Goal: Task Accomplishment & Management: Manage account settings

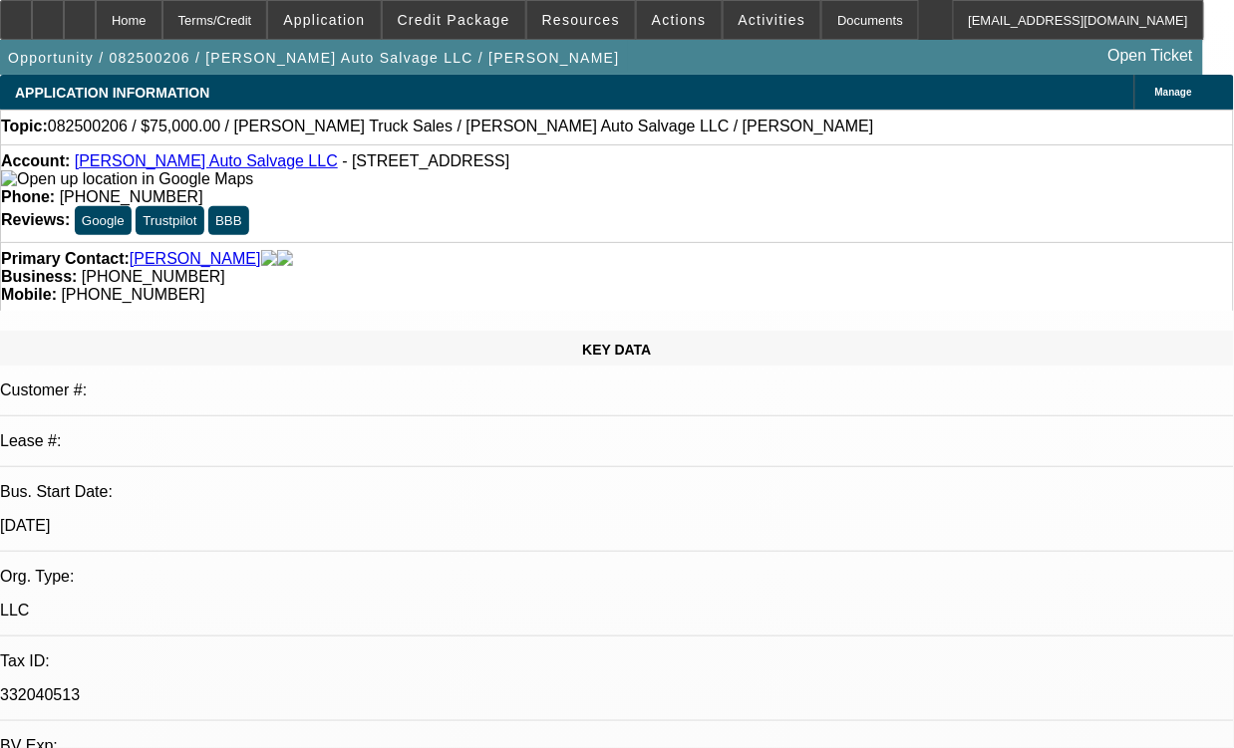
select select "0"
select select "2"
select select "0.1"
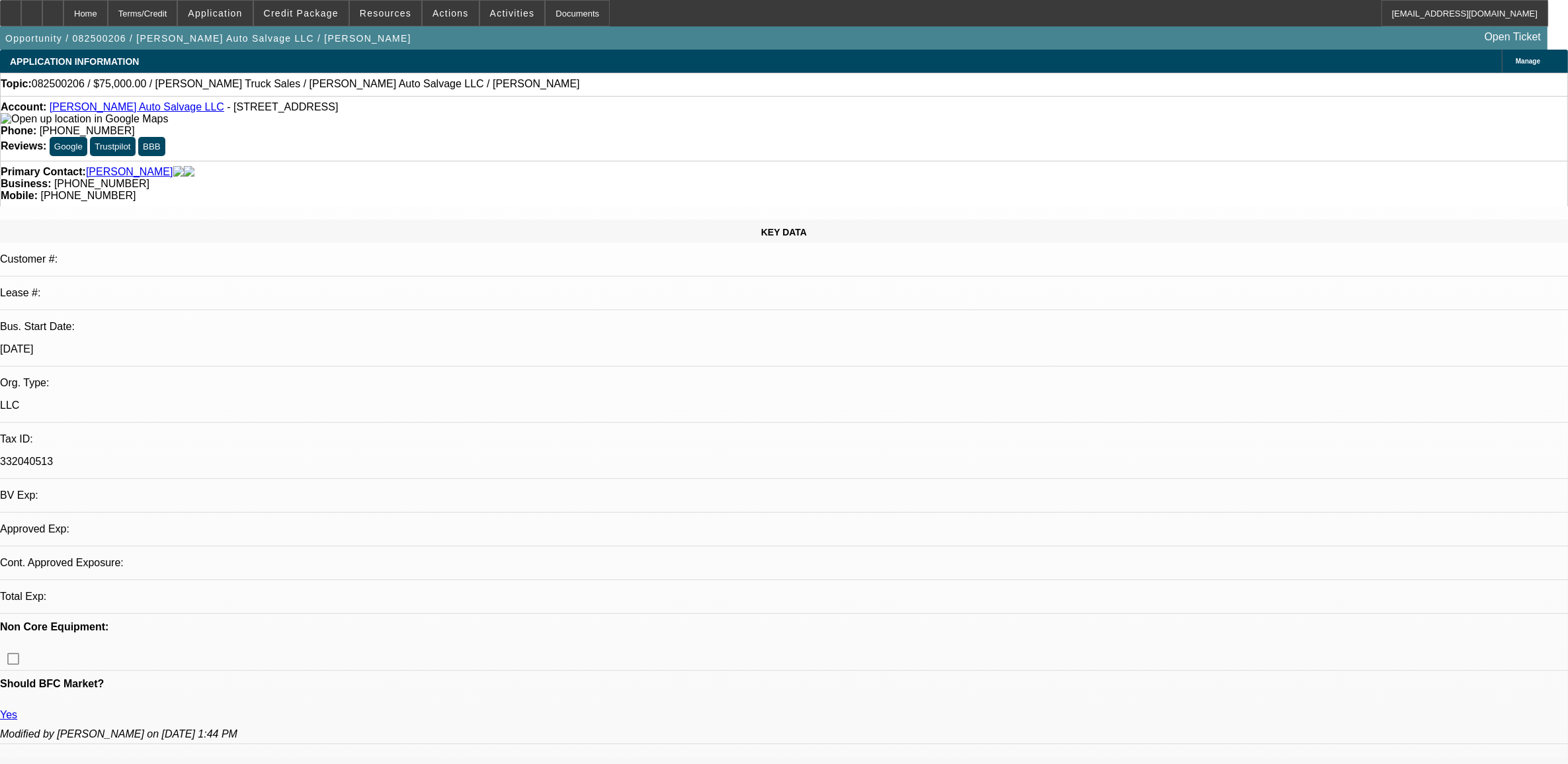
select select "1"
select select "2"
select select "4"
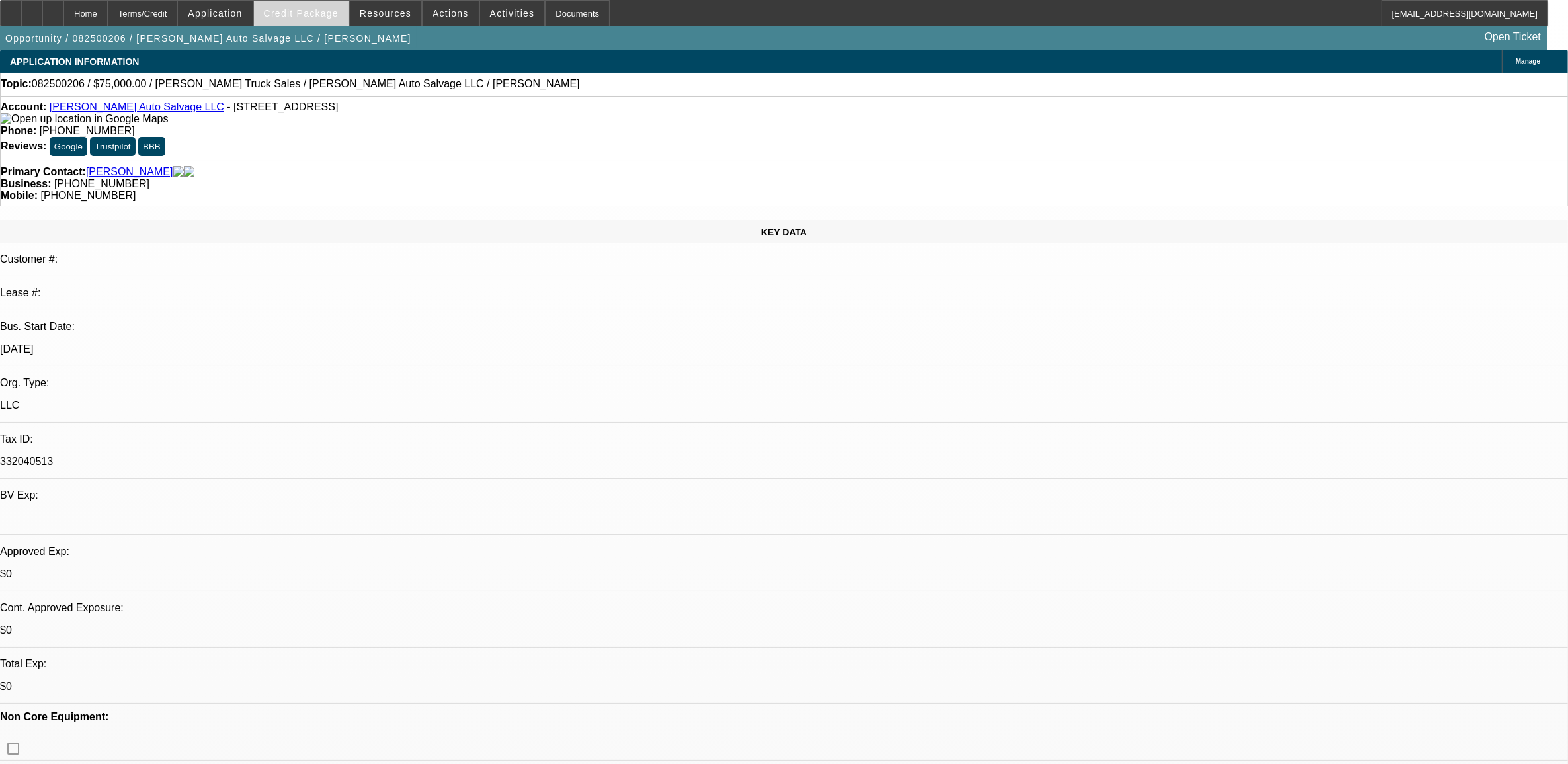
click at [292, 8] on span "Credit Package" at bounding box center [301, 13] width 75 height 11
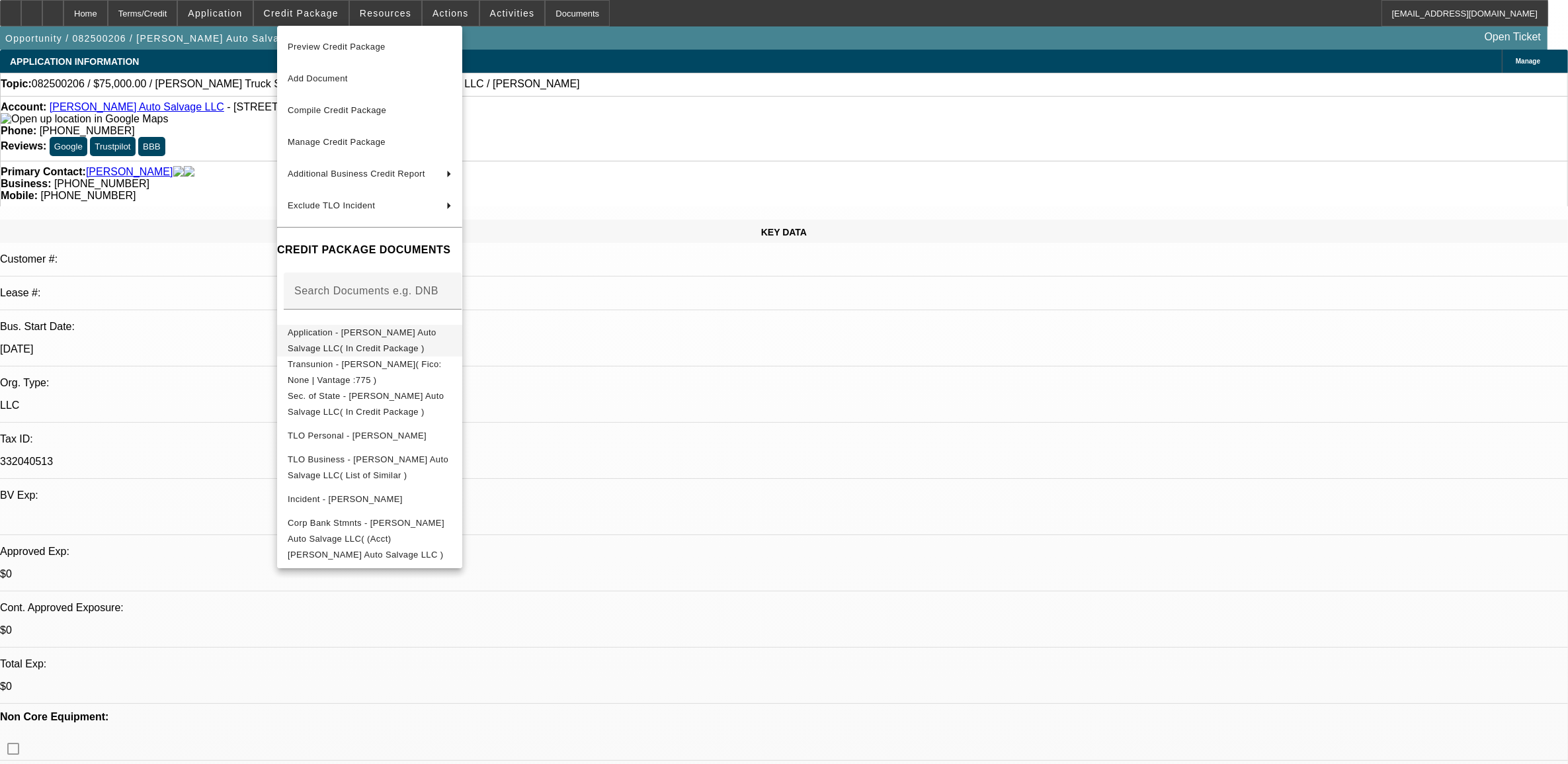
click at [386, 324] on button "Application - Smith Auto Salvage LLC( In Credit Package )" at bounding box center [369, 340] width 185 height 32
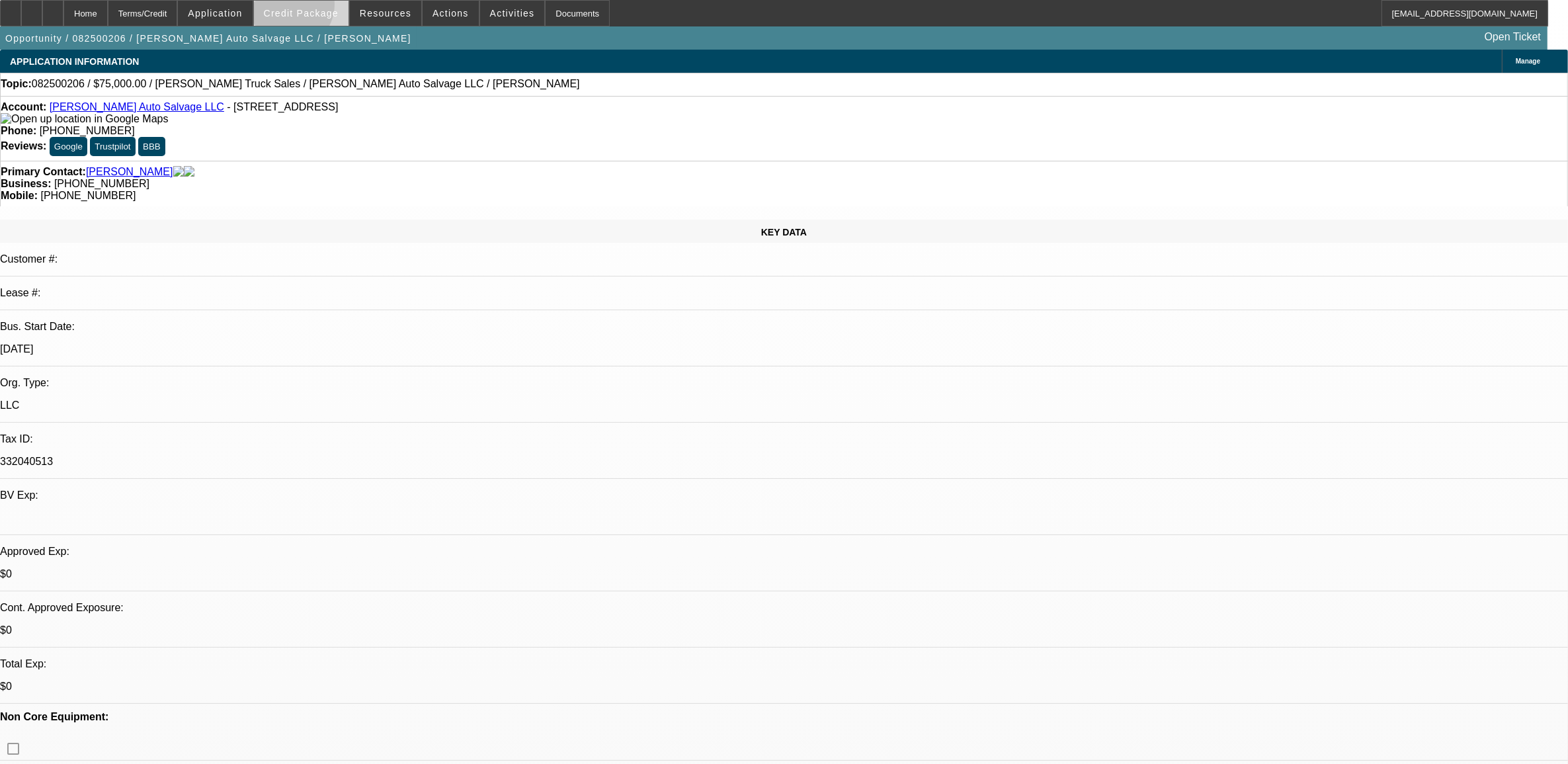
click at [309, 7] on span at bounding box center [301, 13] width 94 height 32
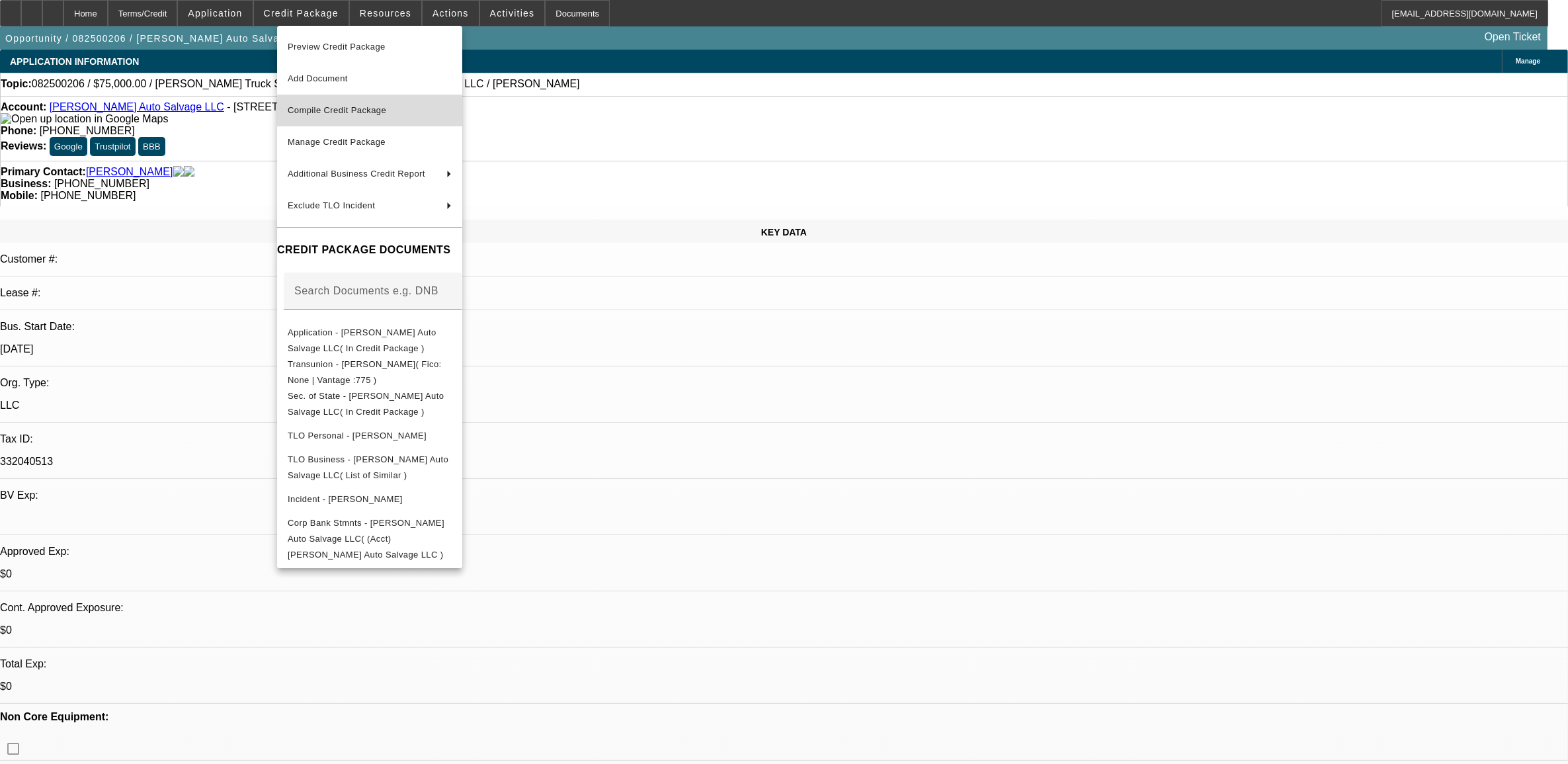
click at [386, 113] on span "Compile Credit Package" at bounding box center [337, 110] width 98 height 10
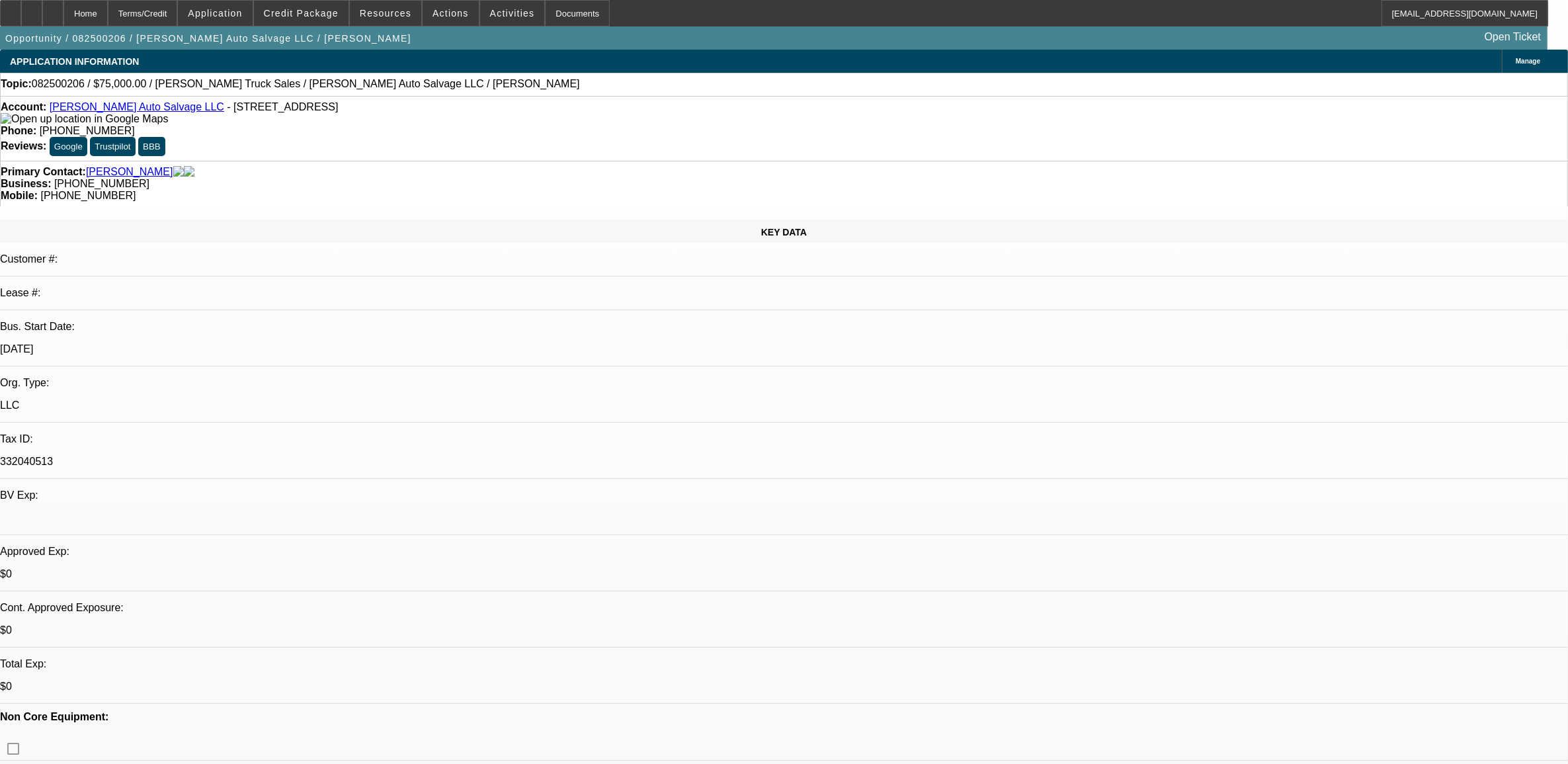
select select "0"
select select "2"
select select "0.1"
select select "4"
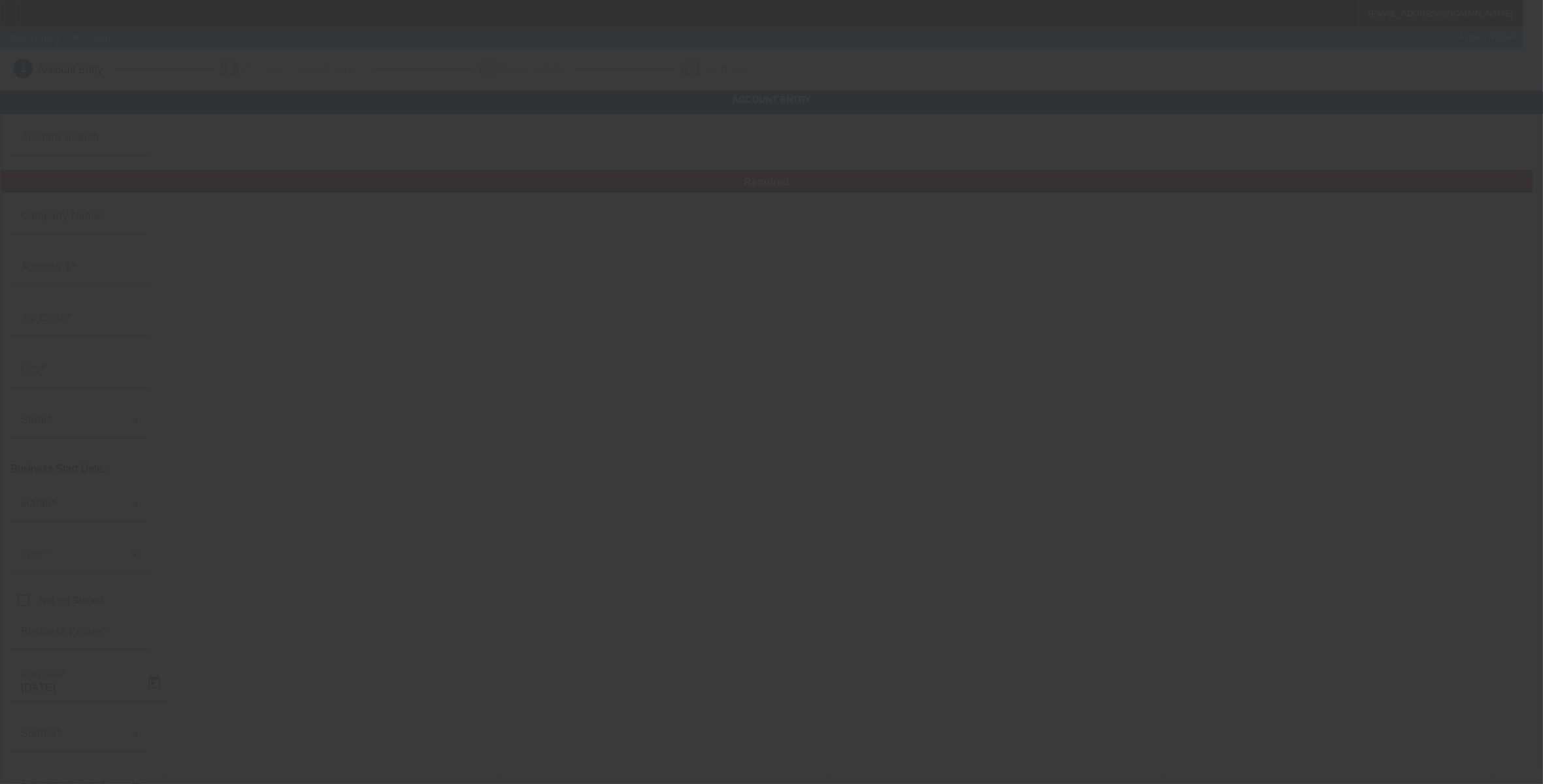
type input "AFA Inc."
type input "[STREET_ADDRESS]"
type input "86046"
type input "[PERSON_NAME]"
type input "[PHONE_NUMBER]"
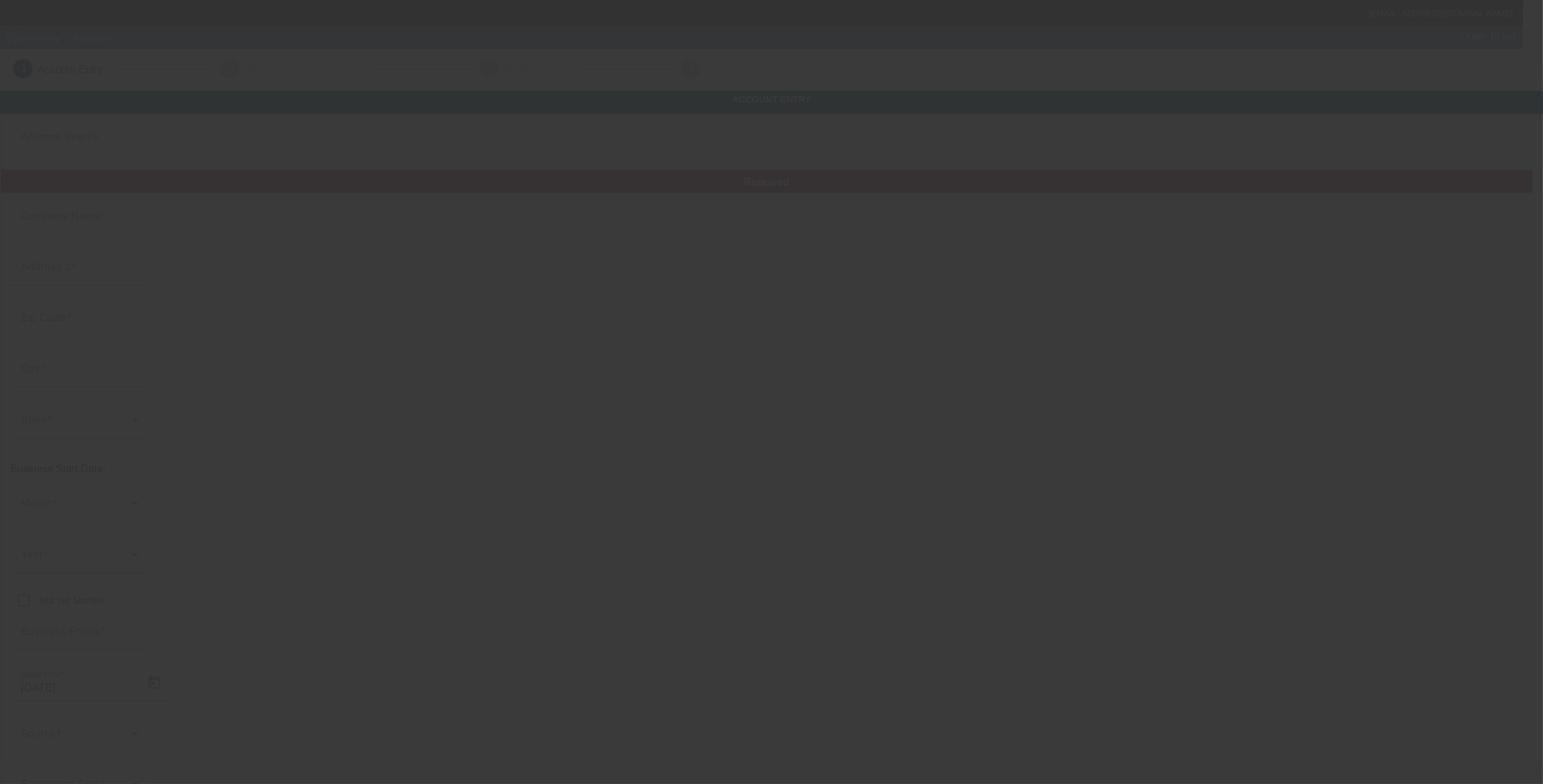
type input "[PERSON_NAME] Automotive Towing and Repair"
type input "[EMAIL_ADDRESS][DOMAIN_NAME]"
type input "Coconino"
type input "[PHONE_NUMBER]"
type input "330772027"
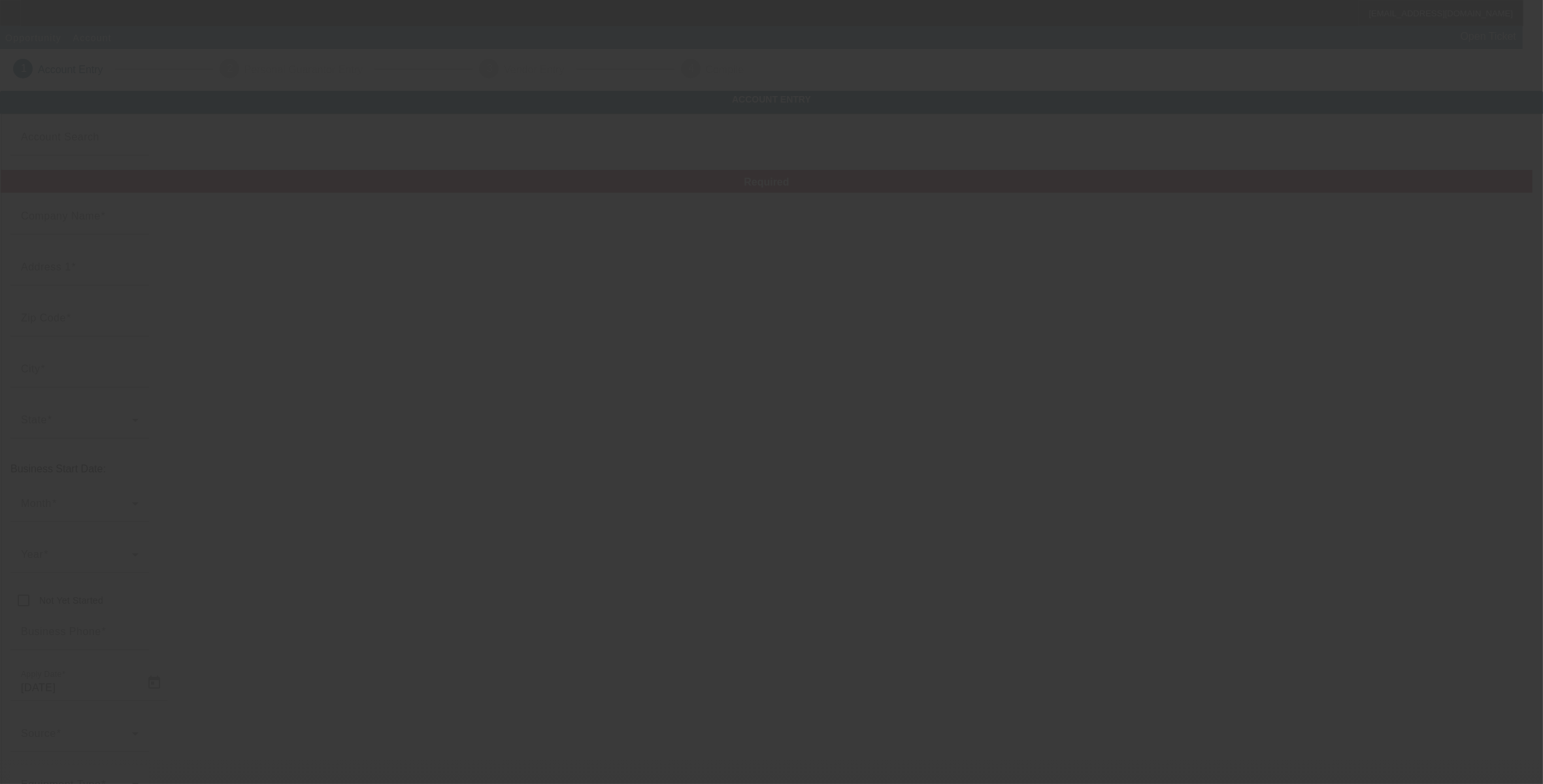
type input "Auto Towing Storage And Repair"
type input "[URL][DOMAIN_NAME]"
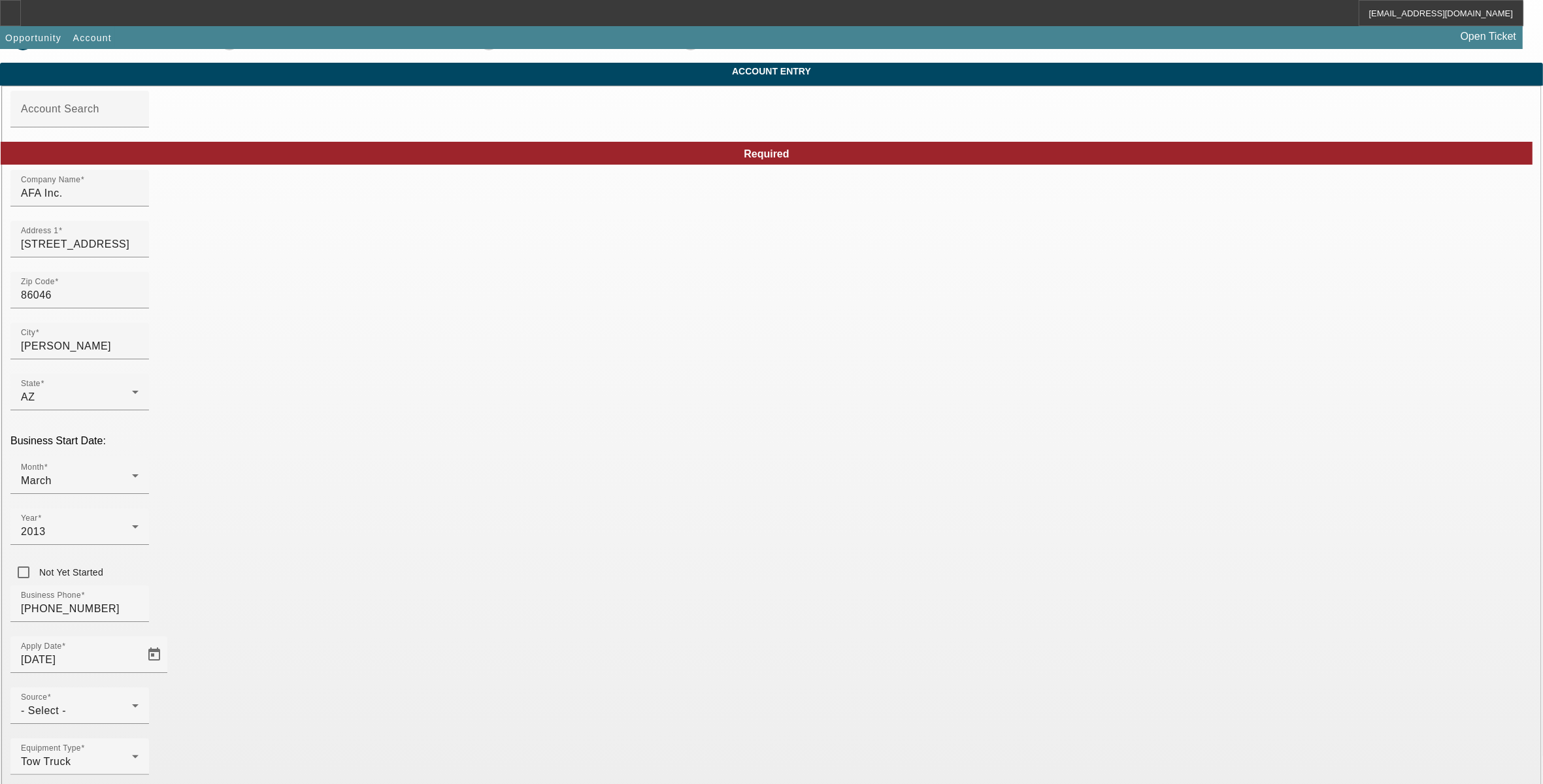
scroll to position [43, 0]
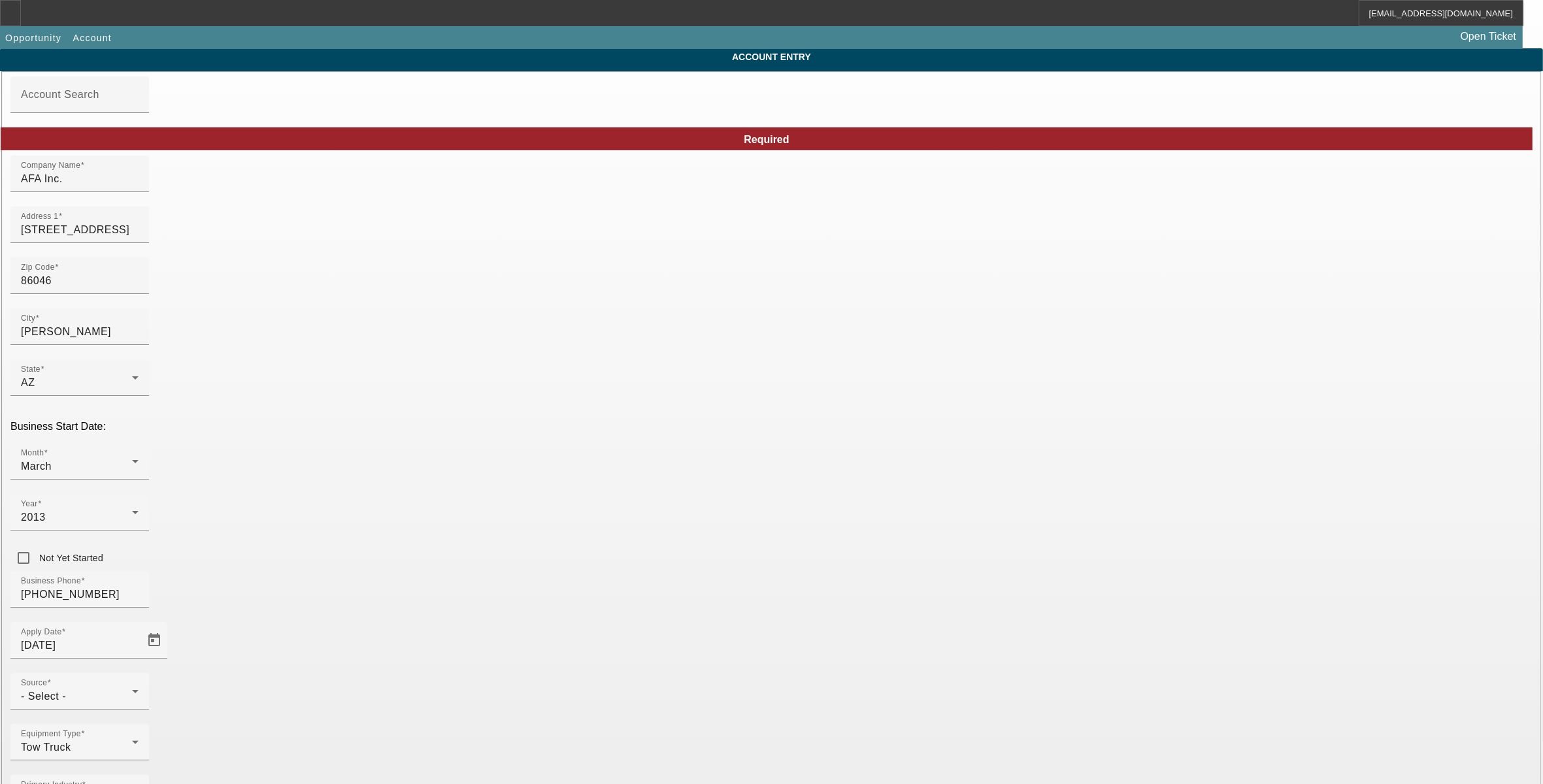
click at [132, 688] on div "- Select -" at bounding box center [76, 696] width 111 height 16
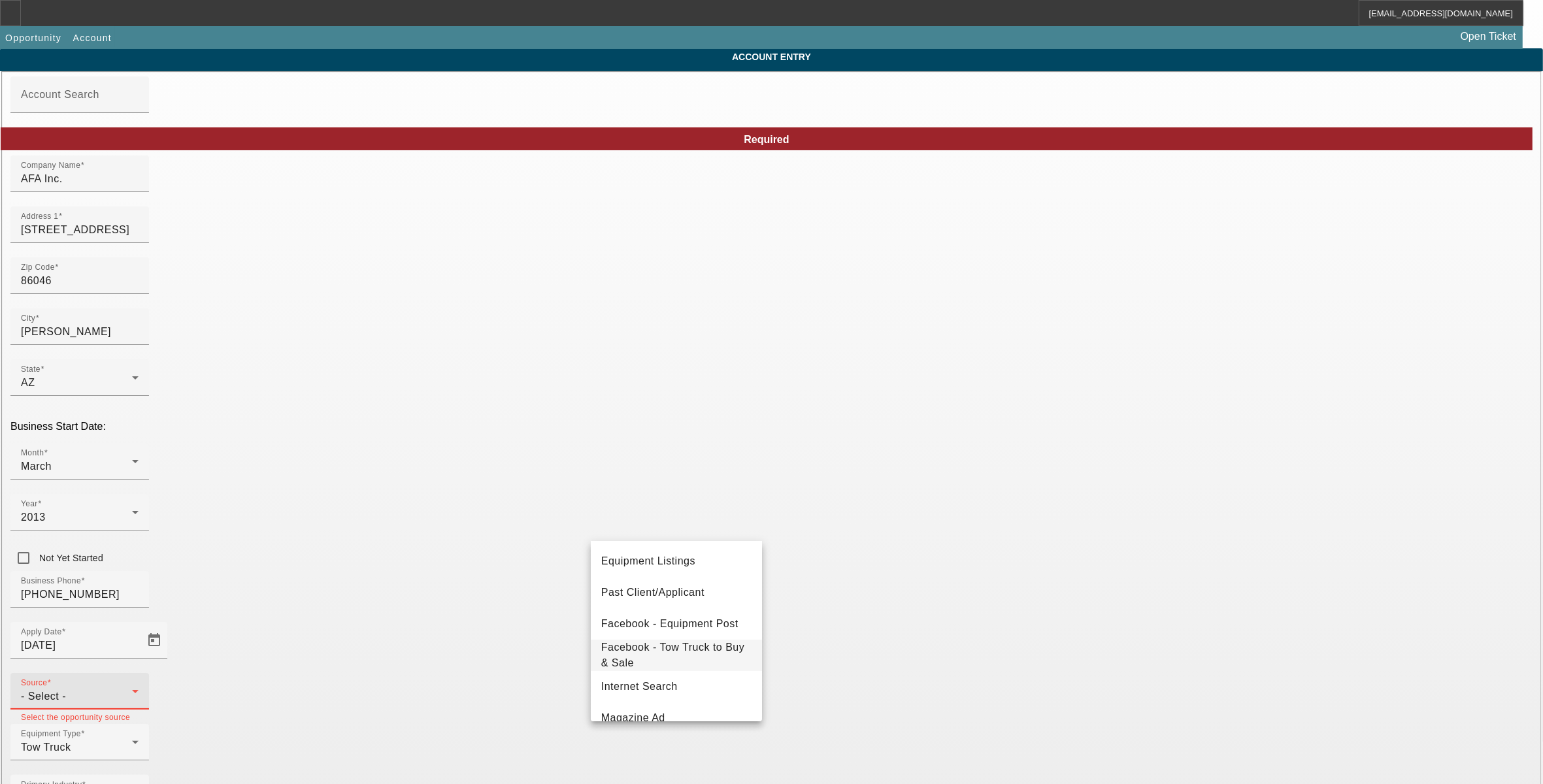
scroll to position [163, 0]
click at [664, 587] on span "Past Client/Applicant" at bounding box center [652, 587] width 103 height 16
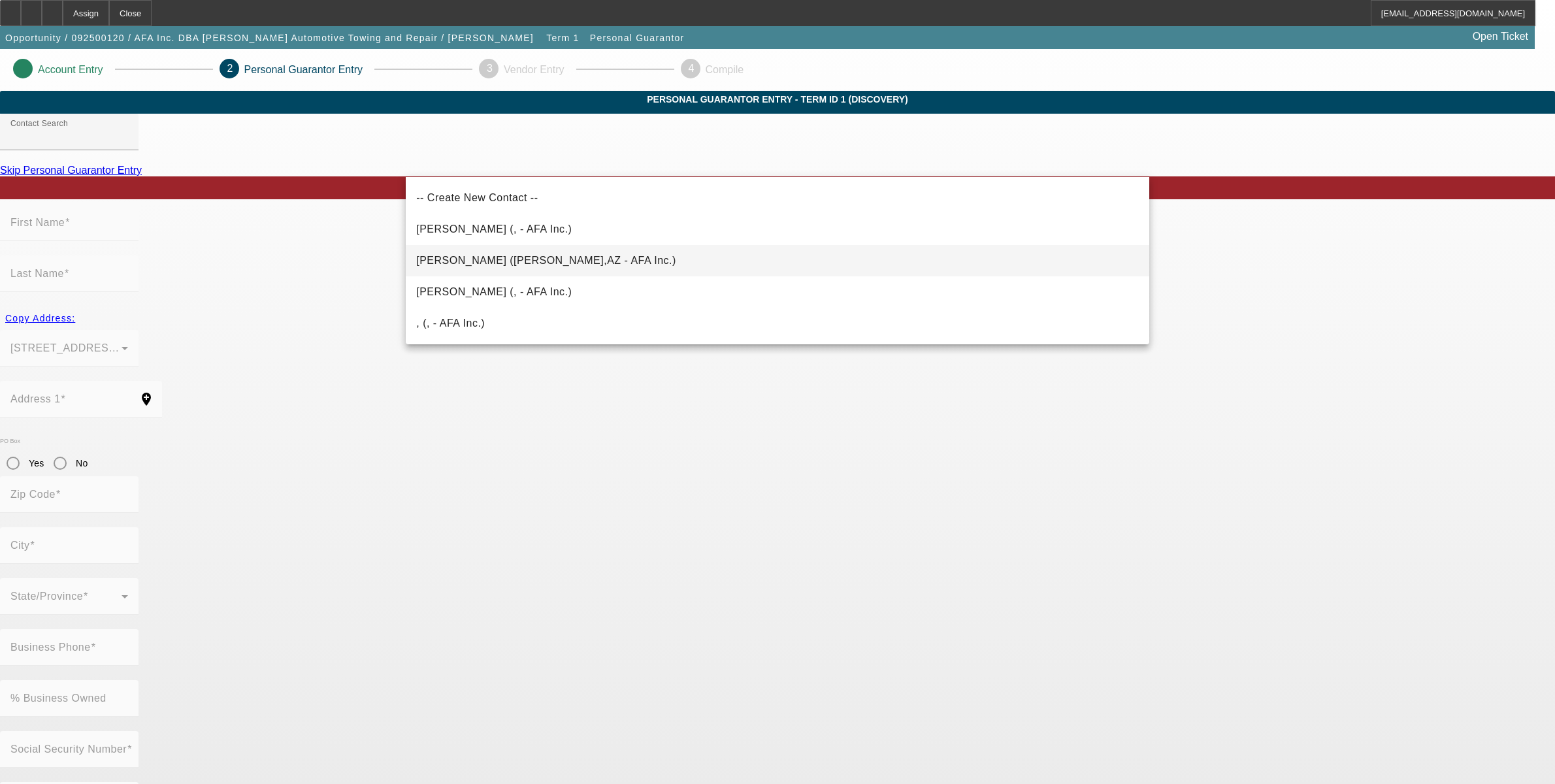
click at [446, 270] on mat-option "Fichtelman, Russell (Williams,AZ - AFA Inc.)" at bounding box center [778, 261] width 744 height 31
type input "Fichtelman, Russell (Williams,AZ - AFA Inc.)"
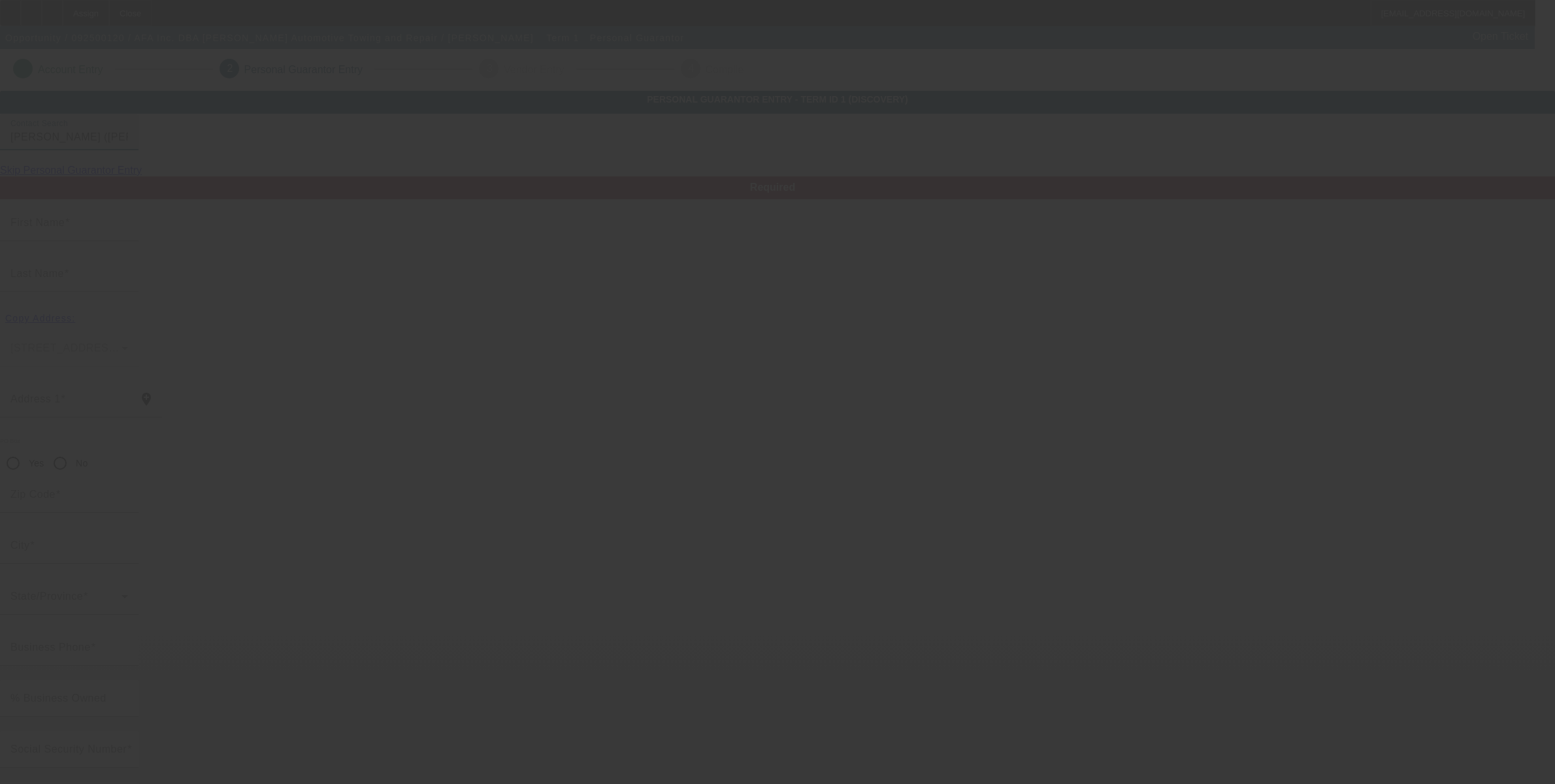
type input "Russell"
type input "Fichtelman"
type input "8187 N Buena Vista Trl"
radio input "true"
type input "86046"
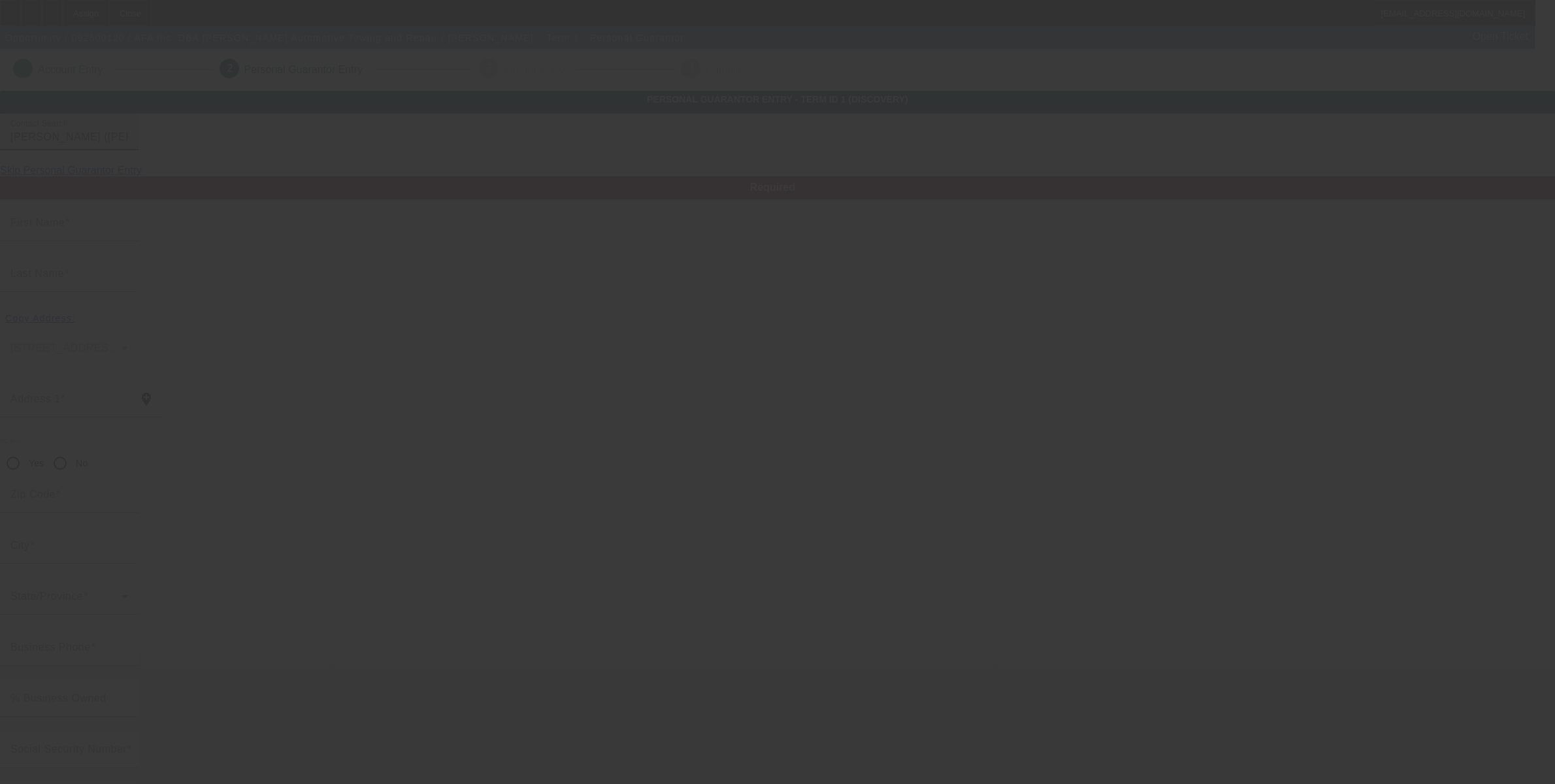
type input "Williams"
type input "(760) 726-0550"
type input "100"
type input "567-61-4514"
type input "bowtite2000@yahoo.com"
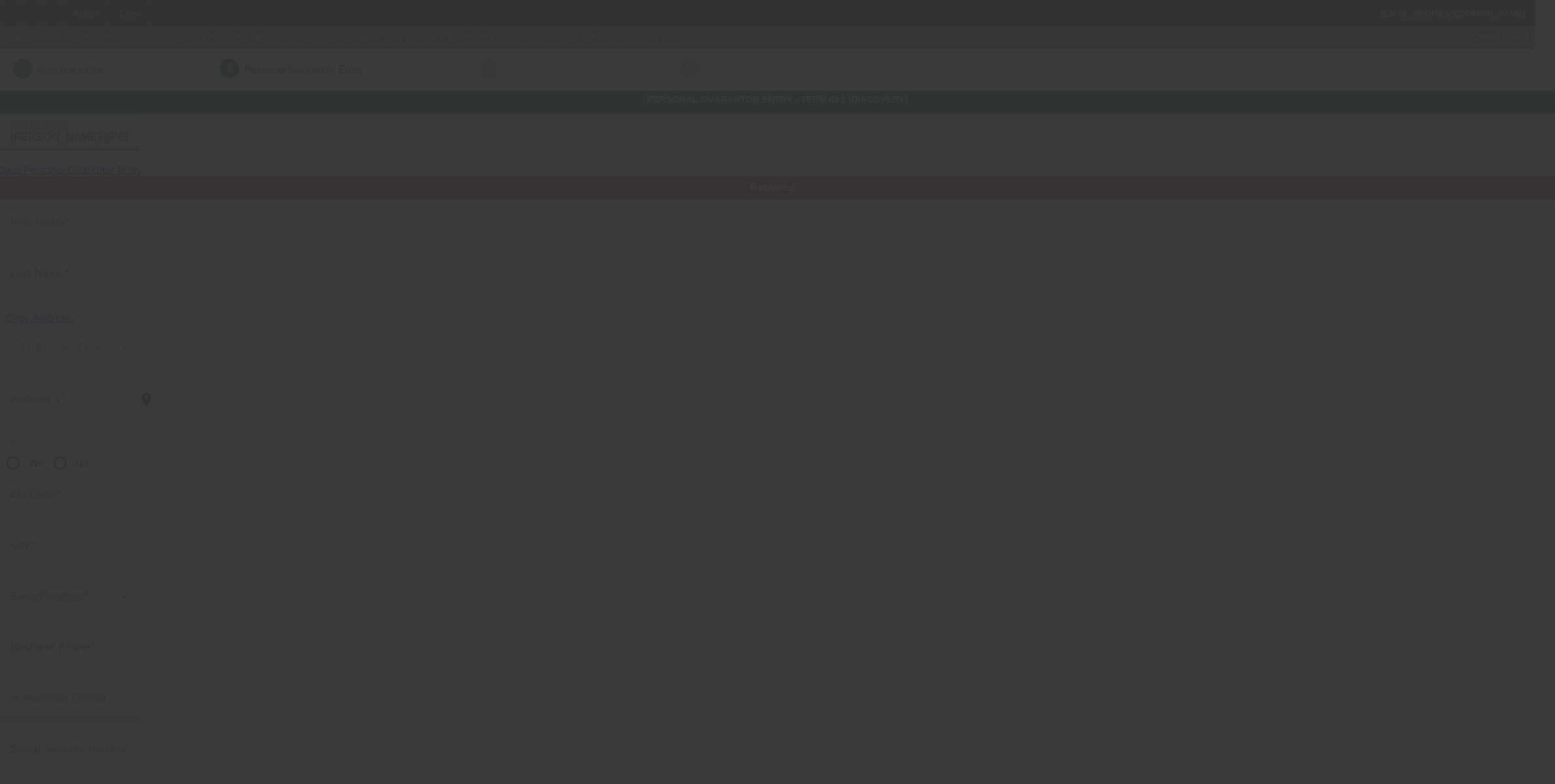
type input "(928) 266-6026"
type input "(760) 908-6666"
type input "$450,000.00"
type input "$0.00"
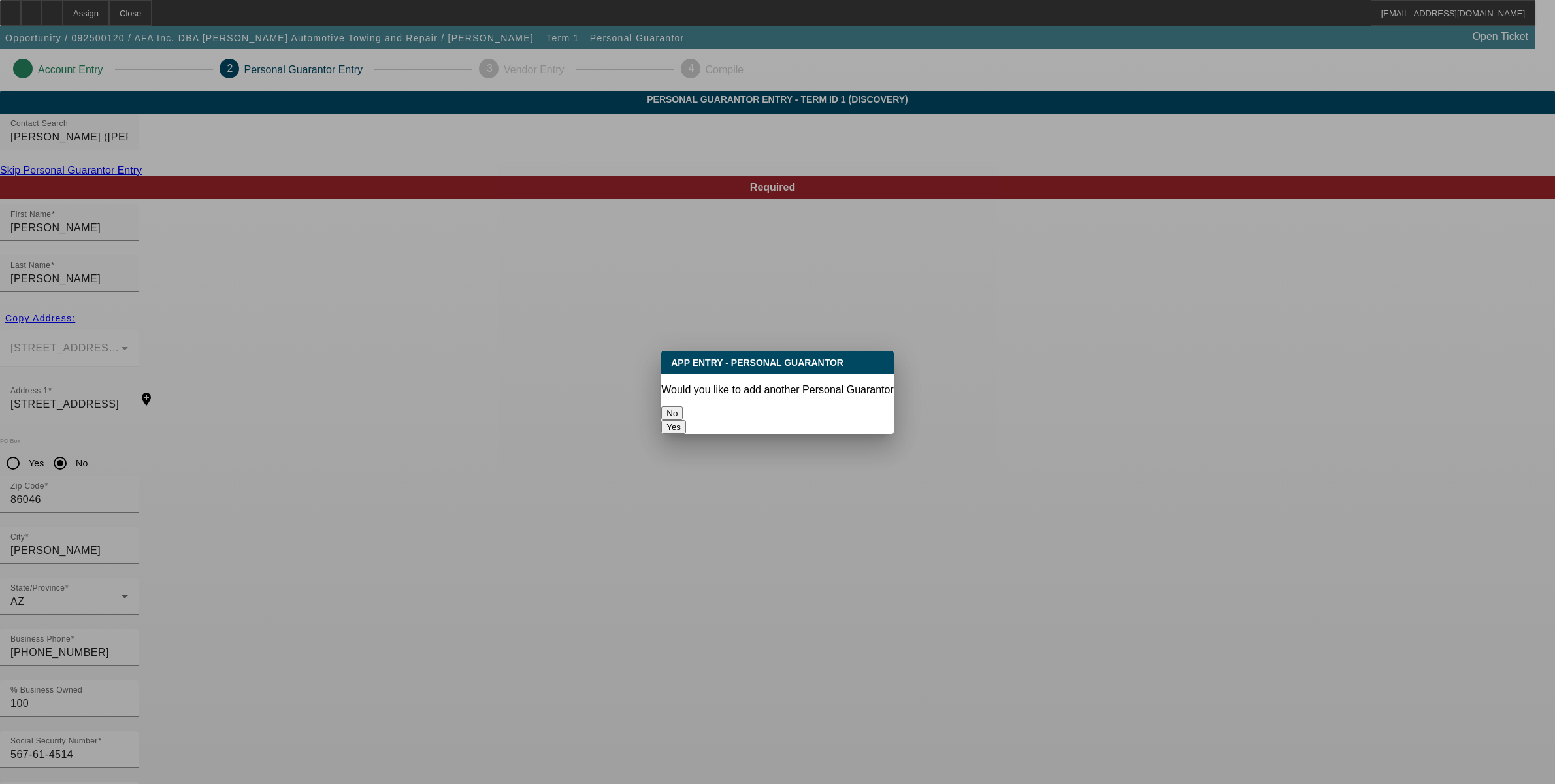
click at [683, 406] on button "No" at bounding box center [672, 413] width 22 height 14
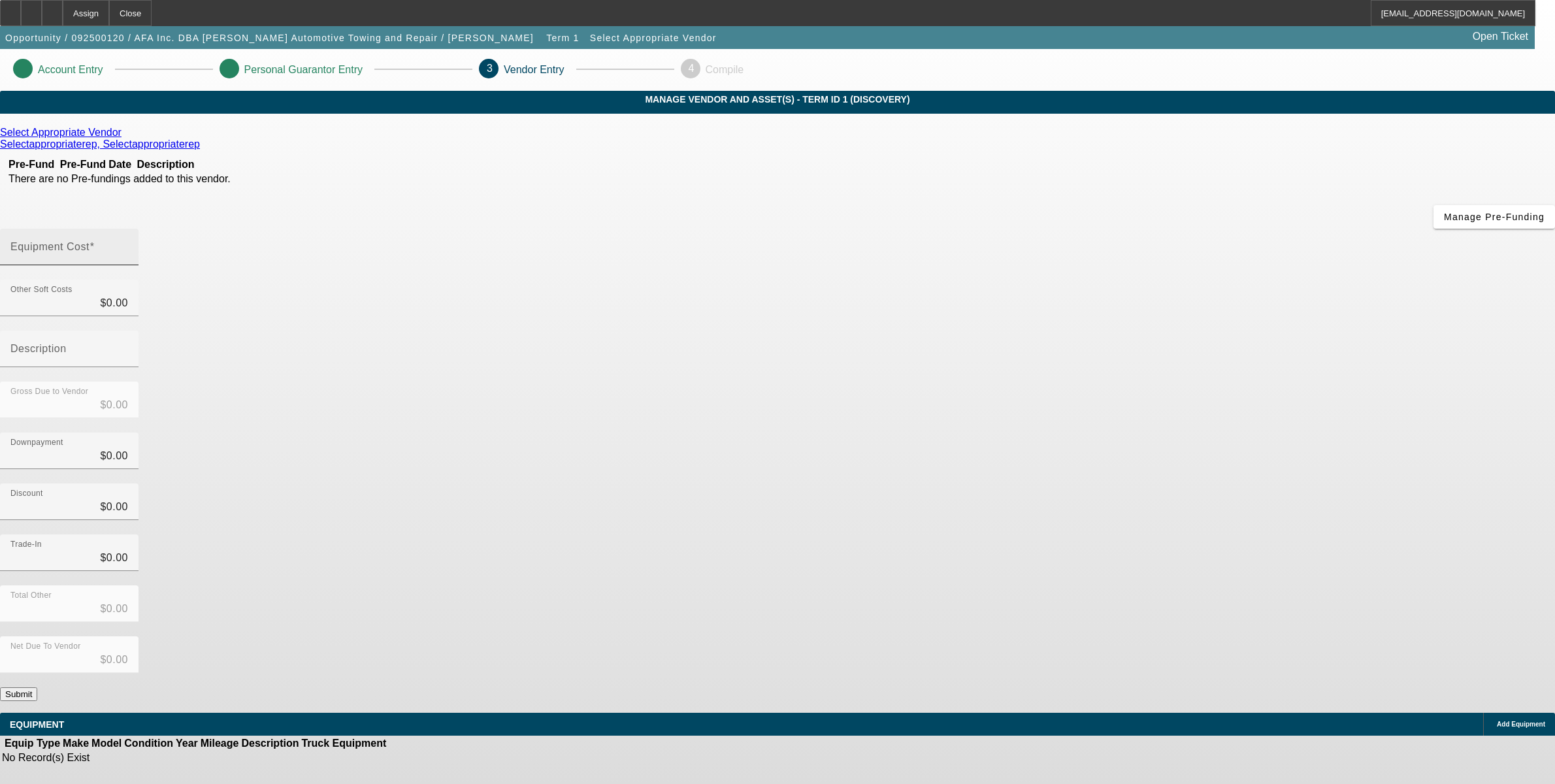
click at [128, 245] on input "Equipment Cost" at bounding box center [69, 252] width 117 height 16
type input "6"
type input "$6.00"
type input "62"
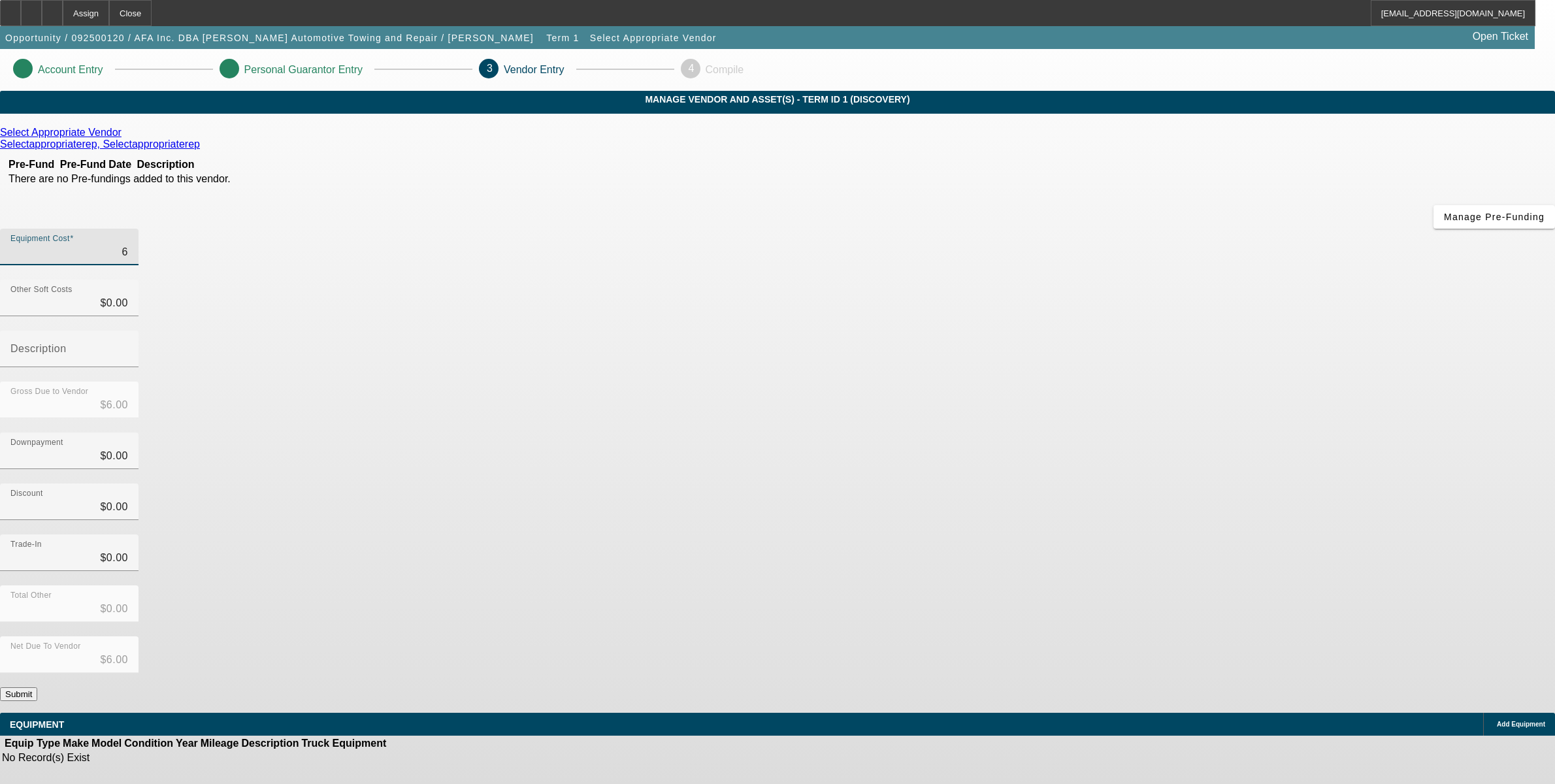
type input "$62.00"
type input "624"
type input "$624.00"
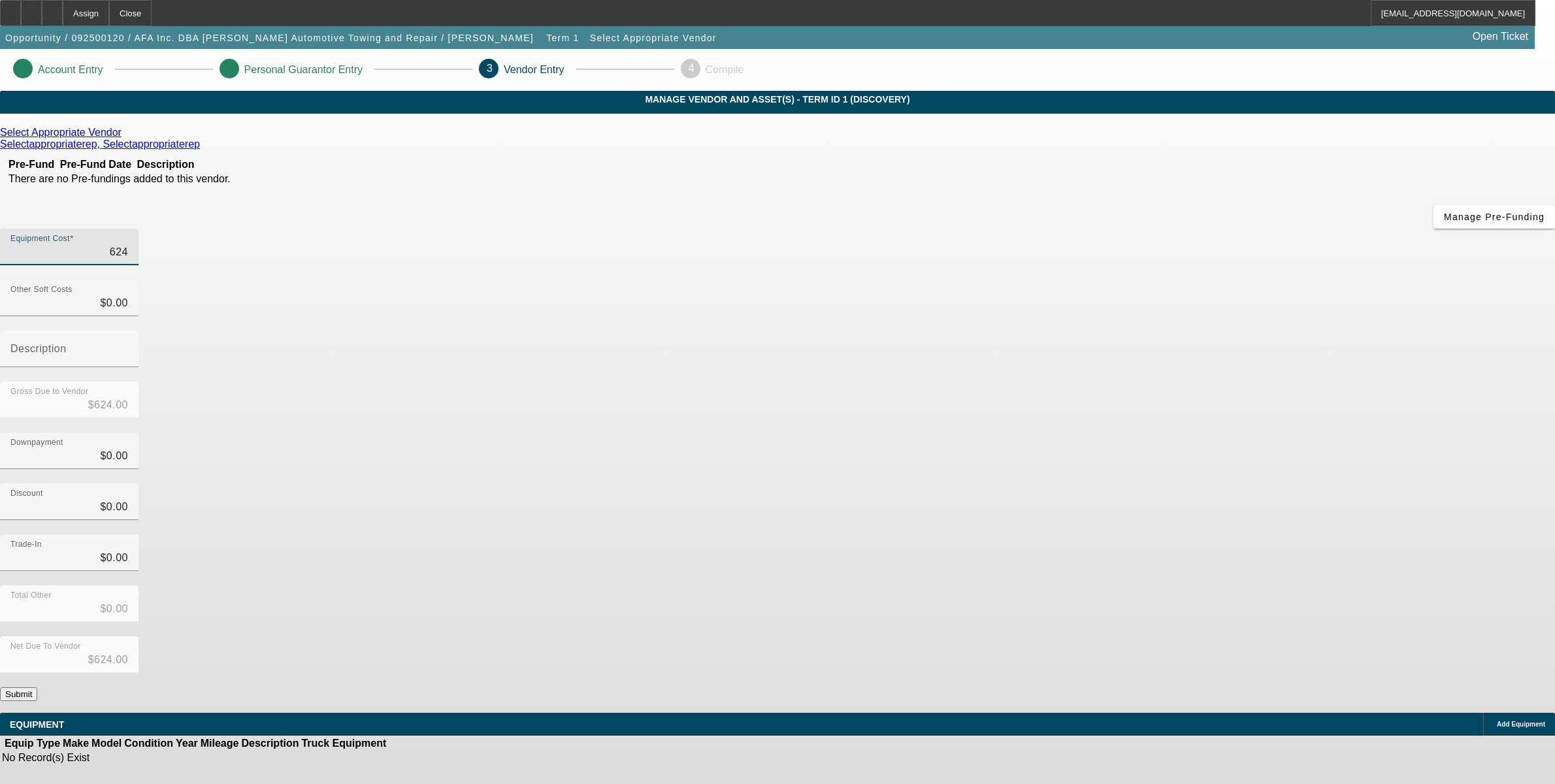
type input "6249"
type input "$6,249.00"
type input "62495"
type input "$62,495.00"
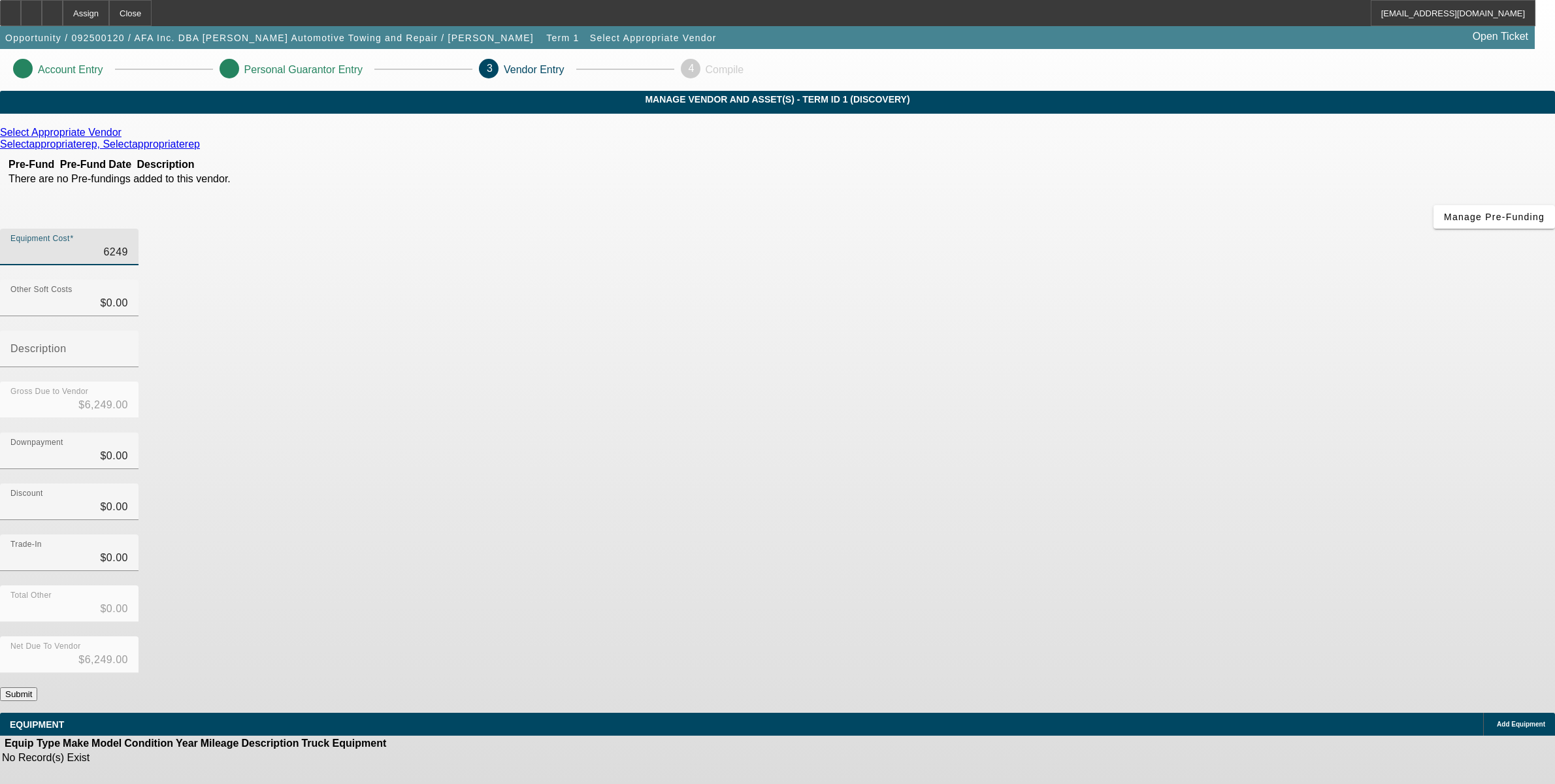
type input "$62,495.00"
click at [1088, 534] on div "Trade-In $0.00" at bounding box center [777, 560] width 1555 height 51
click at [125, 138] on icon at bounding box center [125, 132] width 0 height 11
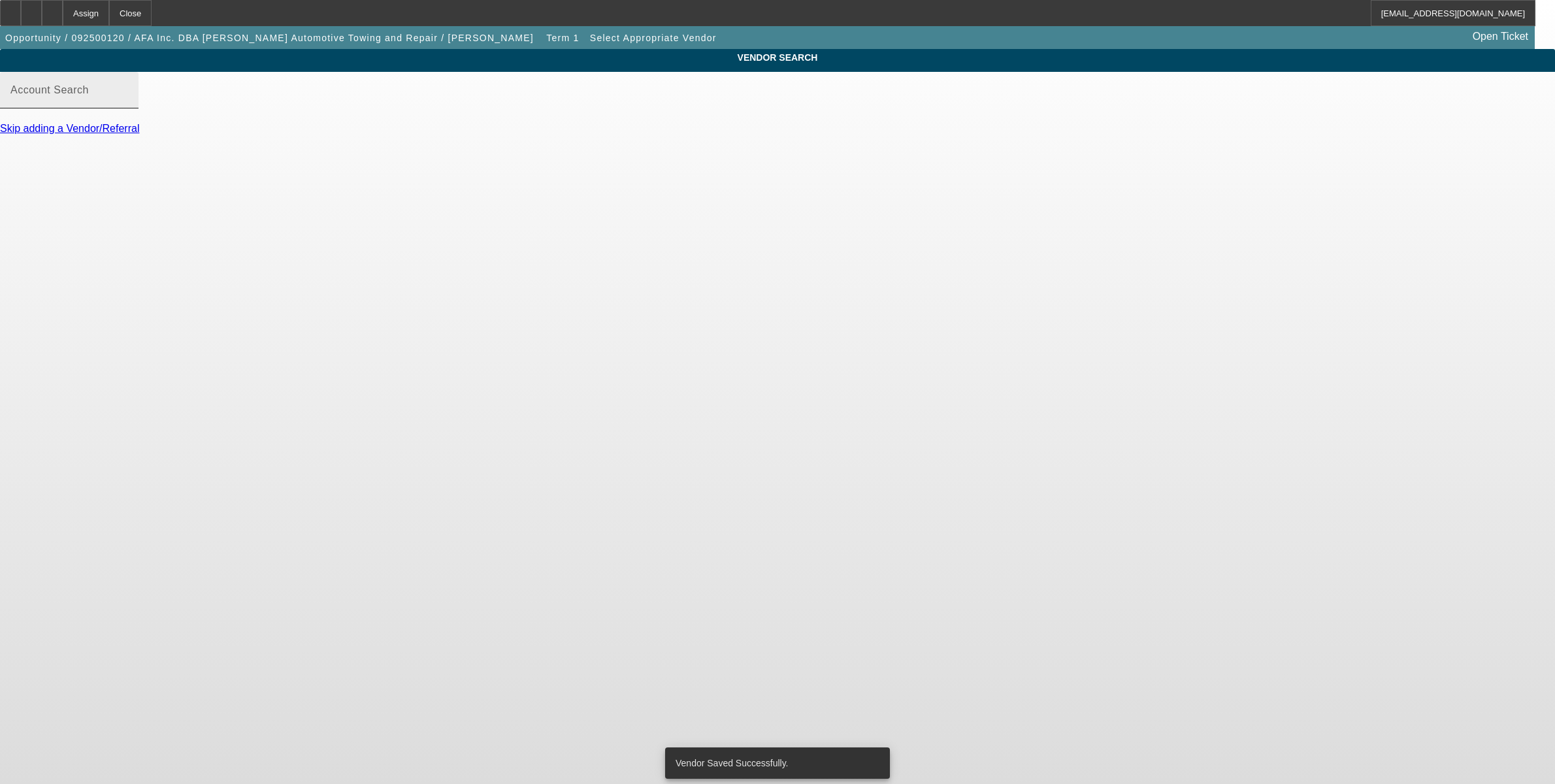
click at [128, 103] on input "Account Search" at bounding box center [69, 96] width 117 height 16
type input "e"
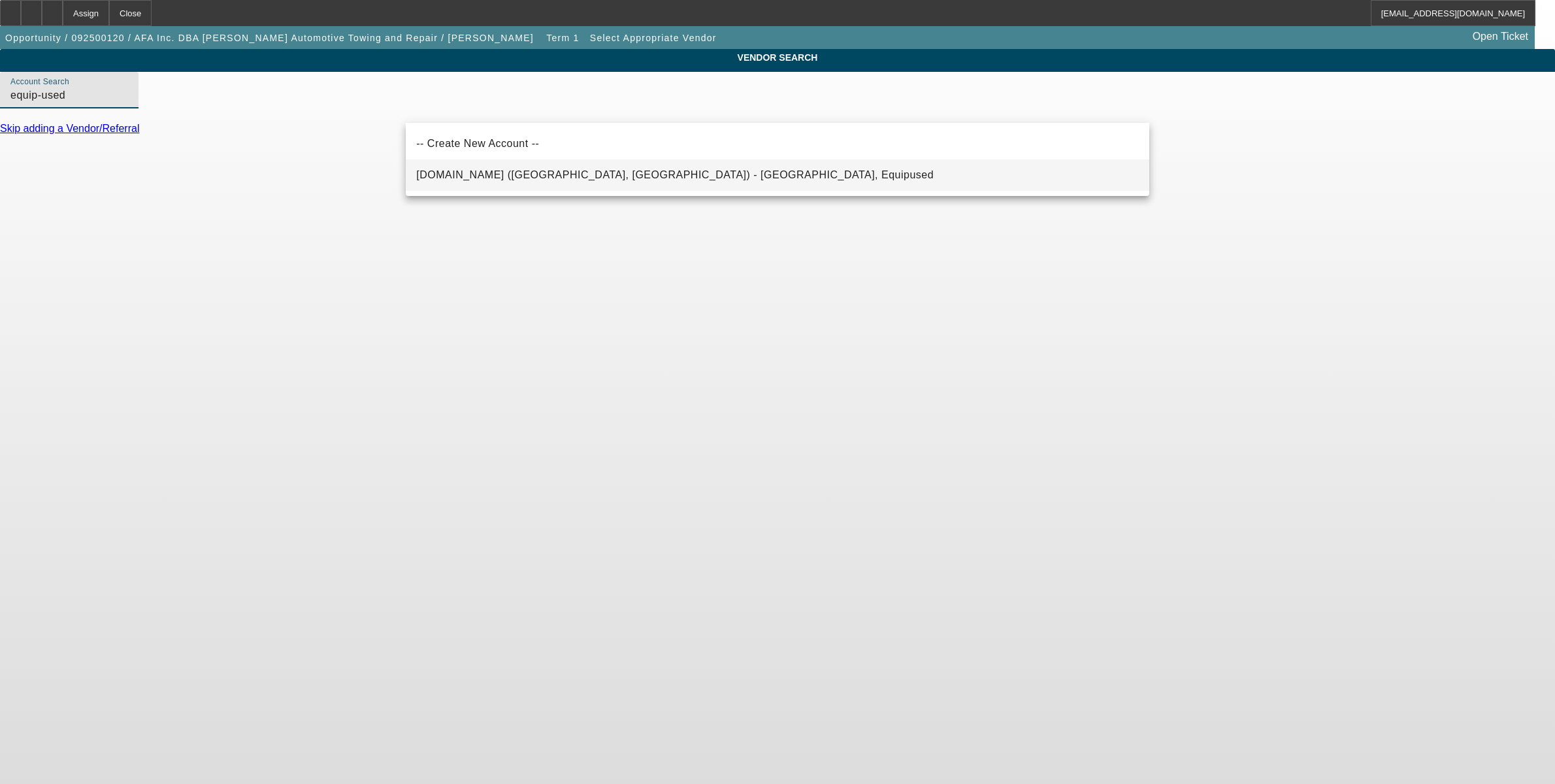
click at [527, 174] on span "Equip-Used.com (Northbrook, IL) - Equipused, Equipused" at bounding box center [675, 174] width 517 height 11
type input "Equip-Used.com (Northbrook, IL) - Equipused, Equipused"
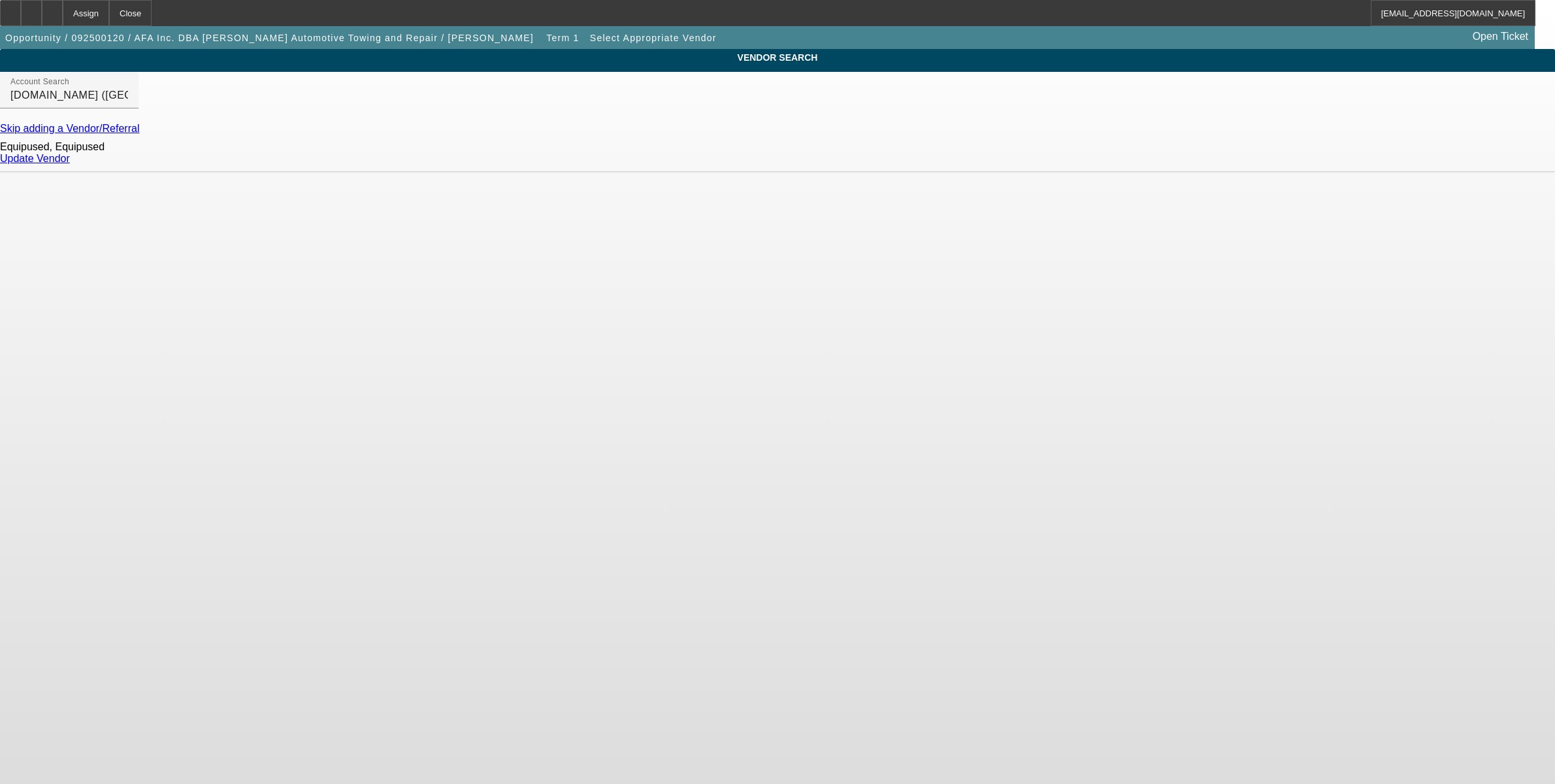
click at [70, 164] on link "Update Vendor" at bounding box center [35, 158] width 70 height 11
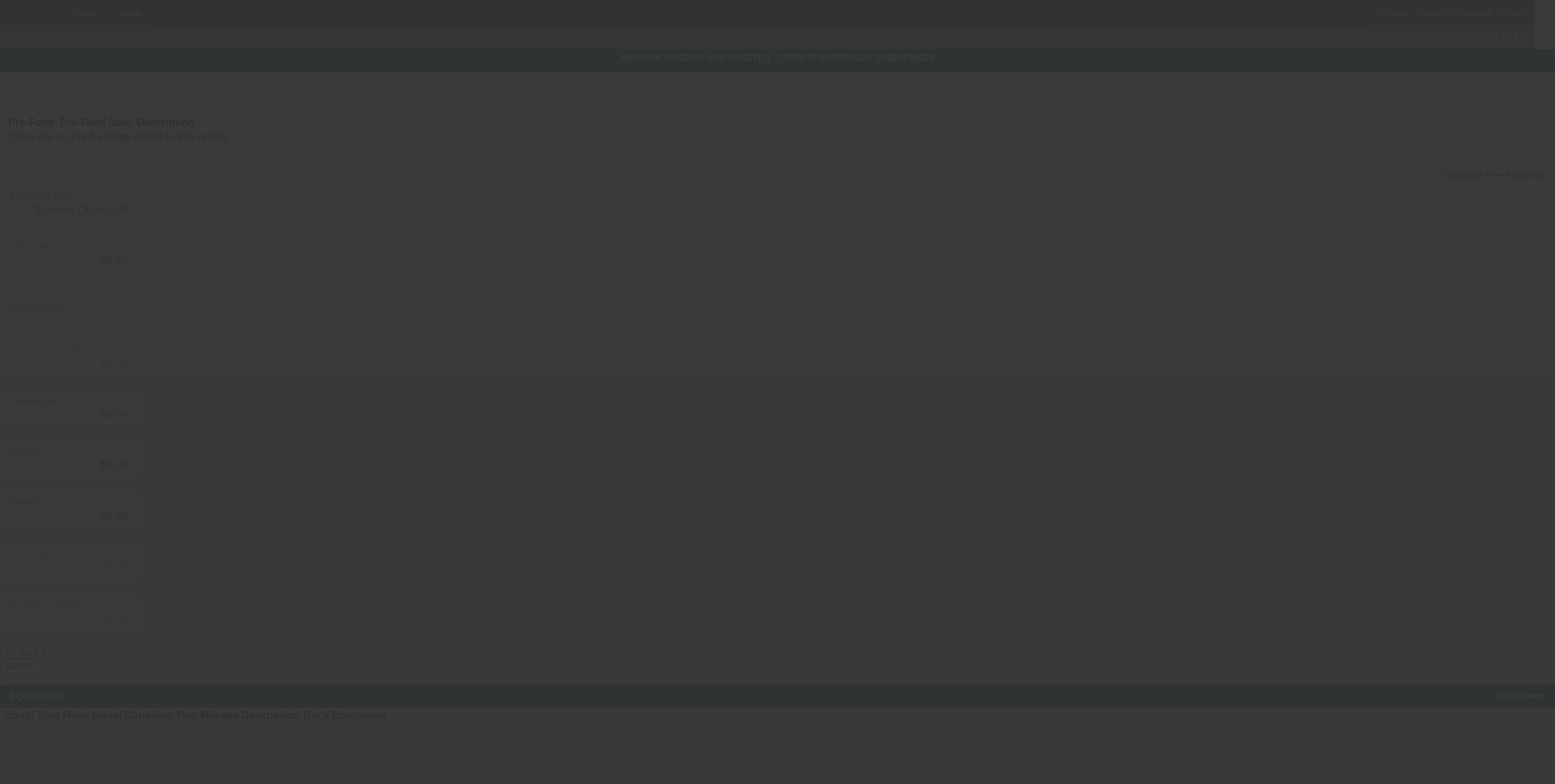
type input "$62,495.00"
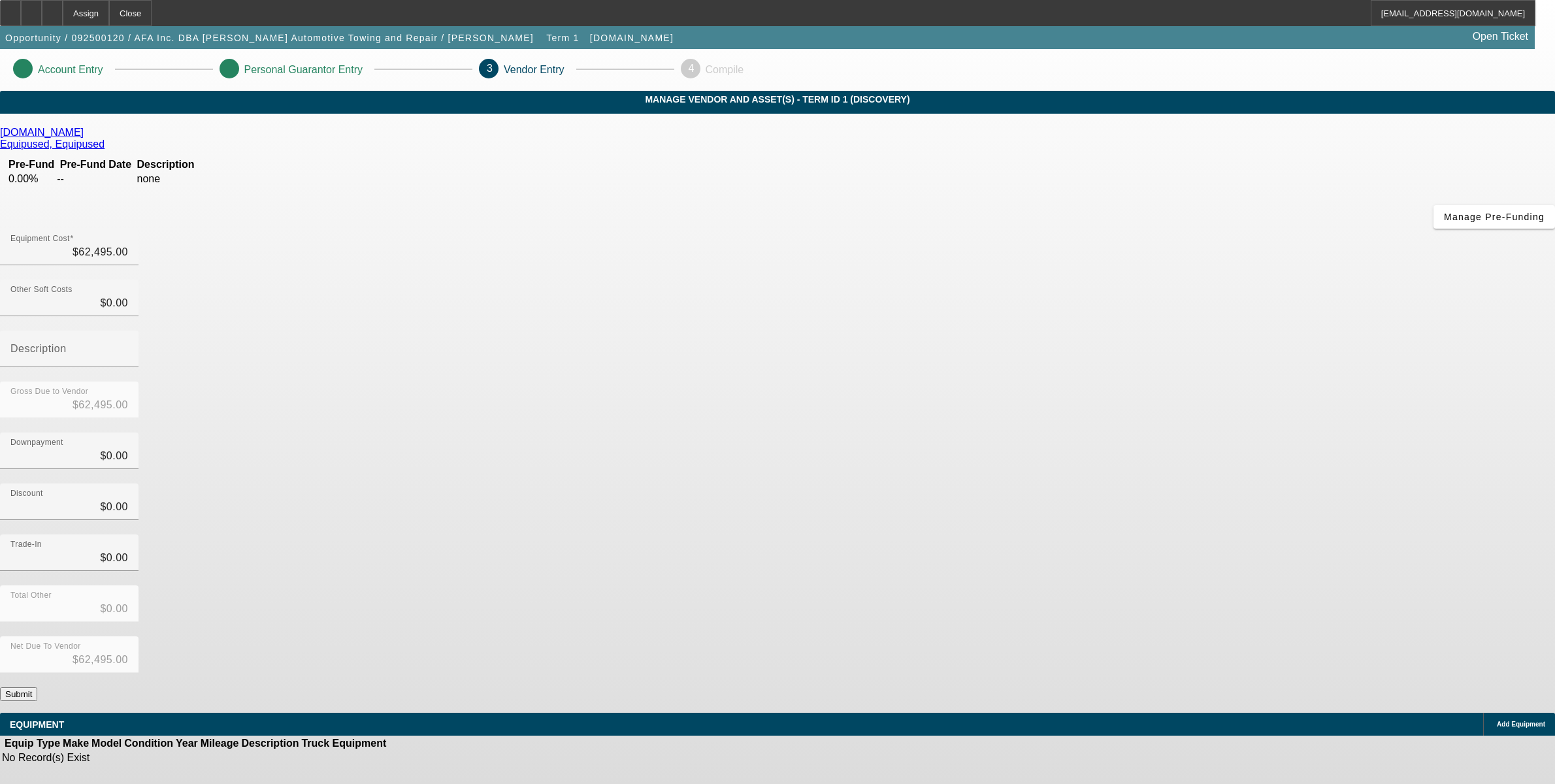
click at [37, 687] on button "Submit" at bounding box center [18, 694] width 37 height 14
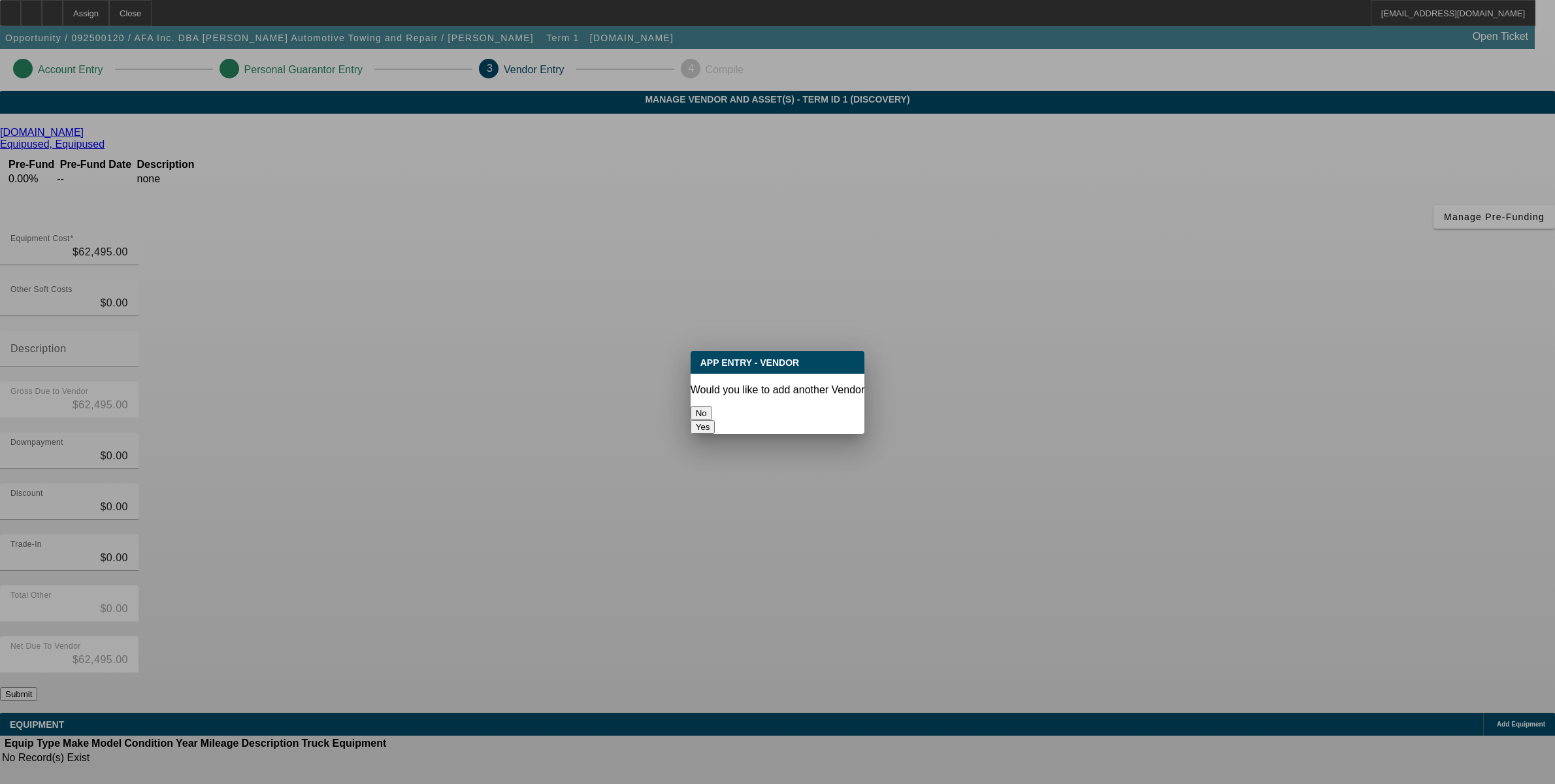
click at [712, 410] on button "No" at bounding box center [701, 413] width 22 height 14
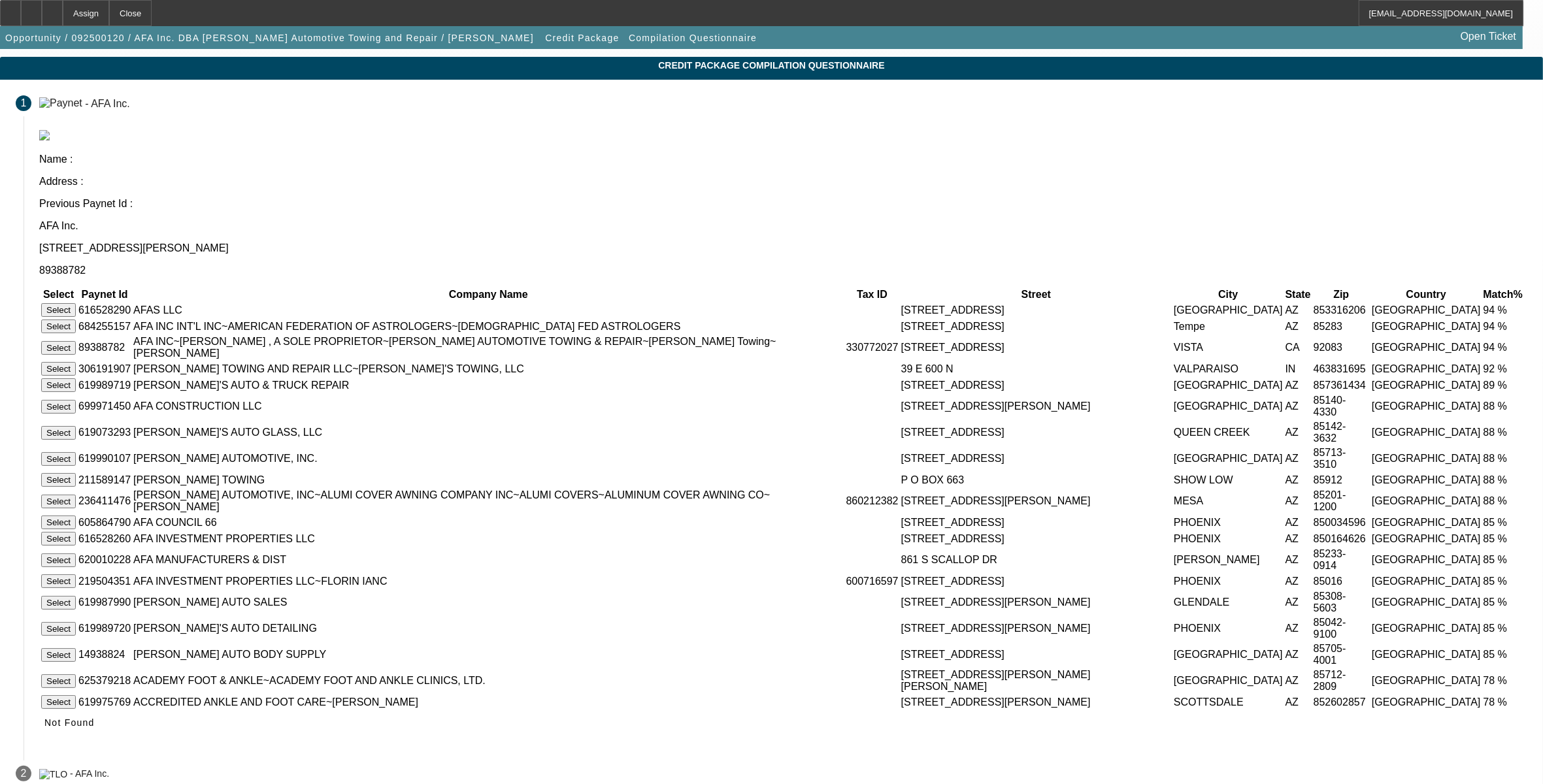
scroll to position [13, 0]
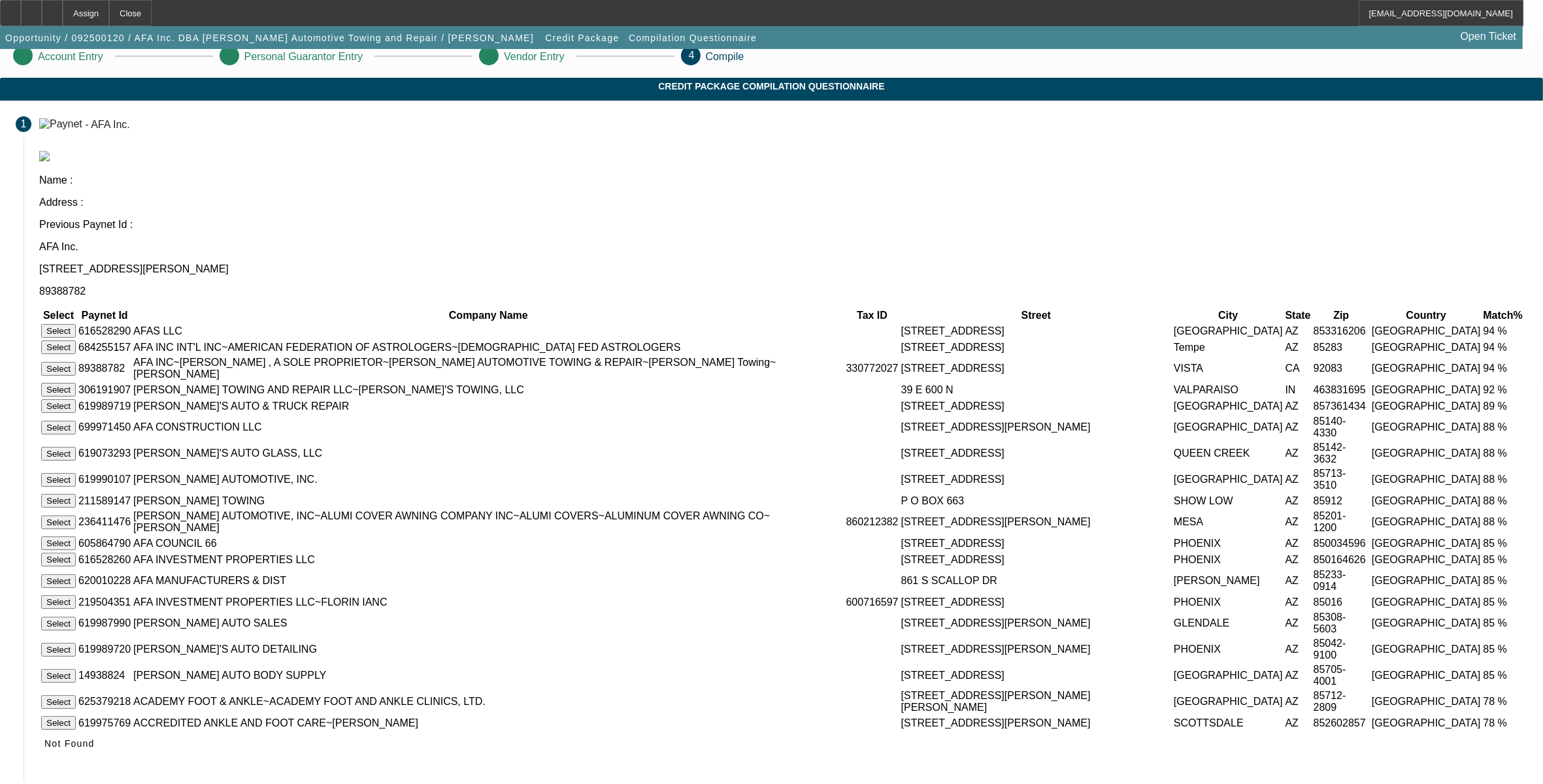
click at [76, 362] on button "Select" at bounding box center [58, 368] width 35 height 14
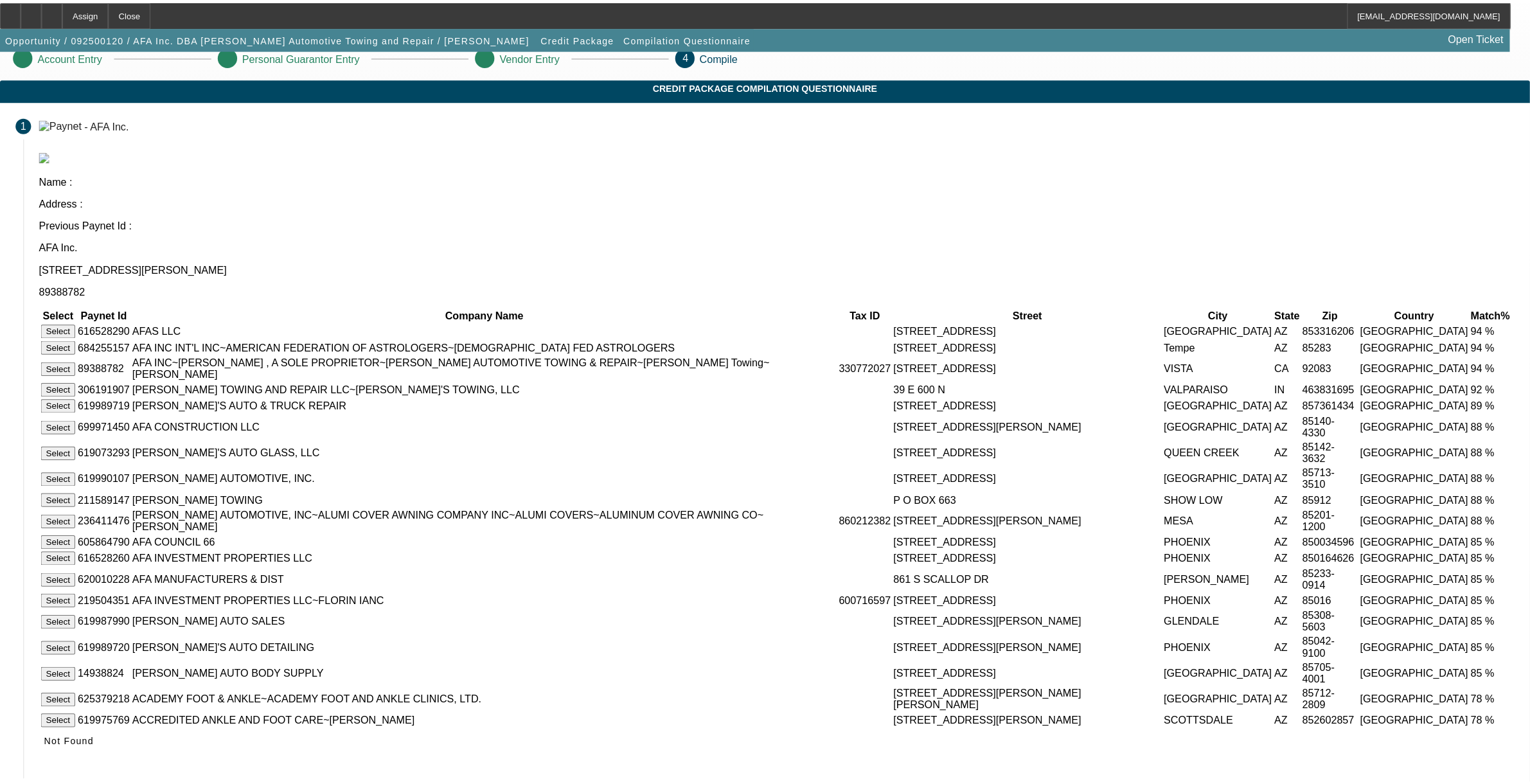
scroll to position [0, 0]
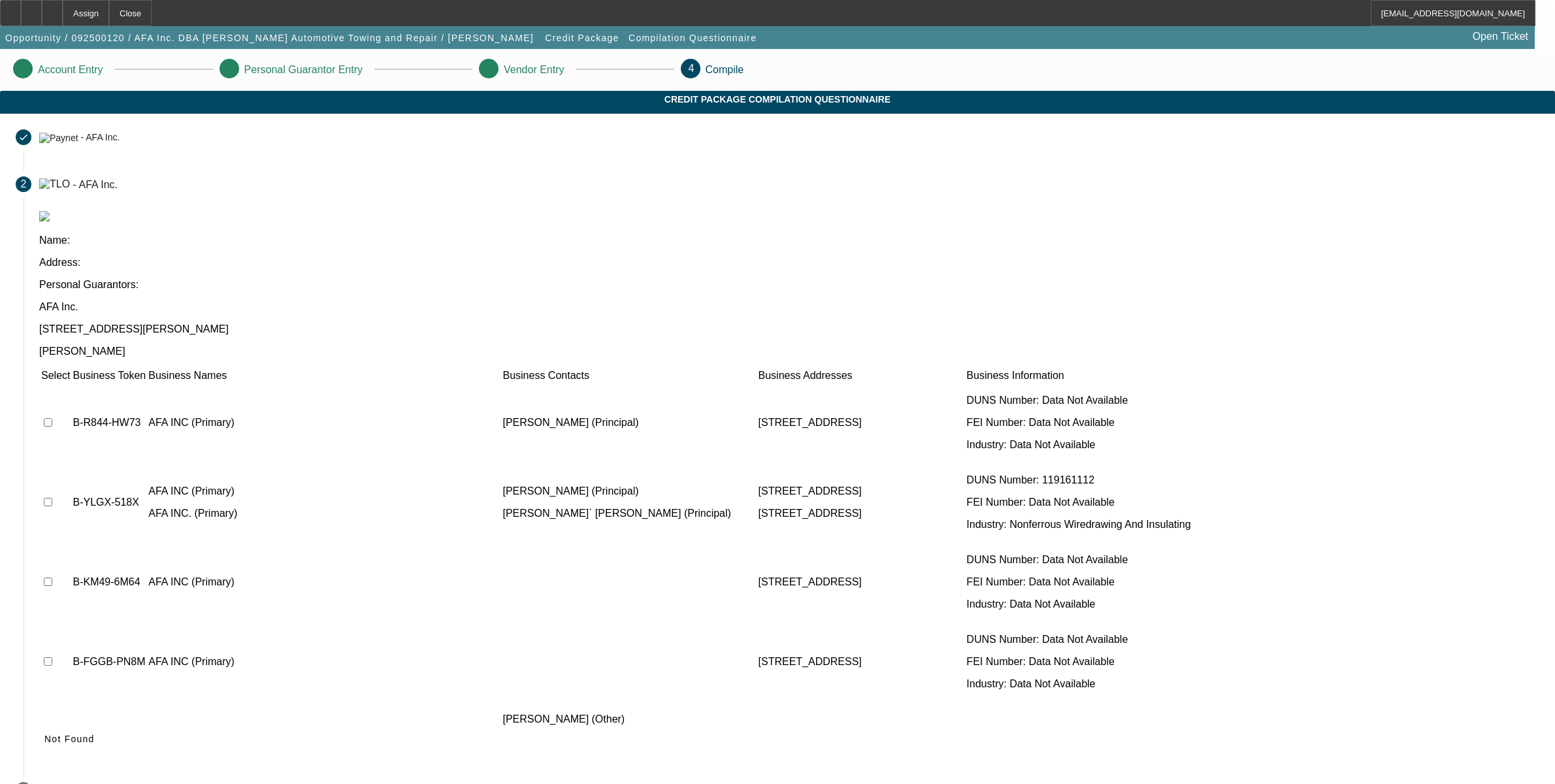
click at [71, 383] on td at bounding box center [56, 423] width 30 height 79
click at [52, 418] on input "checkbox" at bounding box center [48, 422] width 9 height 9
checkbox input "true"
click at [52, 498] on input "checkbox" at bounding box center [48, 501] width 9 height 9
checkbox input "true"
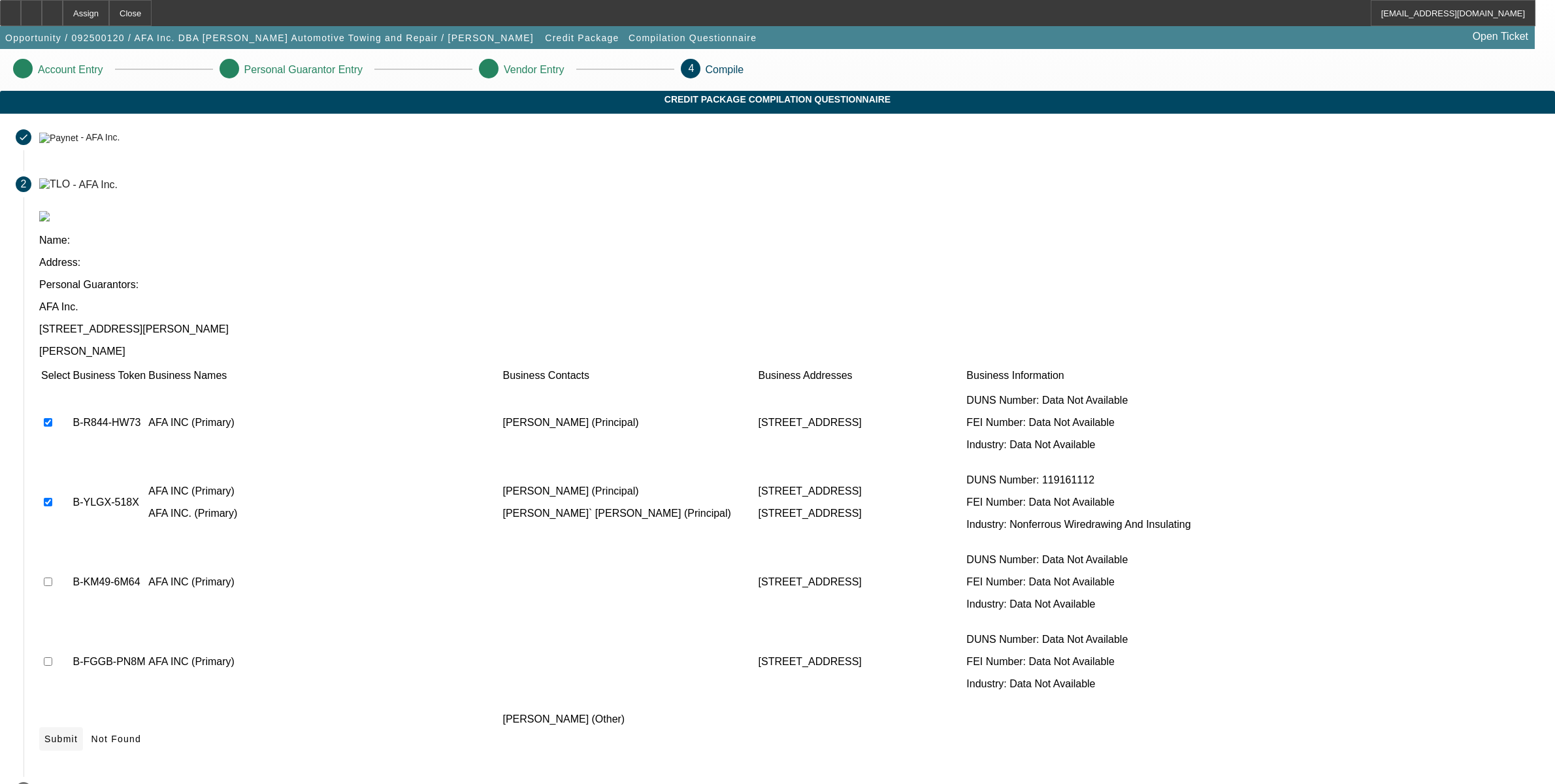
click at [45, 734] on icon at bounding box center [45, 739] width 0 height 10
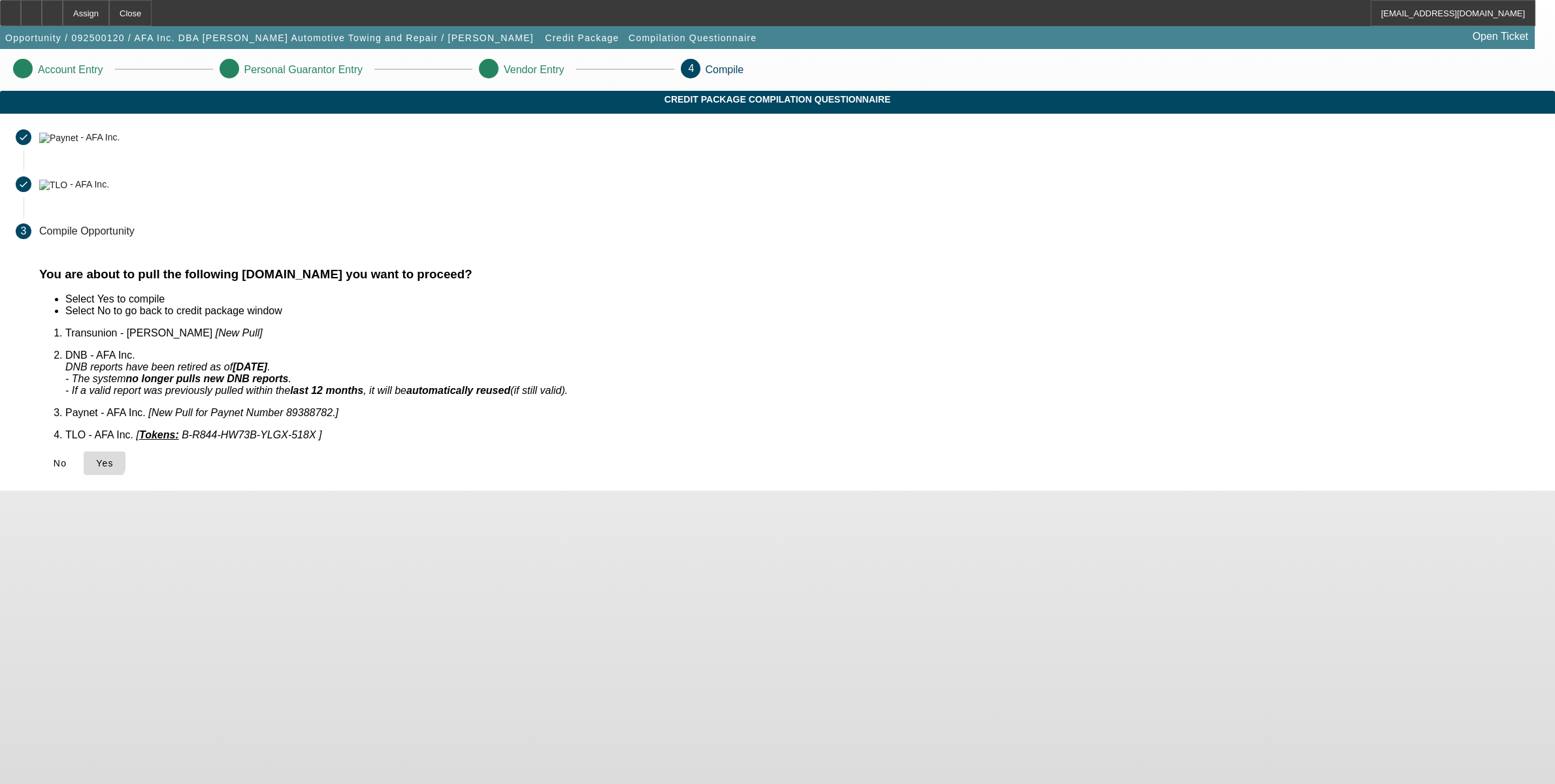
click at [96, 458] on icon at bounding box center [96, 463] width 0 height 10
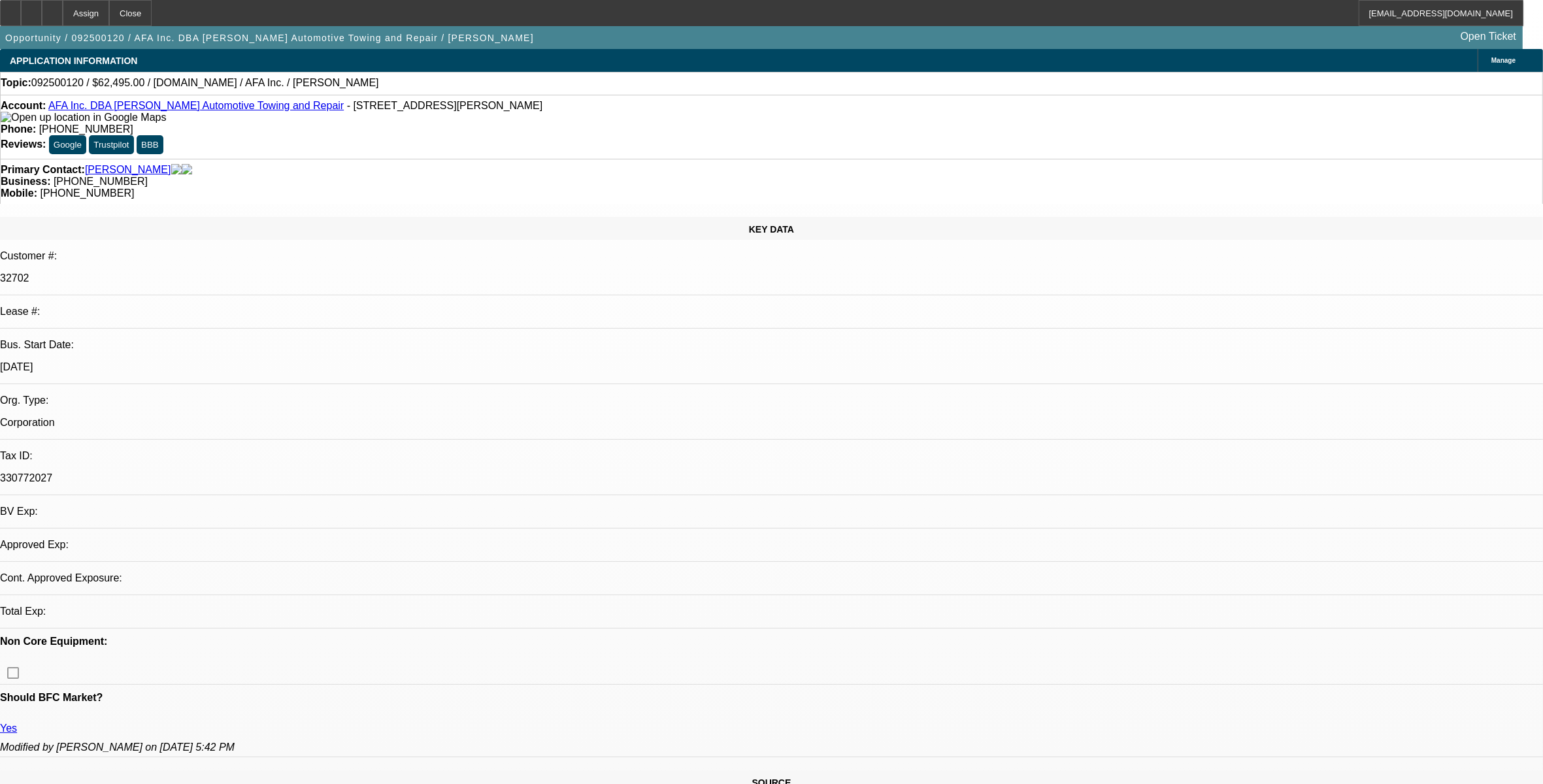
select select "0"
select select "2"
select select "0.1"
select select "4"
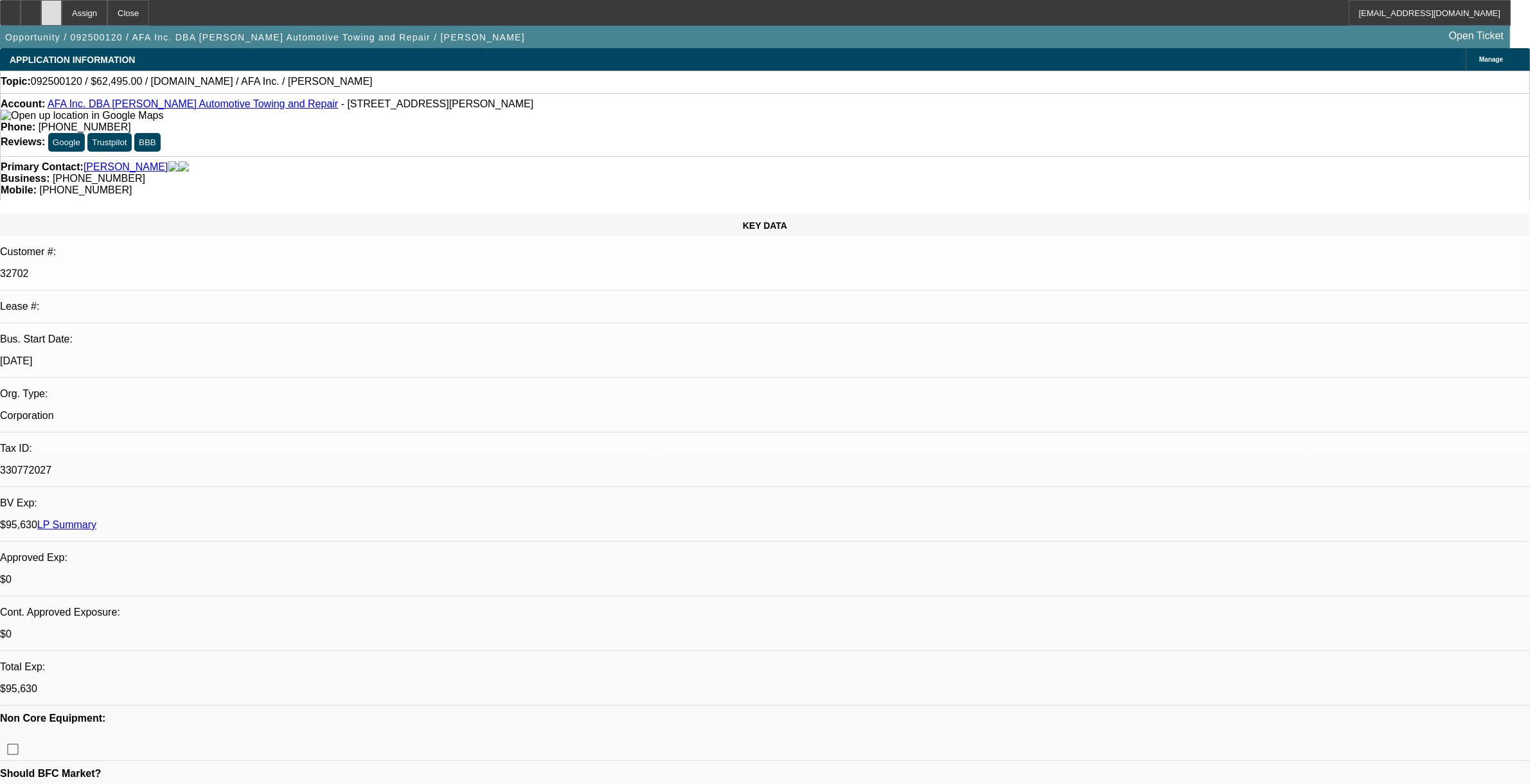
click at [52, 8] on icon at bounding box center [52, 8] width 0 height 0
select select "0"
select select "2"
select select "0.1"
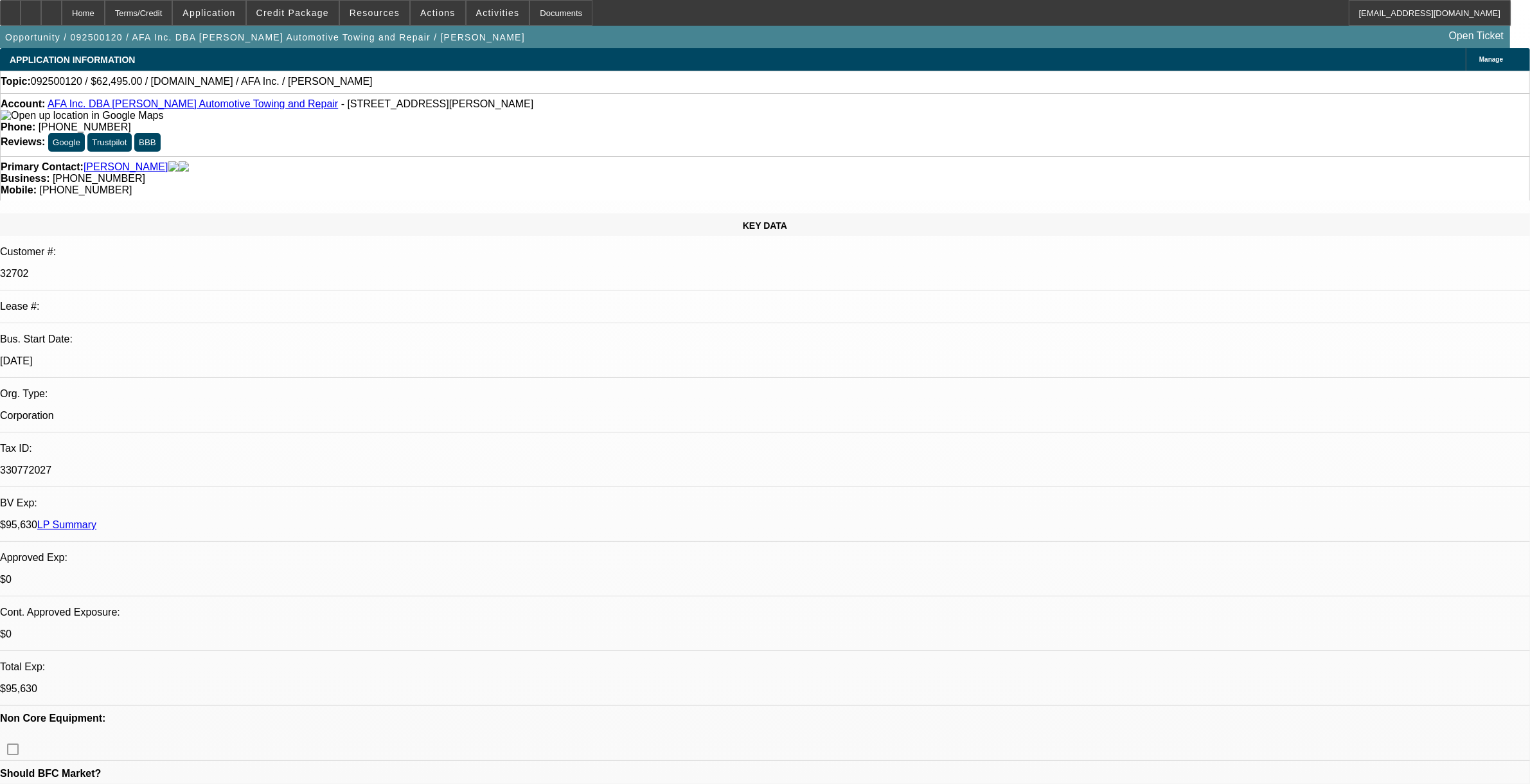
select select "4"
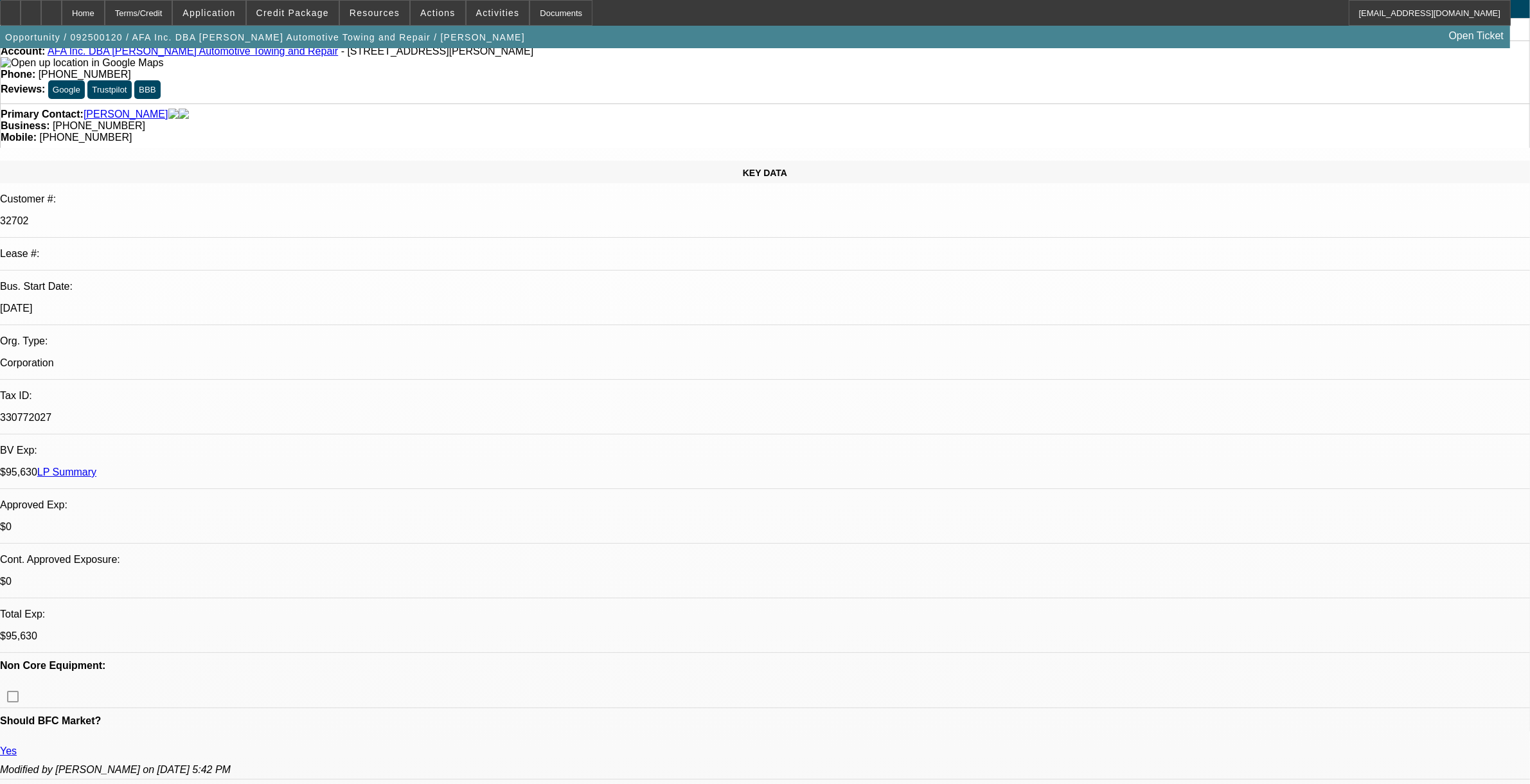
scroll to position [81, 0]
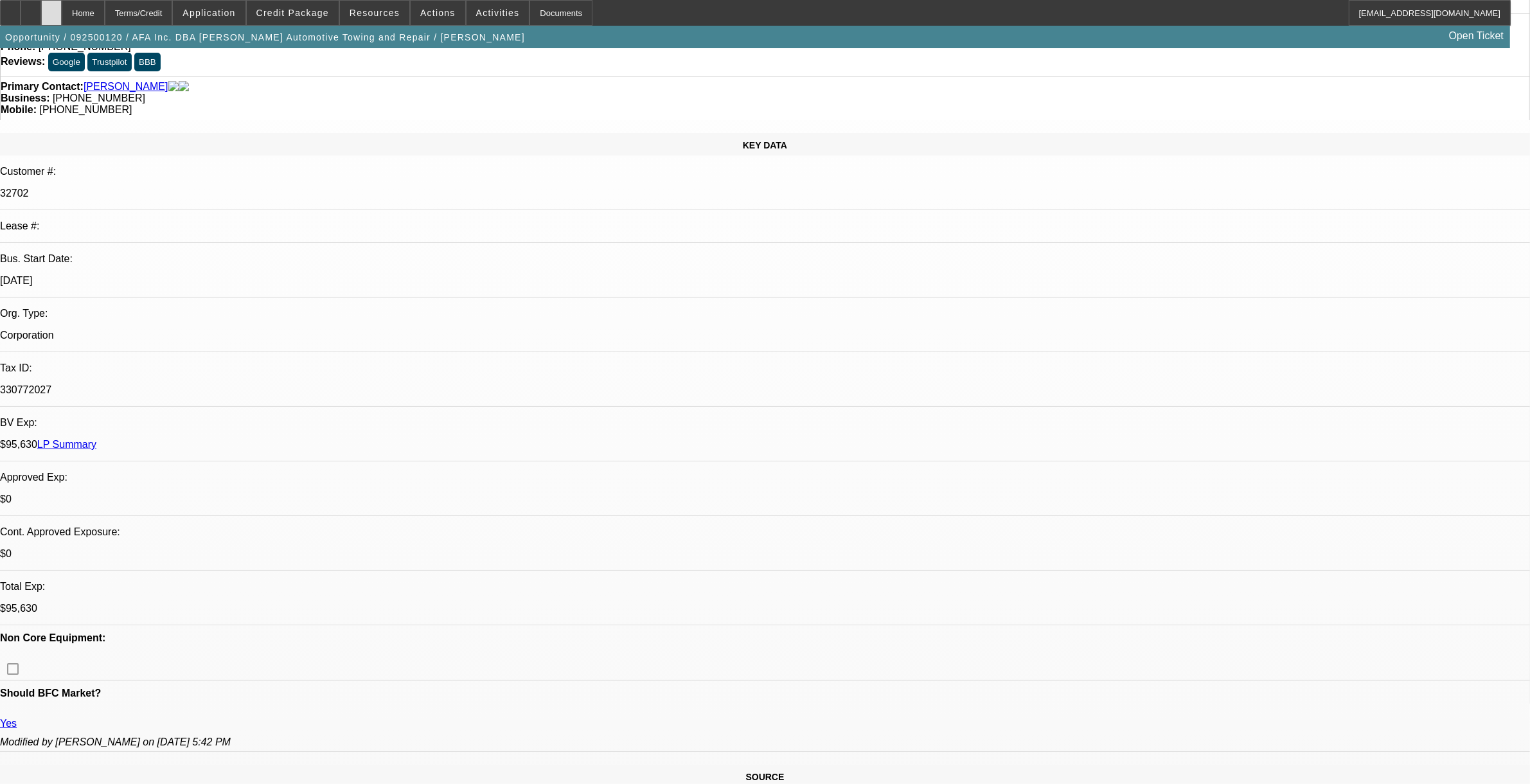
click at [52, 8] on icon at bounding box center [52, 8] width 0 height 0
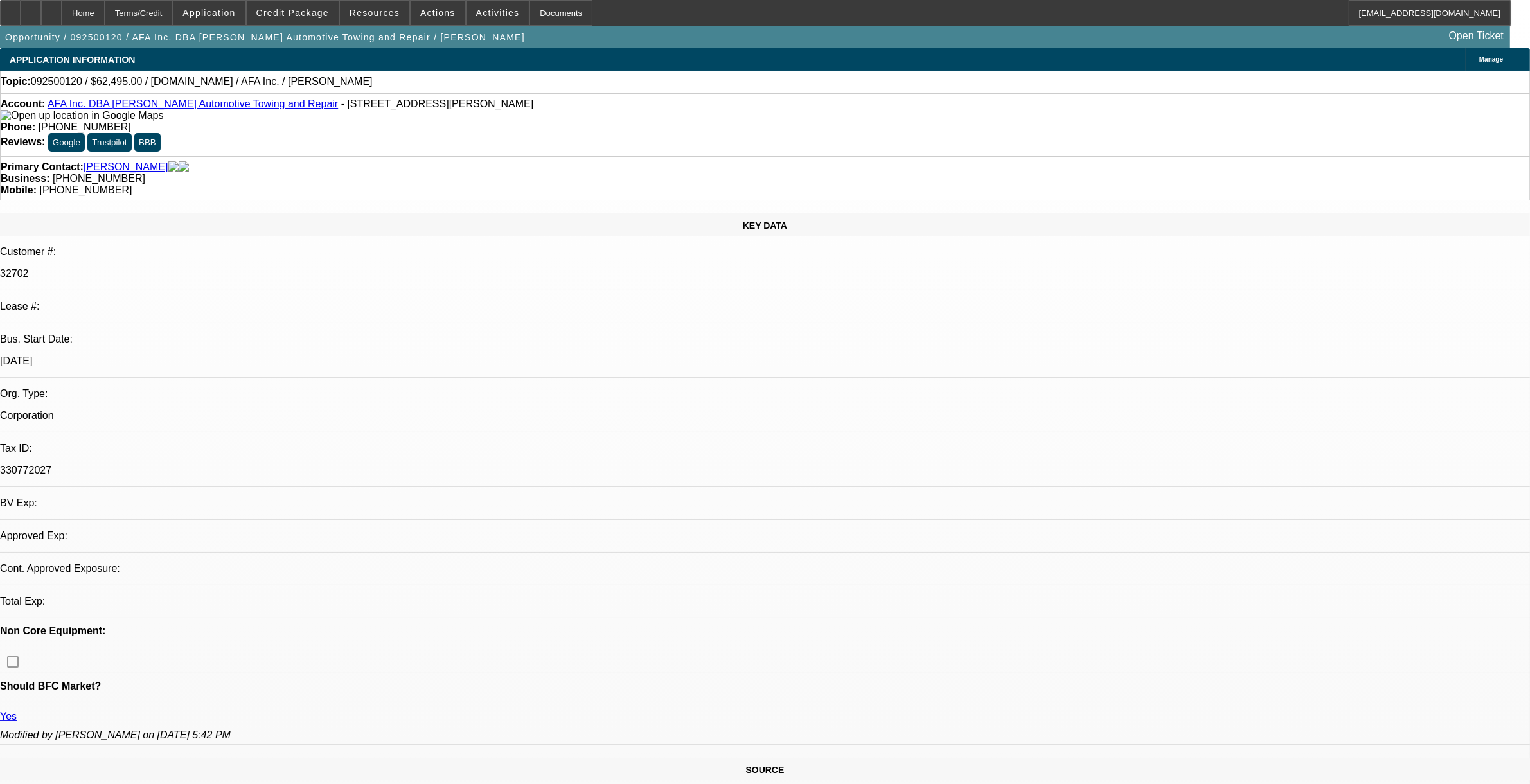
select select "0"
select select "2"
select select "0.1"
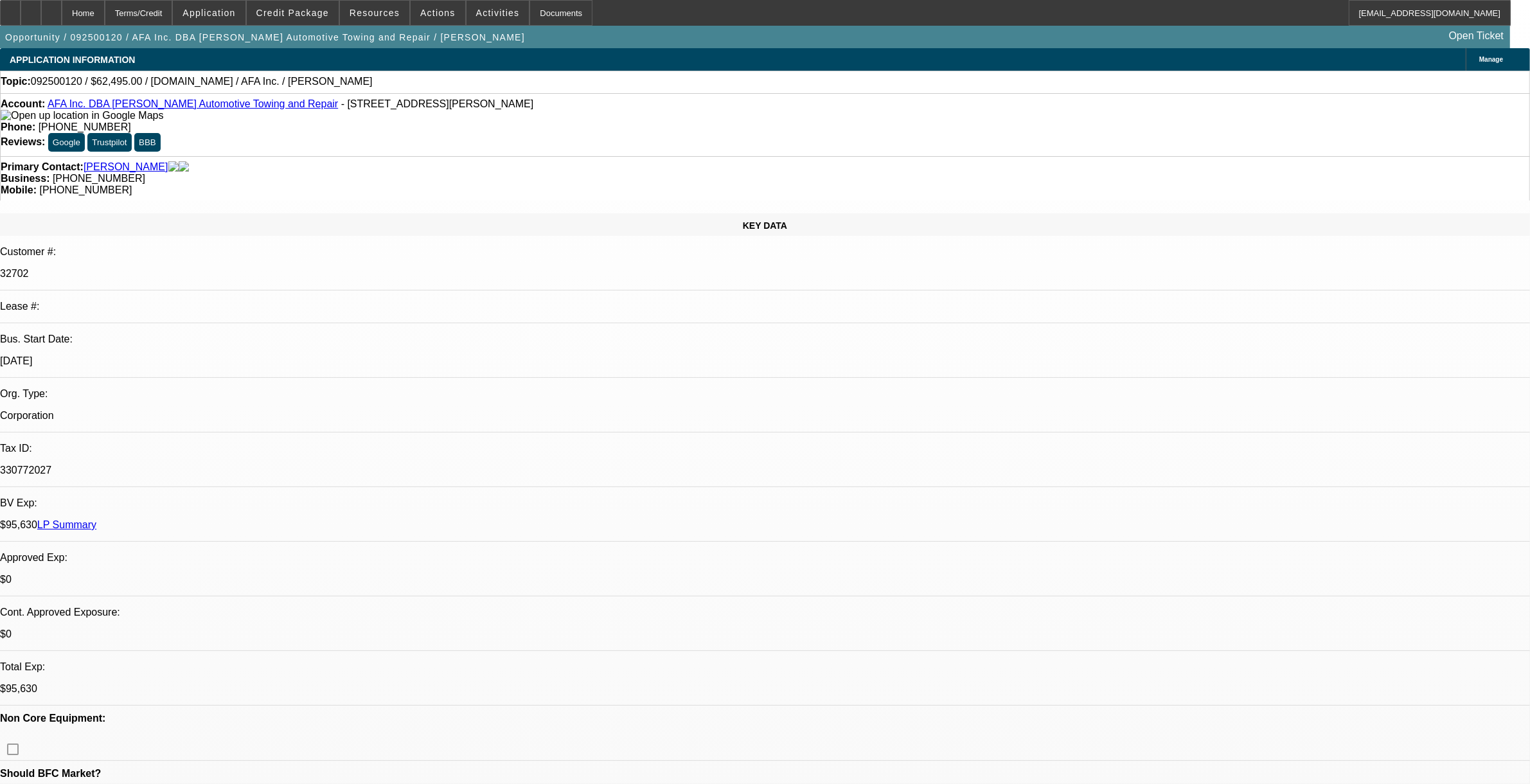
select select "1"
select select "2"
select select "4"
click at [290, 13] on span "Credit Package" at bounding box center [293, 13] width 73 height 10
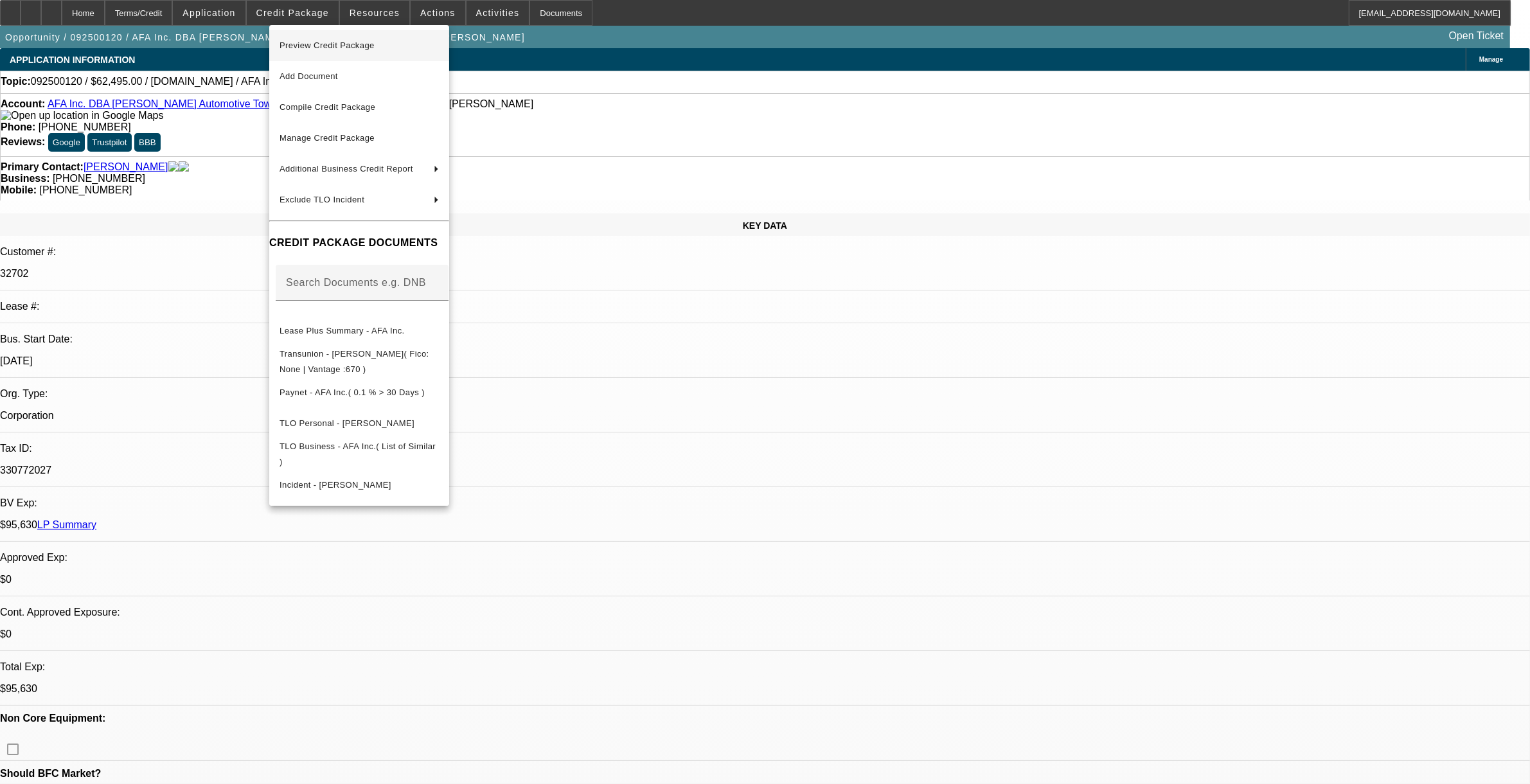
click at [304, 50] on span "Preview Credit Package" at bounding box center [359, 46] width 159 height 15
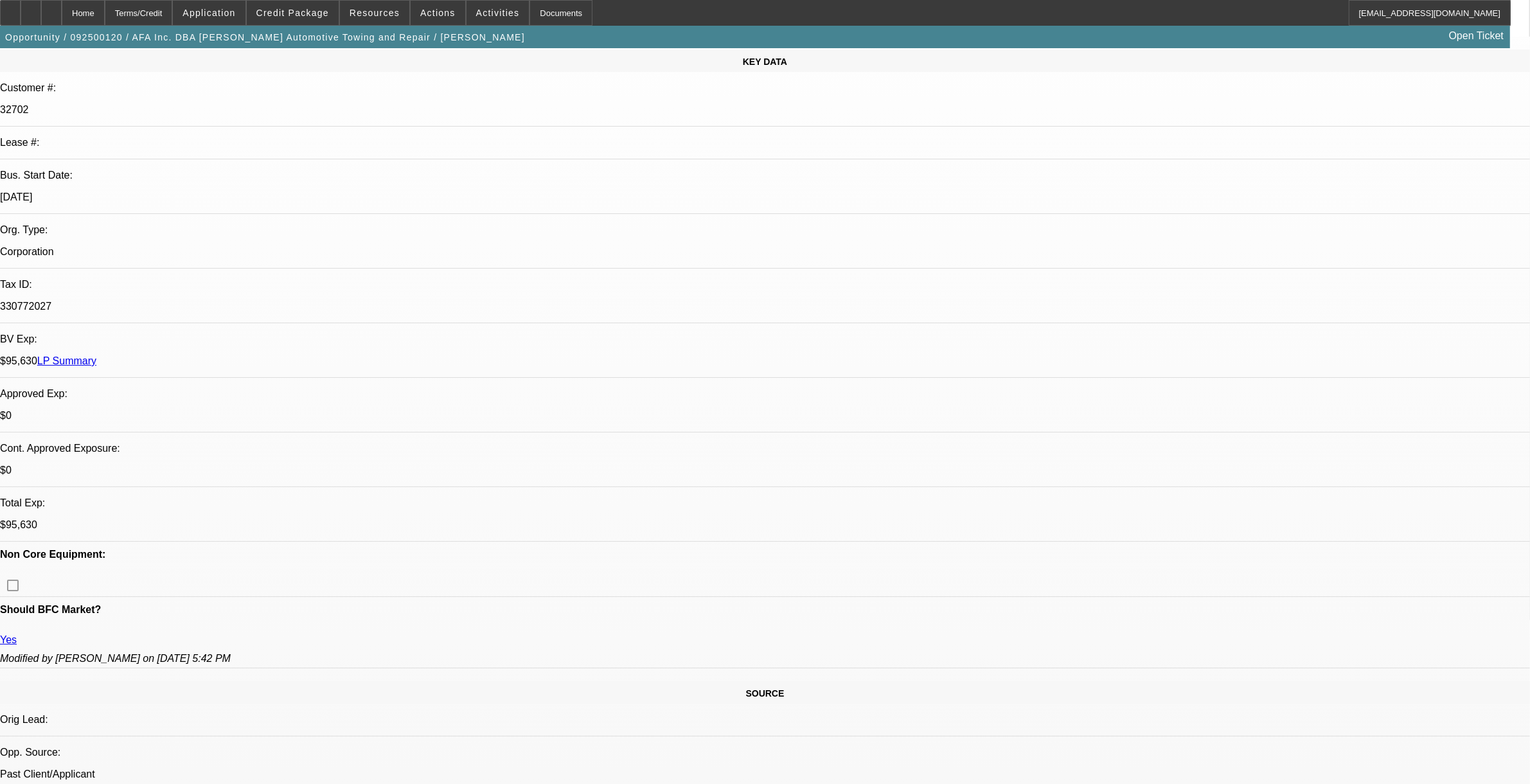
scroll to position [241, 0]
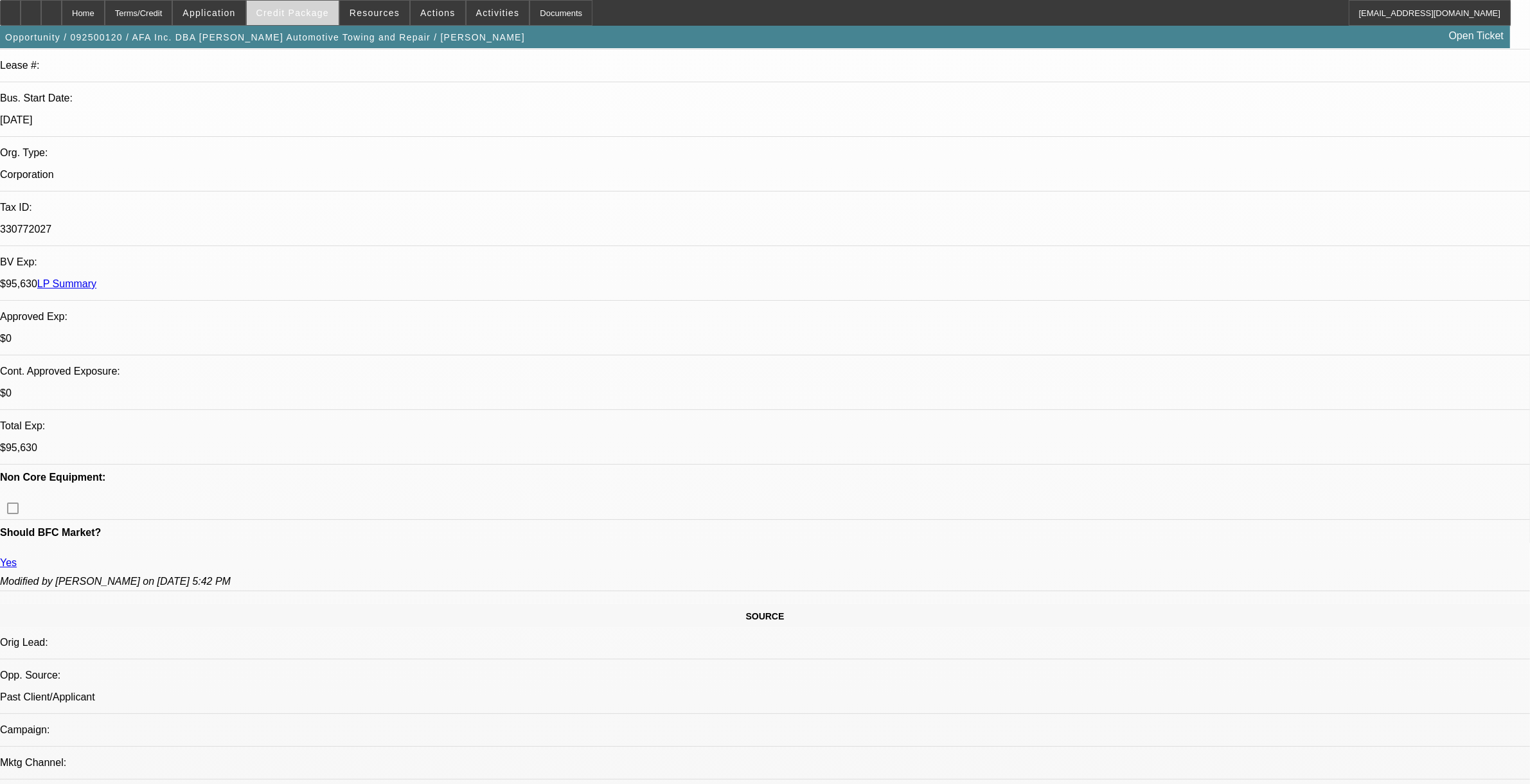
click at [303, 8] on span "Credit Package" at bounding box center [293, 13] width 73 height 10
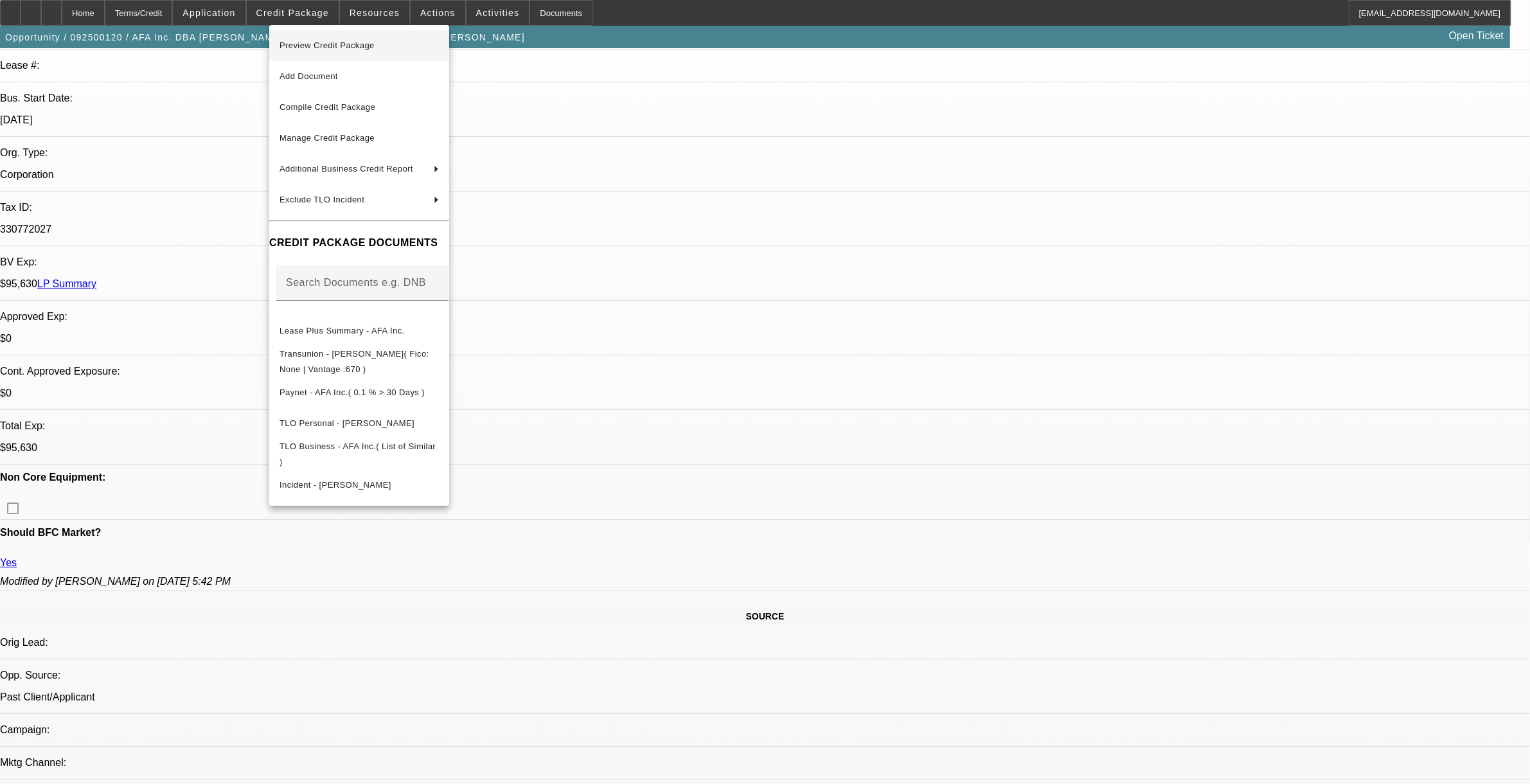
click at [333, 41] on span "Preview Credit Package" at bounding box center [326, 45] width 95 height 10
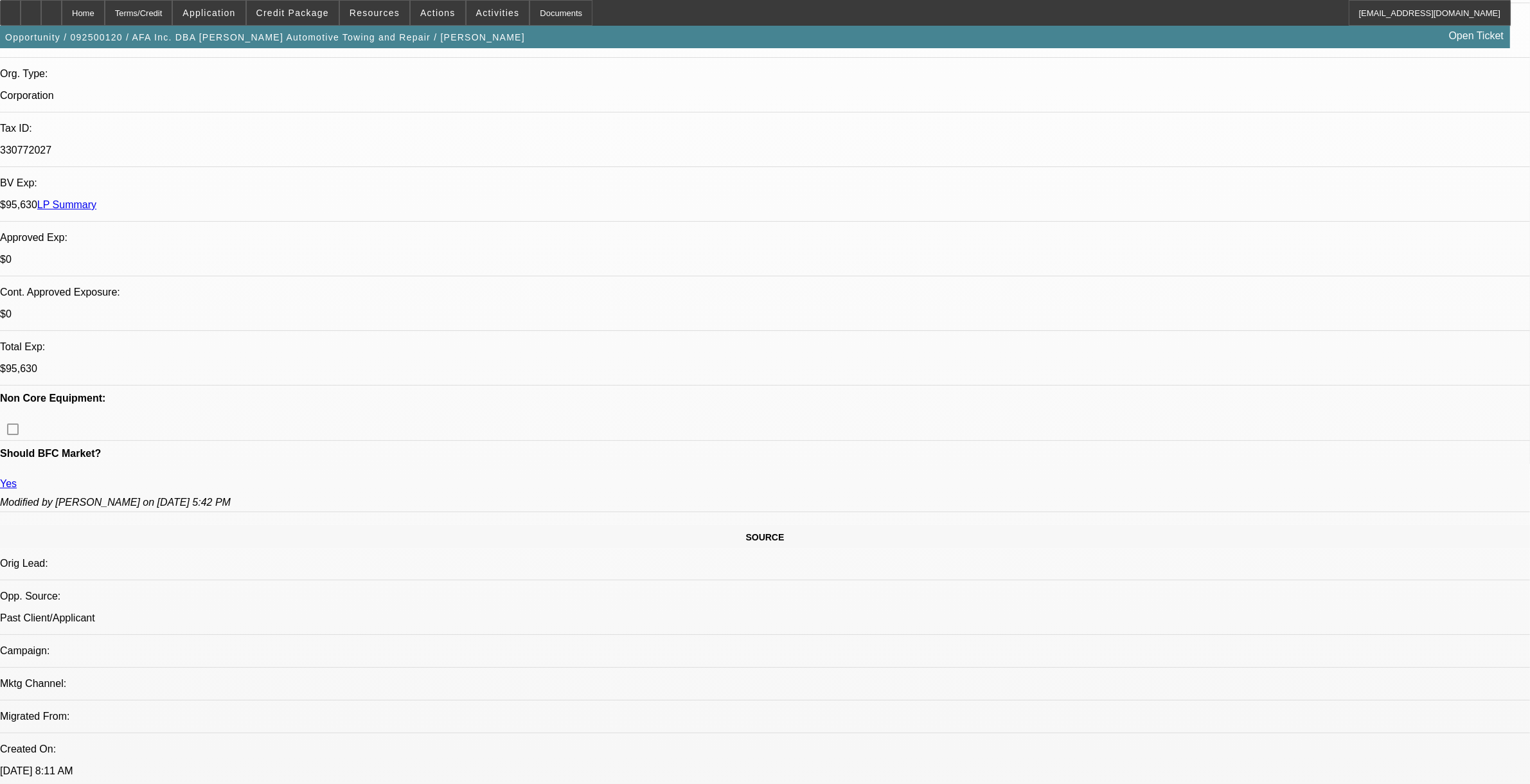
scroll to position [321, 0]
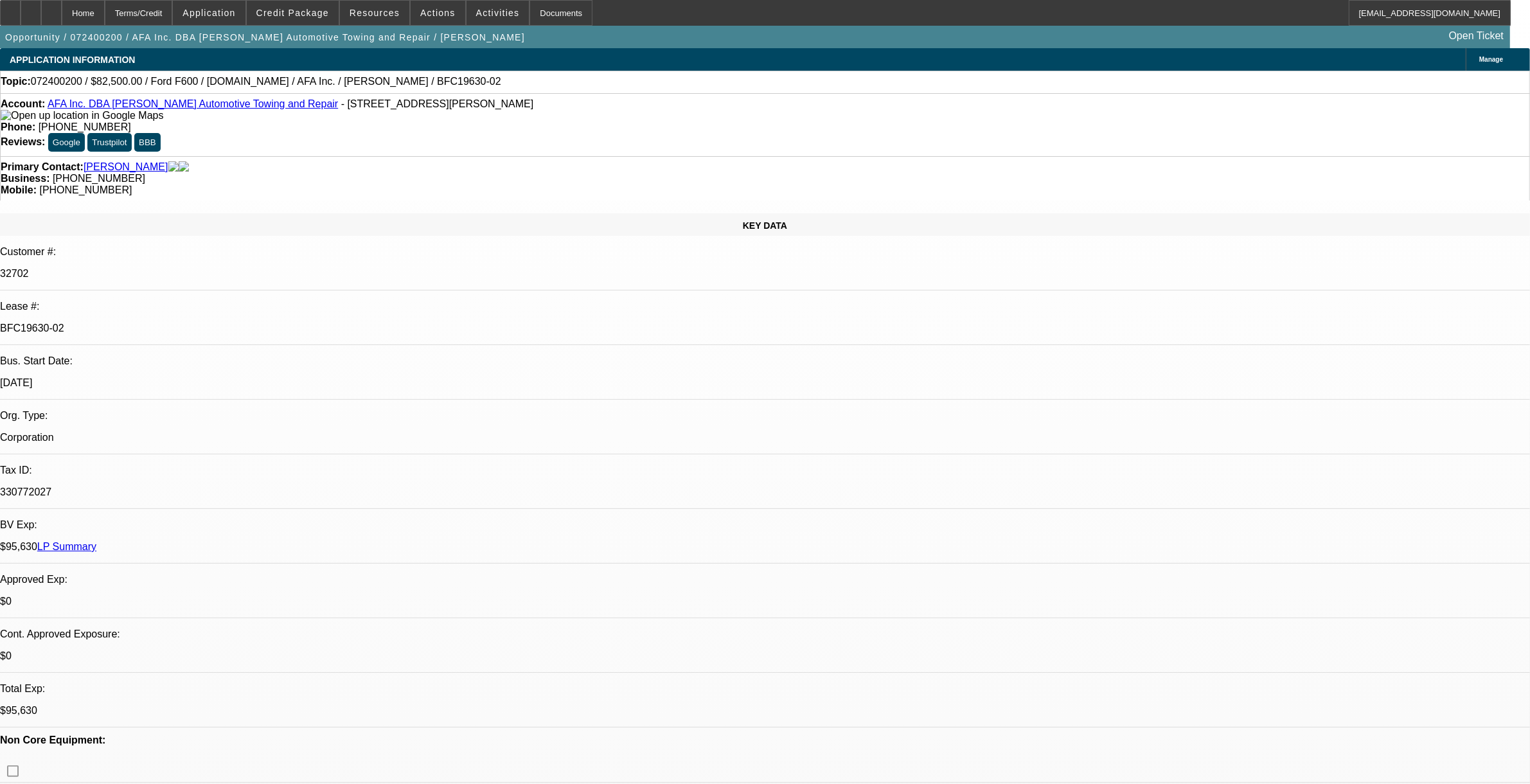
select select "0"
select select "2"
select select "0"
select select "2"
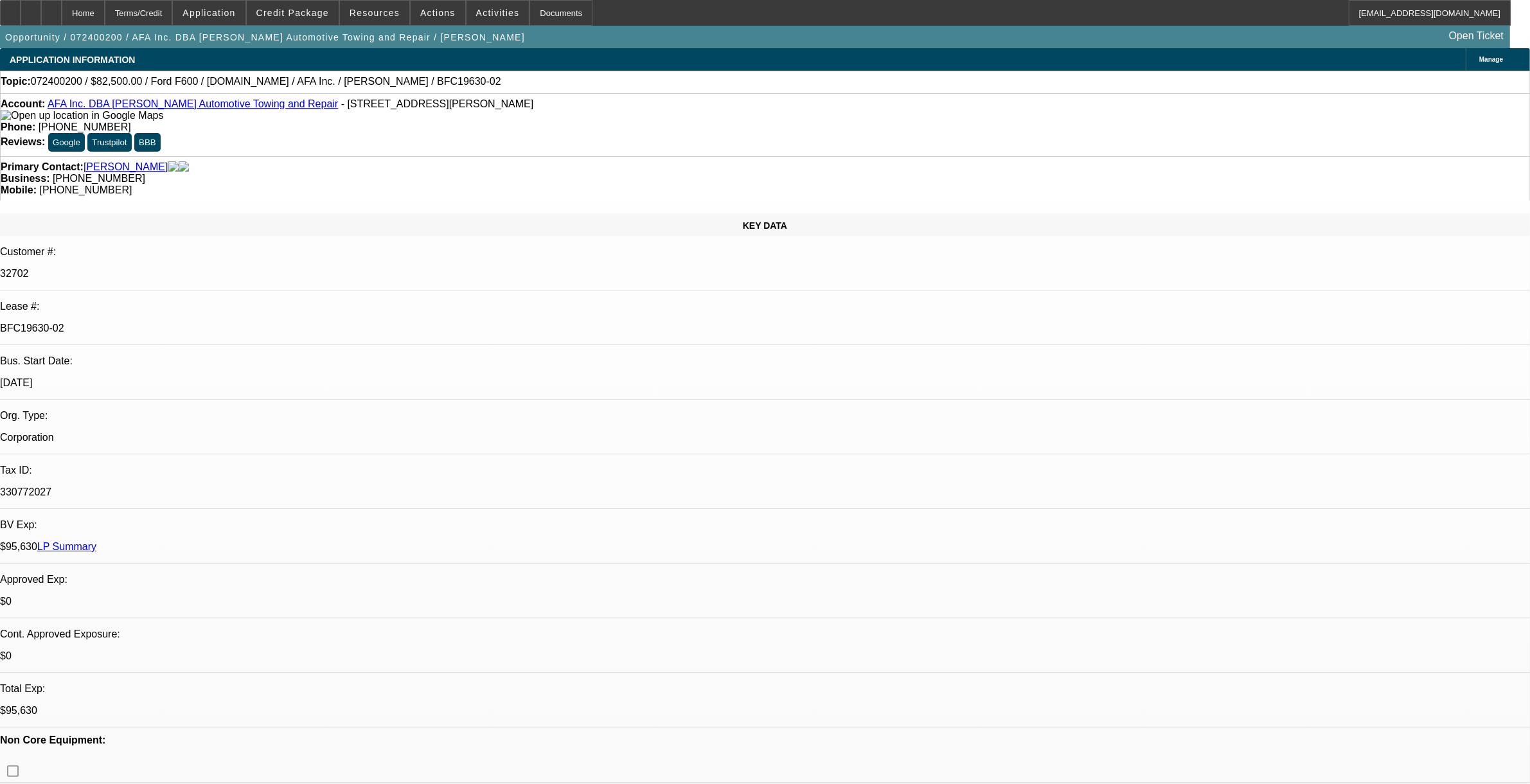
select select "0"
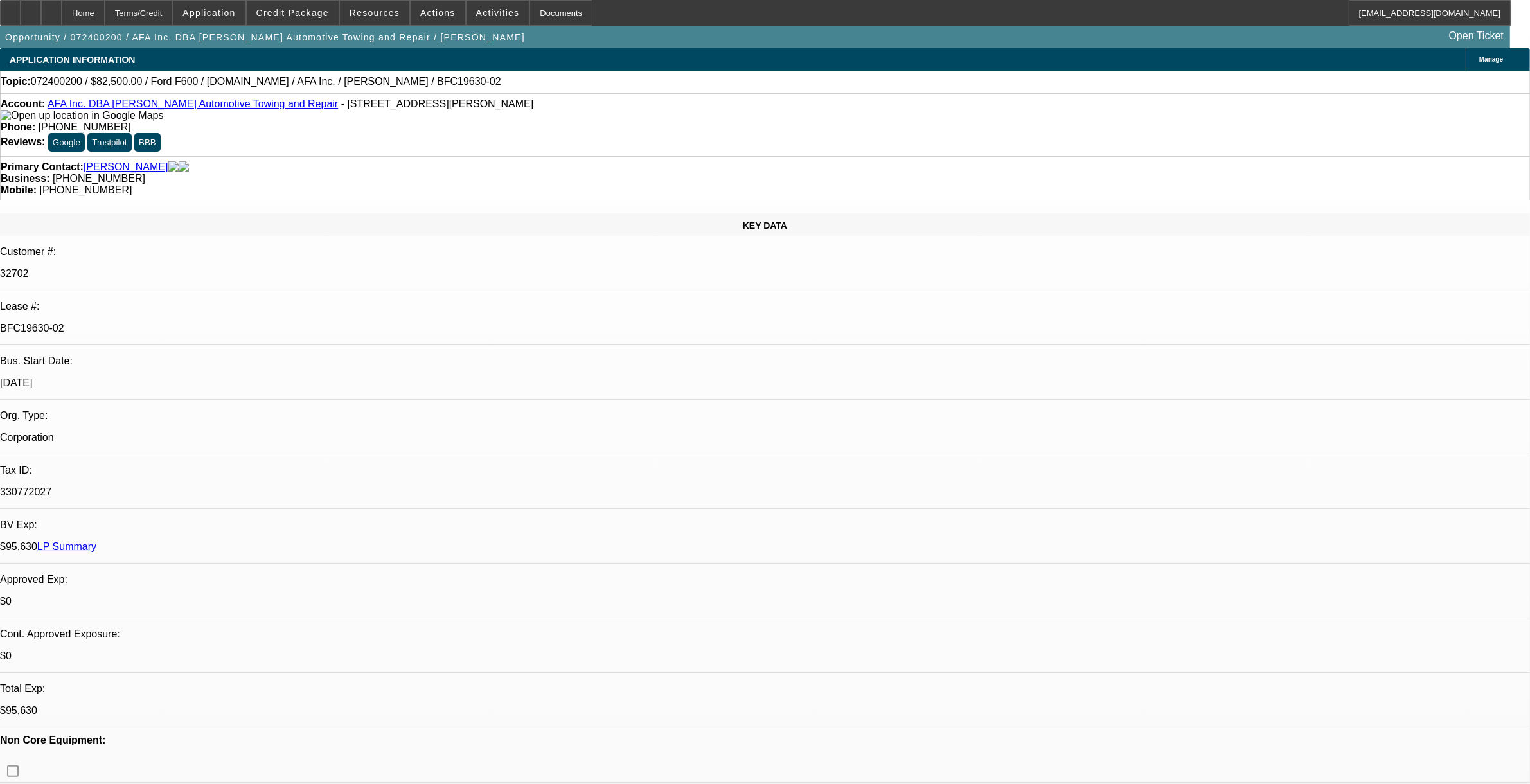
select select "0"
select select "1"
select select "2"
select select "6"
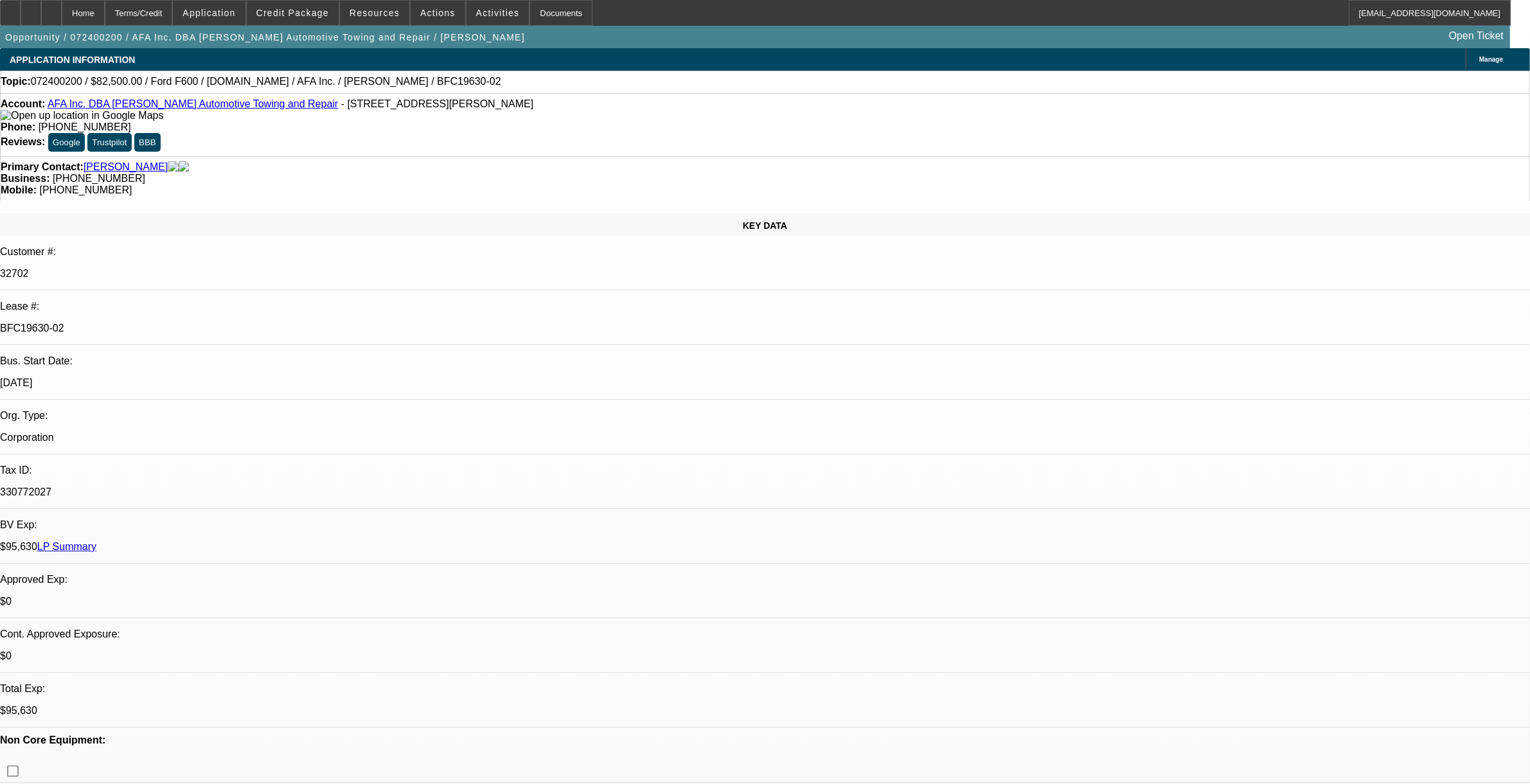
select select "1"
select select "2"
select select "6"
select select "1"
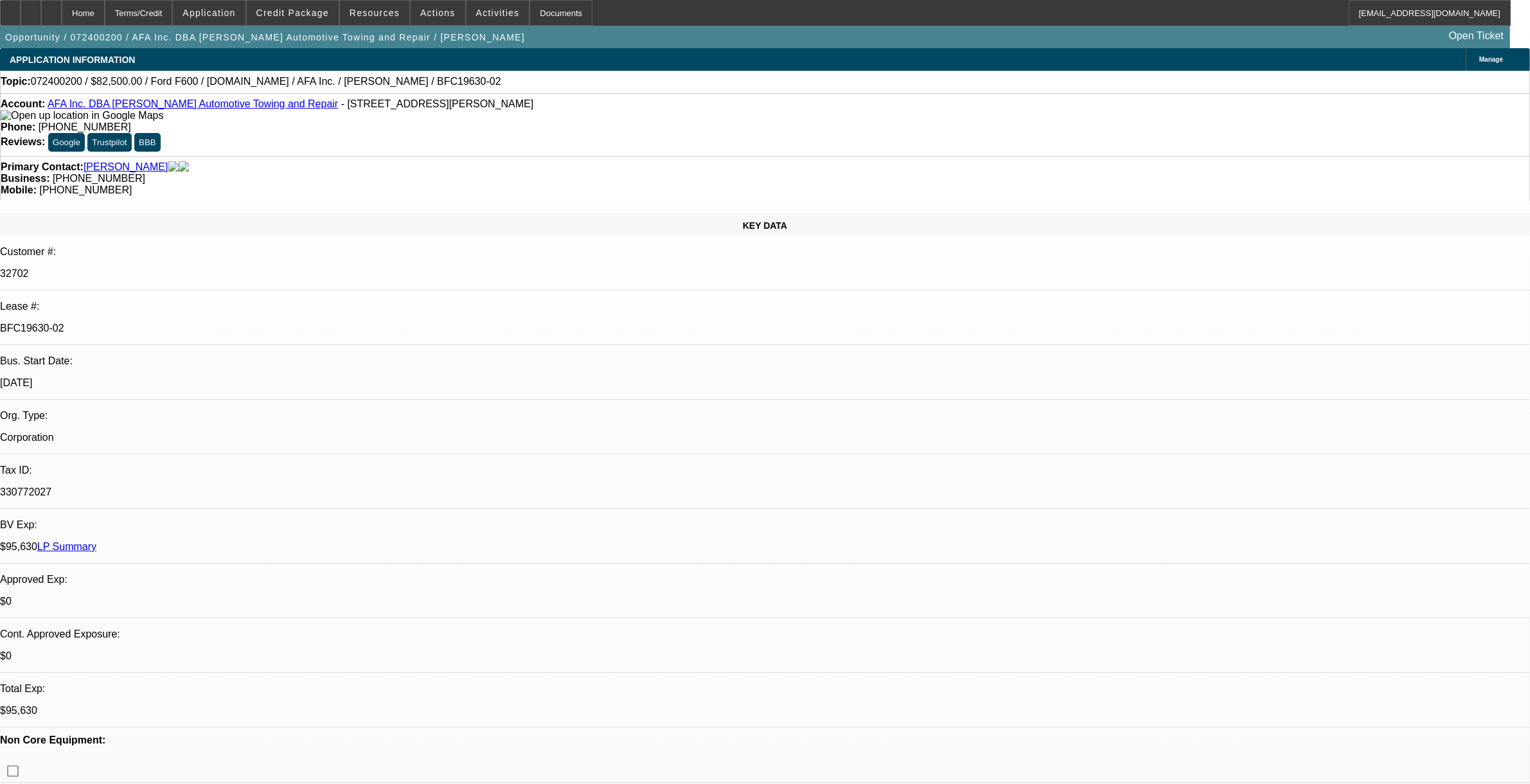
select select "6"
select select "1"
select select "6"
click at [286, 13] on span "Credit Package" at bounding box center [293, 13] width 73 height 10
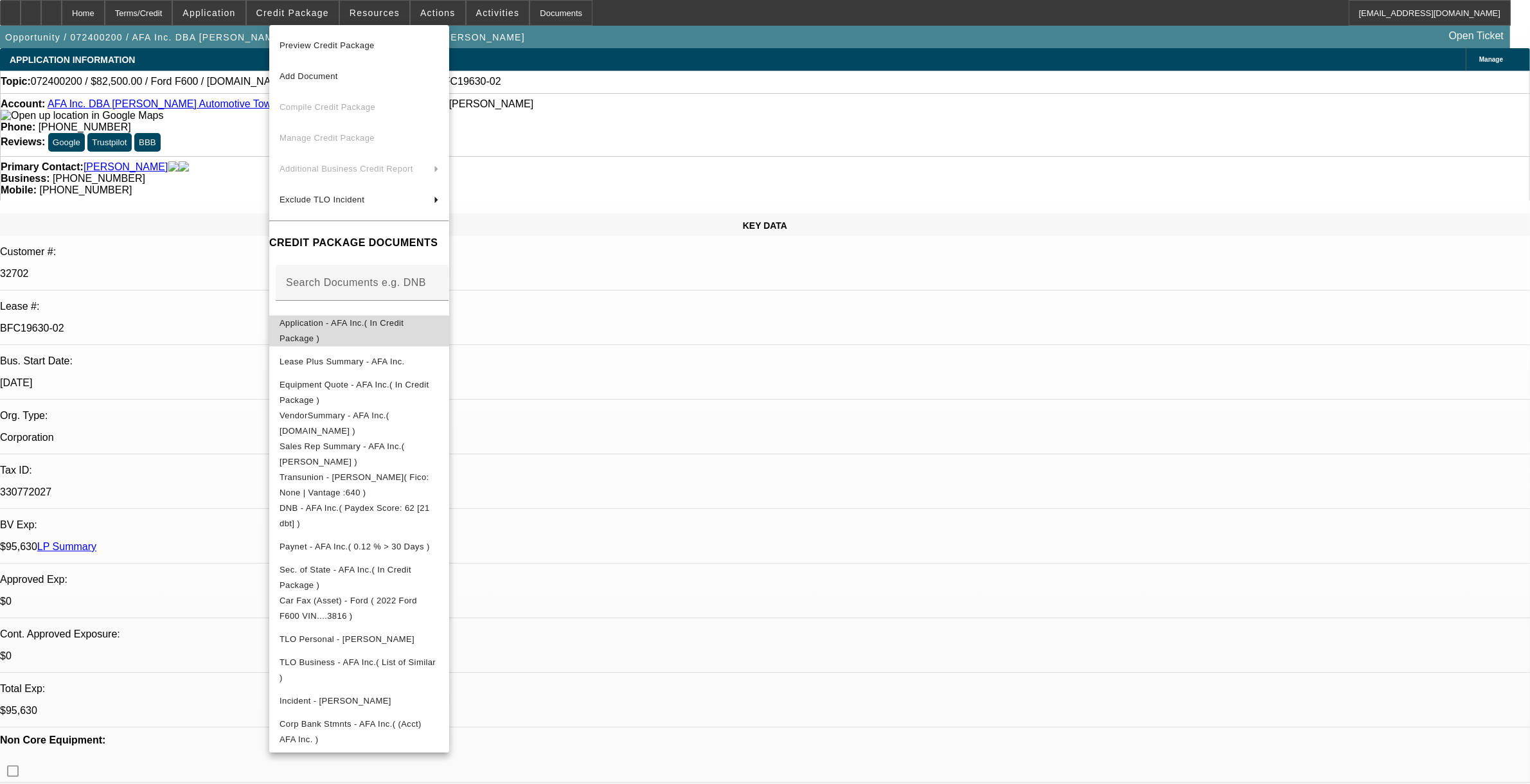
click at [353, 324] on span "Application - AFA Inc.( In Credit Package )" at bounding box center [341, 329] width 124 height 25
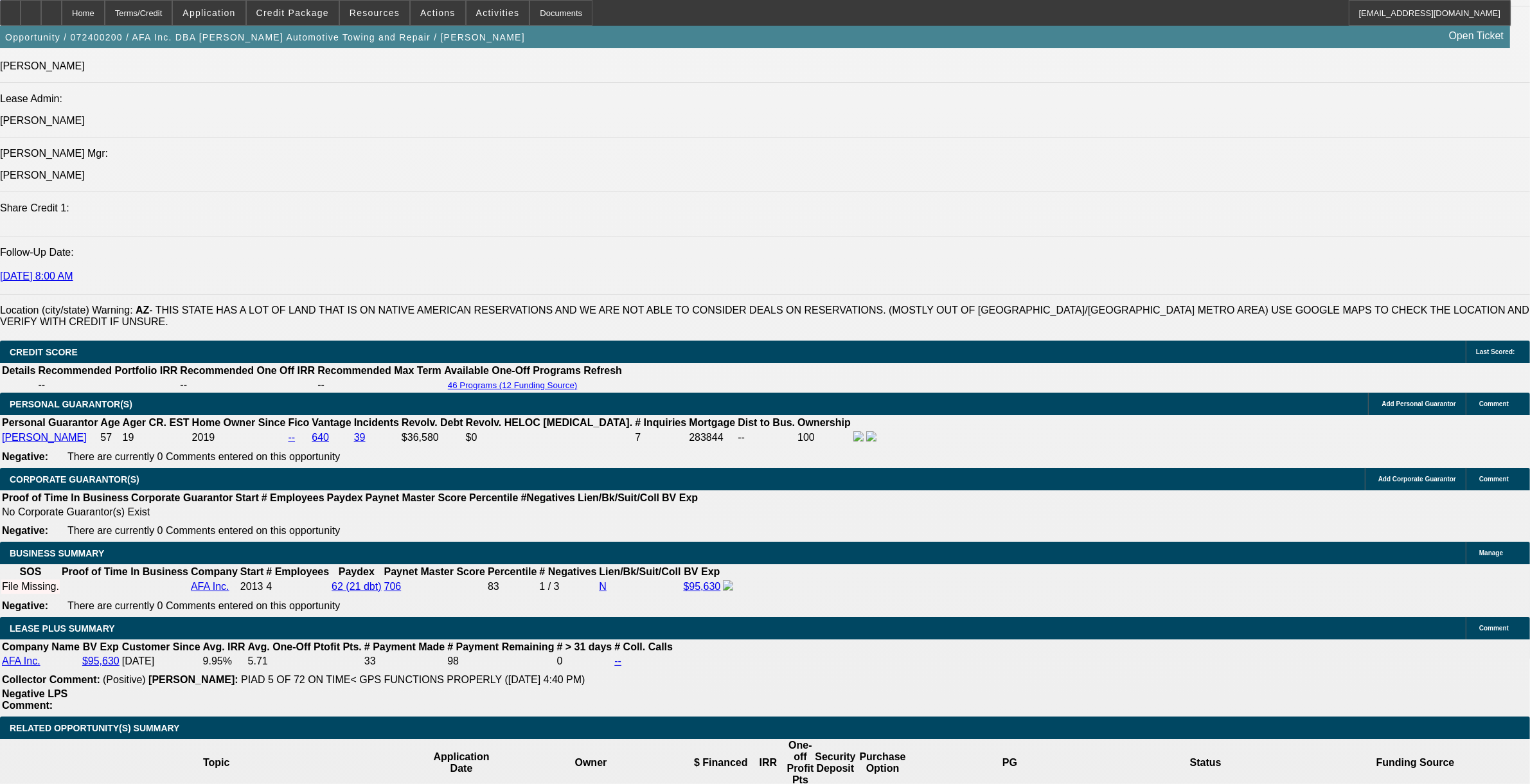
scroll to position [1927, 0]
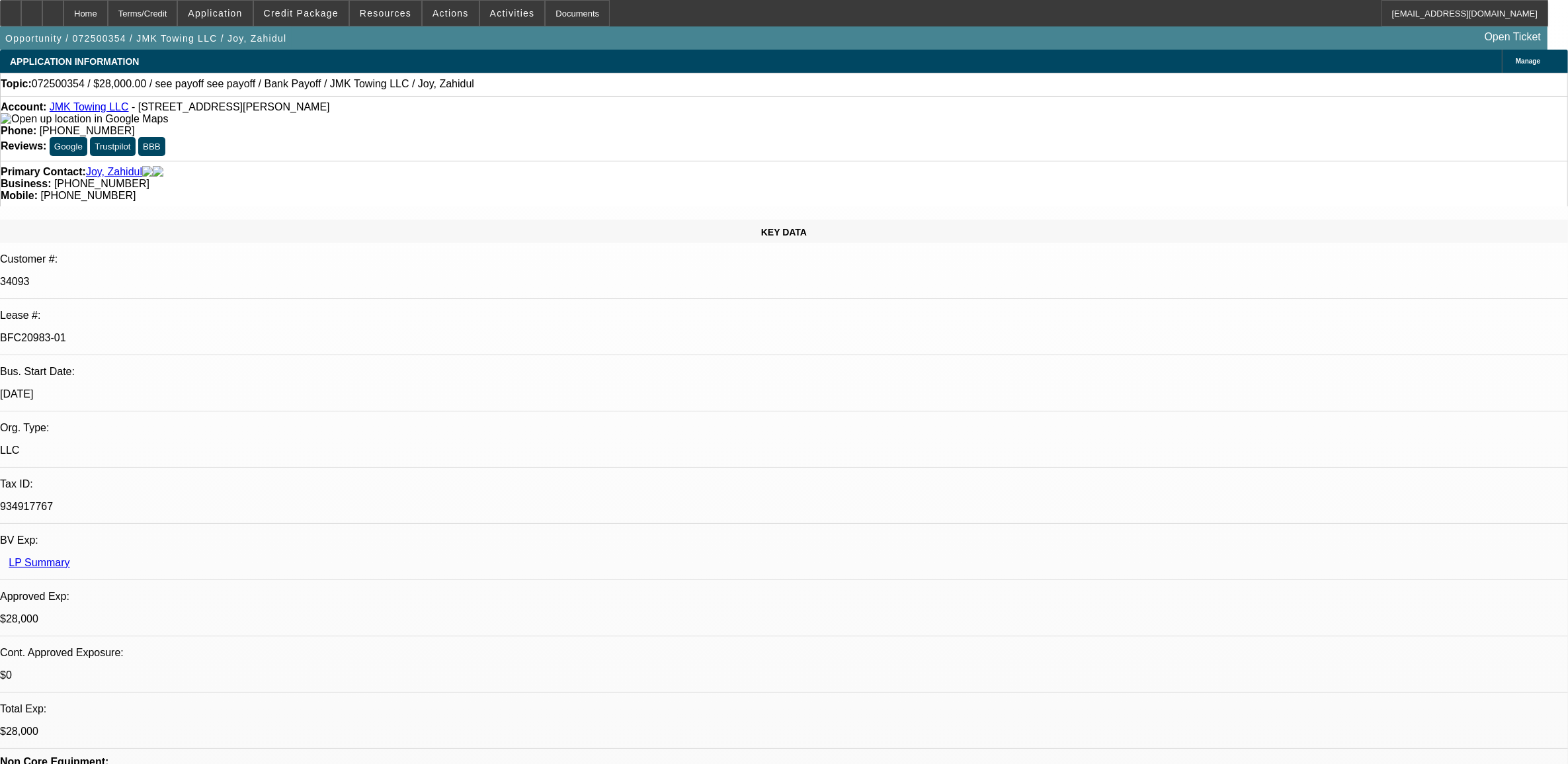
select select "0"
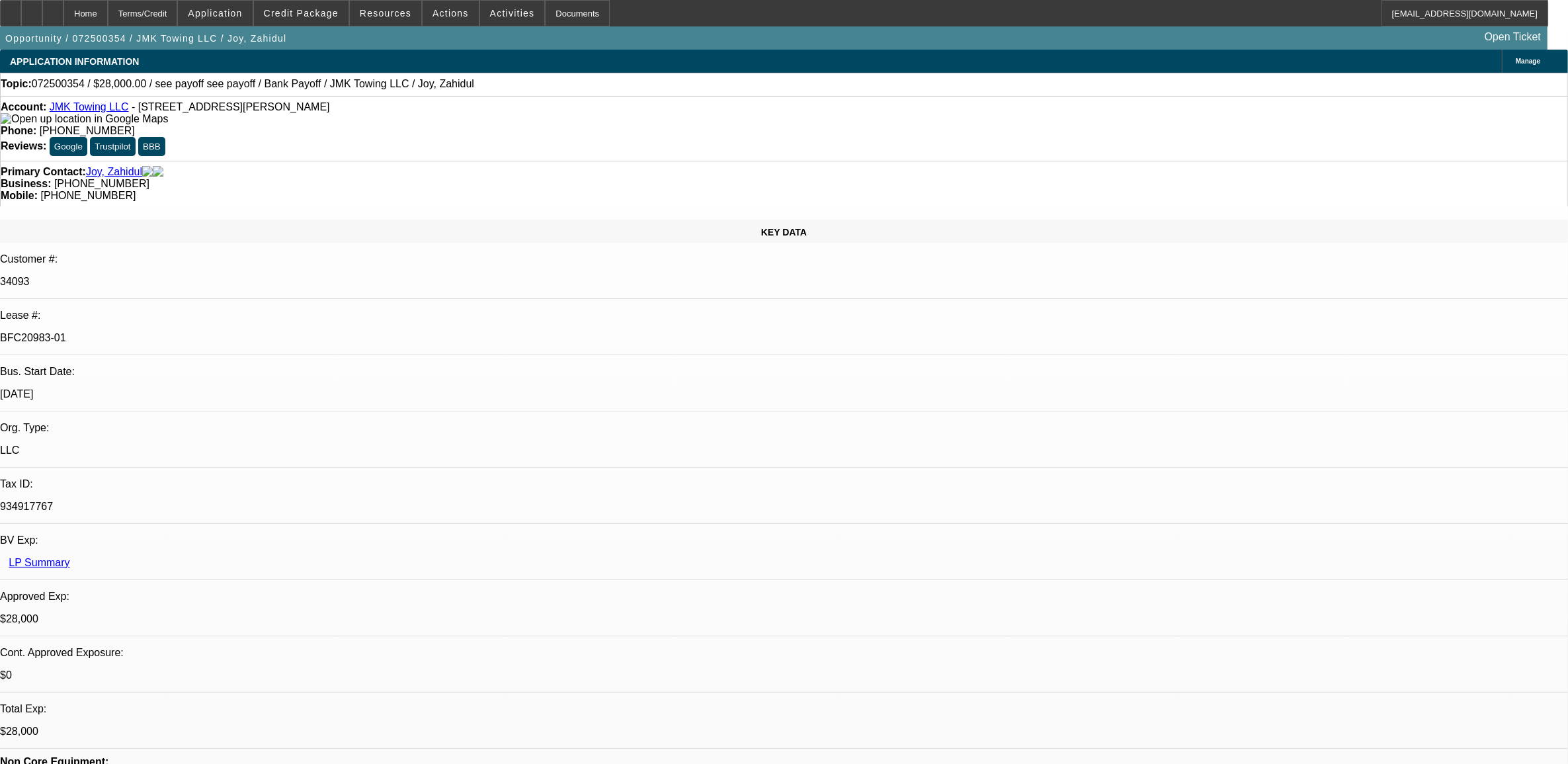
select select "0"
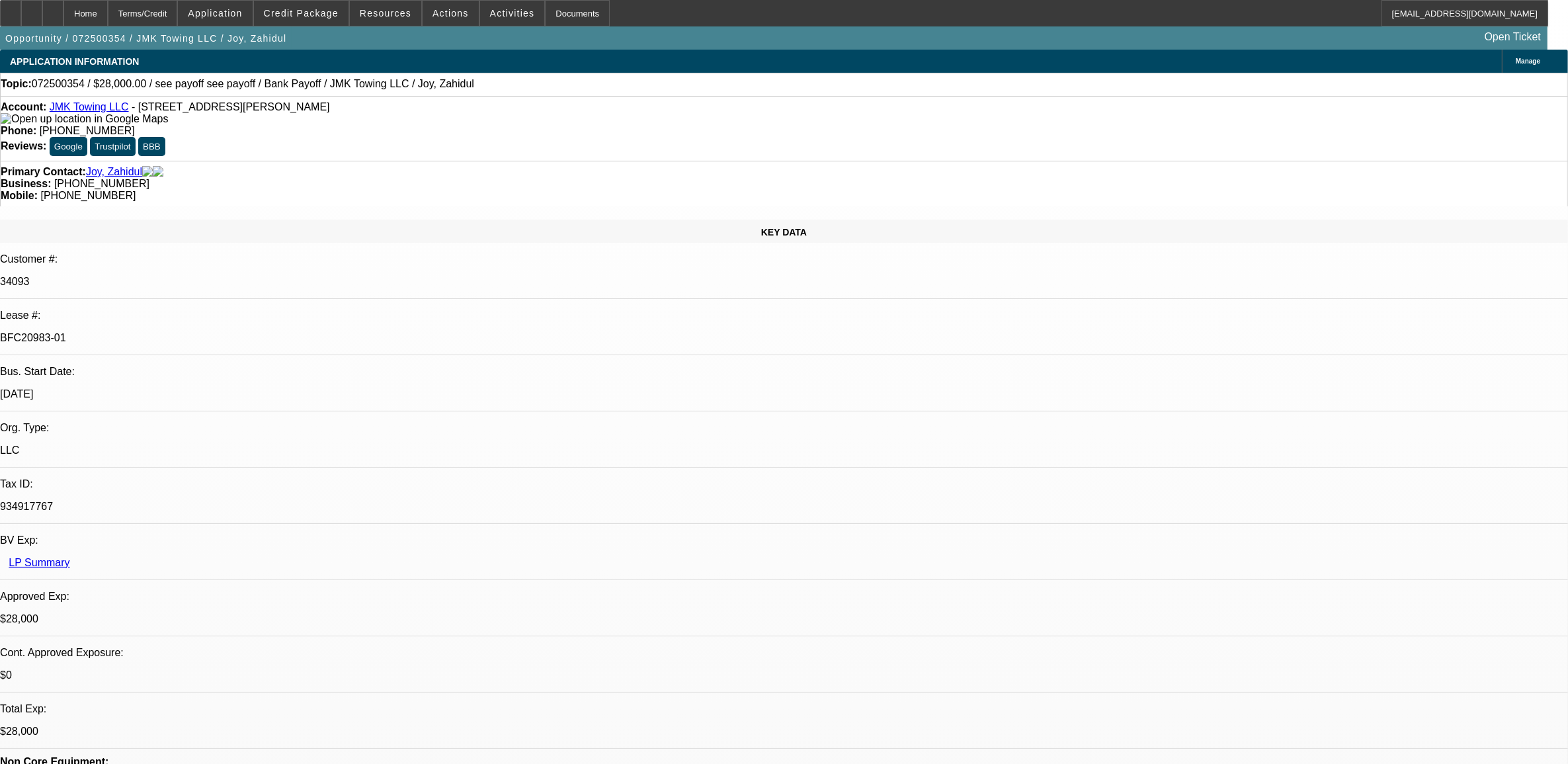
select select "0"
select select "1"
select select "6"
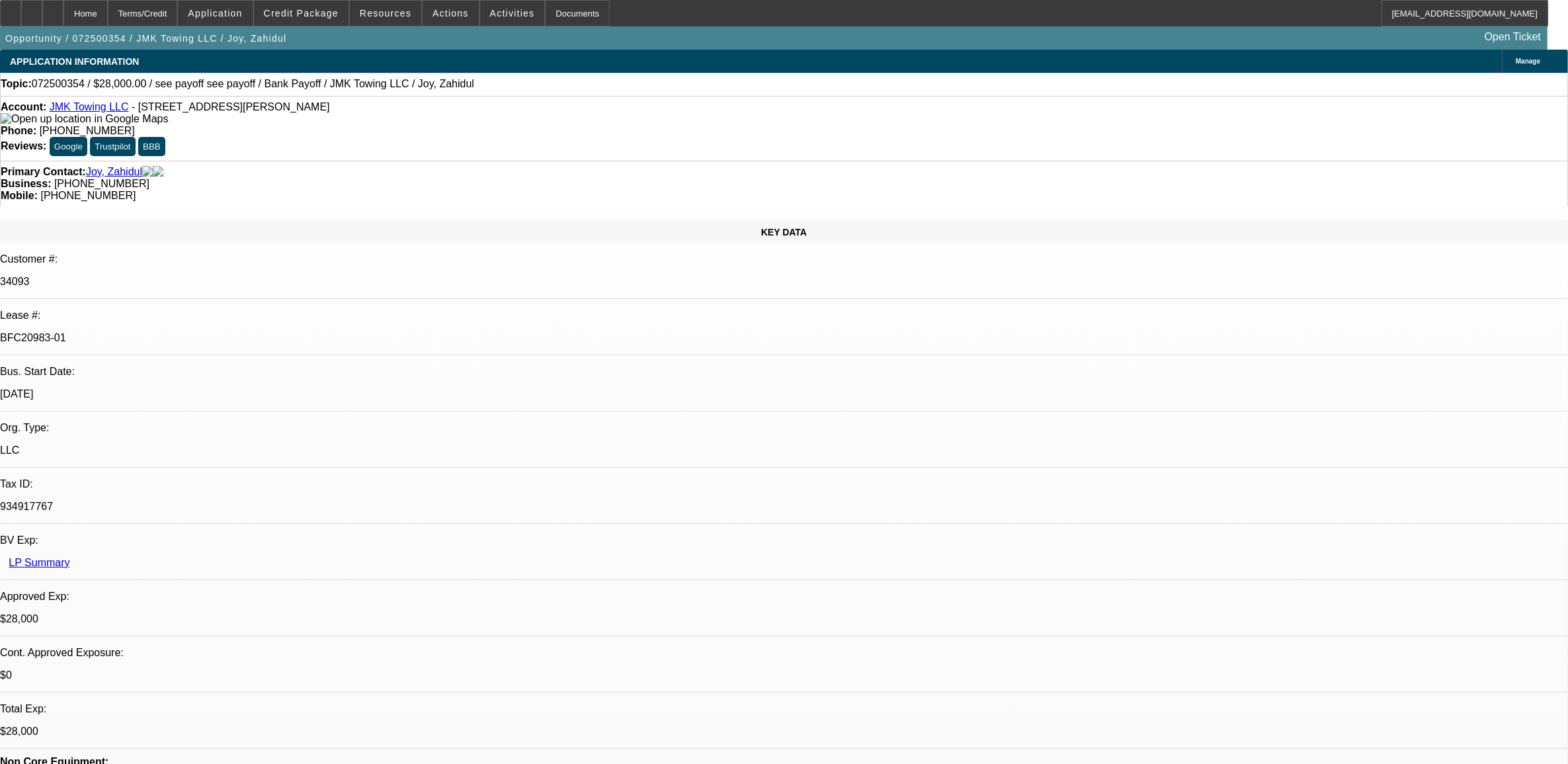
select select "1"
select select "6"
select select "1"
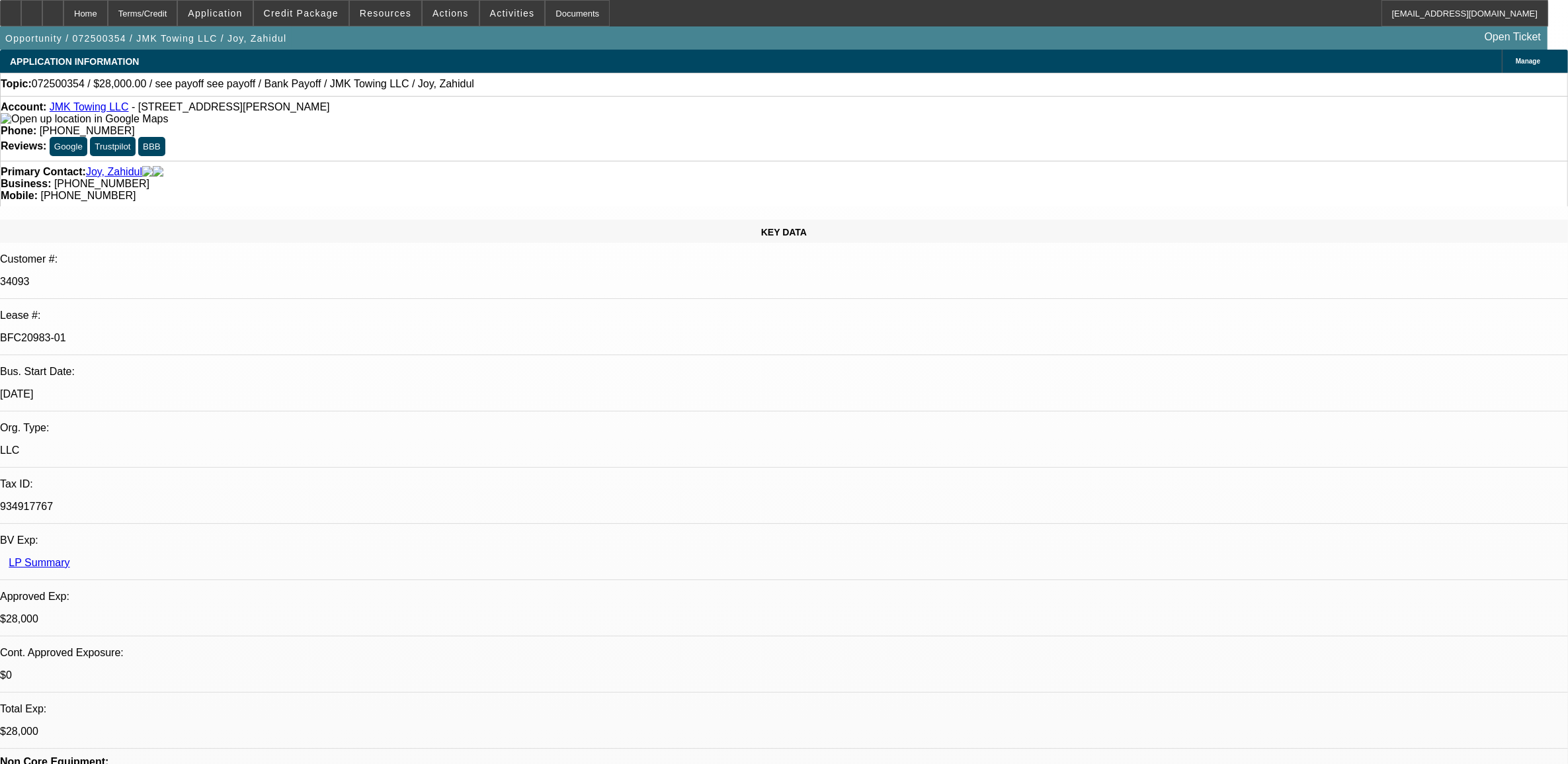
select select "6"
select select "1"
select select "4"
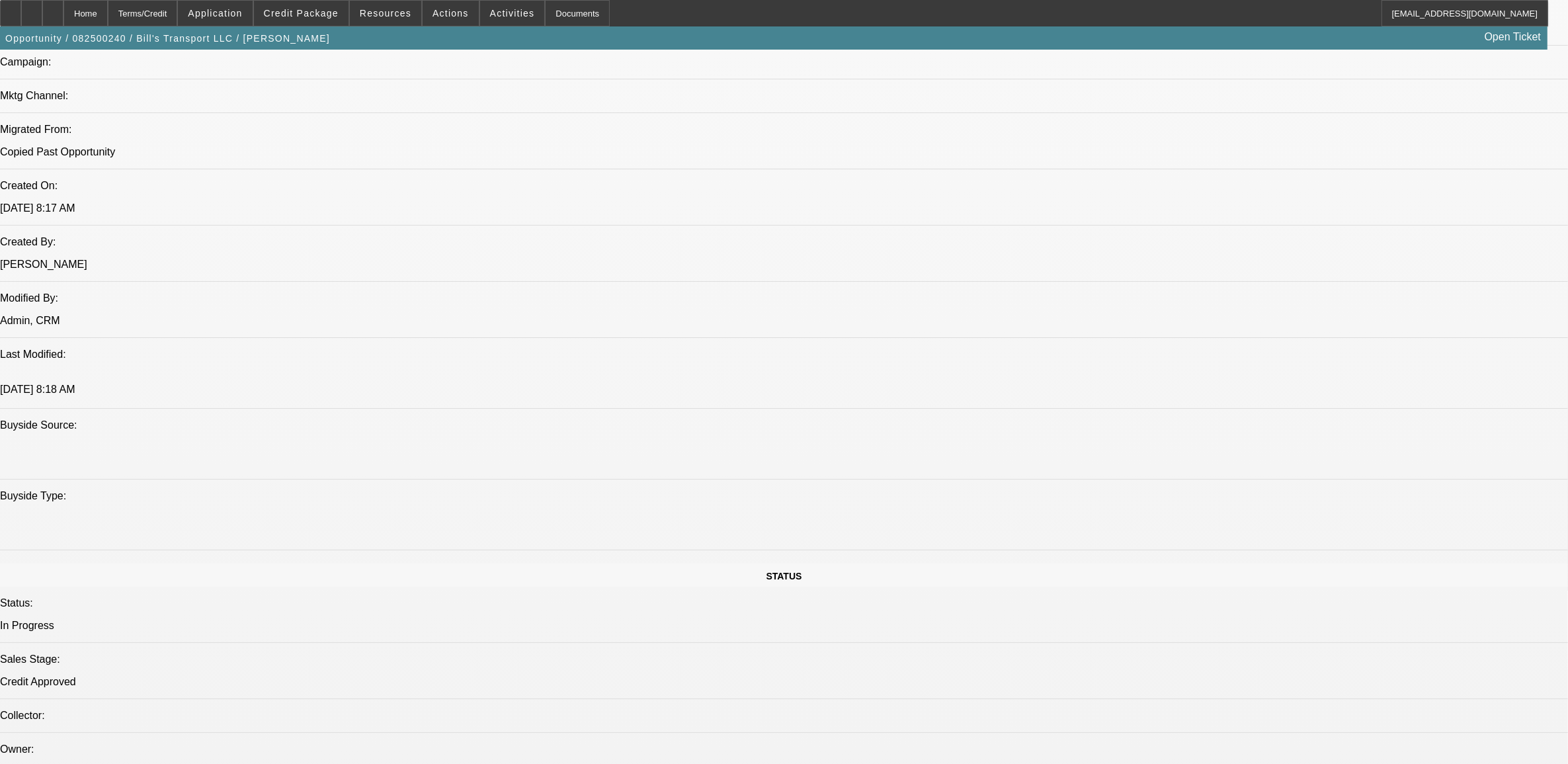
select select "0"
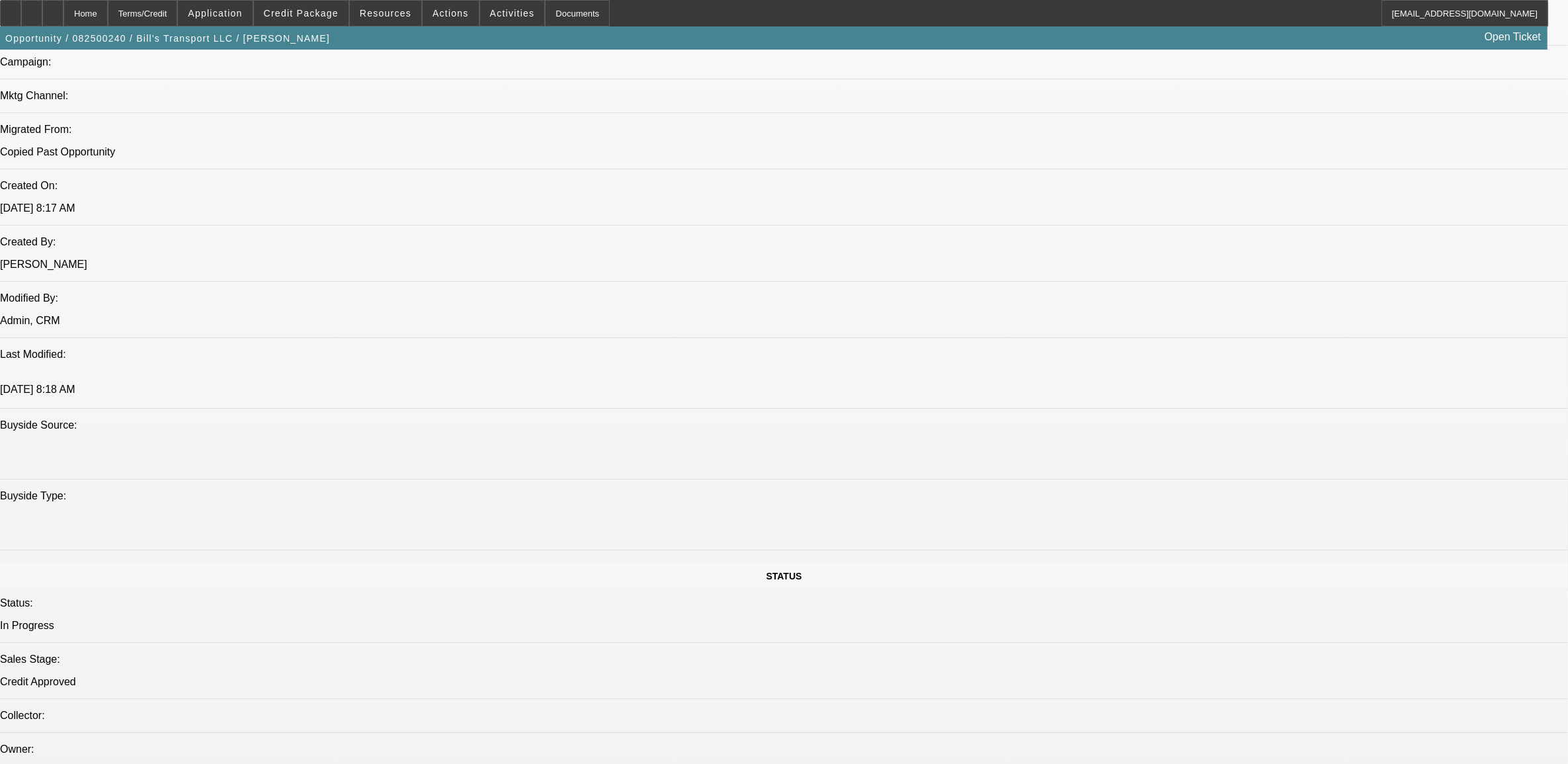
select select "0"
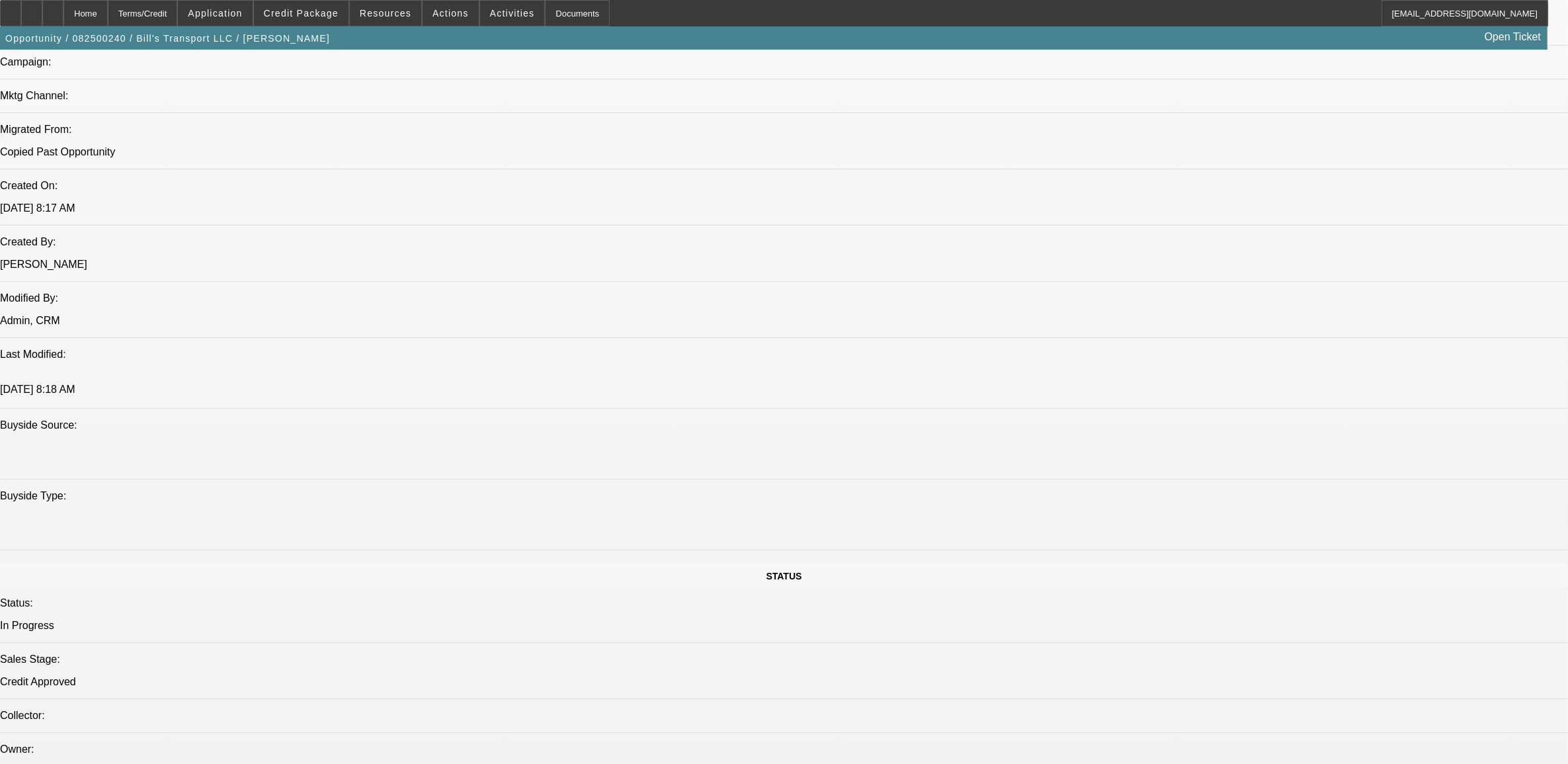
select select "0"
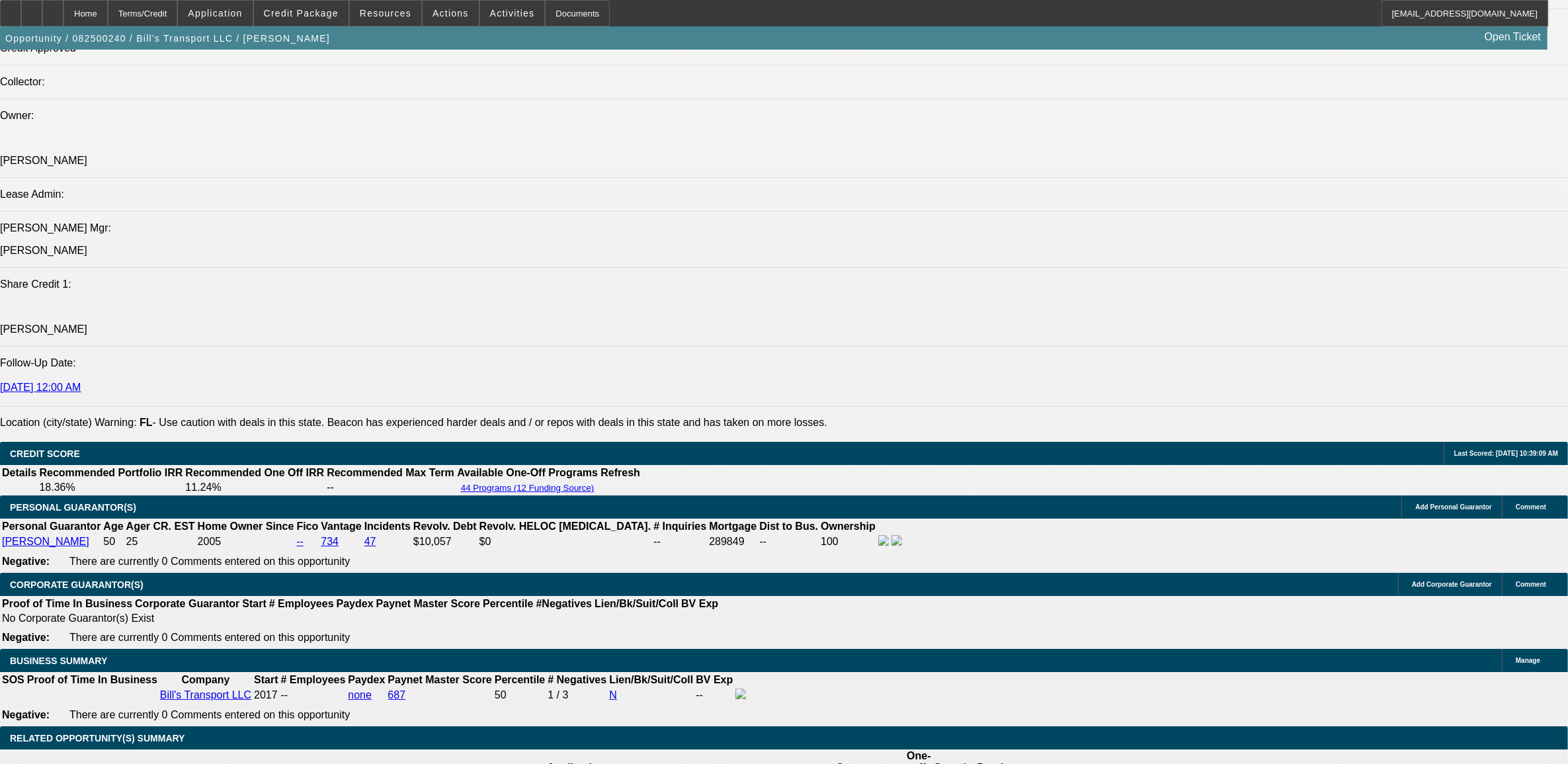
select select "1"
select select "3"
select select "6"
select select "1"
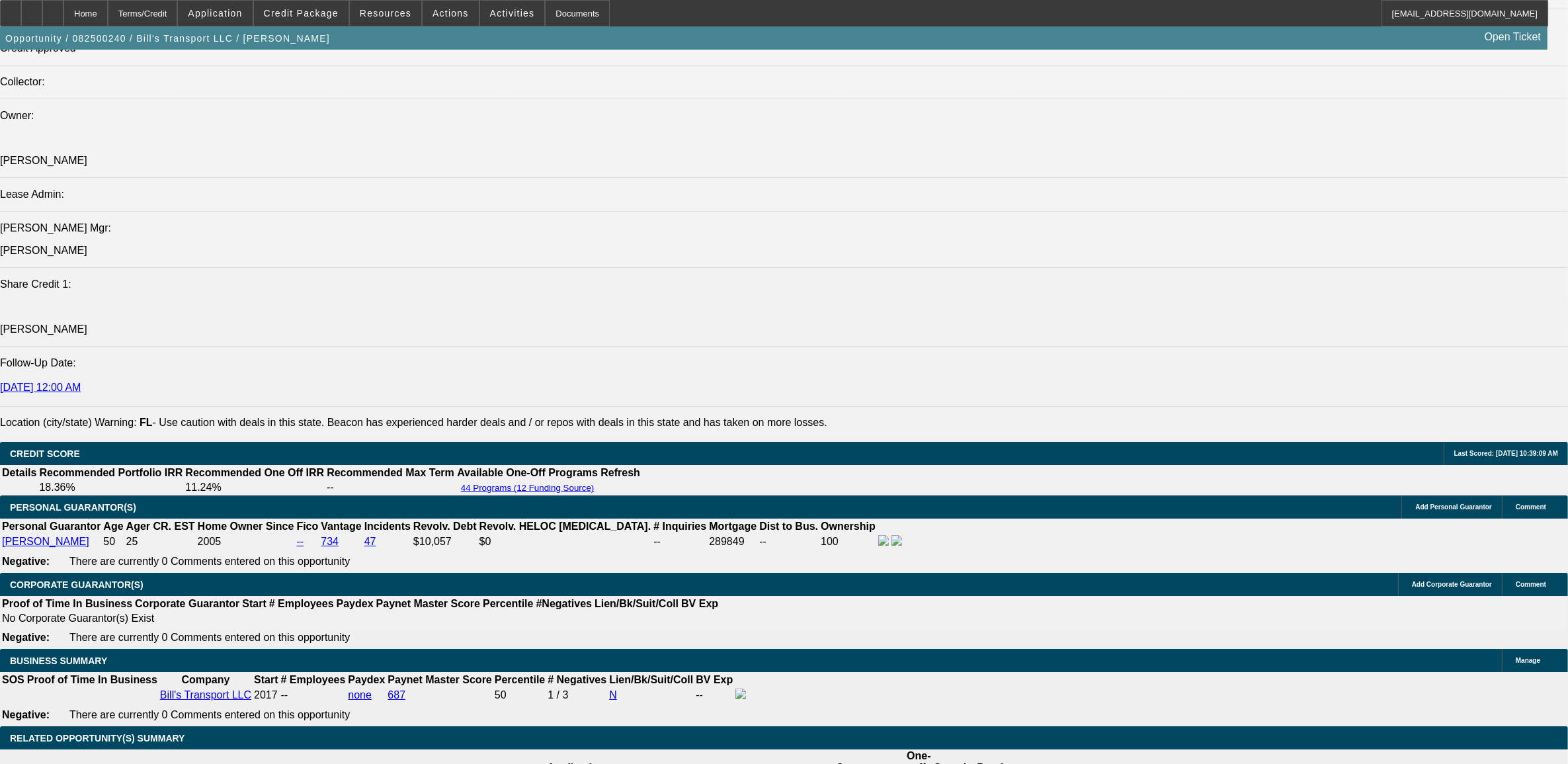
select select "6"
select select "1"
select select "3"
select select "6"
select select "1"
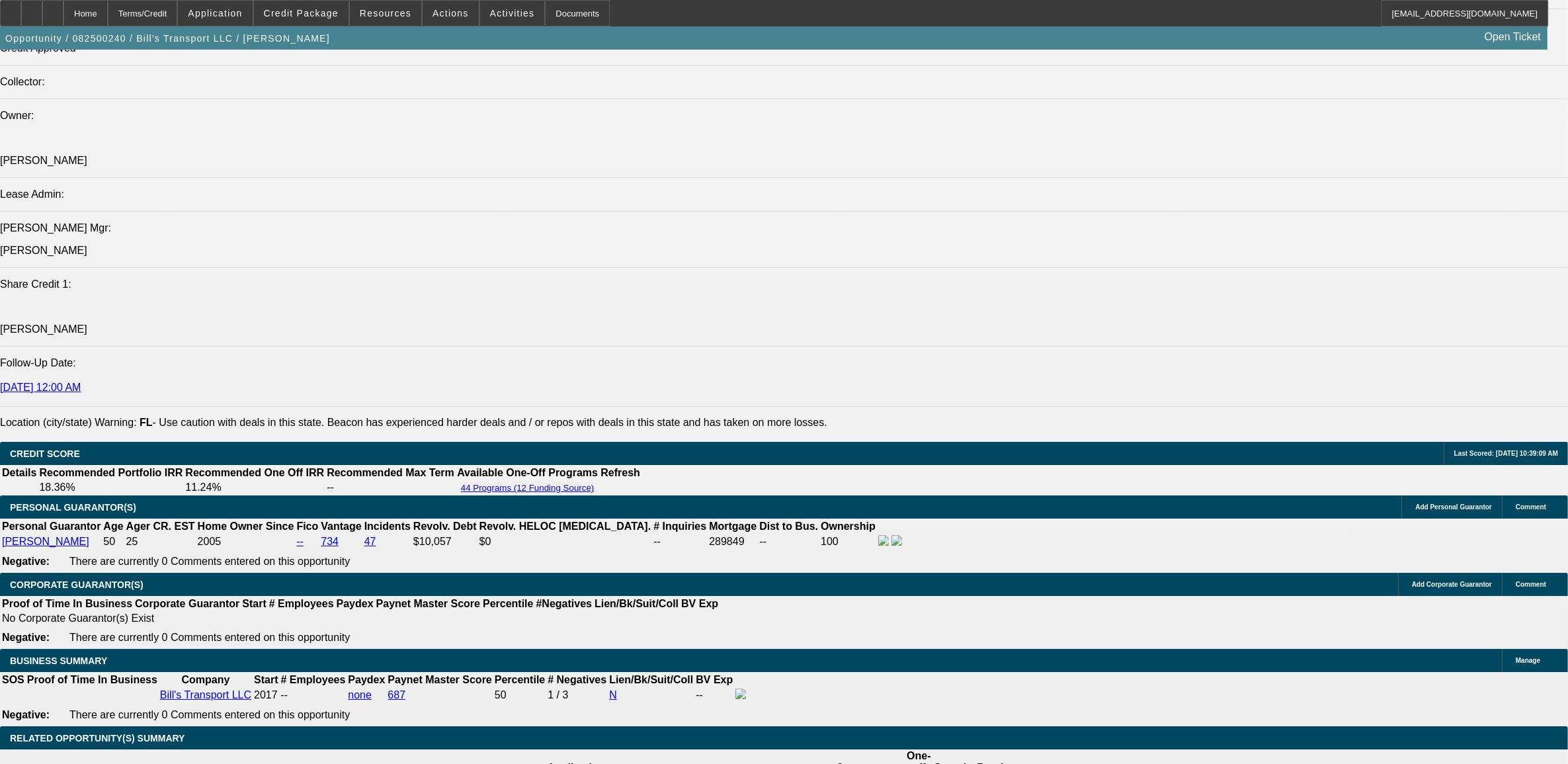
select select "1"
select select "6"
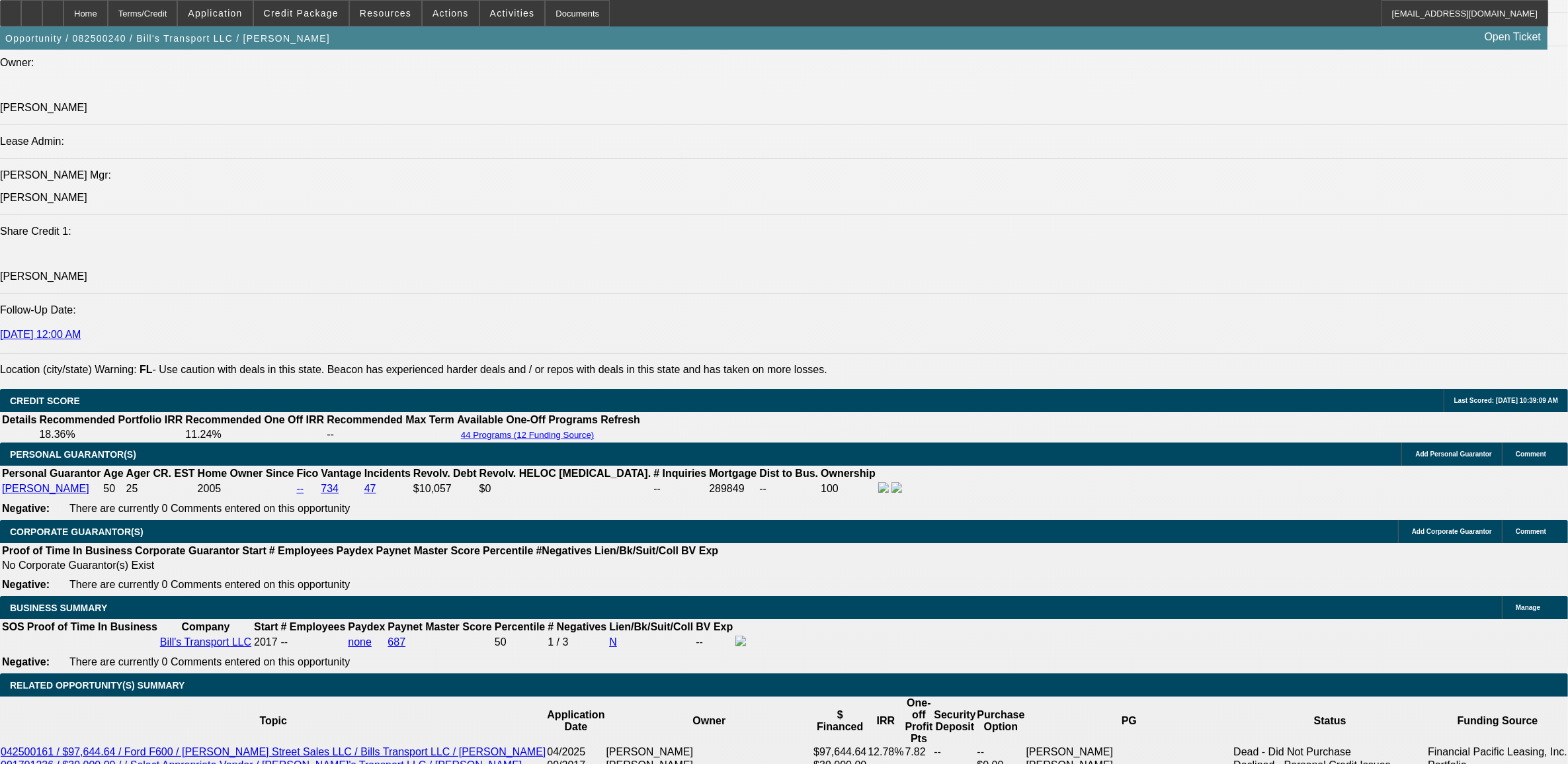
scroll to position [1653, 0]
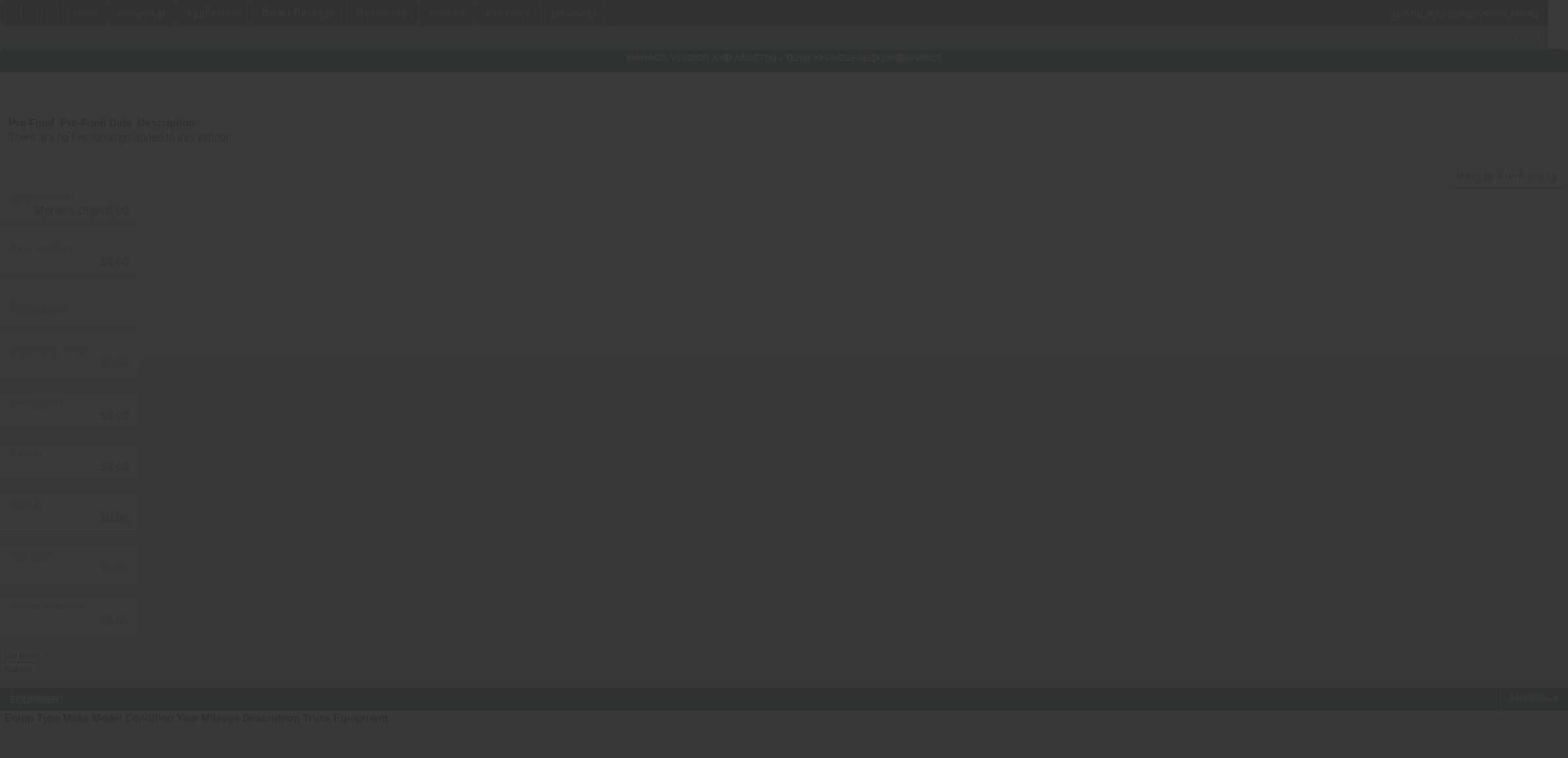
type input "$9,246.40"
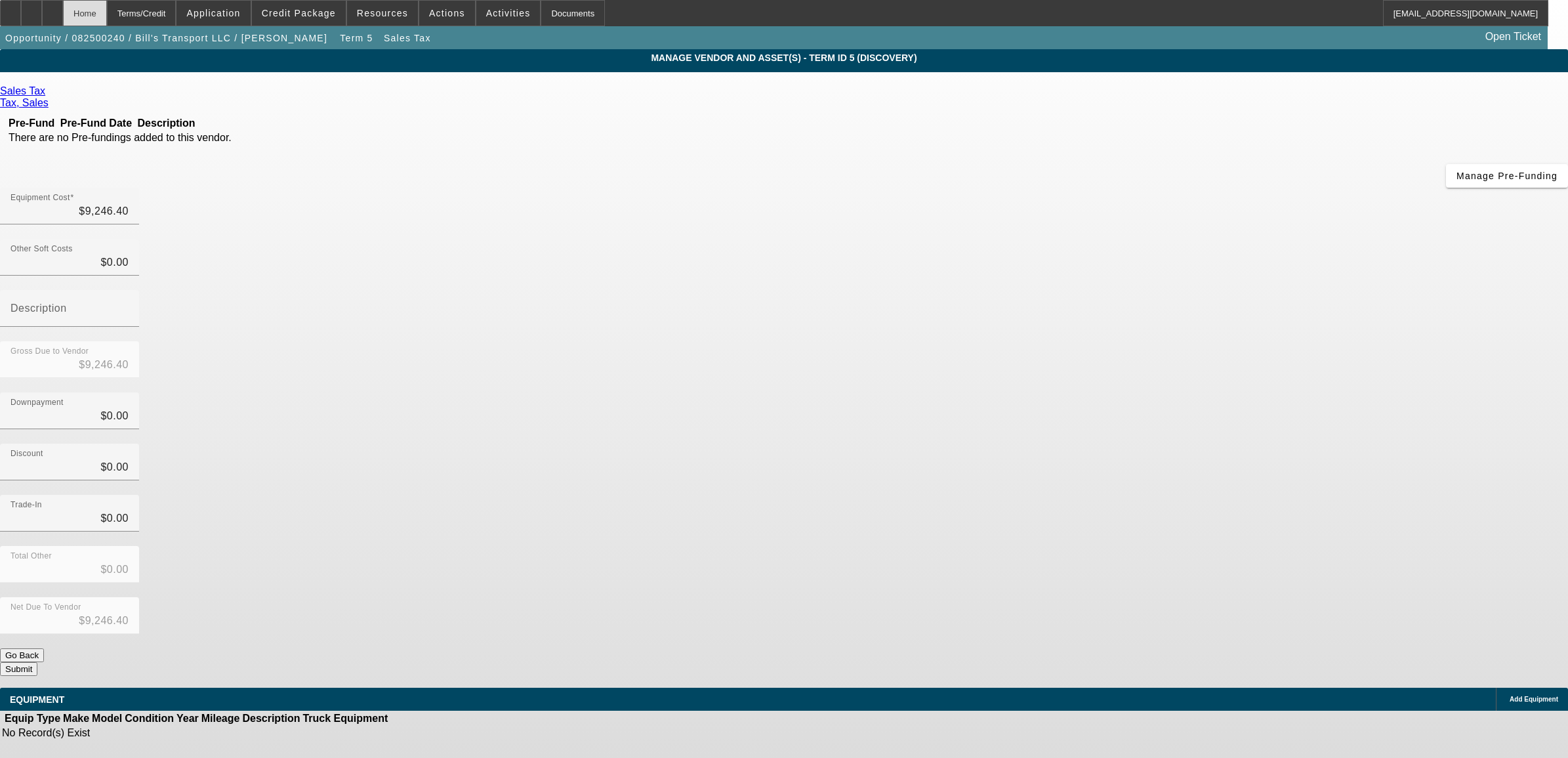
click at [107, 15] on div "Home" at bounding box center [85, 13] width 44 height 26
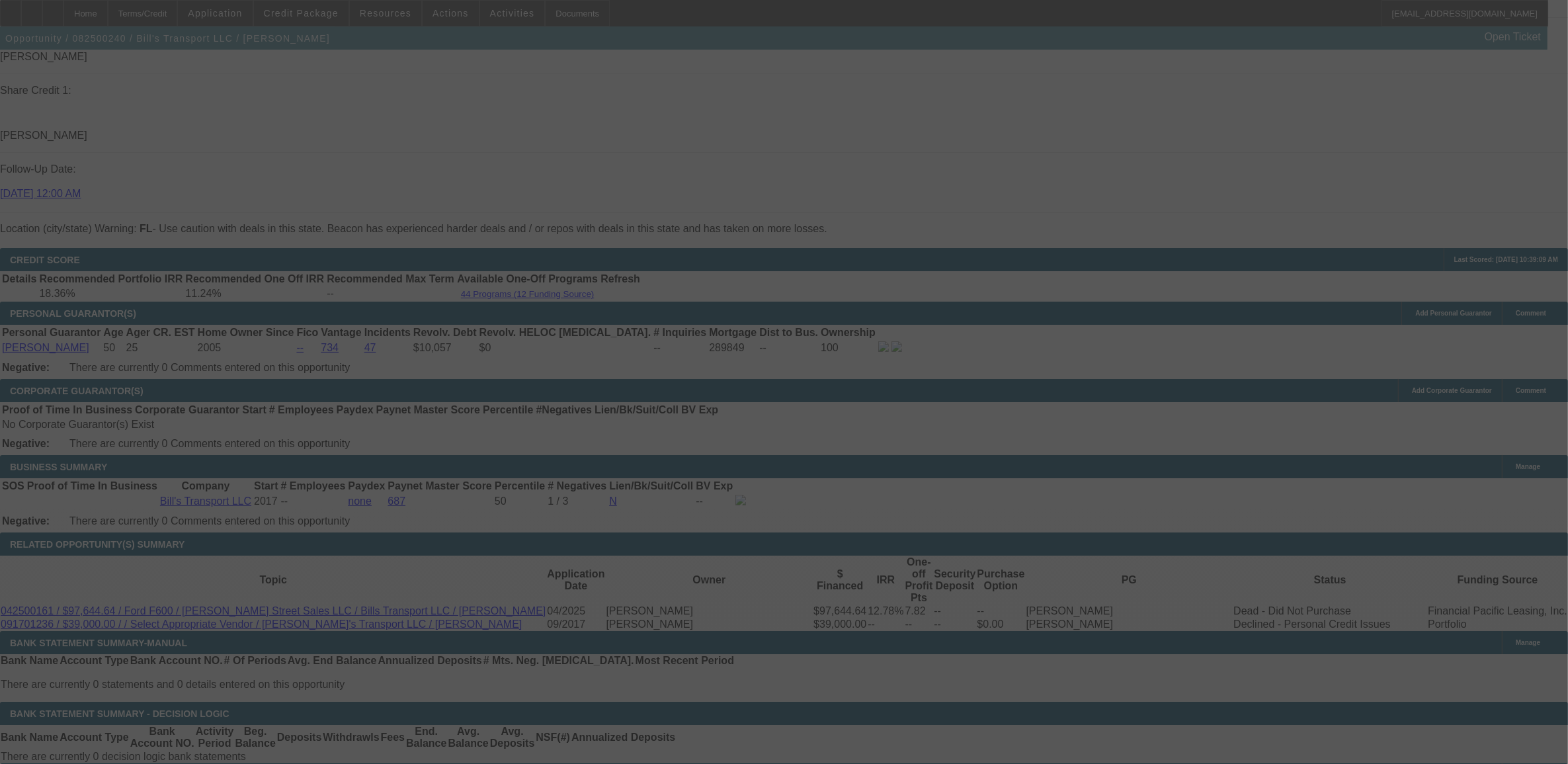
scroll to position [1784, 0]
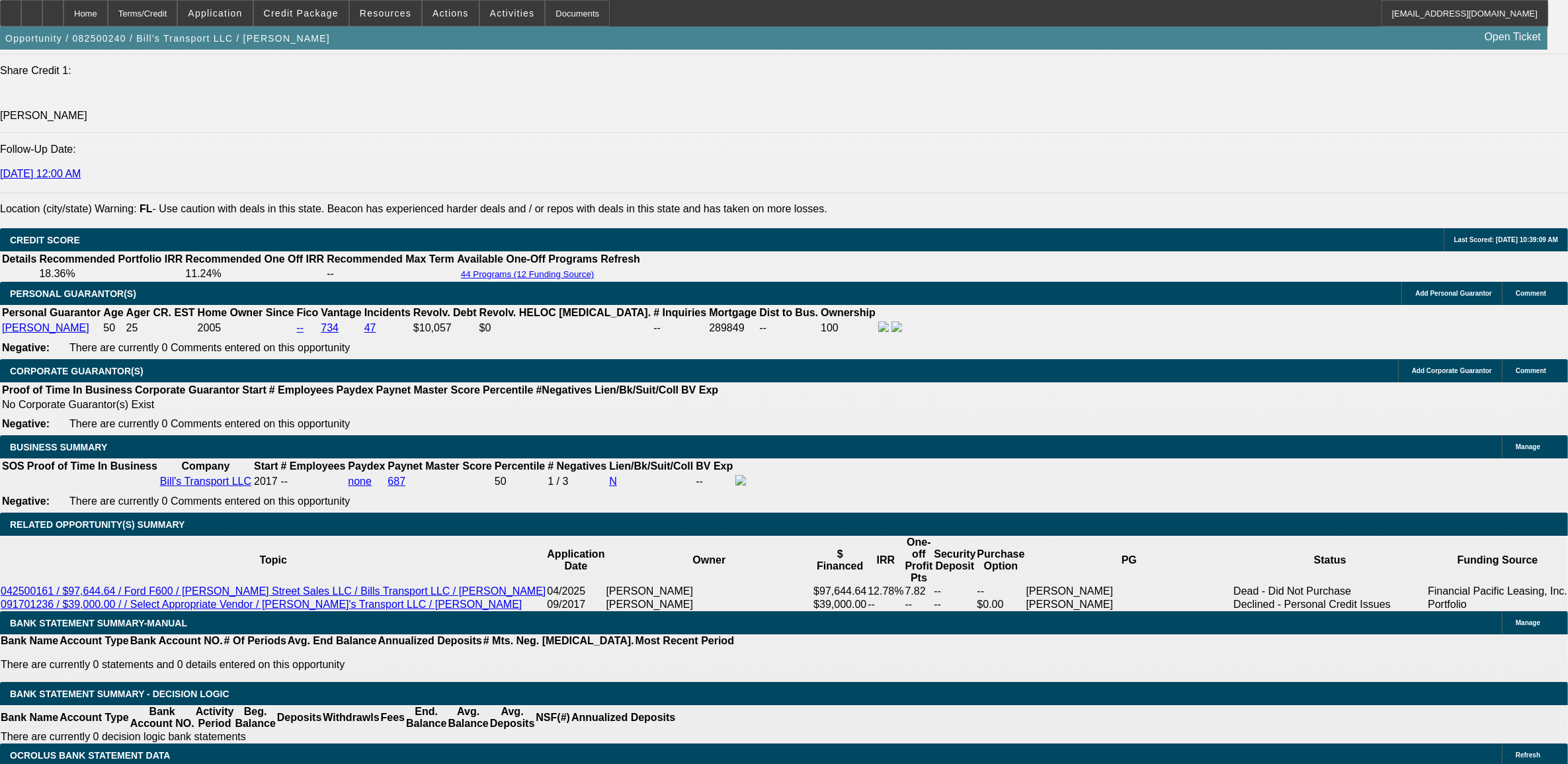
select select "0"
select select "3"
select select "0"
select select "6"
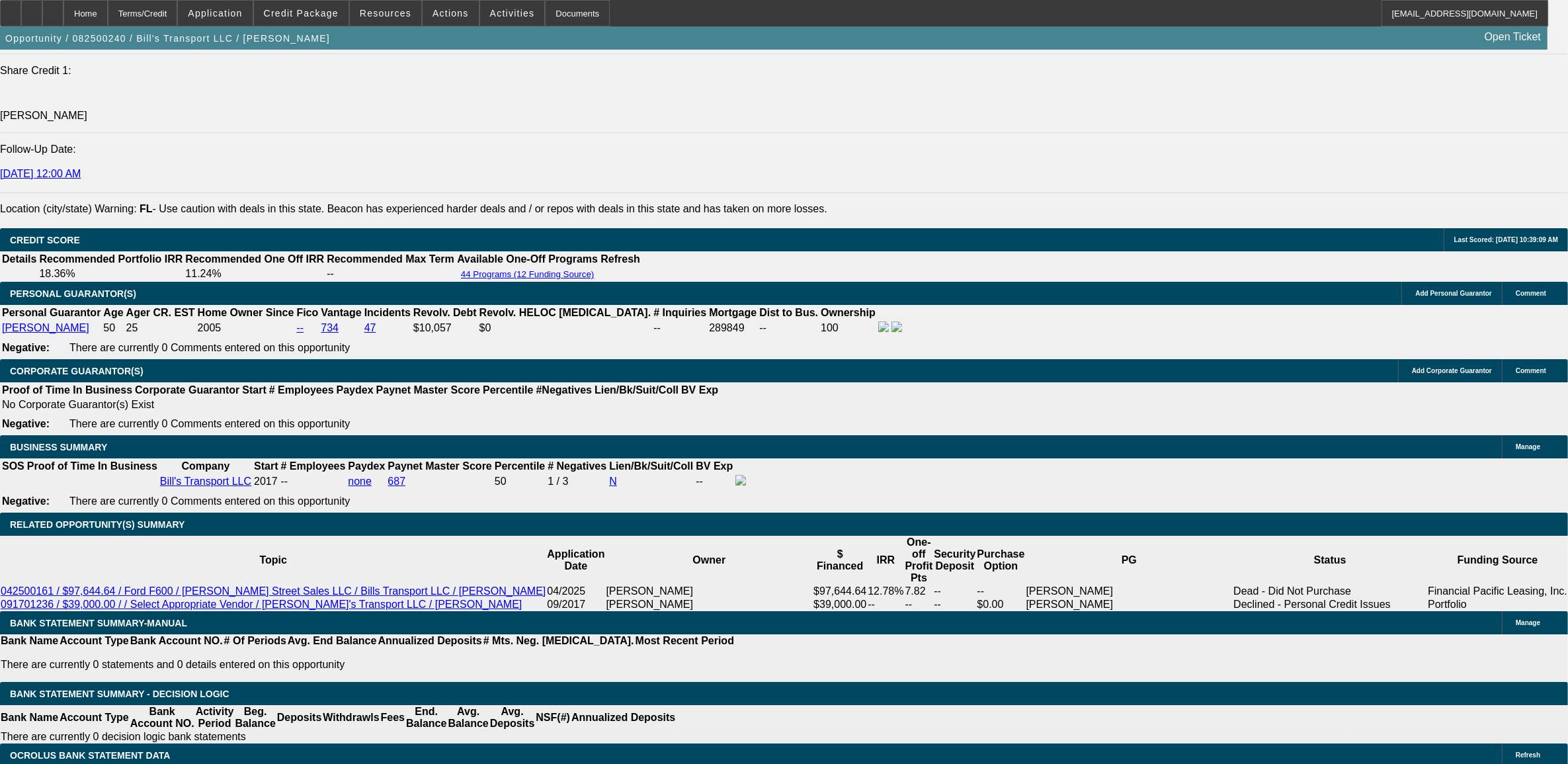
select select "0"
select select "6"
select select "0"
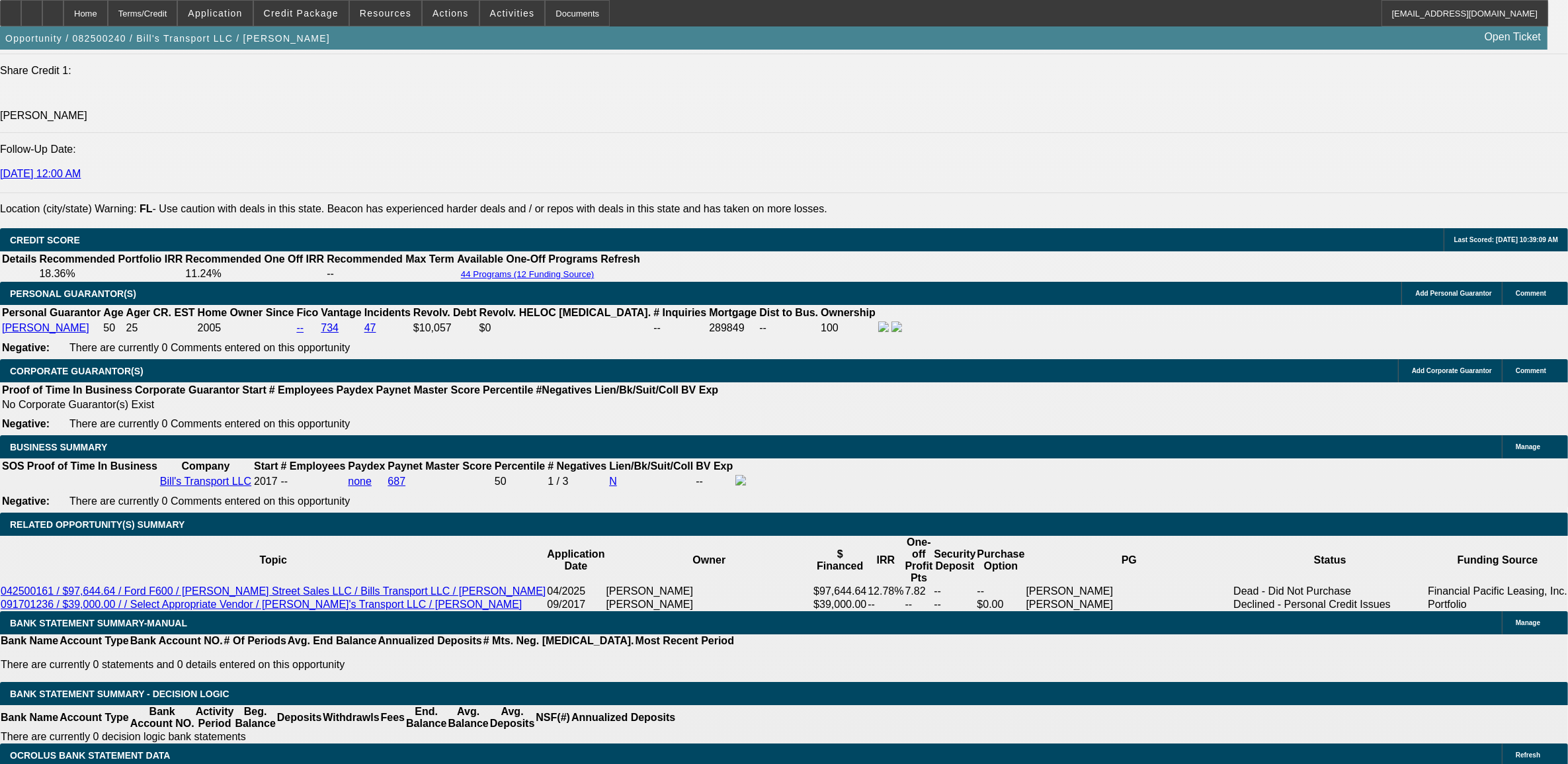
select select "0"
select select "3"
select select "0"
select select "6"
select select "0"
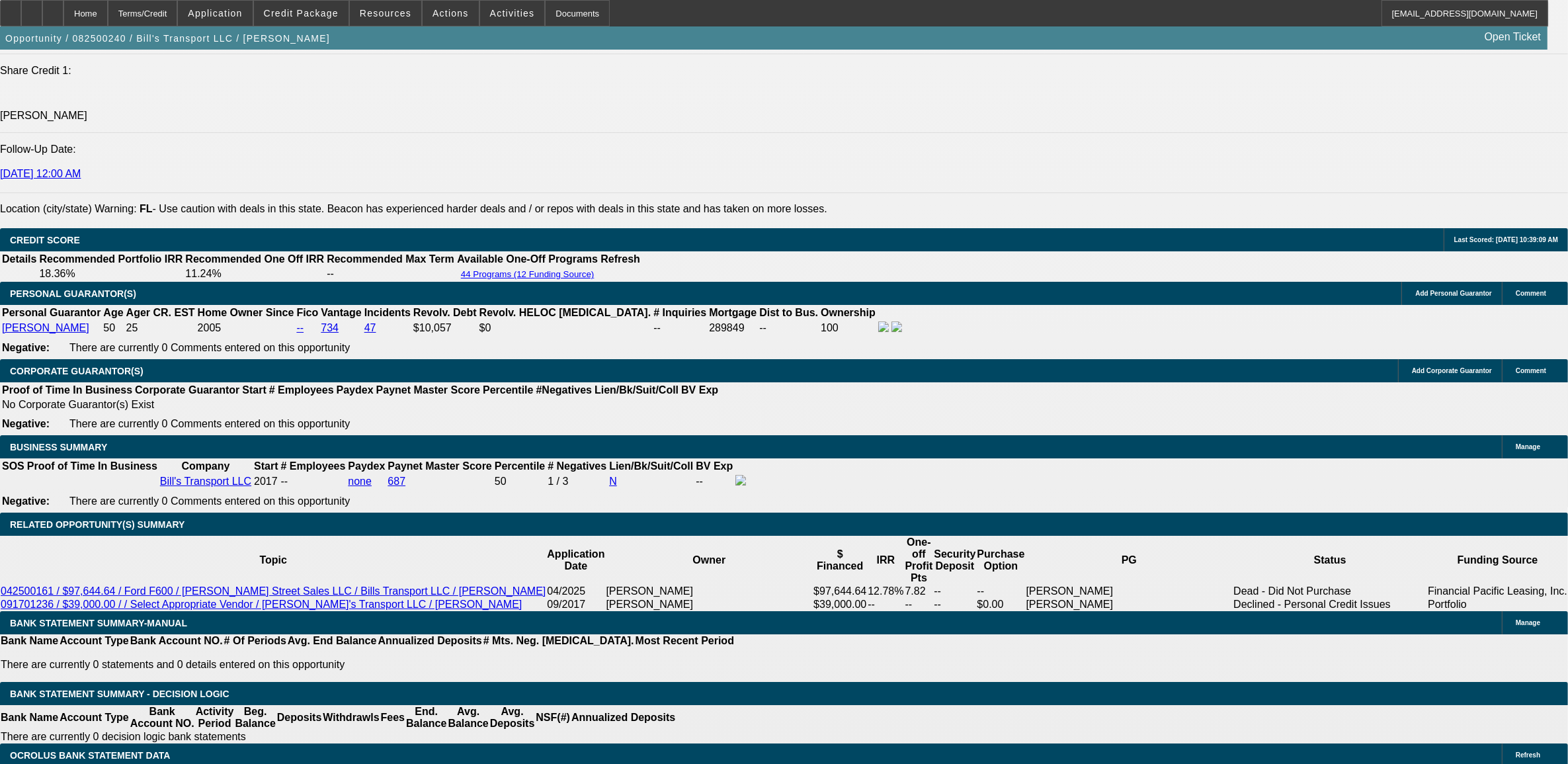
select select "0"
select select "6"
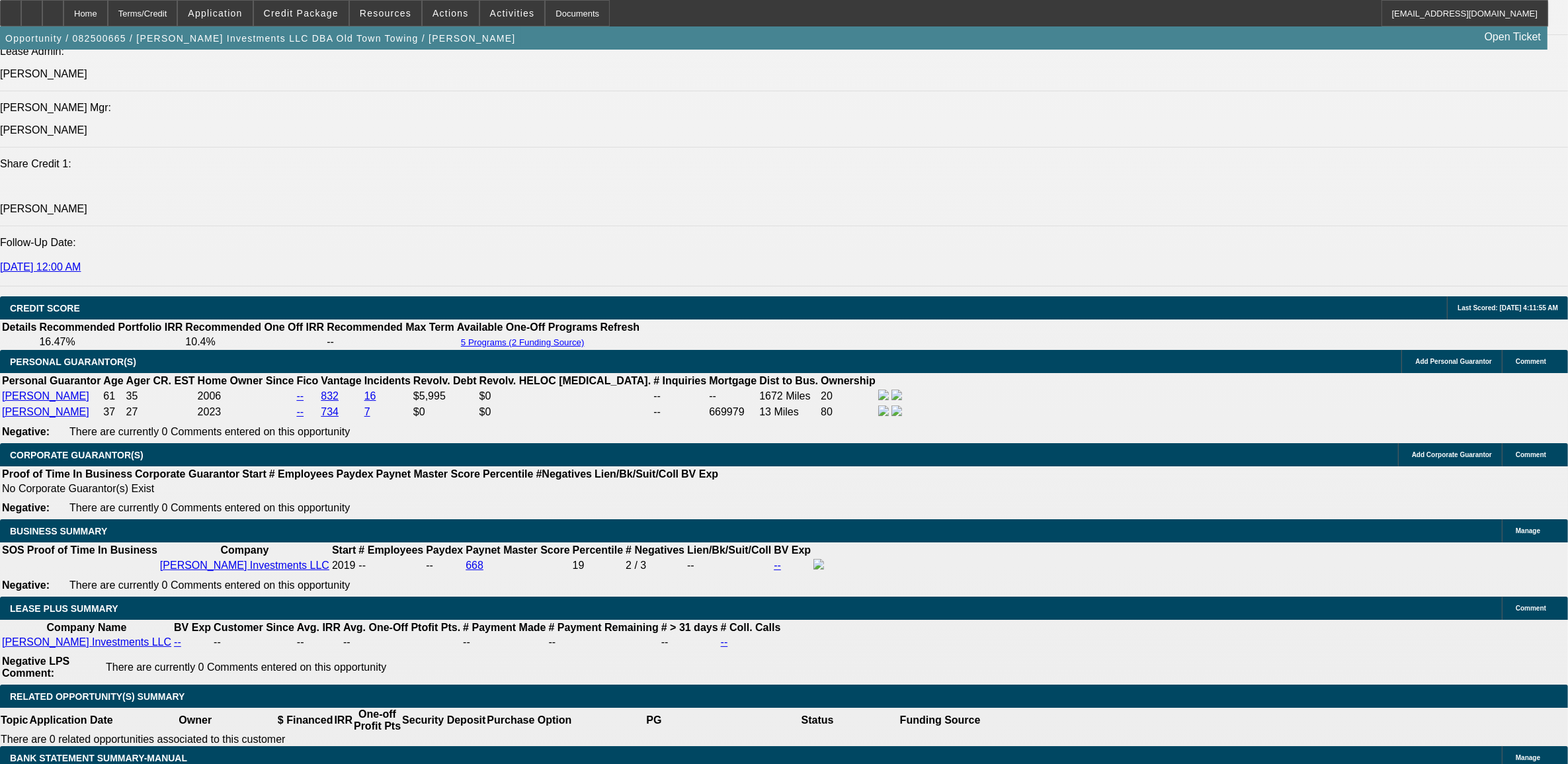
select select "0"
select select "0.1"
select select "0"
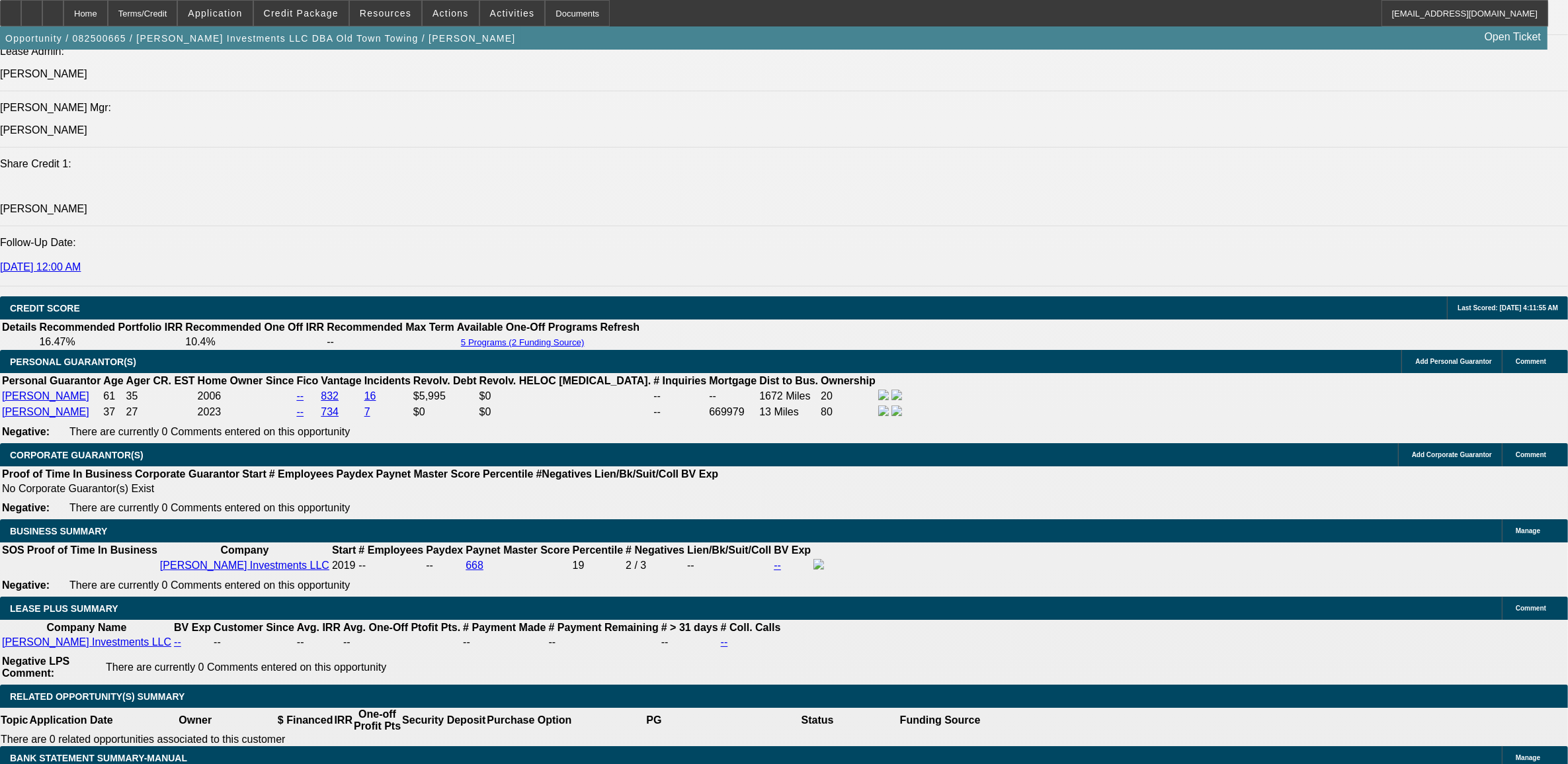
select select "0.1"
select select "0"
select select "0.1"
select select "0"
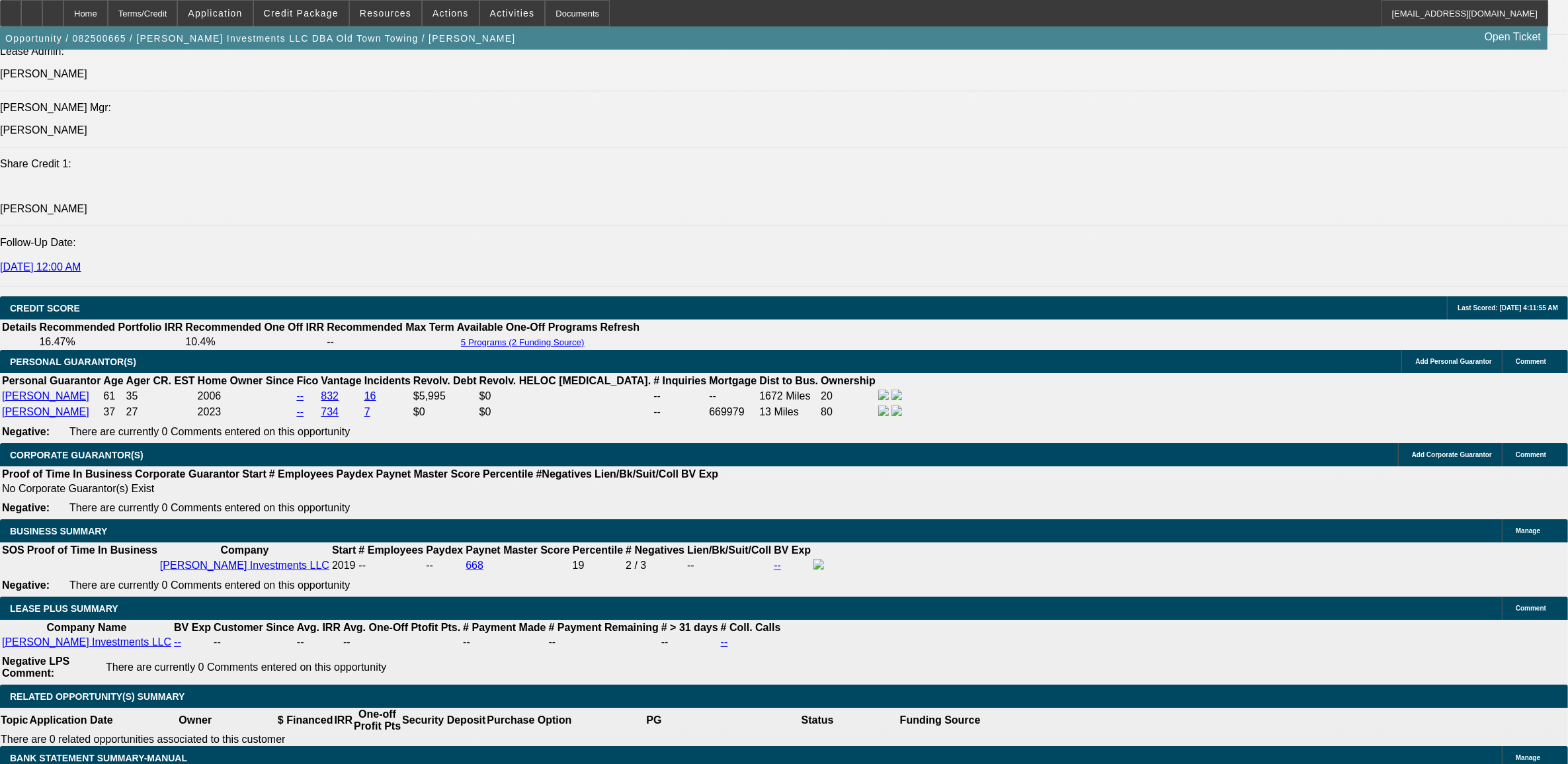
select select "0"
select select "0.1"
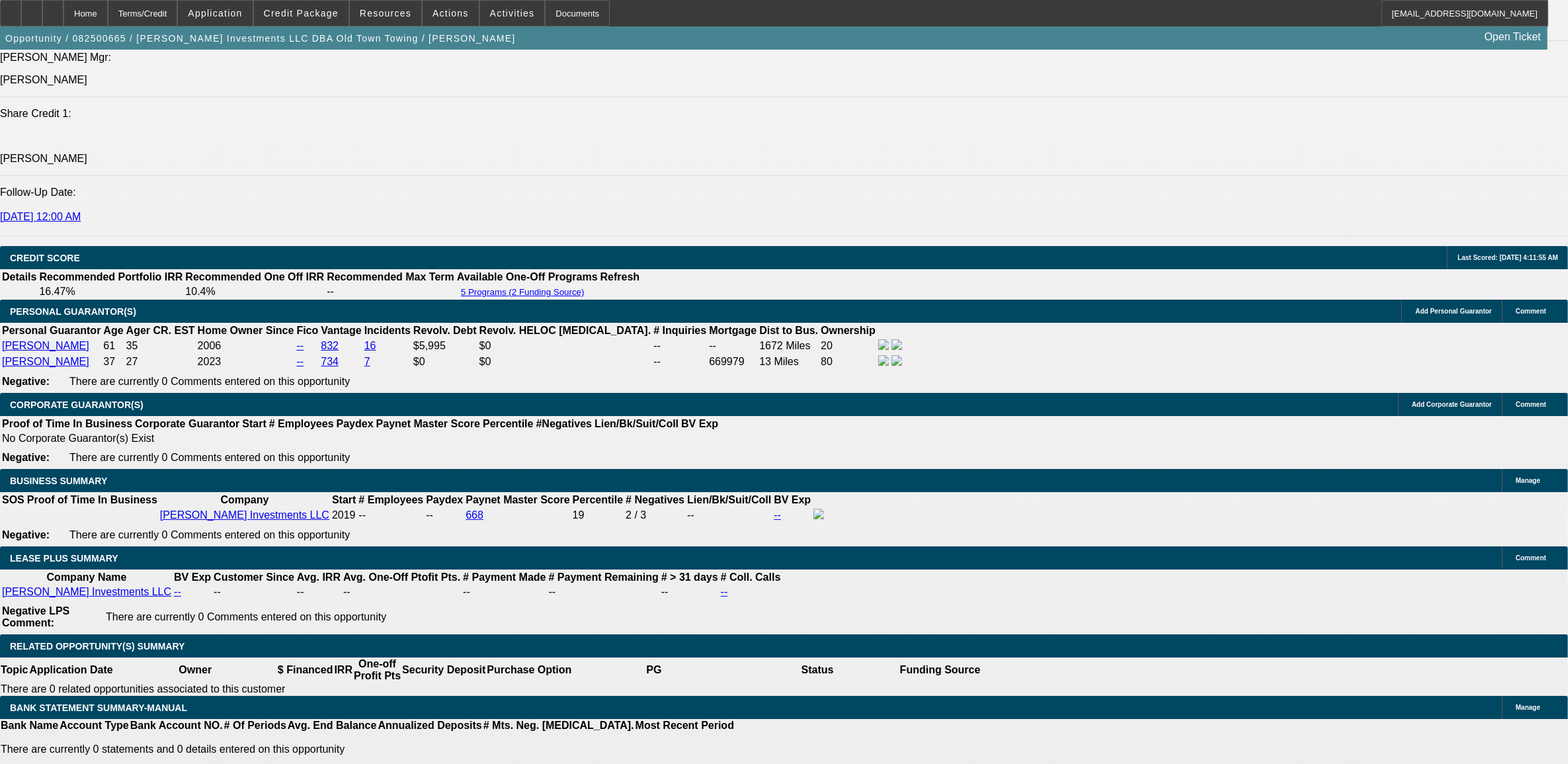
select select "1"
select select "2"
select select "4"
select select "1"
select select "2"
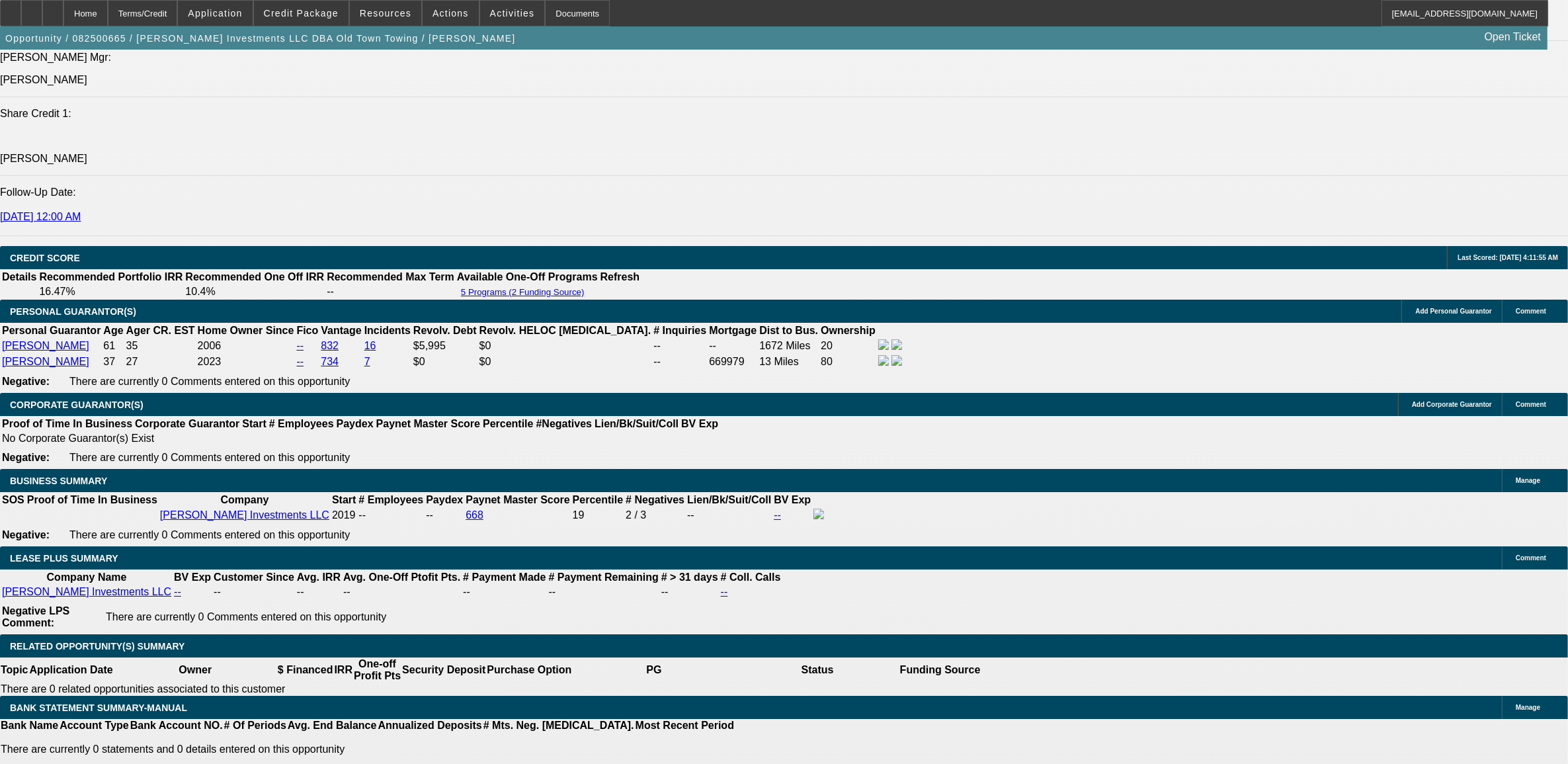
select select "4"
select select "1"
select select "2"
select select "4"
select select "1"
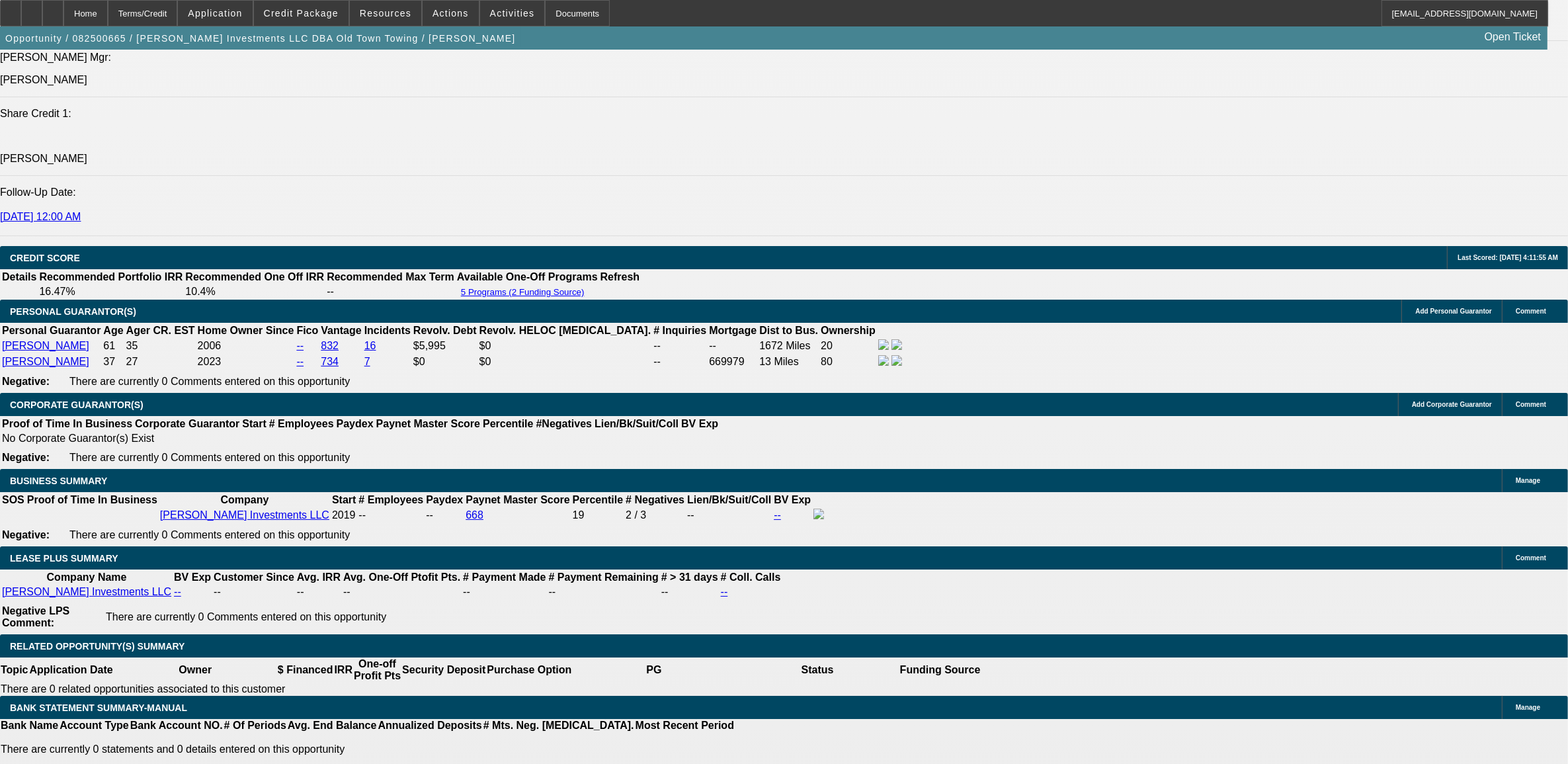
select select "1"
select select "4"
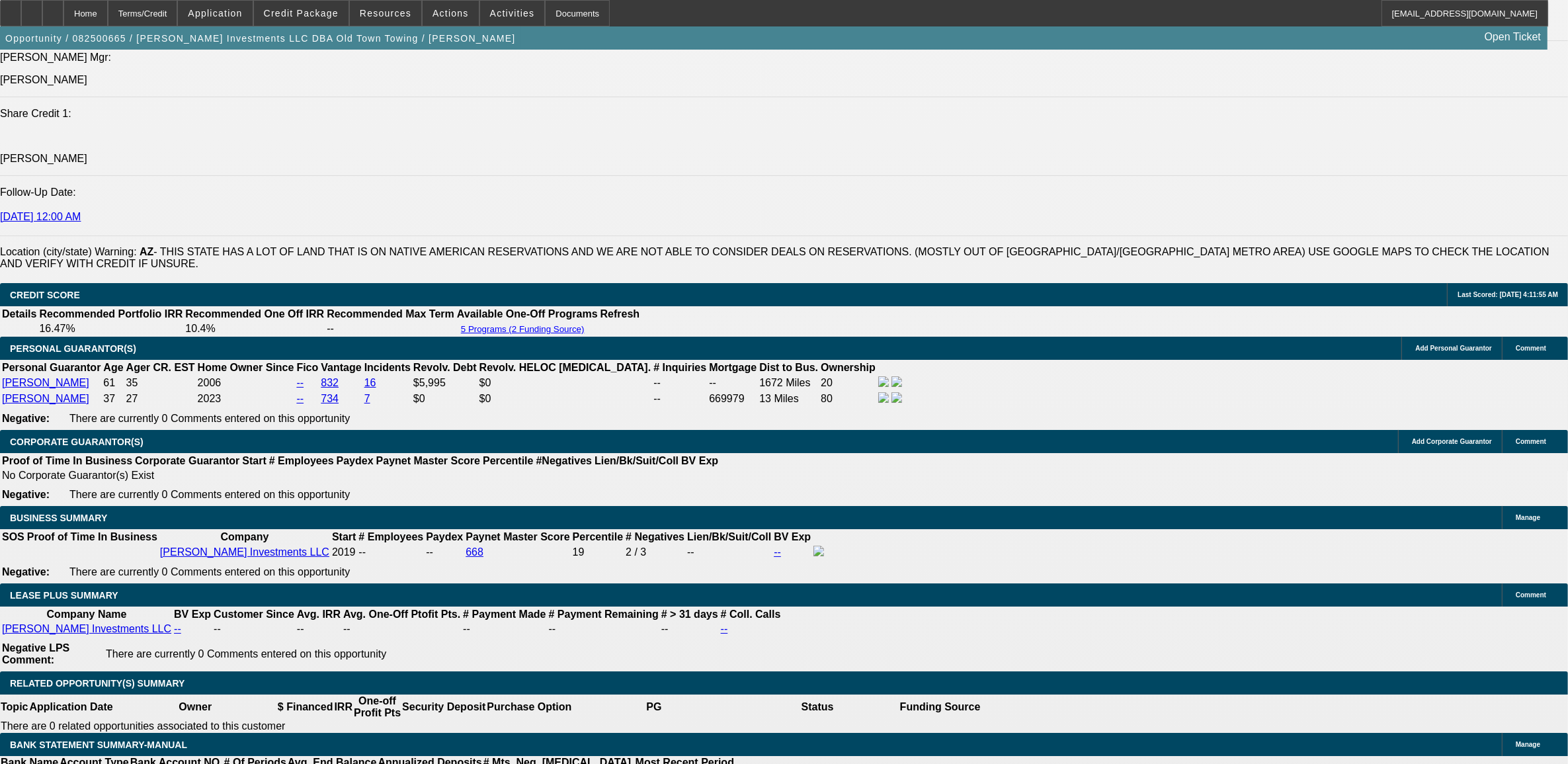
scroll to position [1880, 0]
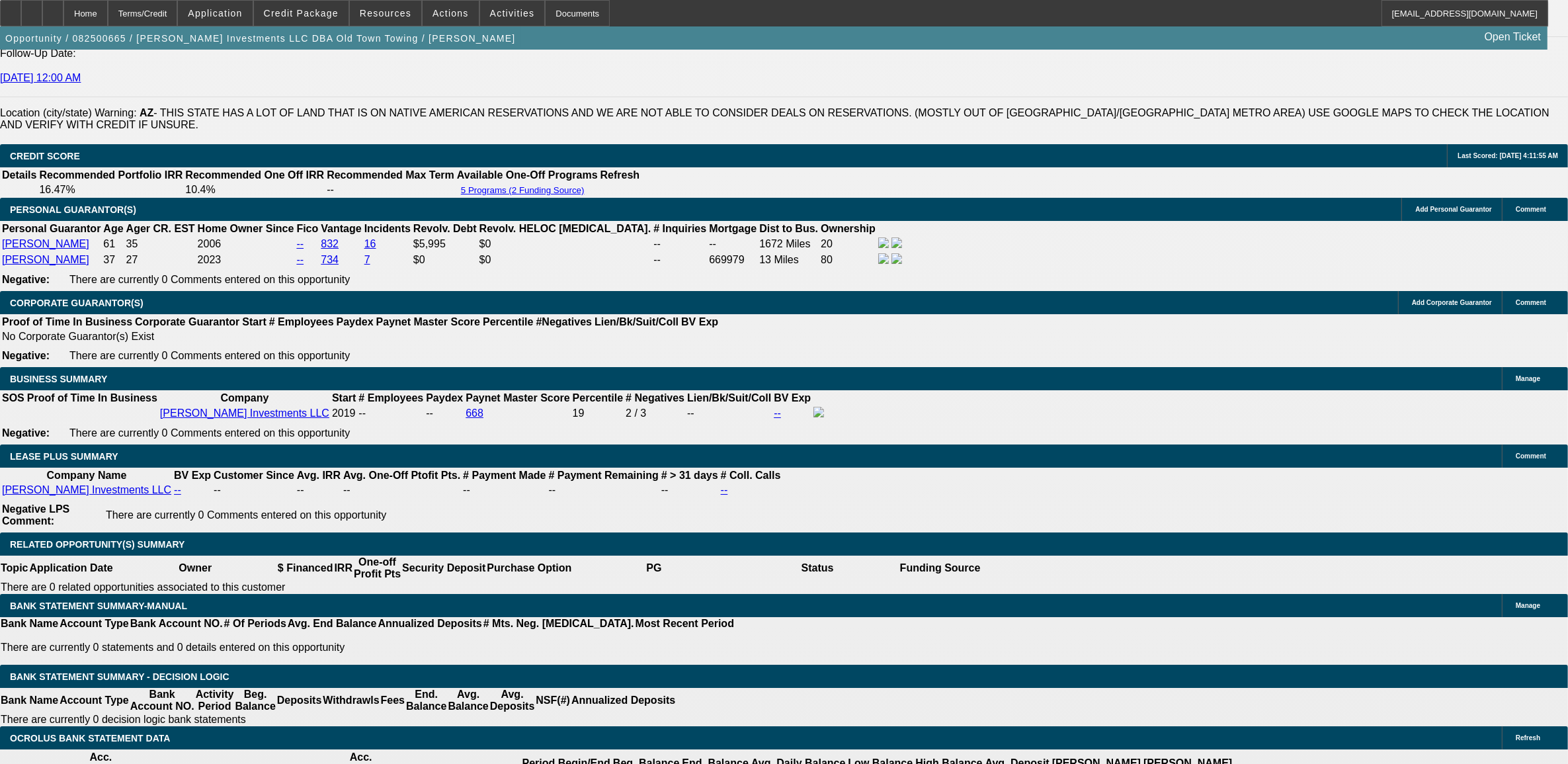
scroll to position [2064, 0]
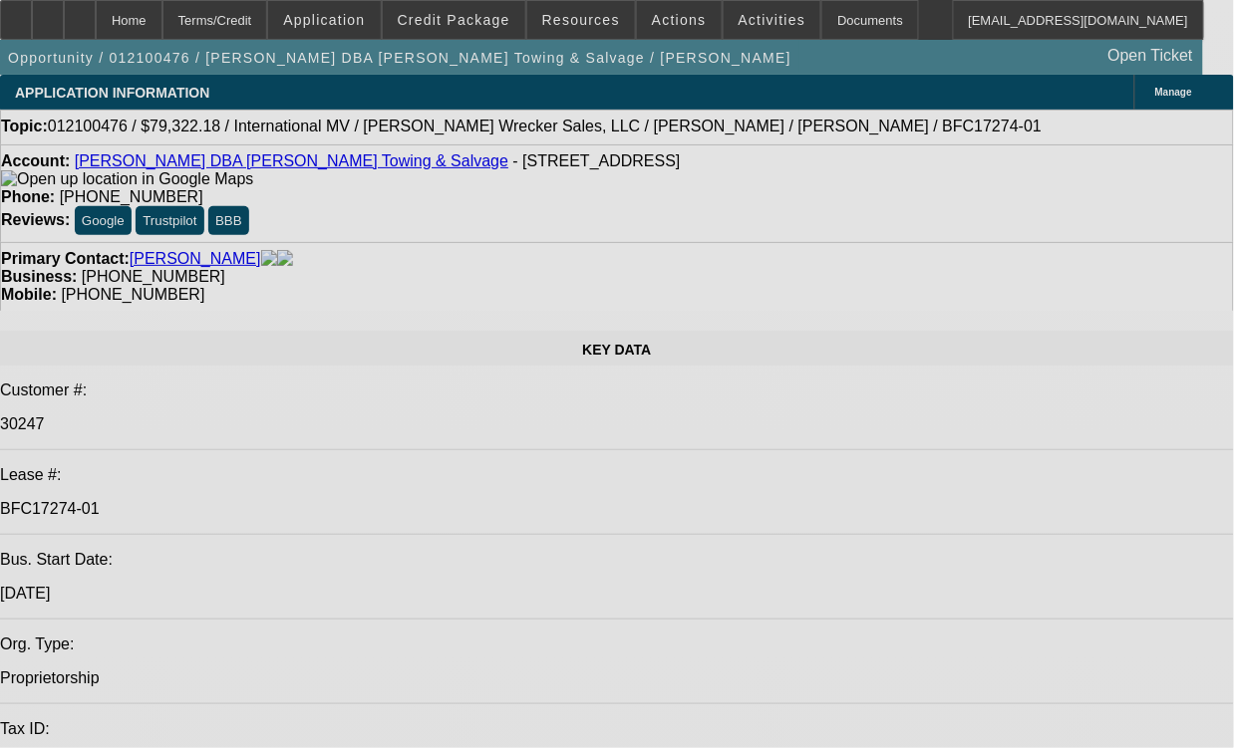
select select "0"
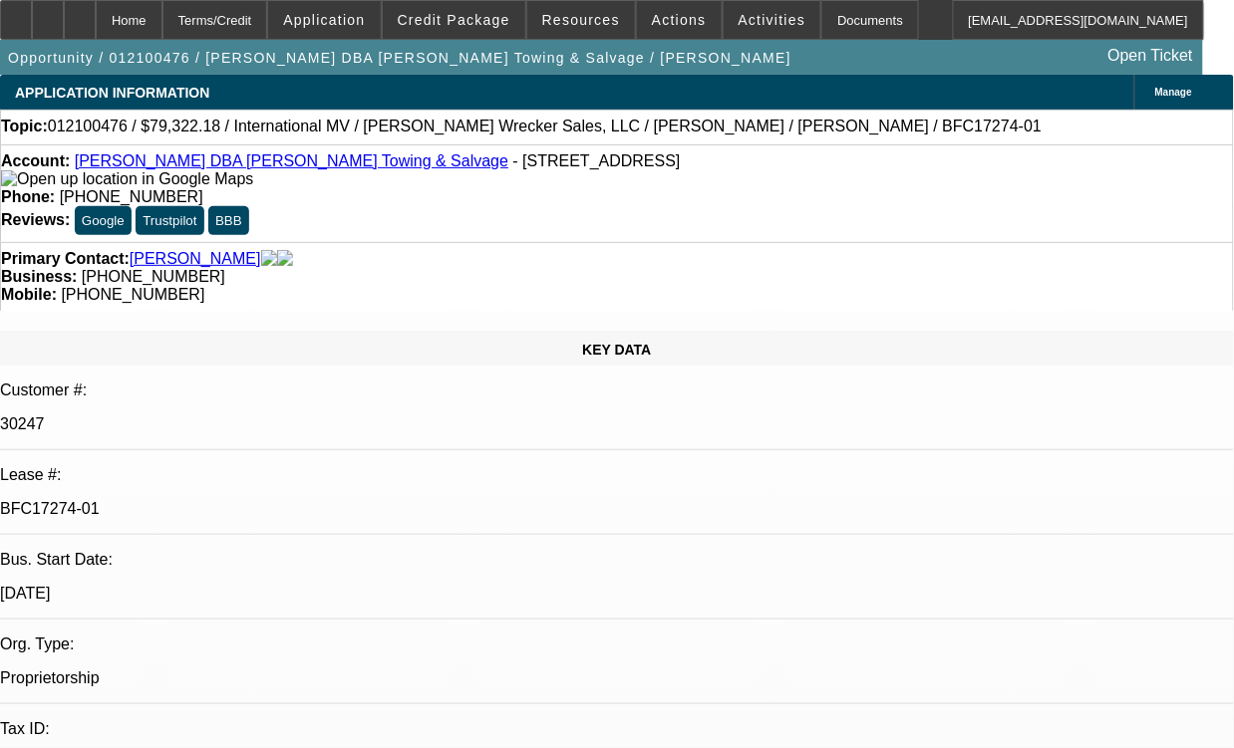
select select "0"
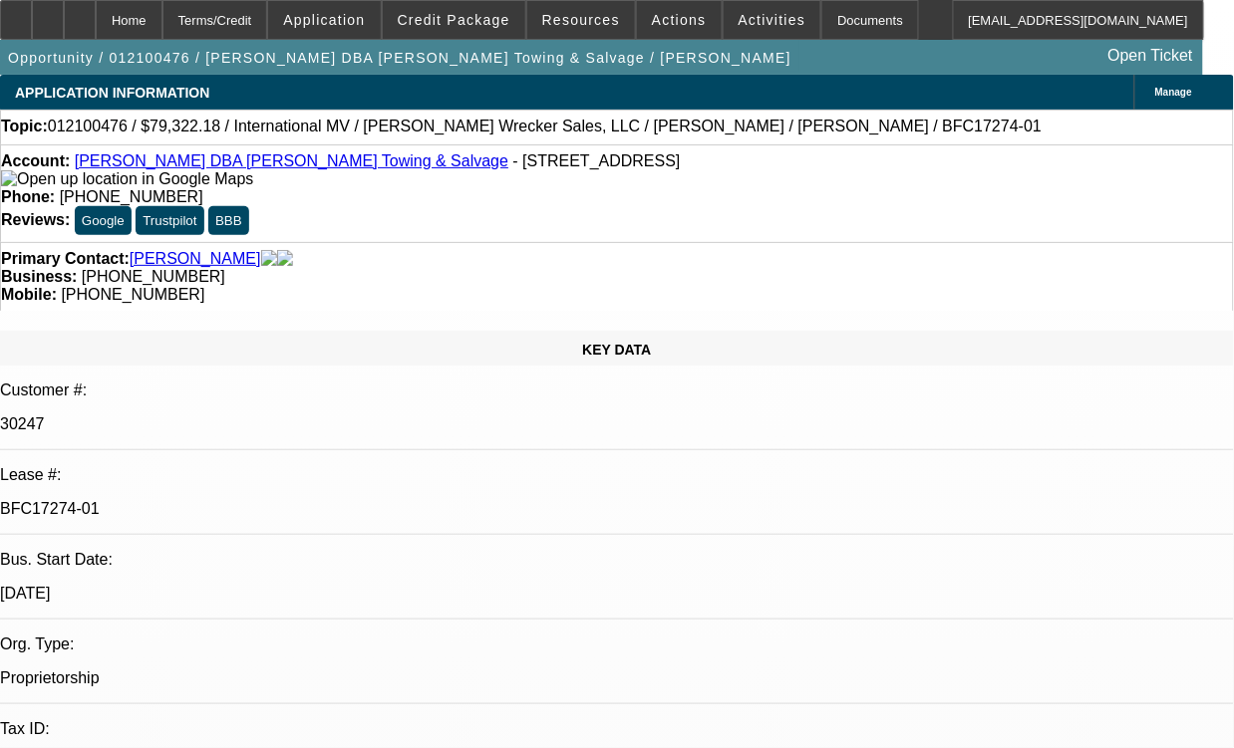
select select "0"
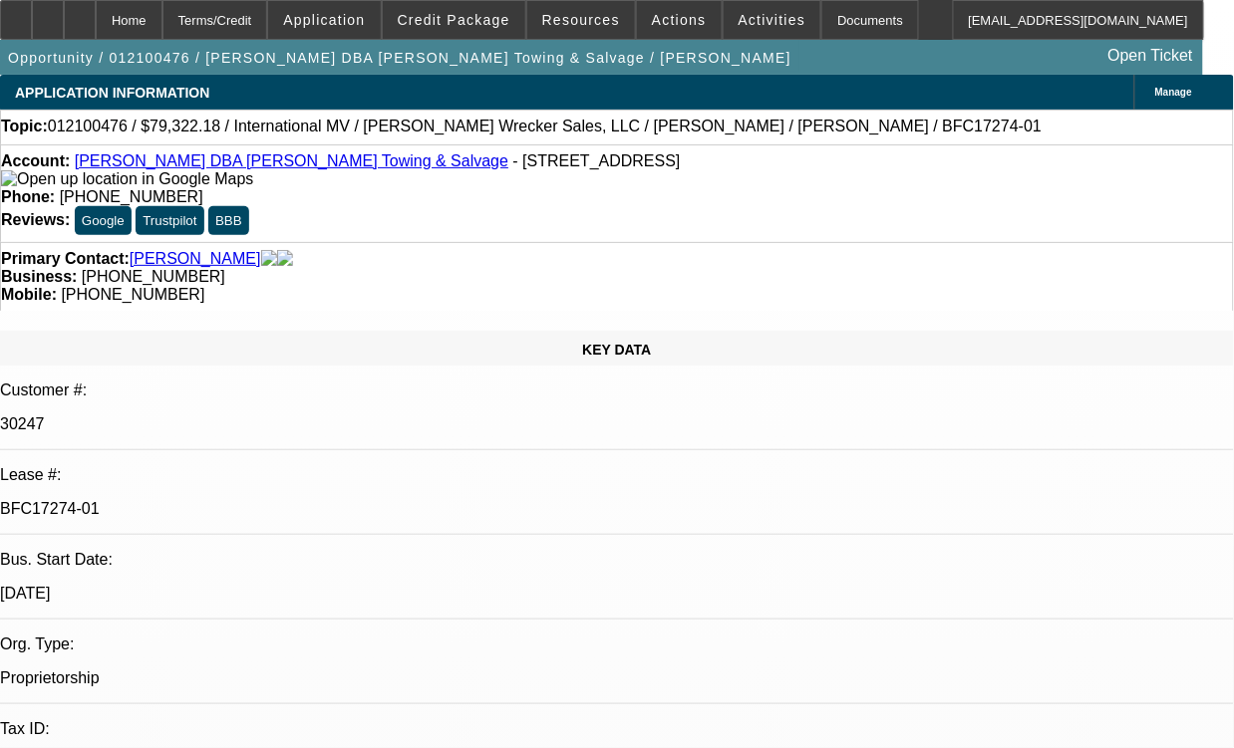
select select "0"
select select "1"
select select "2"
select select "6"
select select "1"
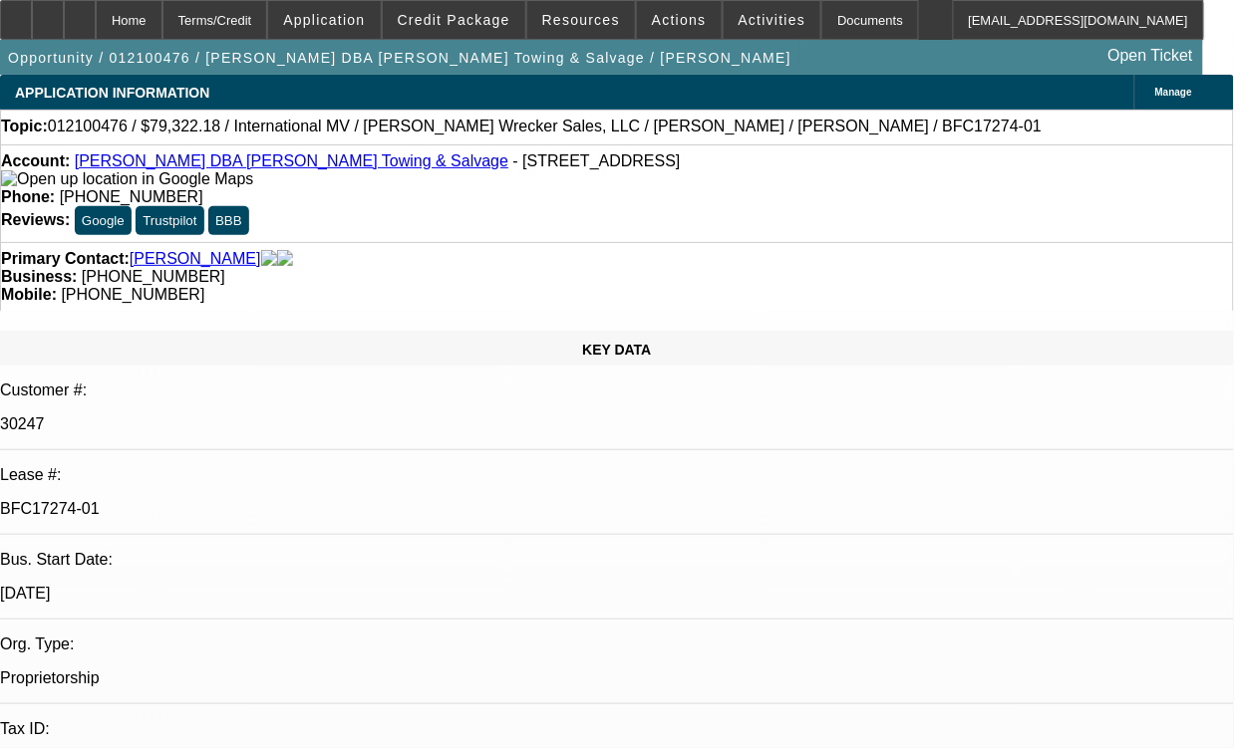
select select "2"
select select "6"
select select "1"
select select "2"
select select "6"
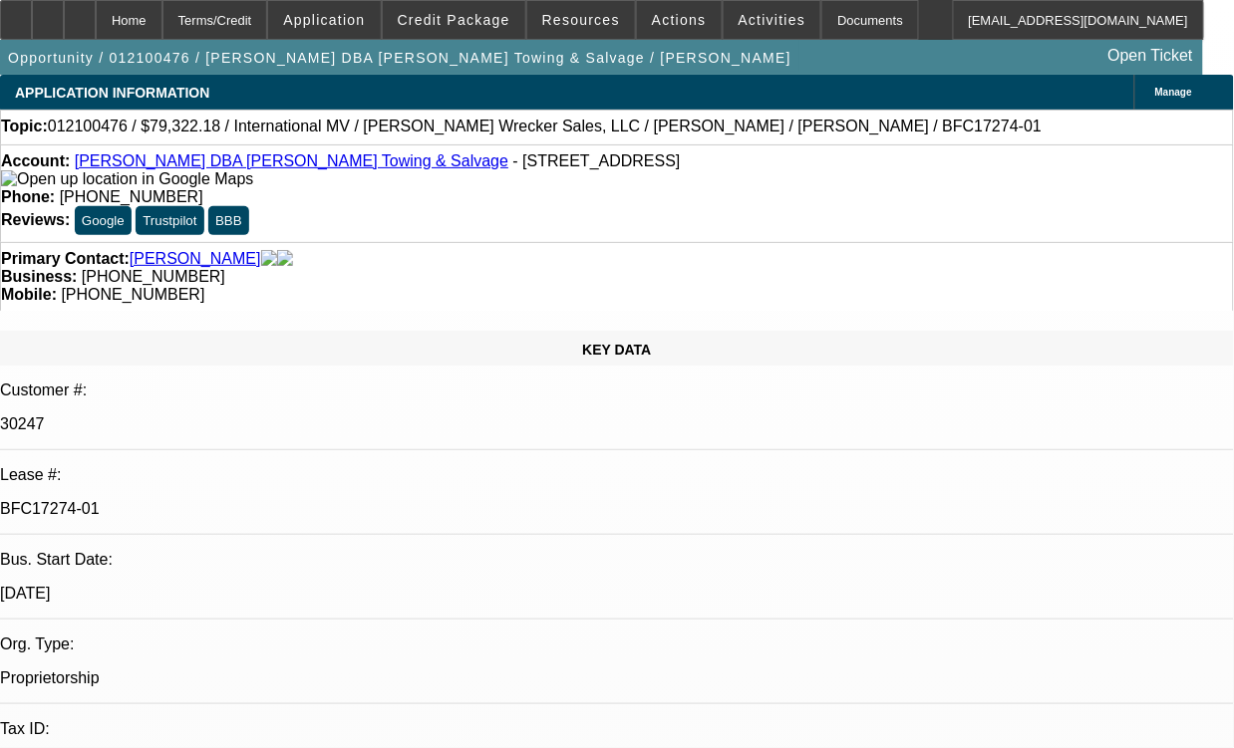
select select "1"
select select "2"
select select "6"
click at [287, 169] on link "[PERSON_NAME] DBA [PERSON_NAME] Towing & Salvage" at bounding box center [291, 160] width 433 height 17
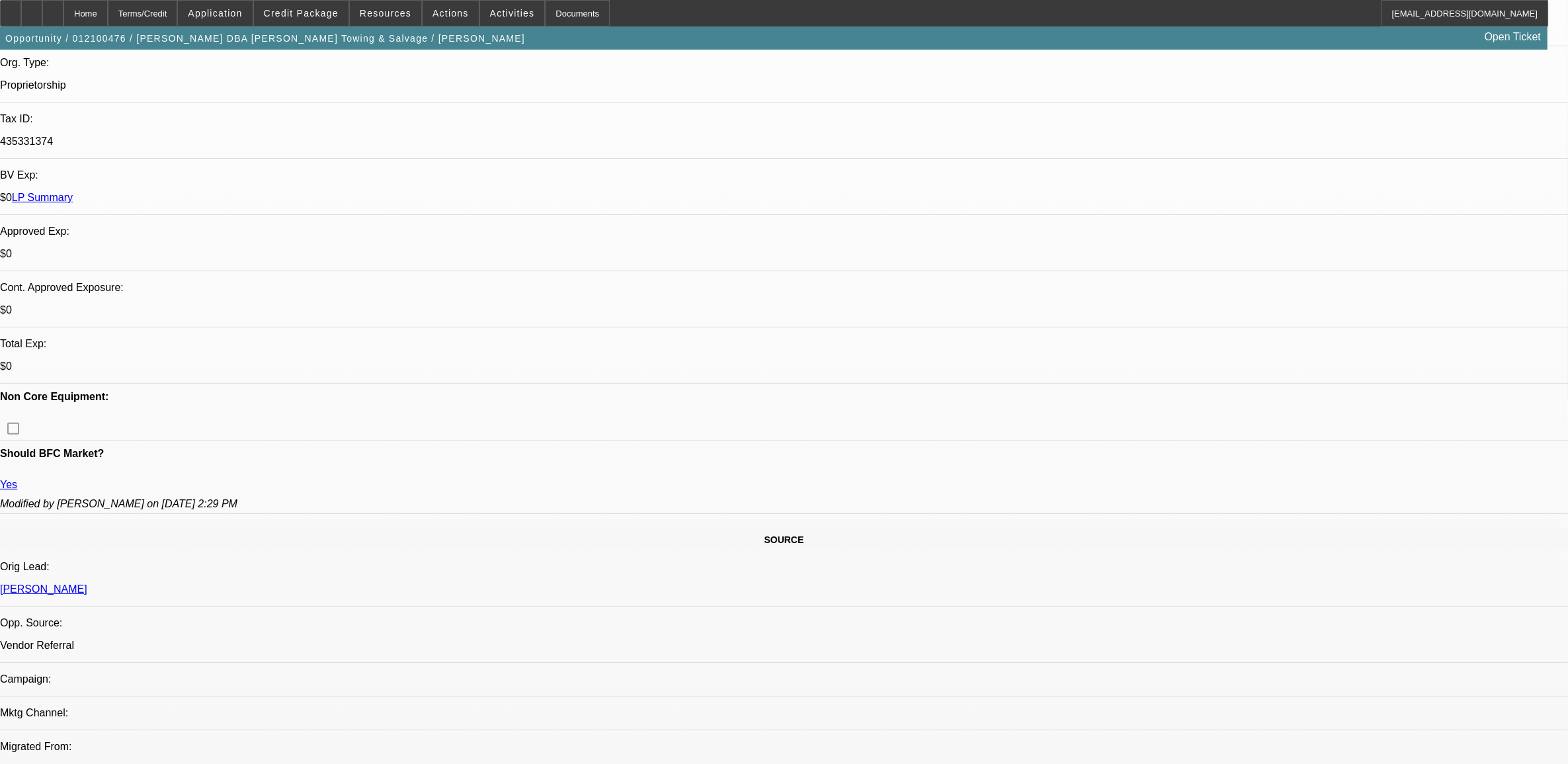
scroll to position [165, 0]
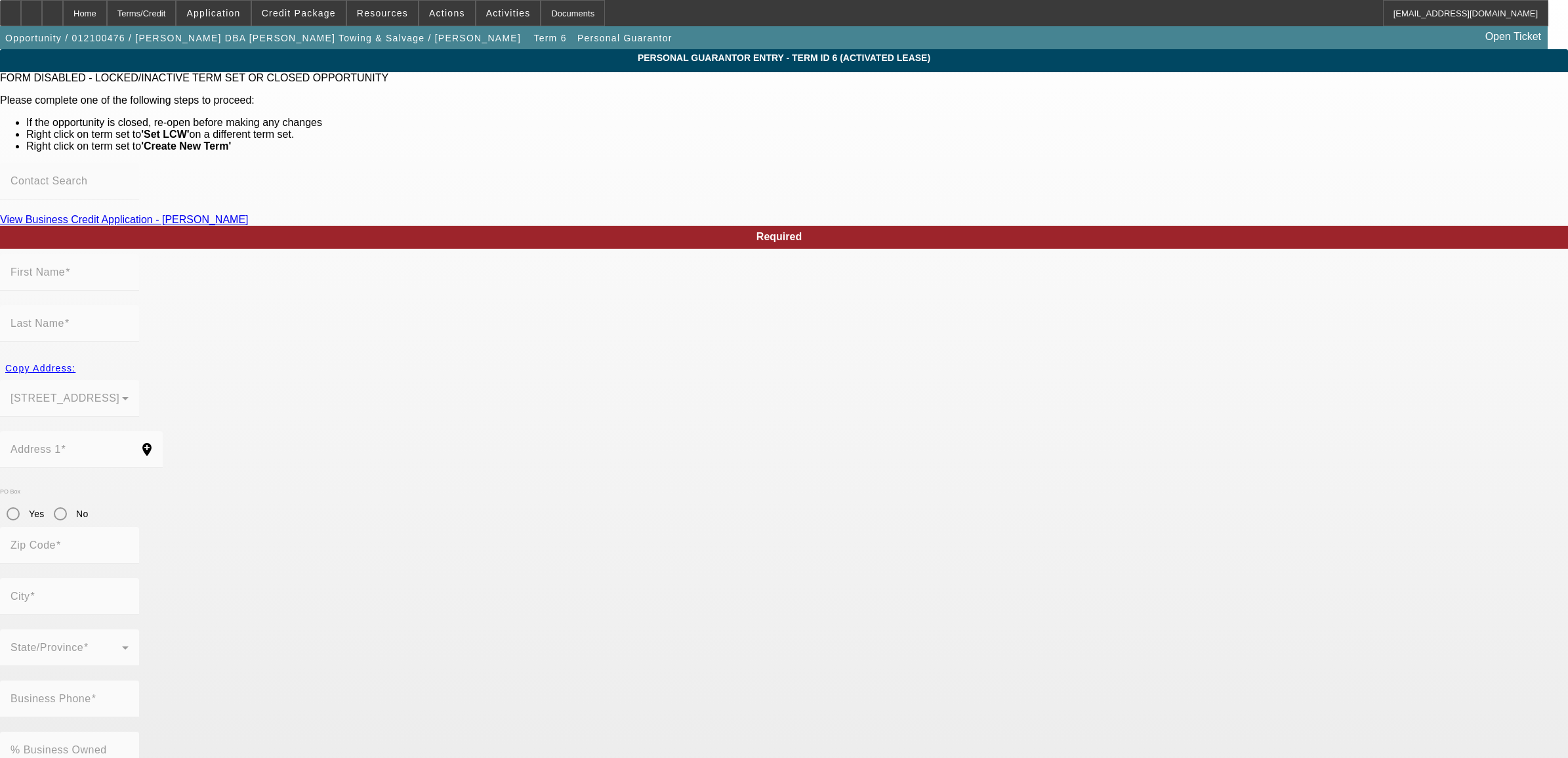
type input "[PERSON_NAME]"
type input "[STREET_ADDRESS]"
radio input "true"
type input "70570"
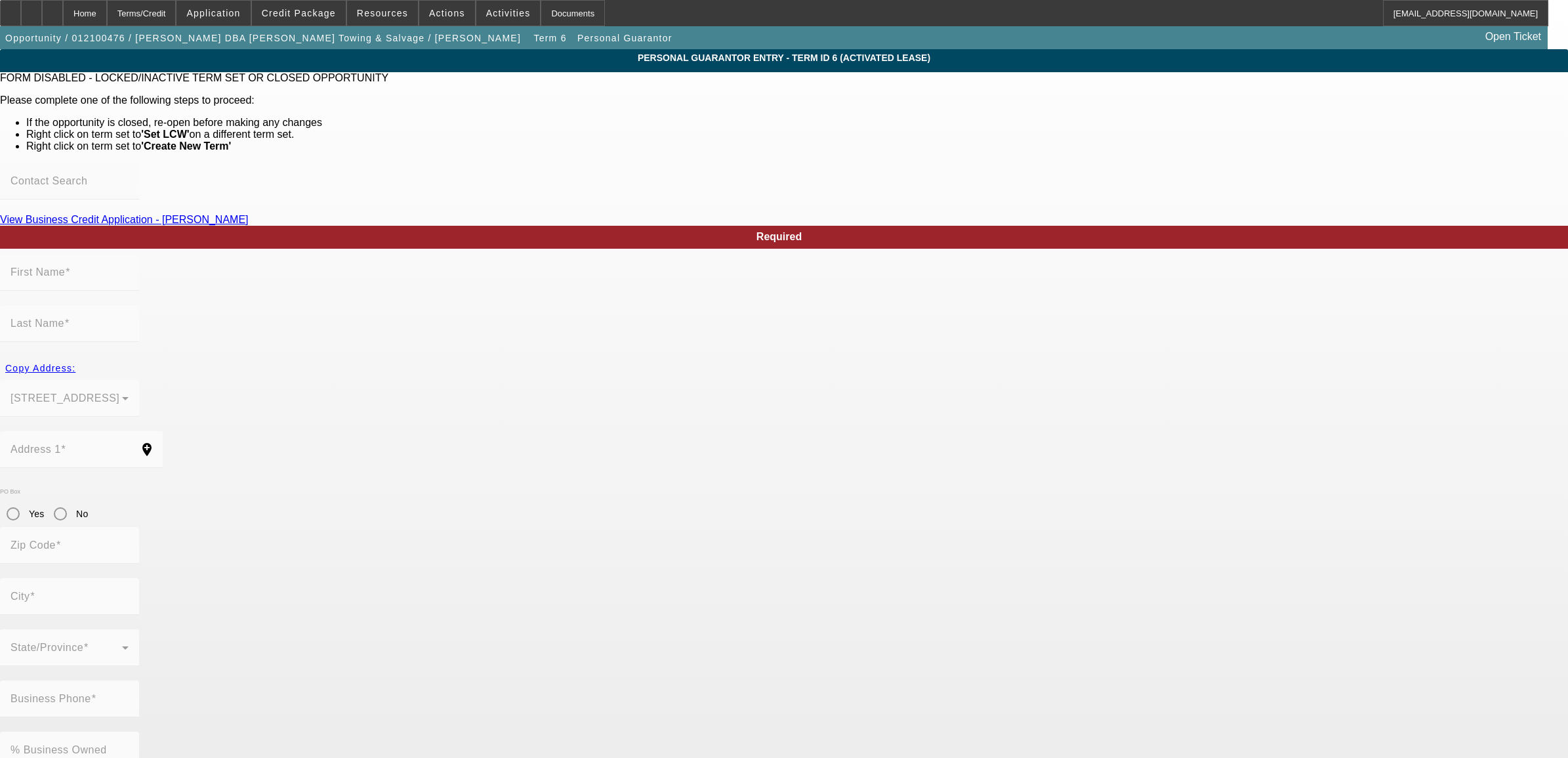
type input "Opelousas"
type input "(337) 942-2662"
type input "100"
type input "435-33-1374"
type input "todddoucet1@gmail.com"
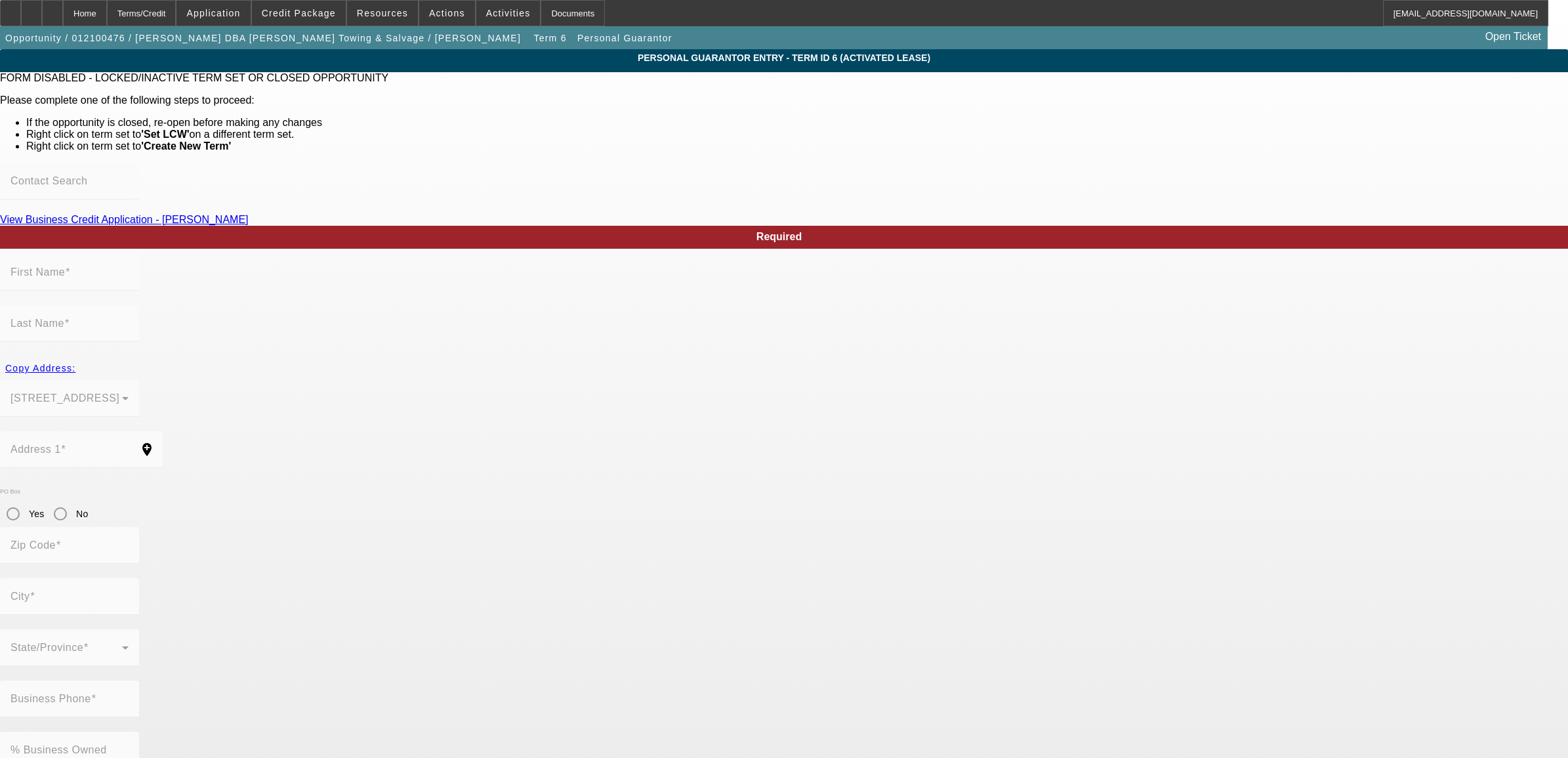
type input "(337) 247-4355"
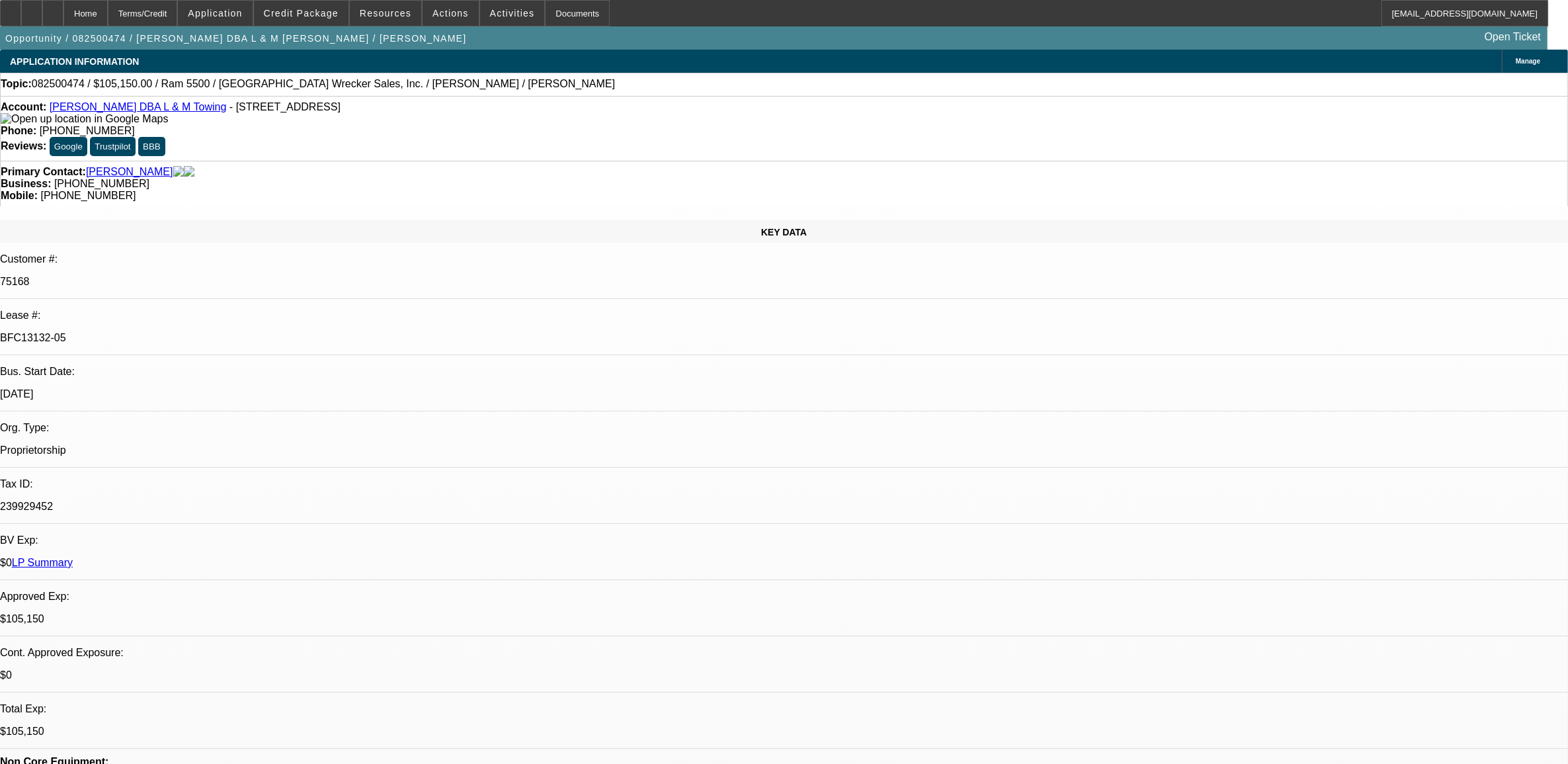
select select "0"
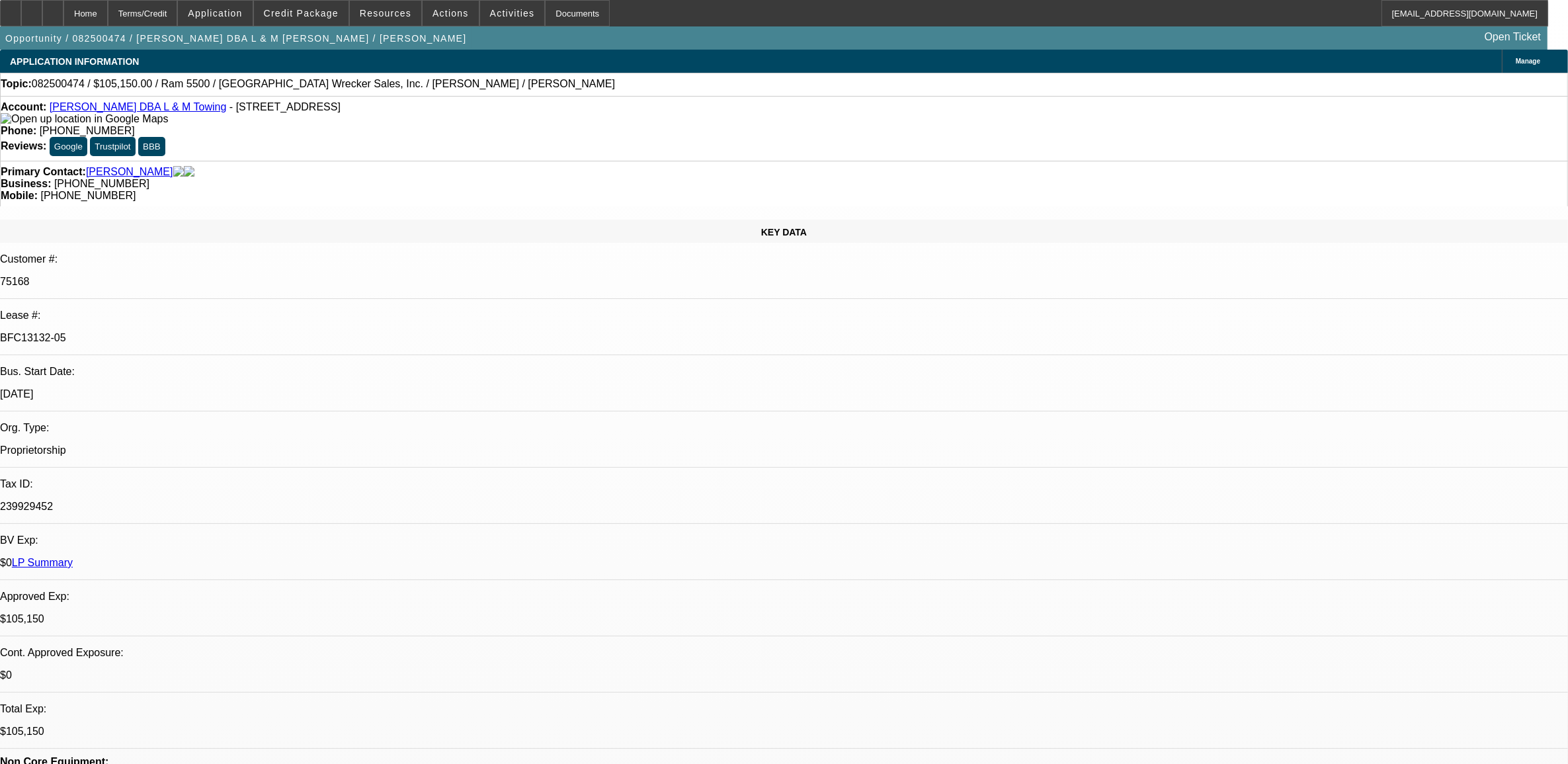
select select "0"
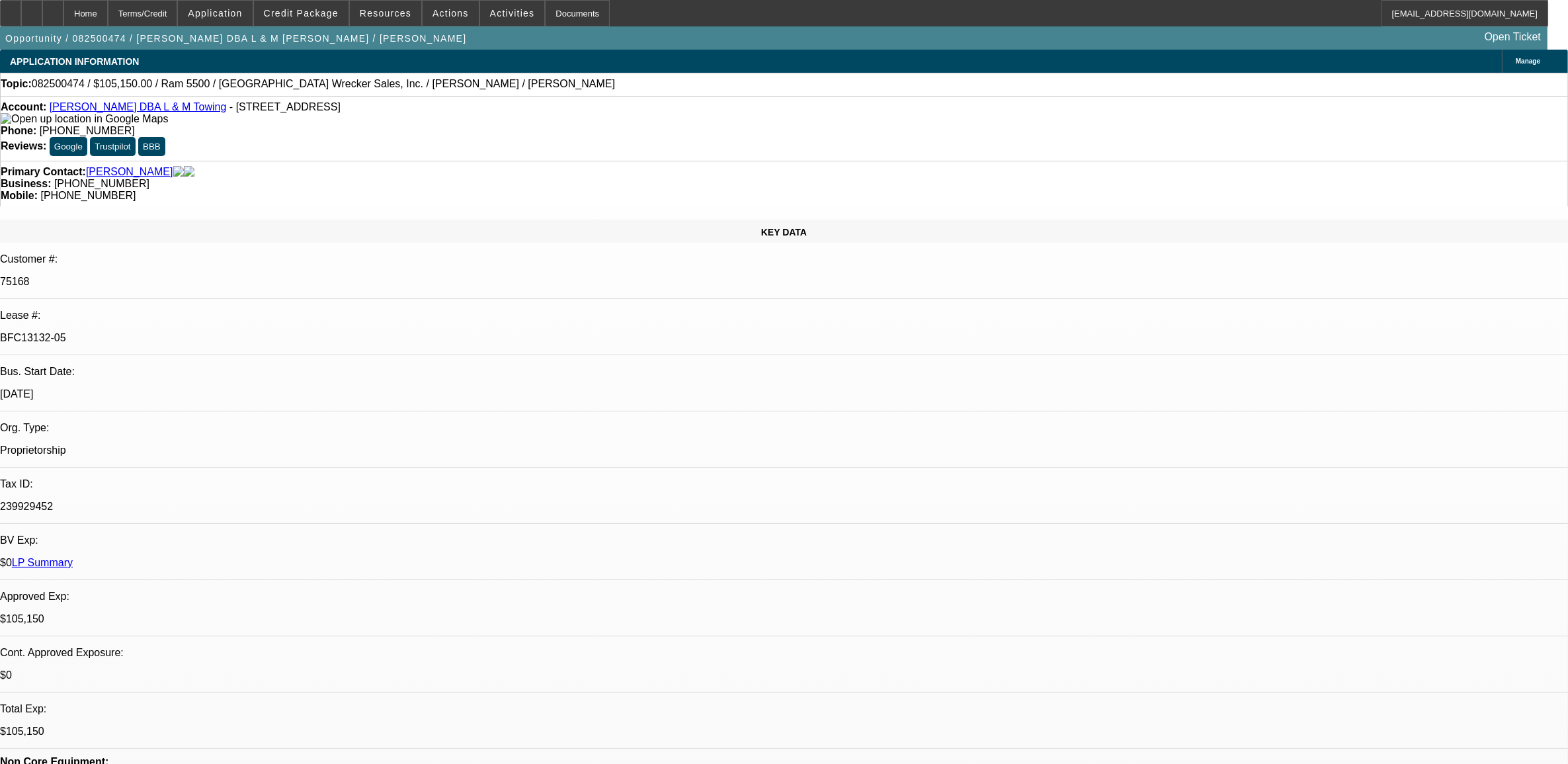
select select "0"
select select "1"
select select "3"
select select "6"
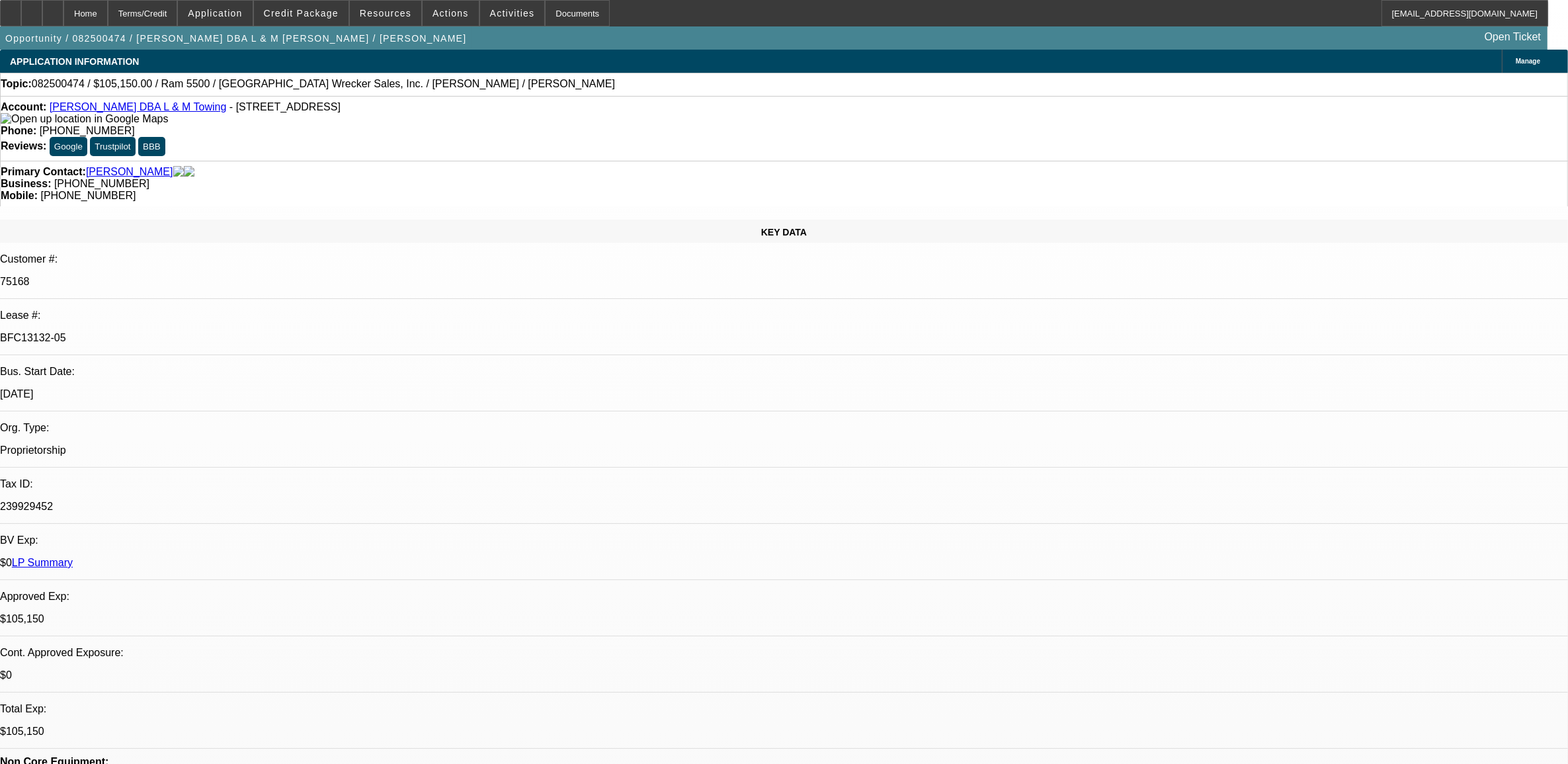
select select "1"
select select "6"
select select "1"
select select "3"
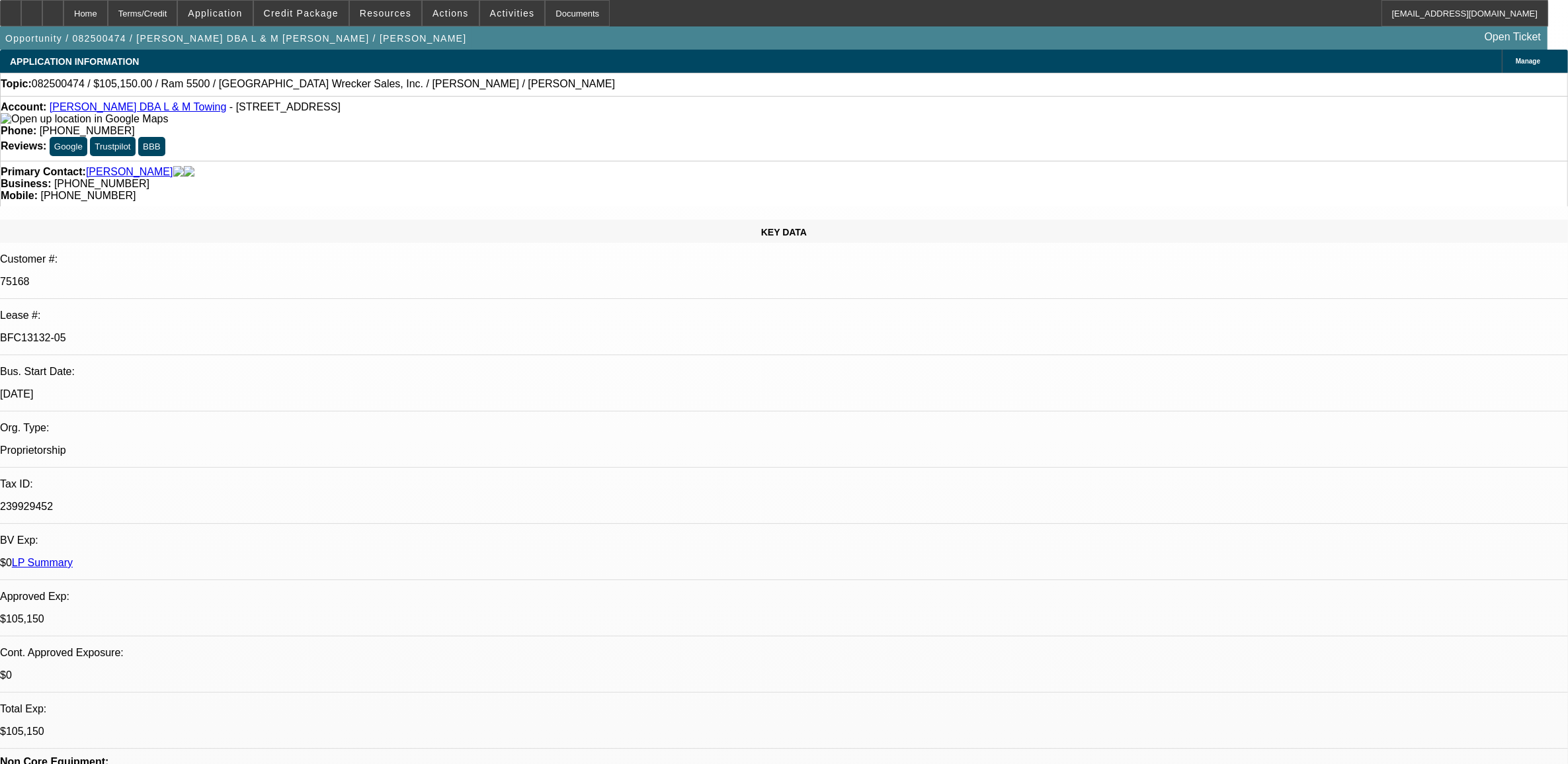
select select "6"
select select "1"
select select "2"
select select "6"
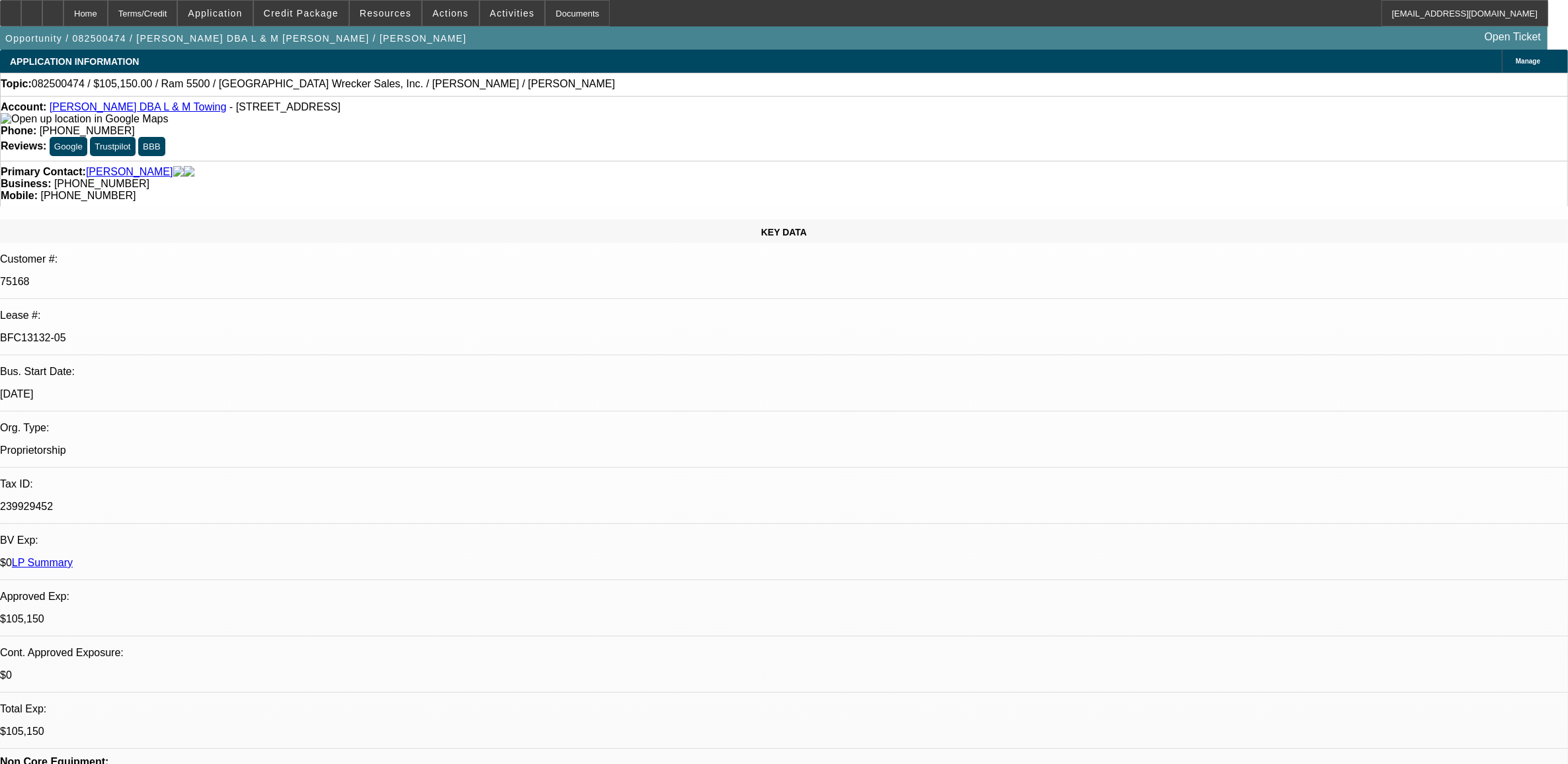
click at [71, 82] on span "082500474 / $105,150.00 / Ram 5500 / Atlanta Wrecker Sales, Inc. / Levi Jones /…" at bounding box center [323, 84] width 584 height 12
copy span "082500474"
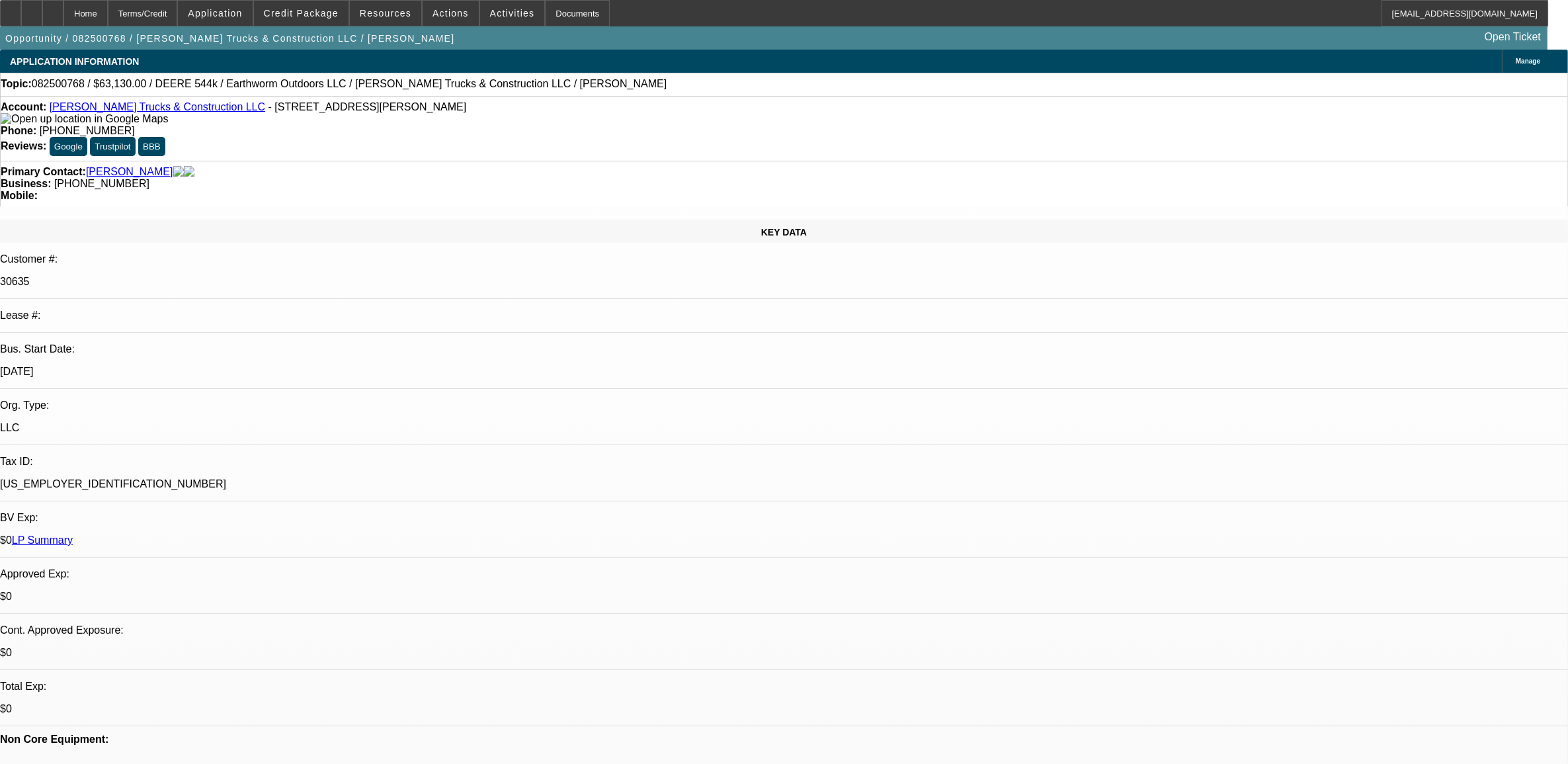
select select "0"
select select "0.1"
select select "0"
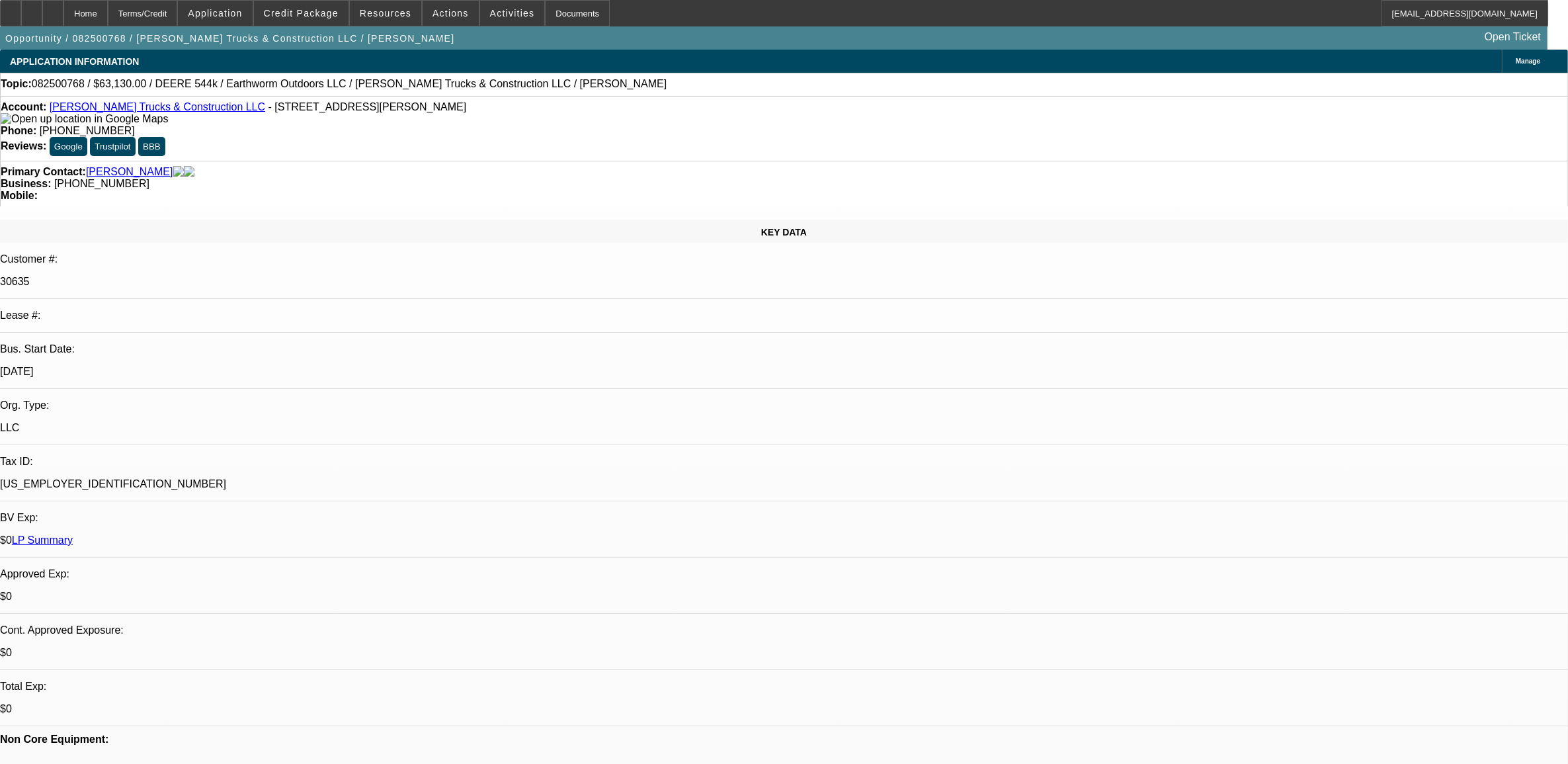
select select "0"
select select "0.1"
select select "0"
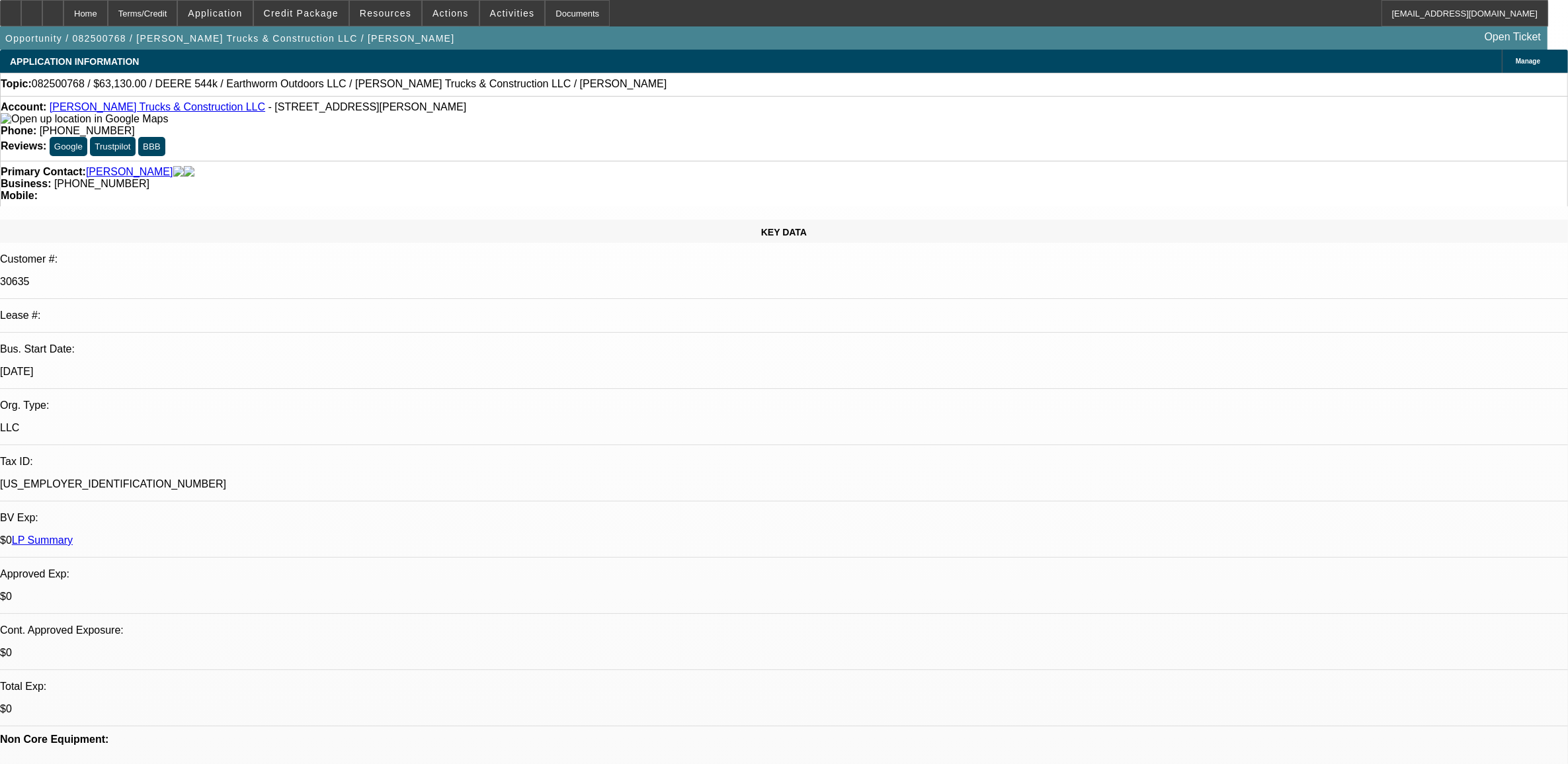
select select "0"
select select "1"
select select "2"
select select "6"
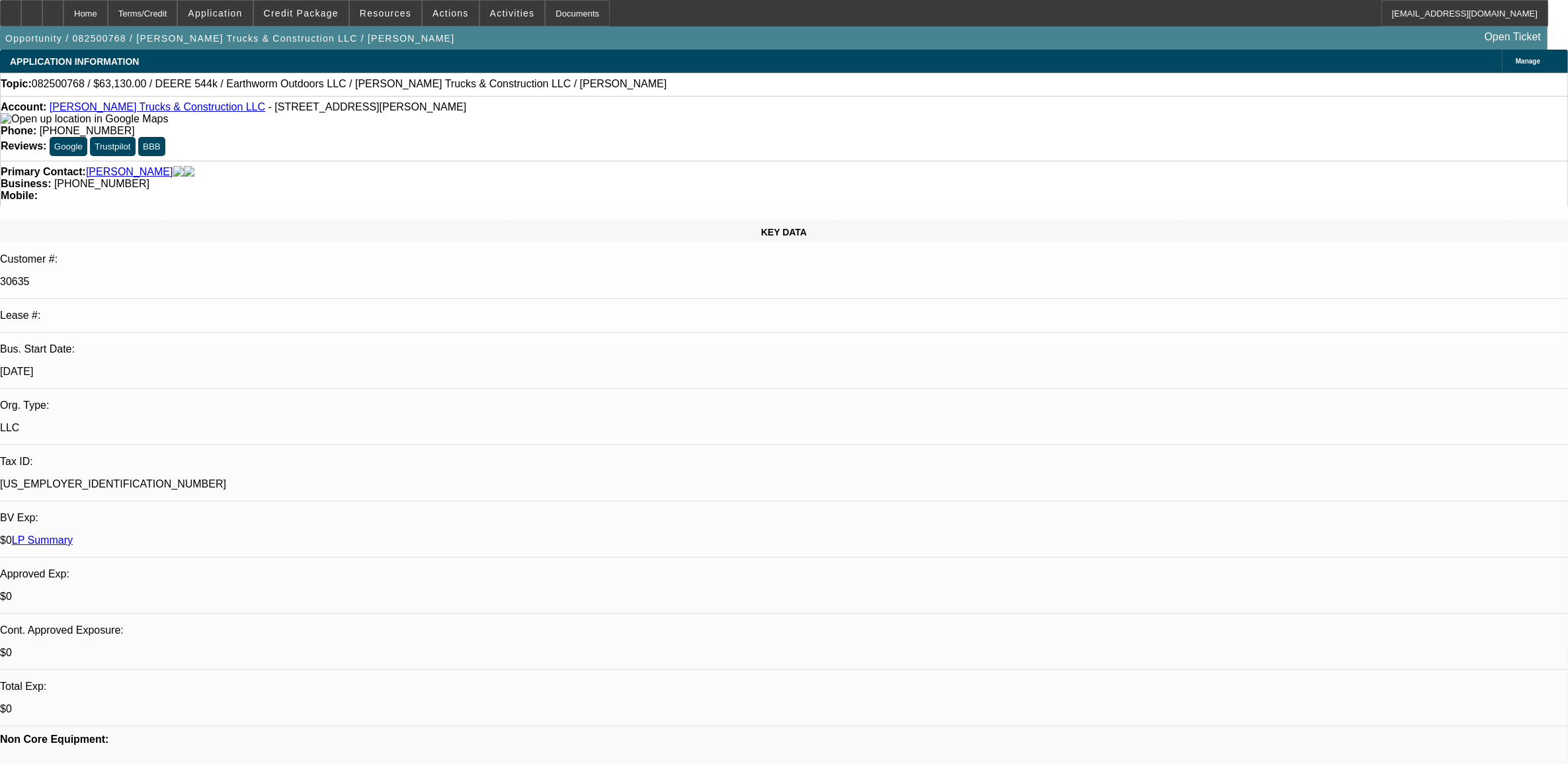
select select "1"
select select "2"
select select "6"
select select "1"
select select "2"
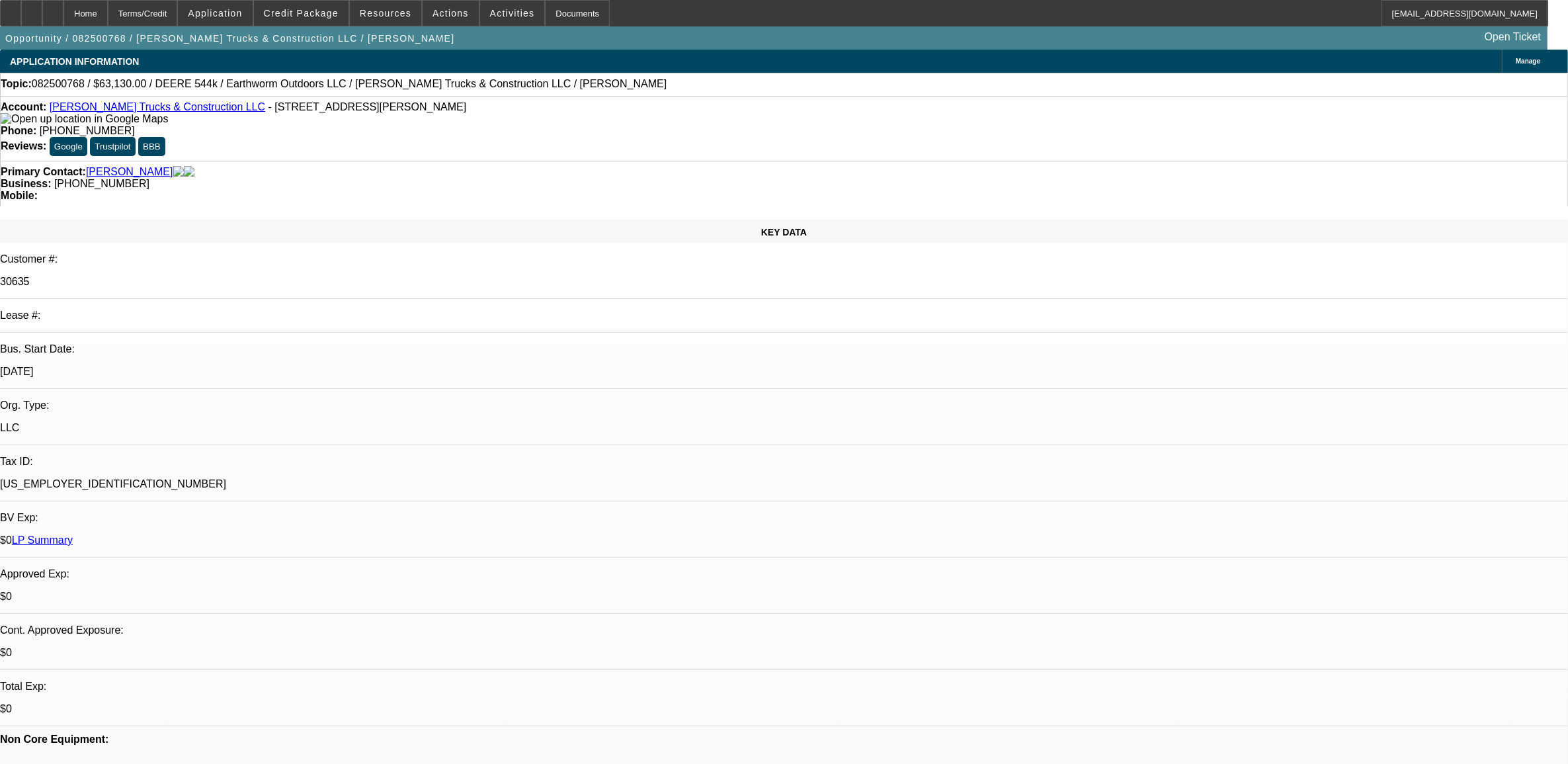
select select "6"
select select "1"
select select "2"
select select "6"
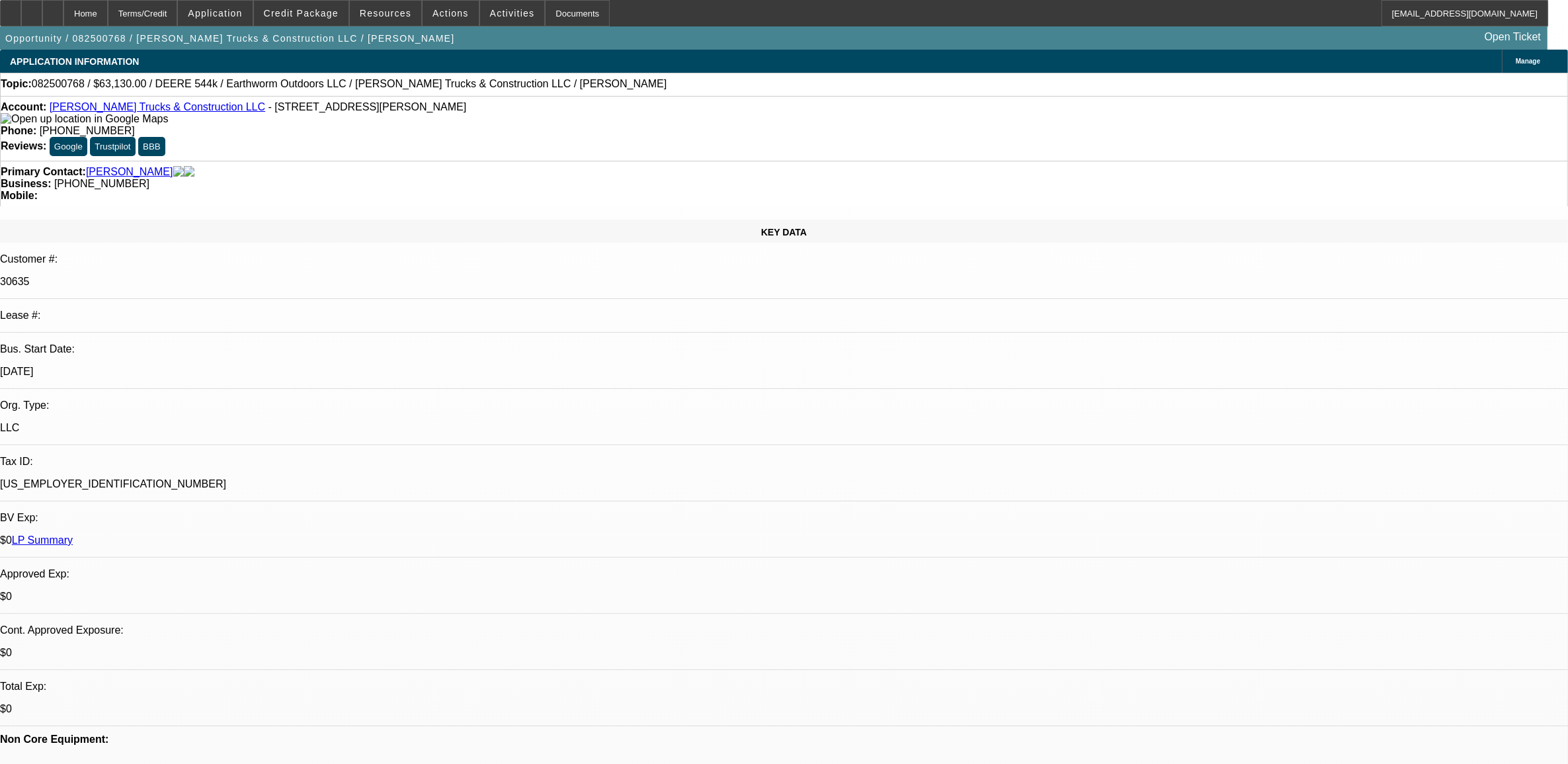
drag, startPoint x: 1192, startPoint y: 147, endPoint x: 1178, endPoint y: 108, distance: 41.4
click at [21, 15] on div at bounding box center [11, 13] width 21 height 27
click at [62, 84] on span "082500768 / $63,130.00 / DEERE 544k / Earthworm Outdoors LLC / Stovall Trucks &…" at bounding box center [349, 84] width 635 height 12
click at [62, 85] on span "082500768 / $63,130.00 / DEERE 544k / Earthworm Outdoors LLC / Stovall Trucks &…" at bounding box center [349, 84] width 635 height 12
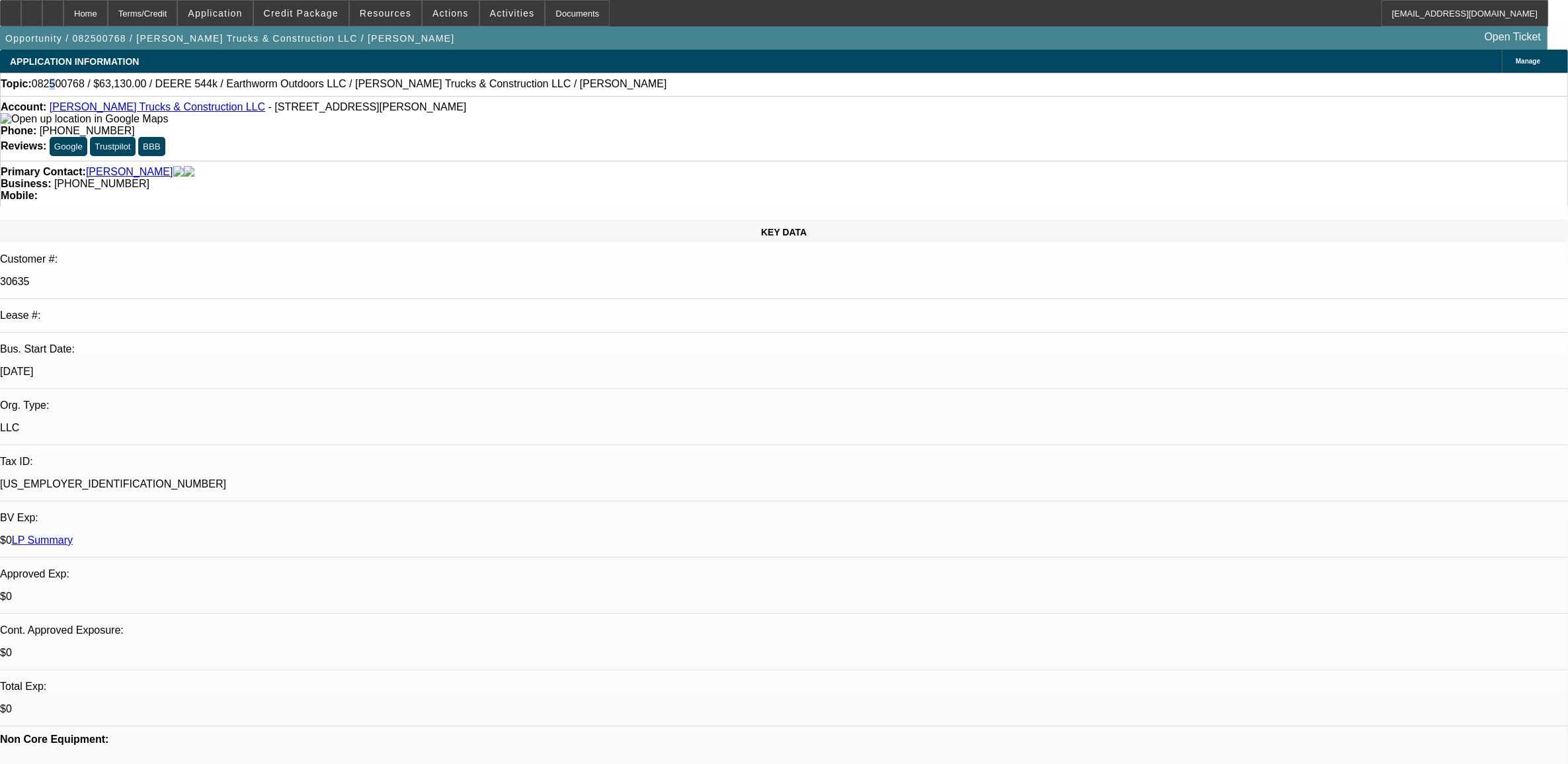
click at [63, 86] on span "082500768 / $63,130.00 / DEERE 544k / Earthworm Outdoors LLC / Stovall Trucks &…" at bounding box center [349, 84] width 635 height 12
click at [62, 85] on span "082500768 / $63,130.00 / DEERE 544k / Earthworm Outdoors LLC / Stovall Trucks &…" at bounding box center [349, 84] width 635 height 12
select select "0"
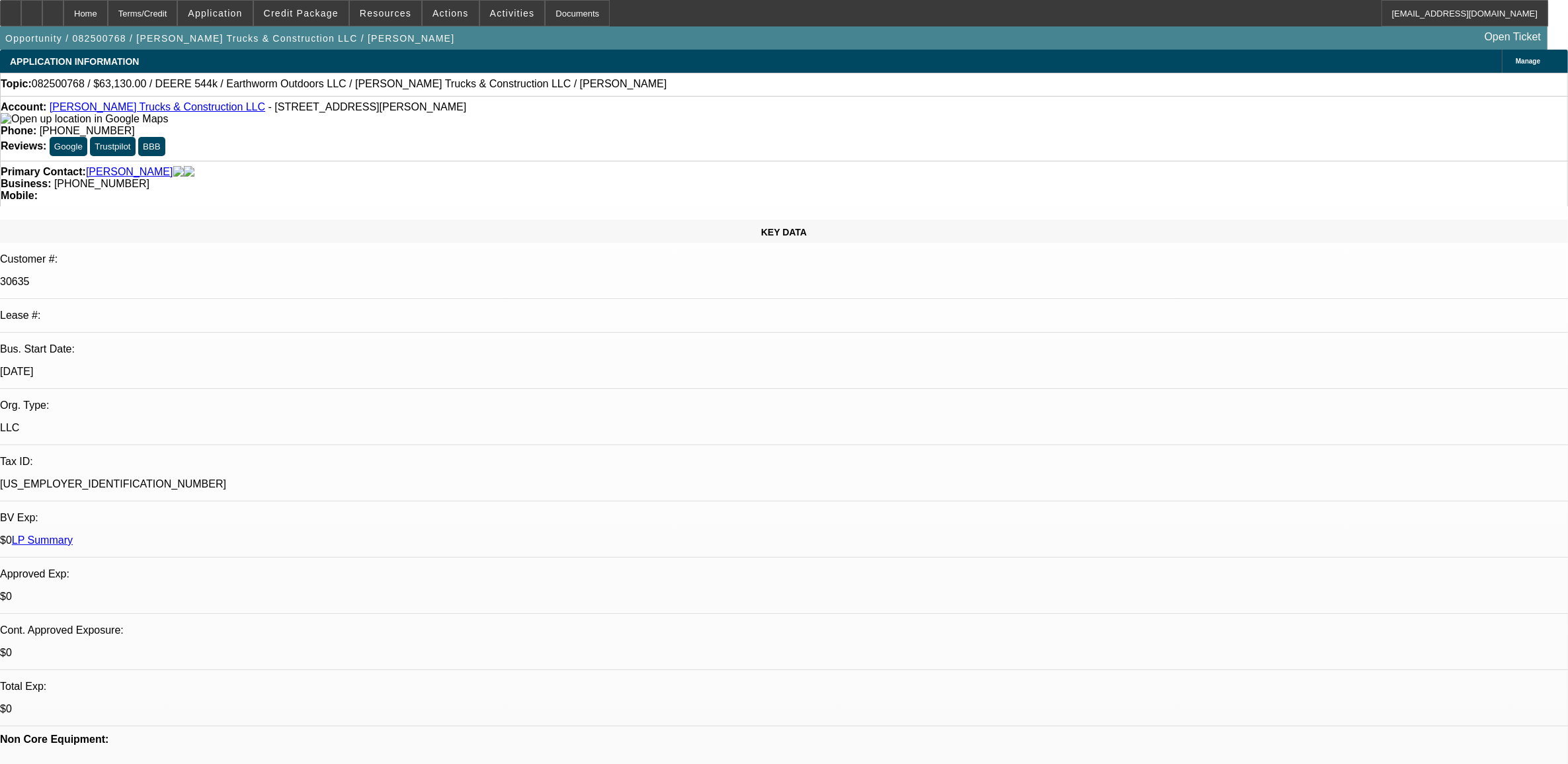
select select "0.1"
select select "0"
select select "0.1"
select select "0"
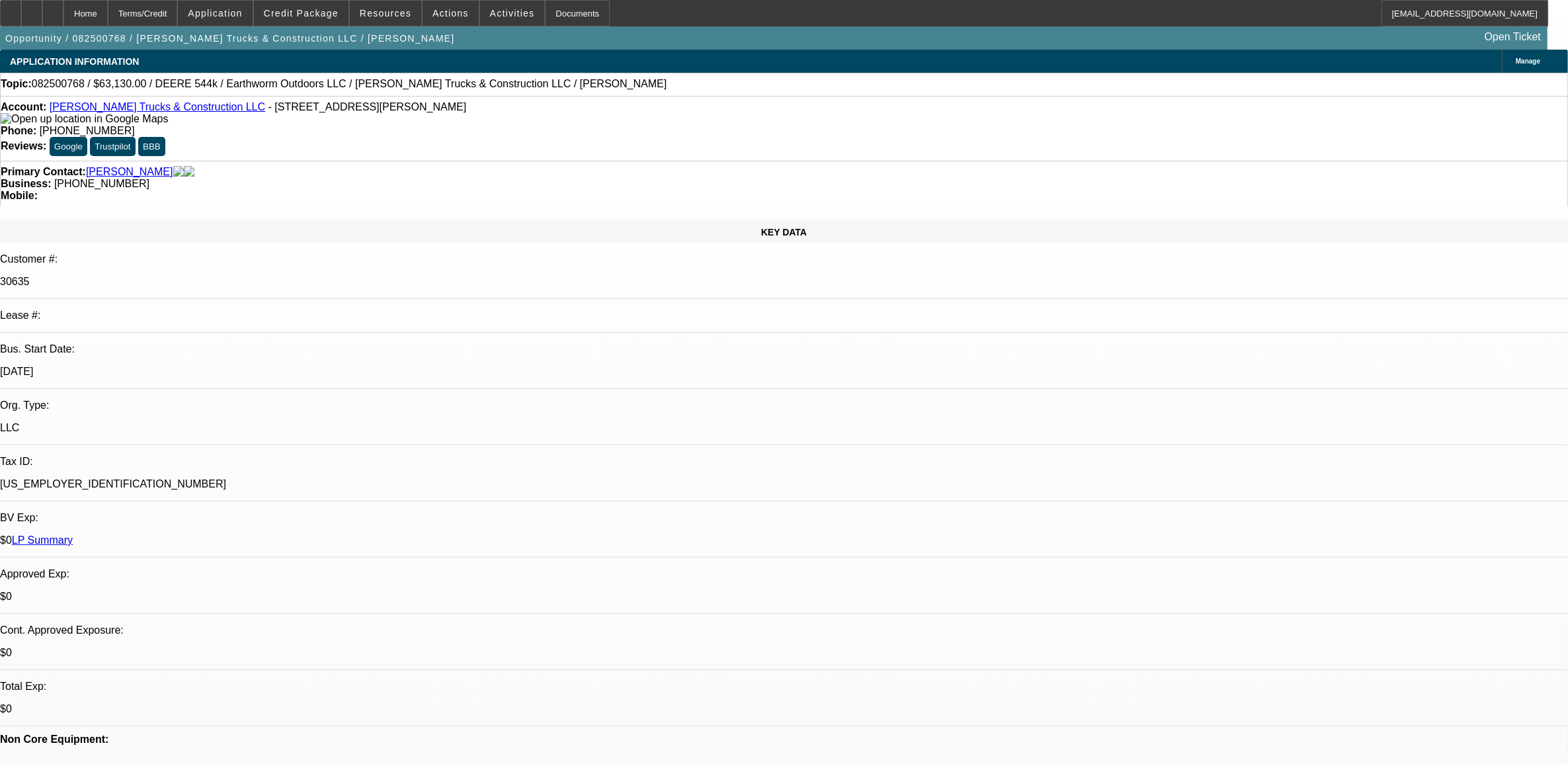
select select "0"
select select "1"
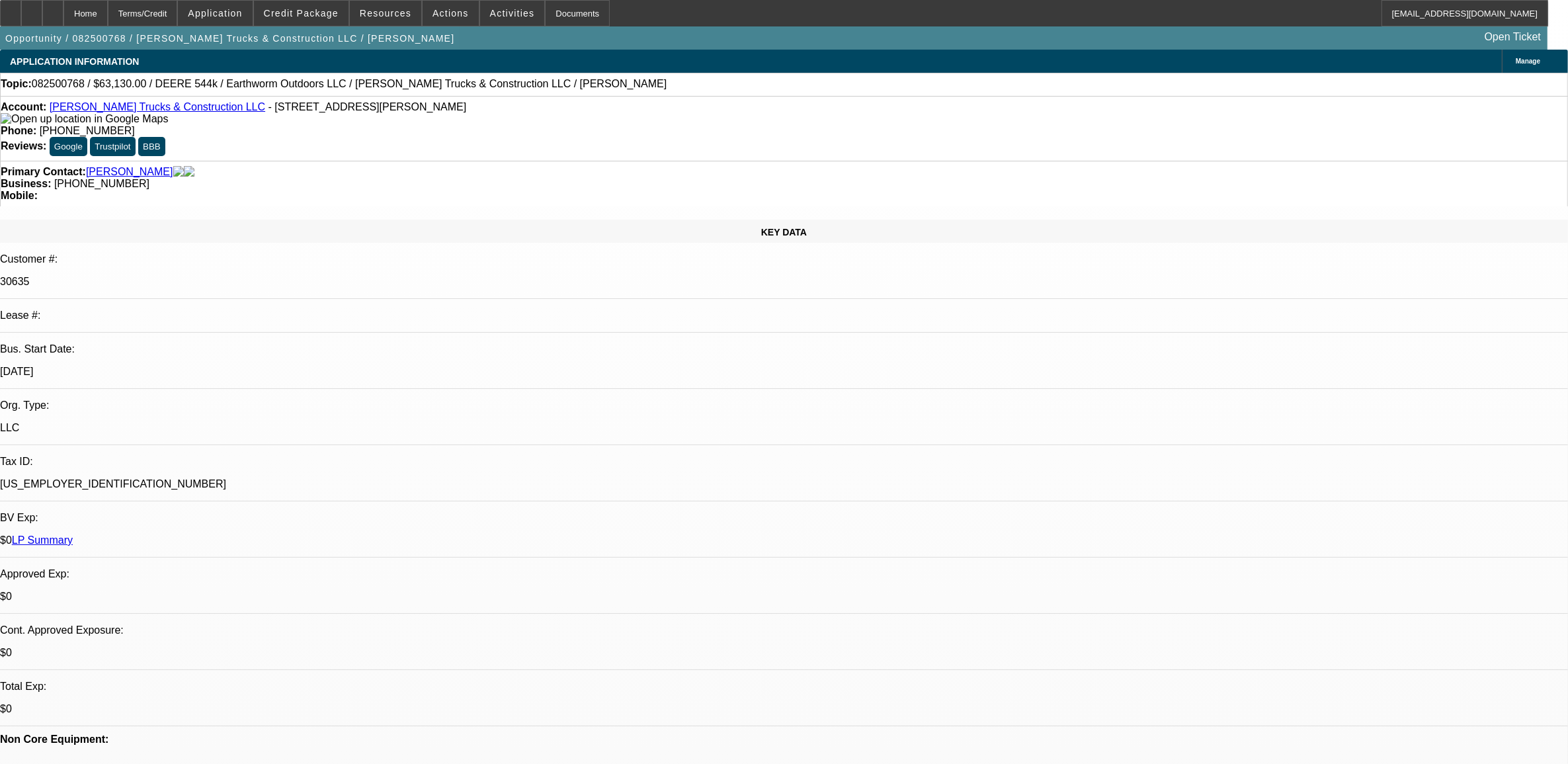
select select "2"
select select "6"
select select "1"
select select "2"
select select "6"
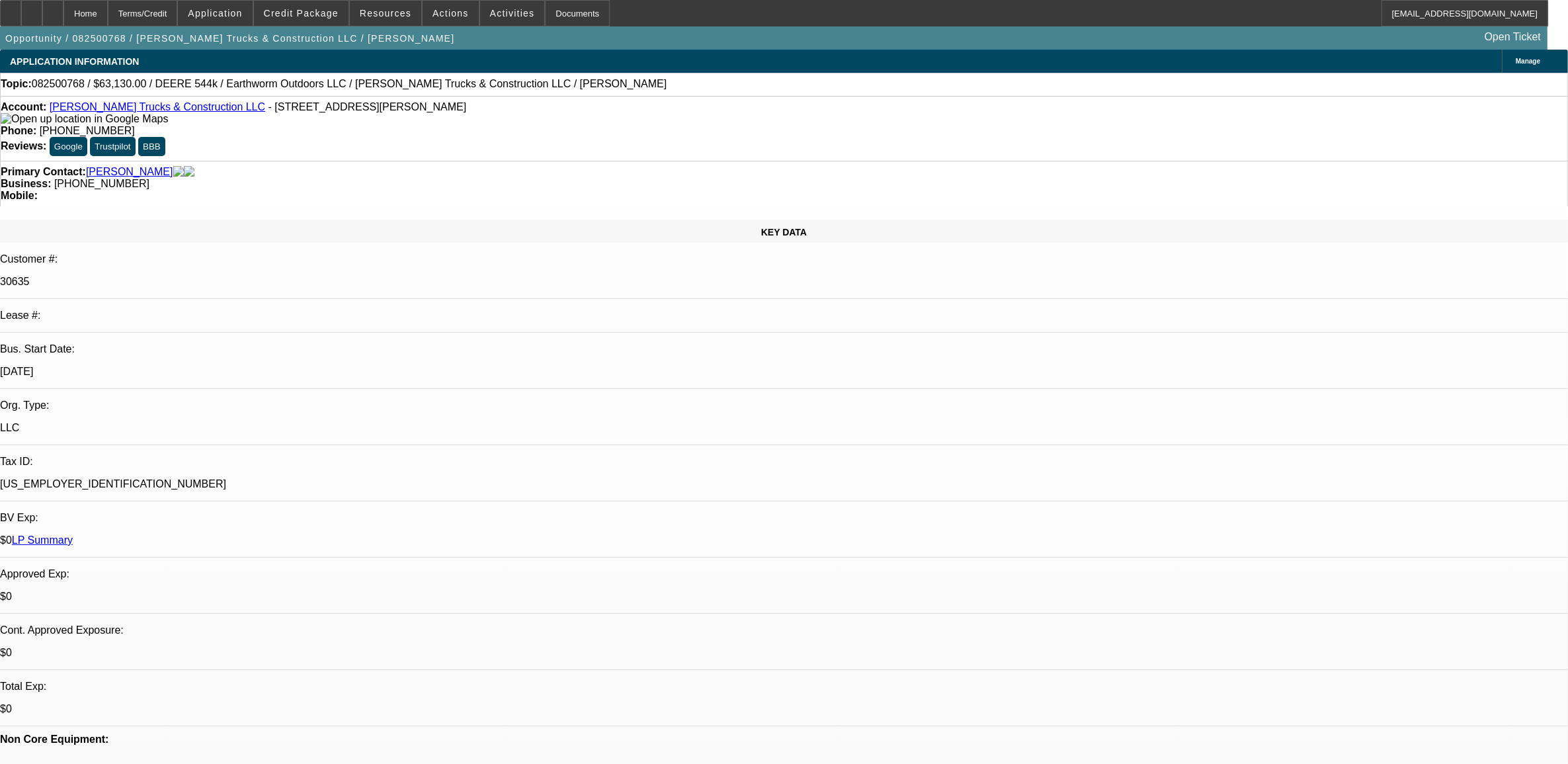
select select "1"
select select "2"
select select "6"
select select "1"
select select "2"
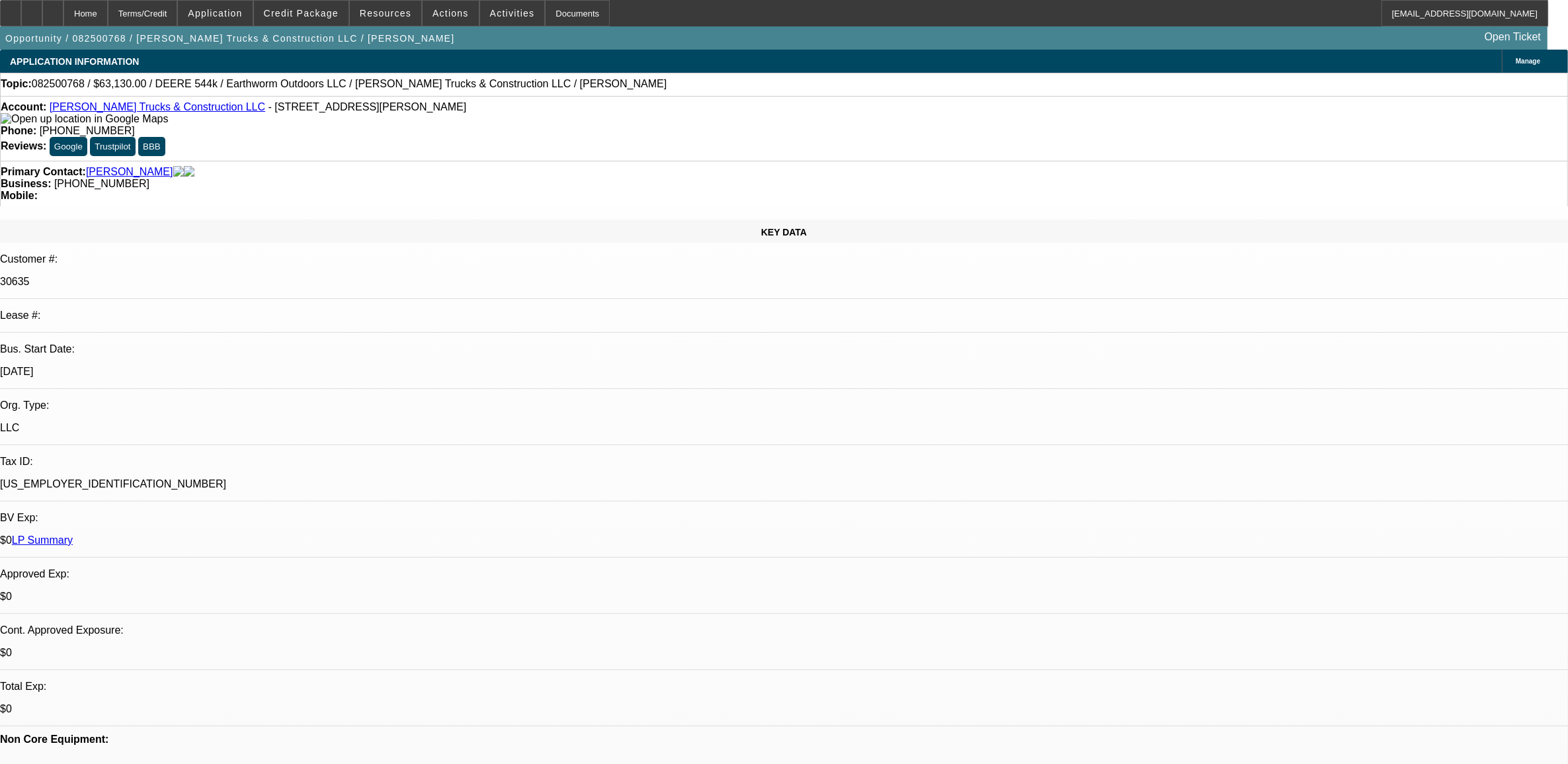
select select "6"
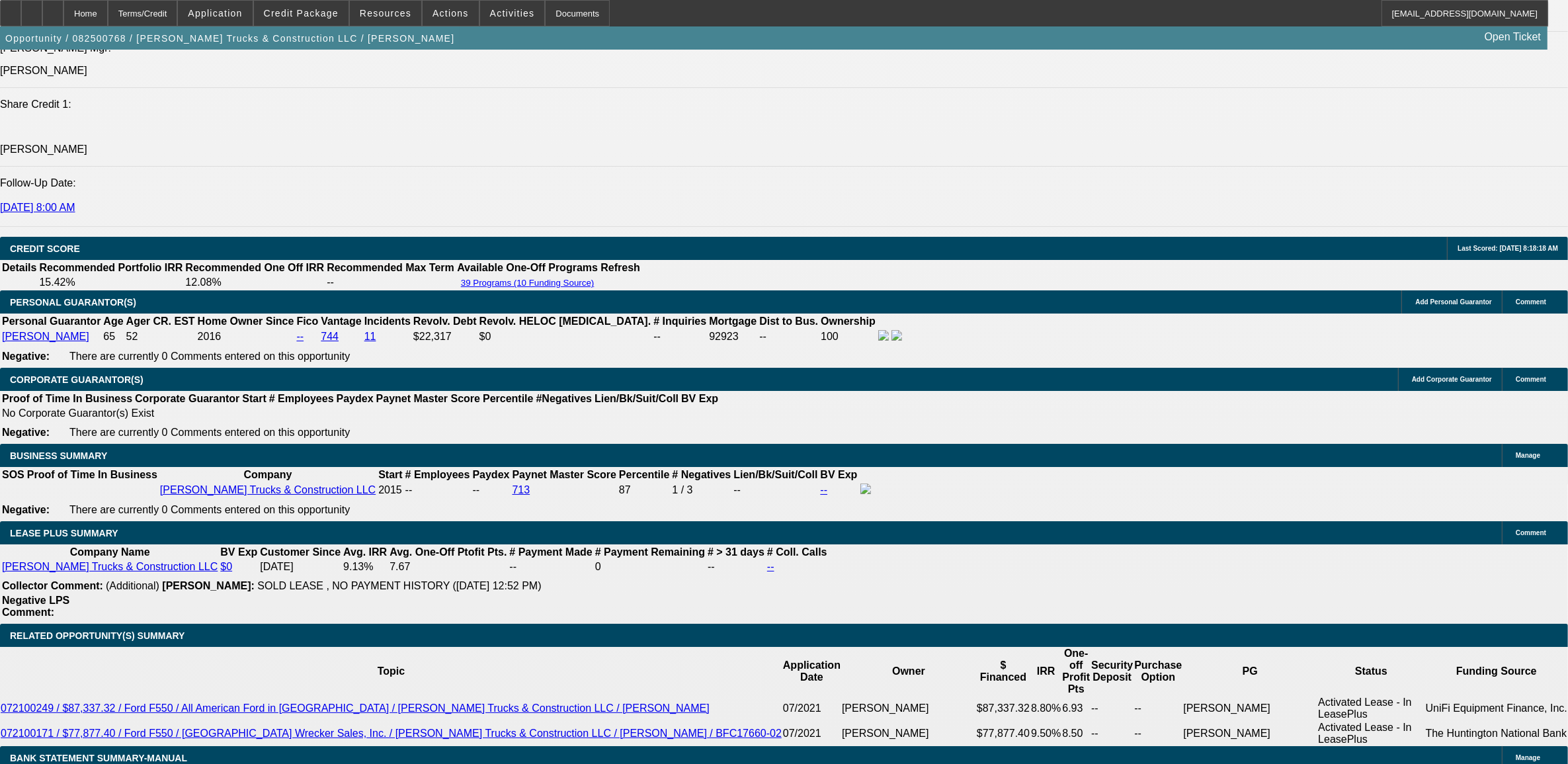
scroll to position [1653, 0]
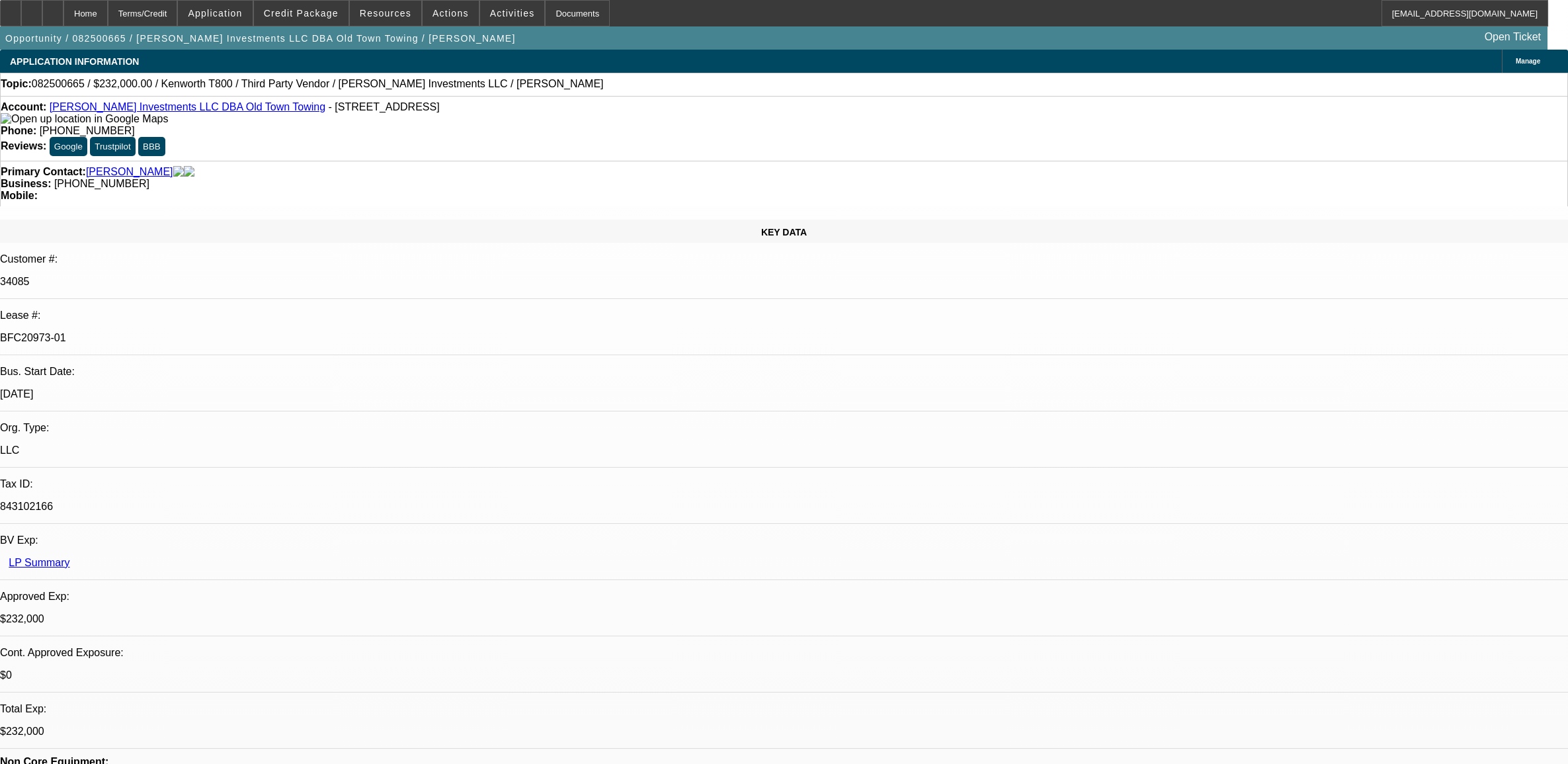
select select "0"
select select "2"
select select "0.1"
select select "4"
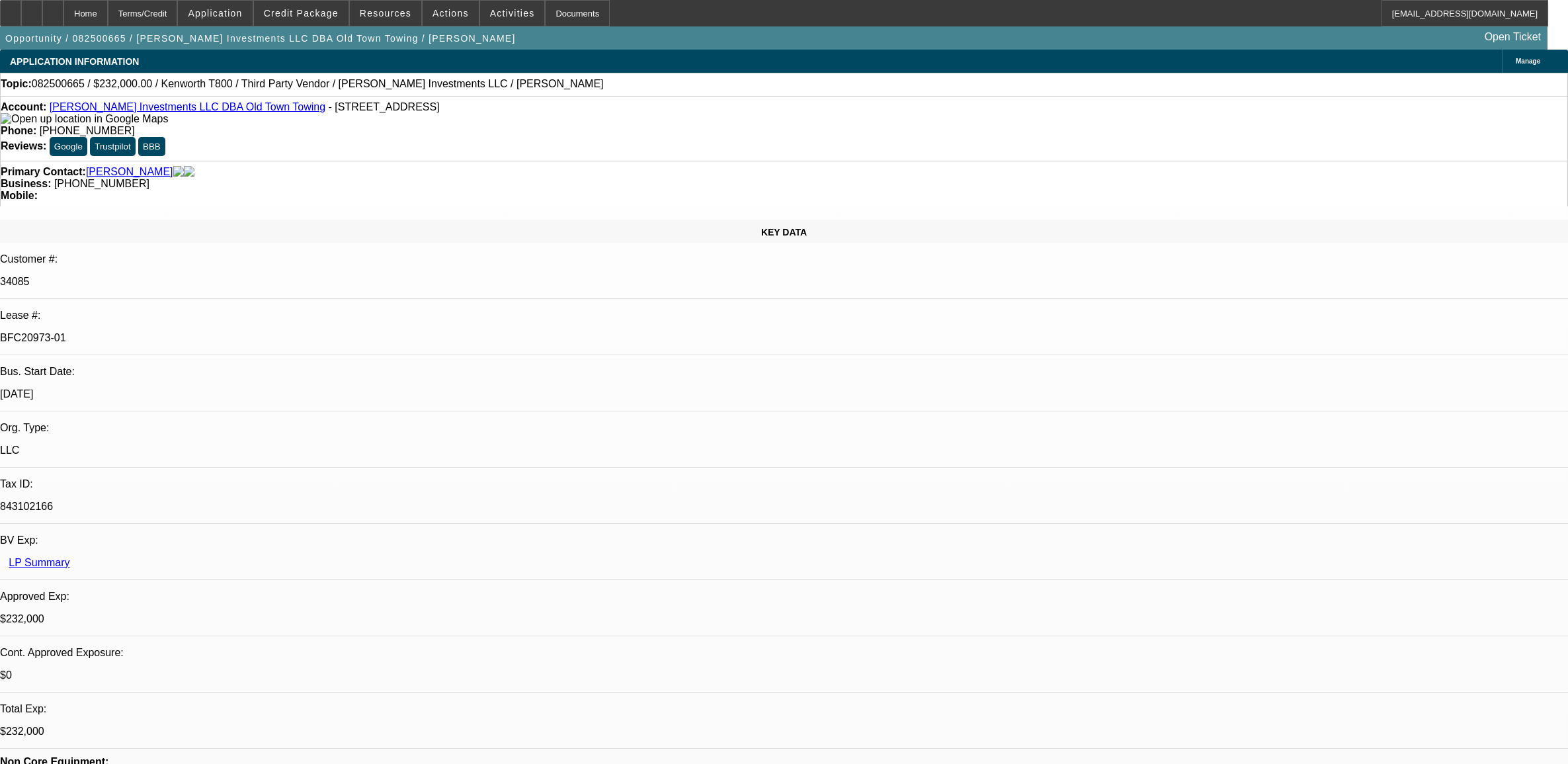
select select "0"
select select "2"
select select "0.1"
select select "4"
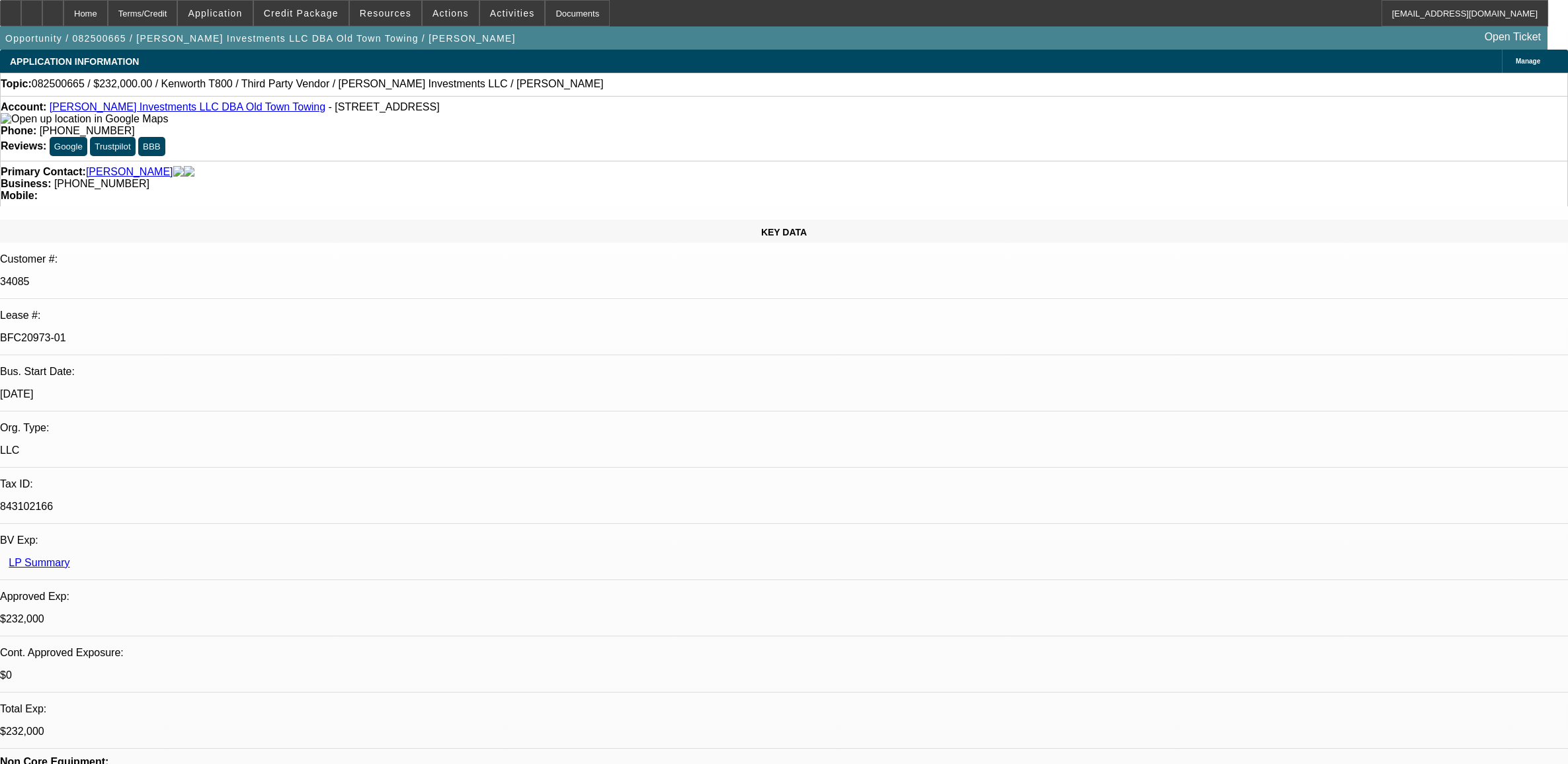
select select "0"
select select "2"
select select "0.1"
select select "4"
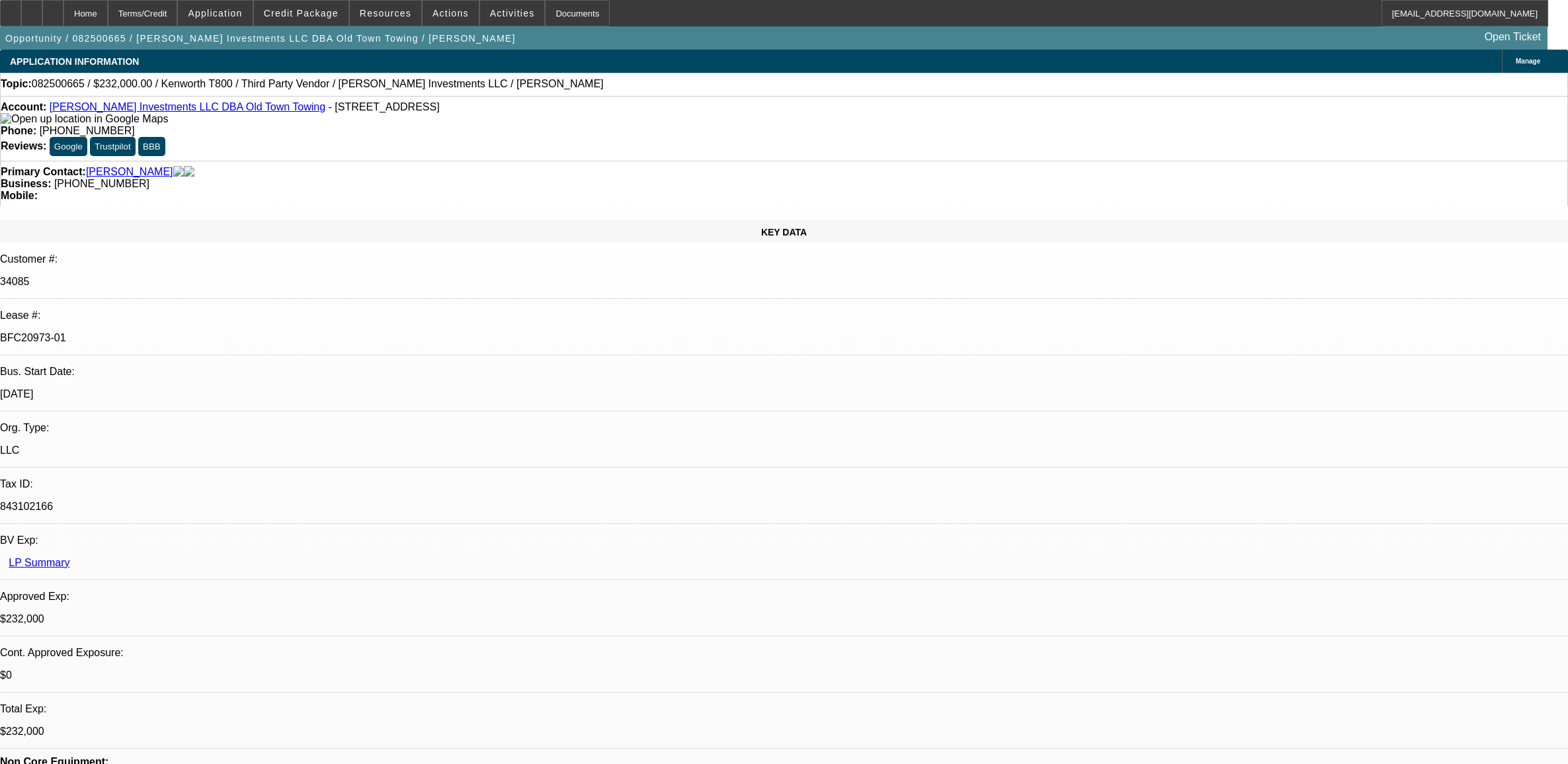
select select "0"
select select "0.1"
select select "4"
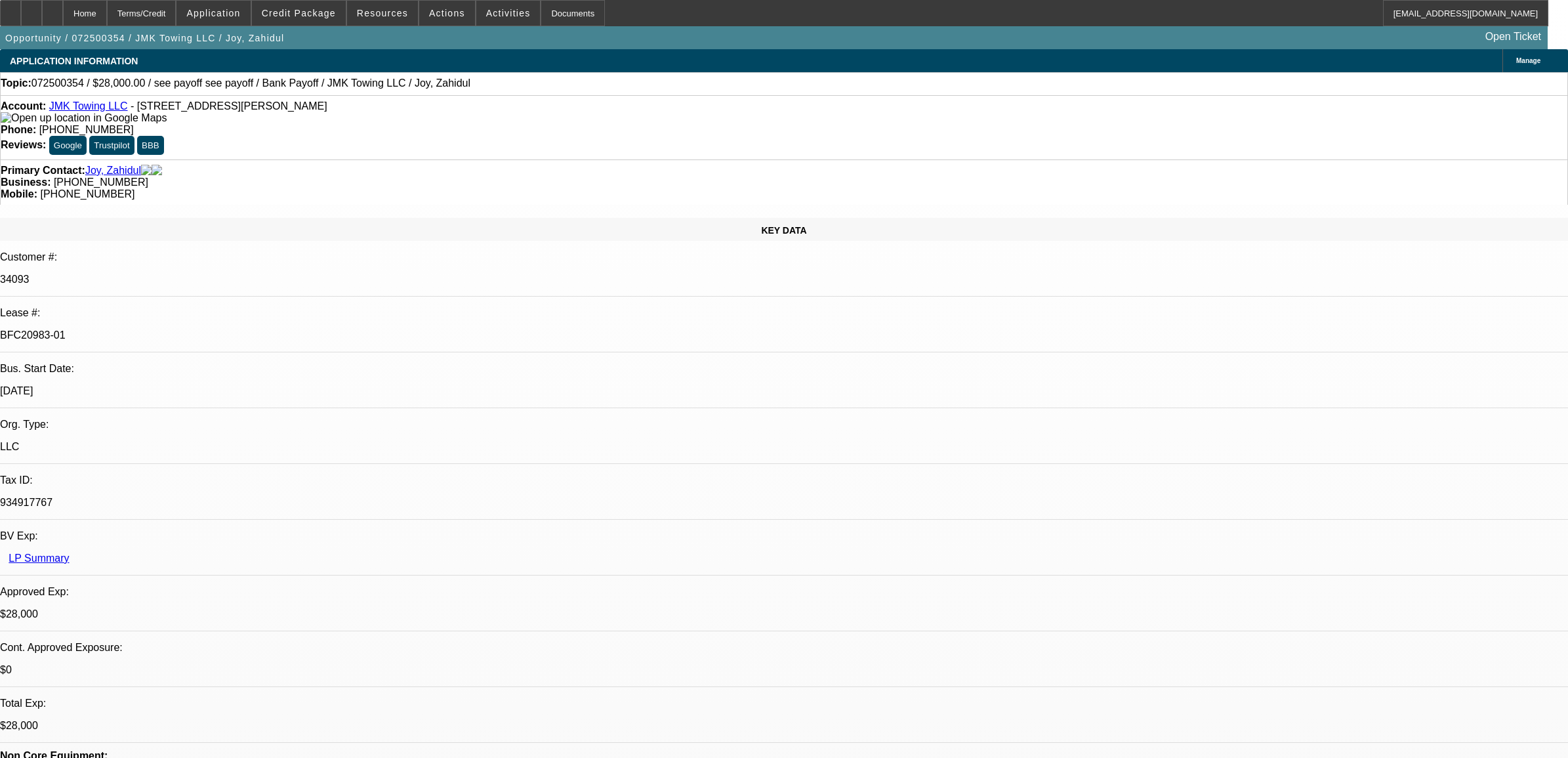
select select "0"
select select "6"
select select "0"
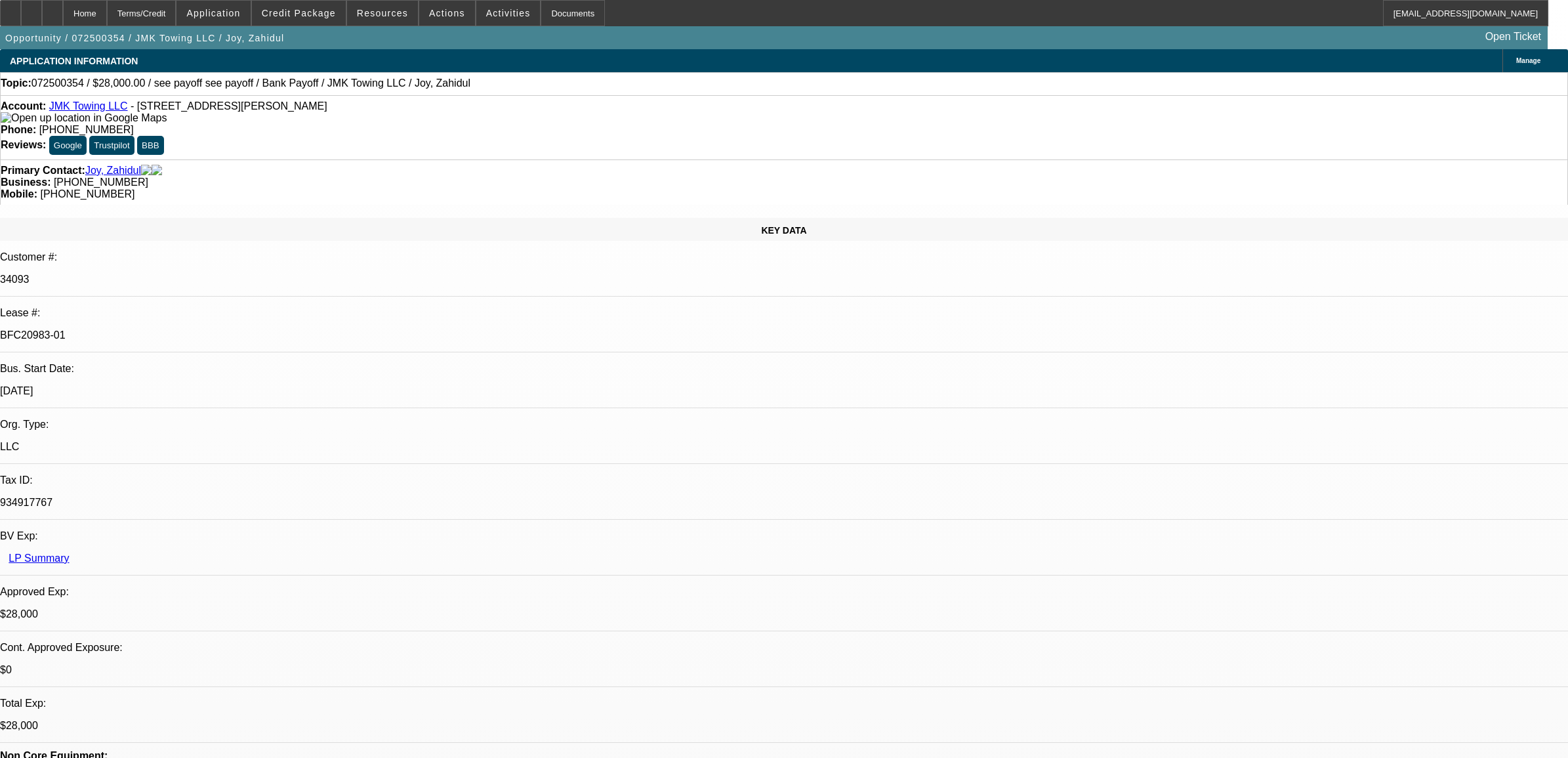
select select "0"
select select "6"
select select "0"
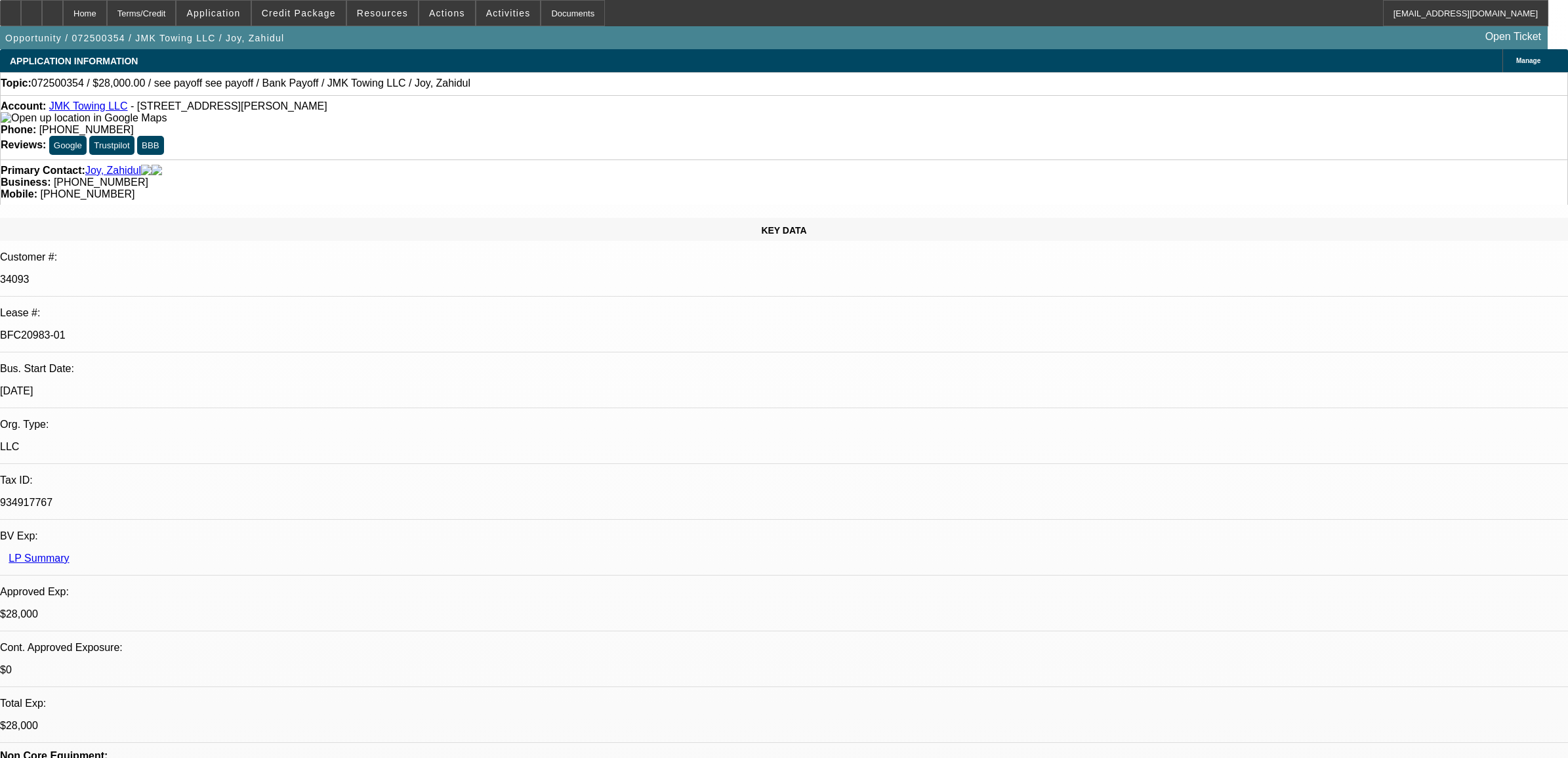
select select "0"
select select "6"
select select "0"
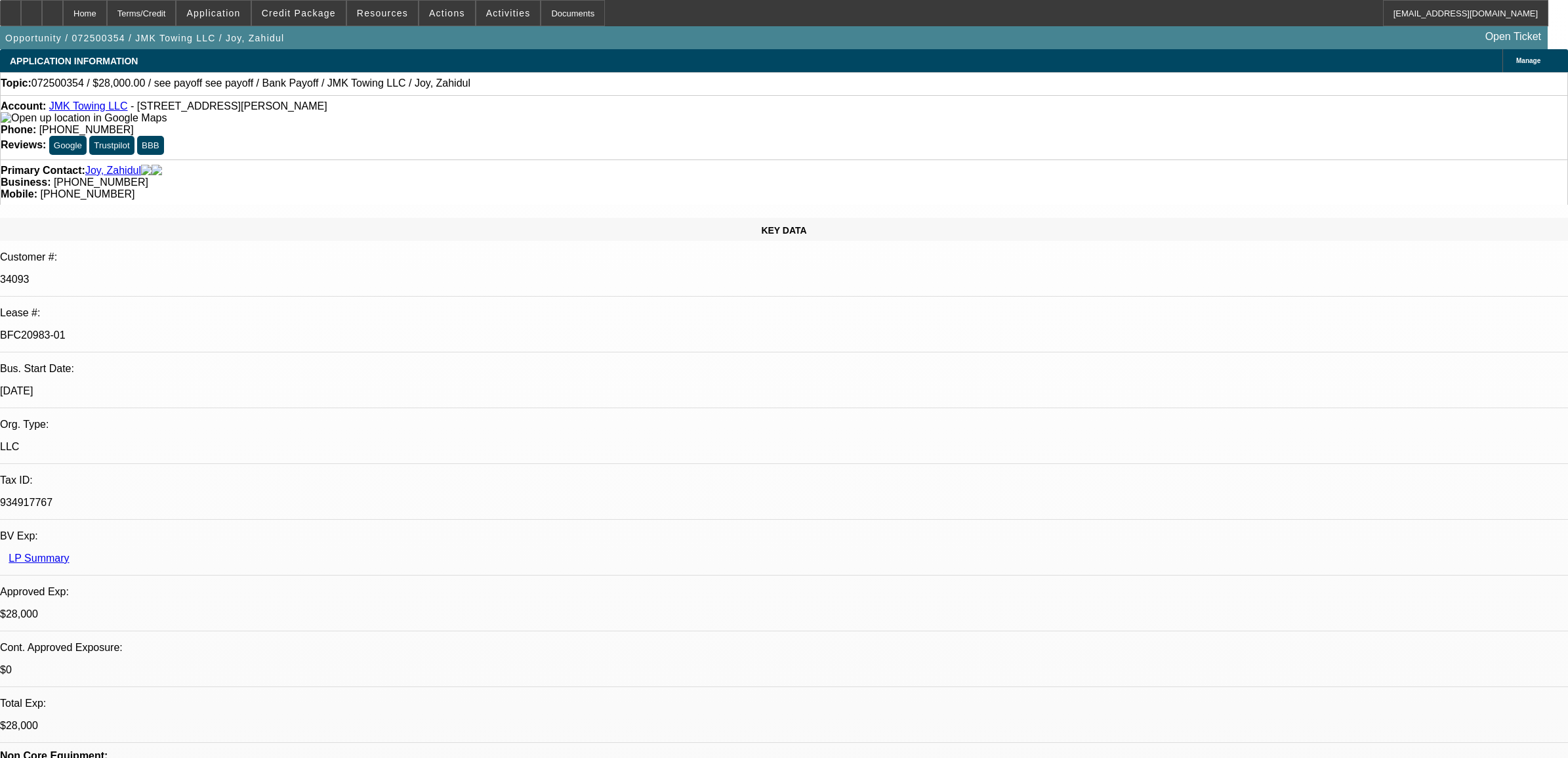
select select "4"
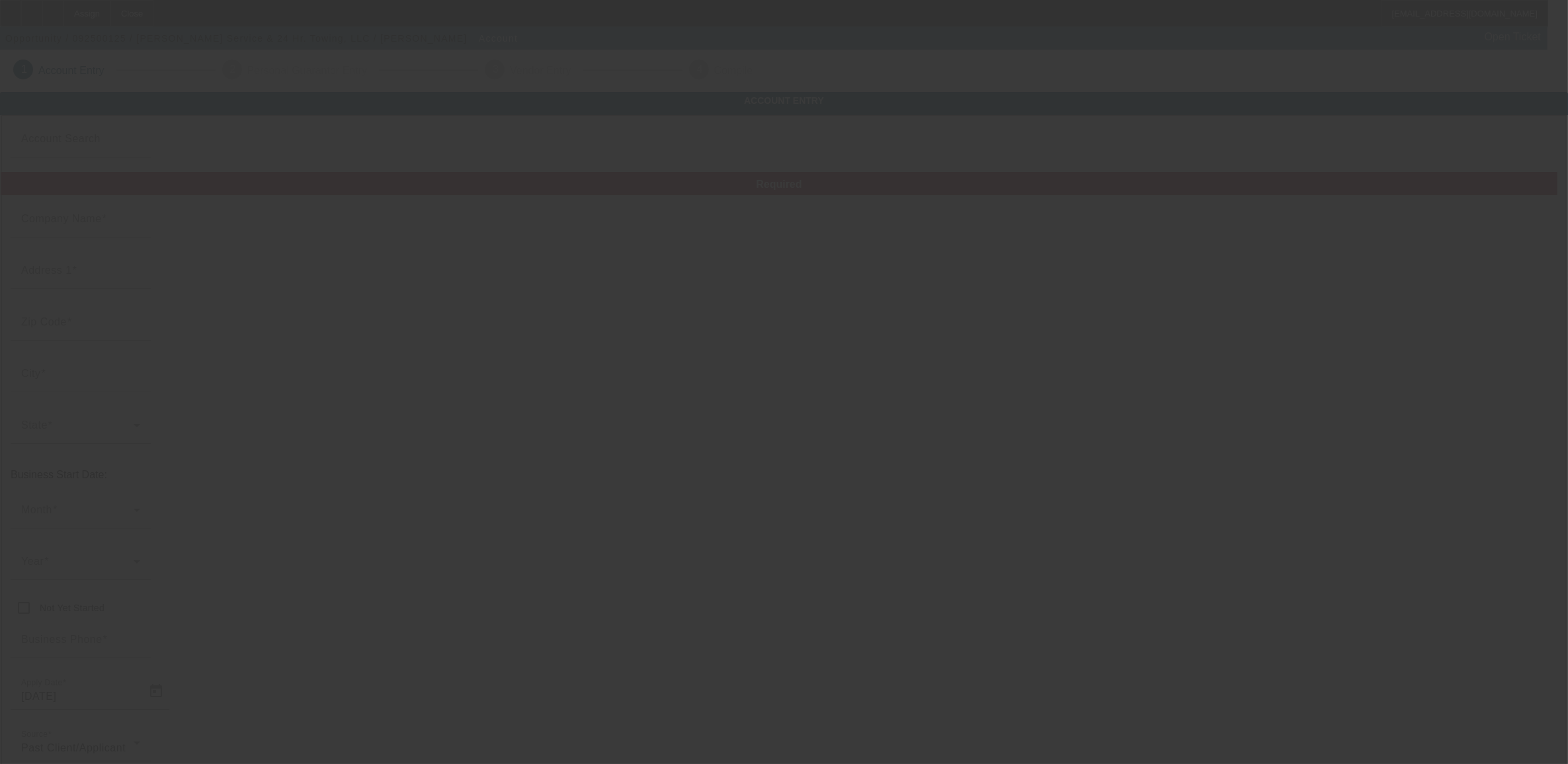
type input "[PERSON_NAME] Service & 24 Hr. Towing, LLC"
type input "[STREET_ADDRESS][PERSON_NAME]"
type input "54901"
type input "Oshkosh"
type input "[PHONE_NUMBER]"
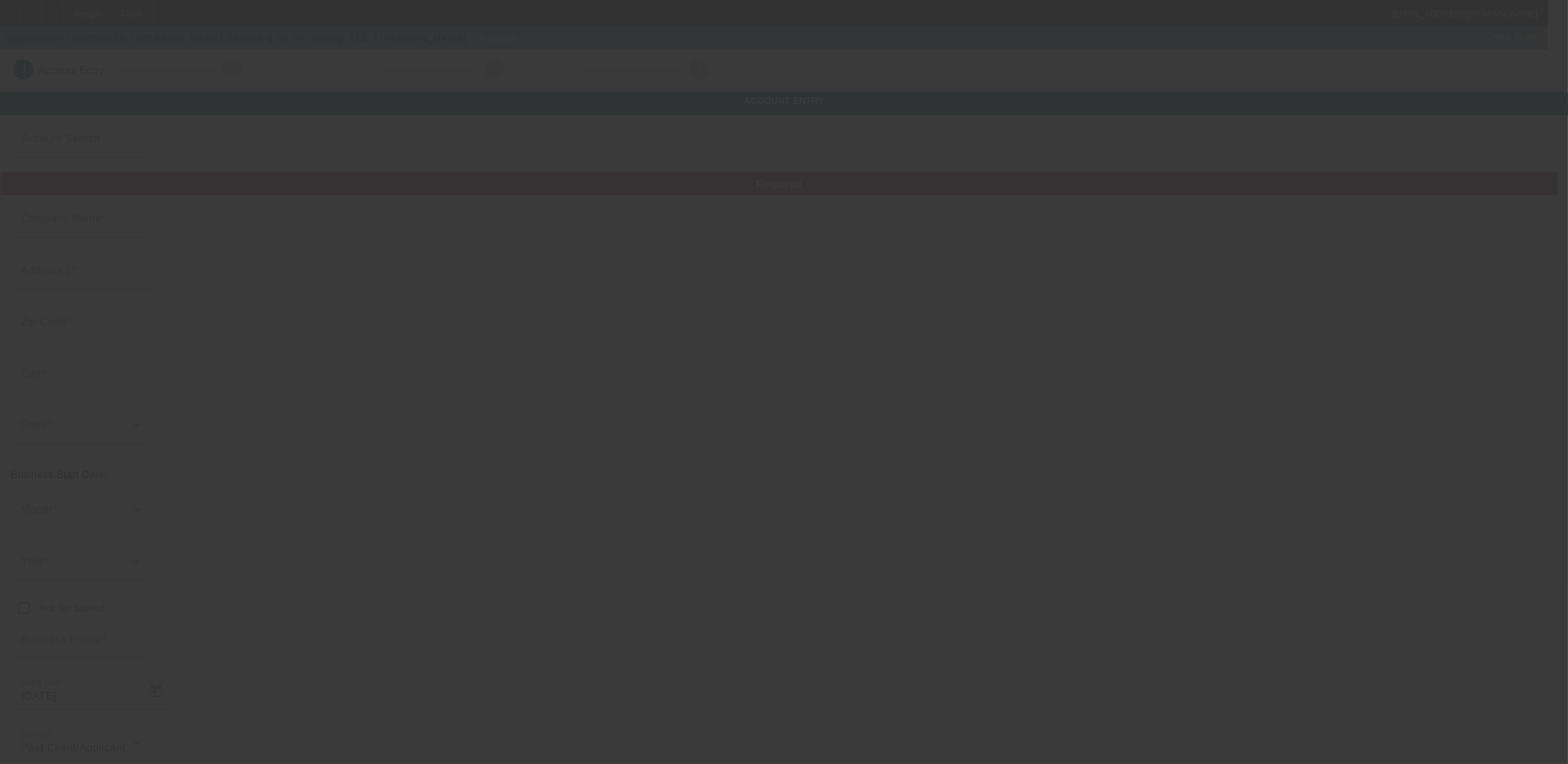
type input "noltesoffice@gmail.com"
type input "Winnebago"
type input "(920) 235-3052"
type input "[US_EMPLOYER_IDENTIFICATION_NUMBER]"
type input "https://CALLNOLTES.COM"
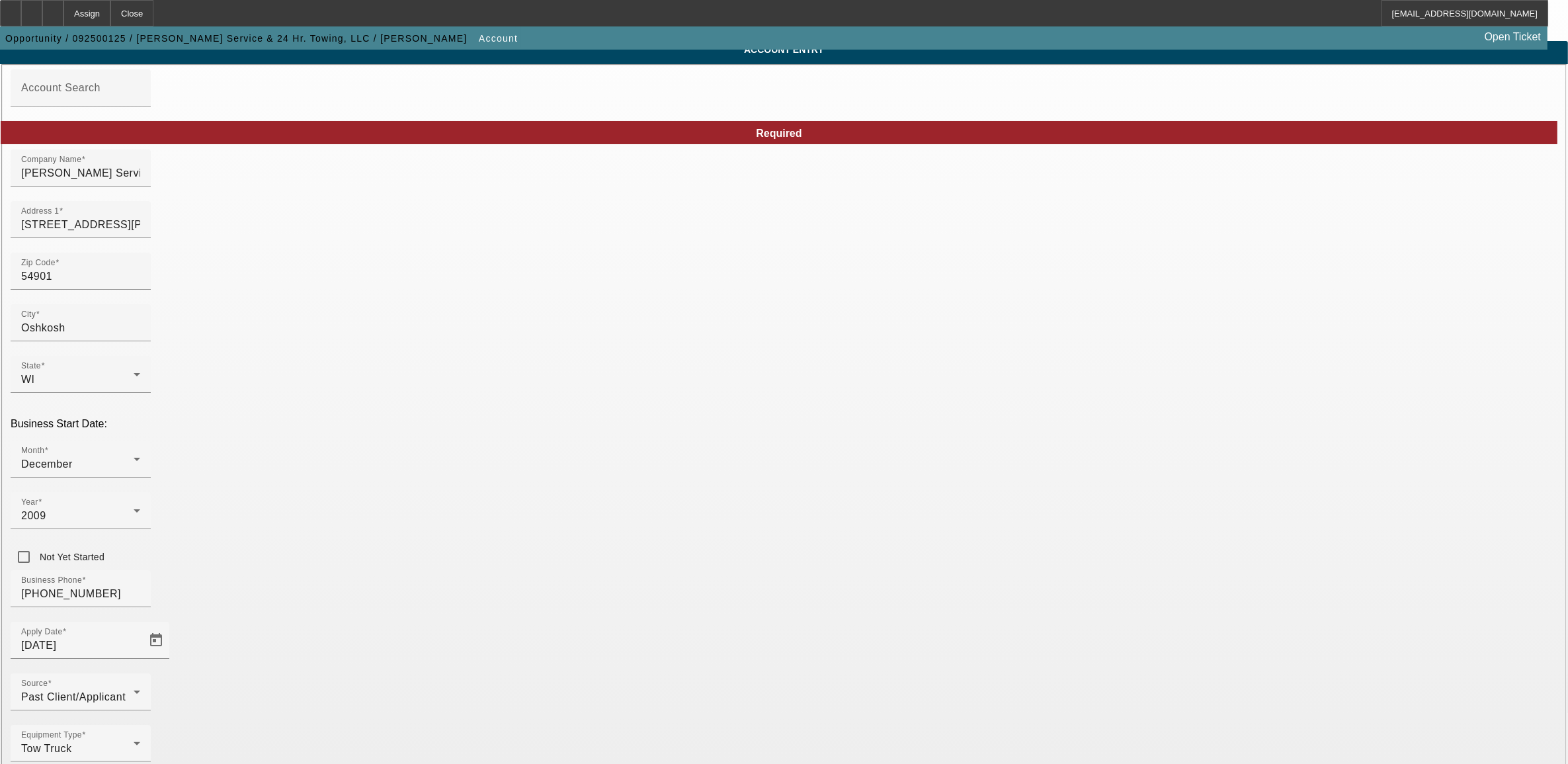
scroll to position [73, 0]
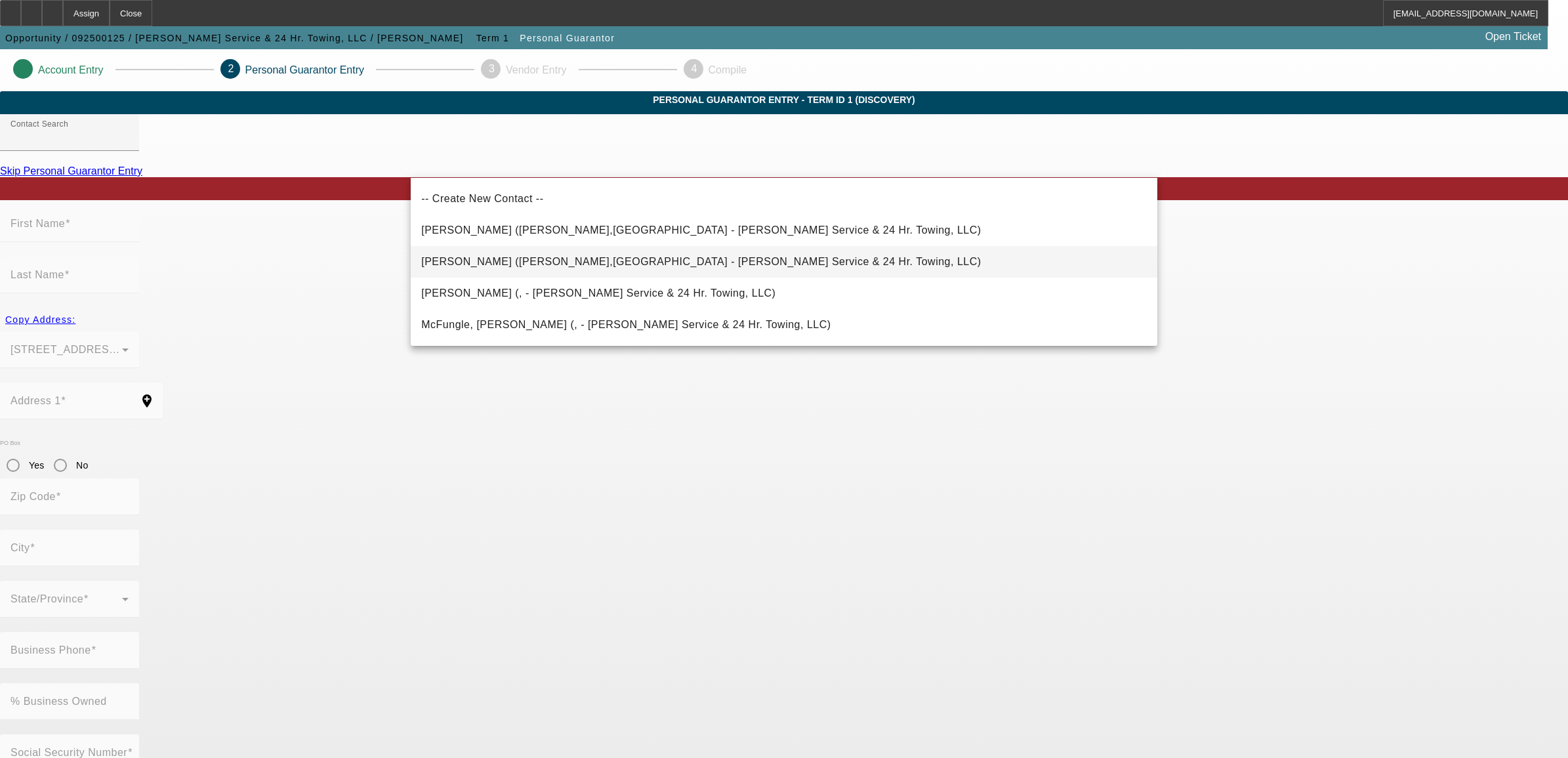
click at [491, 266] on span "Anderson, Charles (Oshkosh,WI - Nolte's Service & 24 Hr. Towing, LLC)" at bounding box center [701, 261] width 560 height 11
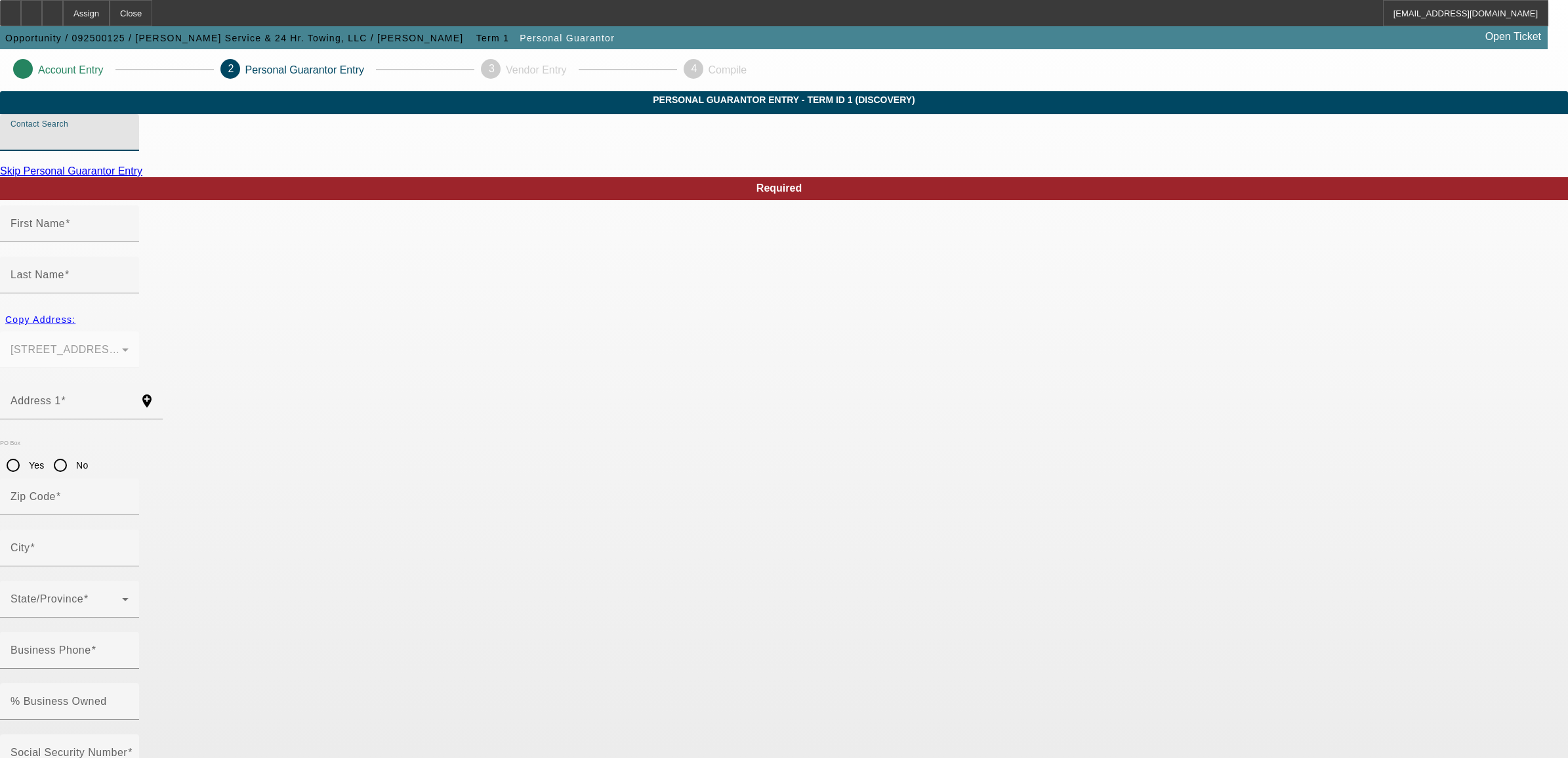
type input "Anderson, Charles (Oshkosh,WI - Nolte's Service & 24 Hr. Towing, LLC)"
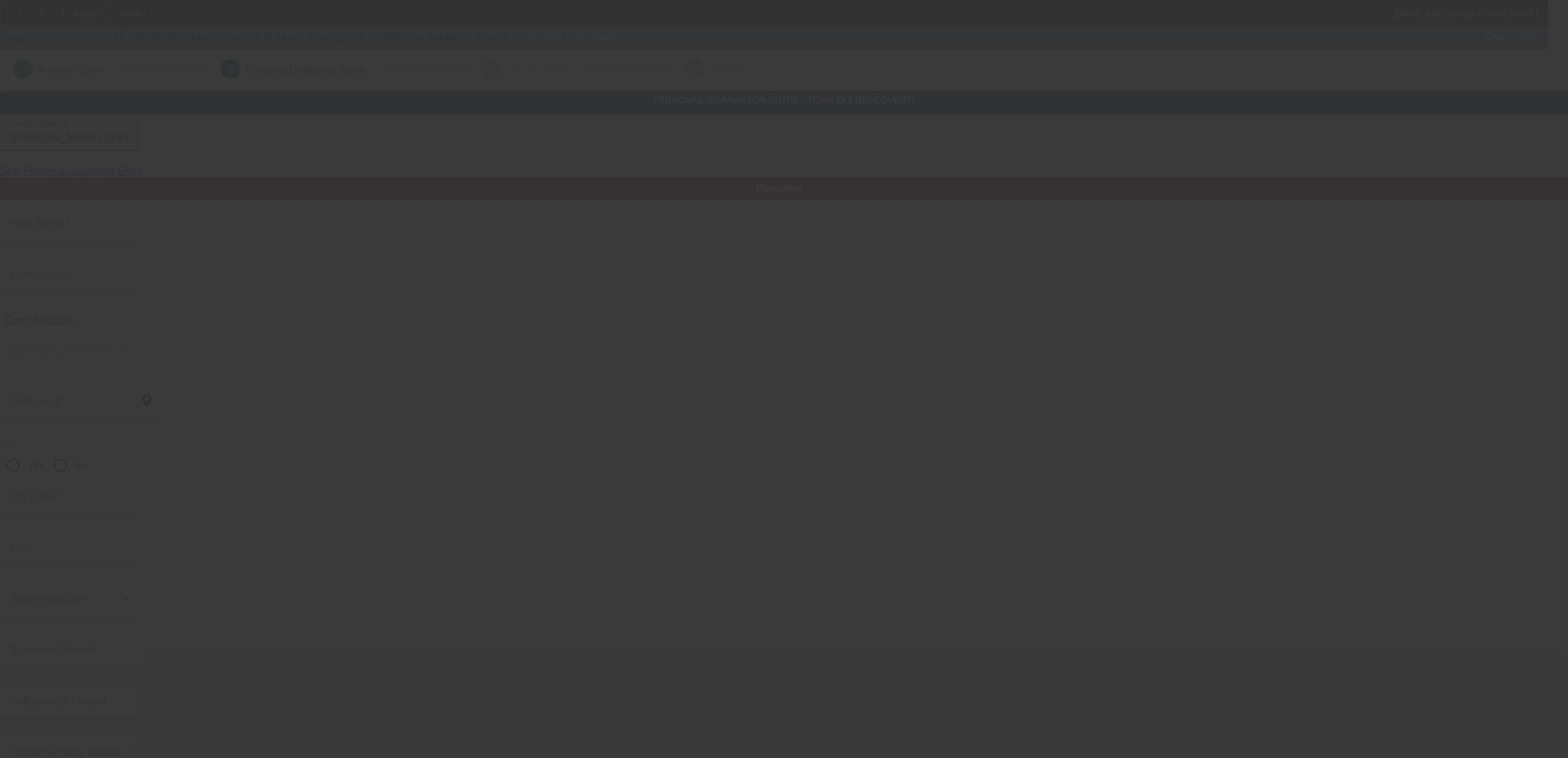
type input "Charles"
type input "Anderson"
type input "1160 Freedom Ave"
radio input "true"
type input "54901"
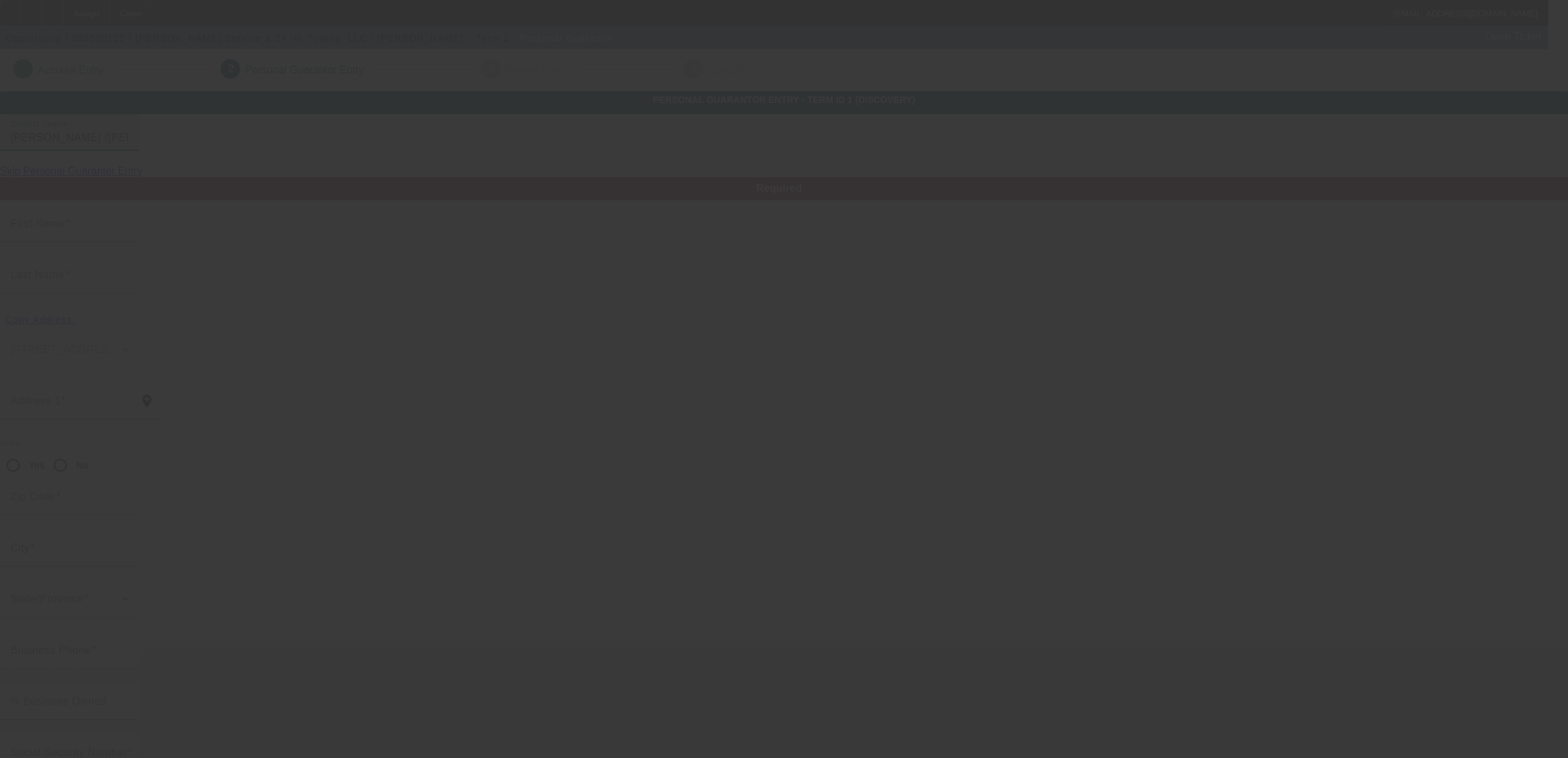
type input "Oshkosh"
type input "[PHONE_NUMBER]"
type input "50"
type input "387-64-5418"
type input "noltes24@gmail.com"
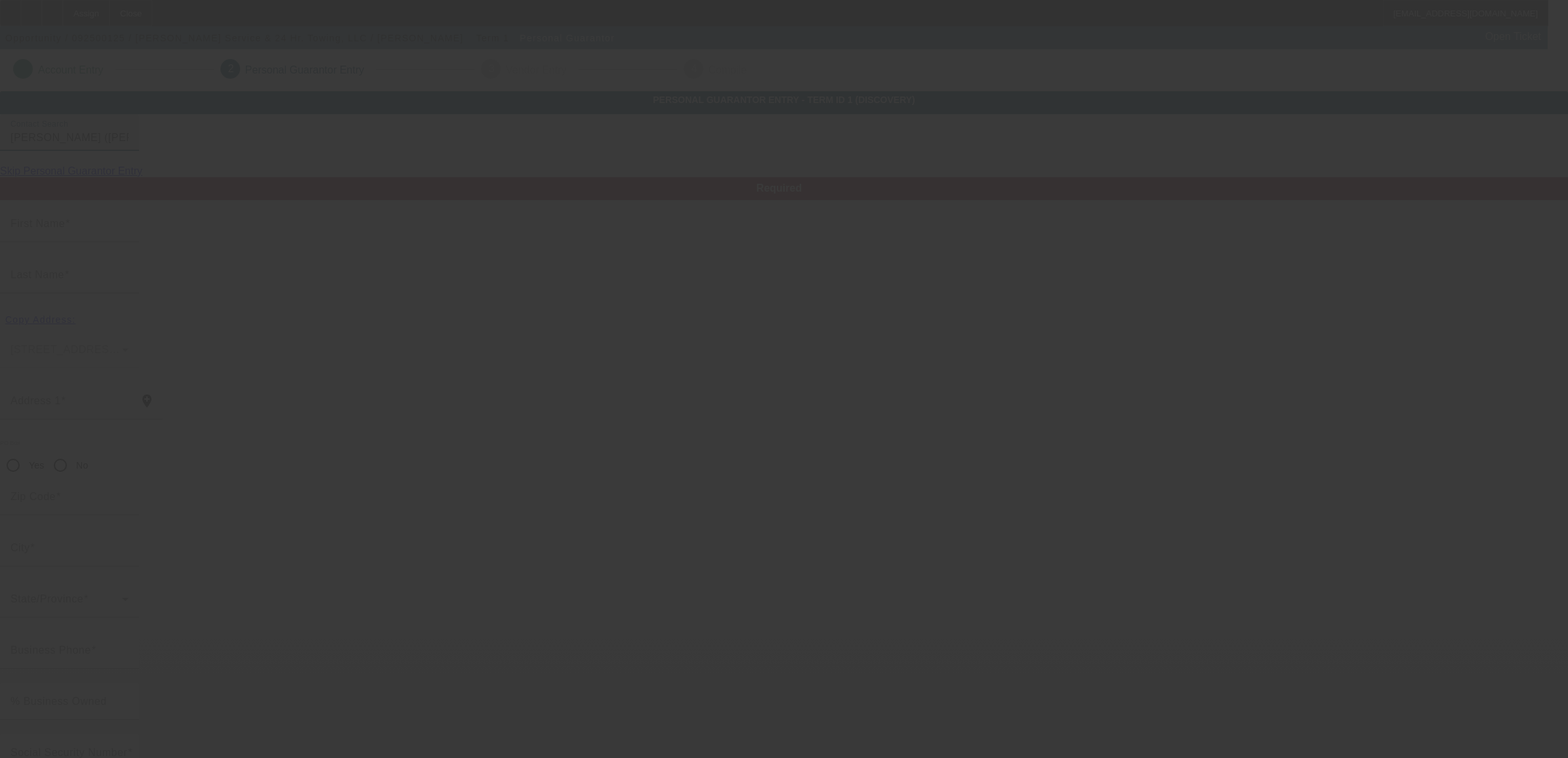
type input "(920) 376-0075"
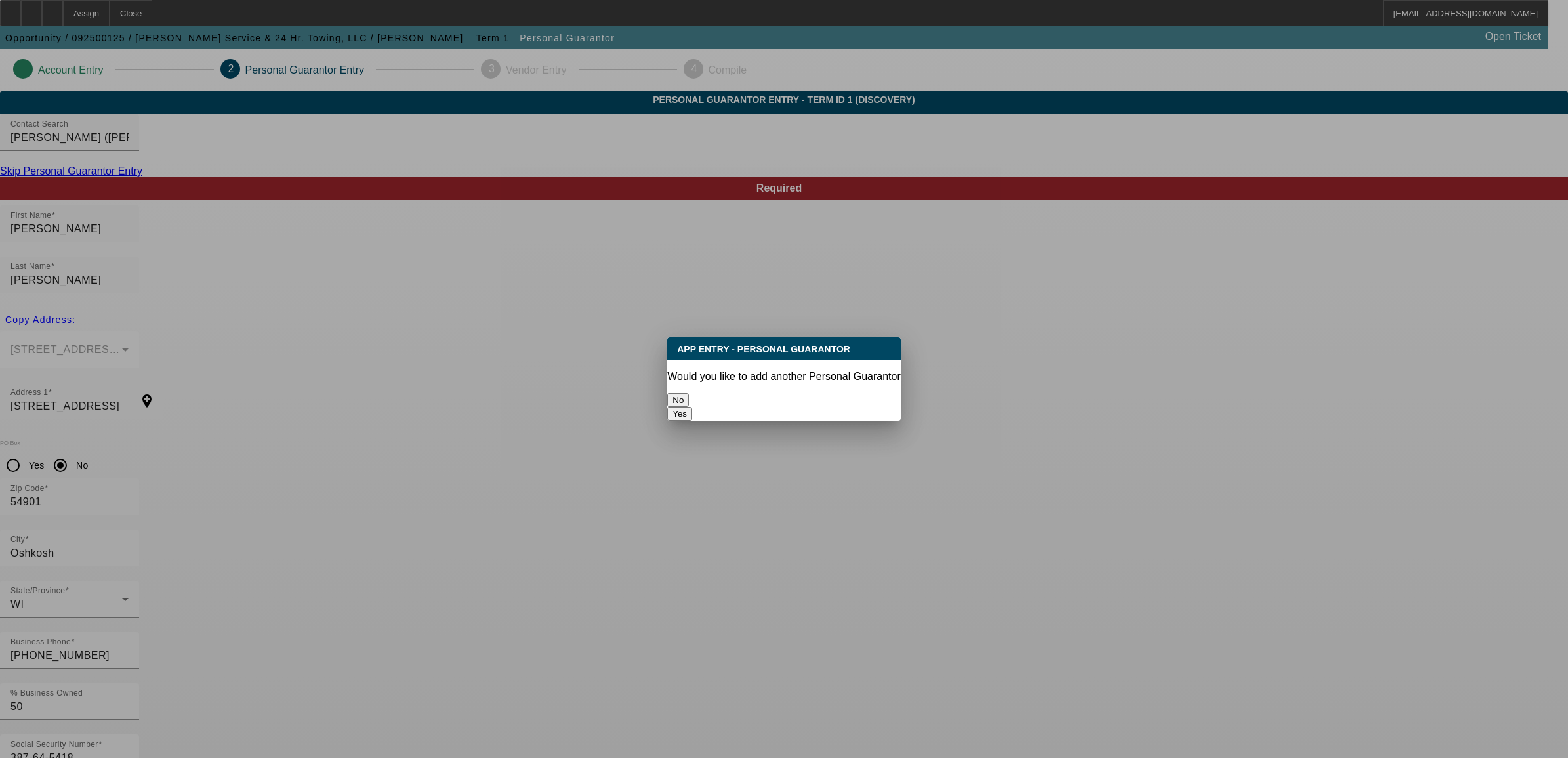
click at [689, 398] on button "No" at bounding box center [678, 400] width 22 height 14
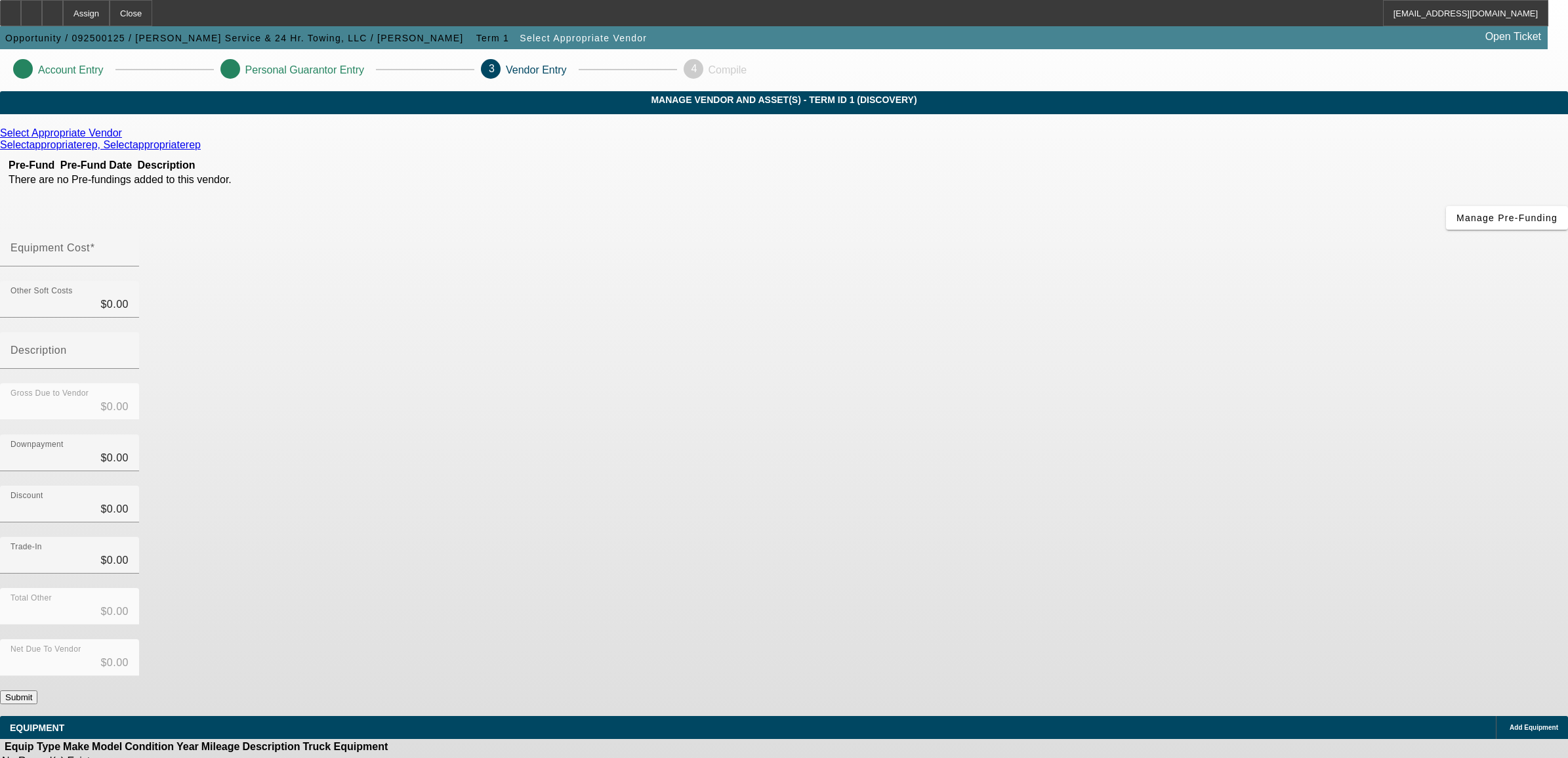
click at [125, 138] on icon at bounding box center [125, 132] width 0 height 11
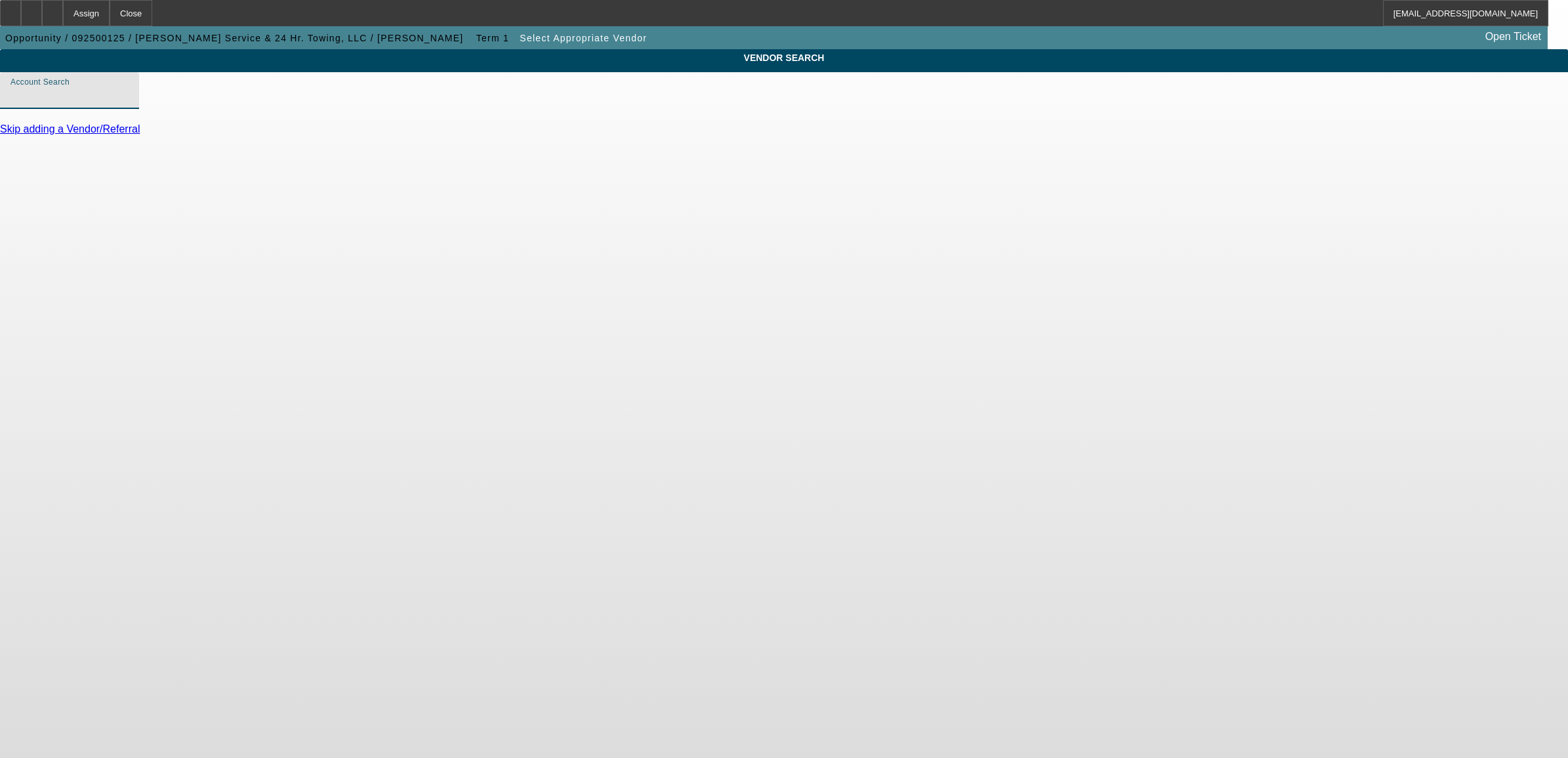
click at [128, 103] on input "Account Search" at bounding box center [69, 96] width 118 height 16
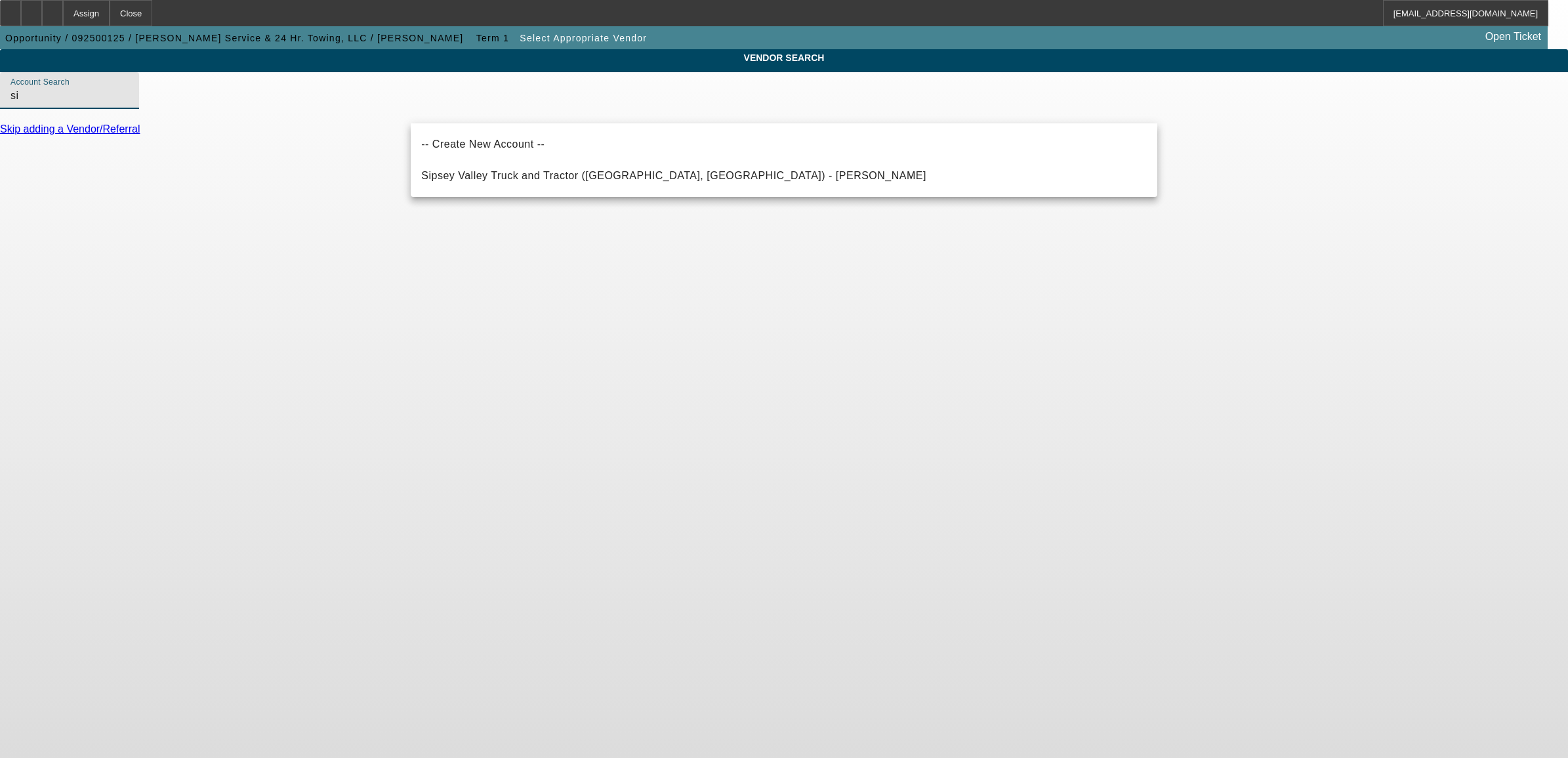
type input "s"
click at [487, 172] on span "Zip's AW Direct (New Hampton, IA)_73392 - Rottinghaus, Paul" at bounding box center [652, 175] width 461 height 11
type input "Zip's AW Direct (New Hampton, IA)_73392 - Rottinghaus, Paul"
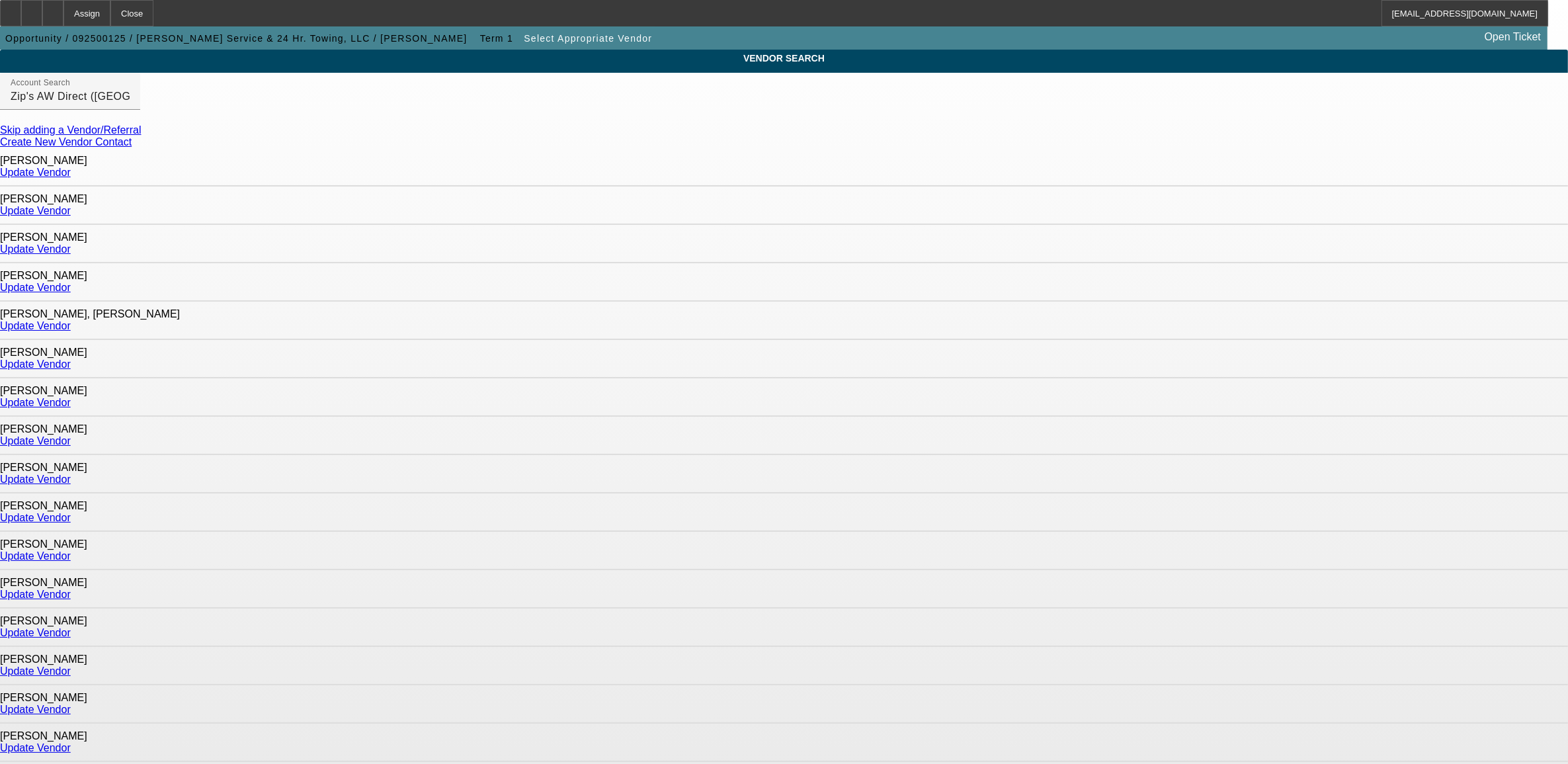
click at [71, 704] on link "Update Vendor" at bounding box center [35, 709] width 71 height 11
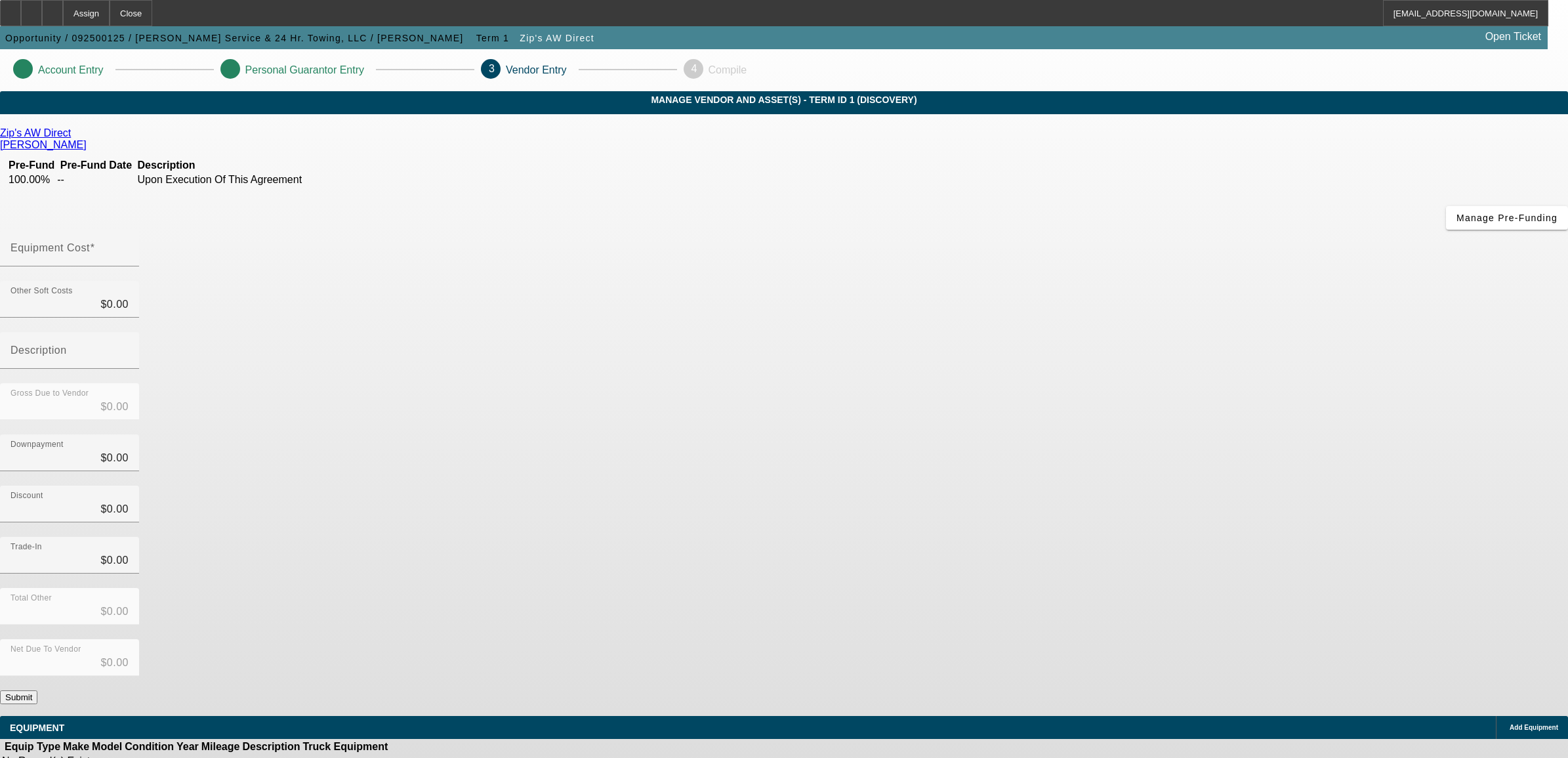
click at [1496, 716] on div "Add Equipment" at bounding box center [1532, 727] width 72 height 23
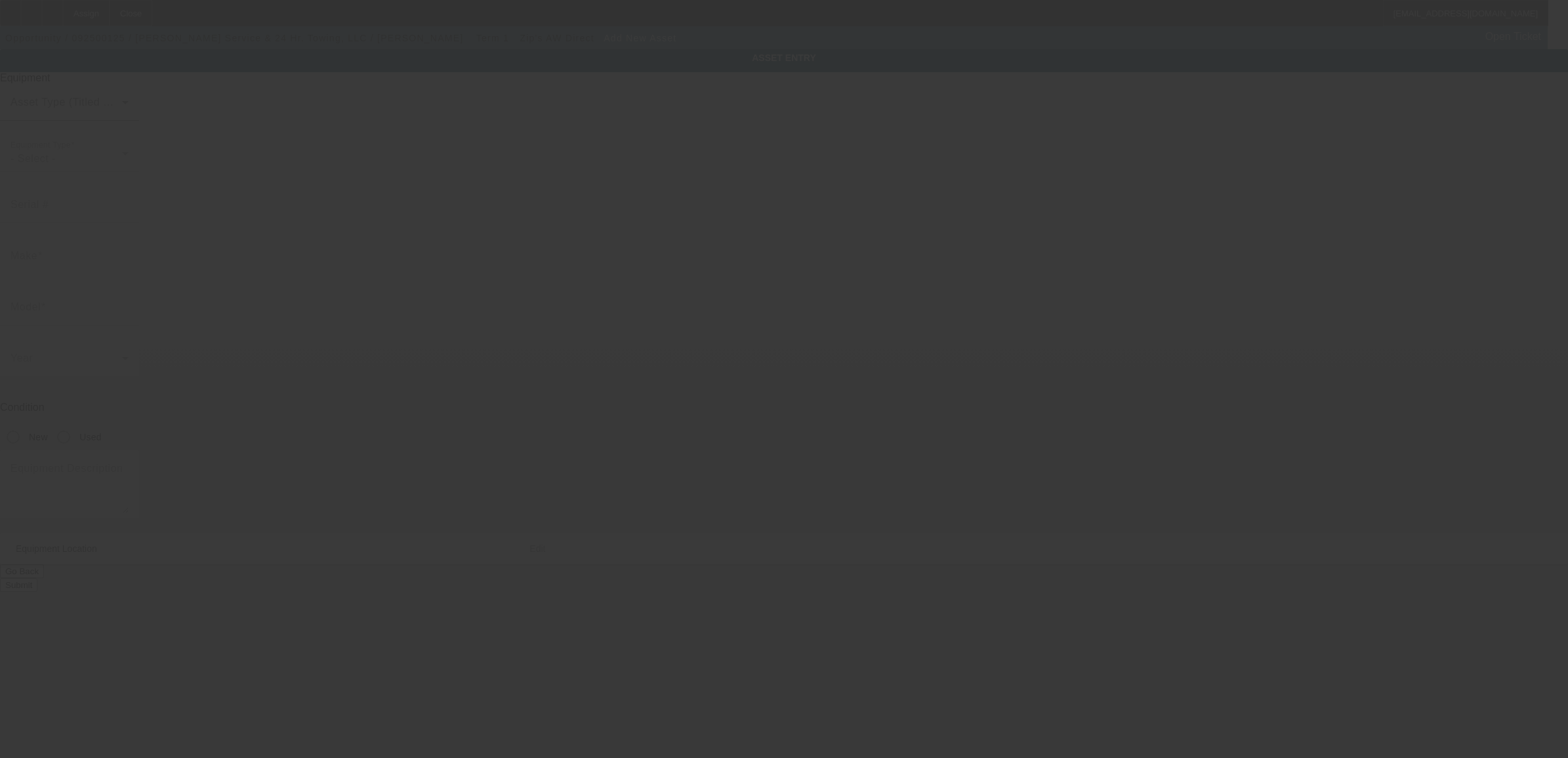
type input "2850 Jackson St"
type input "Oshkosh"
type input "54901"
type input "Winnebago"
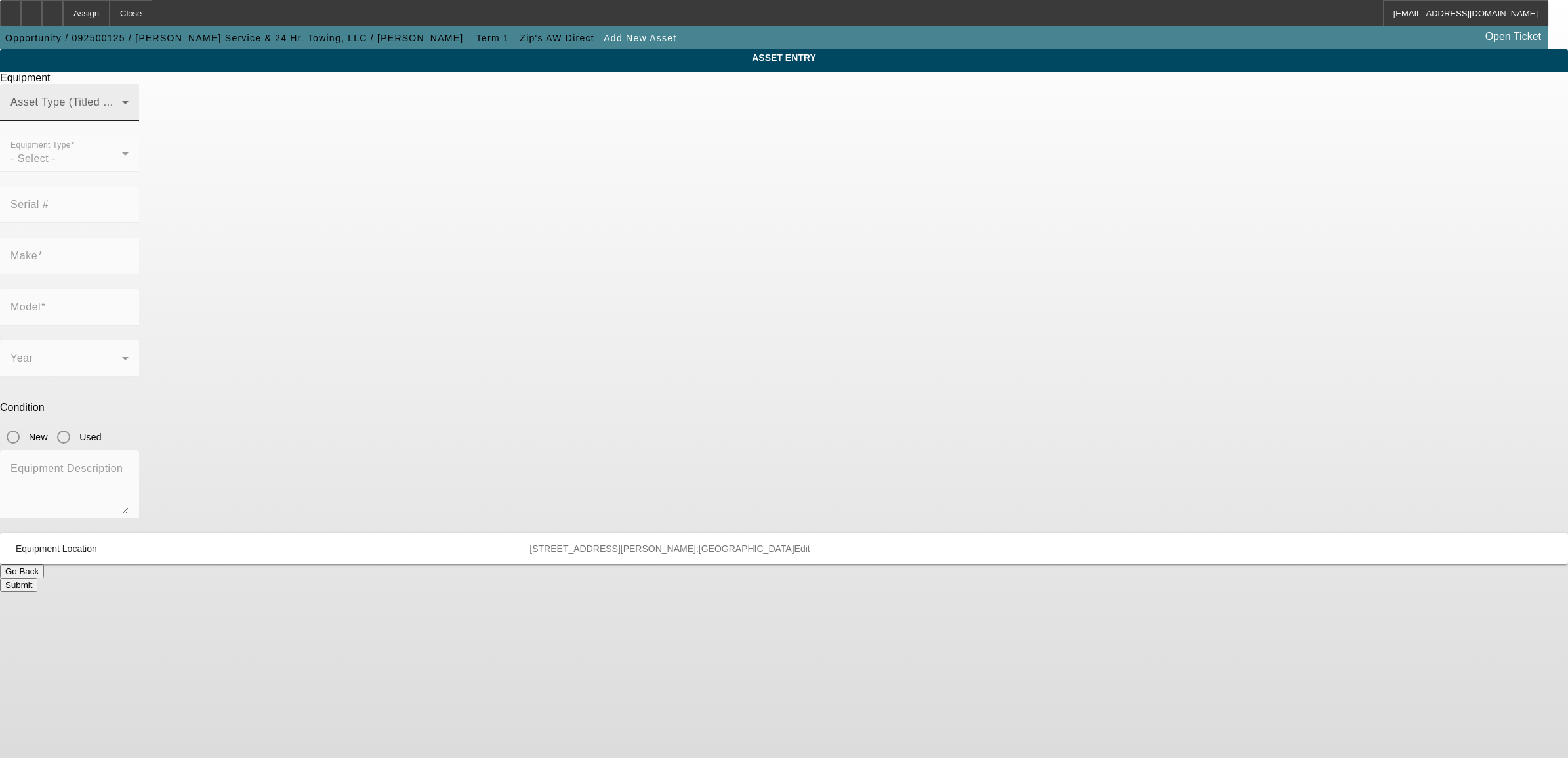
click at [122, 115] on span at bounding box center [66, 107] width 111 height 16
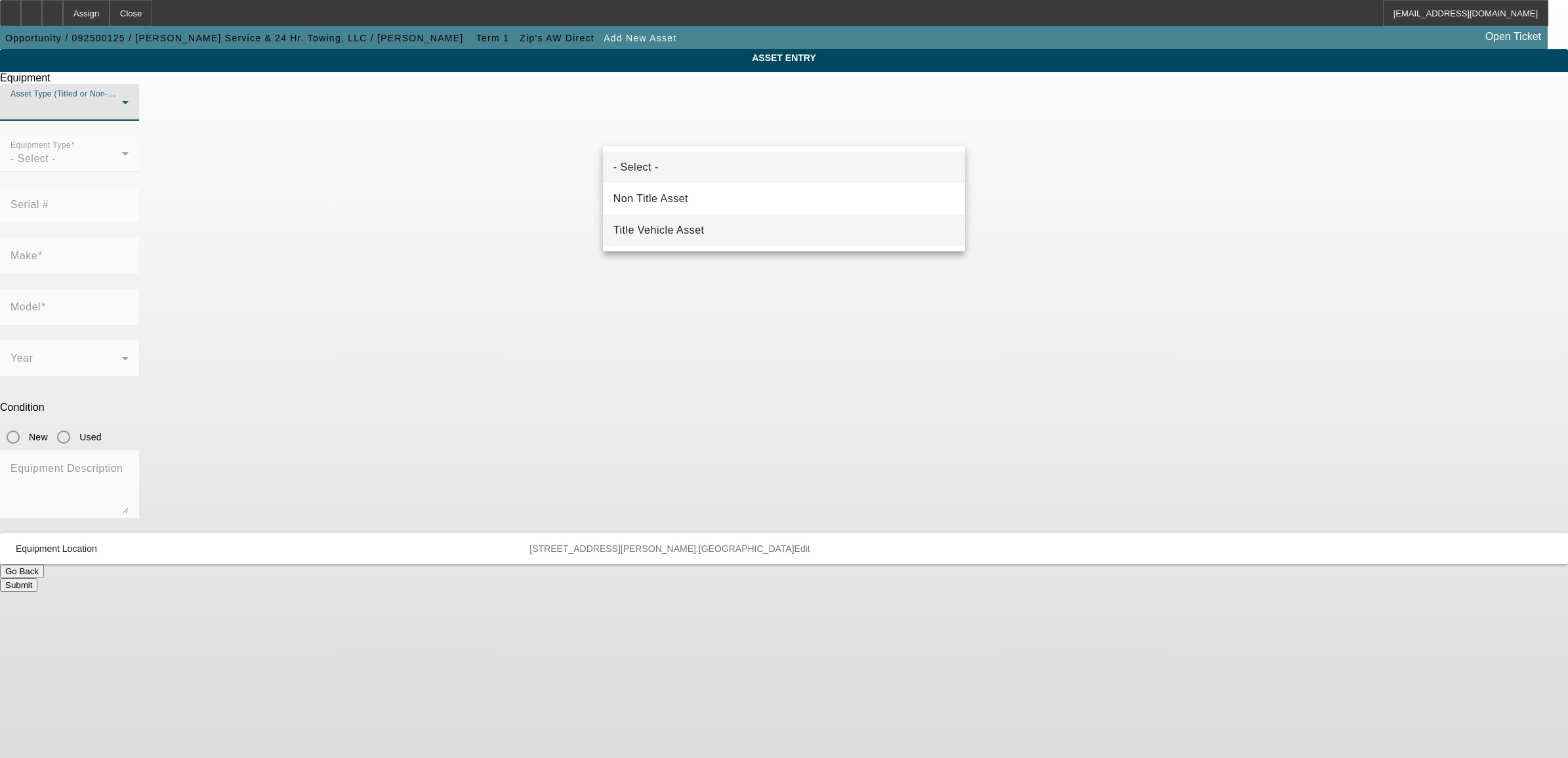
click at [682, 229] on span "Title Vehicle Asset" at bounding box center [659, 230] width 92 height 16
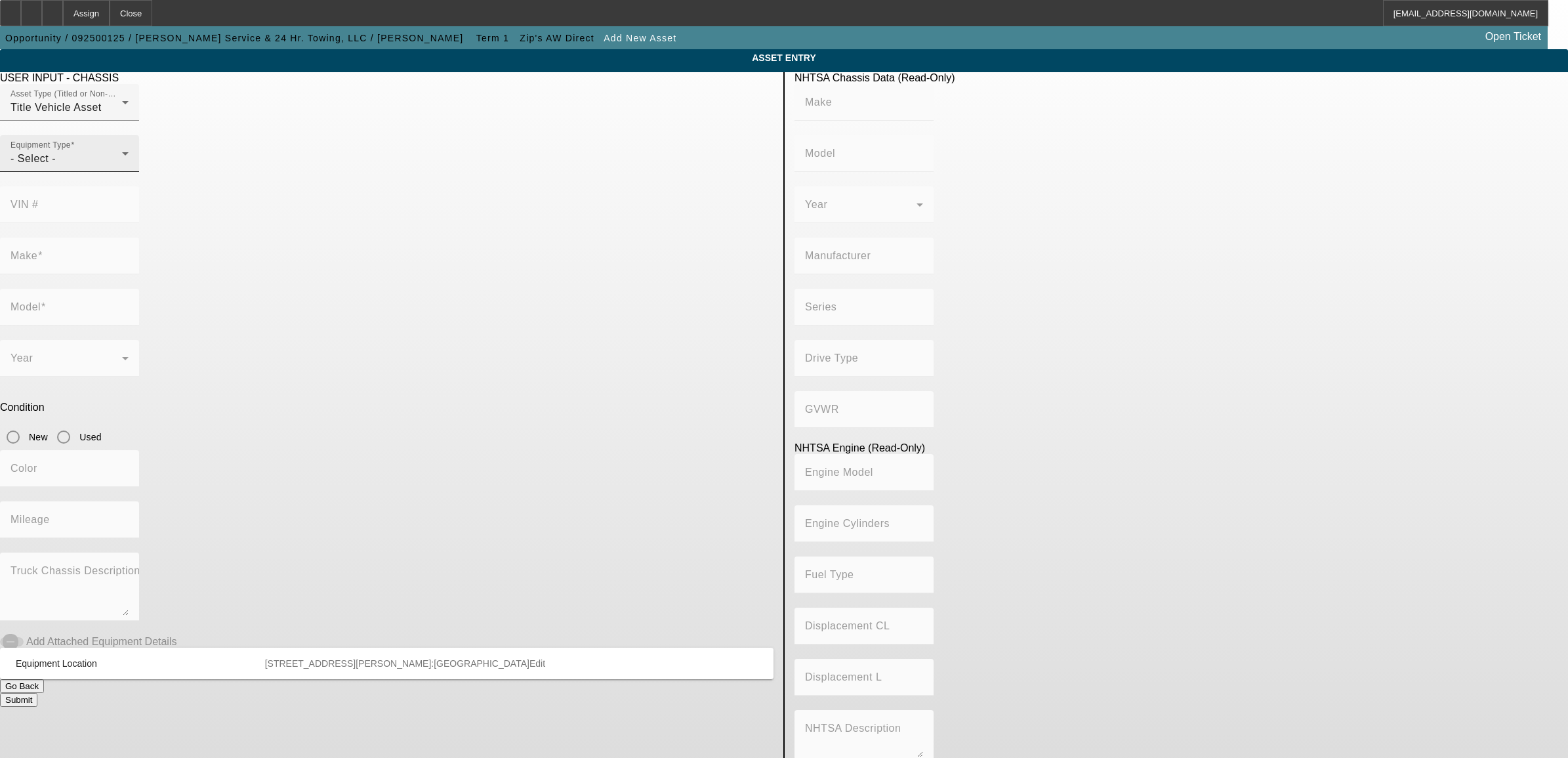
click at [122, 167] on div "- Select -" at bounding box center [66, 159] width 111 height 16
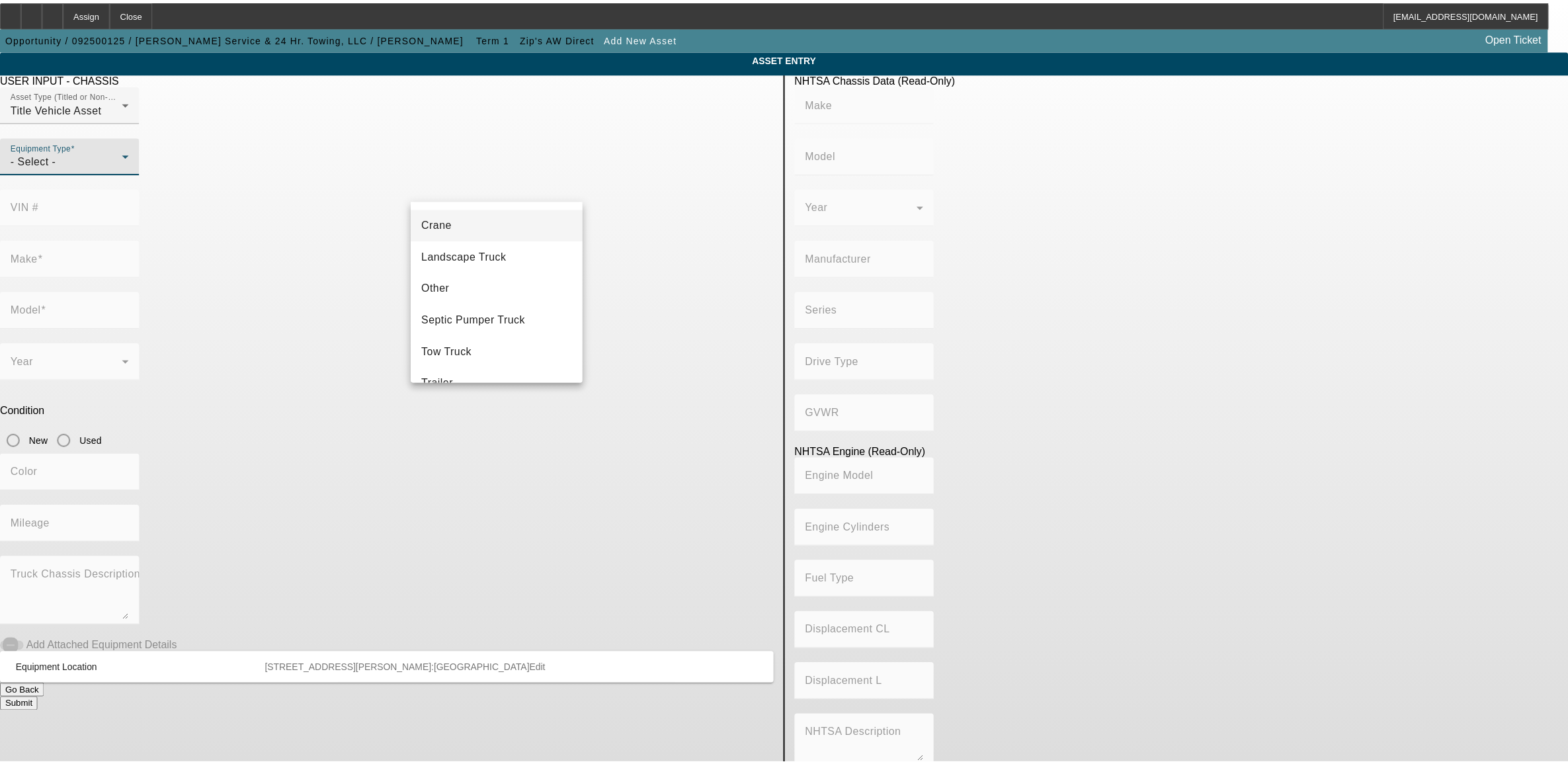
scroll to position [146, 0]
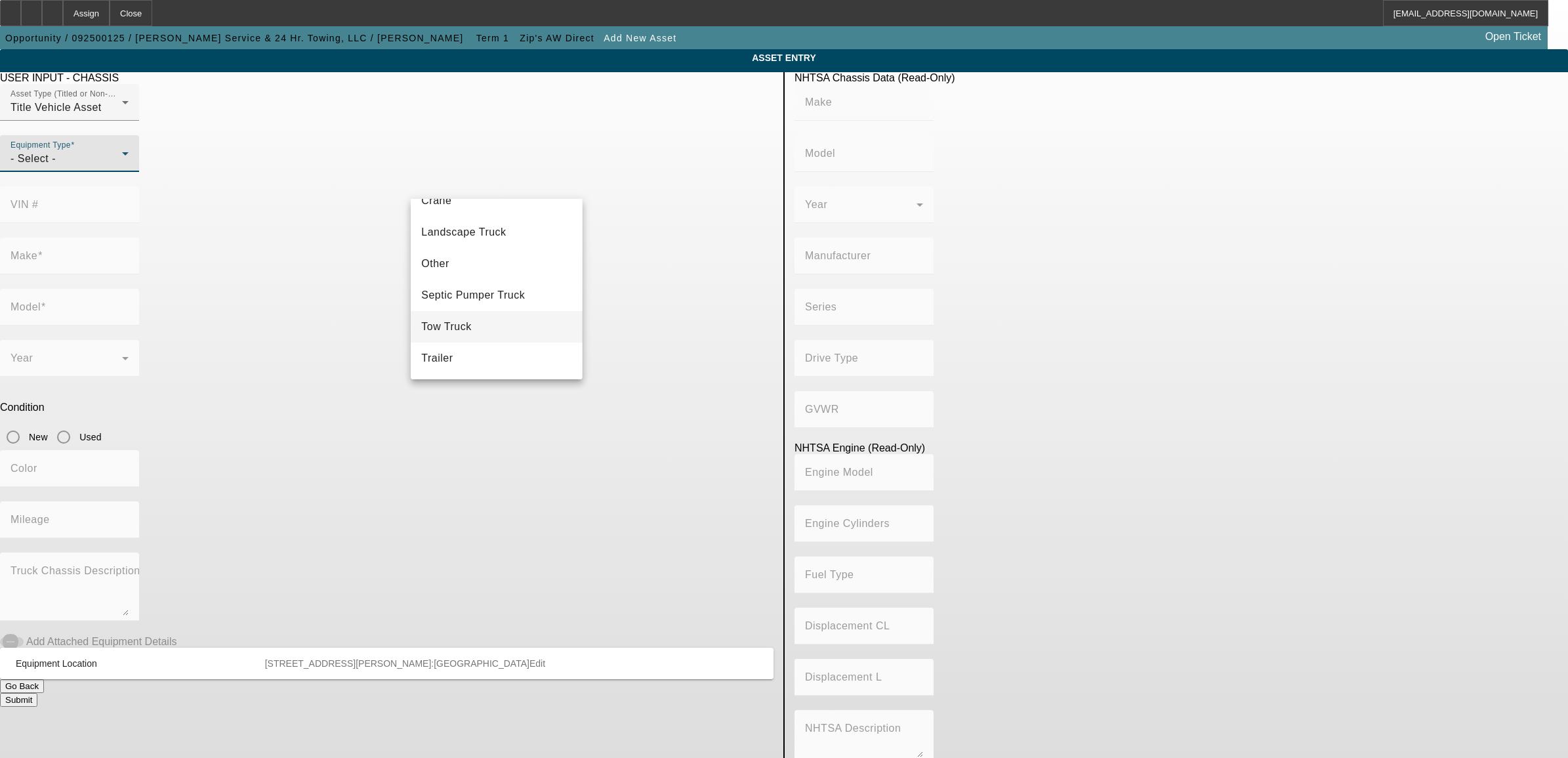
click at [466, 323] on span "Tow Truck" at bounding box center [446, 327] width 51 height 16
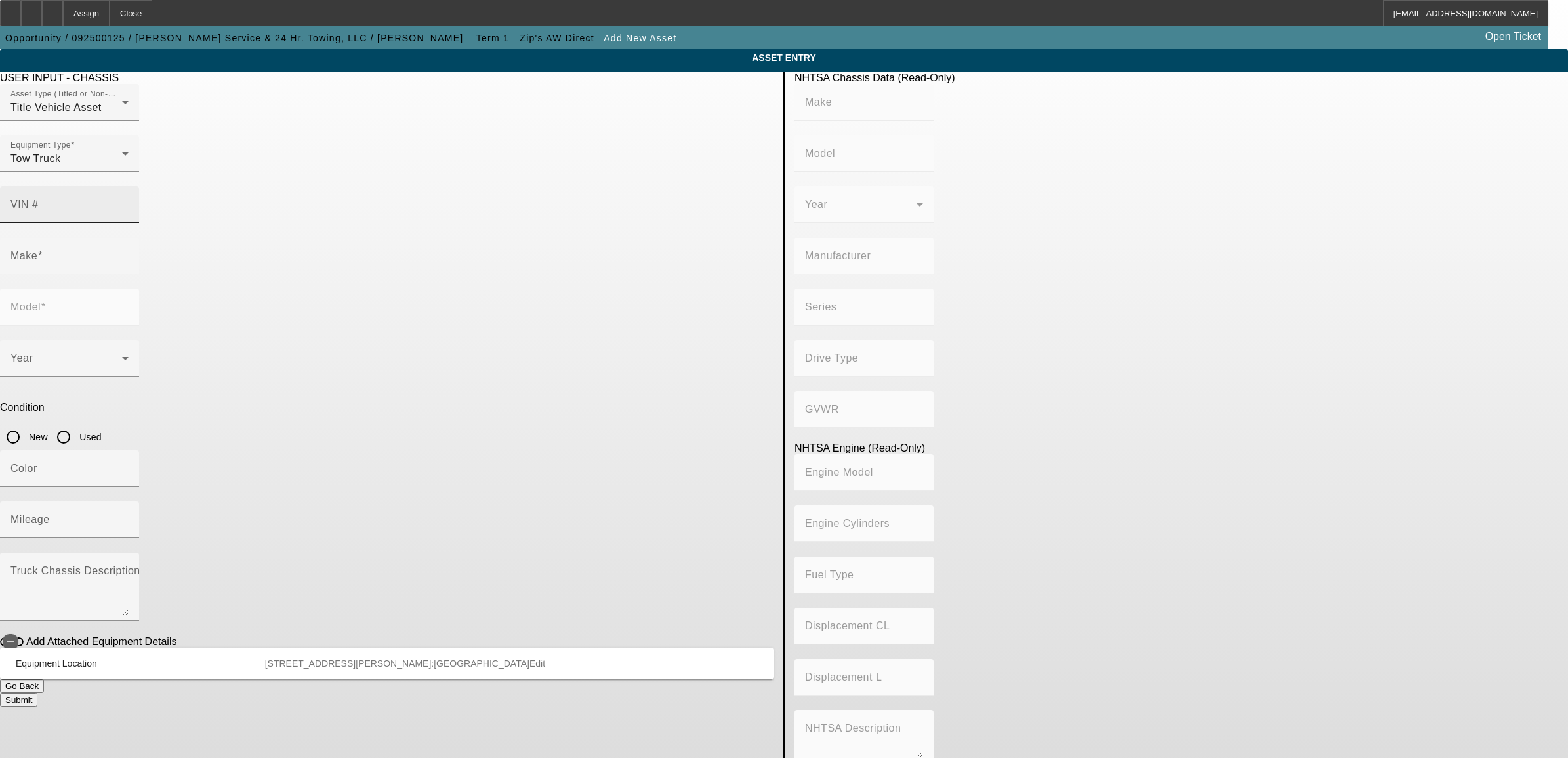
click at [128, 194] on div "VIN #" at bounding box center [69, 205] width 118 height 37
type input "v"
paste input "1HTKHPVM1PH460952"
type input "1HTKHPVM1PH460952"
click at [26, 424] on input "New" at bounding box center [13, 437] width 26 height 26
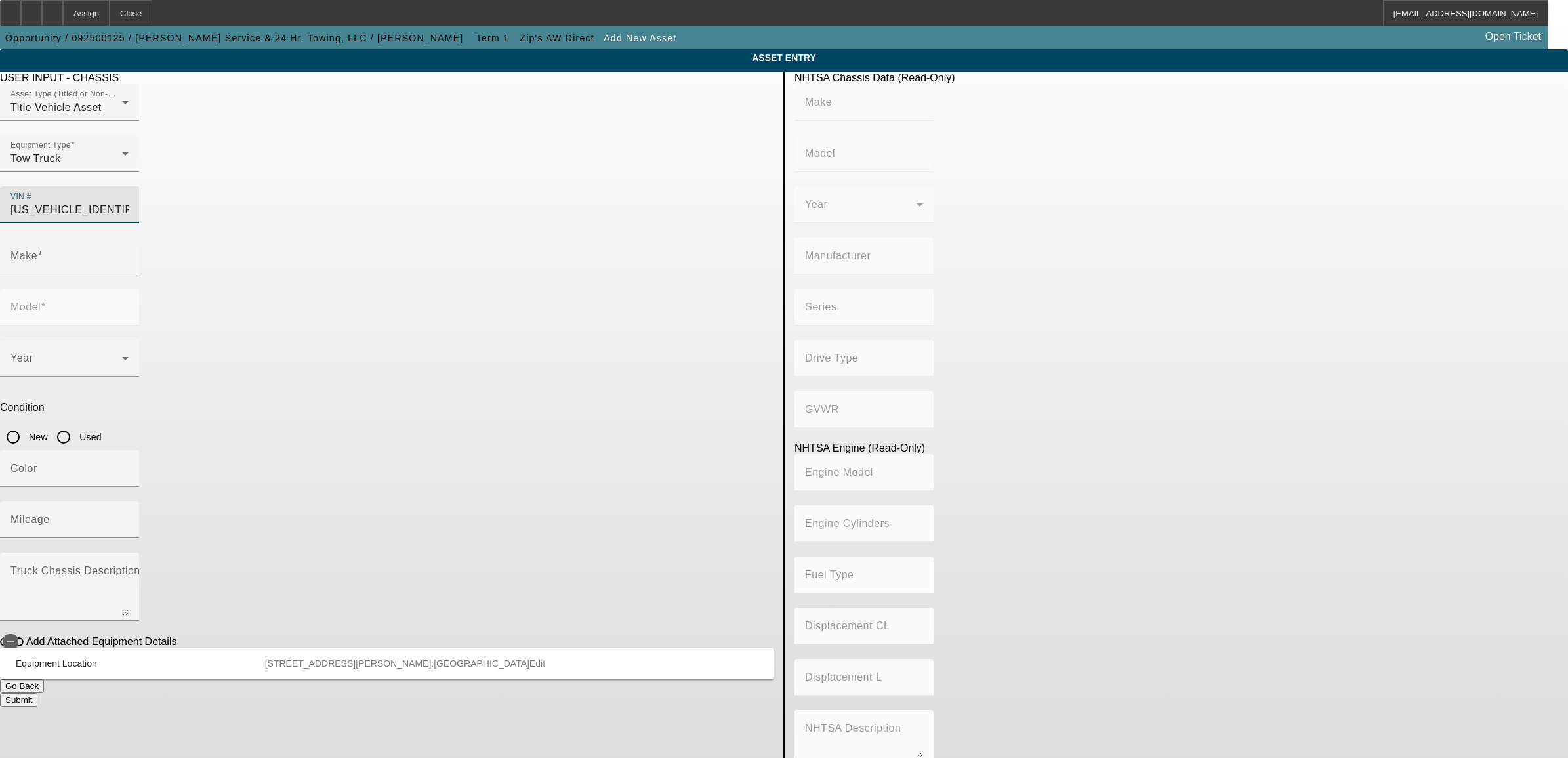
radio input "true"
click at [50, 514] on mat-label "Mileage" at bounding box center [30, 519] width 40 height 11
click at [128, 517] on input "Mileage" at bounding box center [69, 525] width 118 height 16
type input "GM"
type input "GM515"
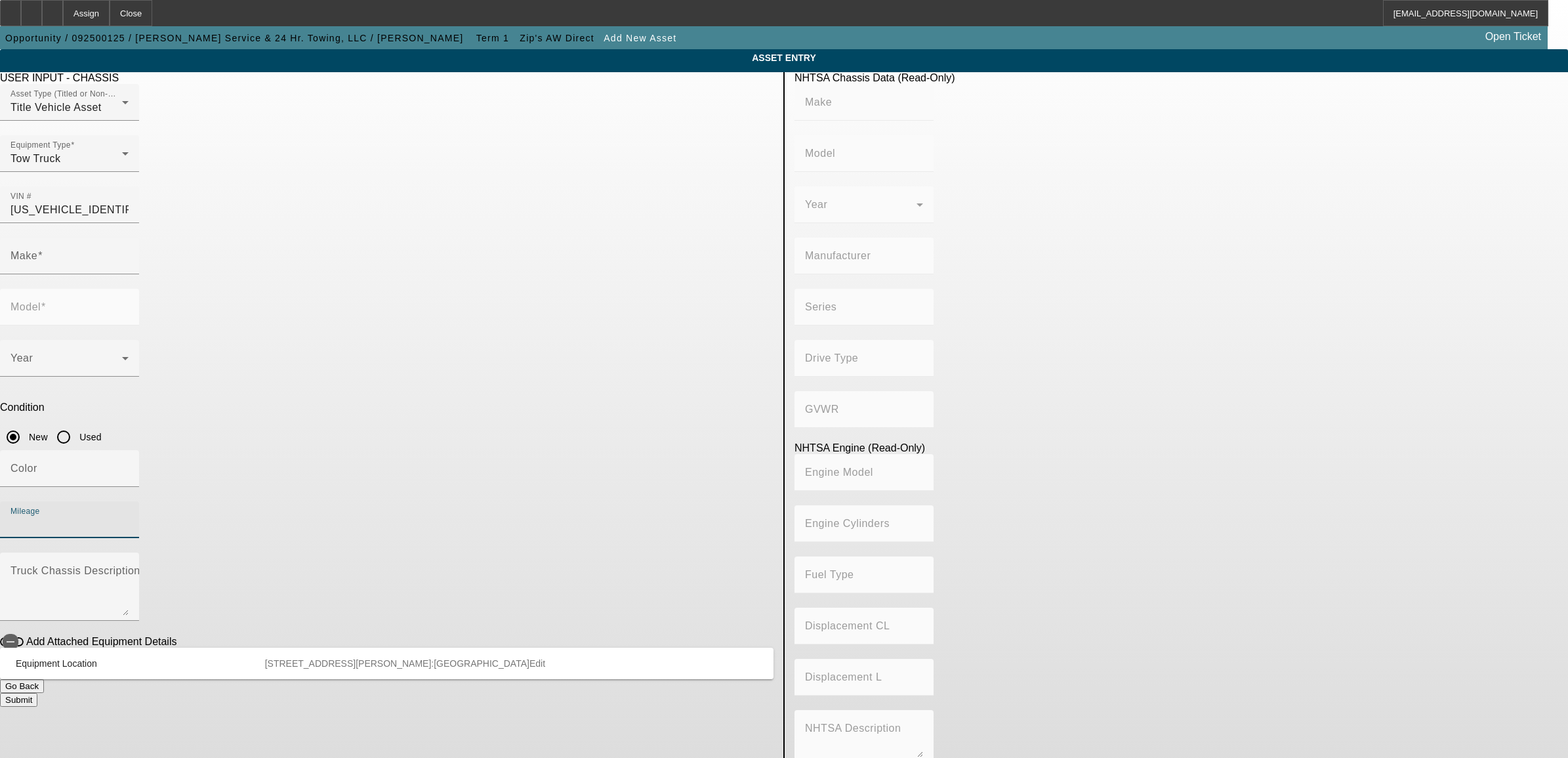
type input "INTERNATIONAL MOTORS, LLC"
type input "GM - Chevrolet Silverado Medium Duty"
type input "4x2"
type input "Class 6: 19,501 - 26,000 lb (8,845 - 11,794 kg)"
type input "L5D"
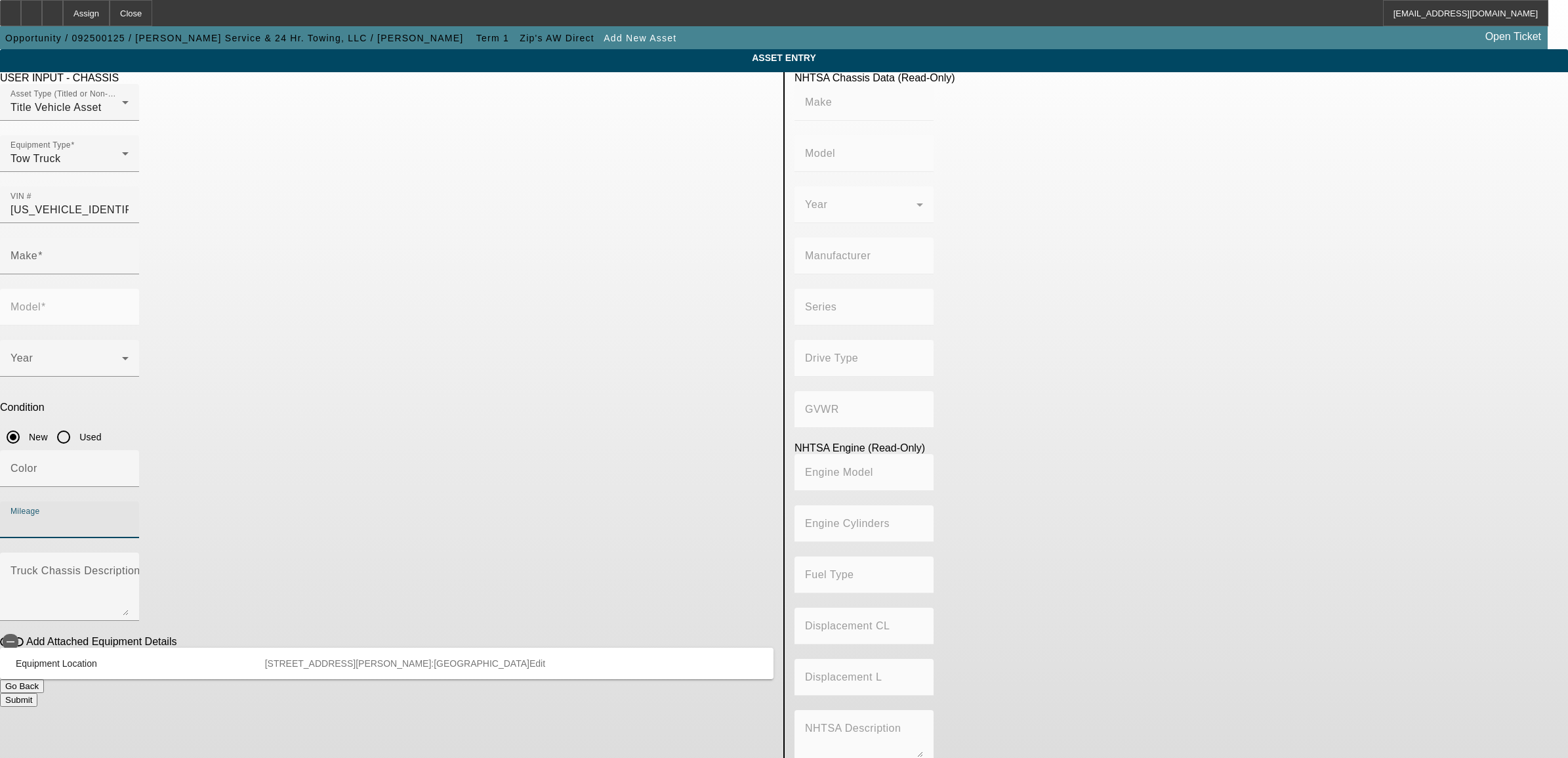
type input "8"
type input "Diesel"
type input "402.75671102523"
type input "6.6"
type input "GM"
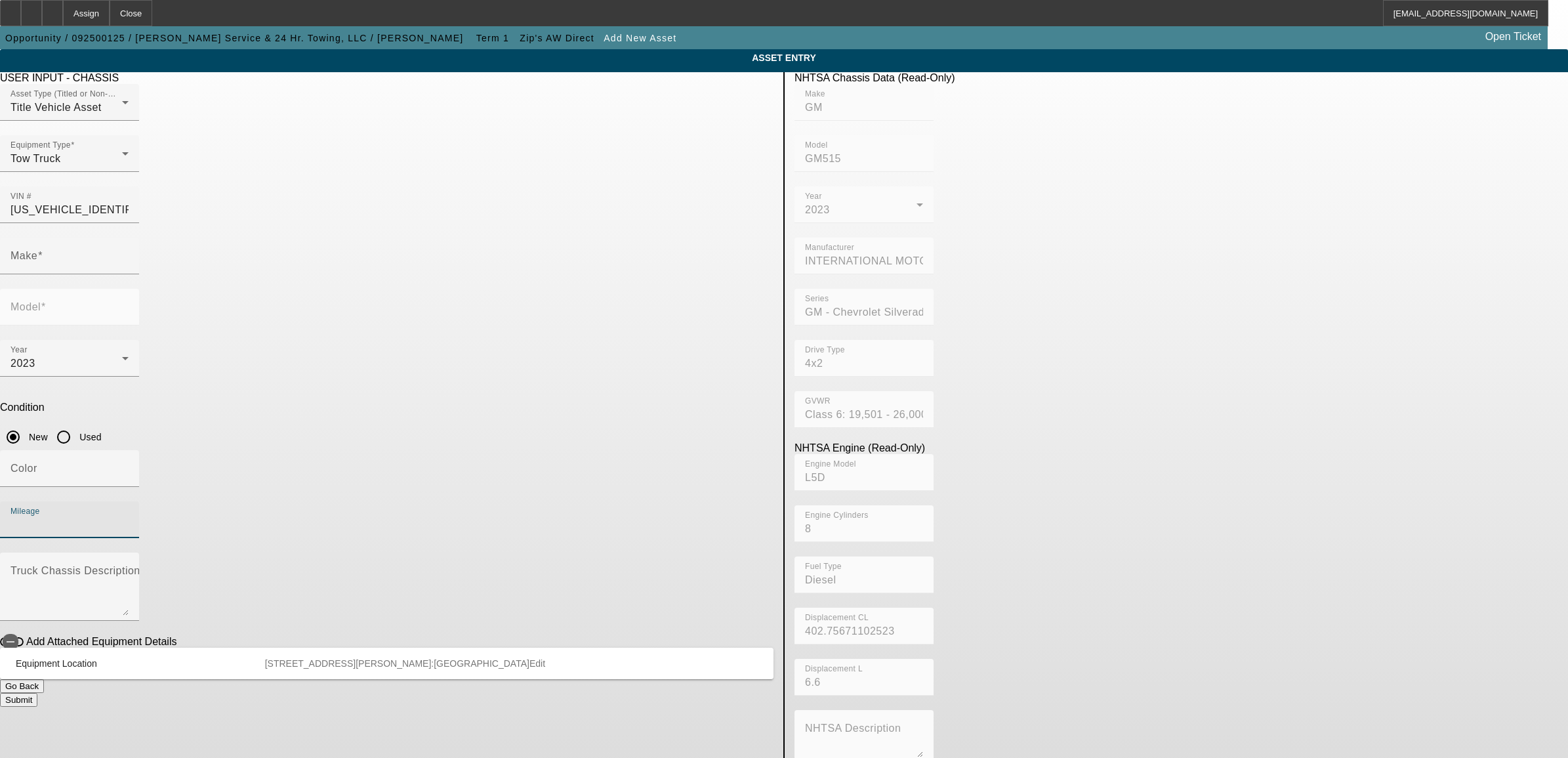
type input "GM515"
type input "1"
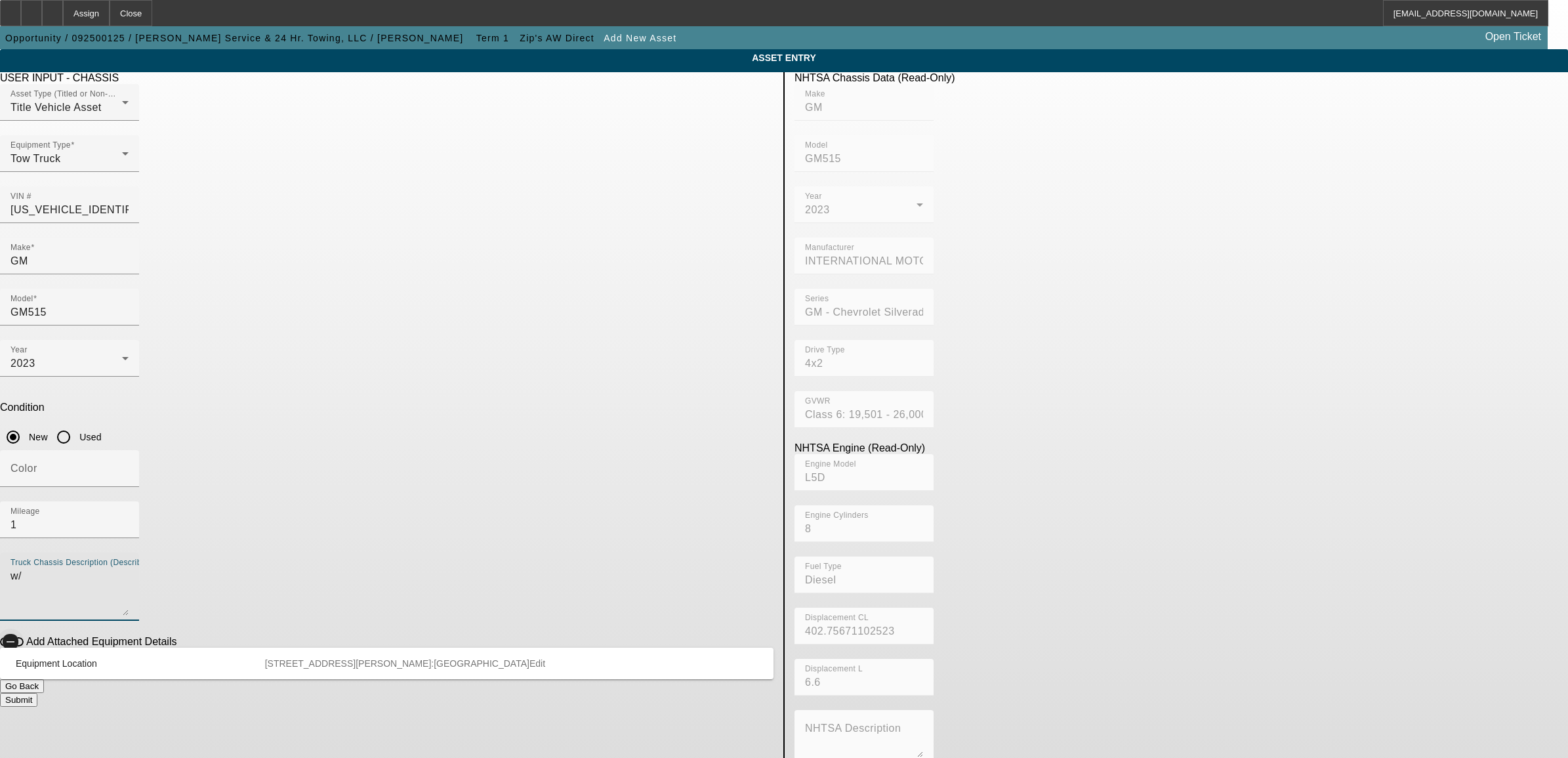
type textarea "w/"
click at [24, 629] on span "button" at bounding box center [11, 642] width 26 height 26
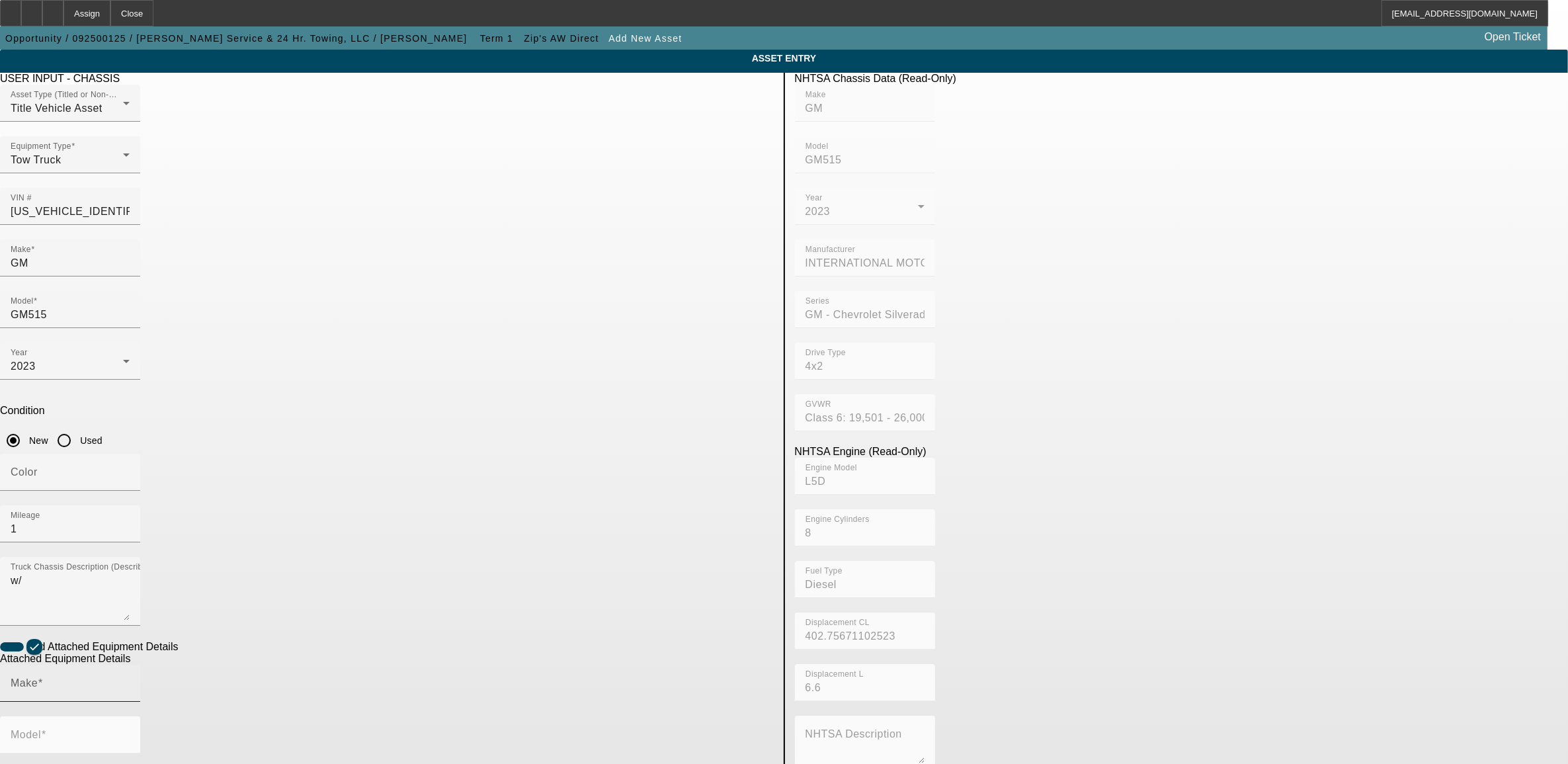
click at [129, 680] on input "Make" at bounding box center [70, 688] width 119 height 16
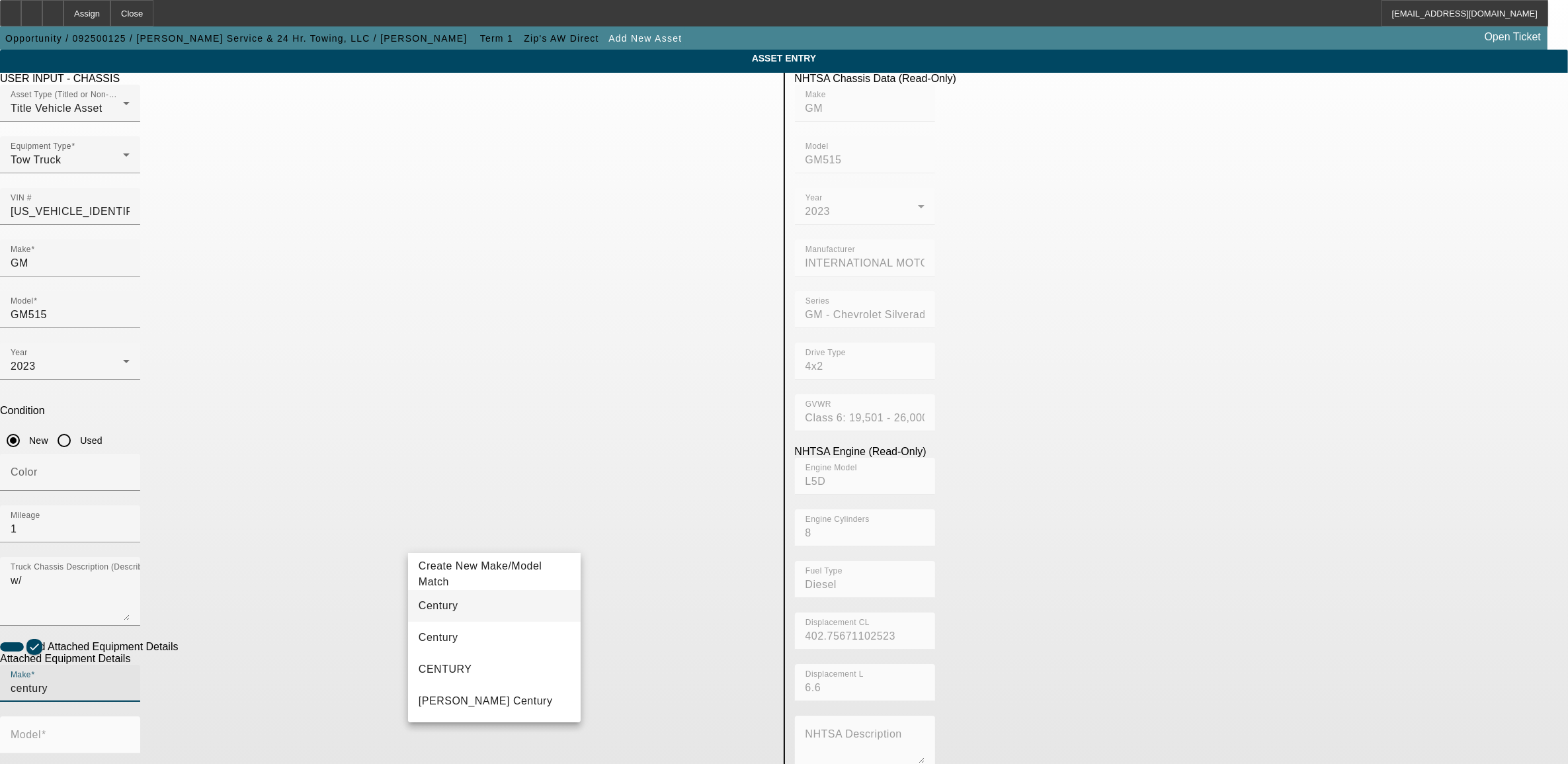
click at [443, 602] on span "Century" at bounding box center [439, 605] width 40 height 11
type input "Century"
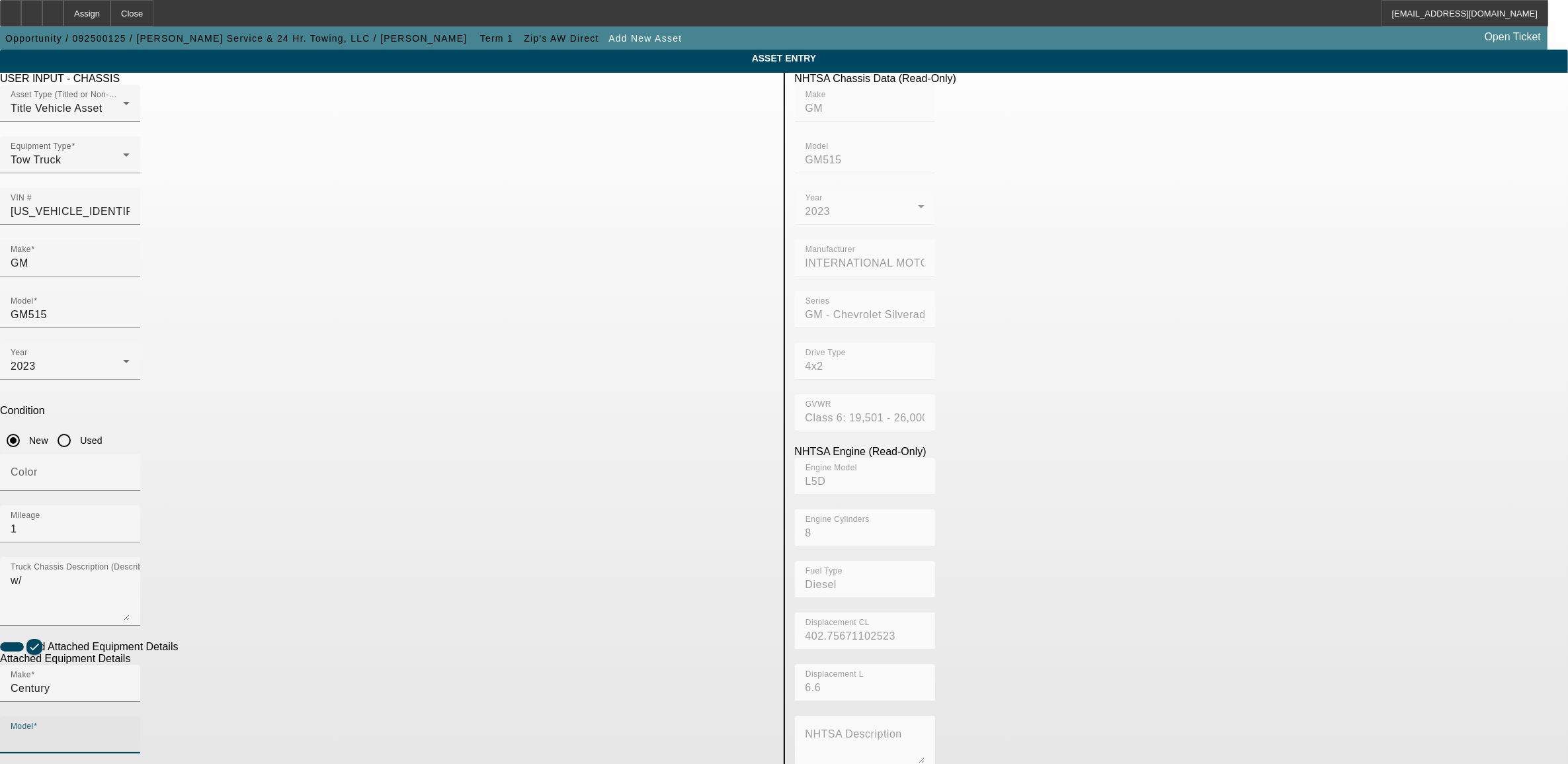
click at [129, 732] on input "Model" at bounding box center [70, 740] width 119 height 16
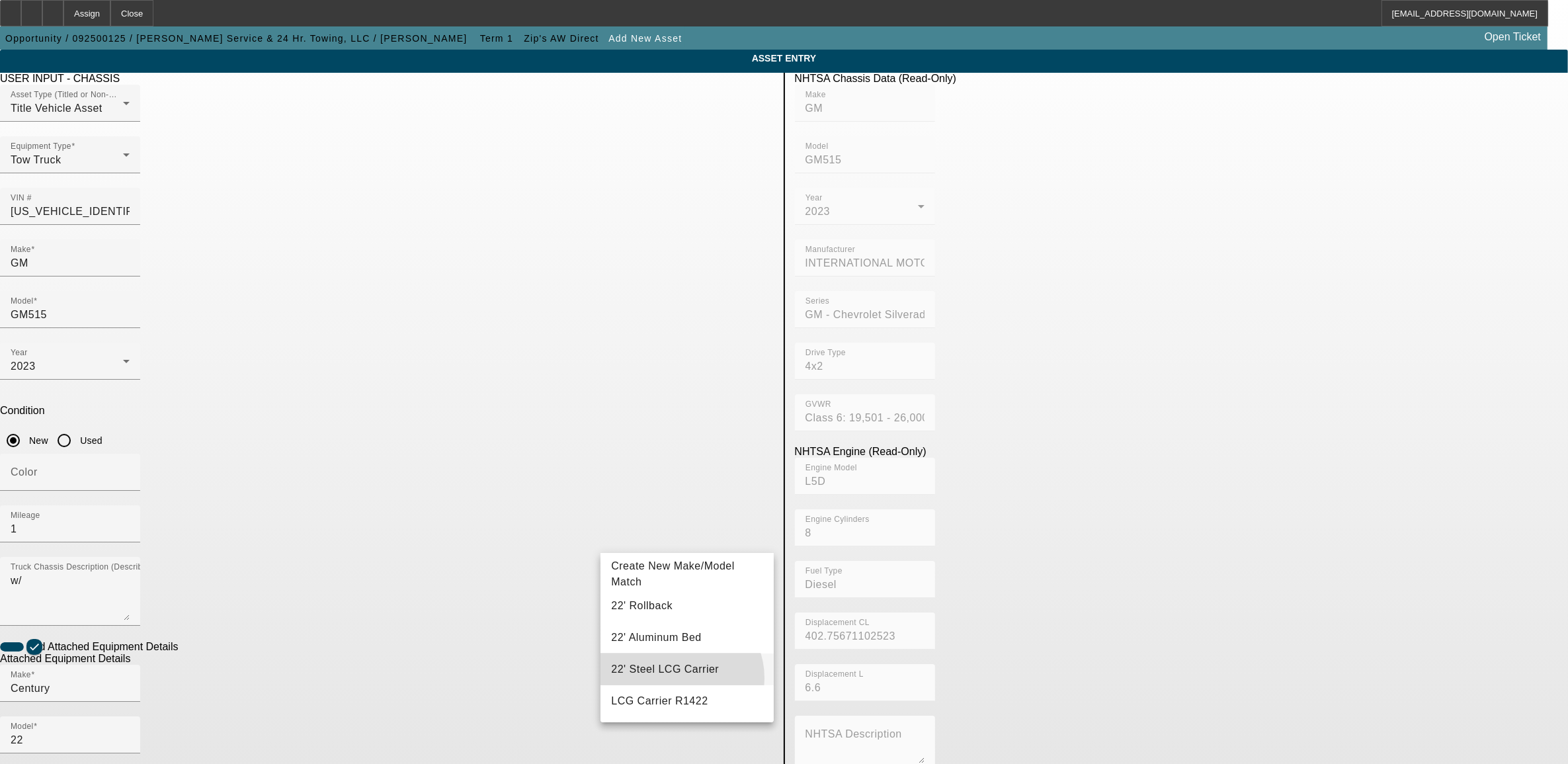
click at [678, 678] on mat-option "22' Steel LCG Carrier" at bounding box center [687, 669] width 173 height 32
type input "22' Steel LCG Carrier"
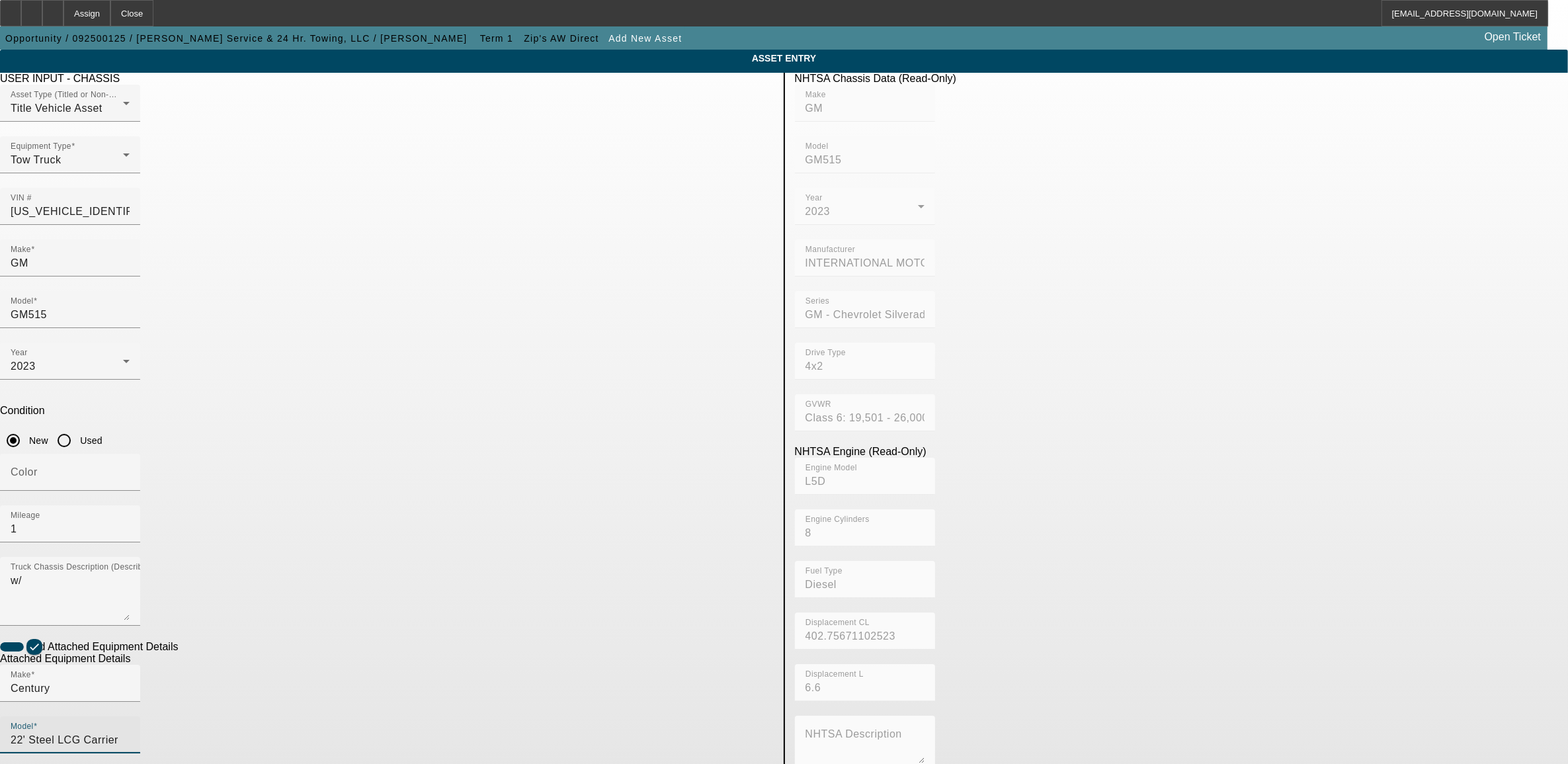
radio input "true"
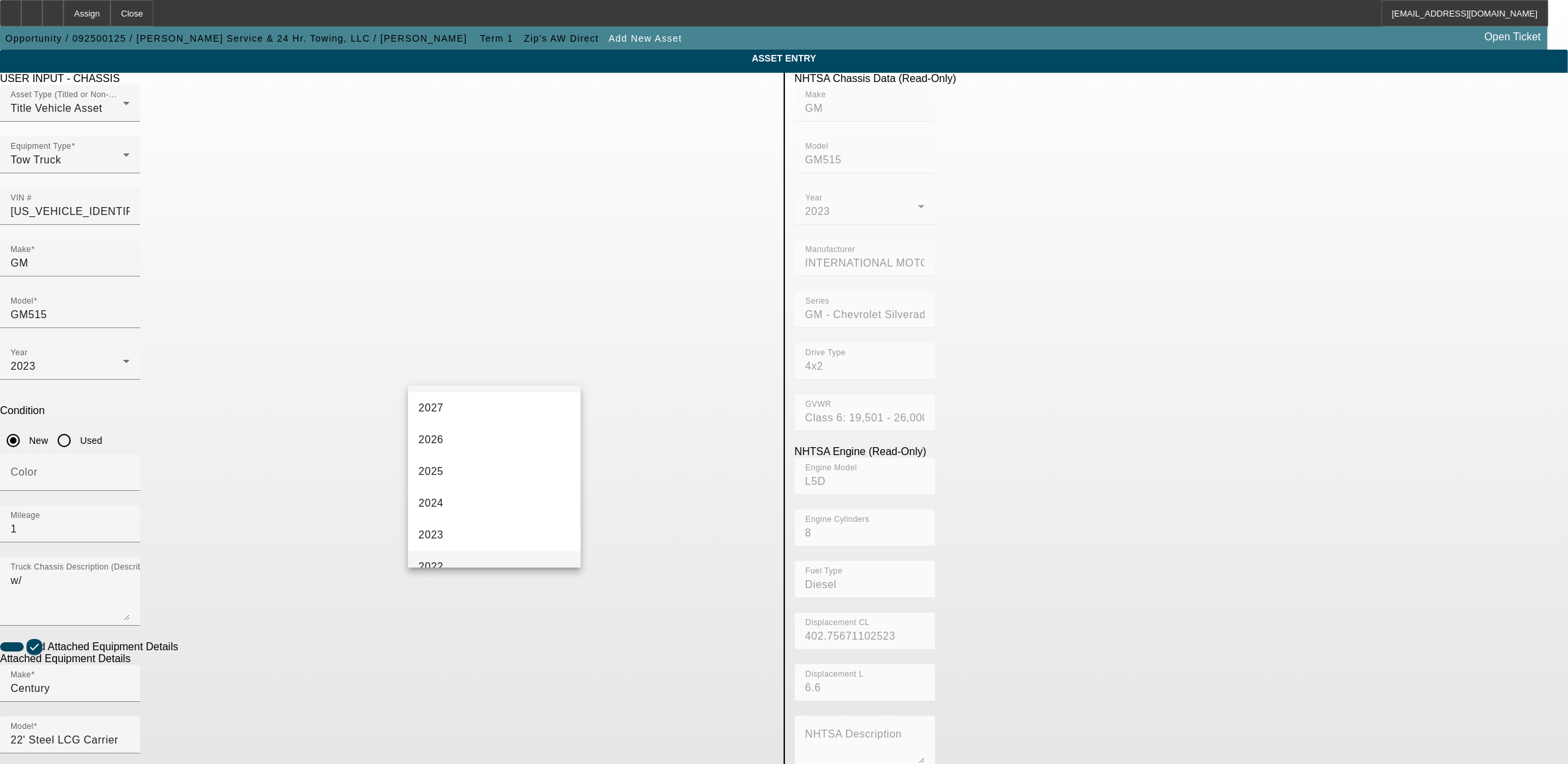
scroll to position [83, 0]
click at [431, 458] on mat-option "2024" at bounding box center [495, 451] width 173 height 32
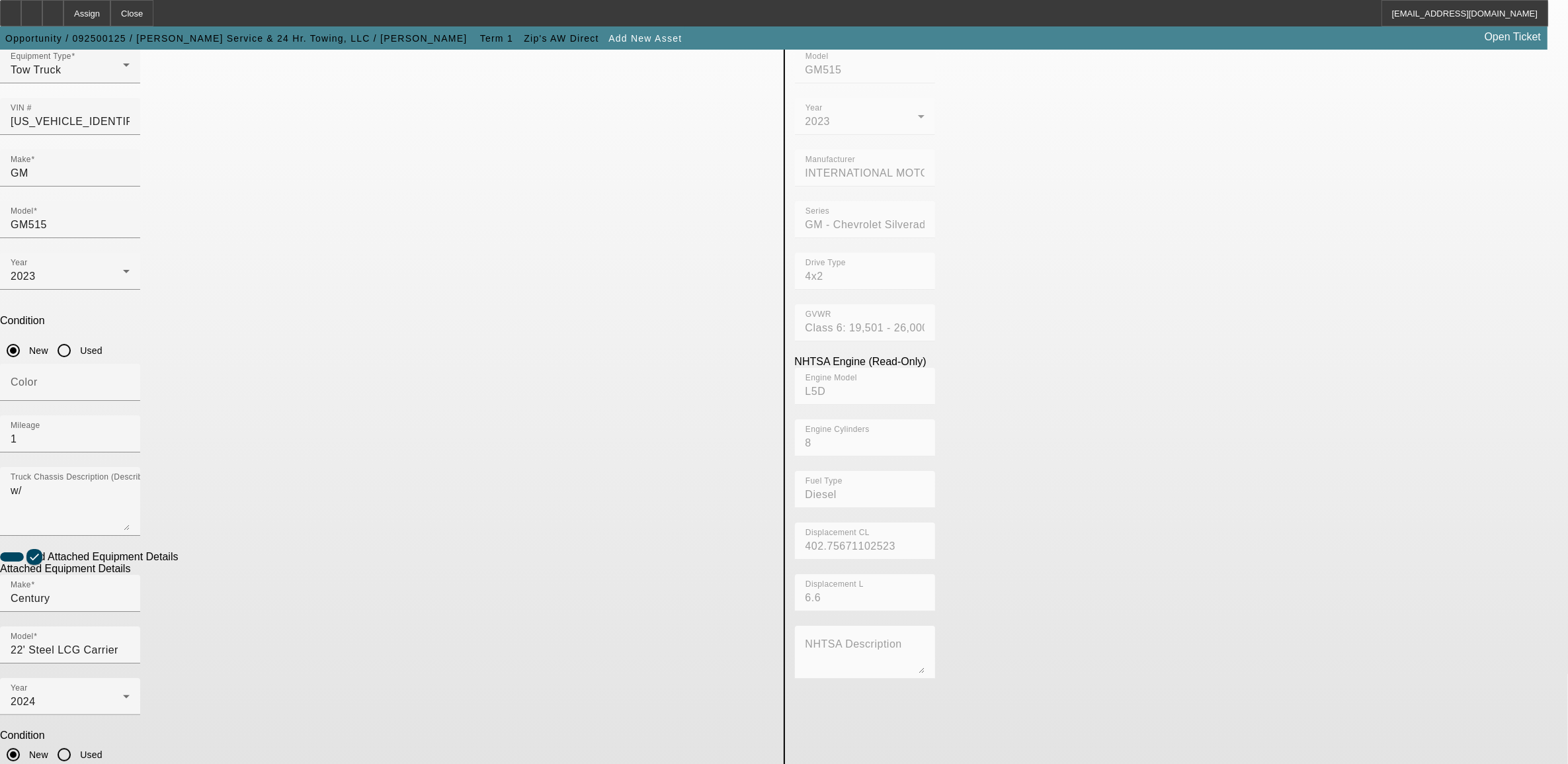
scroll to position [91, 0]
type textarea "rollback"
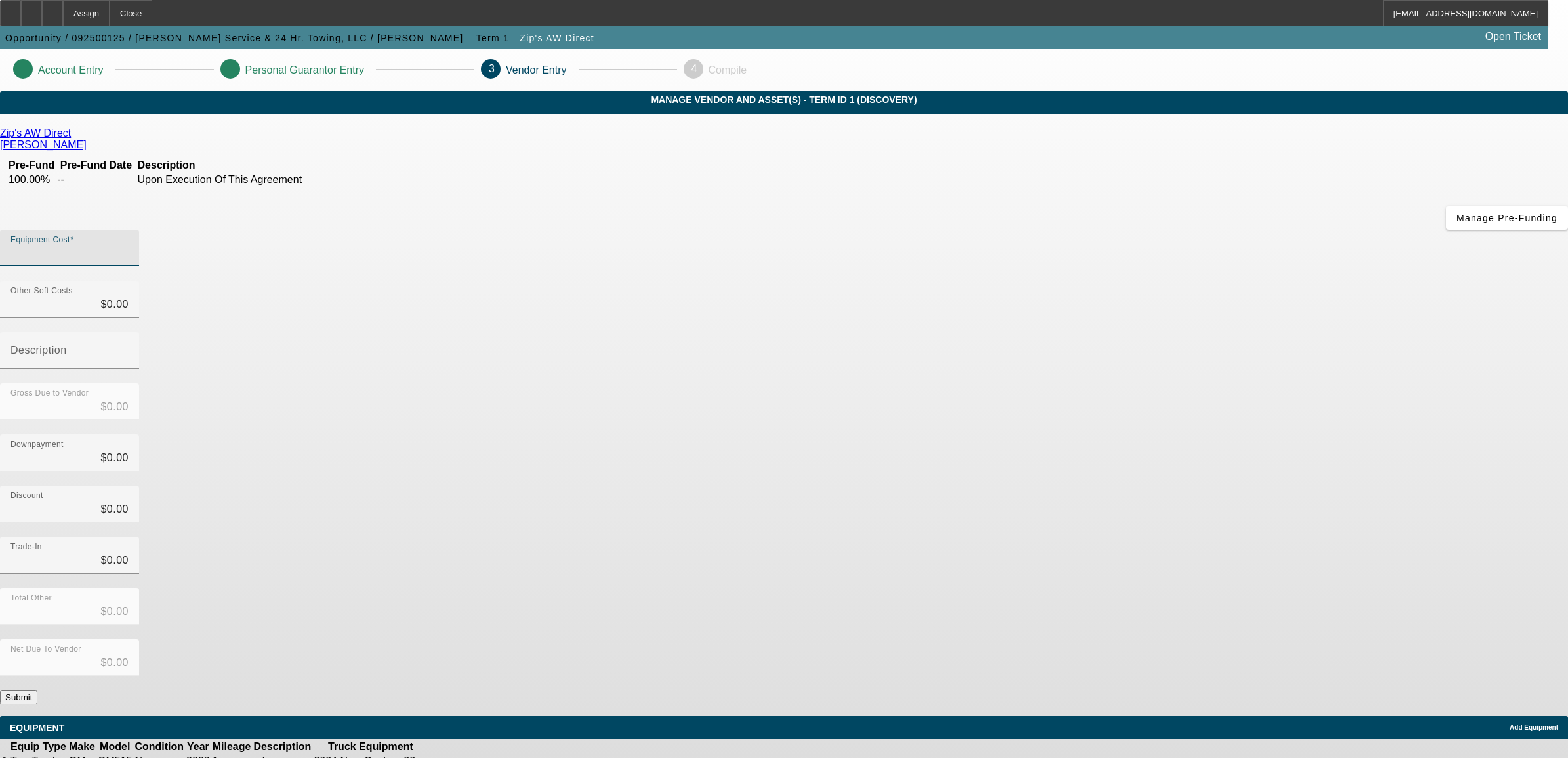
click at [128, 246] on input "Equipment Cost" at bounding box center [69, 254] width 118 height 16
type input "1"
type input "$1.00"
type input "11"
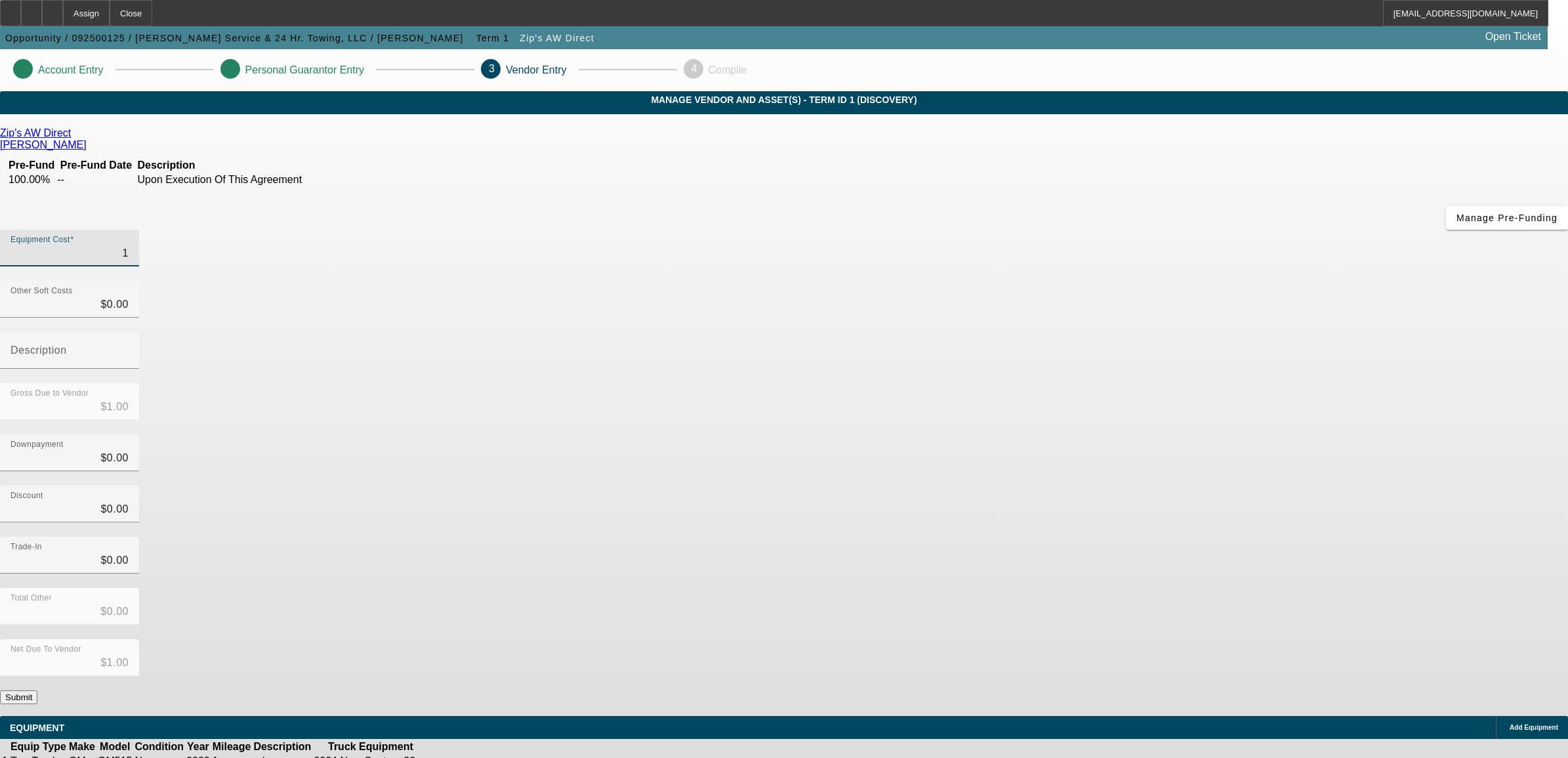
type input "$11.00"
type input "117"
type input "$117.00"
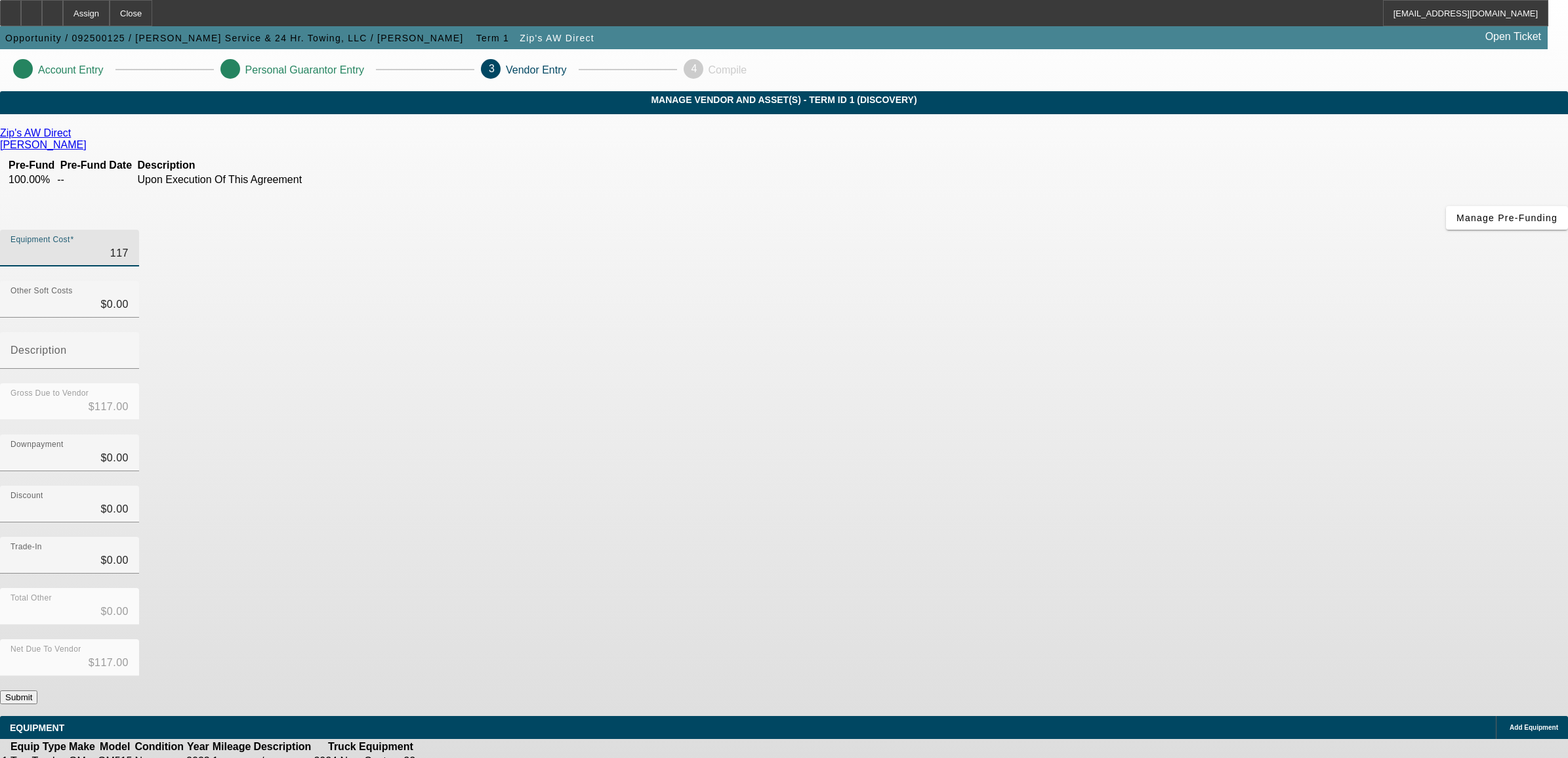
type input "1170"
type input "$1,170.00"
type input "11700"
type input "$11,700.00"
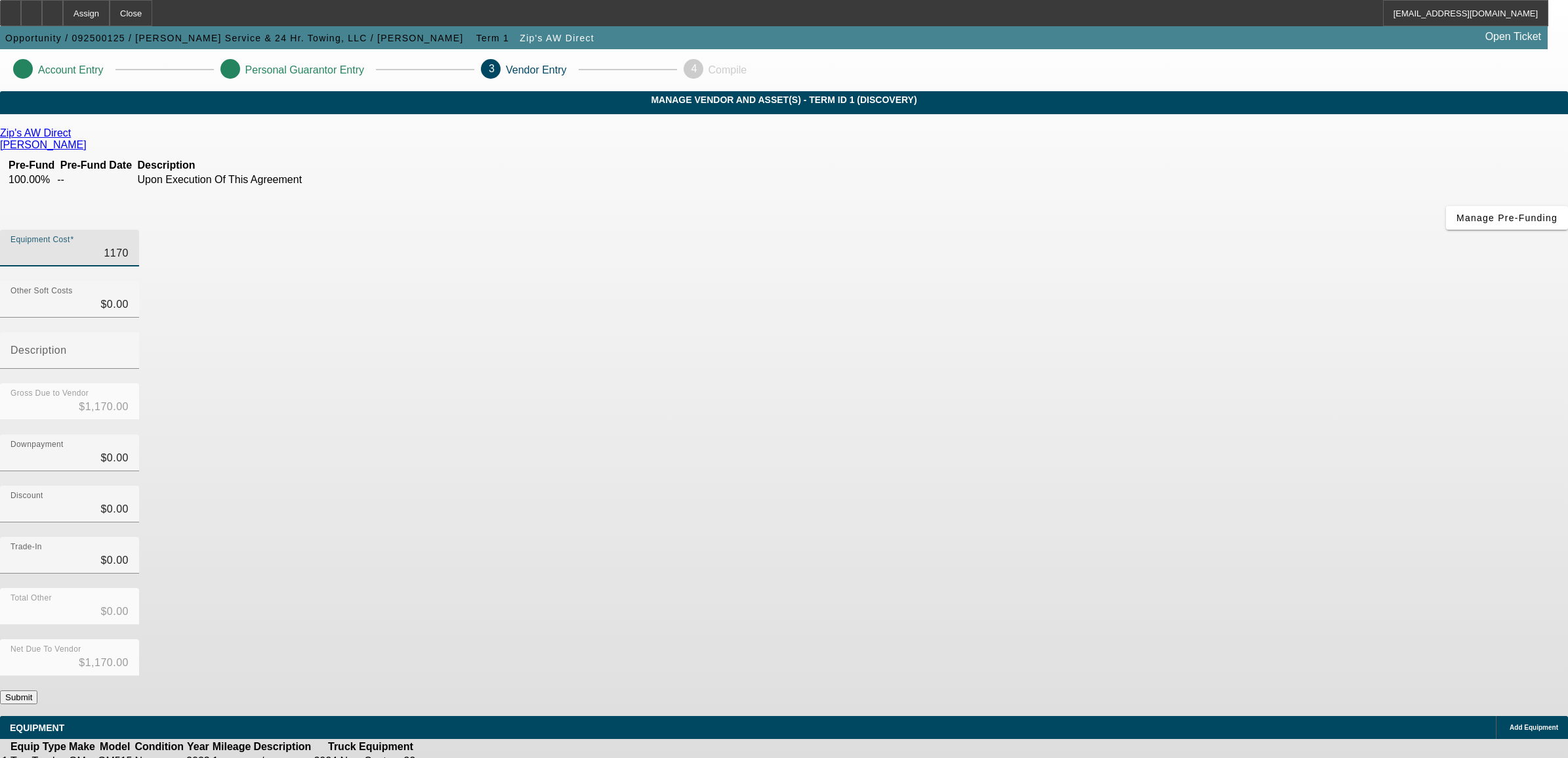
type input "$11,700.00"
type input "117000"
type input "$117,000.00"
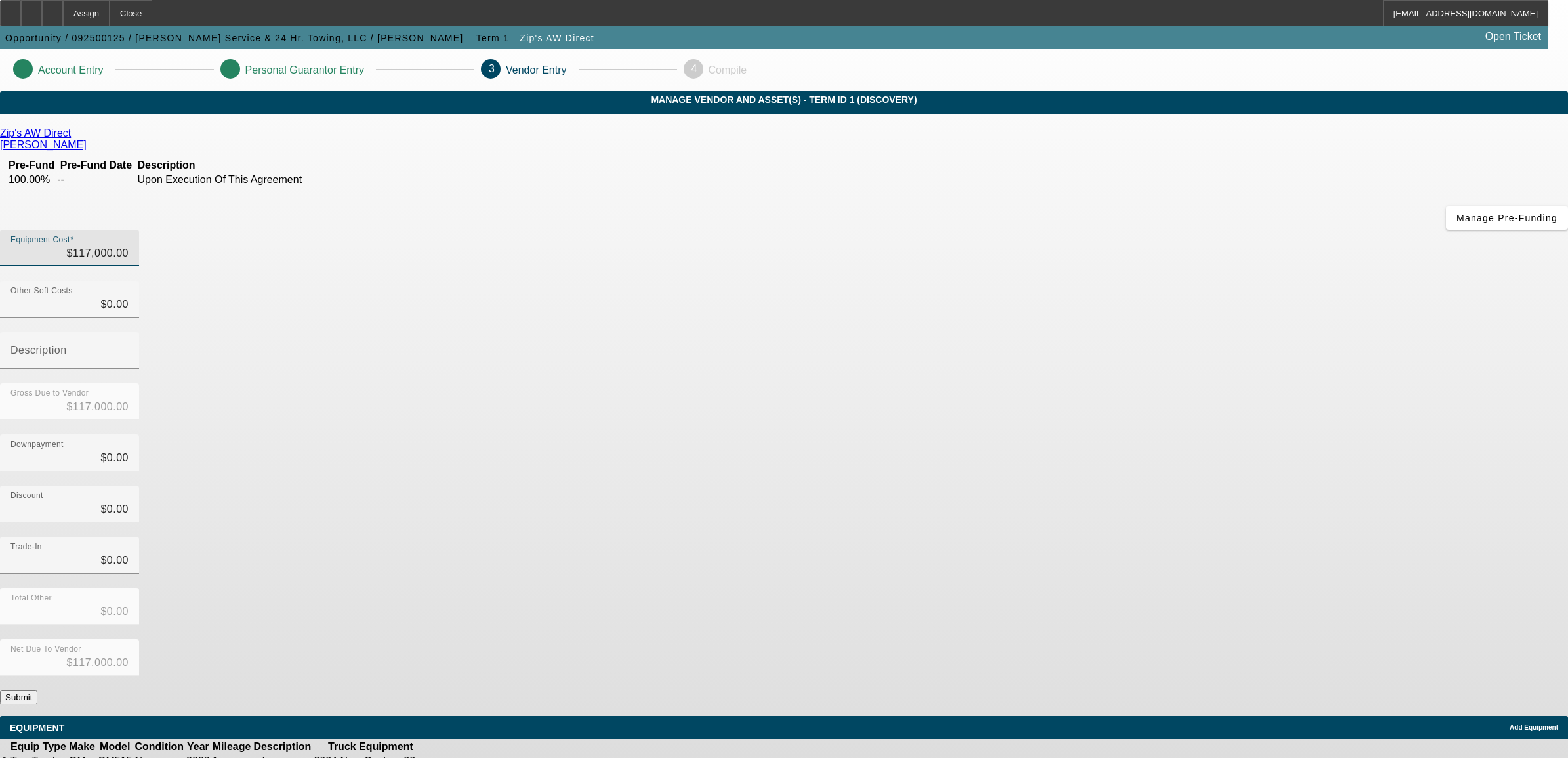
click at [1173, 456] on app-vendor-asset-manage "Account Entry Personal Guarantor Entry 3 Vendor Entry 4 Compile MANAGE VENDOR A…" at bounding box center [784, 416] width 1568 height 733
click at [38, 690] on button "Submit" at bounding box center [18, 697] width 38 height 14
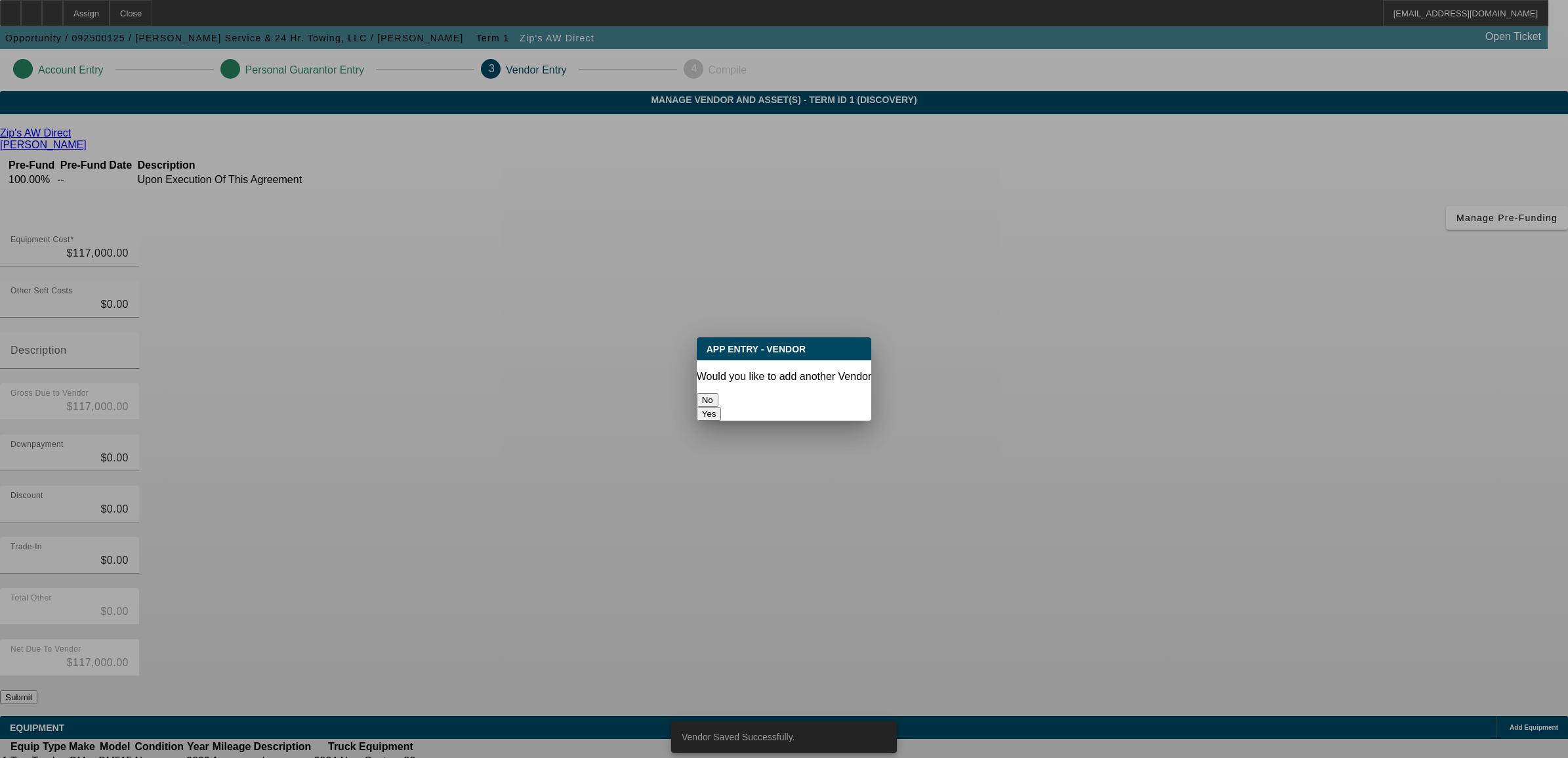
click at [718, 394] on button "No" at bounding box center [707, 400] width 22 height 14
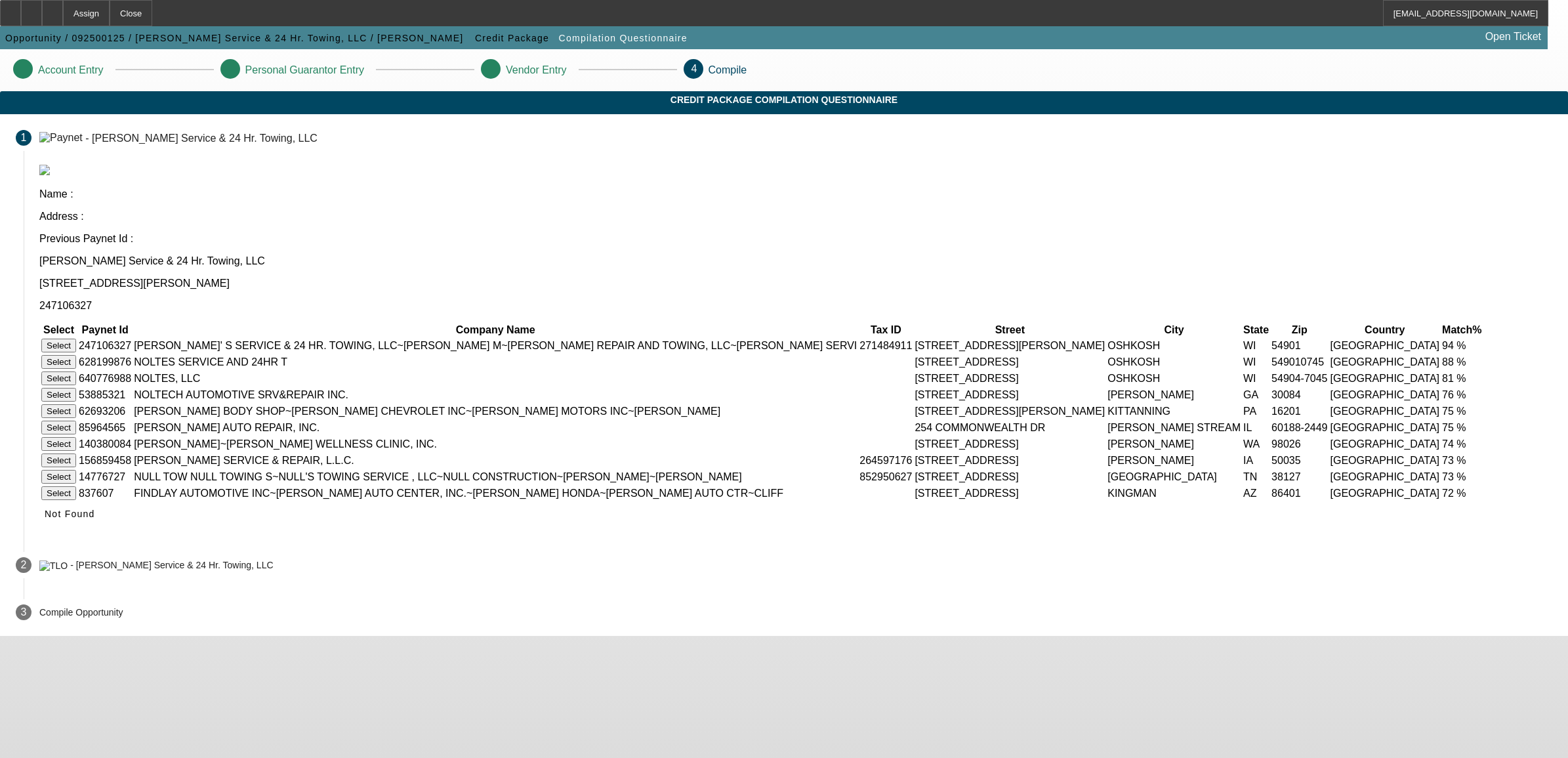
click at [76, 338] on button "Select" at bounding box center [59, 345] width 35 height 14
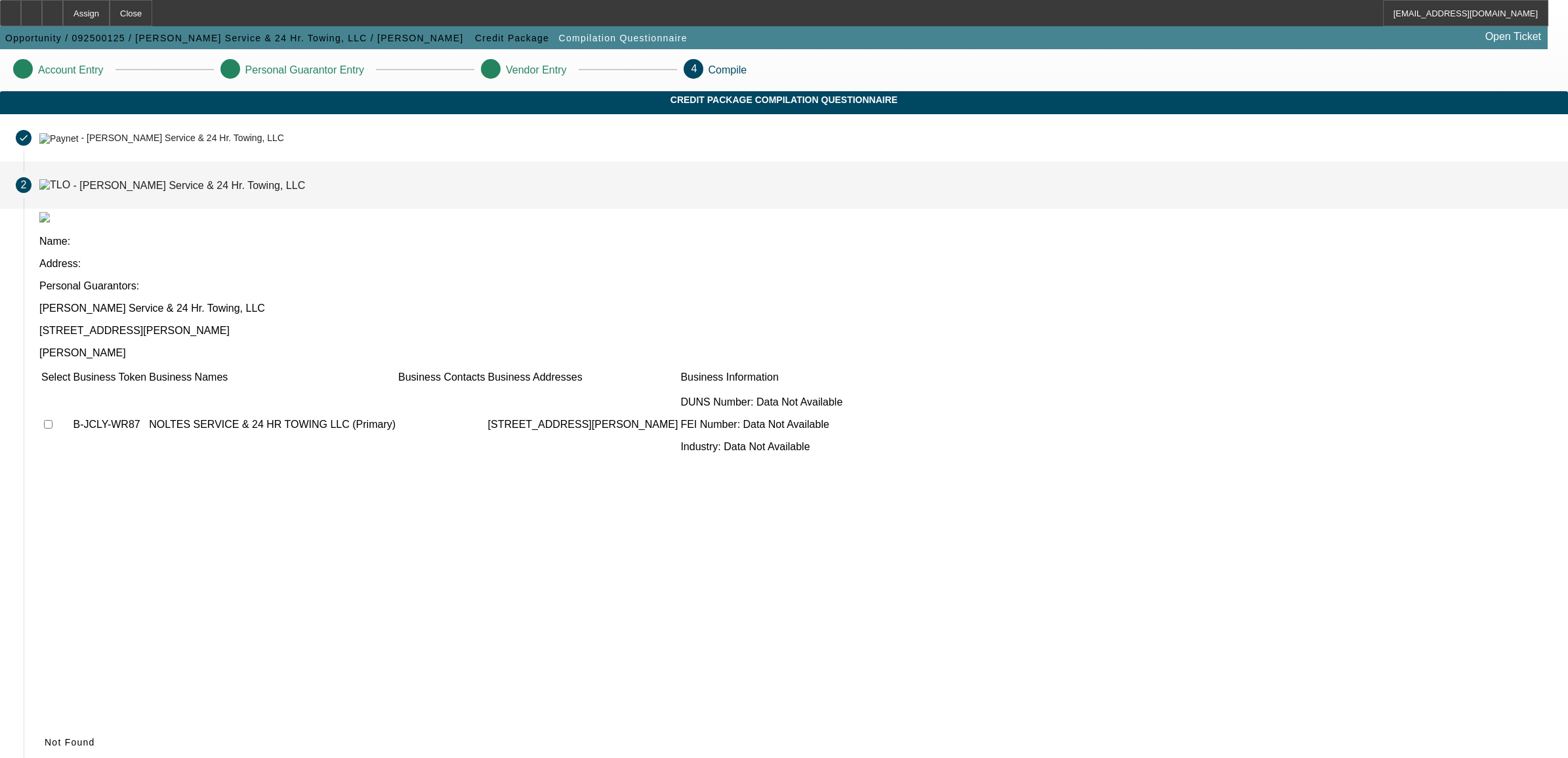
click at [71, 385] on td at bounding box center [56, 425] width 30 height 79
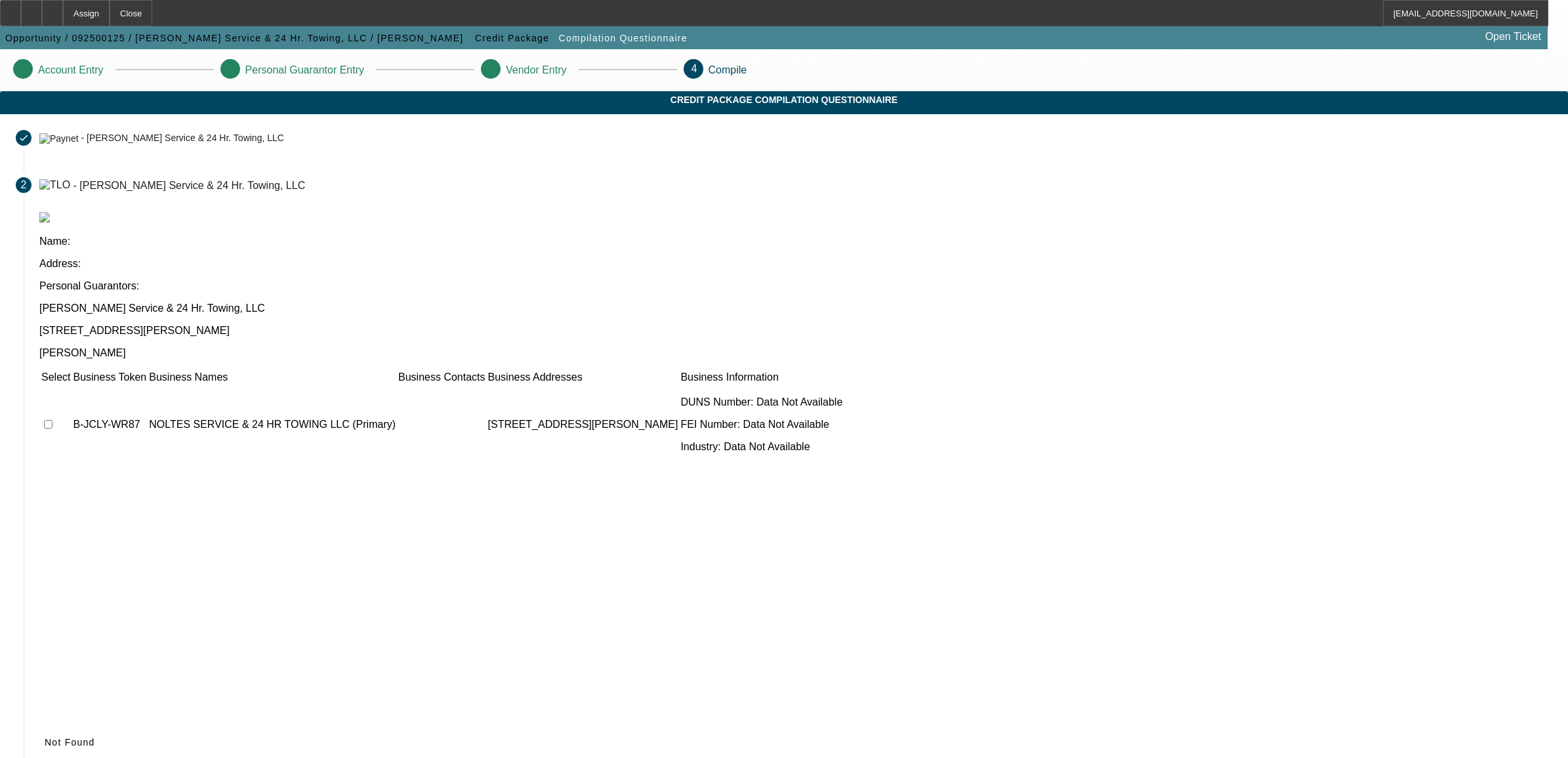
click at [71, 385] on td at bounding box center [56, 425] width 30 height 79
click at [53, 420] on input "checkbox" at bounding box center [48, 424] width 9 height 9
checkbox input "true"
click at [45, 737] on icon at bounding box center [45, 742] width 0 height 11
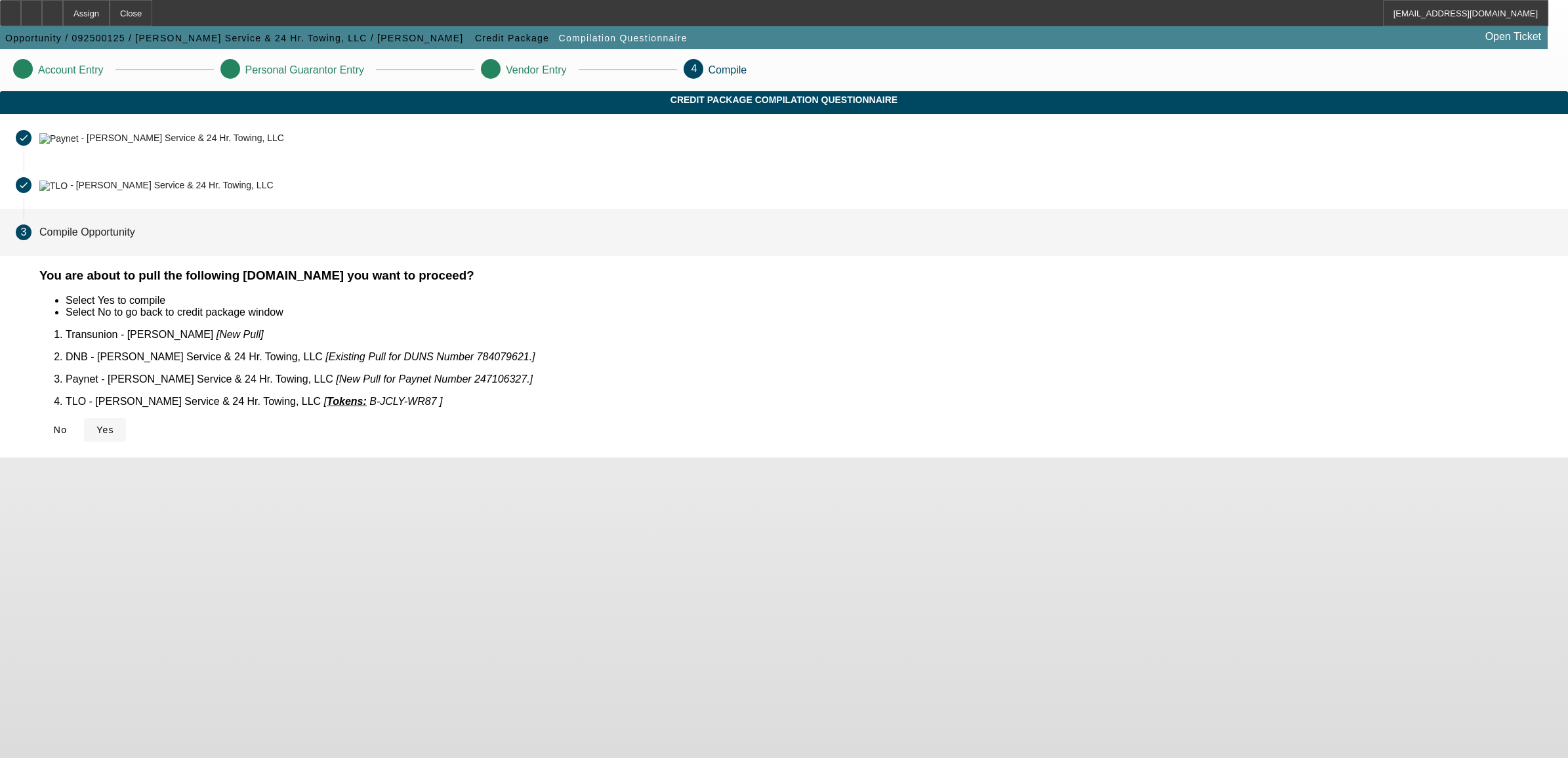
click at [114, 425] on span "Yes" at bounding box center [105, 430] width 18 height 11
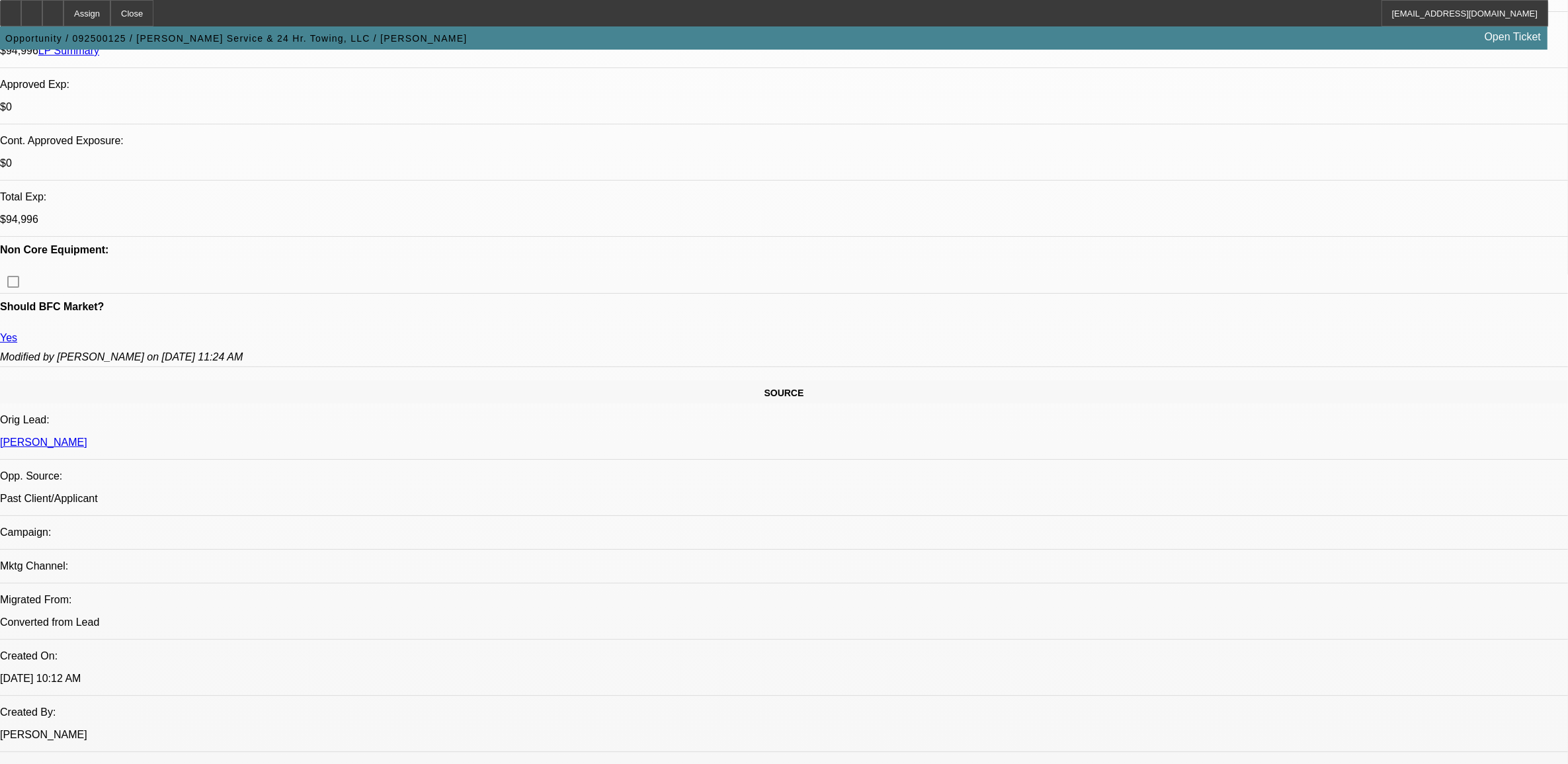
select select "0"
select select "2"
select select "0.1"
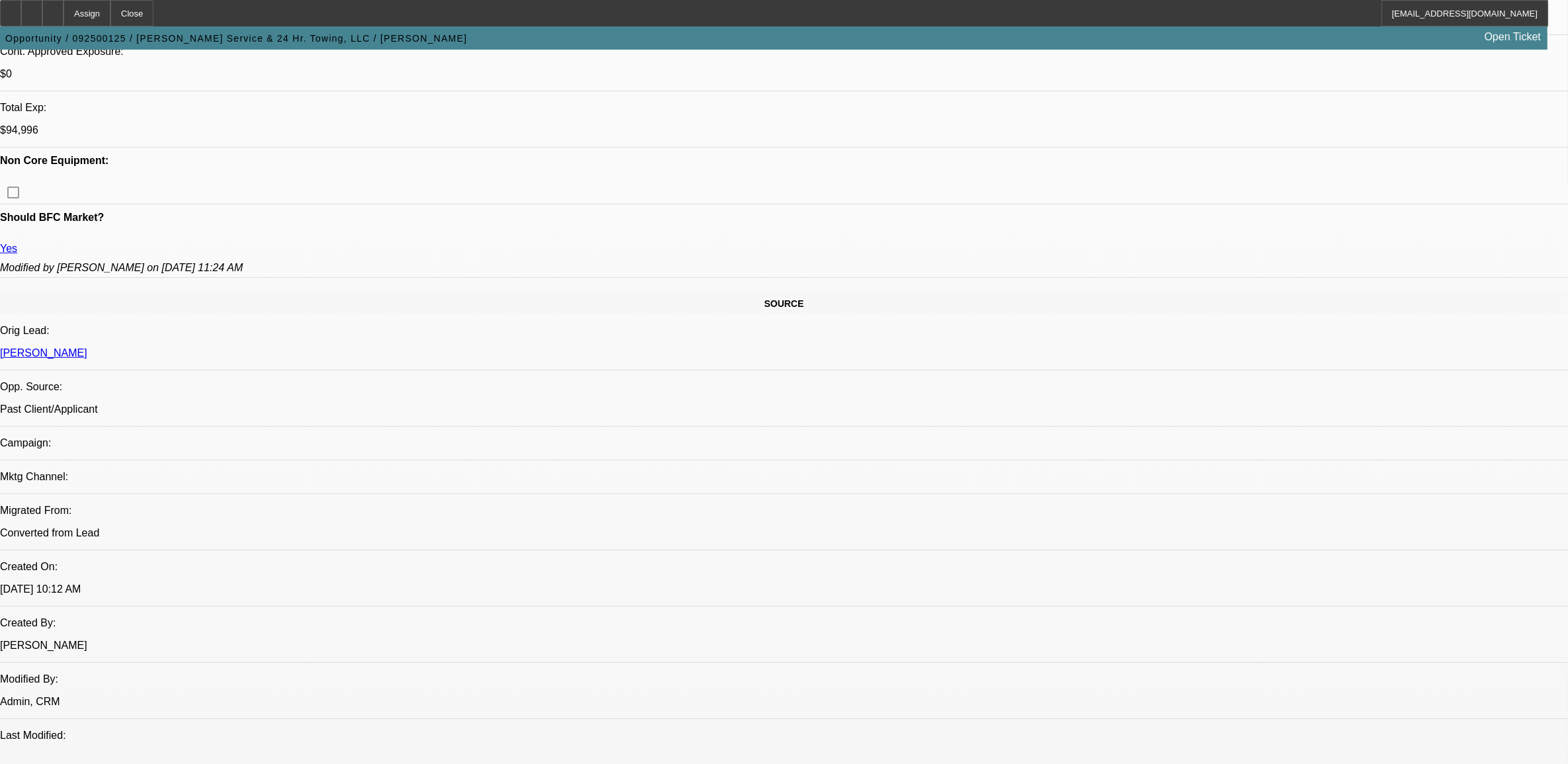
select select "1"
select select "2"
select select "4"
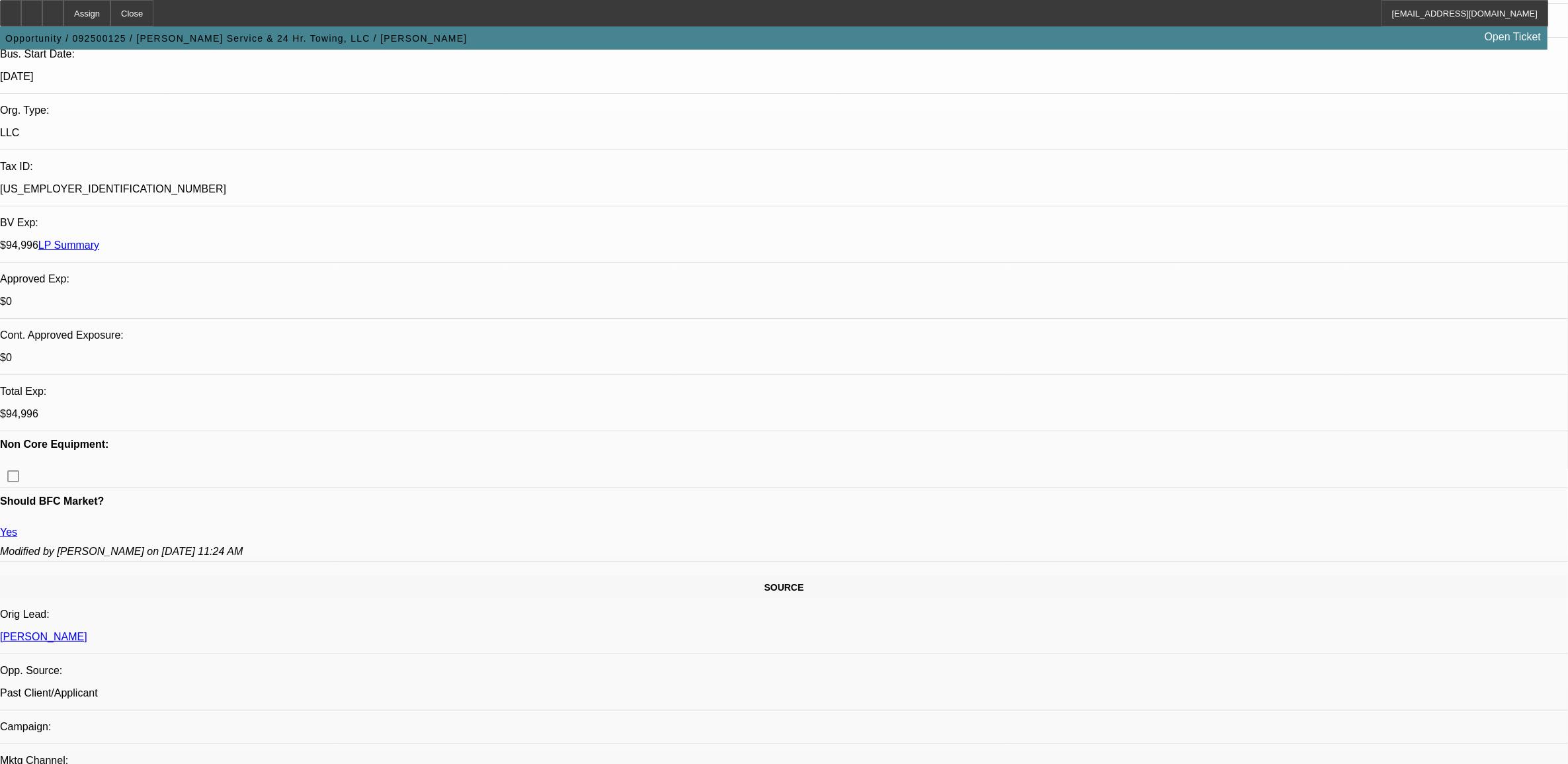
scroll to position [291, 0]
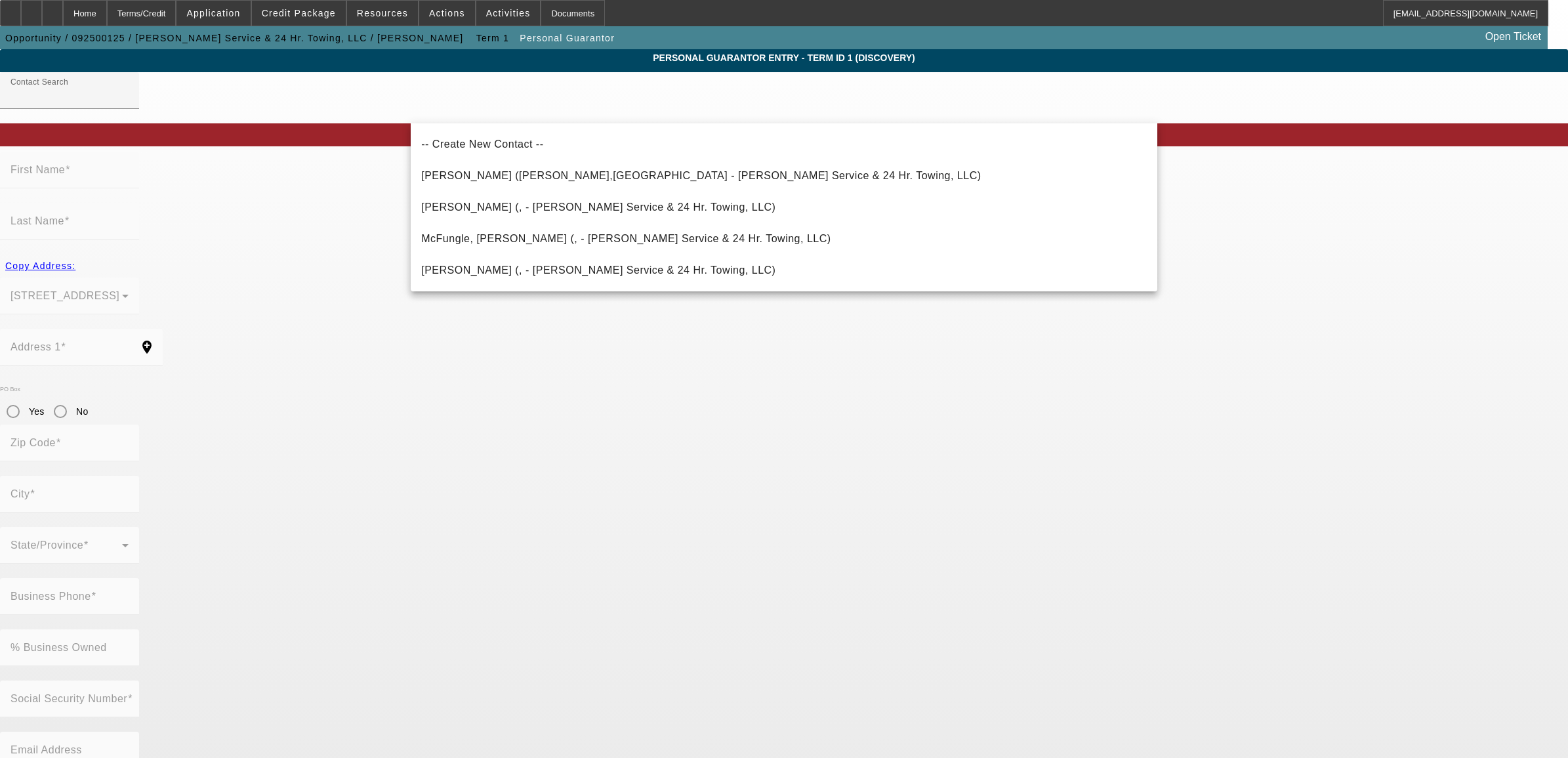
click at [468, 209] on span "Anderson, Lisa (, - Nolte's Service & 24 Hr. Towing, LLC)" at bounding box center [599, 207] width 354 height 11
type input "Anderson, Lisa (, - Nolte's Service & 24 Hr. Towing, LLC)"
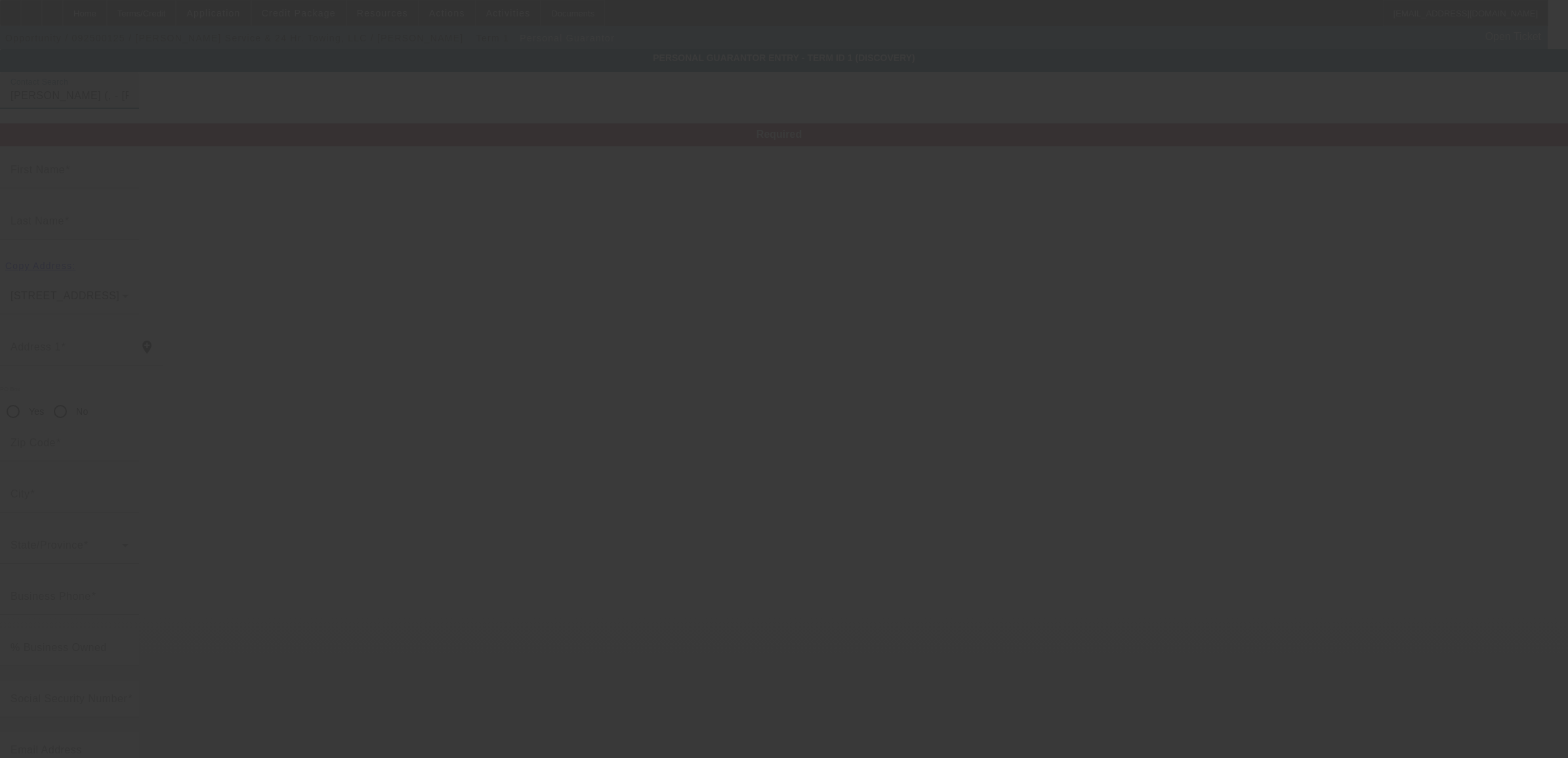
type input "Lisa"
type input "Anderson"
radio input "true"
type input "(507) 221-4385"
type input "lisa.anderson@custommotorsmn.com"
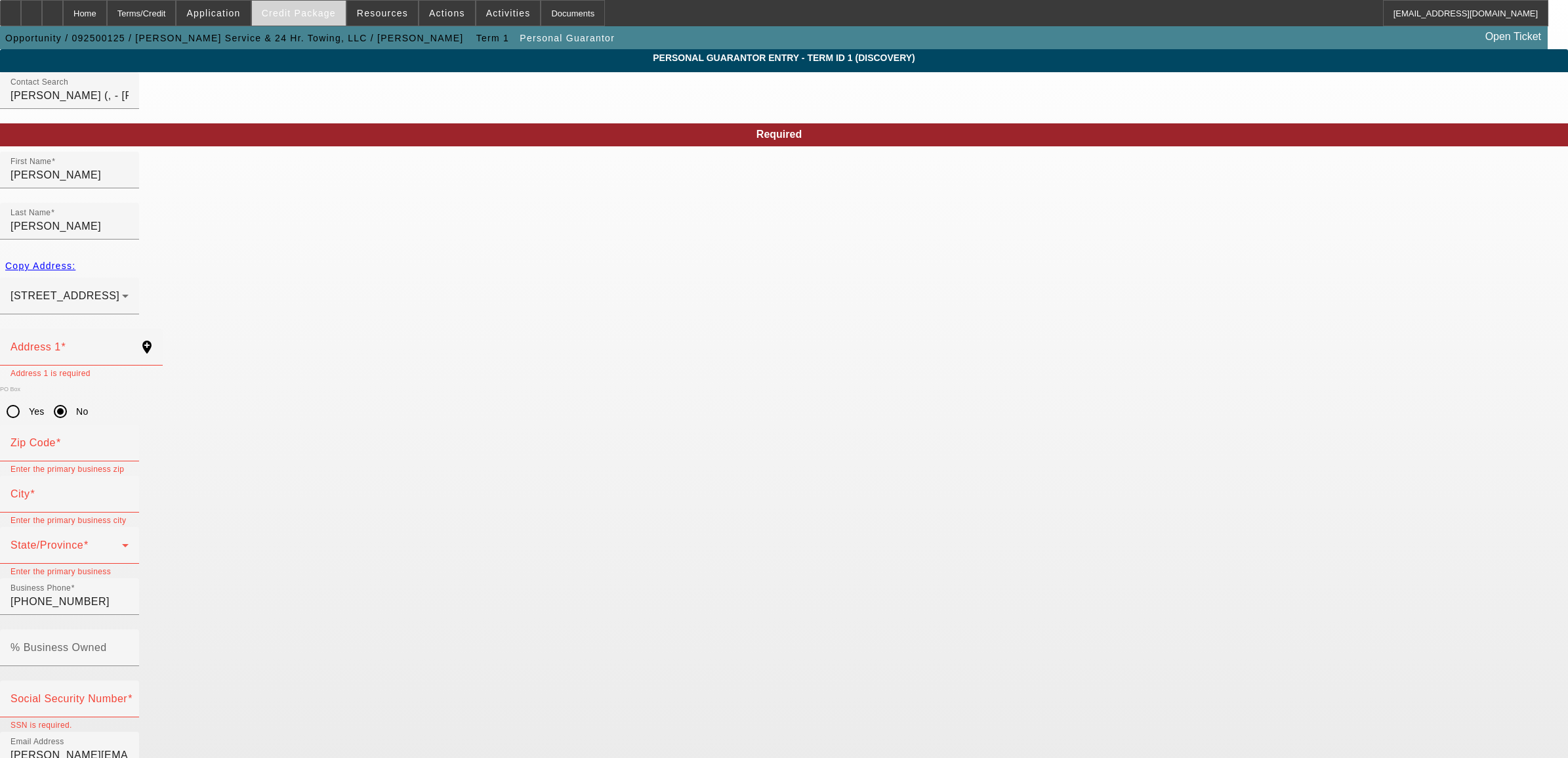
click at [322, 11] on span "Credit Package" at bounding box center [299, 13] width 74 height 11
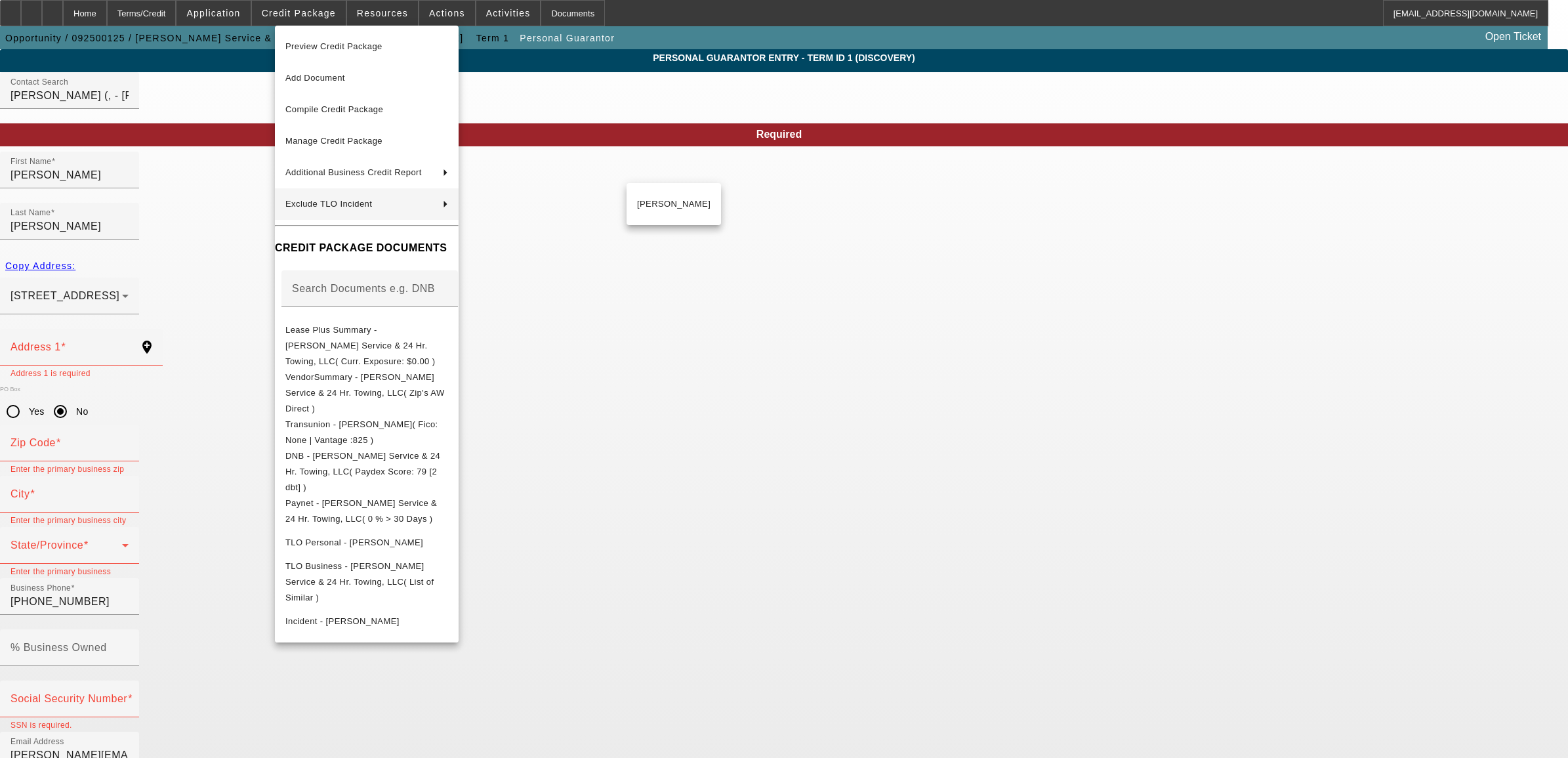
click at [244, 404] on div at bounding box center [784, 379] width 1568 height 758
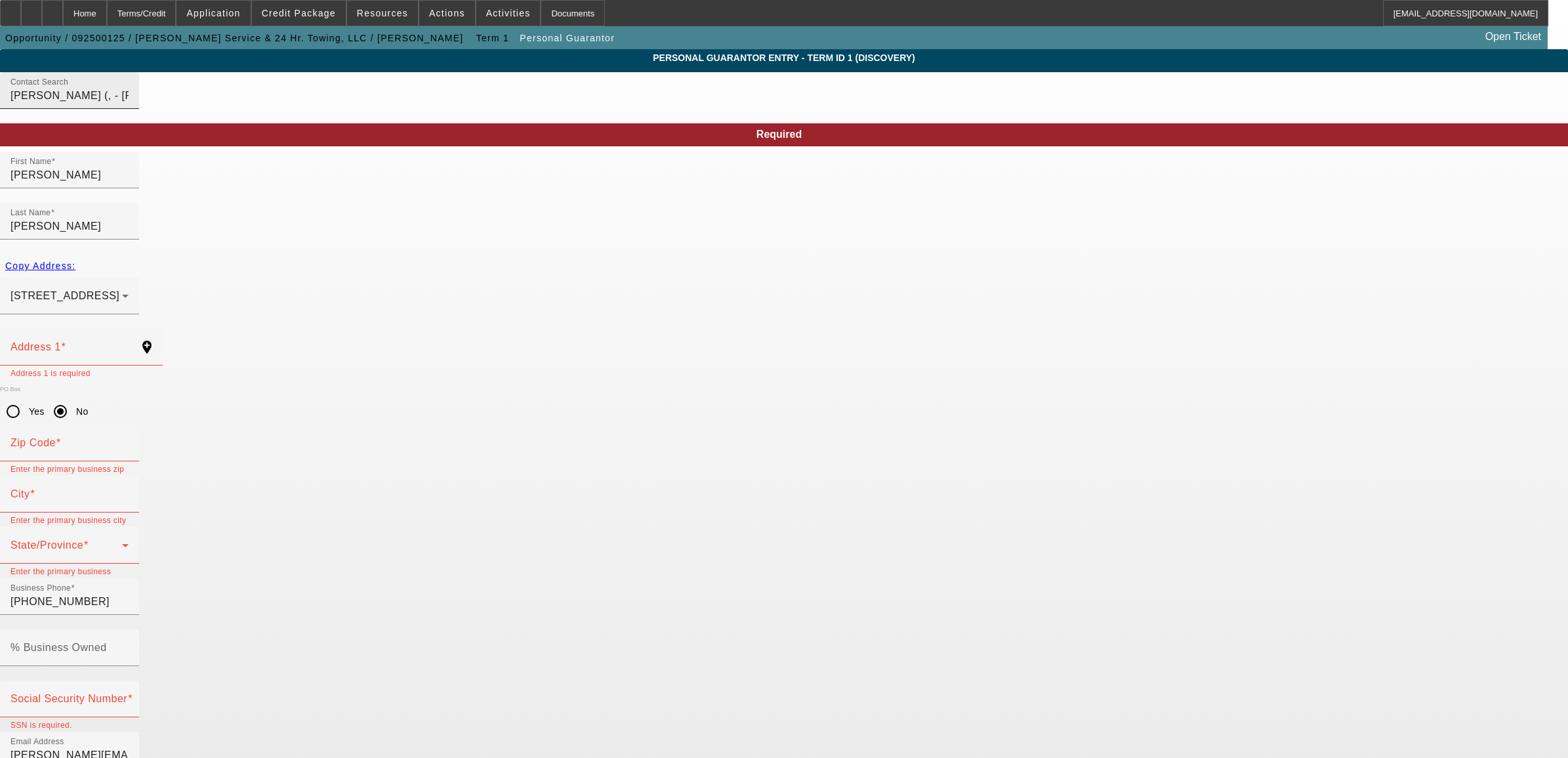
click at [128, 103] on input "Anderson, Lisa (, - Nolte's Service & 24 Hr. Towing, LLC)" at bounding box center [69, 96] width 118 height 16
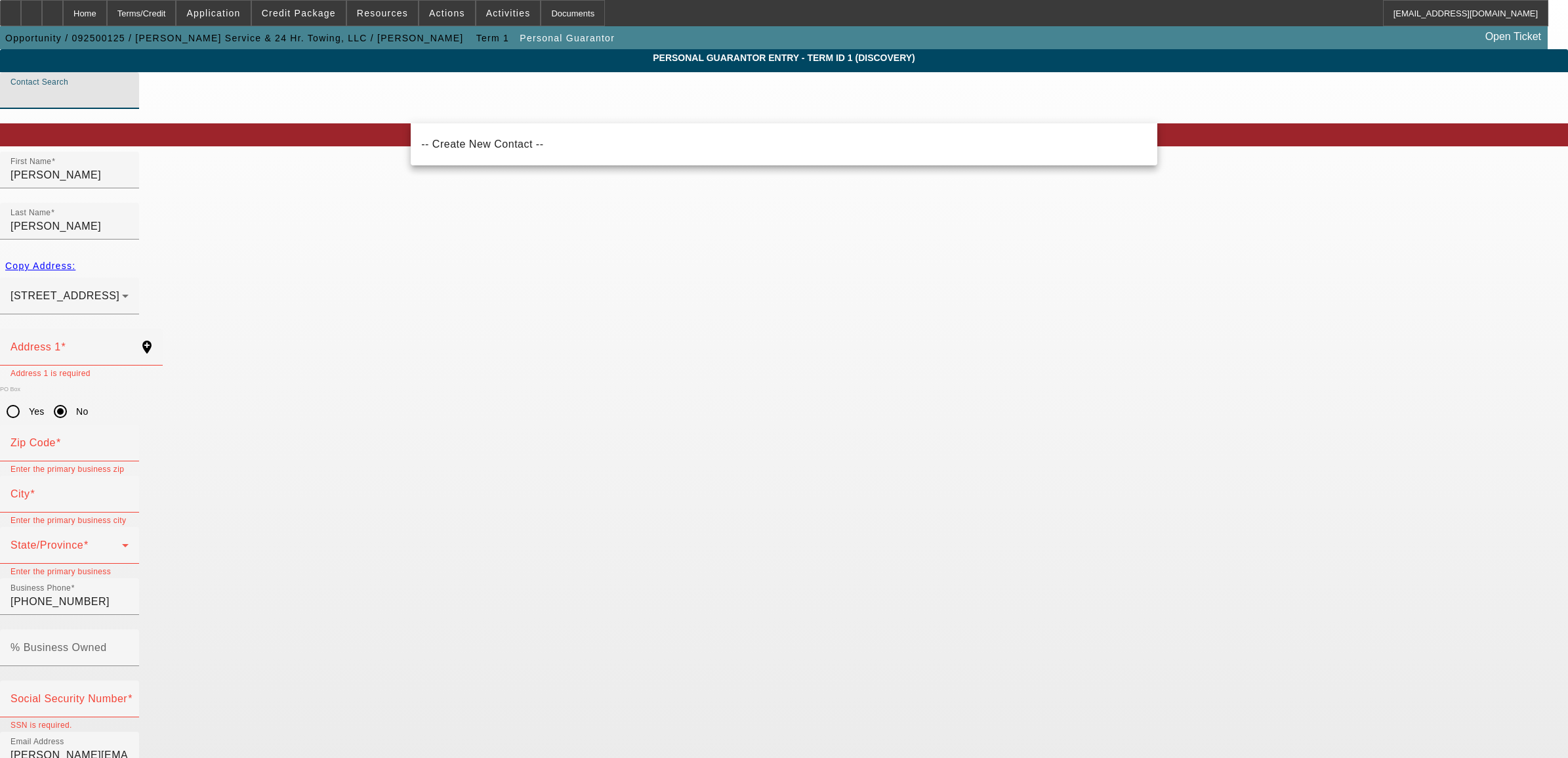
click at [128, 103] on input "Contact Search" at bounding box center [69, 96] width 118 height 16
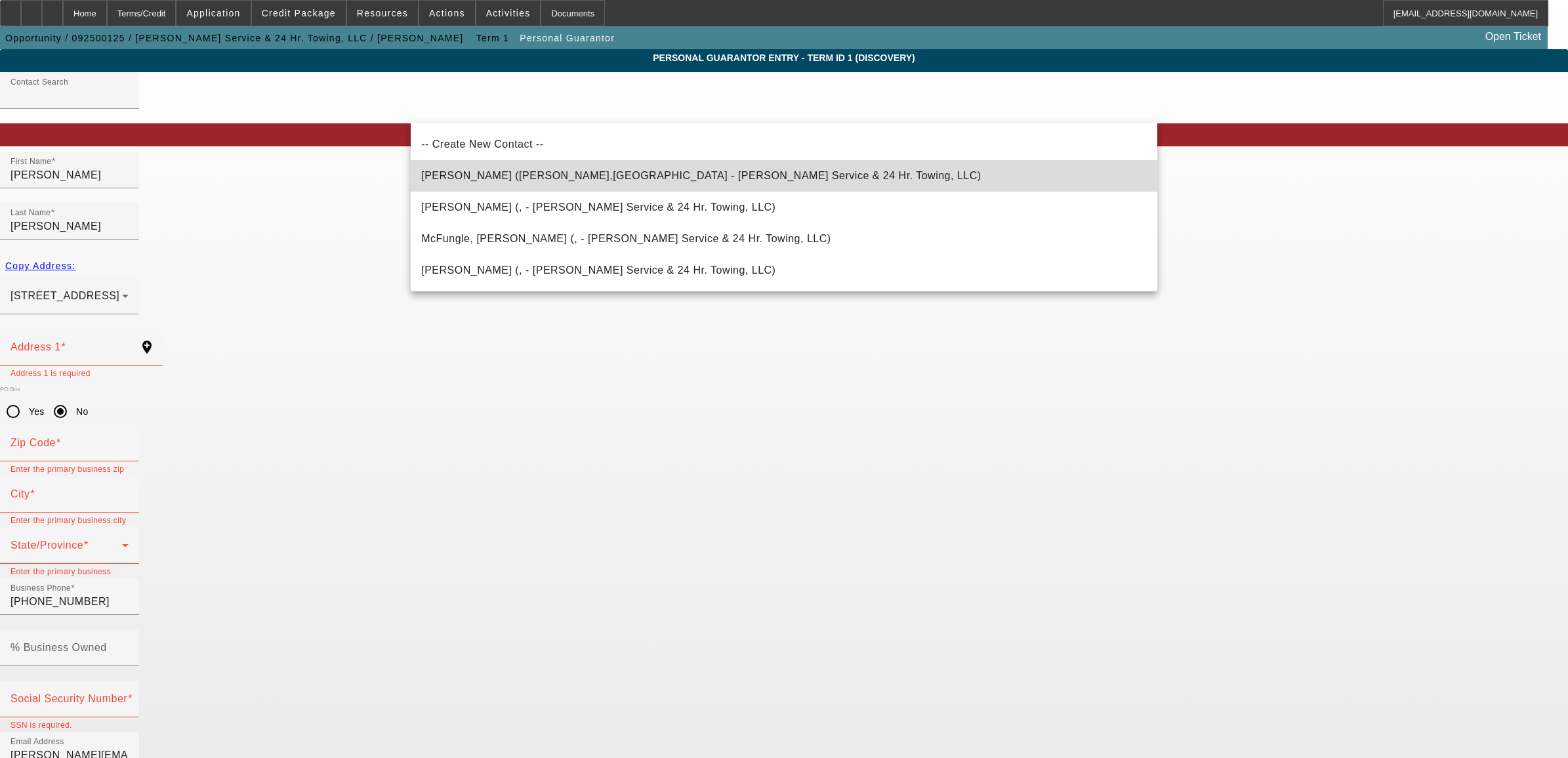
click at [612, 174] on span "Anderson, Lisa (Oshkosh,WI - Nolte's Service & 24 Hr. Towing, LLC)" at bounding box center [701, 175] width 560 height 11
type input "Anderson, Lisa (Oshkosh,WI - Nolte's Service & 24 Hr. Towing, LLC)"
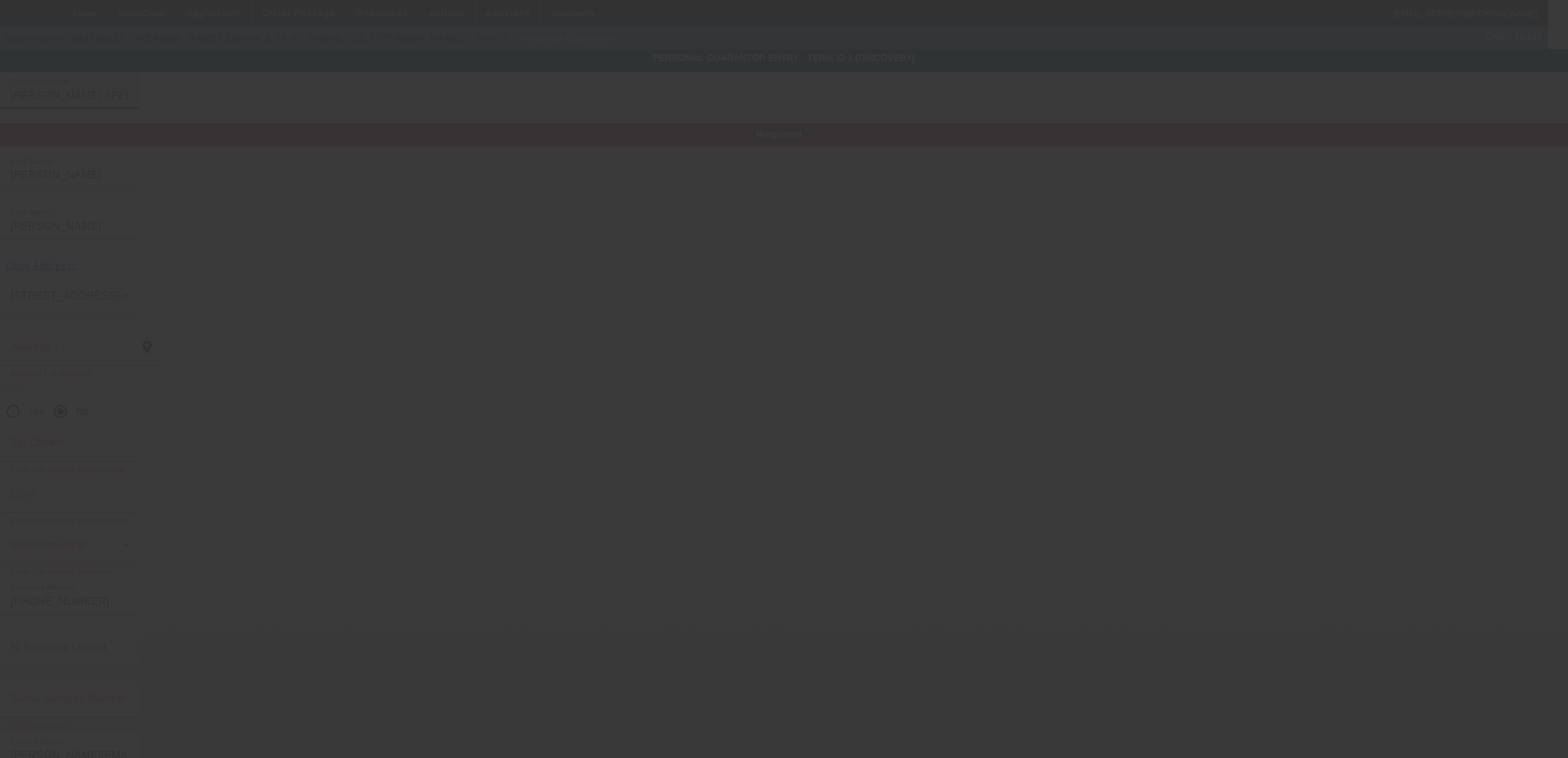
type input "1160 Freedom Ave"
type input "54901"
type input "Oshkosh"
type input "(920) 235-9340"
type input "50"
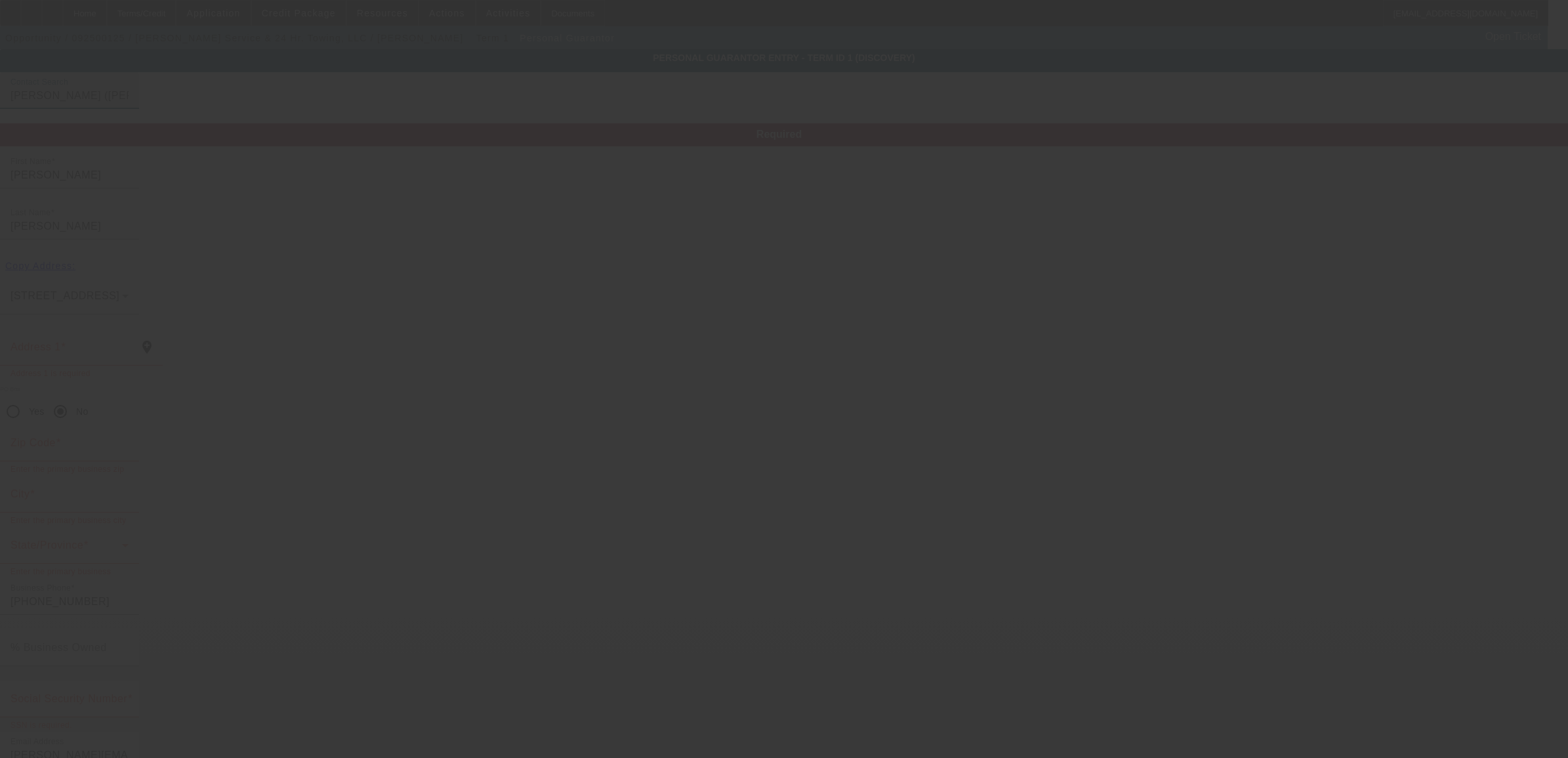
type input "392-96-3295"
type input "noltesoffice@gmail.com"
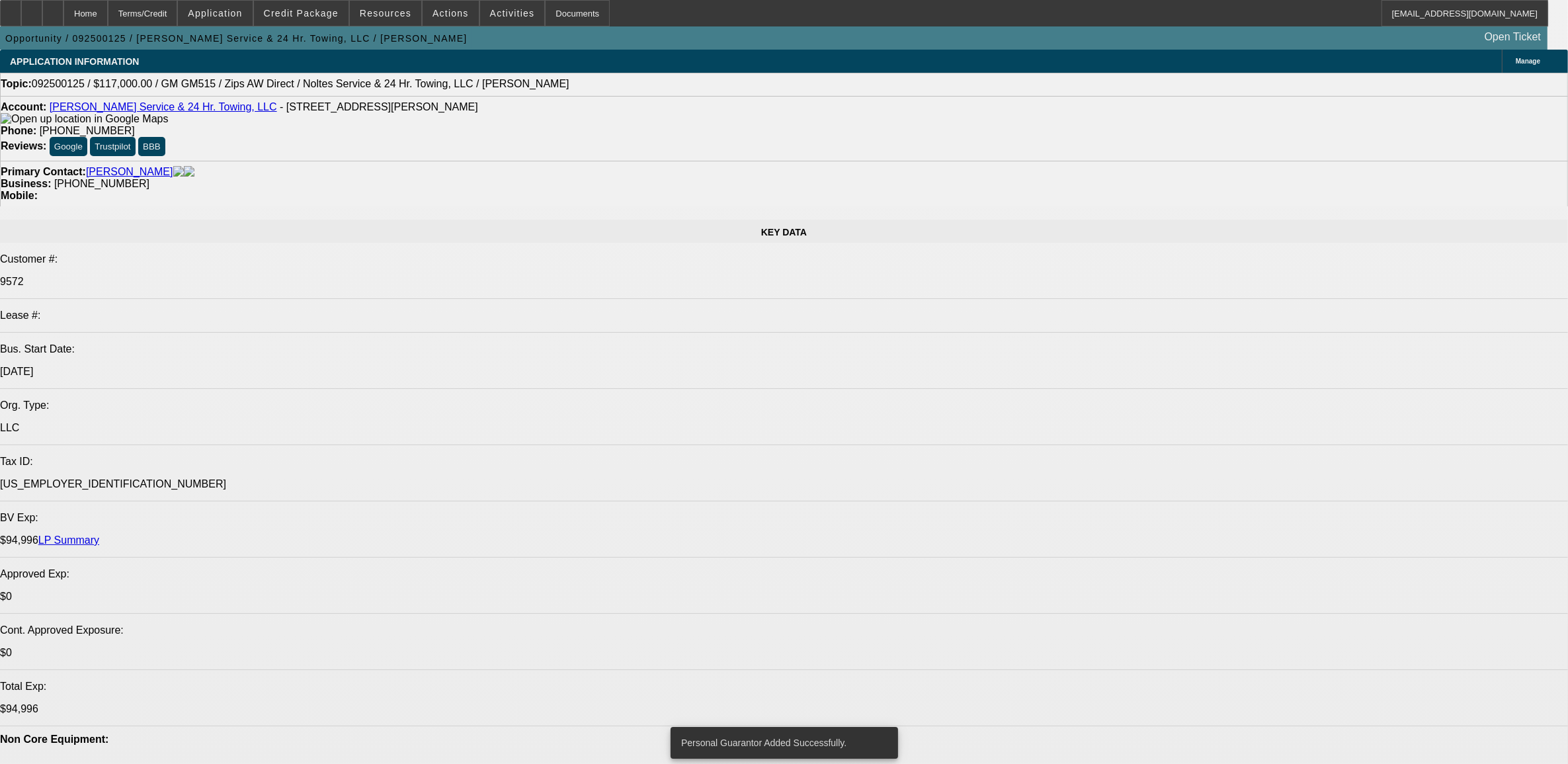
select select "0"
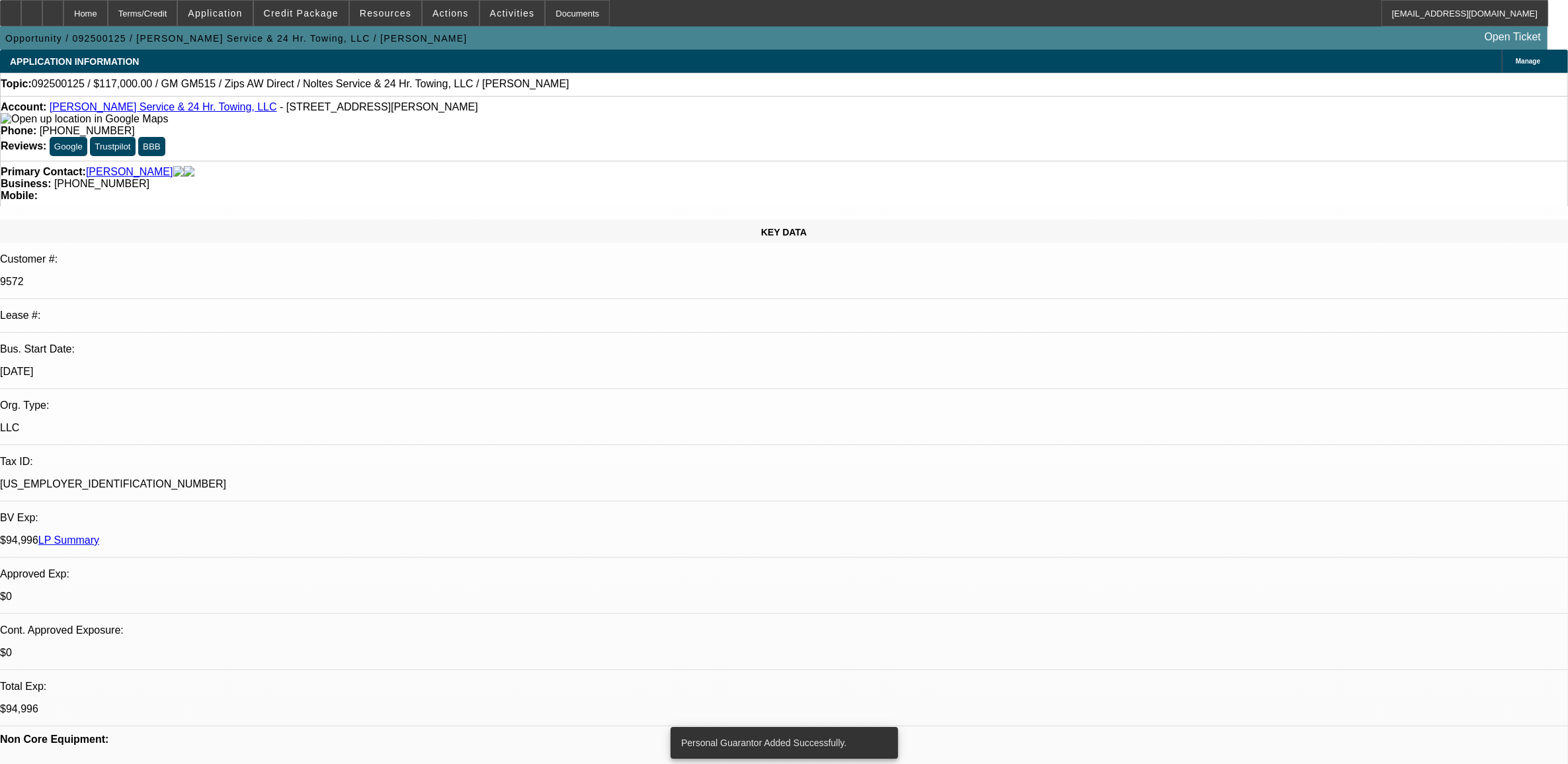
select select "2"
select select "0.1"
select select "4"
click at [317, 15] on span "Credit Package" at bounding box center [301, 13] width 75 height 11
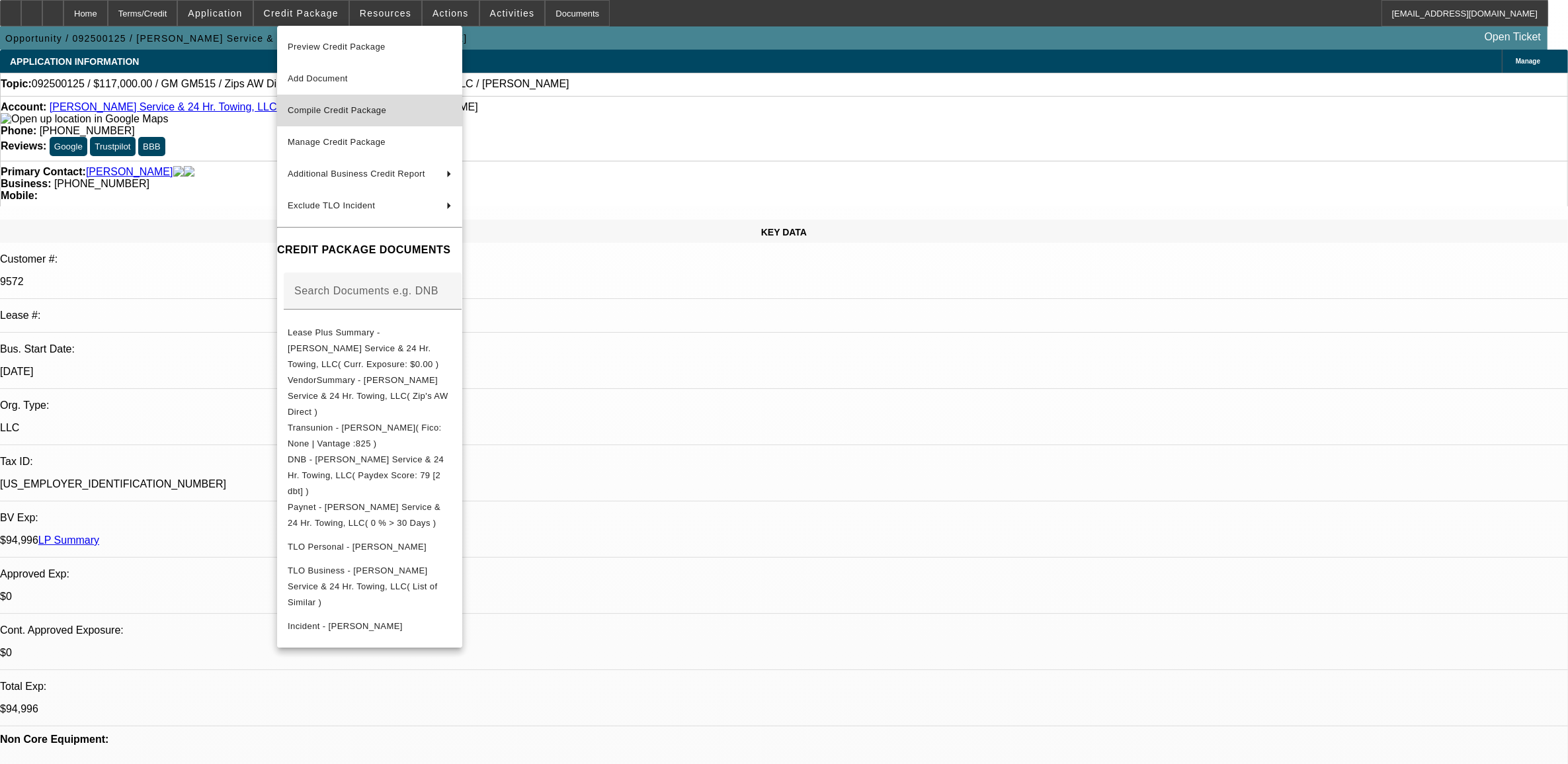
click at [342, 112] on span "Compile Credit Package" at bounding box center [337, 110] width 98 height 10
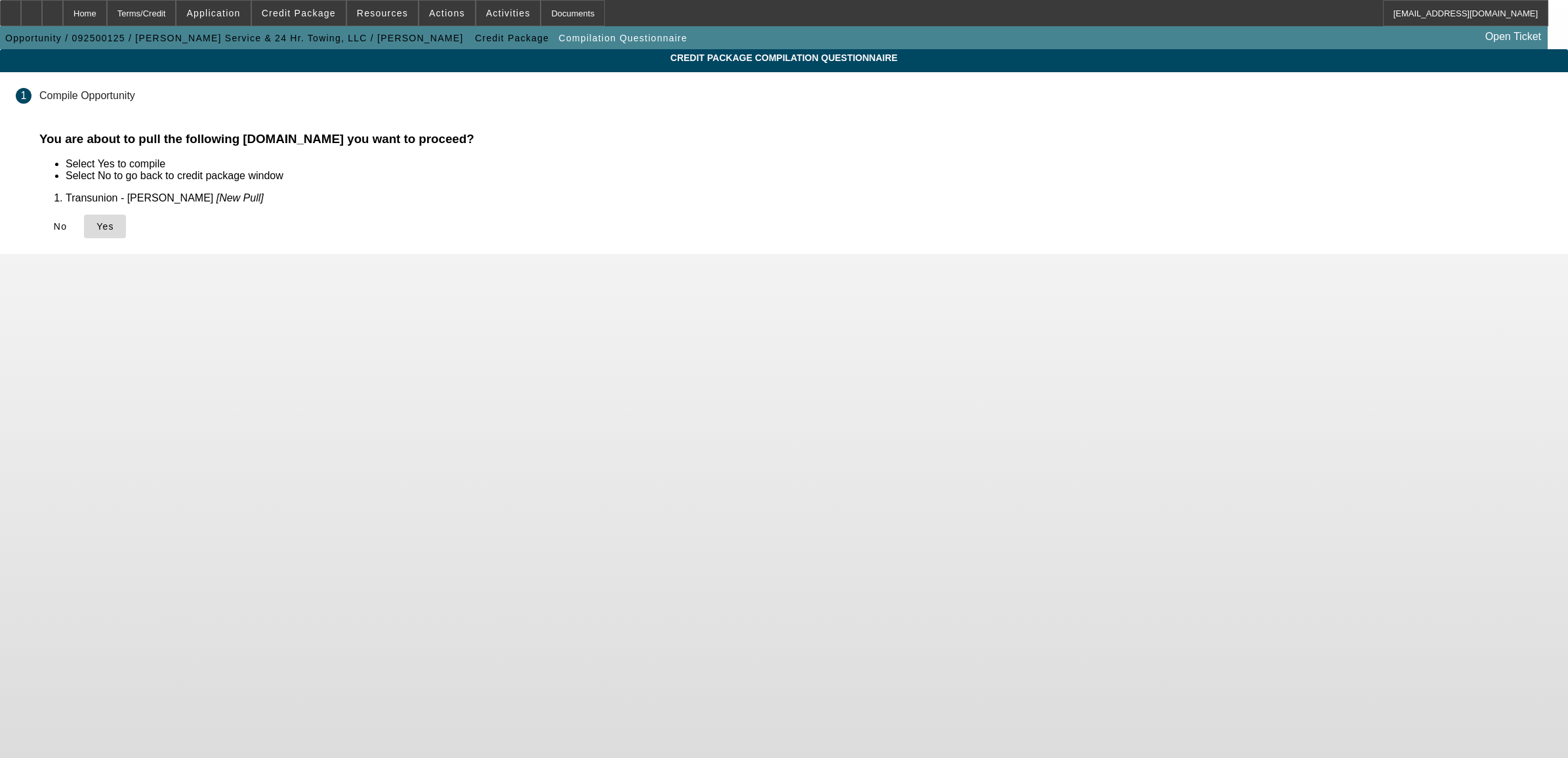
click at [126, 230] on span at bounding box center [105, 227] width 42 height 32
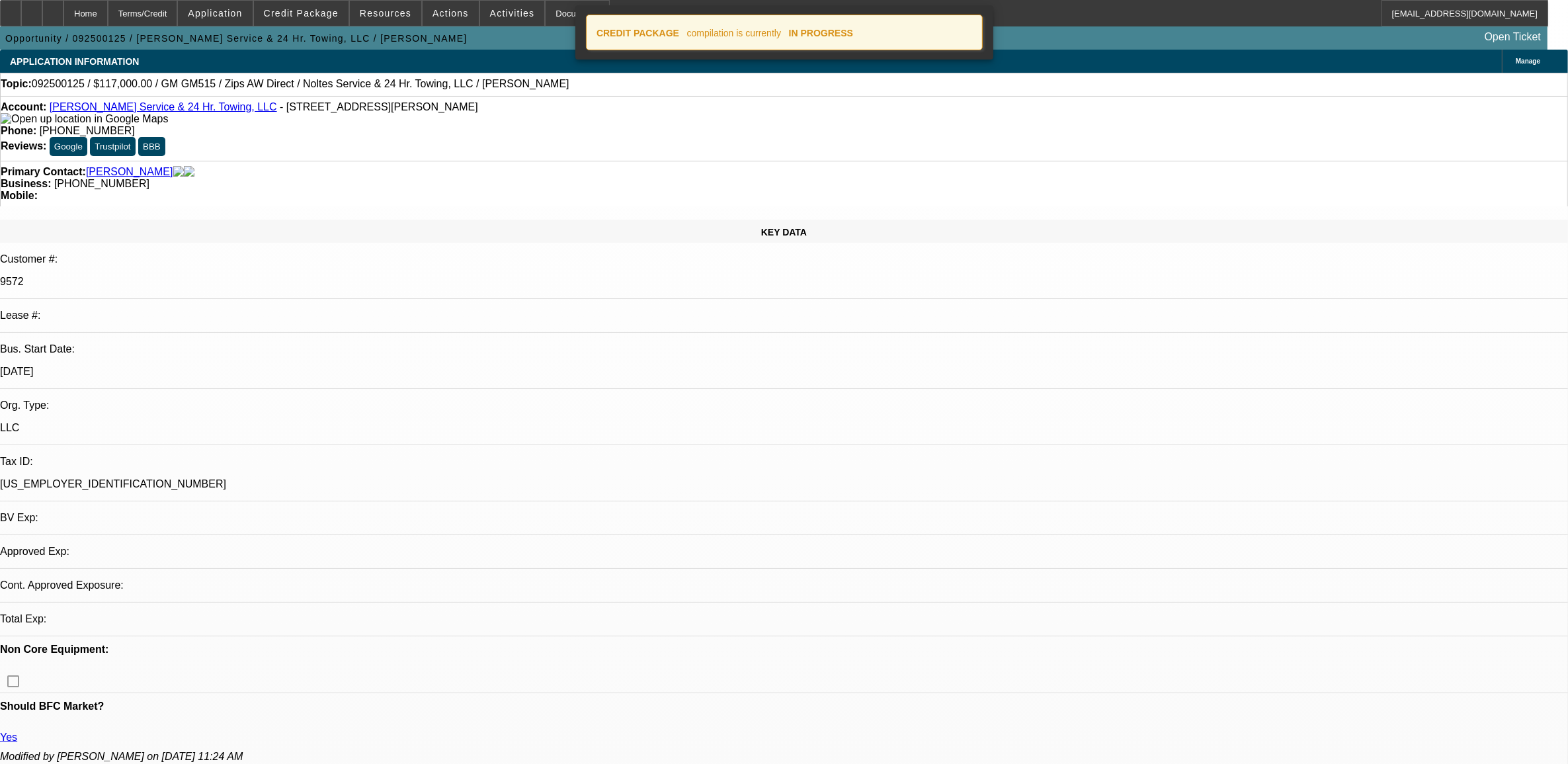
select select "0"
select select "2"
select select "0.1"
select select "4"
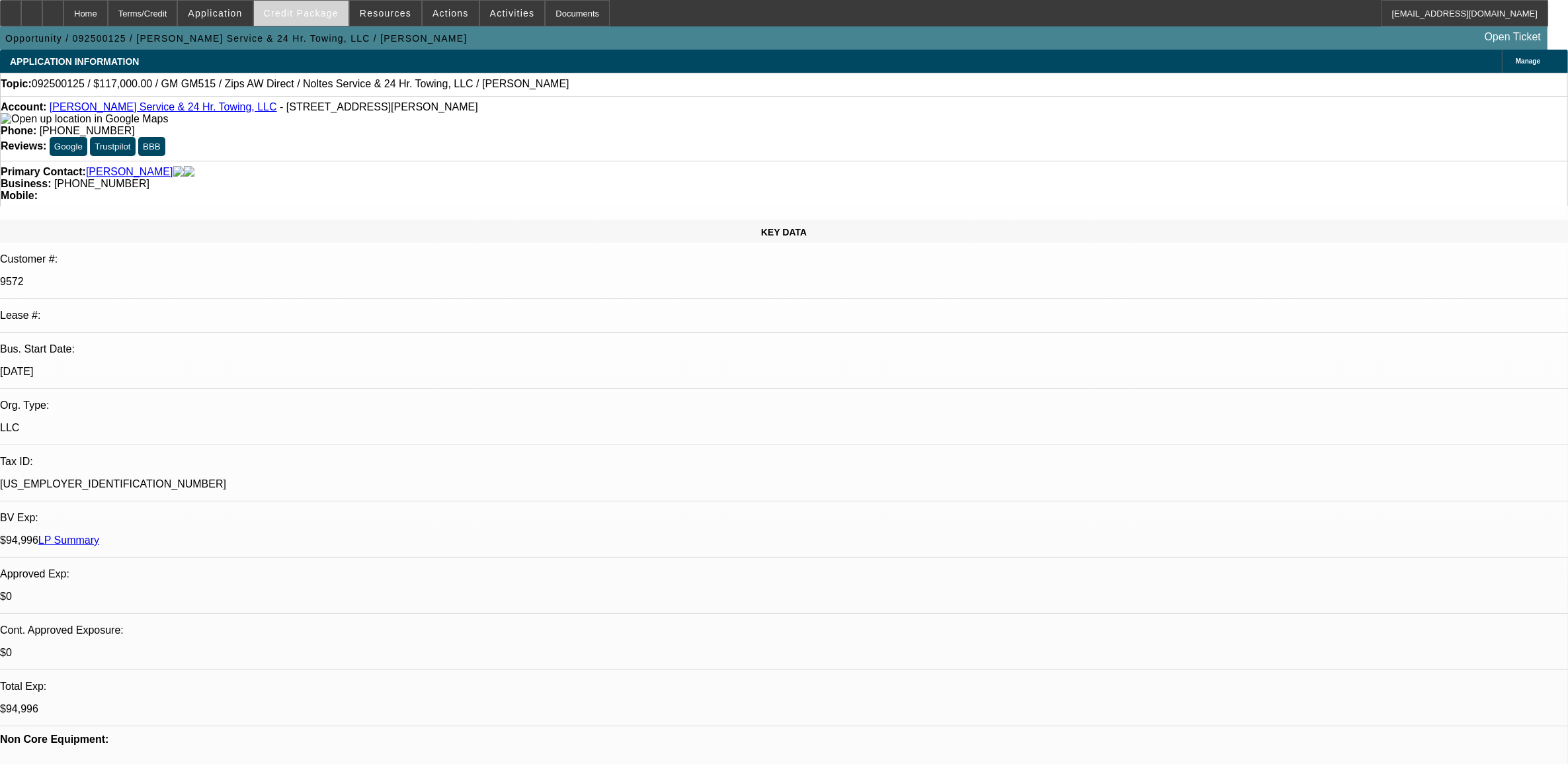
click at [298, 20] on span at bounding box center [301, 13] width 94 height 32
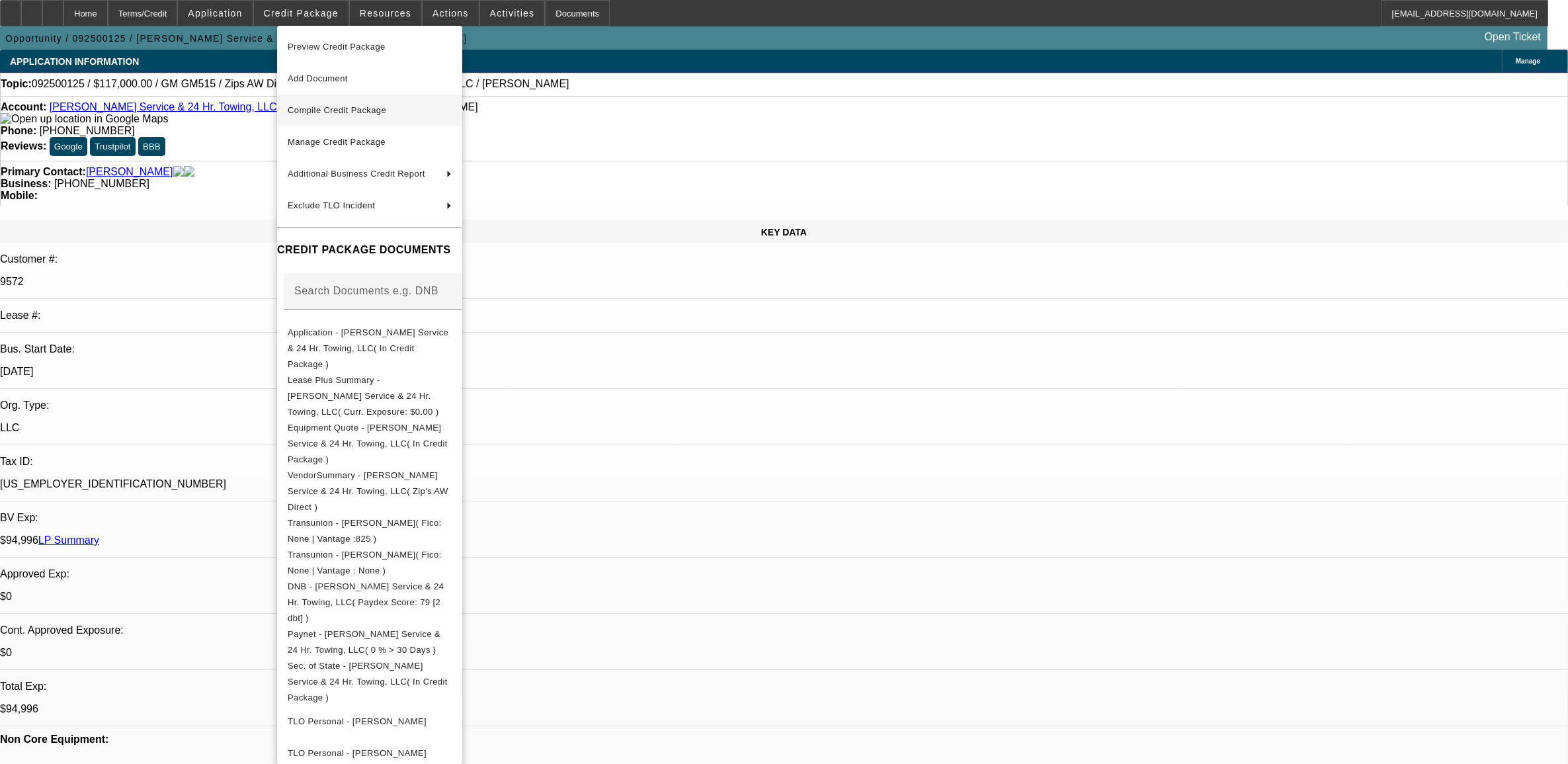
click at [339, 115] on span "Compile Credit Package" at bounding box center [369, 110] width 164 height 16
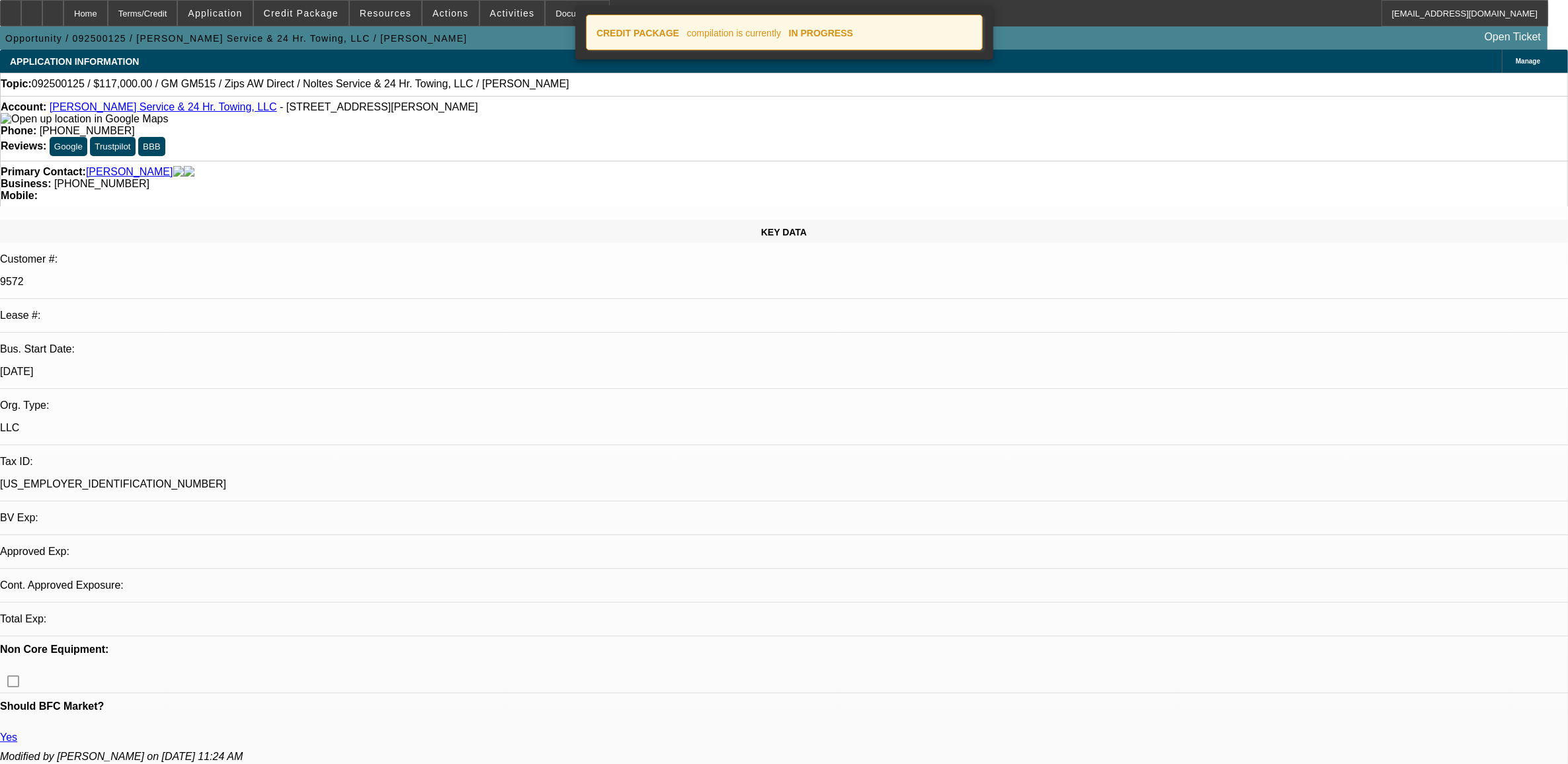
select select "0"
select select "2"
select select "0.1"
select select "4"
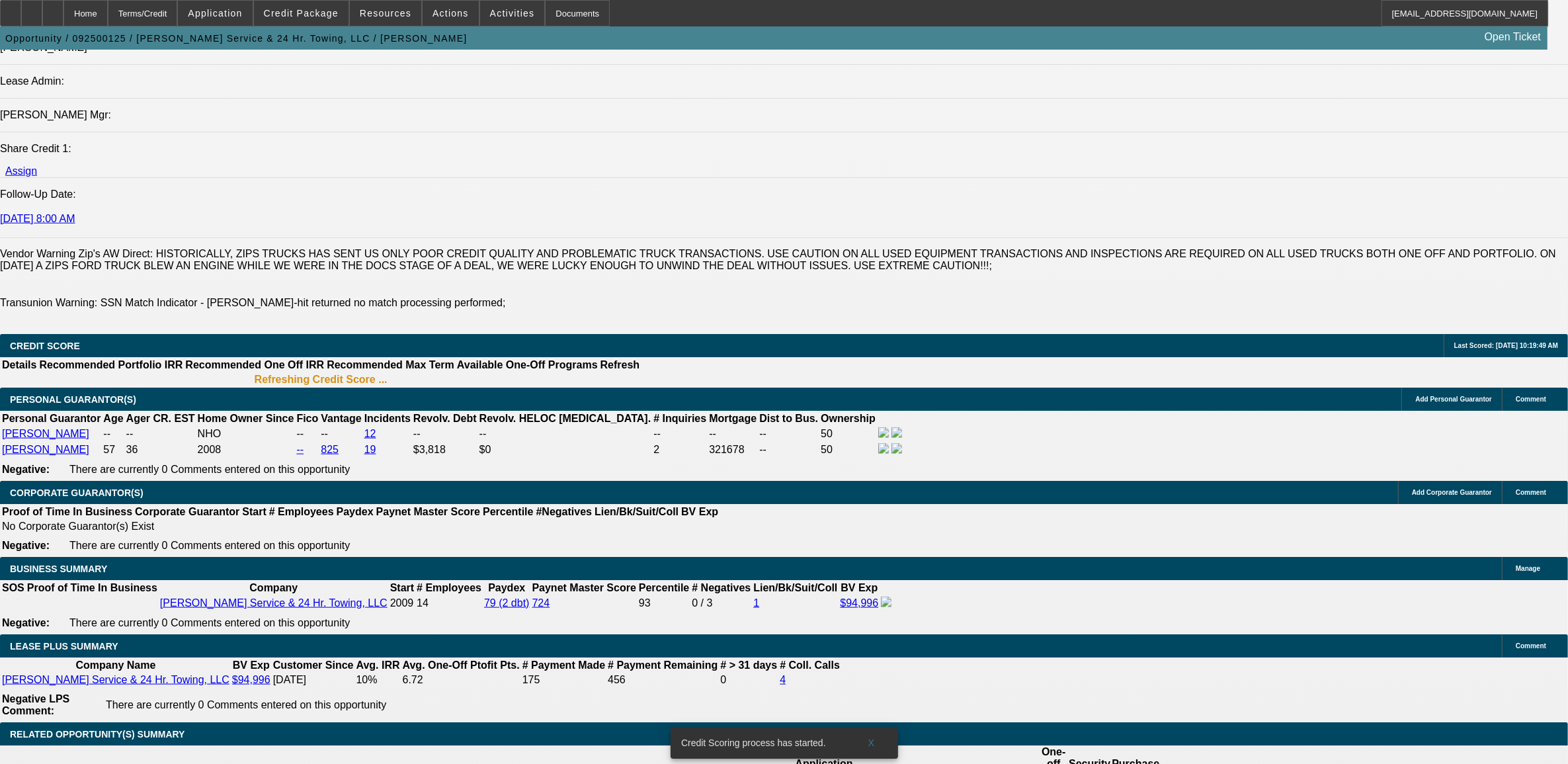
scroll to position [2149, 0]
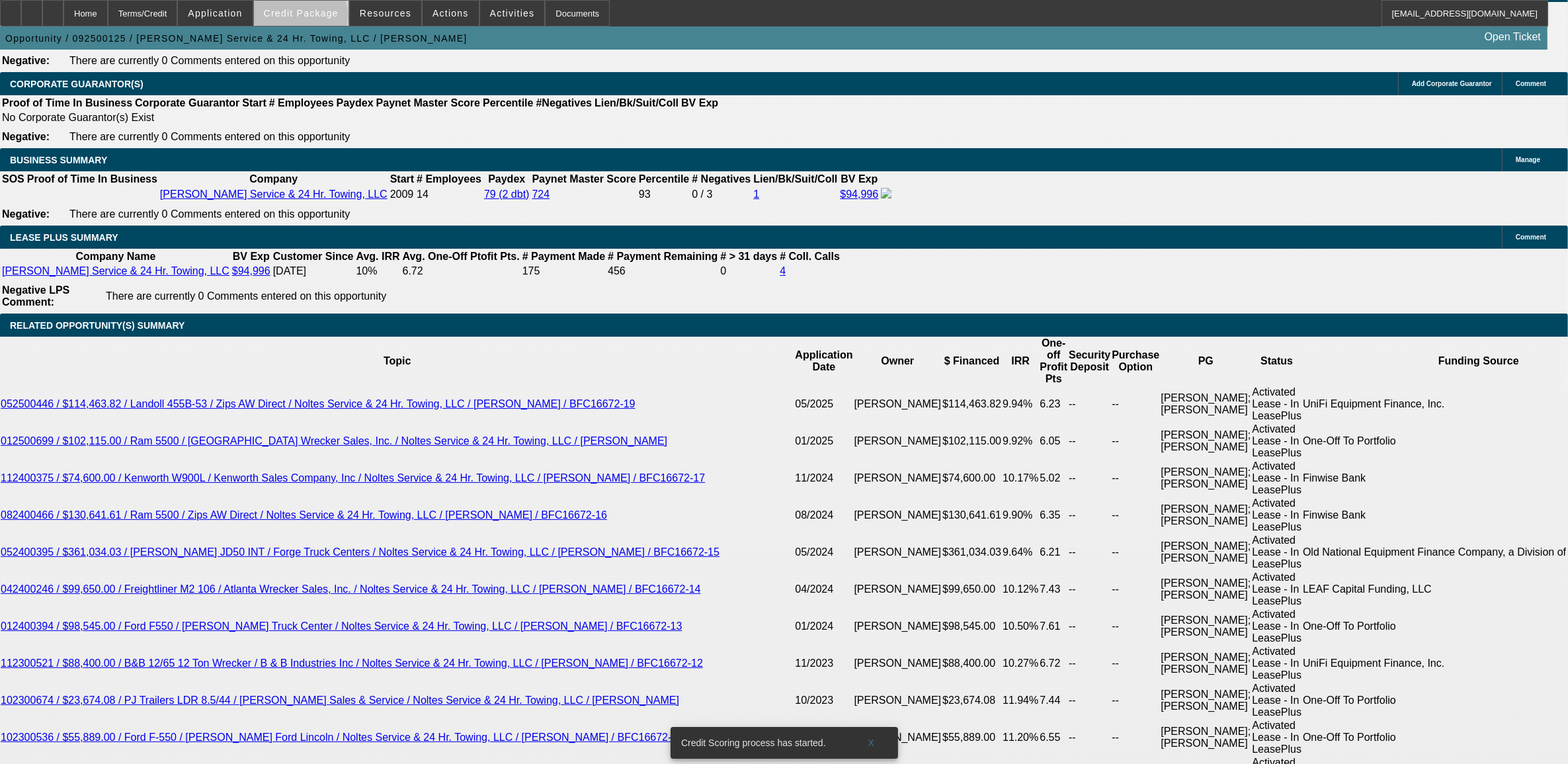
click at [323, 19] on span at bounding box center [301, 13] width 94 height 32
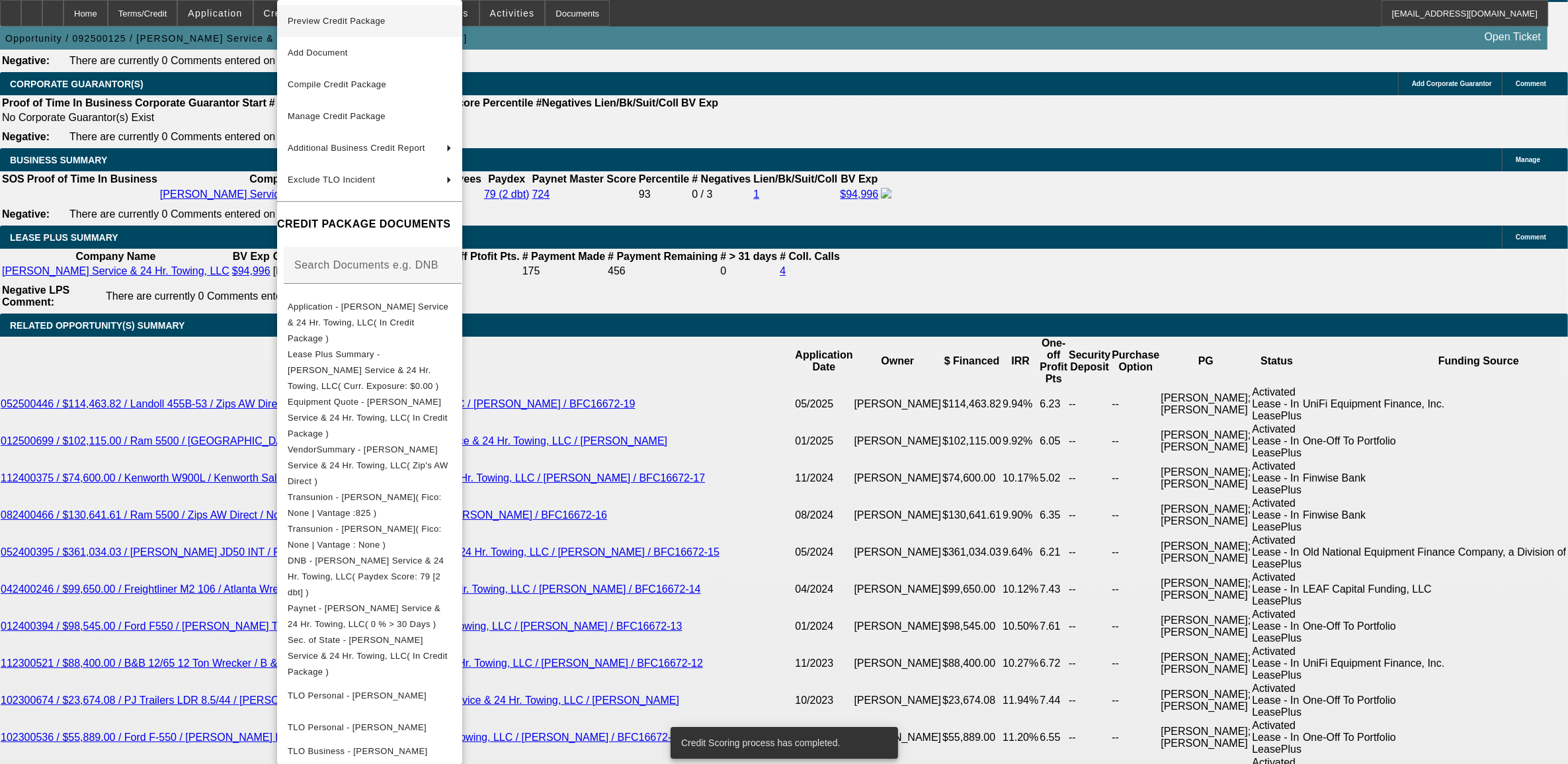
click at [358, 27] on span "Preview Credit Package" at bounding box center [369, 21] width 164 height 16
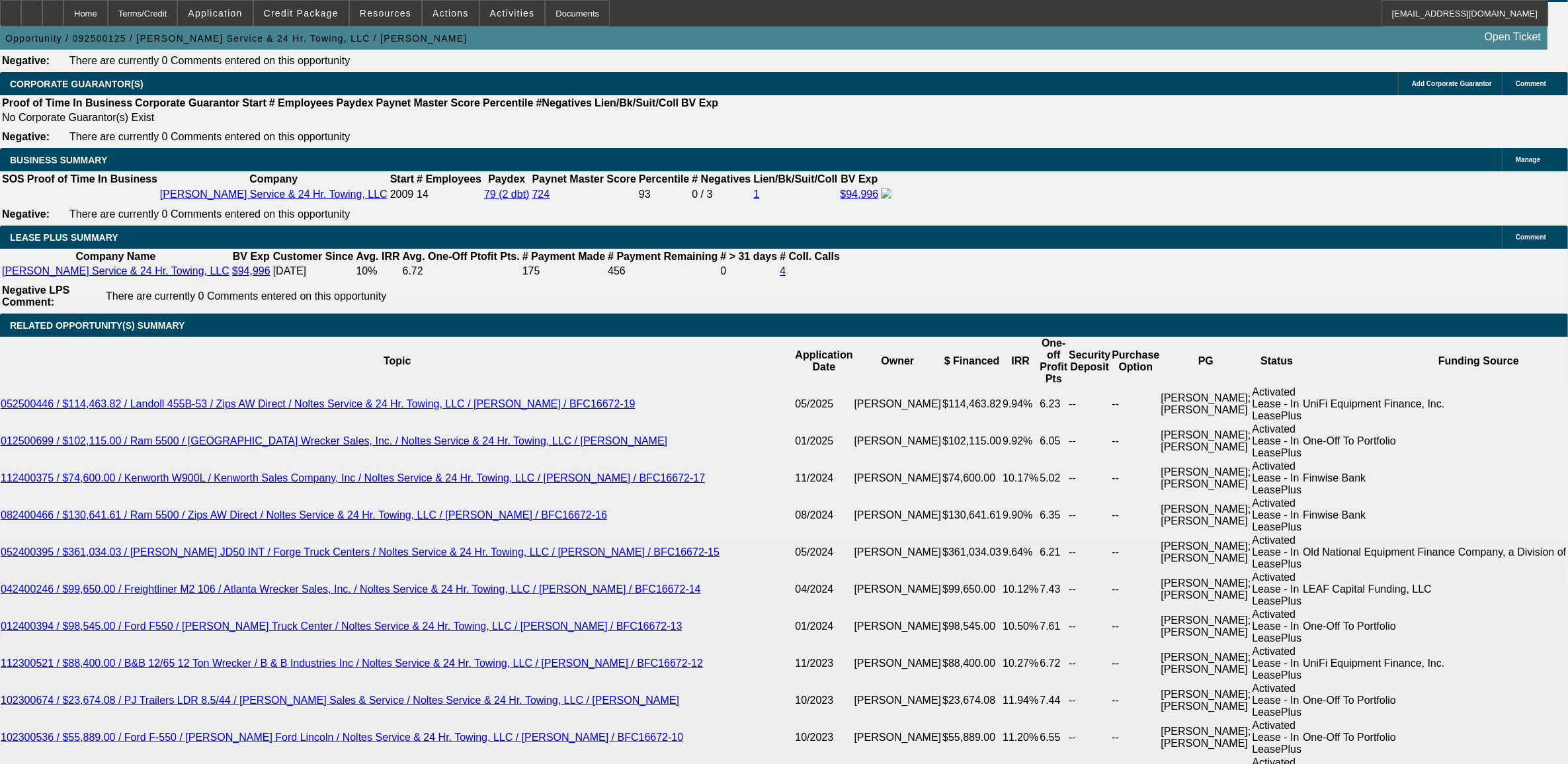
scroll to position [2143, 0]
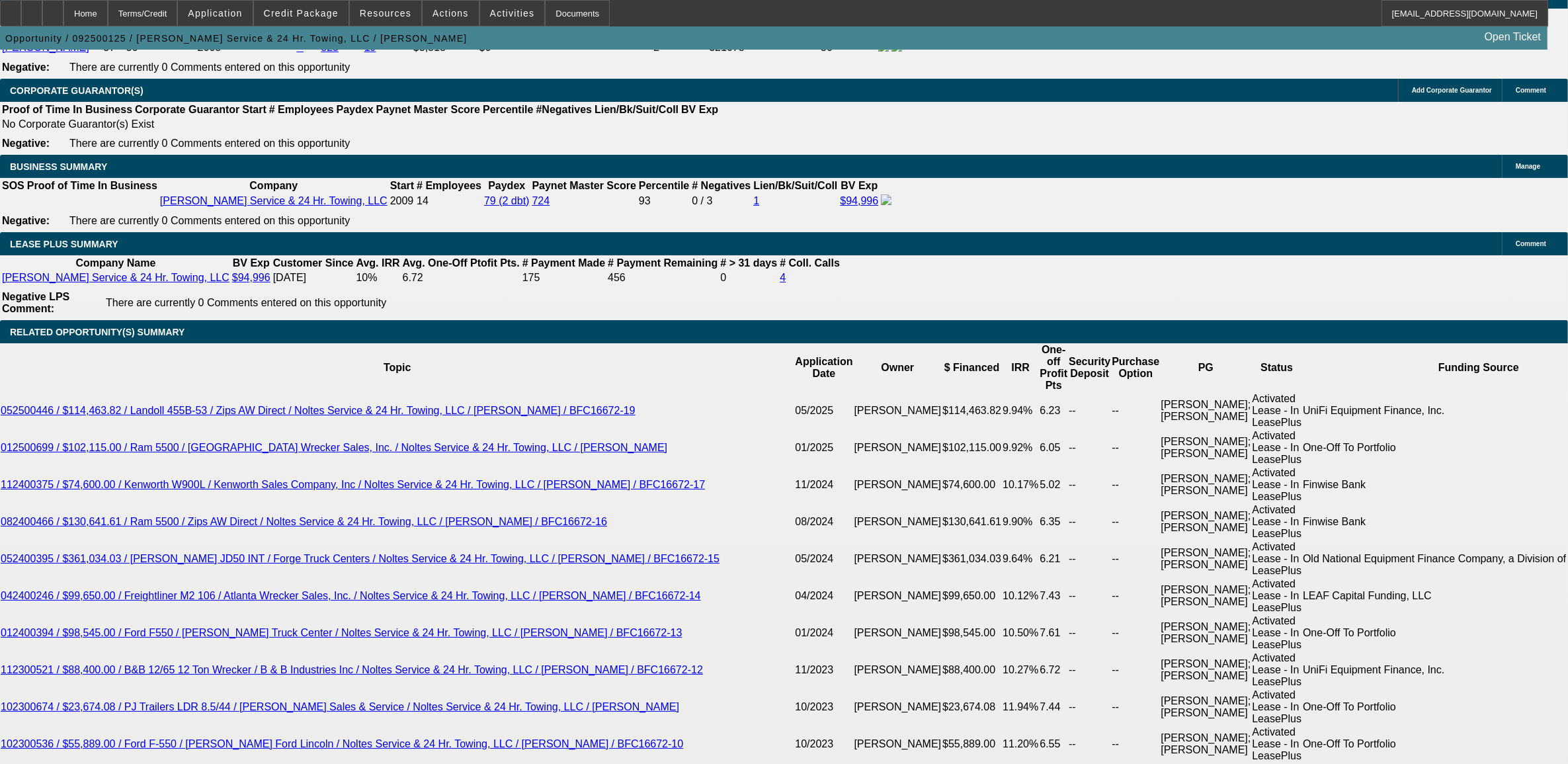
type input "4"
type input "$40,000.00"
type input "60"
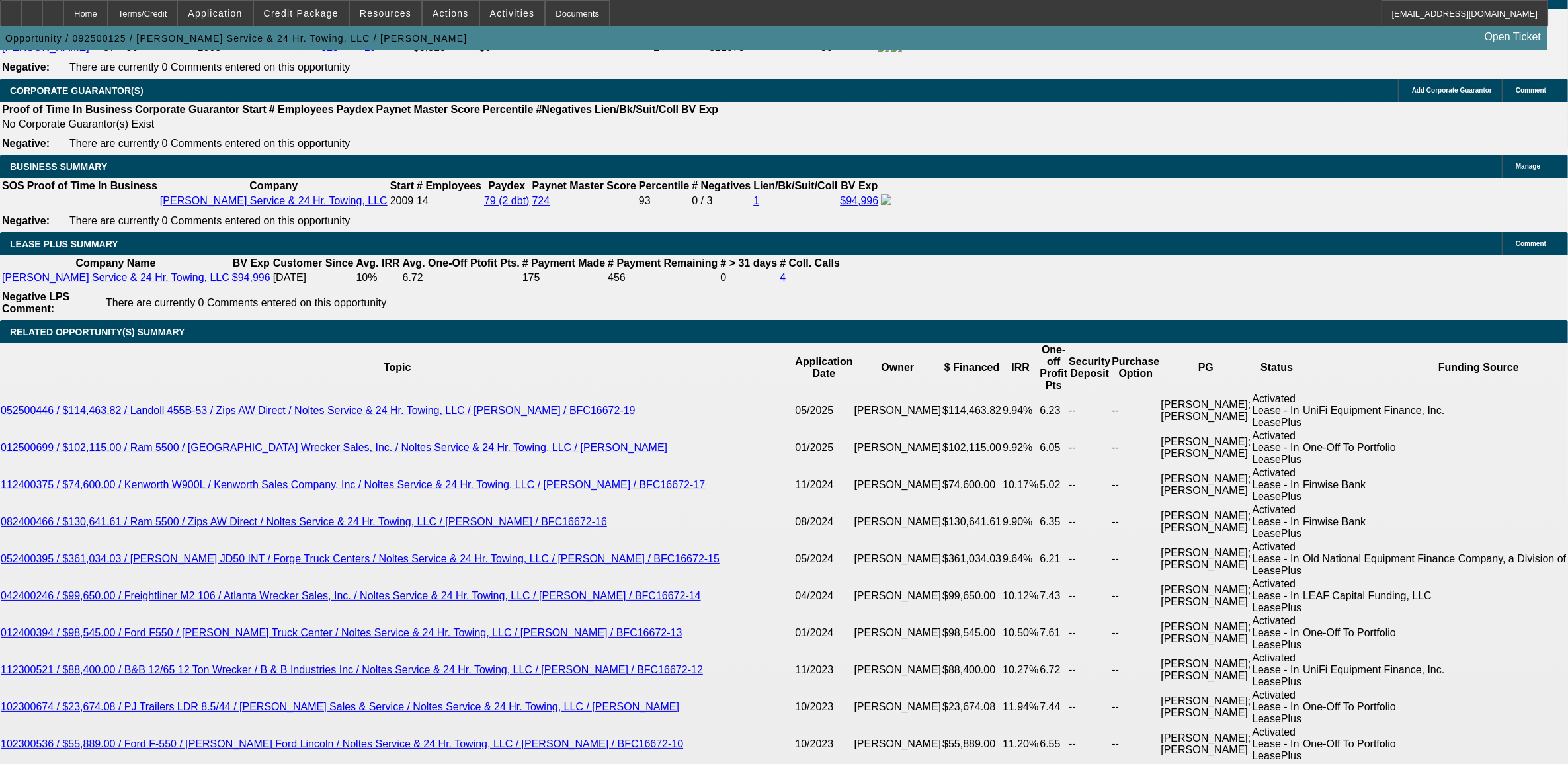
type input "10."
type input "$3,272.04"
type input "$1,636.02"
type input "$2,632.44"
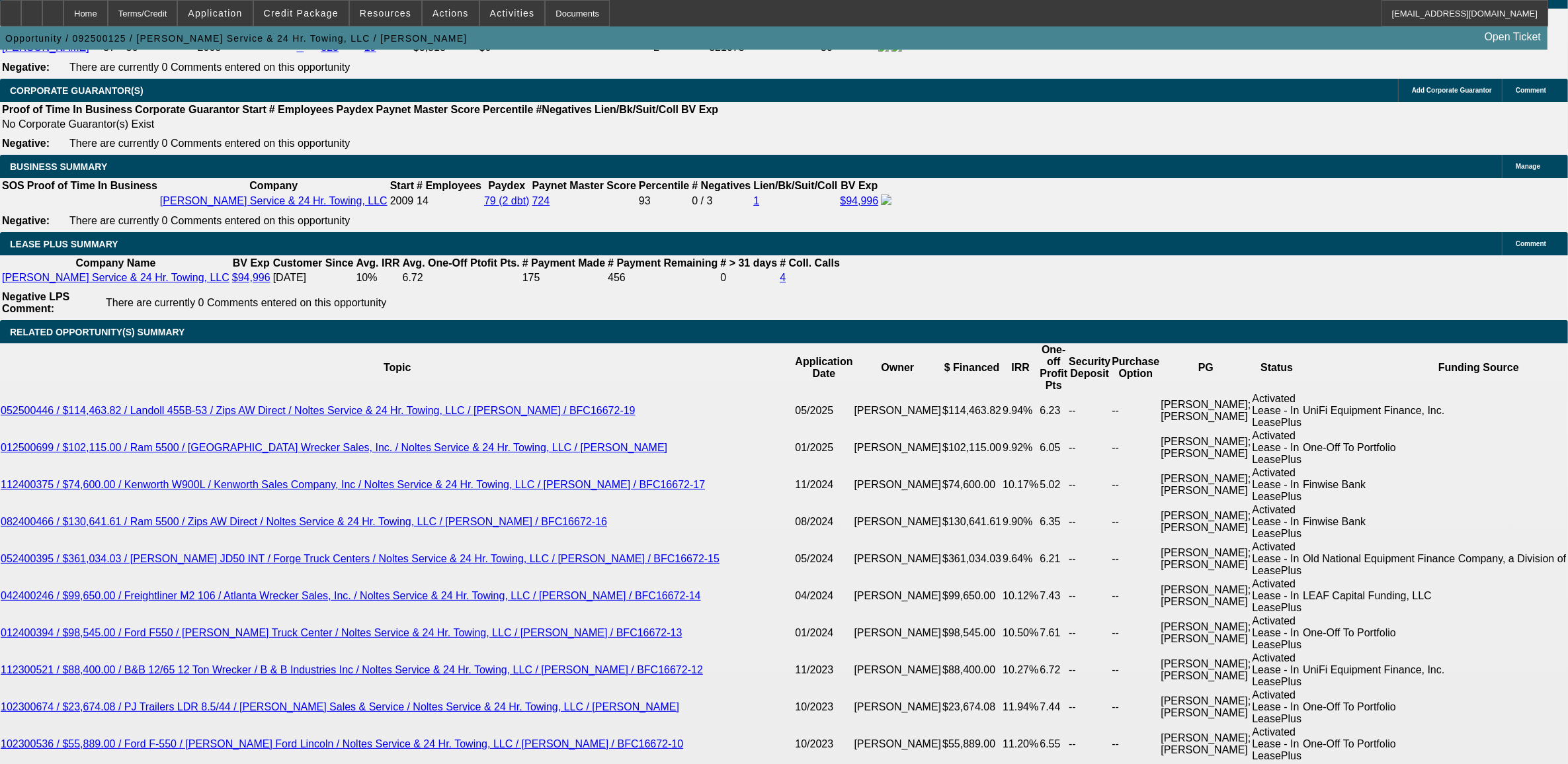
type input "$1,316.22"
type input "10.9"
type input "$3,340.66"
type input "$1,670.33"
type input "10.9"
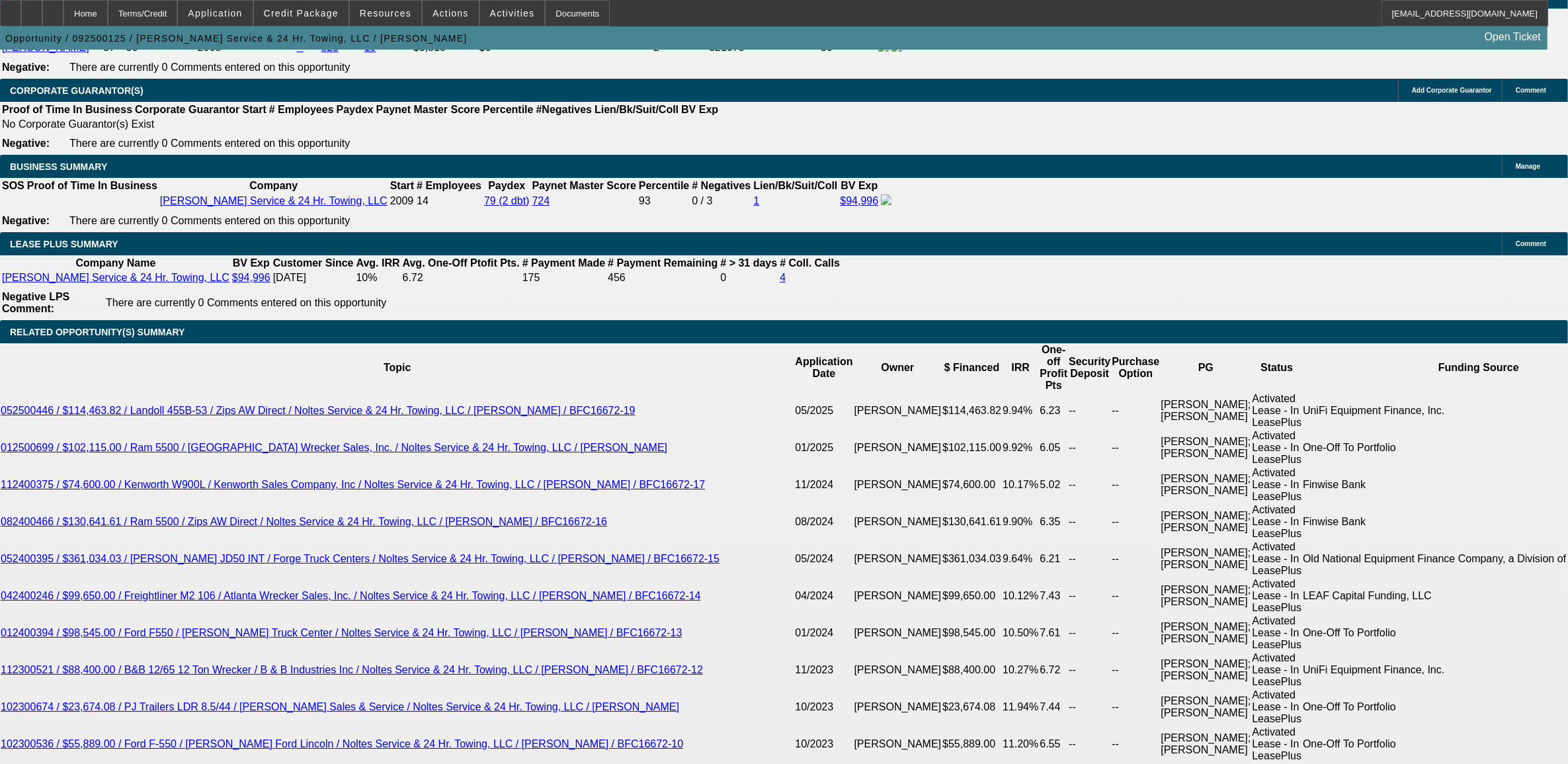
select select "0"
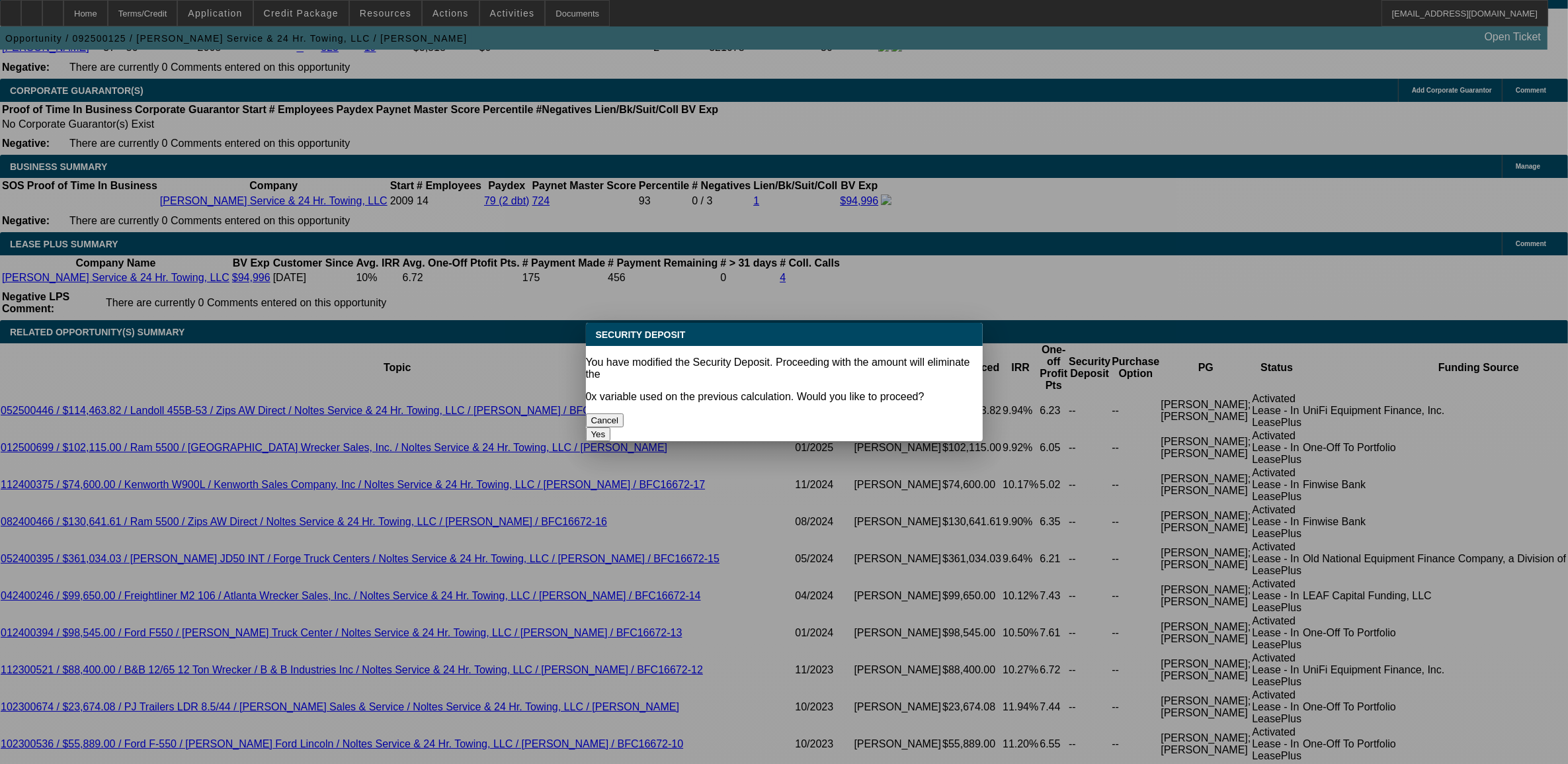
scroll to position [0, 0]
click at [611, 427] on button "Yes" at bounding box center [599, 434] width 25 height 14
type input "$0.00"
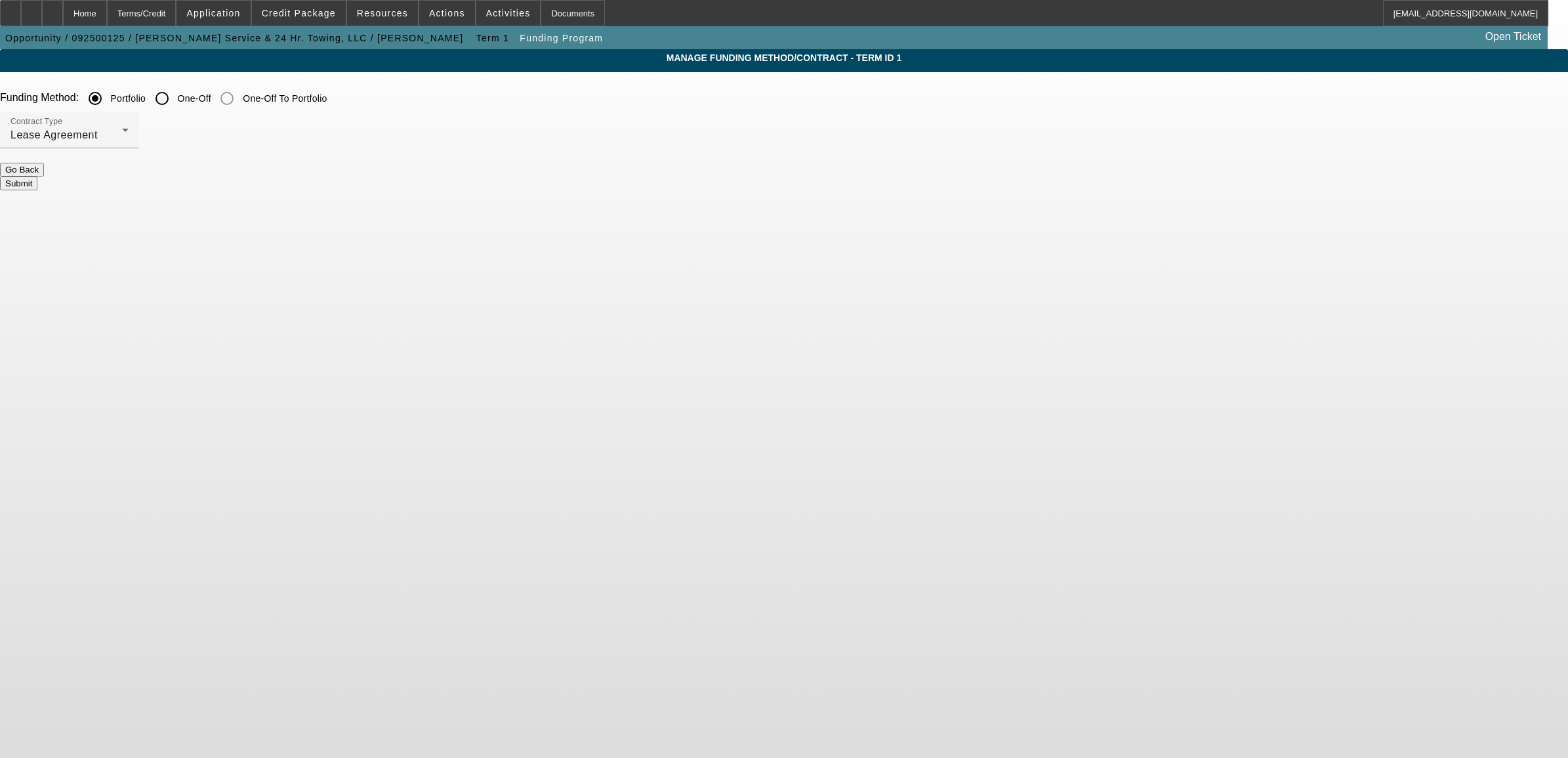
click at [175, 105] on input "One-Off" at bounding box center [162, 99] width 26 height 26
radio input "true"
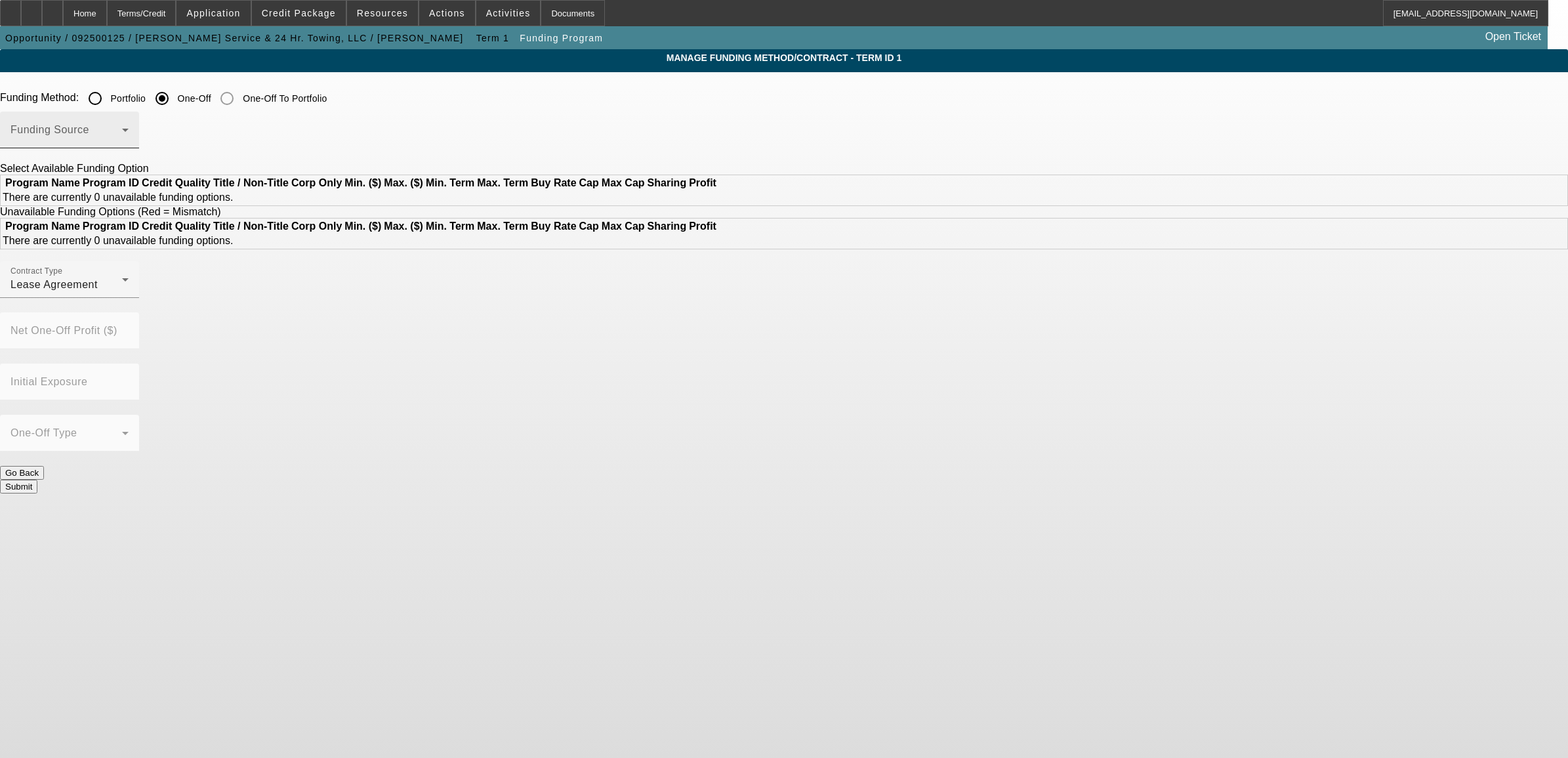
click at [122, 130] on span at bounding box center [66, 135] width 111 height 16
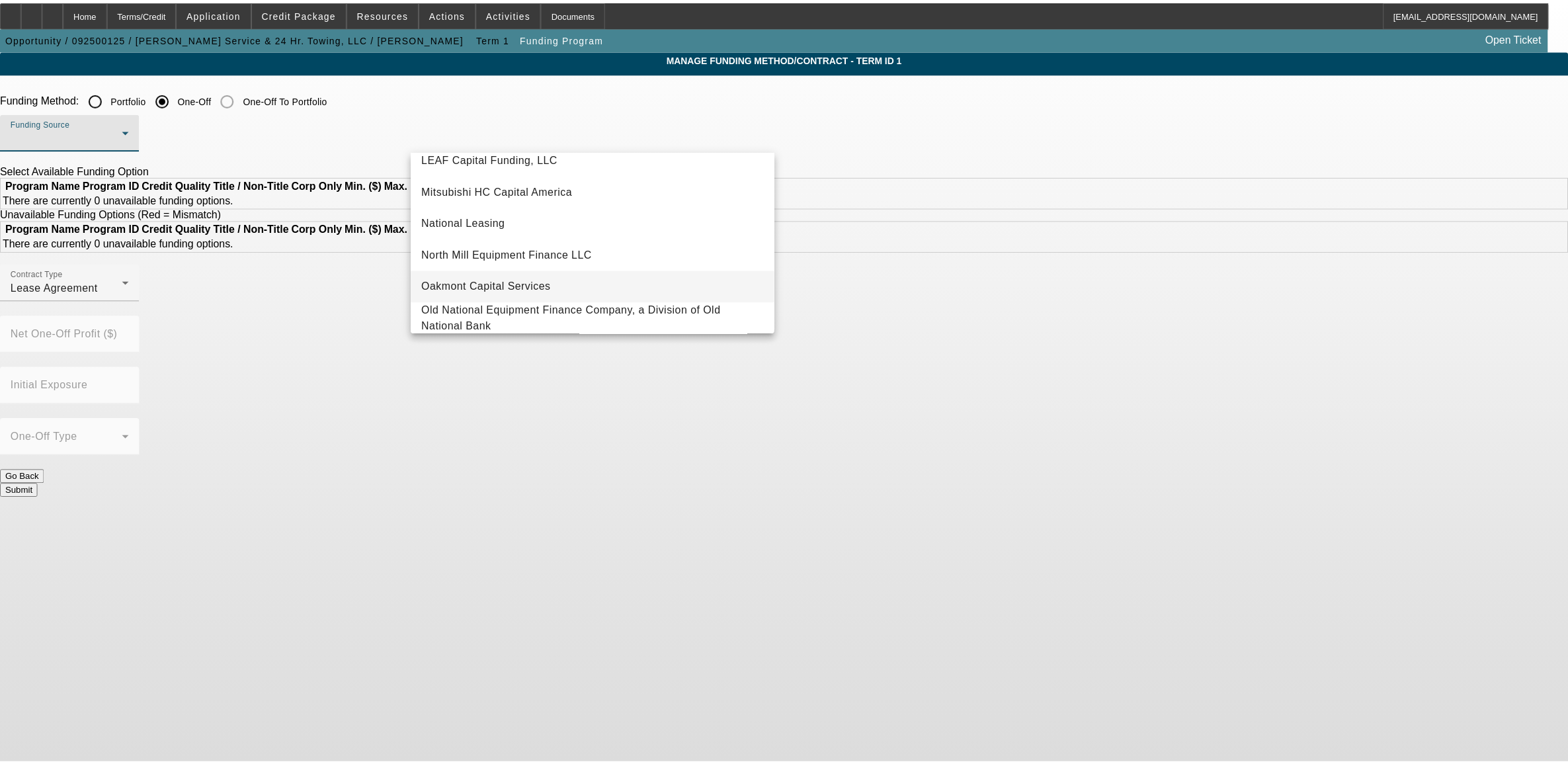
scroll to position [291, 0]
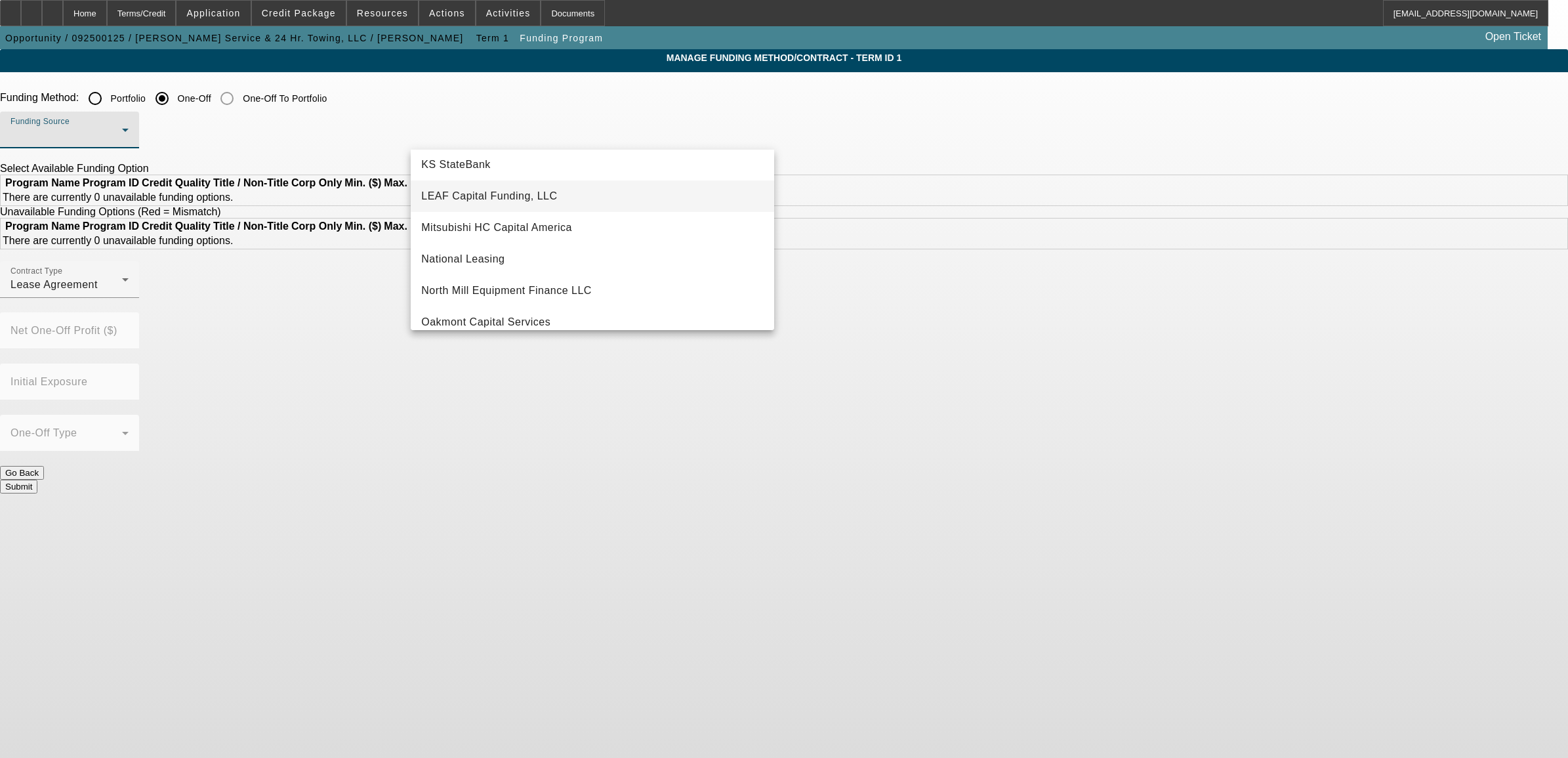
click at [447, 195] on span "LEAF Capital Funding, LLC" at bounding box center [489, 196] width 136 height 16
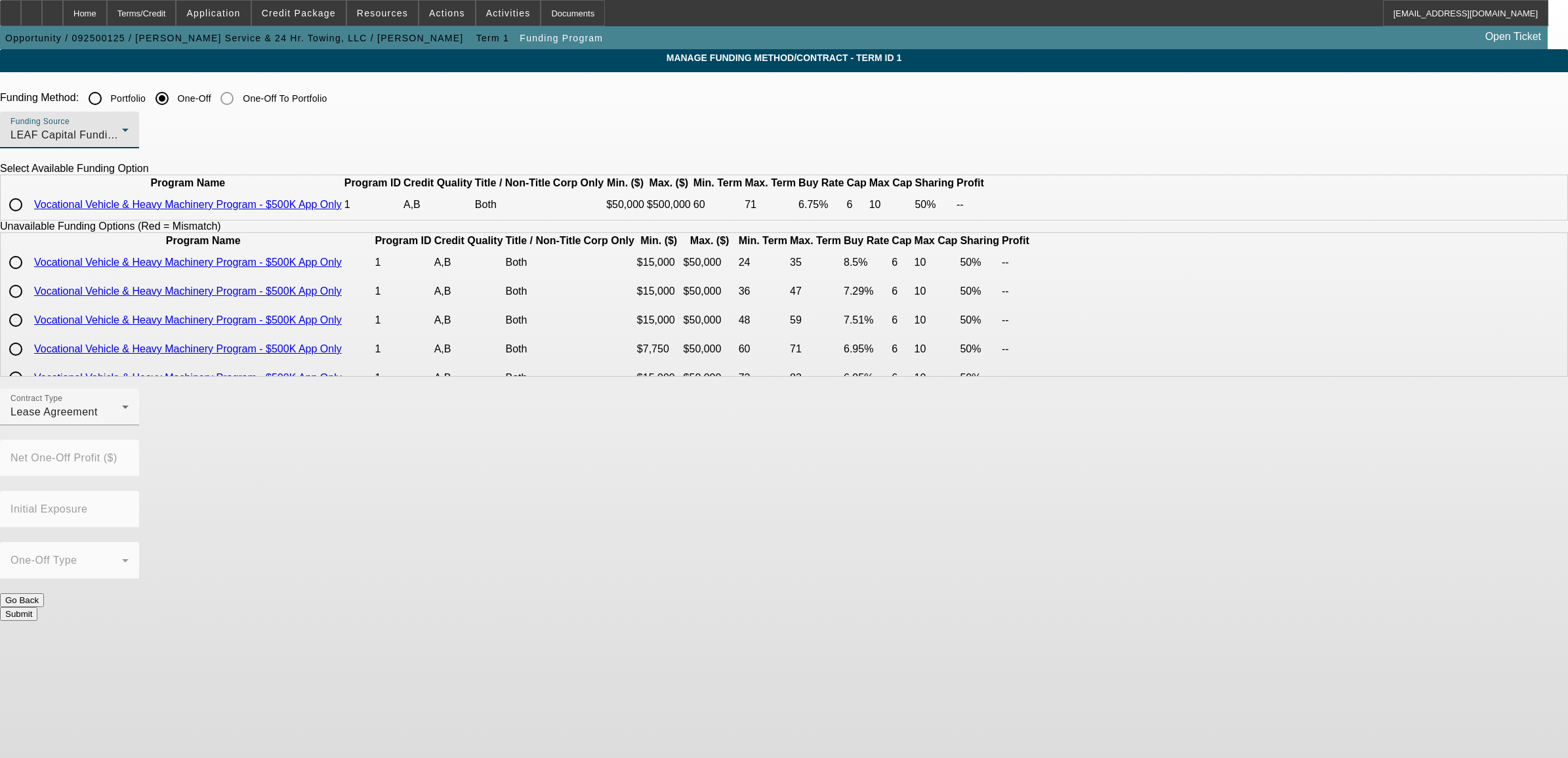
click at [29, 218] on input "radio" at bounding box center [16, 205] width 26 height 26
radio input "true"
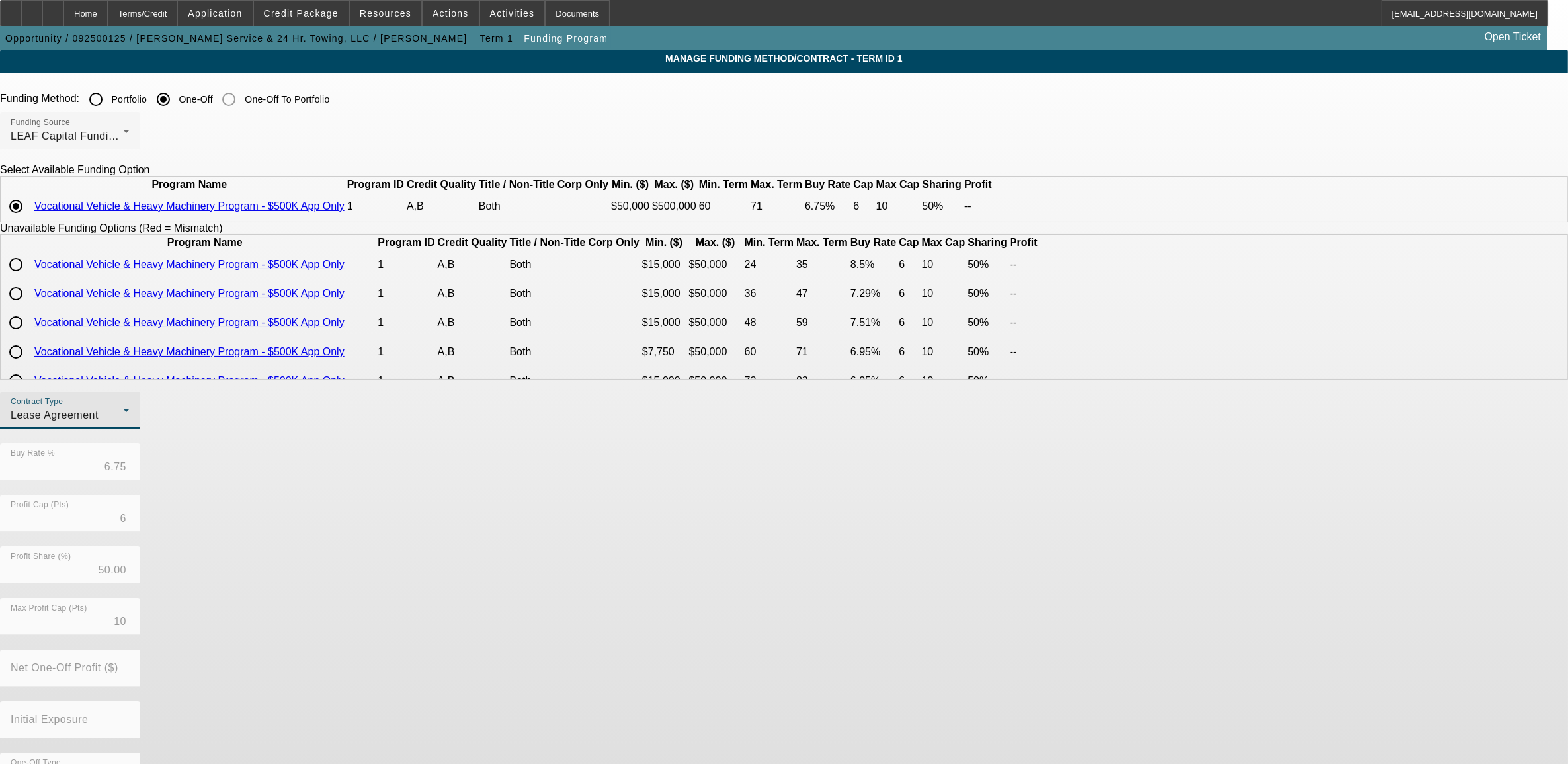
click at [123, 423] on div "Lease Agreement" at bounding box center [66, 416] width 112 height 16
drag, startPoint x: 524, startPoint y: 502, endPoint x: 530, endPoint y: 506, distance: 7.2
click at [523, 502] on span "Equipment Finance Agreement" at bounding box center [495, 514] width 152 height 32
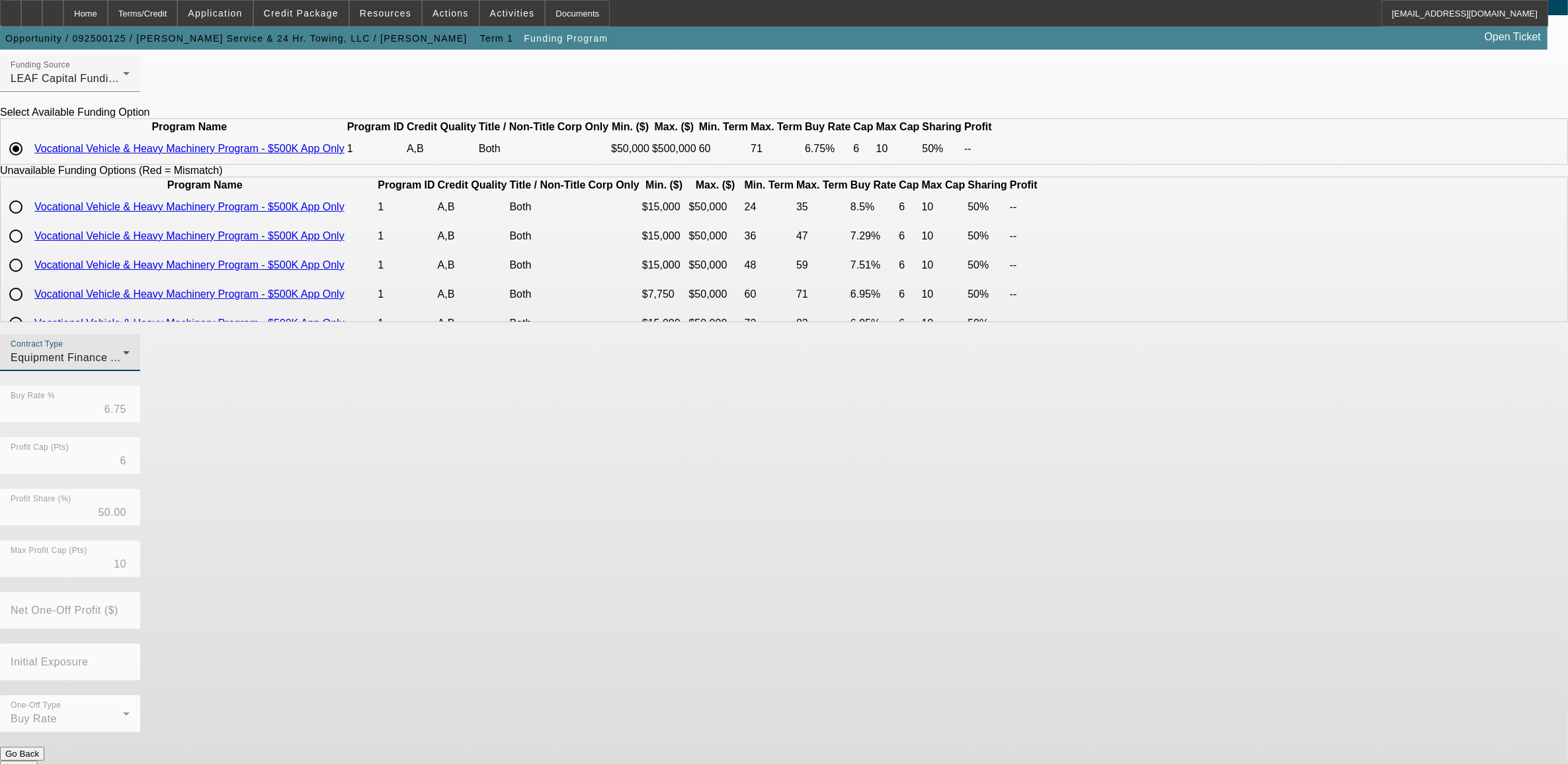
scroll to position [64, 0]
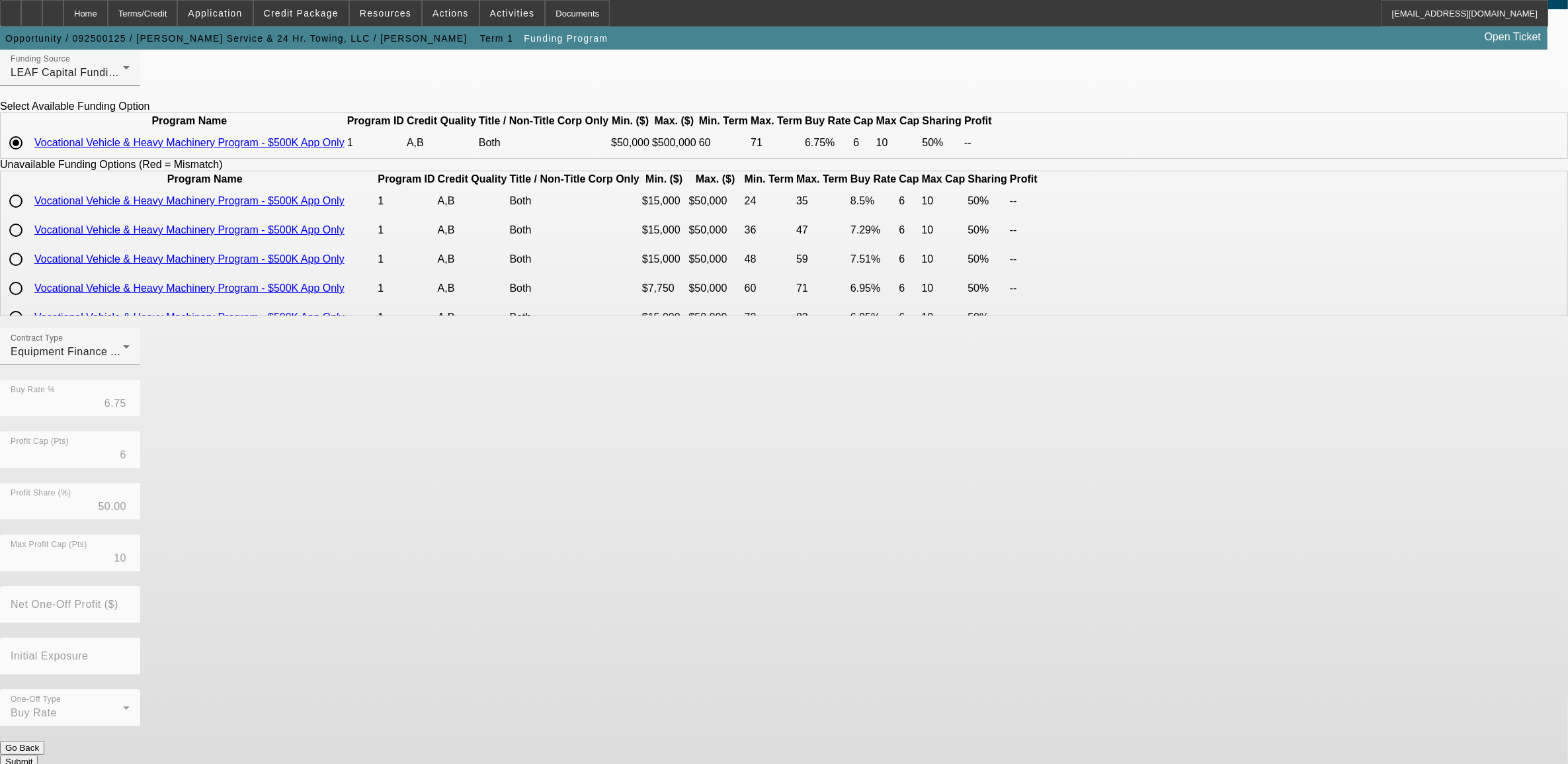
click at [38, 755] on button "Submit" at bounding box center [19, 761] width 38 height 14
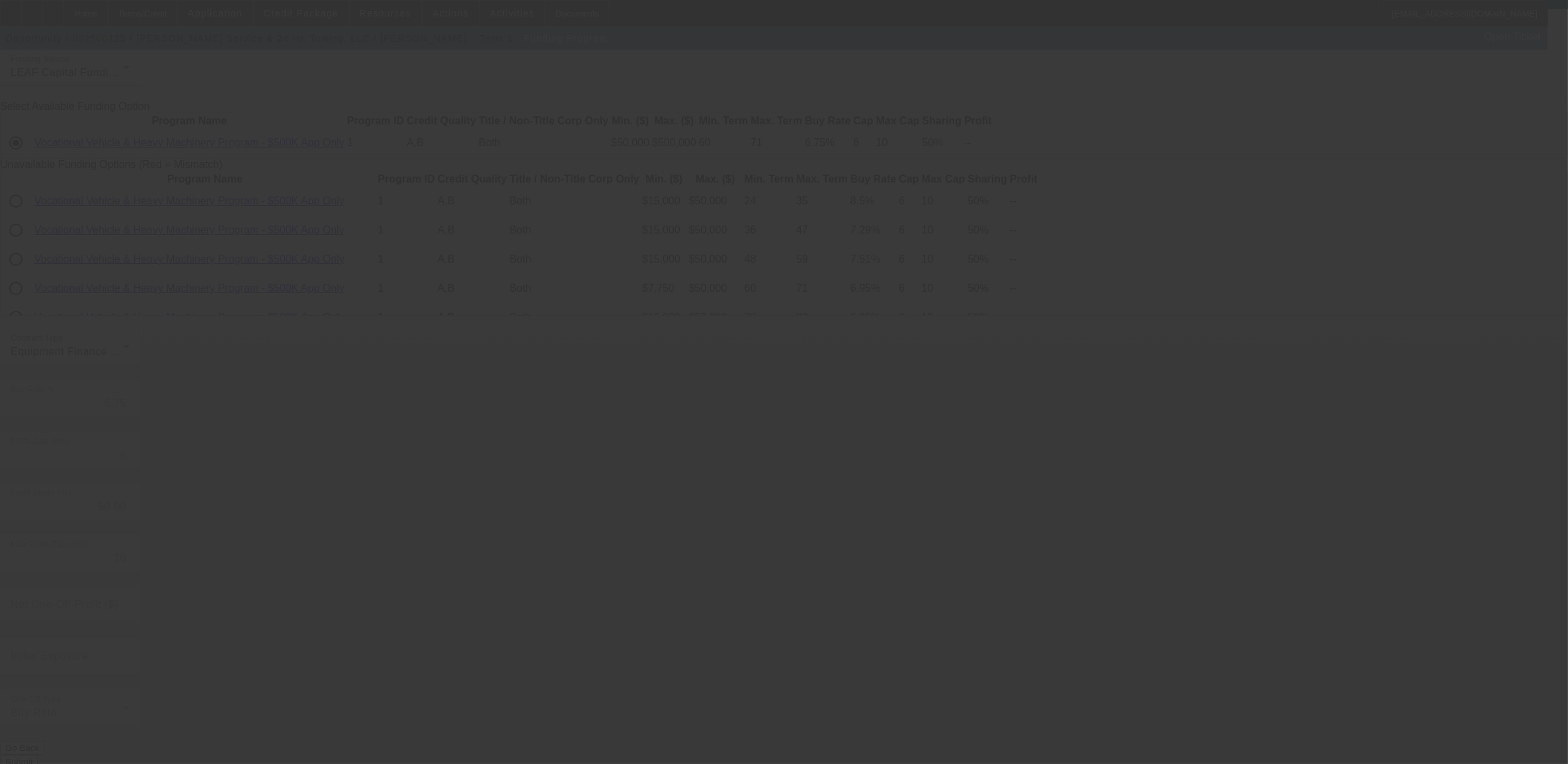
radio input "true"
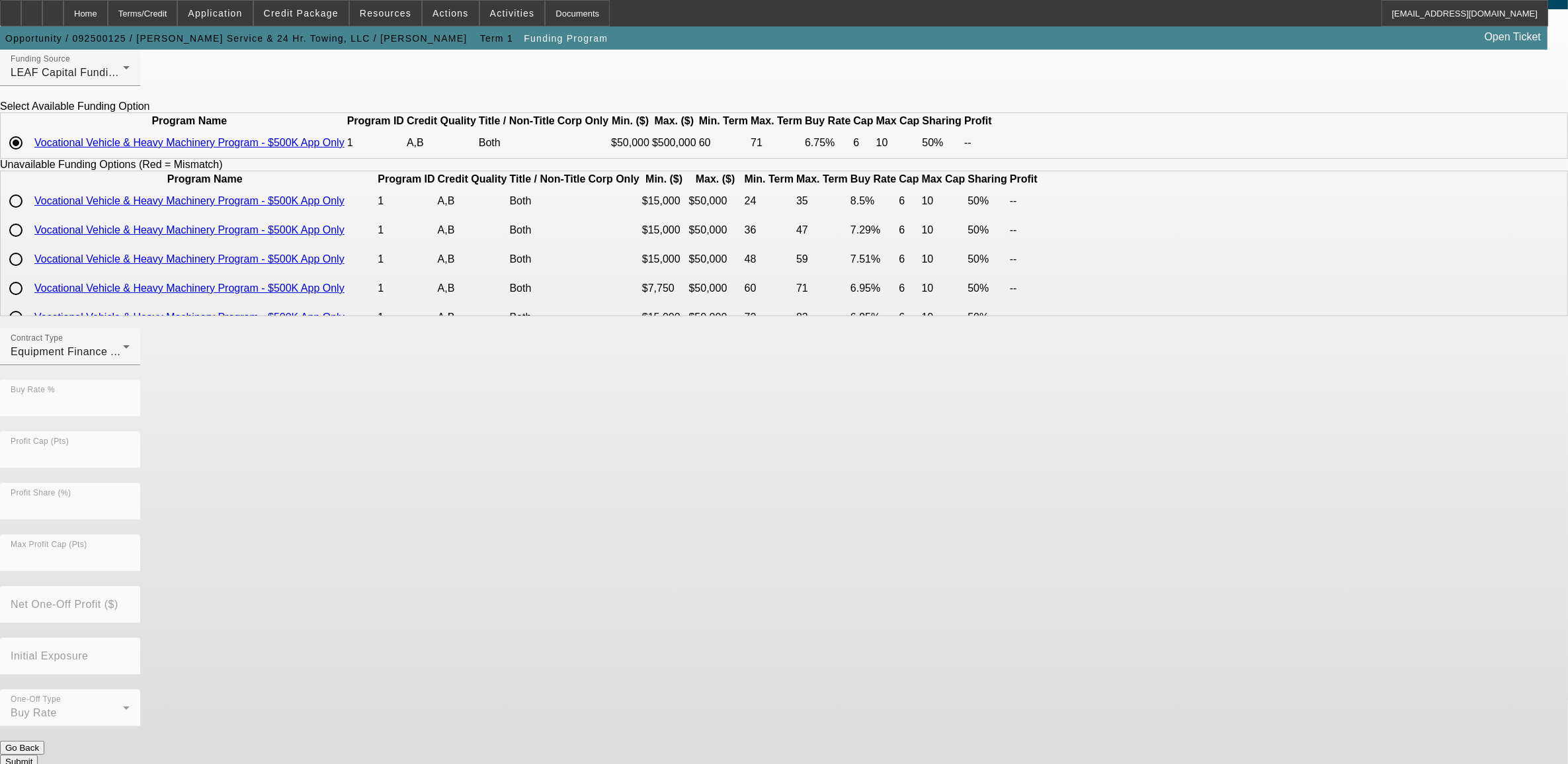
scroll to position [0, 0]
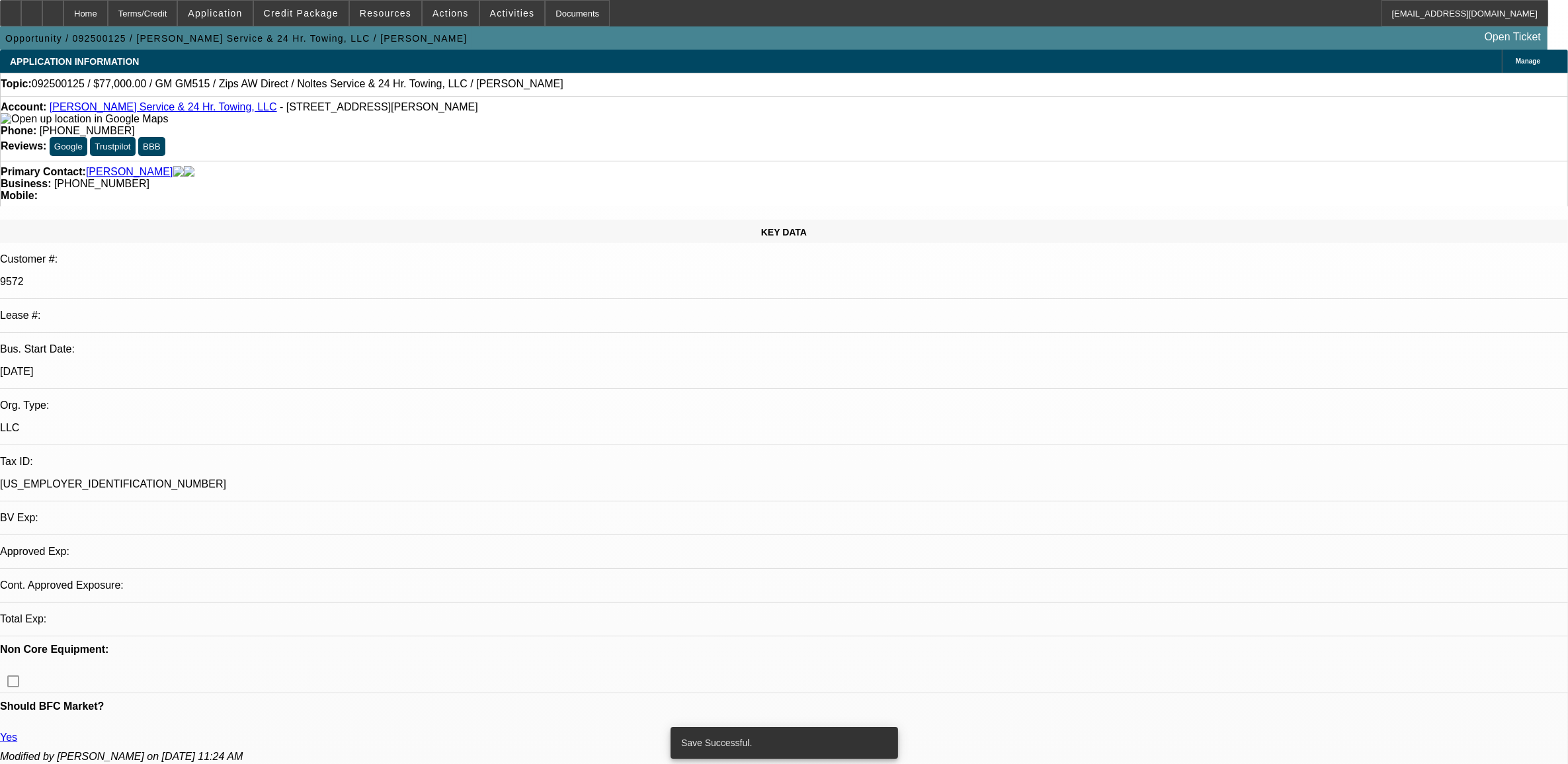
select select "0"
select select "2"
select select "0"
select select "6"
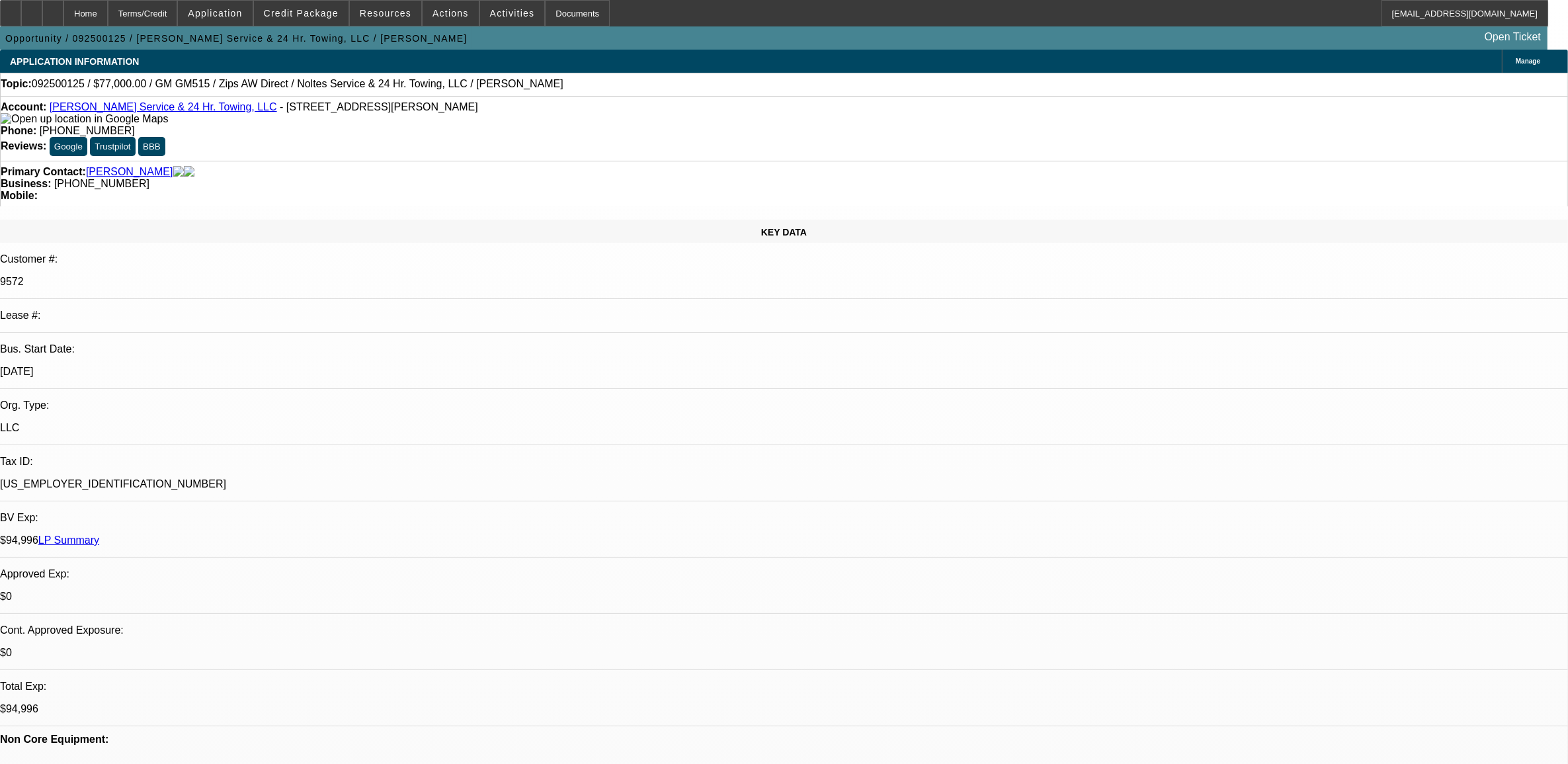
click at [99, 534] on link "LP Summary" at bounding box center [69, 540] width 61 height 11
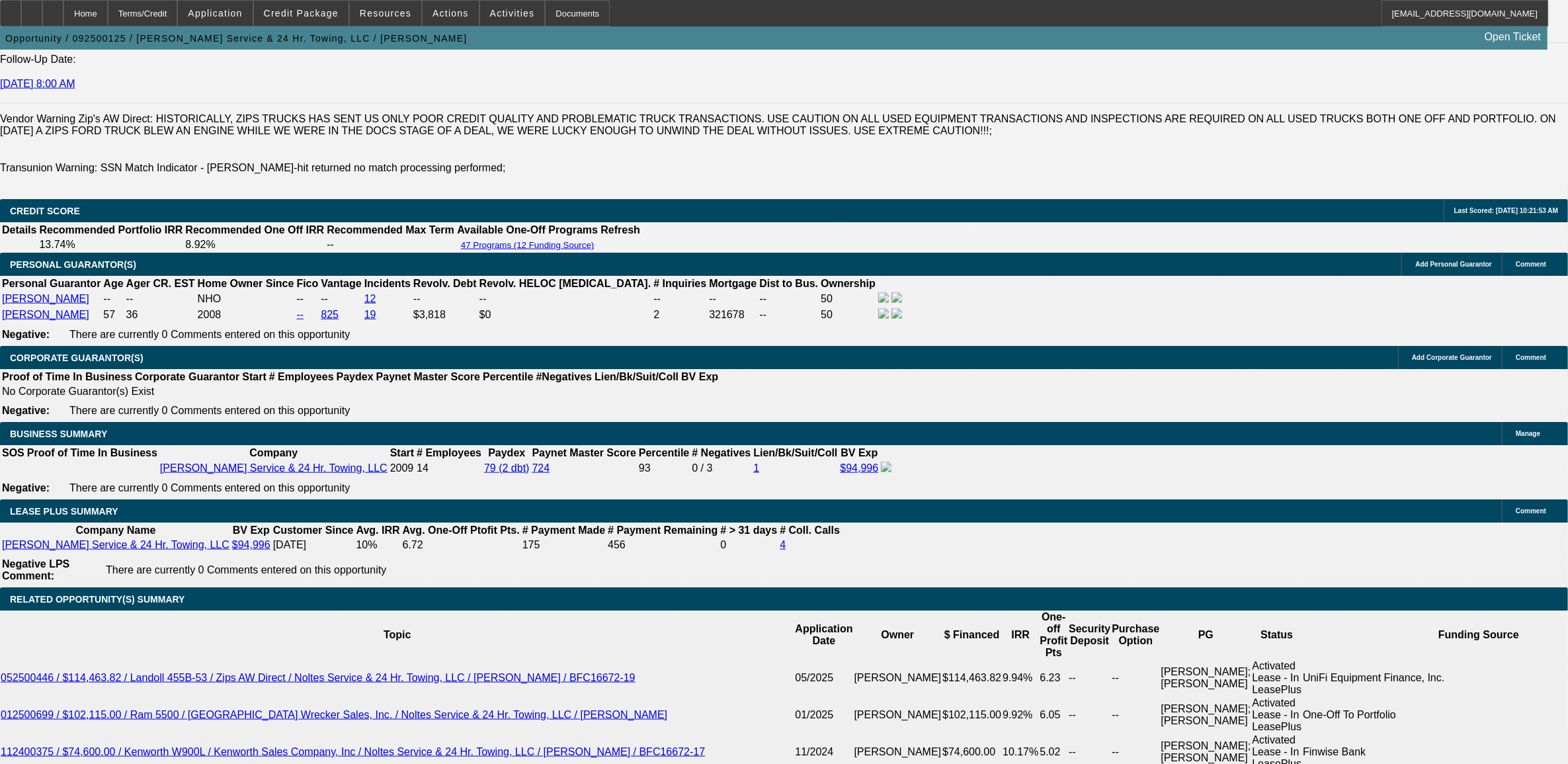
scroll to position [2149, 0]
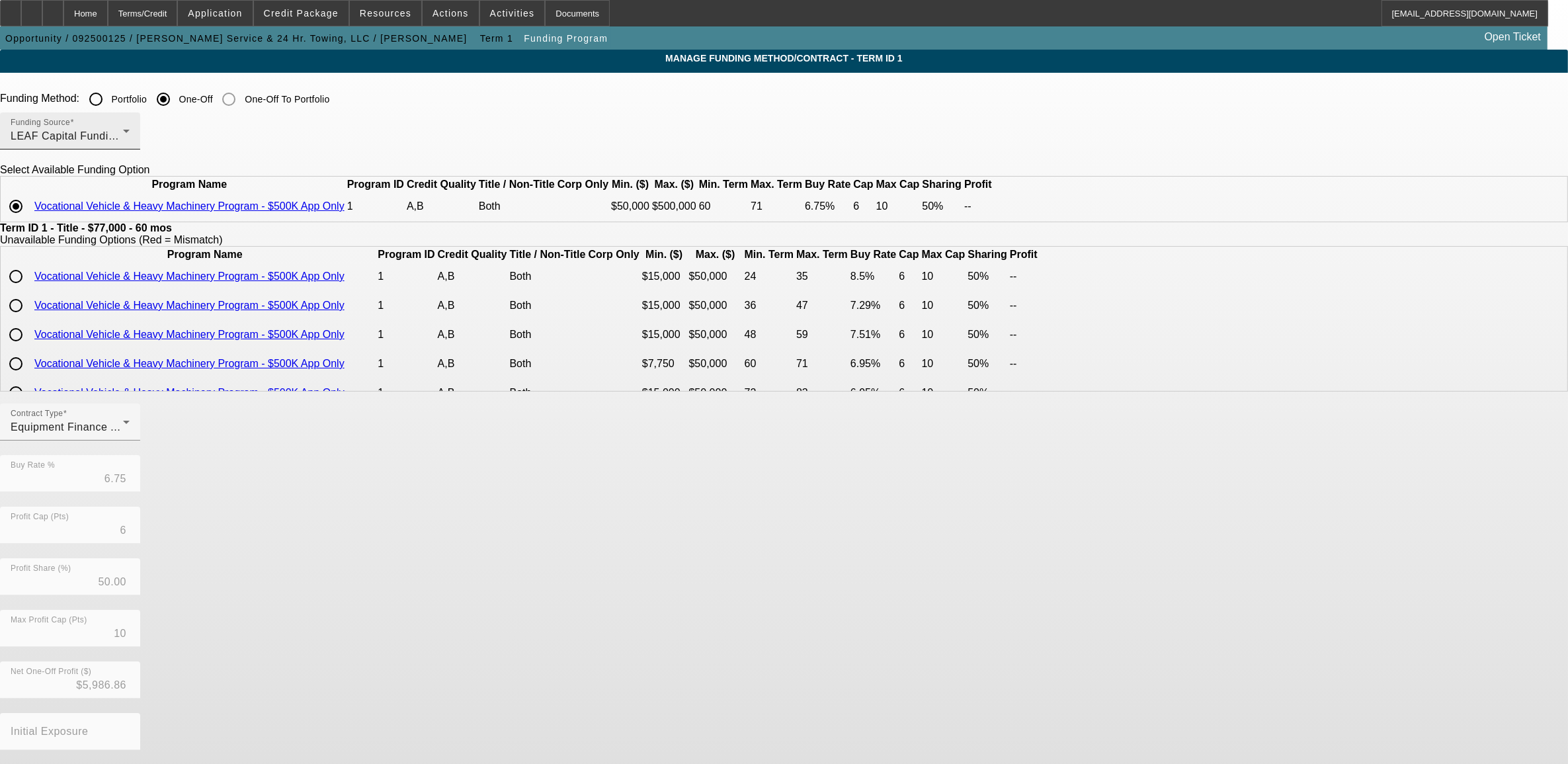
click at [123, 139] on div "LEAF Capital Funding, LLC" at bounding box center [66, 136] width 112 height 16
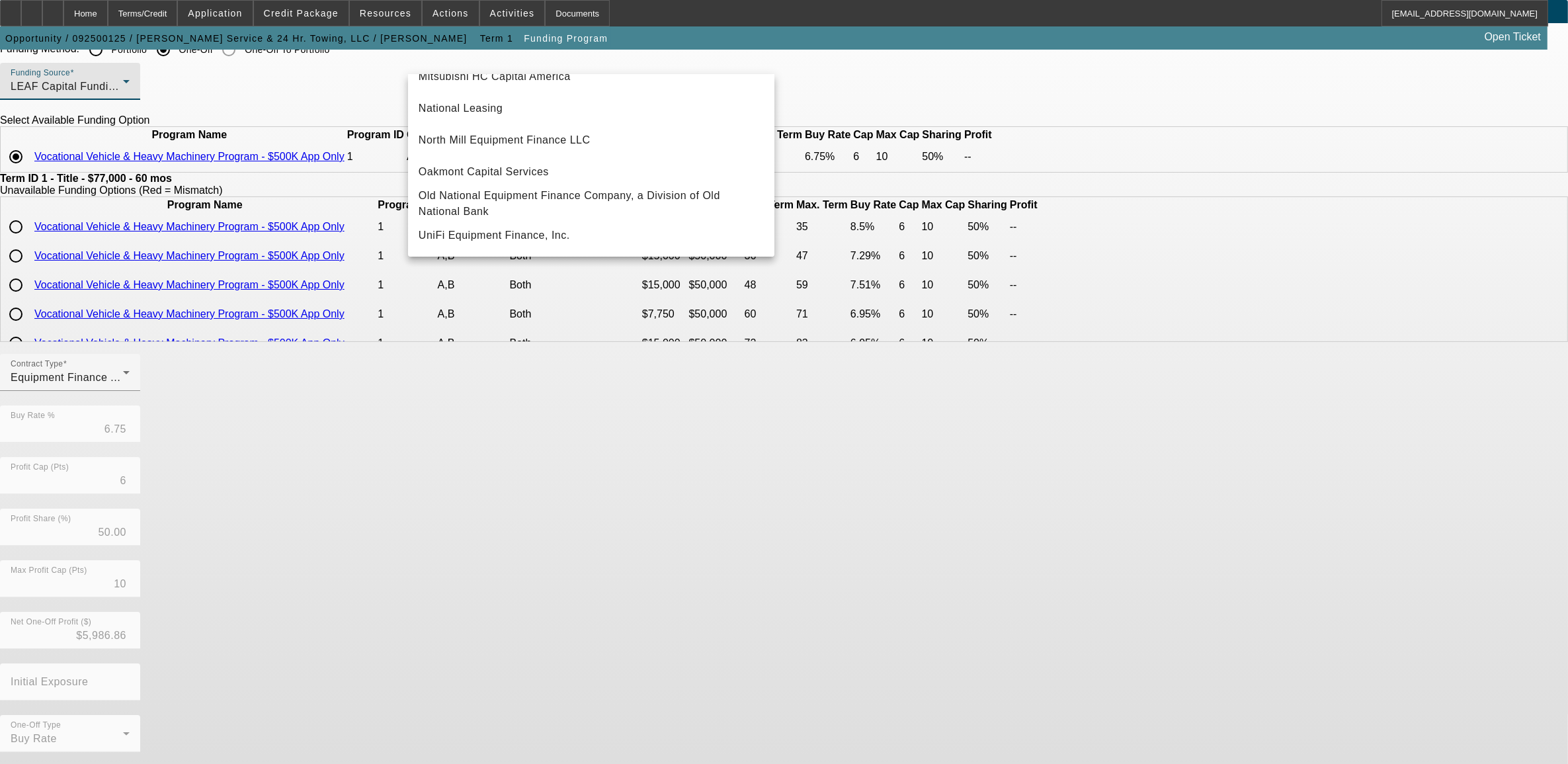
scroll to position [76, 0]
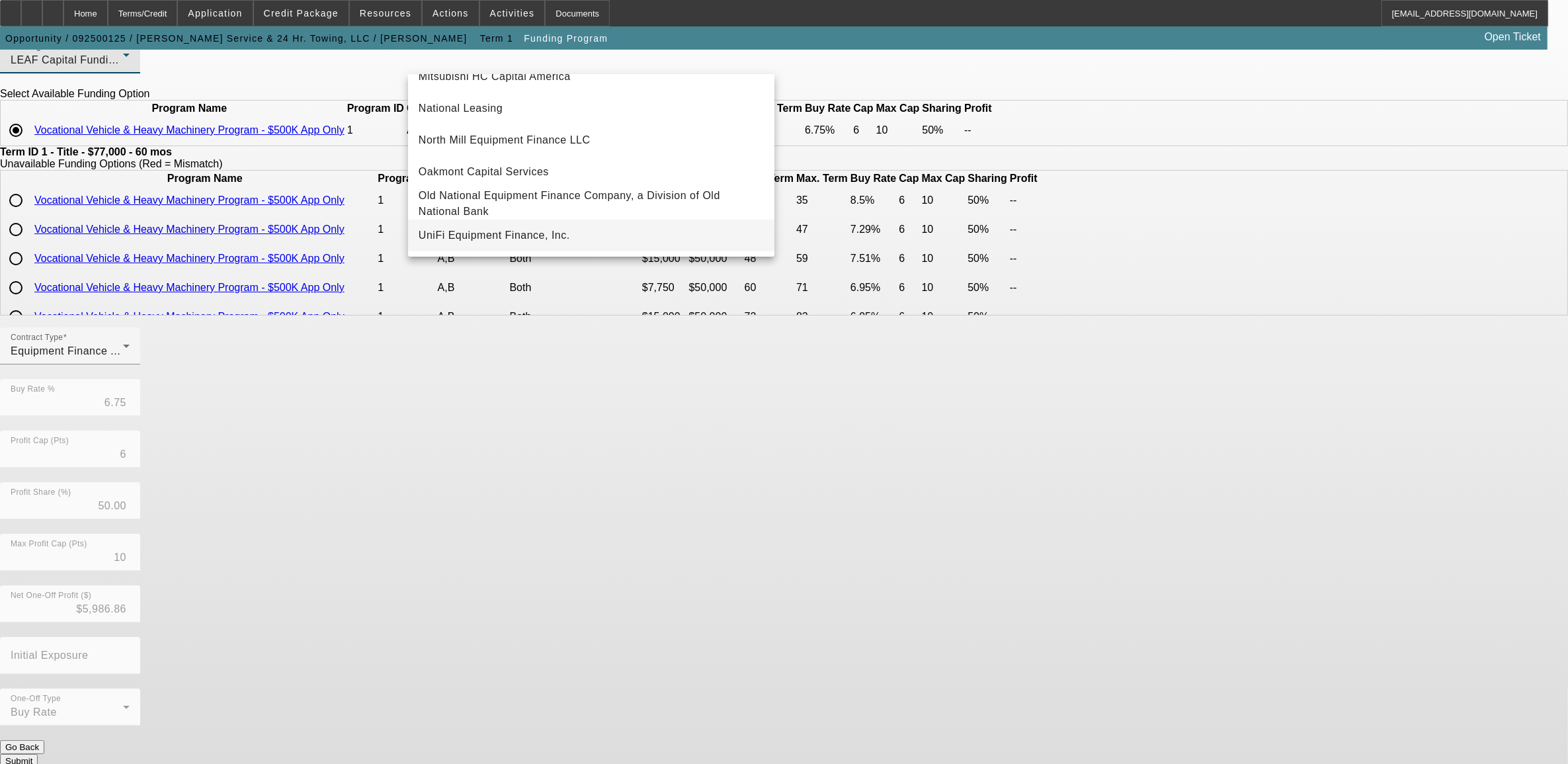
click at [485, 240] on span "UniFi Equipment Finance, Inc." at bounding box center [495, 236] width 151 height 16
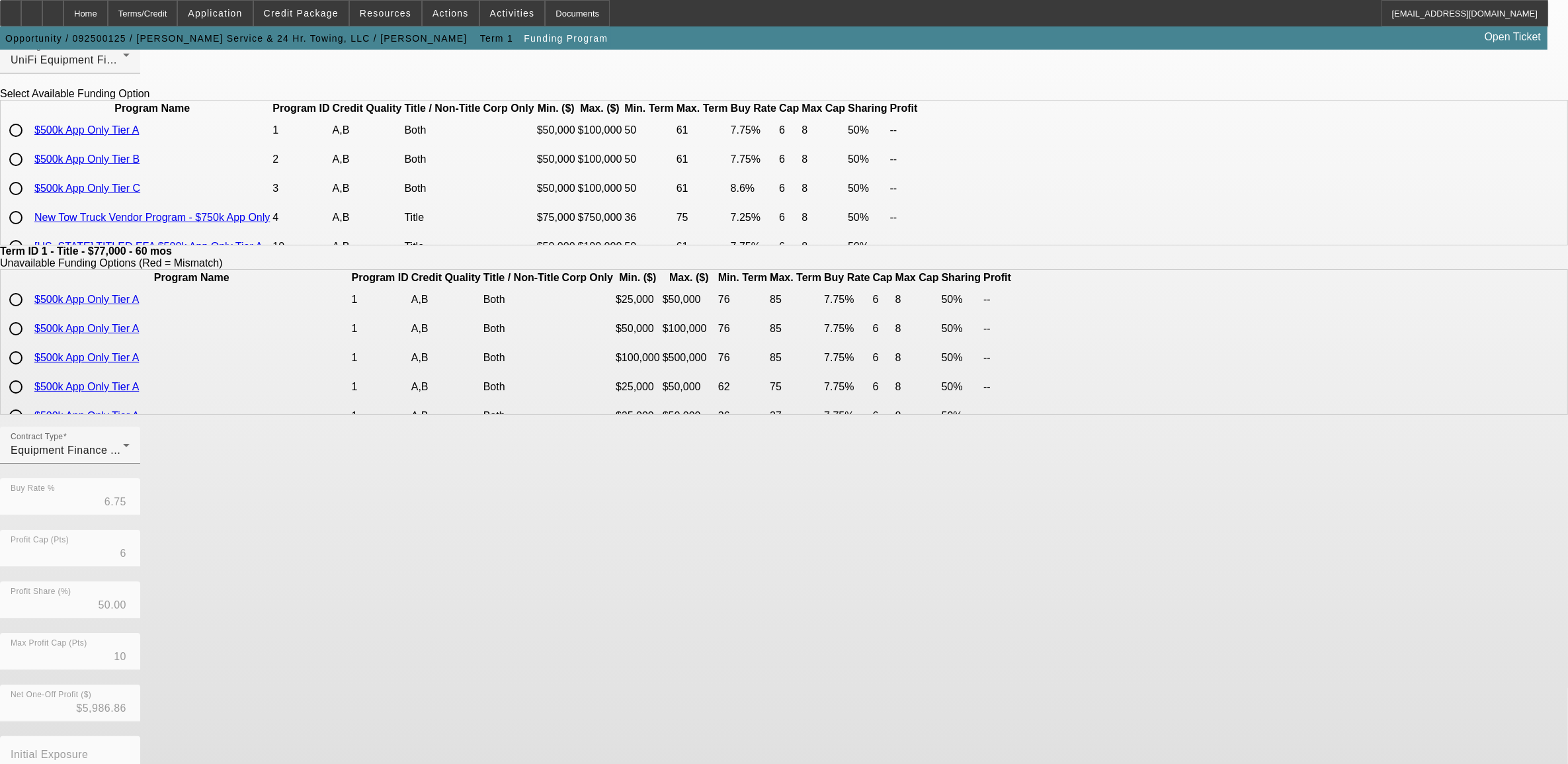
click at [29, 143] on input "radio" at bounding box center [16, 130] width 27 height 27
radio input "true"
type input "7.75"
type input "8"
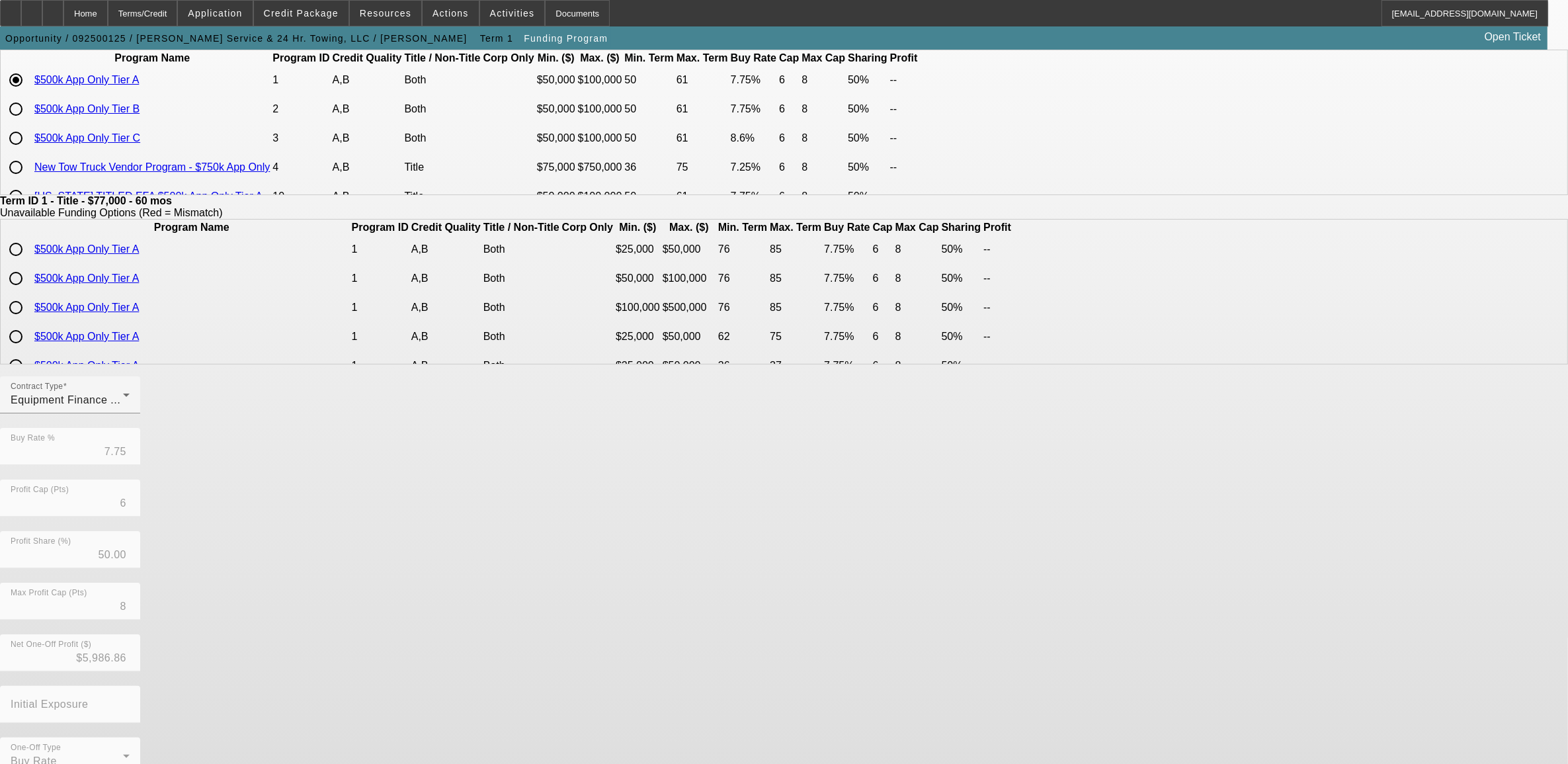
scroll to position [153, 0]
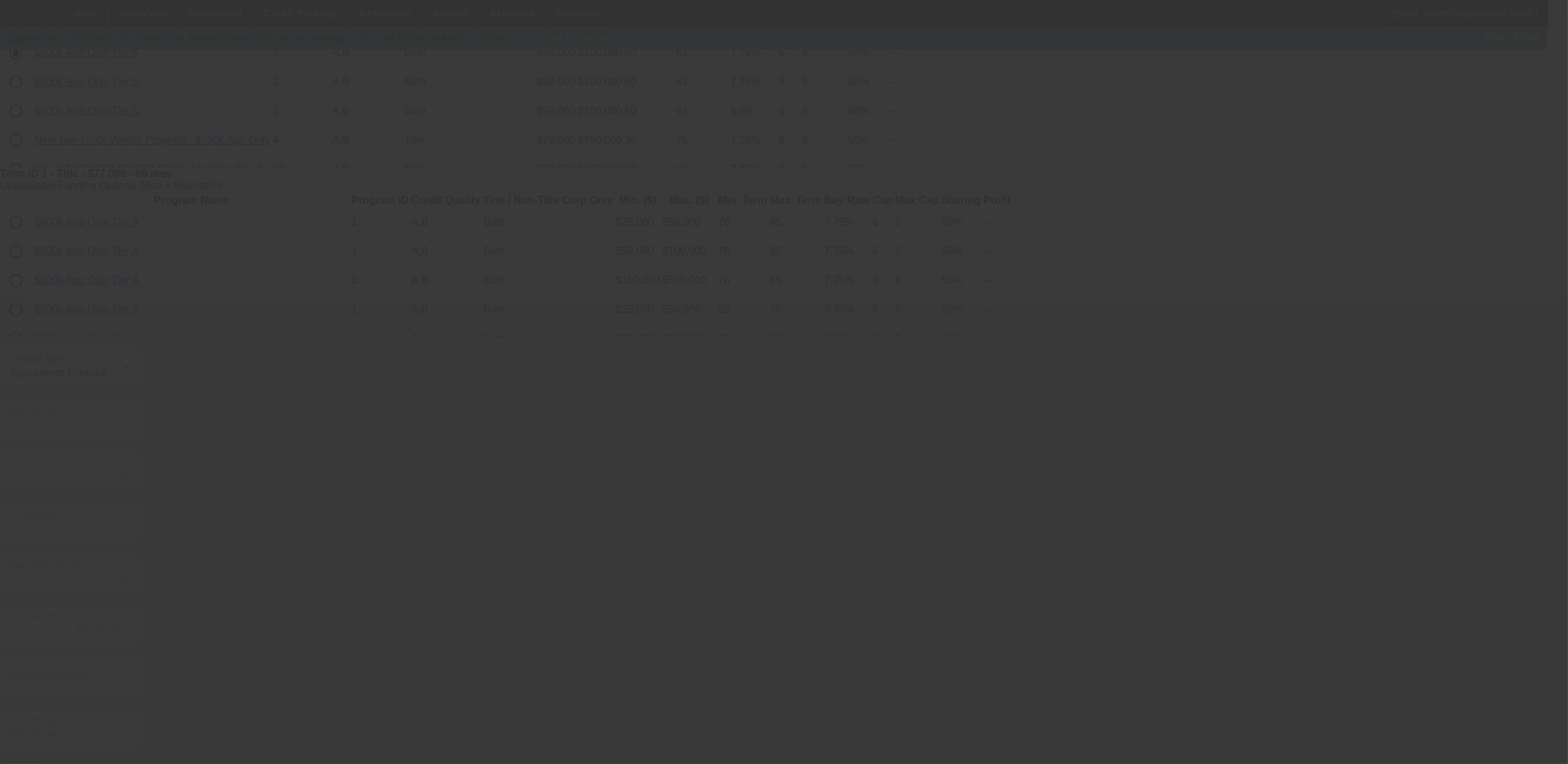
type input "6.75"
type input "10"
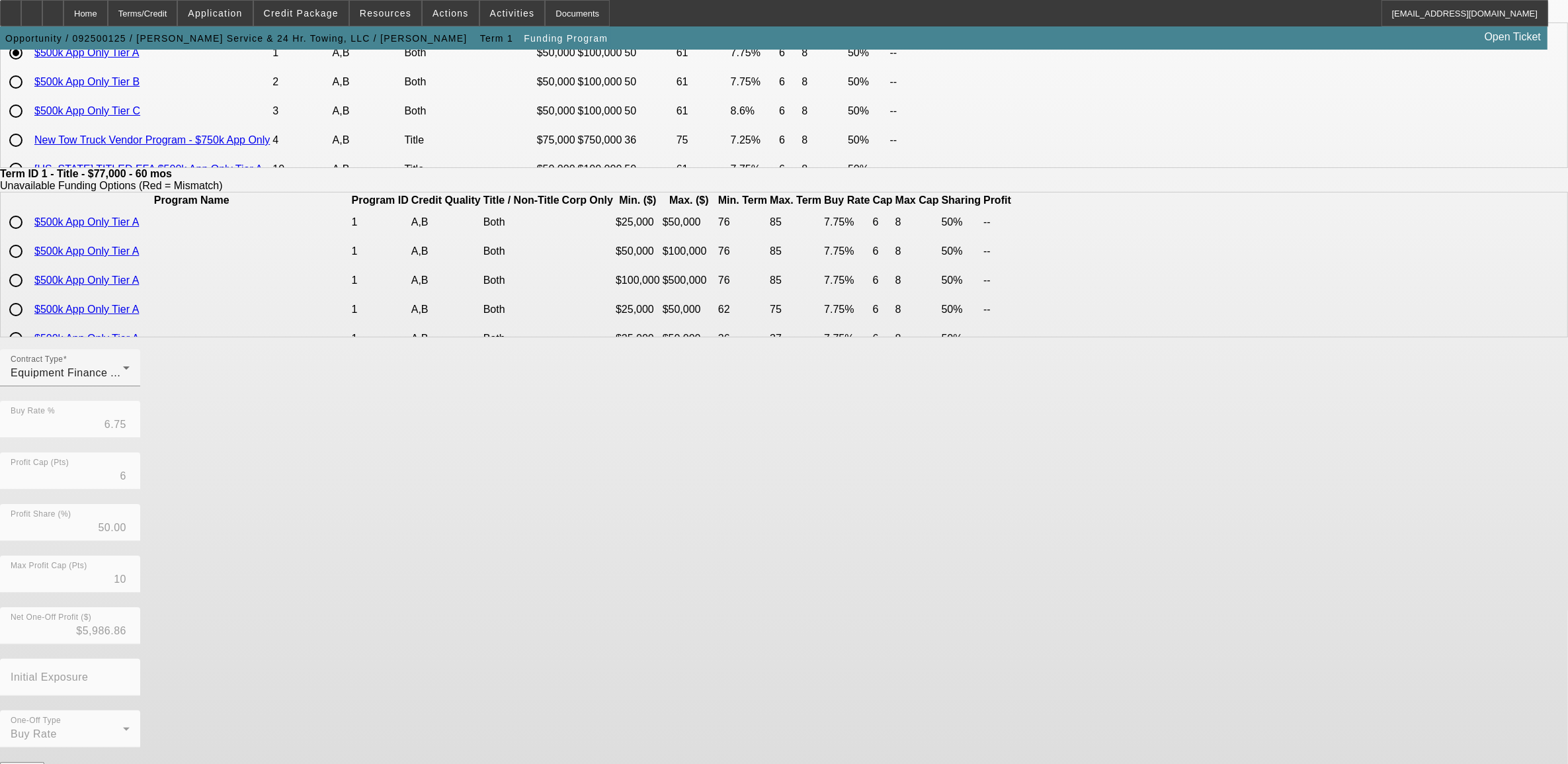
scroll to position [0, 0]
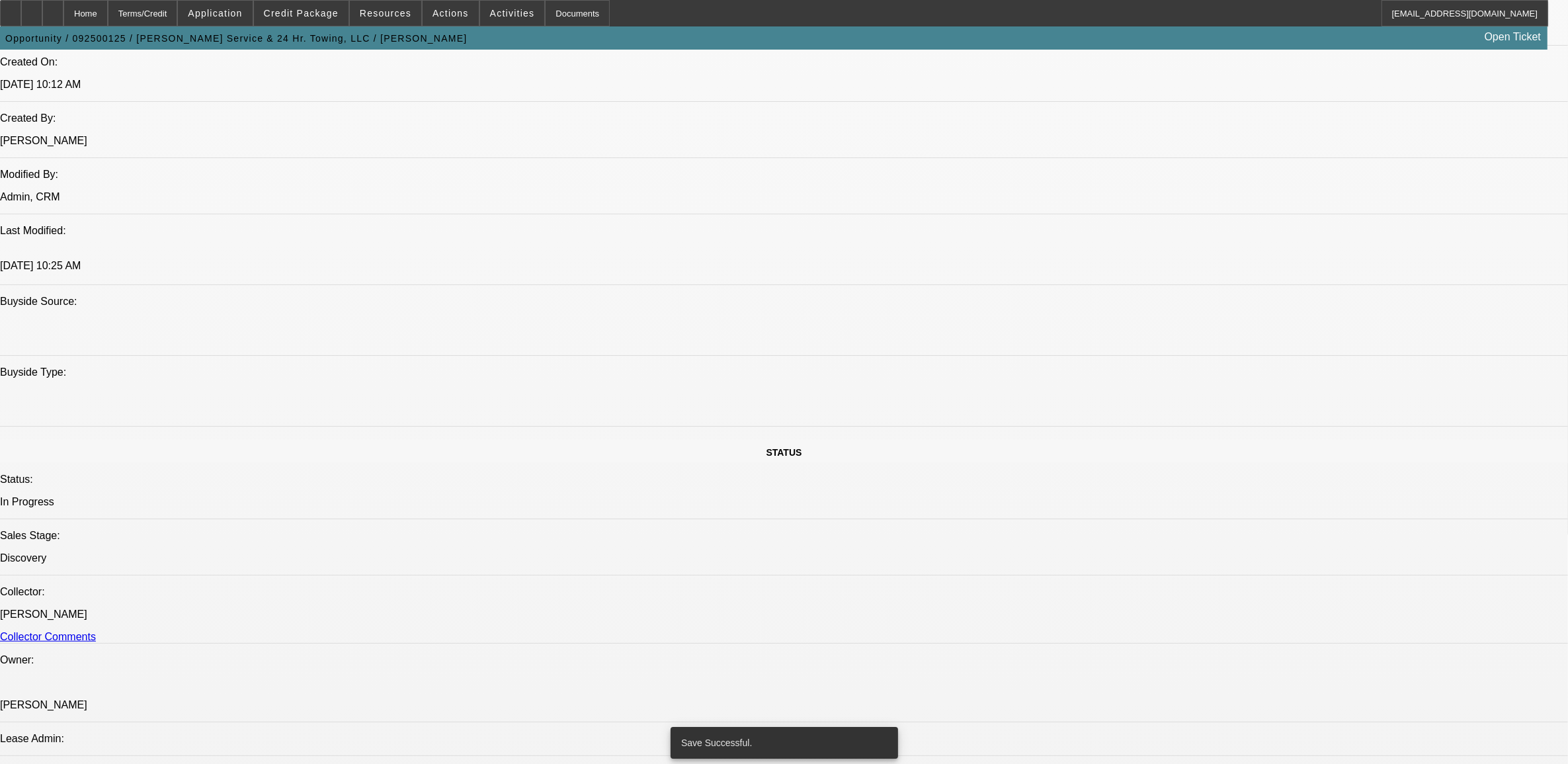
select select "0"
select select "2"
select select "0"
select select "6"
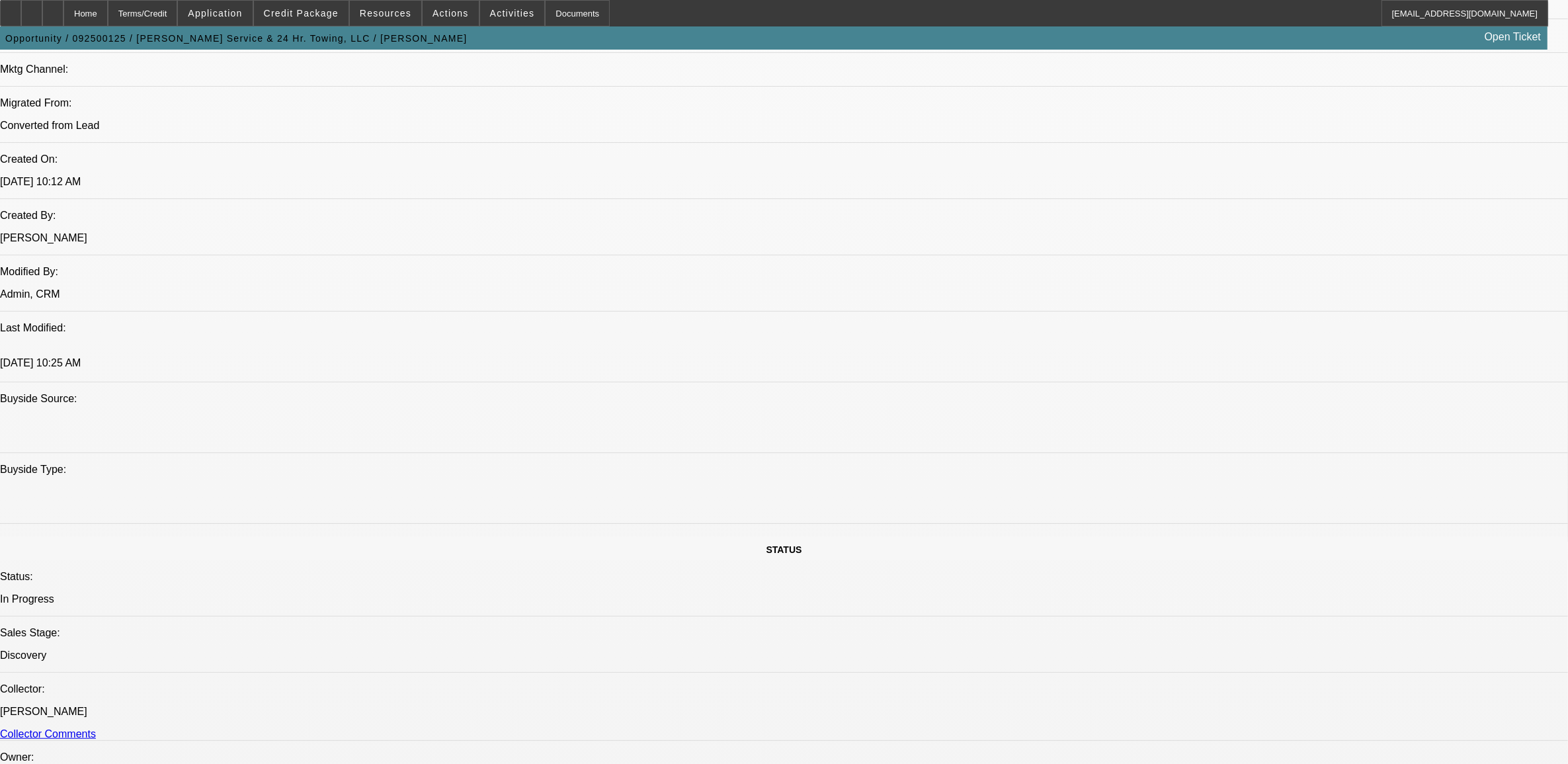
scroll to position [970, 0]
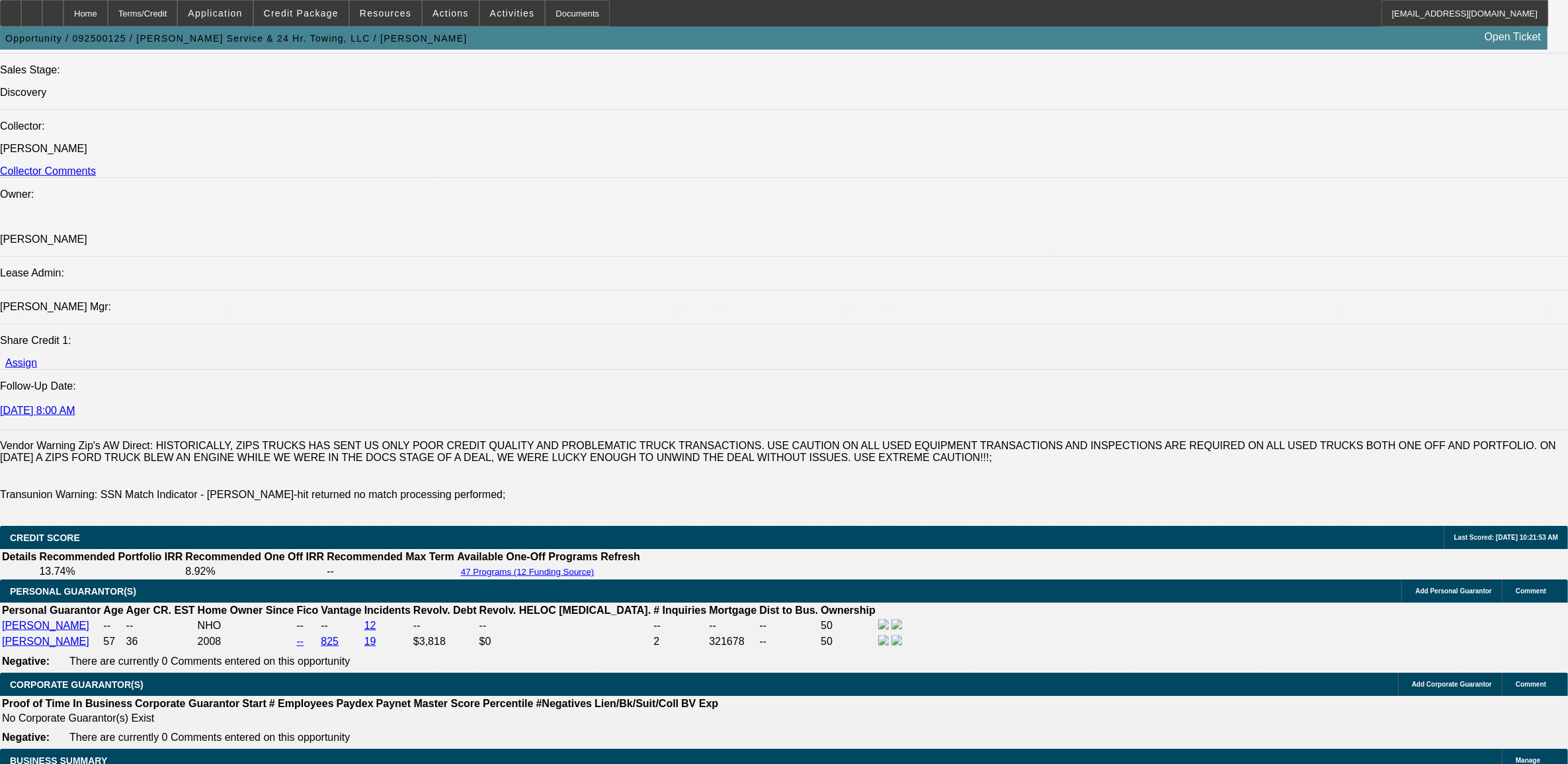
scroll to position [1797, 0]
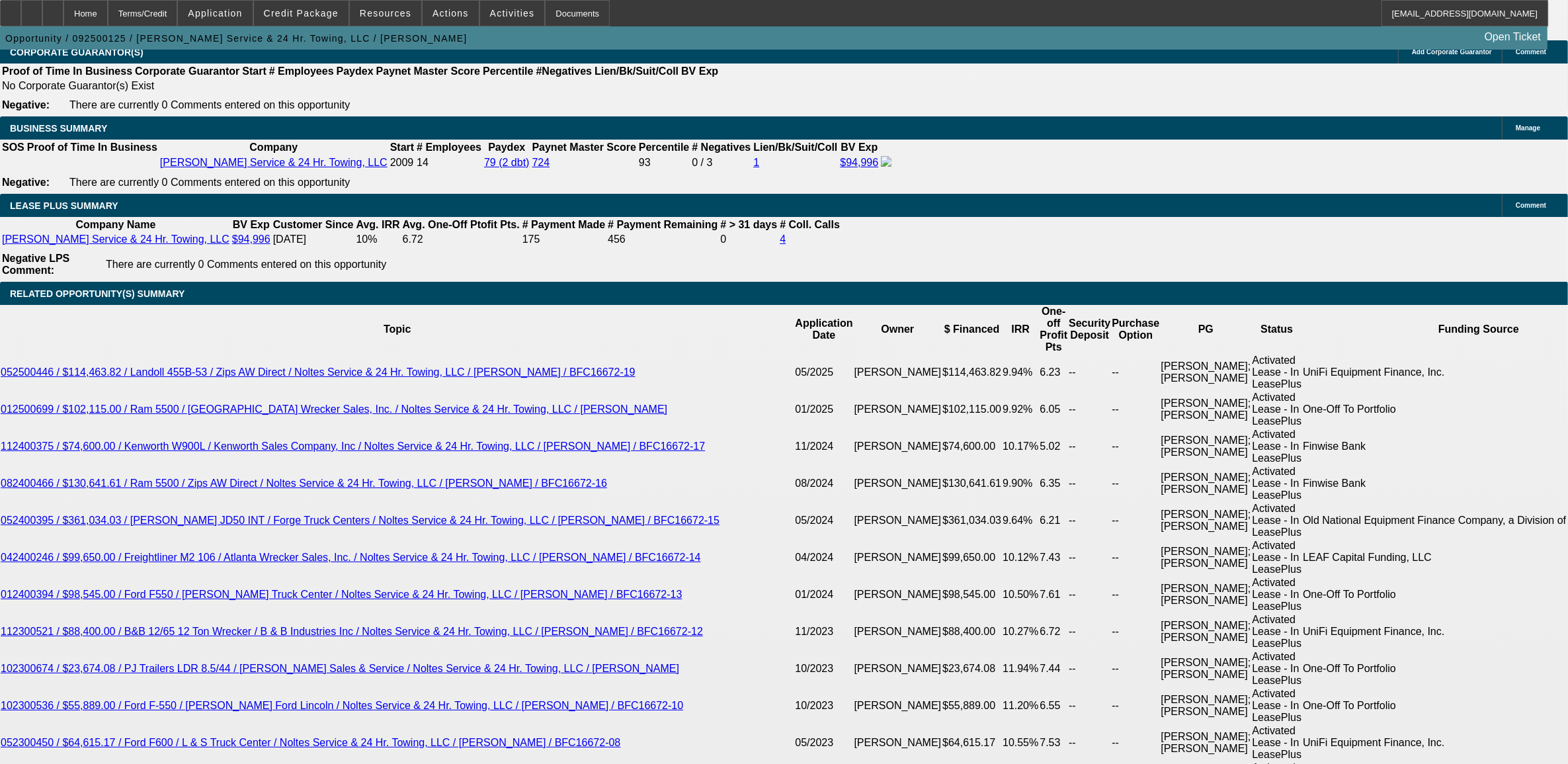
scroll to position [2210, 0]
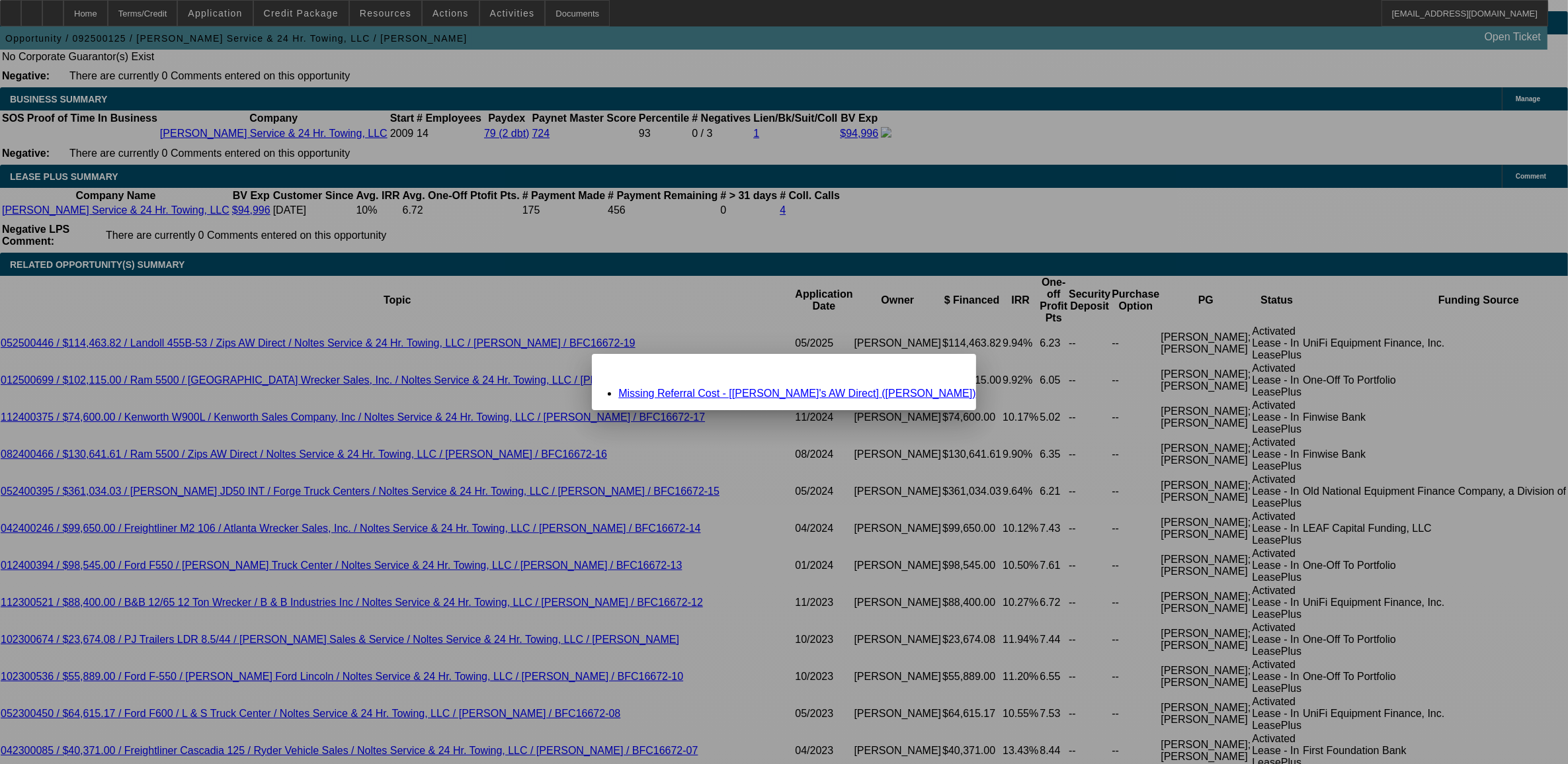
scroll to position [0, 0]
click at [704, 389] on link "Missing Referral Cost - [Zip's AW Direct] (Matthews, Danny)" at bounding box center [797, 393] width 357 height 11
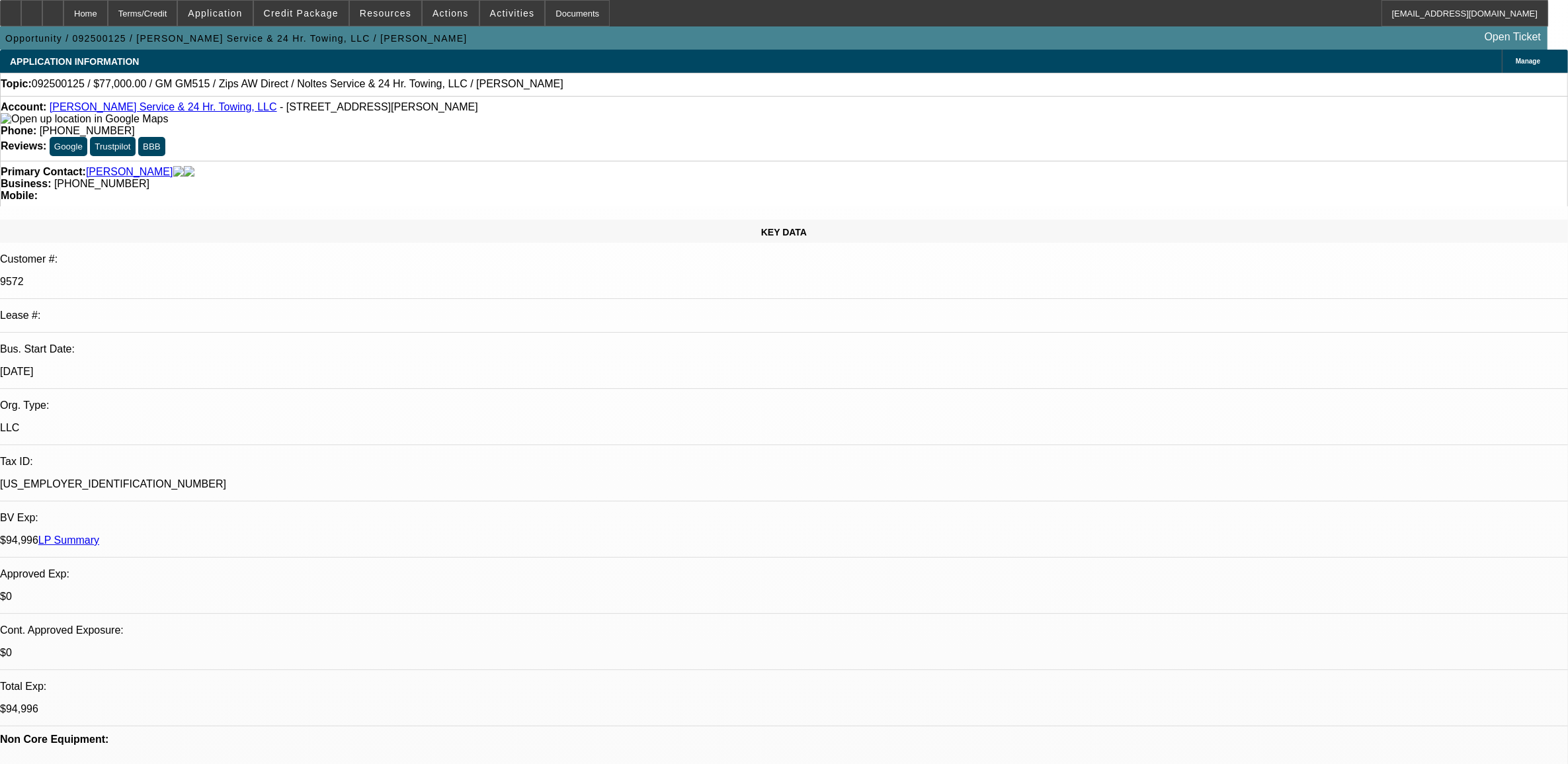
scroll to position [2210, 0]
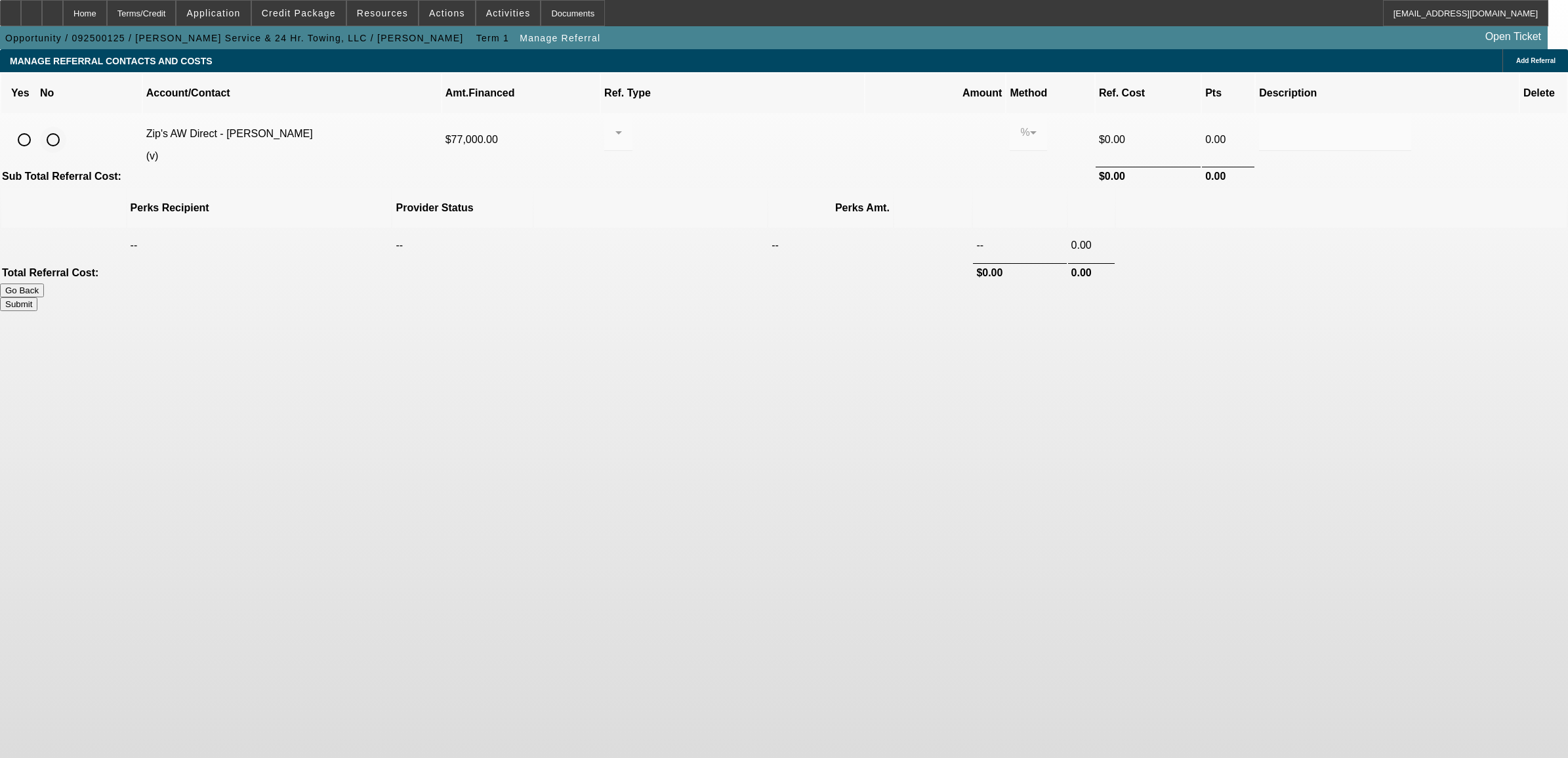
drag, startPoint x: 323, startPoint y: 119, endPoint x: 526, endPoint y: 185, distance: 213.5
click at [67, 126] on input "radio" at bounding box center [53, 140] width 26 height 26
radio input "true"
click at [38, 297] on button "Submit" at bounding box center [18, 304] width 38 height 14
type input "0.000"
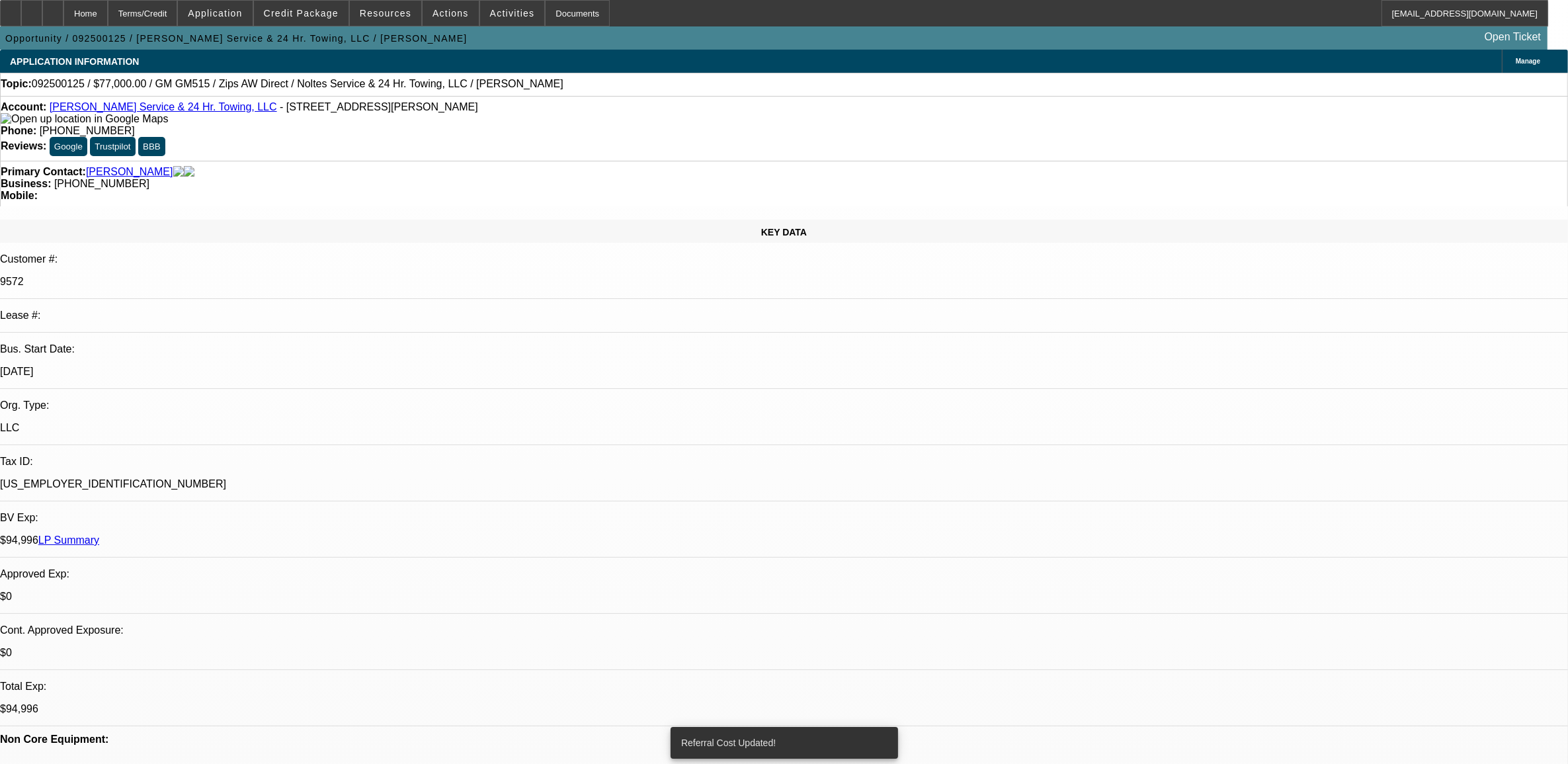
select select "0"
select select "2"
select select "0"
select select "6"
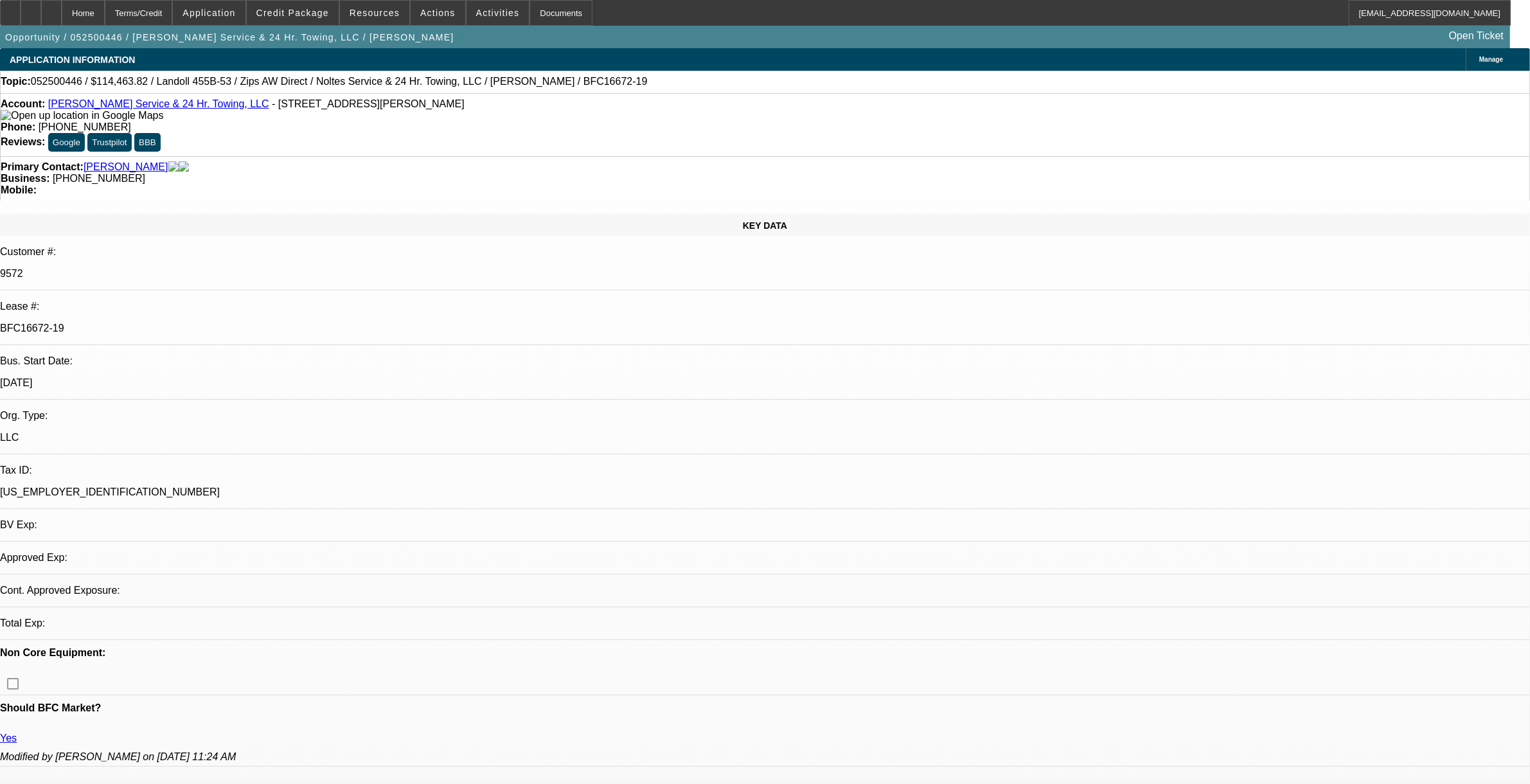
select select "0"
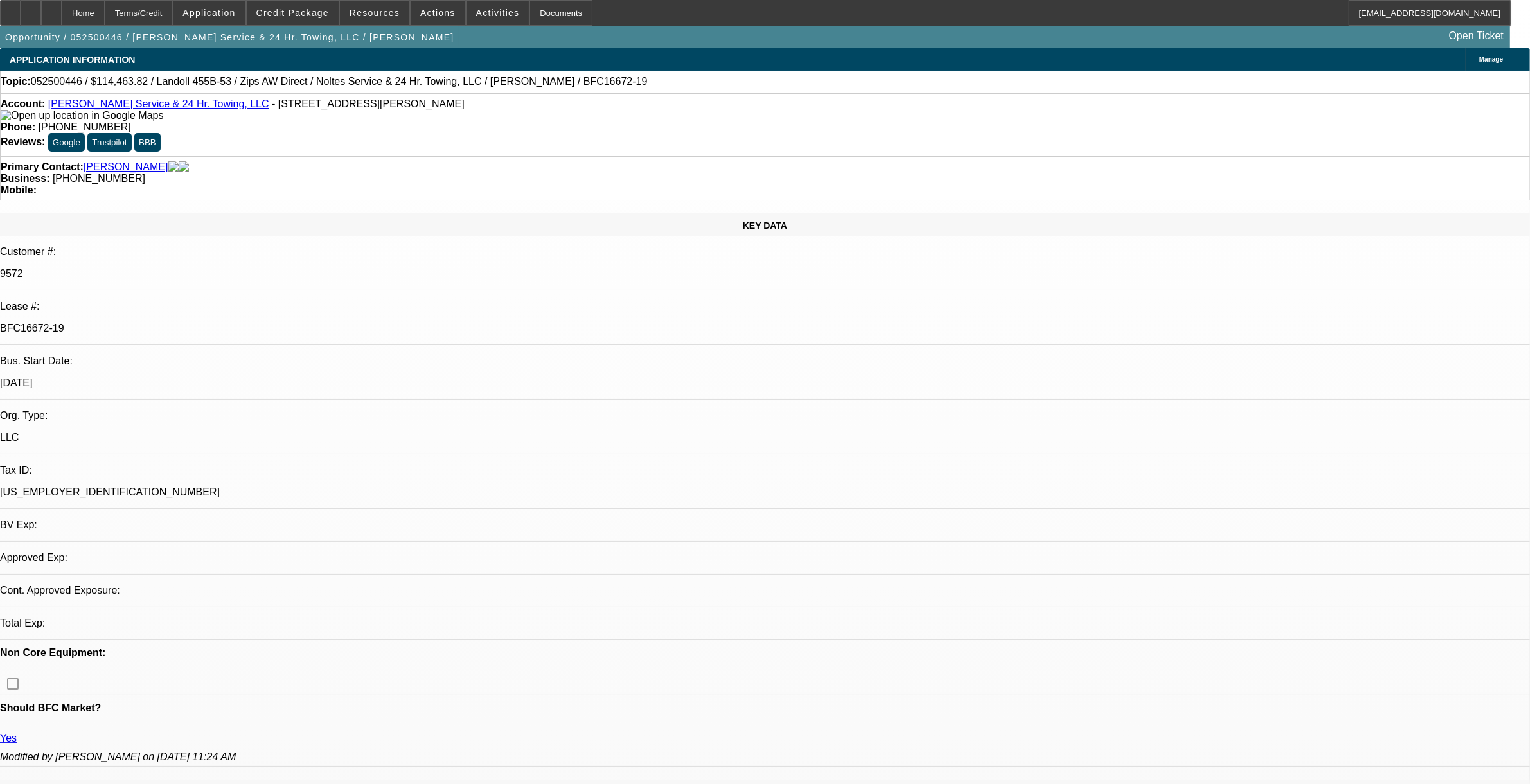
select select "0"
select select "1"
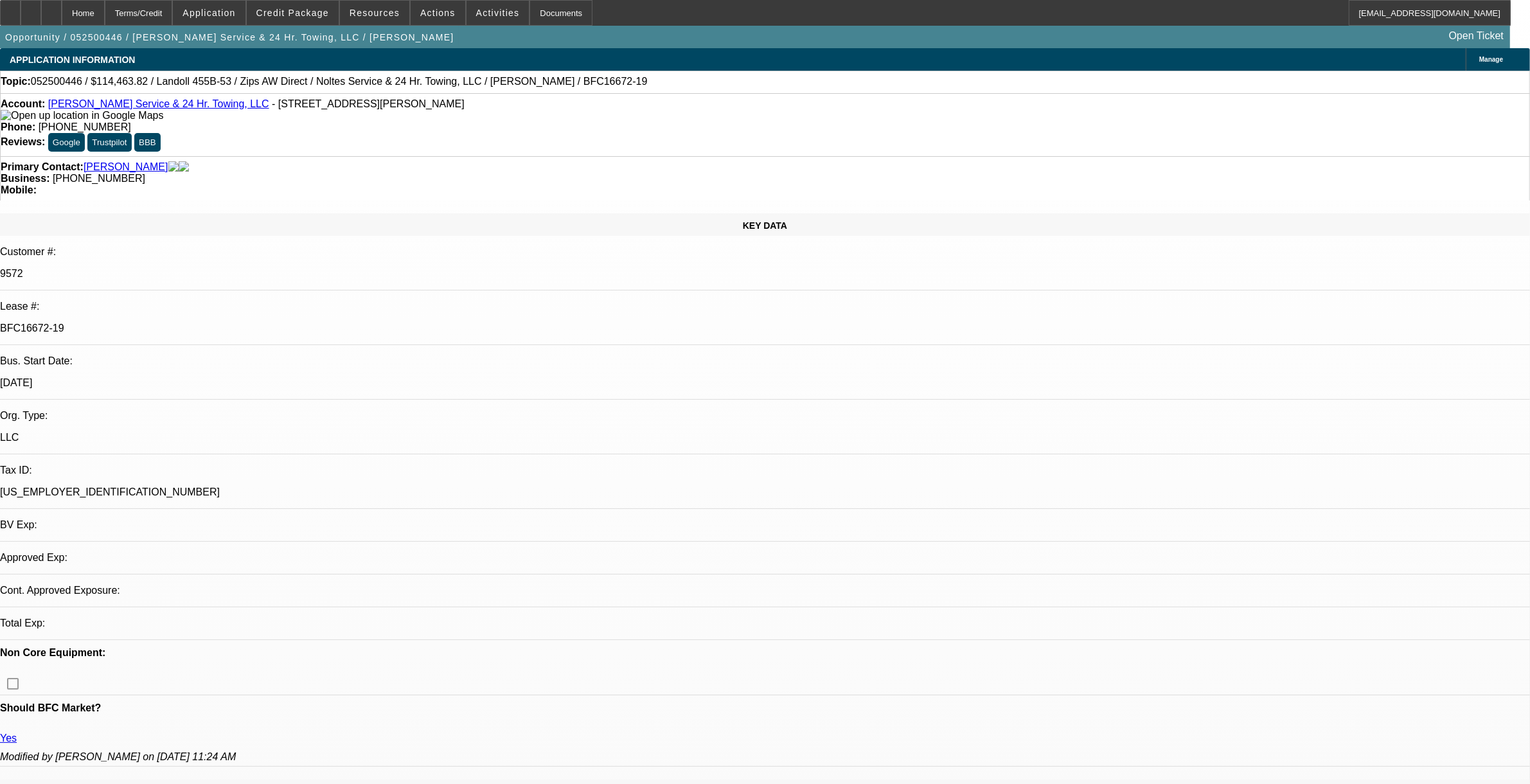
select select "2"
select select "6"
select select "1"
select select "2"
select select "6"
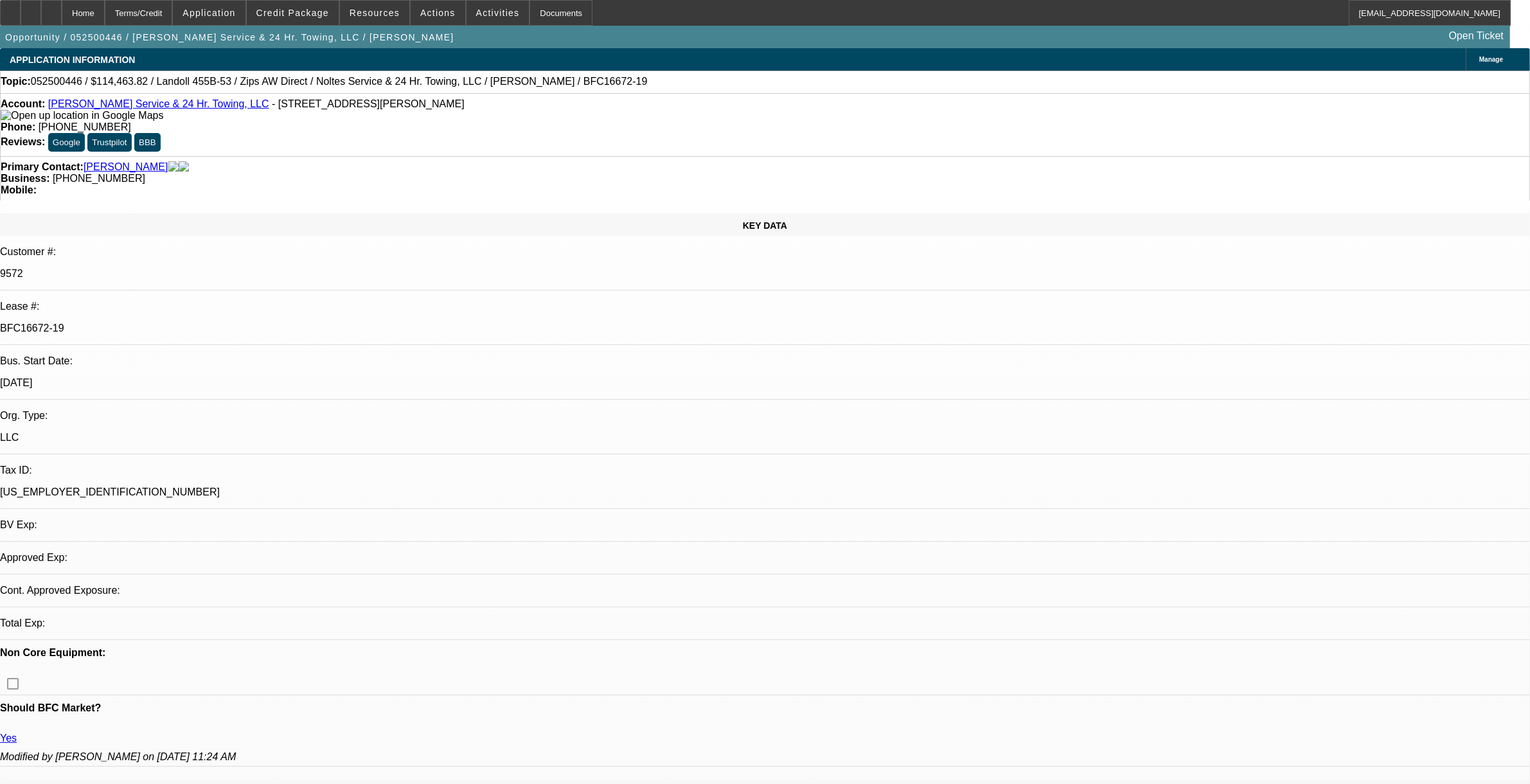
select select "1"
select select "2"
select select "6"
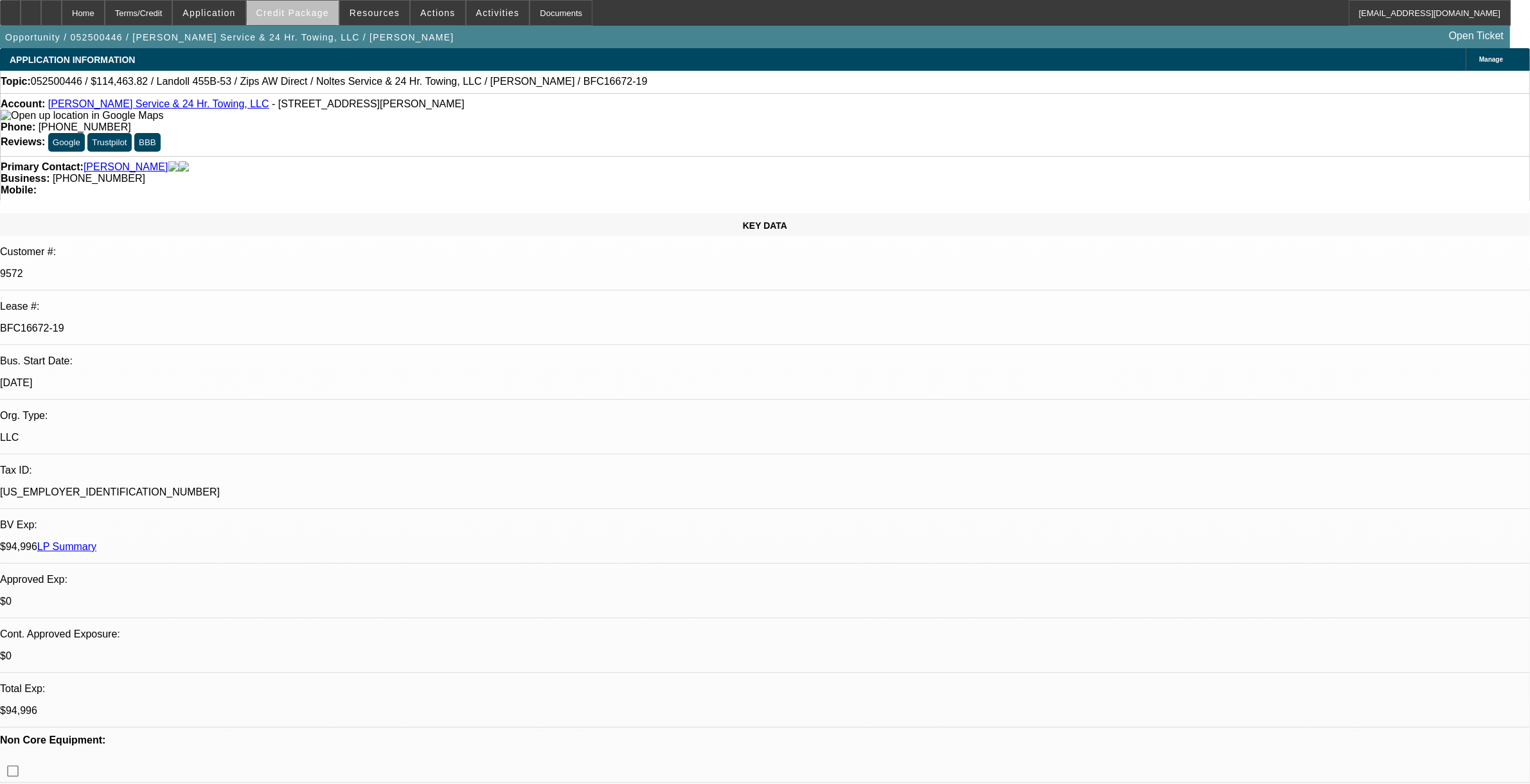
click at [321, 13] on span "Credit Package" at bounding box center [293, 13] width 73 height 10
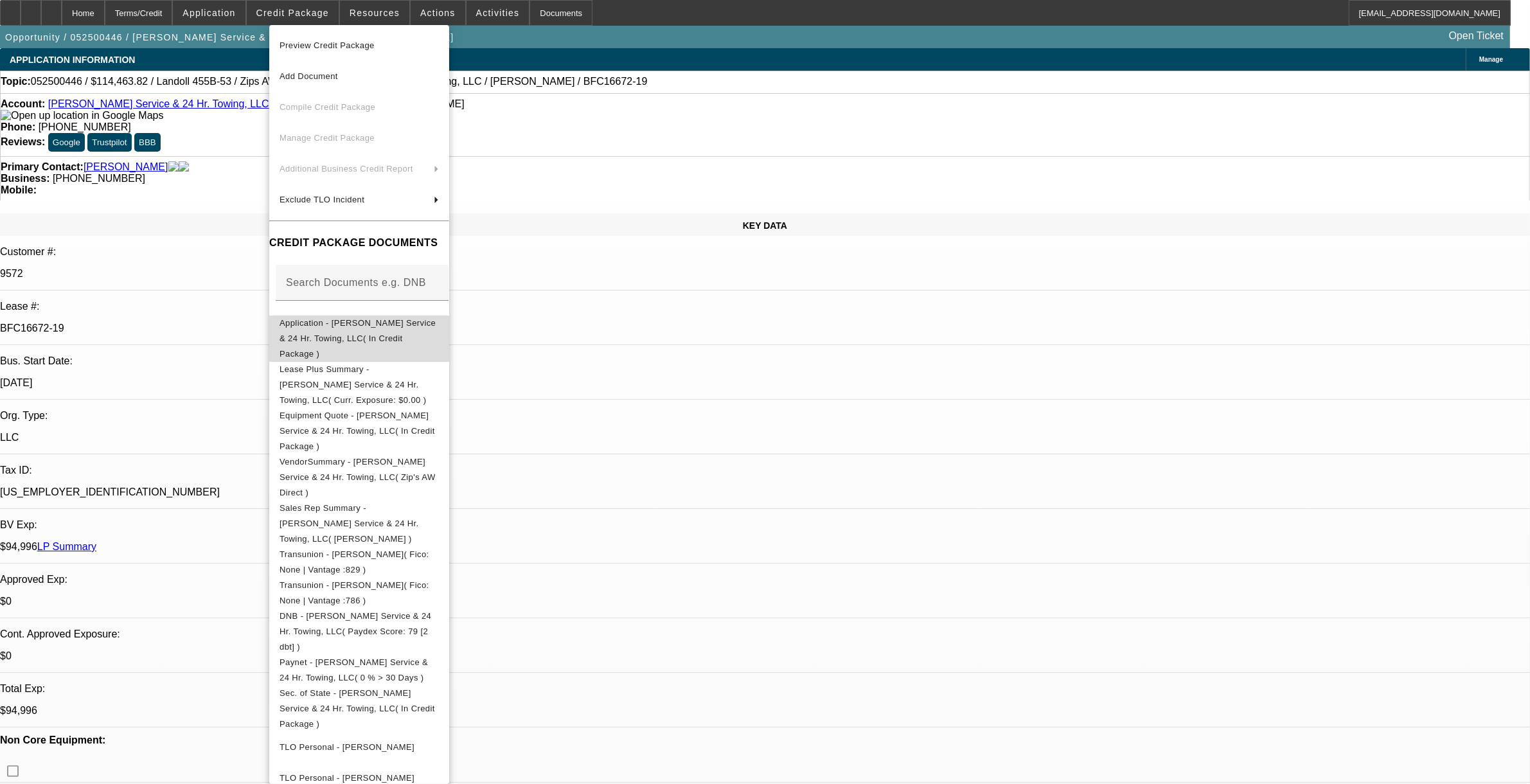
click at [331, 326] on span "Application - Nolte's Service & 24 Hr. Towing, LLC( In Credit Package )" at bounding box center [357, 337] width 156 height 41
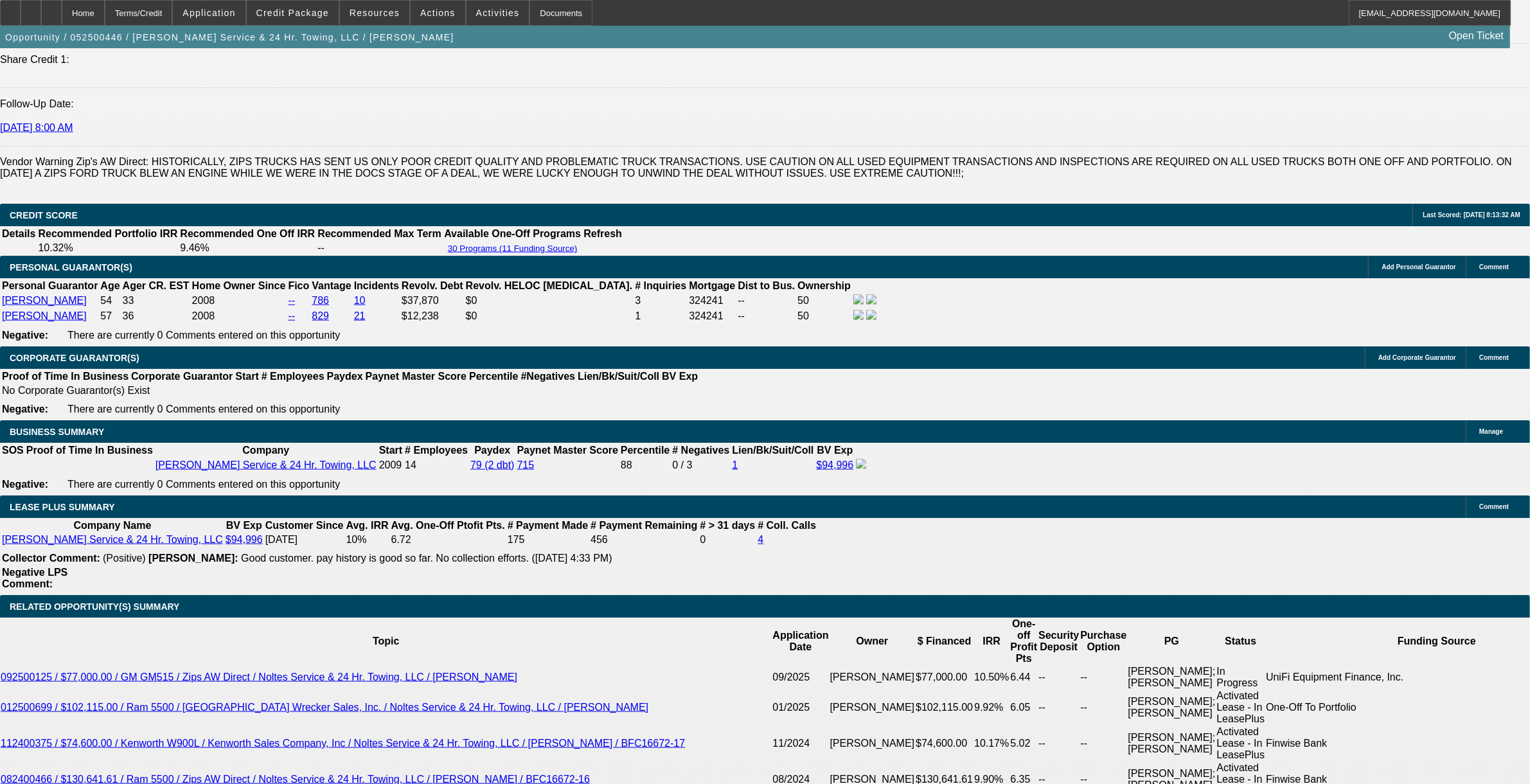
select select "0"
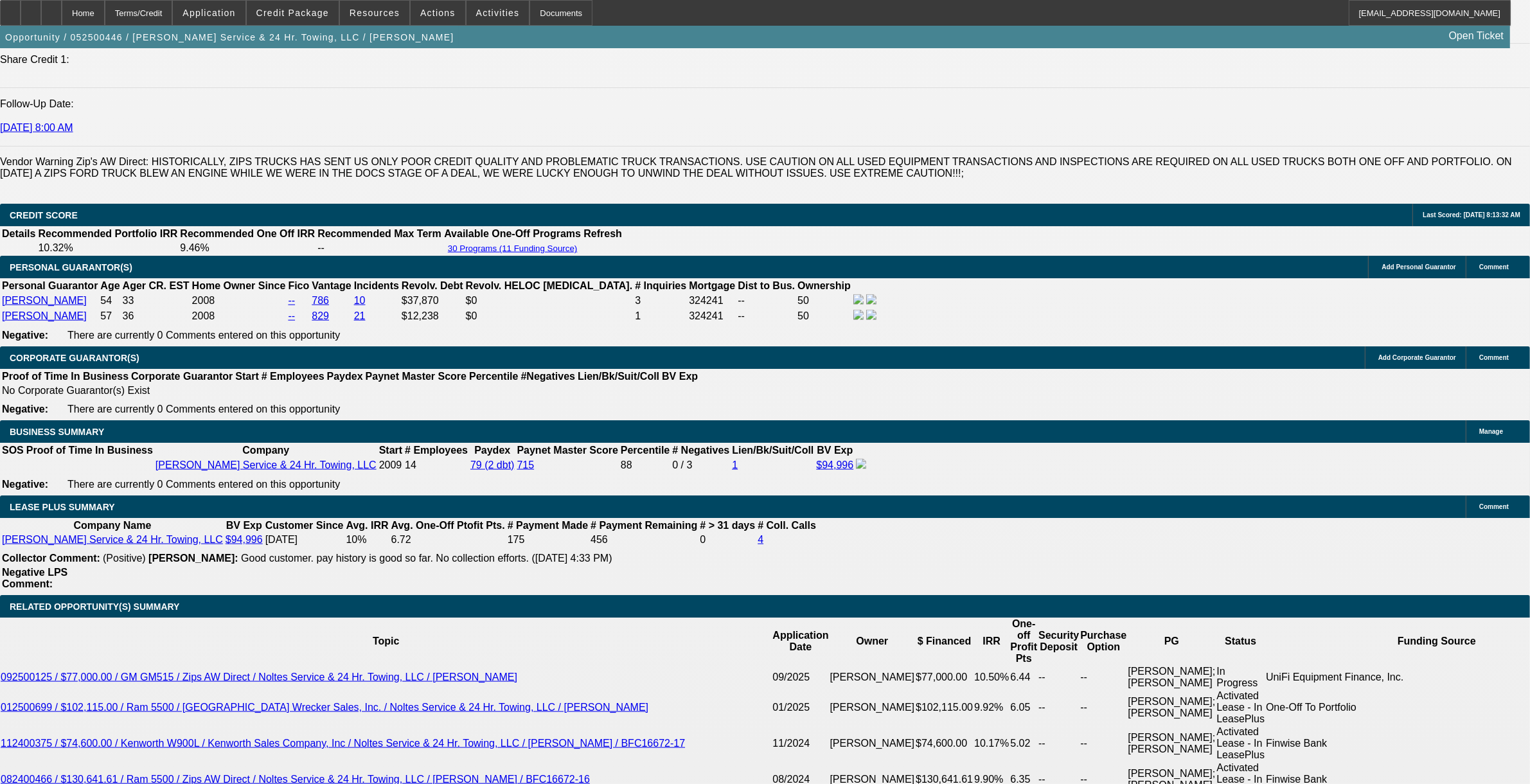
select select "0"
select select "1"
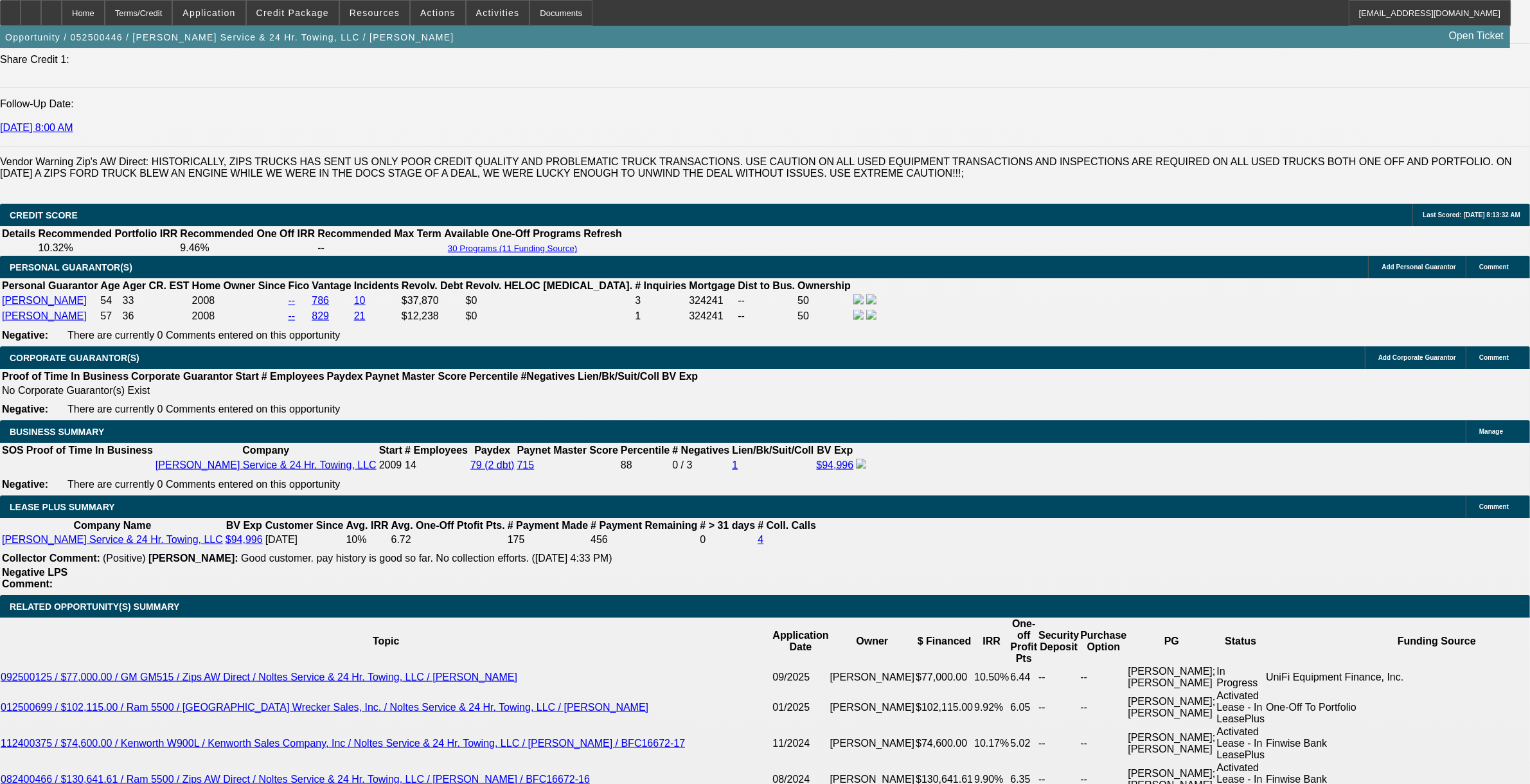
select select "2"
select select "6"
select select "1"
select select "2"
select select "6"
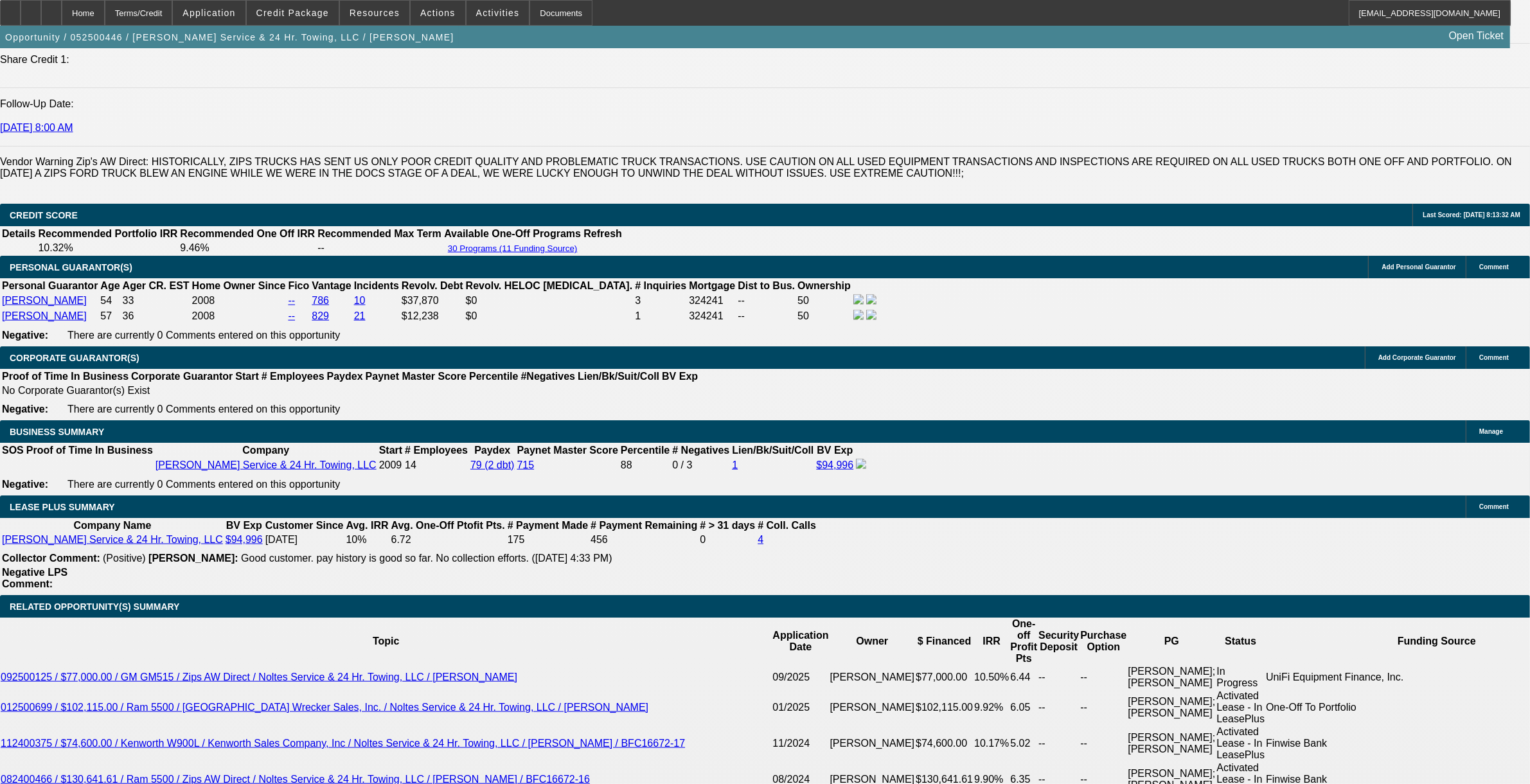
select select "1"
select select "2"
select select "6"
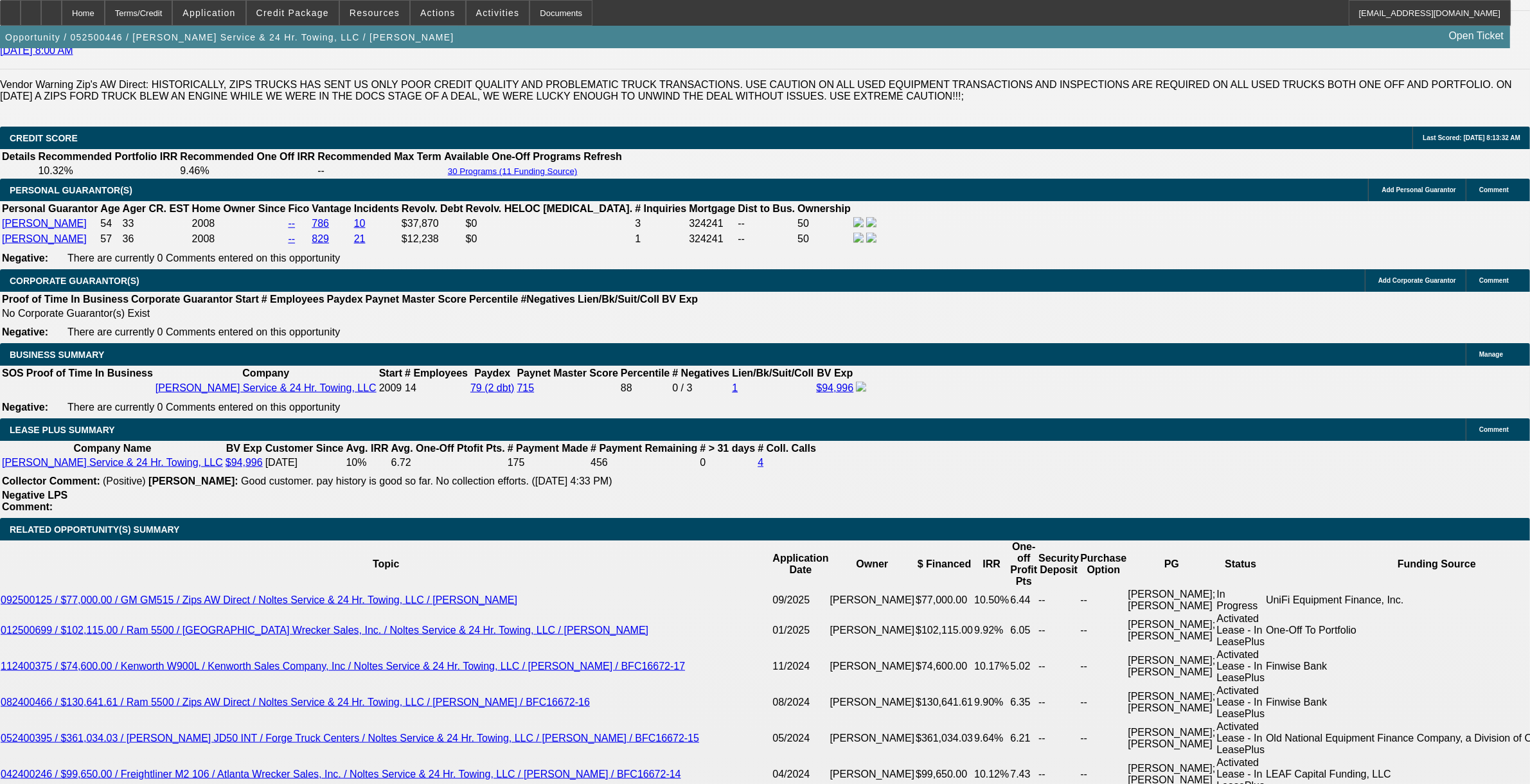
scroll to position [1841, 0]
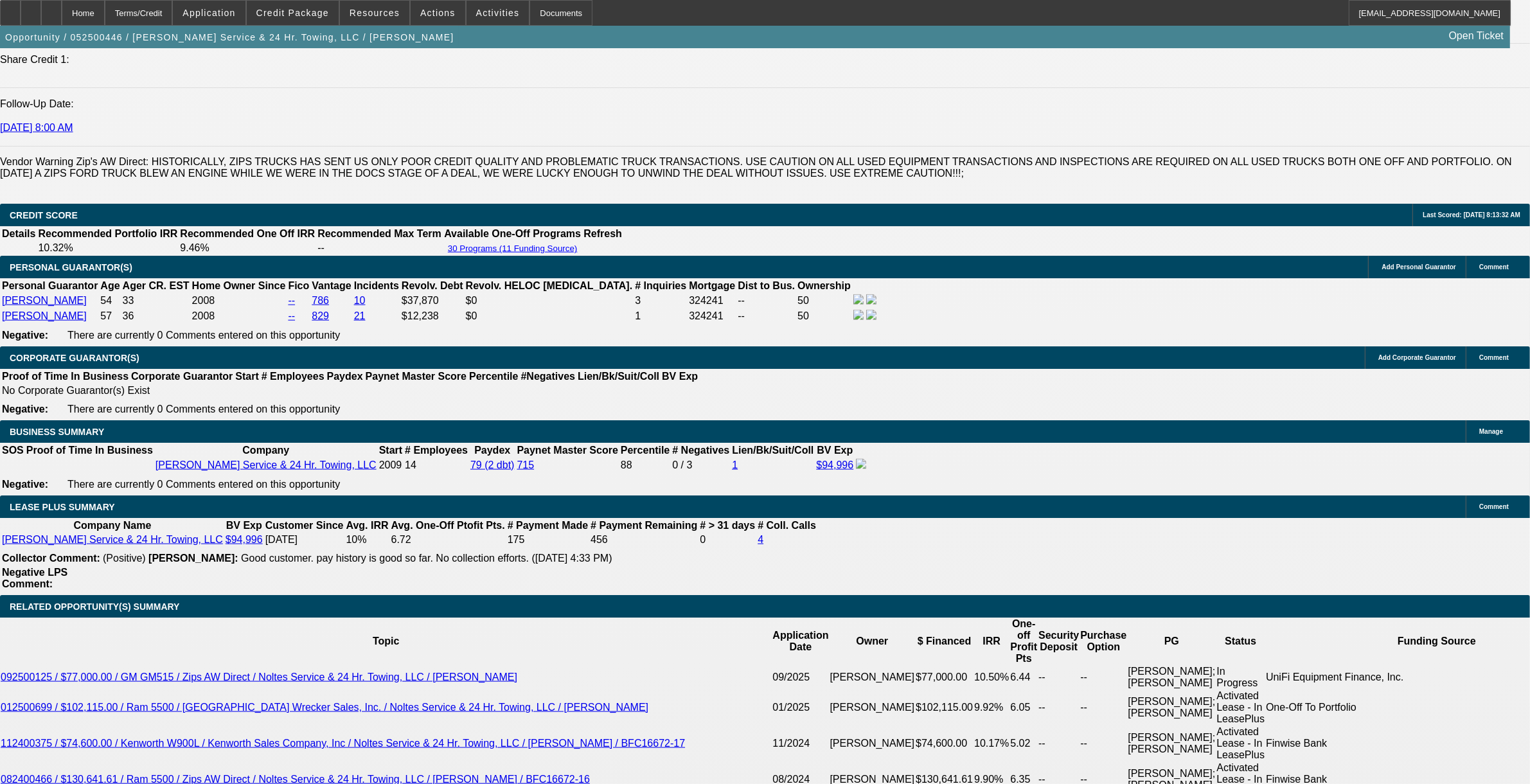
drag, startPoint x: 582, startPoint y: 400, endPoint x: 82, endPoint y: 394, distance: 500.0
copy span "[PERSON_NAME] Service & 24 HR Towing was established in [DATE] as a sole prop a…"
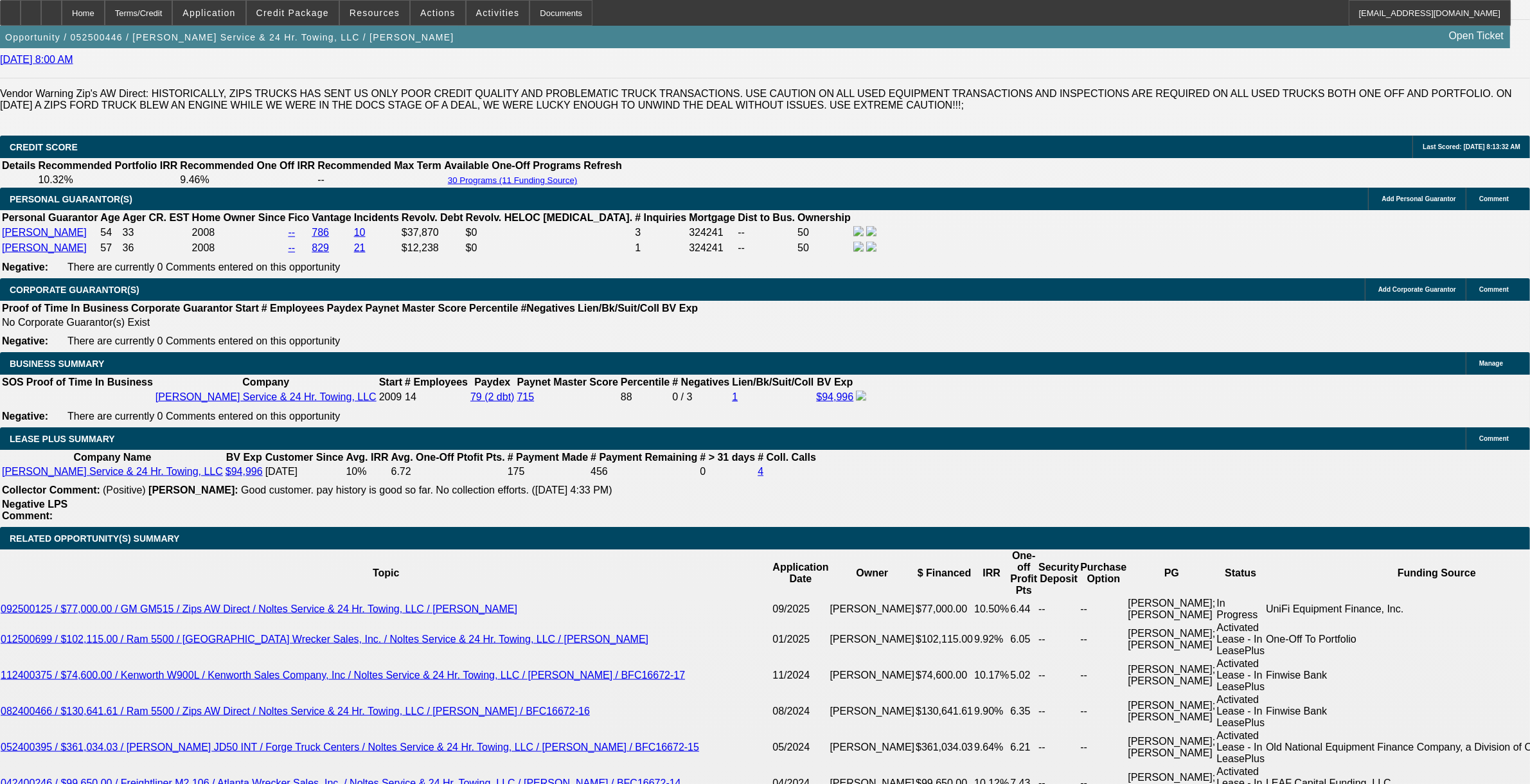
scroll to position [2002, 0]
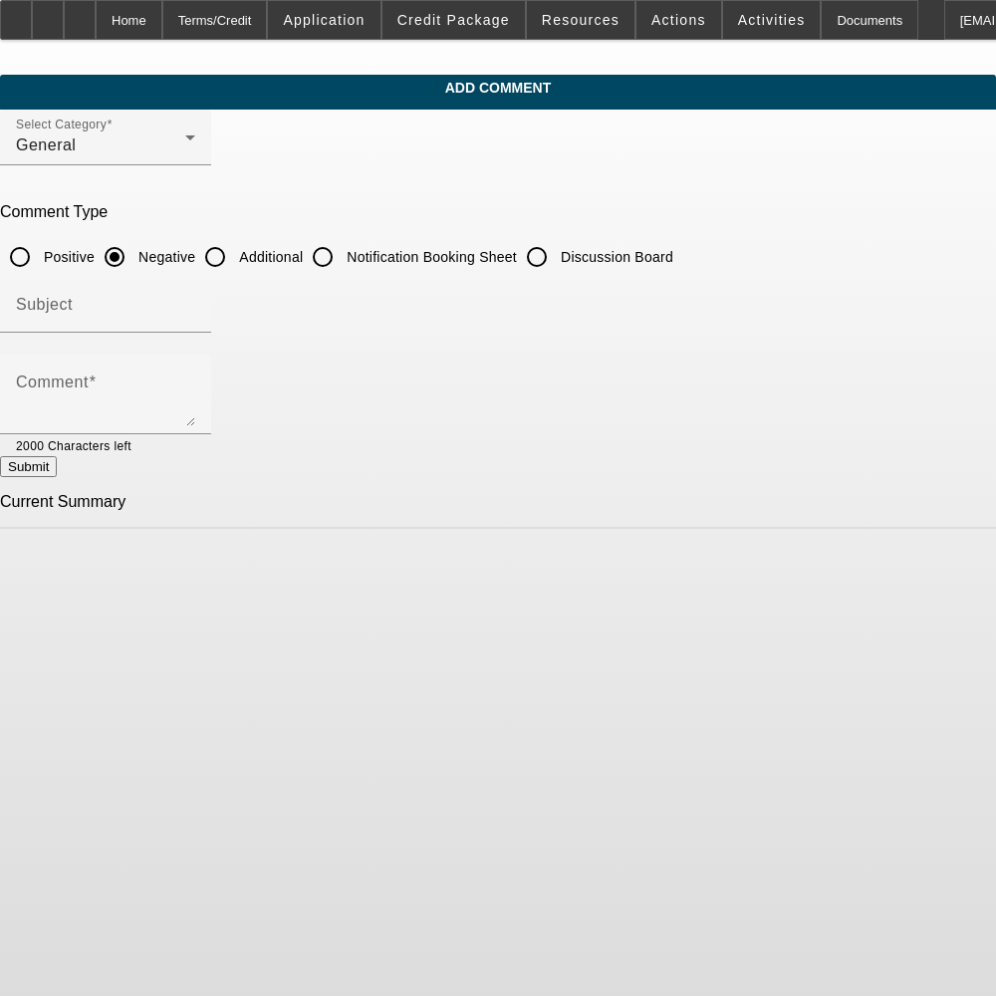
click at [235, 256] on input "Additional" at bounding box center [215, 257] width 40 height 40
radio input "true"
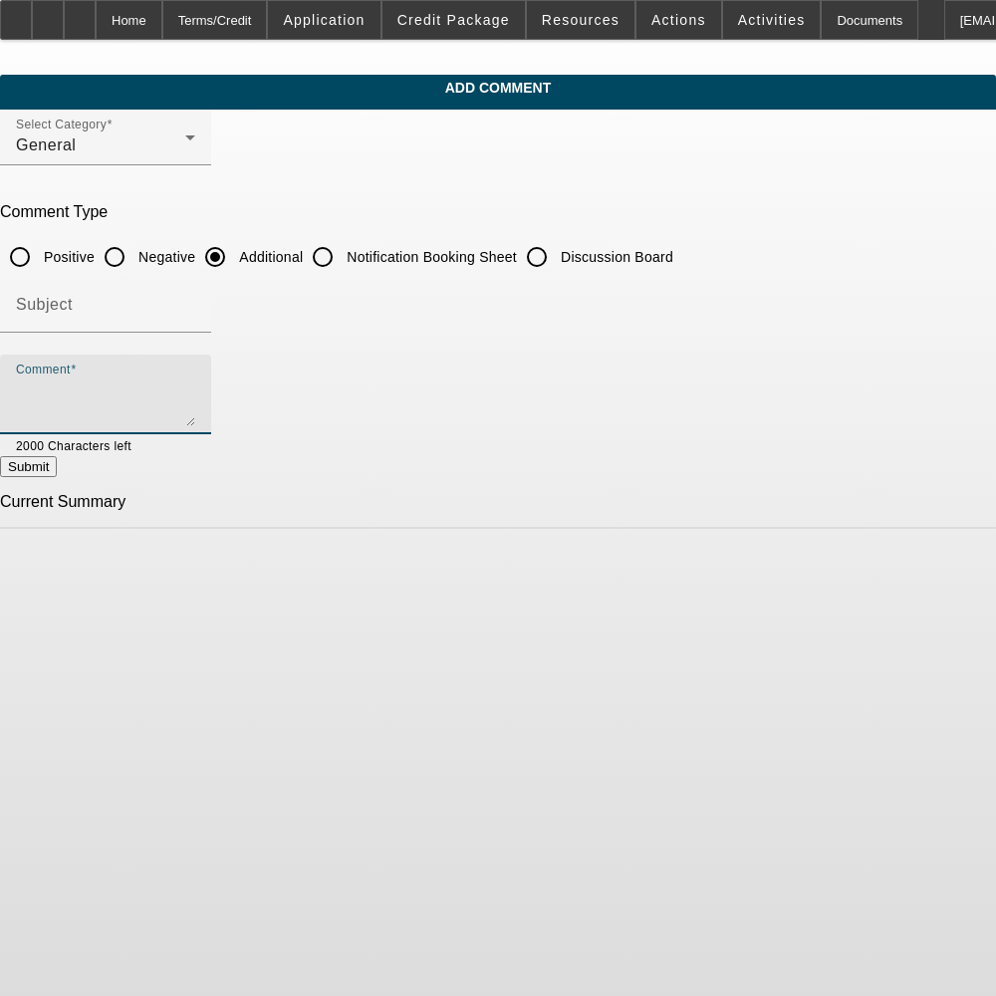
click at [195, 410] on textarea "Comment" at bounding box center [105, 403] width 179 height 48
paste textarea "[PERSON_NAME] Service & 24 HR Towing was established in [DATE] as a sole prop a…"
click at [195, 386] on textarea "[PERSON_NAME] Service & 24 HR Towing was established in [DATE] as a sole prop a…" at bounding box center [105, 403] width 179 height 48
click at [195, 385] on textarea "[PERSON_NAME] Service & 24 HR Towing was established in [DATE] as a sole prop a…" at bounding box center [105, 403] width 179 height 48
click at [195, 414] on textarea "[PERSON_NAME] Service & 24 HR Towing was established in [DATE] as a sole prop a…" at bounding box center [105, 403] width 179 height 48
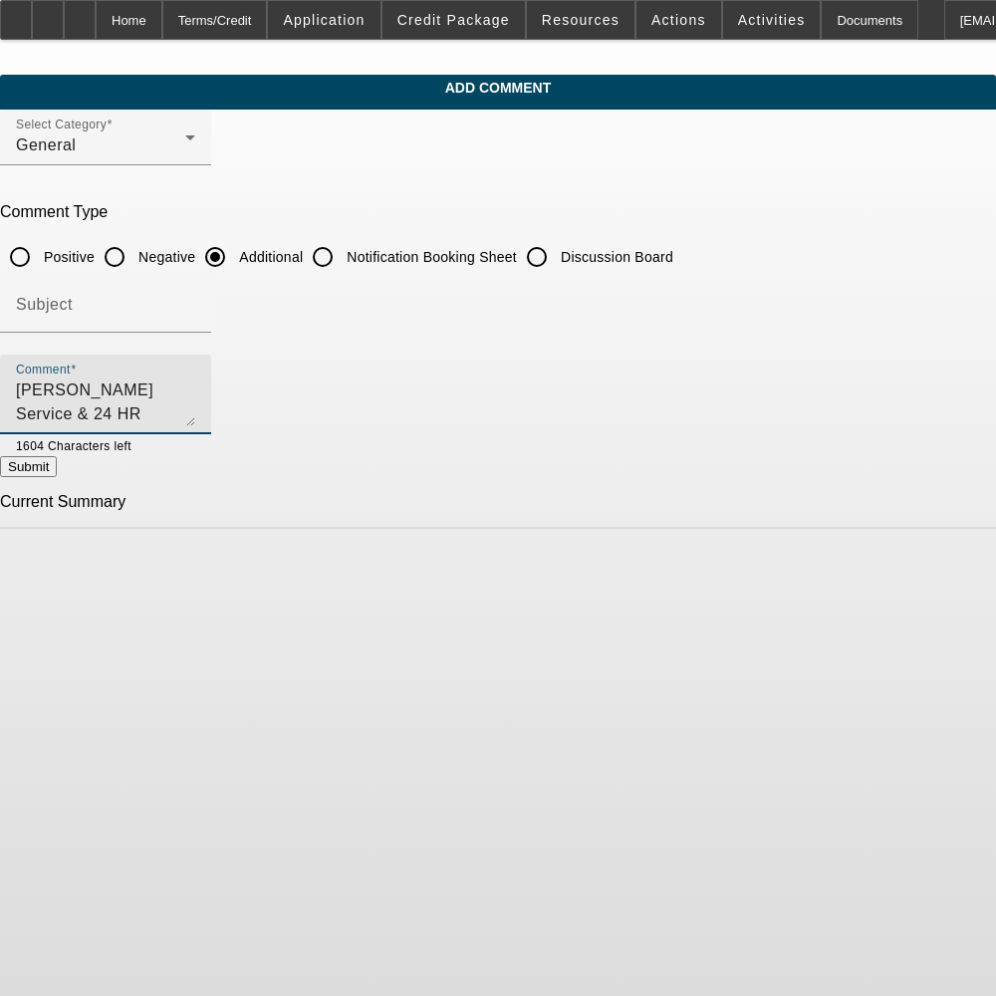
click at [195, 414] on textarea "[PERSON_NAME] Service & 24 HR Towing was established in [DATE] as a sole prop a…" at bounding box center [105, 403] width 179 height 48
drag, startPoint x: 274, startPoint y: 415, endPoint x: 32, endPoint y: 439, distance: 243.4
click at [32, 439] on mat-form-field "Comment [PERSON_NAME] Service & 24 HR Towing was established in [DATE] as a sol…" at bounding box center [105, 406] width 211 height 102
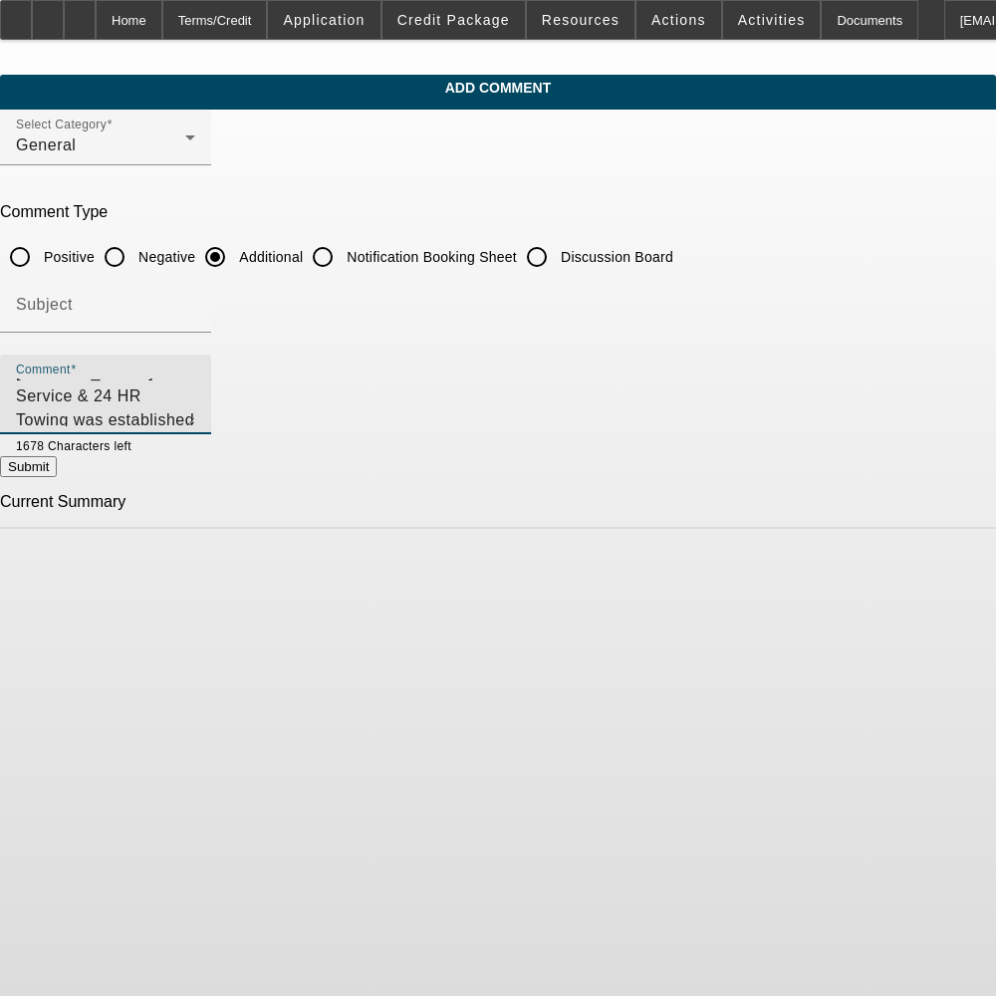
type textarea "[PERSON_NAME] Service & 24 HR Towing was established in [DATE] as a sole prop a…"
click at [57, 473] on button "Submit" at bounding box center [28, 466] width 57 height 21
radio input "true"
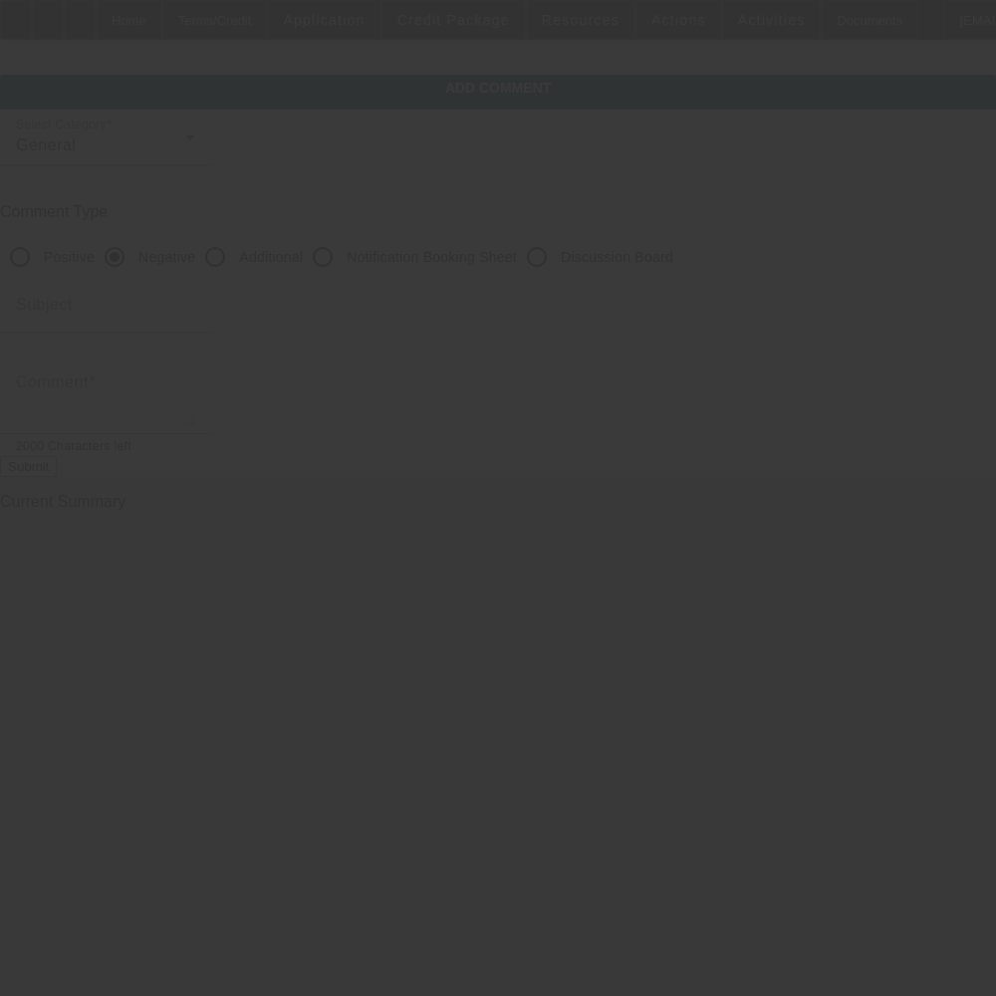
scroll to position [0, 0]
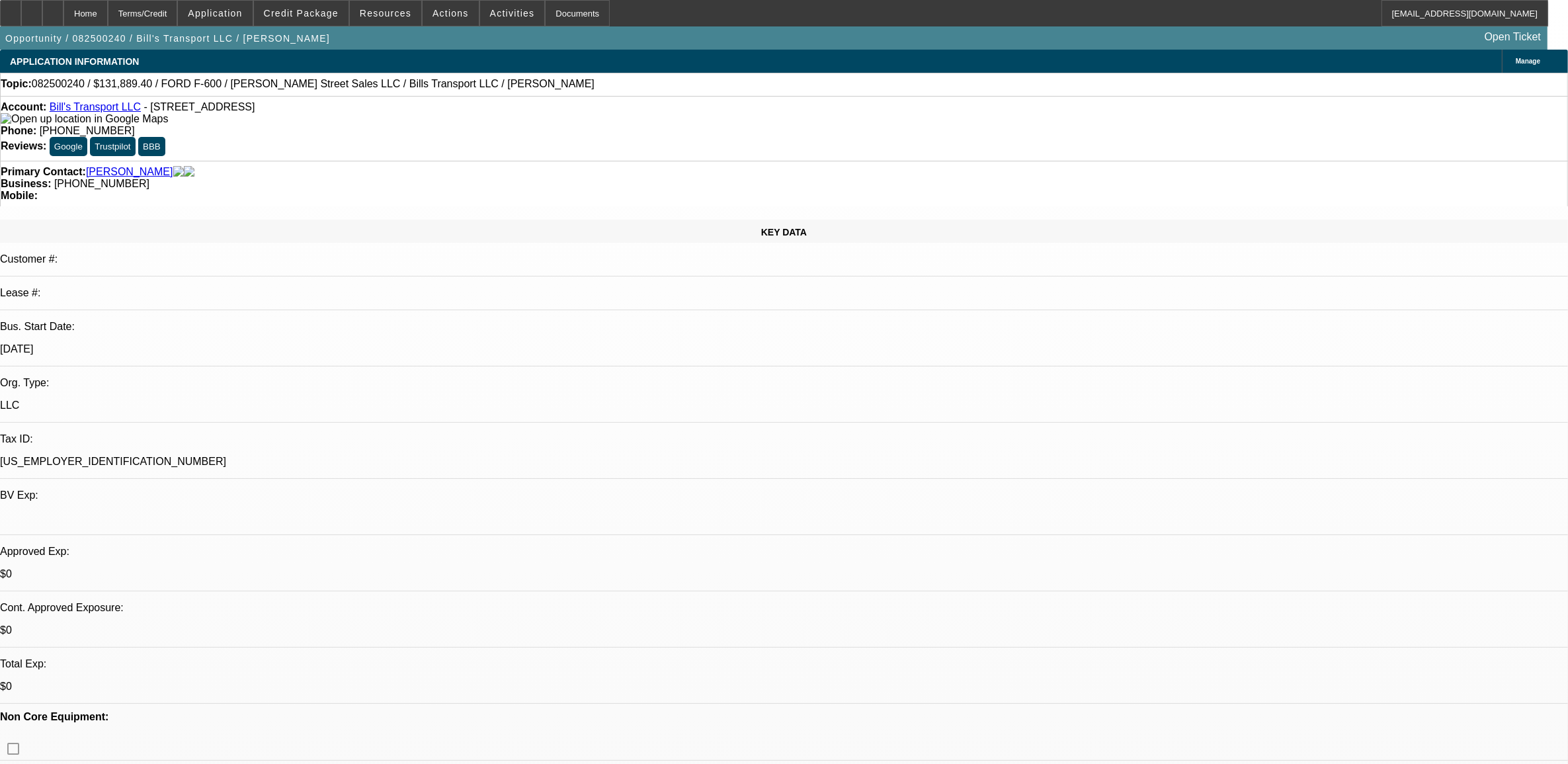
select select "0"
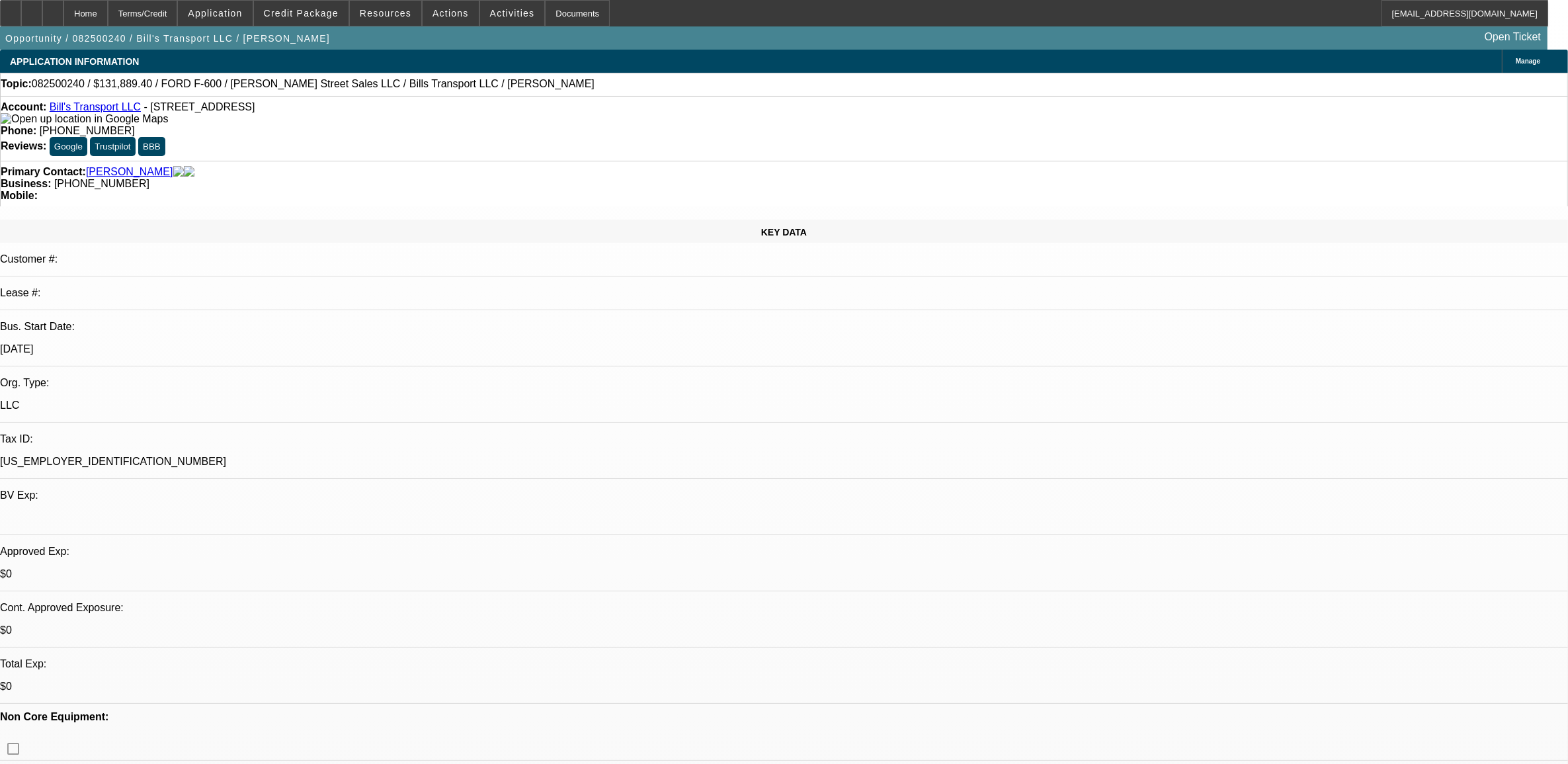
select select "0"
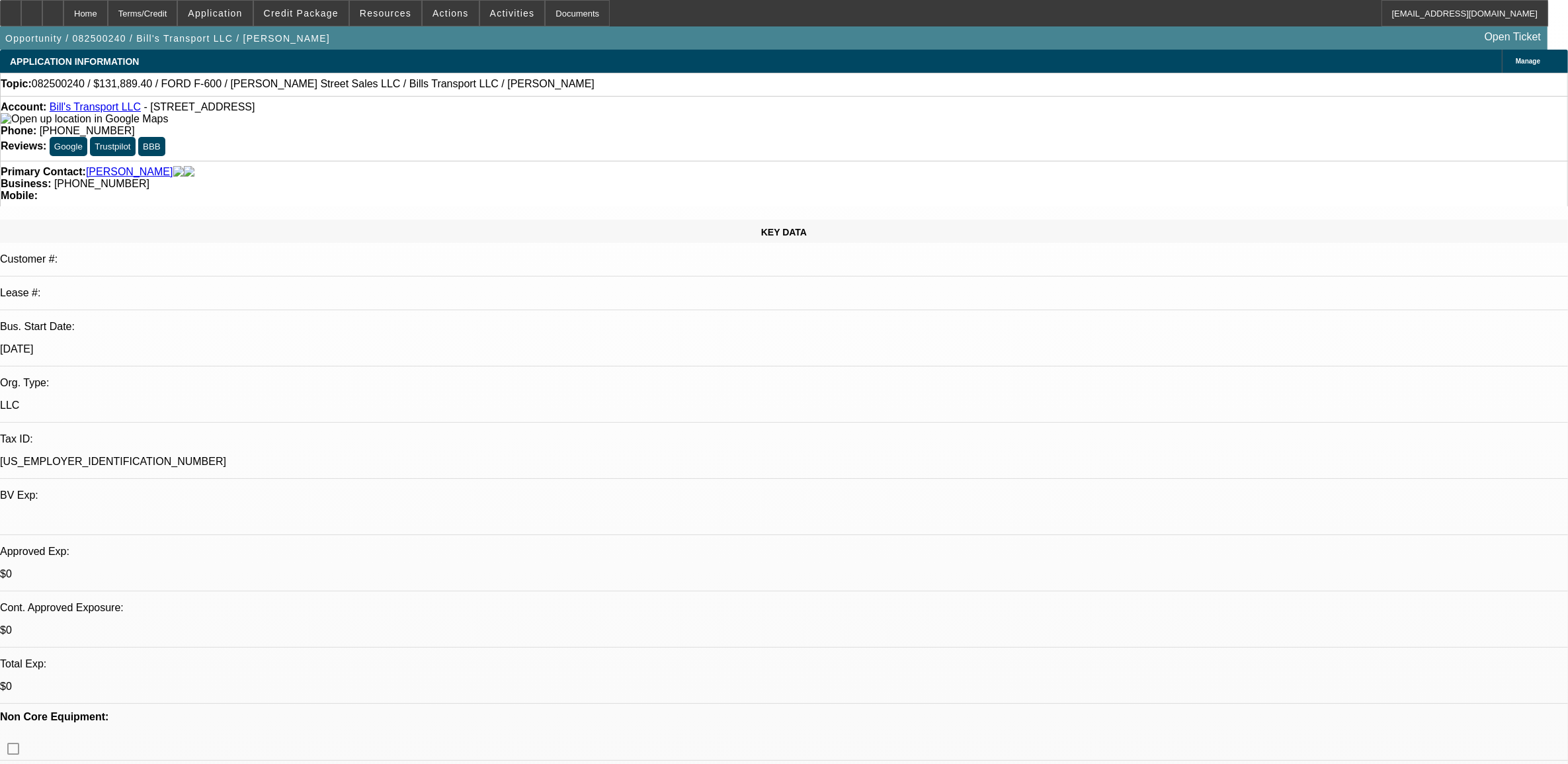
select select "0"
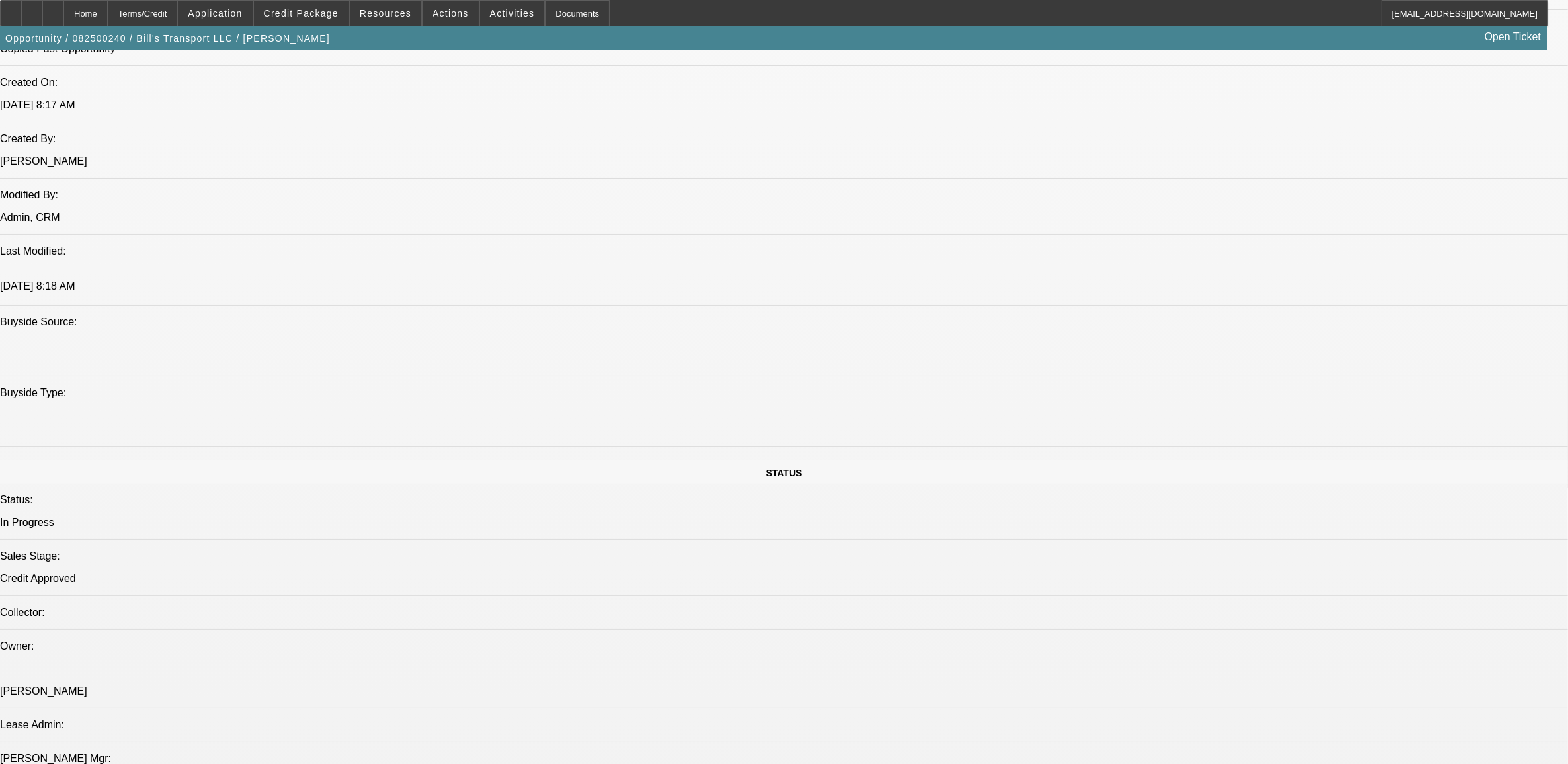
select select "1"
select select "3"
select select "6"
select select "1"
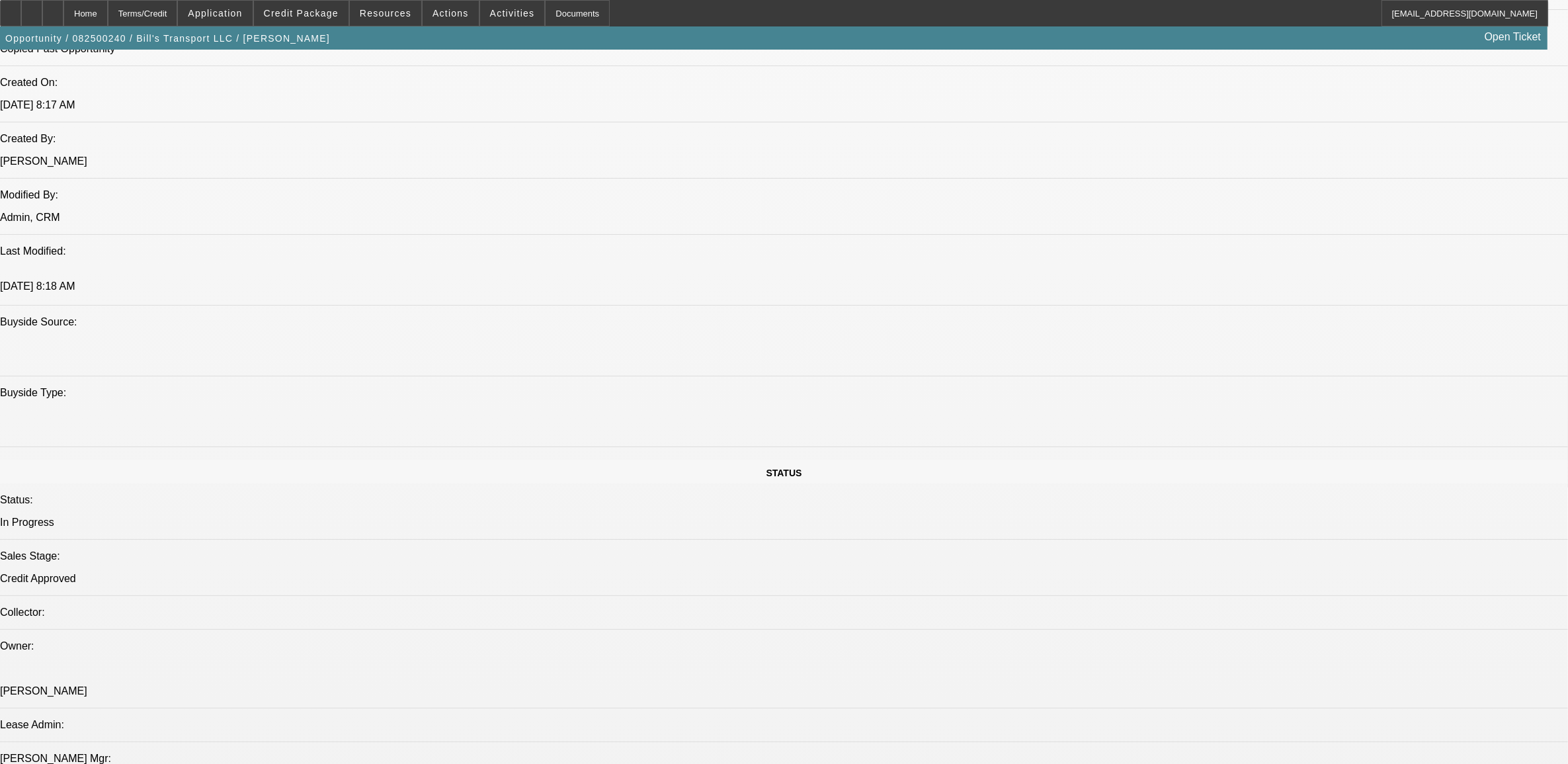
select select "6"
select select "1"
select select "3"
select select "6"
select select "1"
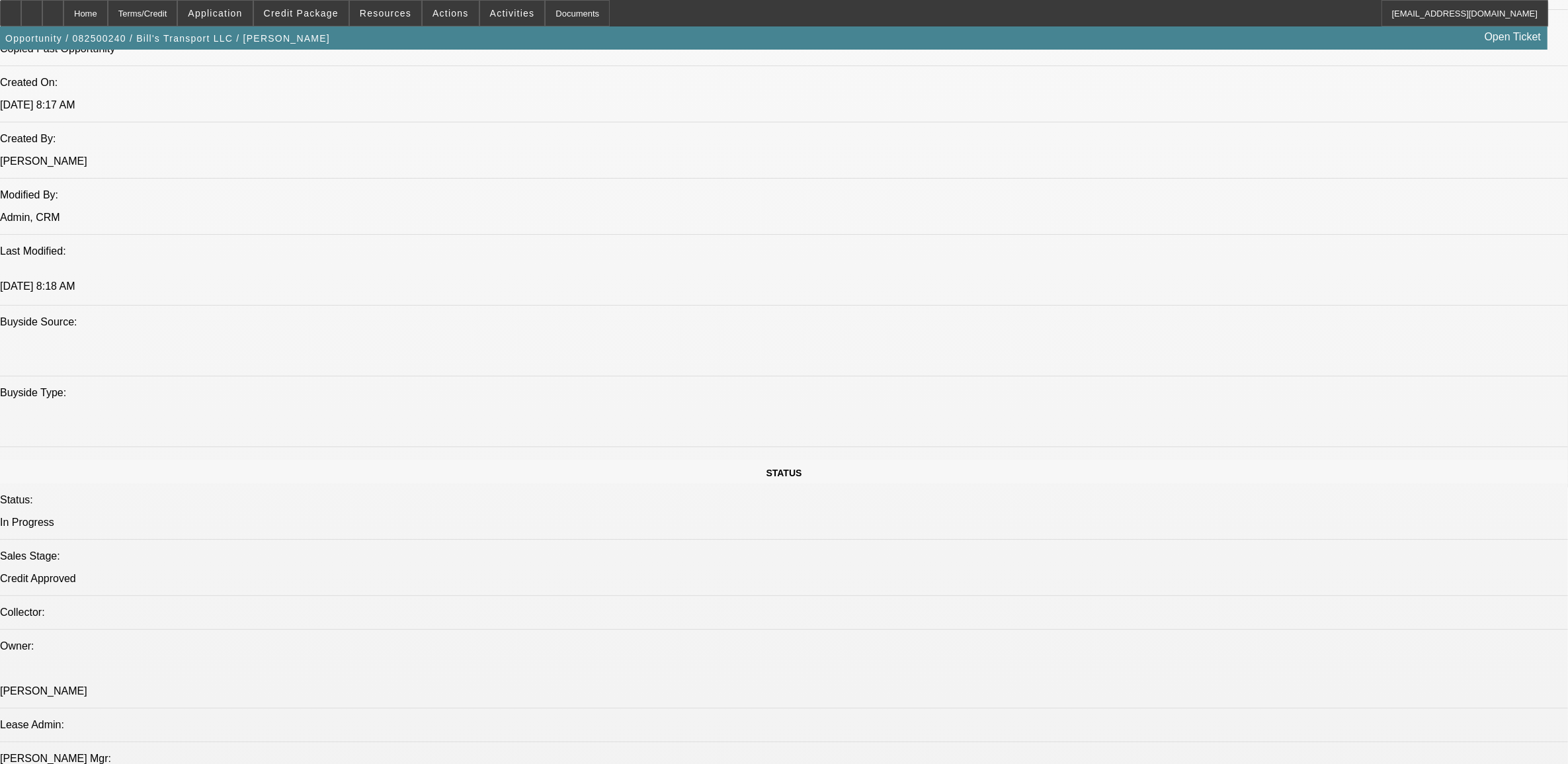
select select "1"
select select "6"
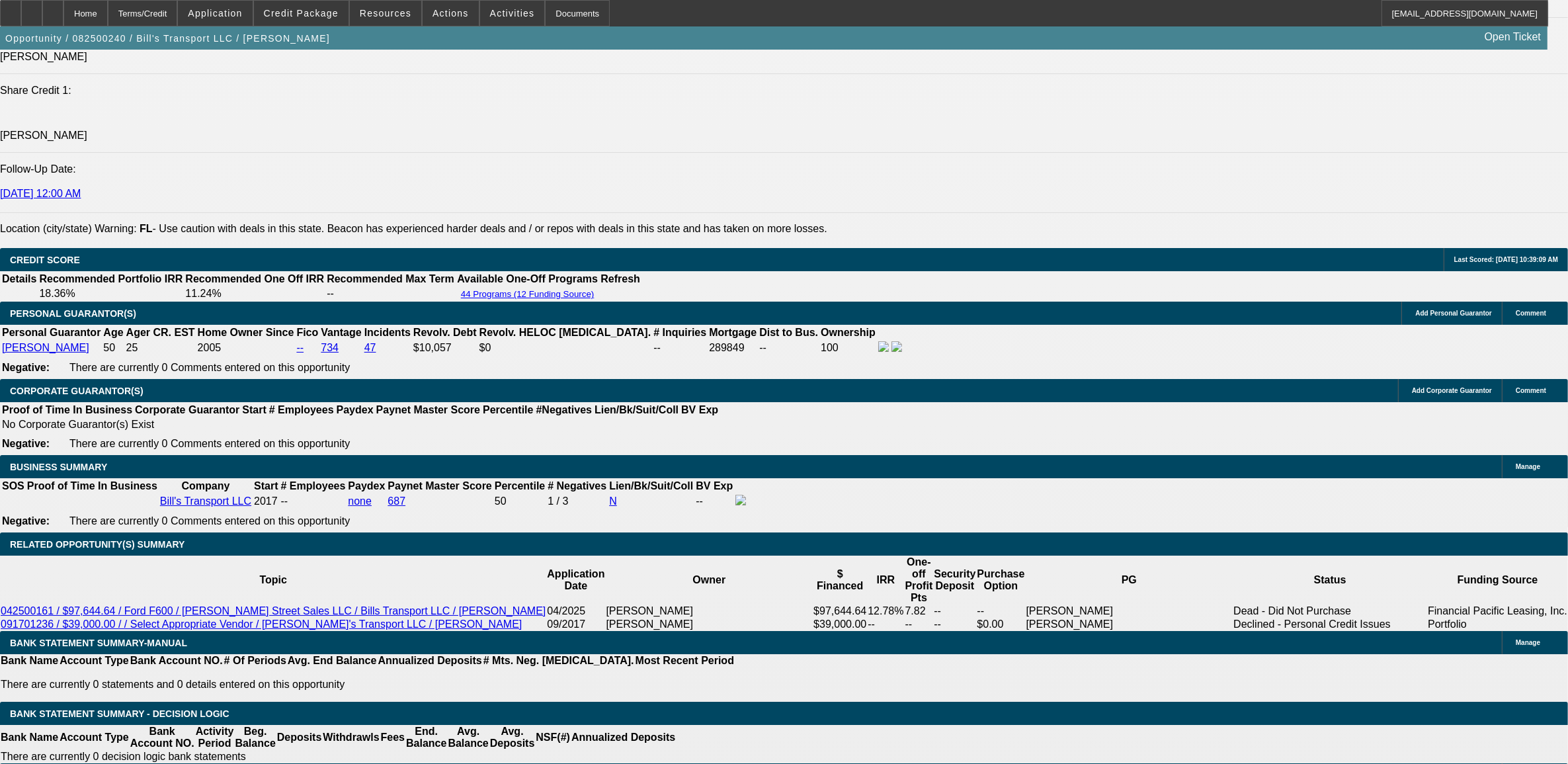
scroll to position [1736, 0]
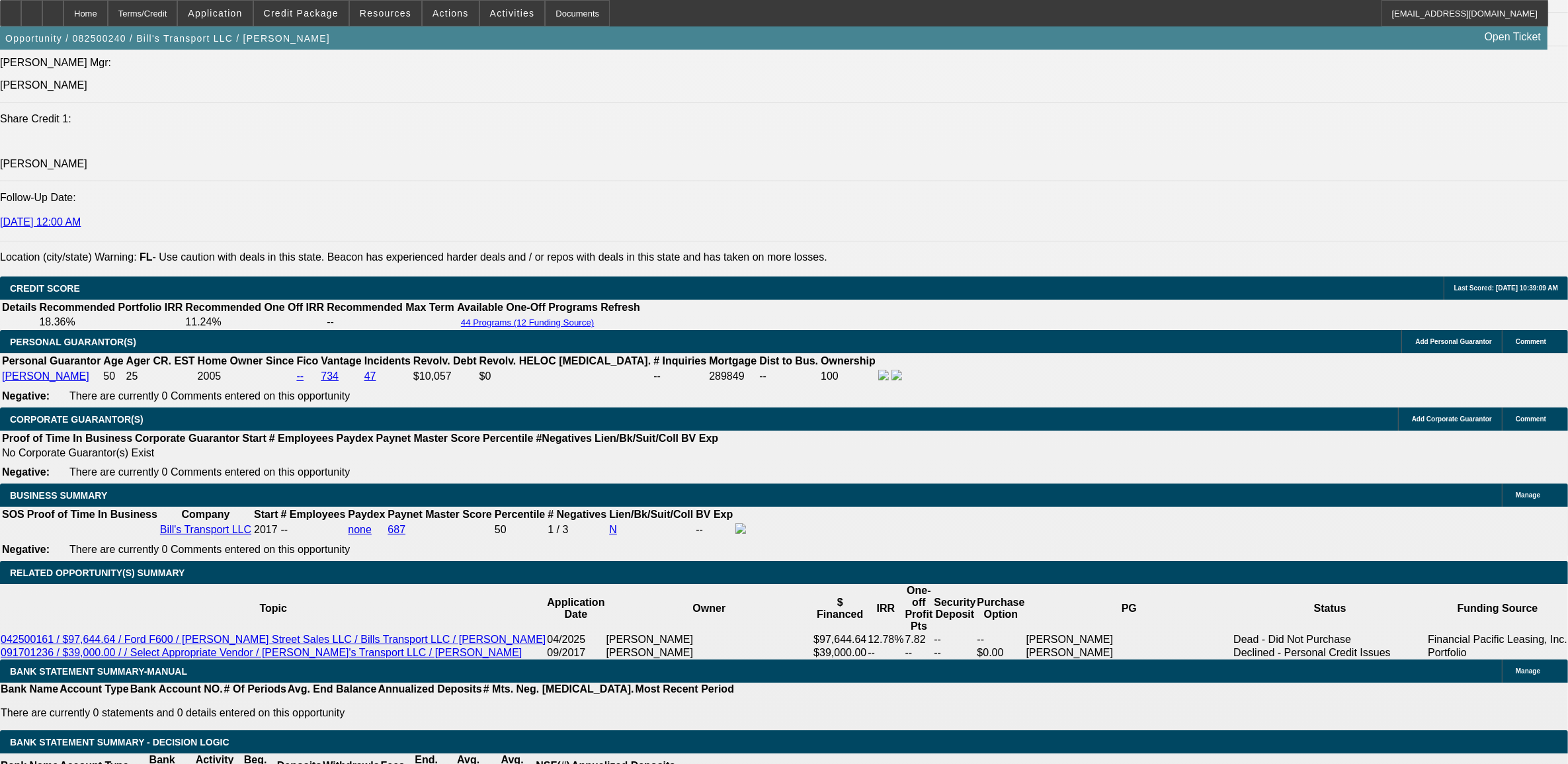
type input "$0.00"
type input "UNKNOWN"
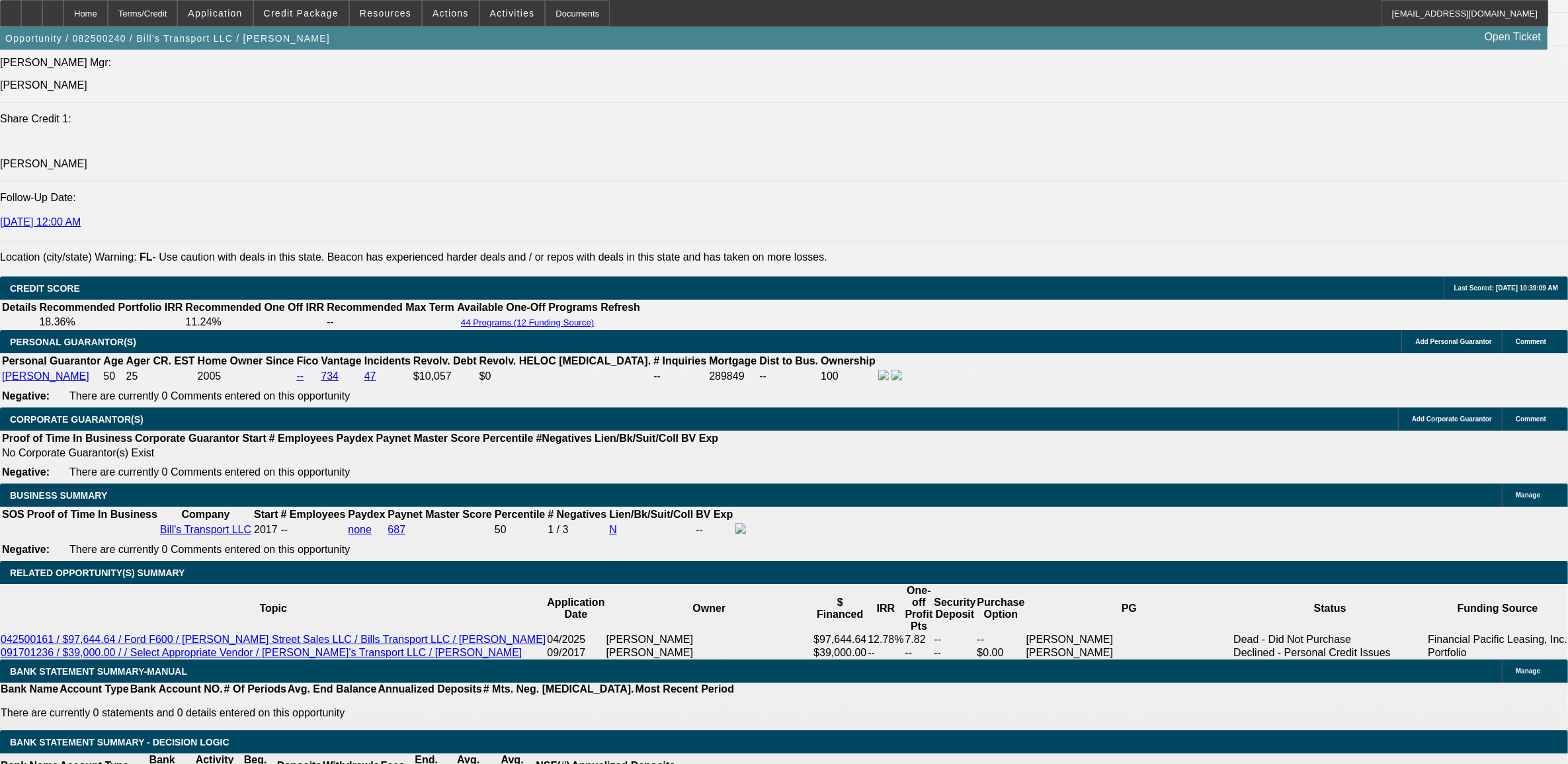
type input "$3,003.75"
type input "$789.40"
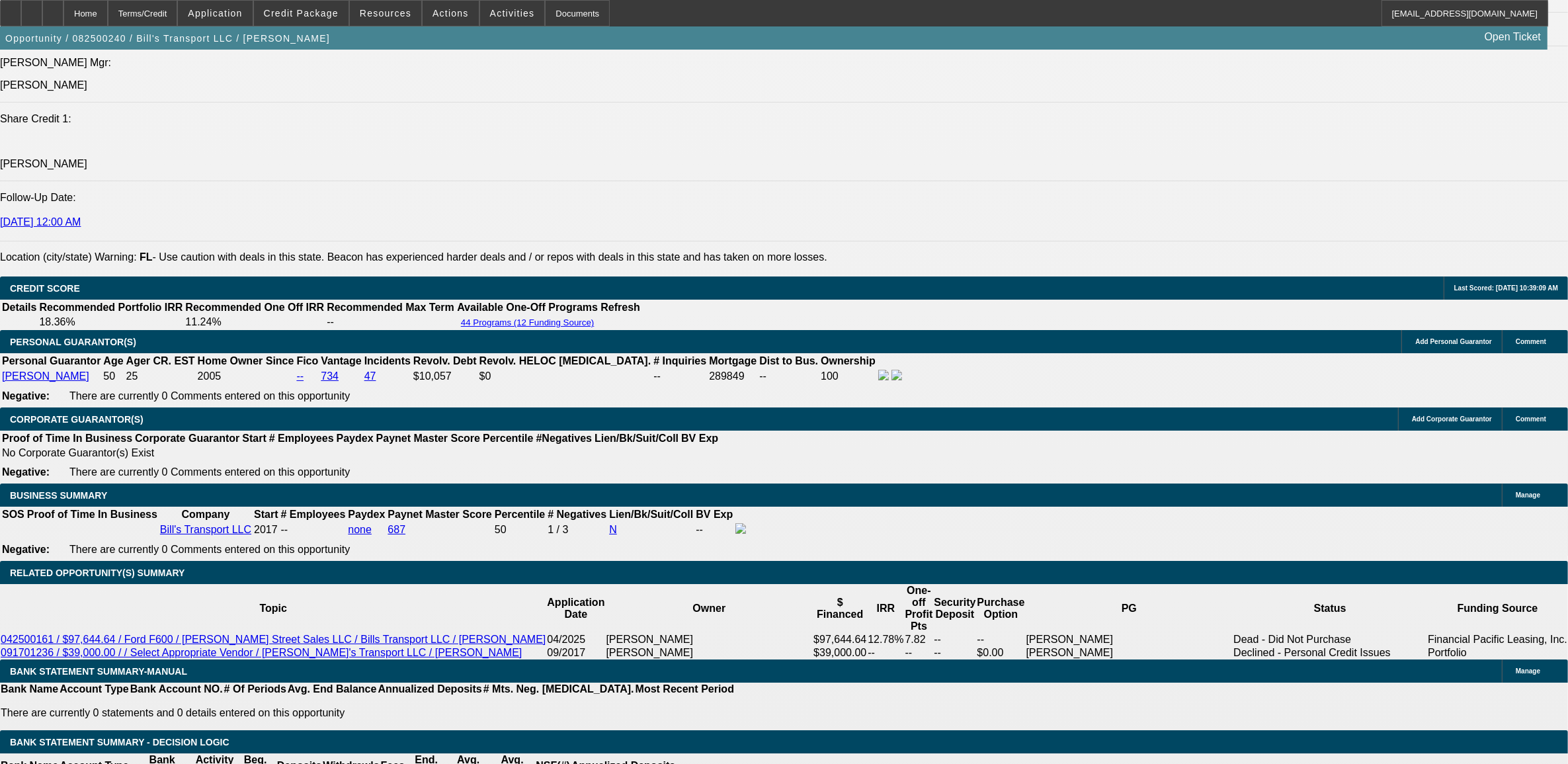
type input "$2,985.86"
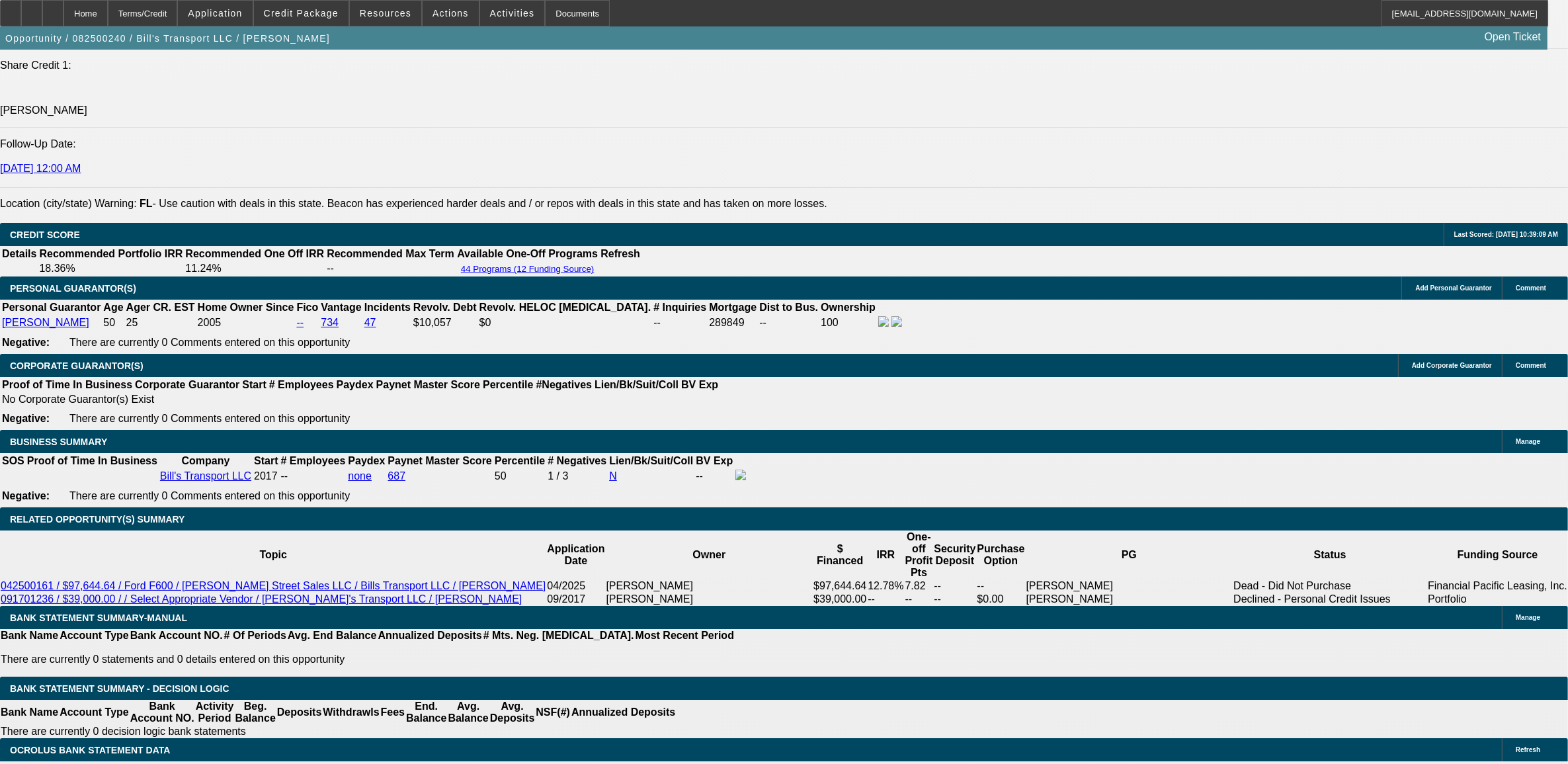
scroll to position [1819, 0]
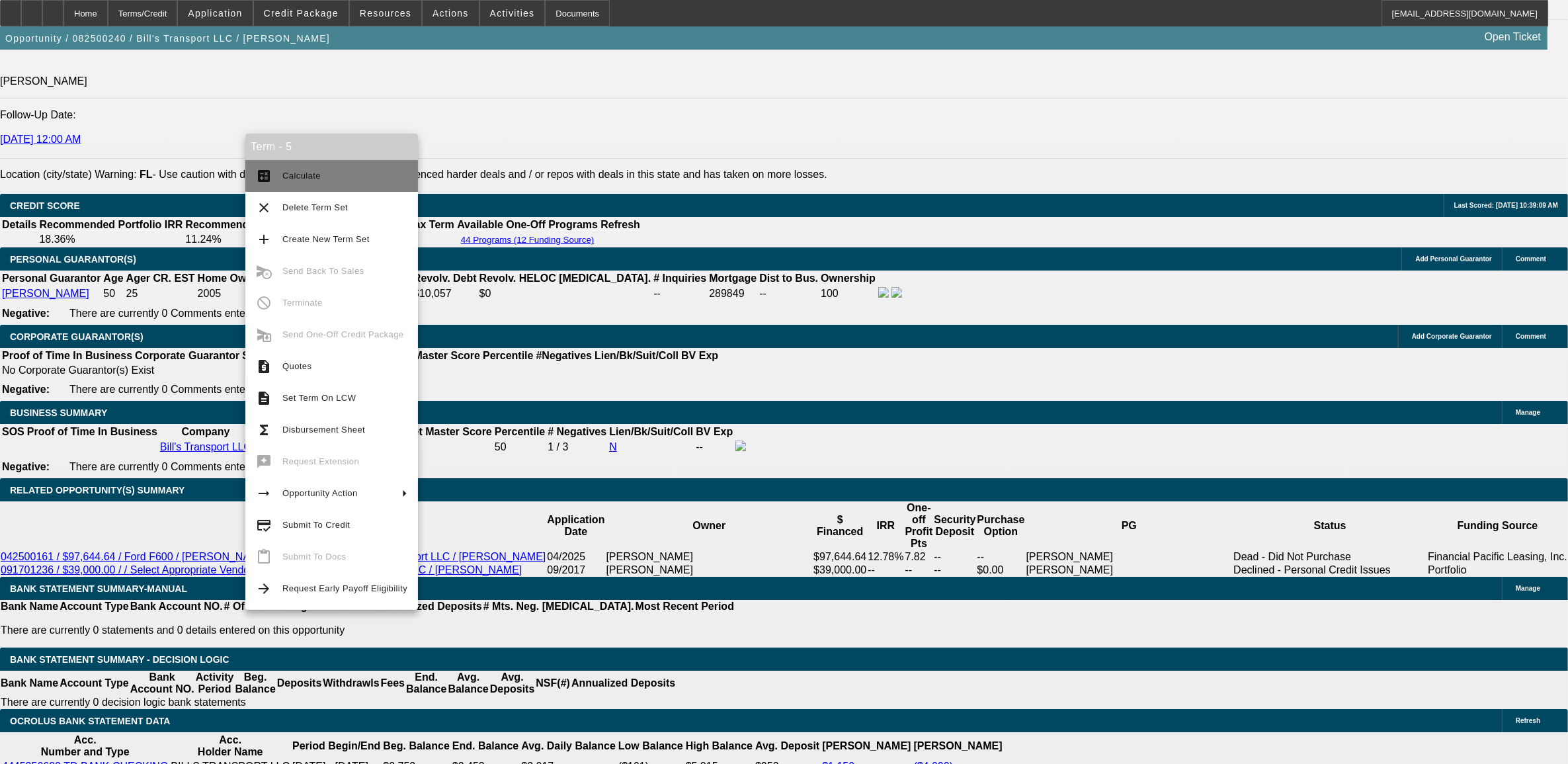
click at [312, 183] on button "calculate Calculate" at bounding box center [332, 176] width 173 height 32
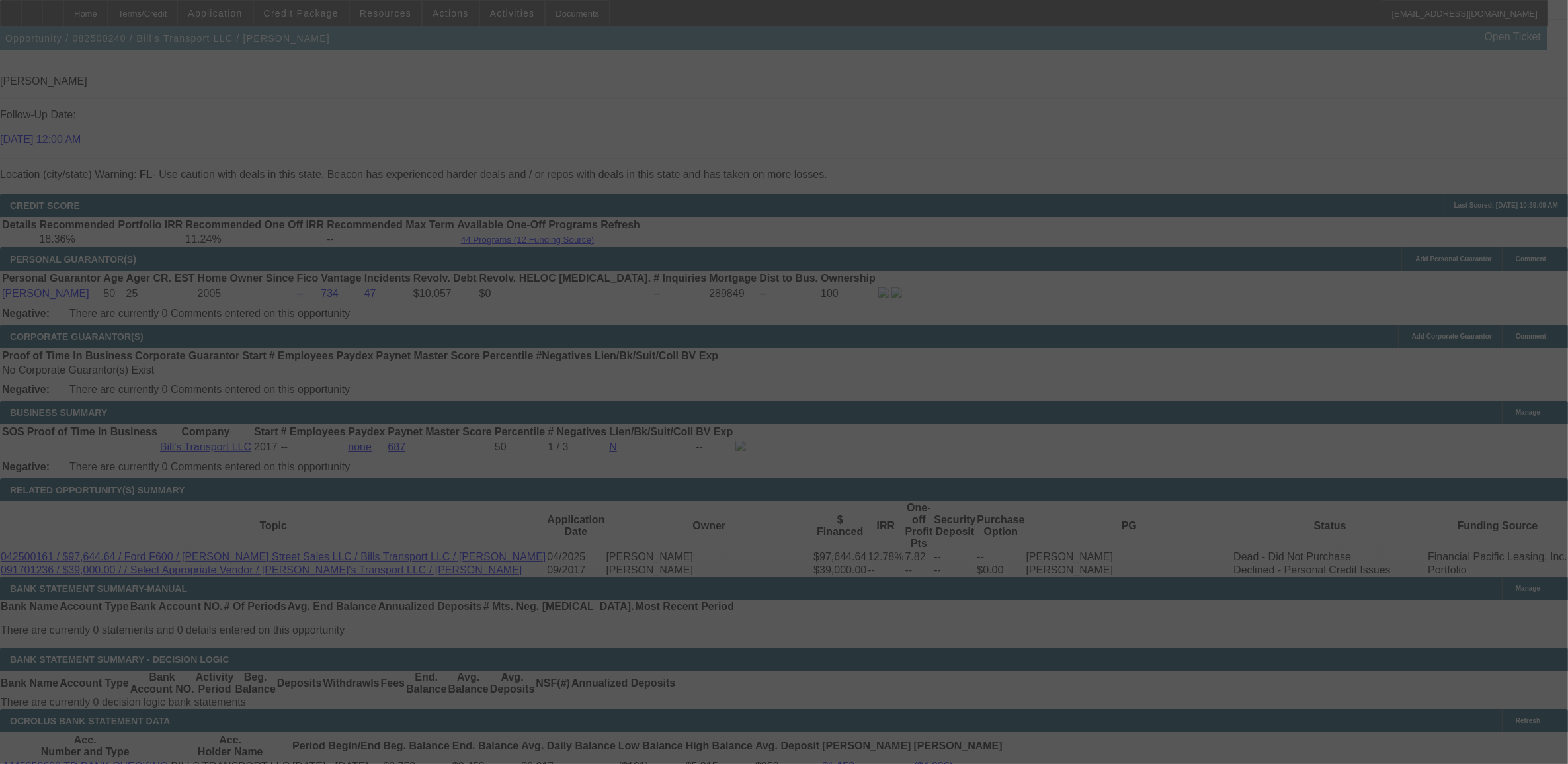
select select "0"
select select "3"
select select "0"
select select "6"
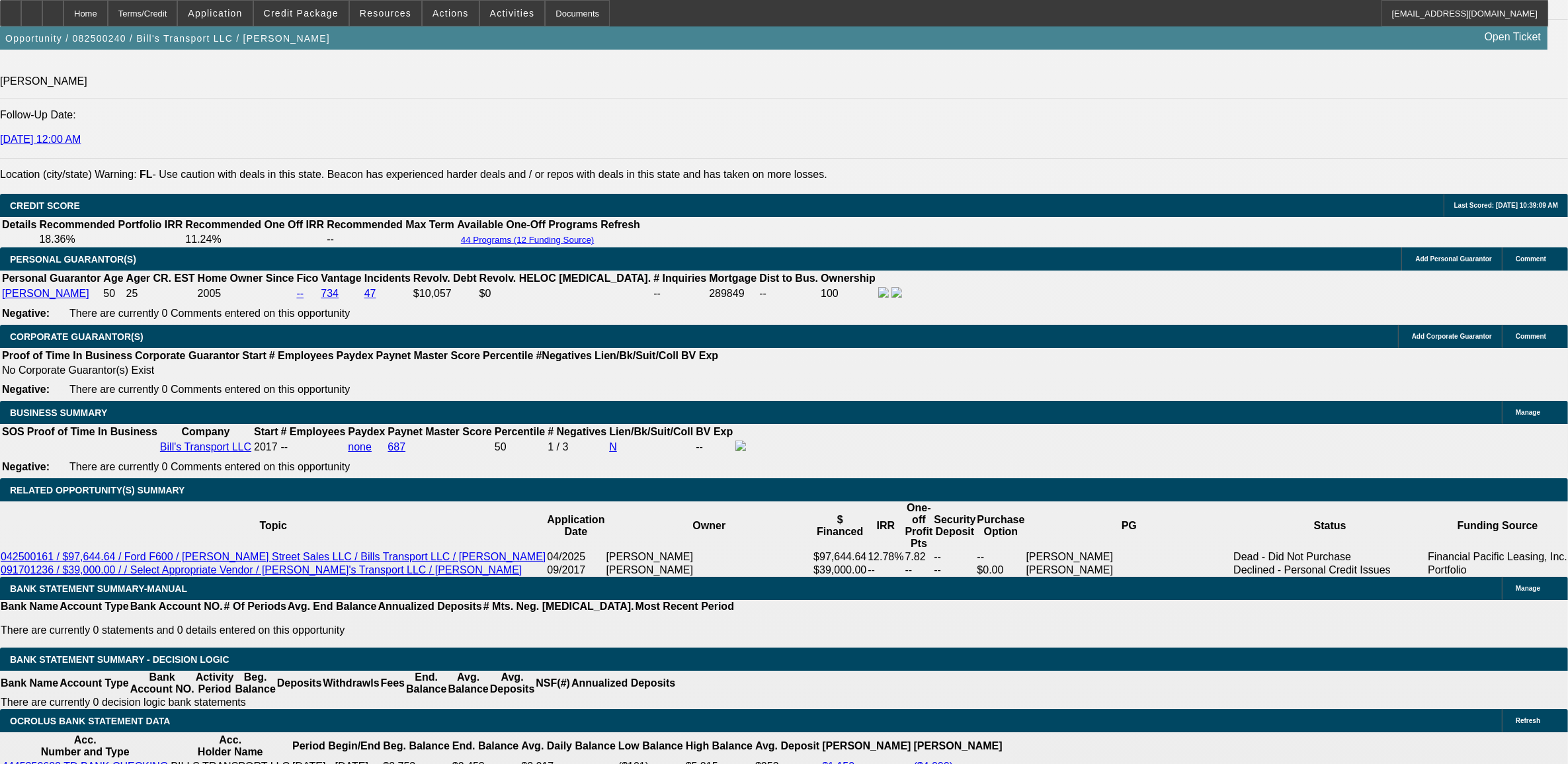
type input "2"
type input "UNKNOWN"
type input "2940"
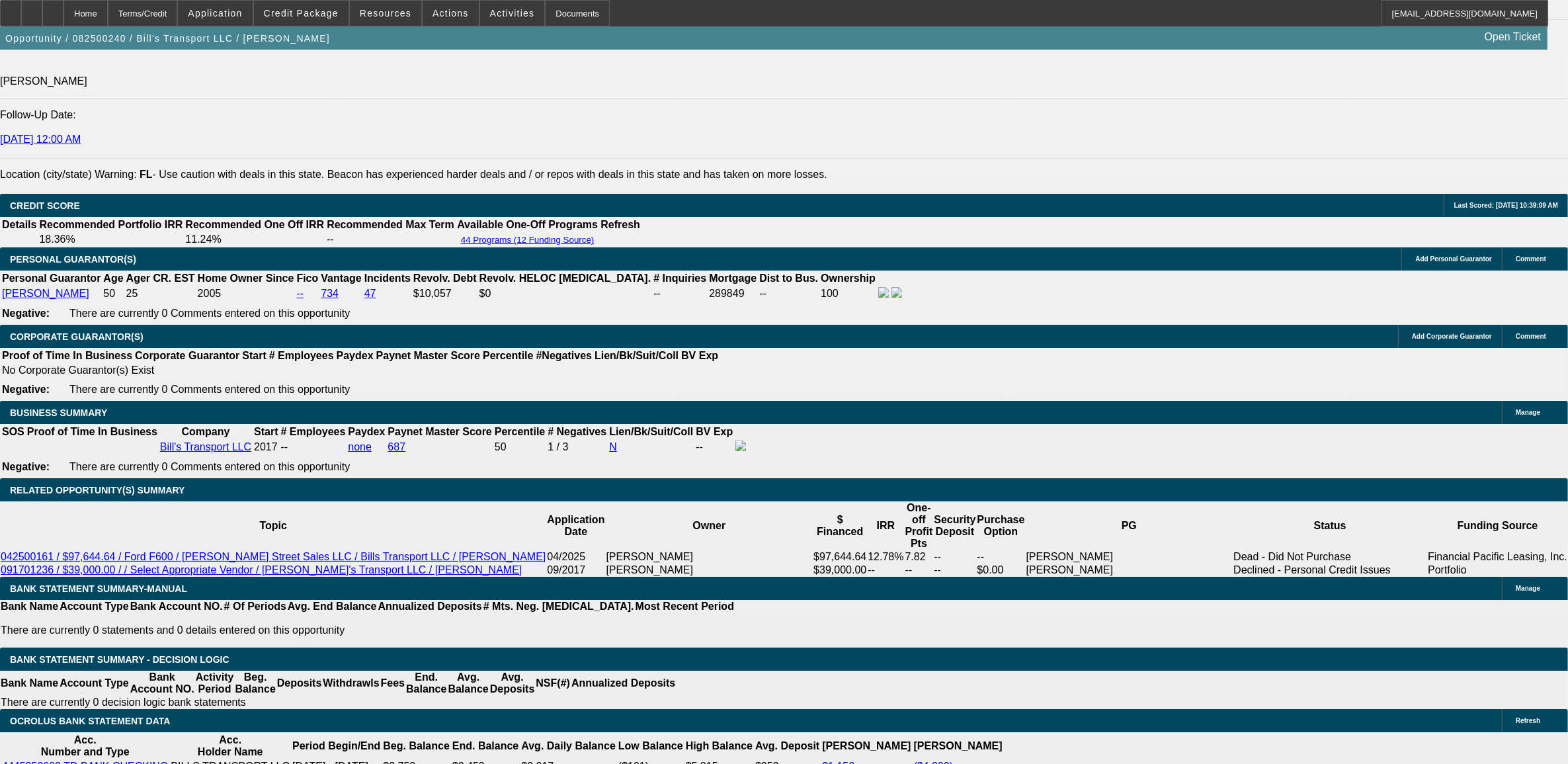
type input "12.1"
type input "$2,940.00"
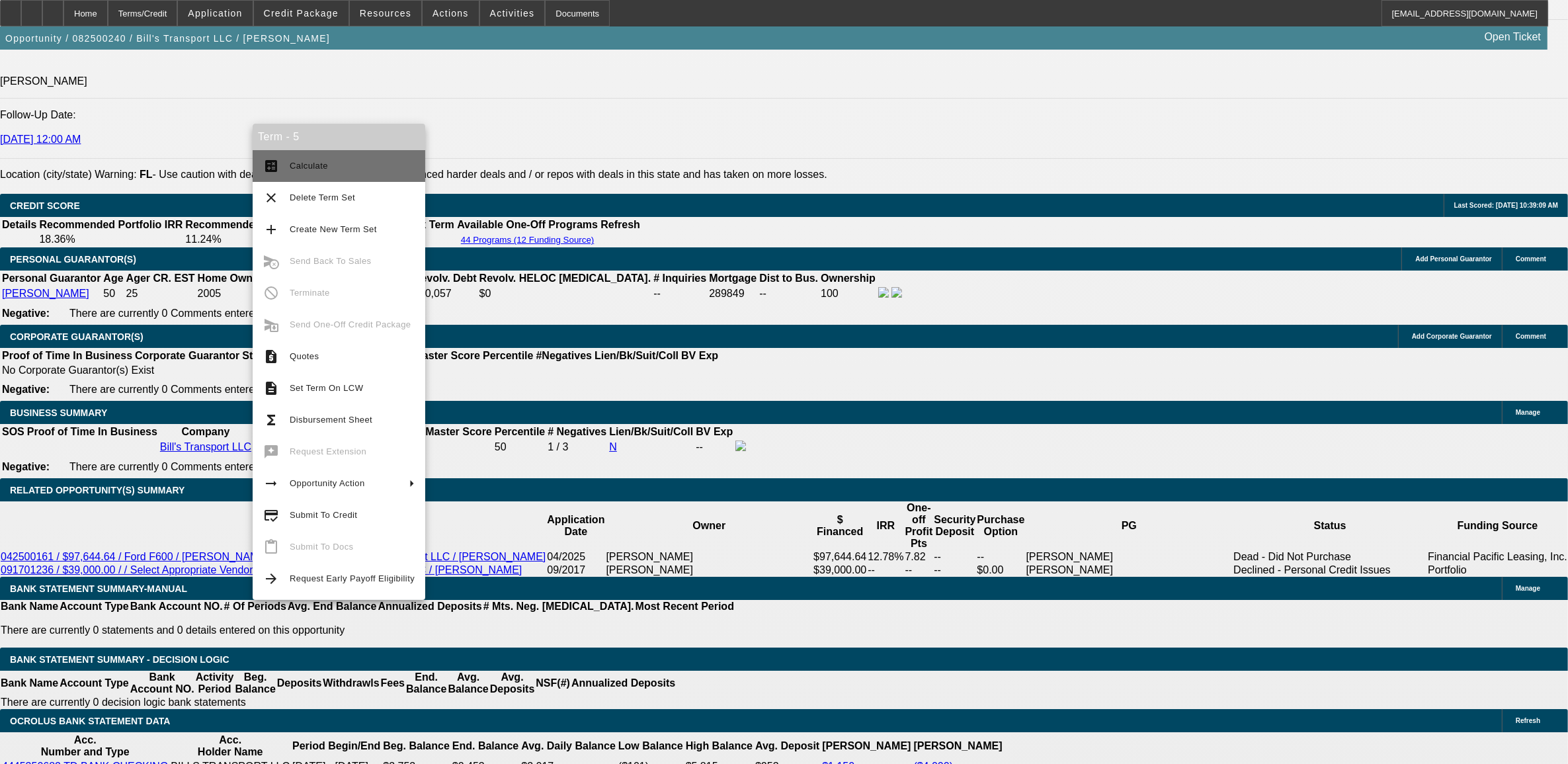
click at [347, 172] on span "Calculate" at bounding box center [352, 166] width 125 height 16
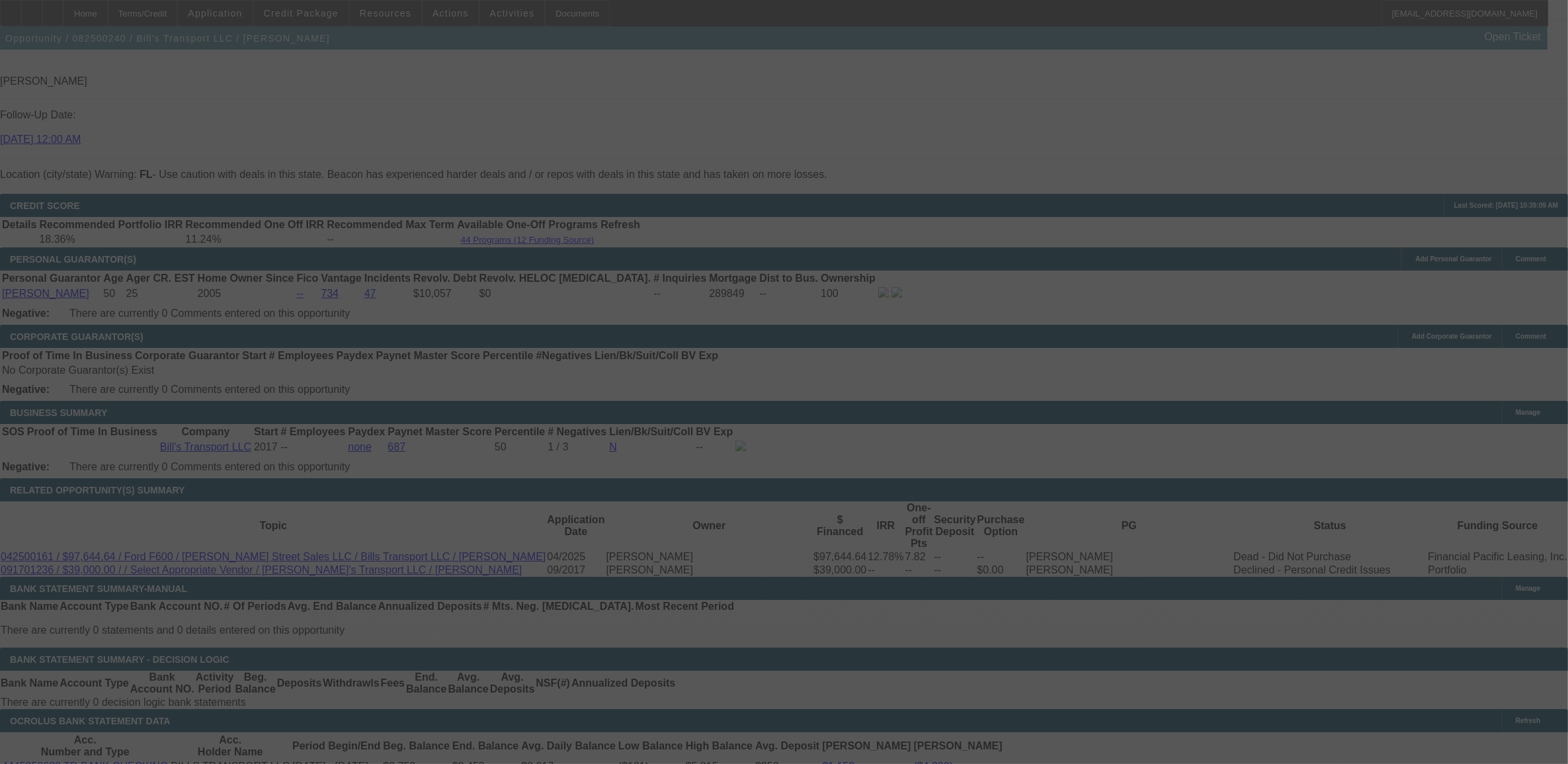
select select "0"
select select "3"
select select "0"
select select "6"
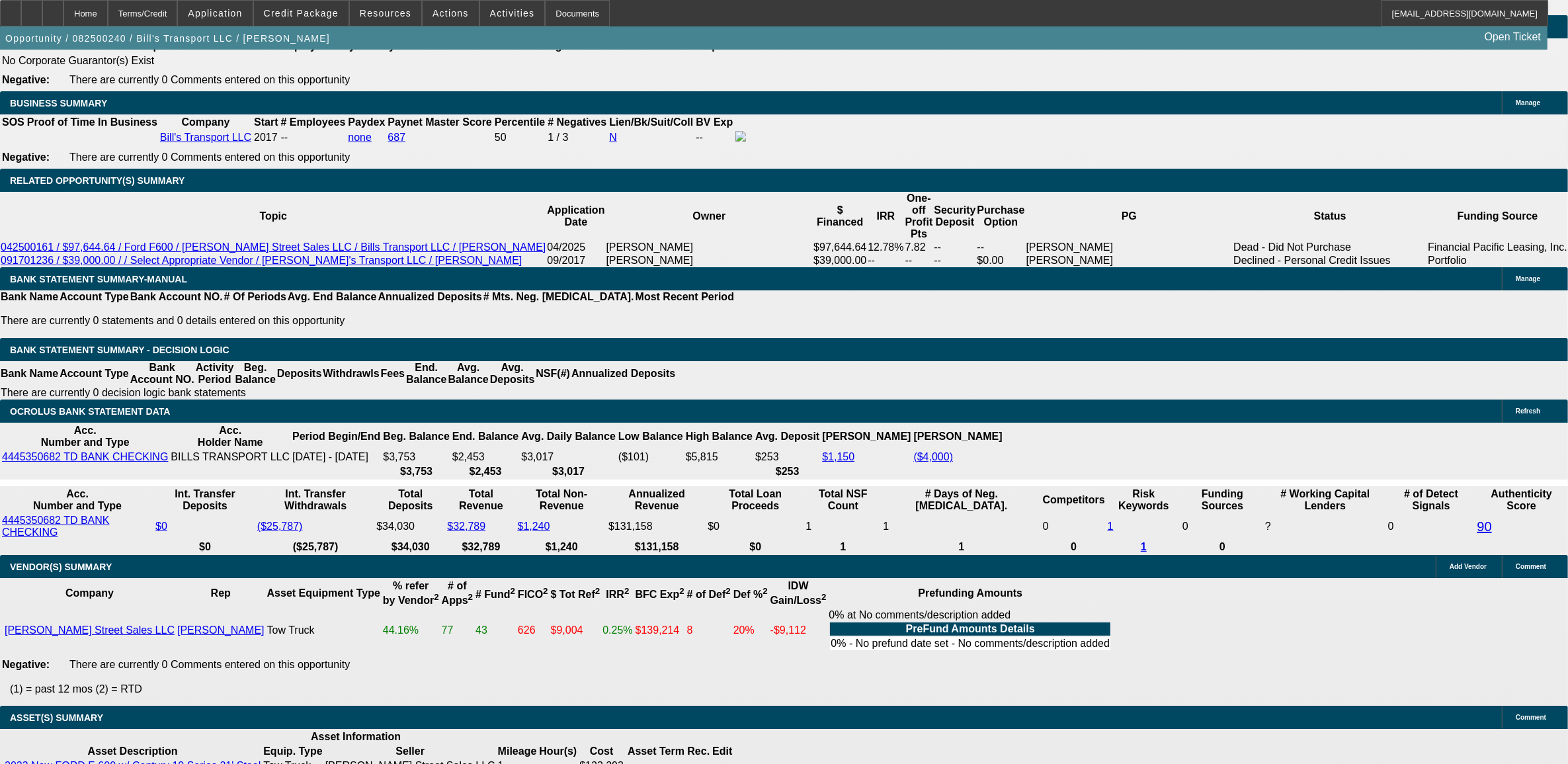
scroll to position [2200, 0]
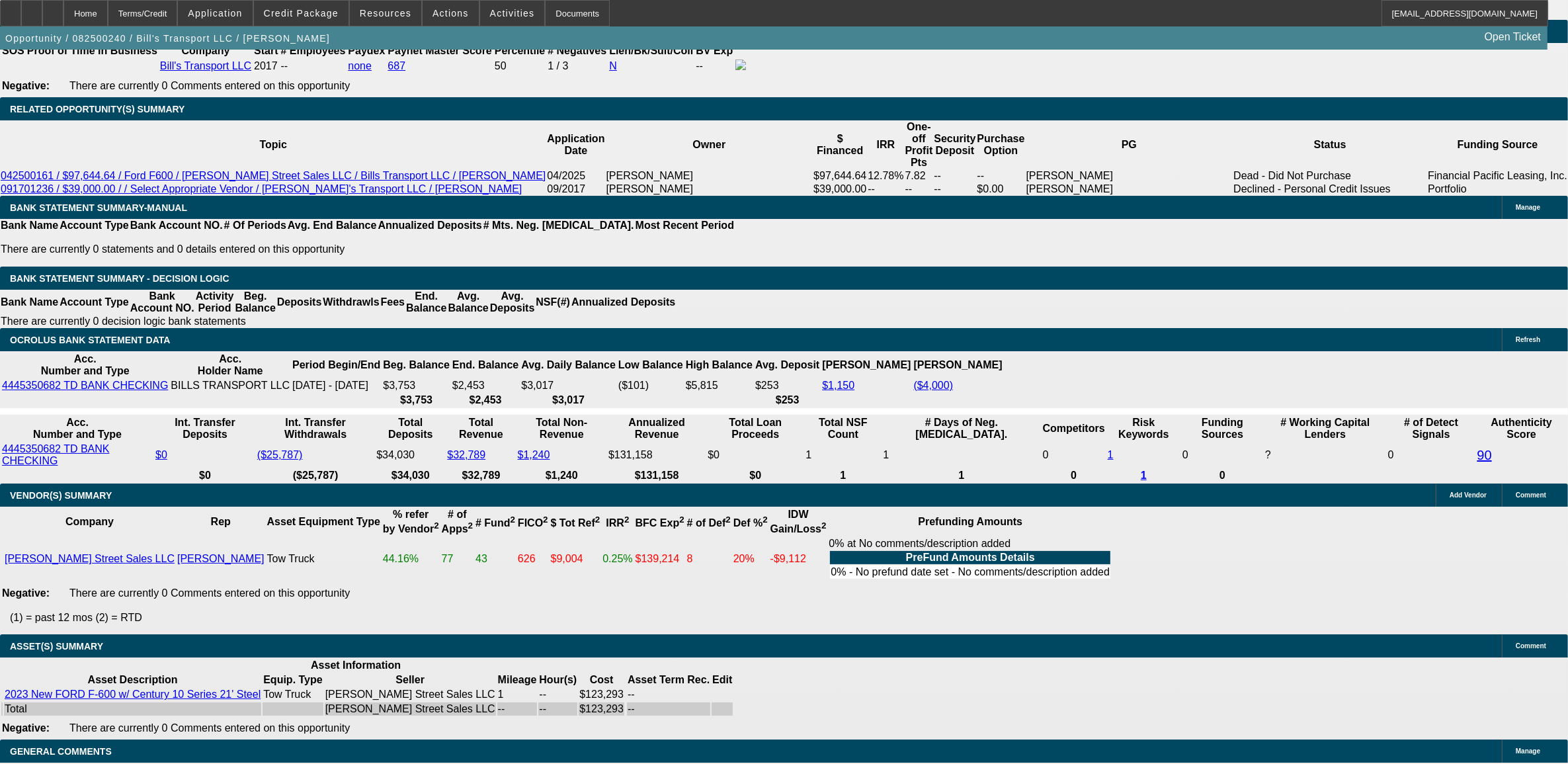
type input "o"
type input "p"
type input "e"
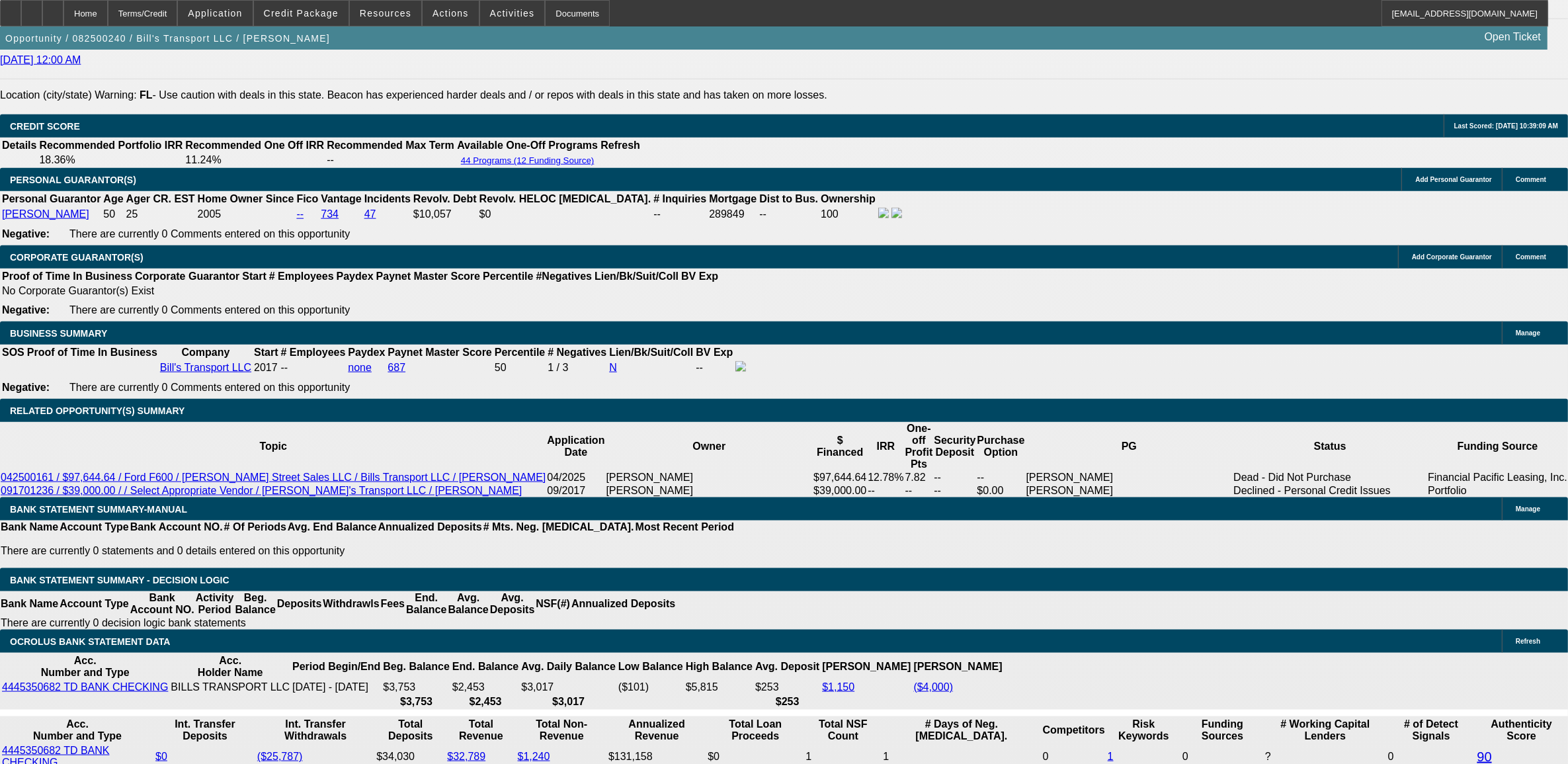
scroll to position [1869, 0]
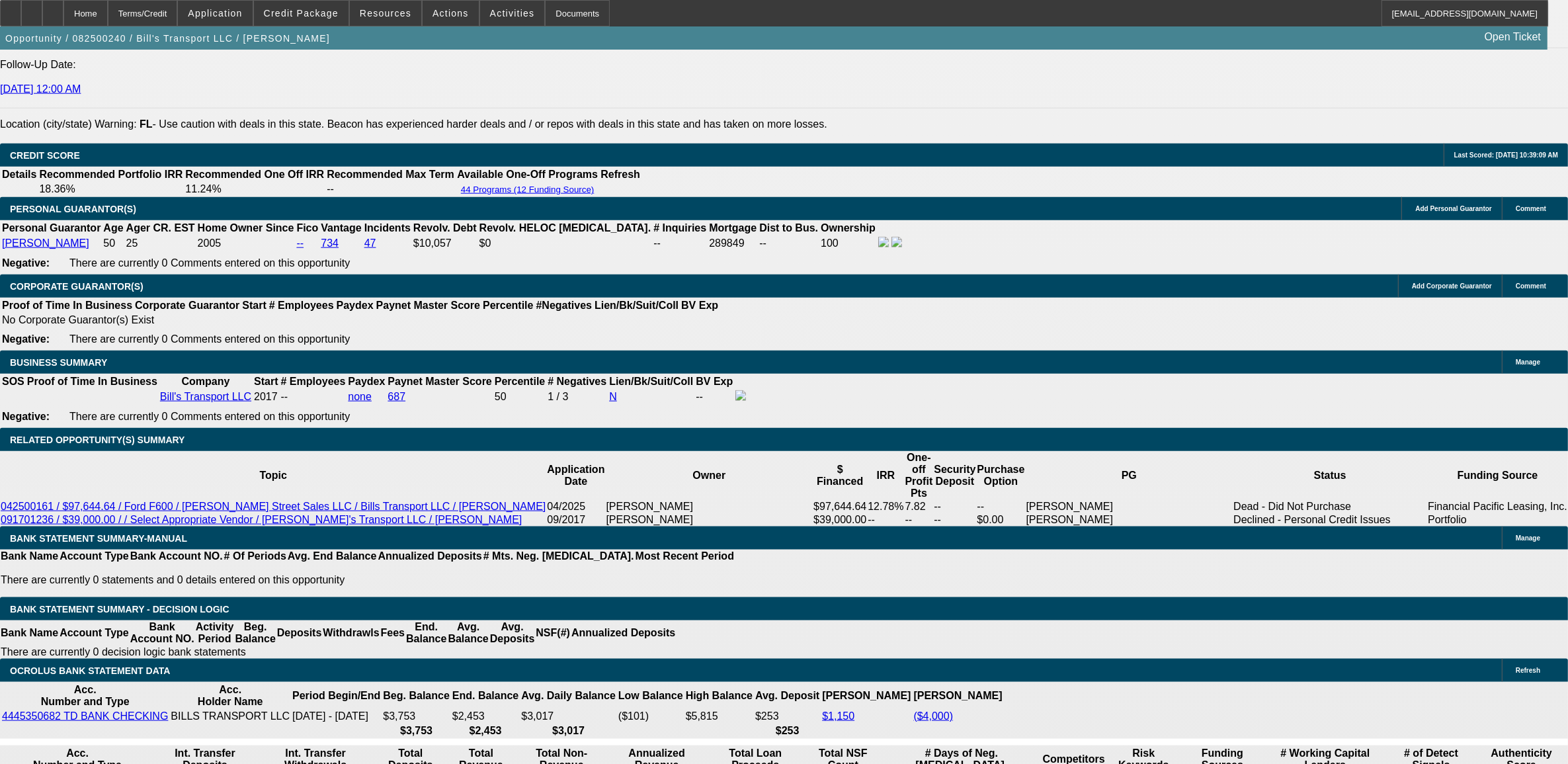
type input "payf"
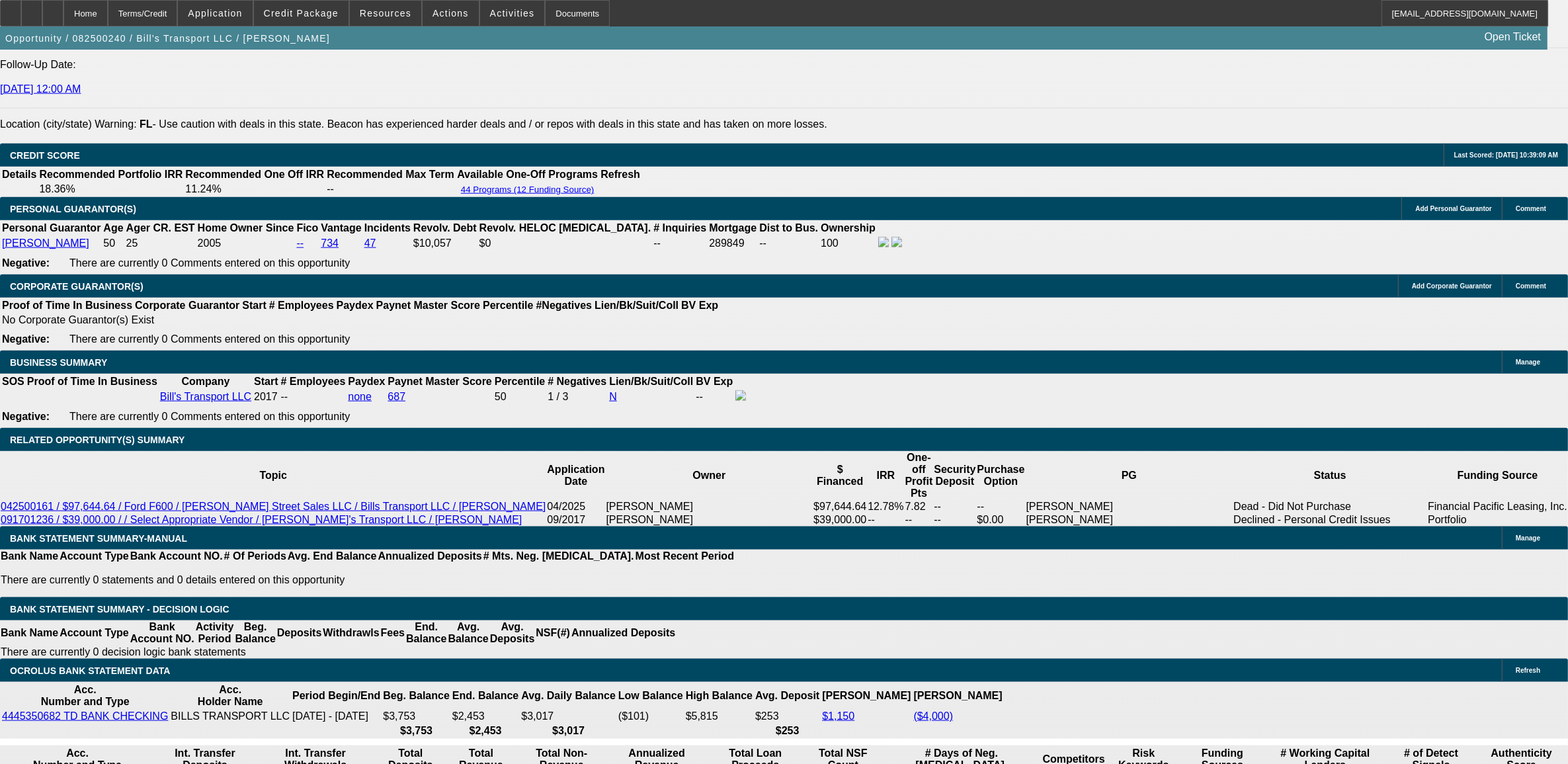
type input "29"
type input "UNKNOWN"
type input "$2,940.00"
type input "12.1"
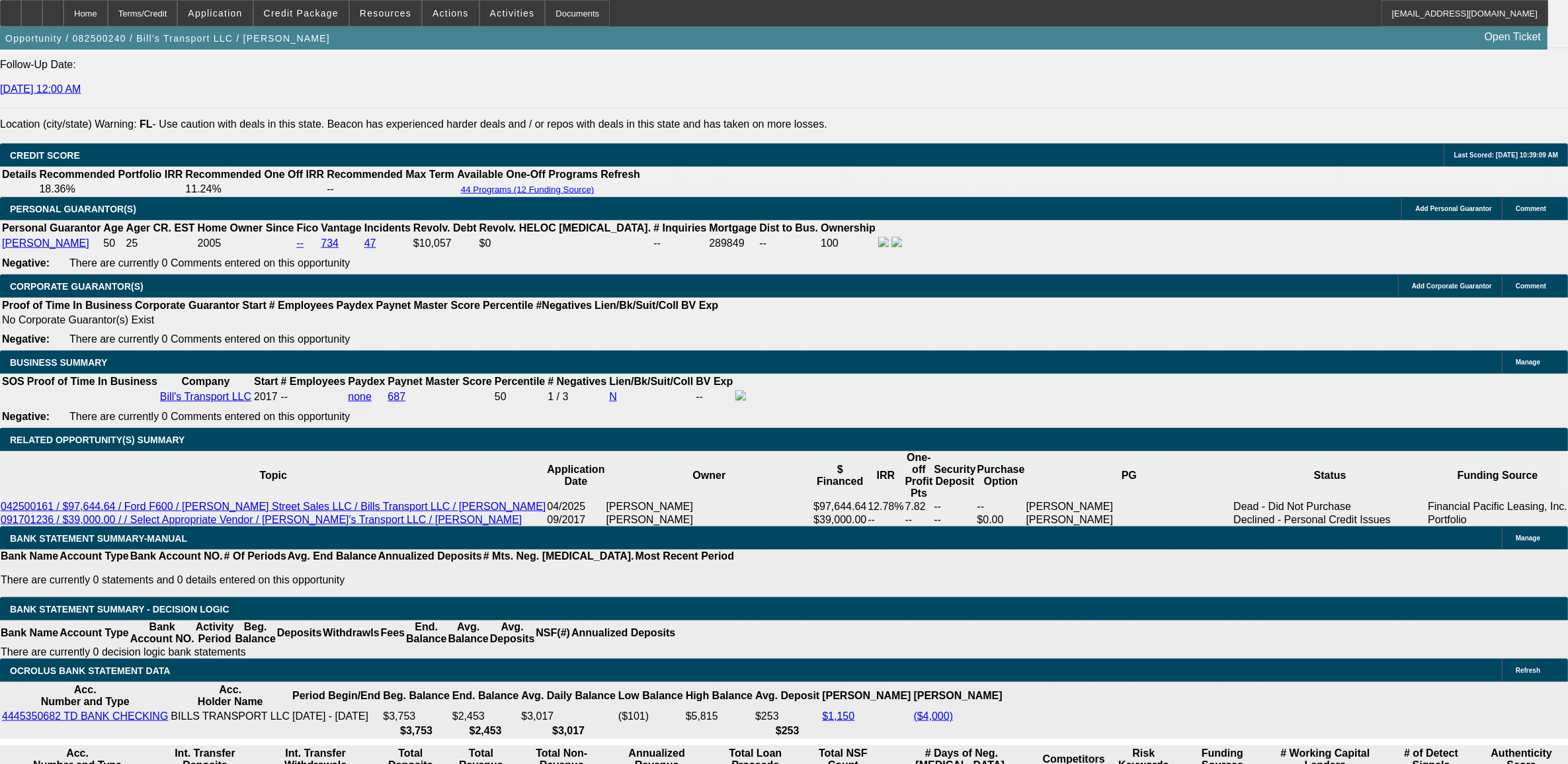
drag, startPoint x: 47, startPoint y: 533, endPoint x: 54, endPoint y: 537, distance: 8.1
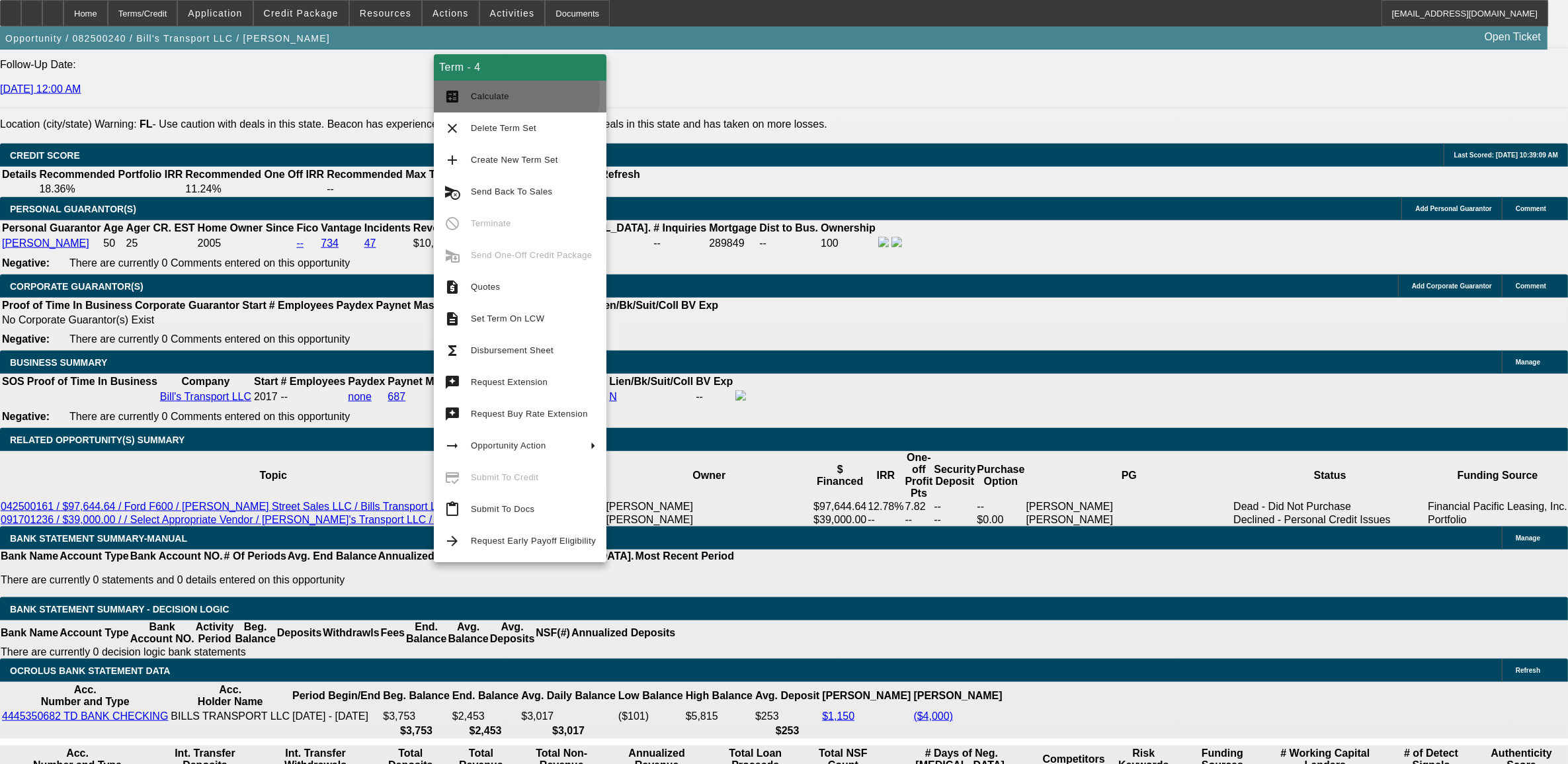
click at [484, 92] on span "Calculate" at bounding box center [490, 96] width 39 height 10
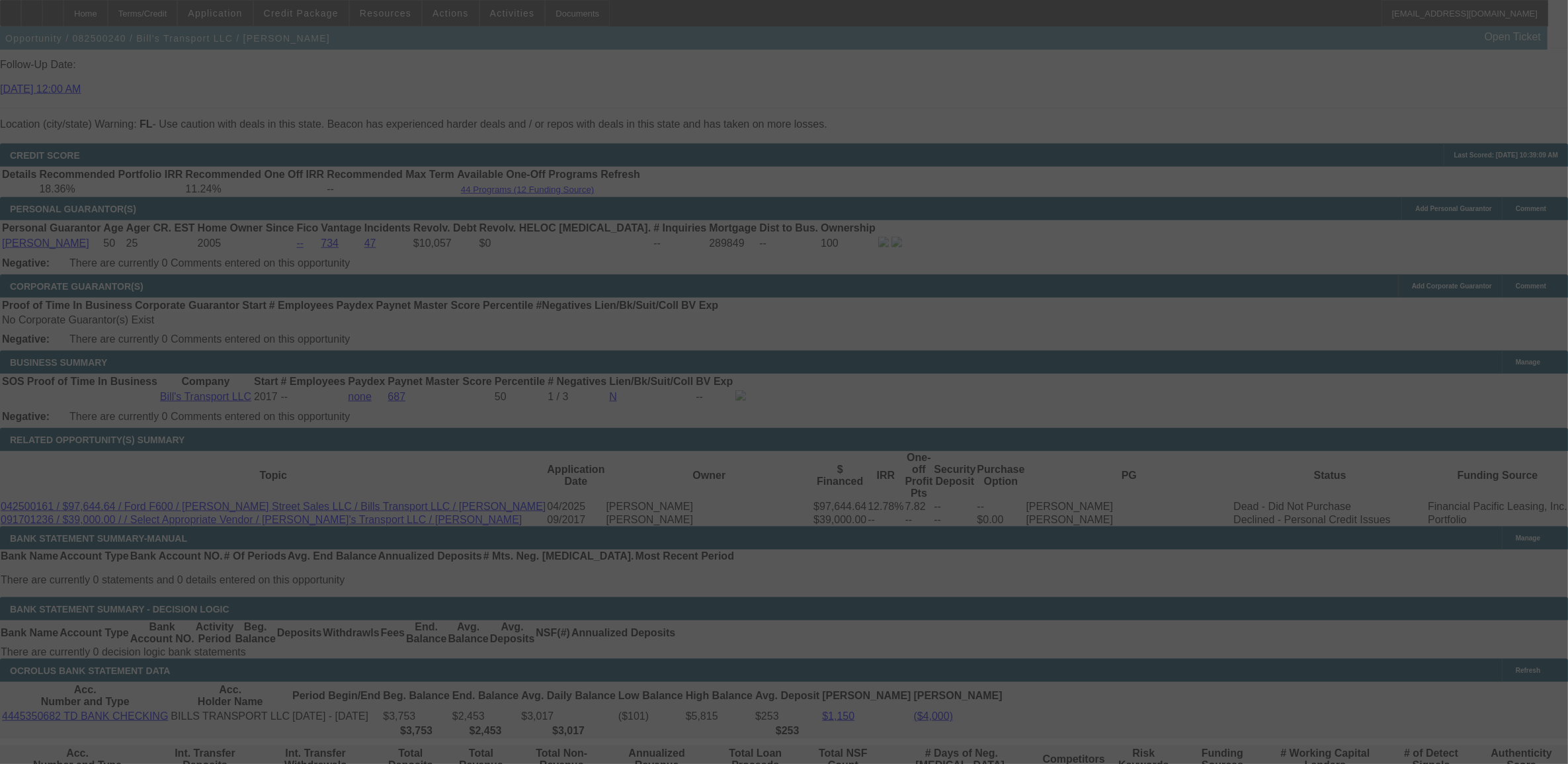
select select "0"
select select "6"
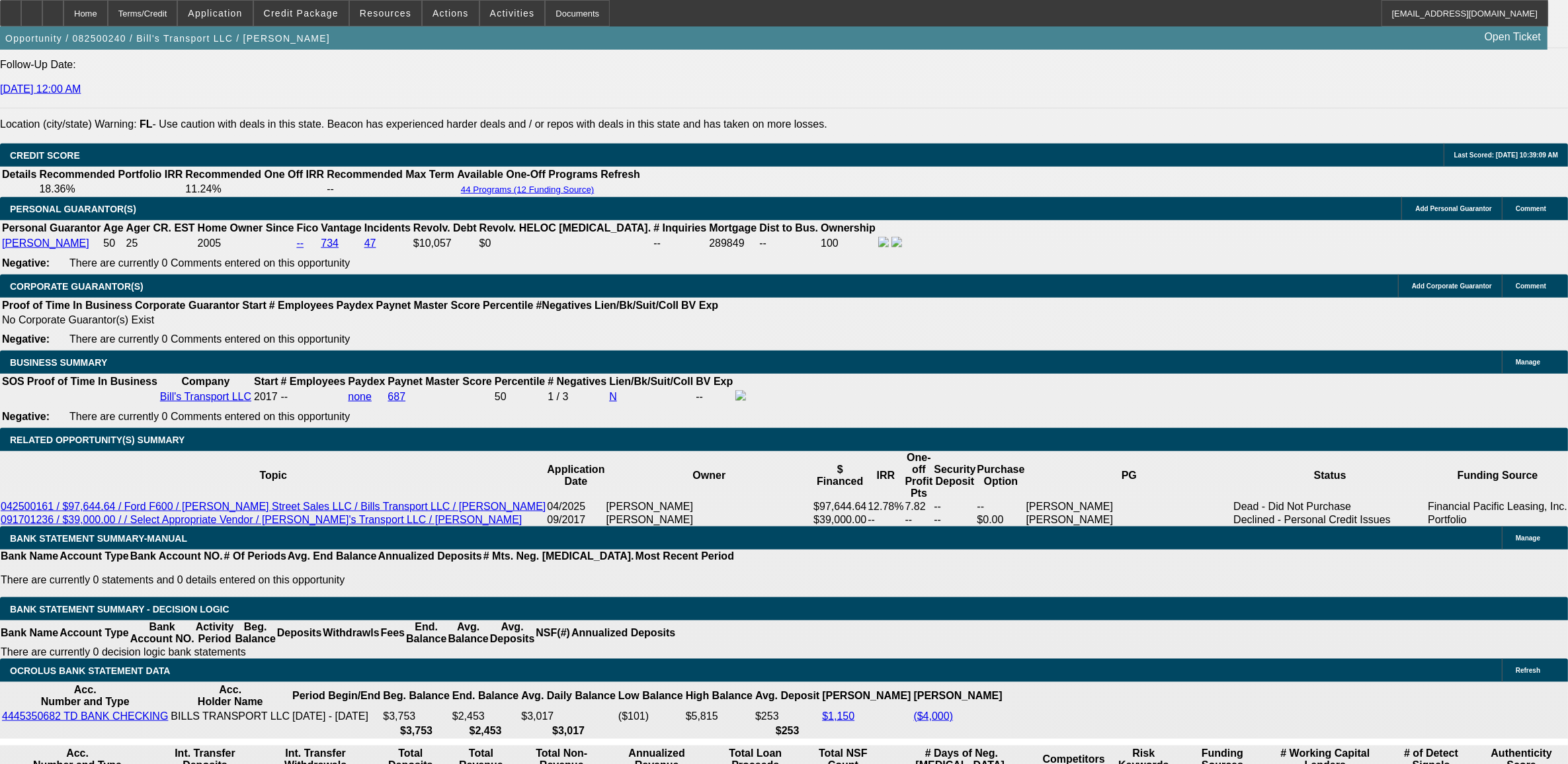
select select "3"
type input "UNKNOWN"
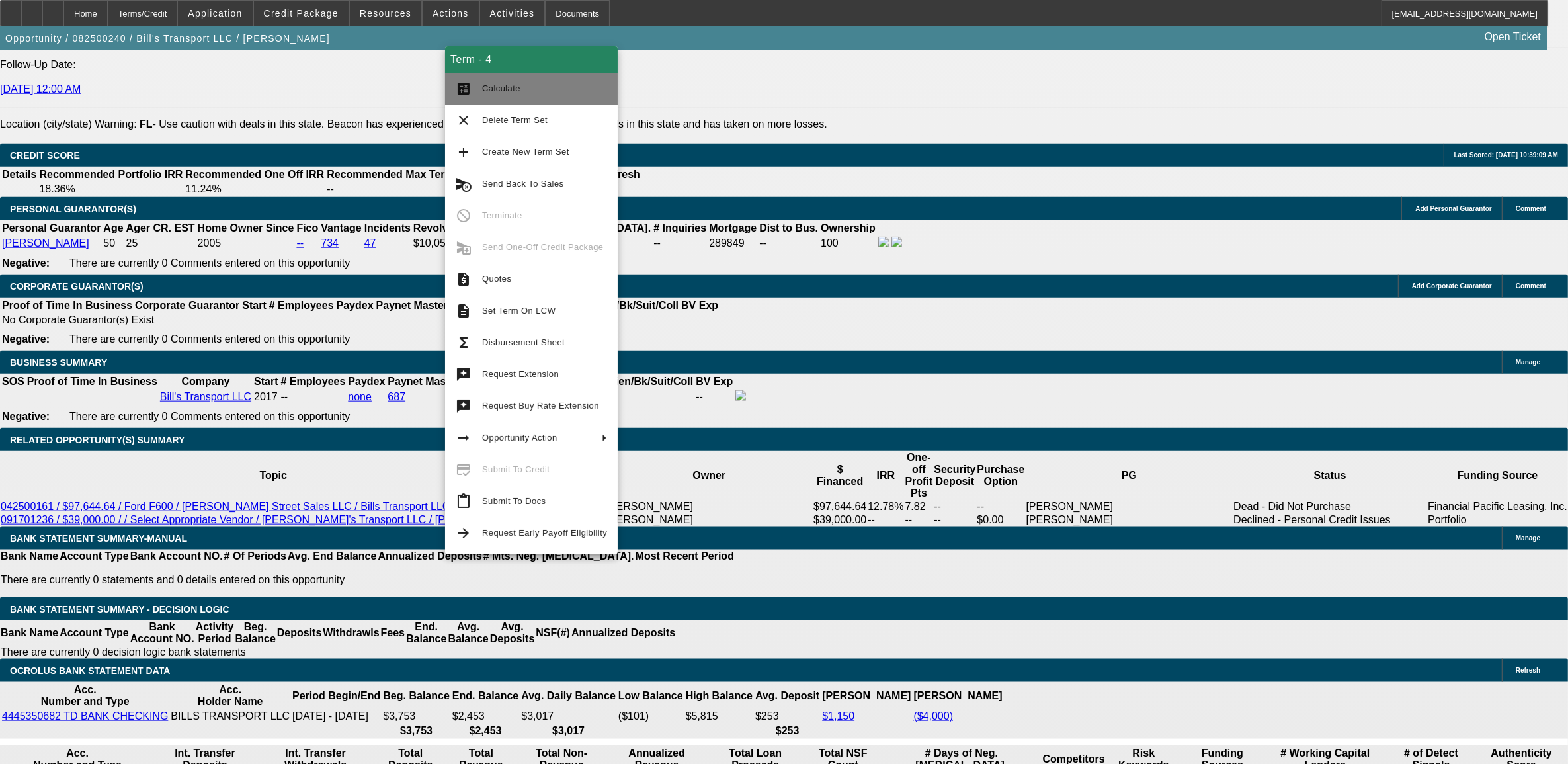
click at [524, 84] on span "Calculate" at bounding box center [544, 89] width 125 height 16
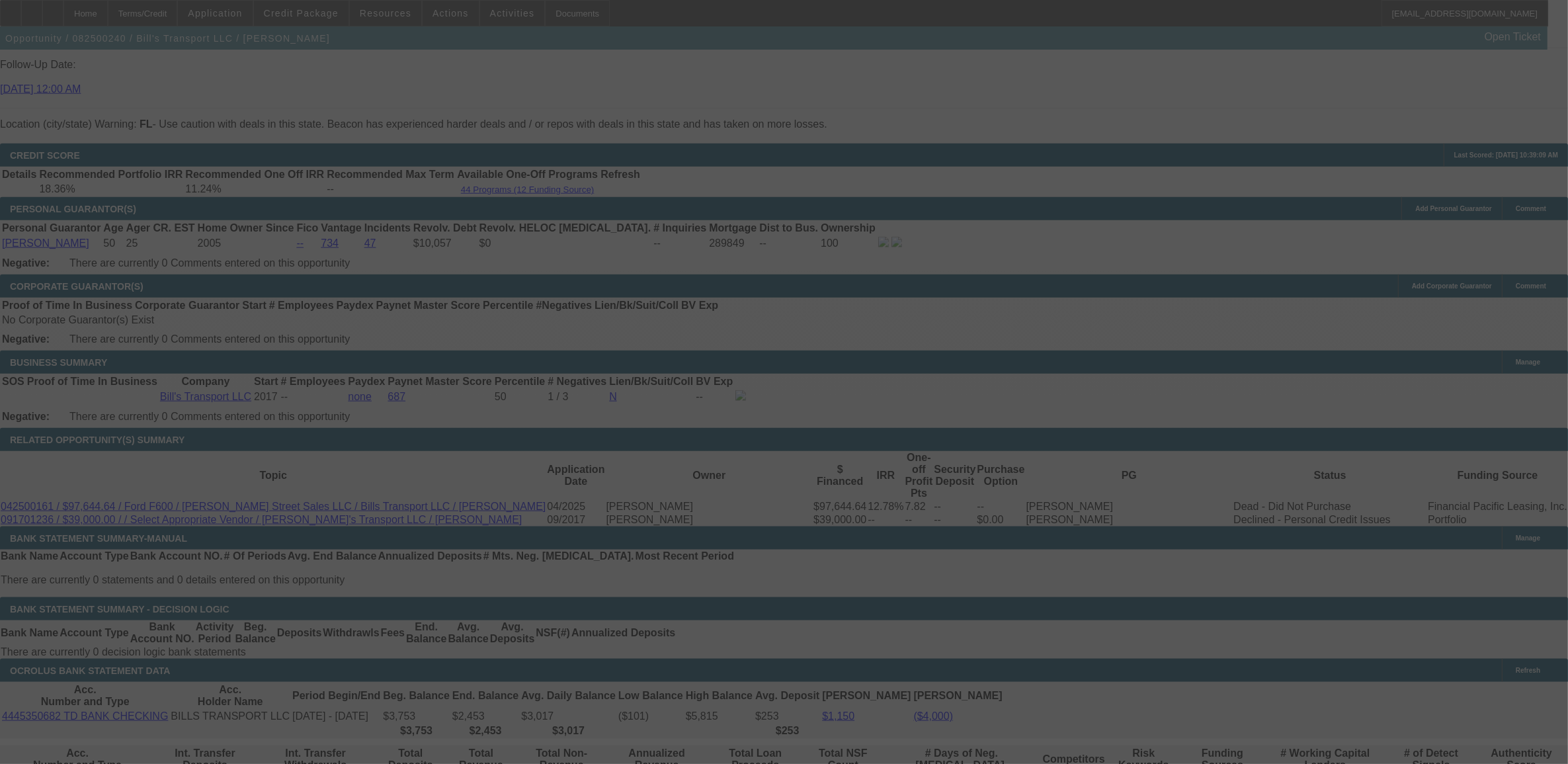
select select "0"
select select "3"
select select "0"
select select "6"
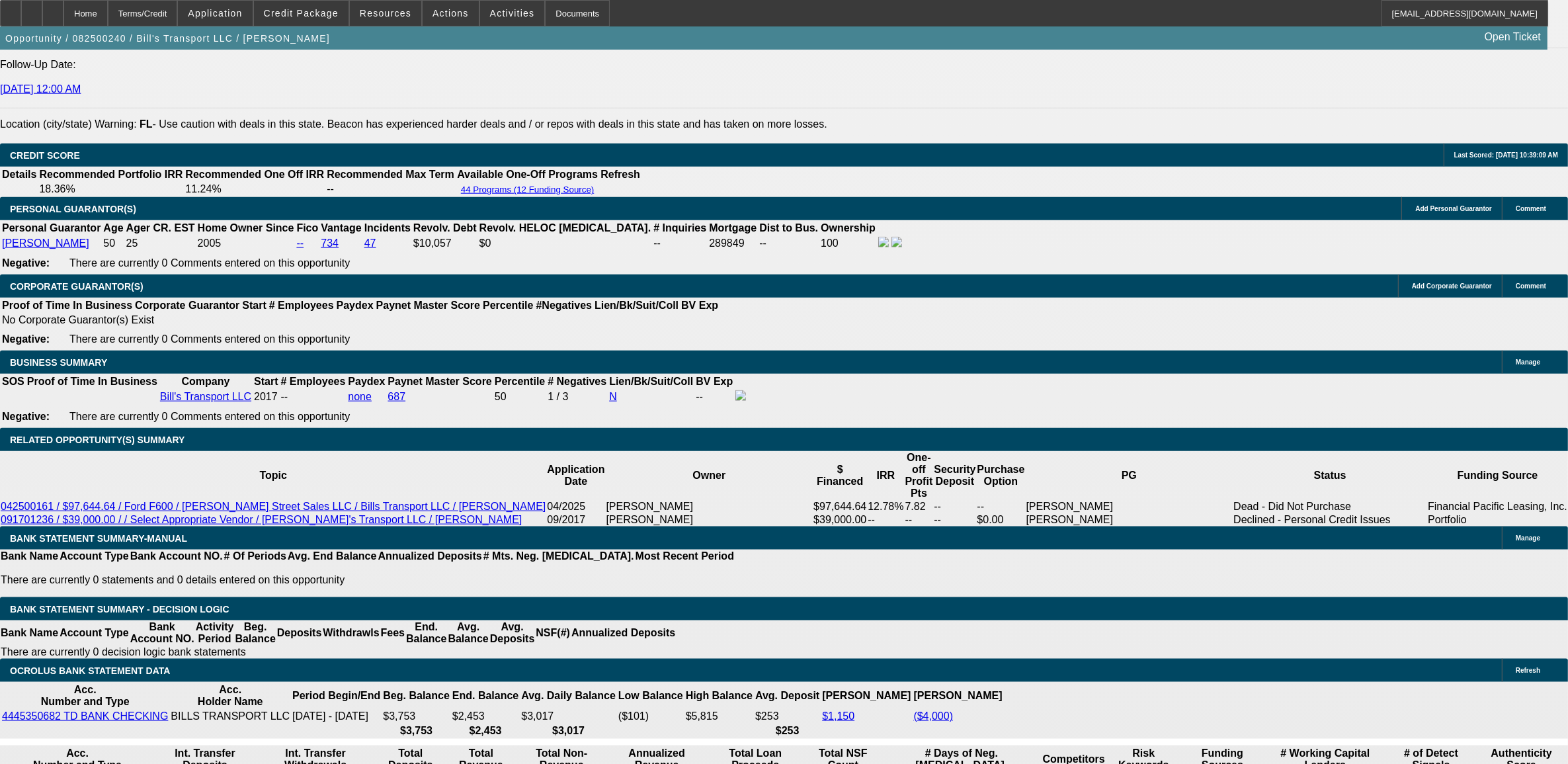
type input "$789.40"
type input "UNKNOWN"
drag, startPoint x: 179, startPoint y: 516, endPoint x: 198, endPoint y: 517, distance: 19.0
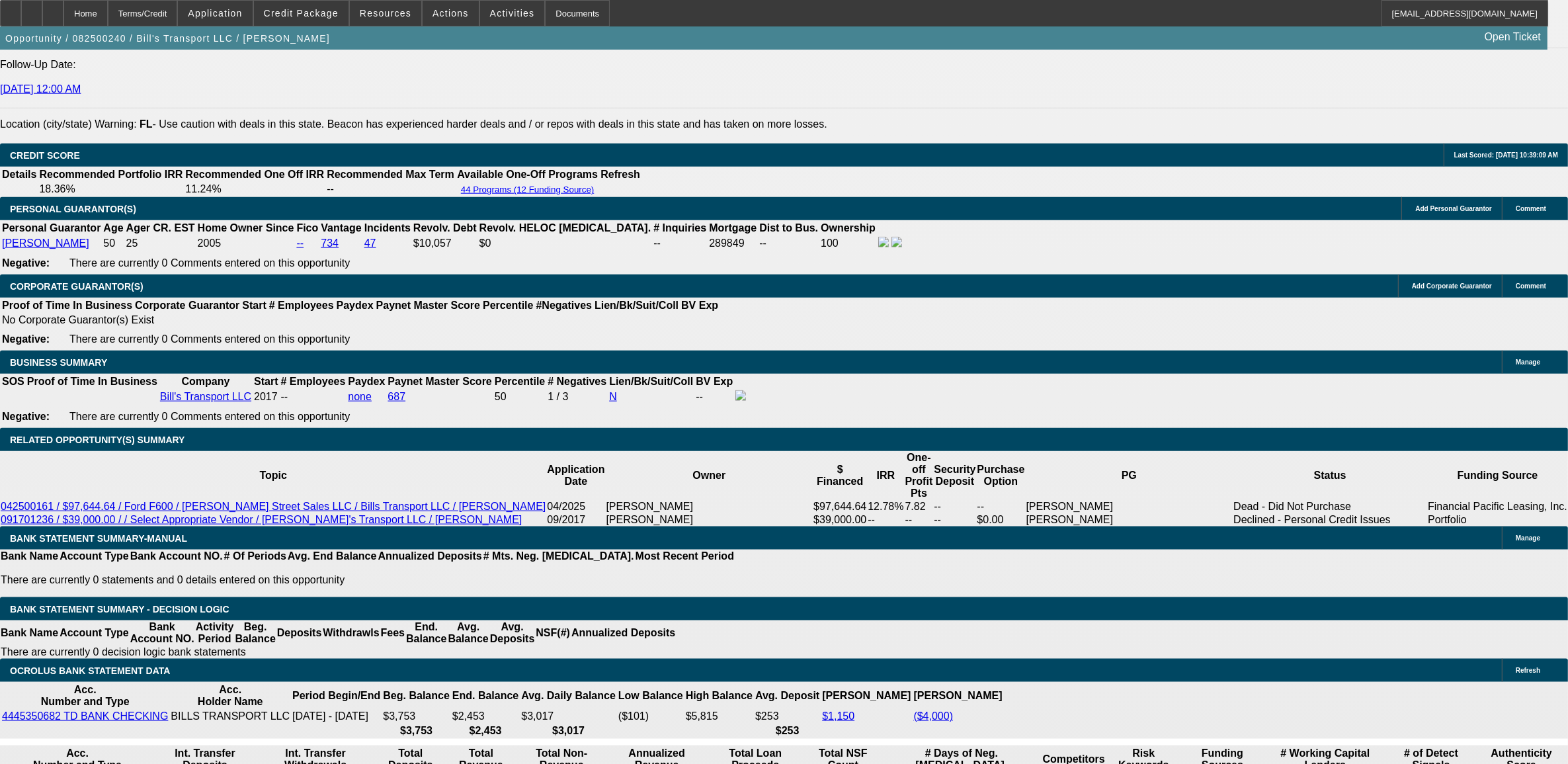
type input "294"
type input "2940"
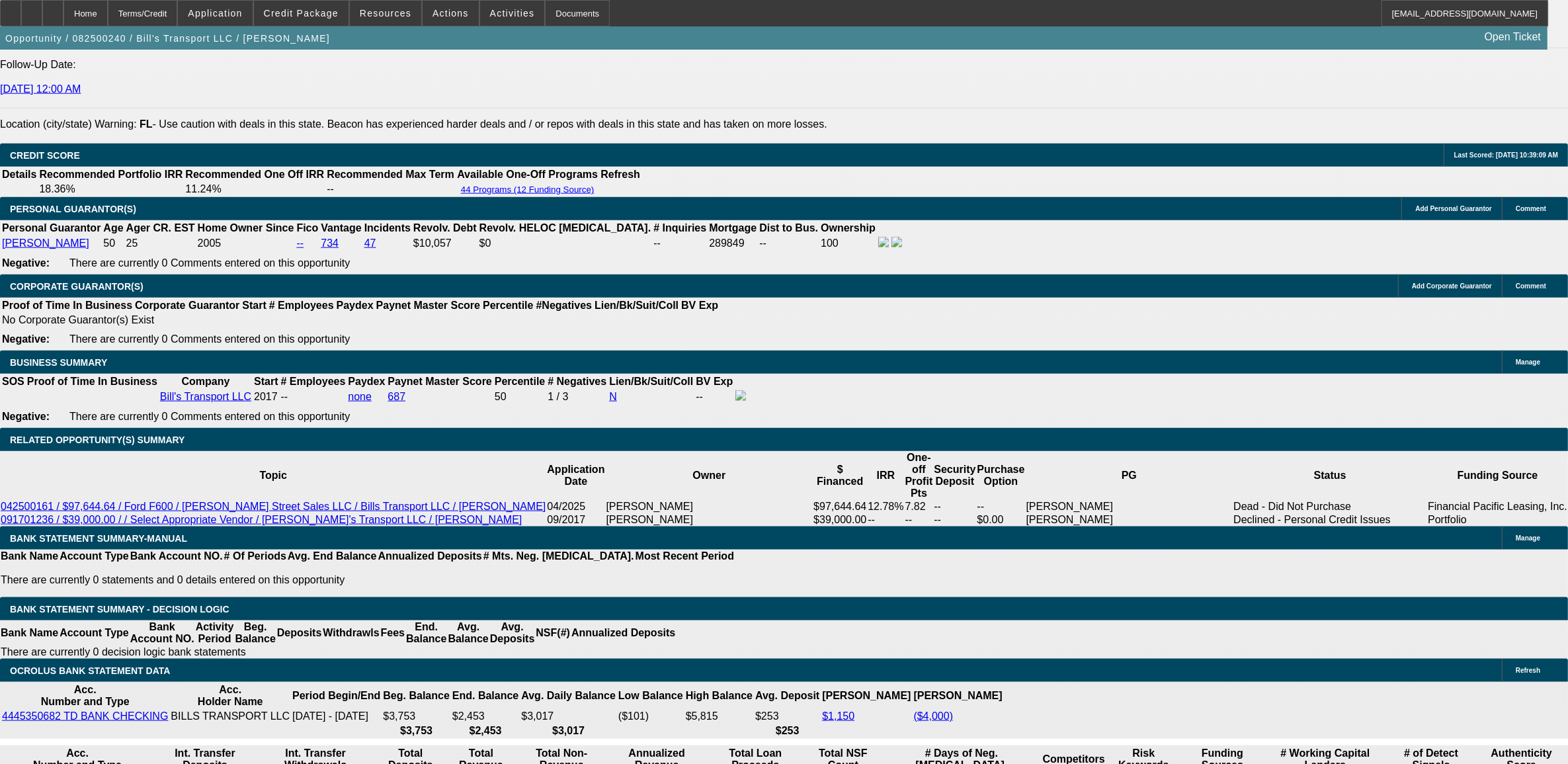
type input "12.1"
type input "$2,940.00"
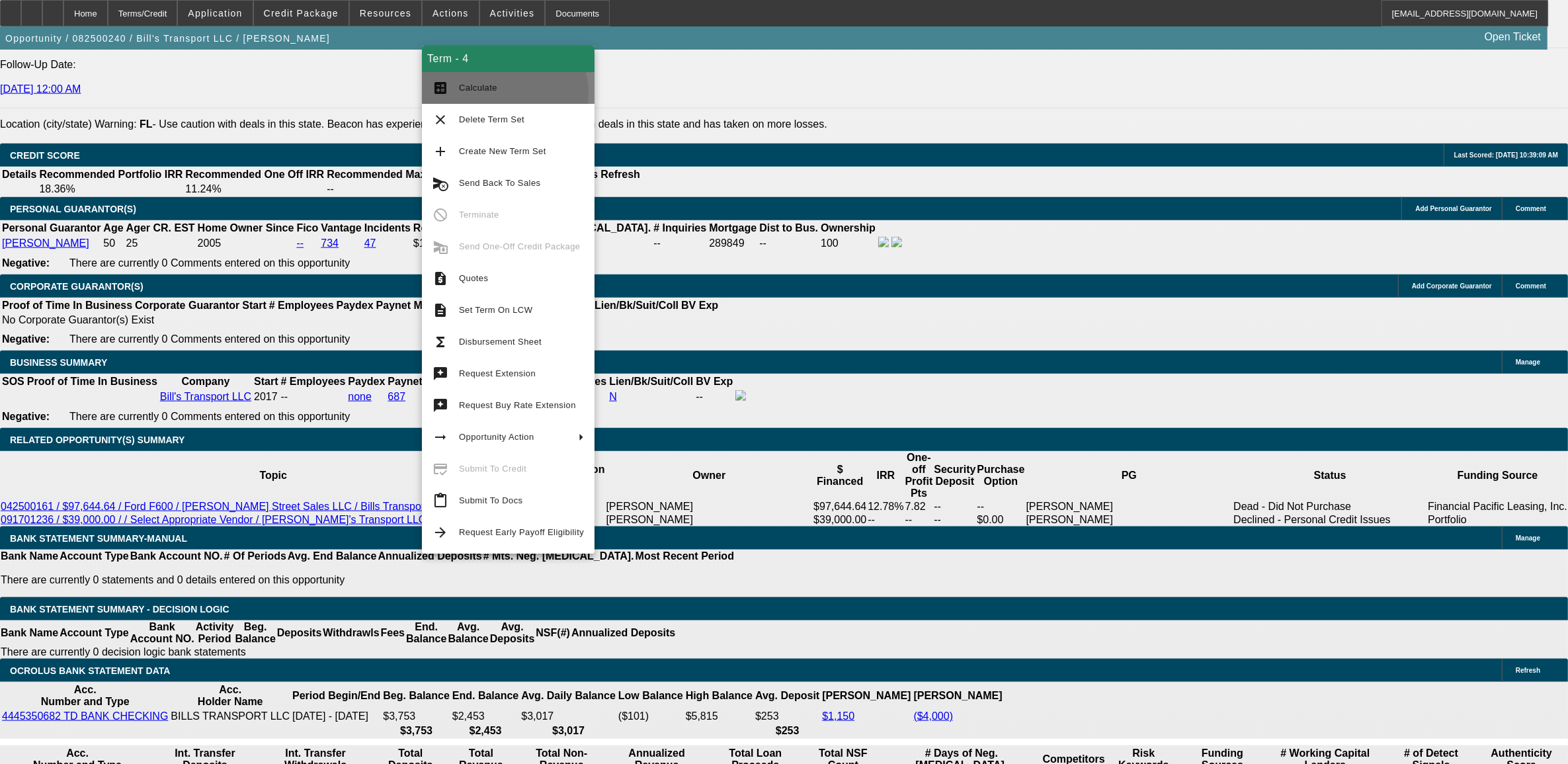
click at [491, 93] on span "Calculate" at bounding box center [522, 88] width 125 height 16
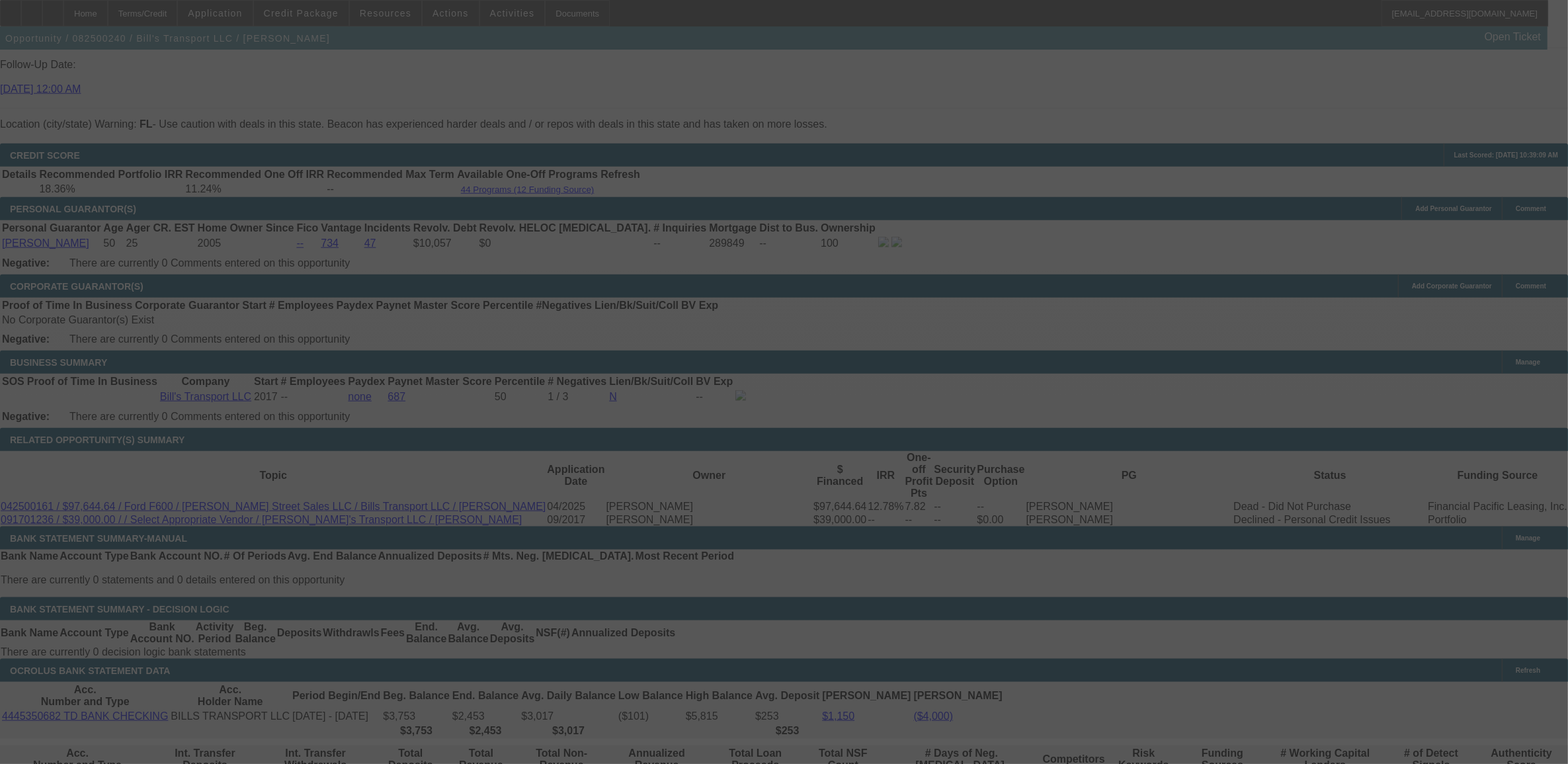
click at [1330, 64] on div at bounding box center [784, 382] width 1568 height 764
click at [1338, 58] on div at bounding box center [784, 382] width 1568 height 764
click at [1345, 58] on div at bounding box center [784, 382] width 1568 height 764
select select "0"
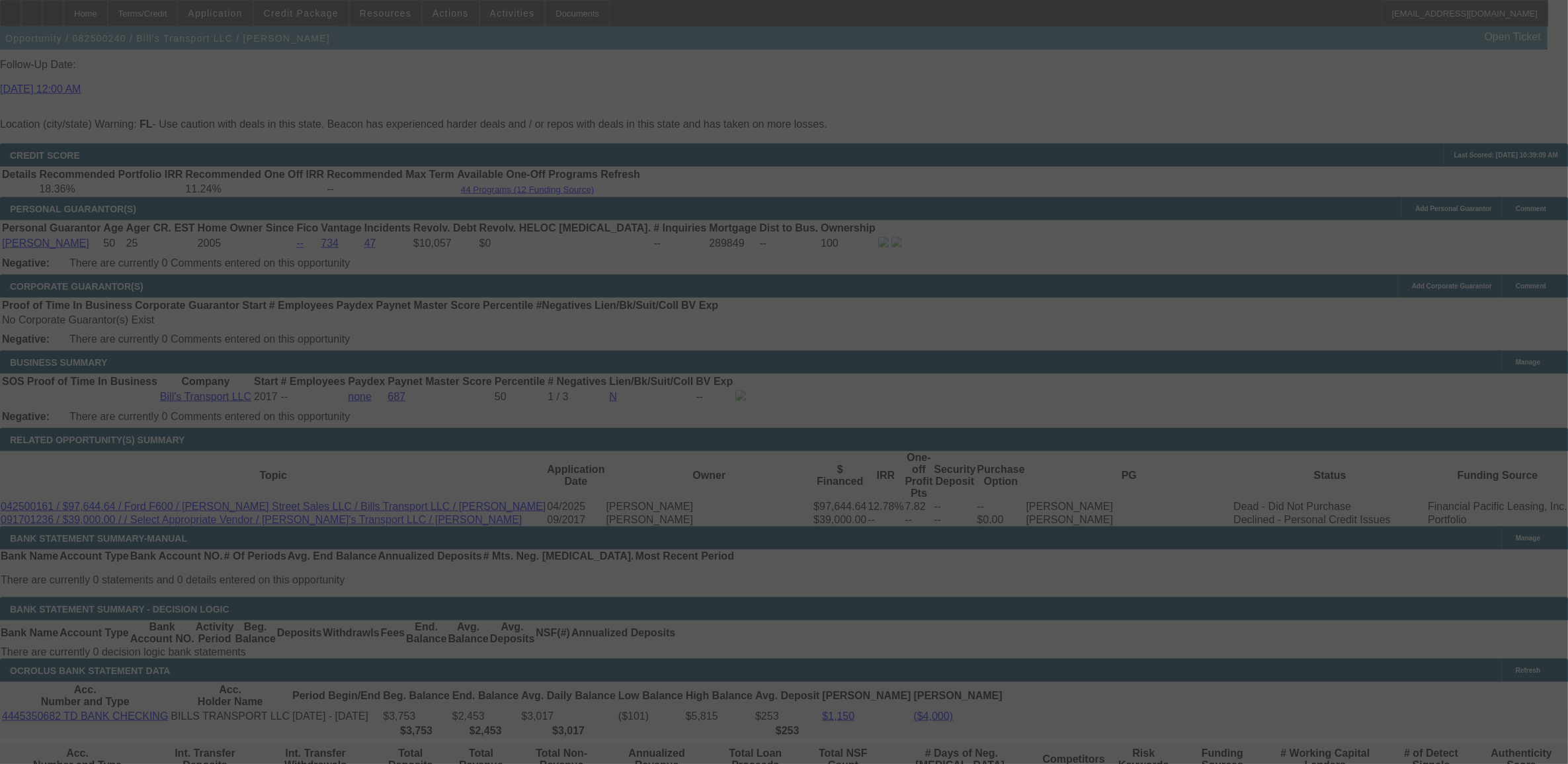
select select "3"
select select "0"
select select "6"
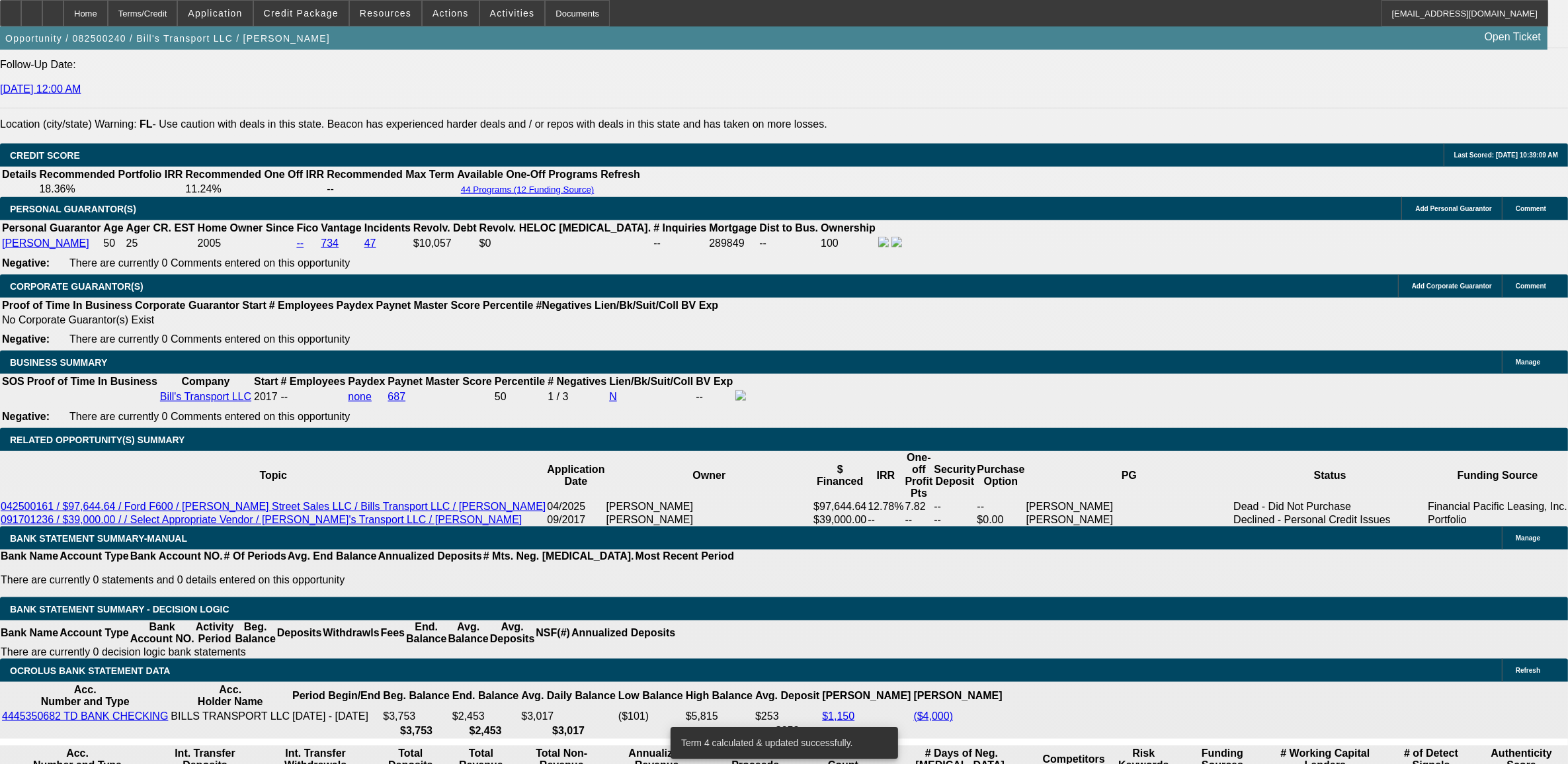
drag, startPoint x: 1264, startPoint y: 68, endPoint x: 1227, endPoint y: 64, distance: 37.2
type input "a"
type input "early"
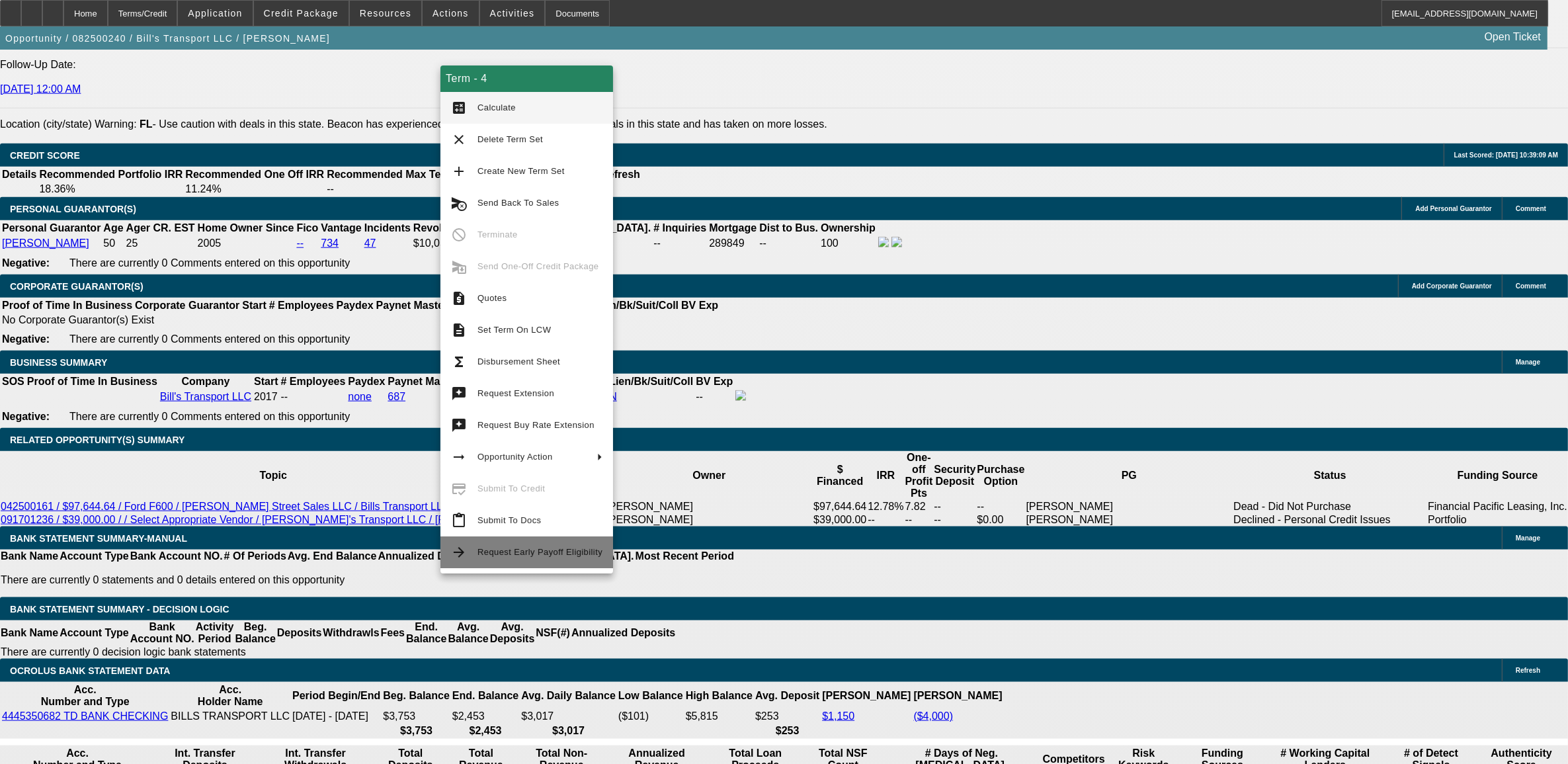
click at [484, 547] on span "Request Early Payoff Eligibility" at bounding box center [540, 552] width 125 height 10
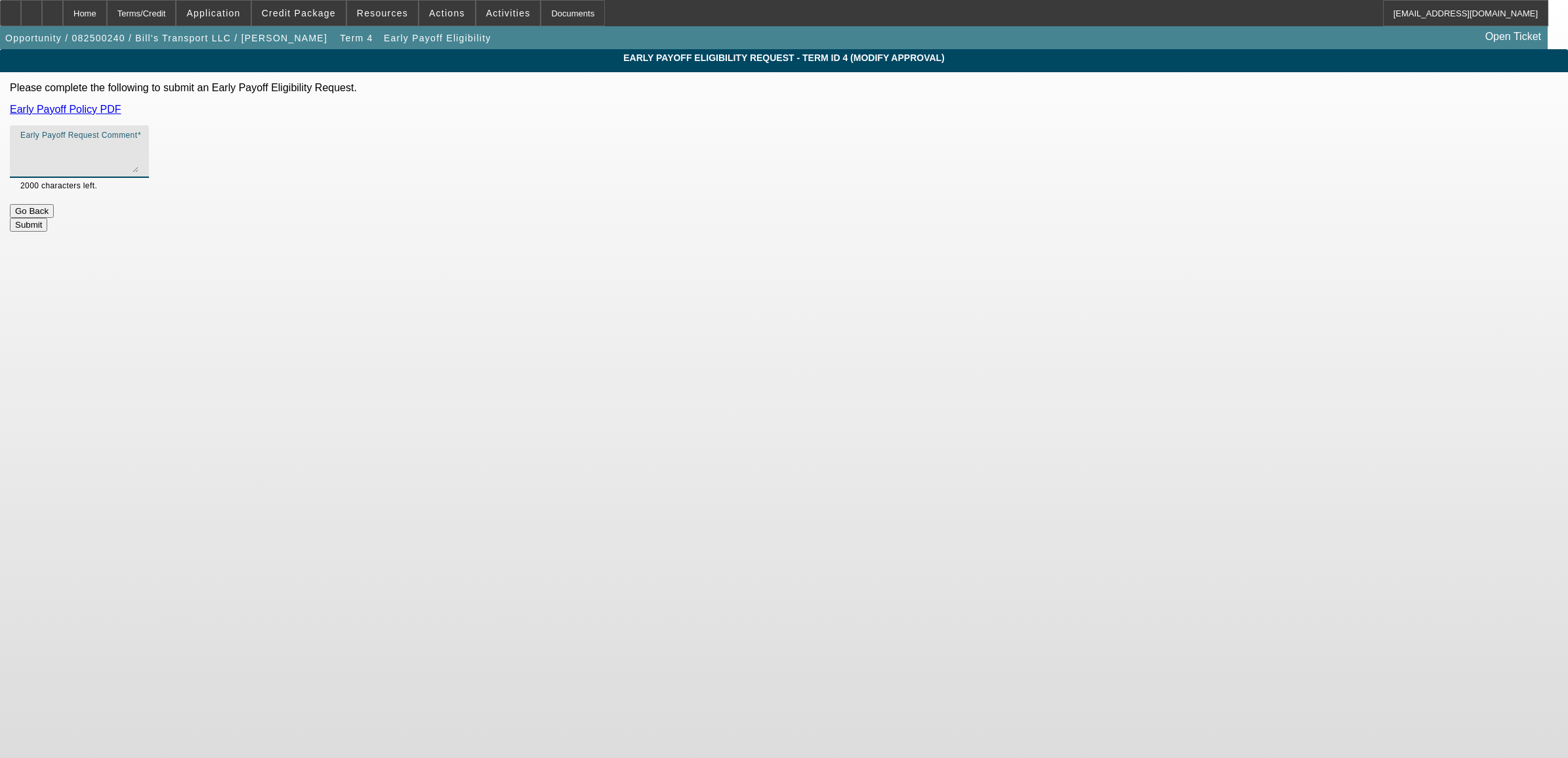
click at [138, 161] on textarea "Early Payoff Request Comment" at bounding box center [79, 157] width 118 height 32
type textarea "deal is ready for docs and the customer just started asking about paying off ea…"
click at [47, 218] on button "Submit" at bounding box center [28, 225] width 38 height 14
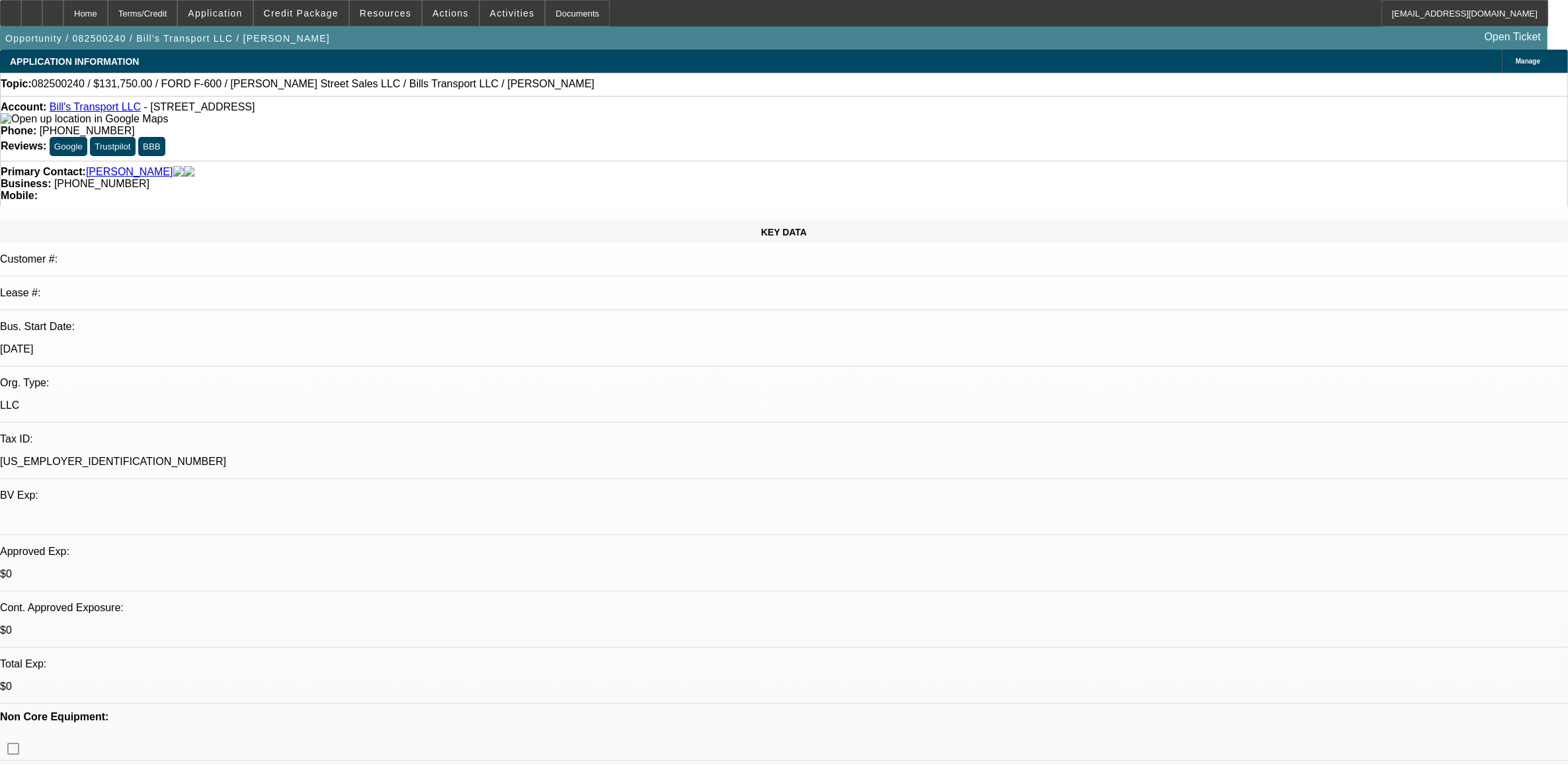
select select "0"
select select "3"
select select "0"
select select "6"
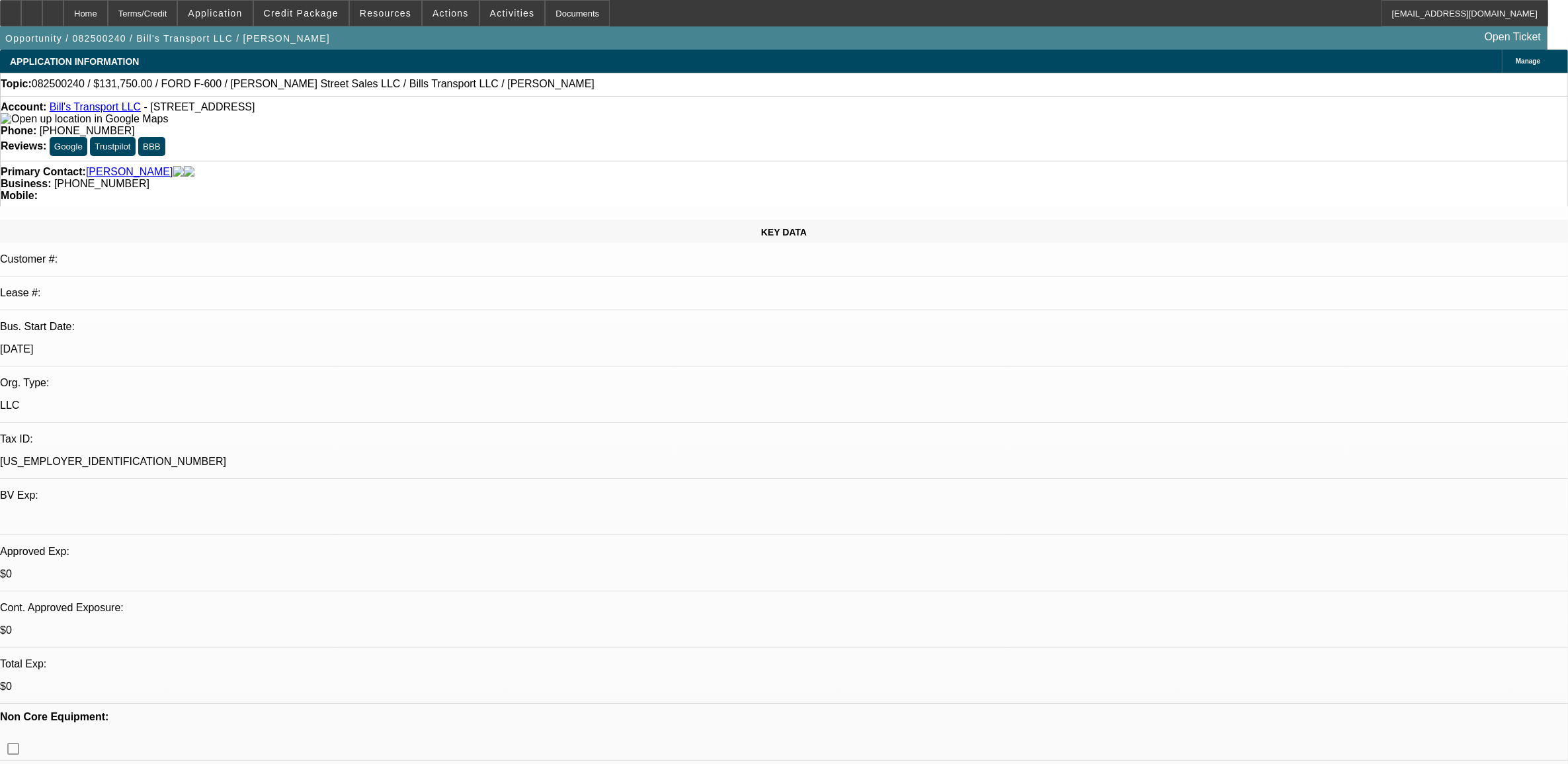
select select "0"
select select "3"
select select "0"
select select "6"
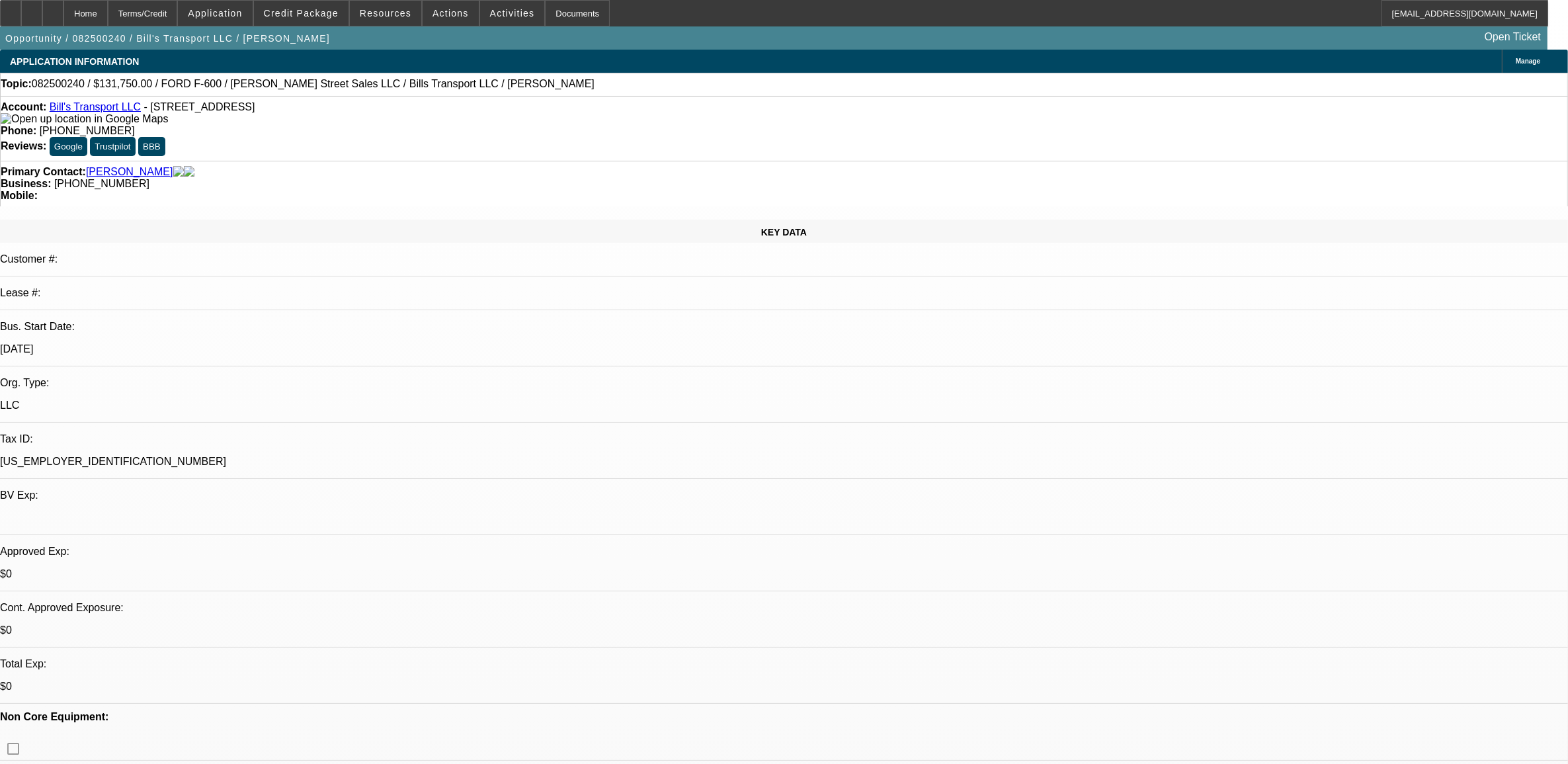
select select "0"
select select "3"
select select "0"
select select "6"
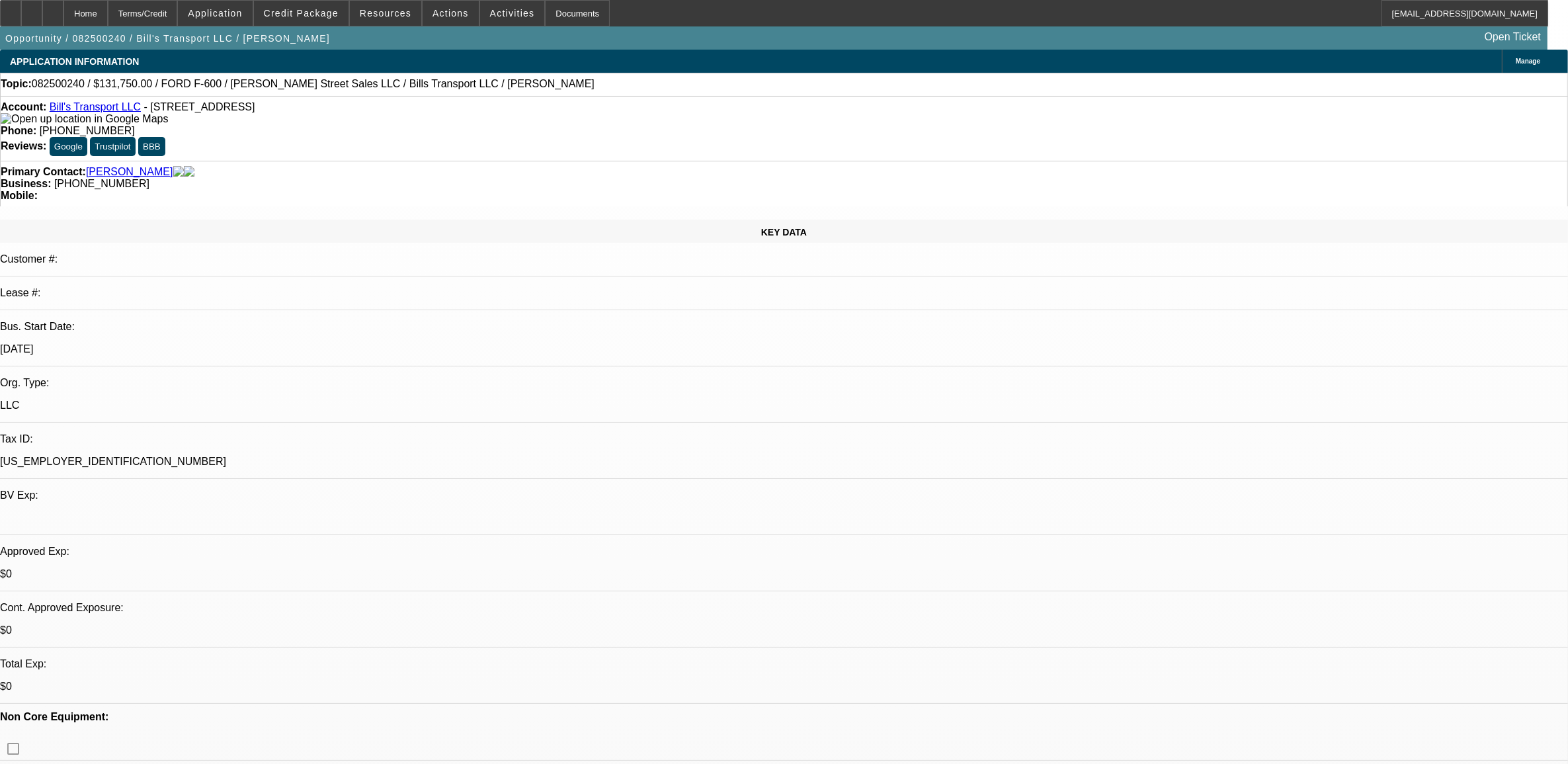
select select "0"
select select "6"
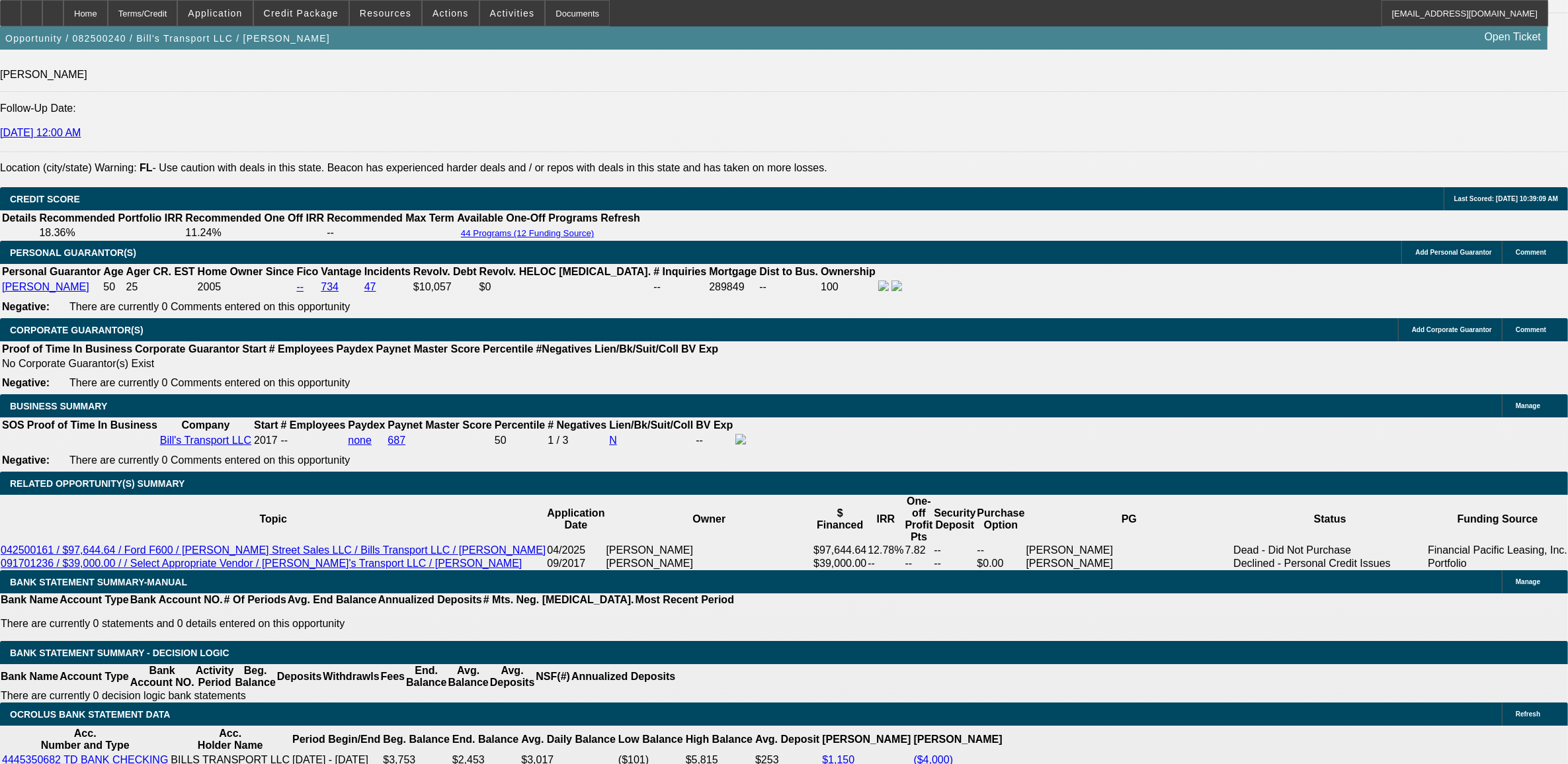
scroll to position [1819, 0]
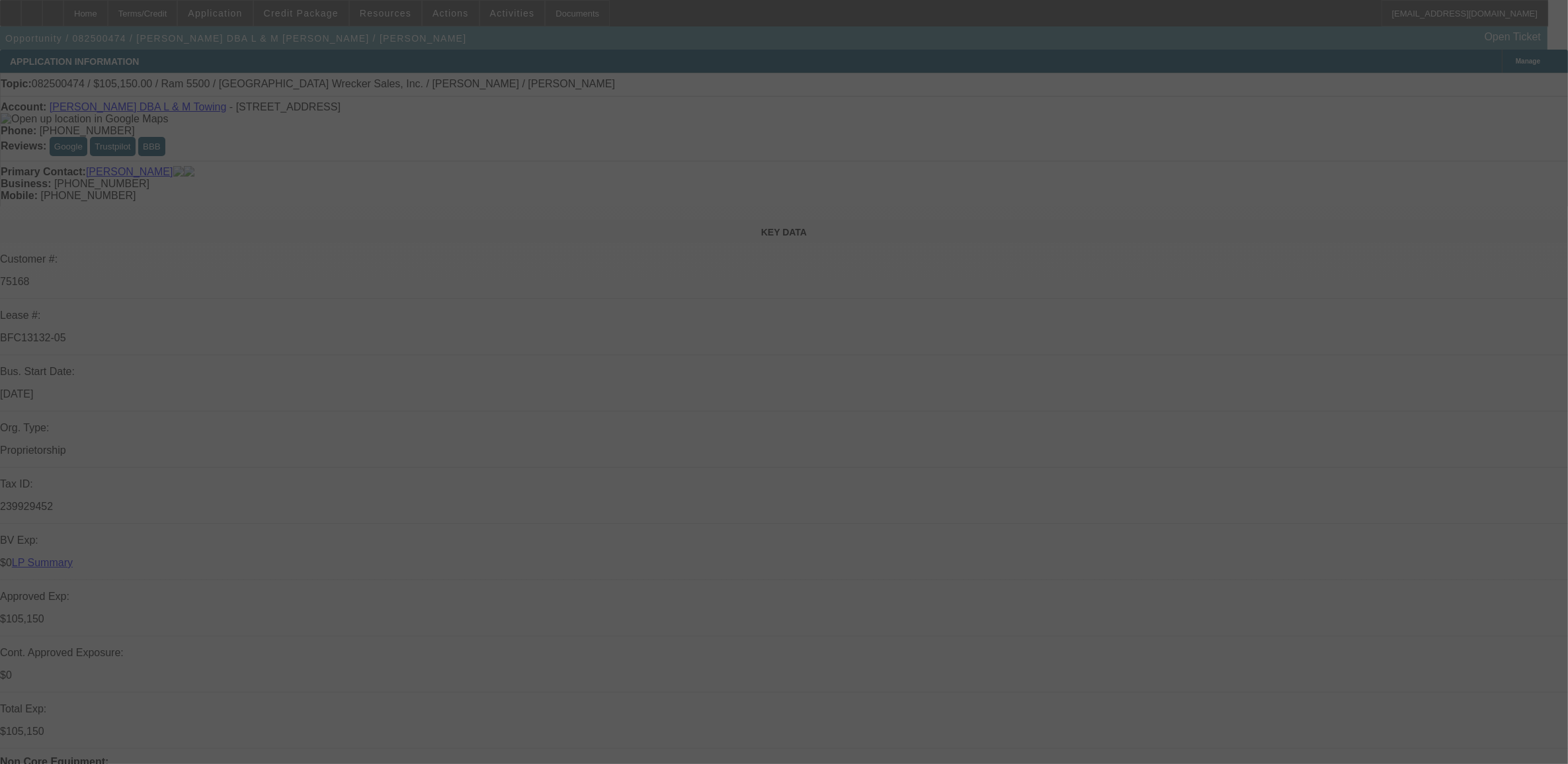
click at [1173, 125] on div at bounding box center [784, 382] width 1568 height 764
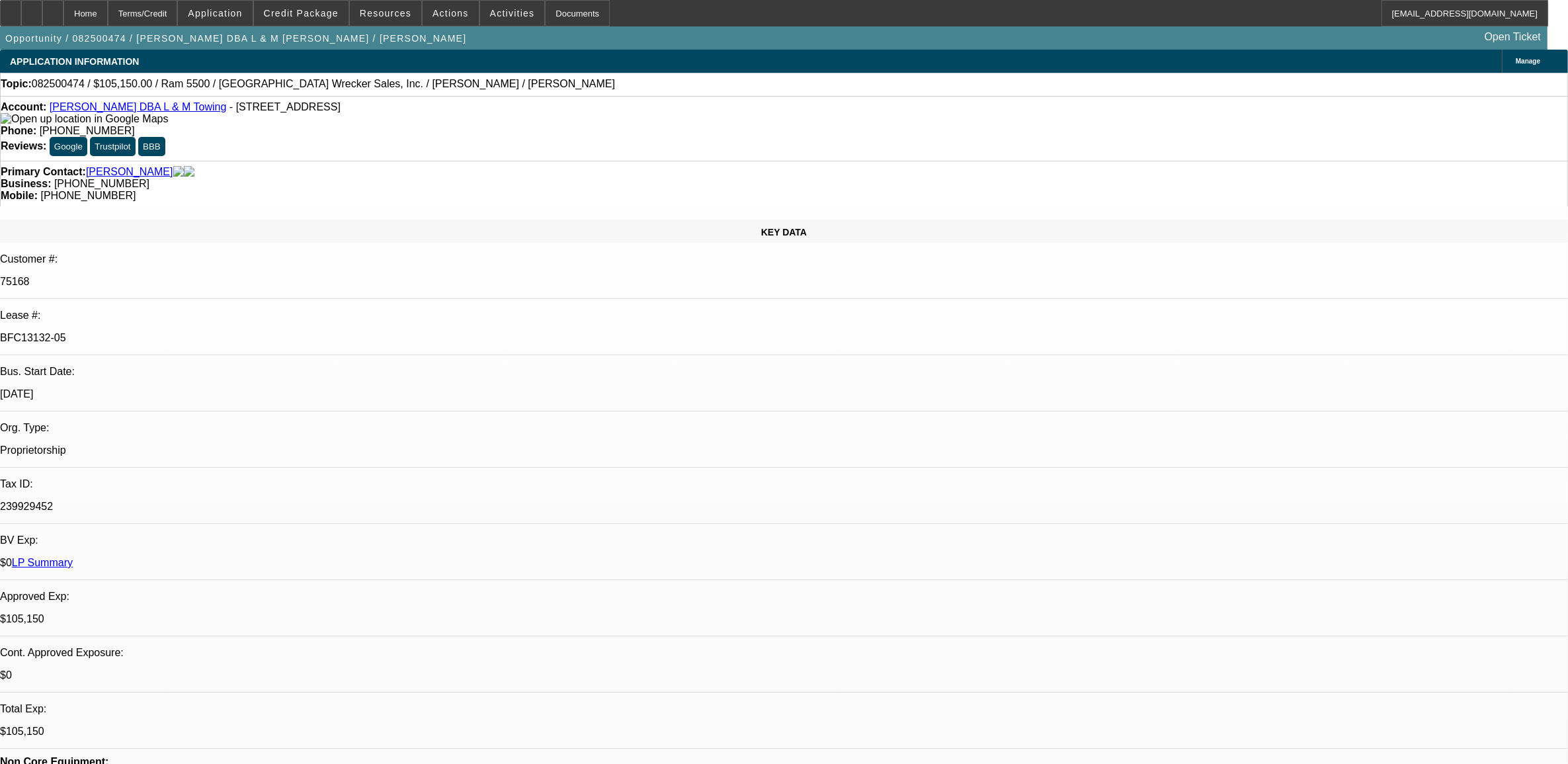
select select "0"
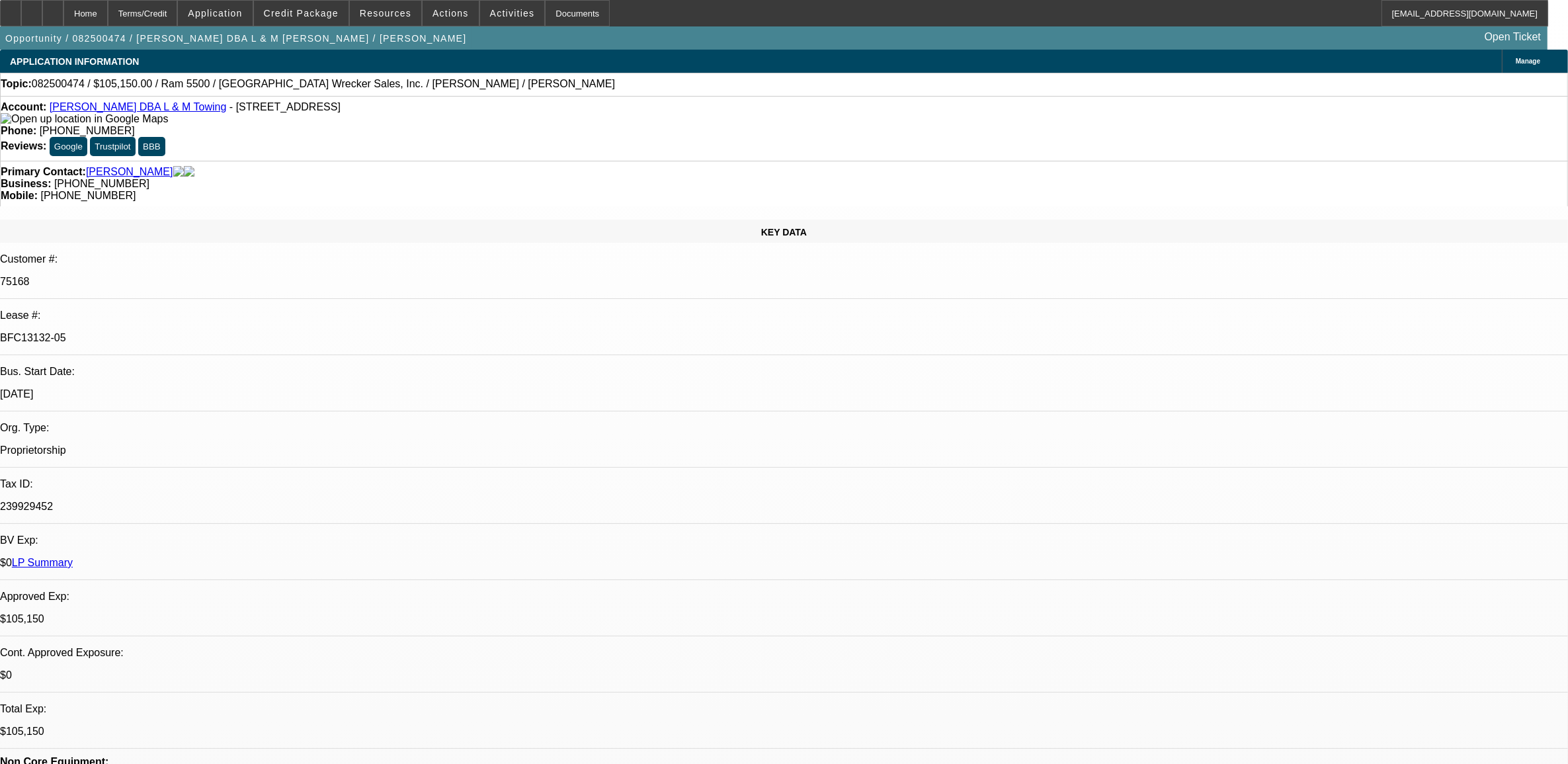
select select "0"
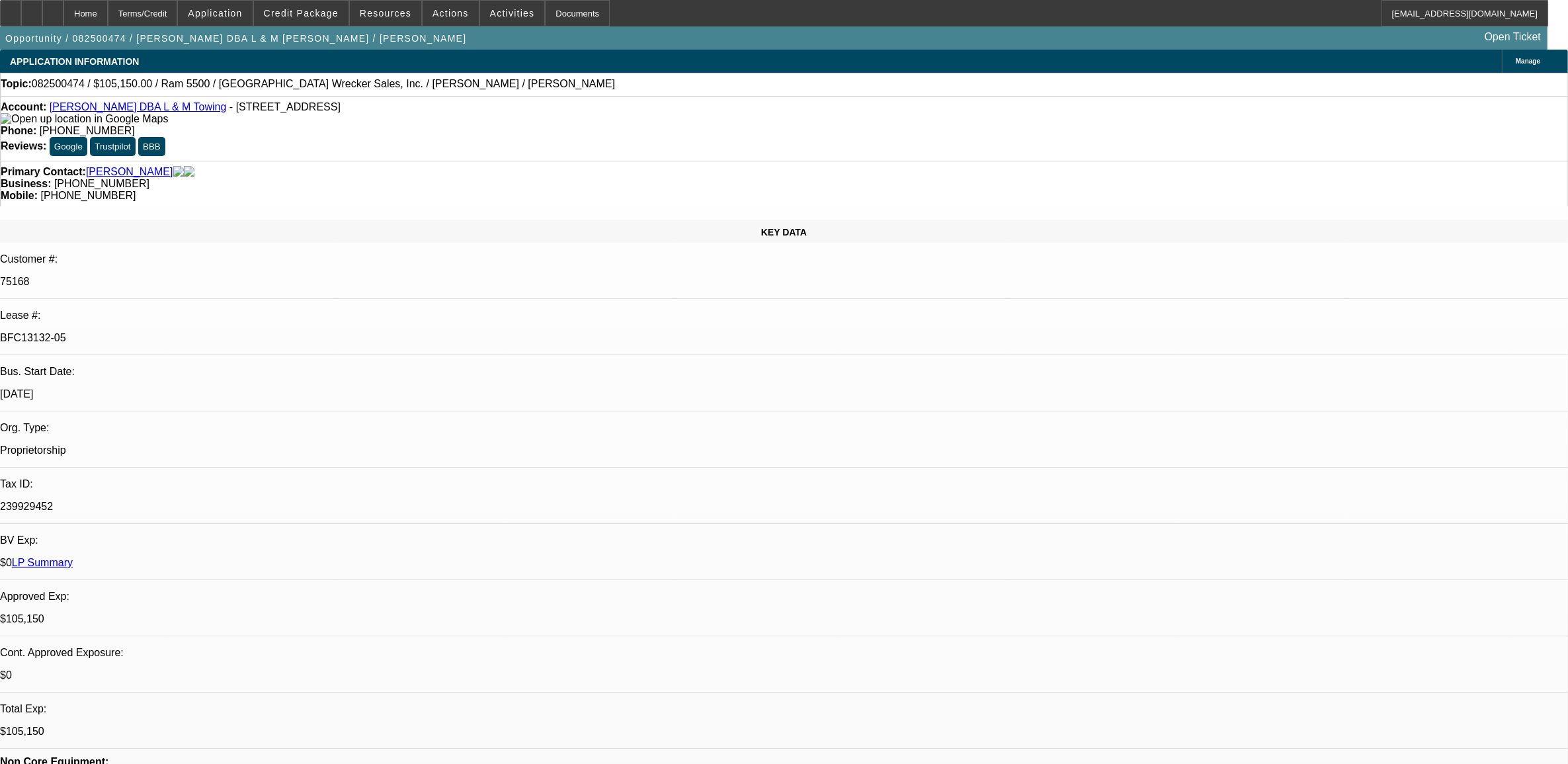
select select "0"
select select "1"
select select "3"
select select "6"
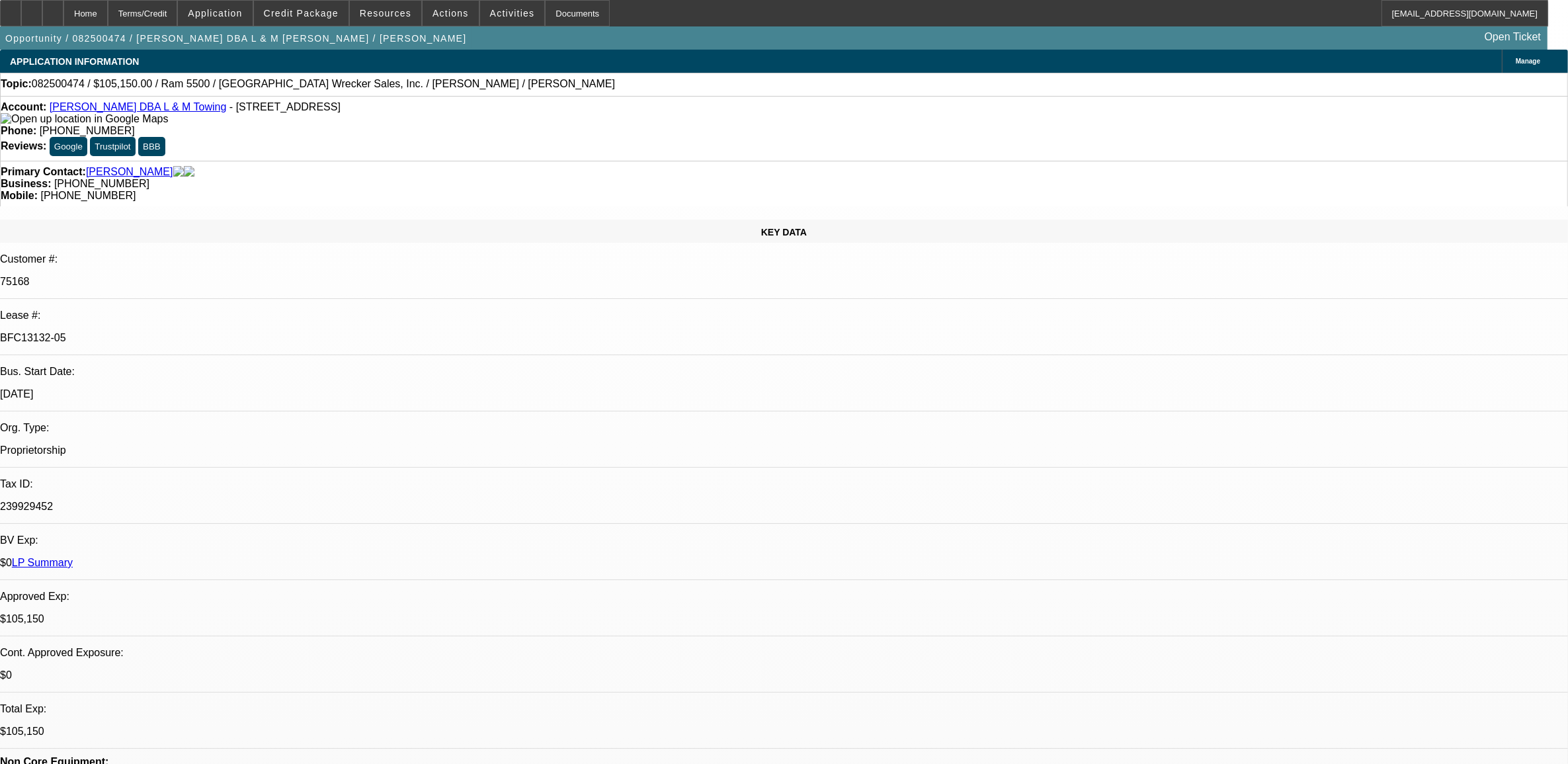
select select "1"
select select "6"
select select "1"
select select "3"
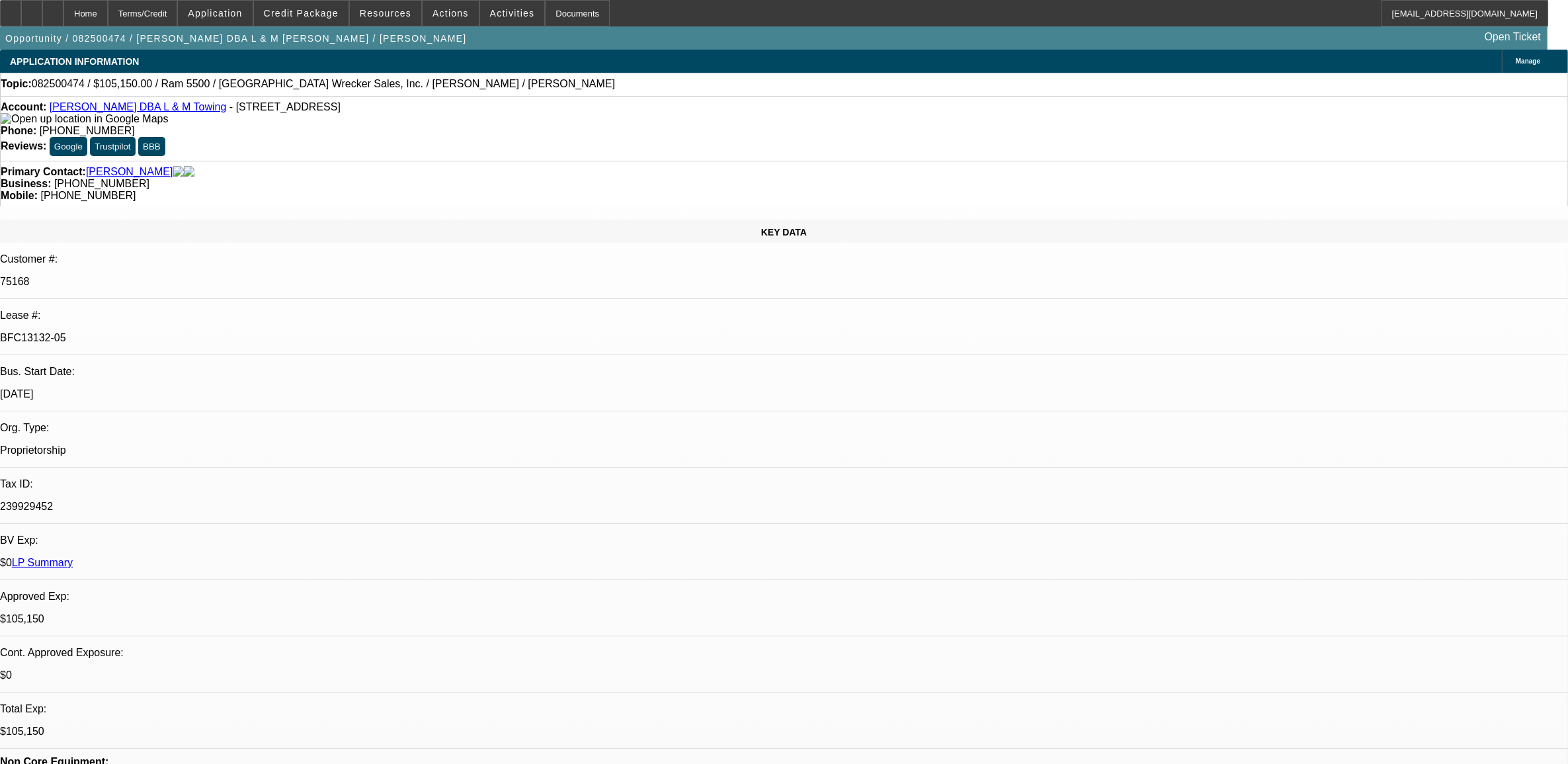
select select "6"
select select "1"
select select "2"
select select "6"
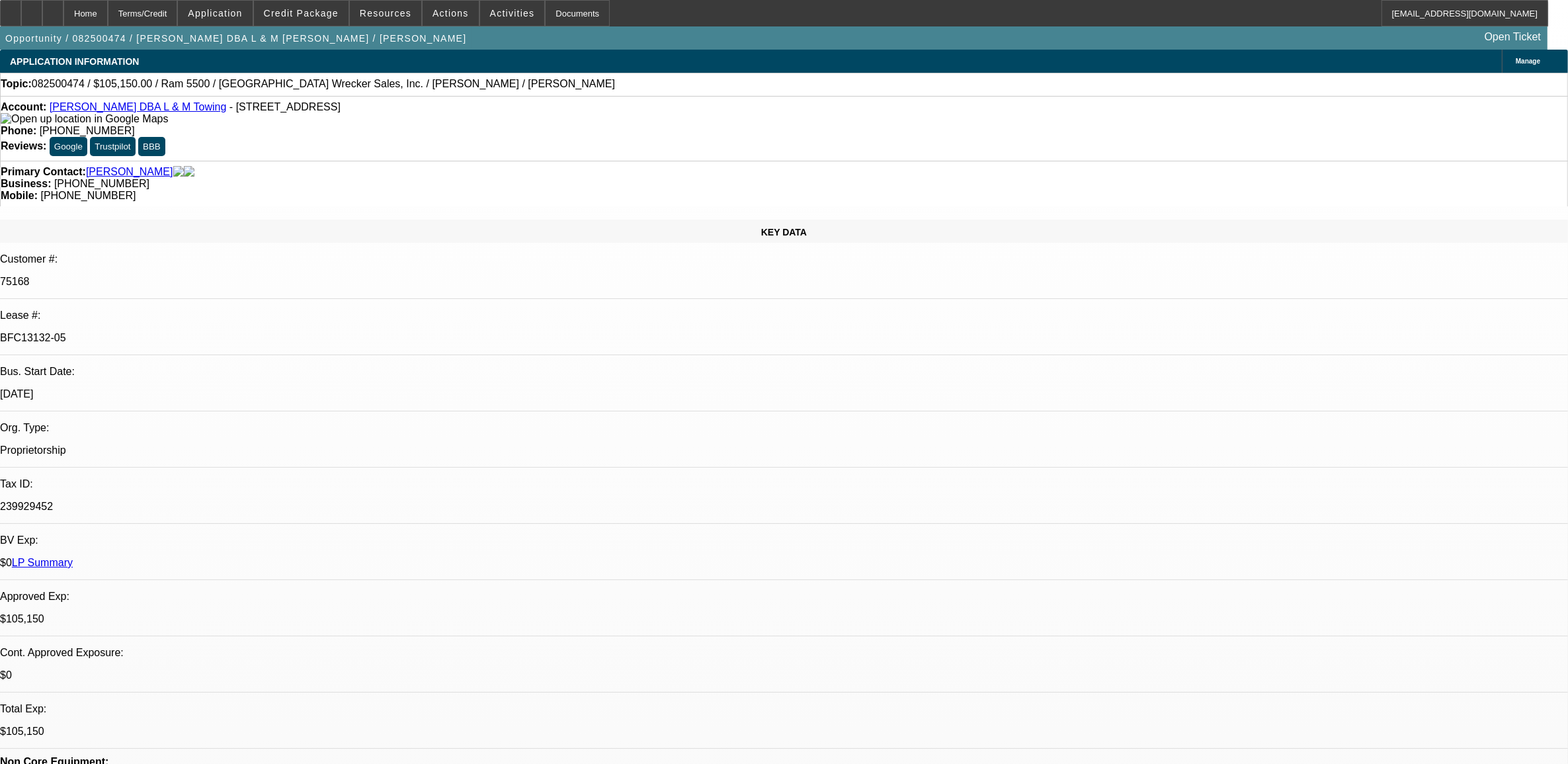
select select "0"
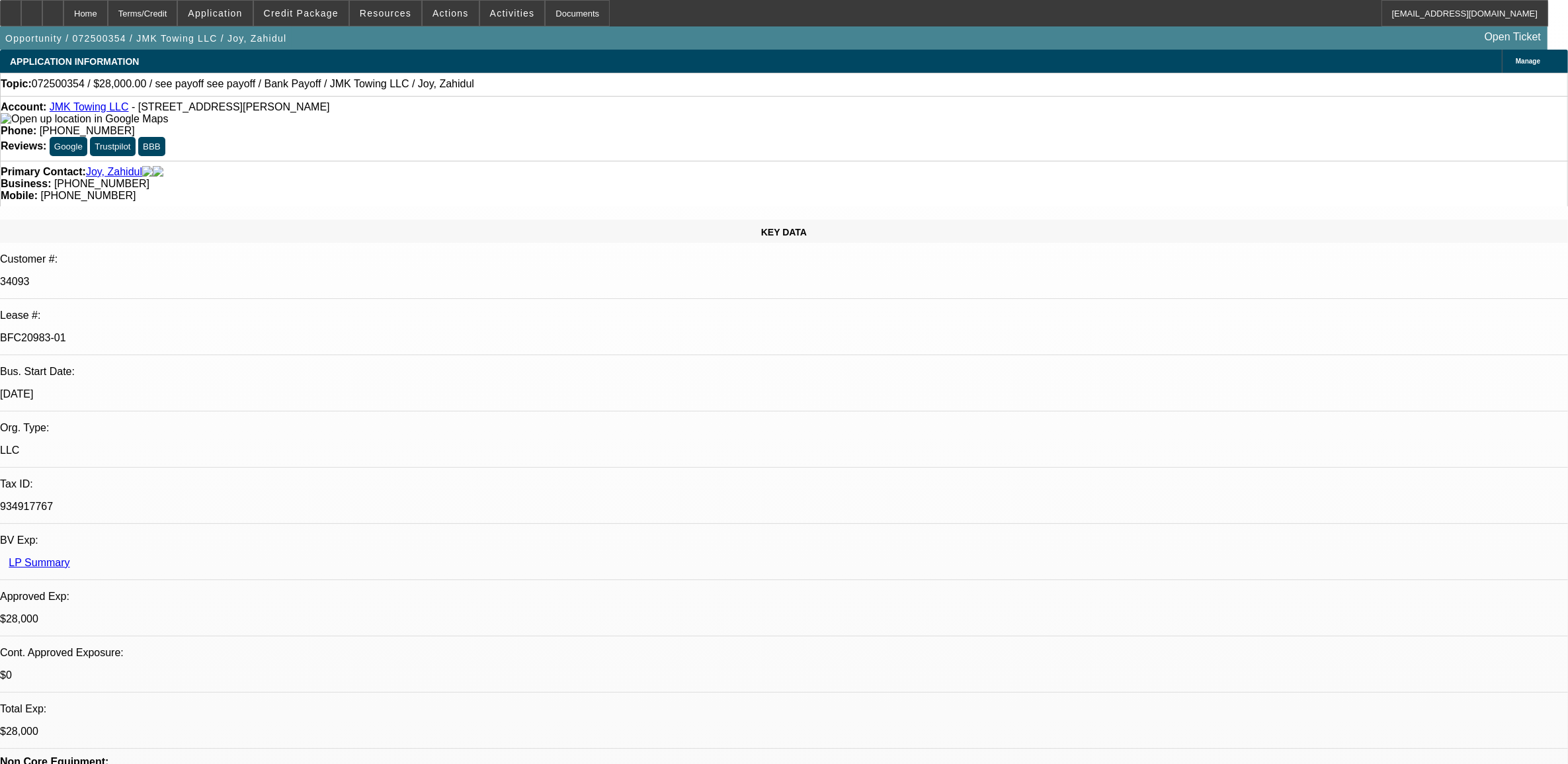
select select "0"
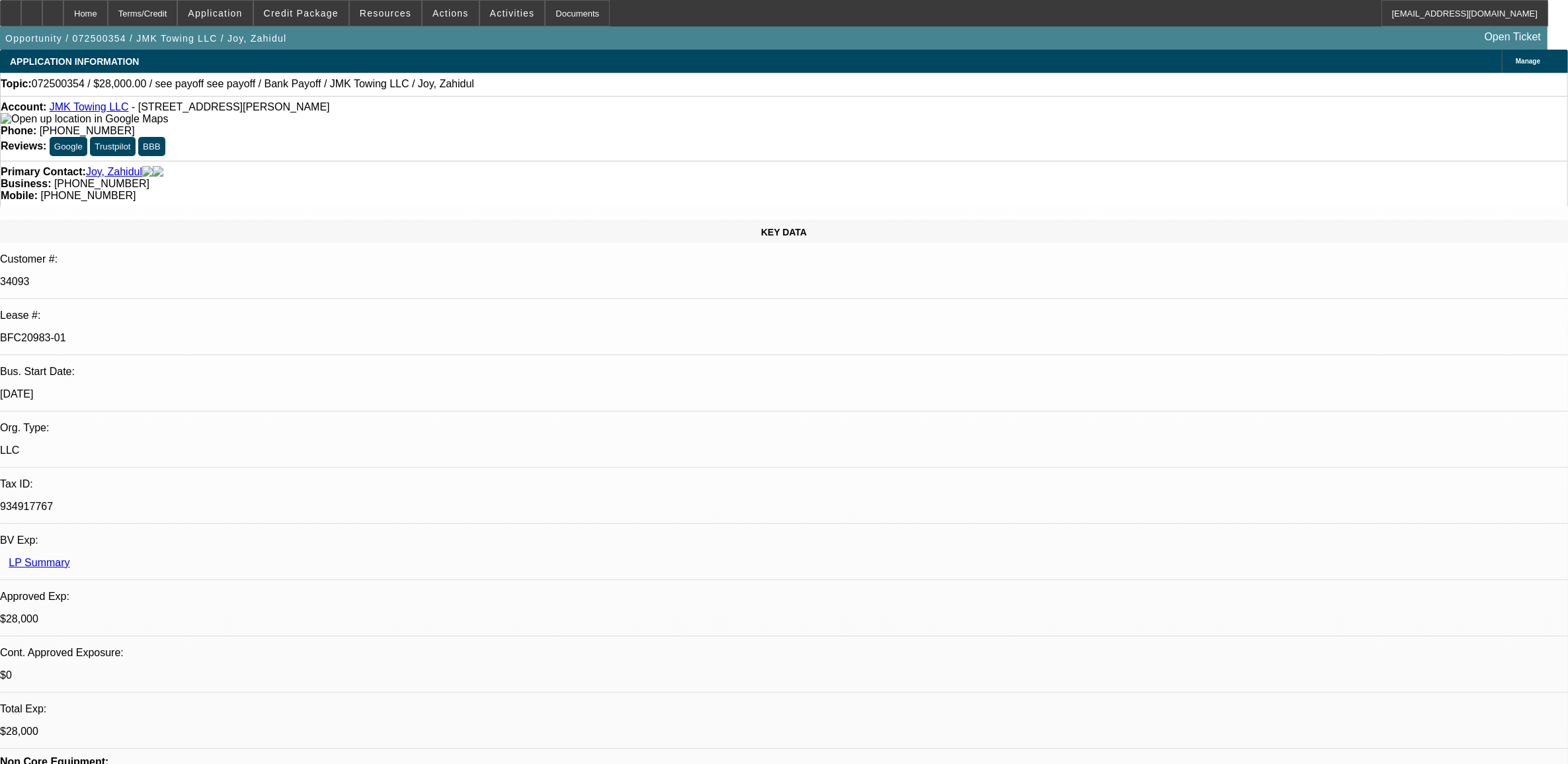
select select "0"
select select "1"
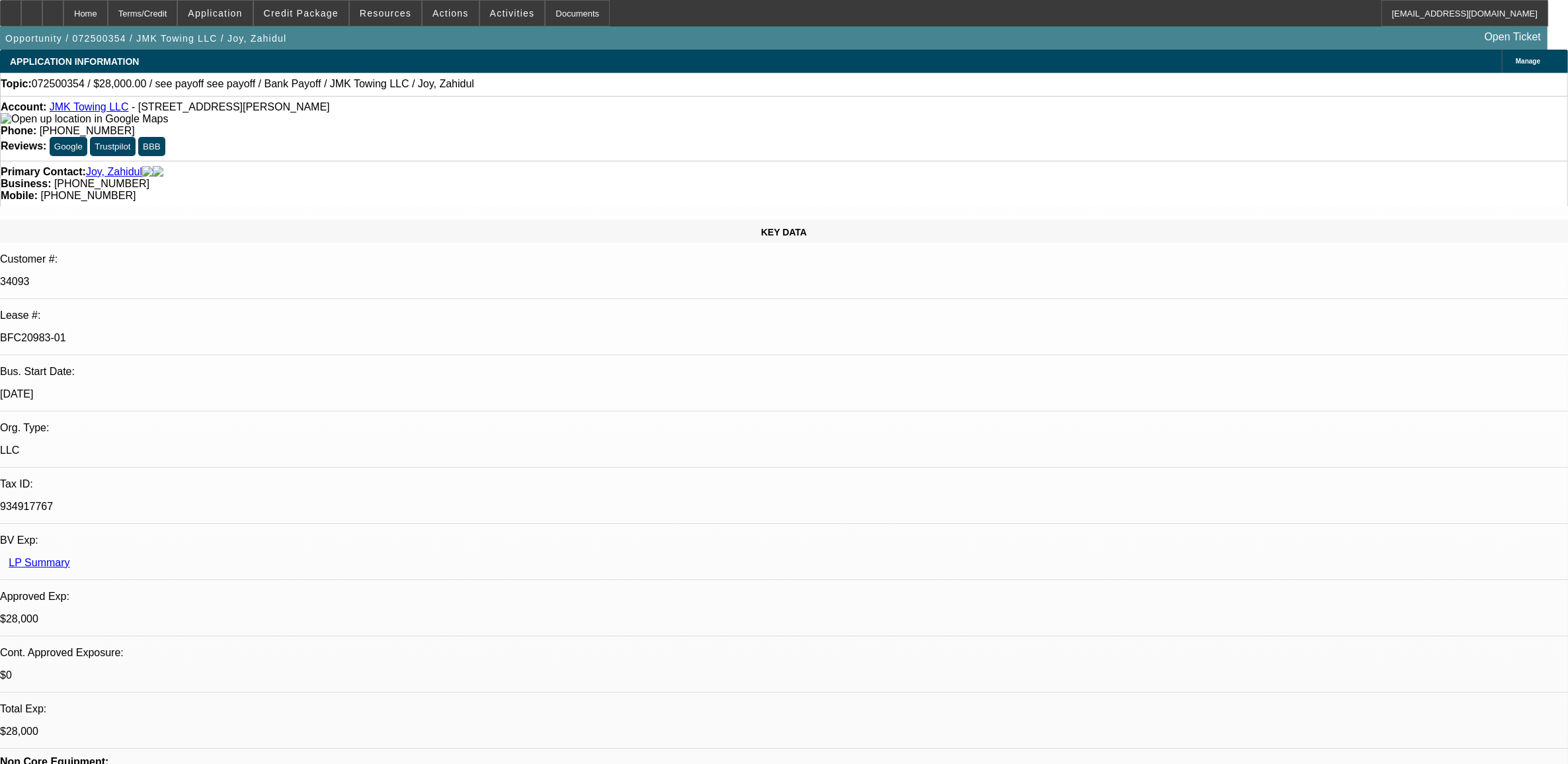
select select "1"
select select "6"
select select "1"
select select "6"
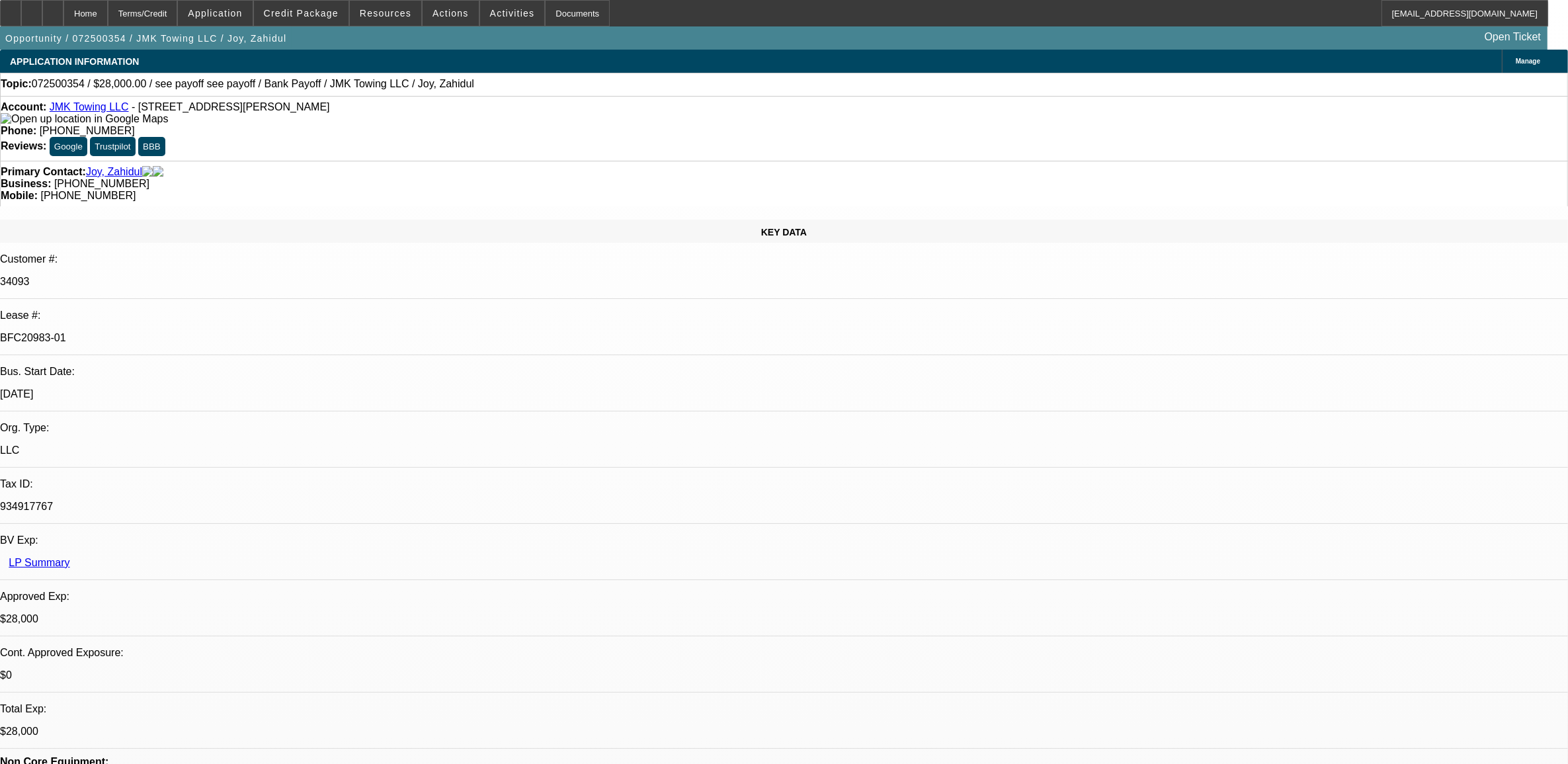
select select "1"
select select "6"
select select "1"
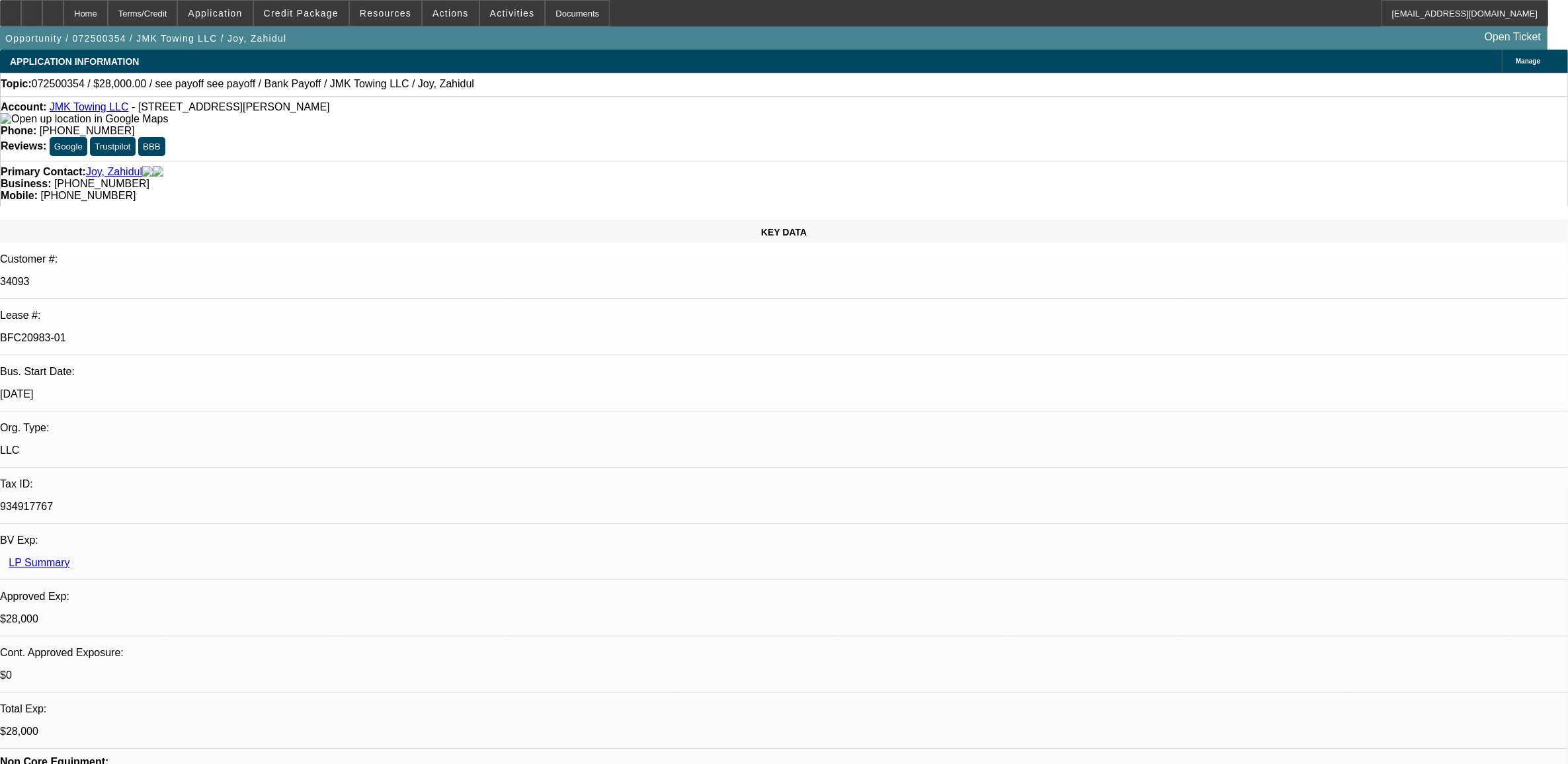
select select "4"
click at [329, 4] on span at bounding box center [301, 13] width 94 height 32
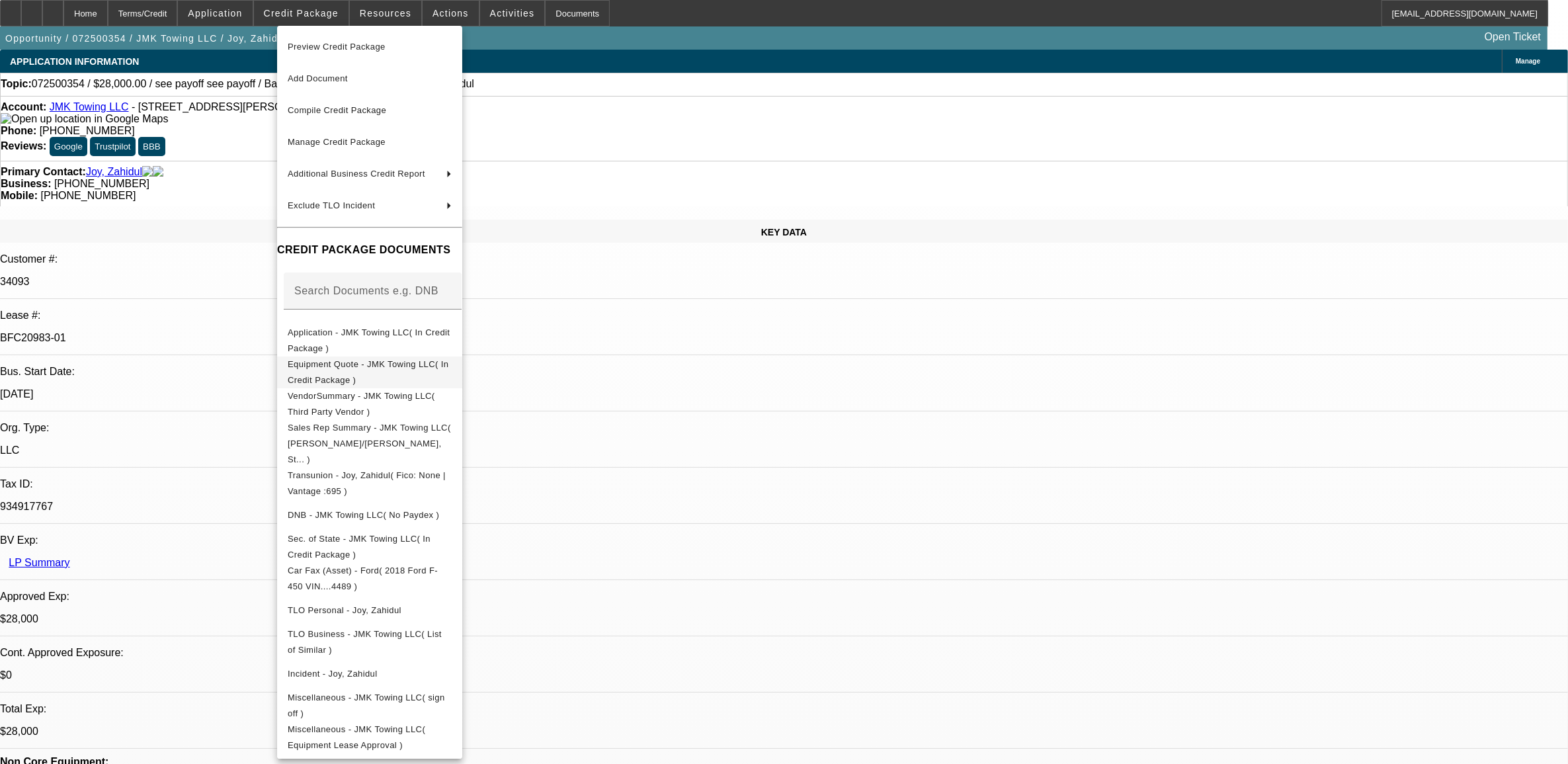
click at [372, 368] on span "Equipment Quote - JMK Towing LLC( In Credit Package )" at bounding box center [368, 371] width 161 height 26
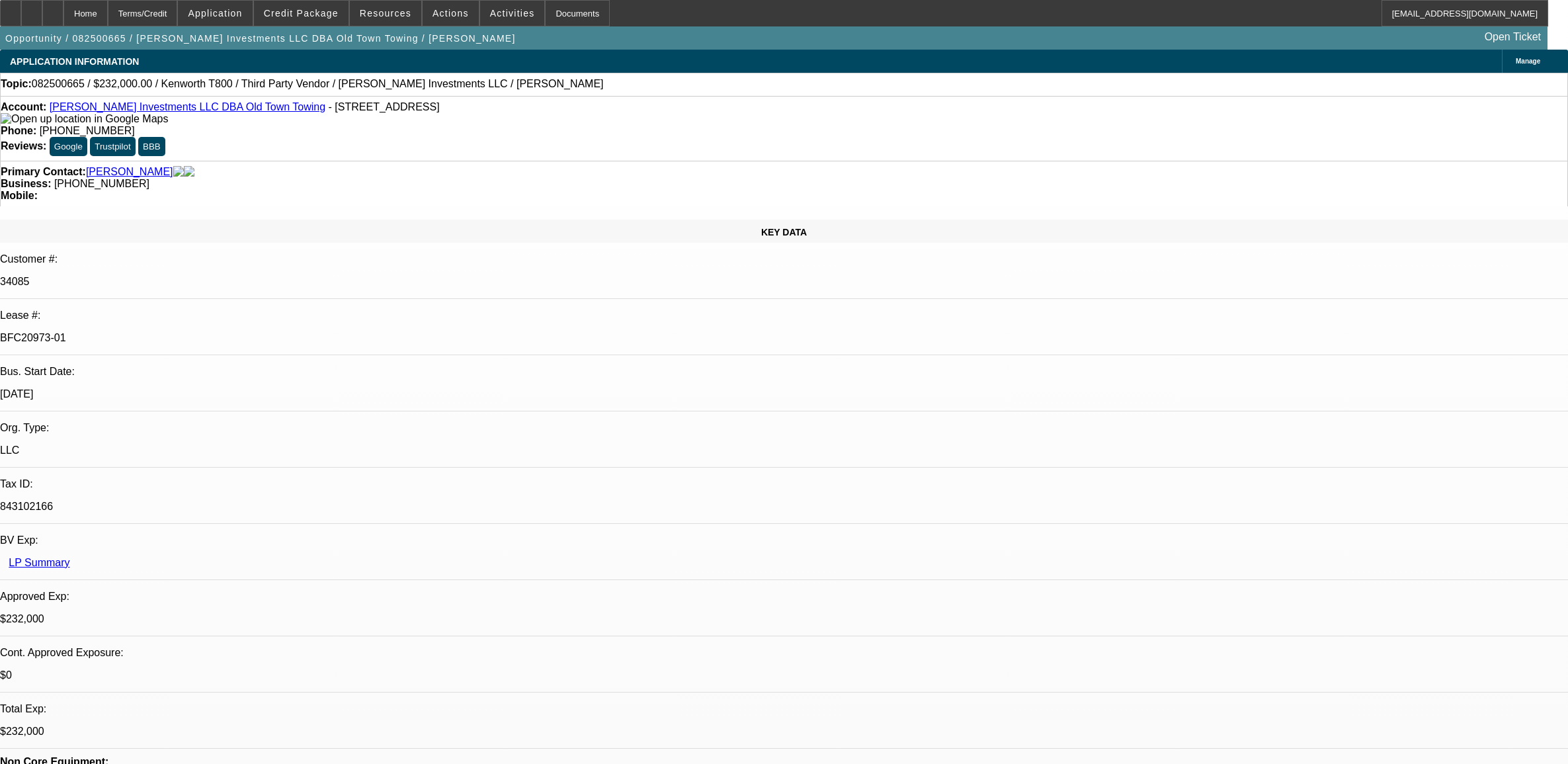
select select "0"
select select "2"
select select "0.1"
select select "4"
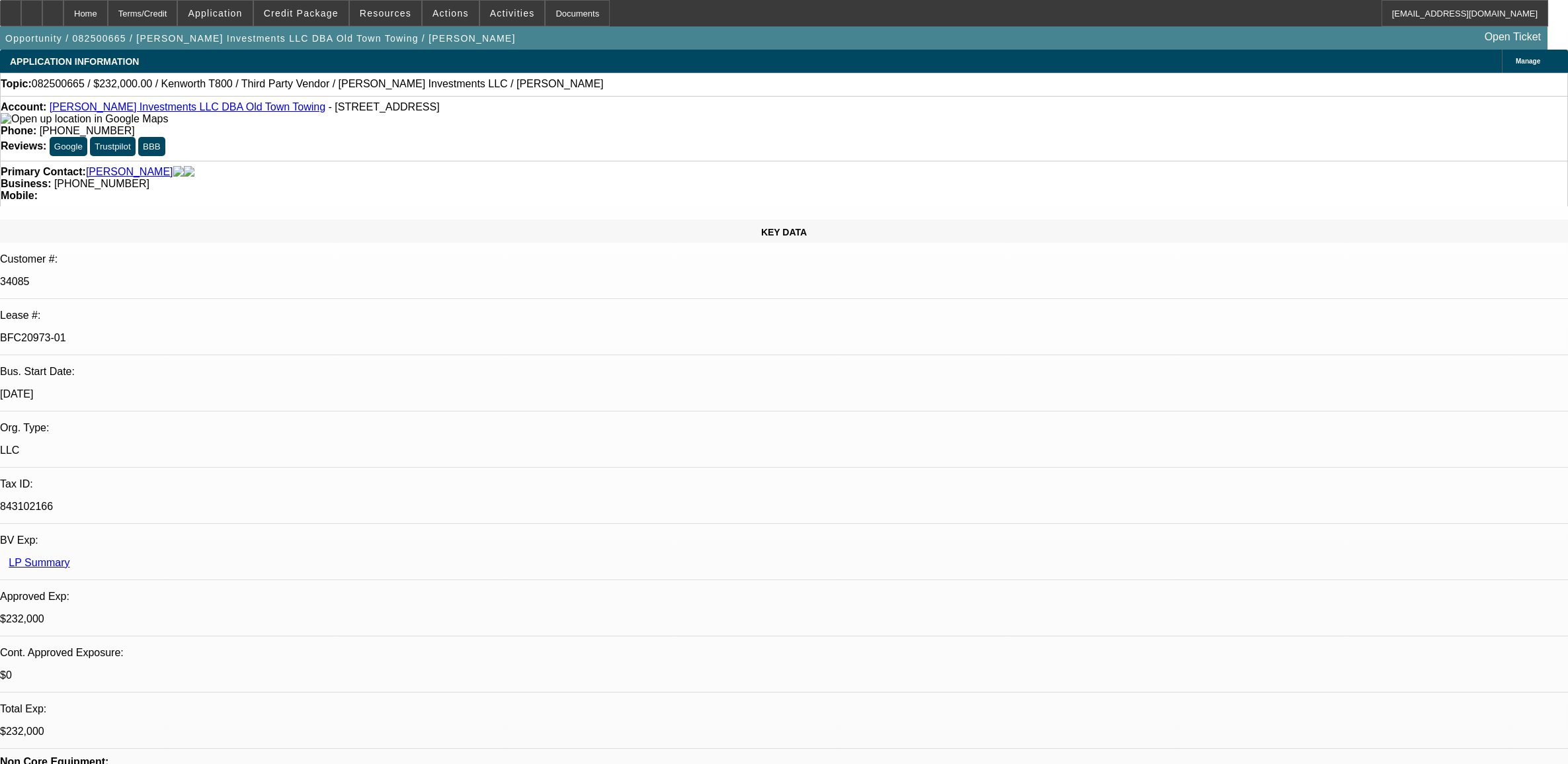
select select "0"
select select "2"
select select "0.1"
select select "4"
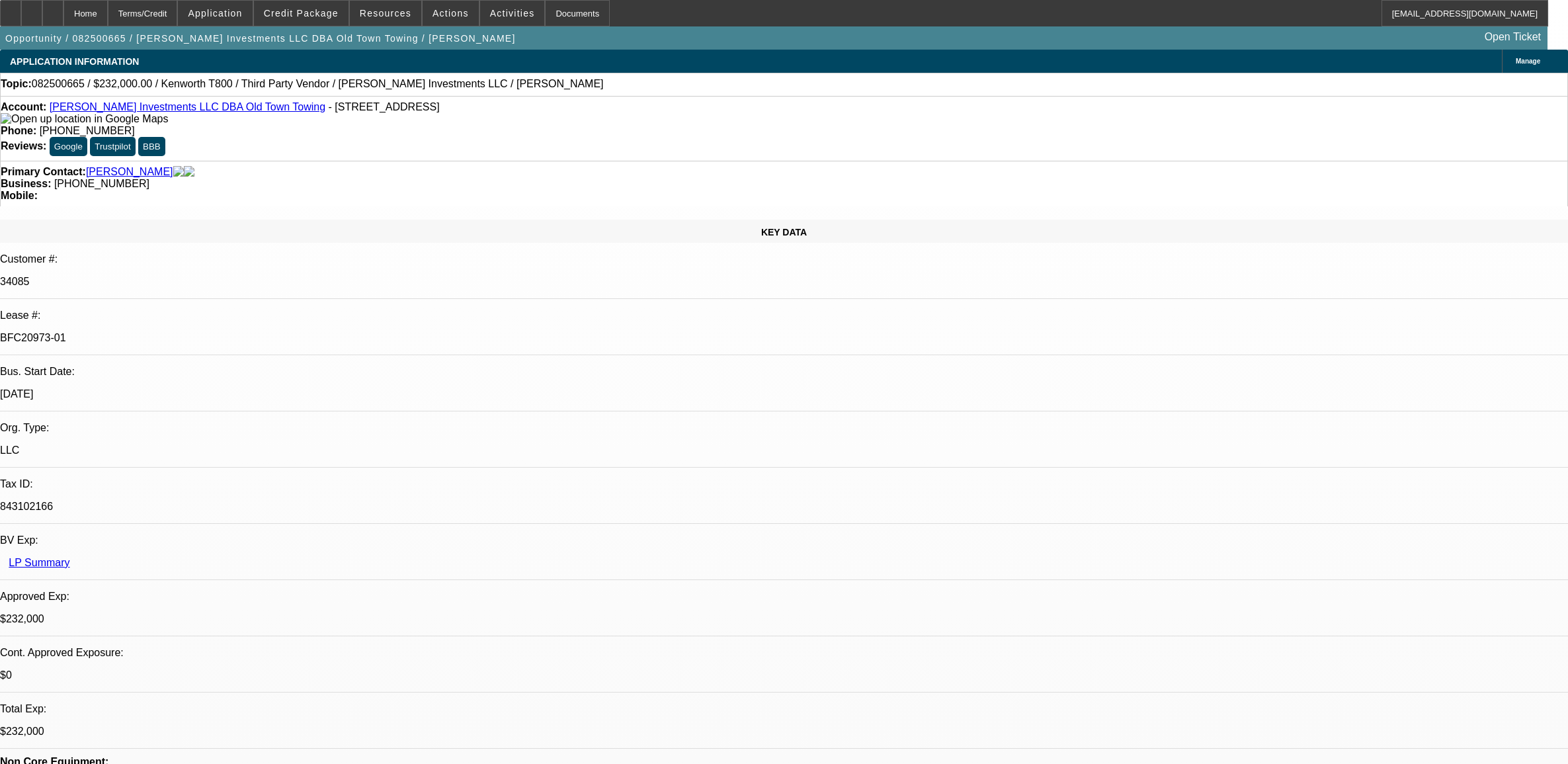
select select "0"
select select "2"
select select "0.1"
select select "4"
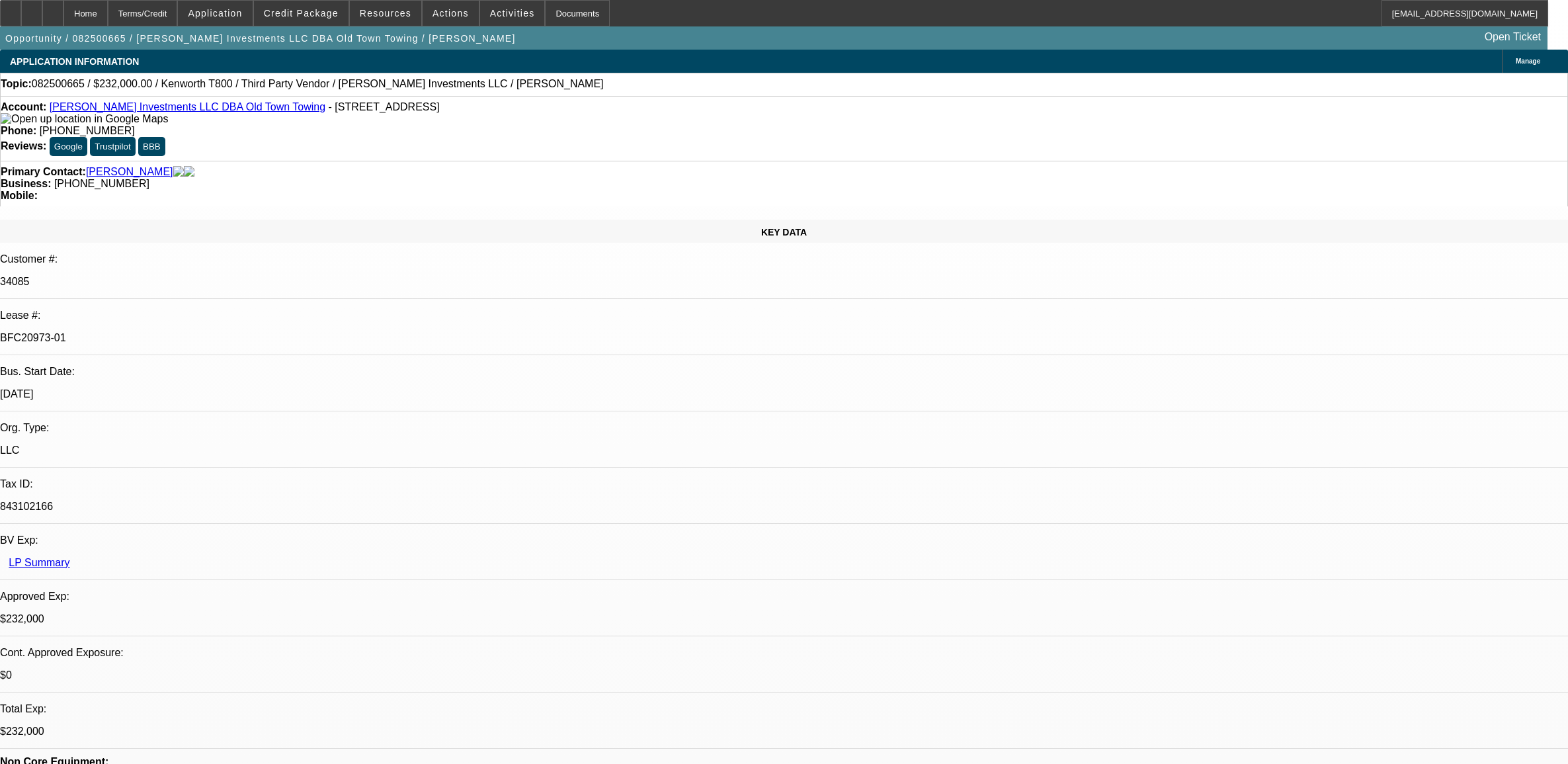
select select "0"
select select "0.1"
select select "4"
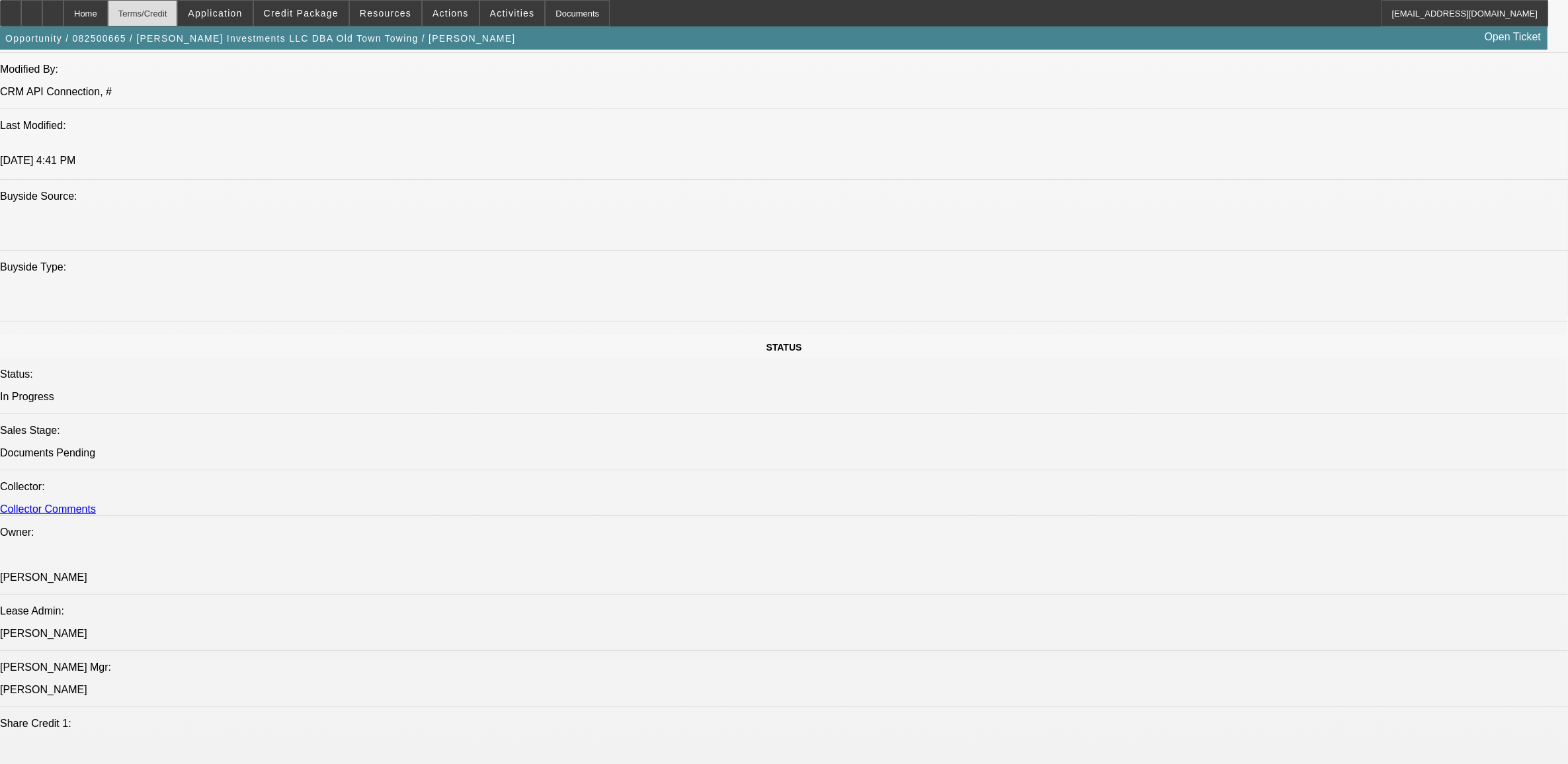
scroll to position [990, 0]
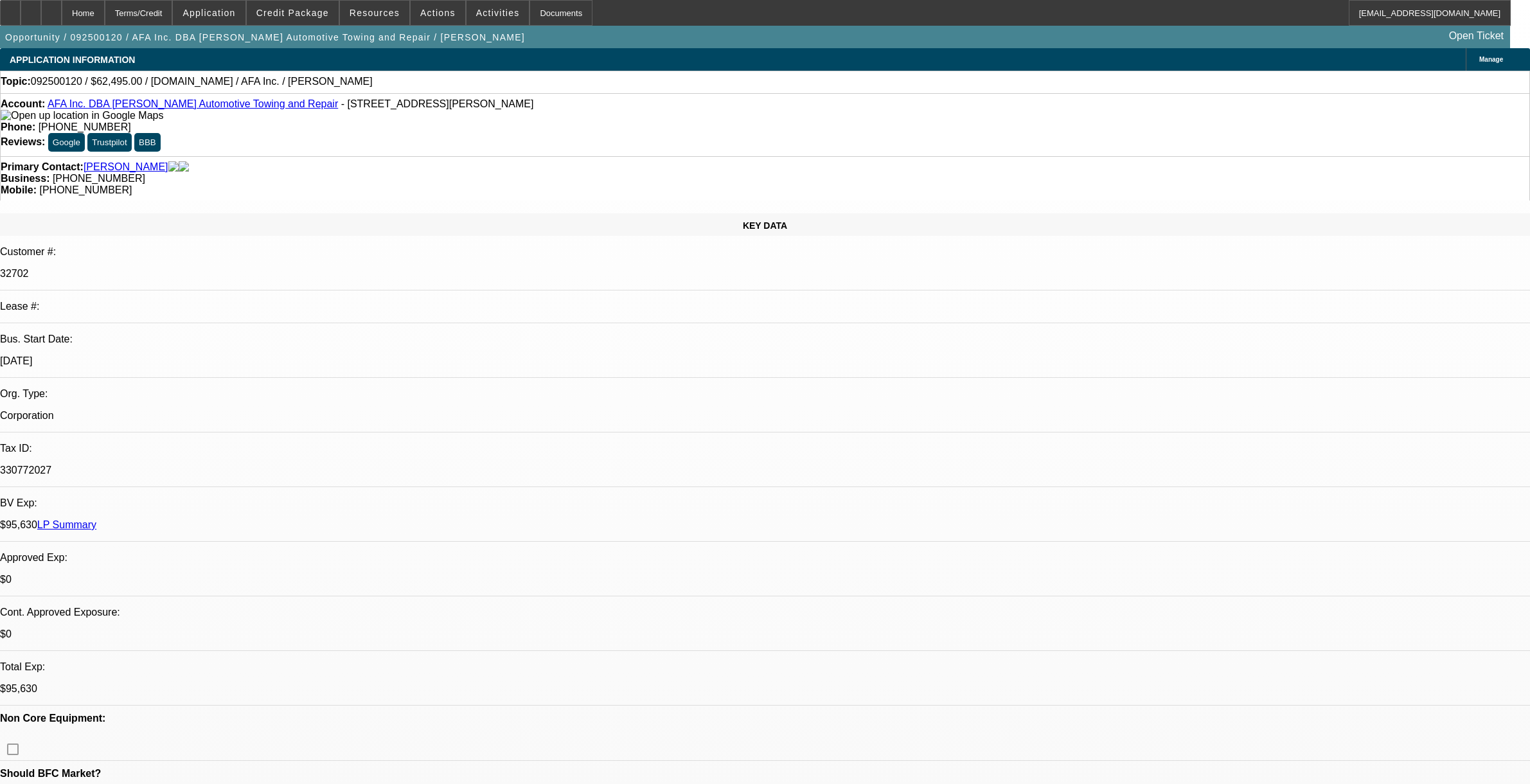
select select "0"
select select "2"
select select "0.1"
select select "4"
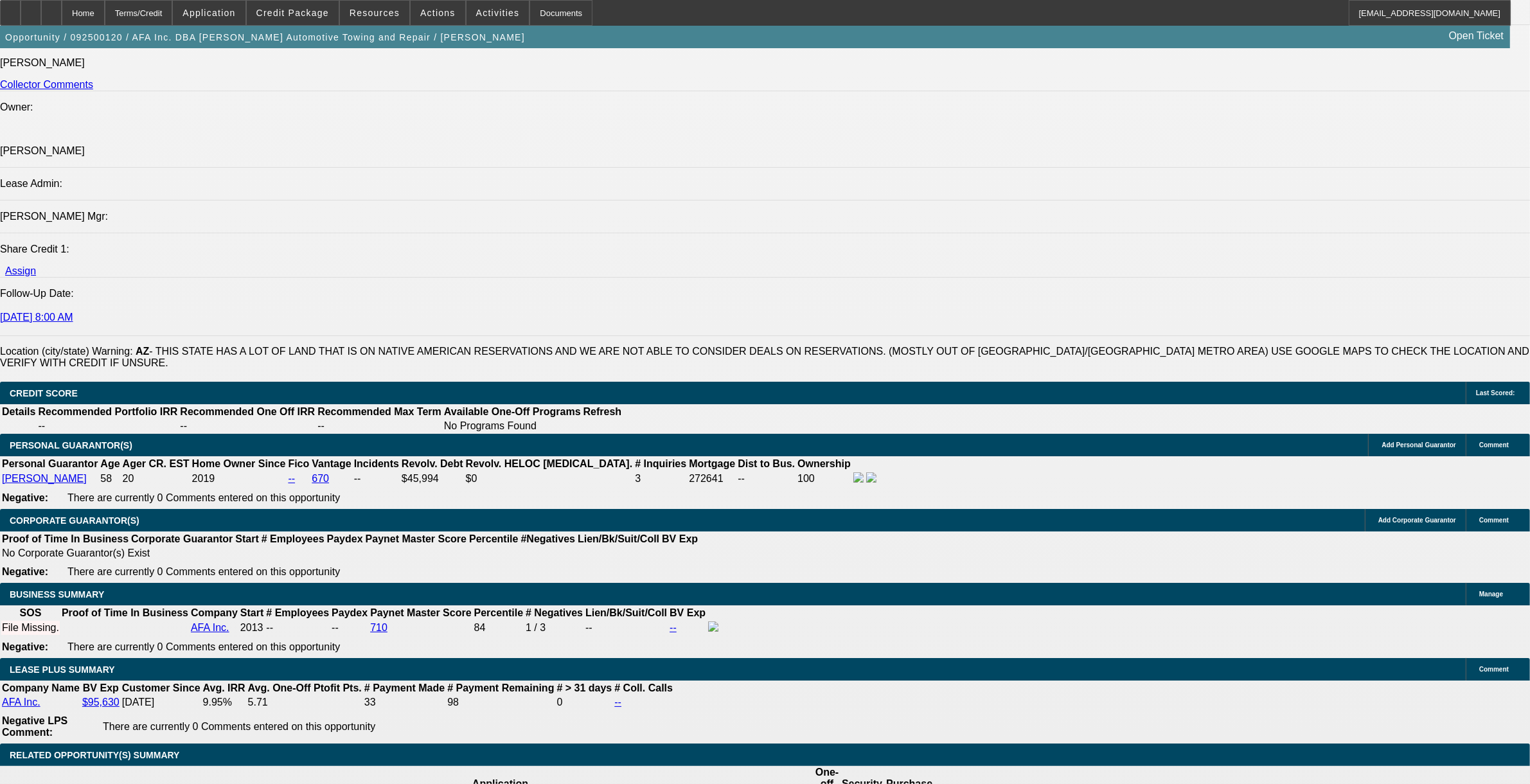
scroll to position [1525, 0]
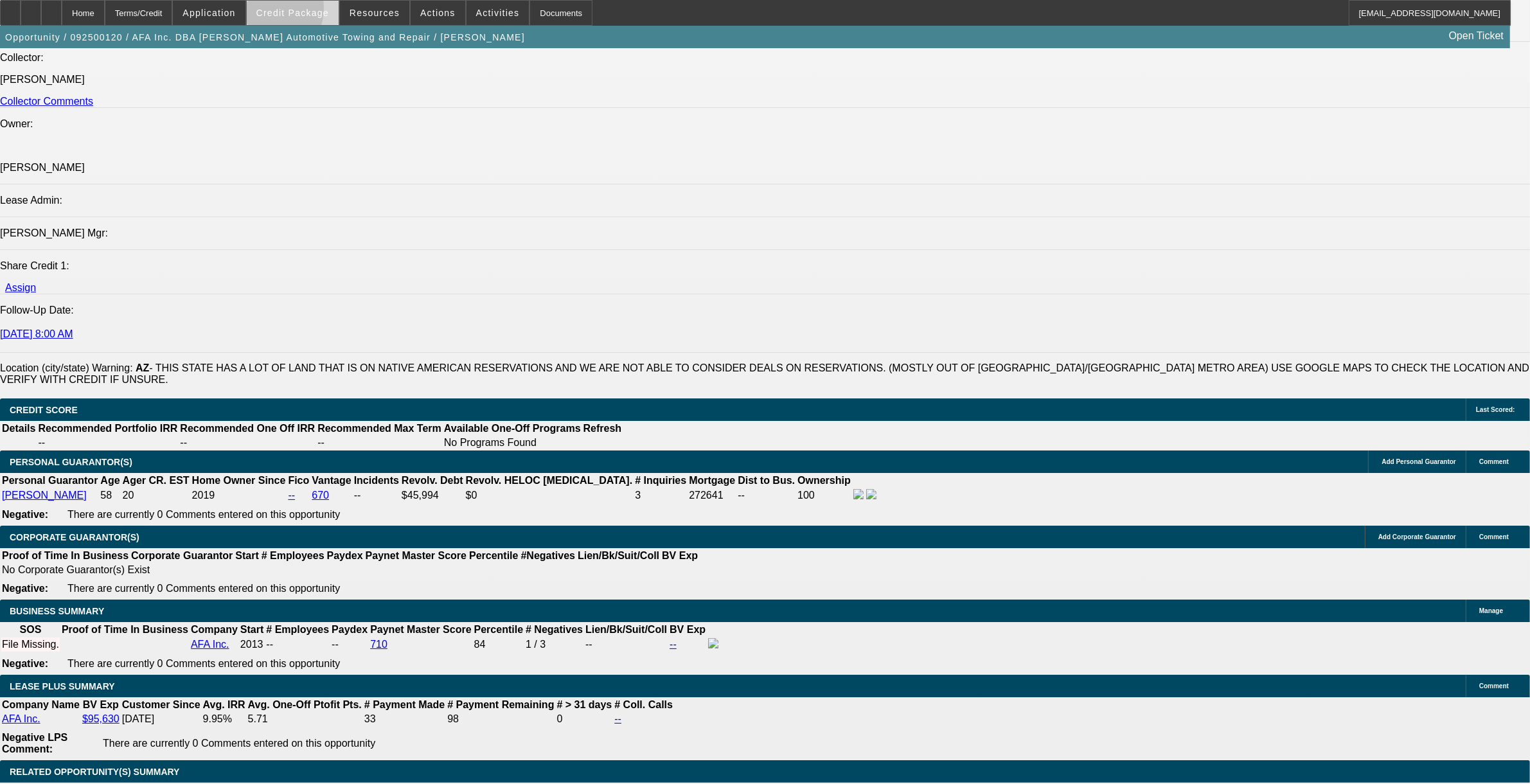
click at [284, 11] on span "Credit Package" at bounding box center [293, 13] width 73 height 10
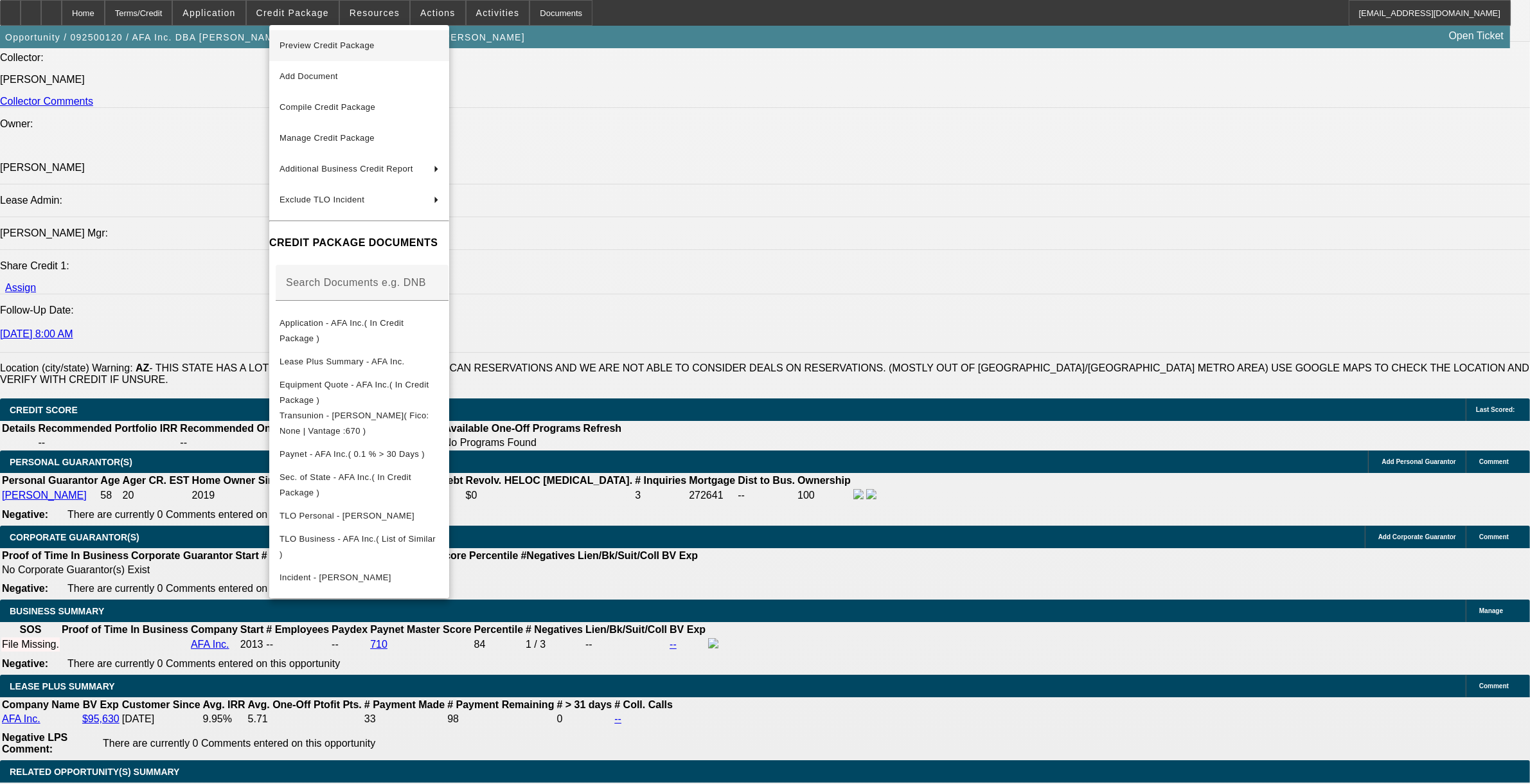
click at [315, 40] on span "Preview Credit Package" at bounding box center [359, 46] width 159 height 15
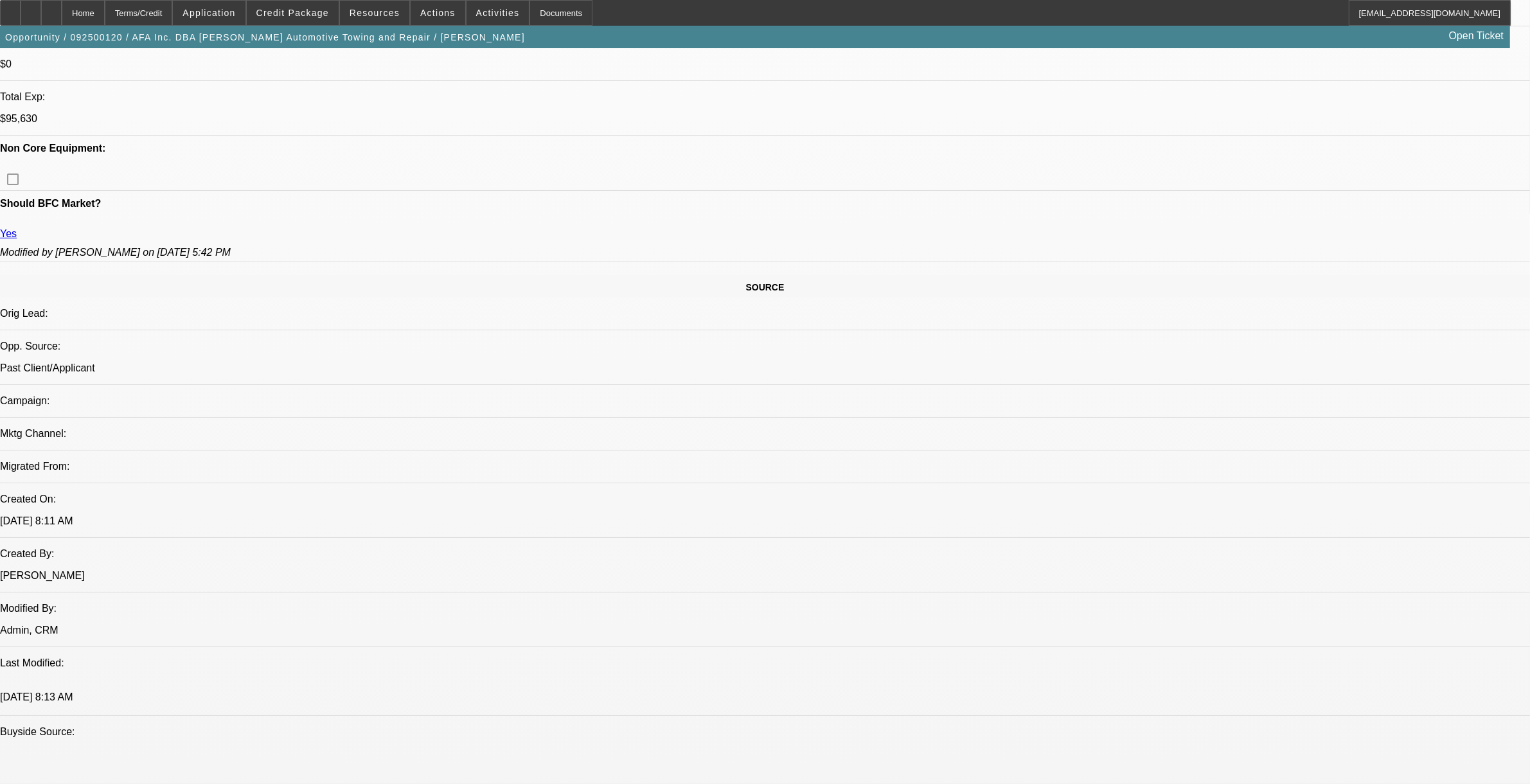
scroll to position [482, 0]
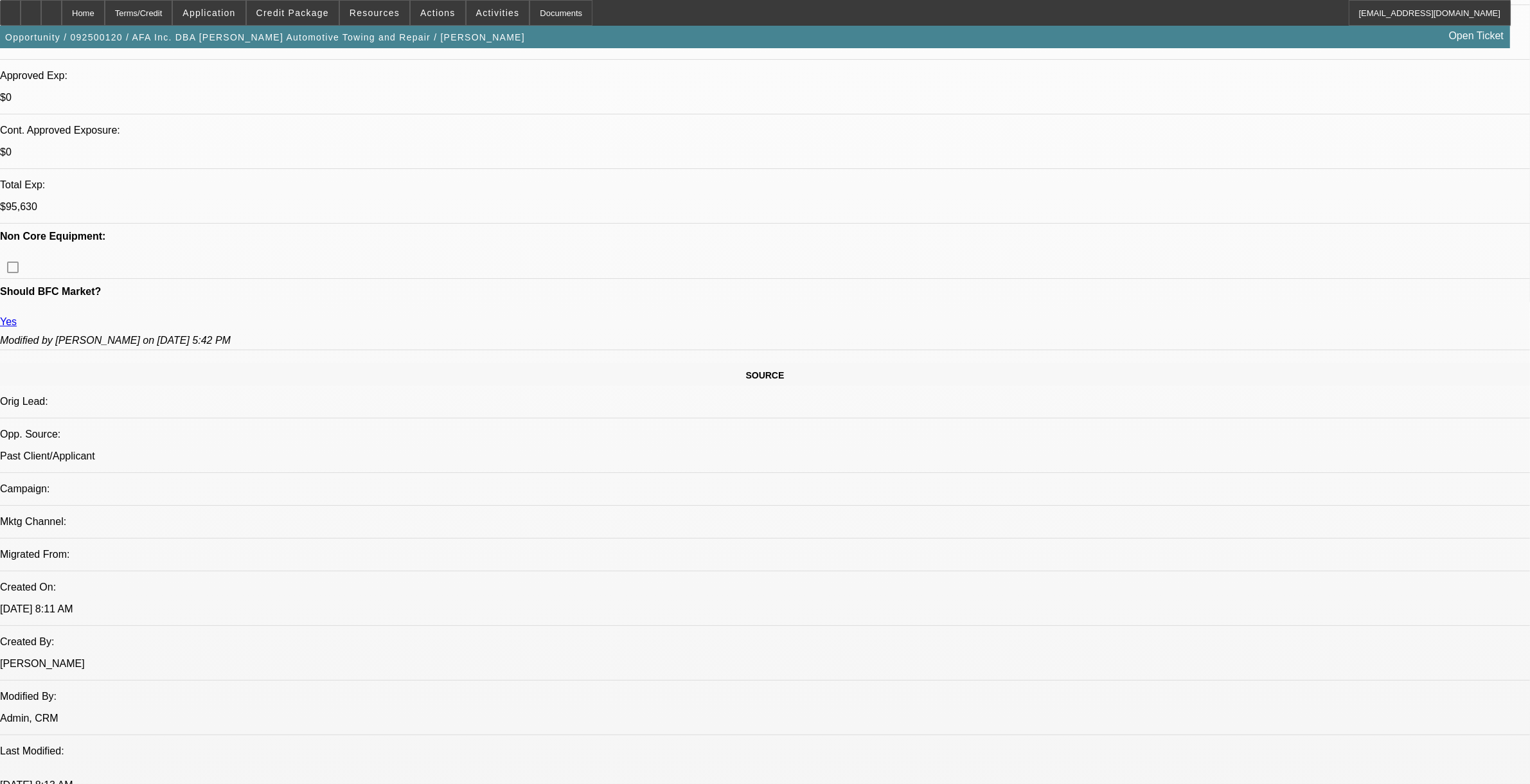
drag, startPoint x: 39, startPoint y: 531, endPoint x: 32, endPoint y: 538, distance: 9.9
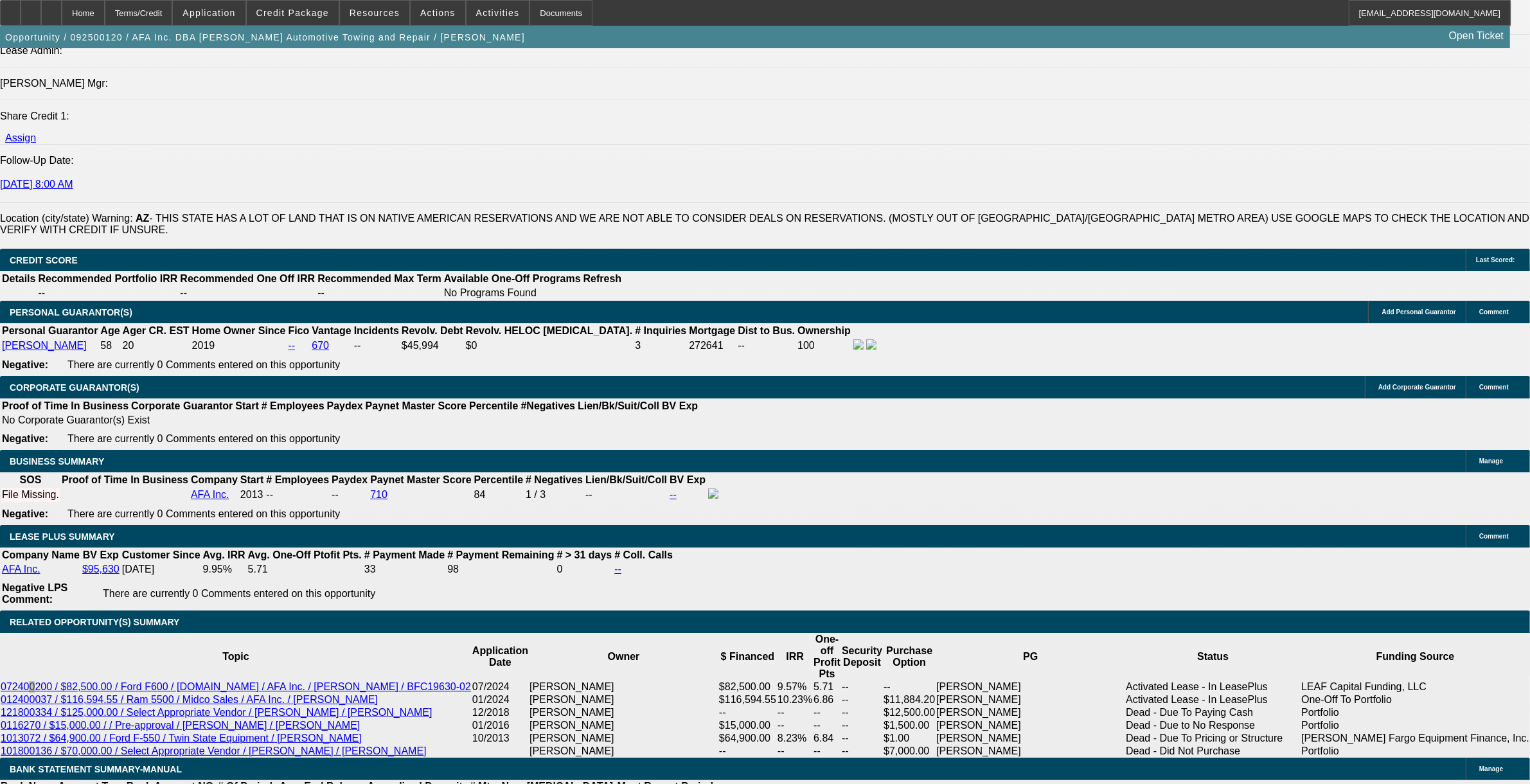
scroll to position [1446, 0]
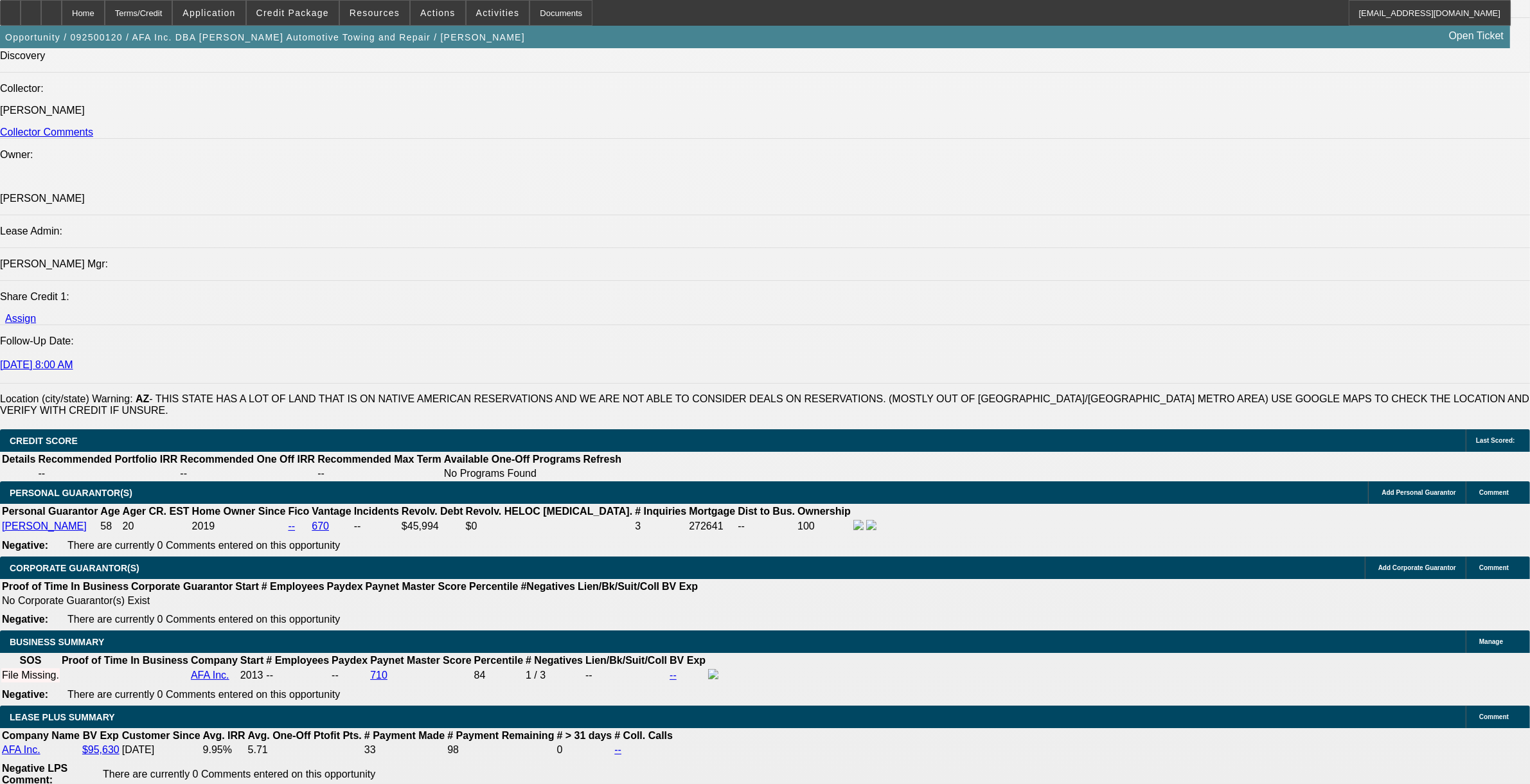
scroll to position [1687, 0]
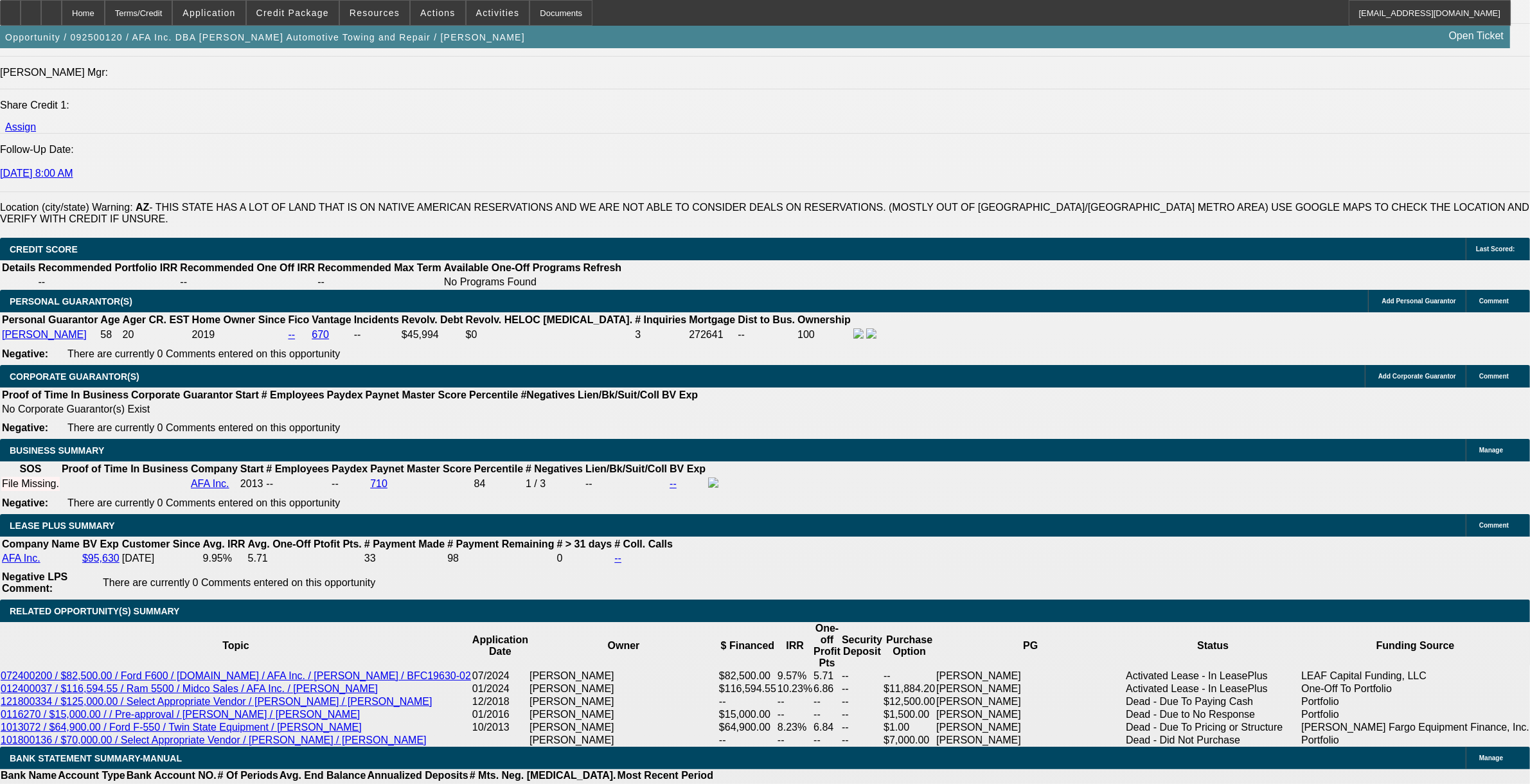
type input "$0.00"
type input "4"
type input "$0.00"
type input "48"
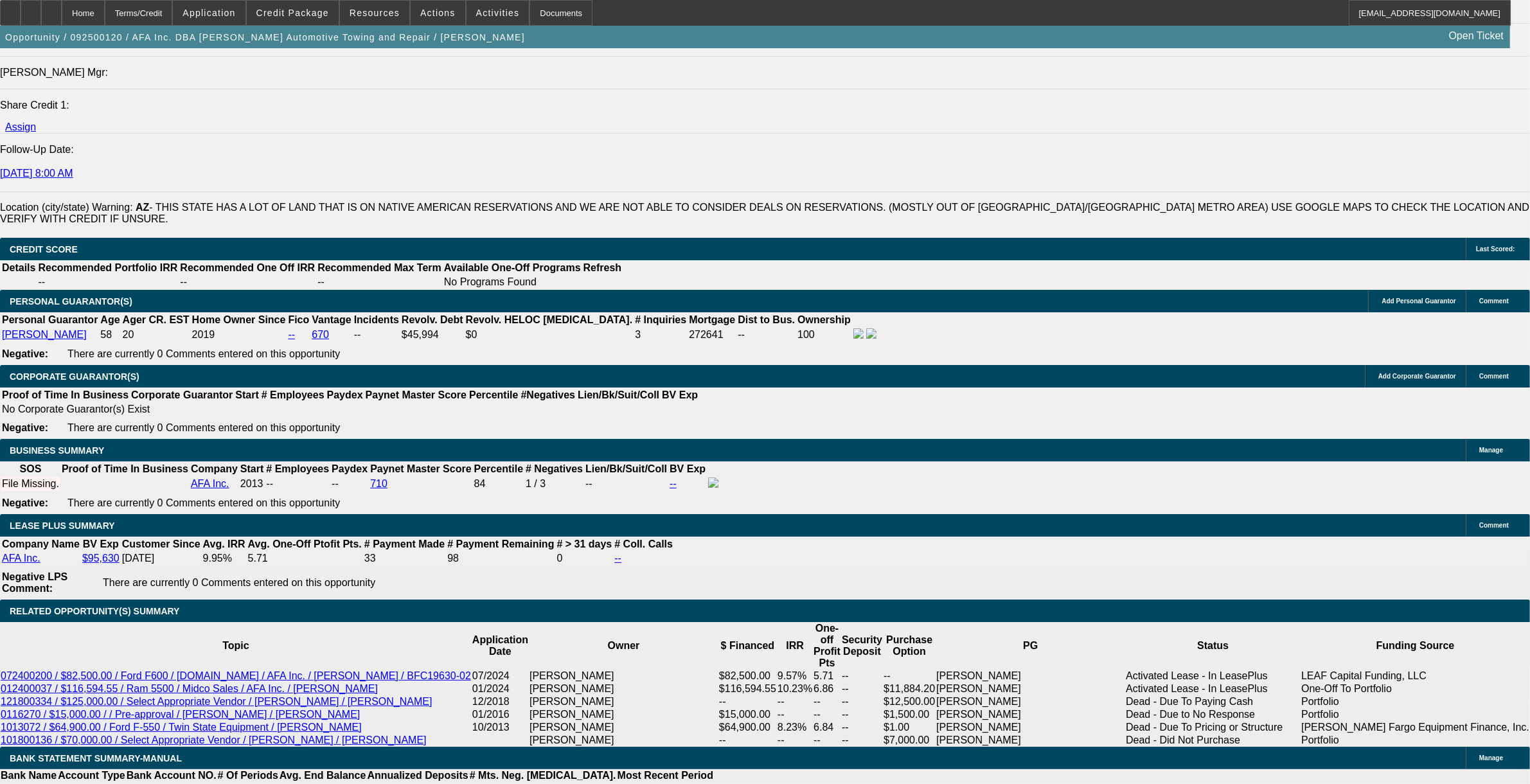
type input "8."
type input "$1,525.69"
type input "$3,051.38"
type input "8.9"
type input "$1,552.22"
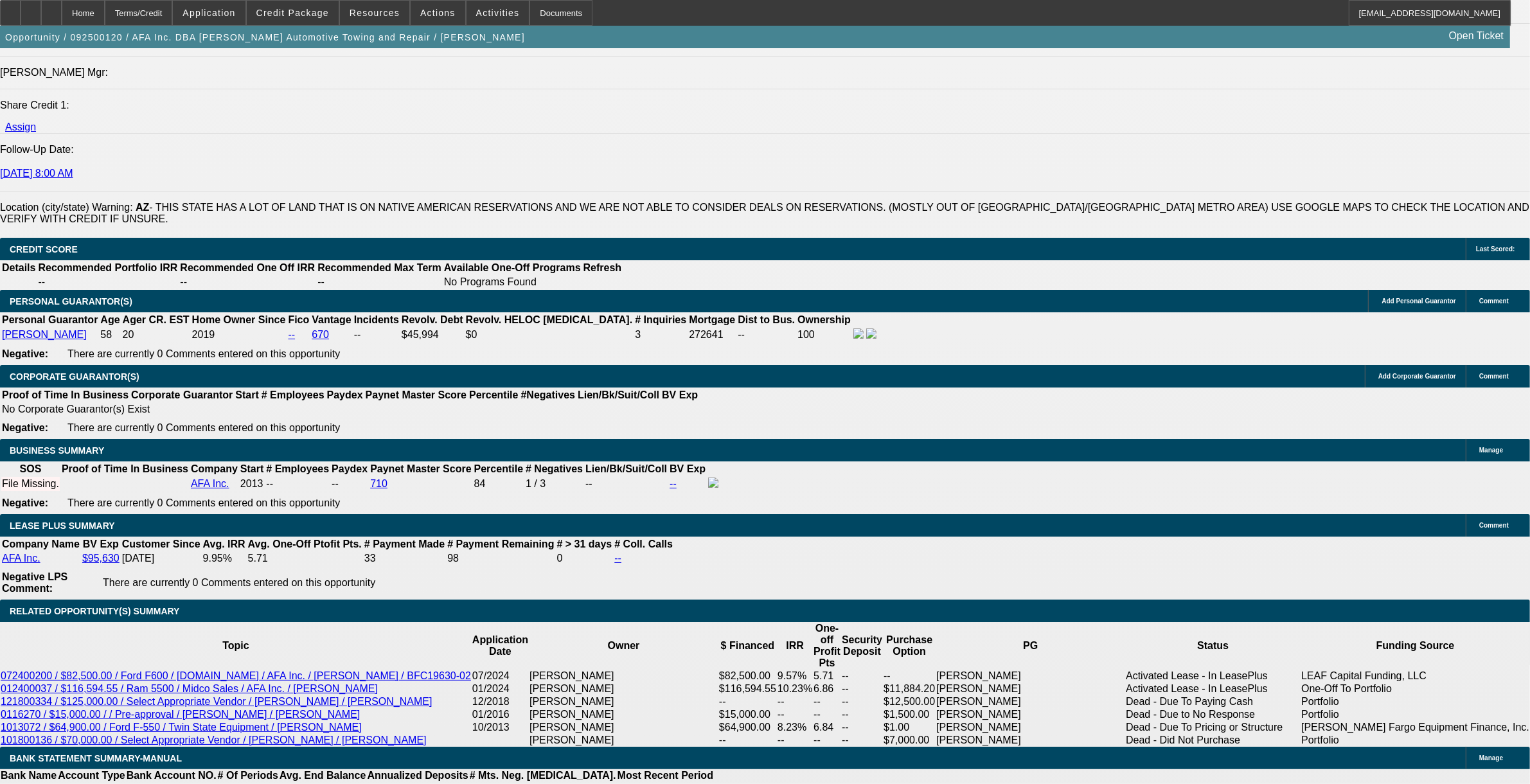
type input "$3,104.44"
type input "8.9"
type input "$3,104.44"
select select "0"
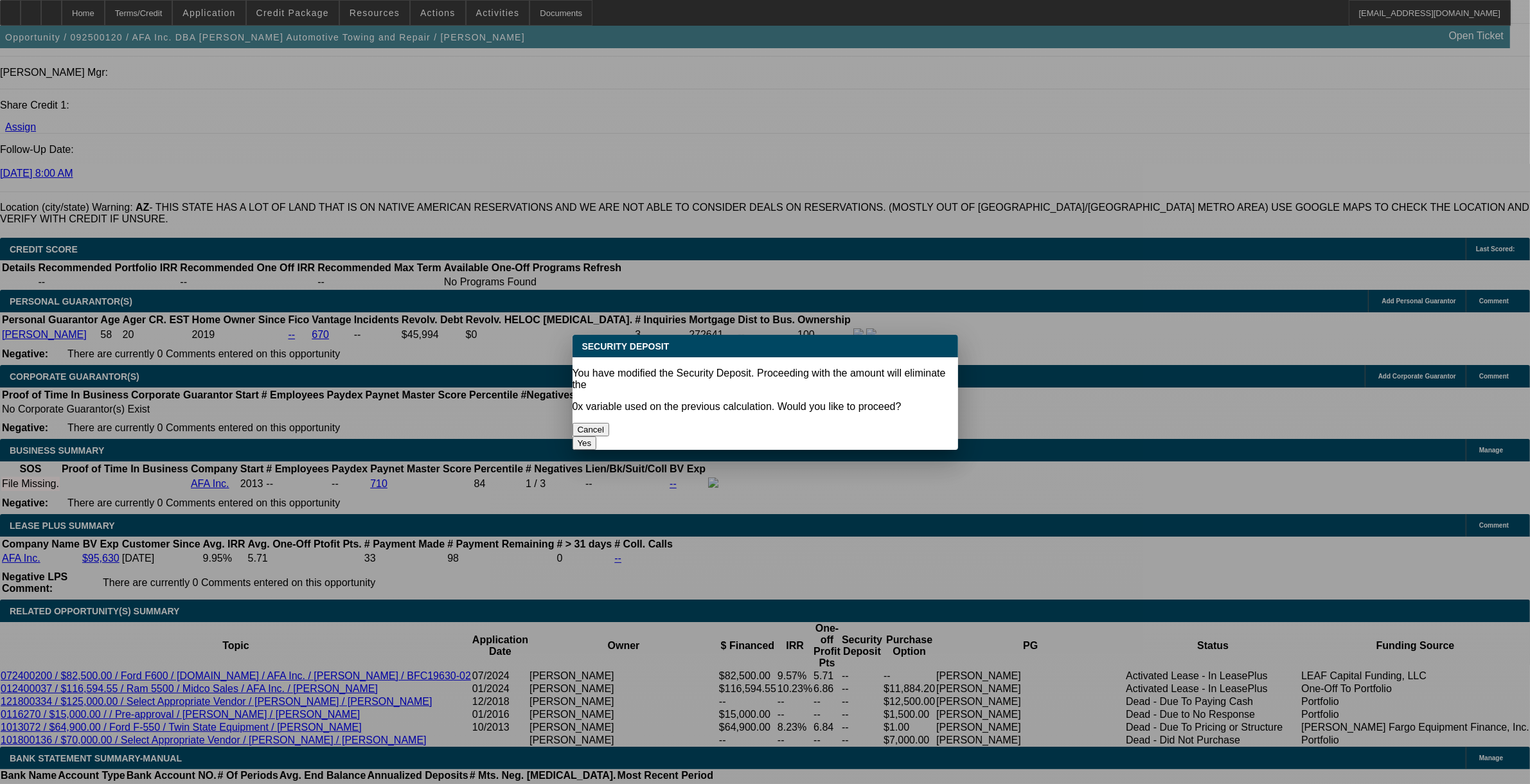
scroll to position [0, 0]
click at [597, 436] on button "Yes" at bounding box center [585, 443] width 25 height 14
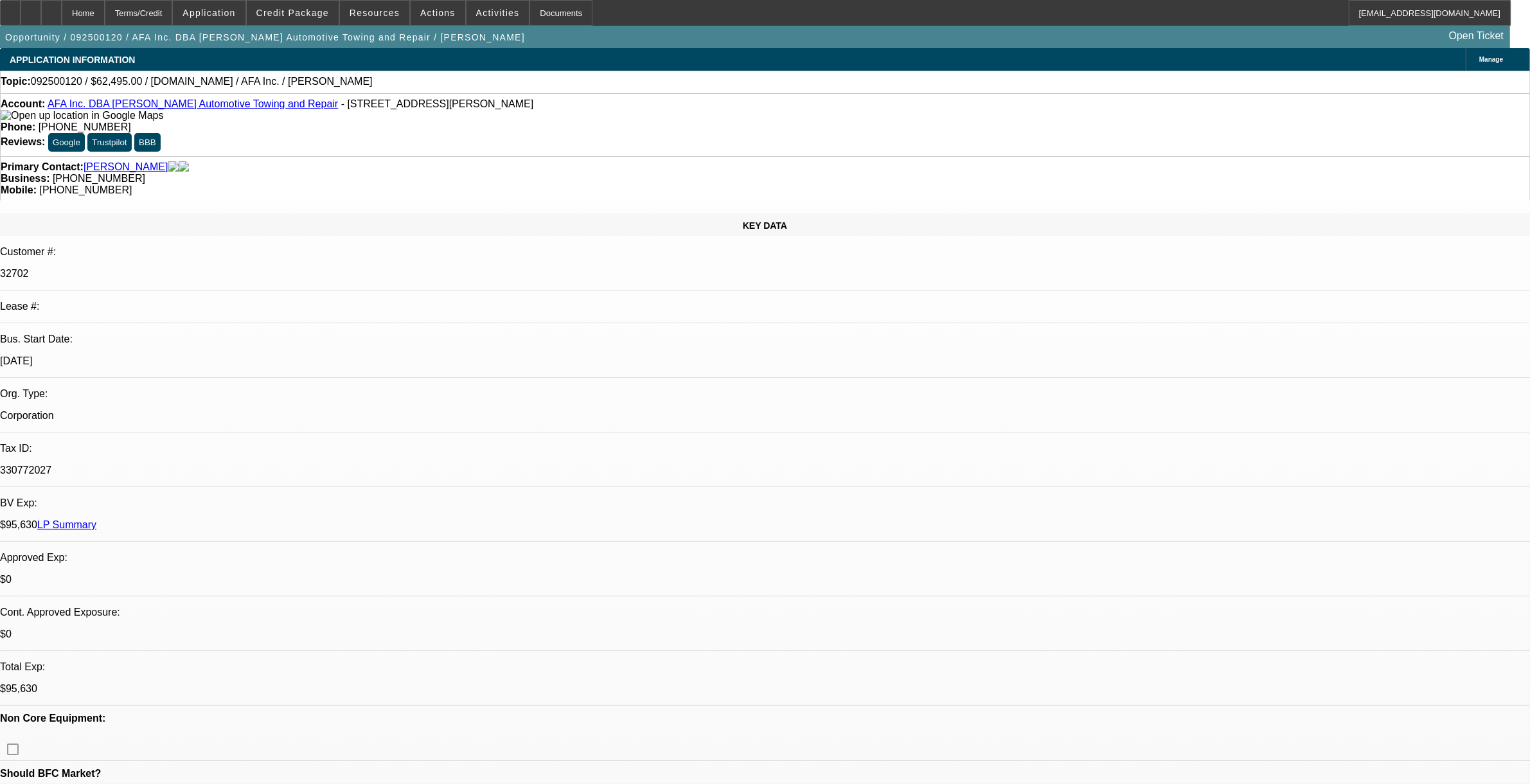
type input "$0.00"
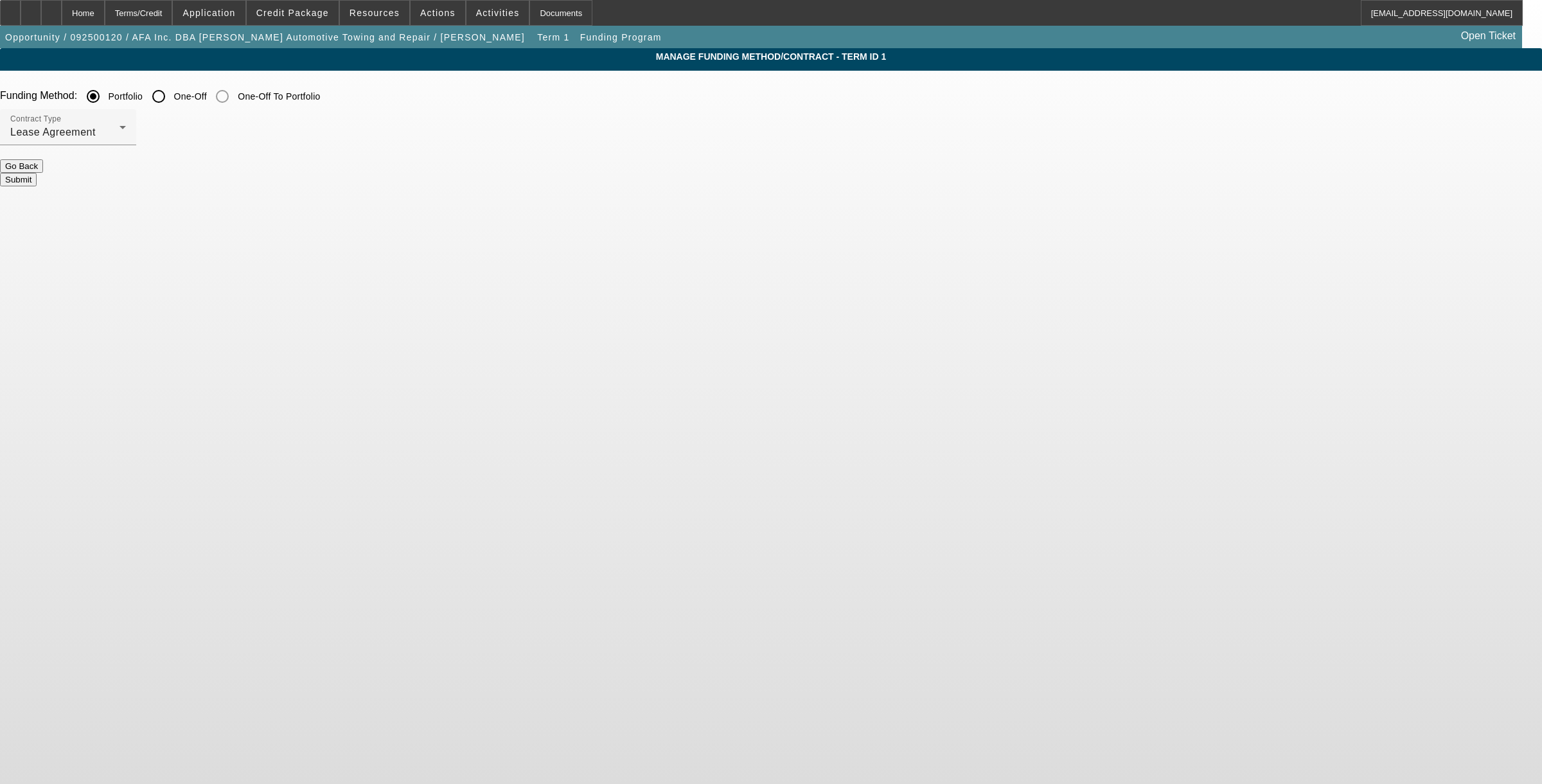
click at [172, 99] on input "One-Off" at bounding box center [159, 97] width 26 height 26
radio input "true"
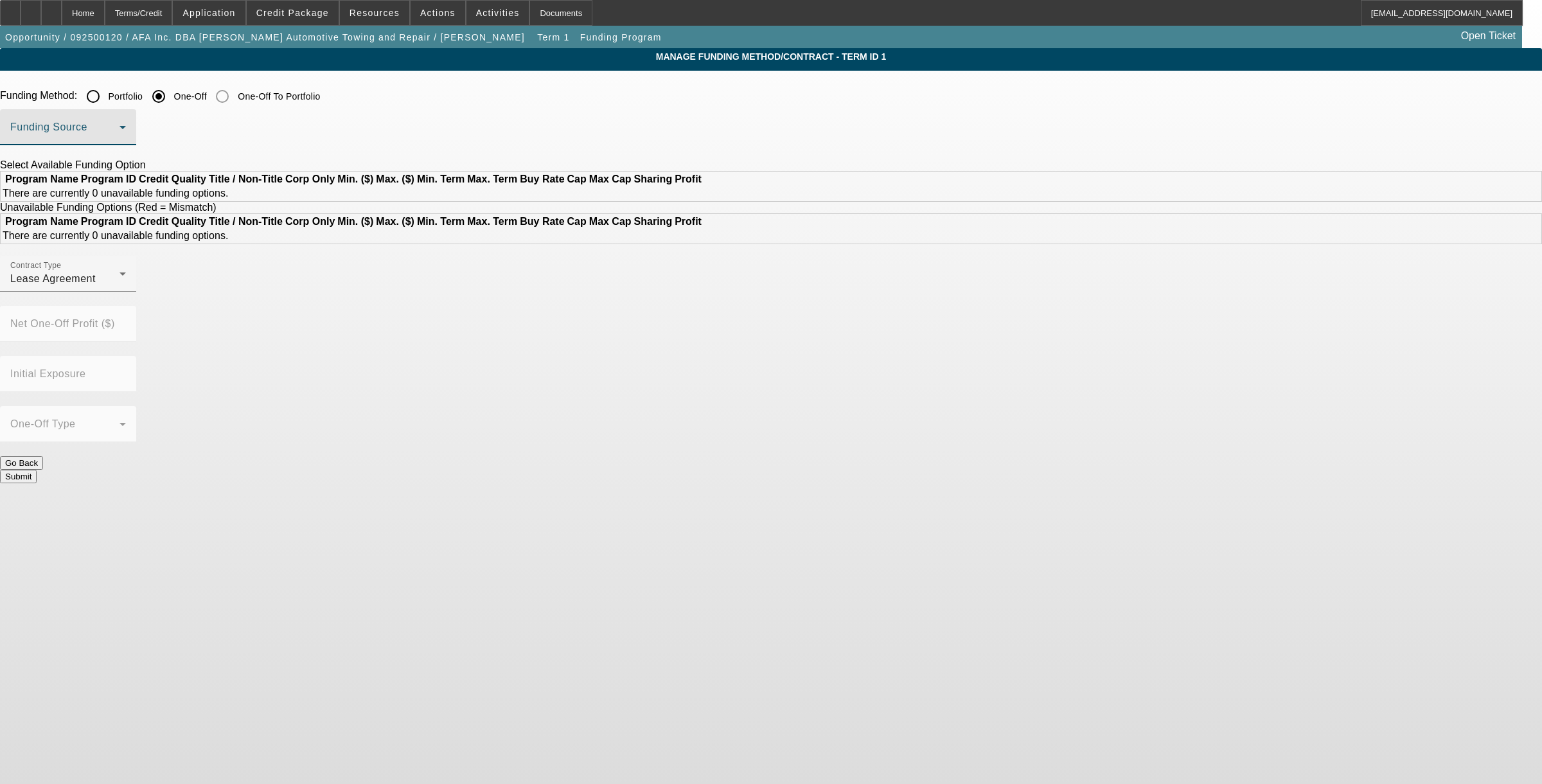
click at [119, 127] on span at bounding box center [64, 132] width 109 height 15
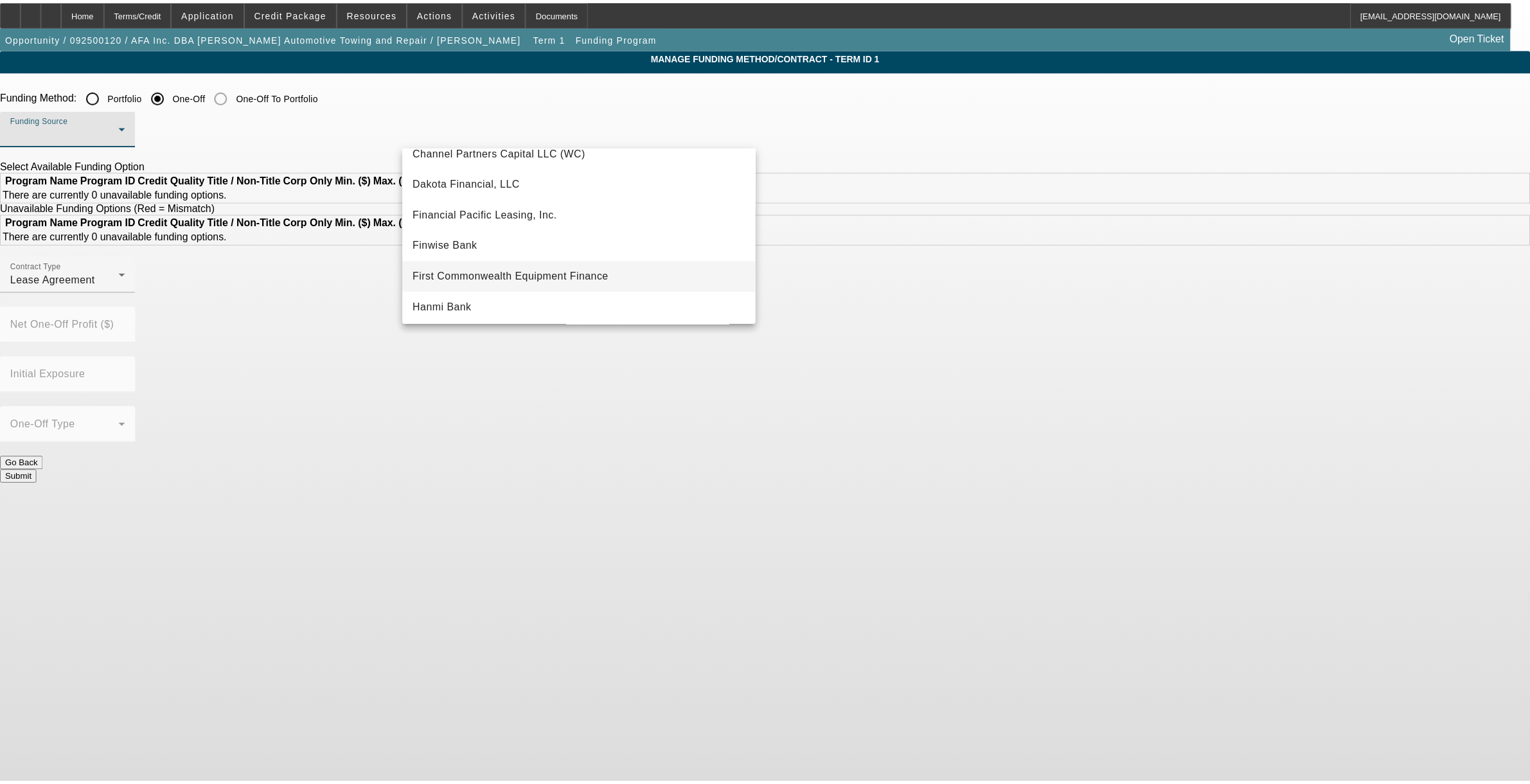
scroll to position [81, 0]
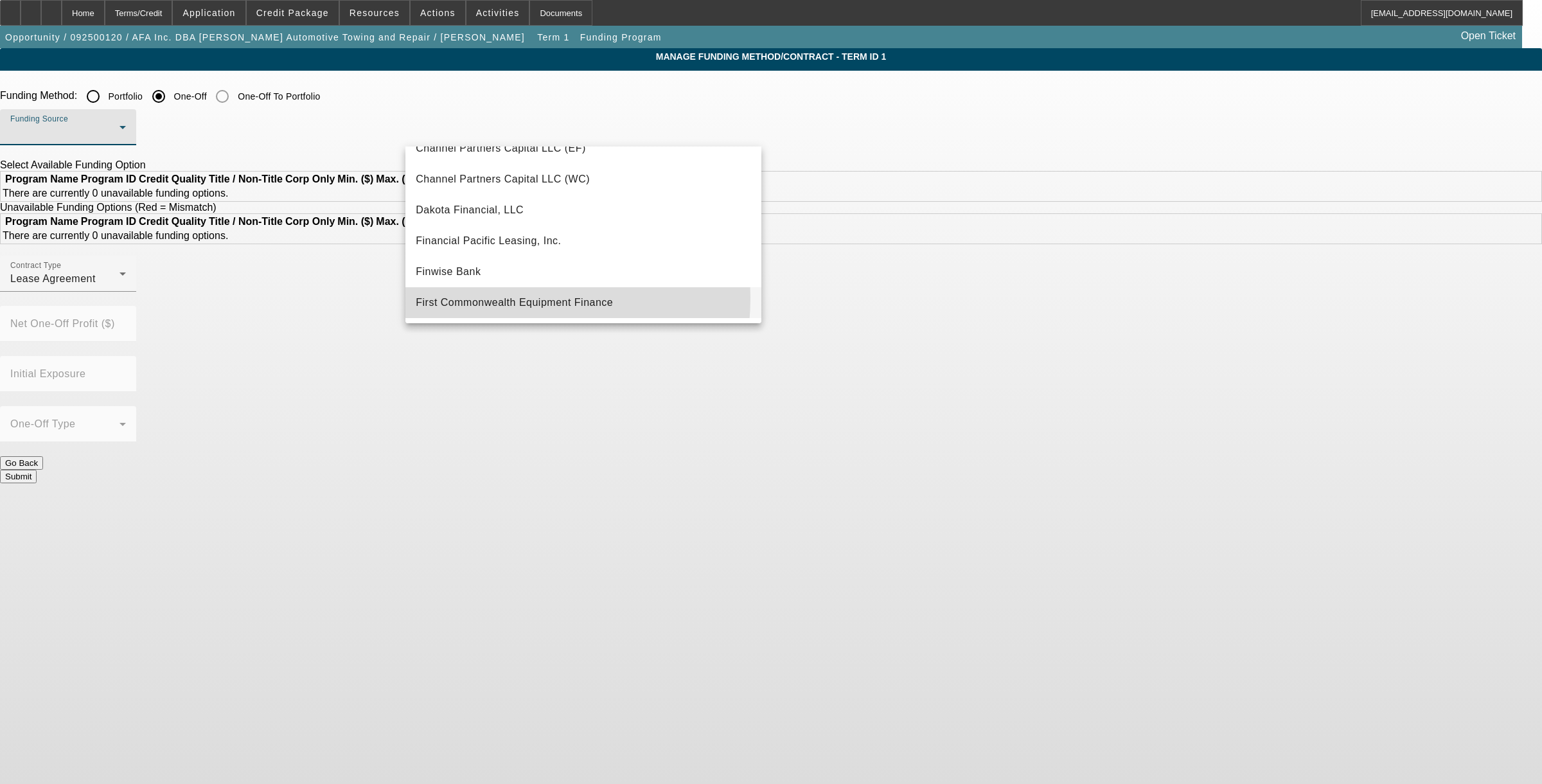
click at [488, 297] on span "First Commonwealth Equipment Finance" at bounding box center [515, 302] width 197 height 15
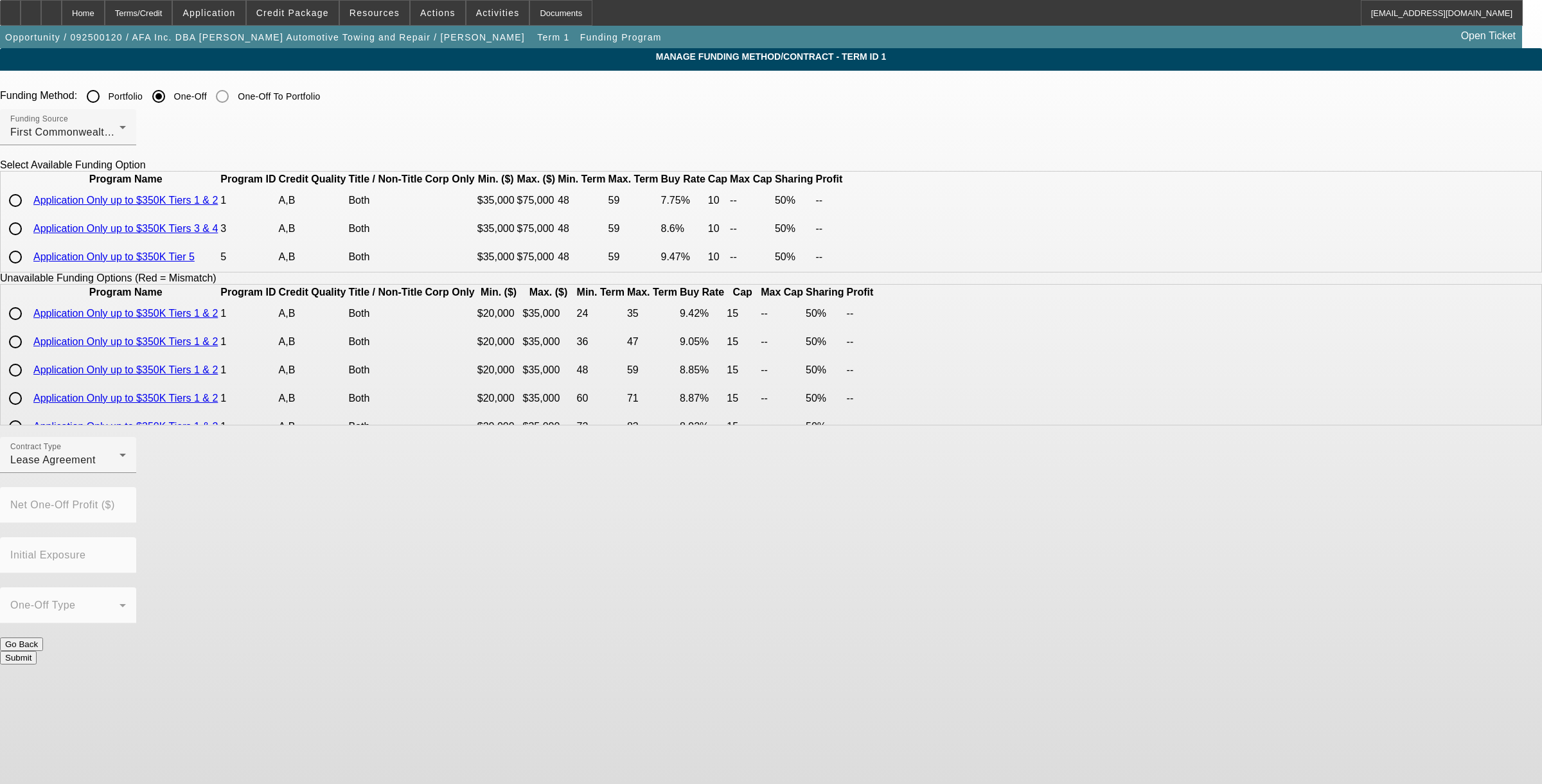
click at [28, 213] on input "radio" at bounding box center [15, 201] width 26 height 26
radio input "true"
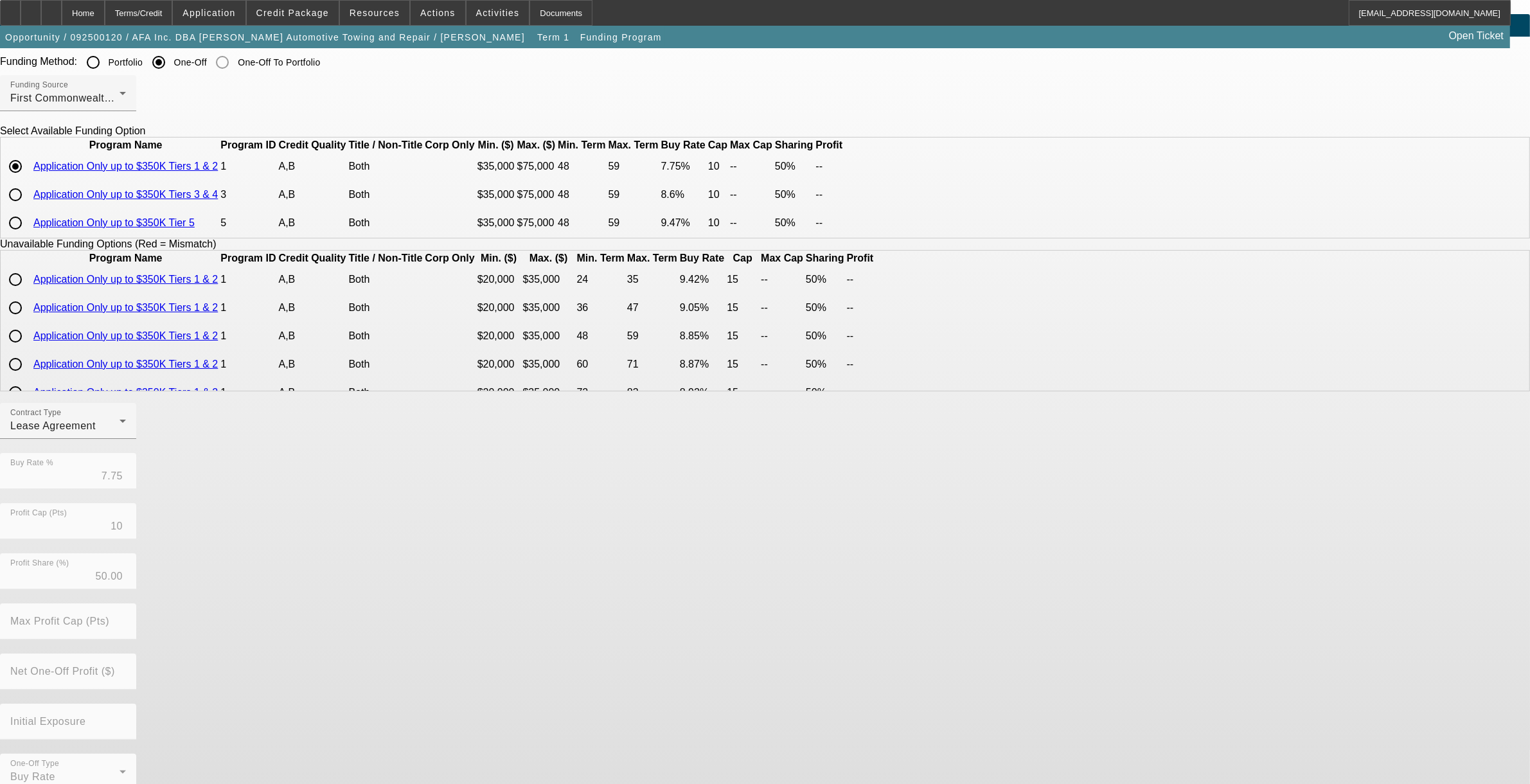
scroll to position [86, 0]
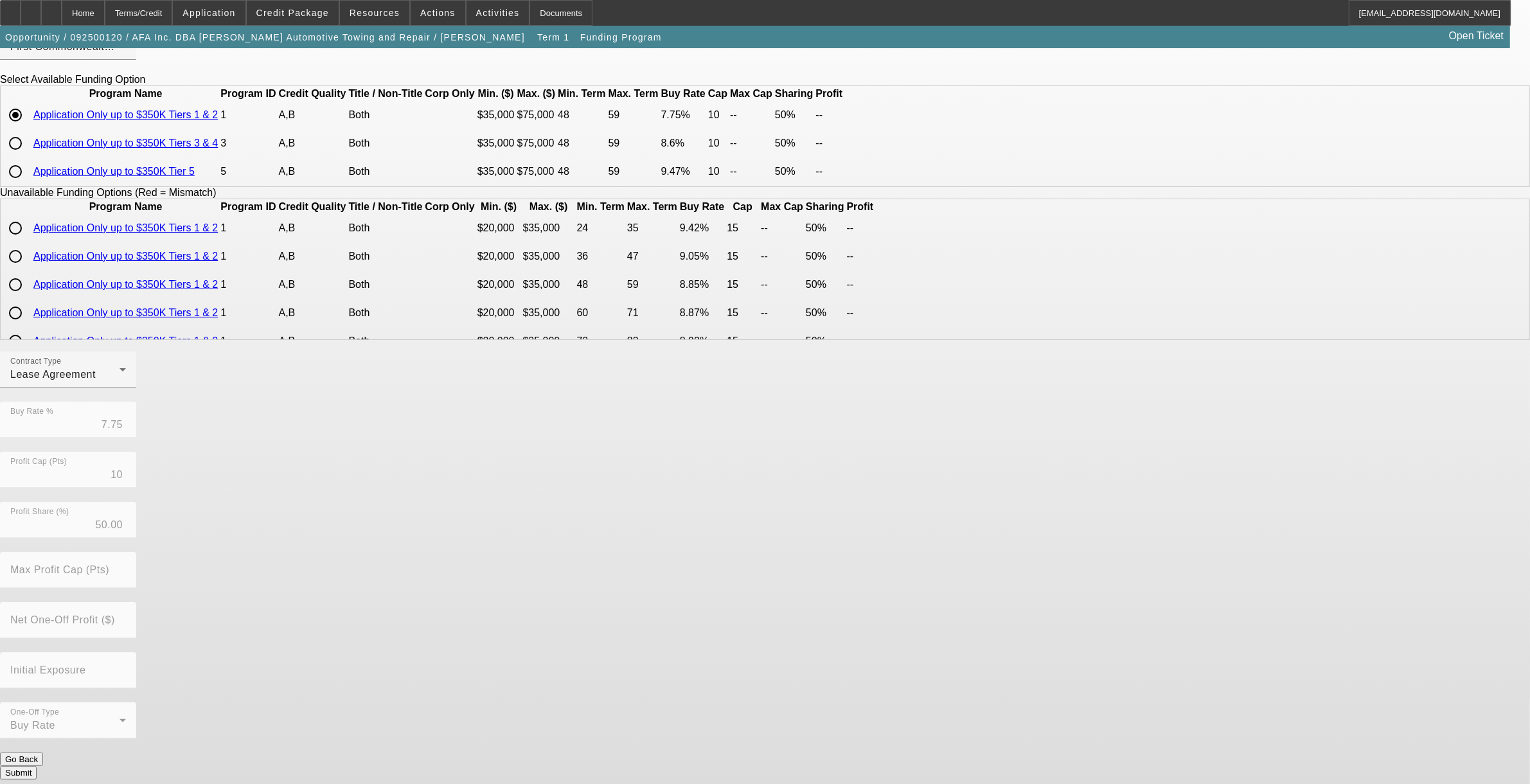
click at [37, 766] on button "Submit" at bounding box center [18, 772] width 37 height 14
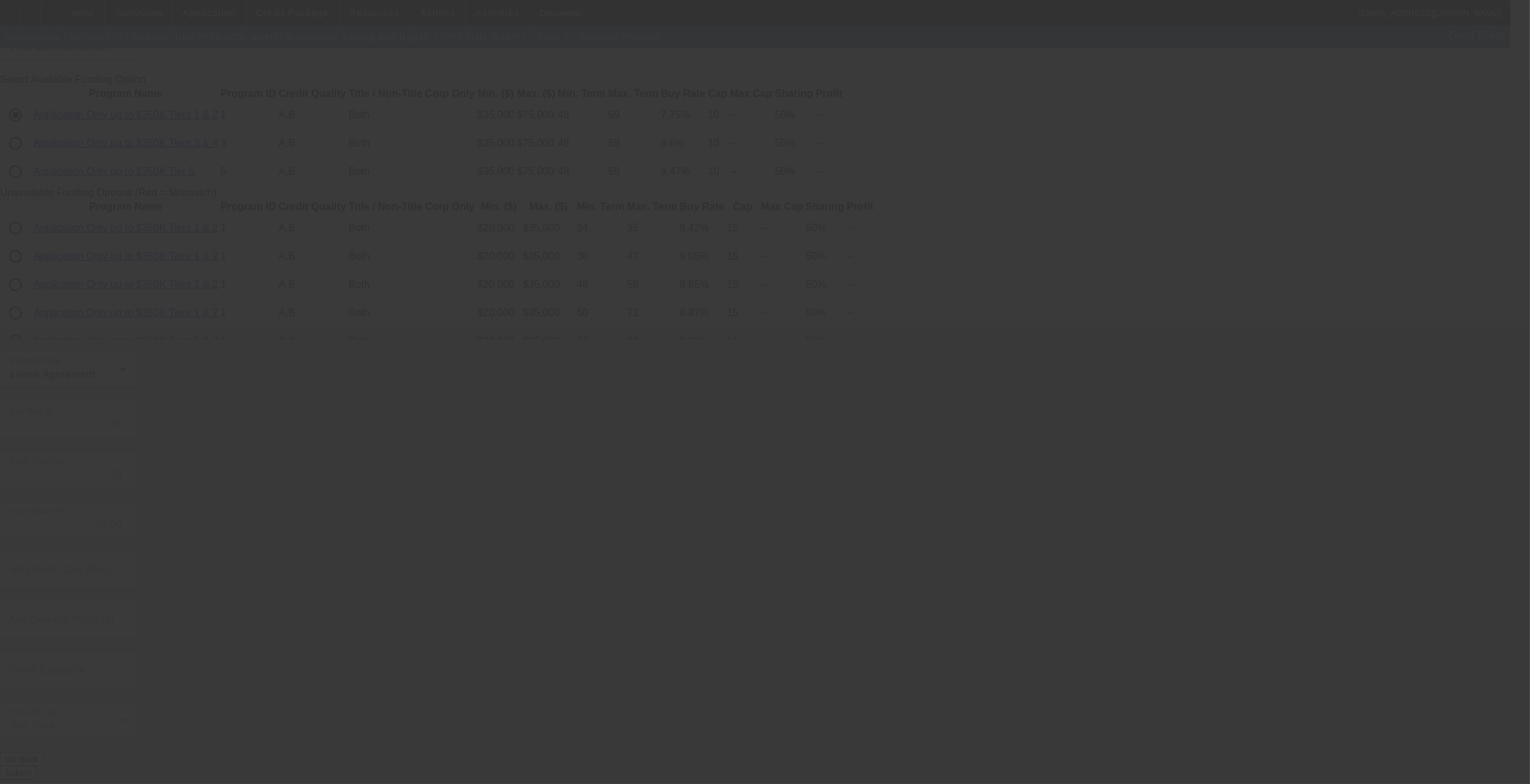
radio input "true"
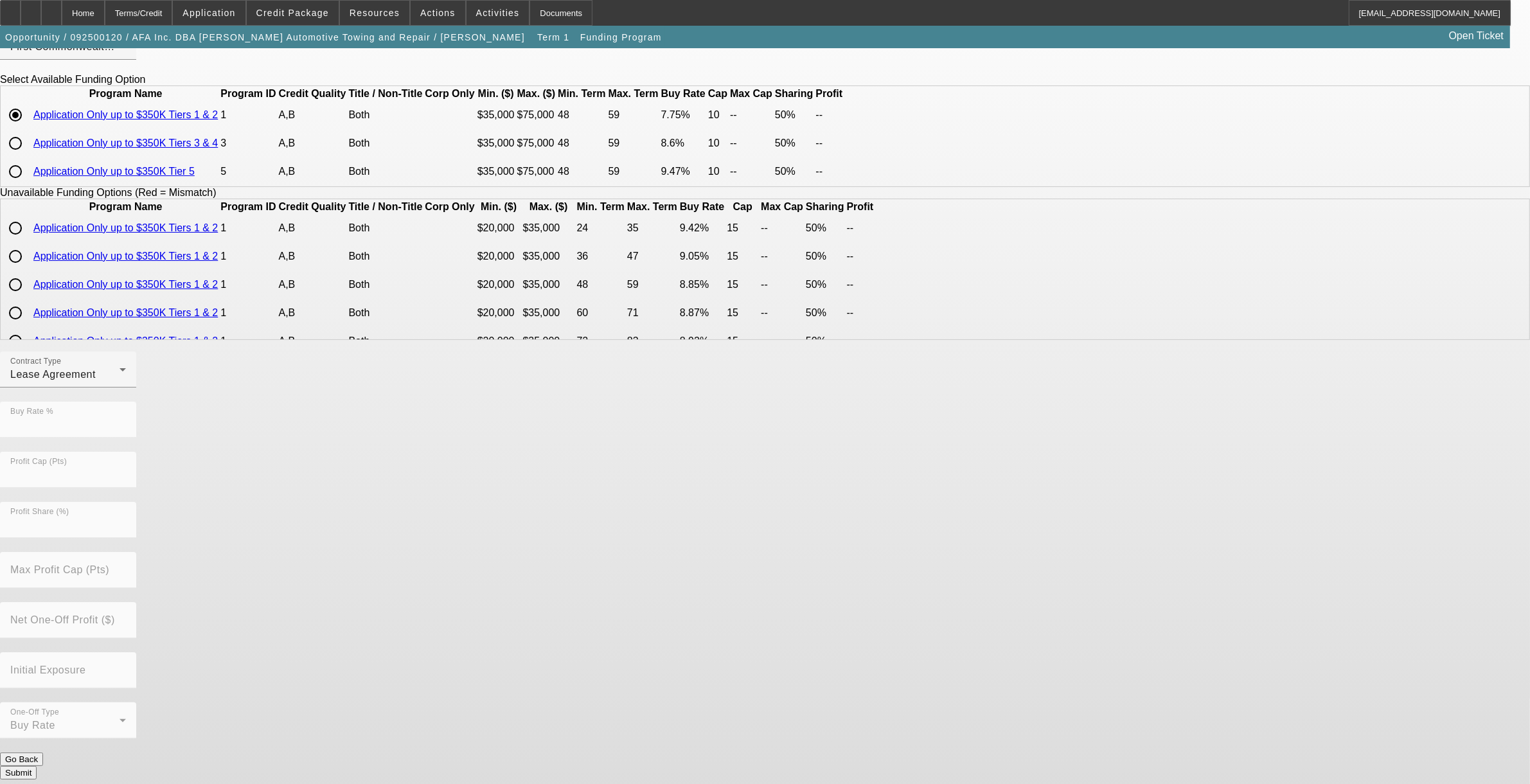
scroll to position [0, 0]
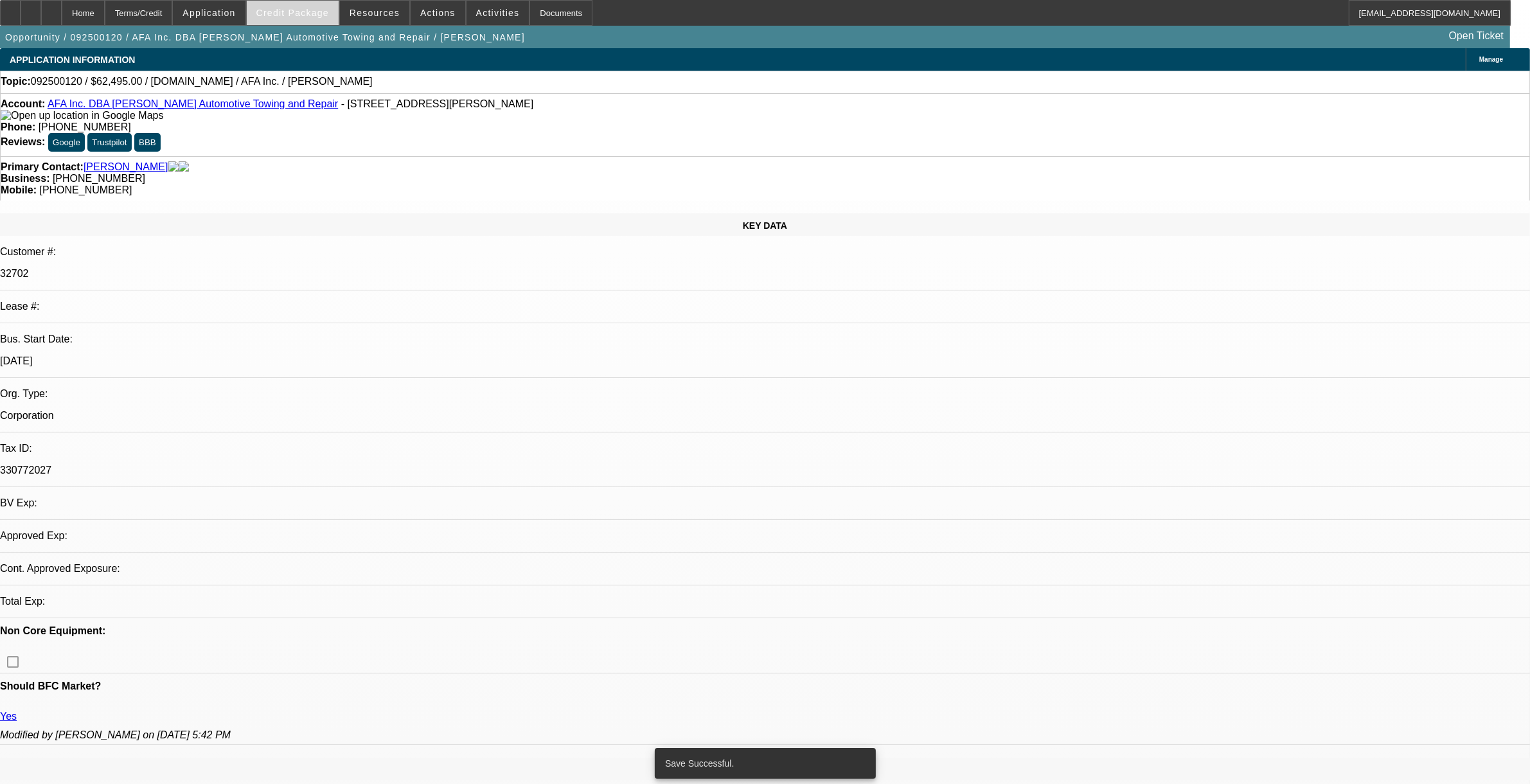
select select "0"
select select "2"
select select "0.1"
select select "4"
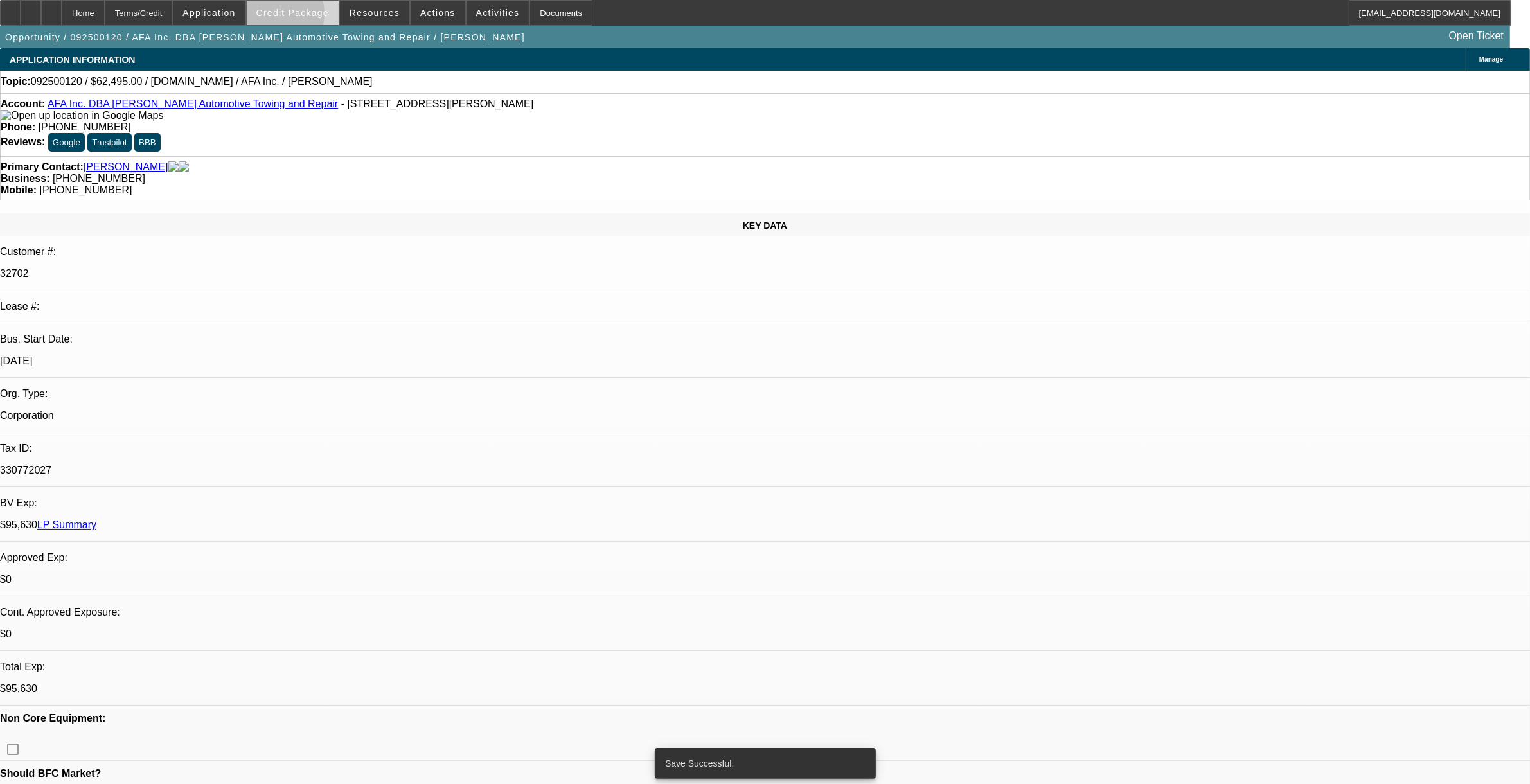
click at [299, 16] on span "Credit Package" at bounding box center [293, 13] width 73 height 10
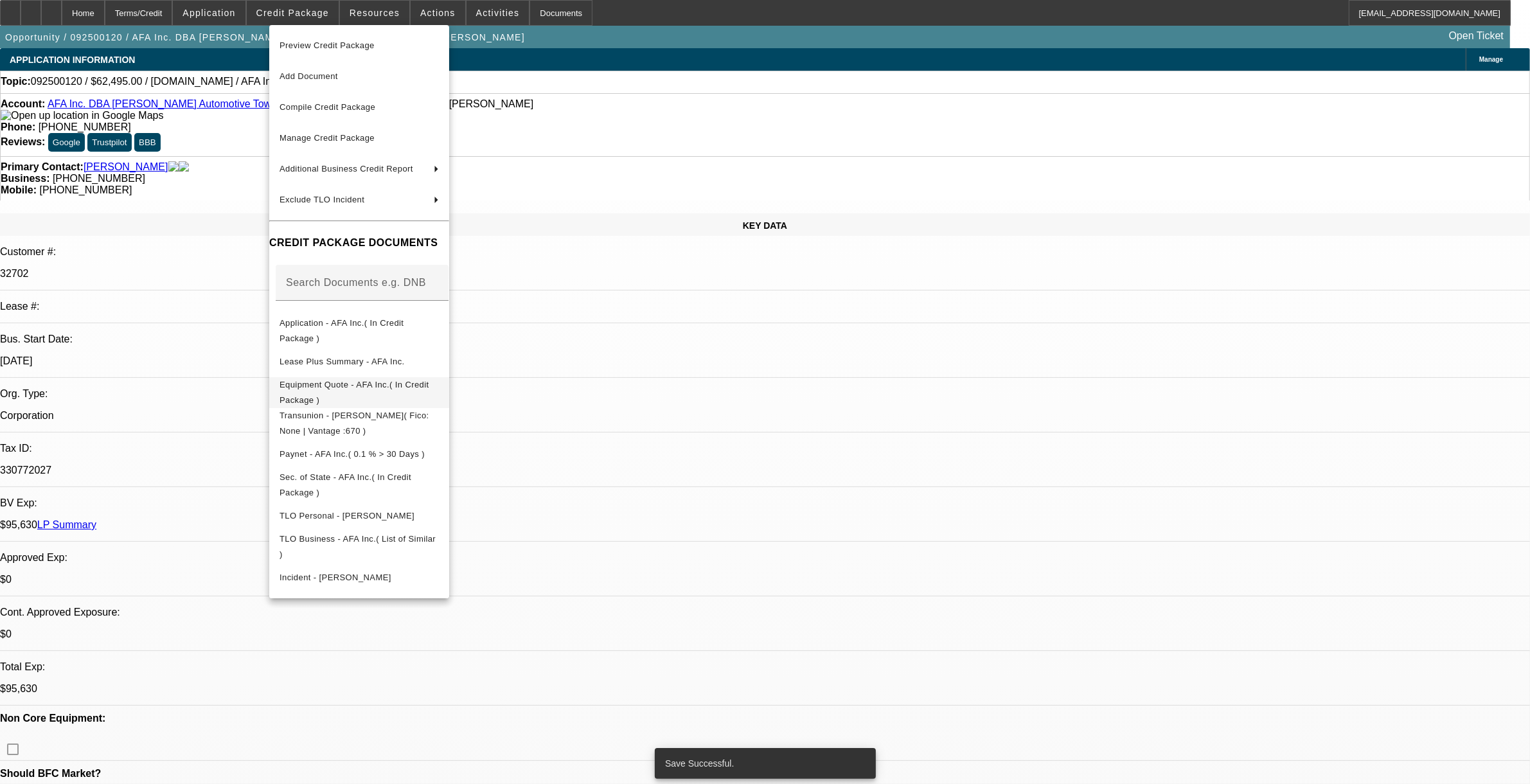
click at [346, 386] on span "Equipment Quote - AFA Inc.( In Credit Package )" at bounding box center [354, 391] width 150 height 25
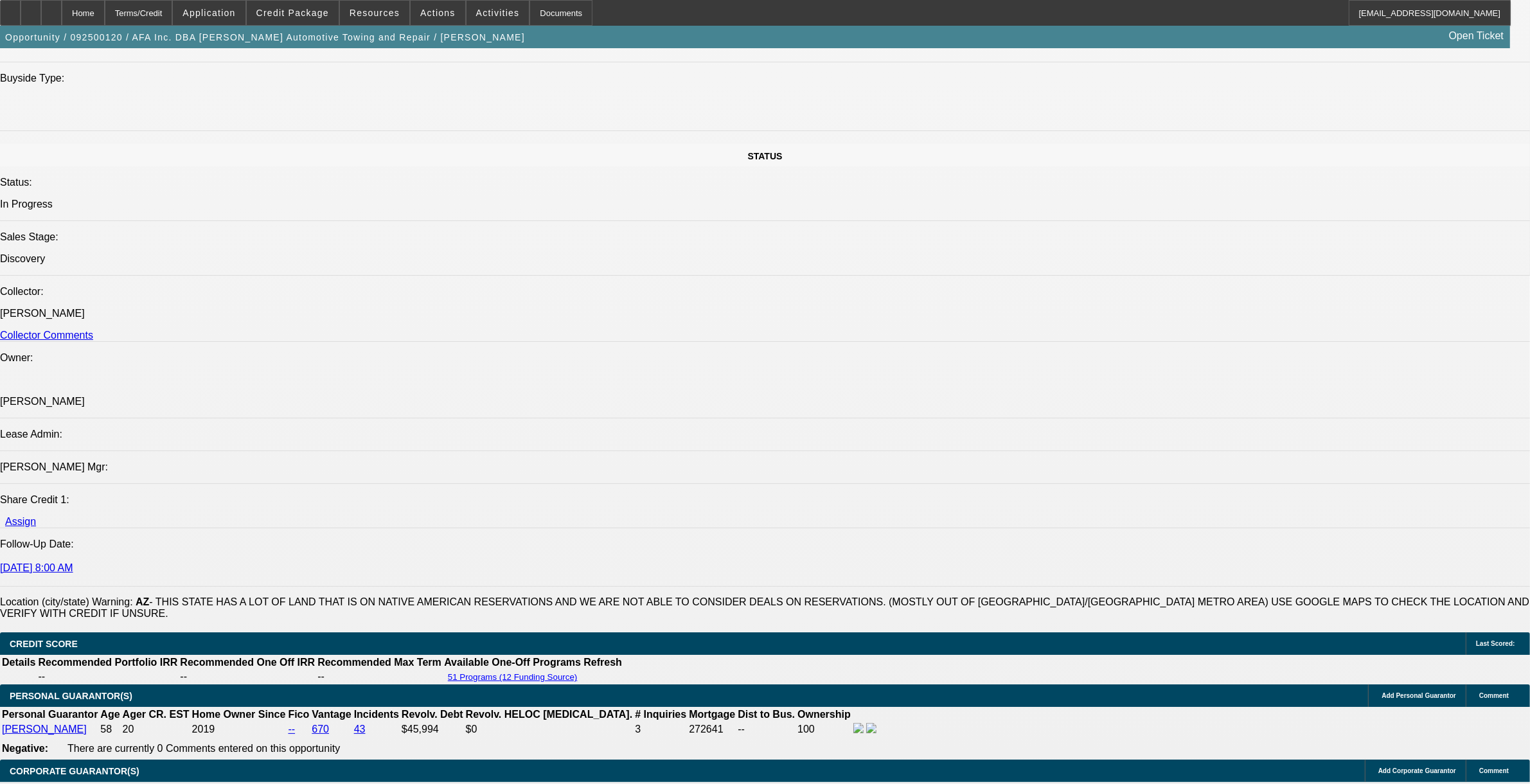
scroll to position [1525, 0]
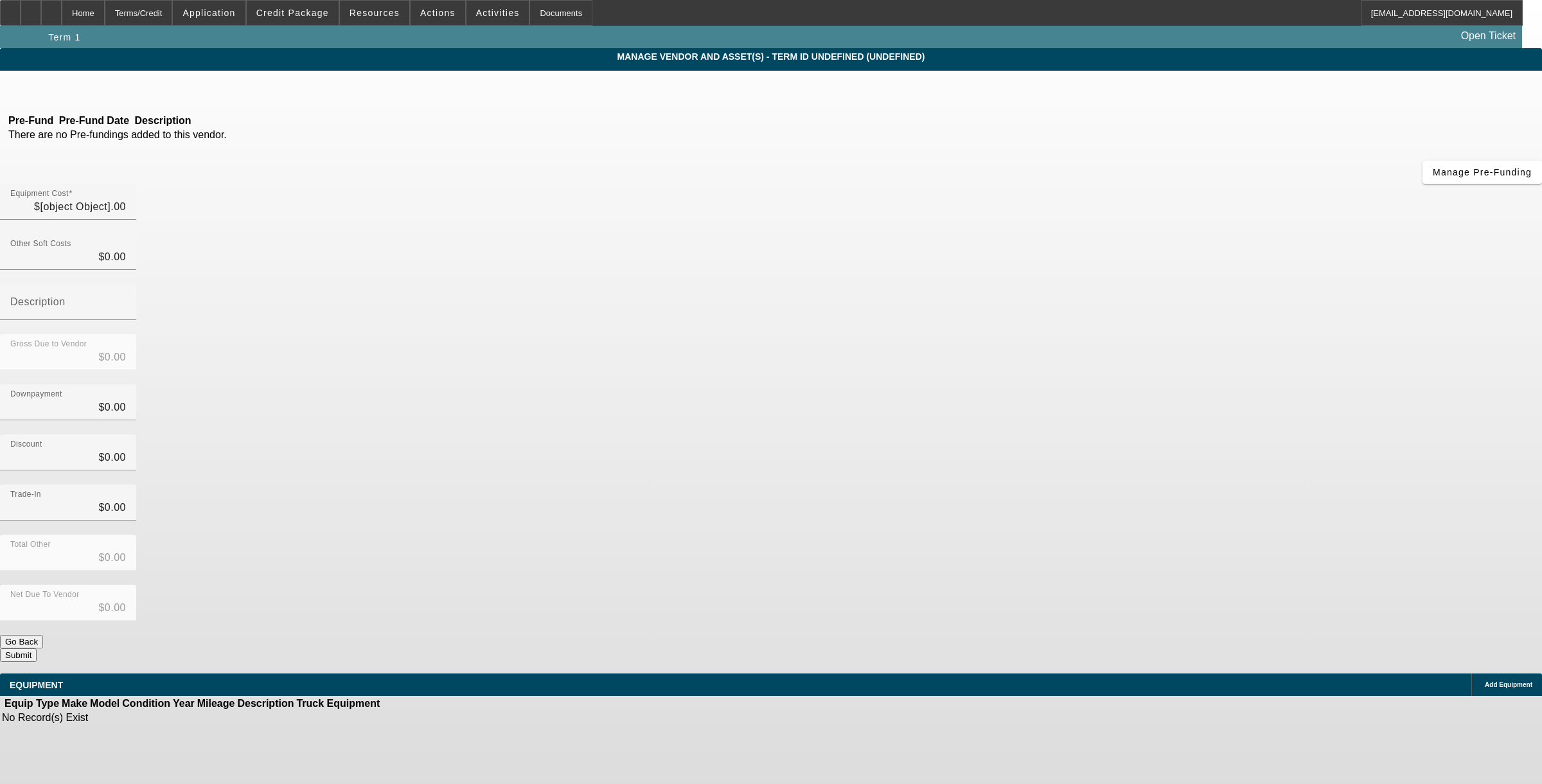
type input "$62,495.00"
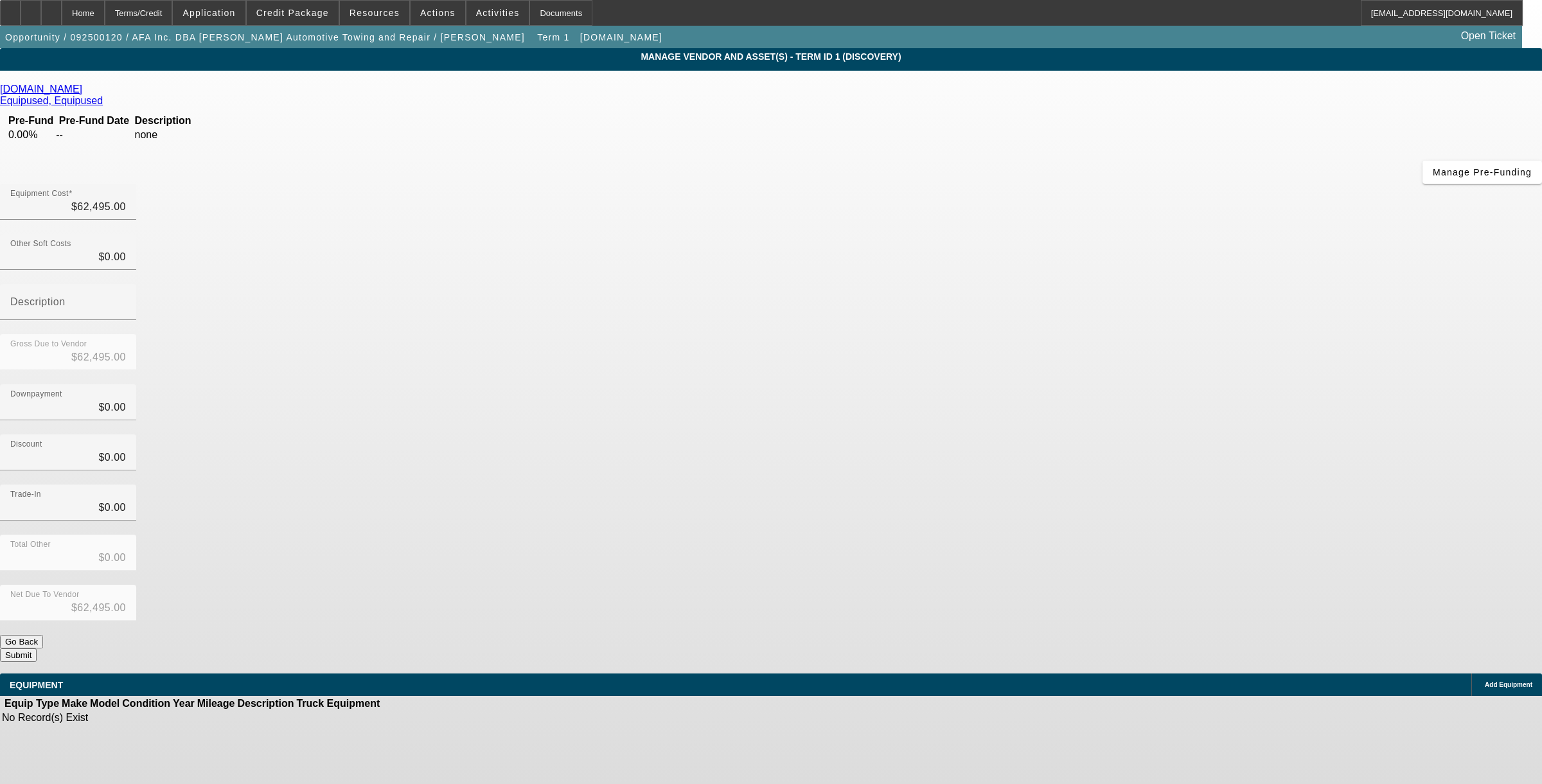
click at [1472, 673] on div "Add Equipment" at bounding box center [1507, 684] width 71 height 23
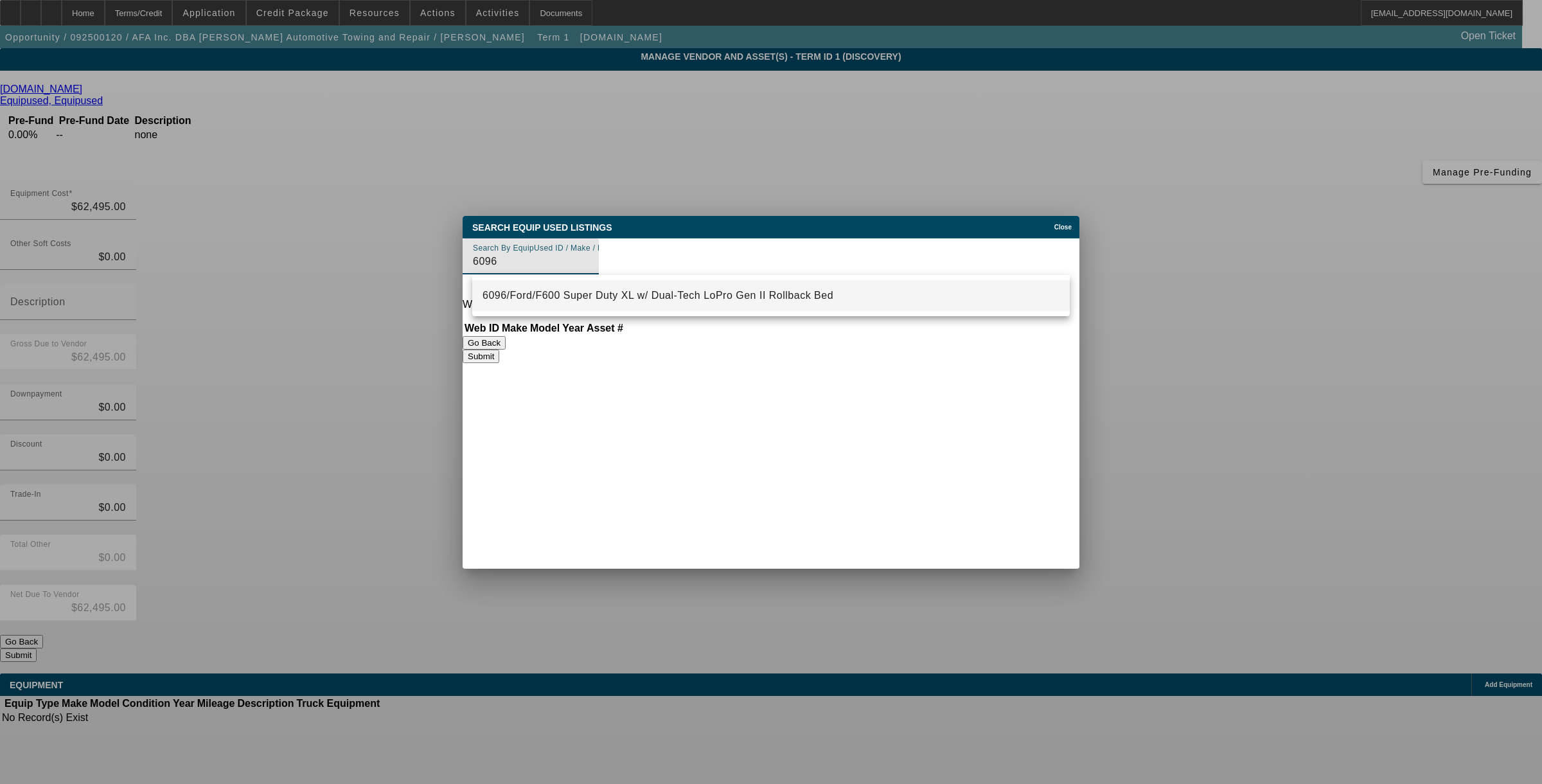
click at [660, 292] on span "6096/Ford/F600 Super Duty XL w/ Dual-Tech LoPro Gen II Rollback Bed" at bounding box center [658, 295] width 351 height 11
type input "6096/Ford/F600 Super Duty XL w/ Dual-Tech LoPro Gen II Rollback Bed"
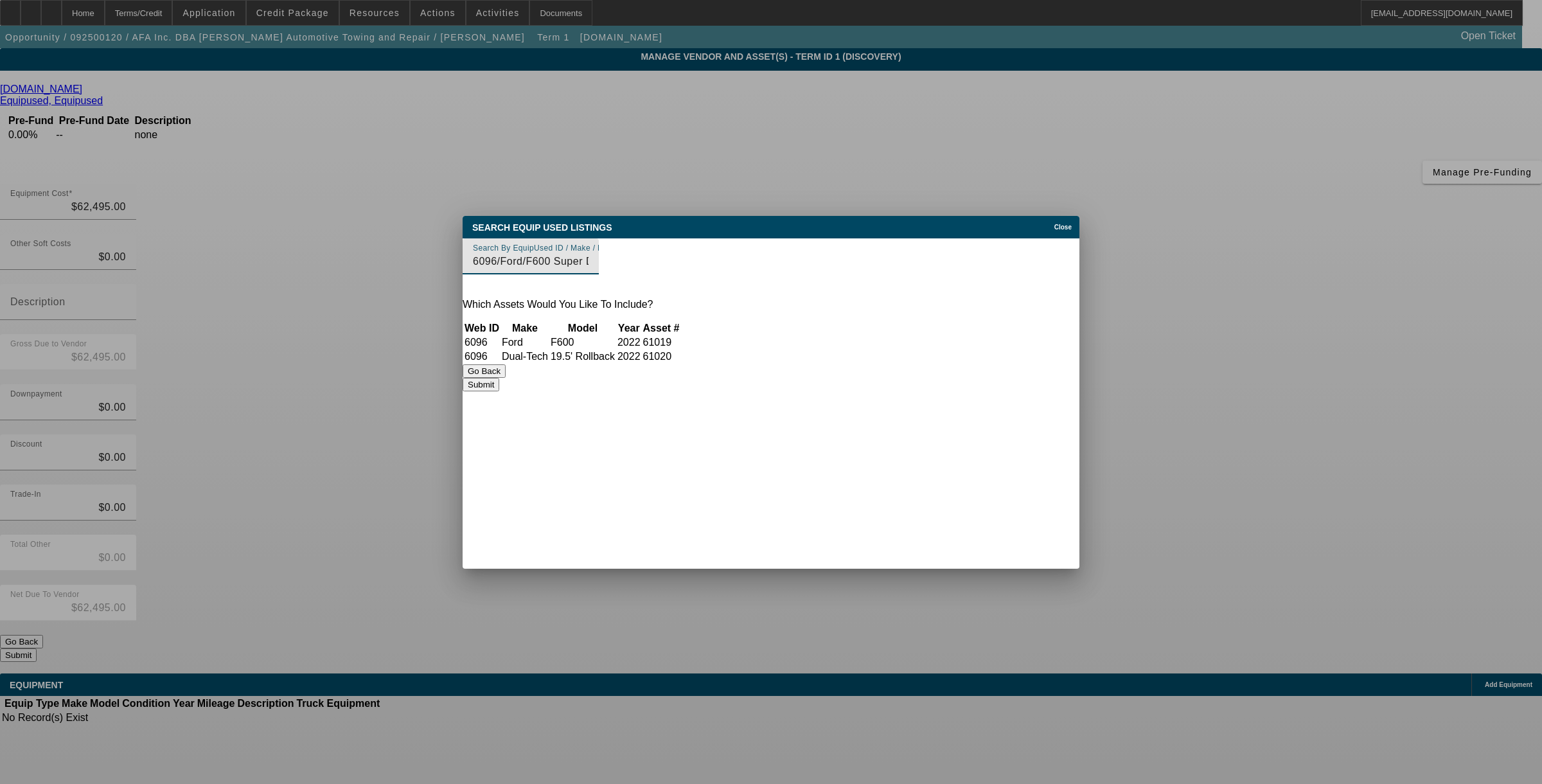
click at [499, 391] on button "Submit" at bounding box center [480, 384] width 37 height 14
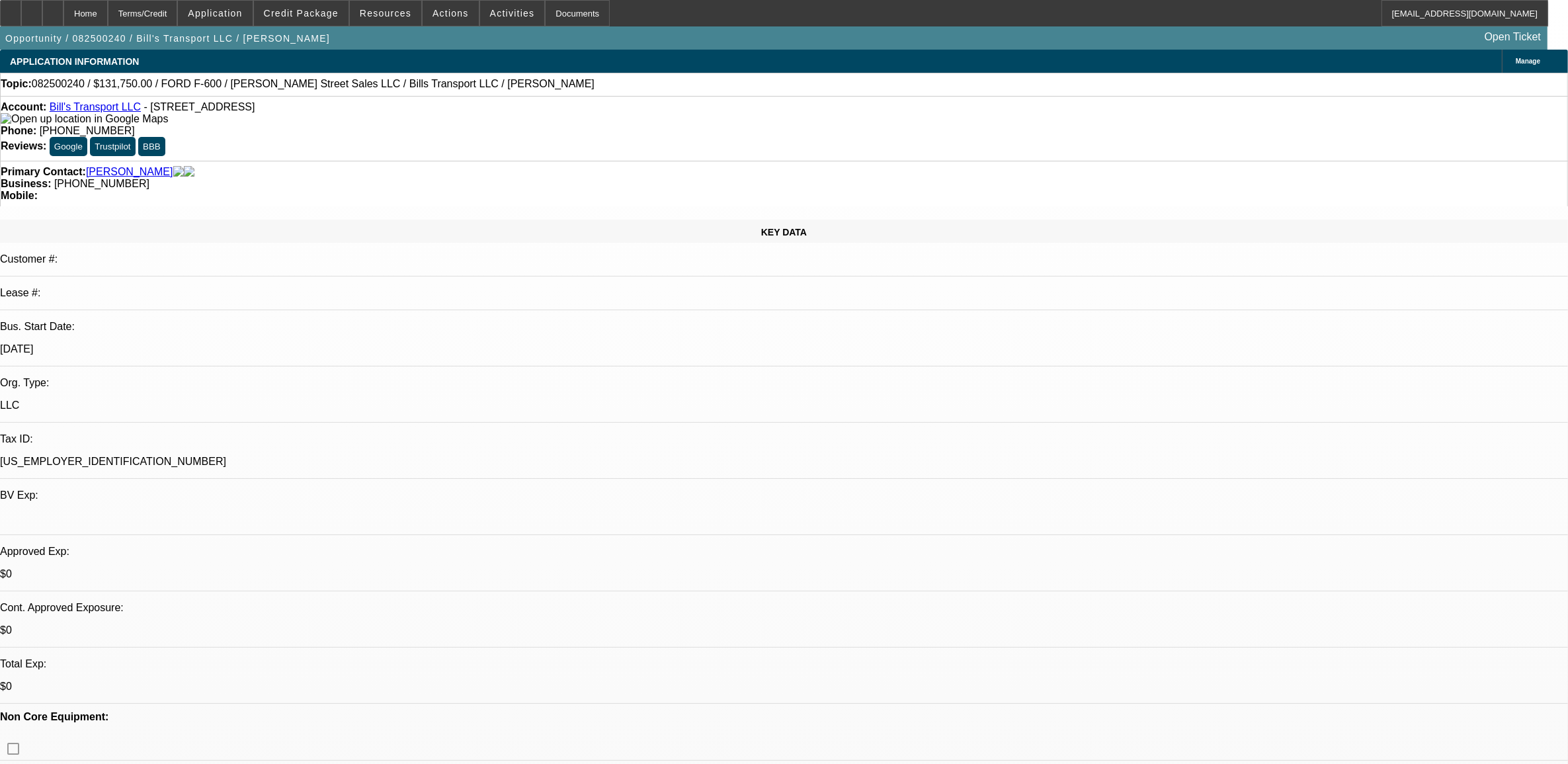
select select "0"
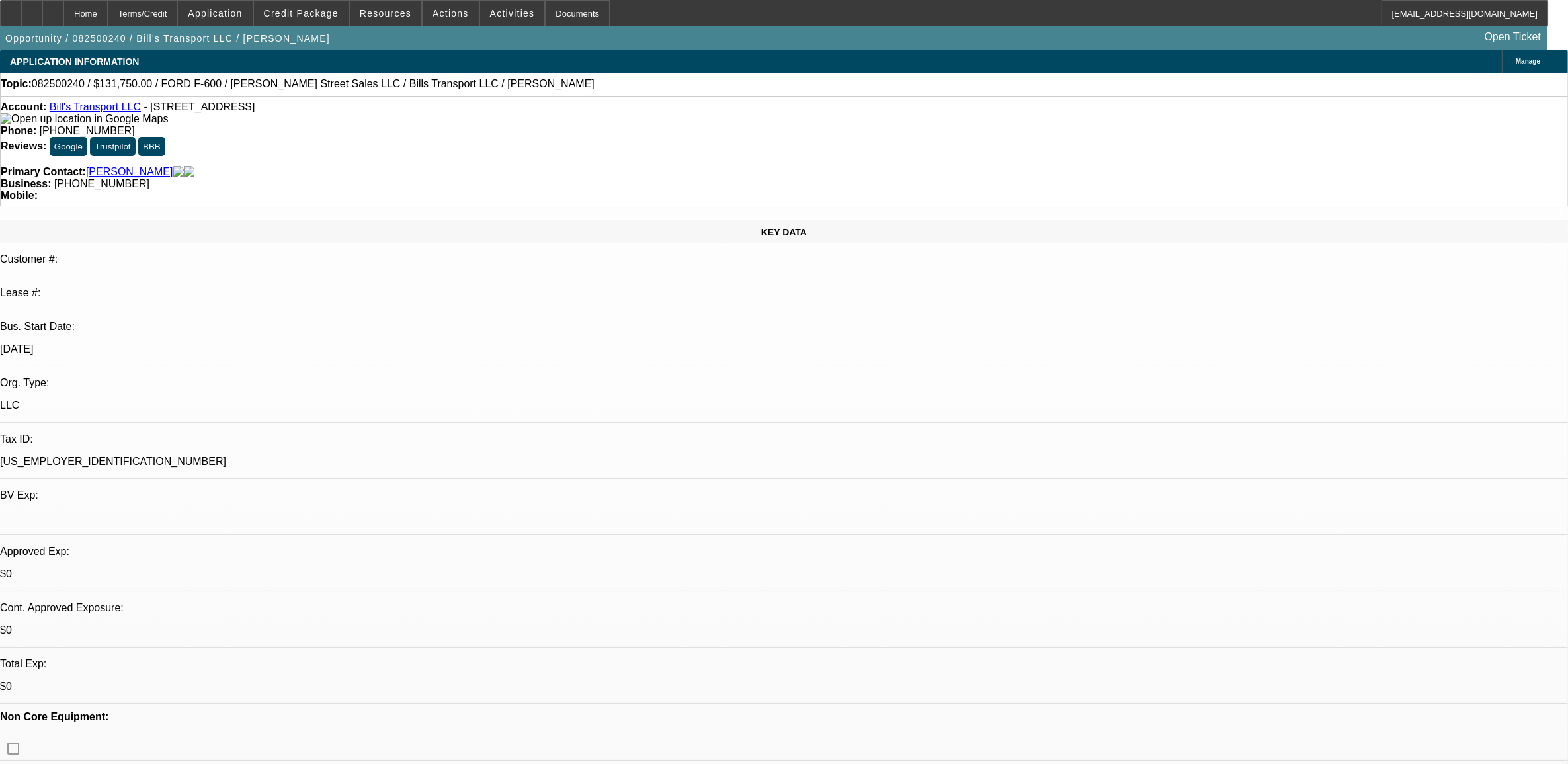
select select "0"
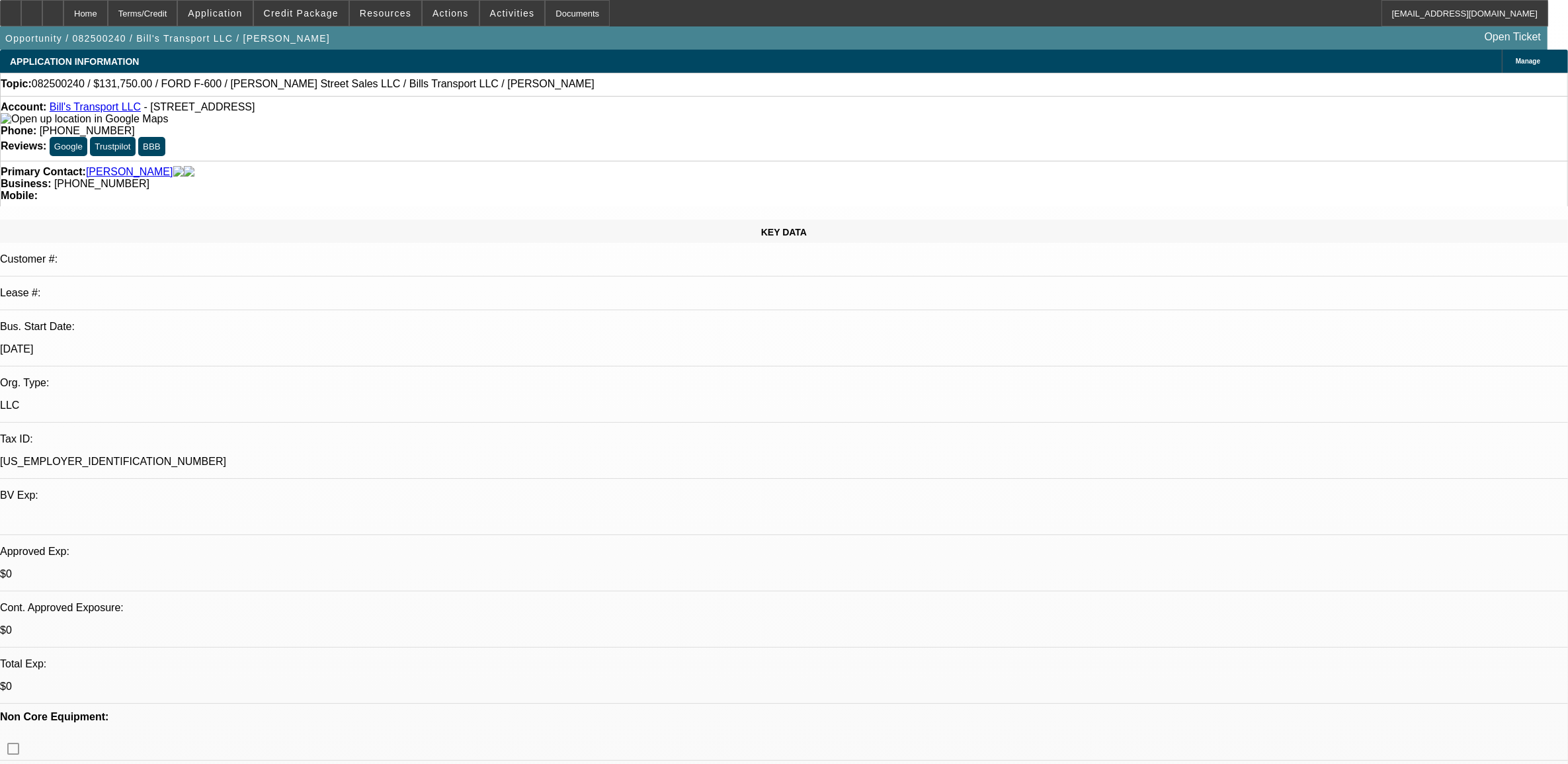
select select "0"
select select "1"
select select "3"
select select "6"
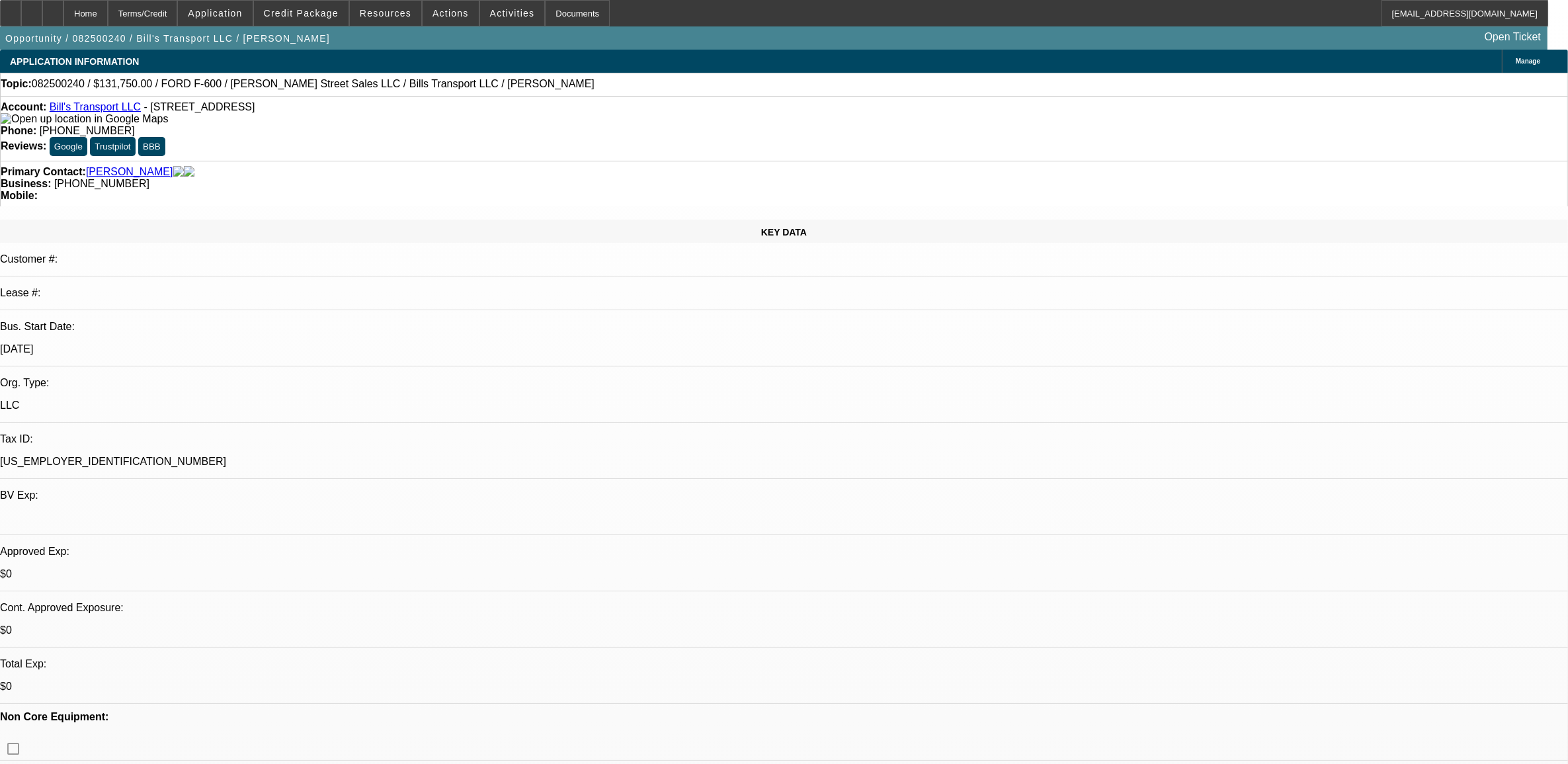
select select "1"
select select "3"
select select "6"
select select "1"
select select "3"
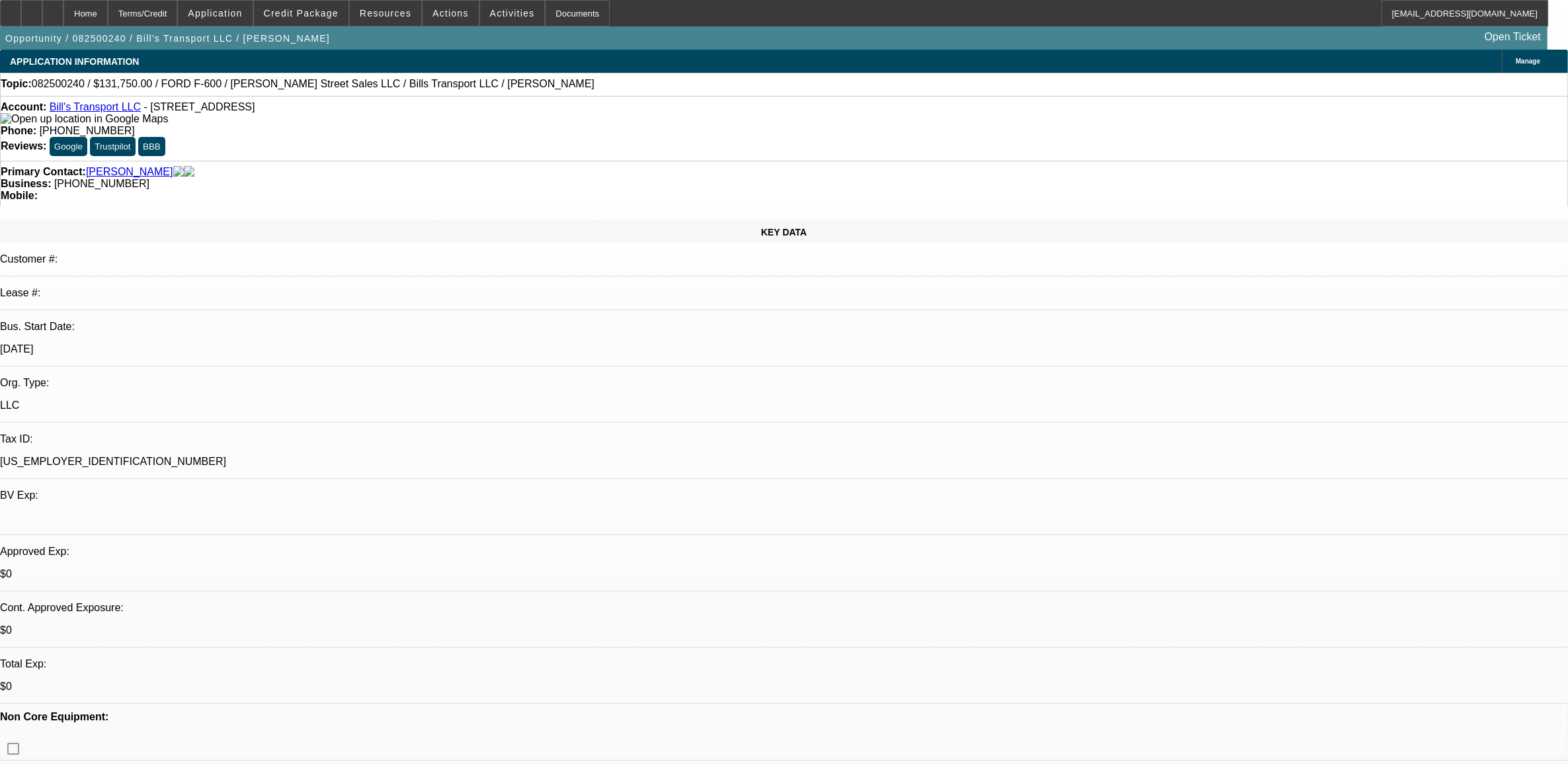
select select "6"
select select "1"
select select "6"
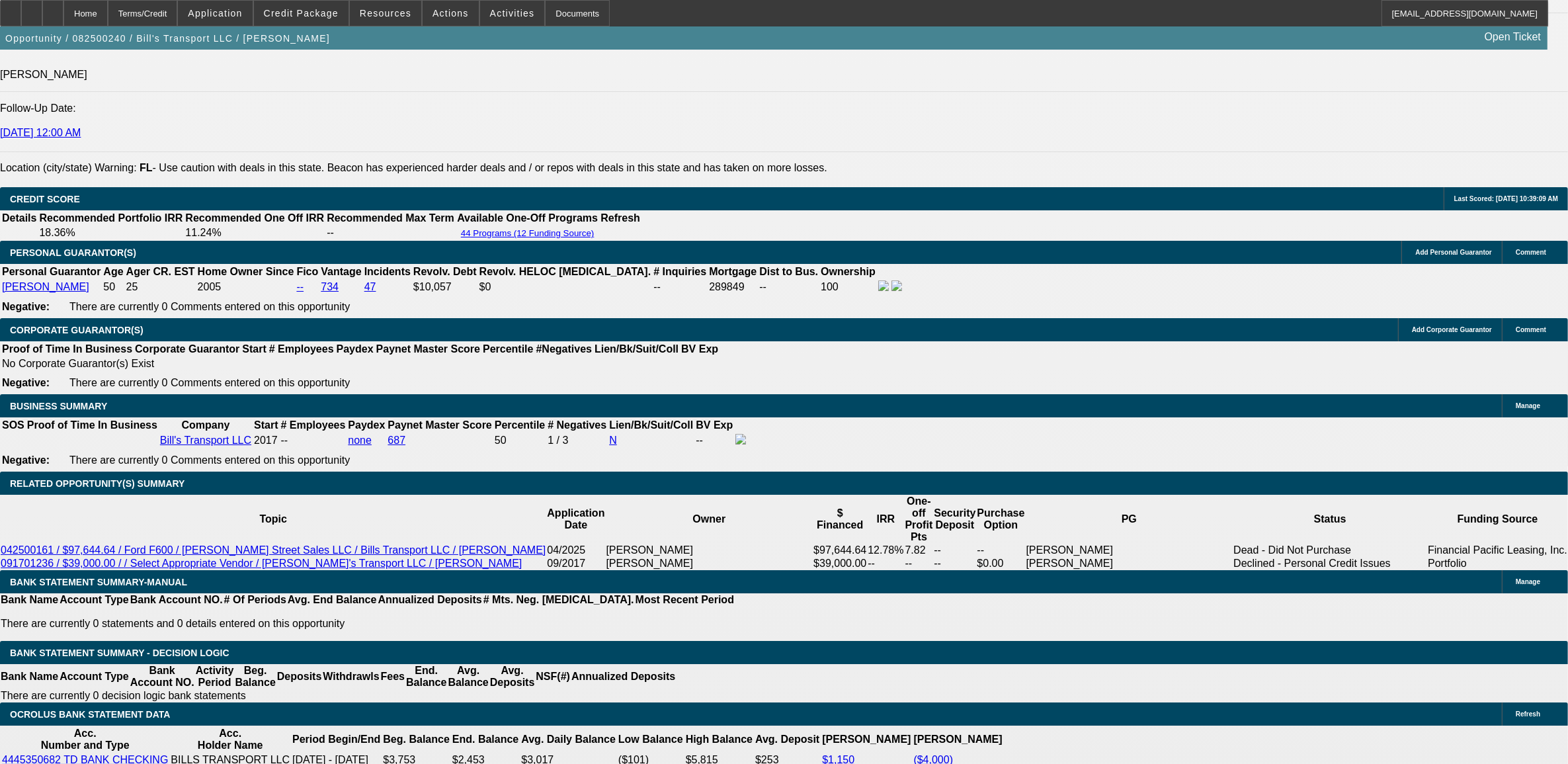
scroll to position [1819, 0]
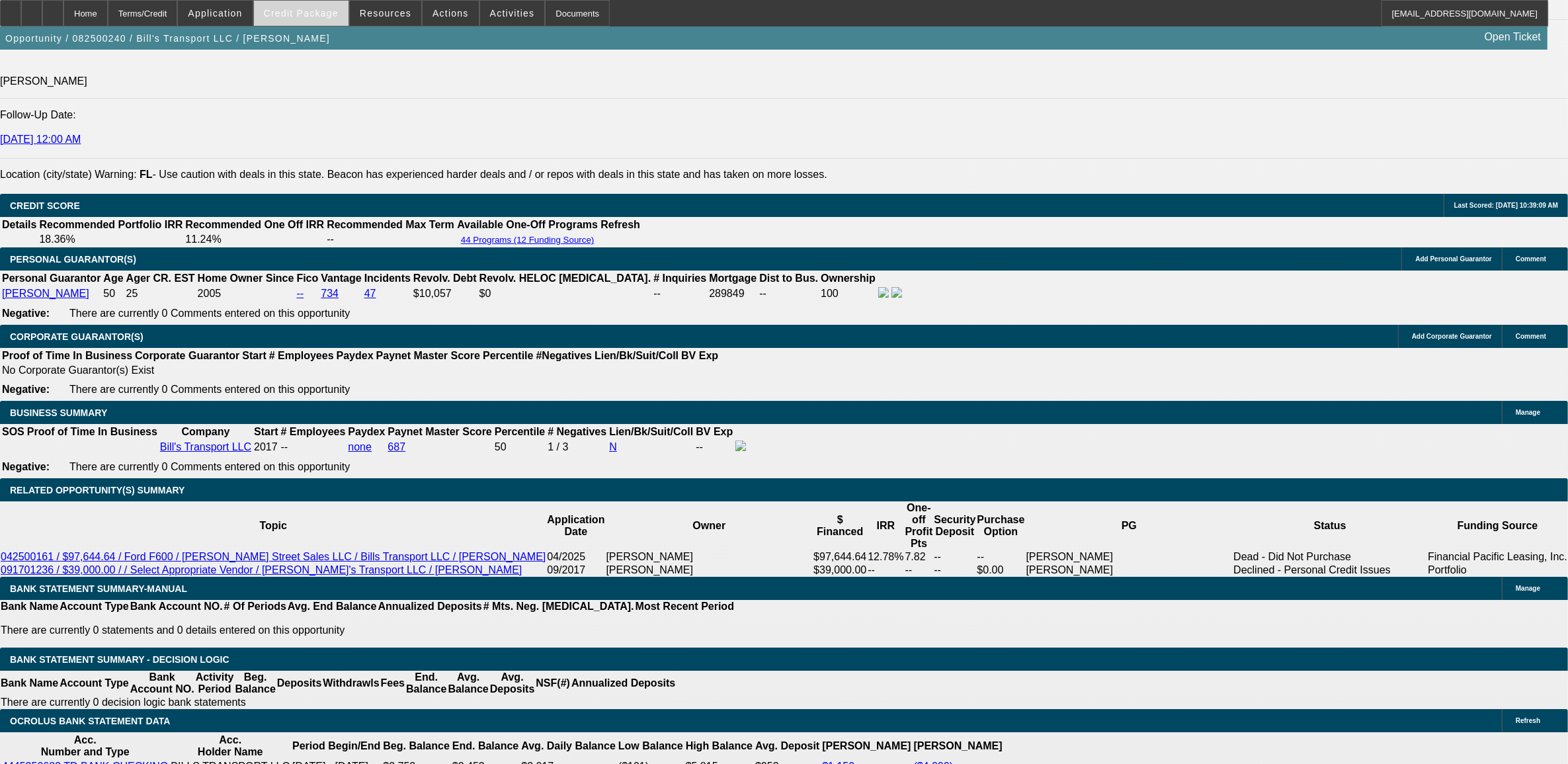
click at [318, 12] on span "Credit Package" at bounding box center [301, 13] width 75 height 11
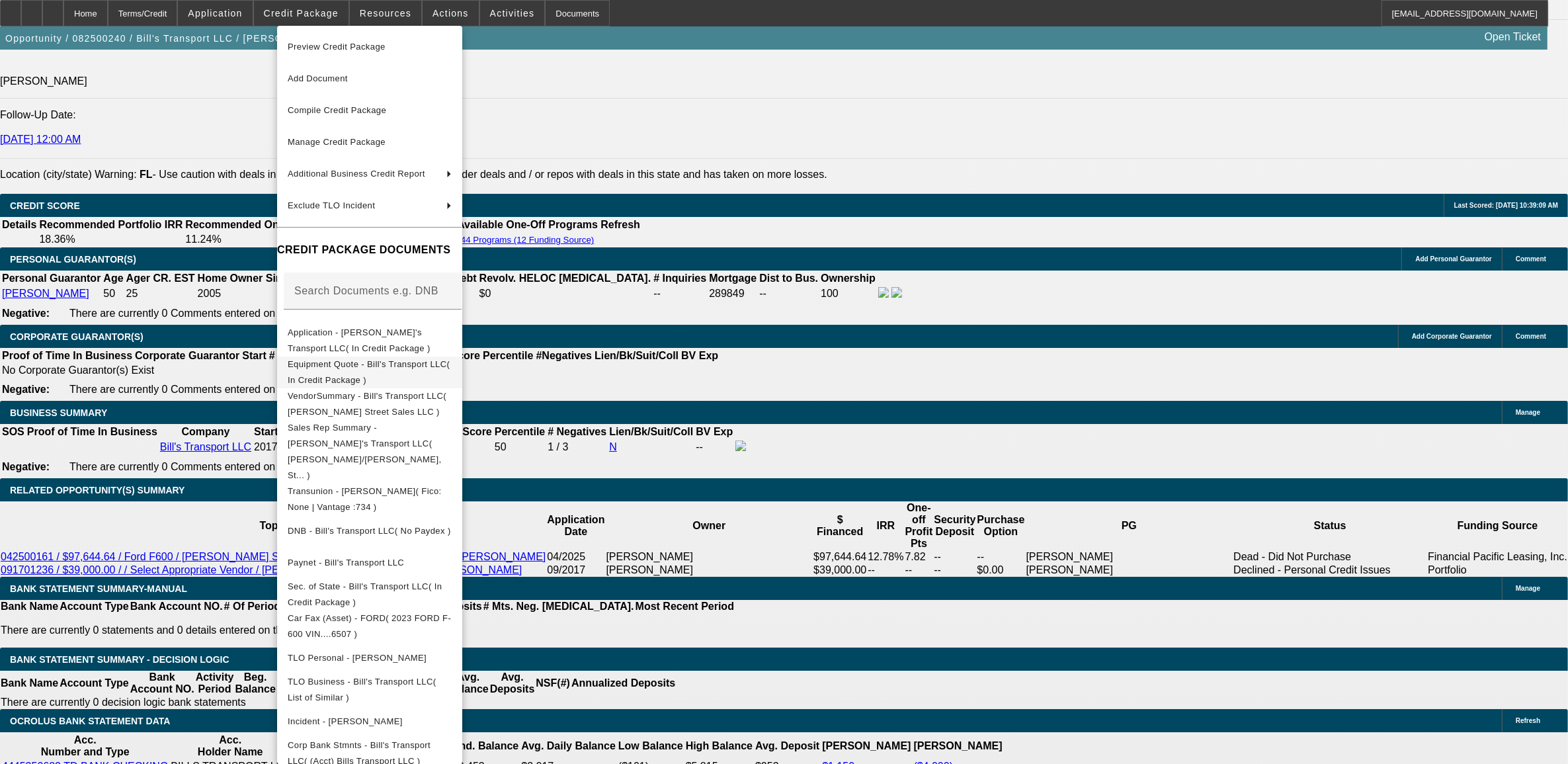
click at [370, 368] on span "Equipment Quote - Bill's Transport LLC( In Credit Package )" at bounding box center [368, 371] width 162 height 26
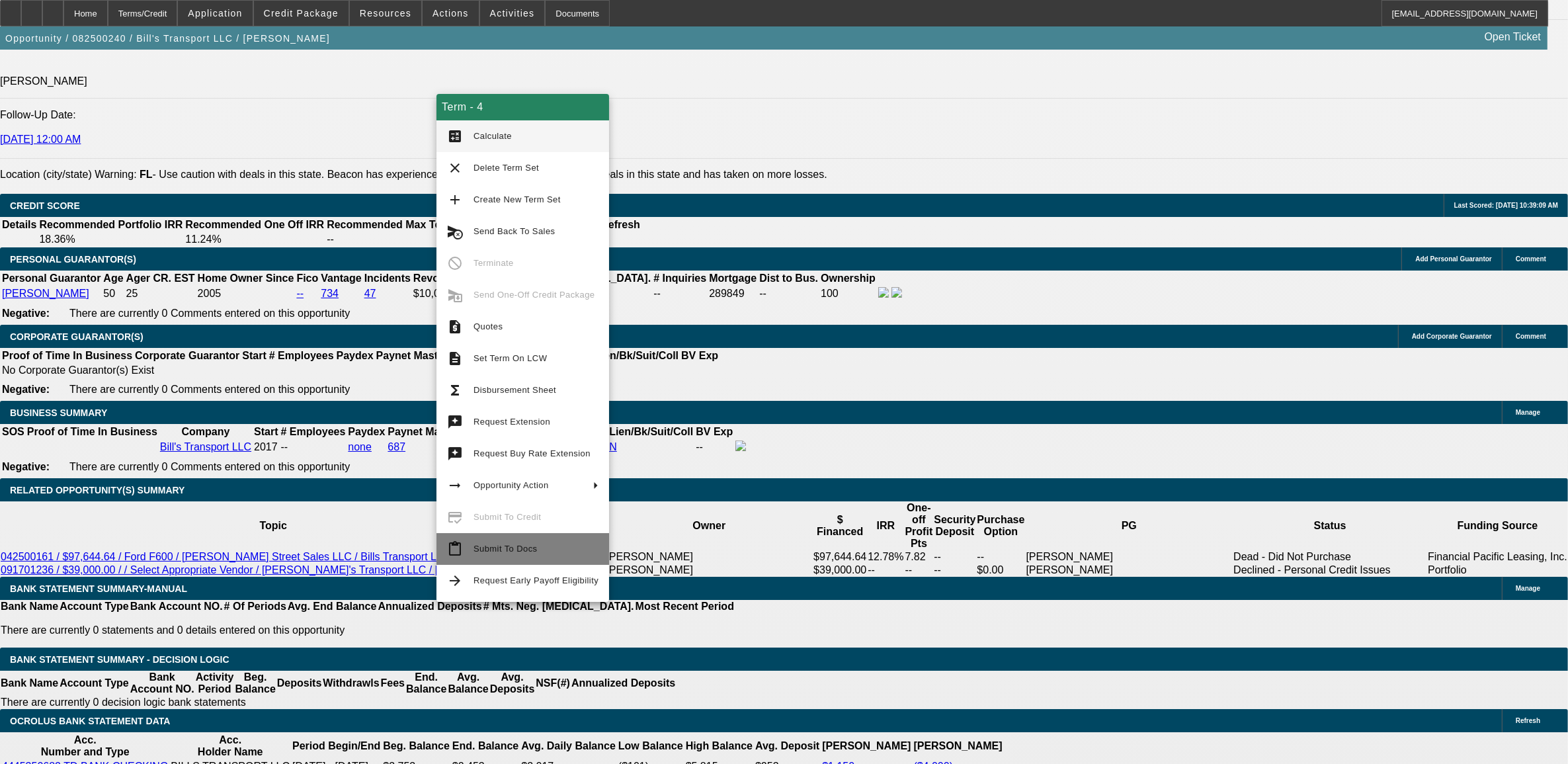
click at [489, 549] on span "Submit To Docs" at bounding box center [505, 548] width 64 height 10
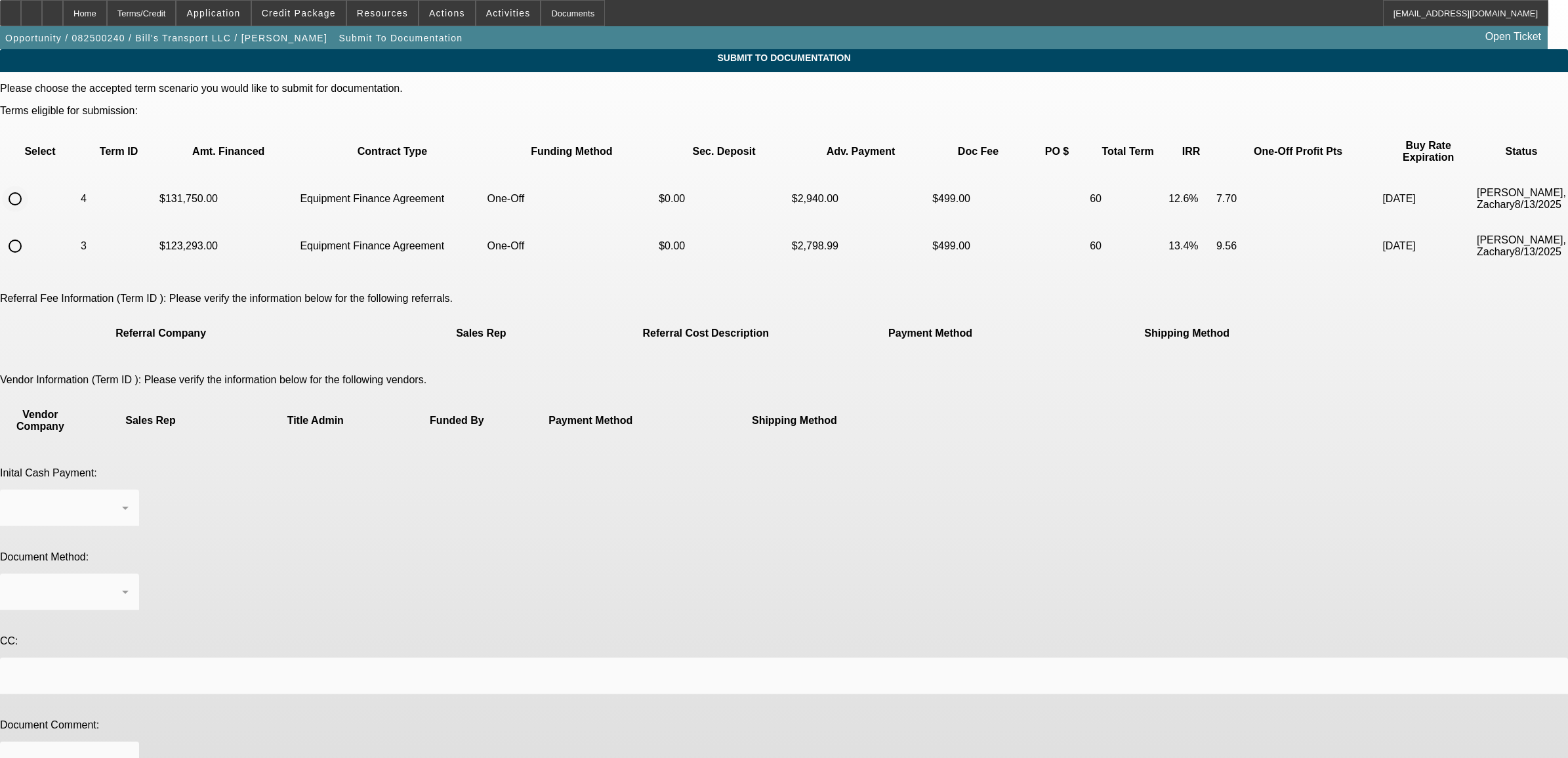
click at [28, 186] on input "radio" at bounding box center [15, 199] width 26 height 26
radio input "true"
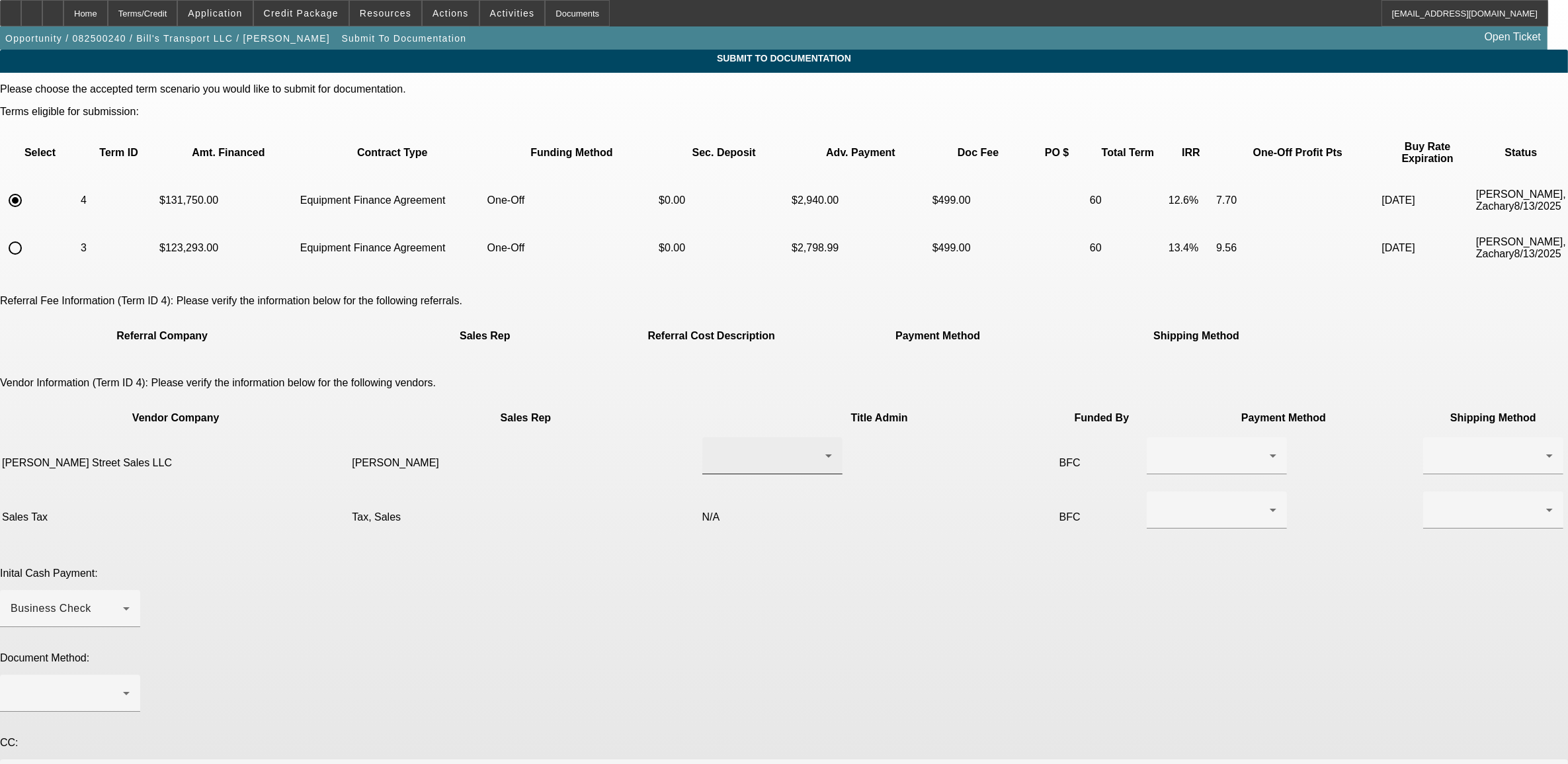
click at [713, 448] on div at bounding box center [769, 456] width 112 height 16
click at [698, 441] on span "[PERSON_NAME]" at bounding box center [701, 441] width 92 height 16
click at [1158, 448] on div at bounding box center [1214, 456] width 112 height 16
click at [926, 477] on span "Wire Transfer" at bounding box center [896, 472] width 68 height 16
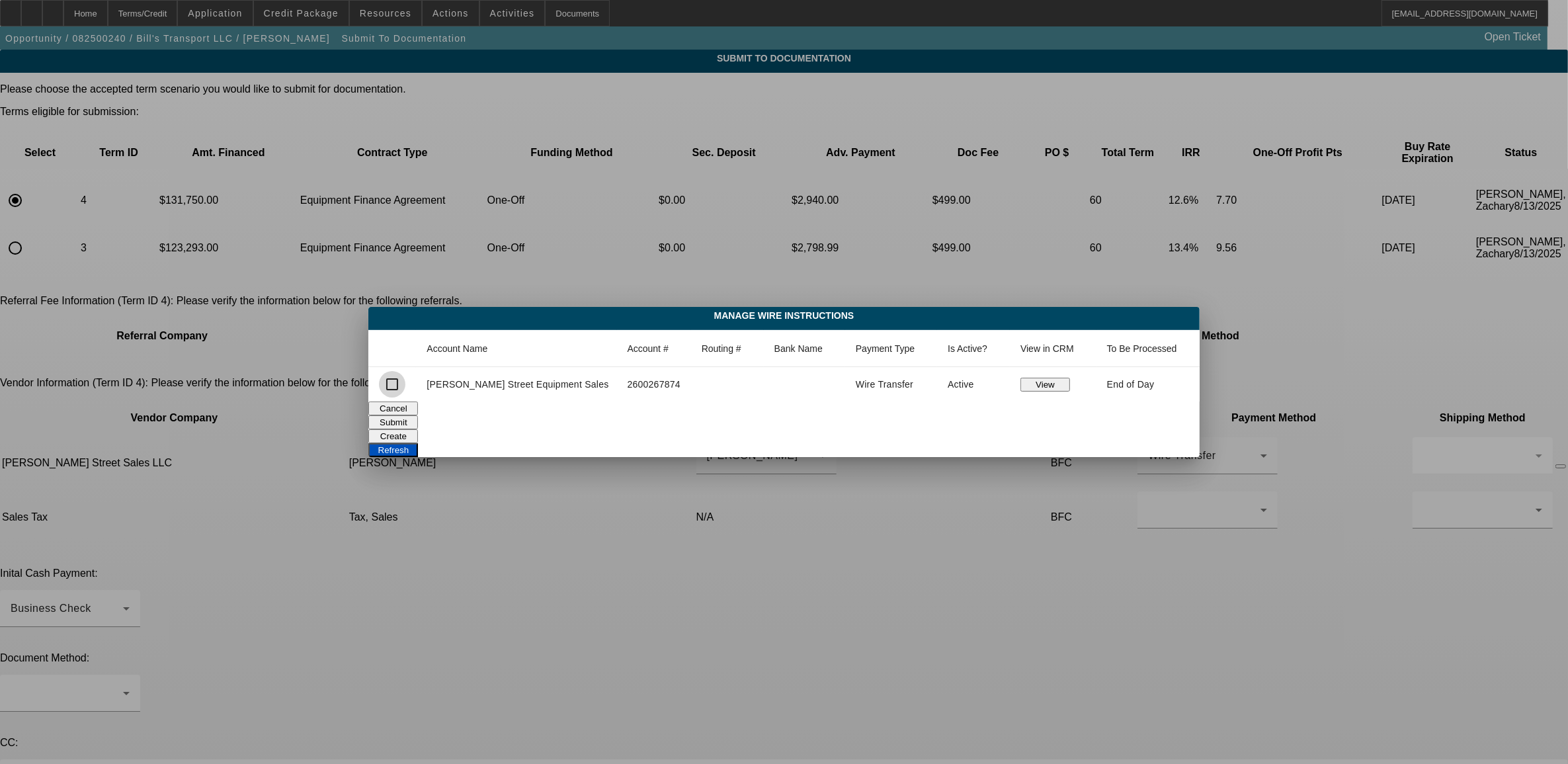
click at [406, 388] on input "checkbox" at bounding box center [392, 384] width 27 height 27
checkbox input "true"
click at [418, 421] on button "Submit" at bounding box center [393, 422] width 50 height 14
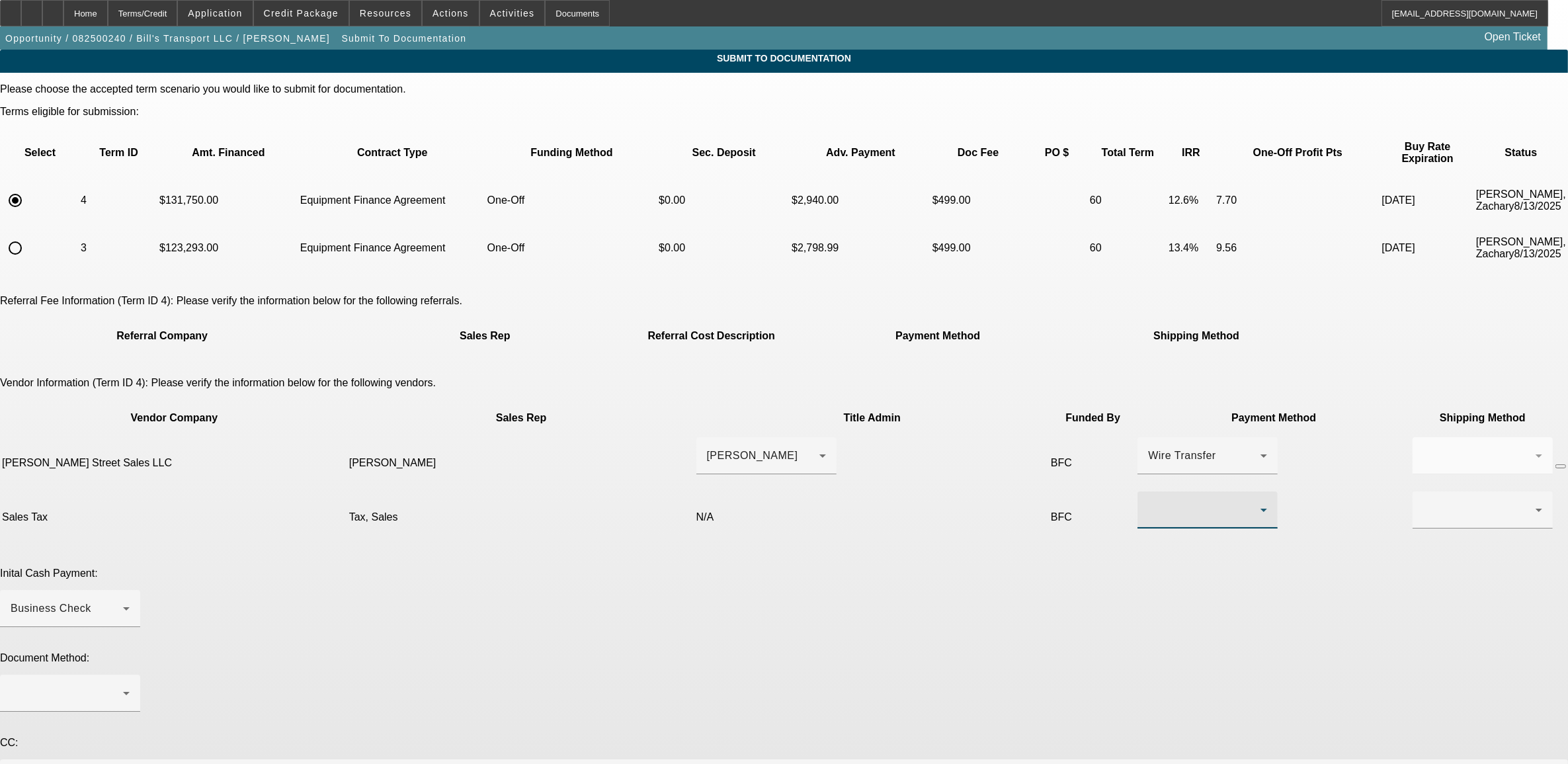
click at [1148, 502] on div at bounding box center [1204, 510] width 112 height 16
click at [878, 523] on mat-option "Wire Transfer" at bounding box center [903, 532] width 140 height 32
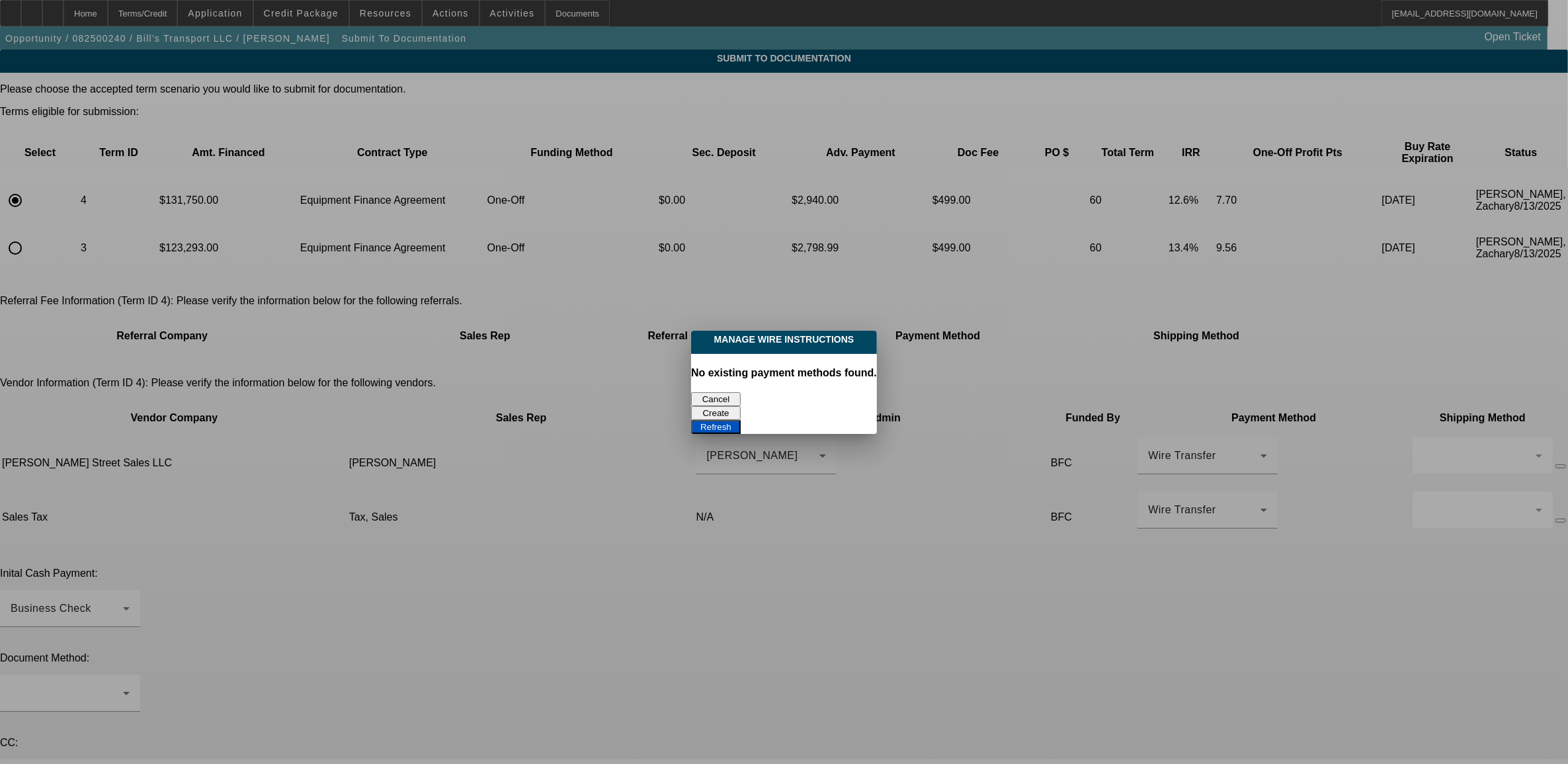
click at [741, 406] on button "Create" at bounding box center [716, 413] width 50 height 14
click at [721, 396] on button "Cancel" at bounding box center [716, 399] width 50 height 14
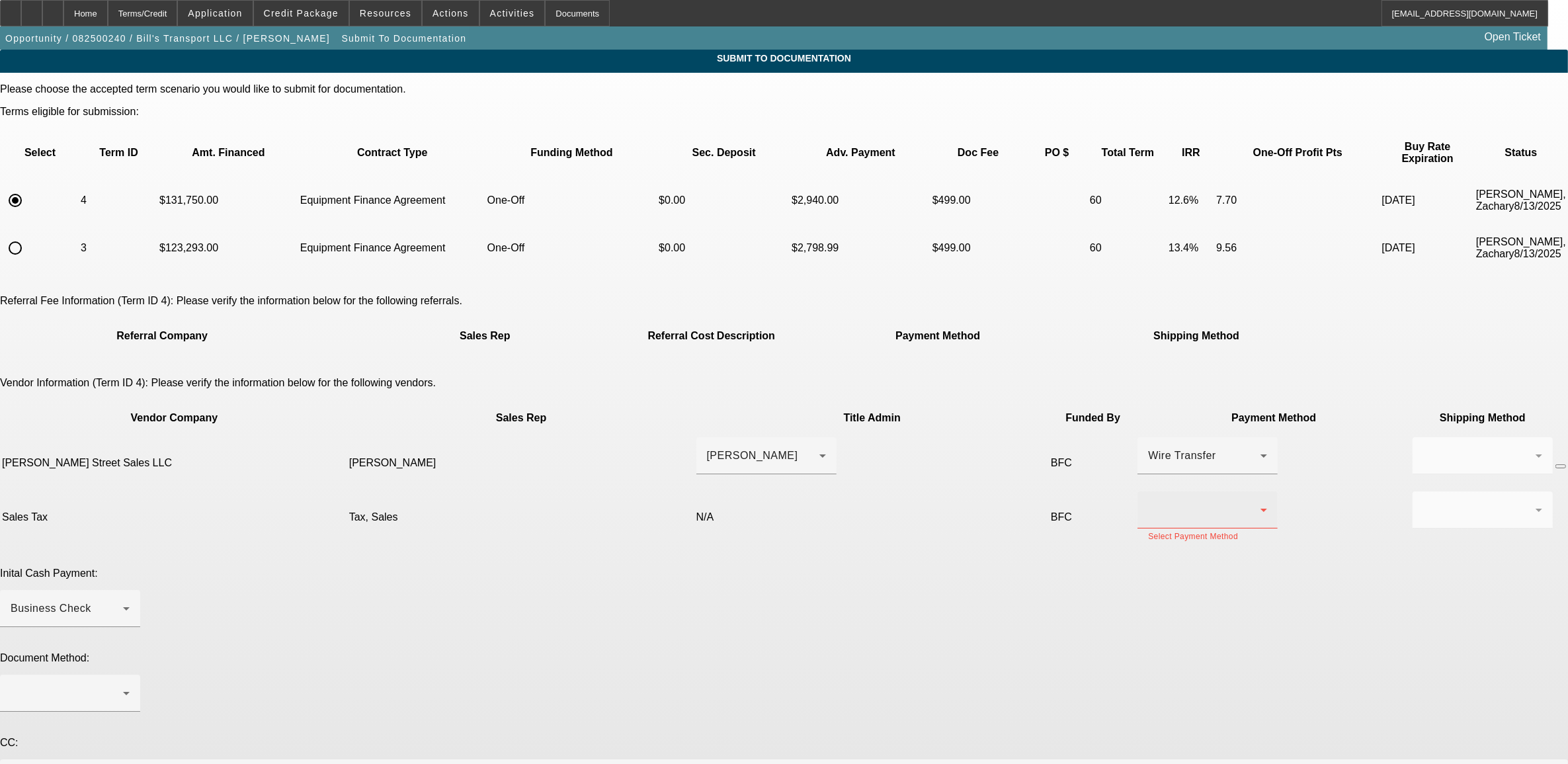
click at [1148, 502] on div at bounding box center [1204, 510] width 112 height 16
click at [876, 504] on mat-option "Check" at bounding box center [903, 500] width 140 height 32
click at [1423, 491] on div at bounding box center [1482, 510] width 119 height 37
click at [1022, 530] on span "Fed Ex" at bounding box center [1010, 532] width 36 height 16
click at [123, 601] on div "Business Check" at bounding box center [66, 609] width 112 height 16
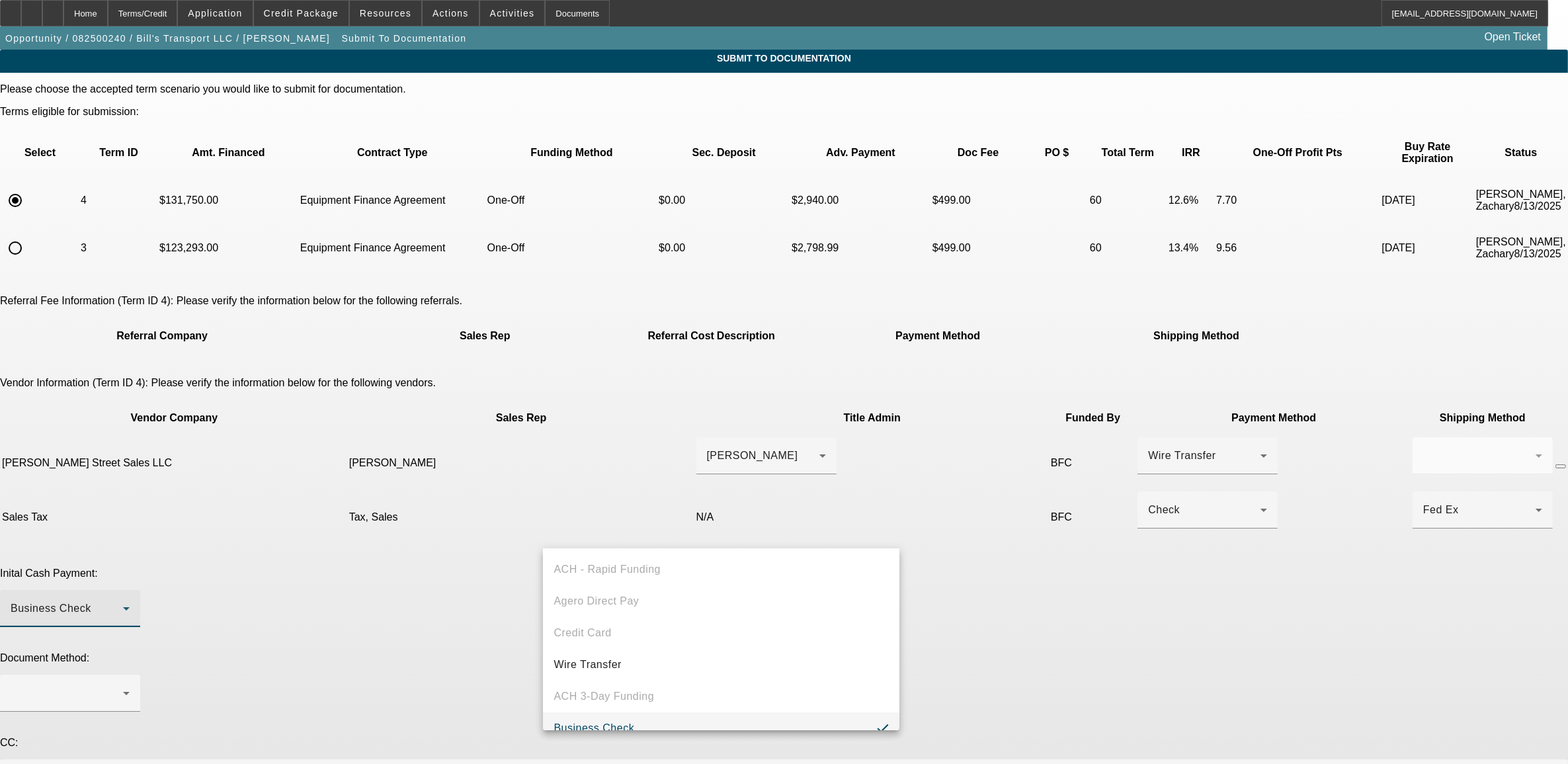
scroll to position [14, 0]
click at [597, 645] on span "Wire Transfer" at bounding box center [588, 651] width 68 height 16
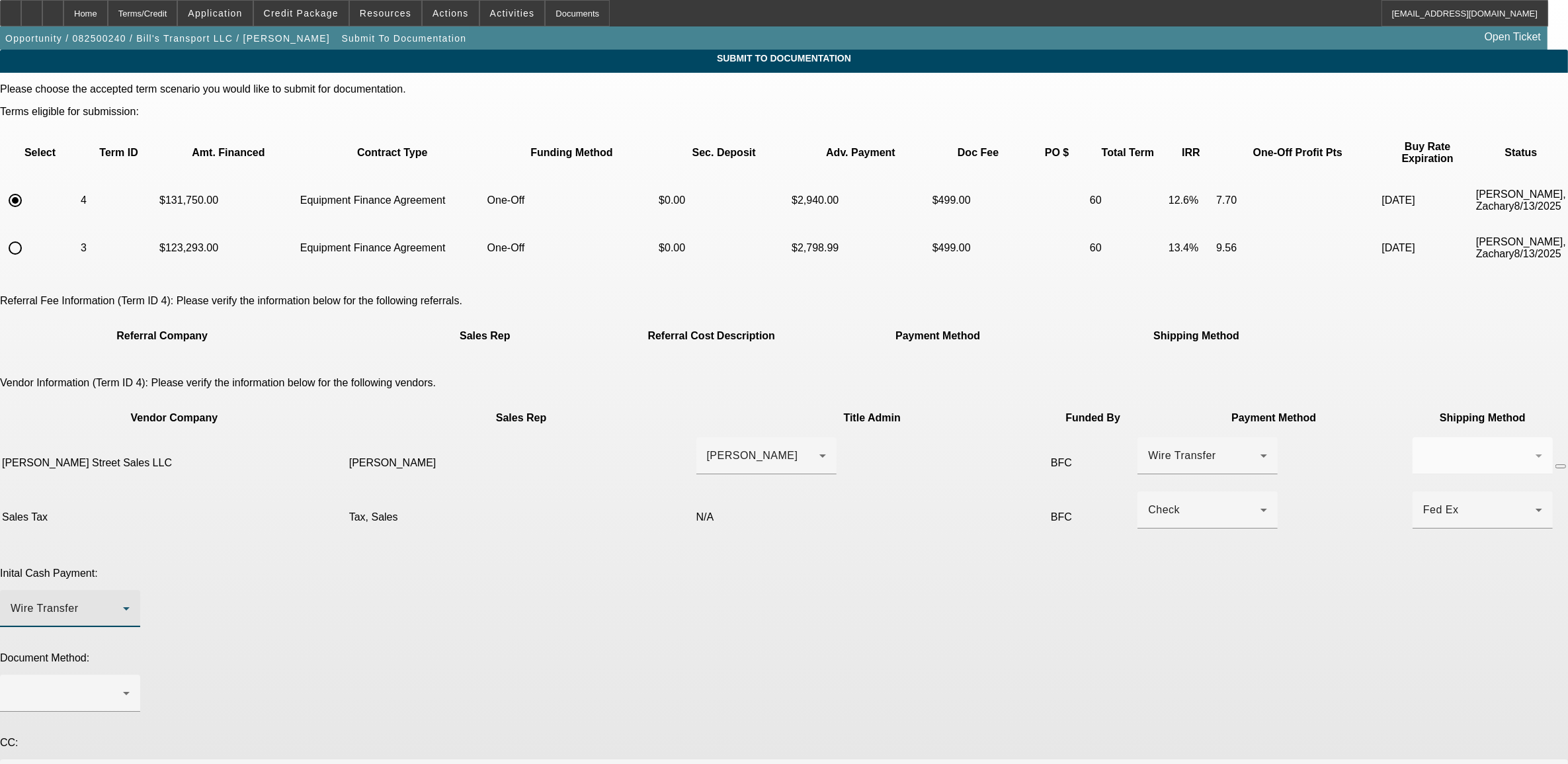
click at [123, 601] on div "Wire Transfer" at bounding box center [66, 609] width 112 height 16
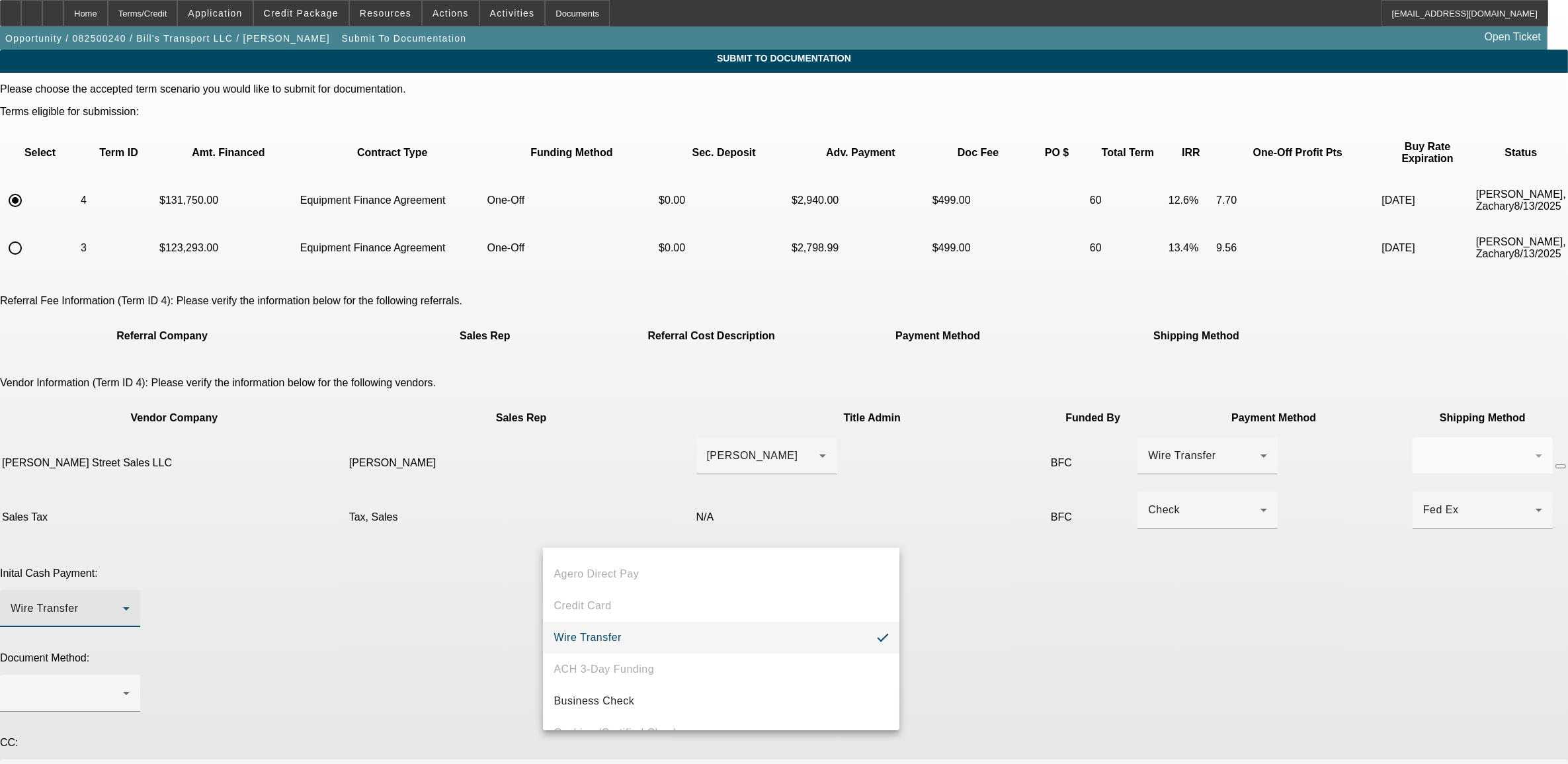
scroll to position [51, 0]
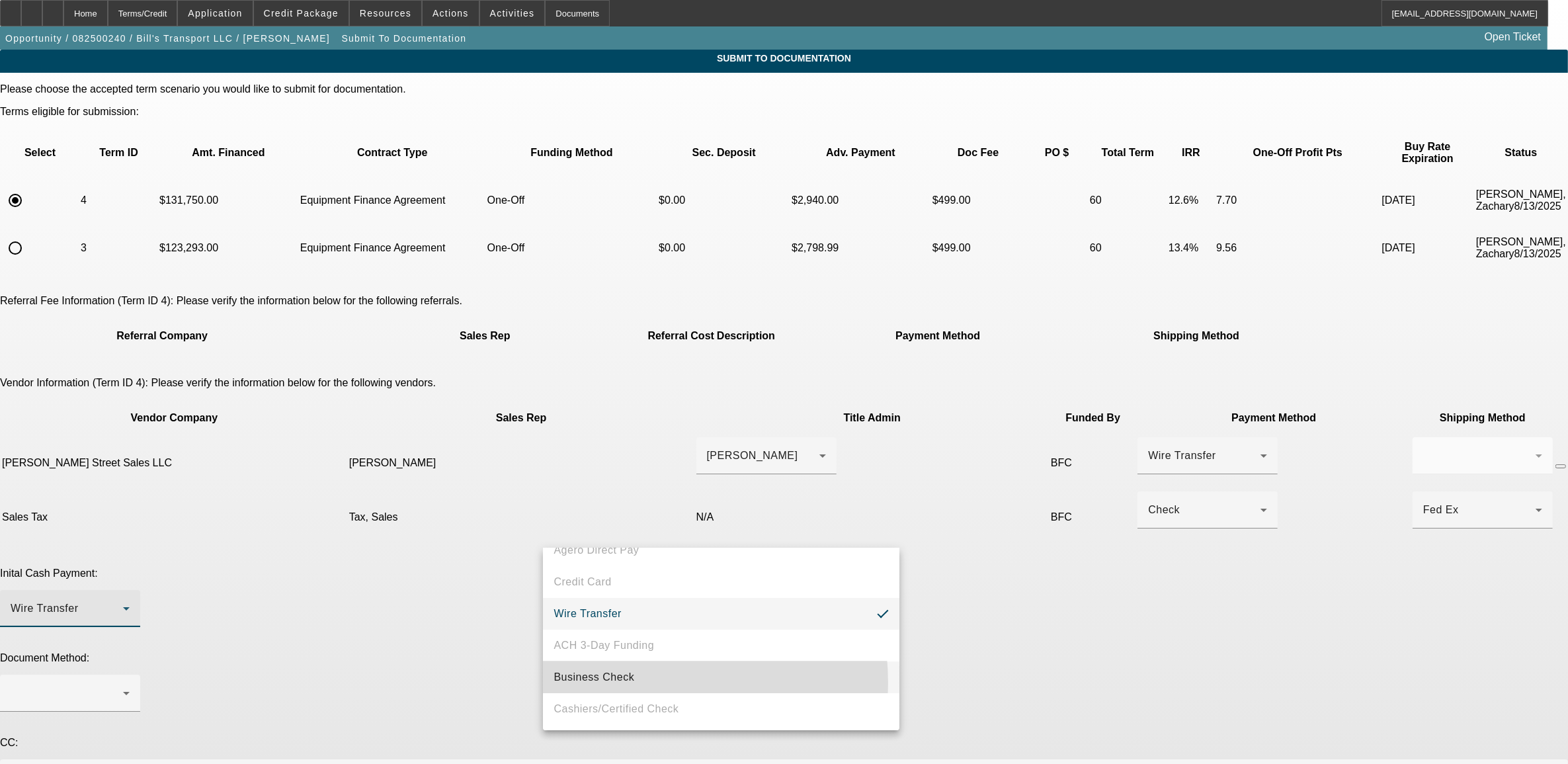
click at [619, 683] on span "Business Check" at bounding box center [594, 677] width 81 height 16
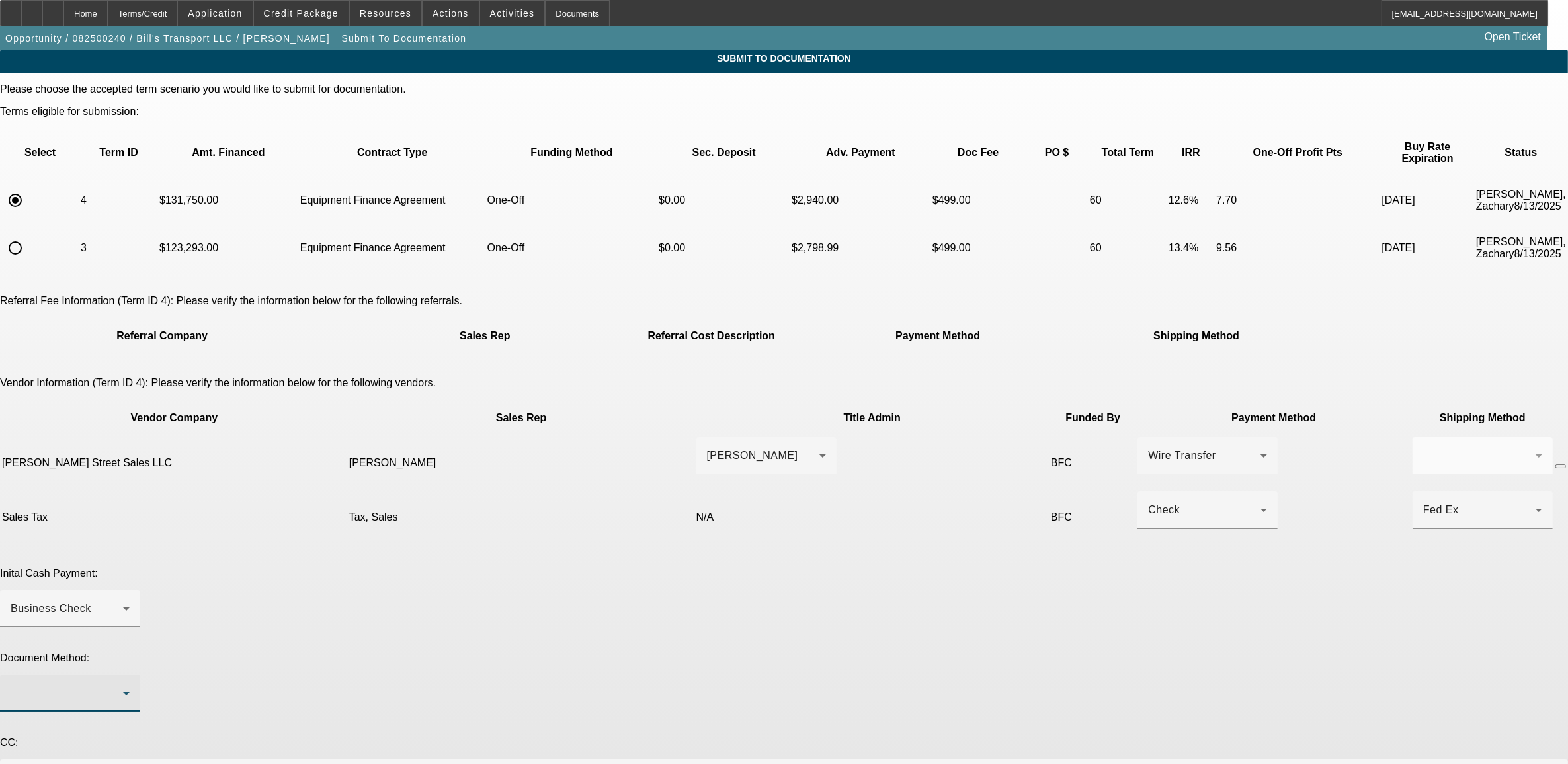
click at [123, 685] on div at bounding box center [66, 693] width 112 height 16
click at [611, 623] on span "DocuSign (Electronic)" at bounding box center [608, 623] width 109 height 16
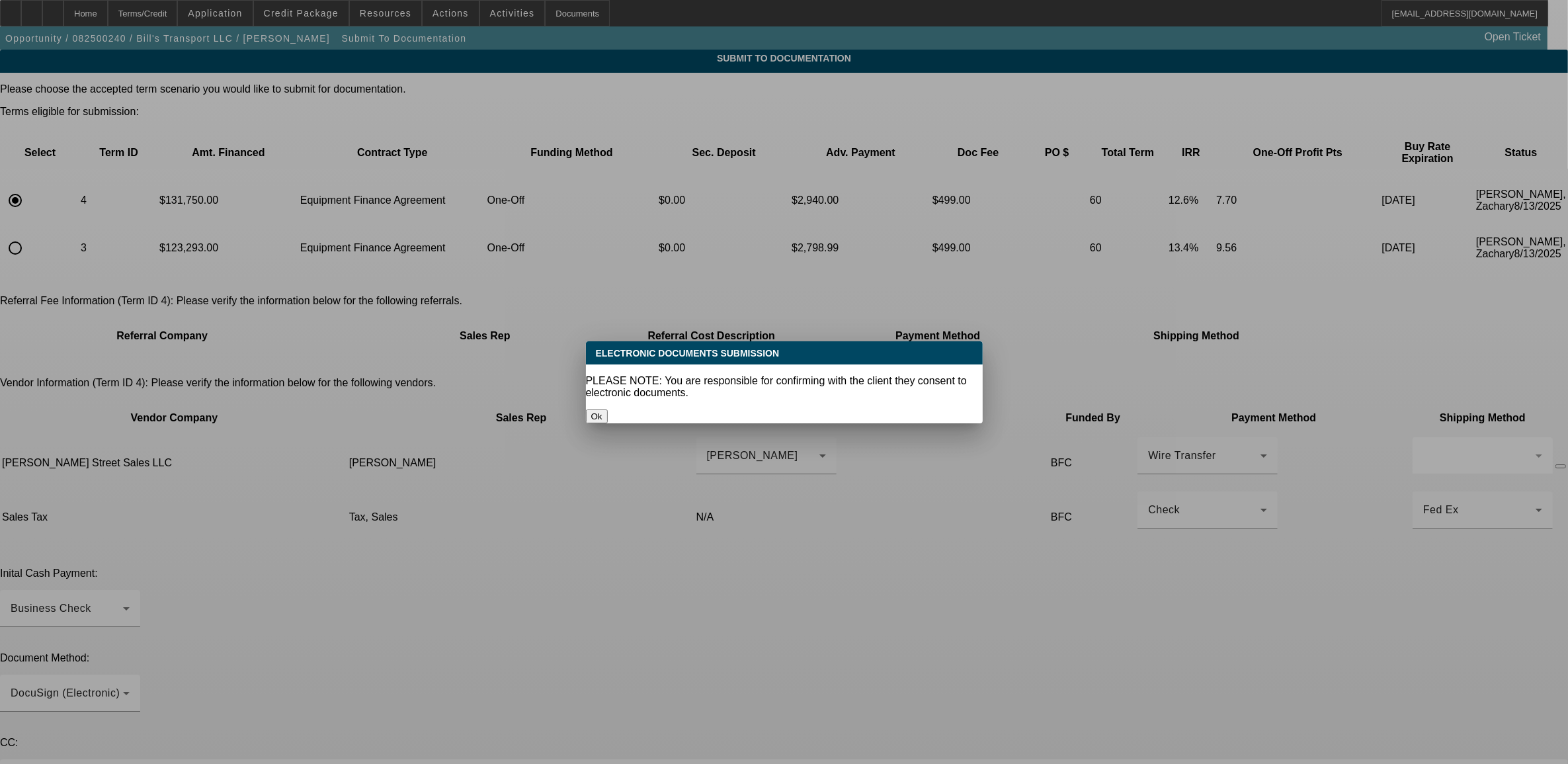
click at [608, 410] on button "Ok" at bounding box center [597, 416] width 22 height 14
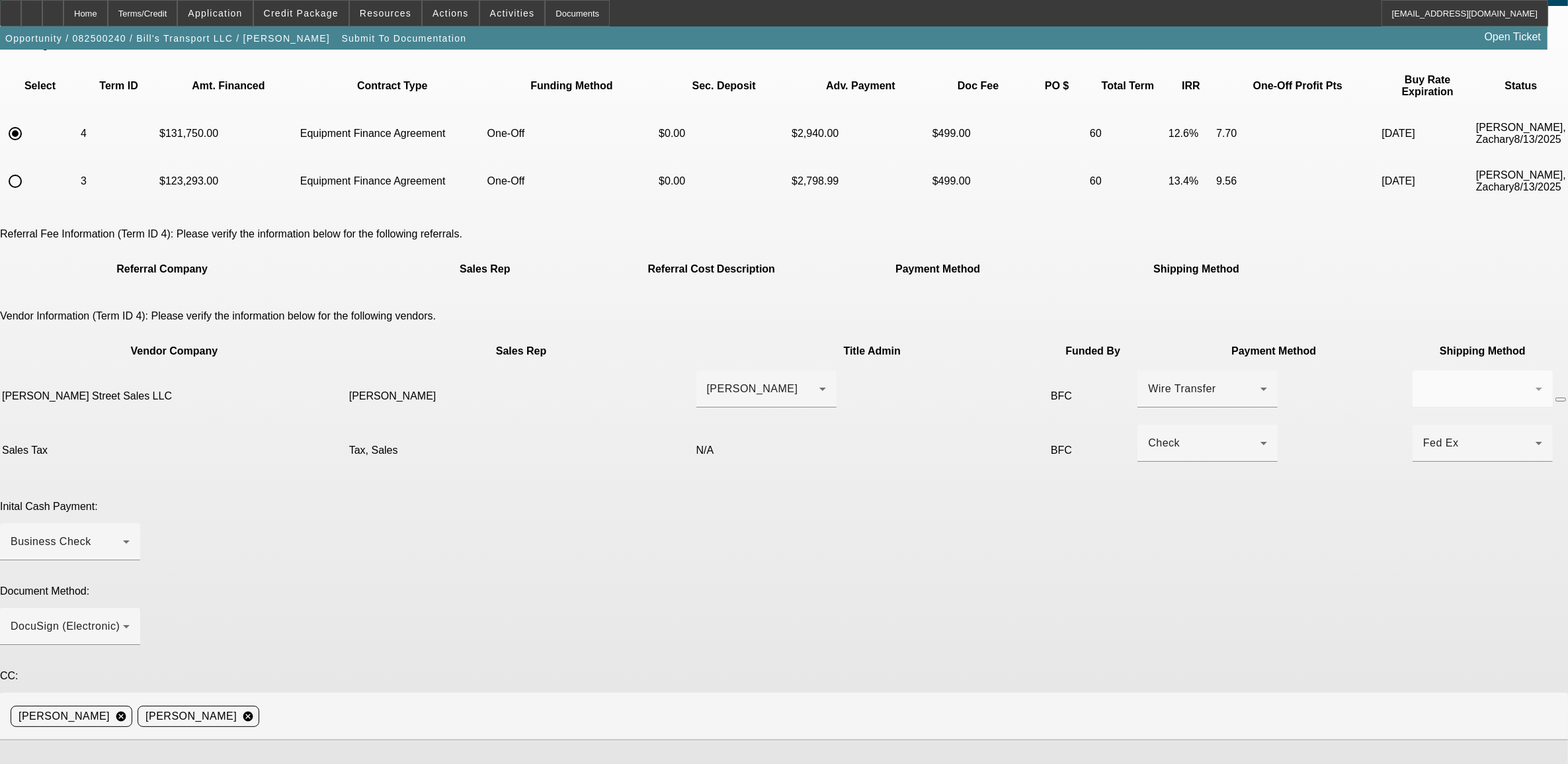
scroll to position [130, 0]
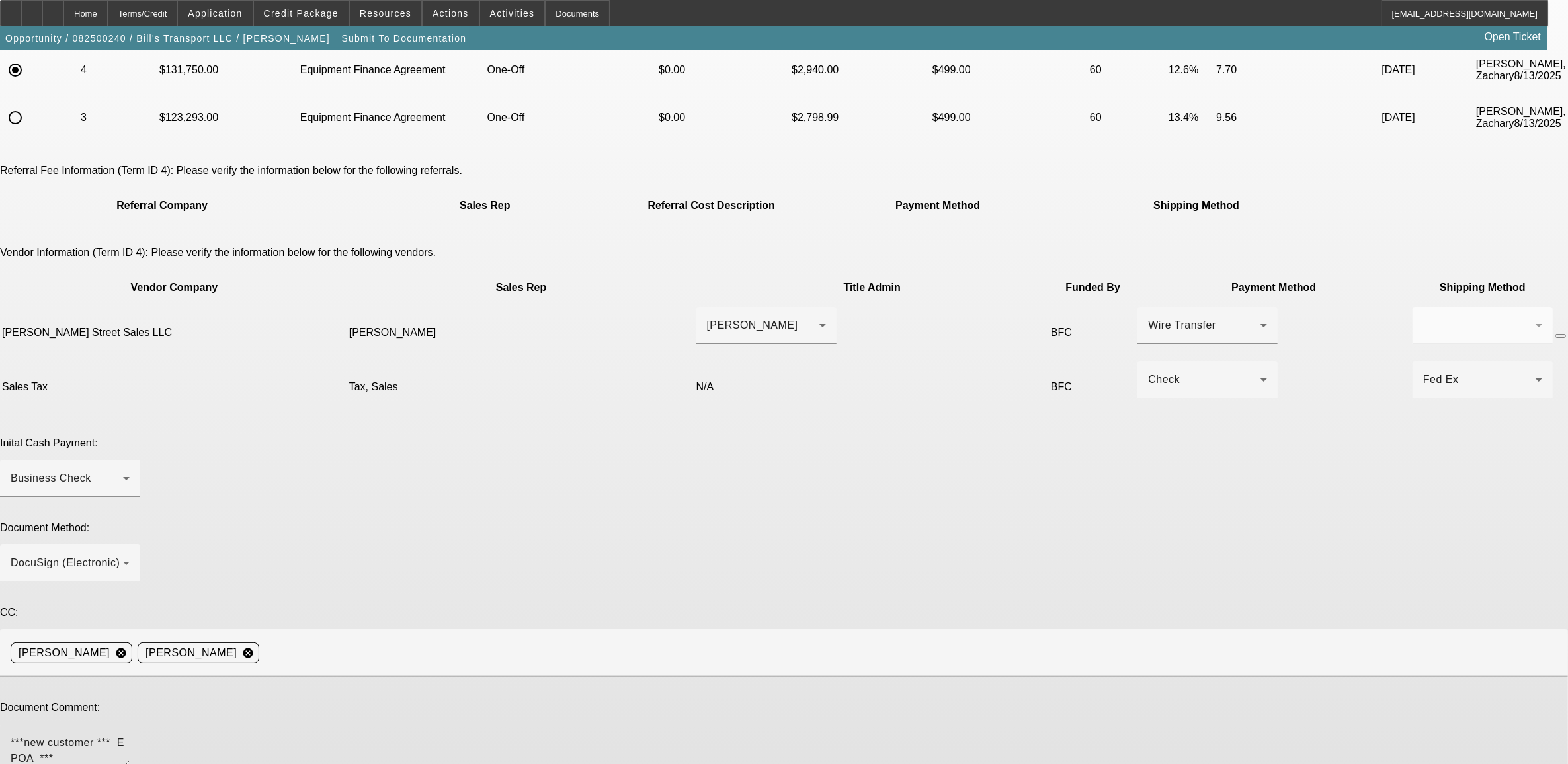
type textarea "***new customer *** E POA *** Mike is title contact ***"
type textarea "within 10% variance of approval."
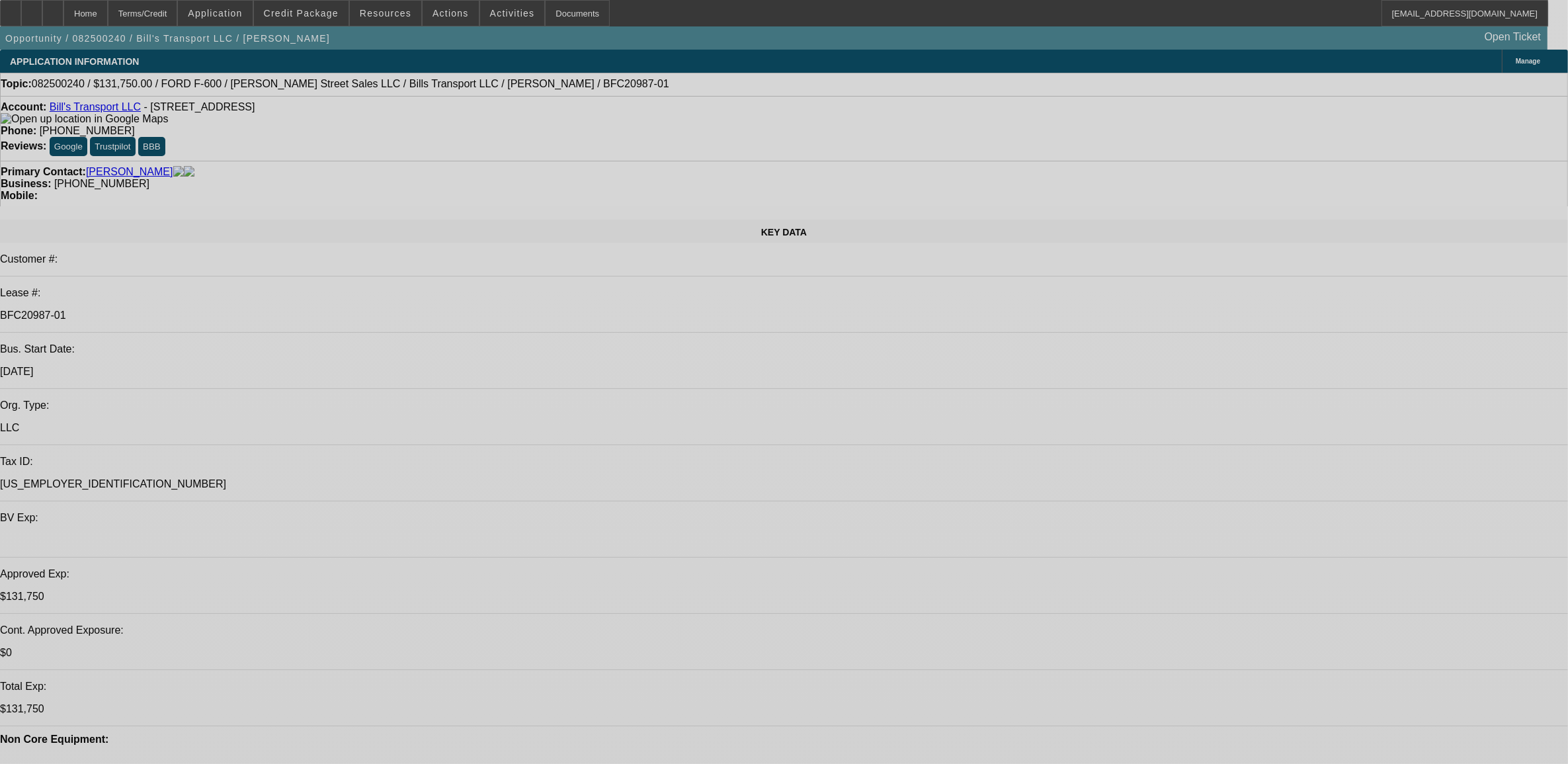
select select "0"
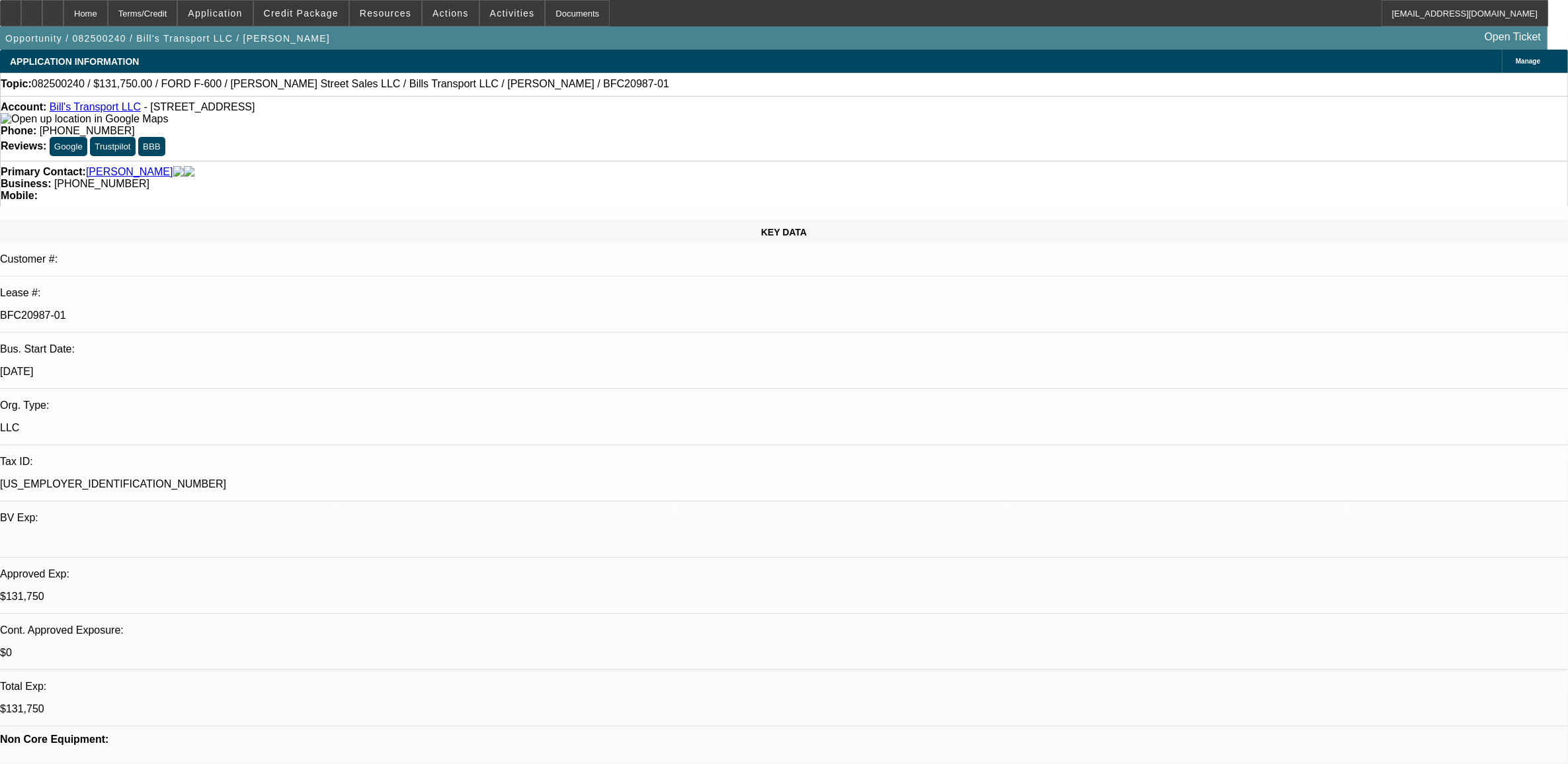
select select "0"
select select "3"
select select "0"
select select "6"
select select "0"
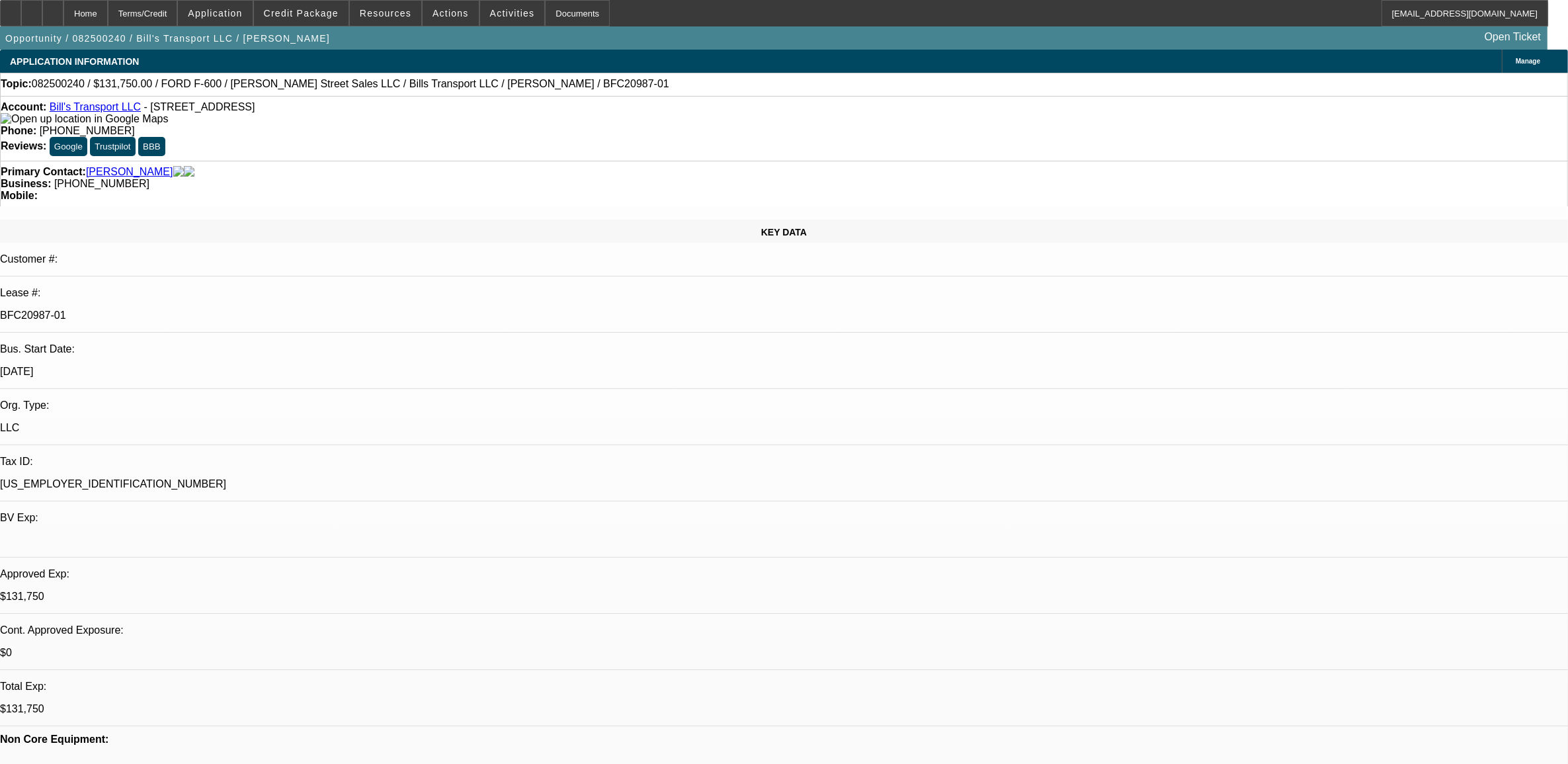
select select "0"
select select "3"
select select "0"
select select "6"
select select "0"
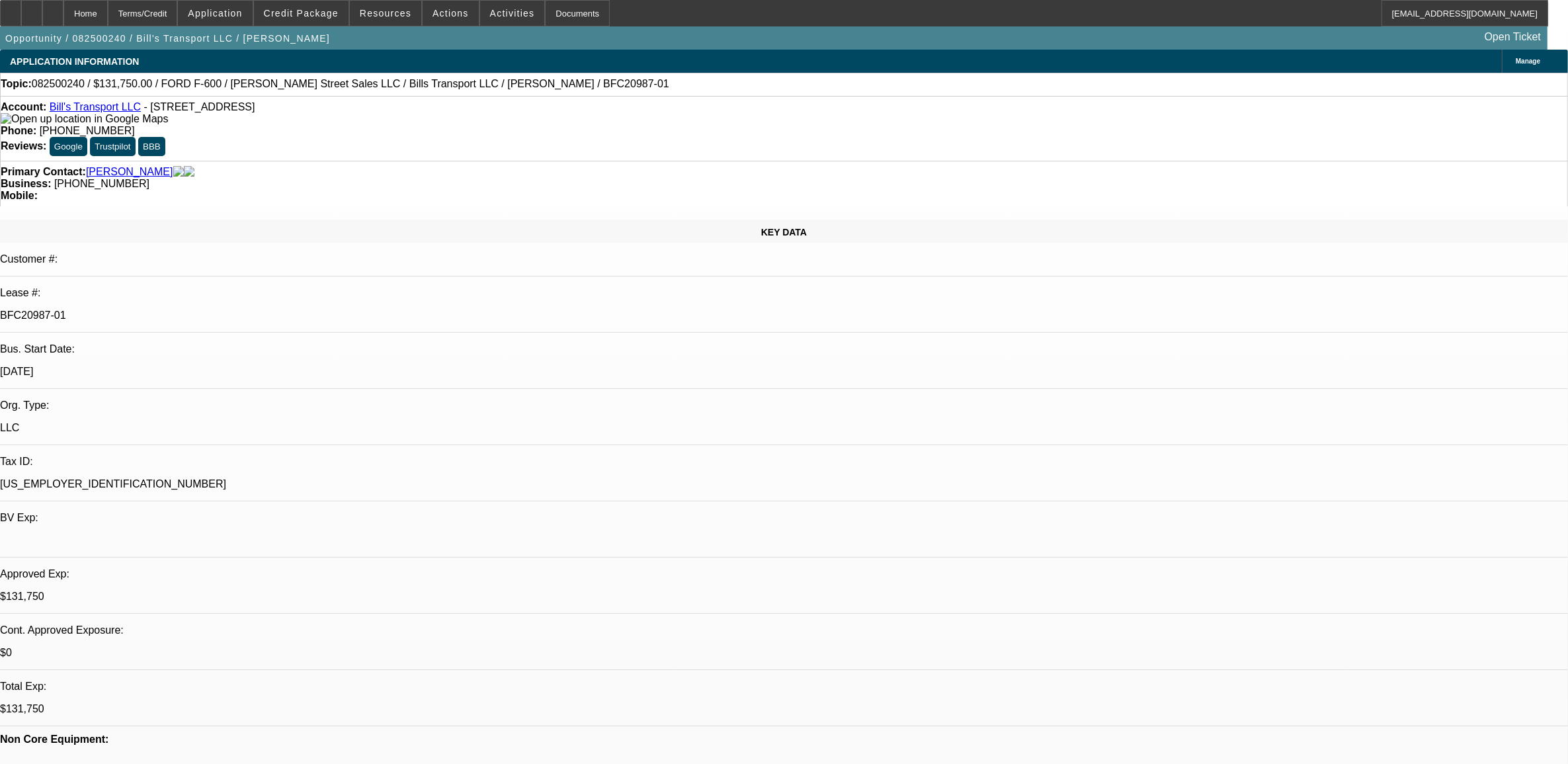
select select "0"
select select "3"
select select "0"
select select "6"
select select "0"
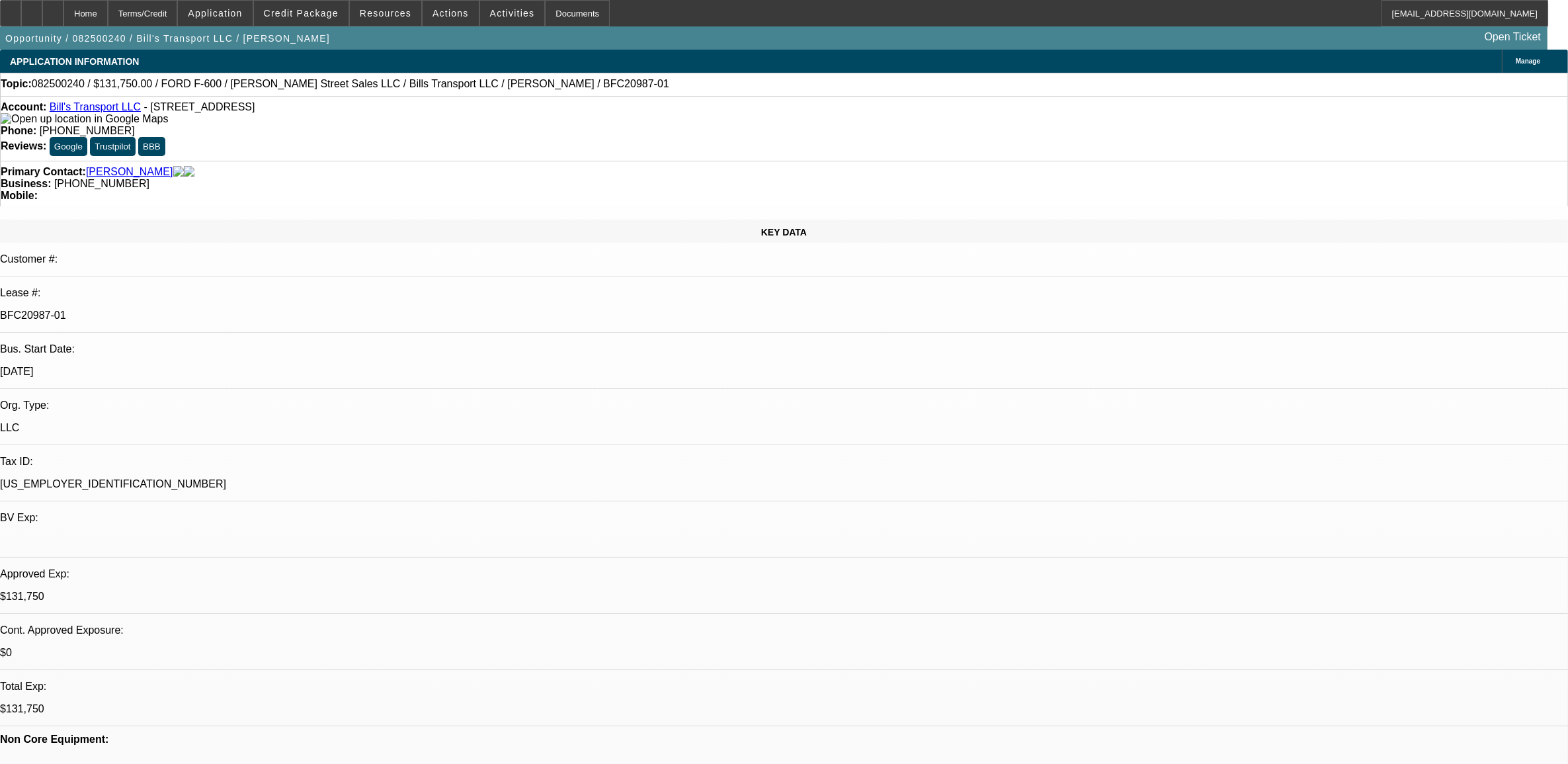
select select "0"
select select "6"
click at [65, 86] on span "082500240 / $131,750.00 / FORD F-600 / Winn Street Sales LLC / Bills Transport …" at bounding box center [351, 84] width 638 height 12
click at [65, 85] on span "082500240 / $131,750.00 / FORD F-600 / Winn Street Sales LLC / Bills Transport …" at bounding box center [351, 84] width 638 height 12
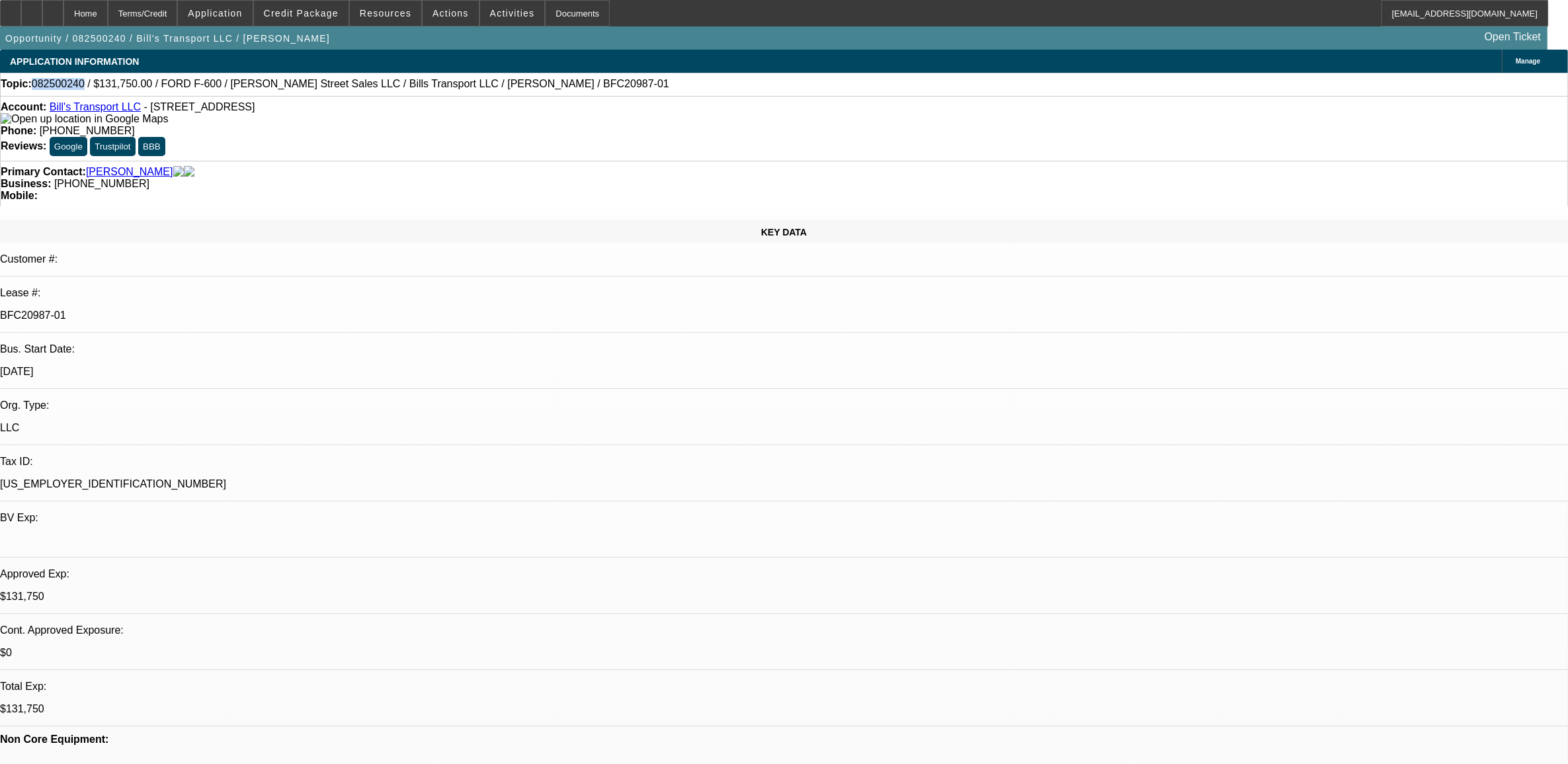
copy span "082500240"
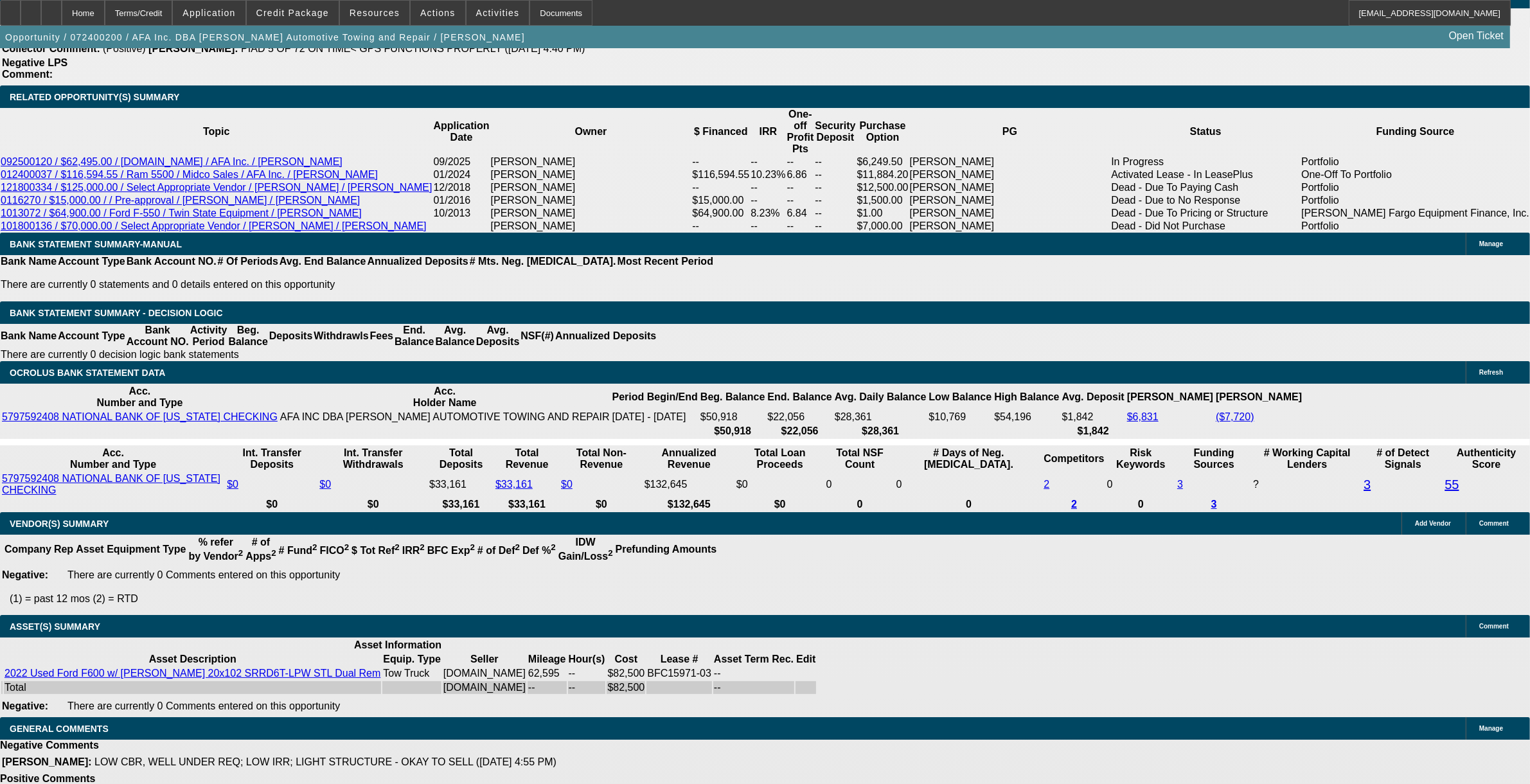
select select "0"
select select "2"
select select "0"
select select "2"
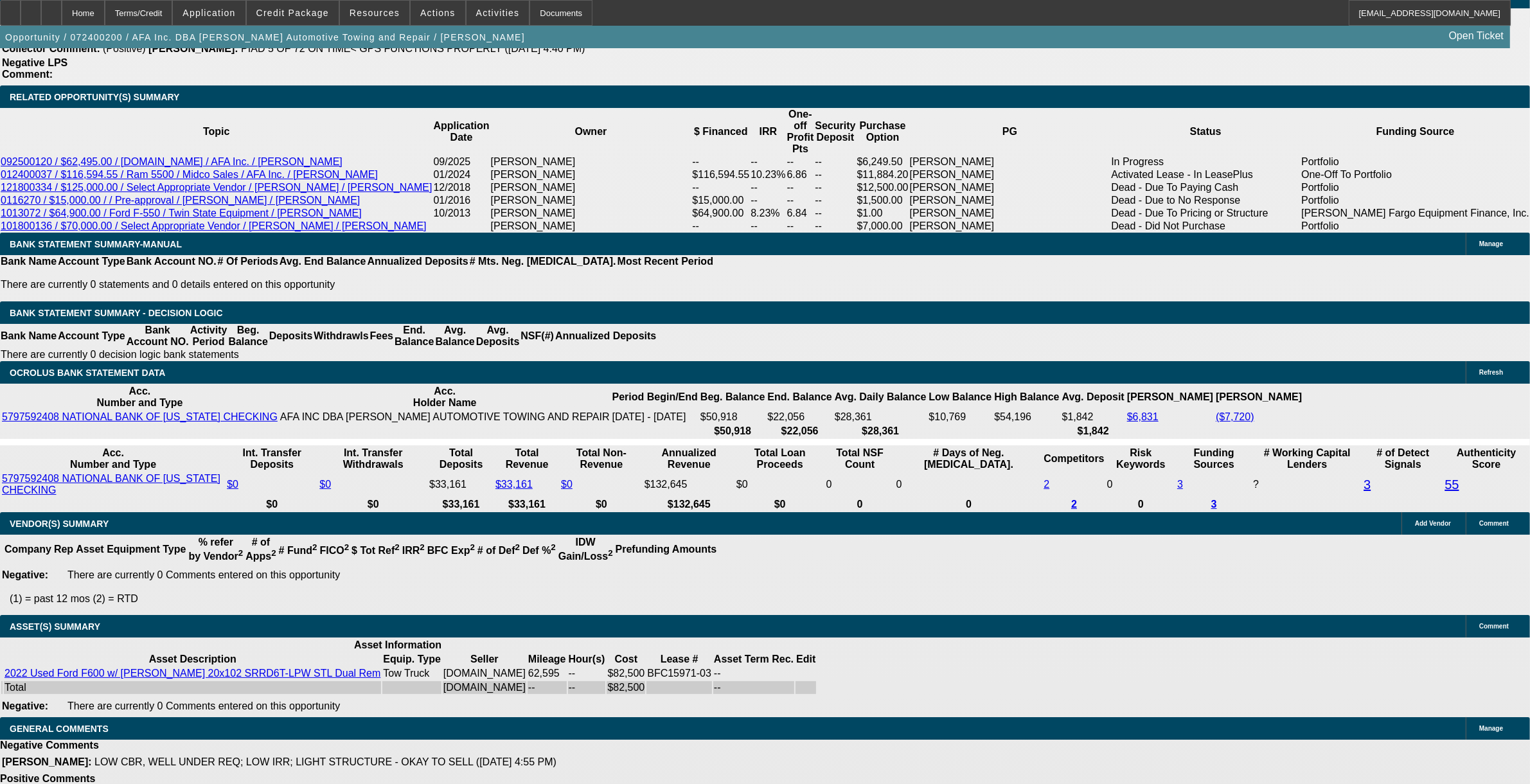
select select "0"
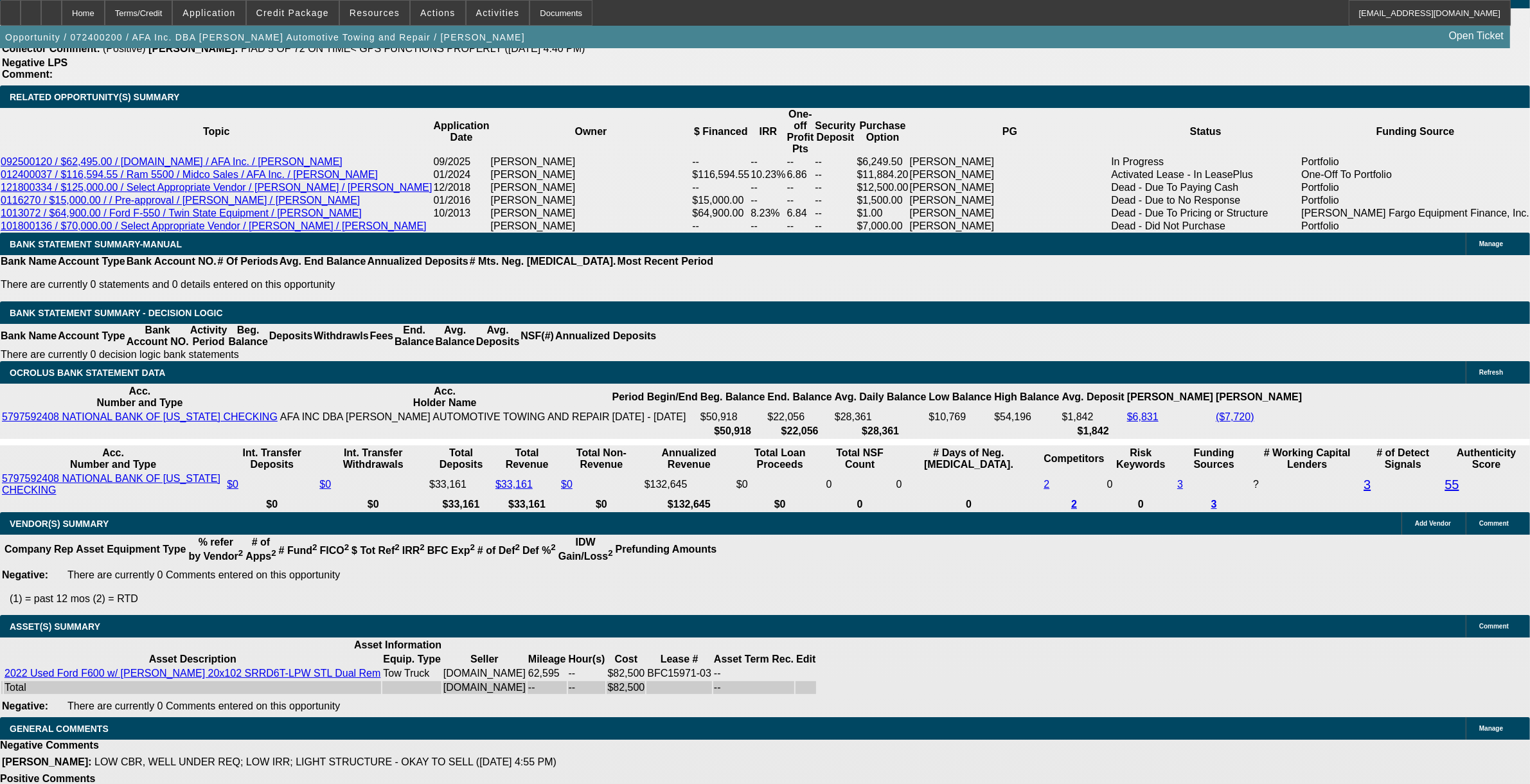
select select "0"
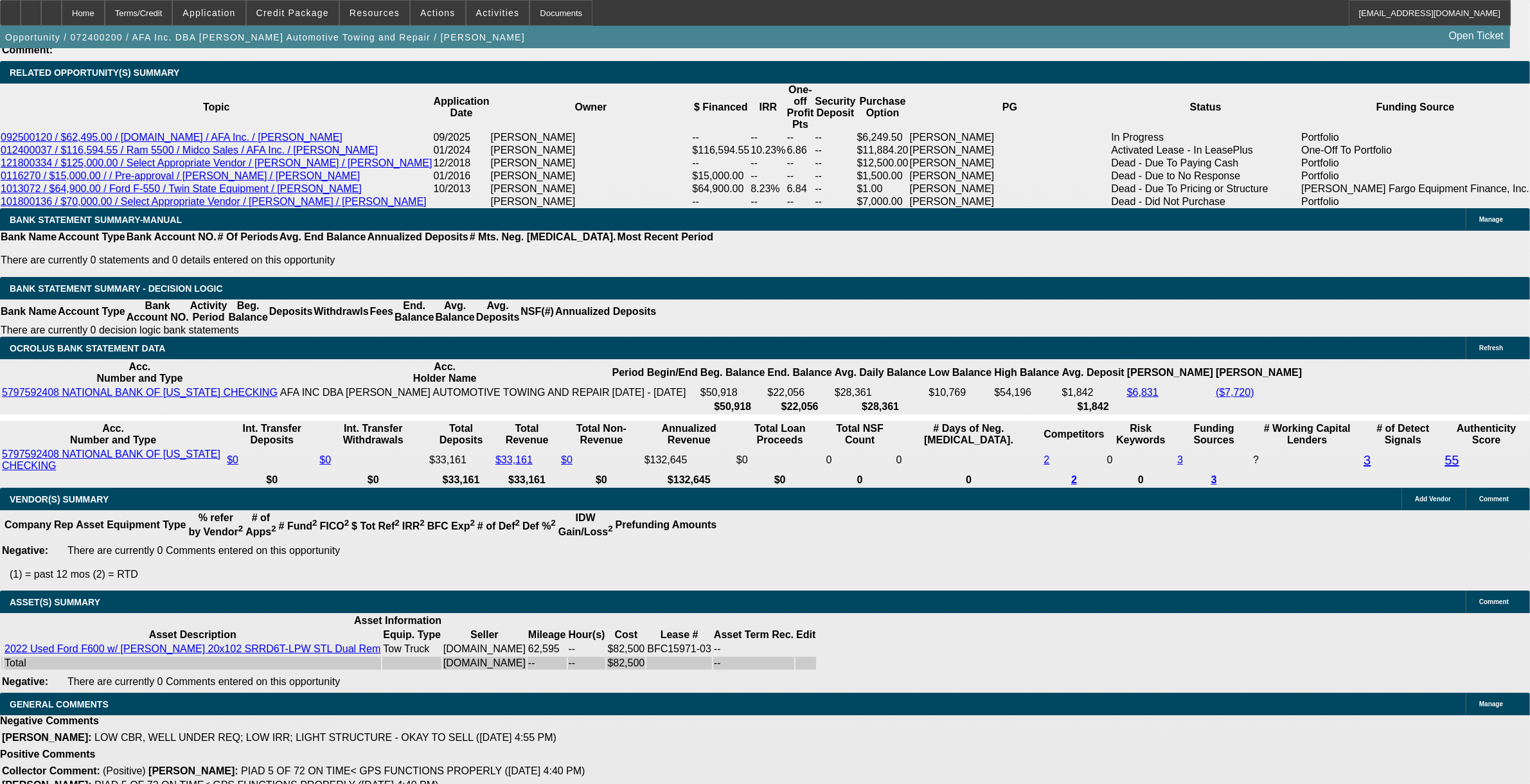
select select "1"
select select "2"
select select "6"
select select "1"
select select "2"
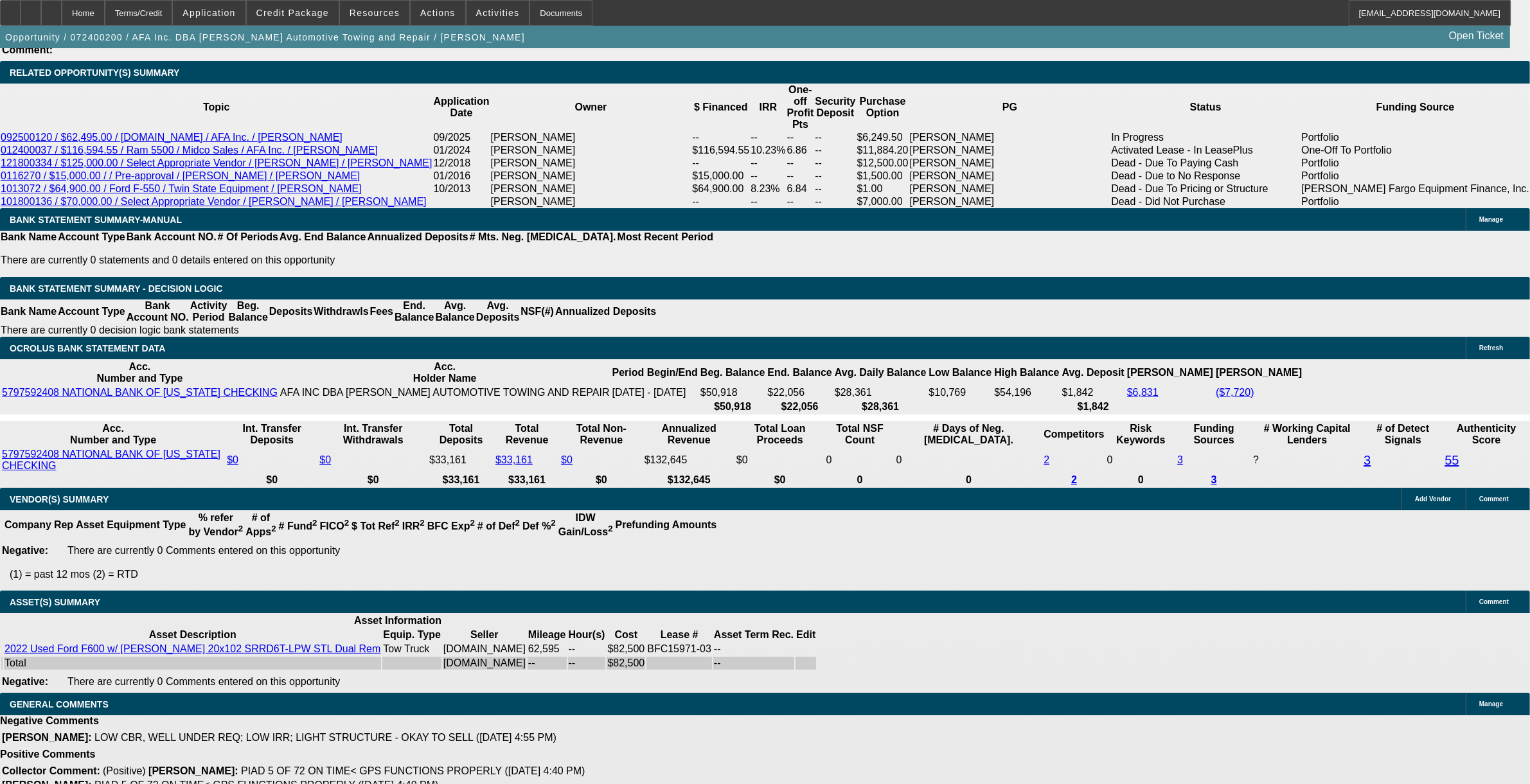
select select "6"
select select "1"
select select "6"
select select "1"
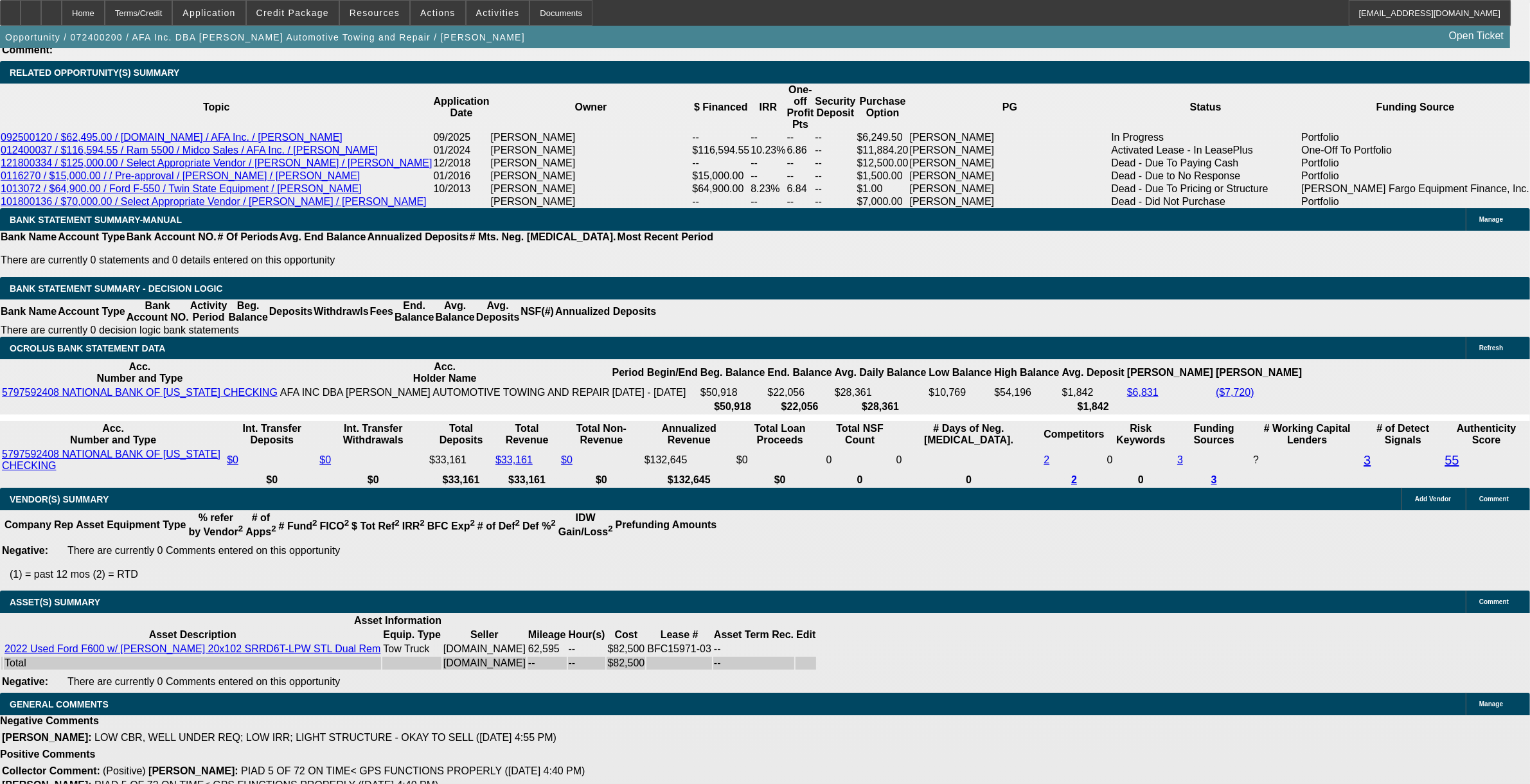
select select "1"
select select "6"
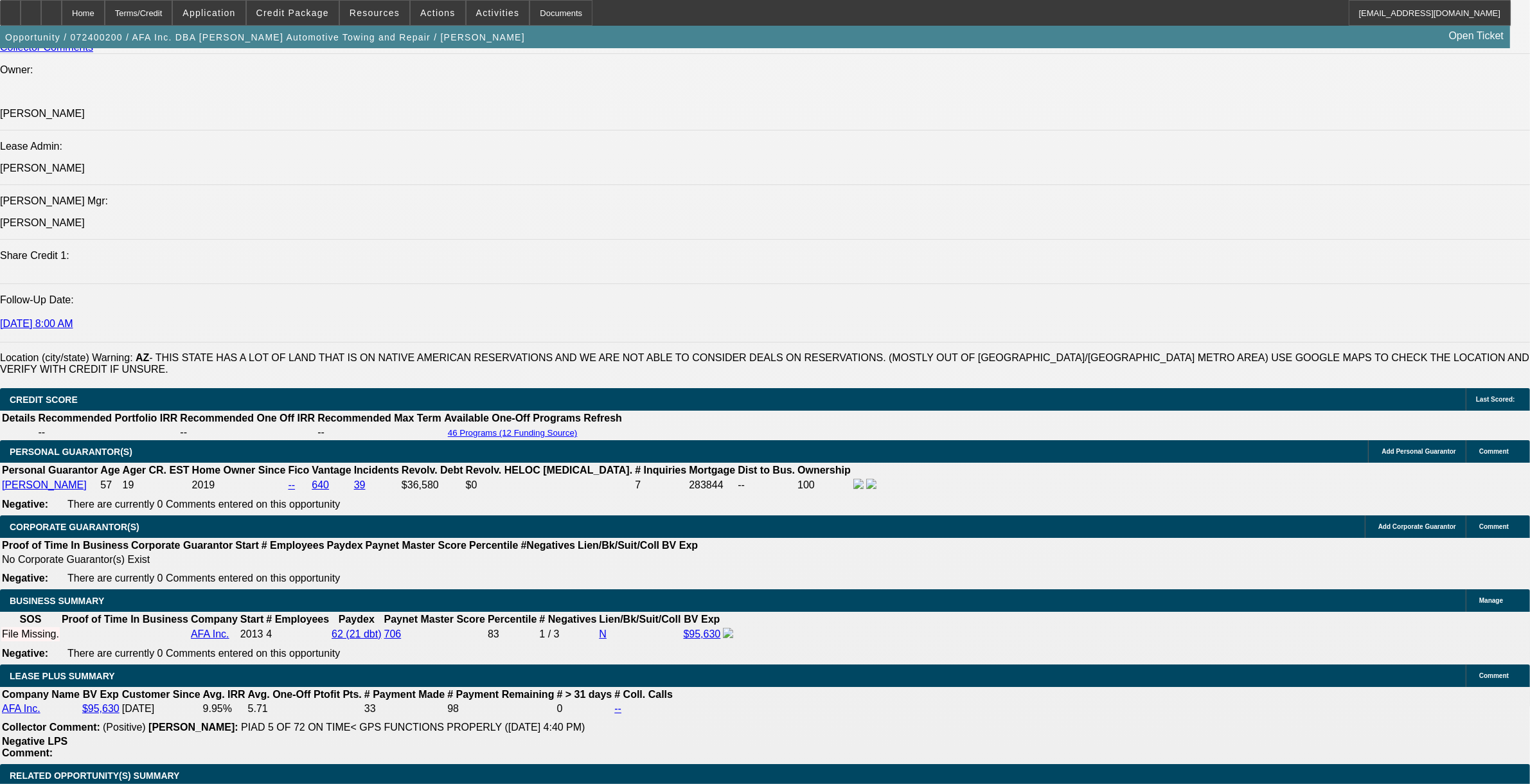
scroll to position [1594, 0]
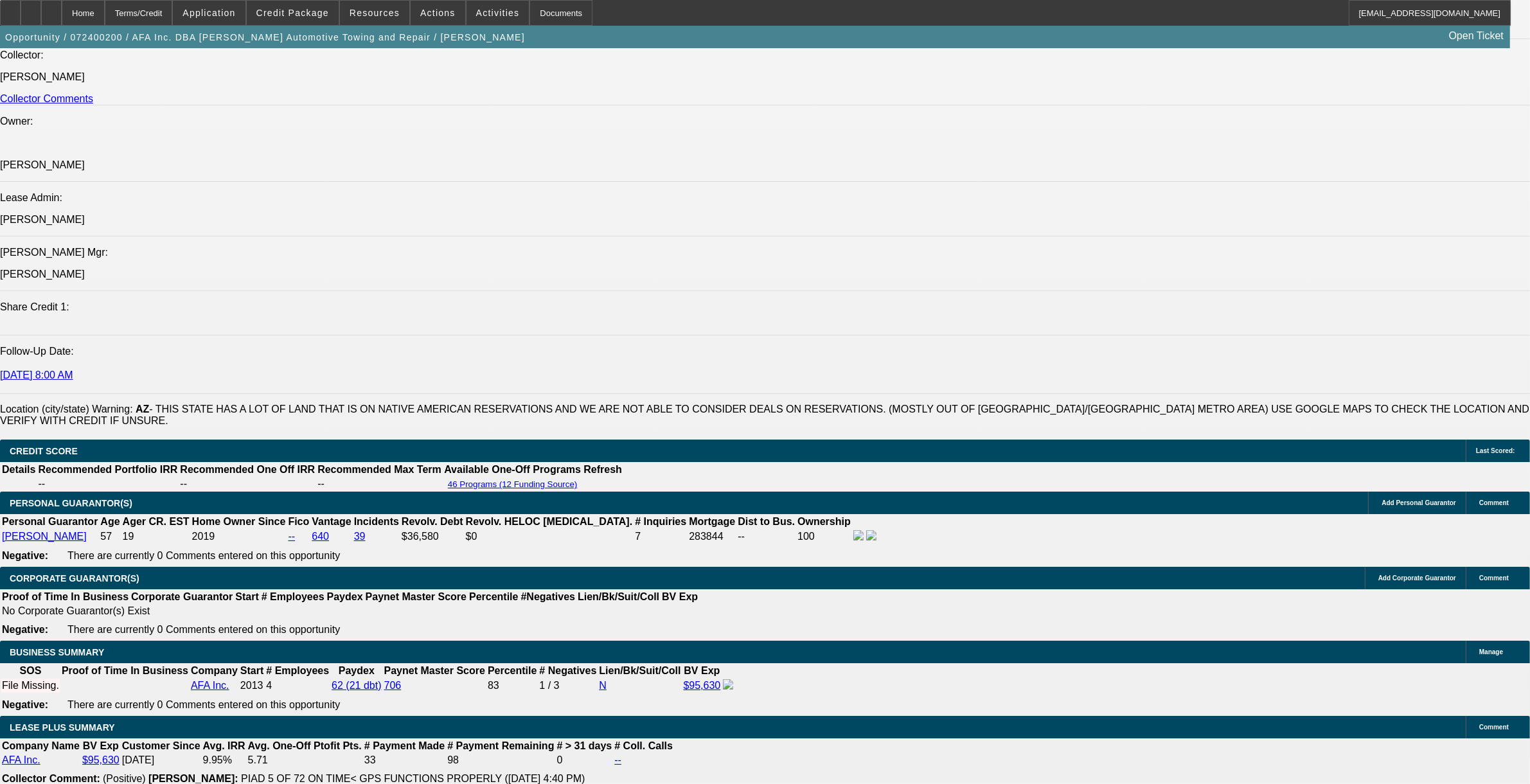
drag, startPoint x: 84, startPoint y: 371, endPoint x: 765, endPoint y: 384, distance: 681.1
copy span "[PERSON_NAME] started [PERSON_NAME] Automotive Towing & Repair as a sole prop i…"
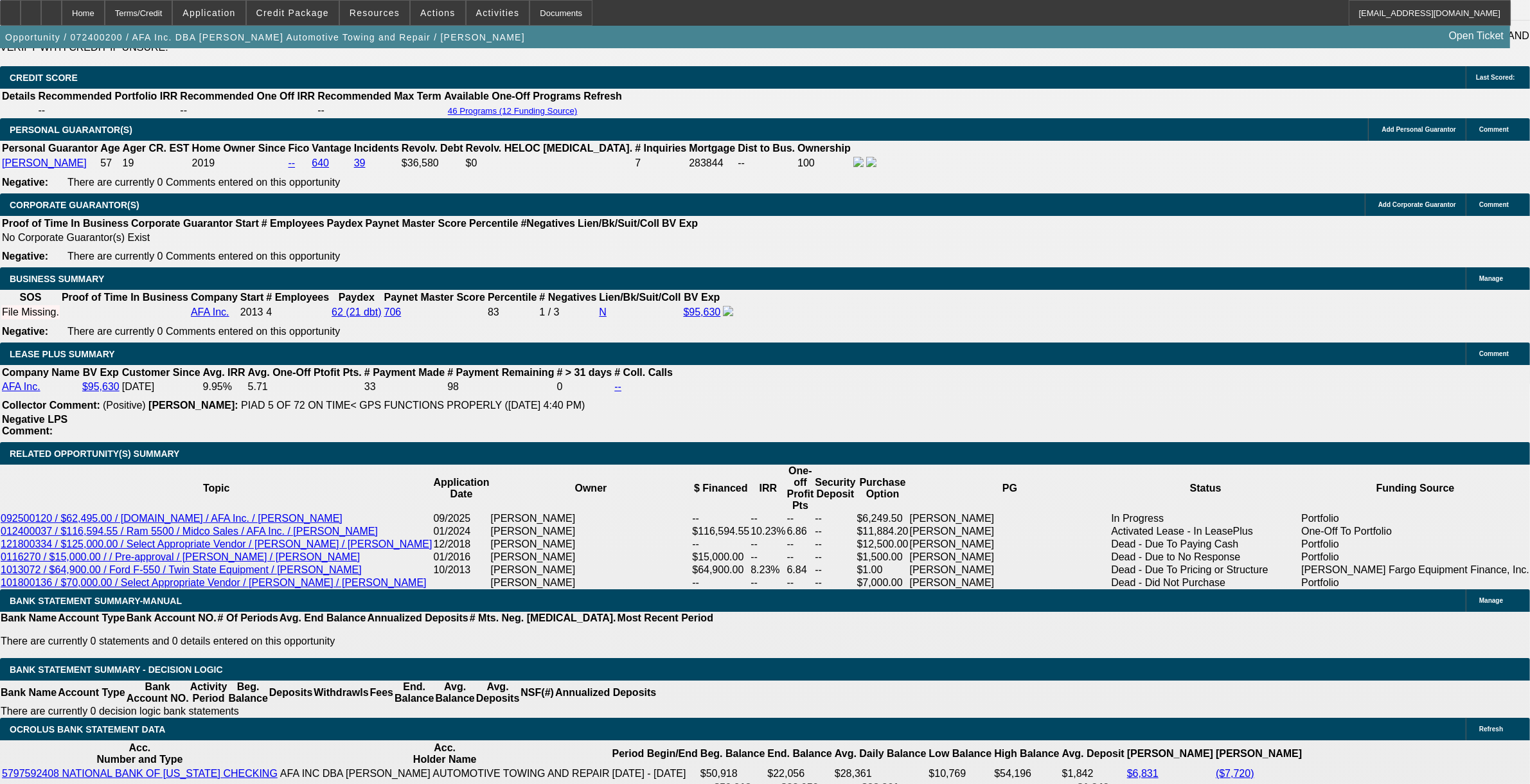
scroll to position [1995, 0]
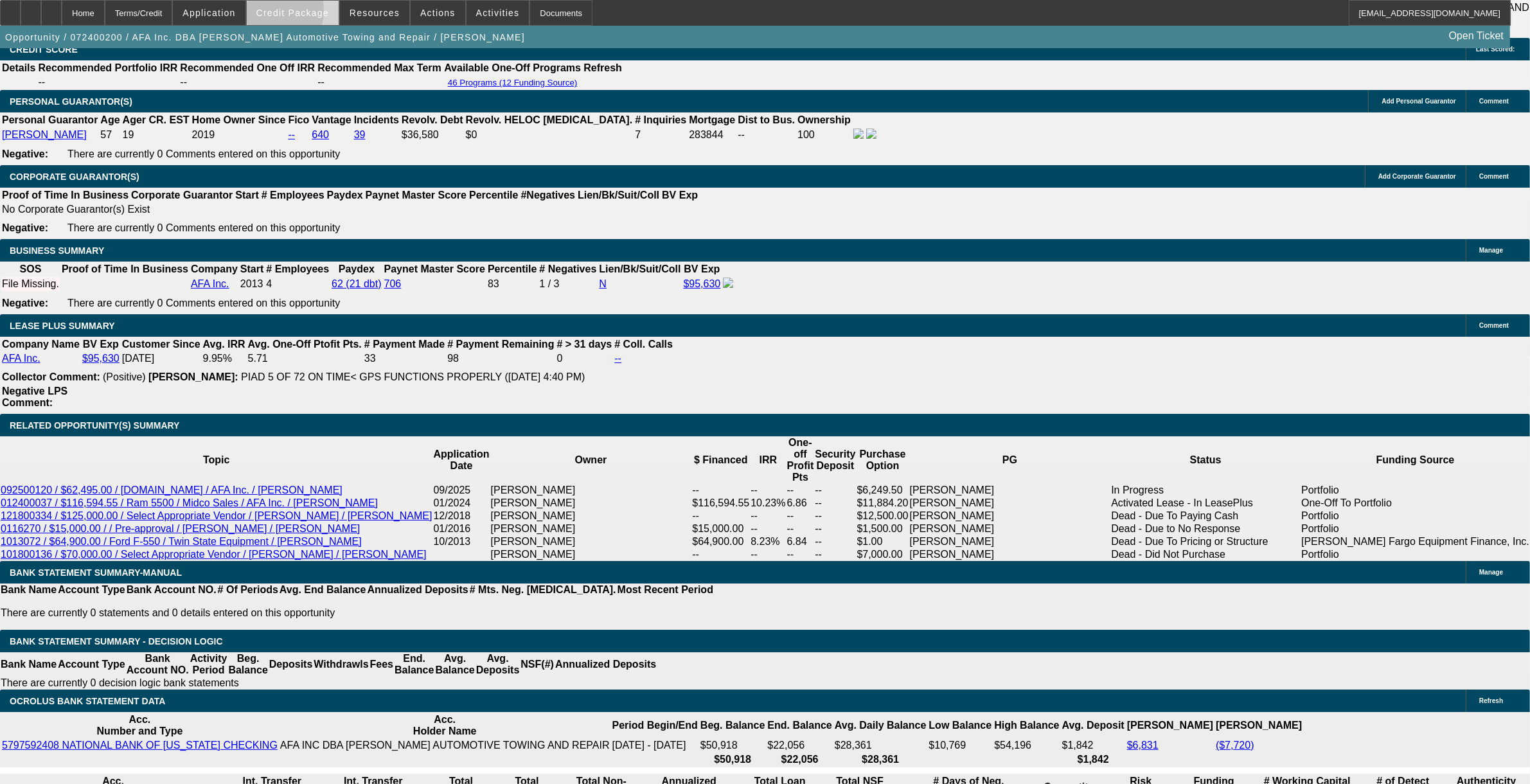
click at [292, 14] on span "Credit Package" at bounding box center [293, 13] width 73 height 10
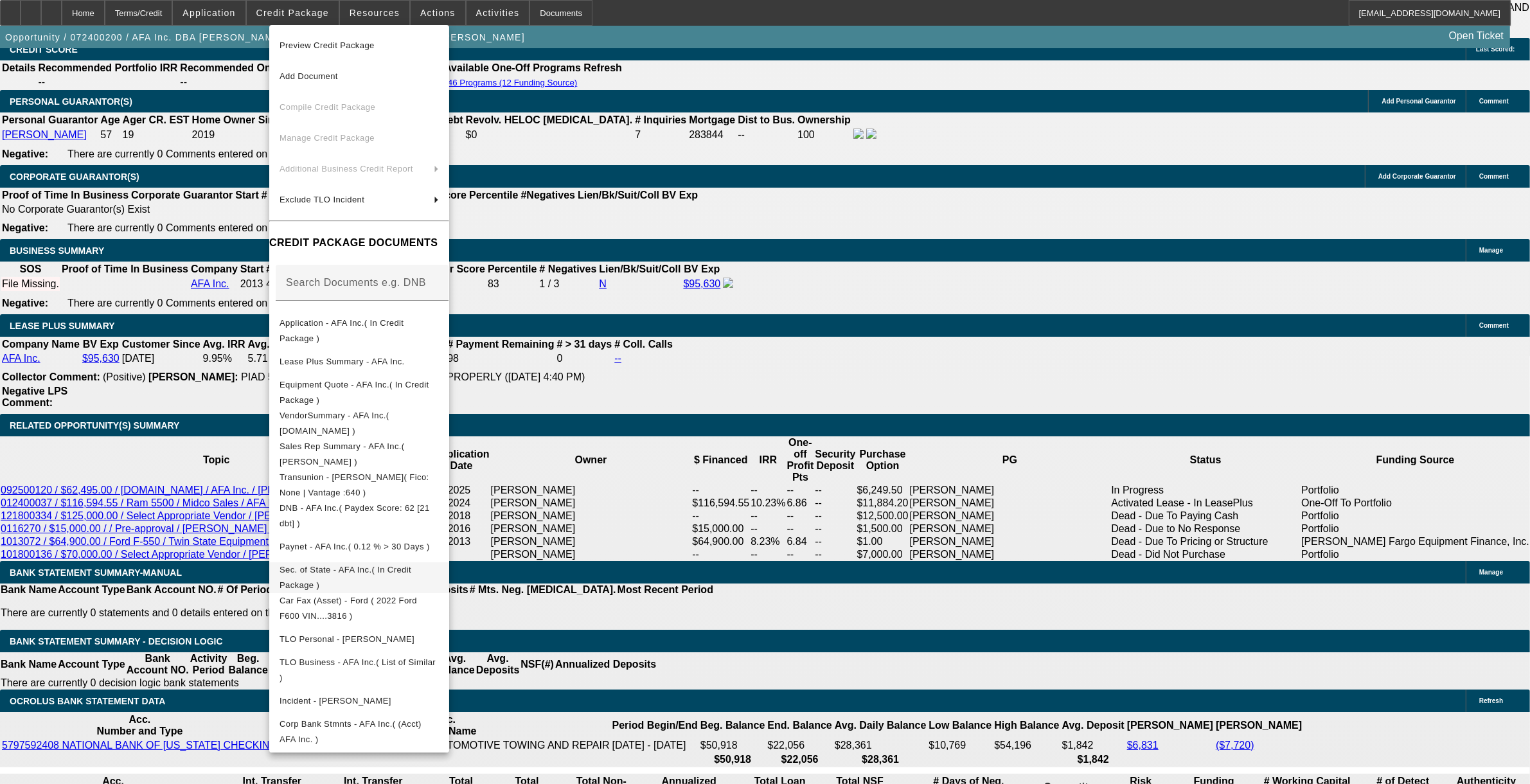
click at [348, 565] on span "Sec. of State - AFA Inc.( In Credit Package )" at bounding box center [359, 577] width 159 height 31
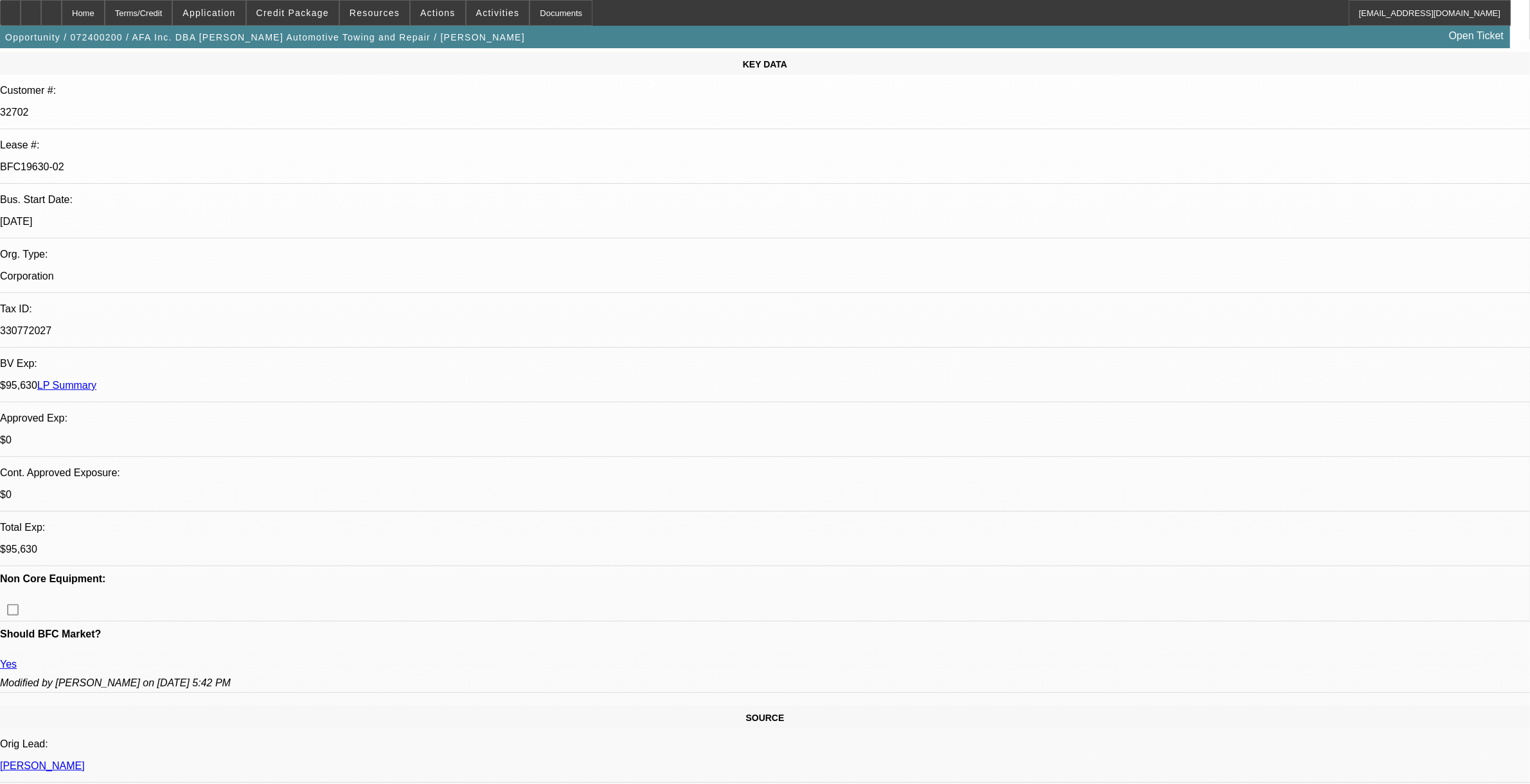
scroll to position [0, 0]
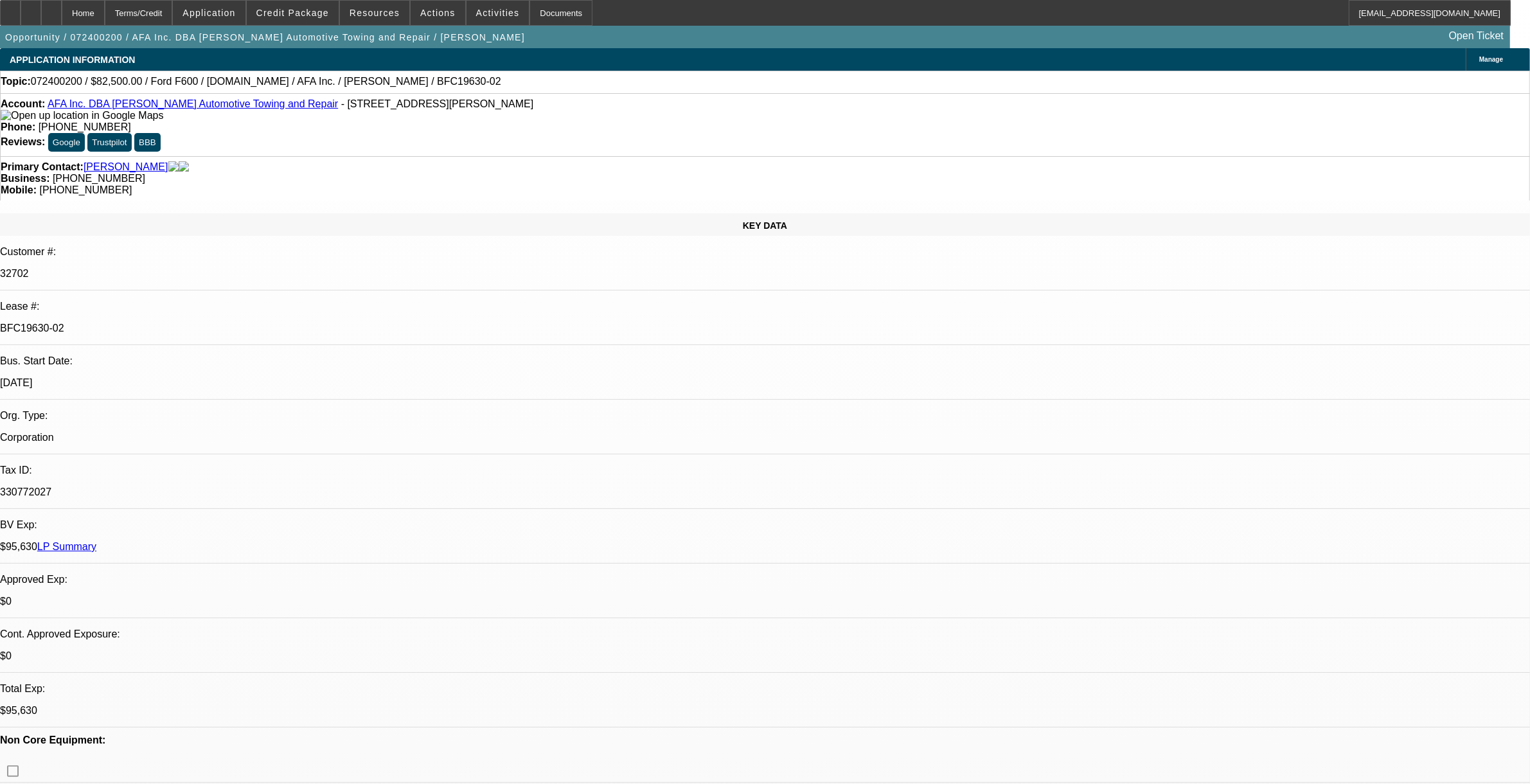
click at [96, 541] on link "LP Summary" at bounding box center [67, 546] width 59 height 11
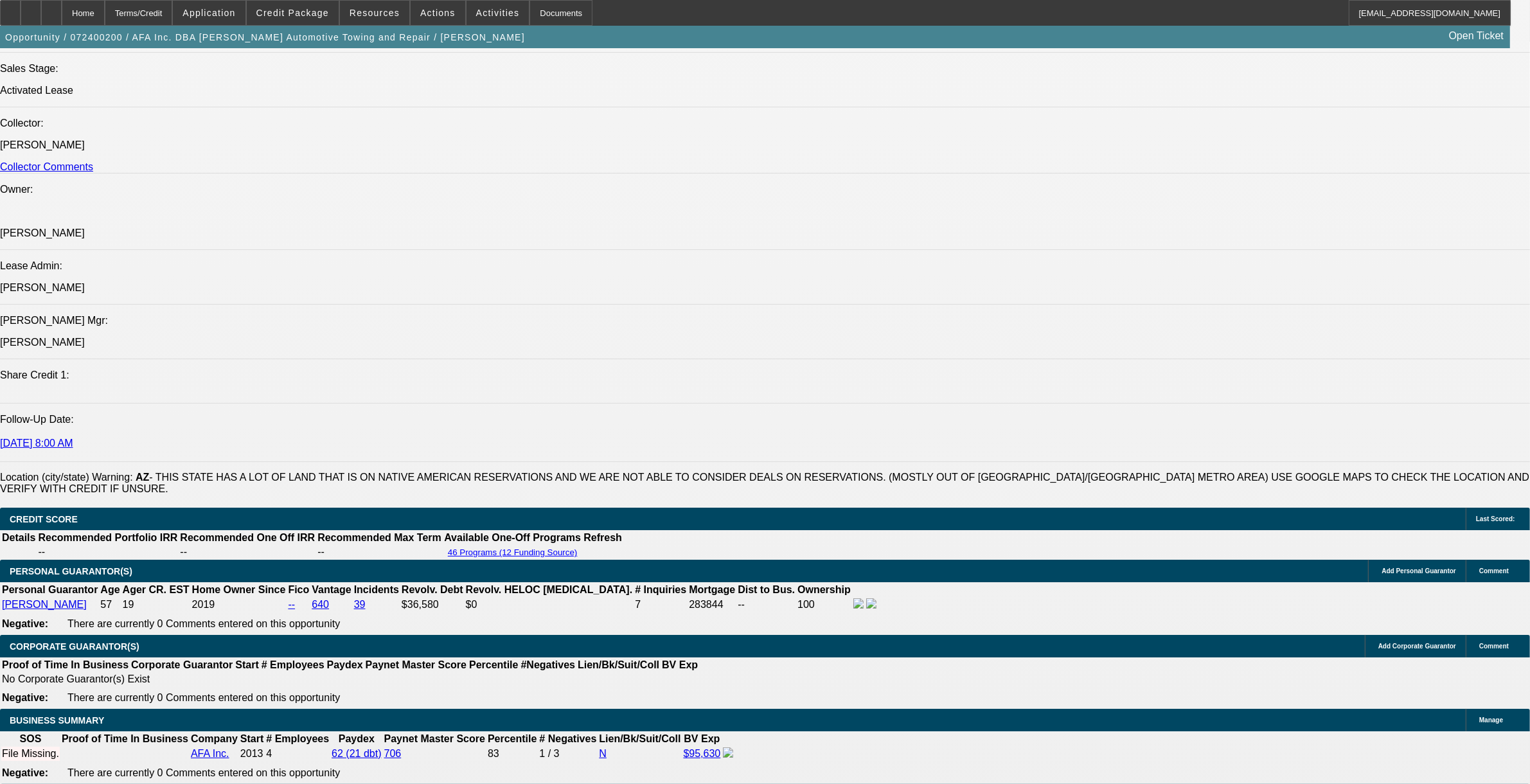
scroll to position [2088, 0]
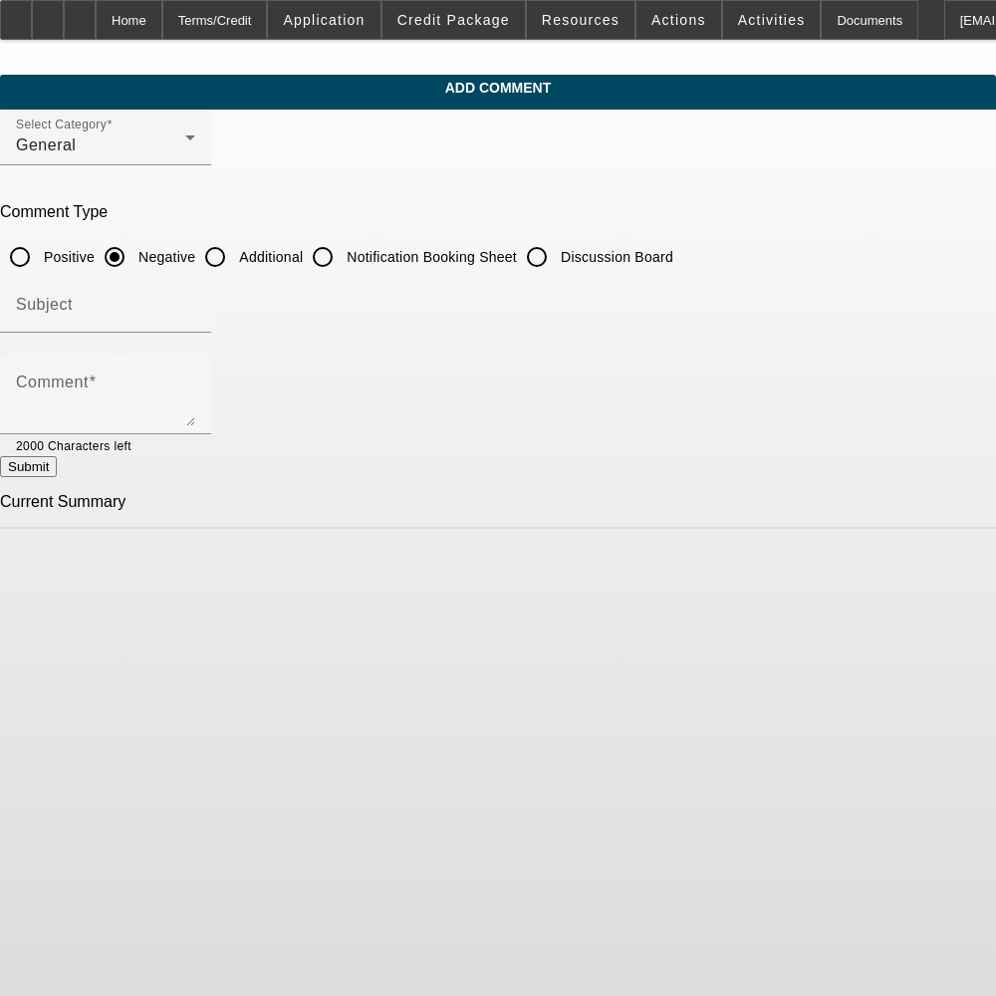
click at [235, 256] on input "Additional" at bounding box center [215, 257] width 40 height 40
radio input "true"
click at [195, 389] on textarea "Comment" at bounding box center [105, 403] width 179 height 48
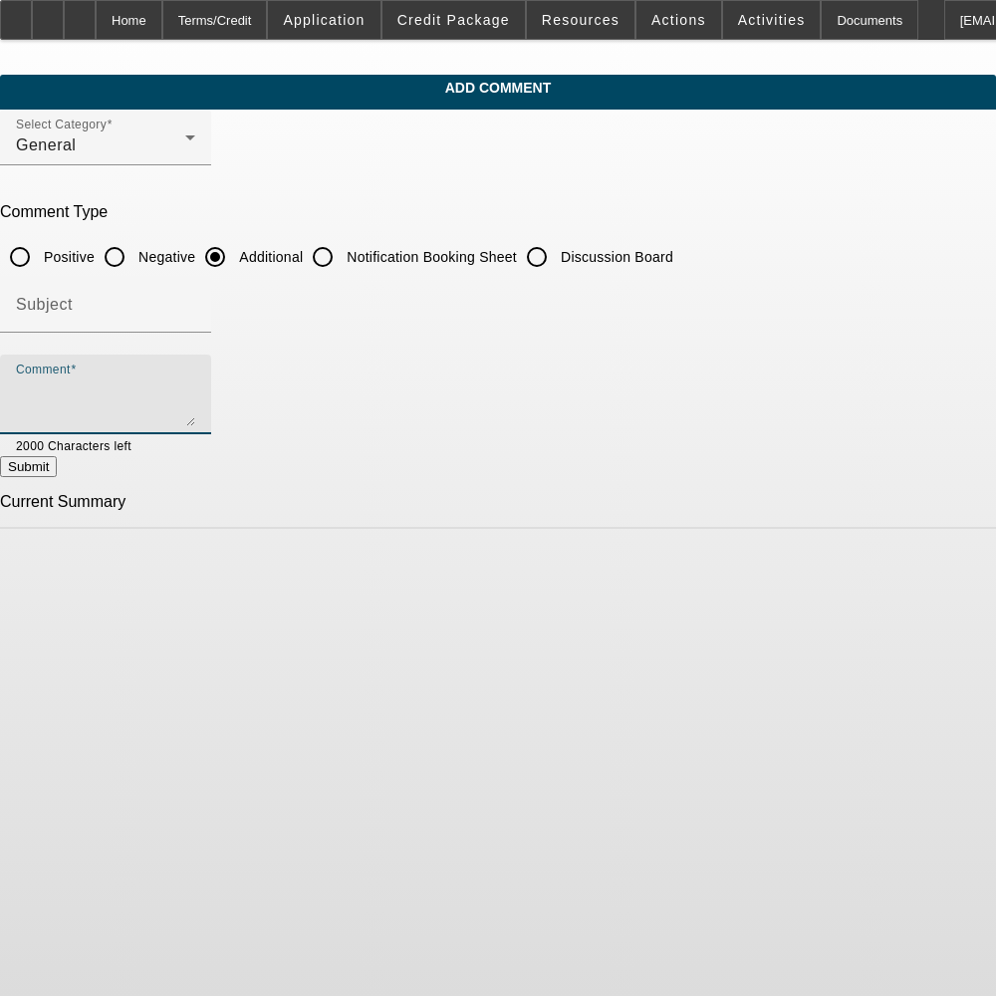
paste textarea "[PERSON_NAME] started [PERSON_NAME] Automotive Towing & Repair as a sole prop i…"
click at [195, 414] on textarea "[PERSON_NAME] started [PERSON_NAME] Automotive Towing & Repair as a sole prop i…" at bounding box center [105, 403] width 179 height 48
type textarea "[PERSON_NAME] started [PERSON_NAME] Automotive Towing & Repair as a sole prop i…"
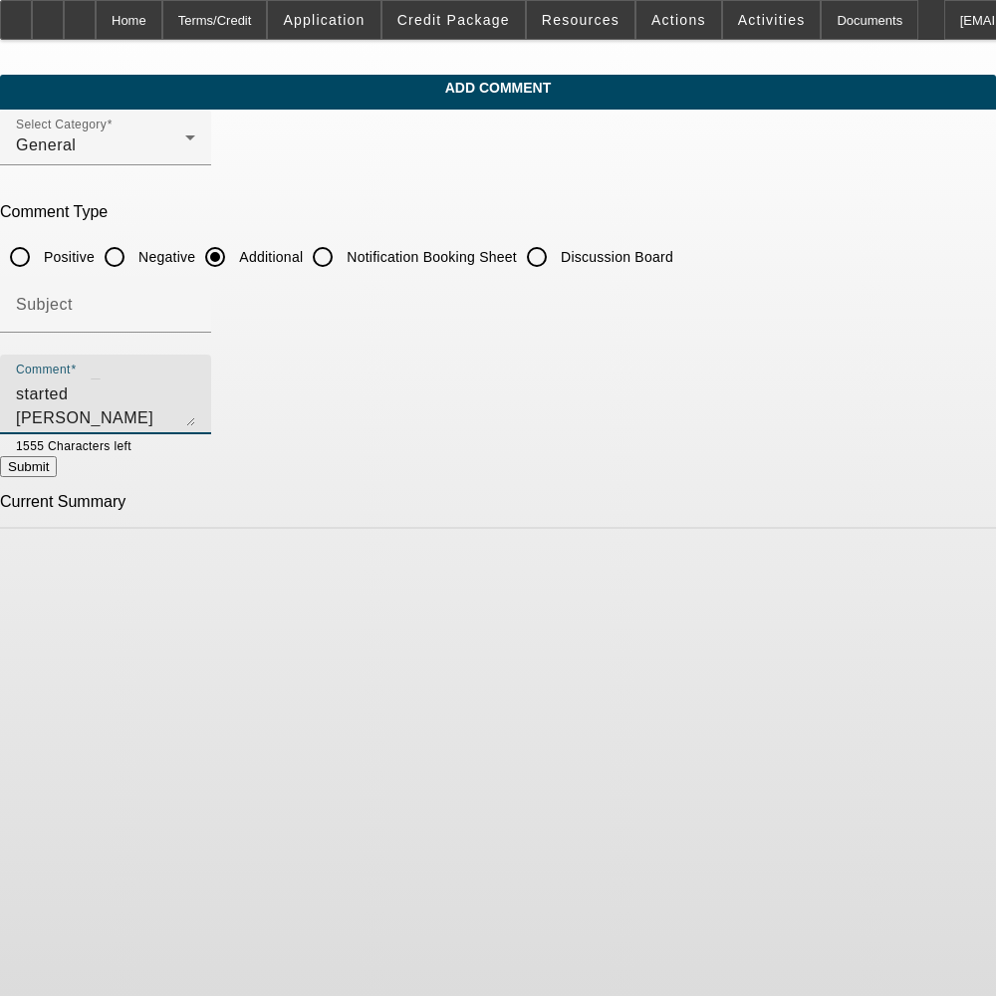
scroll to position [23, 0]
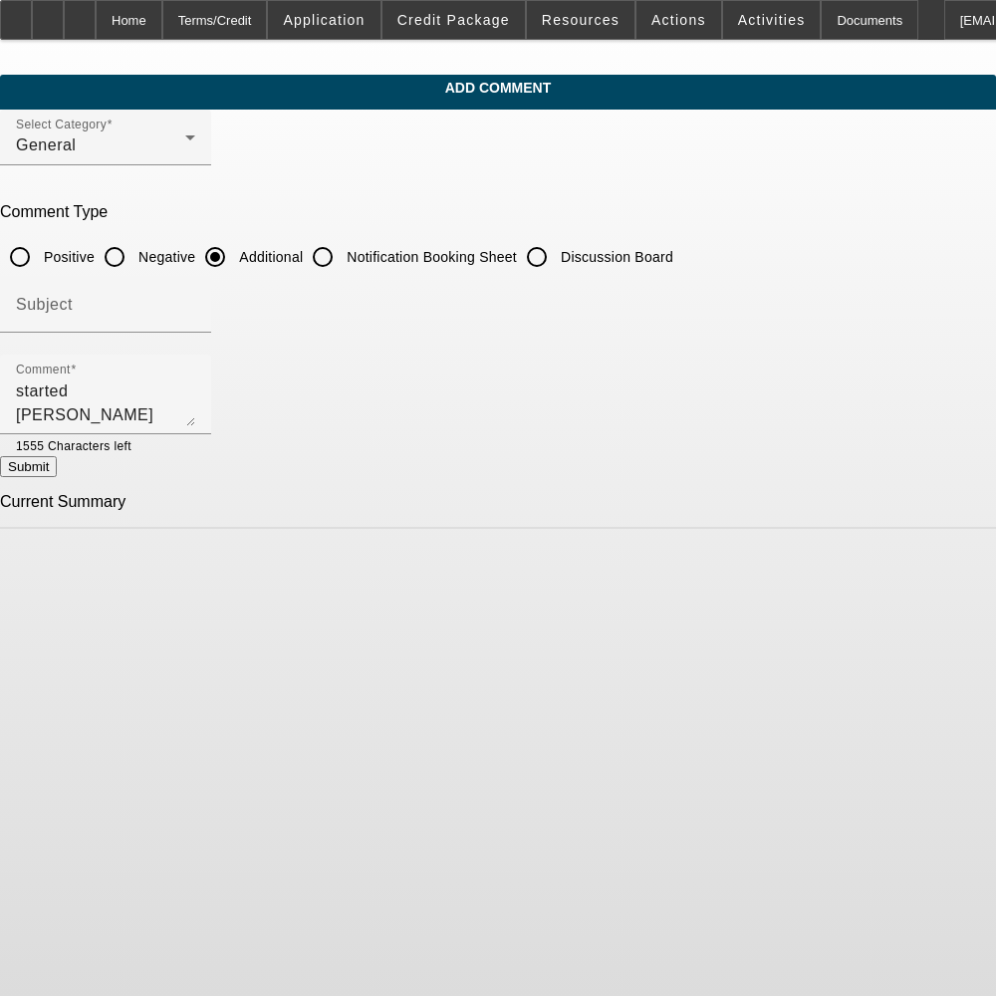
click at [57, 475] on button "Submit" at bounding box center [28, 466] width 57 height 21
radio input "true"
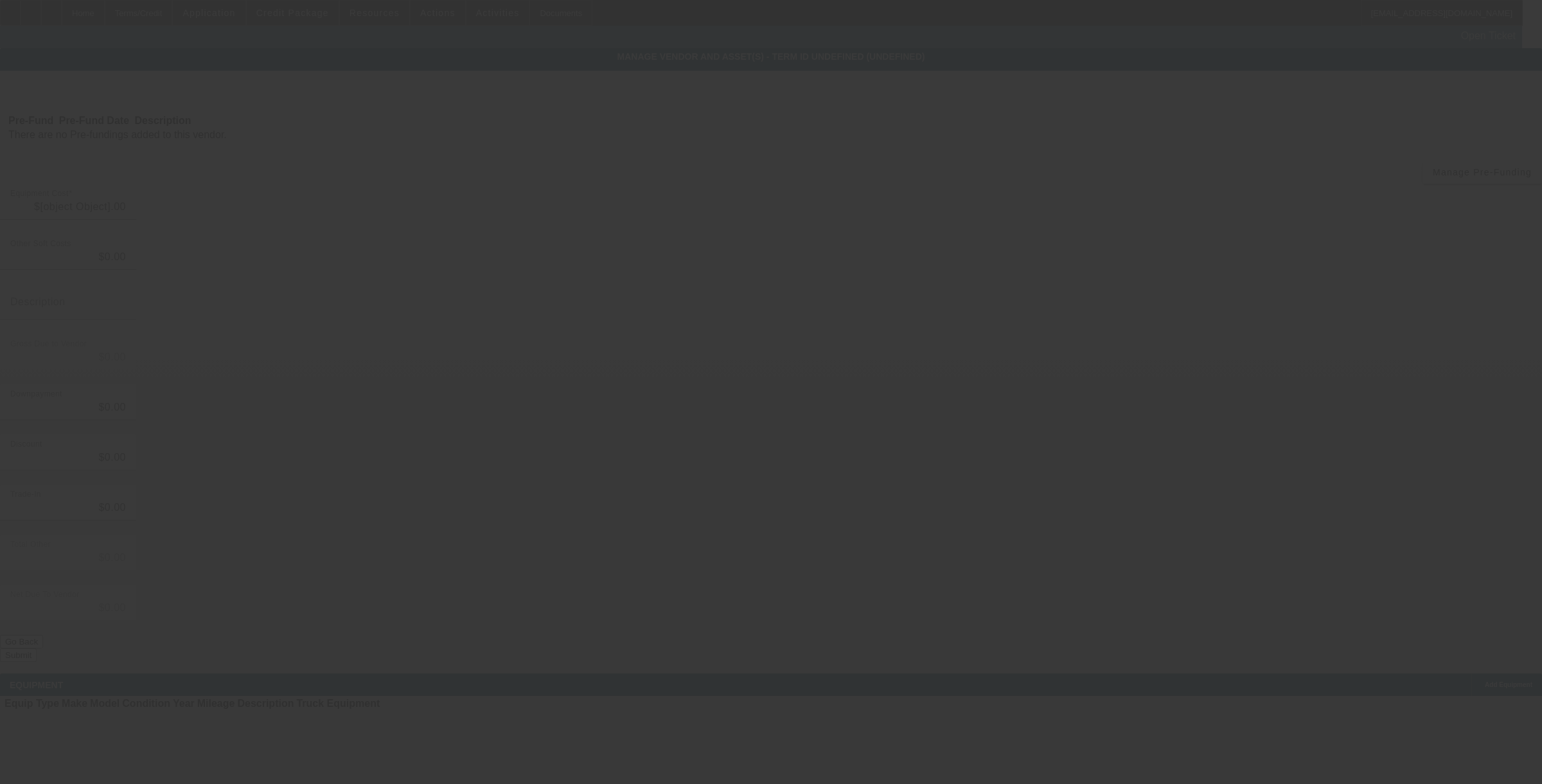
type input "$62,495.00"
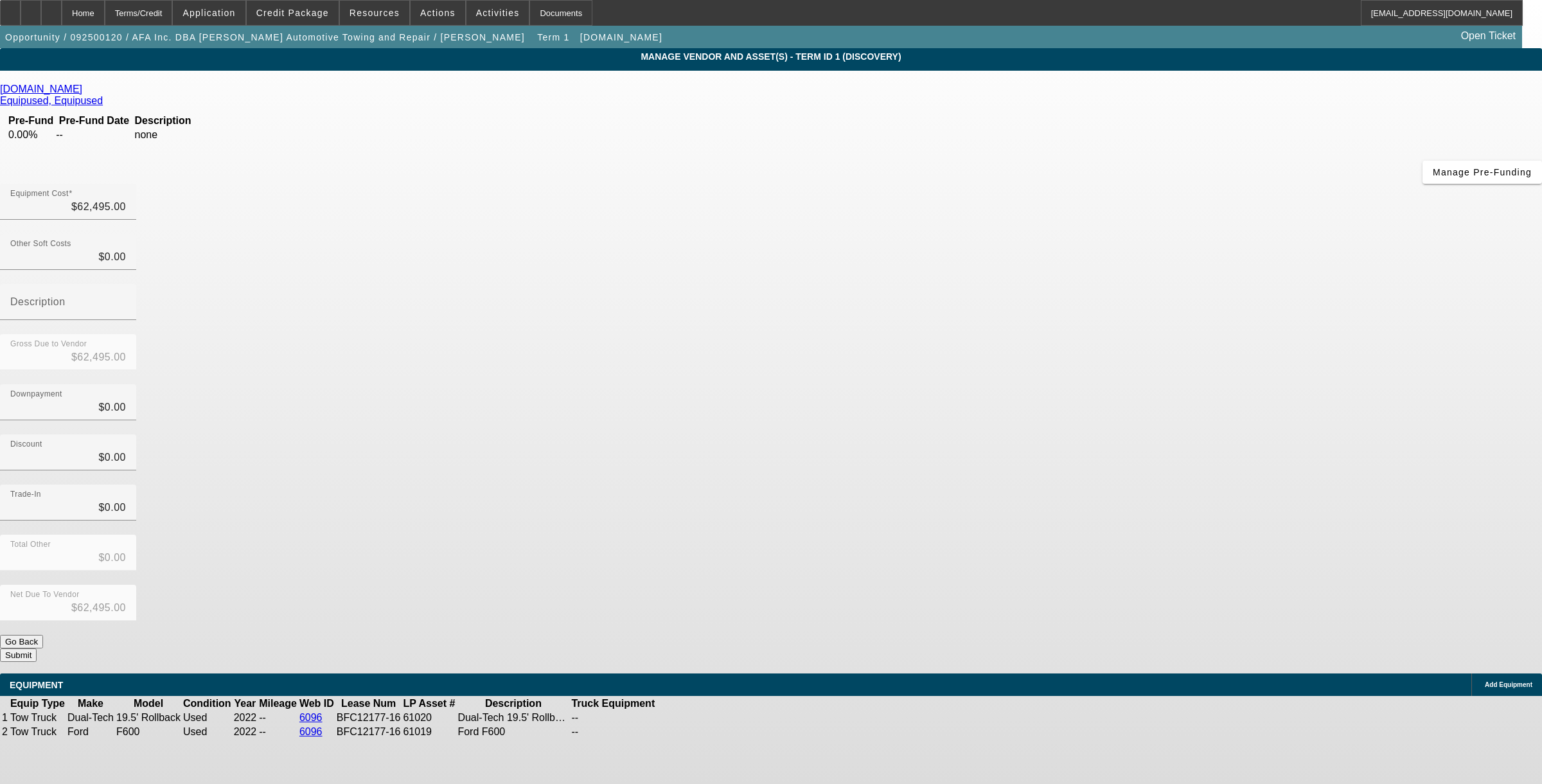
click at [722, 718] on icon at bounding box center [722, 718] width 0 height 0
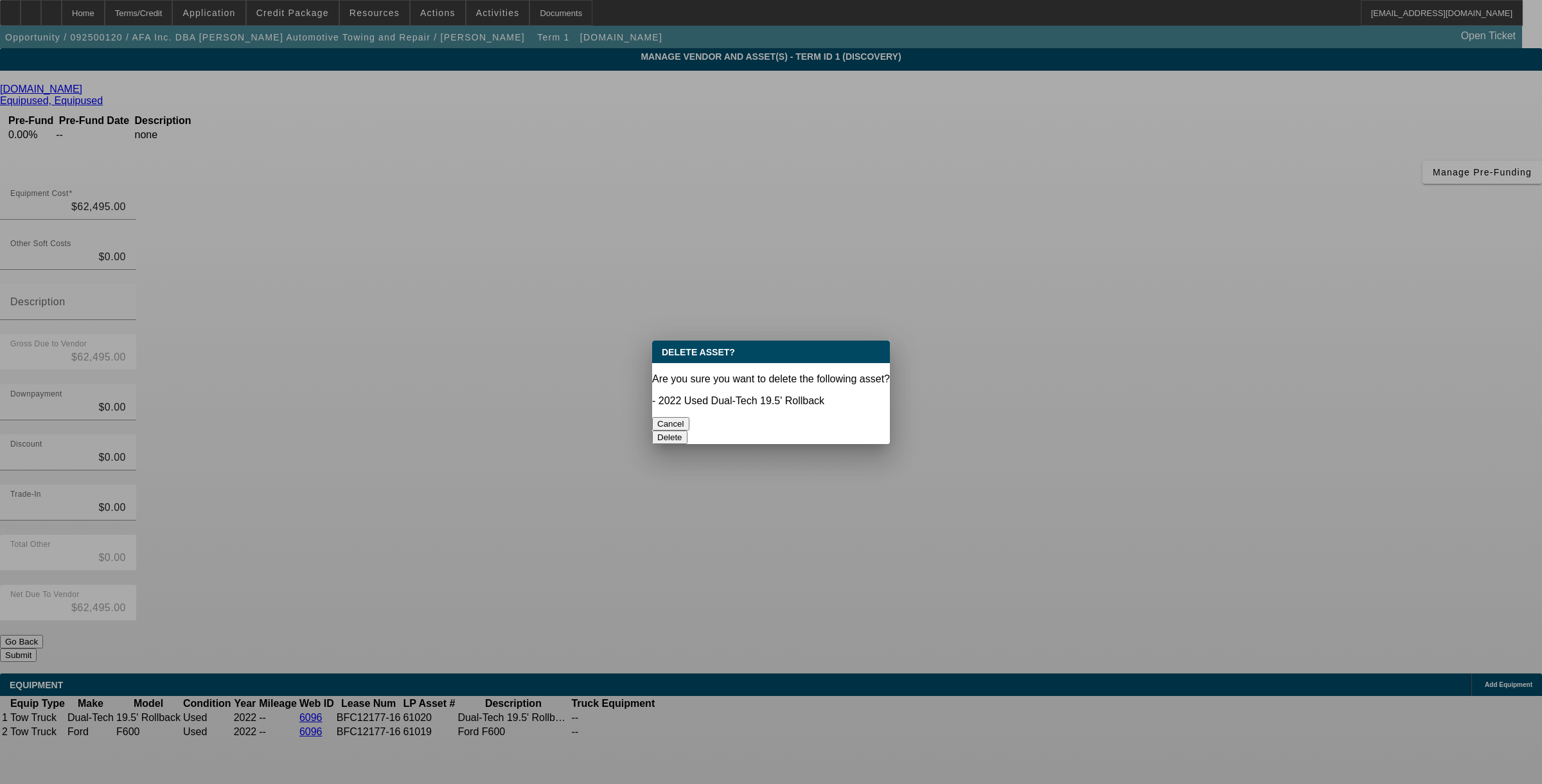
click at [687, 431] on button "Delete" at bounding box center [669, 437] width 35 height 14
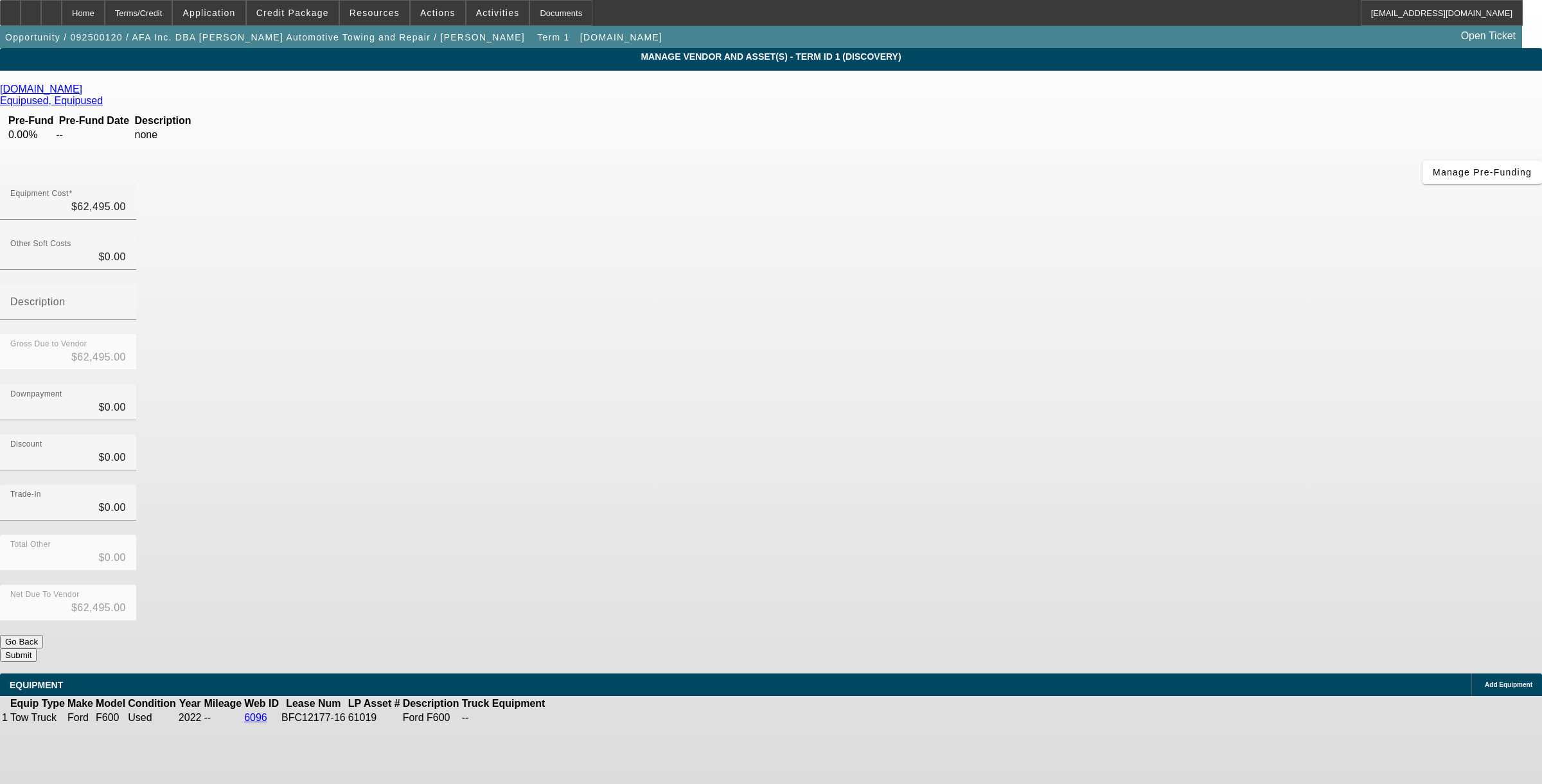
click at [586, 718] on icon at bounding box center [586, 718] width 0 height 0
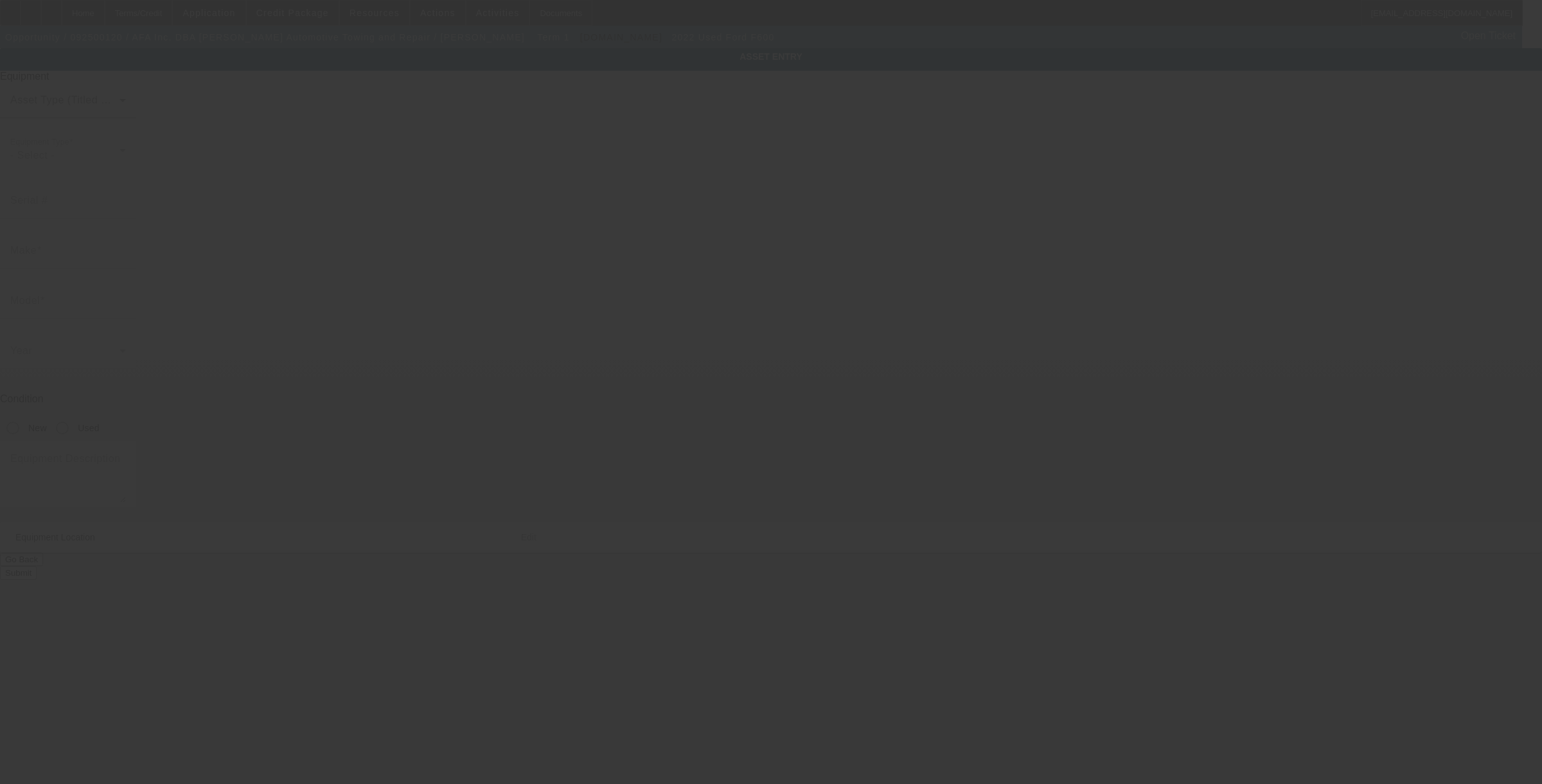
type input "[US_VEHICLE_IDENTIFICATION_NUMBER]"
type input "Ford"
type input "F600"
radio input "true"
type textarea "Ford F600"
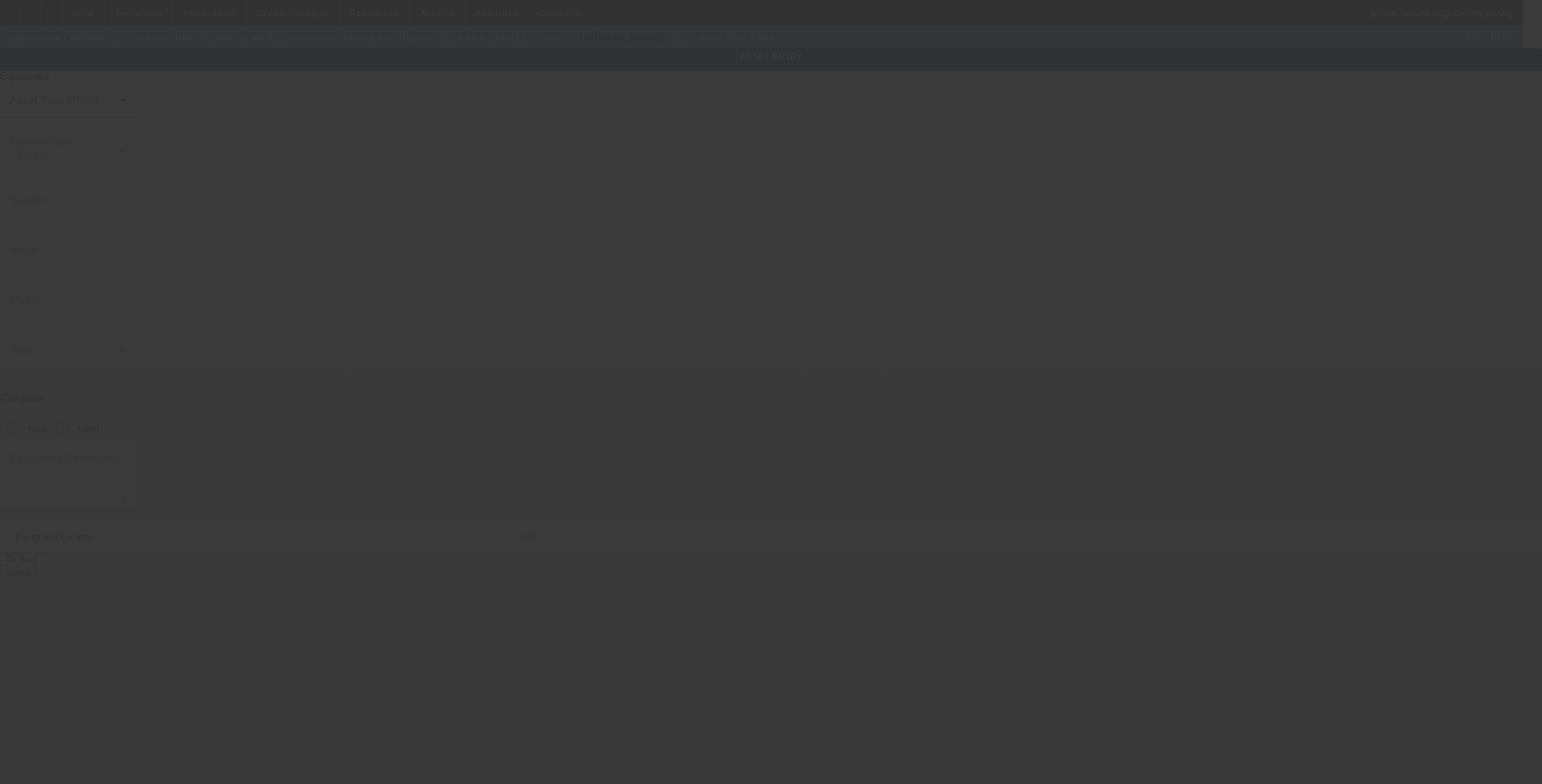
type input "[STREET_ADDRESS]"
type input "[PERSON_NAME]"
type input "86046"
type input "Coconino"
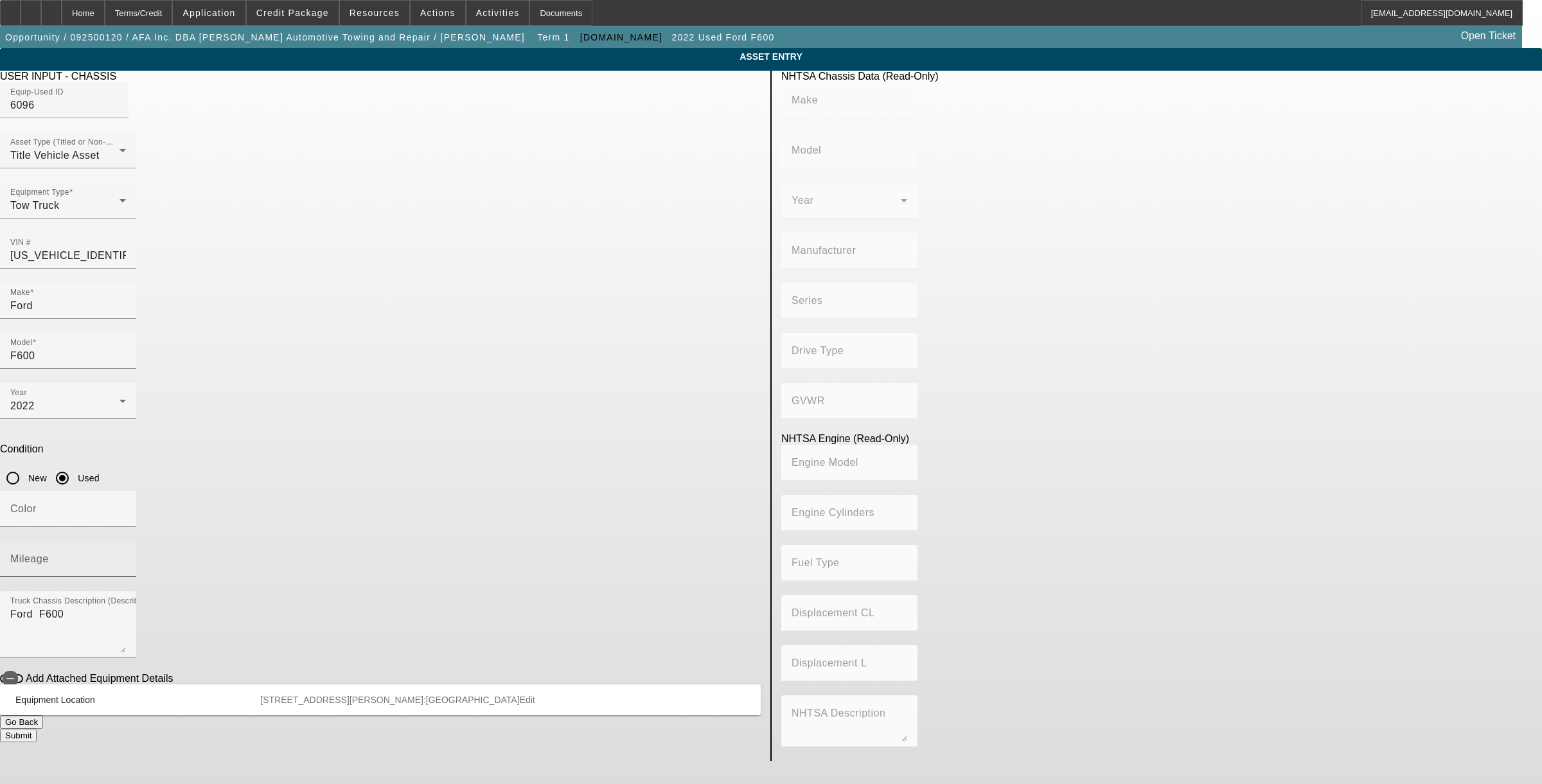
click at [49, 553] on mat-label "Mileage" at bounding box center [30, 558] width 39 height 11
click at [126, 556] on input "Mileage" at bounding box center [68, 564] width 115 height 15
type input "32757"
click at [16, 672] on icon "button" at bounding box center [10, 678] width 12 height 12
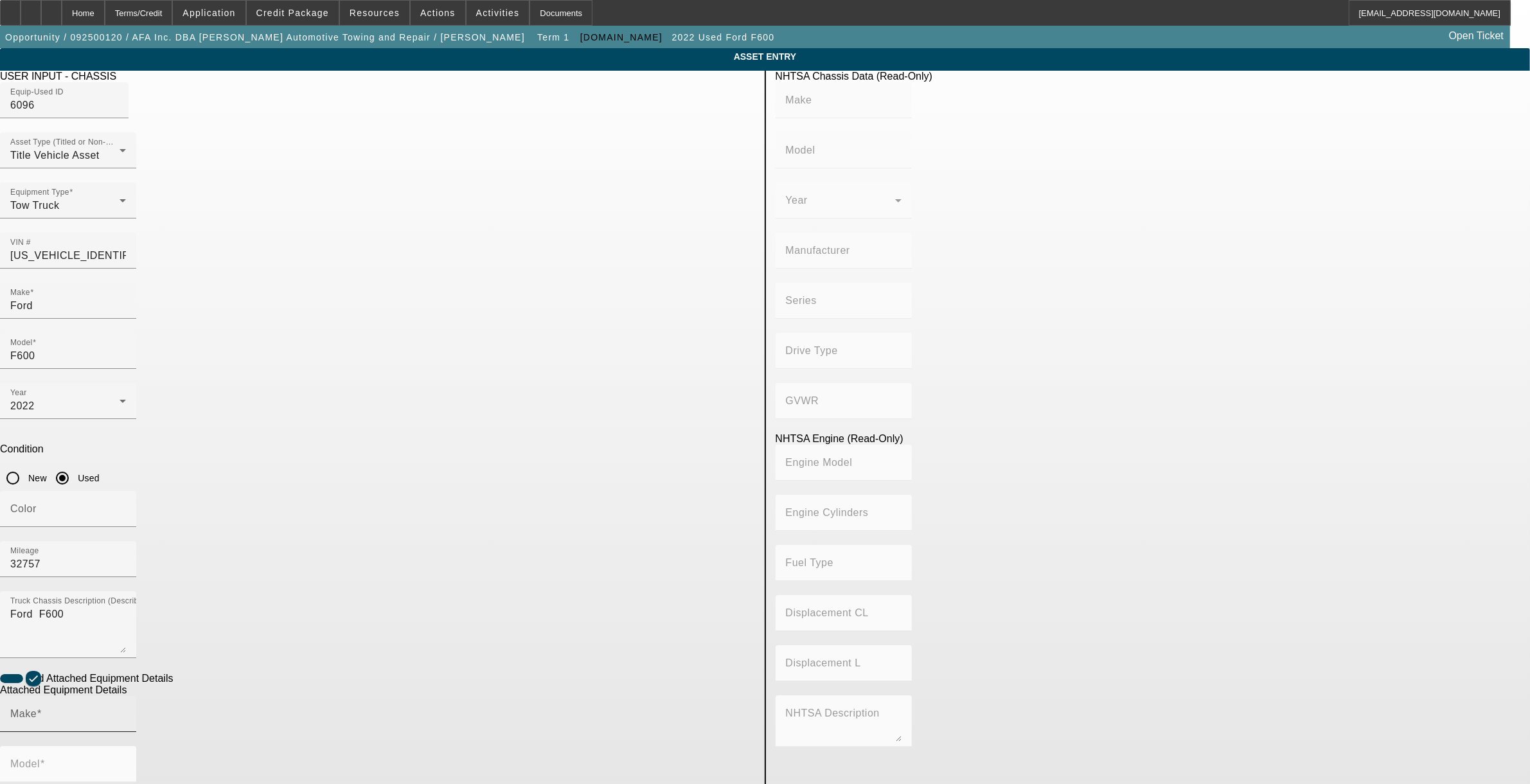
click at [126, 711] on input "Make" at bounding box center [68, 719] width 115 height 15
drag, startPoint x: 455, startPoint y: 577, endPoint x: 323, endPoint y: 558, distance: 133.4
click at [322, 558] on app-asset-collateral-manage "ASSET ENTRY Delete asset USER INPUT - CHASSIS Equip-Used ID 6096 Asset Type (Ti…" at bounding box center [765, 573] width 1530 height 1050
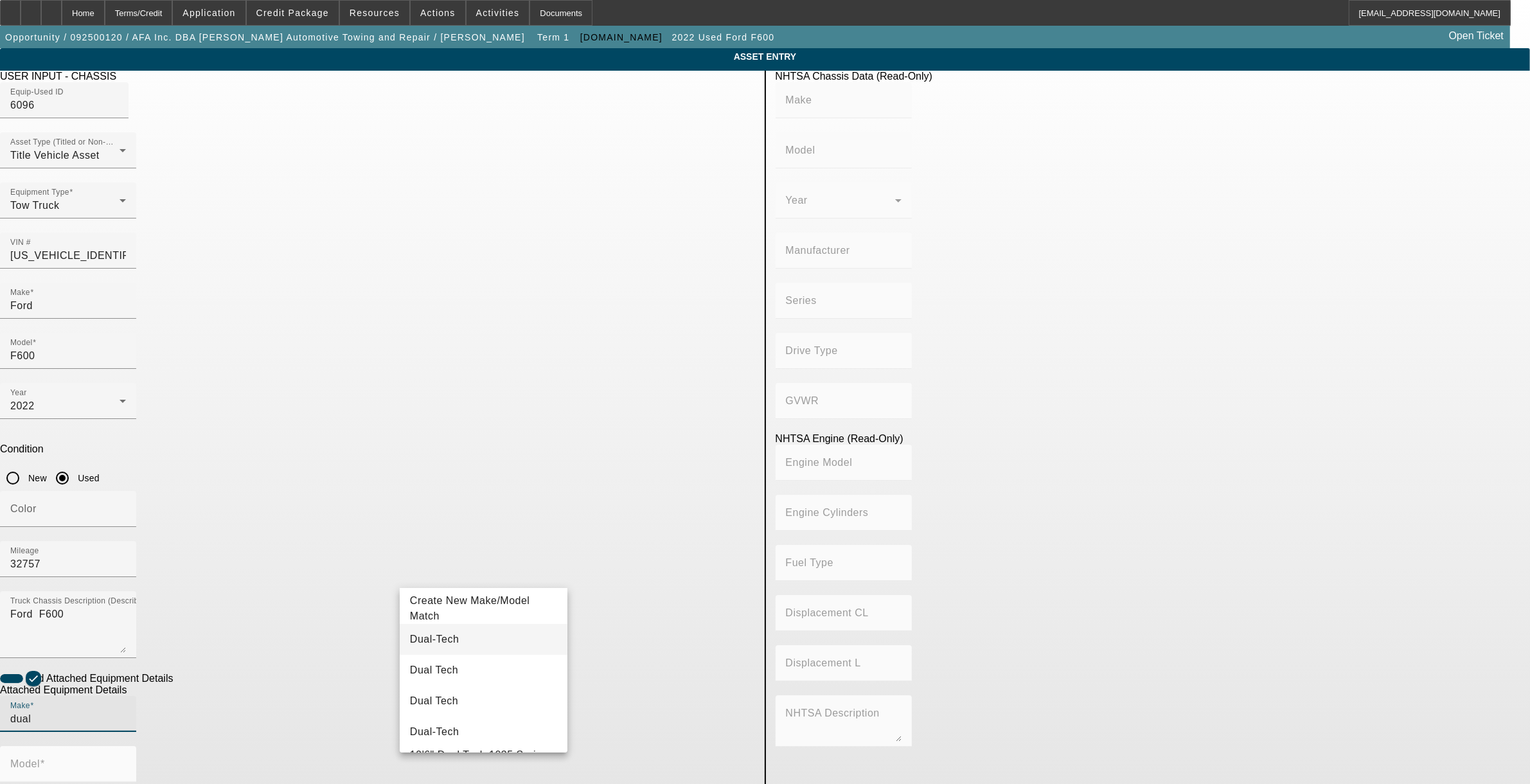
click at [448, 640] on mat-option "Dual-Tech" at bounding box center [484, 640] width 168 height 31
type input "Dual-Tech"
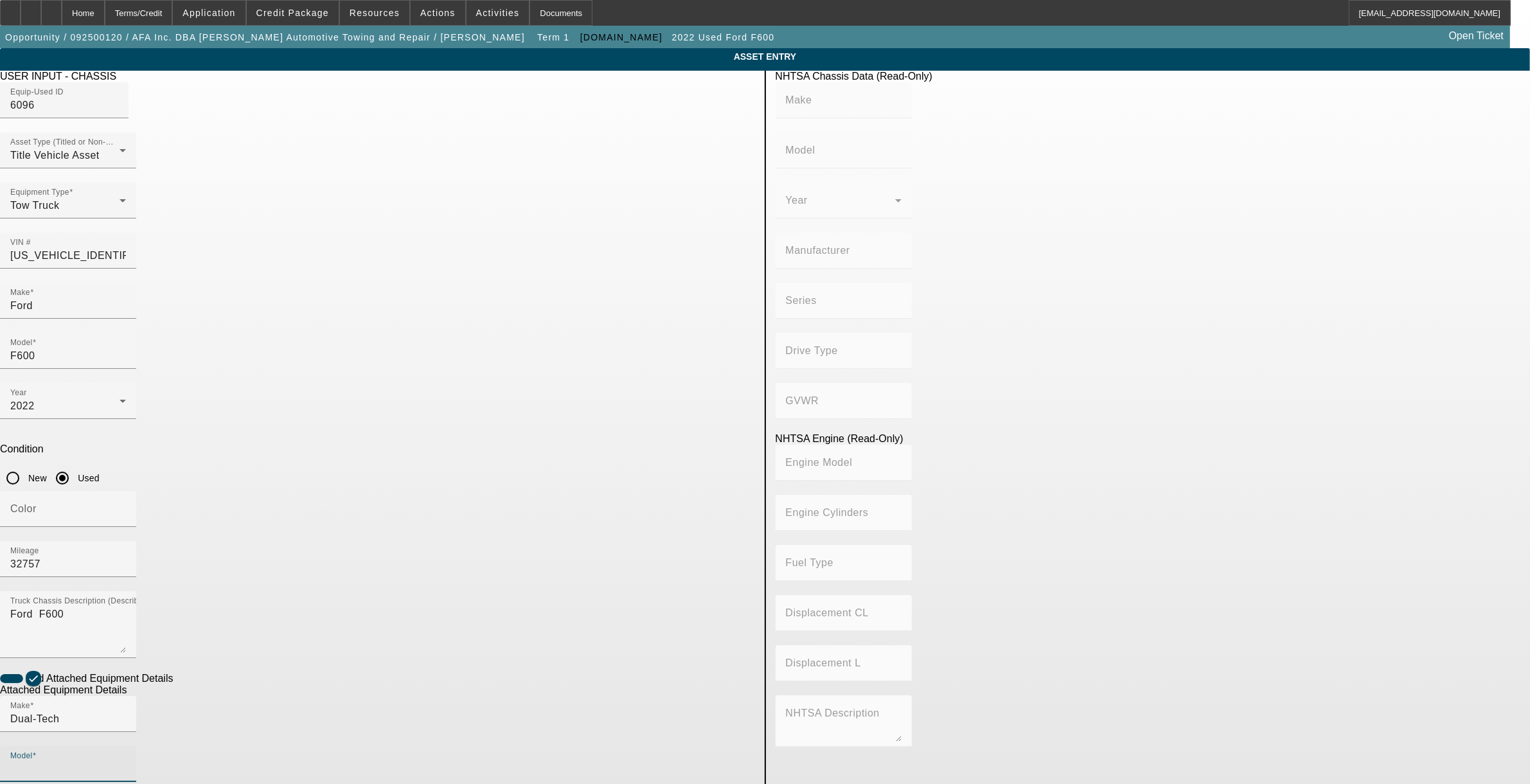
click at [126, 761] on input "Model" at bounding box center [68, 769] width 115 height 15
type input "g"
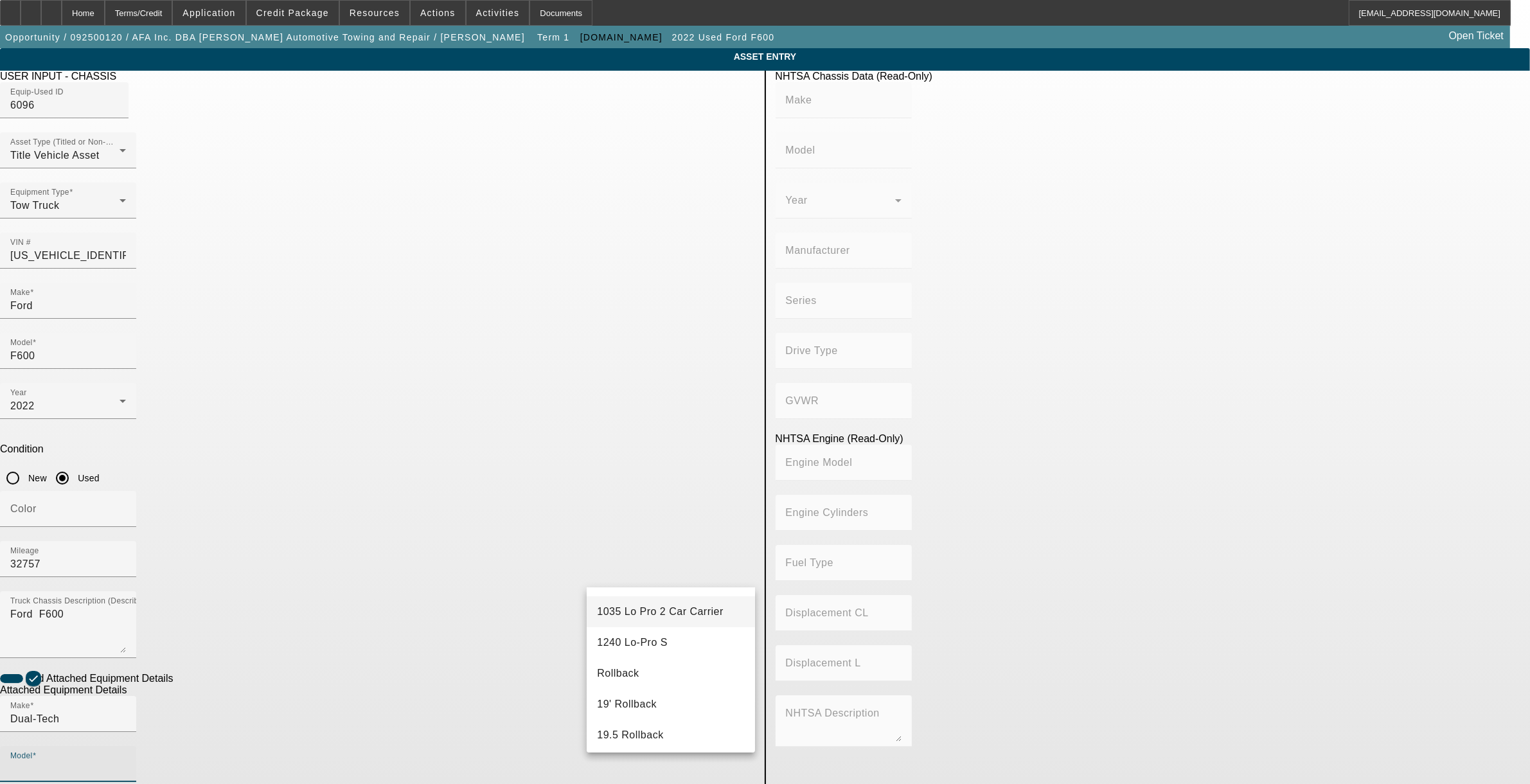
scroll to position [241, 0]
click at [660, 682] on mat-option "19' Rollback" at bounding box center [671, 676] width 168 height 31
type input "19' Rollback"
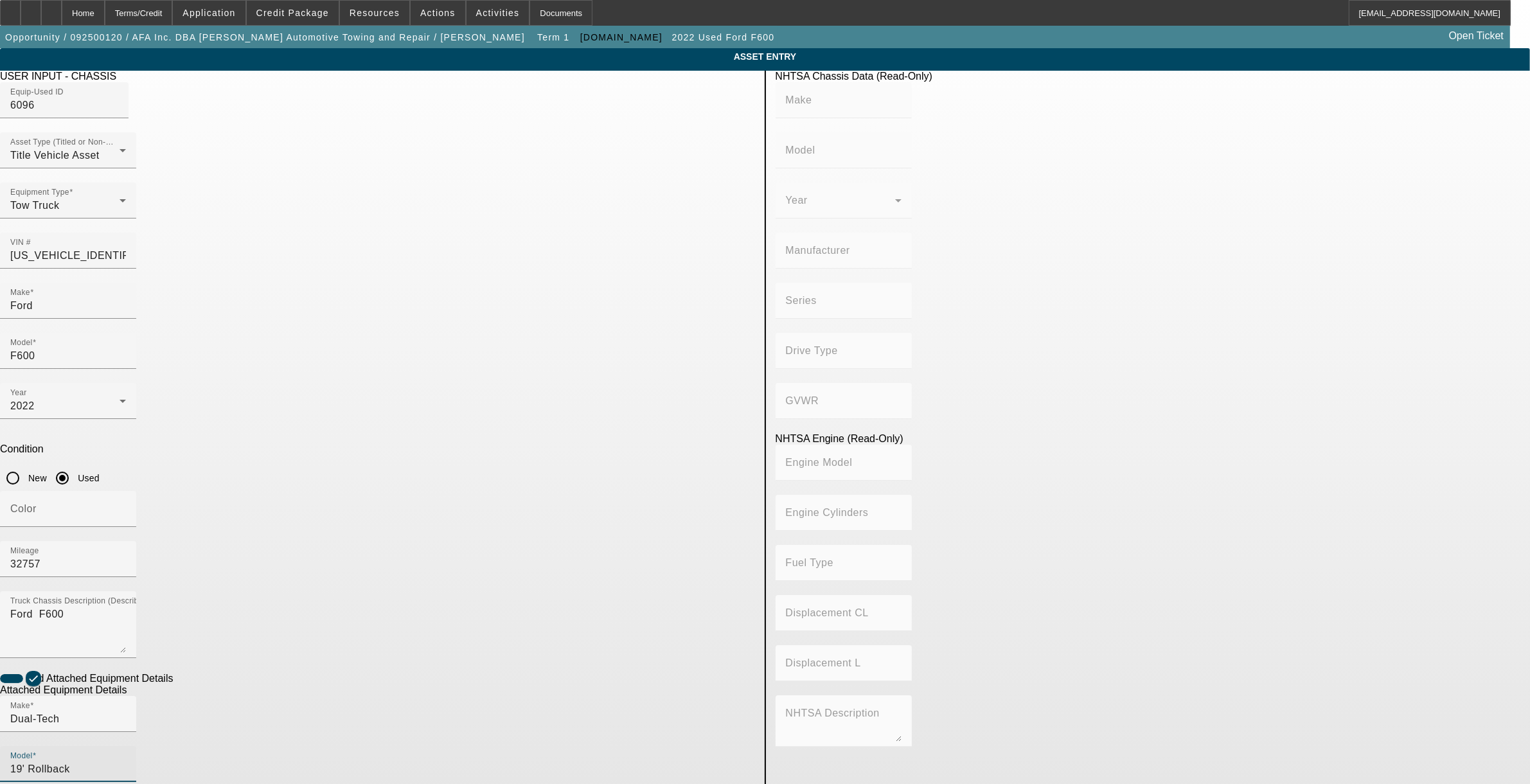
radio input "true"
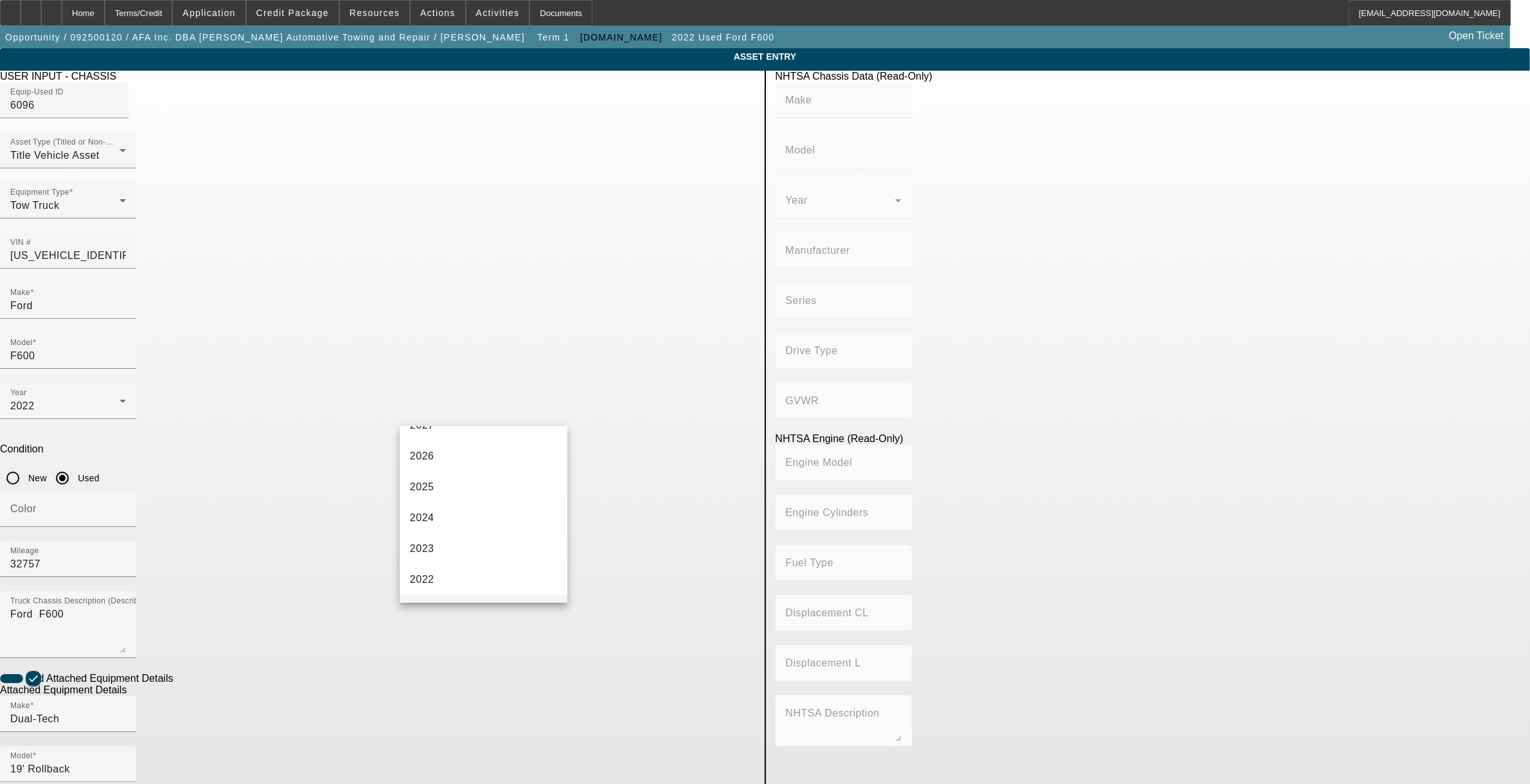
scroll to position [81, 0]
click at [460, 553] on mat-option "2022" at bounding box center [484, 551] width 168 height 31
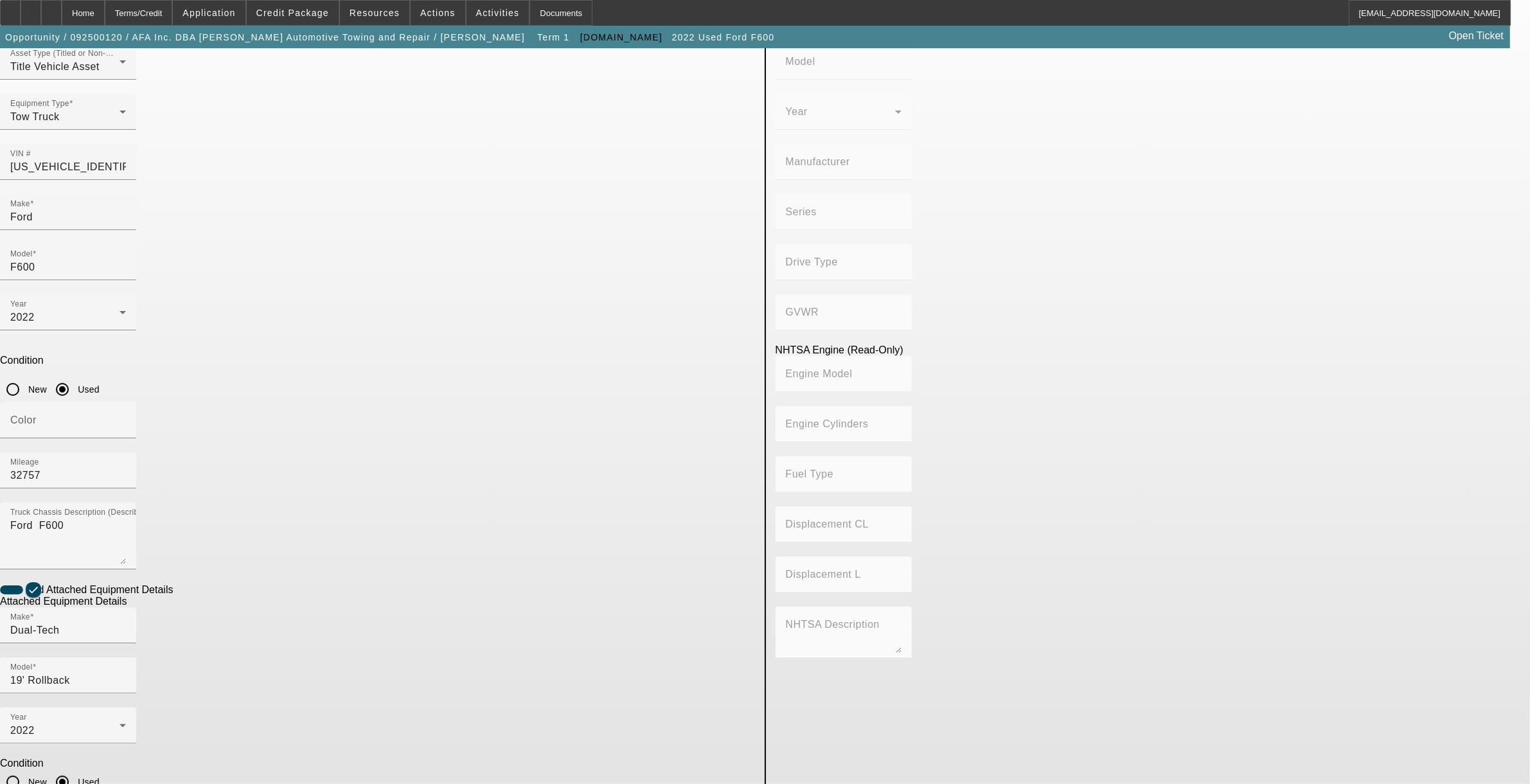
scroll to position [97, 0]
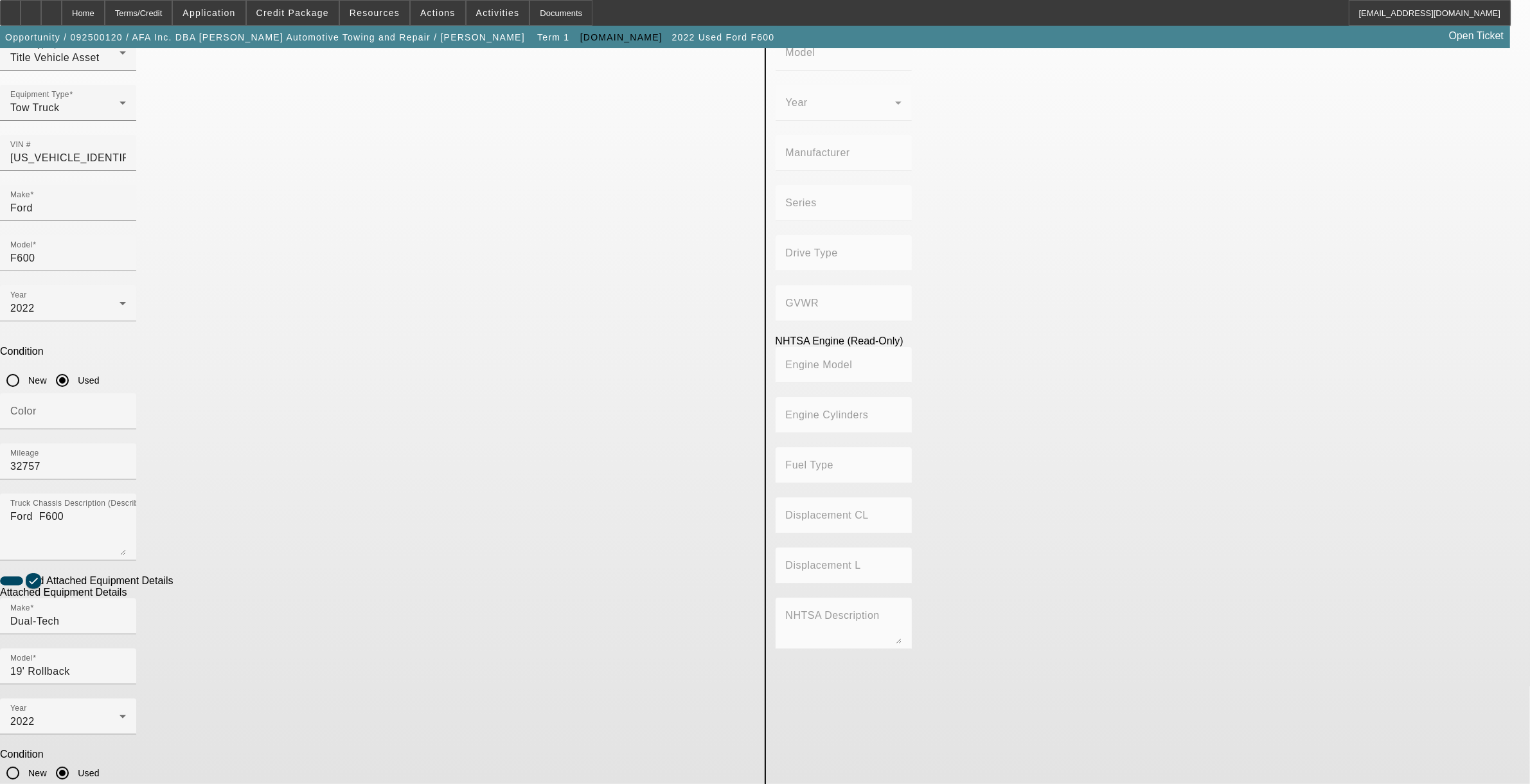
type textarea "rollback"
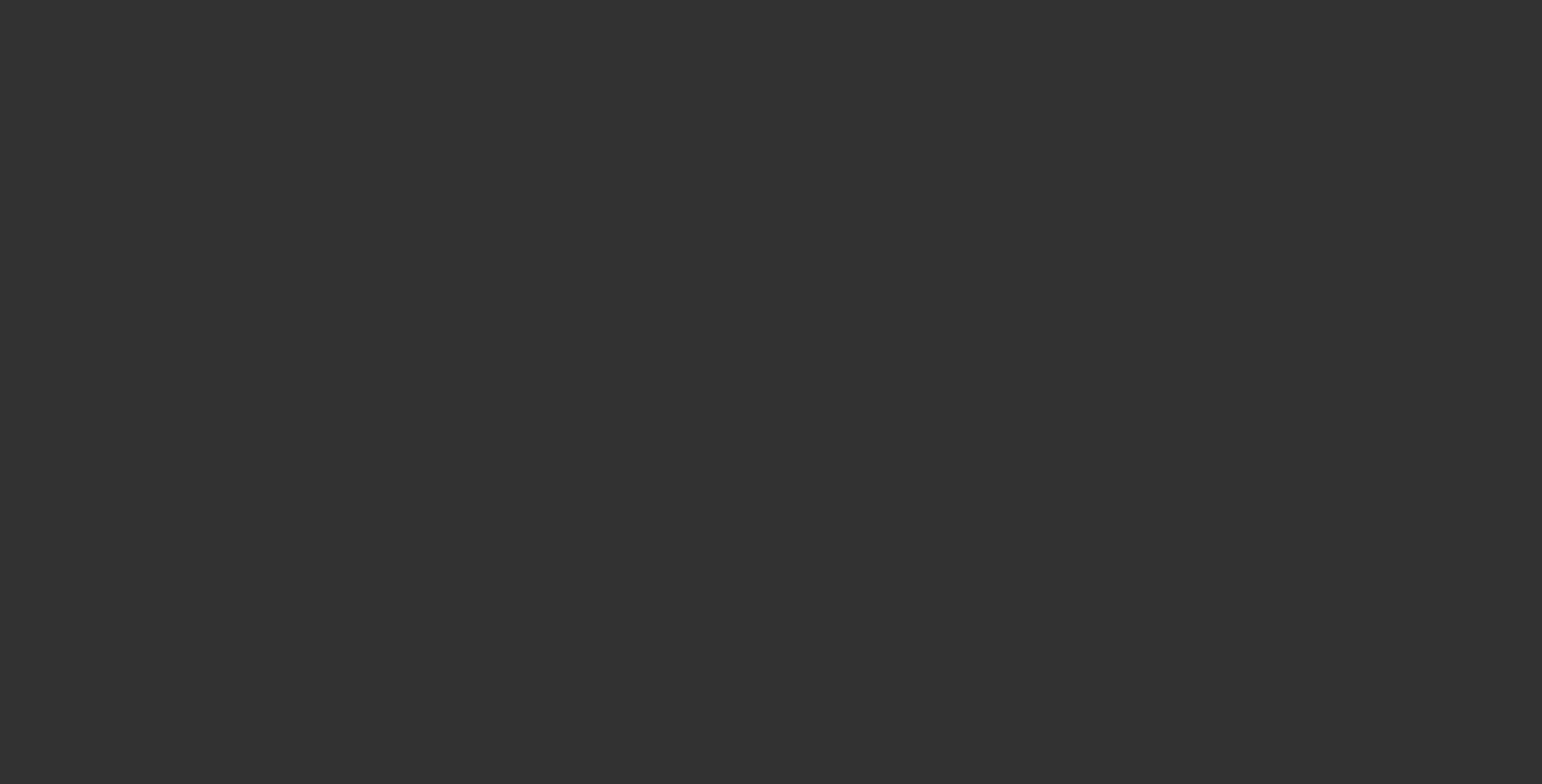
type input "$62,495.00"
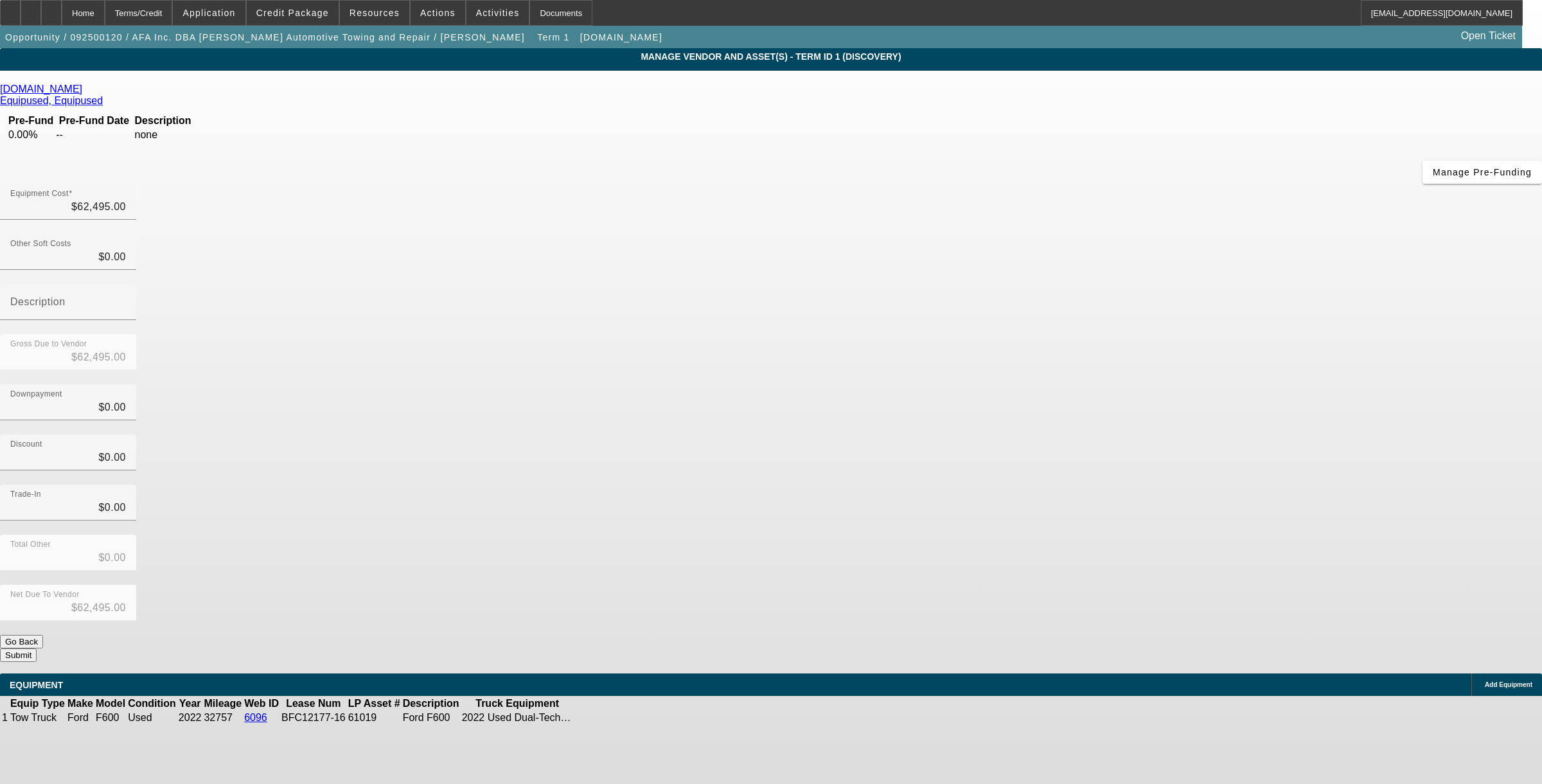
click at [1042, 585] on div "Net Due To Vendor $62,495.00" at bounding box center [771, 610] width 1542 height 50
click at [37, 648] on button "Submit" at bounding box center [18, 654] width 37 height 14
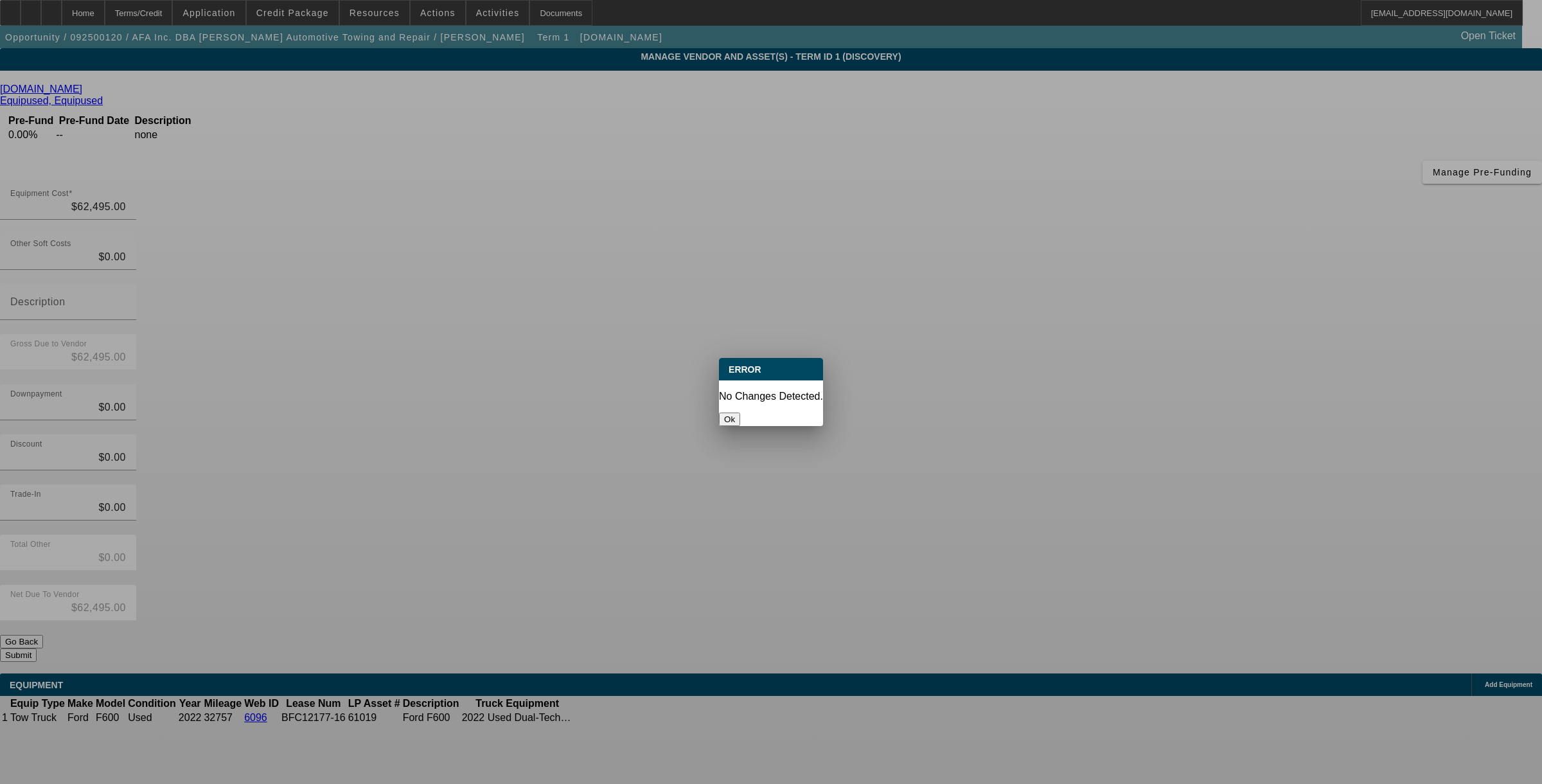
drag, startPoint x: 788, startPoint y: 408, endPoint x: 766, endPoint y: 397, distance: 24.6
click at [740, 413] on button "Ok" at bounding box center [729, 419] width 21 height 14
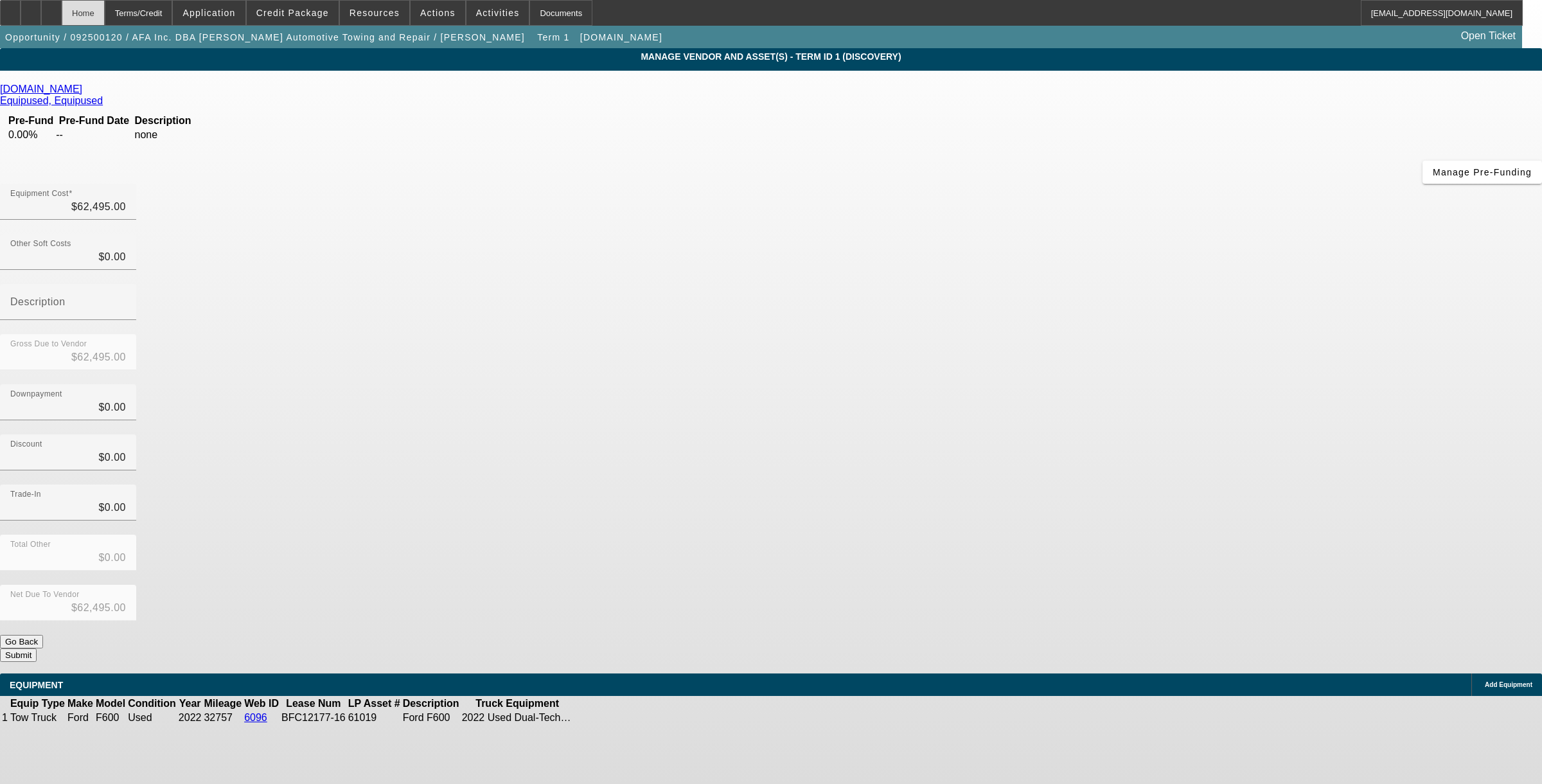
click at [104, 21] on div "Home" at bounding box center [83, 13] width 43 height 26
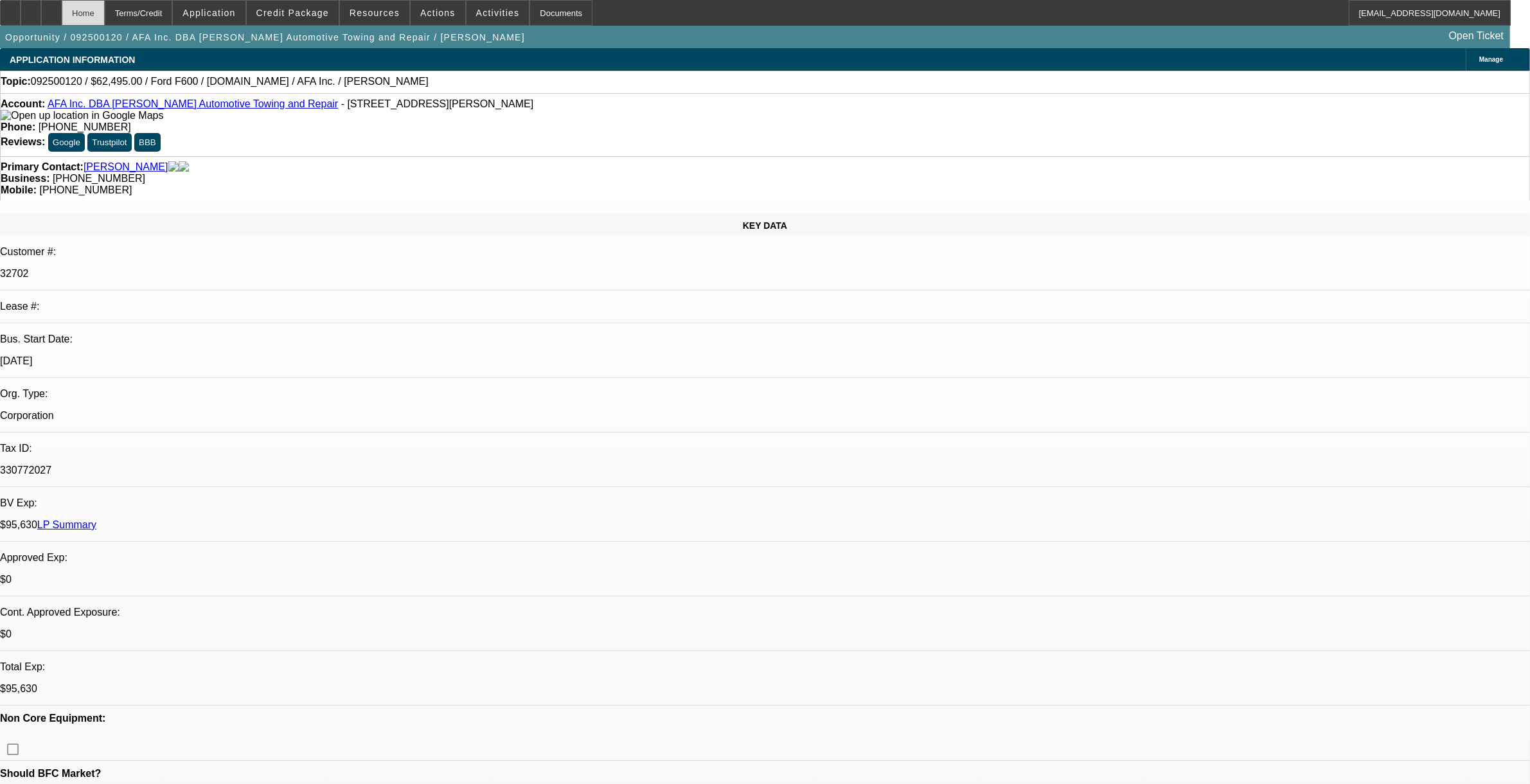
select select "0"
select select "2"
select select "0.1"
select select "4"
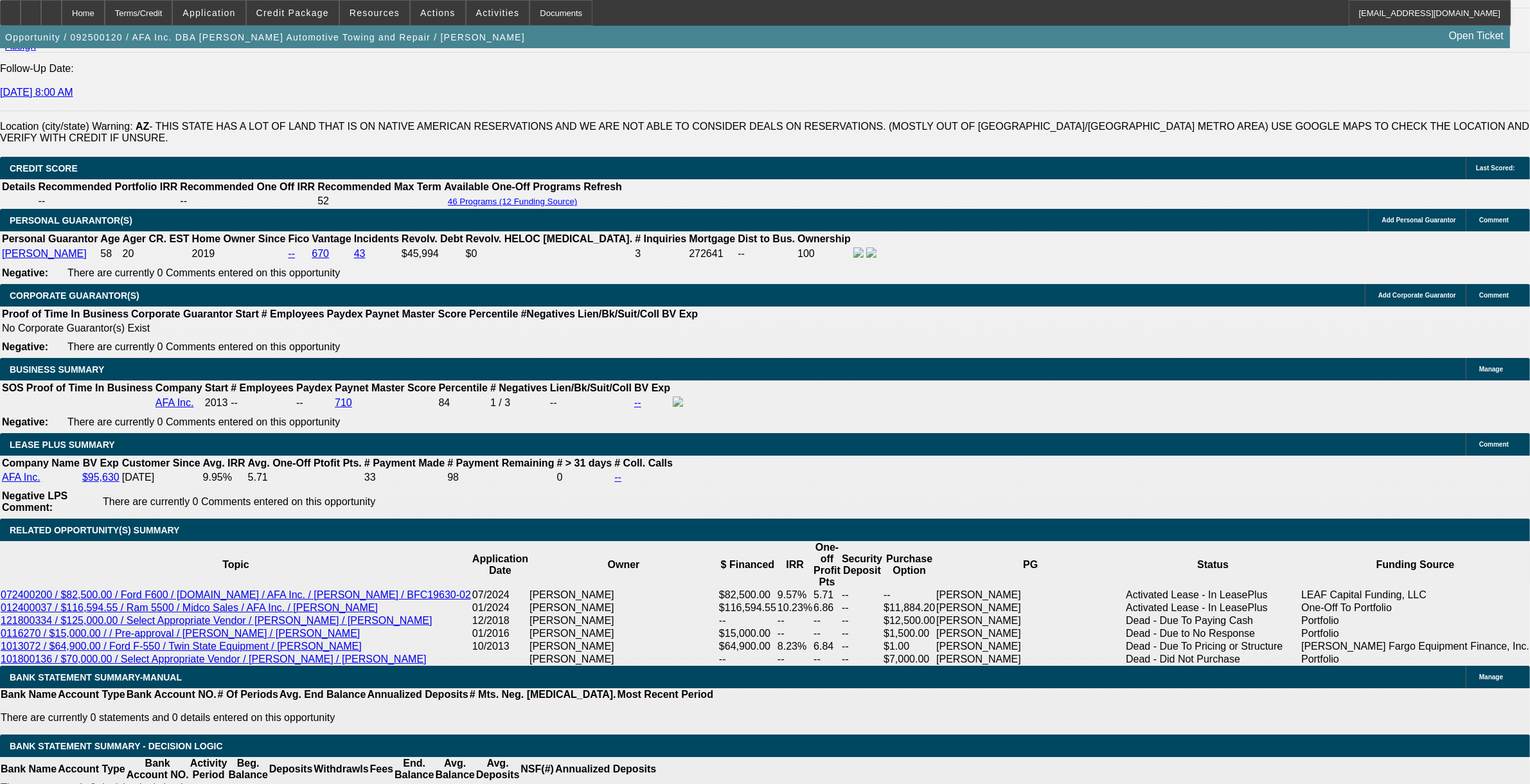
scroll to position [1767, 0]
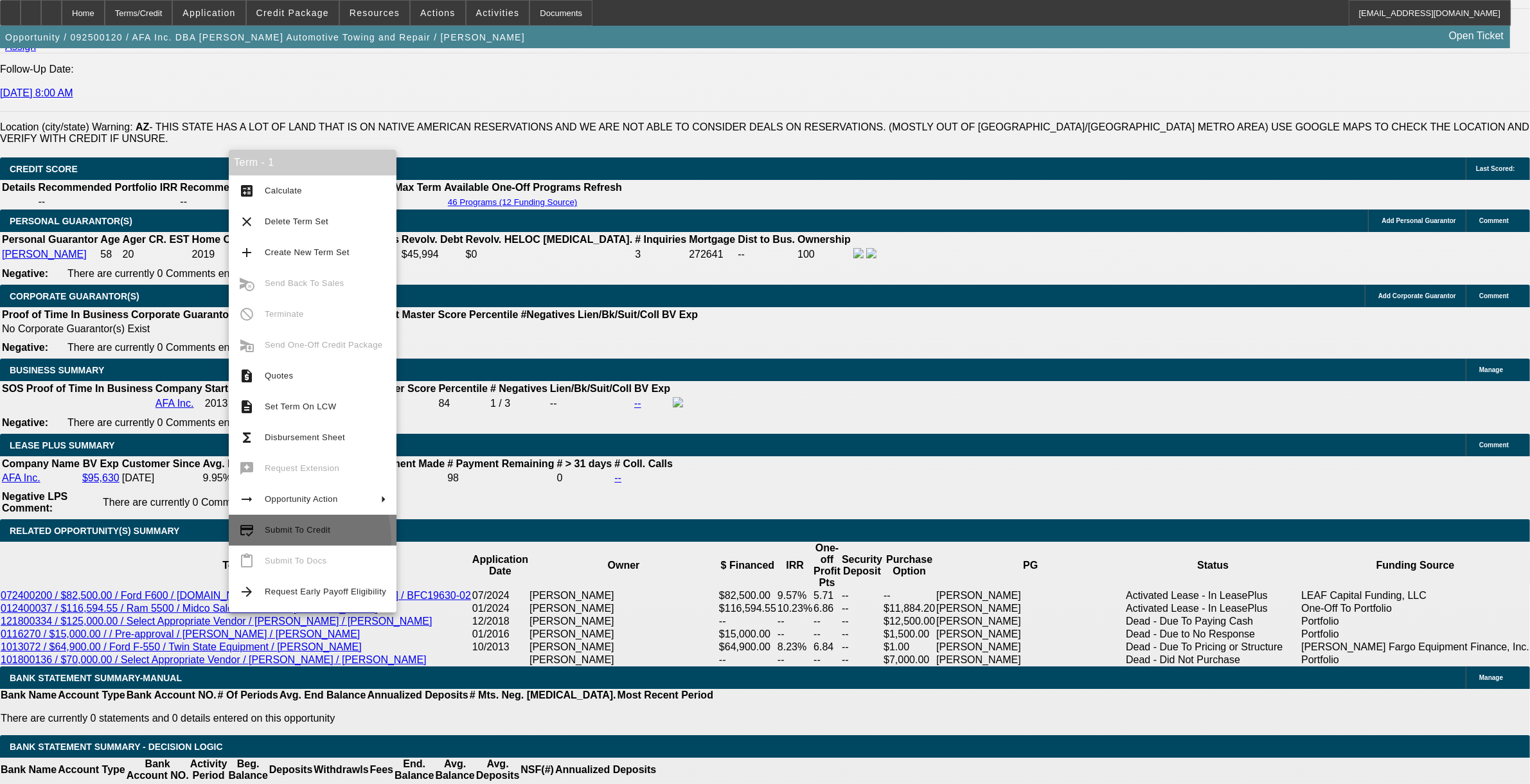
click at [275, 541] on button "credit_score Submit To Credit" at bounding box center [313, 530] width 168 height 31
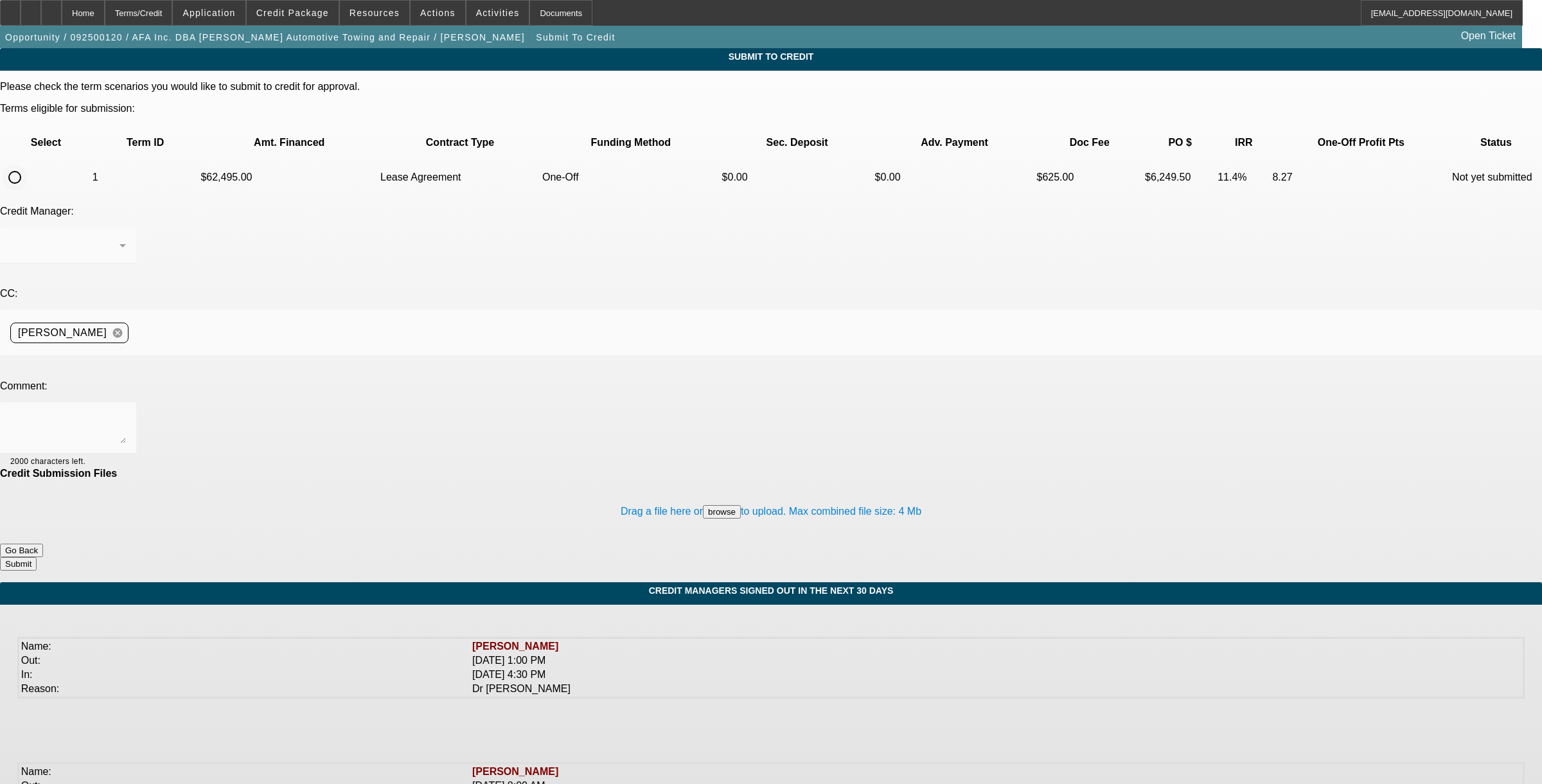
click at [28, 164] on input "radio" at bounding box center [15, 177] width 26 height 26
radio input "true"
click at [126, 413] on textarea at bounding box center [68, 428] width 115 height 31
type textarea "please send to first common. Nick"
click at [37, 557] on button "Submit" at bounding box center [18, 564] width 37 height 14
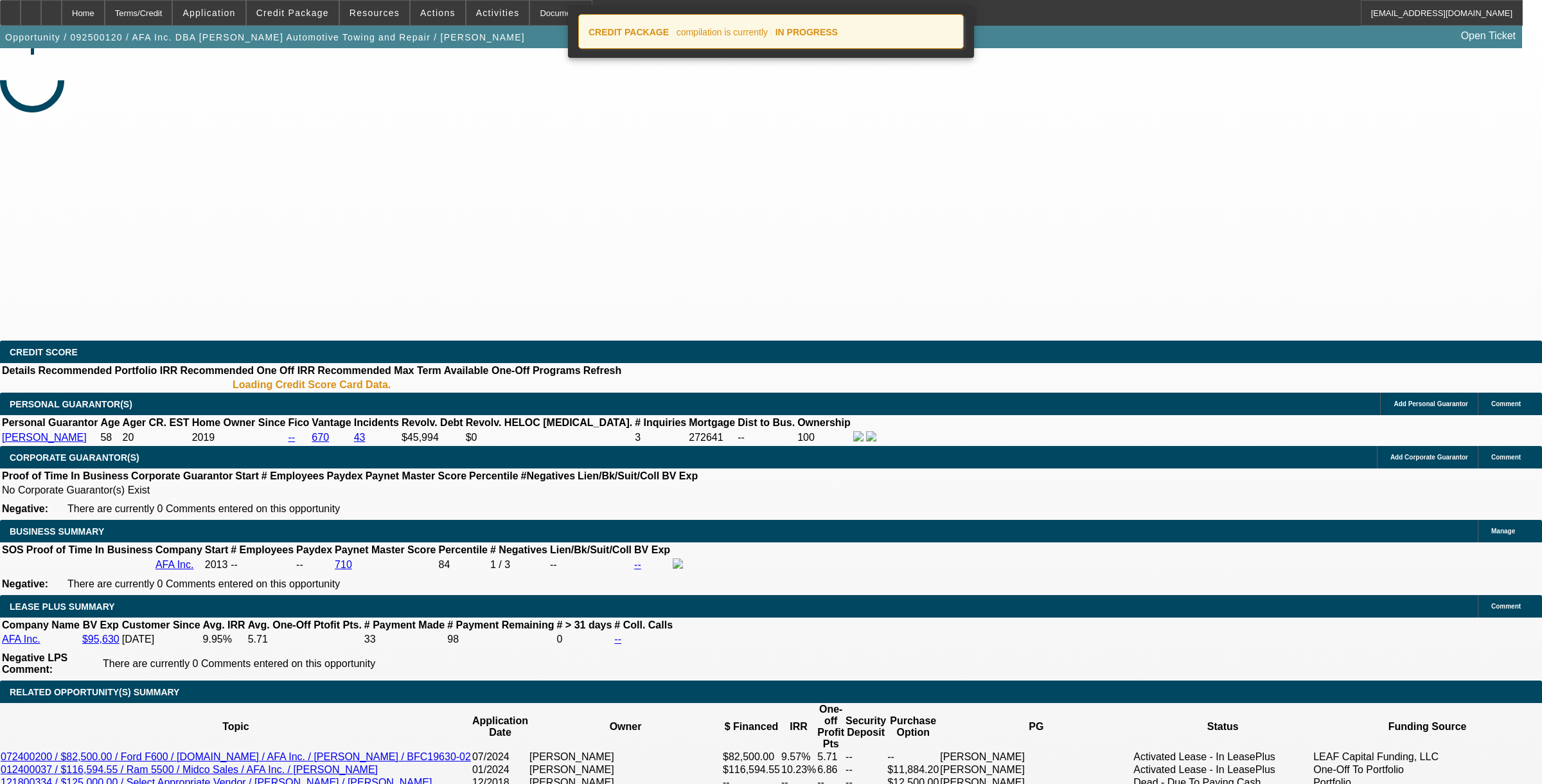
select select "0"
select select "2"
select select "0.1"
select select "4"
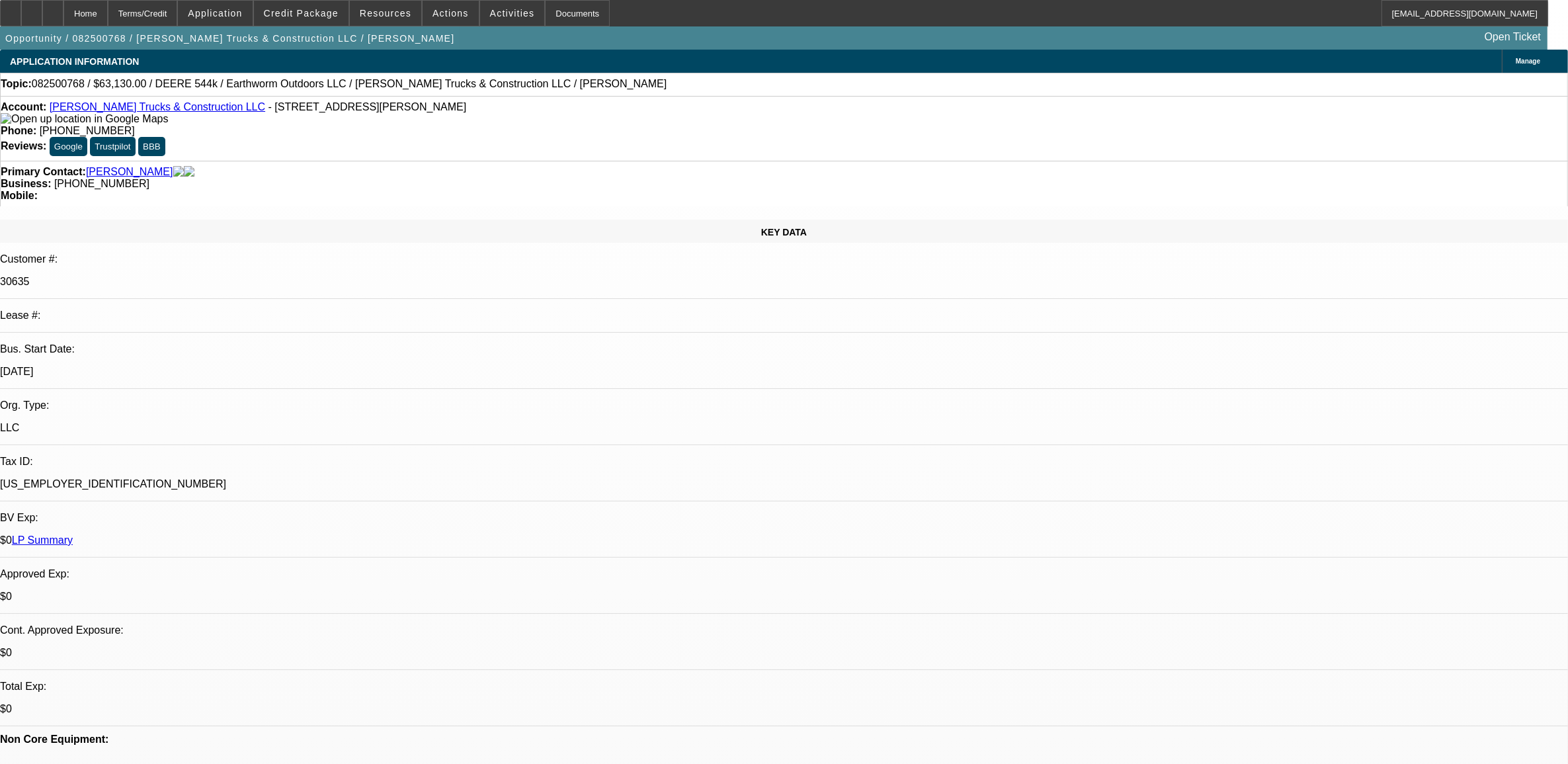
select select "0"
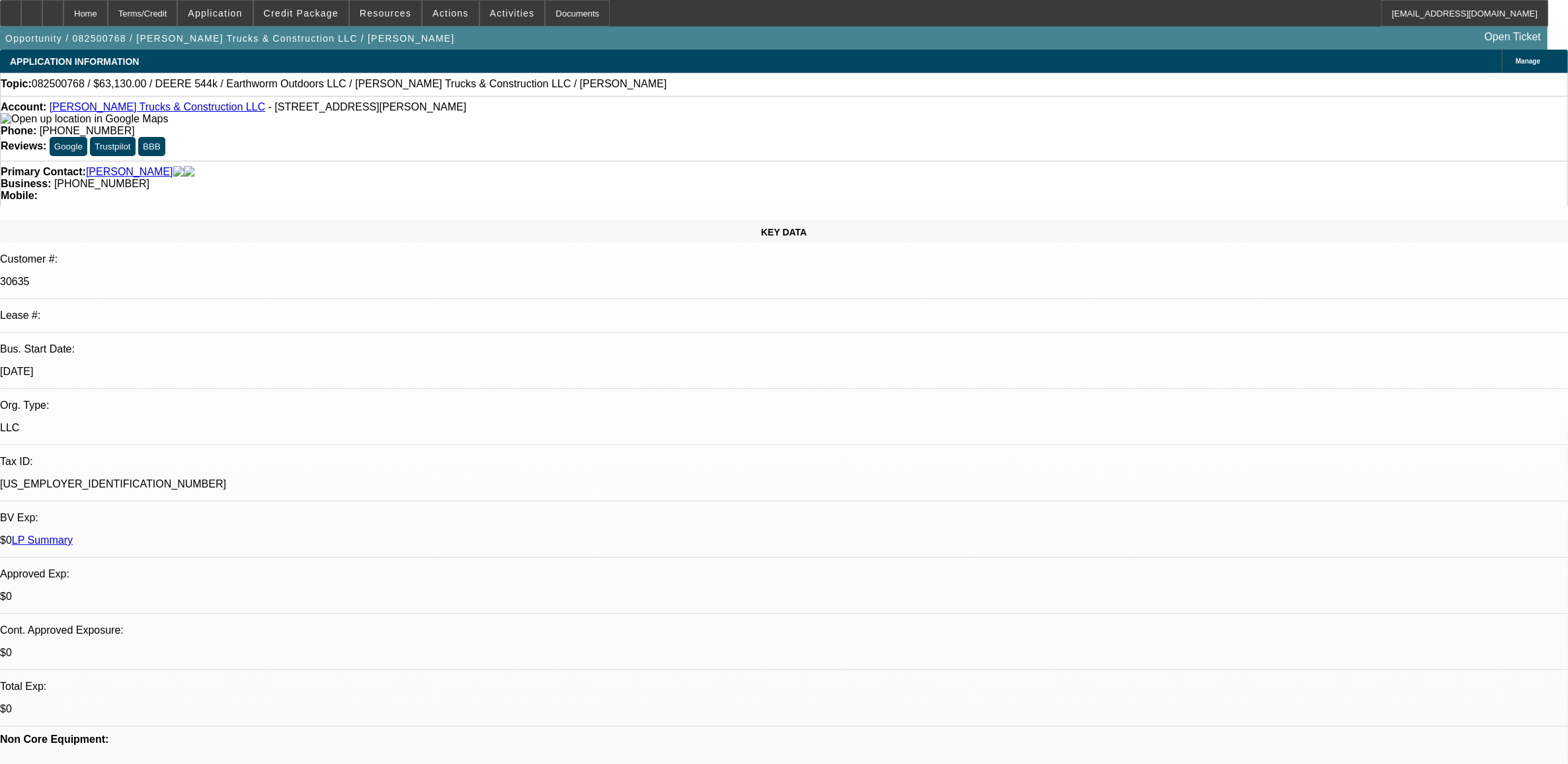
select select "0"
select select "0.1"
select select "0"
select select "0.1"
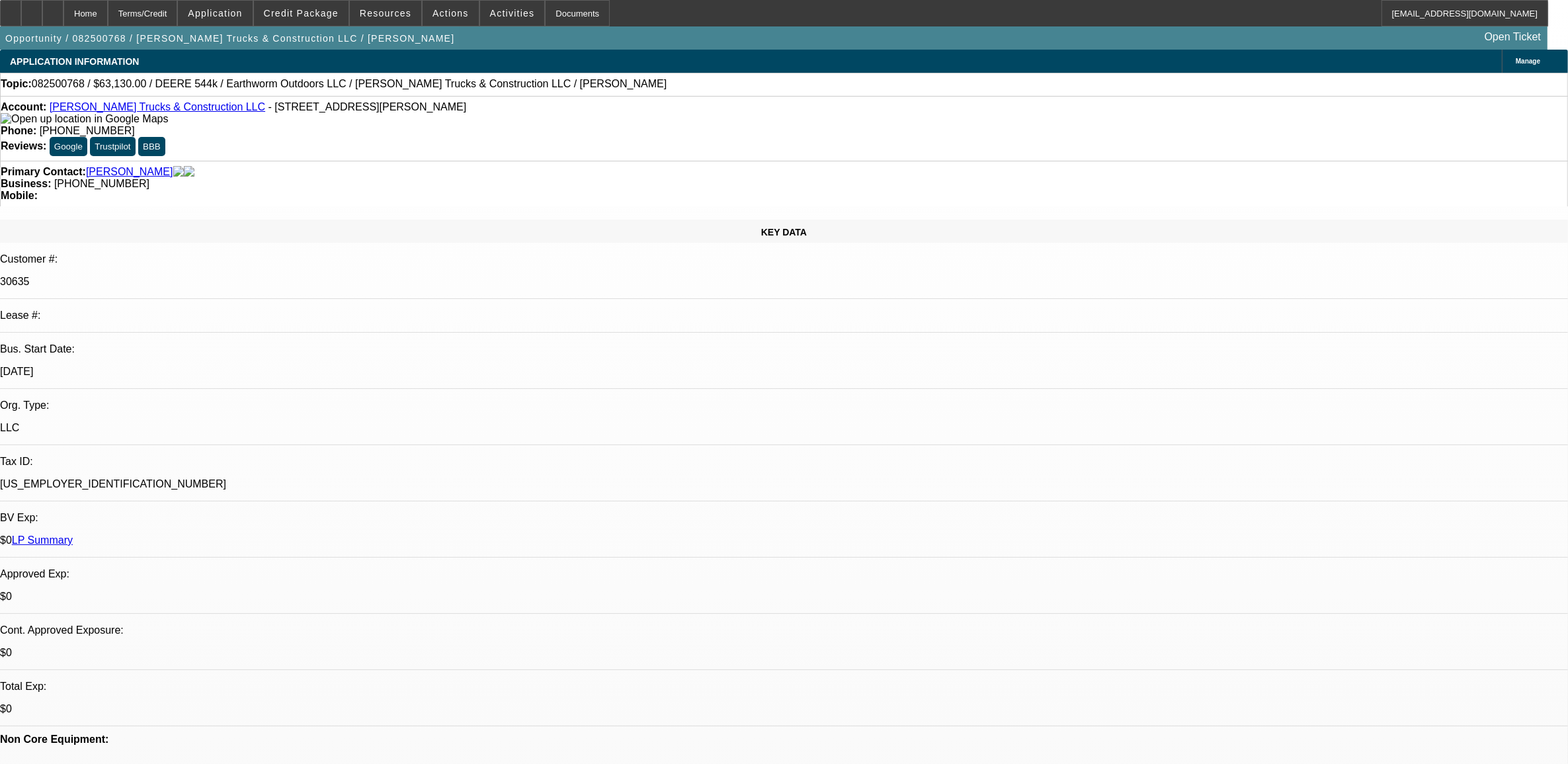
select select "0"
select select "1"
select select "2"
select select "6"
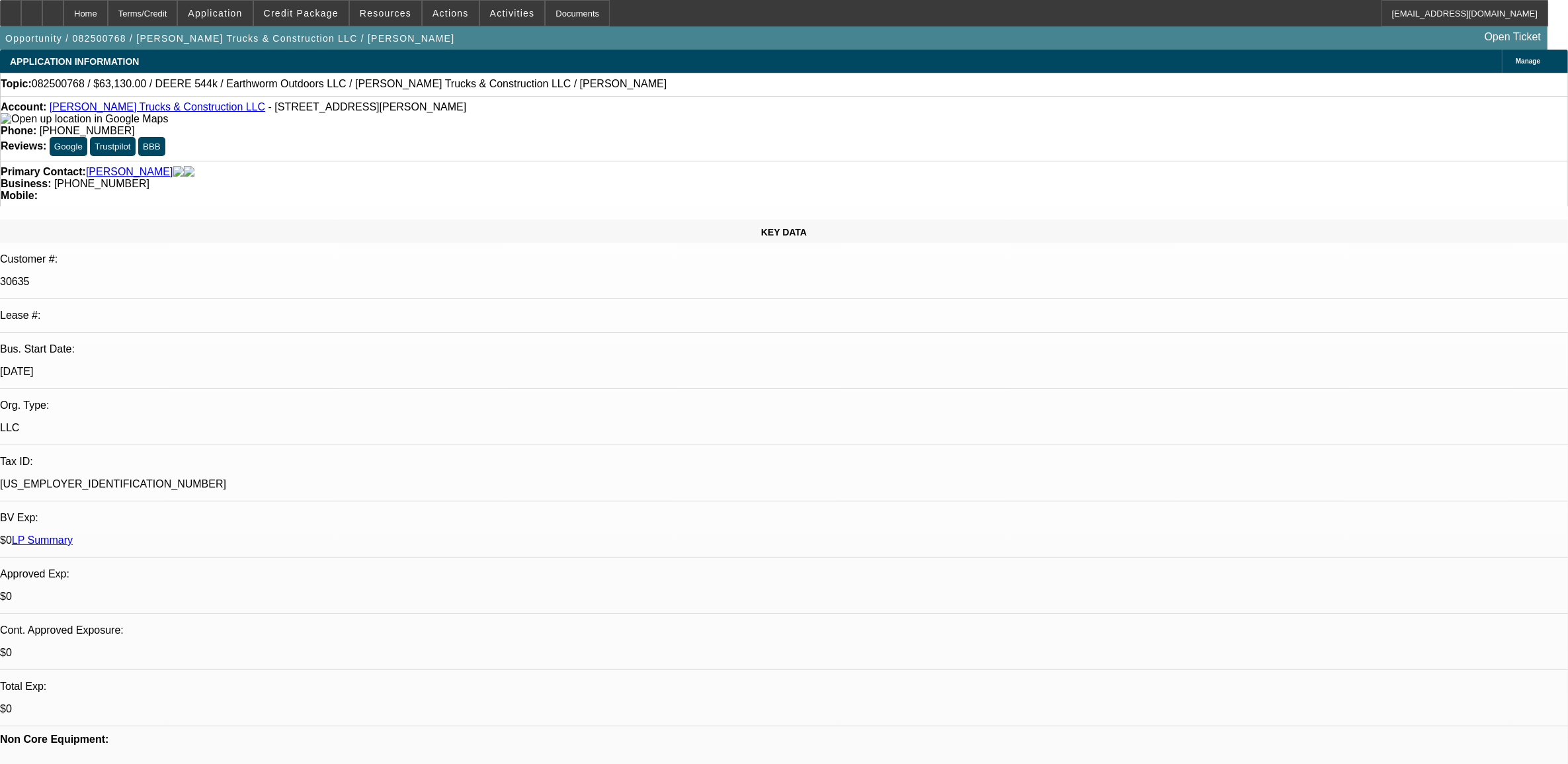
select select "1"
select select "2"
select select "6"
select select "1"
select select "2"
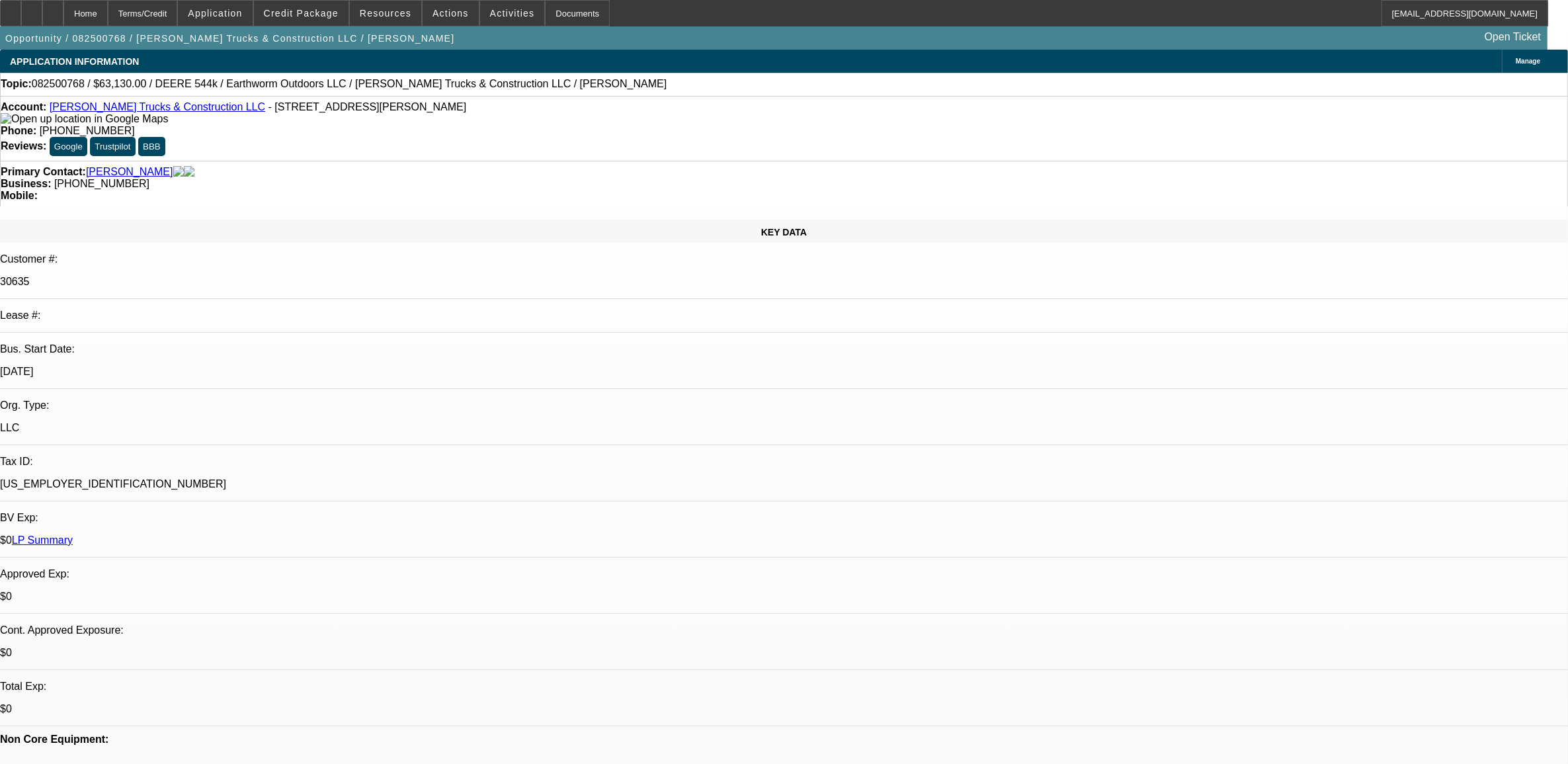
select select "6"
select select "1"
select select "2"
select select "6"
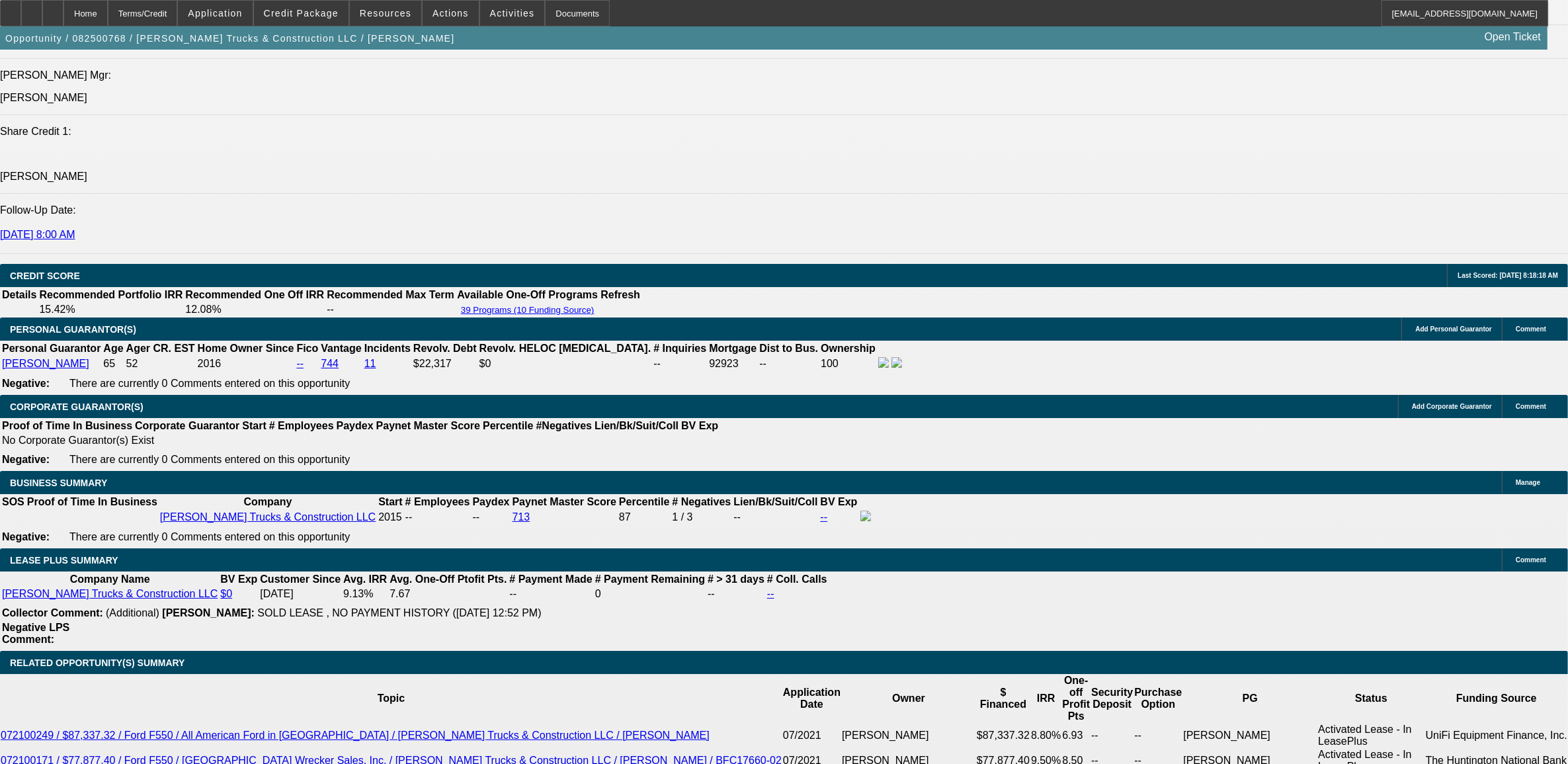
scroll to position [1819, 0]
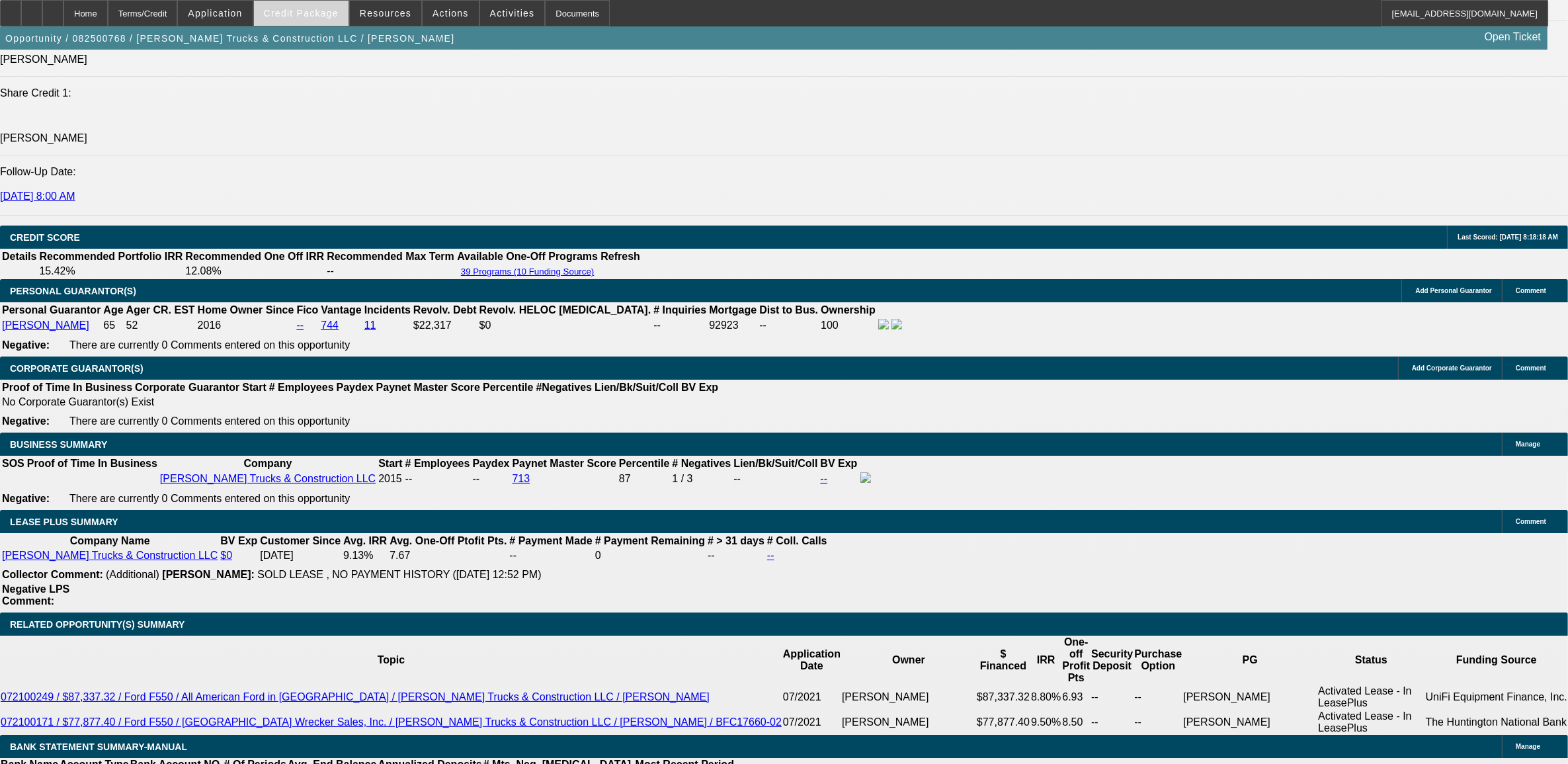
click at [306, 18] on span at bounding box center [301, 13] width 94 height 32
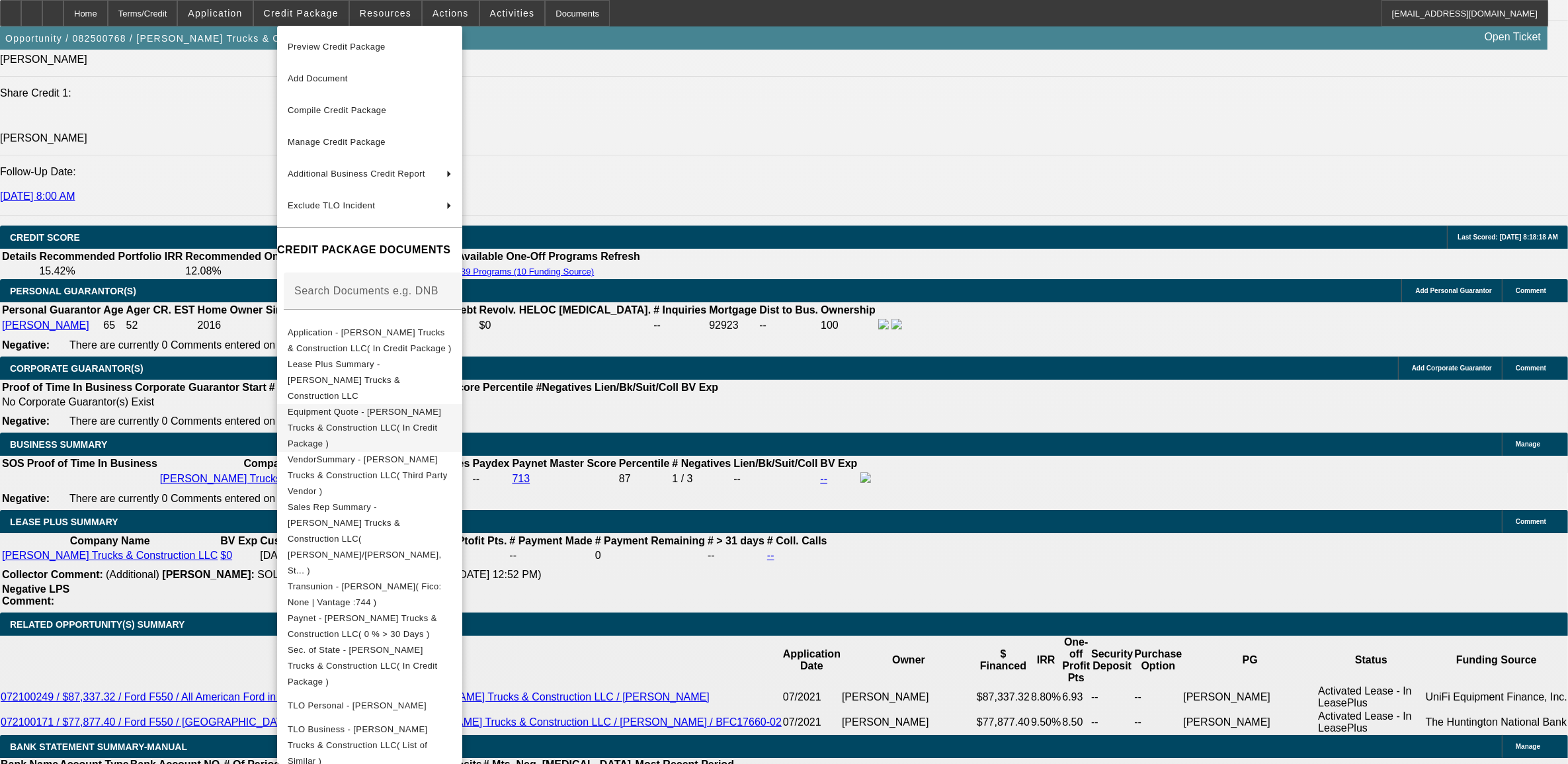
click at [389, 406] on span "Equipment Quote - Stovall Trucks & Construction LLC( In Credit Package )" at bounding box center [364, 427] width 153 height 42
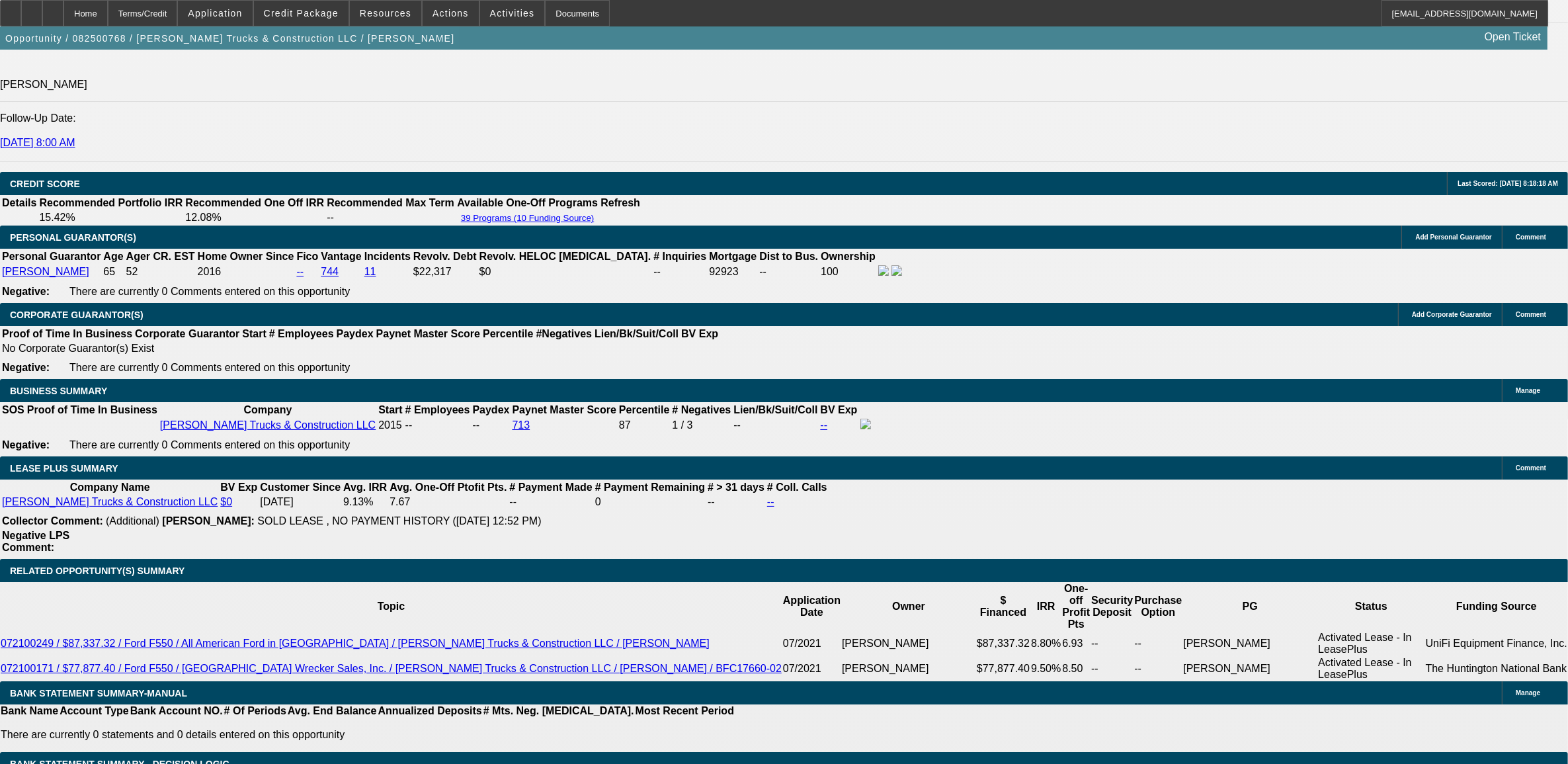
scroll to position [1902, 0]
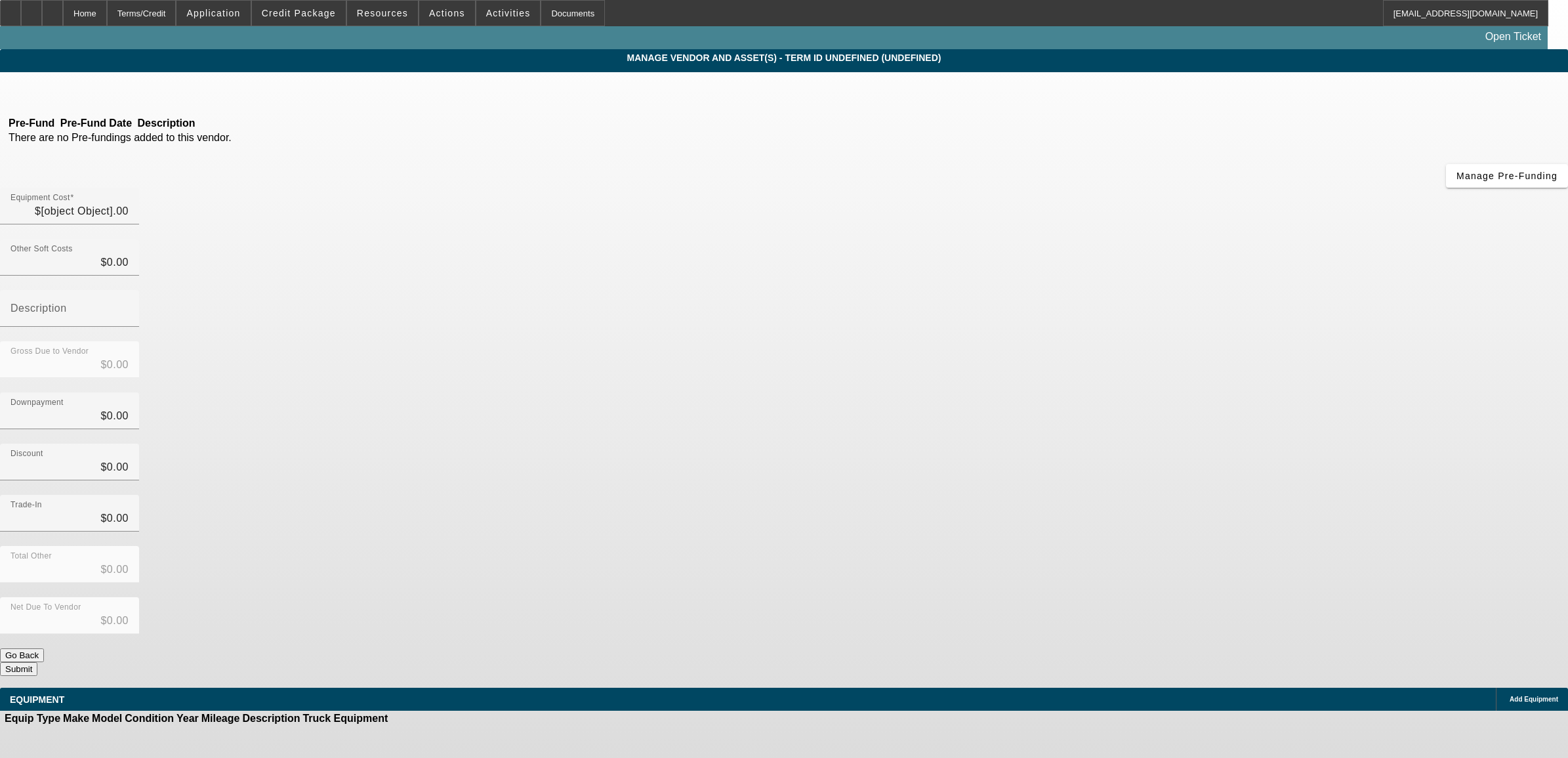
type input "$59,000.00"
type input "$4,130.00"
type input "tax"
type input "$63,130.00"
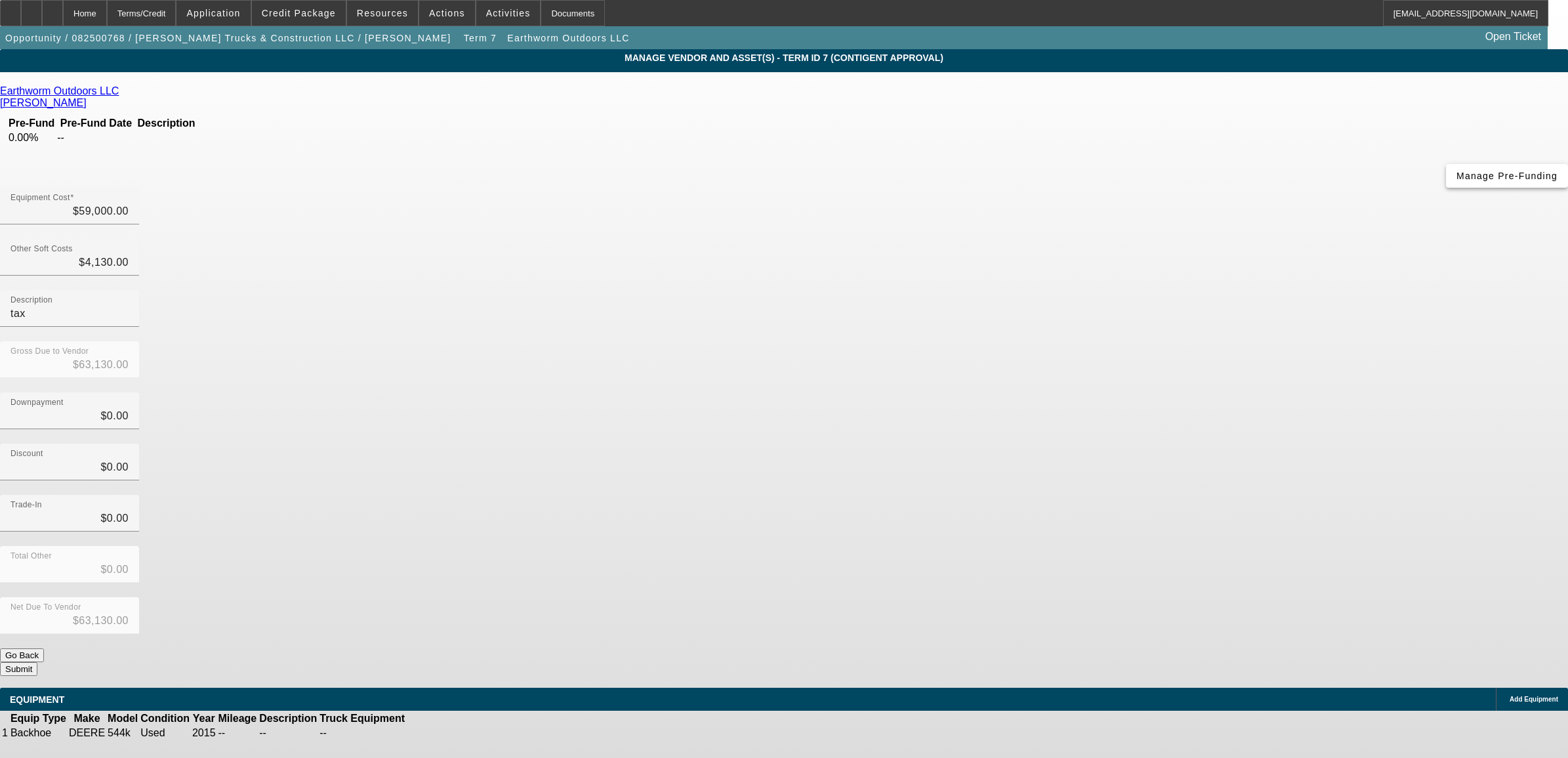
click at [1446, 188] on span "button" at bounding box center [1507, 176] width 122 height 32
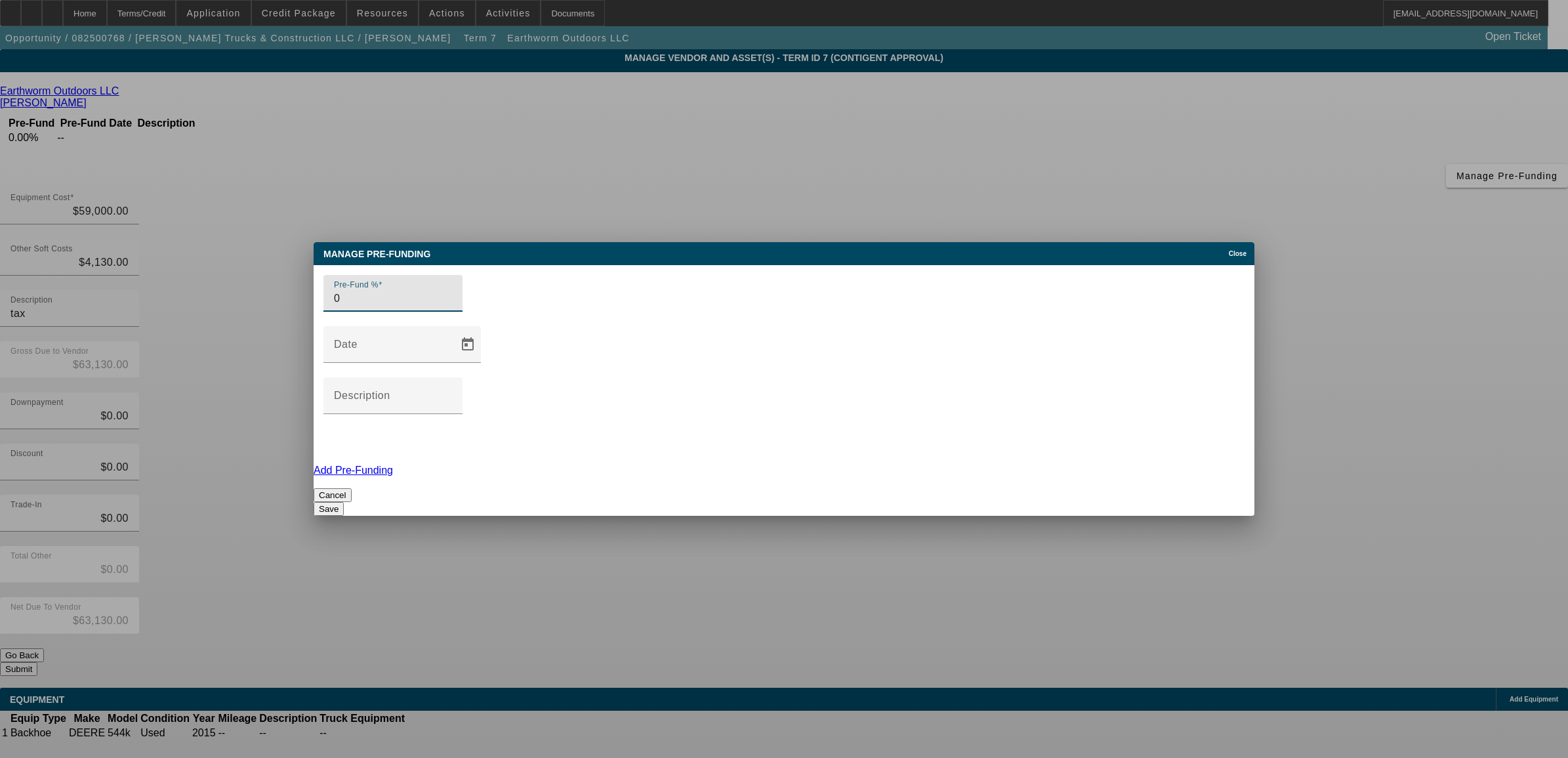
click at [452, 306] on input "0" at bounding box center [392, 298] width 118 height 16
drag, startPoint x: 352, startPoint y: 350, endPoint x: 306, endPoint y: 345, distance: 46.3
click at [306, 345] on div "Manage Pre-funding Close Pre-Fund % 0 Date Description Add Pre-Funding Cancel S…" at bounding box center [784, 379] width 1568 height 758
type input "100"
click at [483, 360] on span "Open calendar" at bounding box center [468, 344] width 32 height 32
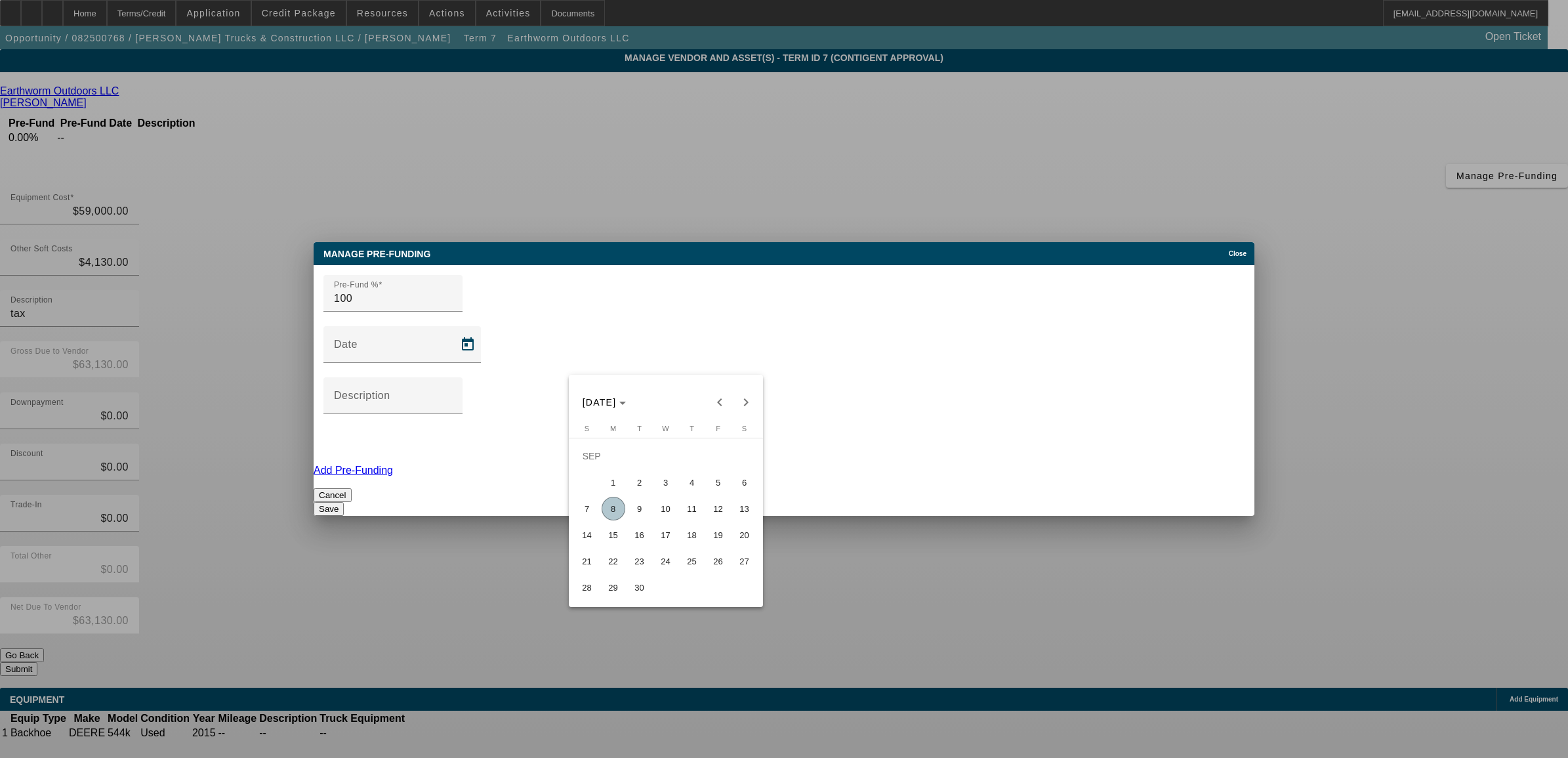
drag, startPoint x: 614, startPoint y: 509, endPoint x: 728, endPoint y: 435, distance: 135.9
click at [618, 506] on span "8" at bounding box center [614, 508] width 24 height 24
type input "9/8/2025"
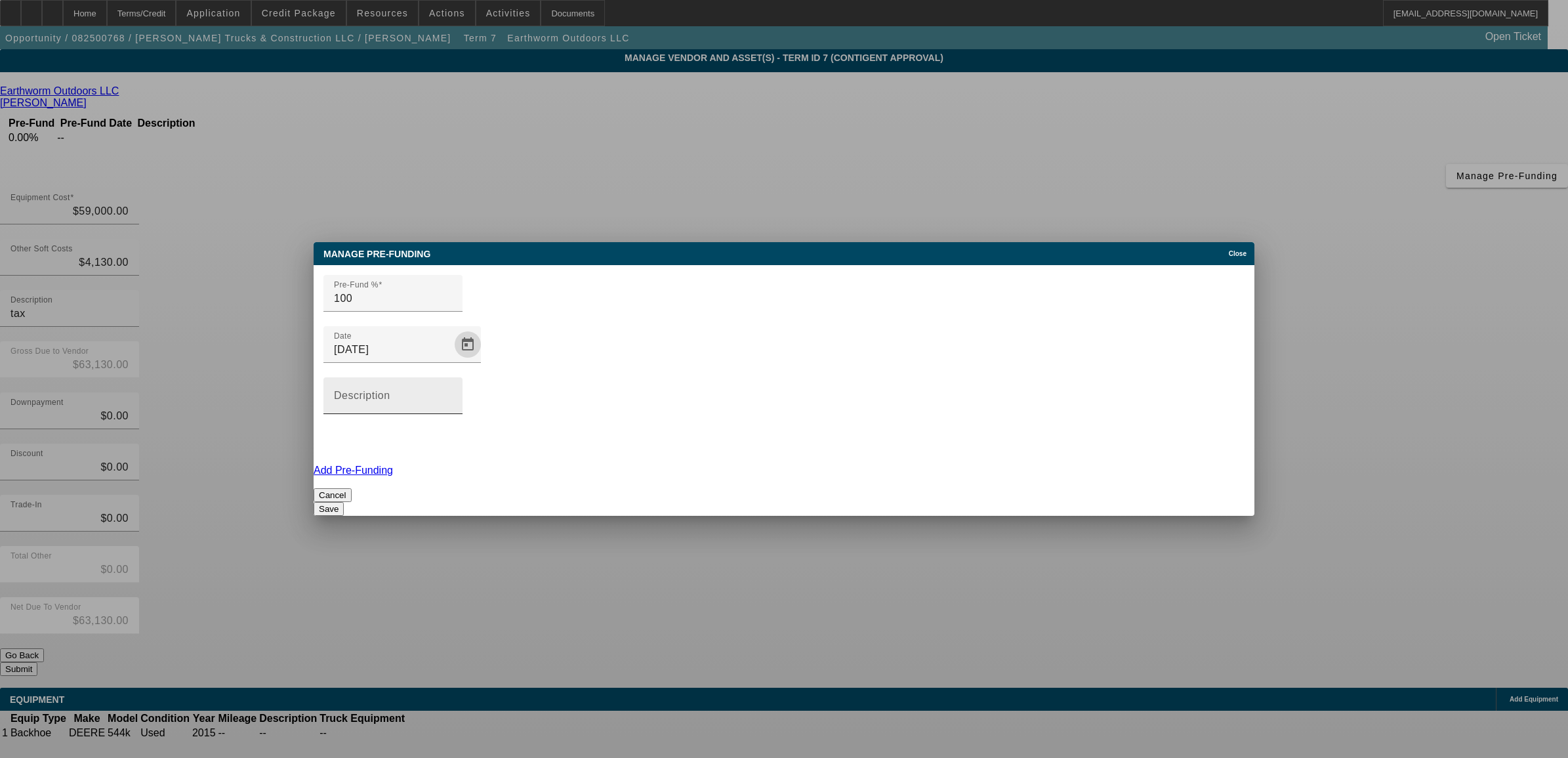
click at [452, 393] on input "Description" at bounding box center [392, 401] width 118 height 16
type input "used piece. they want it funded the same day / before they pickup. just like a …"
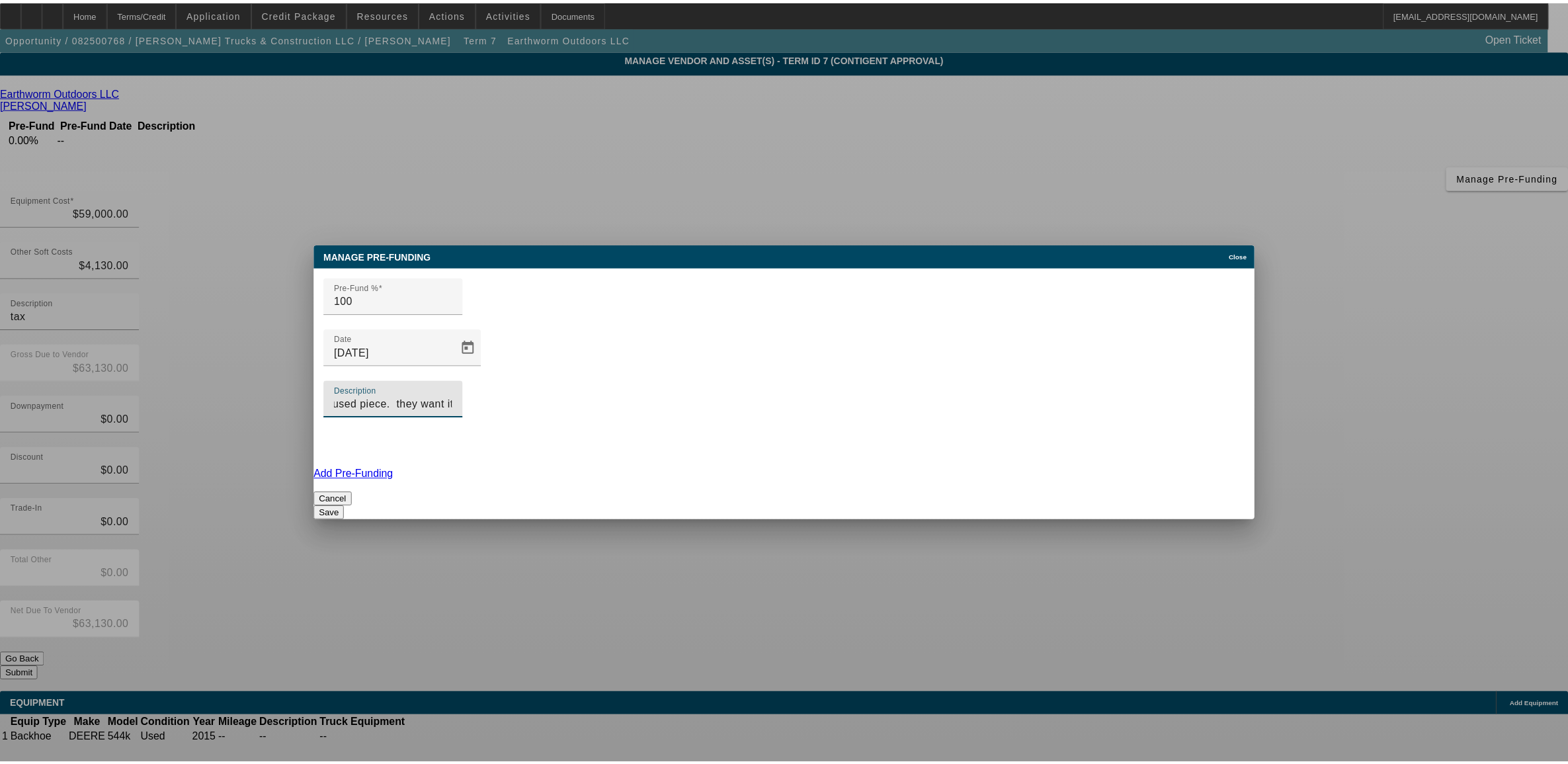
scroll to position [0, 0]
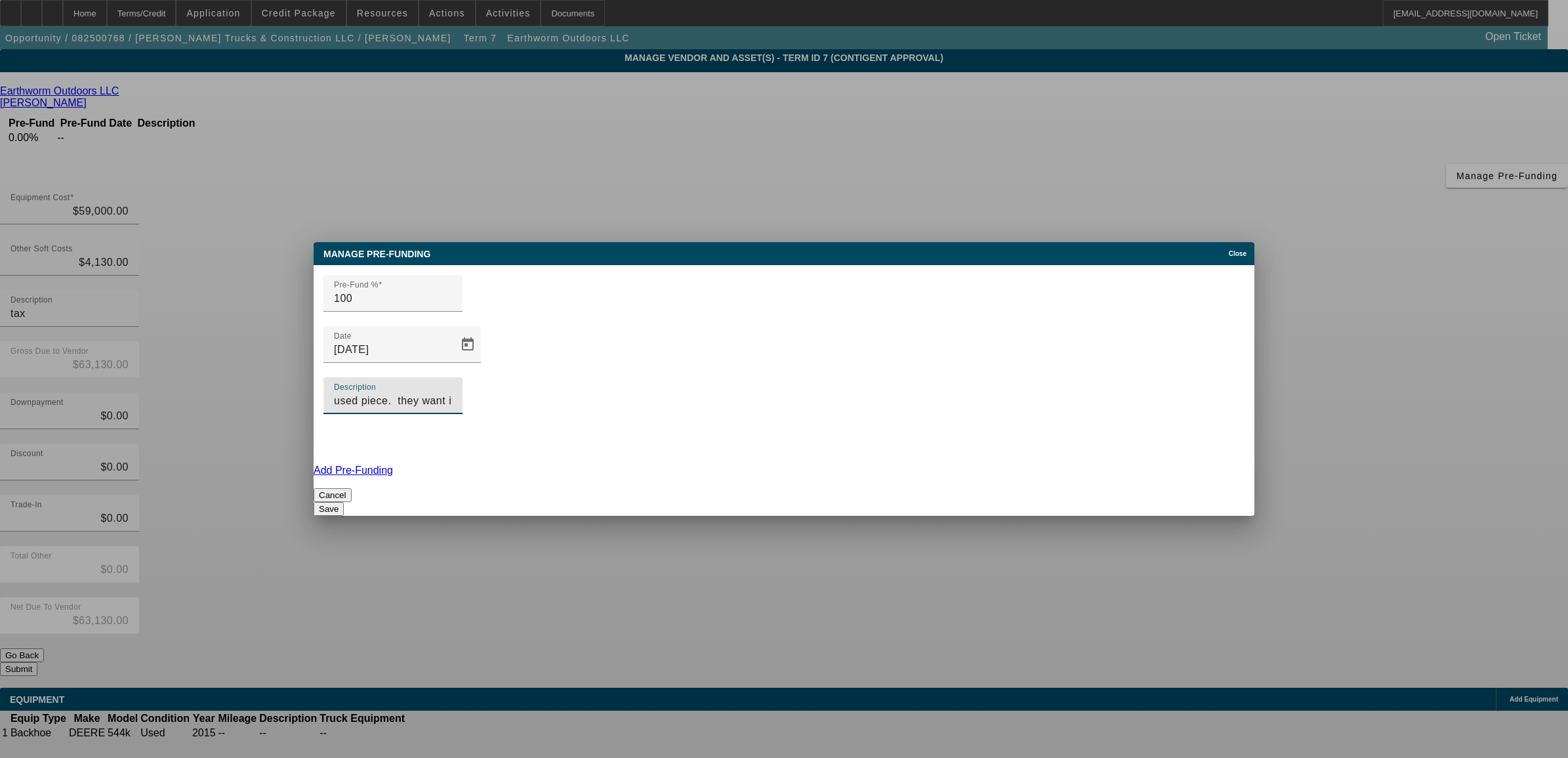
click at [344, 502] on button "Save" at bounding box center [329, 508] width 30 height 14
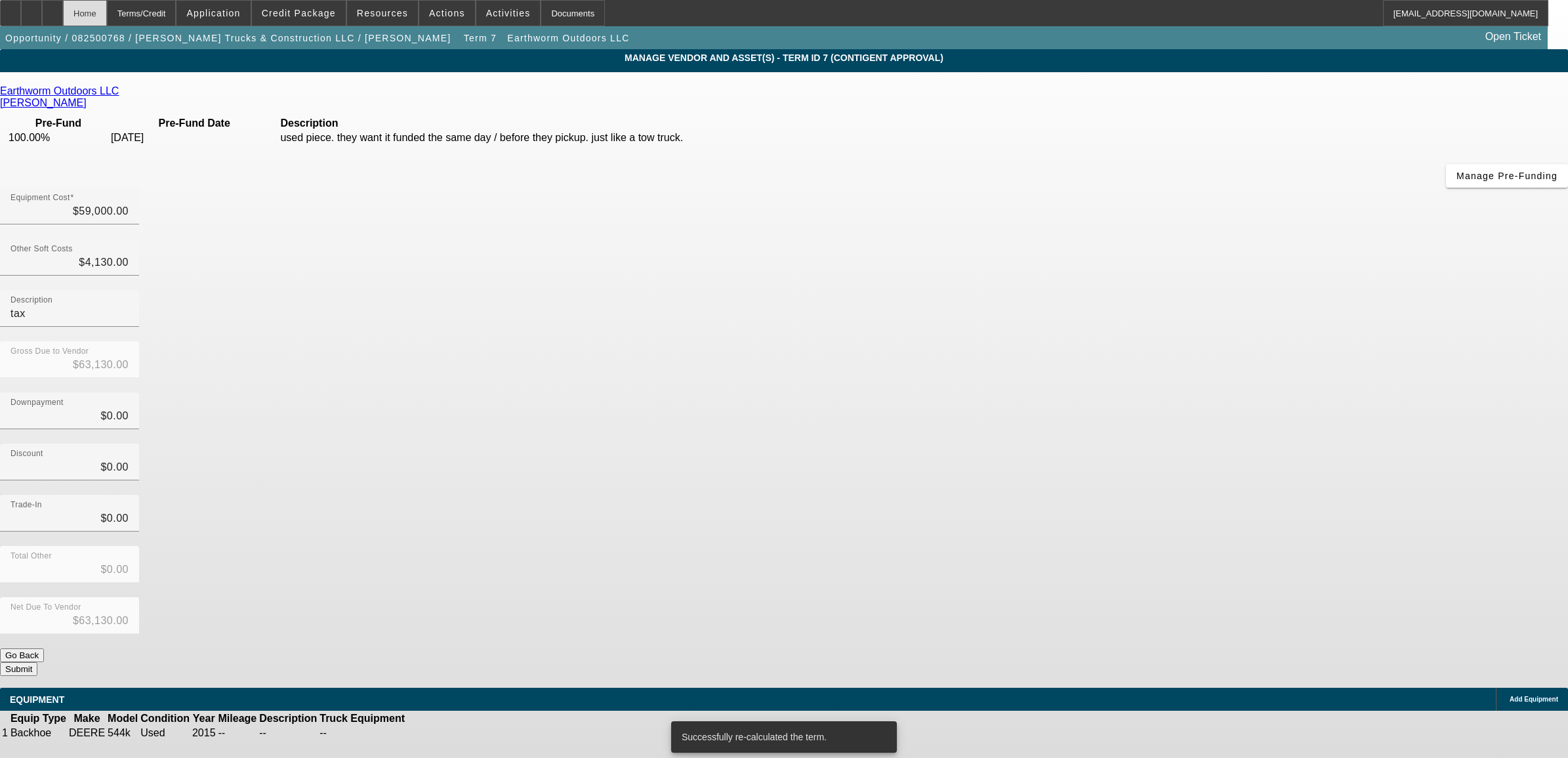
click at [107, 7] on div "Home" at bounding box center [85, 13] width 44 height 26
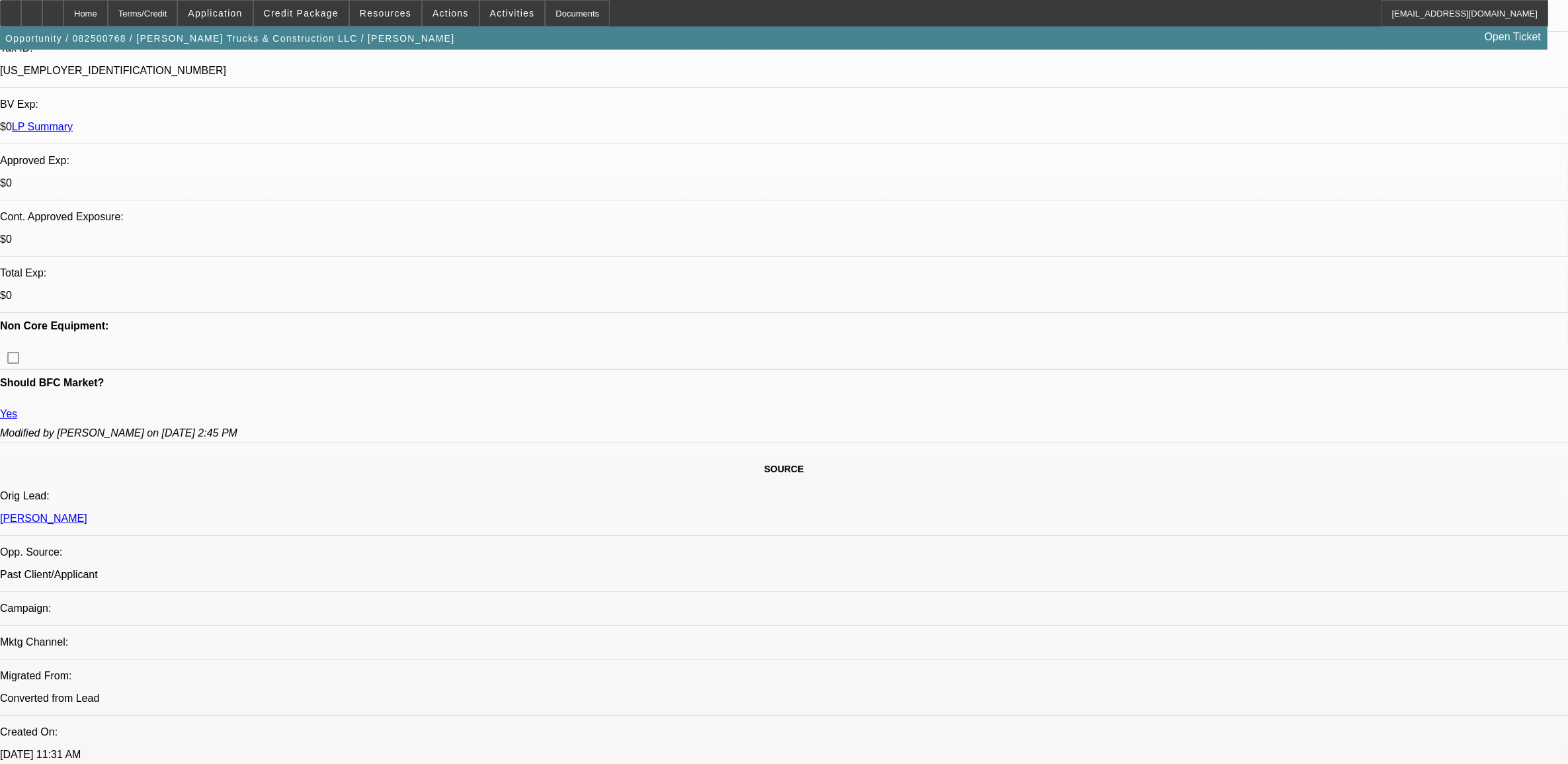
select select "0"
select select "2"
select select "0"
select select "6"
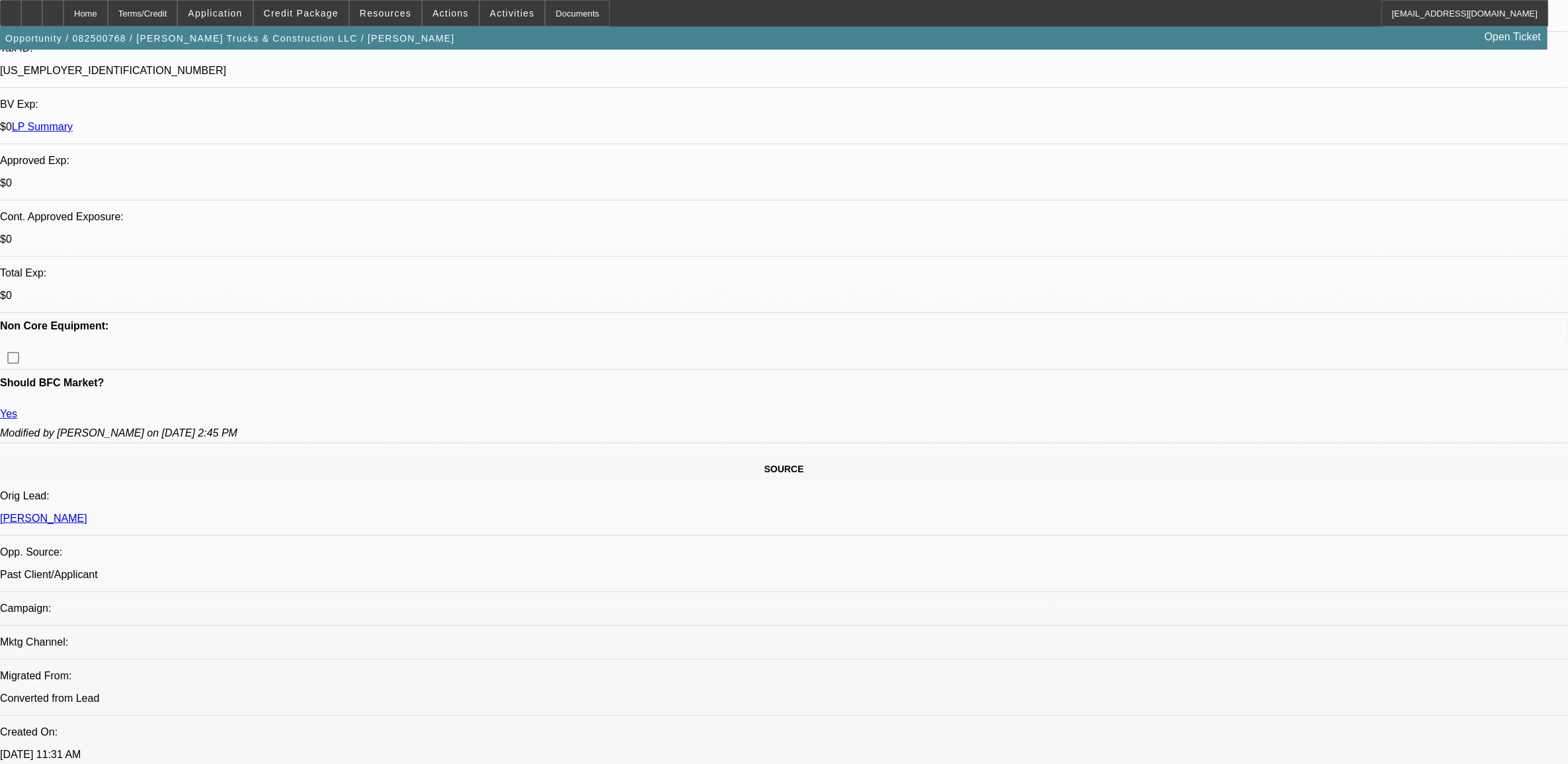
select select "0"
select select "2"
select select "0"
select select "6"
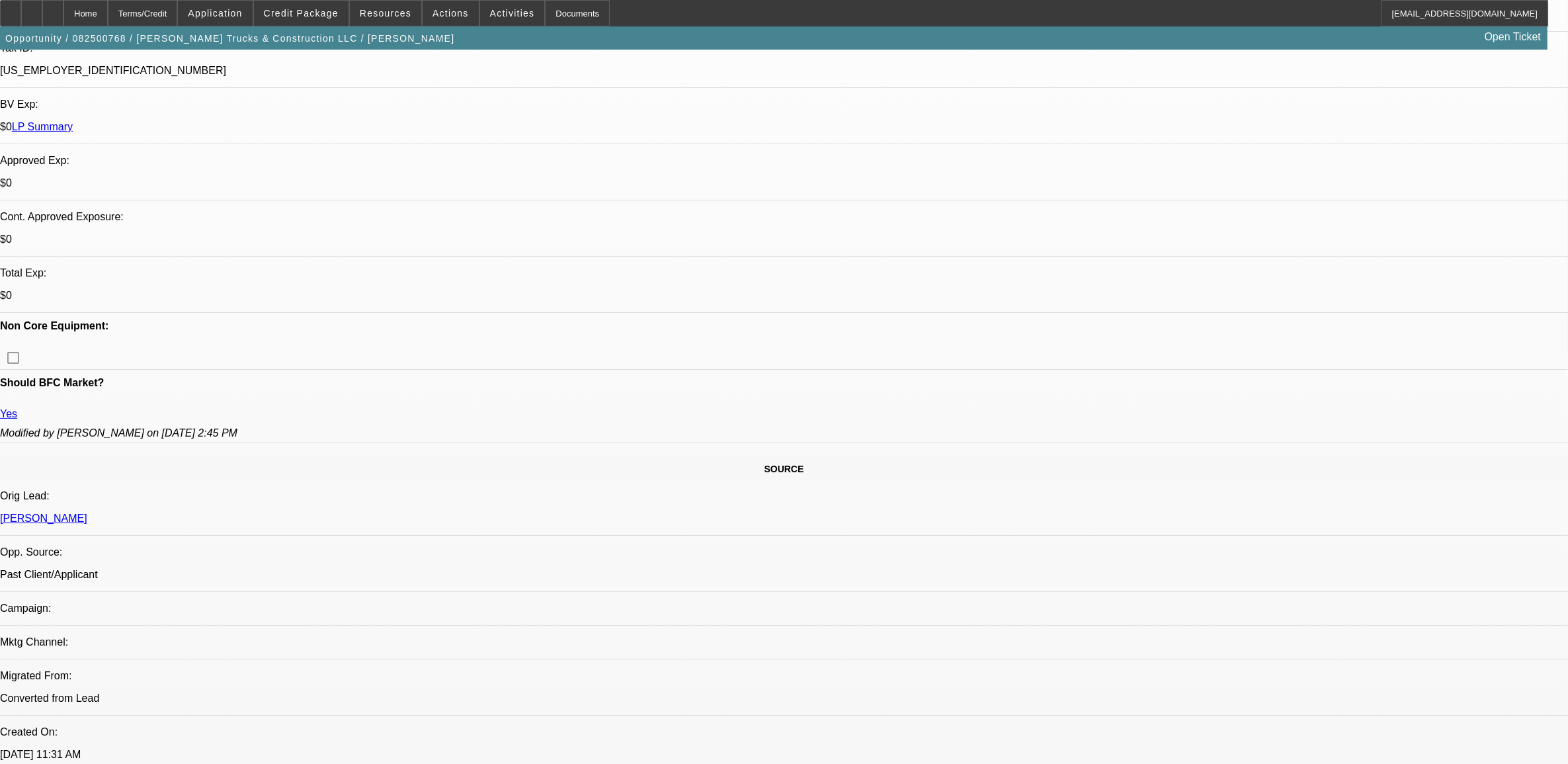
select select "0.1"
select select "0"
select select "2"
select select "0"
select select "6"
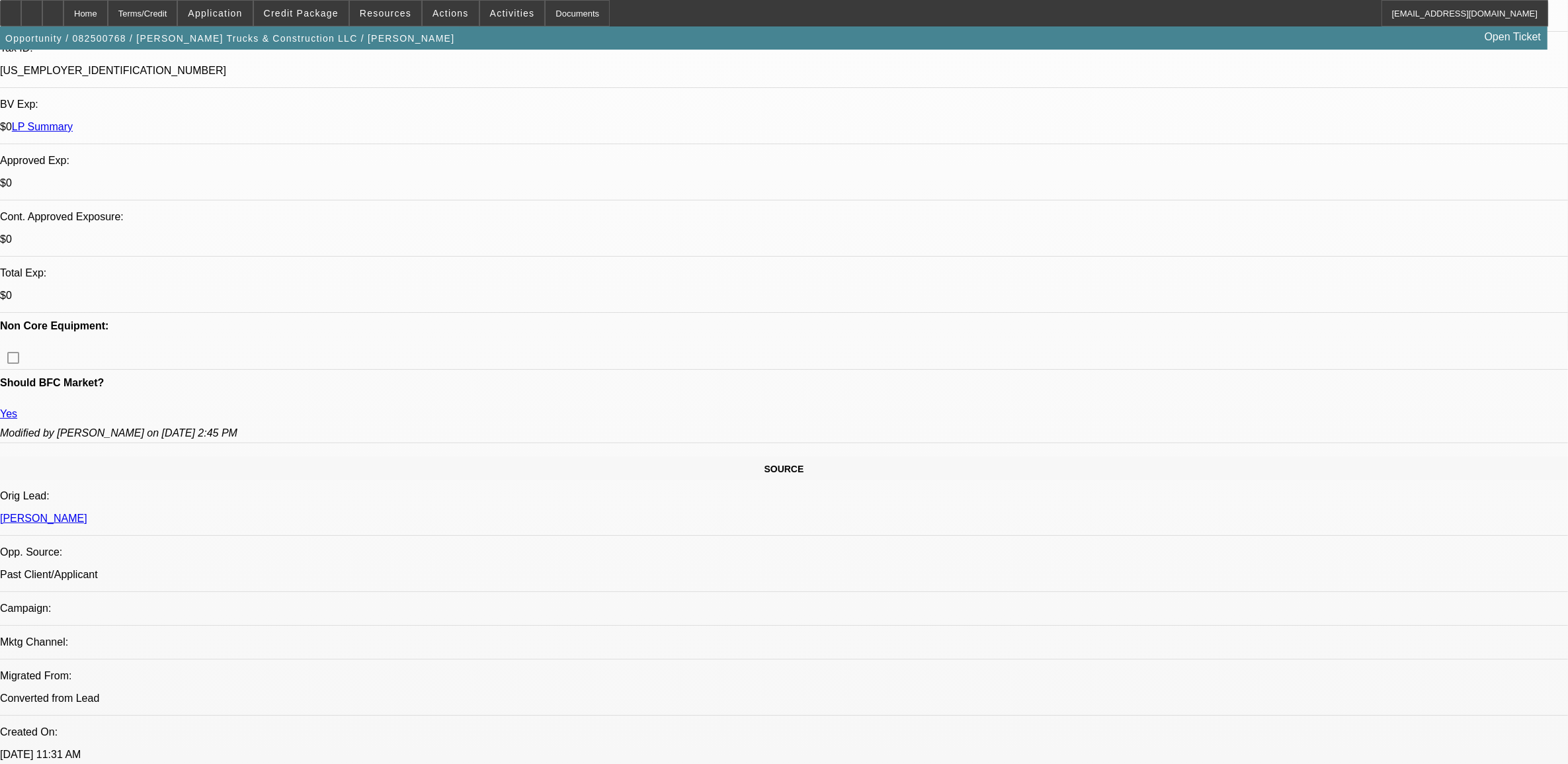
select select "0.1"
select select "0"
select select "2"
select select "0"
select select "6"
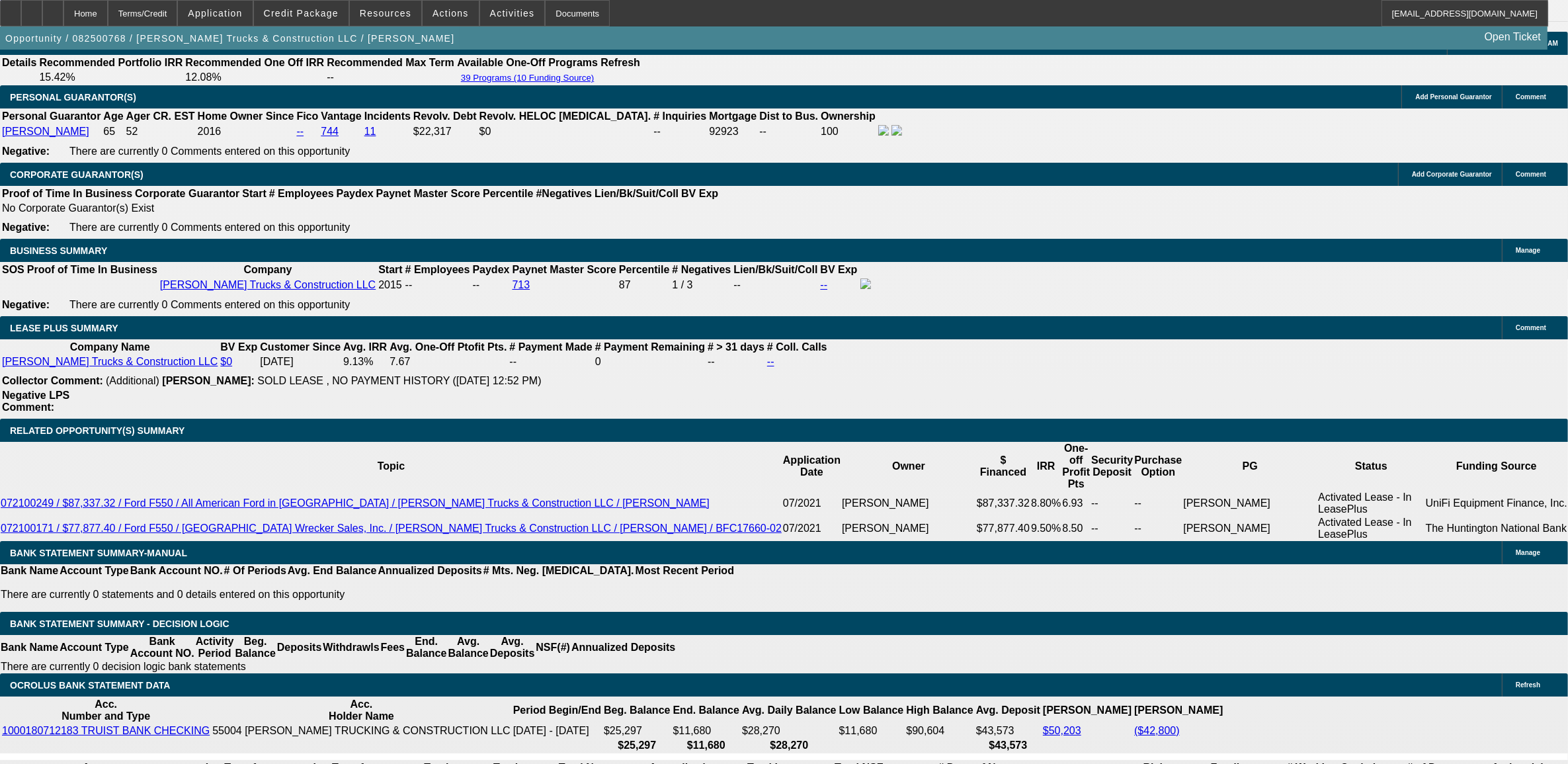
scroll to position [1984, 0]
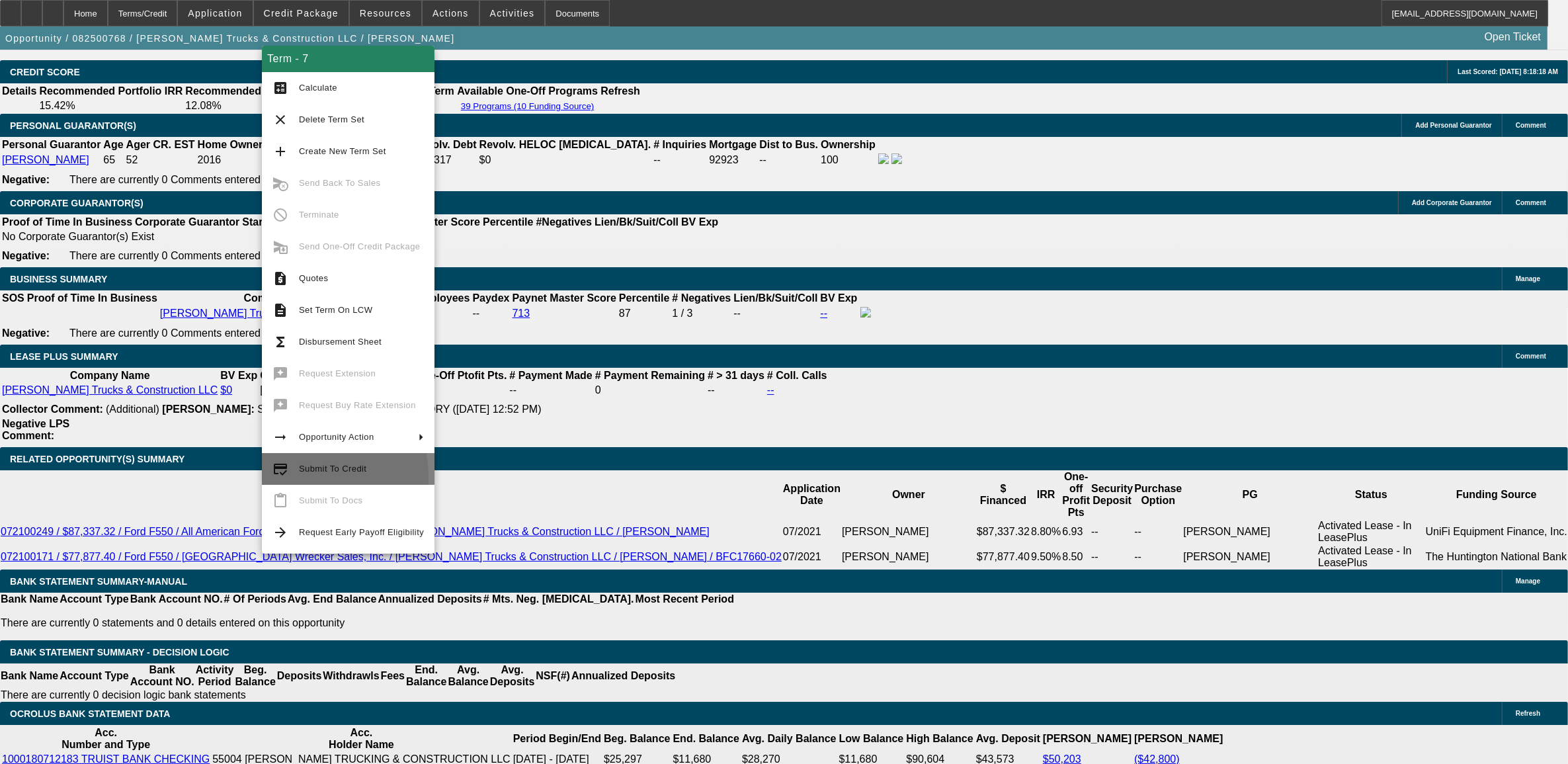
click at [302, 477] on button "credit_score Submit To Credit" at bounding box center [349, 469] width 173 height 32
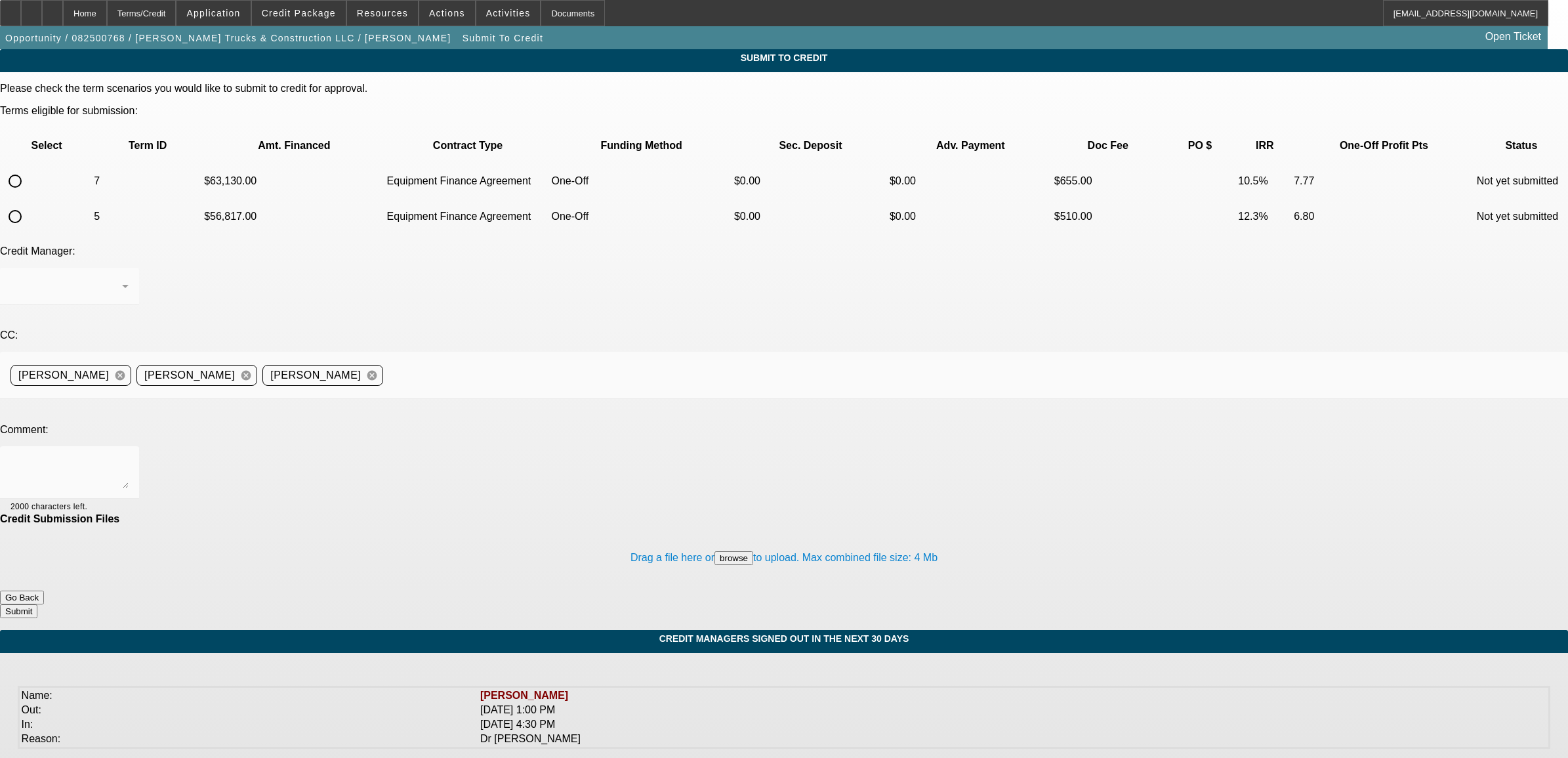
click at [28, 168] on input "radio" at bounding box center [15, 181] width 26 height 26
radio input "true"
click at [715, 551] on button "browse" at bounding box center [734, 558] width 39 height 14
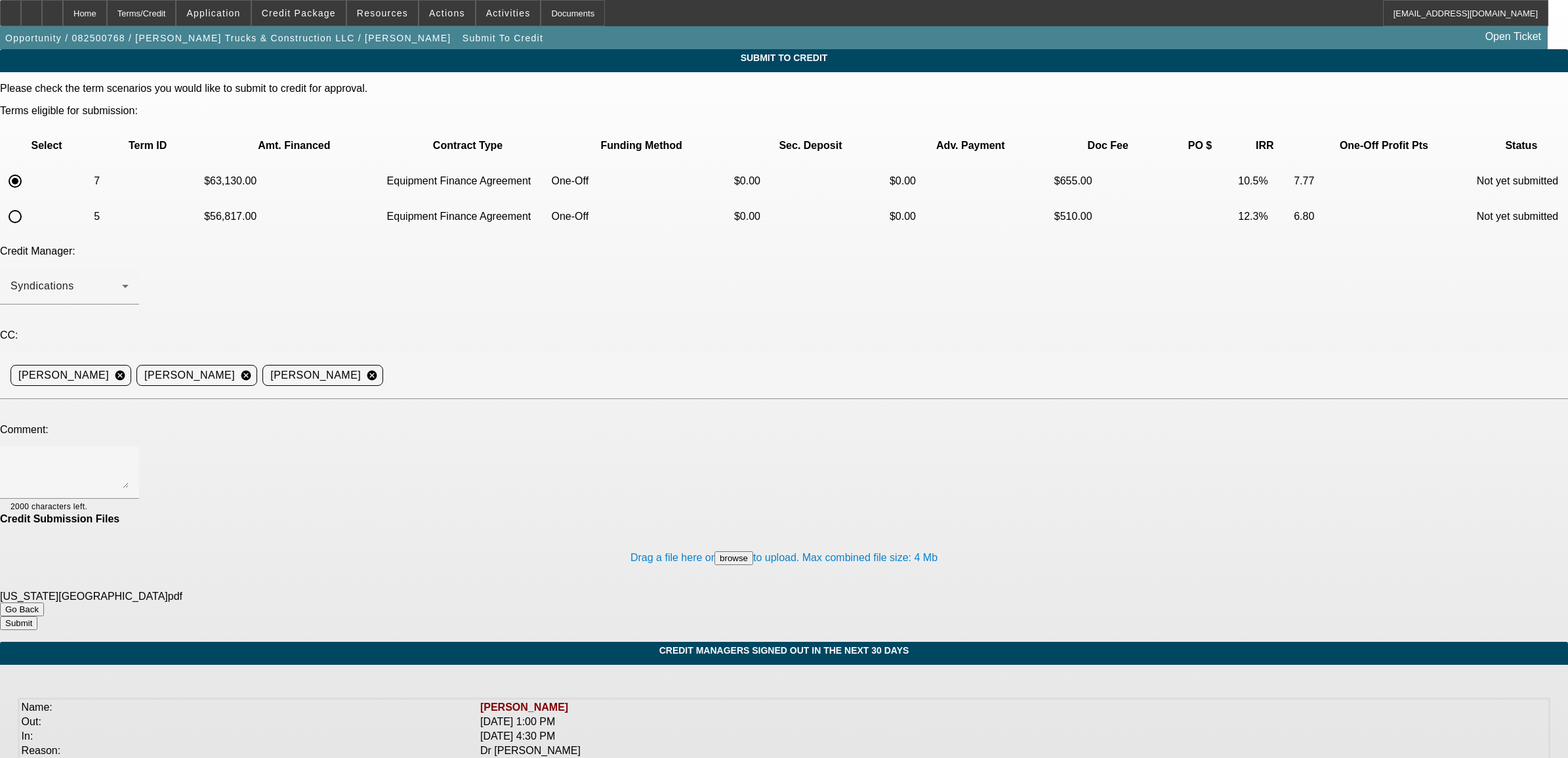
click at [715, 551] on button "browse" at bounding box center [734, 558] width 39 height 14
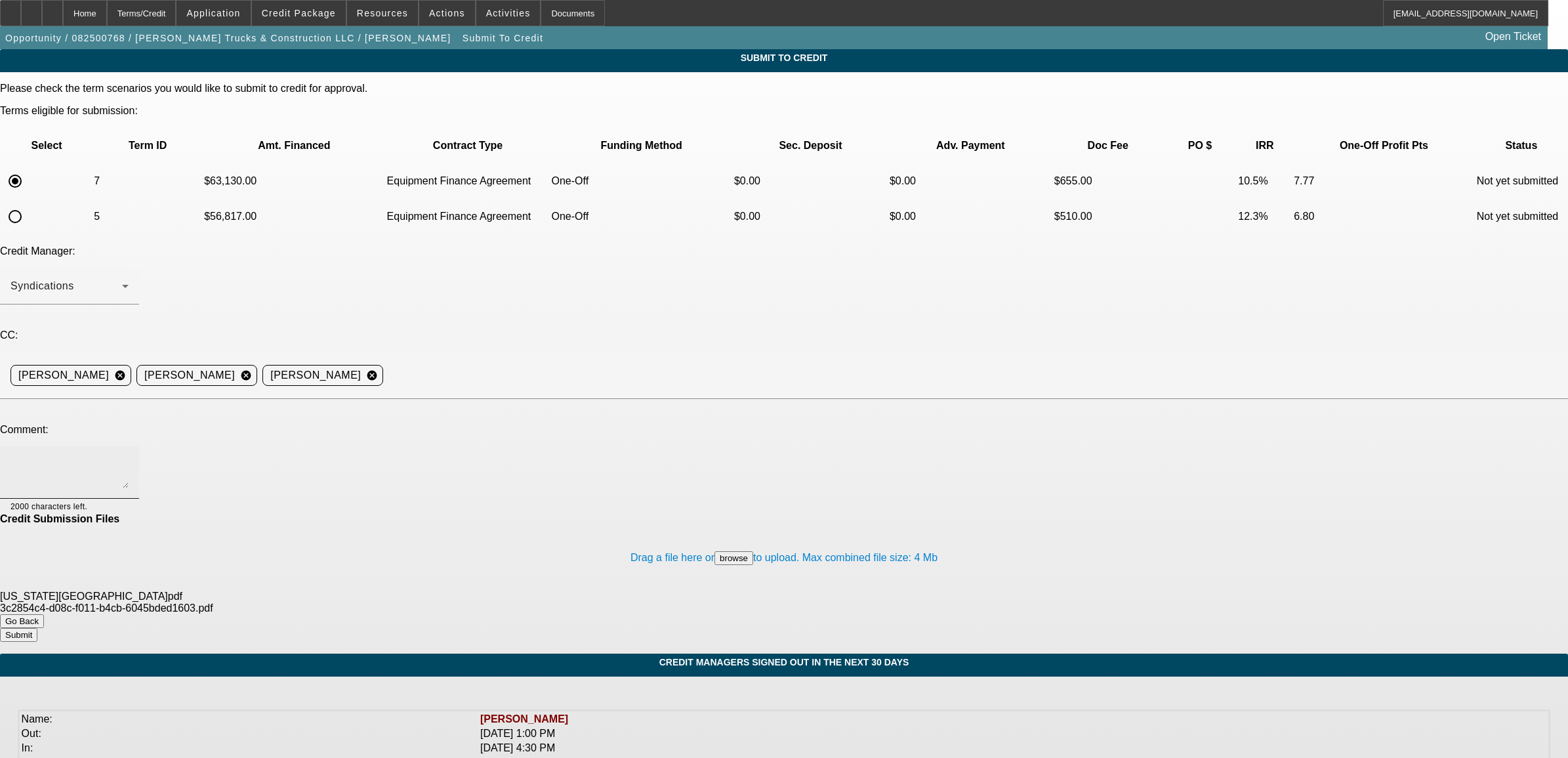
click at [128, 457] on textarea at bounding box center [69, 473] width 118 height 32
click at [128, 457] on textarea "vendor SOS and paynet attached." at bounding box center [69, 473] width 118 height 32
type textarea "vendor SOS and paynet attached. they want payment before the customer picks up …"
click at [38, 628] on button "Submit" at bounding box center [18, 635] width 38 height 14
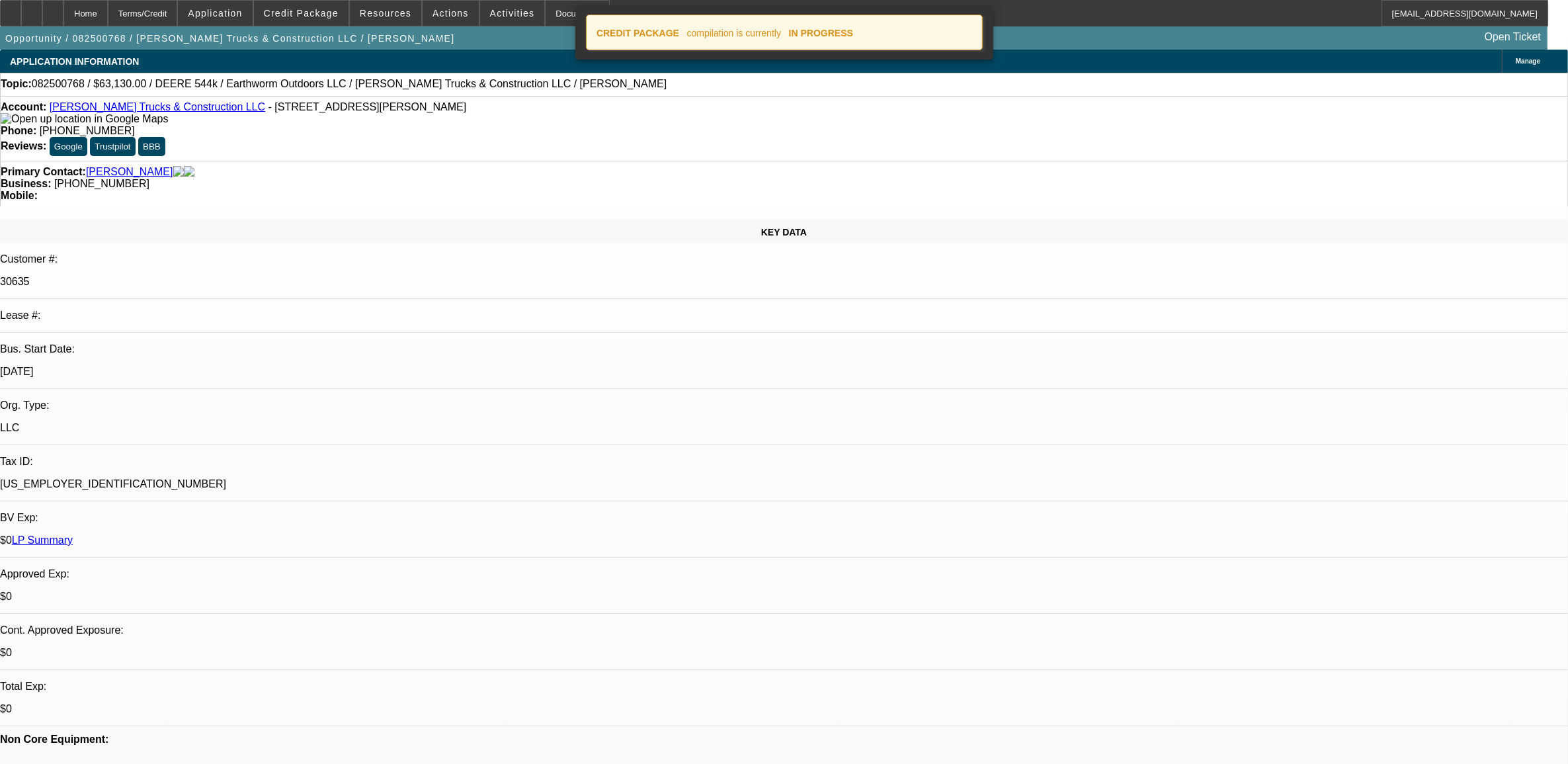
select select "0"
select select "2"
select select "0"
select select "6"
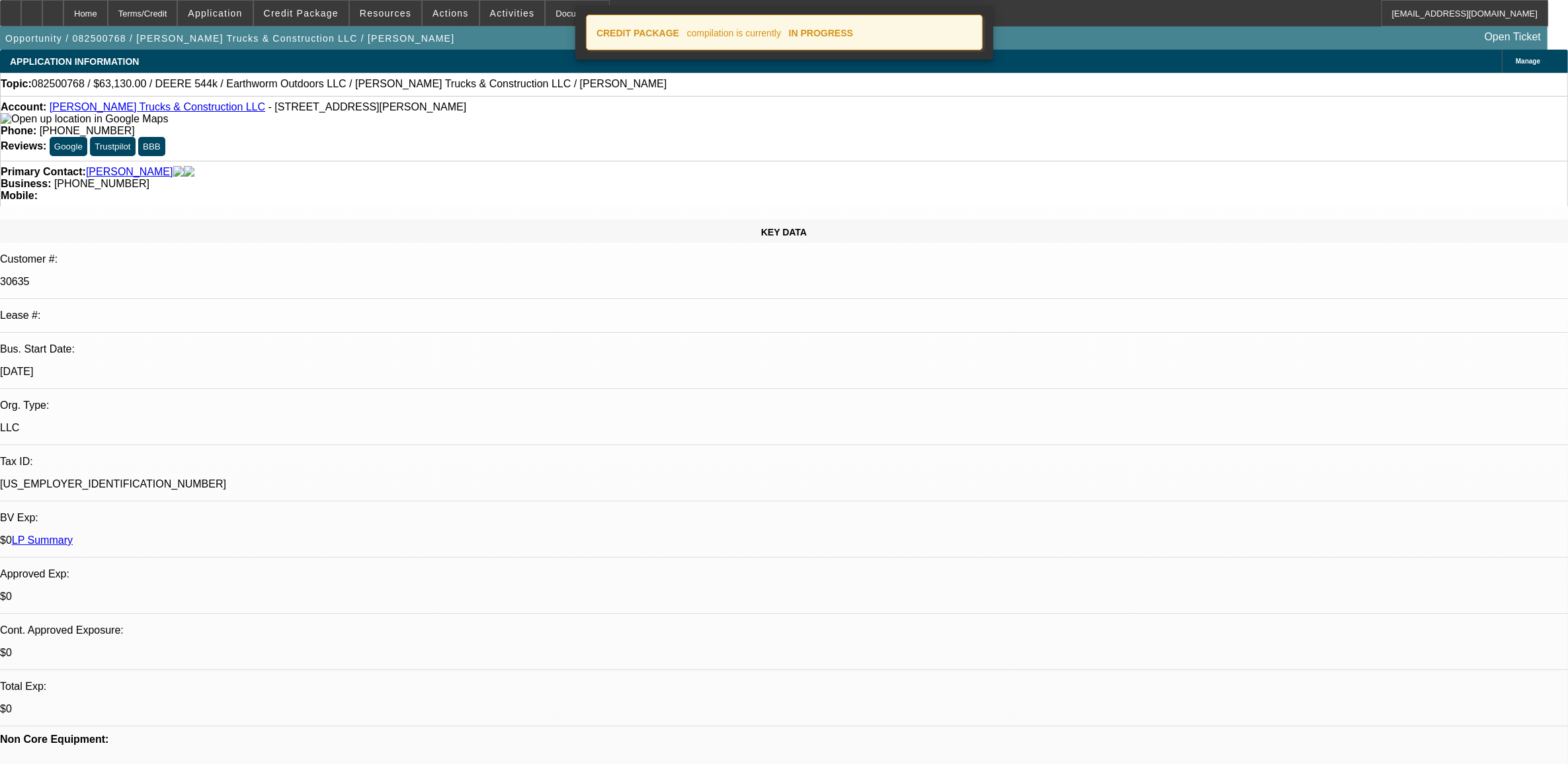
select select "0"
select select "2"
select select "0"
select select "6"
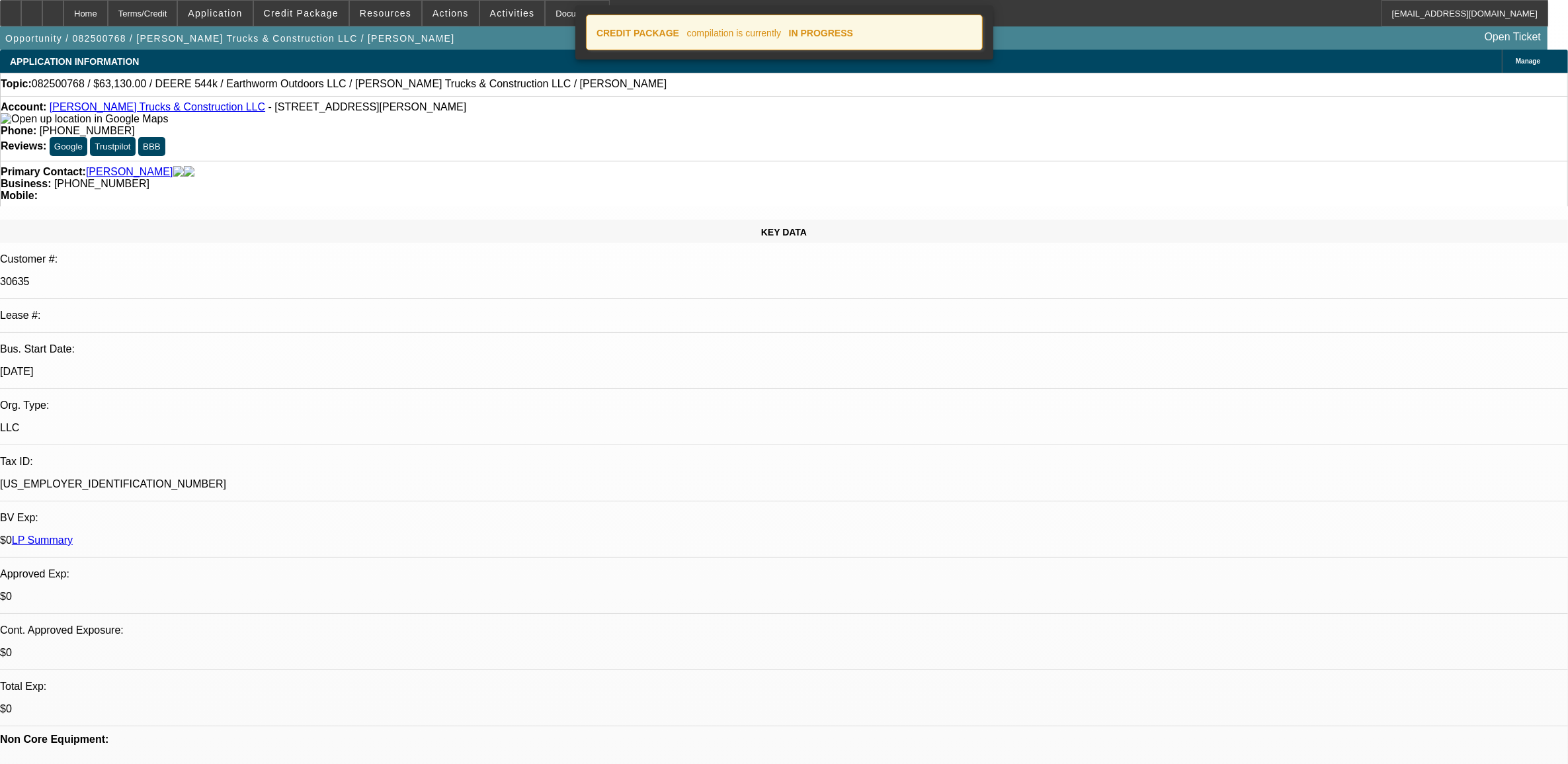
select select "0.1"
select select "0"
select select "2"
select select "0"
select select "6"
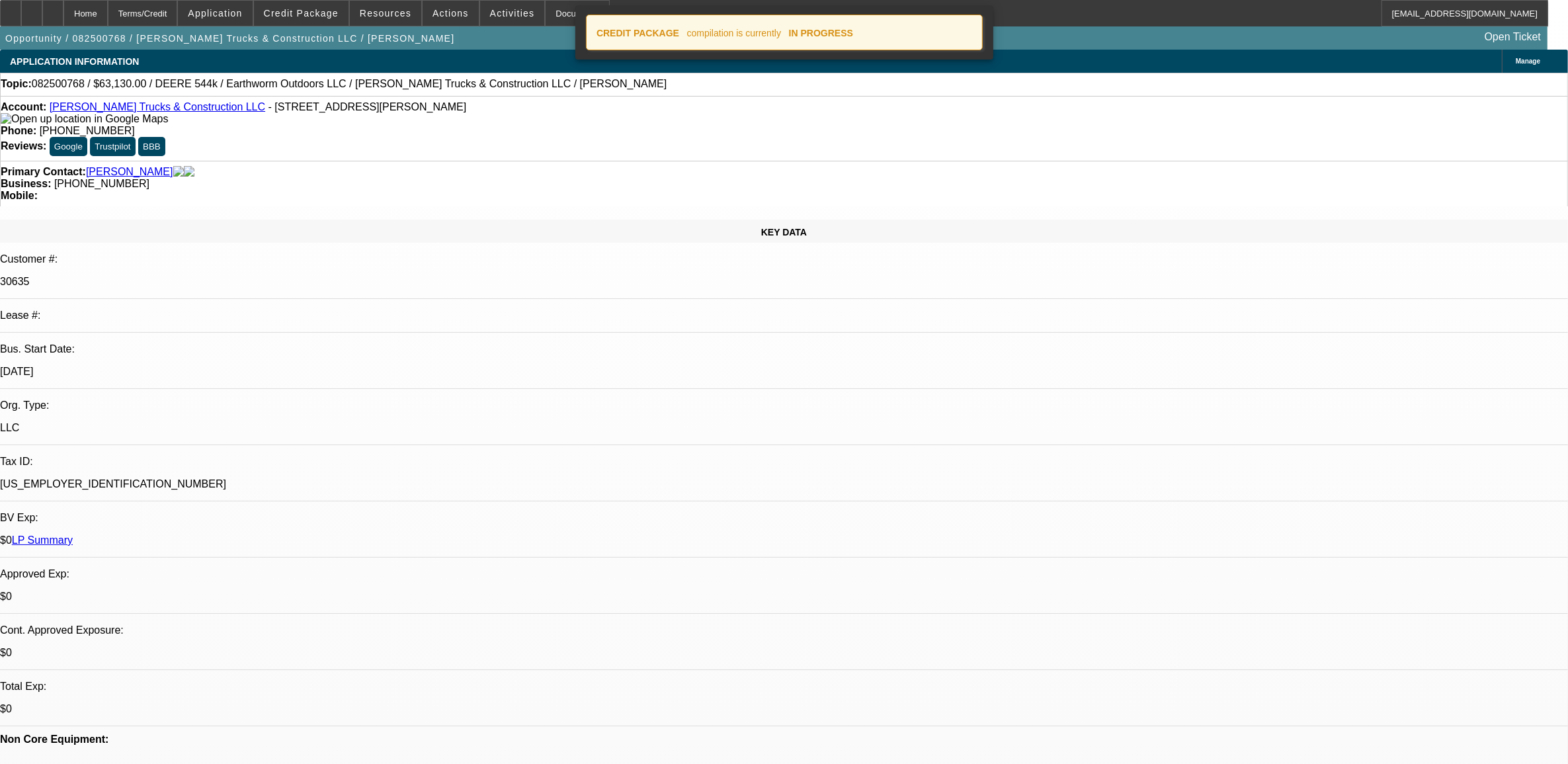
select select "0.1"
select select "0"
select select "2"
select select "0"
select select "6"
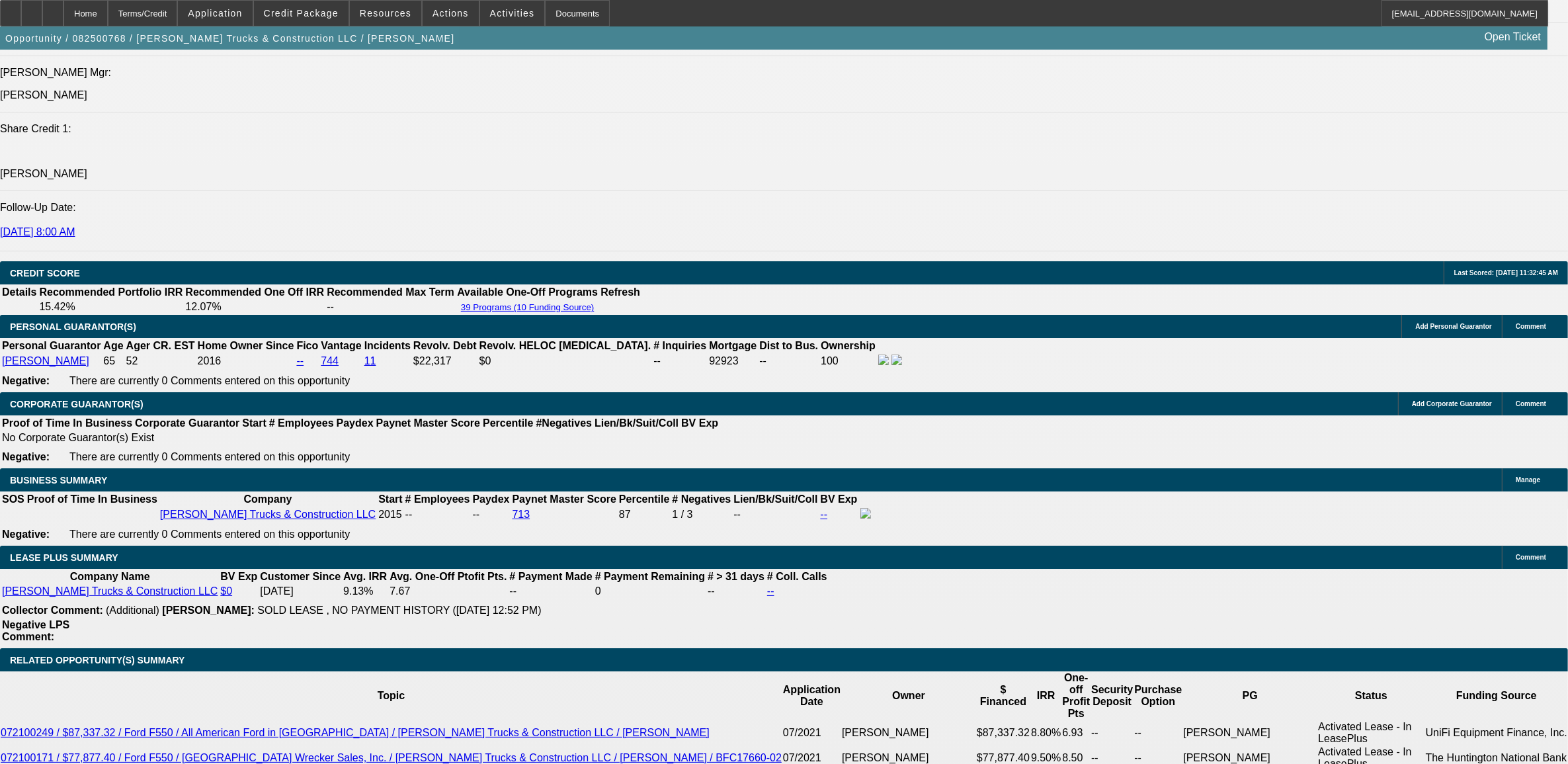
scroll to position [1984, 0]
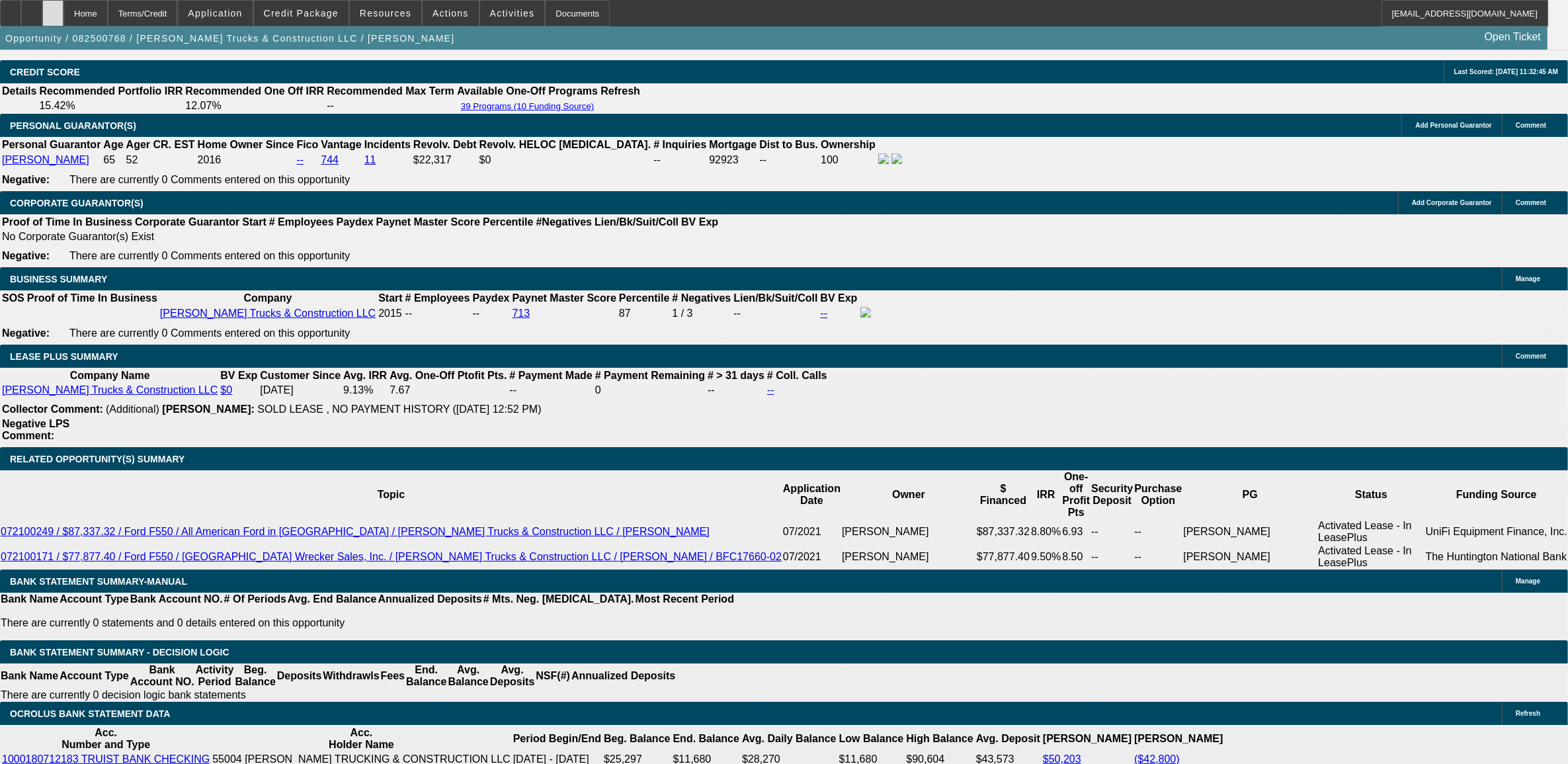
click at [53, 9] on icon at bounding box center [53, 9] width 0 height 0
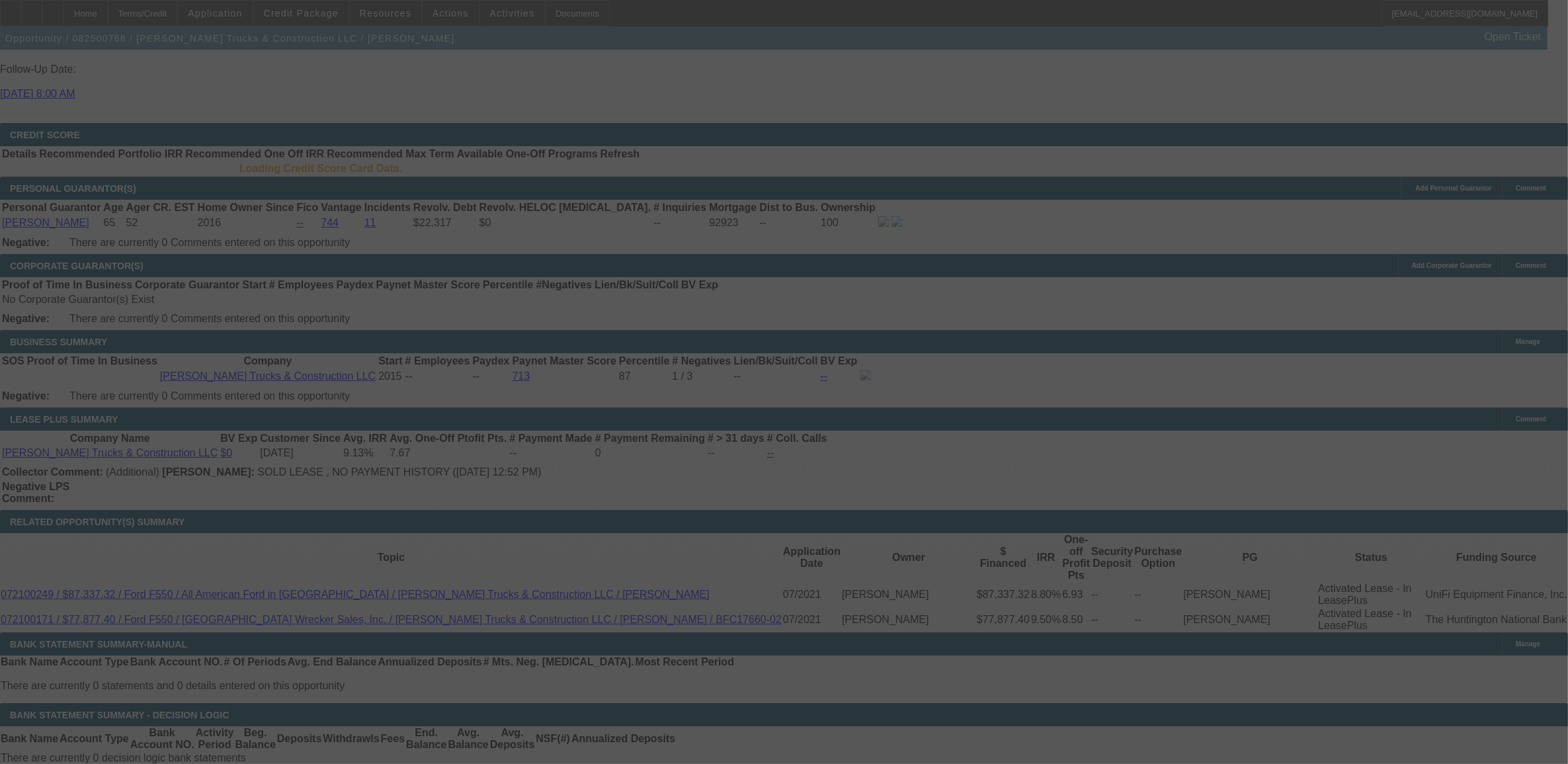
scroll to position [1916, 0]
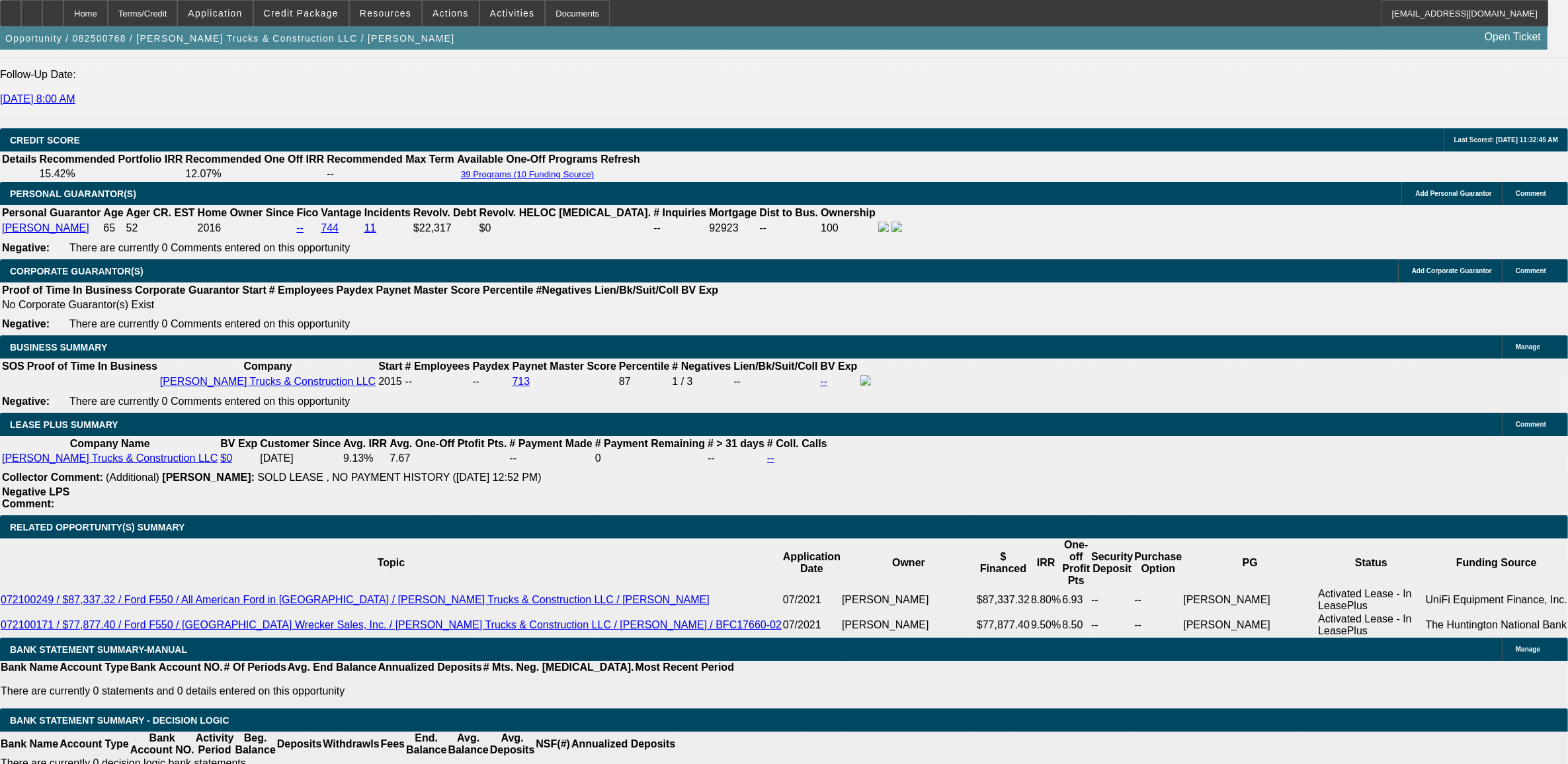
select select "0"
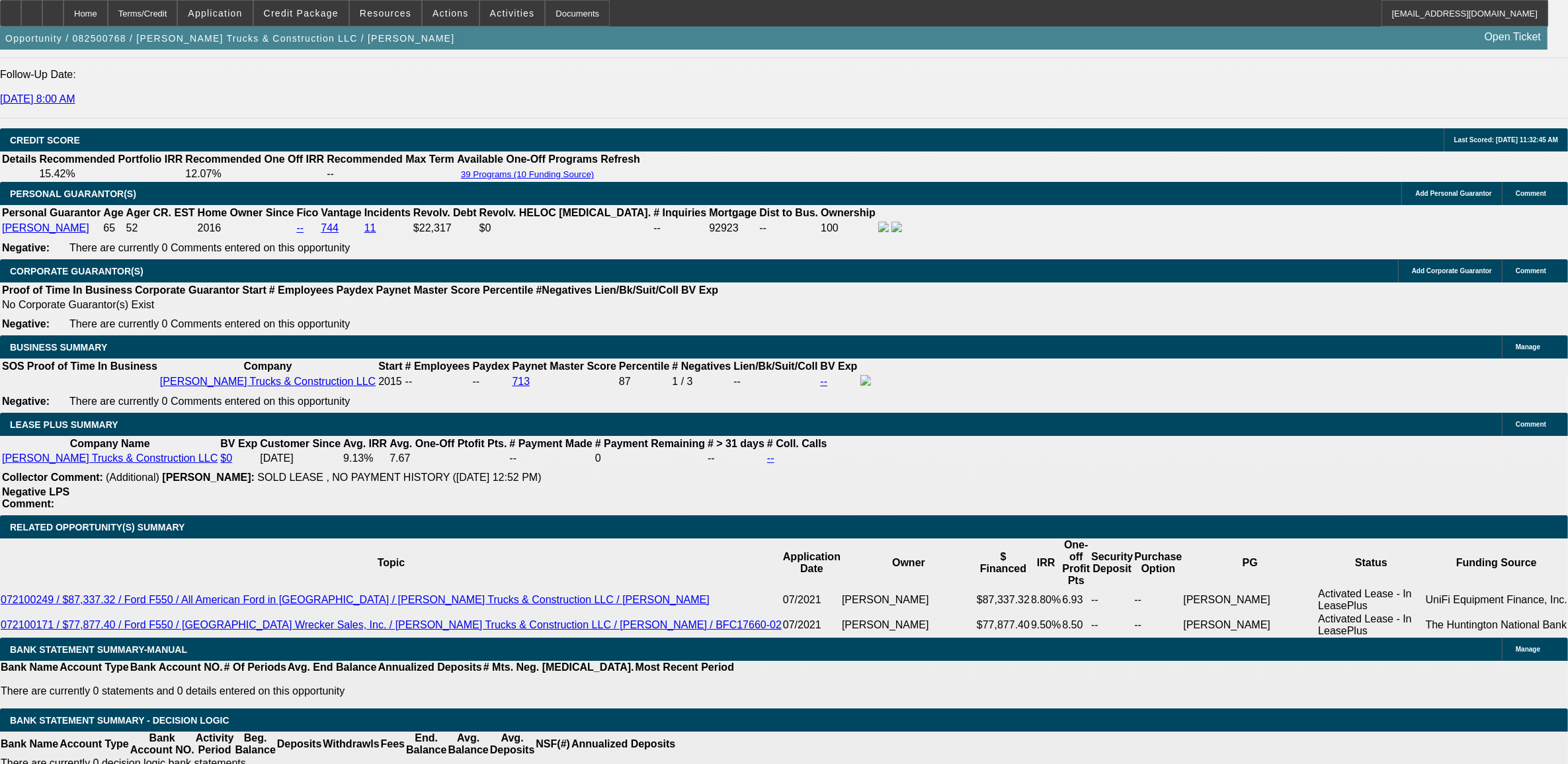
select select "0"
select select "0.1"
select select "0"
select select "0.1"
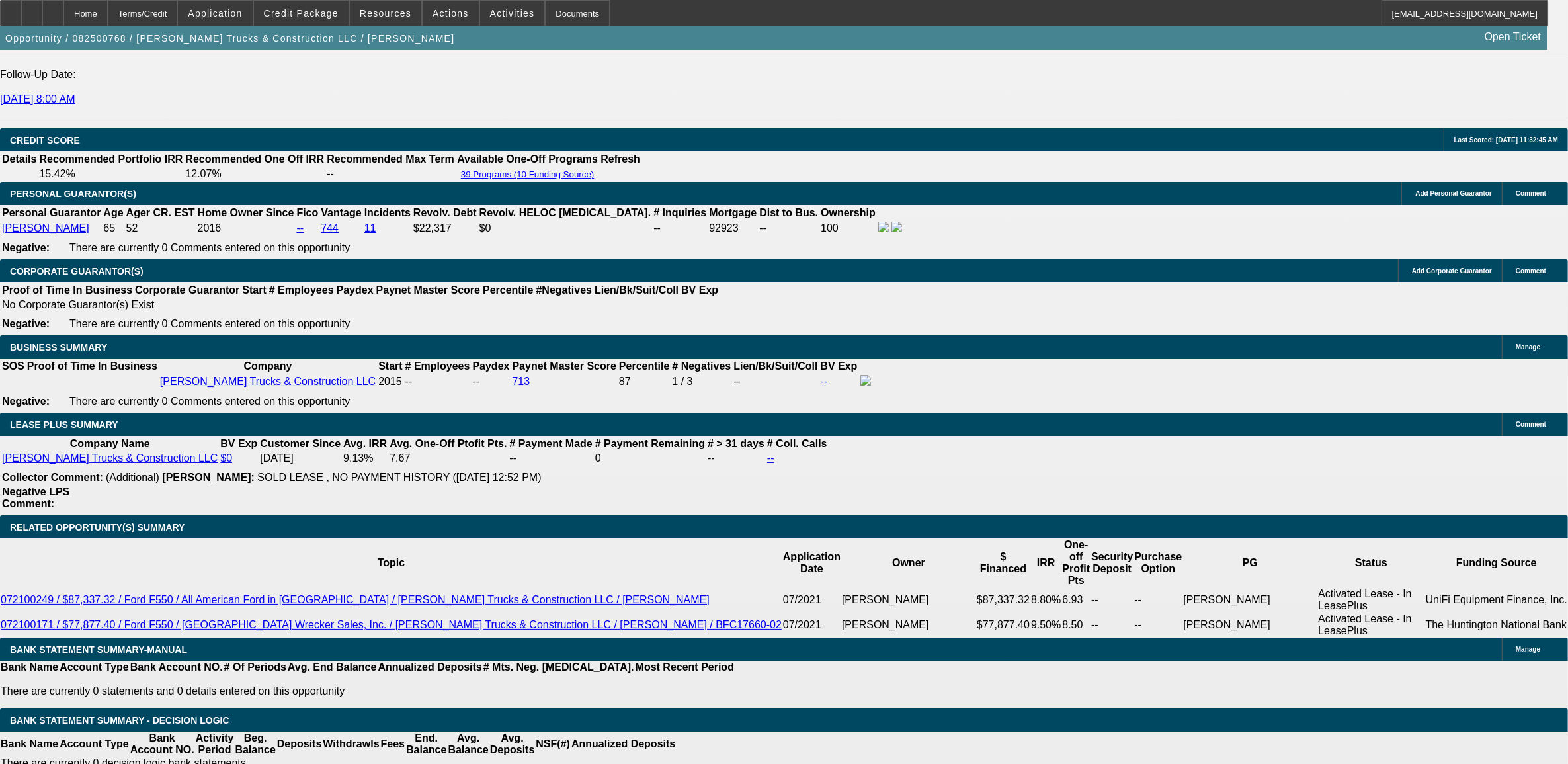
select select "0"
select select "1"
select select "2"
select select "6"
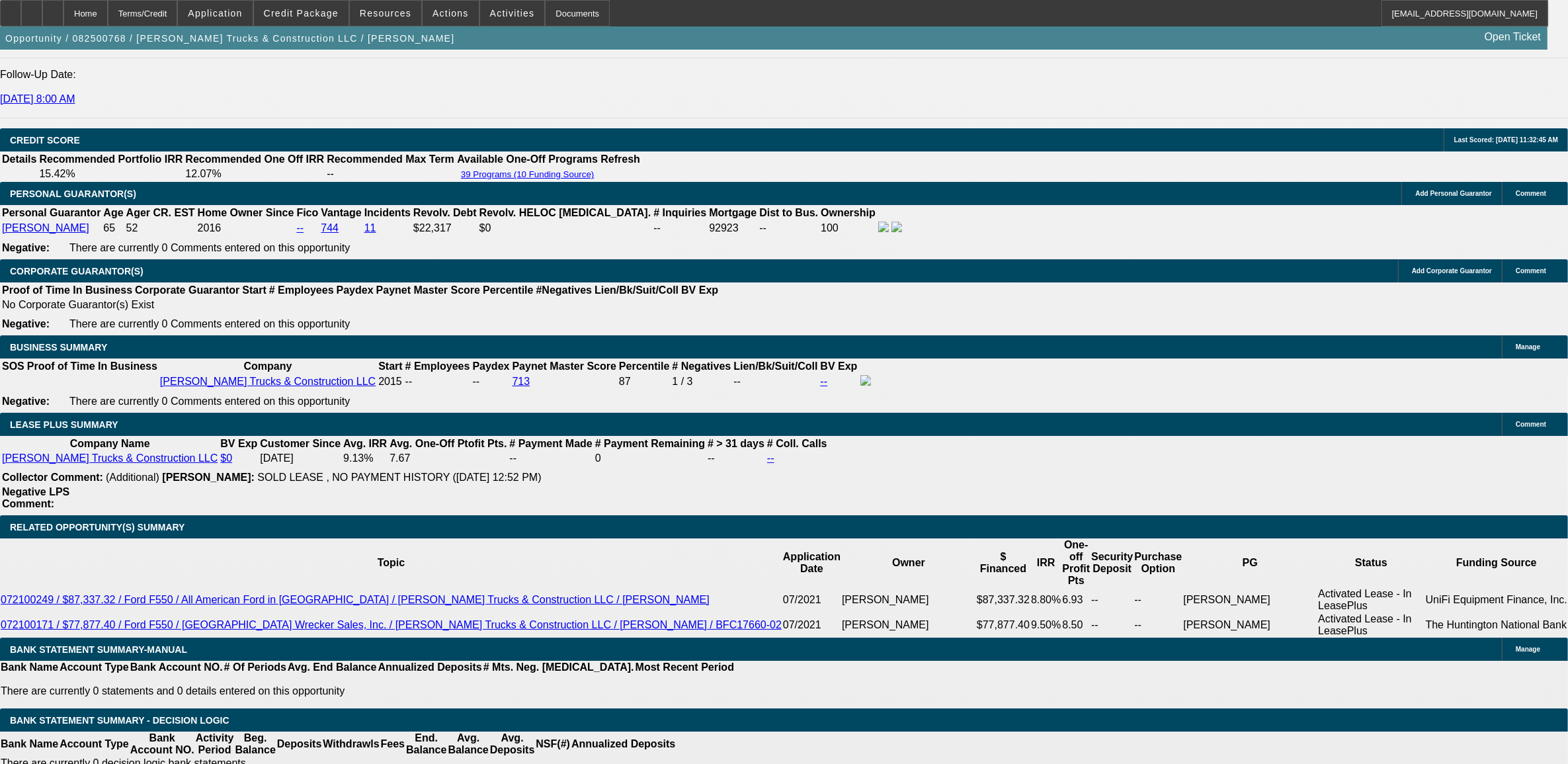
select select "1"
select select "2"
select select "6"
select select "1"
select select "2"
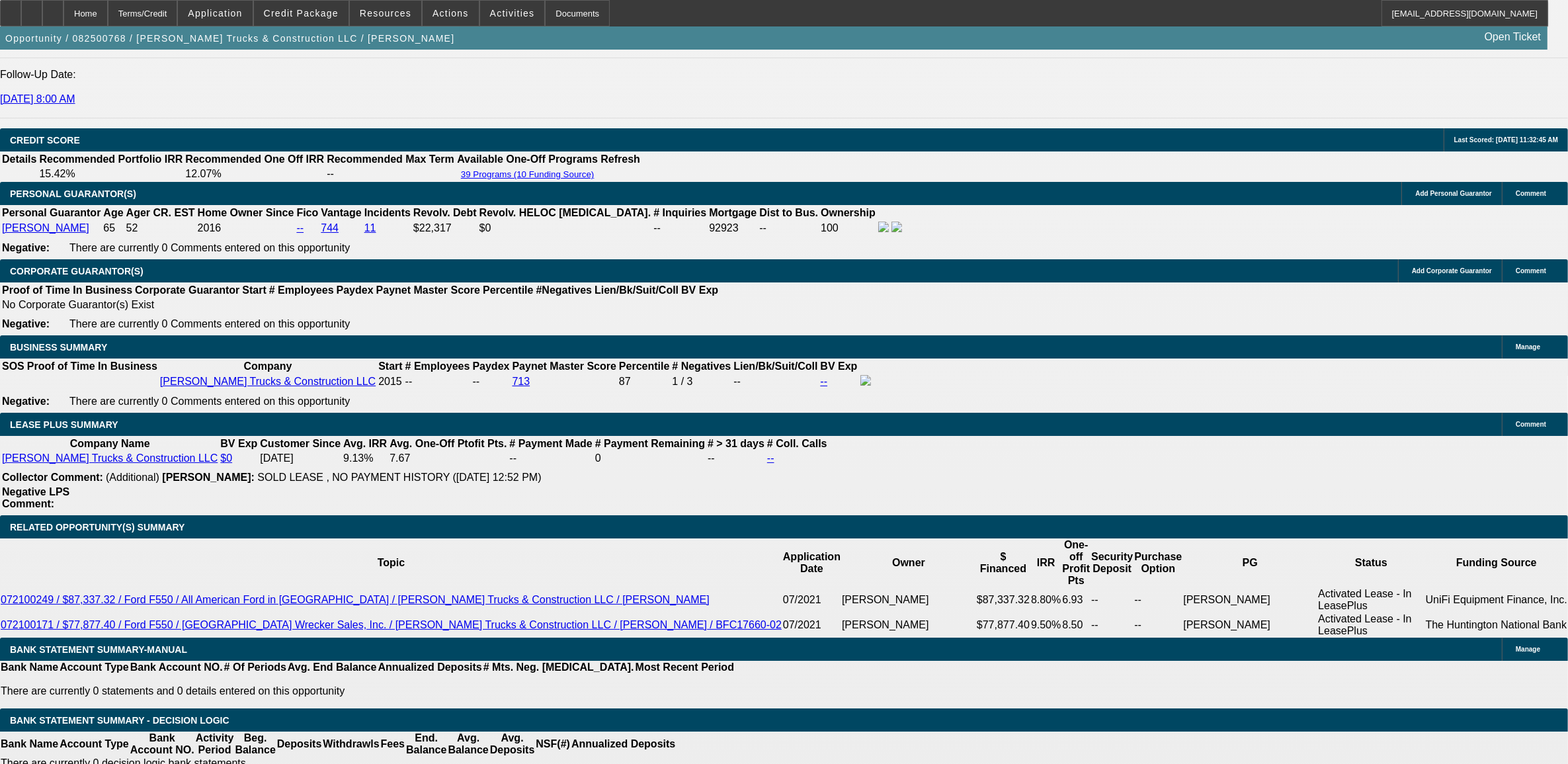
select select "6"
select select "1"
select select "2"
select select "6"
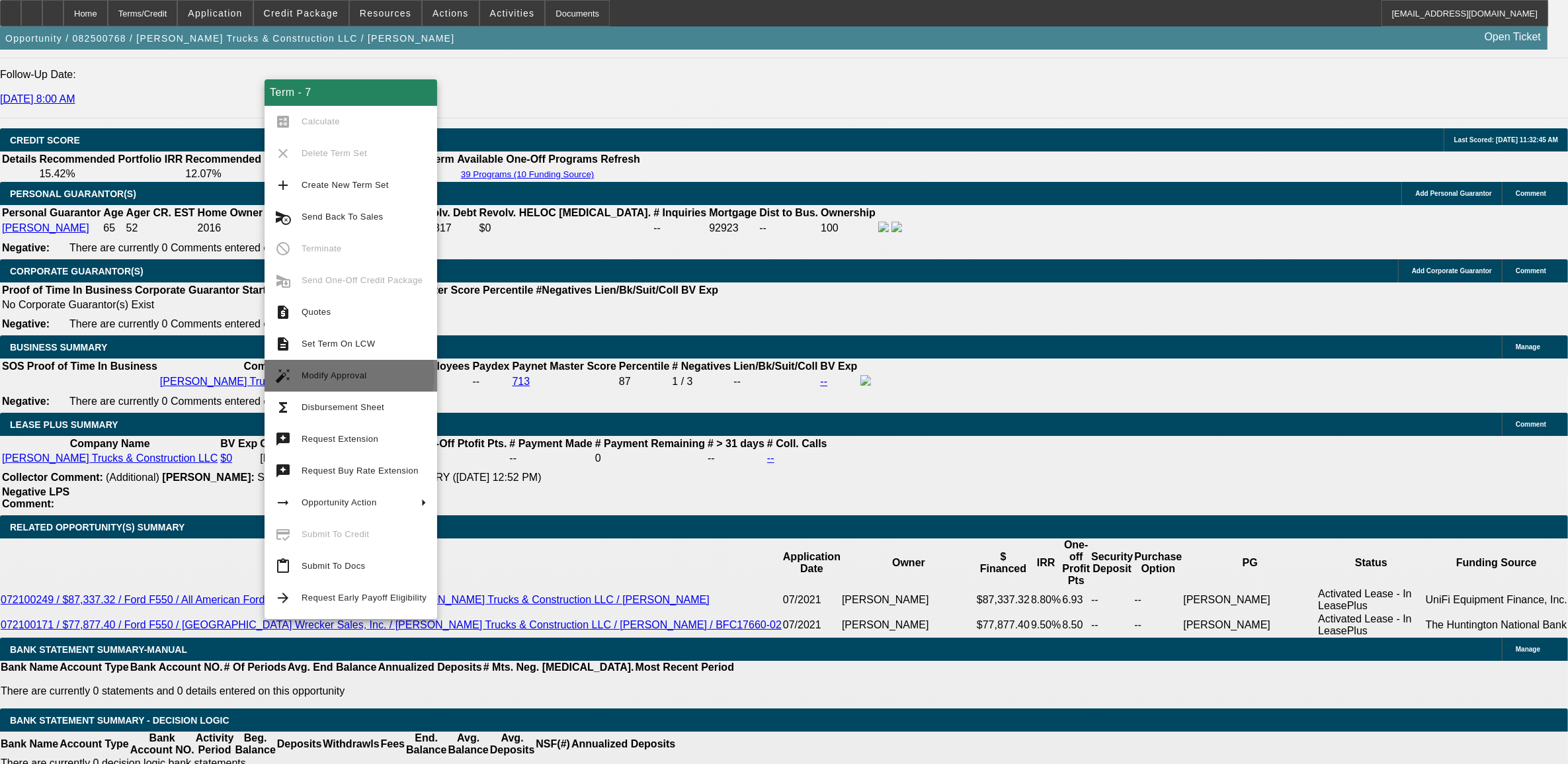
click at [349, 374] on span "Modify Approval" at bounding box center [334, 375] width 66 height 10
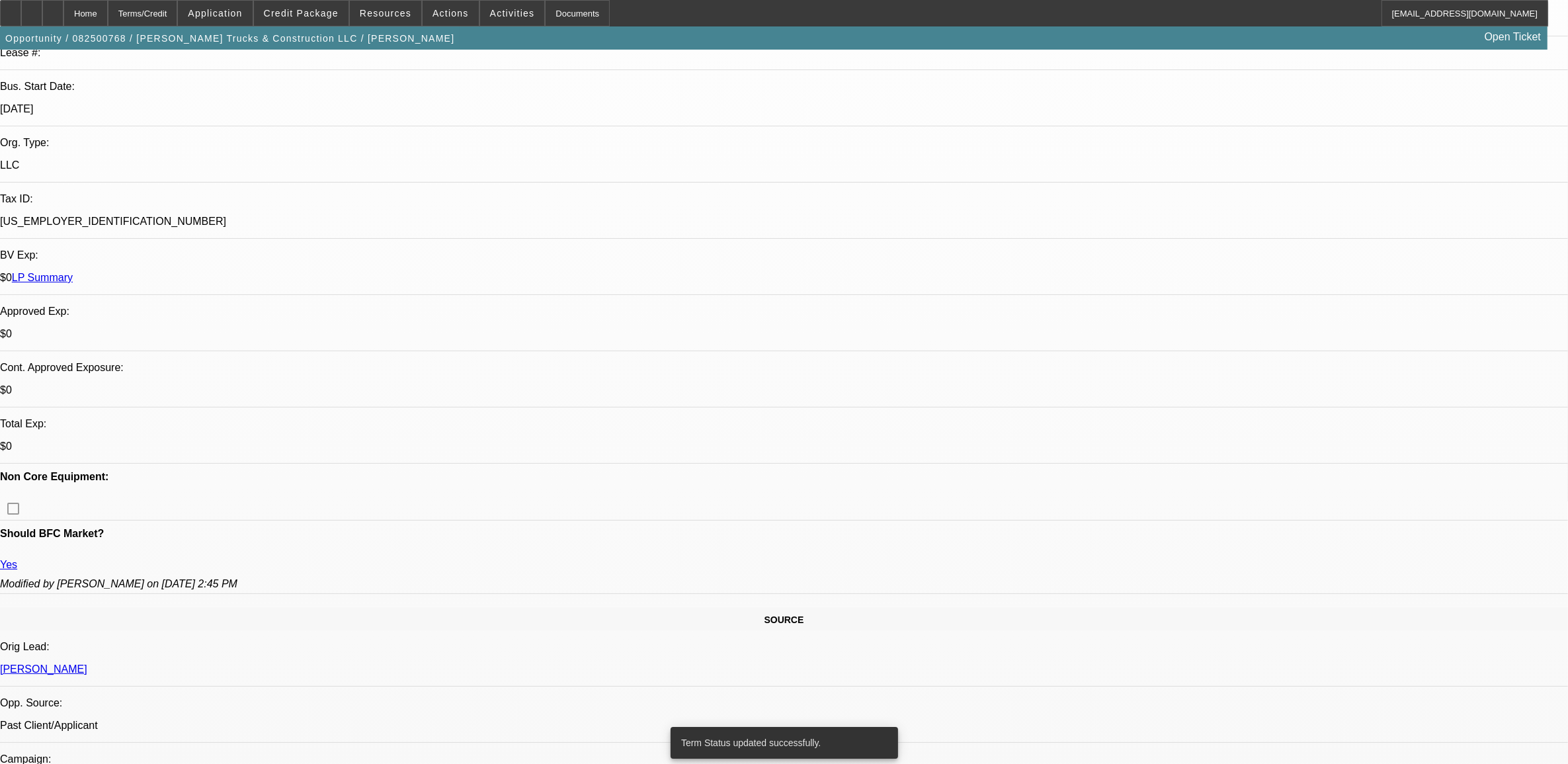
scroll to position [0, 0]
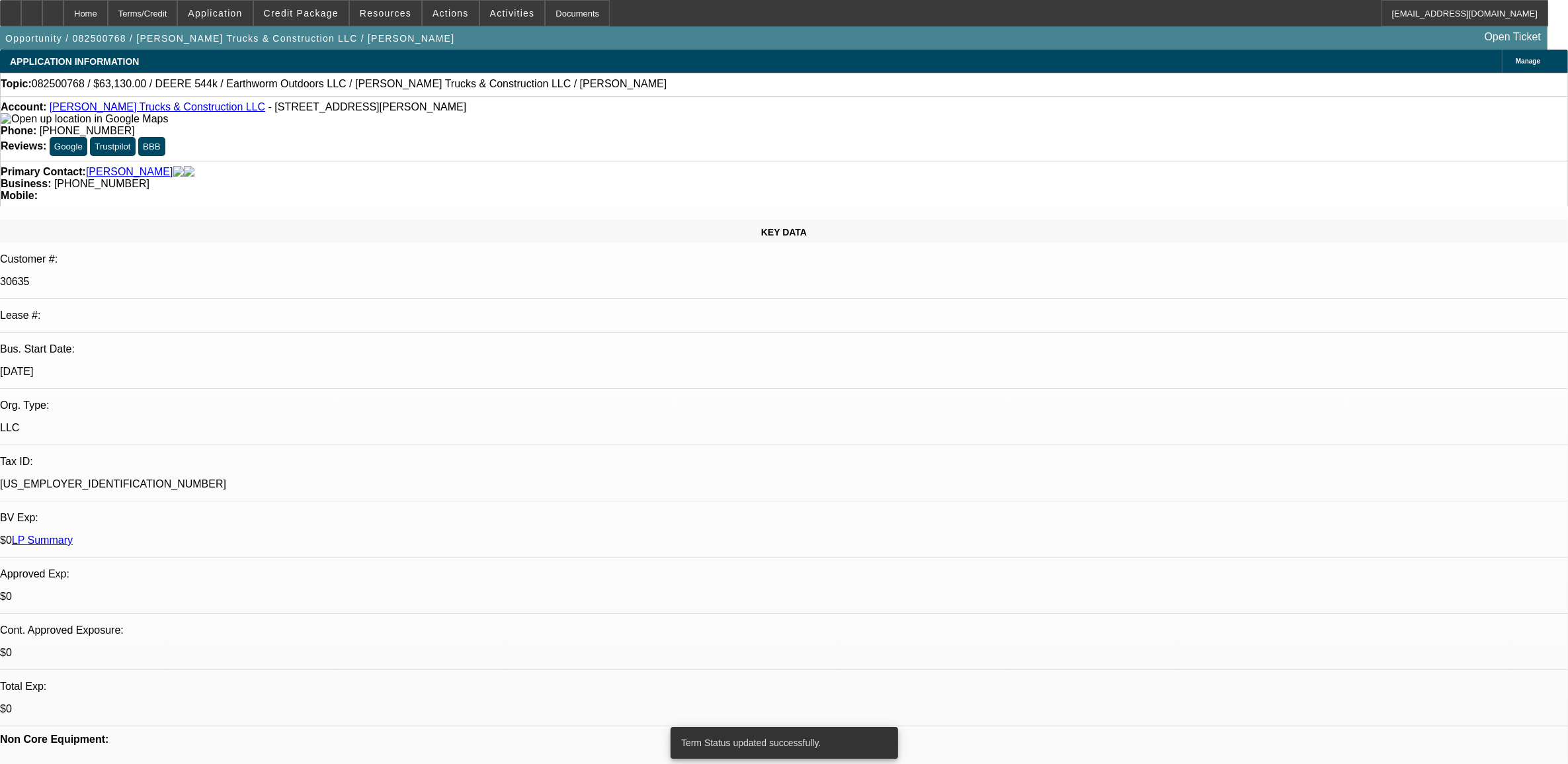
select select "0"
select select "2"
select select "0"
select select "6"
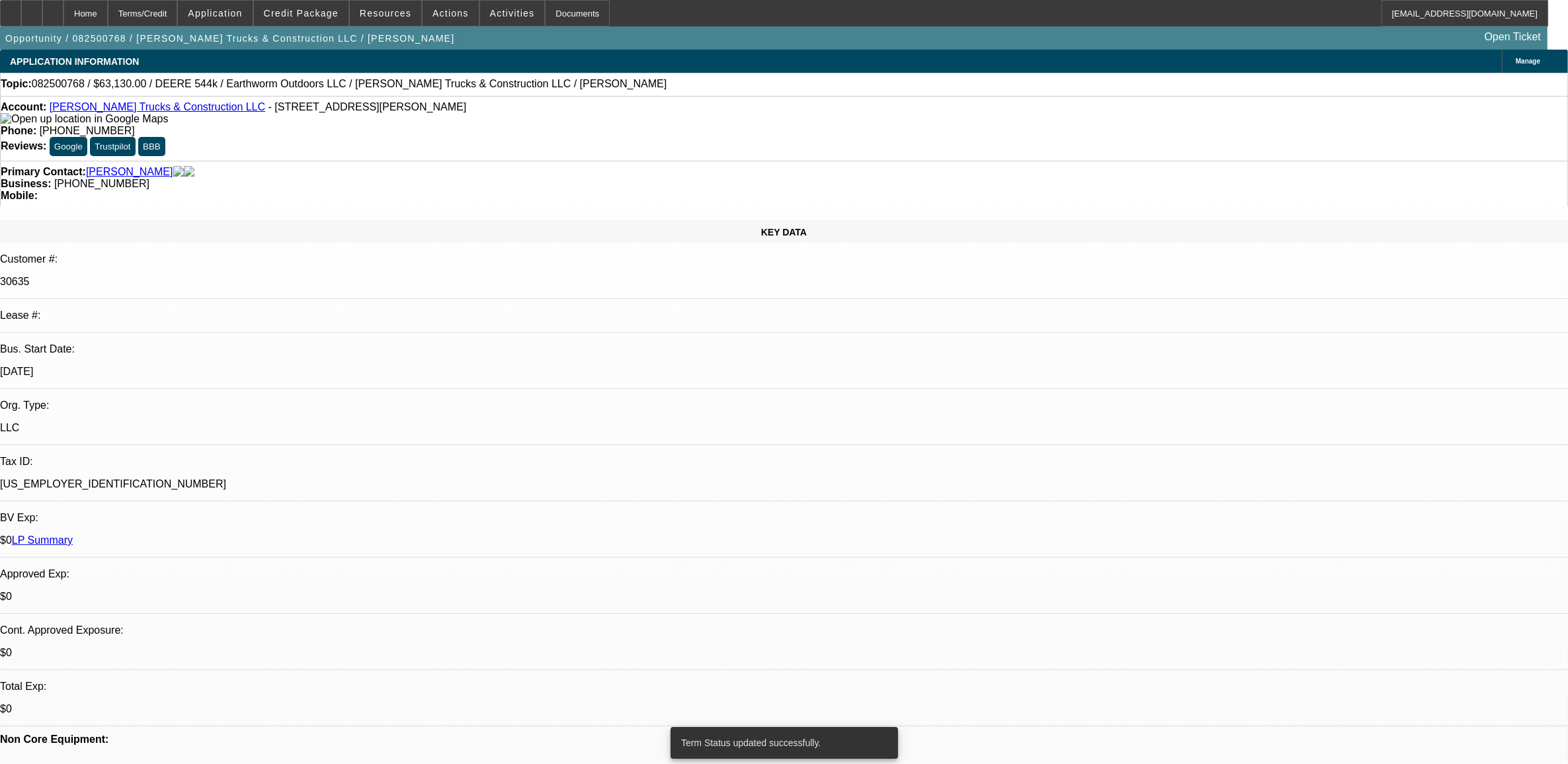
select select "0"
select select "2"
select select "0"
select select "6"
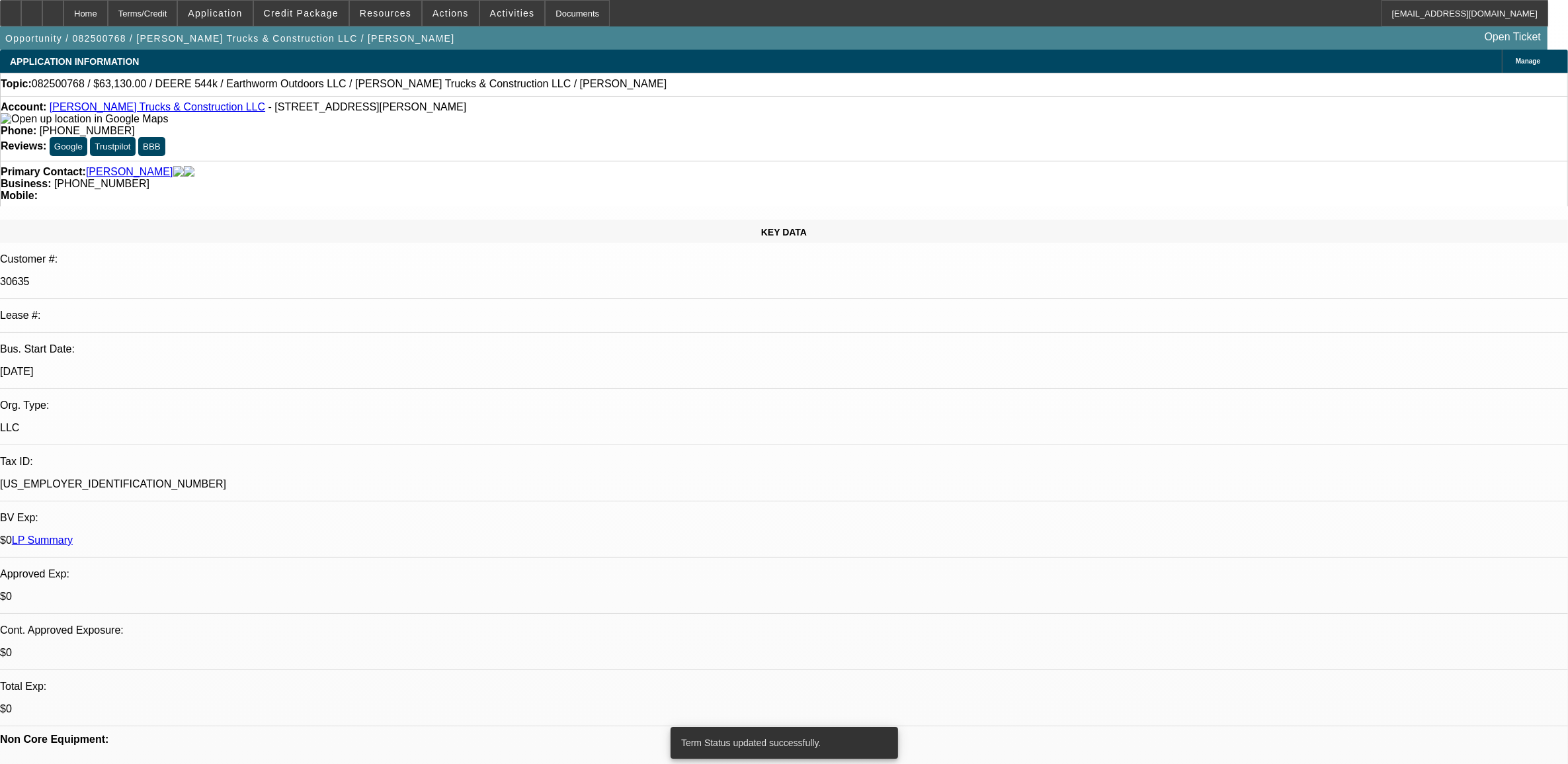
select select "0"
select select "2"
select select "0"
select select "6"
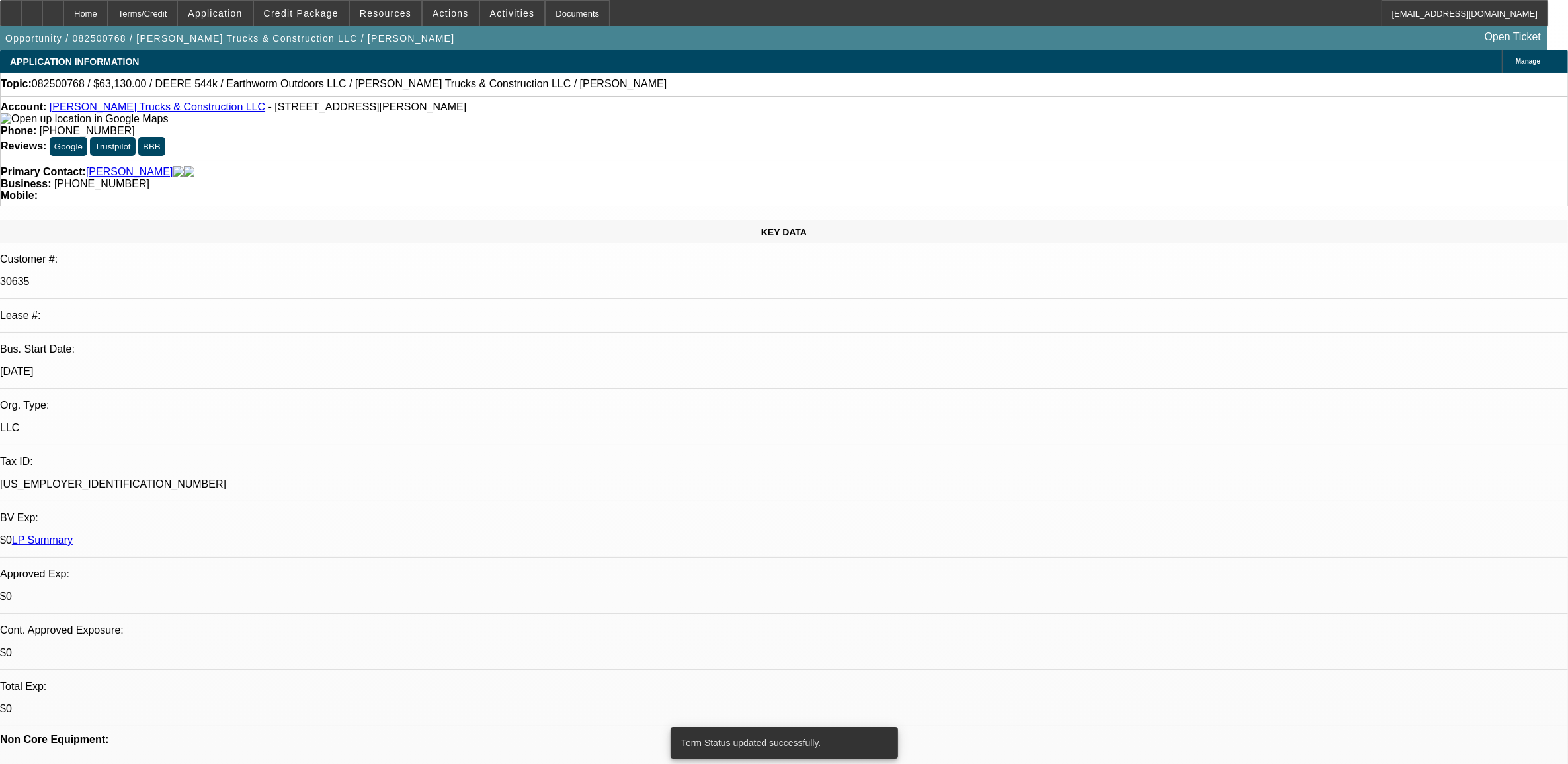
select select "0.1"
select select "0"
select select "2"
select select "0"
select select "6"
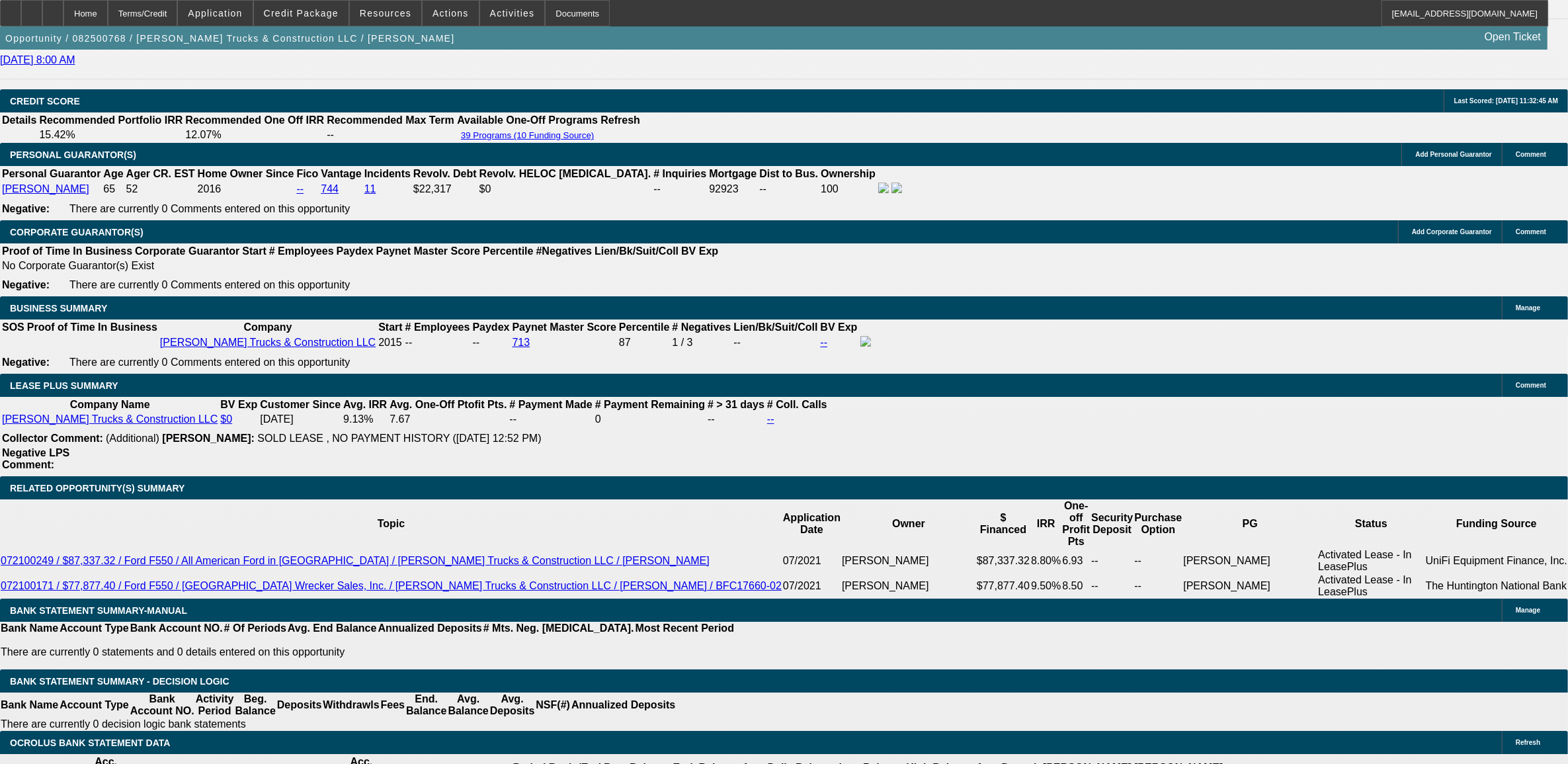
scroll to position [1984, 0]
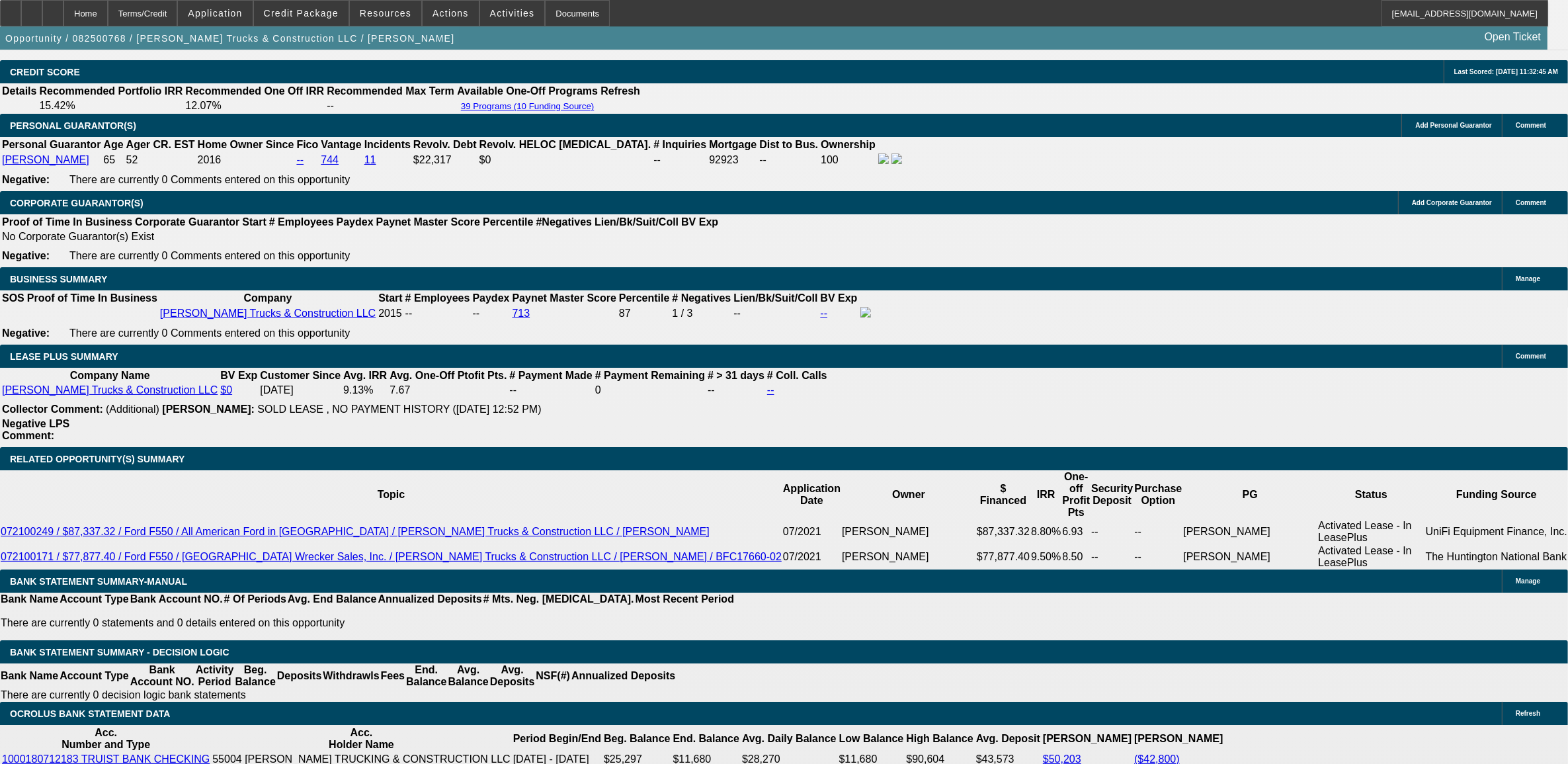
type input "1378"
type input "UNKNOWN"
type input "11.2"
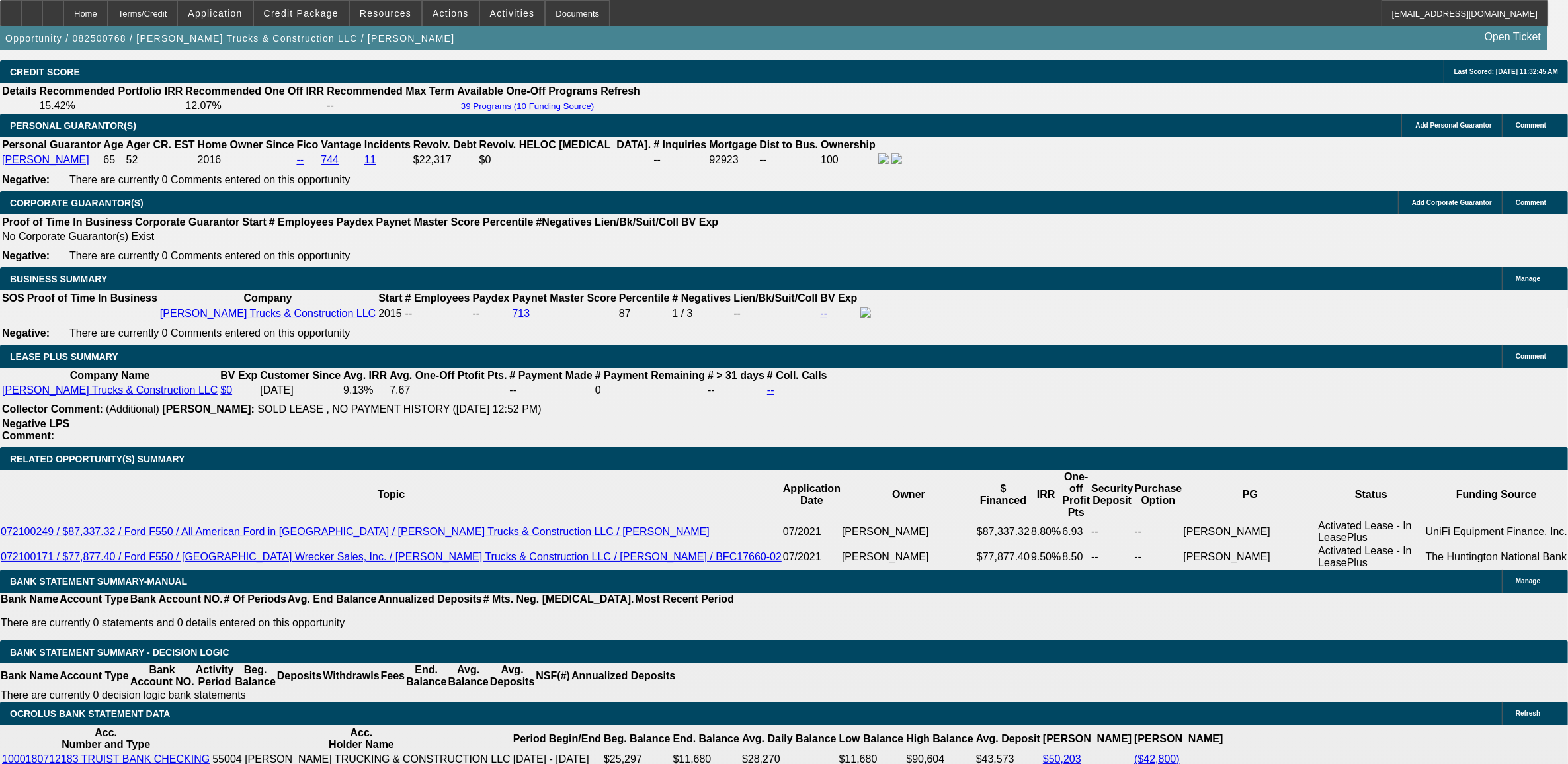
type input "$1,378.00"
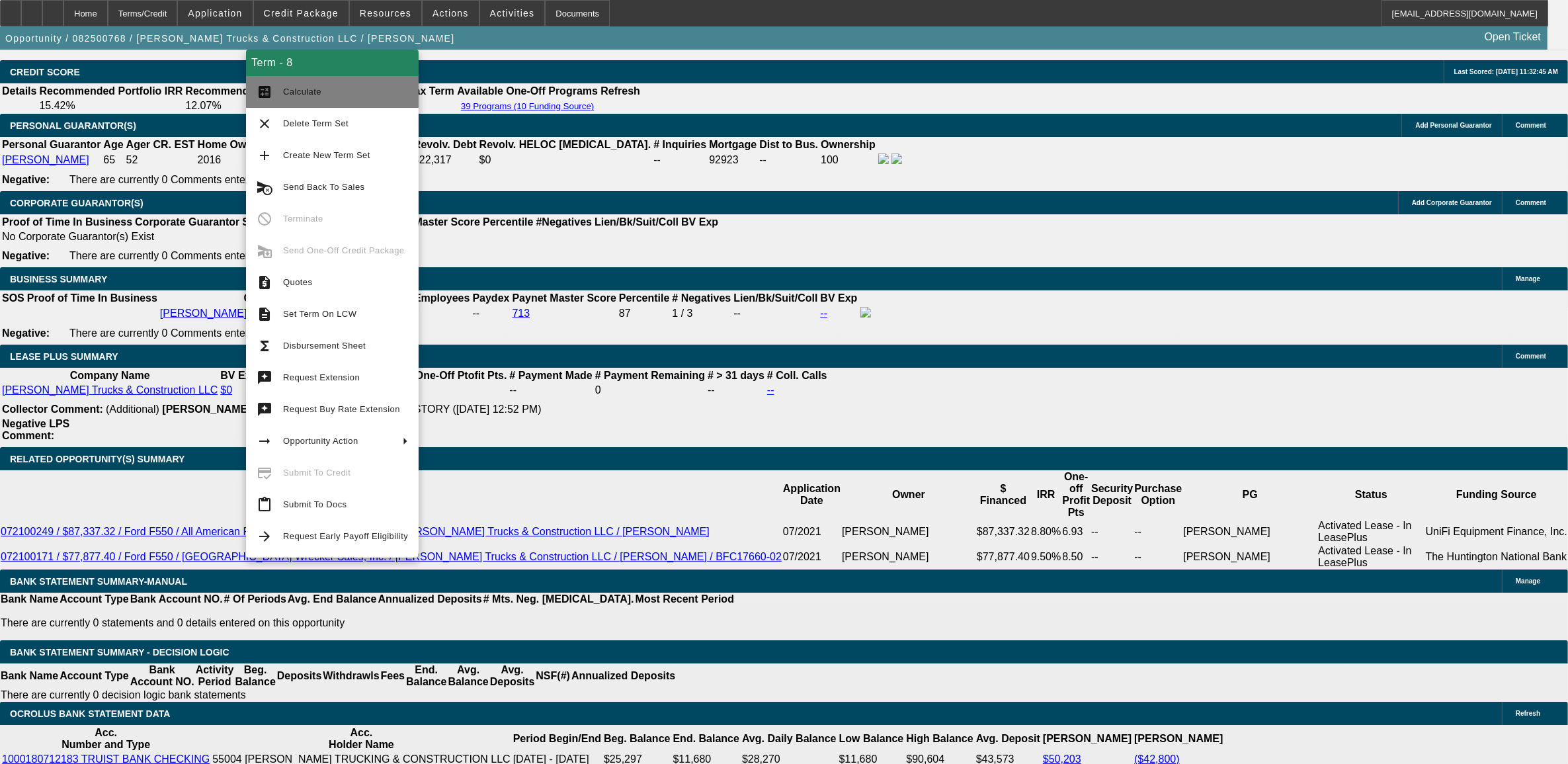
click at [354, 93] on span "Calculate" at bounding box center [345, 92] width 125 height 16
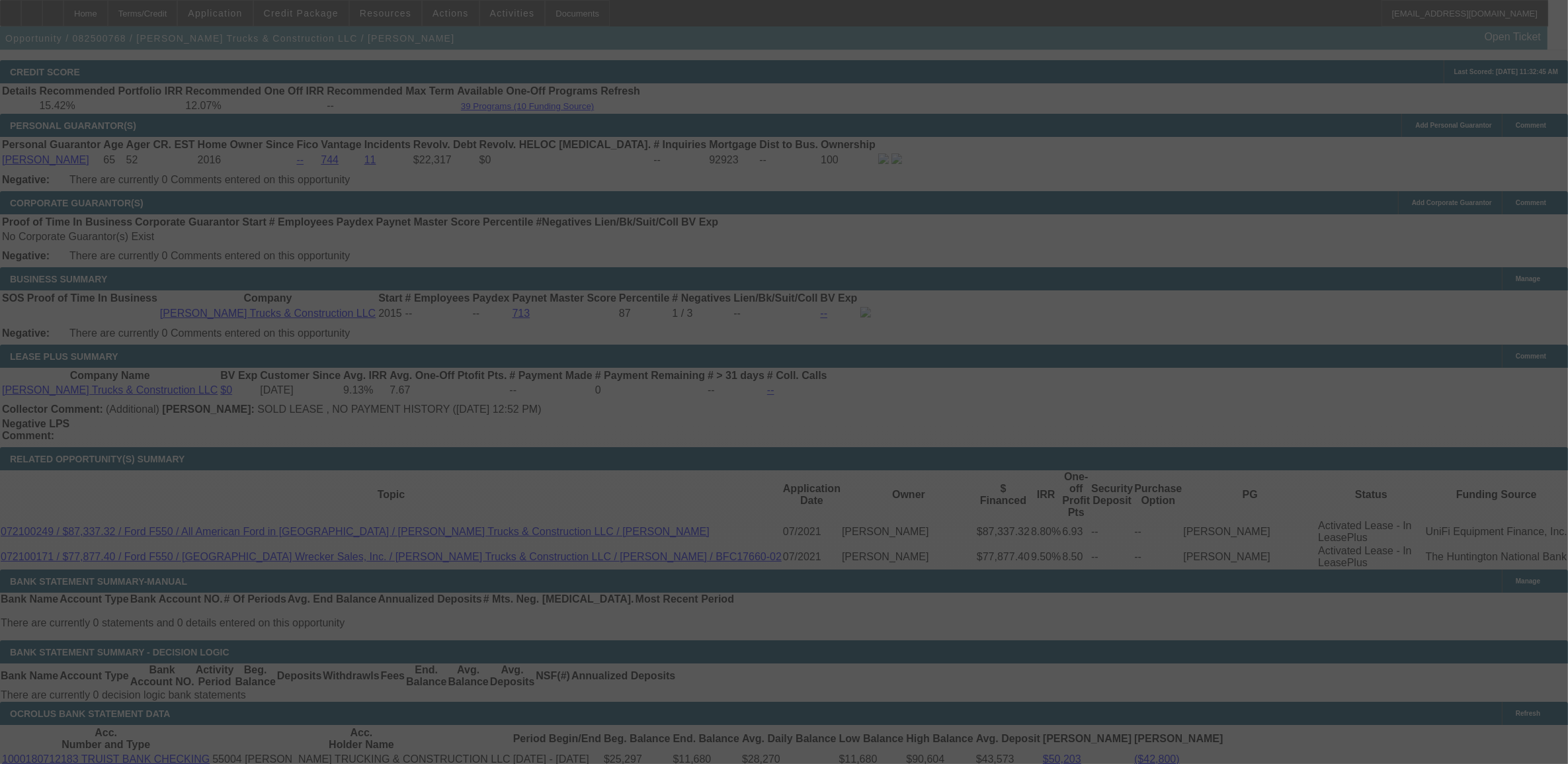
select select "0"
select select "2"
select select "0"
select select "6"
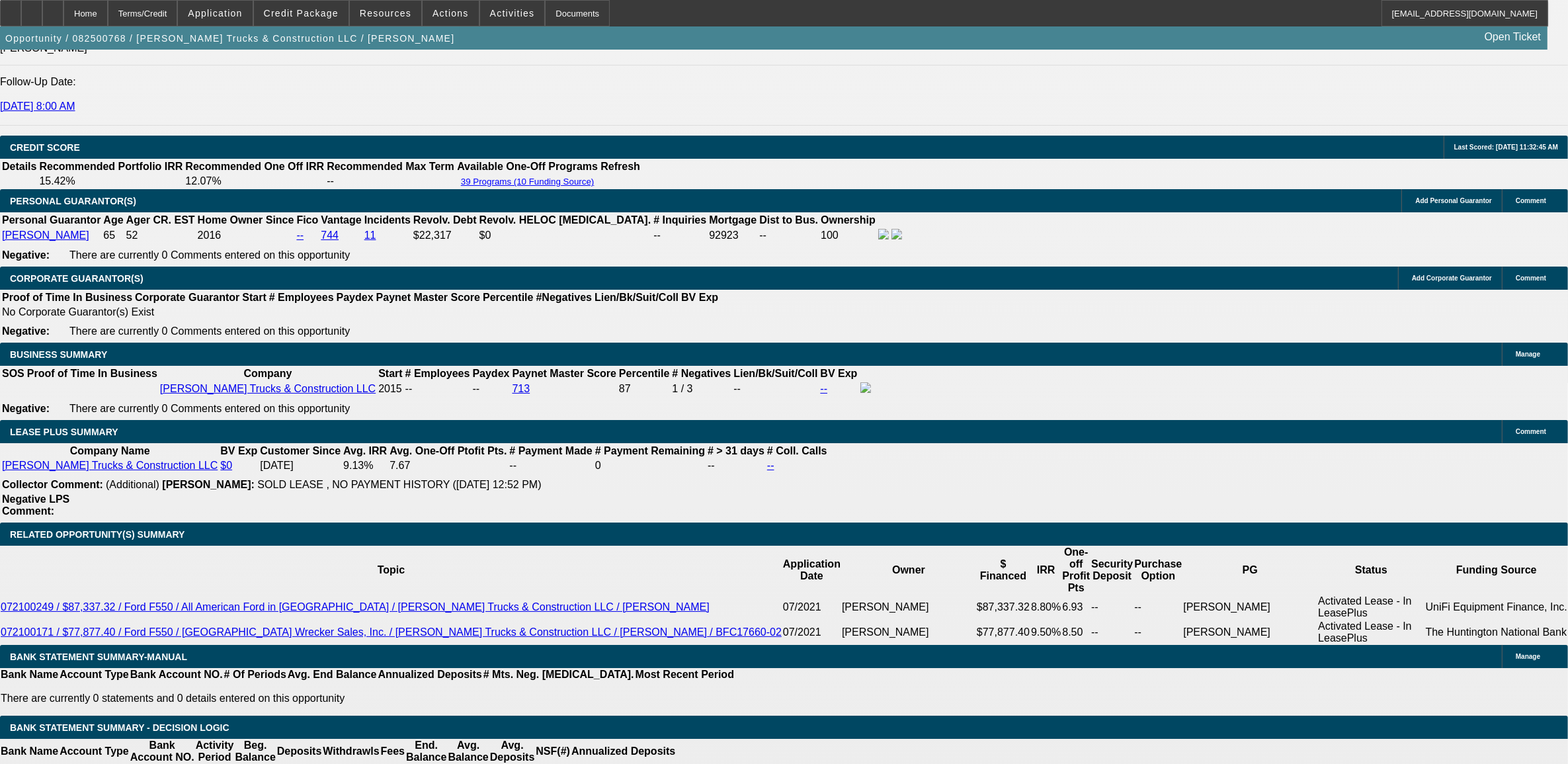
scroll to position [1902, 0]
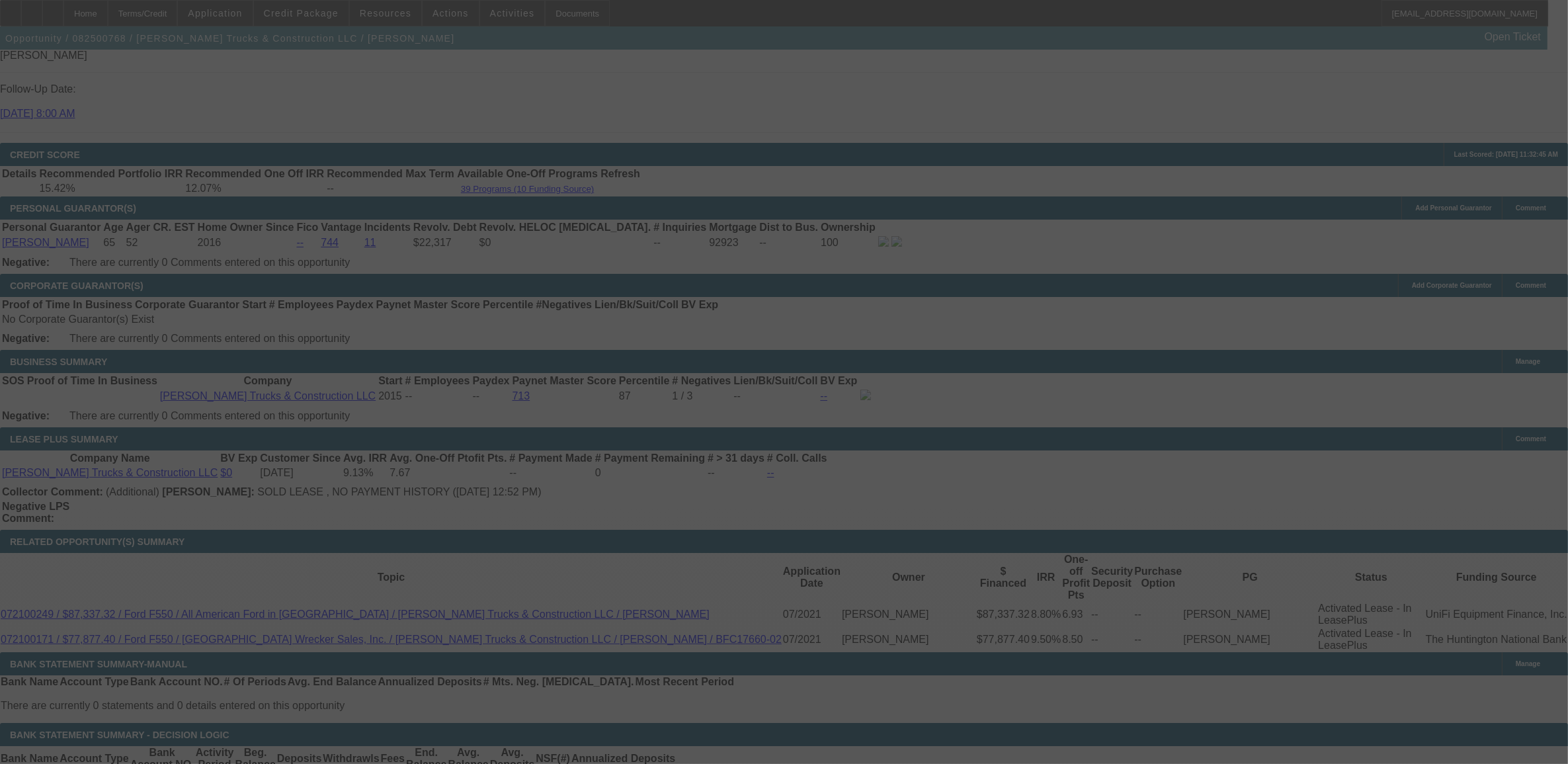
scroll to position [0, 0]
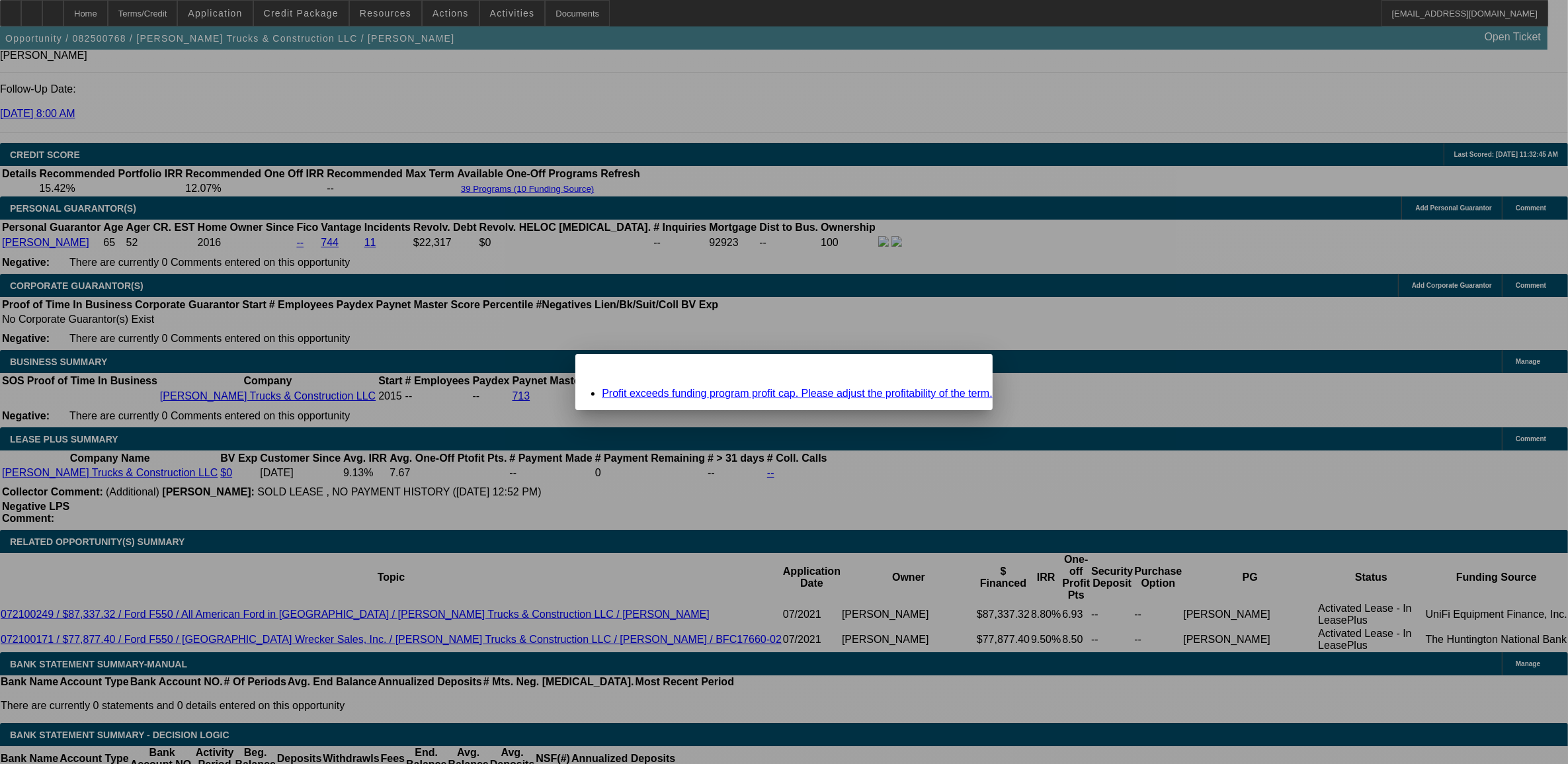
click at [967, 369] on span "Close" at bounding box center [976, 365] width 18 height 7
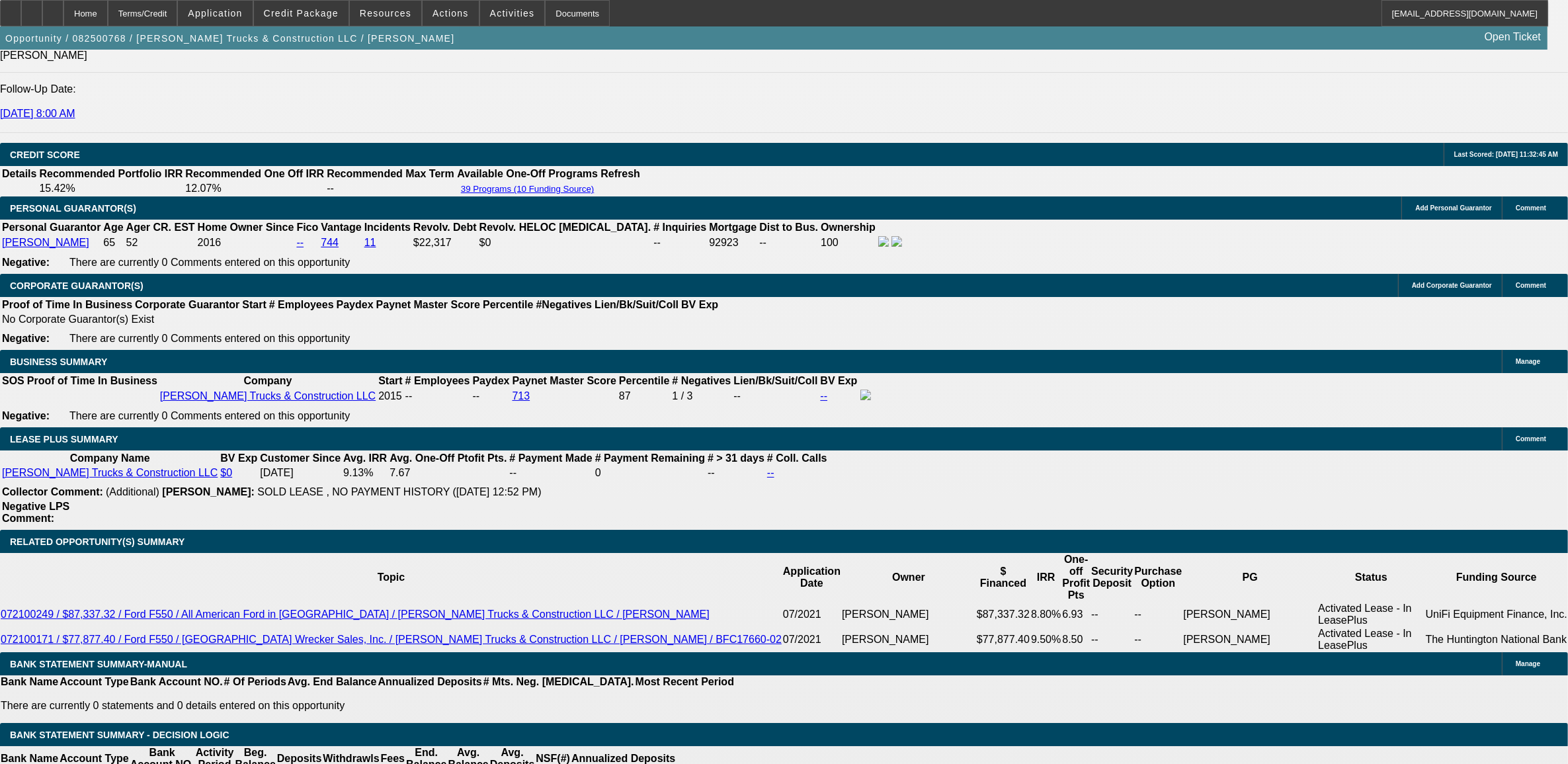
type input "UNKNOWN"
type input "11"
type input "$1,079.13"
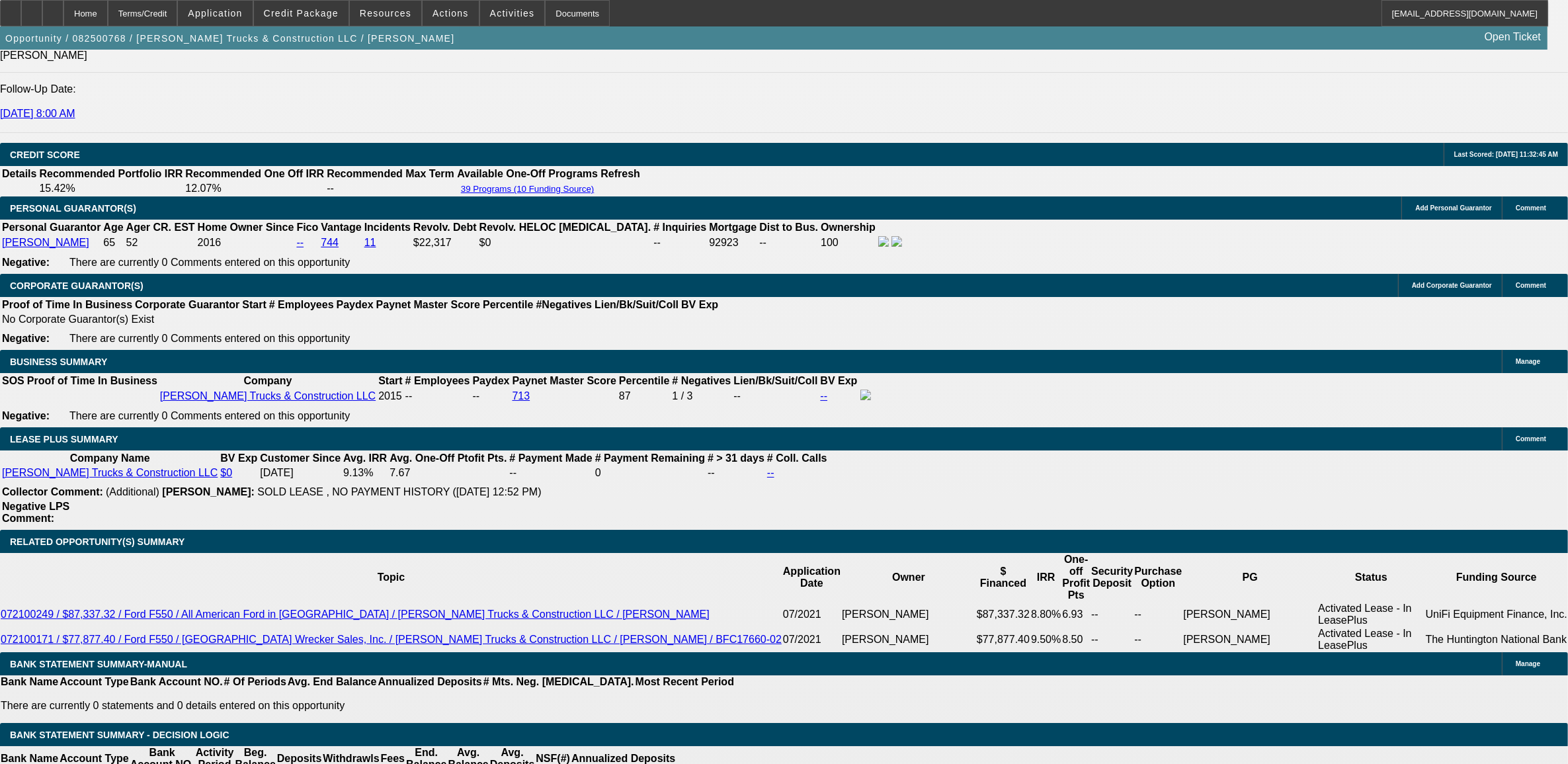
type input "11"
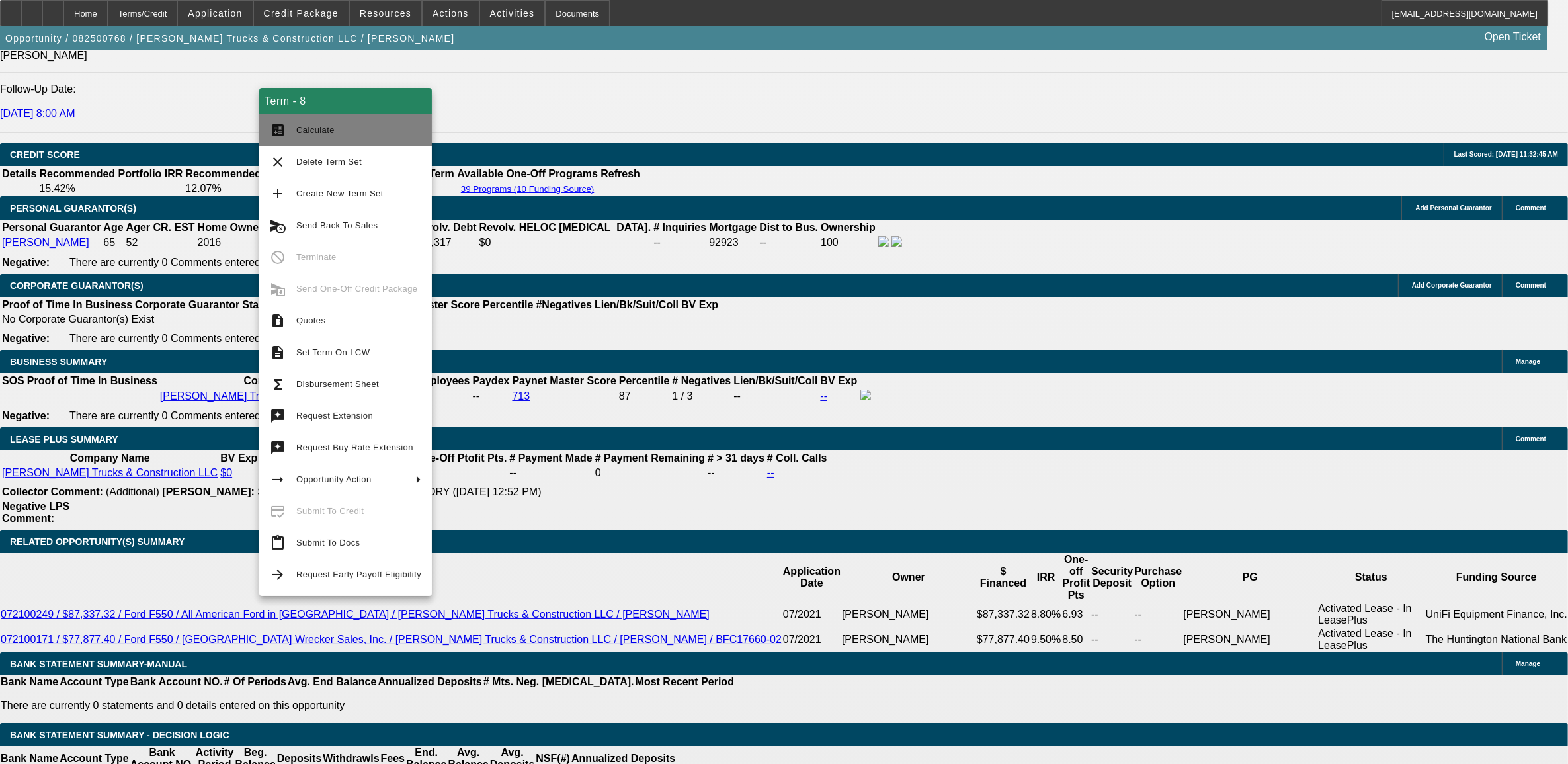
click at [301, 117] on button "calculate Calculate" at bounding box center [346, 130] width 173 height 32
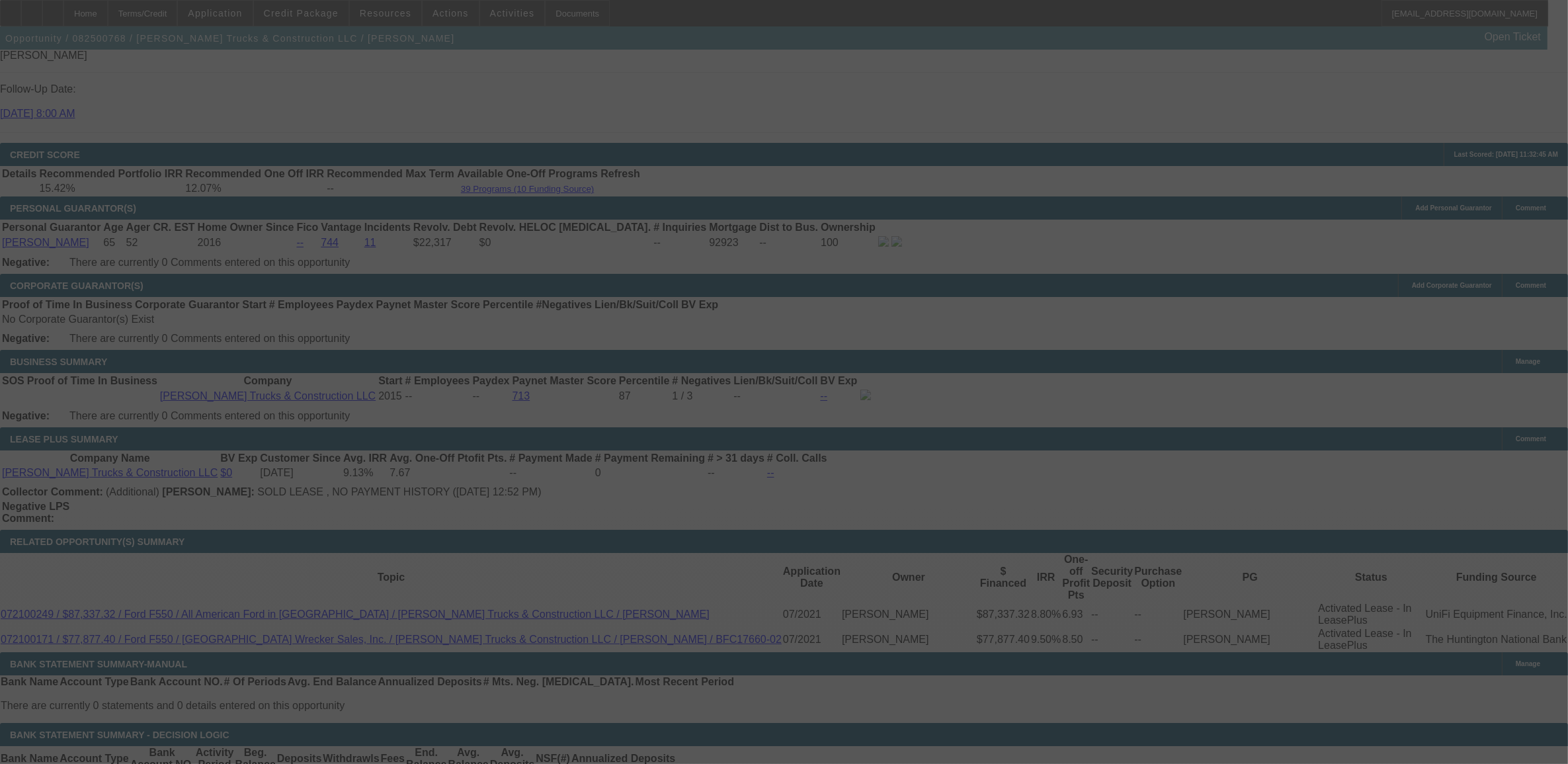
scroll to position [0, 0]
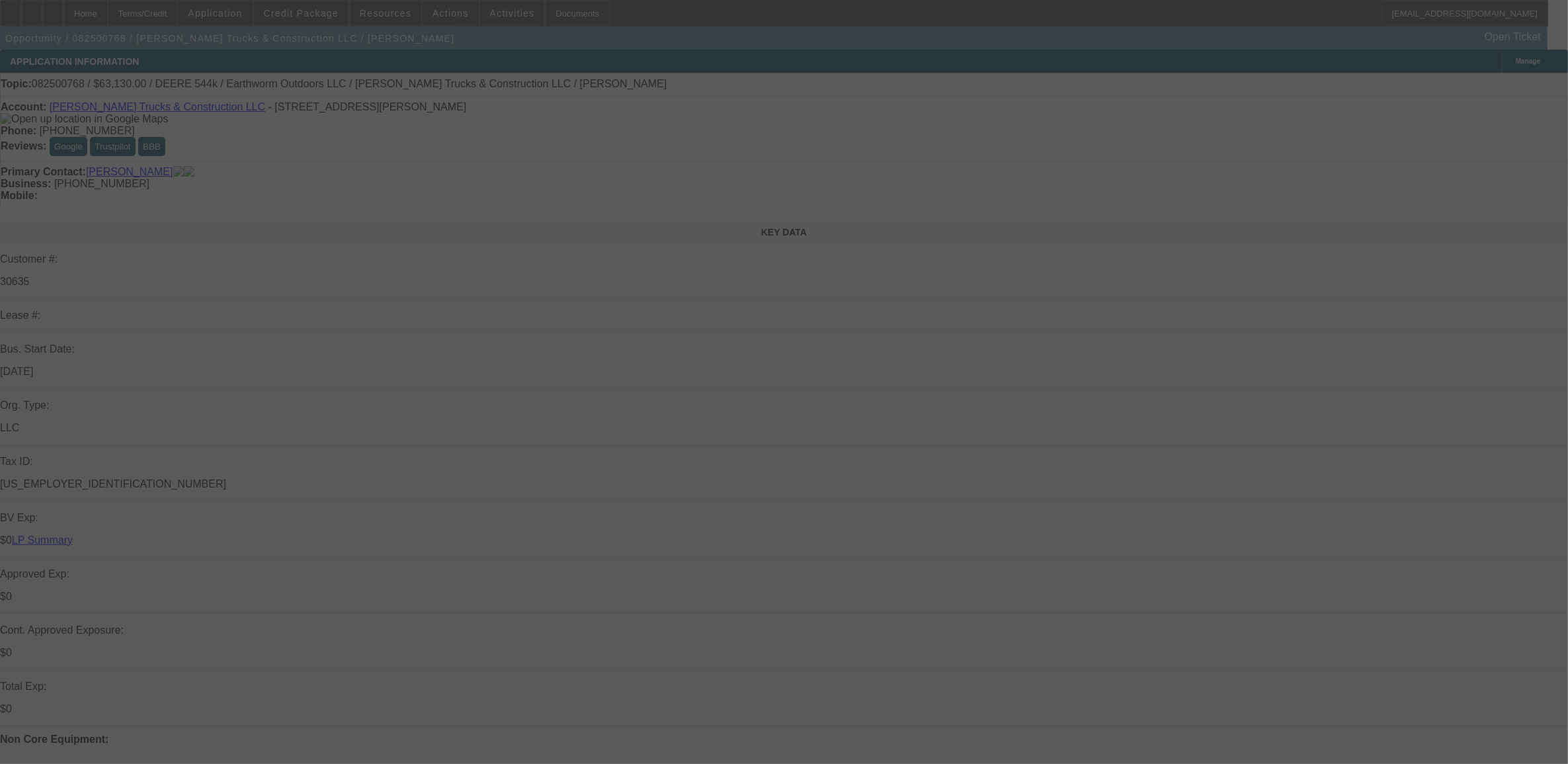
select select "0"
select select "2"
select select "0"
select select "6"
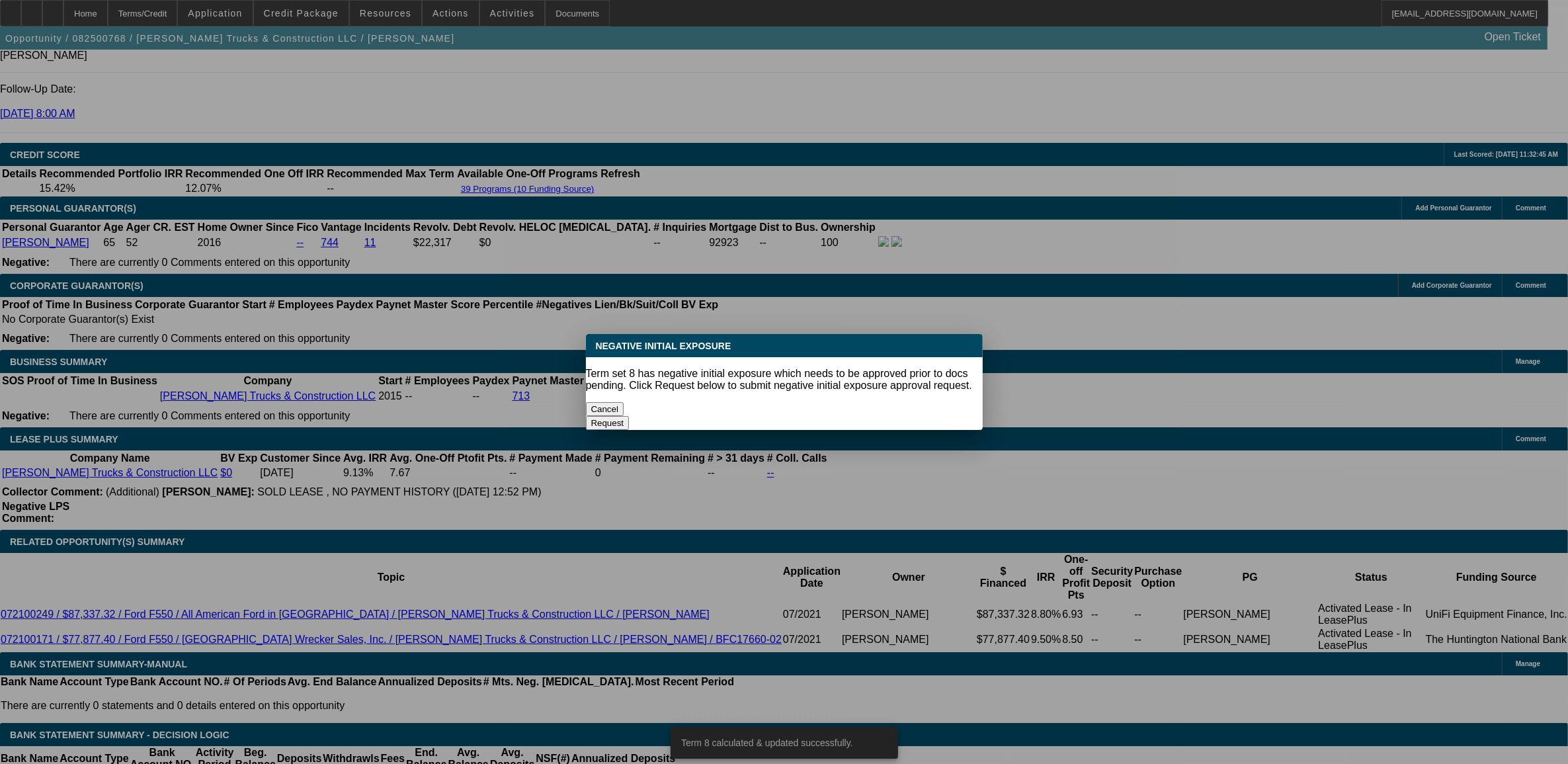
click at [123, 526] on div at bounding box center [784, 382] width 1568 height 764
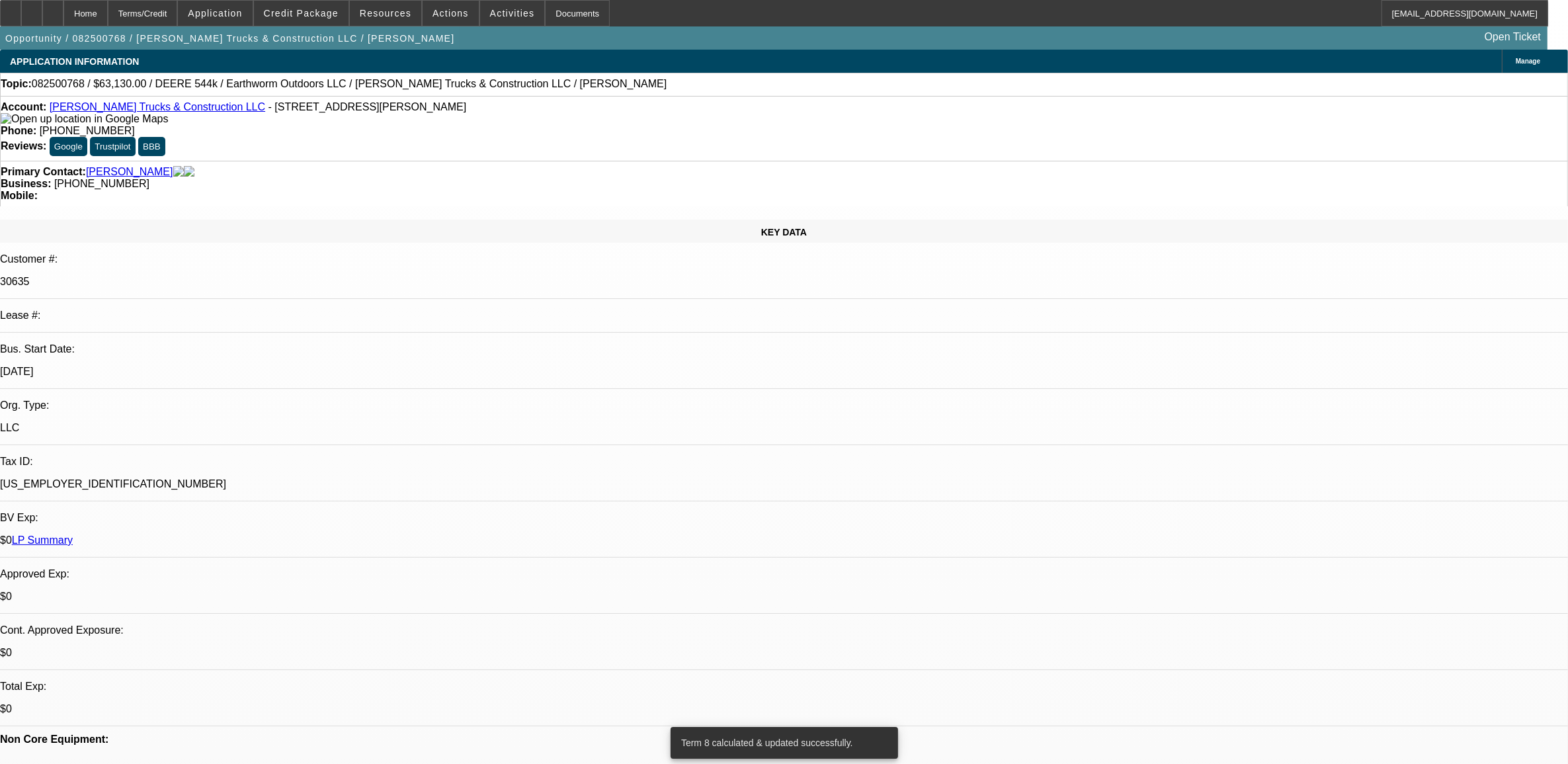
scroll to position [1902, 0]
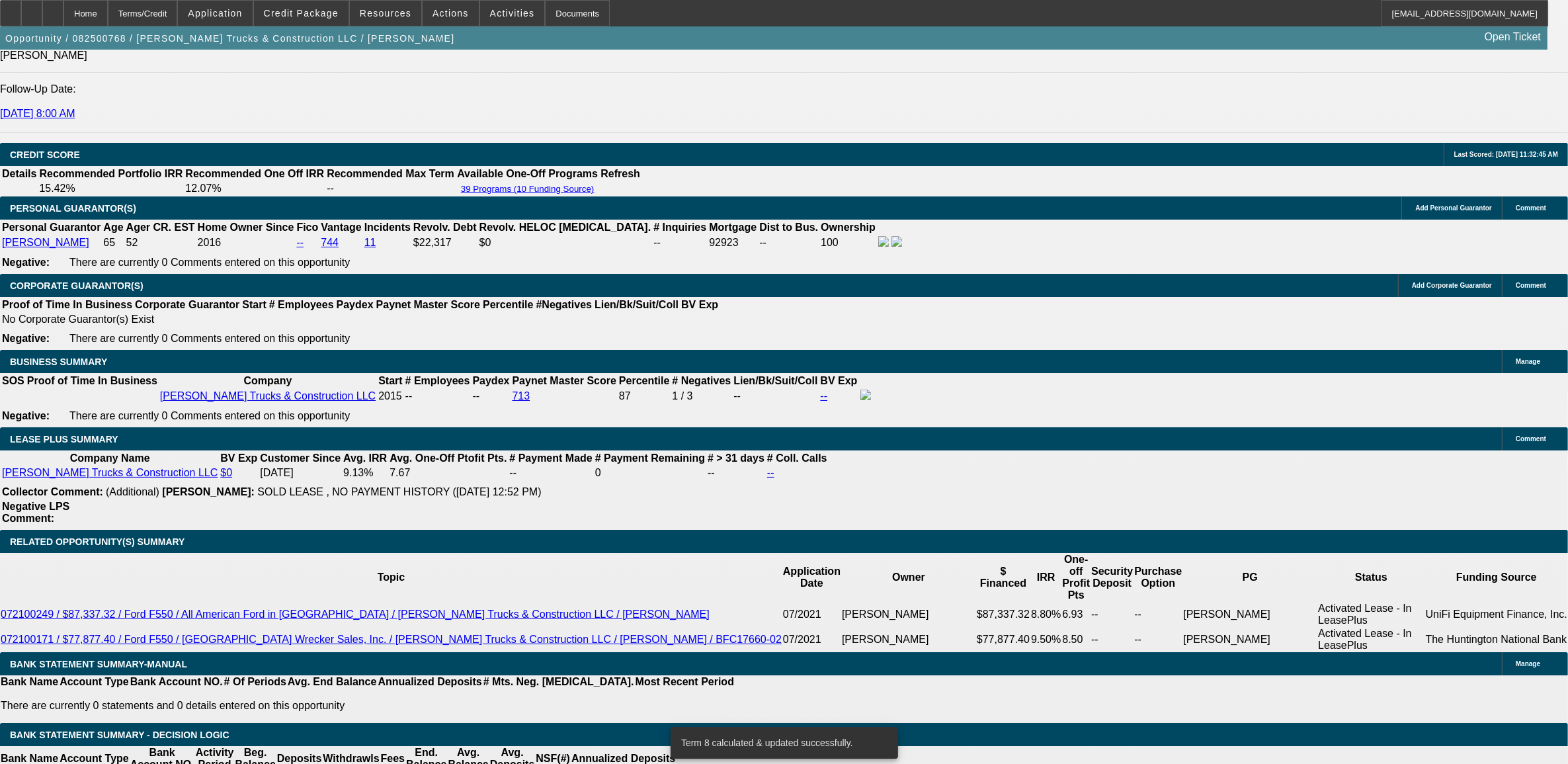
type input "11"
type input "UNKNOWN"
type input "$1,372.60"
type input "11"
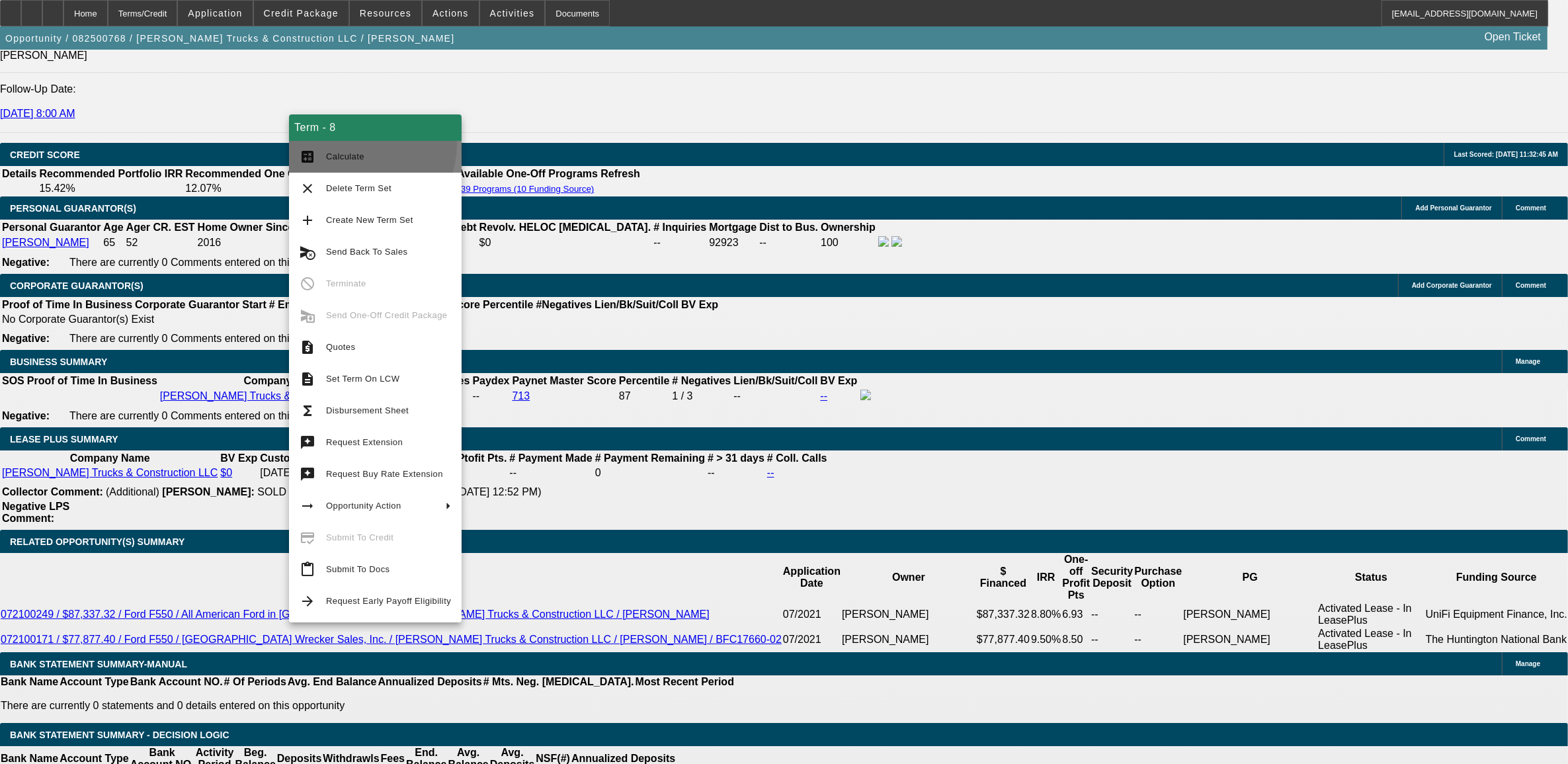
click at [352, 143] on button "calculate Calculate" at bounding box center [375, 157] width 173 height 32
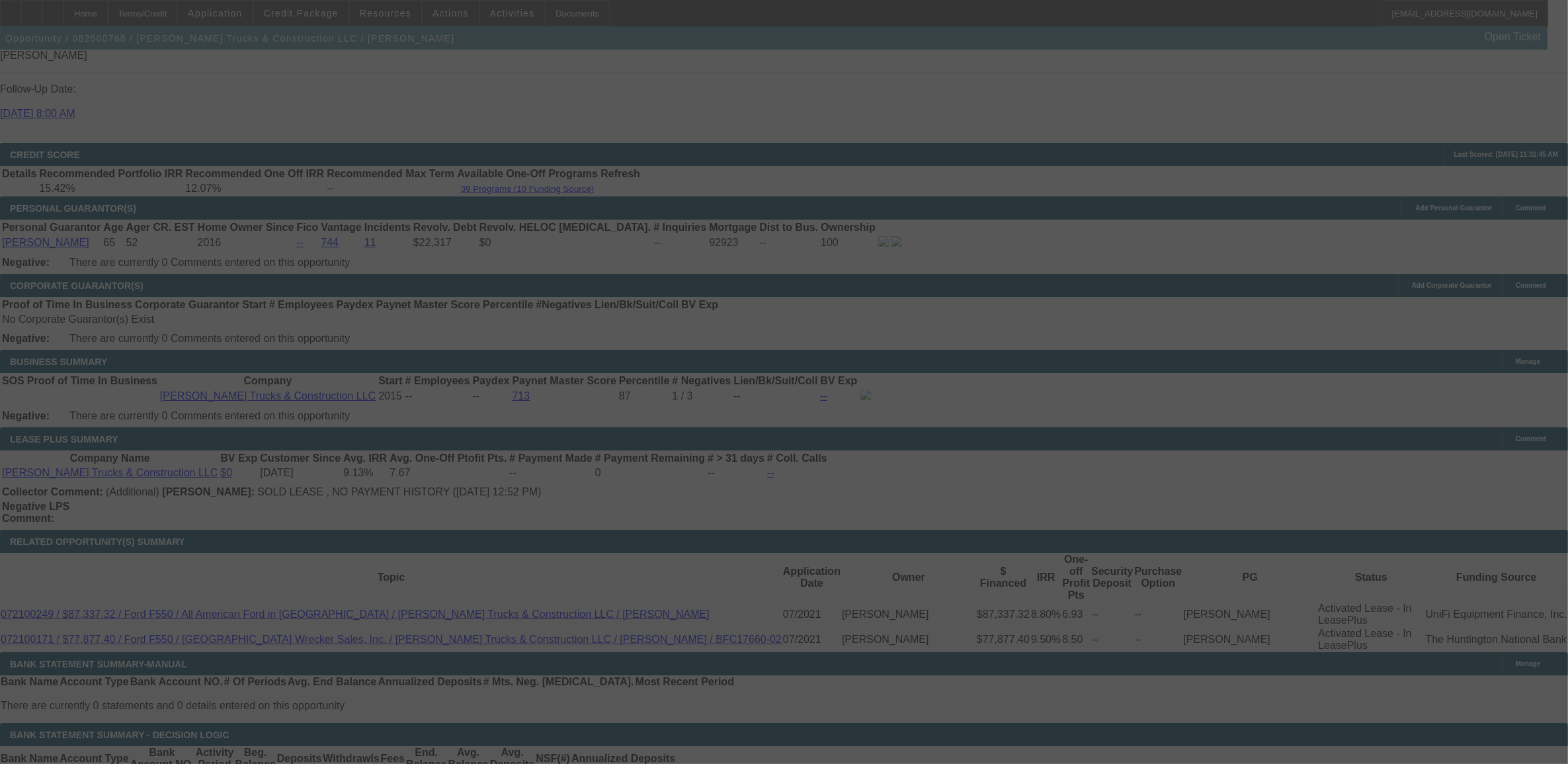
select select "0"
select select "2"
select select "0"
select select "6"
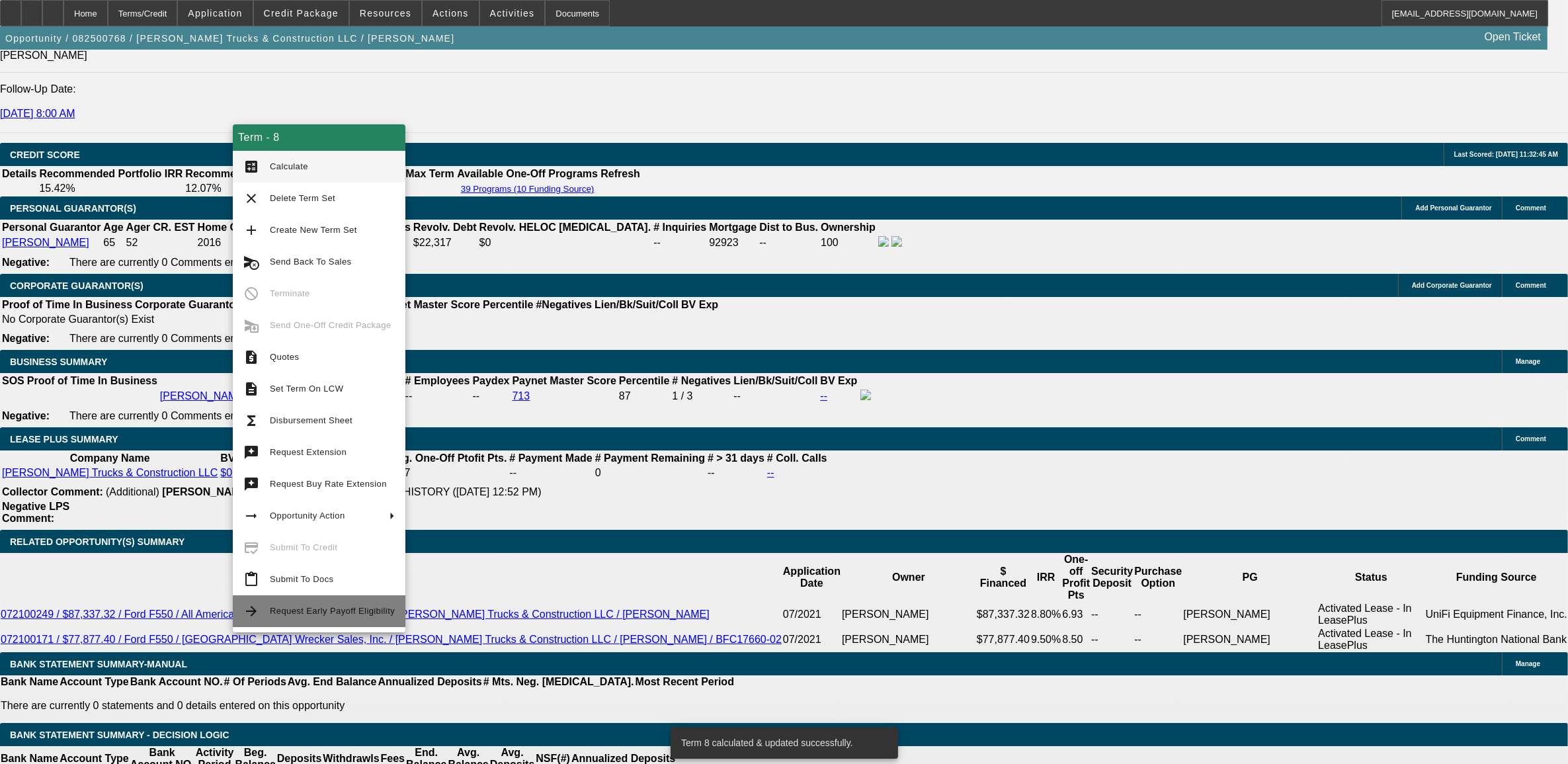
click at [289, 612] on span "Request Early Payoff Eligibility" at bounding box center [333, 611] width 125 height 10
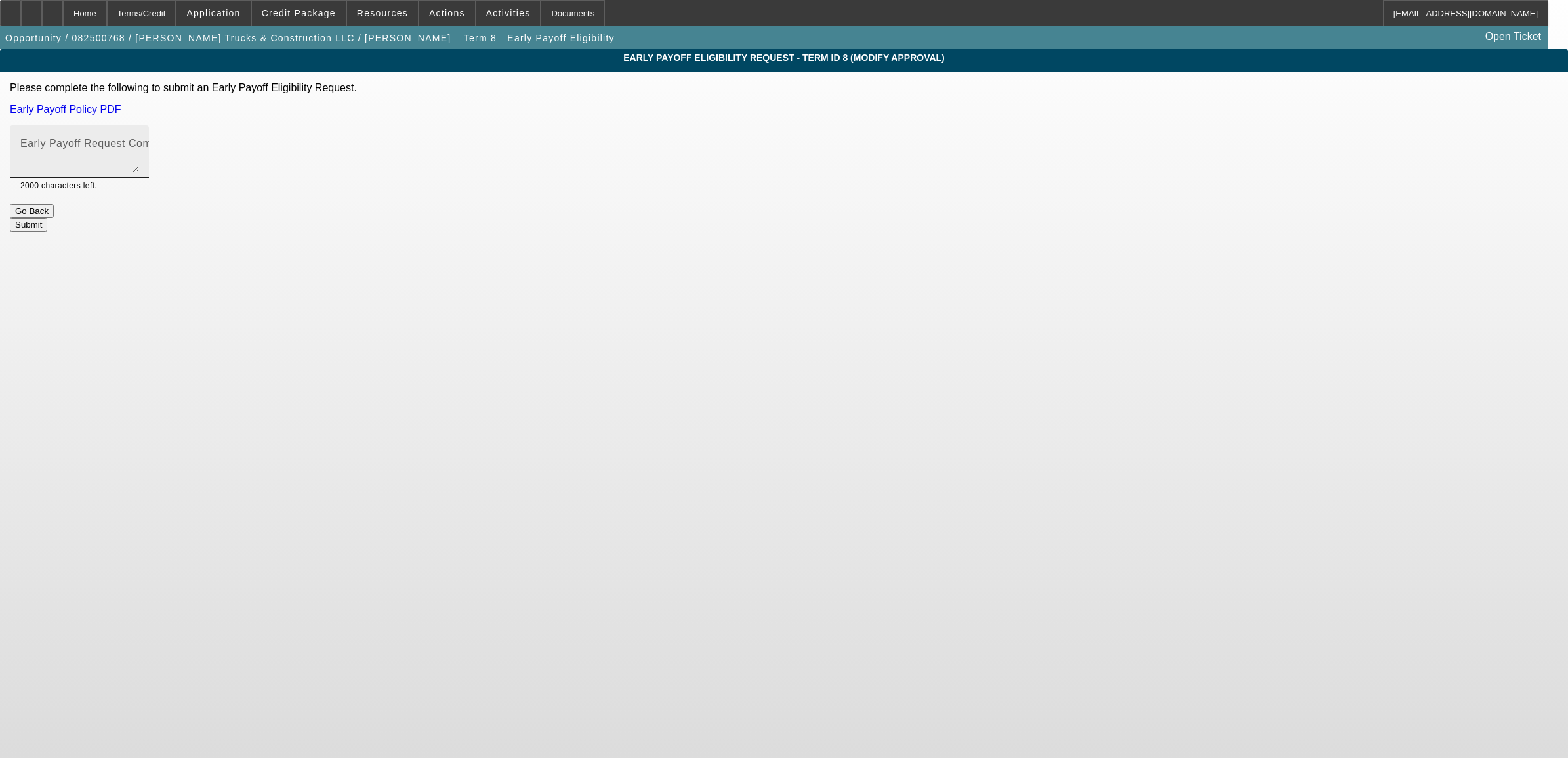
click at [138, 159] on textarea "Early Payoff Request Comment" at bounding box center [79, 157] width 118 height 32
type textarea "customer is asking."
click at [47, 218] on button "Submit" at bounding box center [28, 225] width 38 height 14
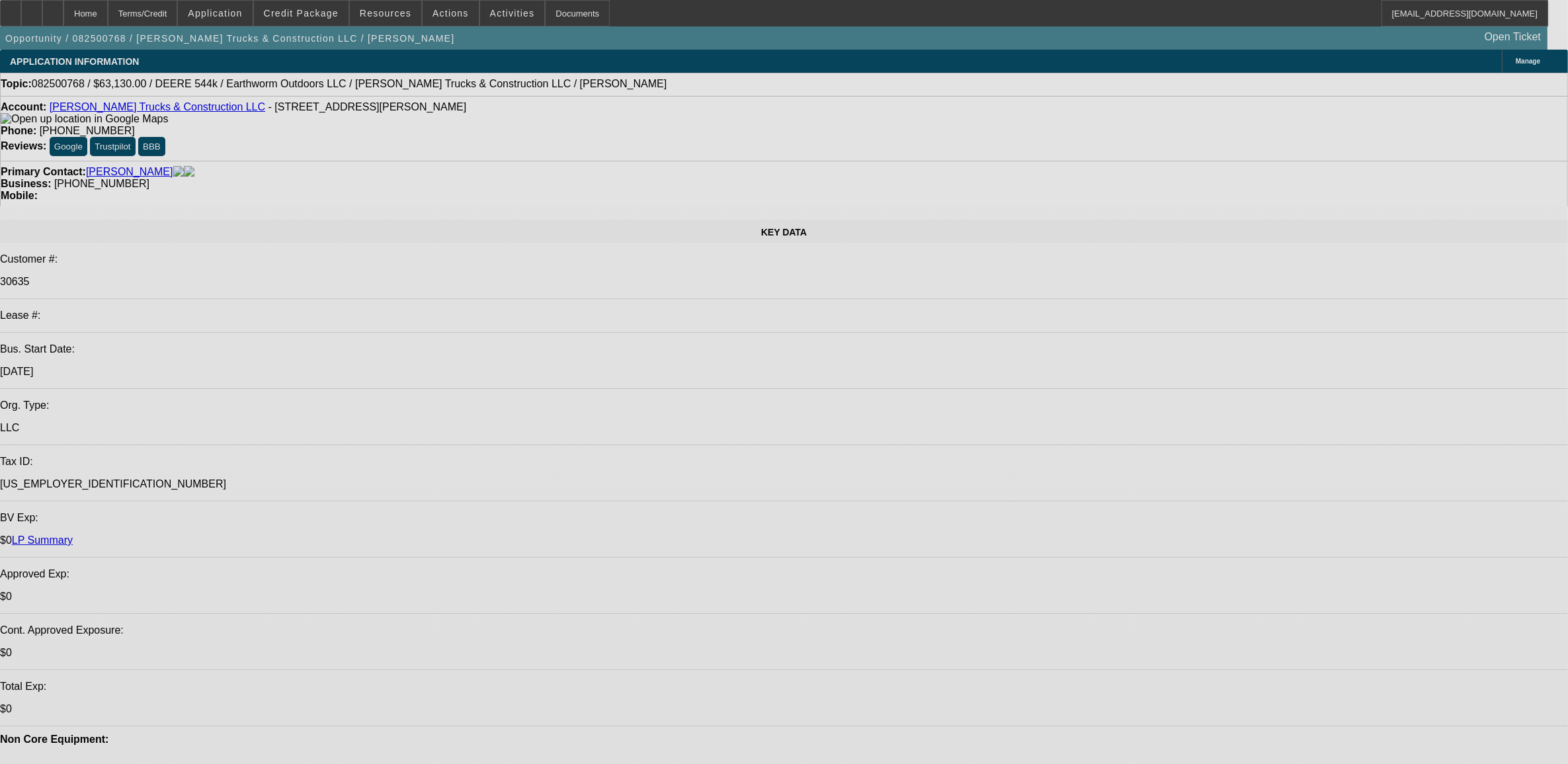
select select "0"
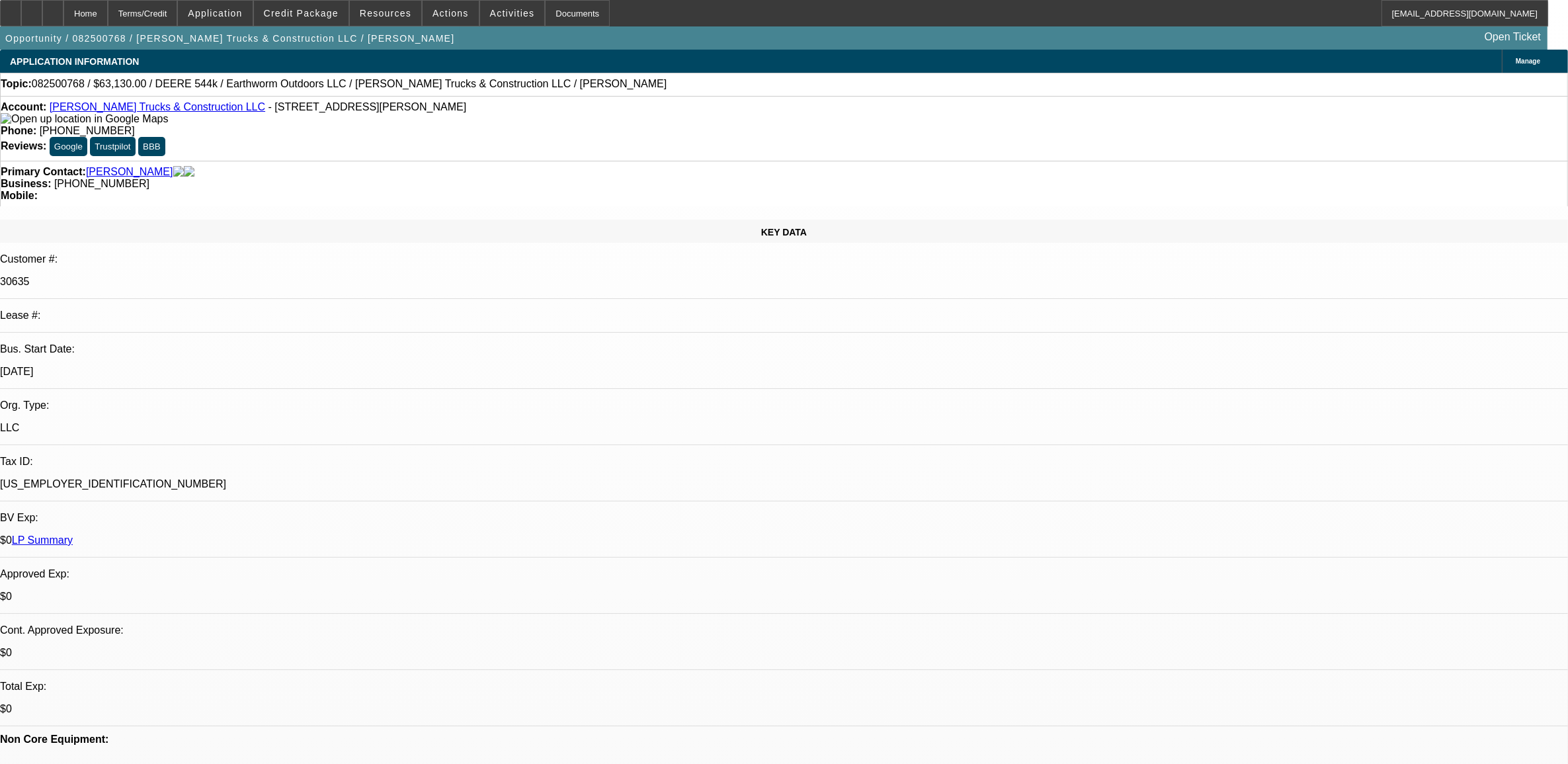
select select "0"
select select "2"
select select "0"
select select "6"
select select "0"
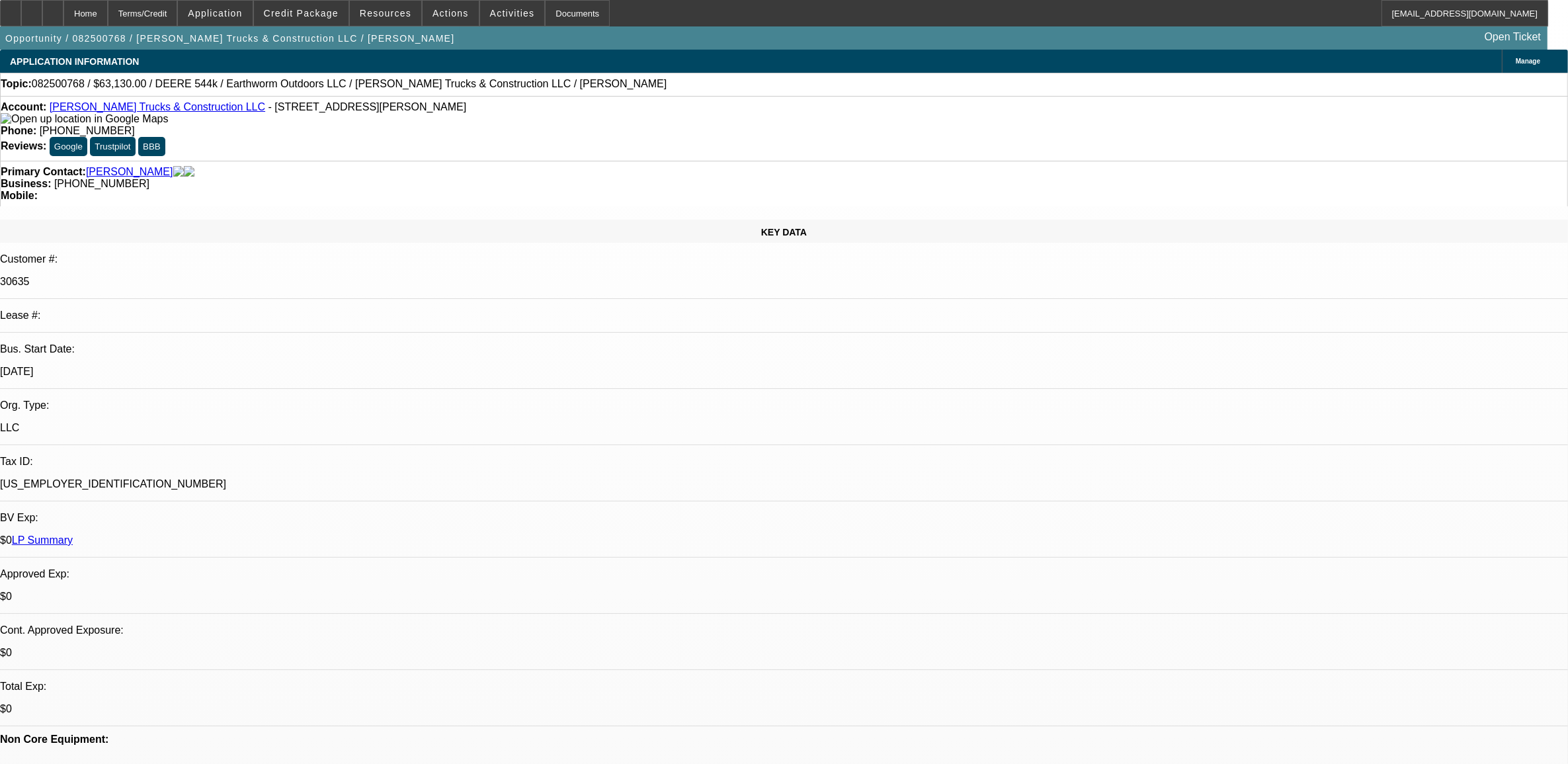
select select "0"
select select "2"
select select "0"
select select "6"
select select "0"
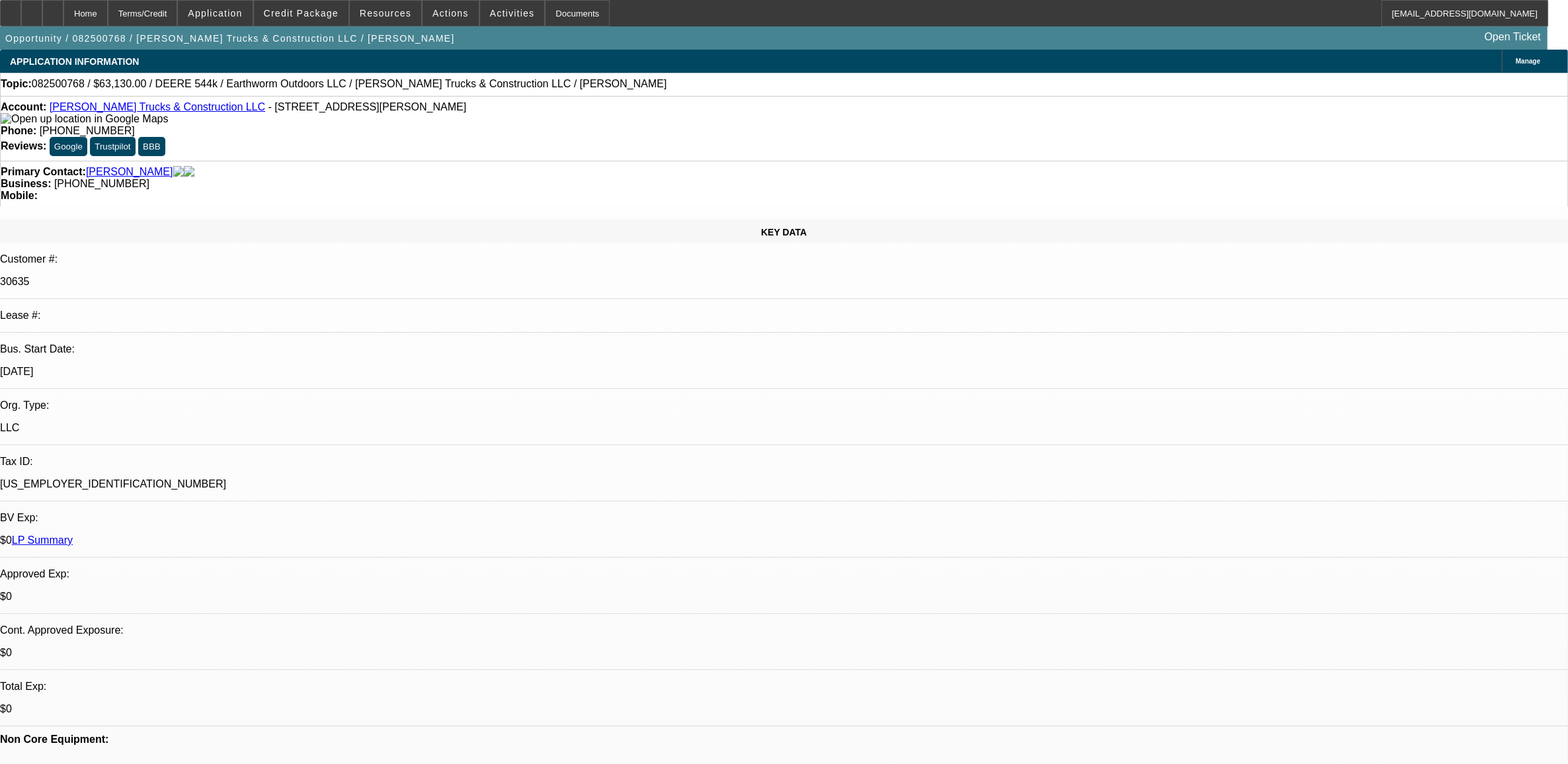
select select "0"
select select "2"
select select "0"
select select "6"
select select "0.1"
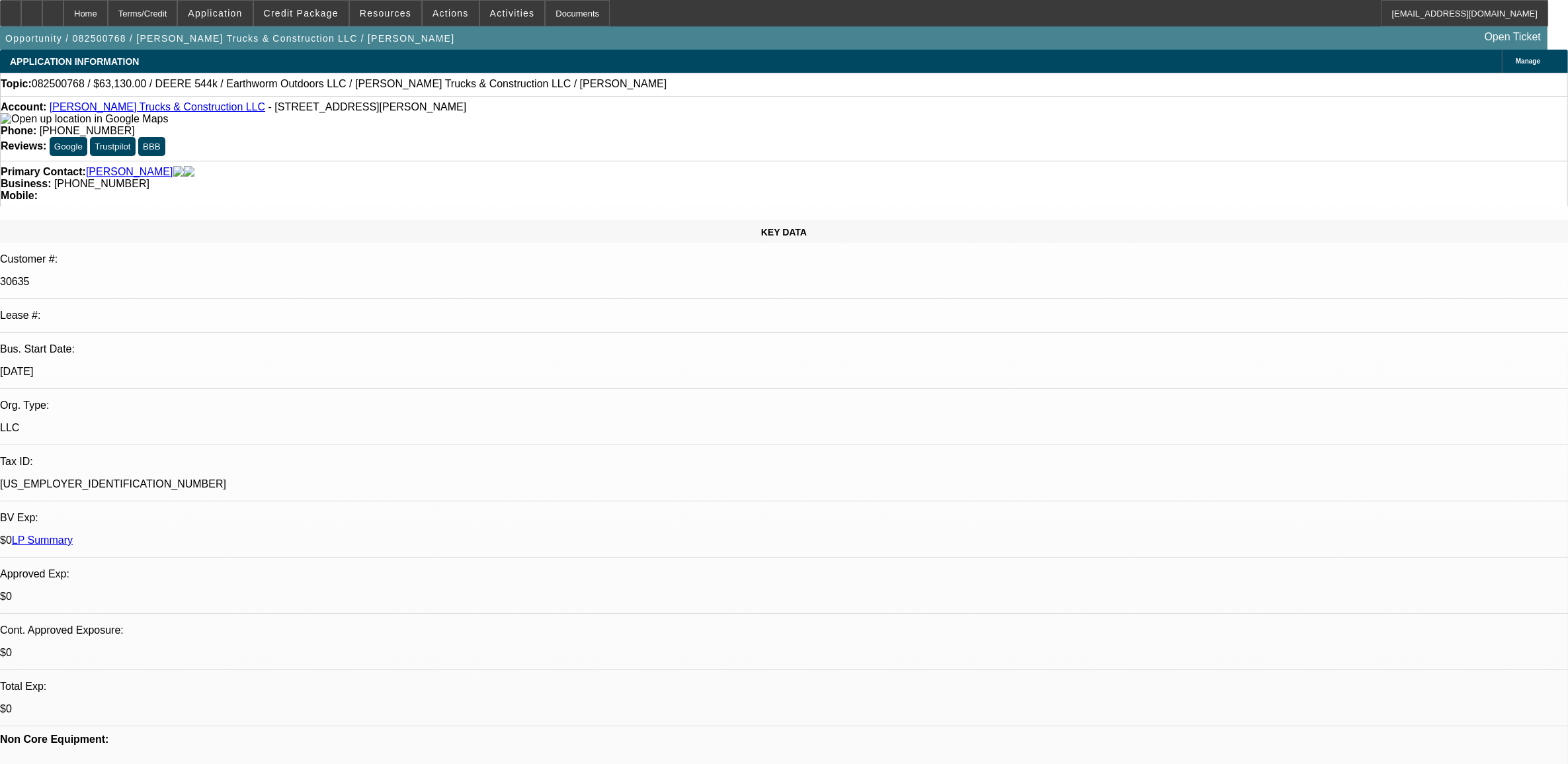
select select "0"
select select "2"
select select "0"
select select "6"
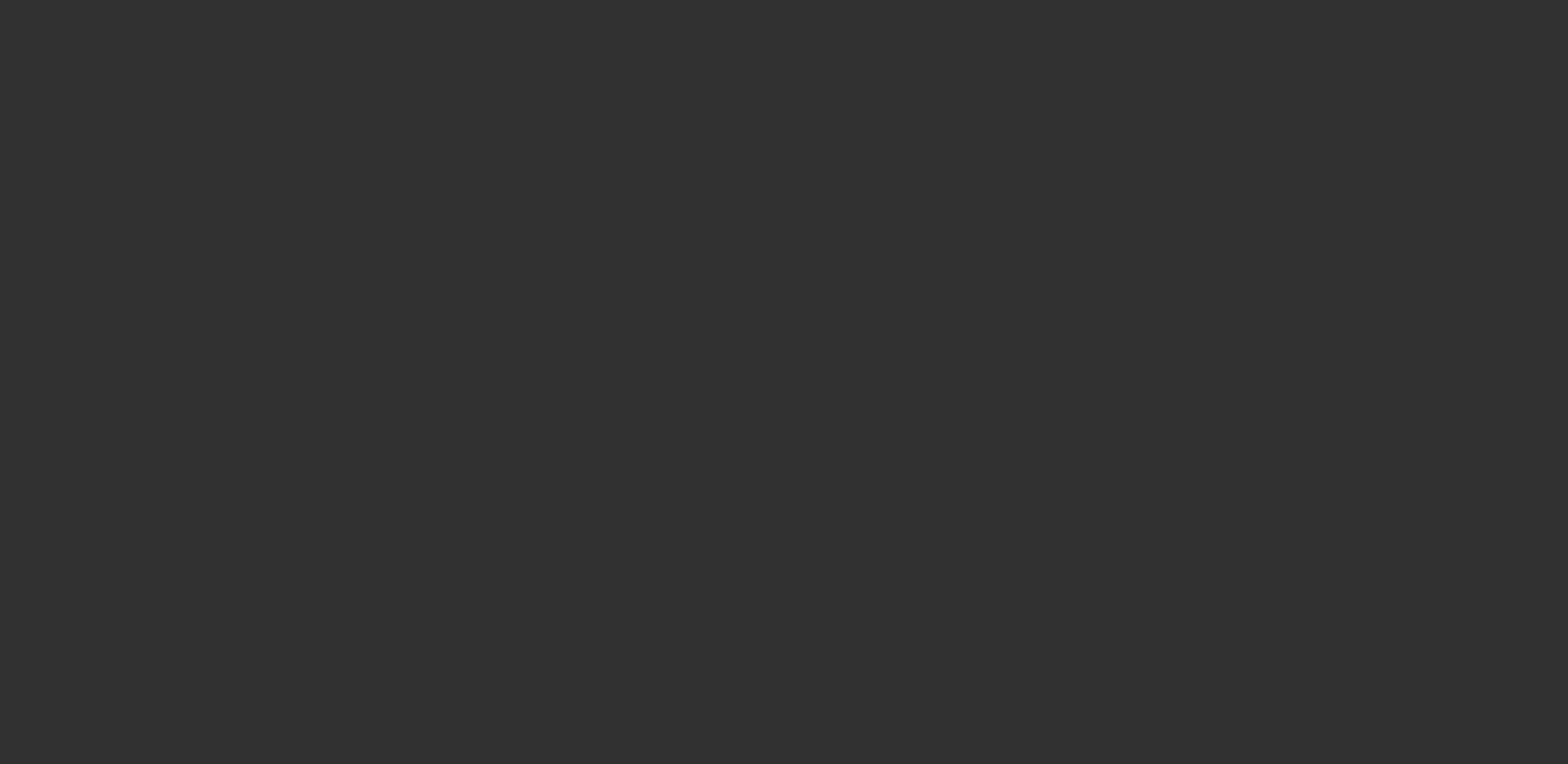
select select "0"
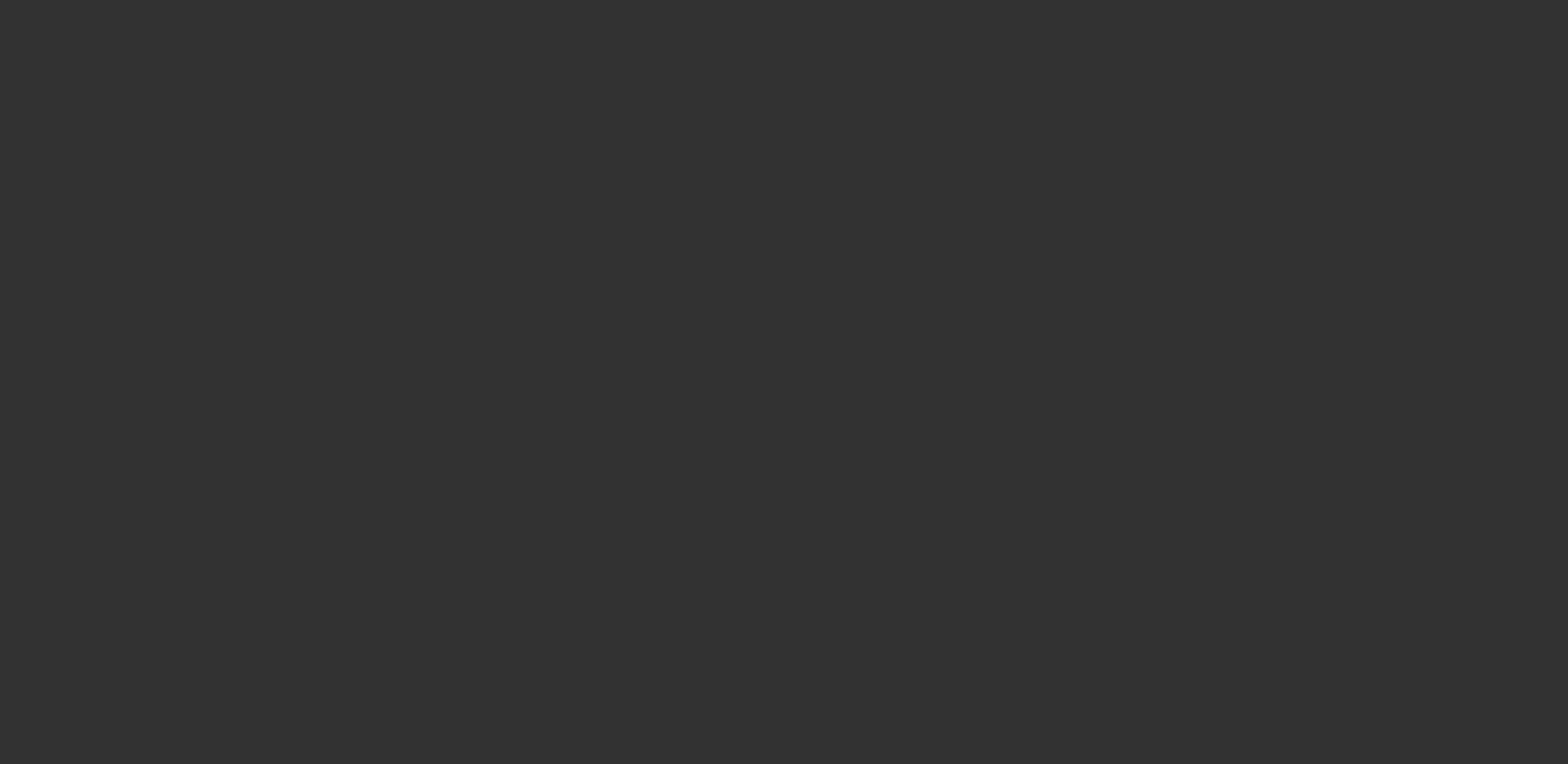
select select "0"
select select "0.1"
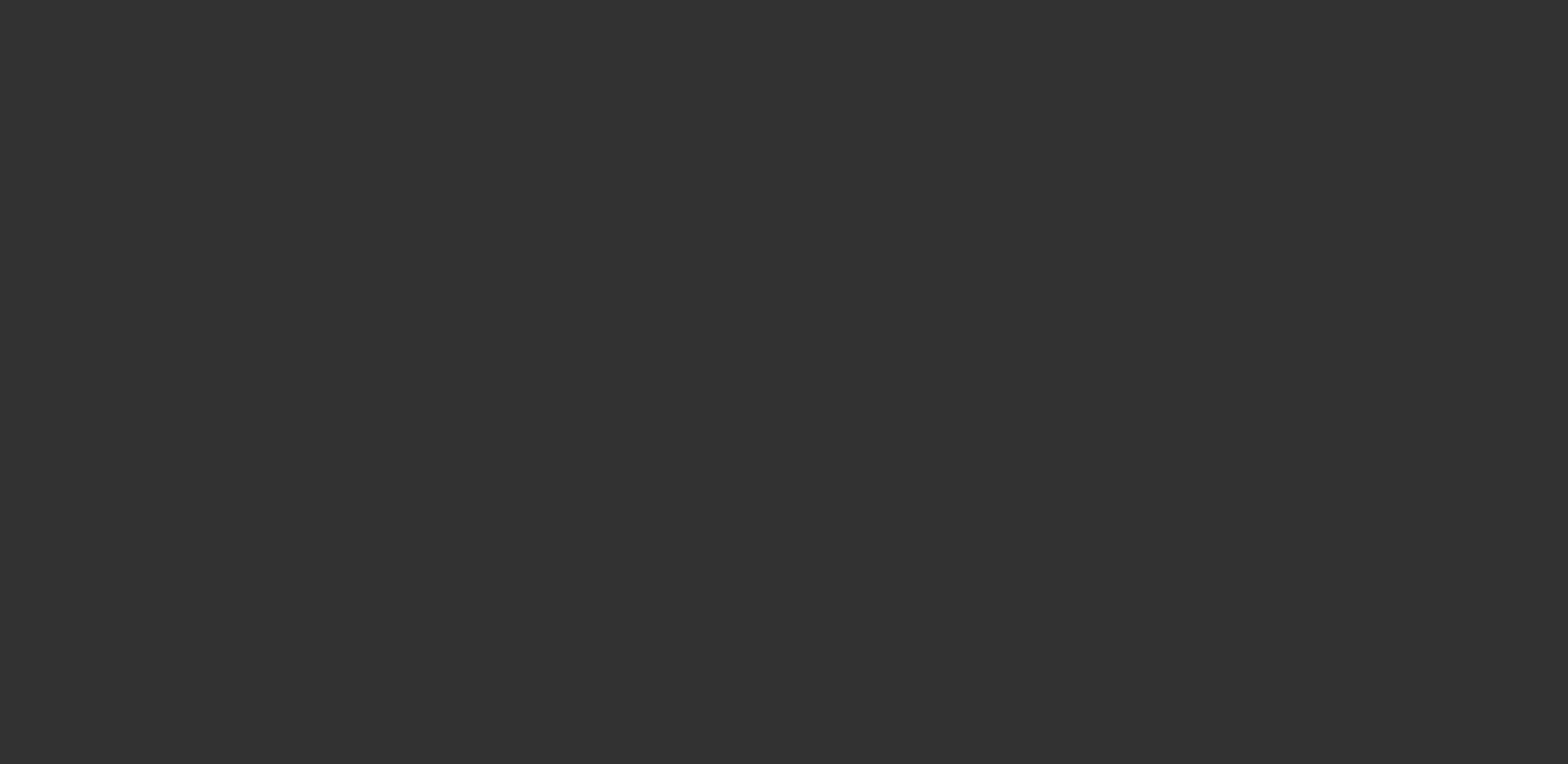
select select "0"
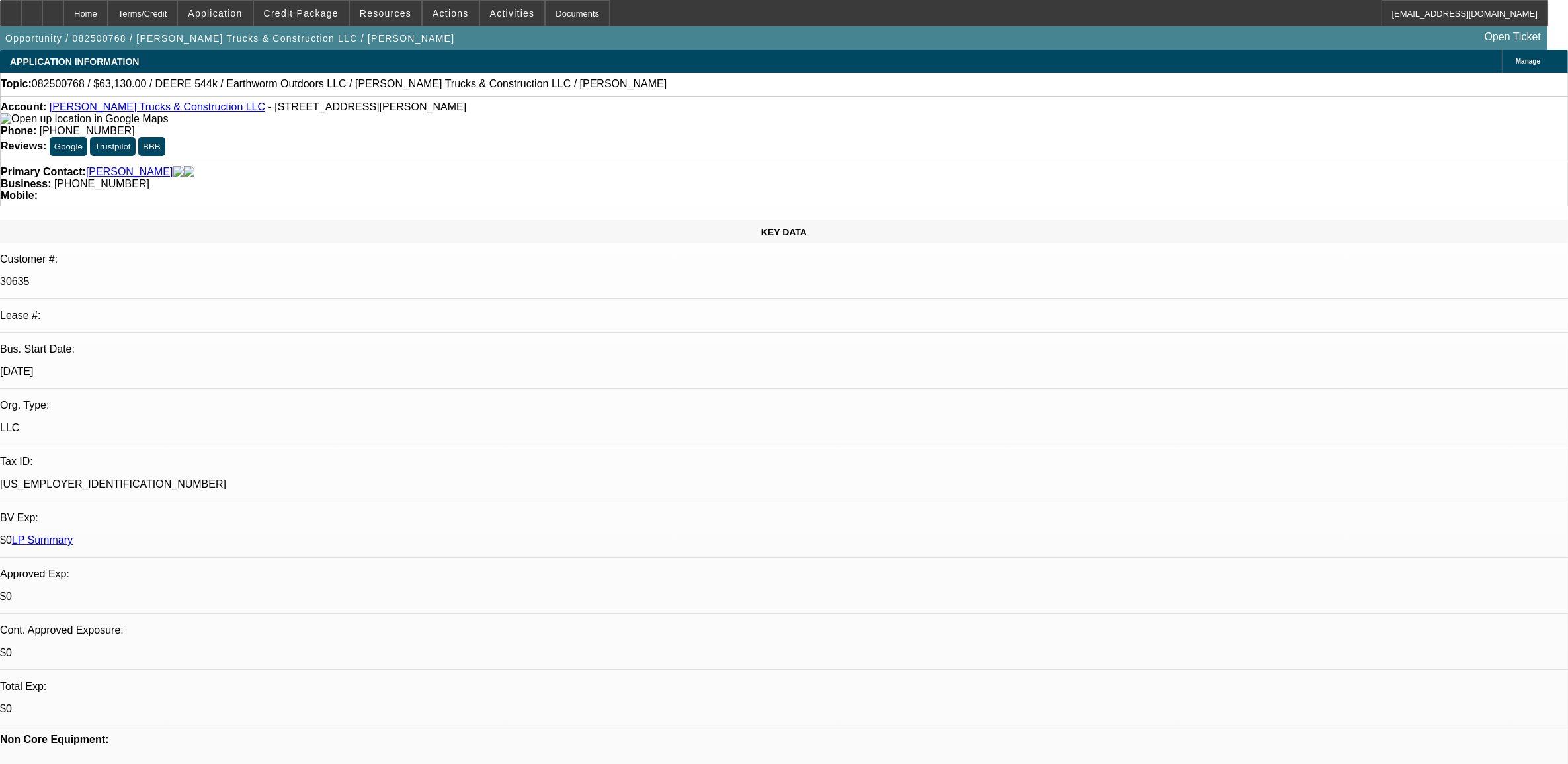
select select "1"
select select "2"
select select "6"
select select "1"
select select "2"
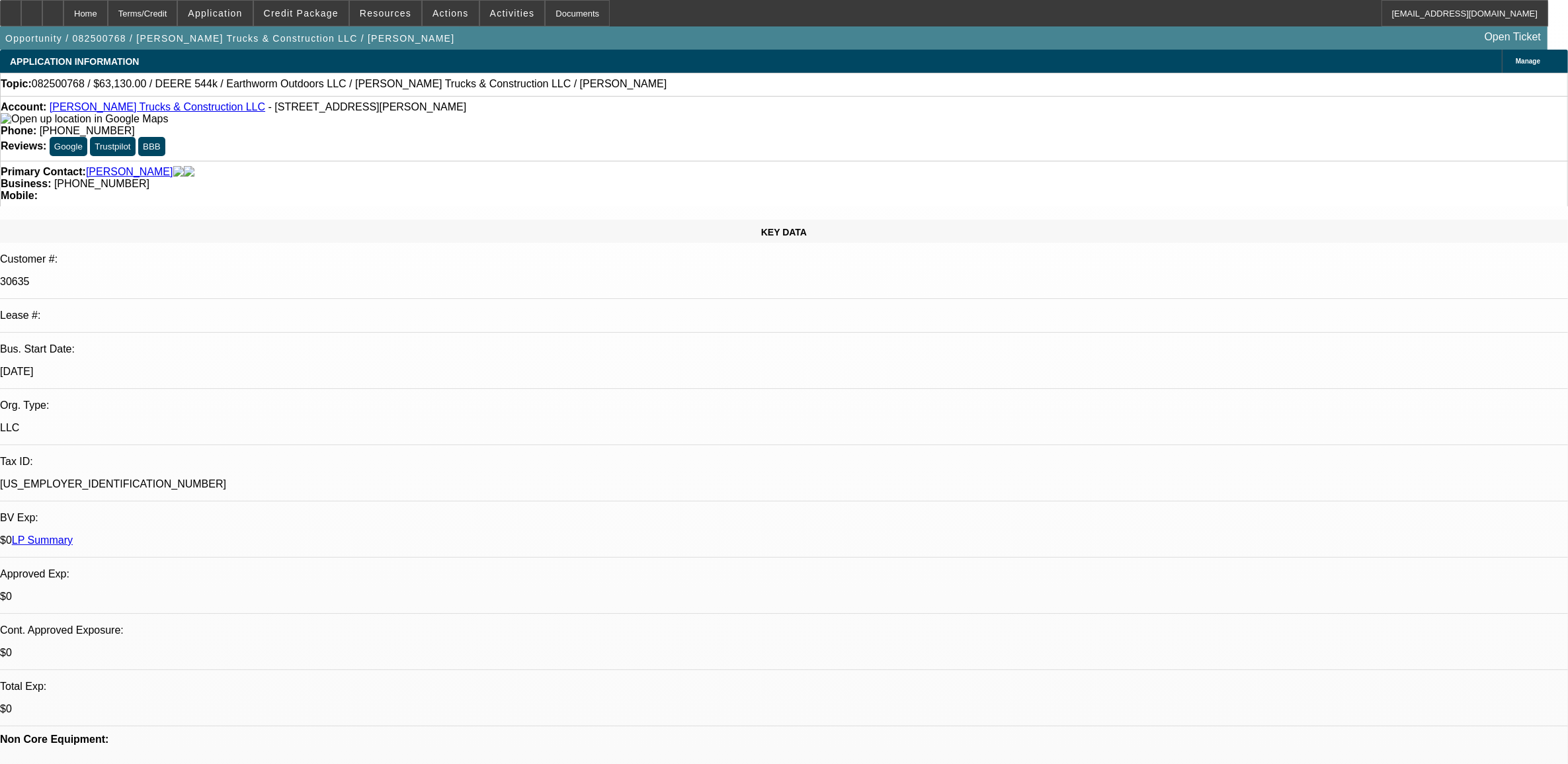
select select "6"
select select "1"
select select "2"
select select "6"
select select "1"
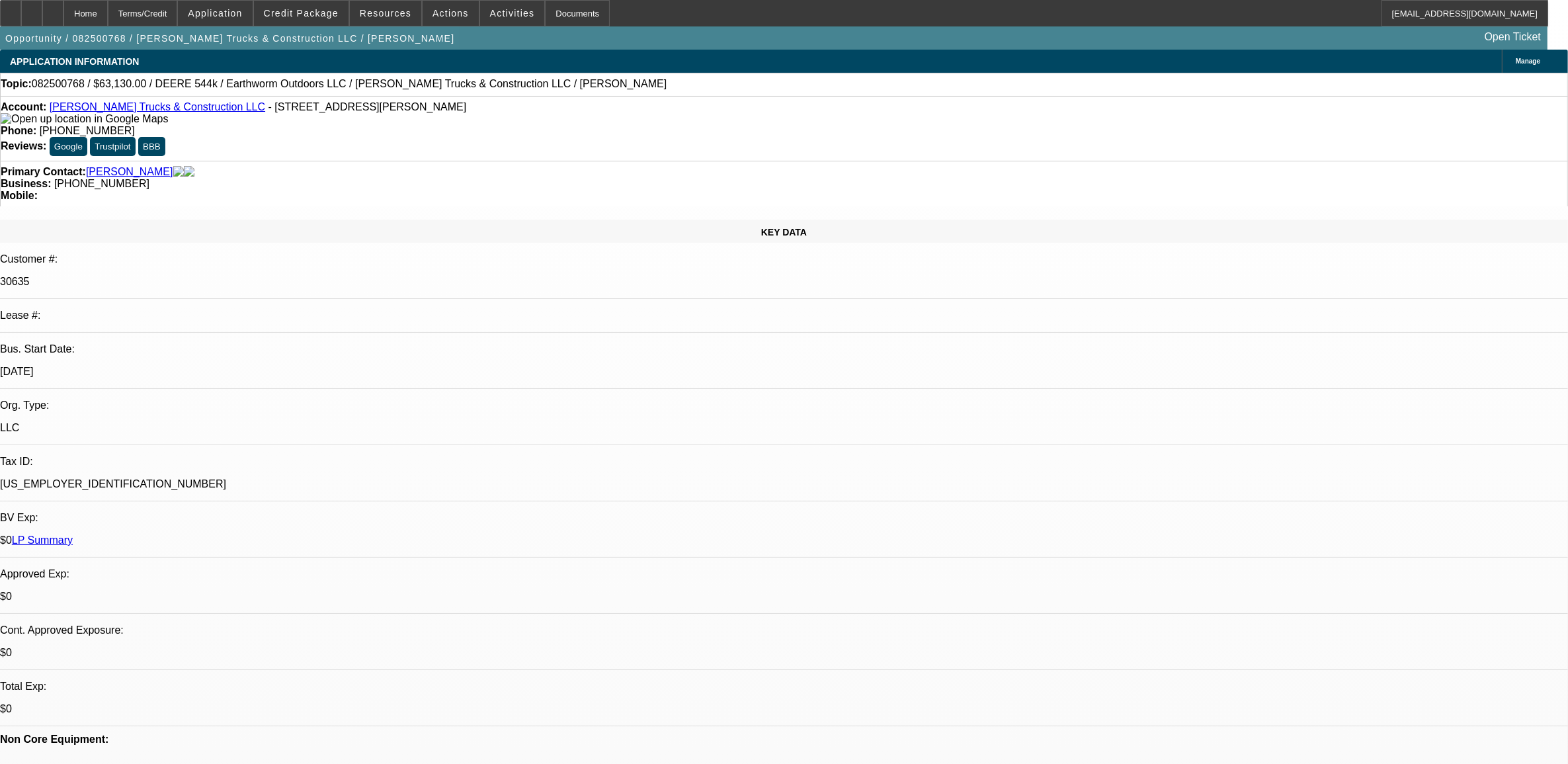
select select "2"
select select "6"
click at [369, 9] on span "Resources" at bounding box center [386, 13] width 52 height 11
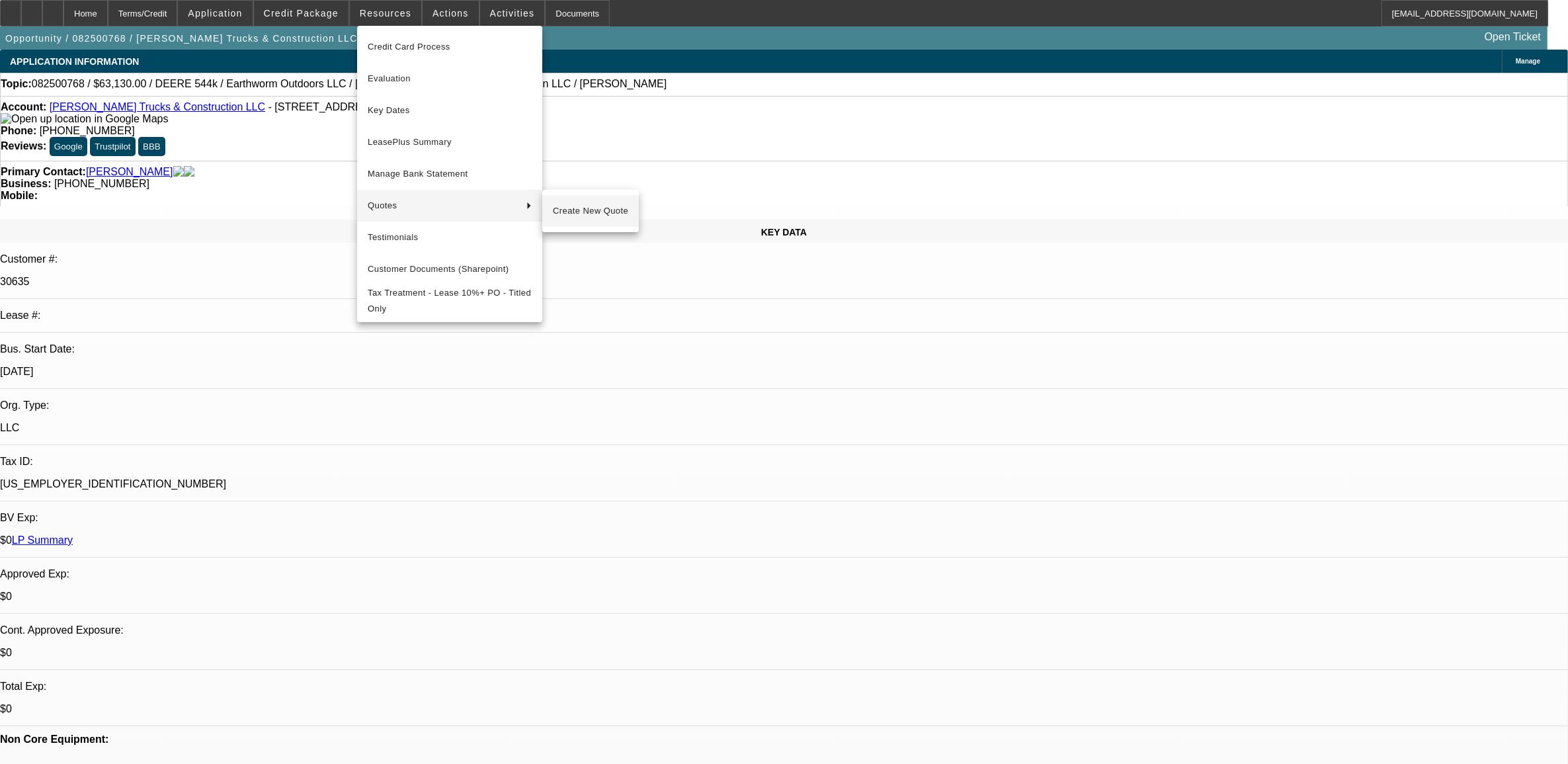
click at [566, 197] on button "Create New Quote" at bounding box center [590, 211] width 96 height 32
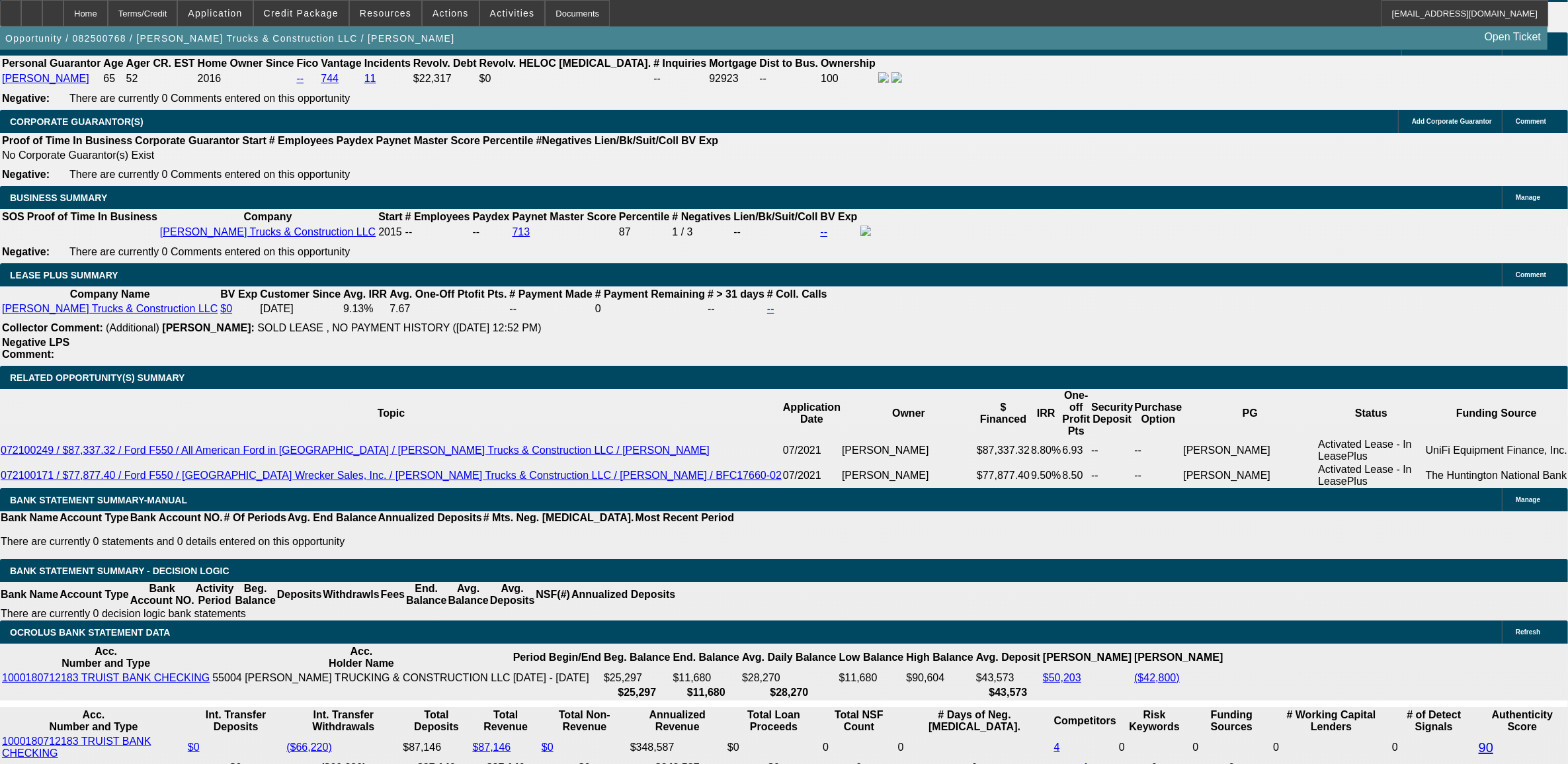
scroll to position [2067, 0]
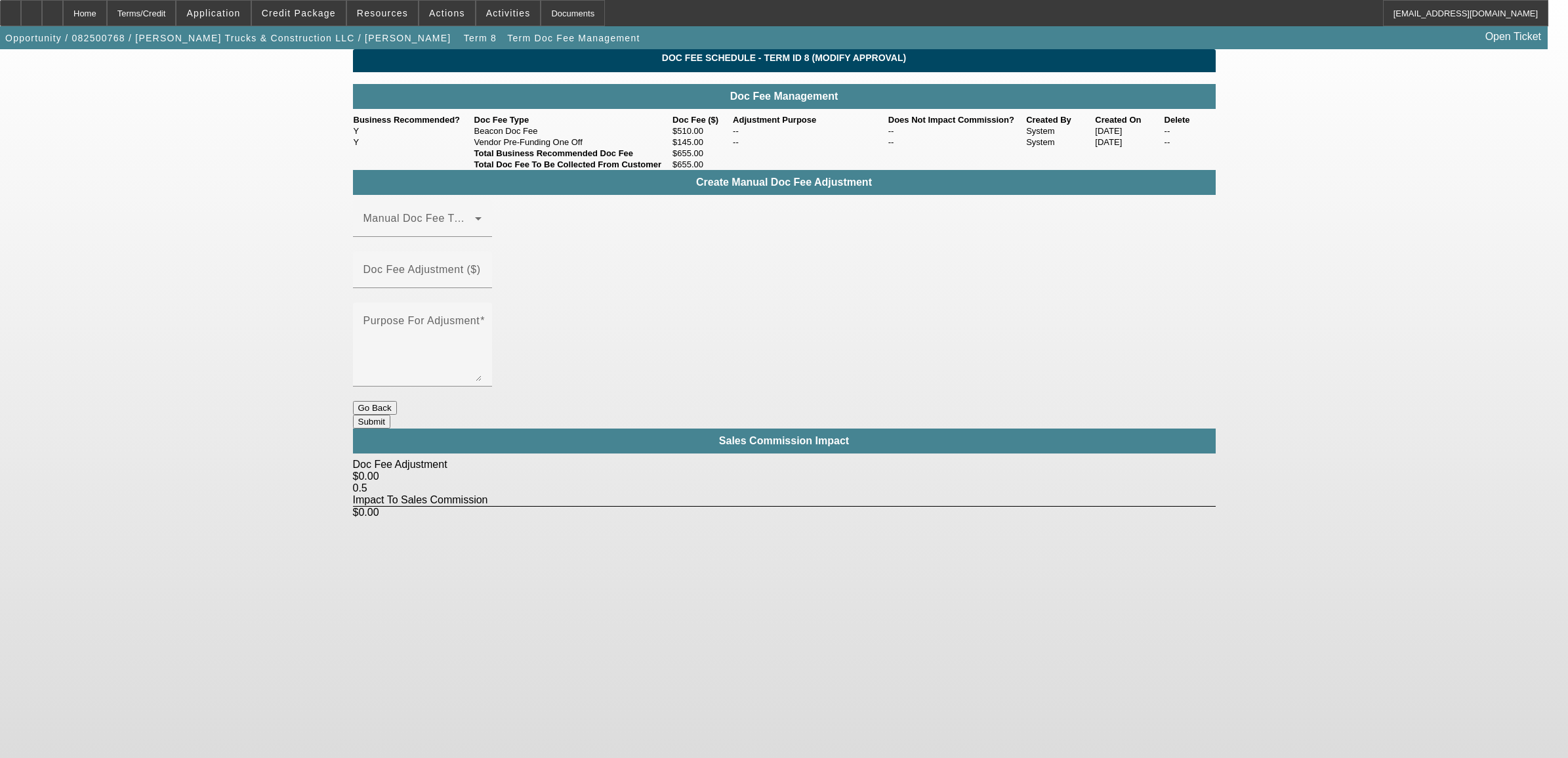
click at [397, 401] on button "Go Back" at bounding box center [375, 408] width 44 height 14
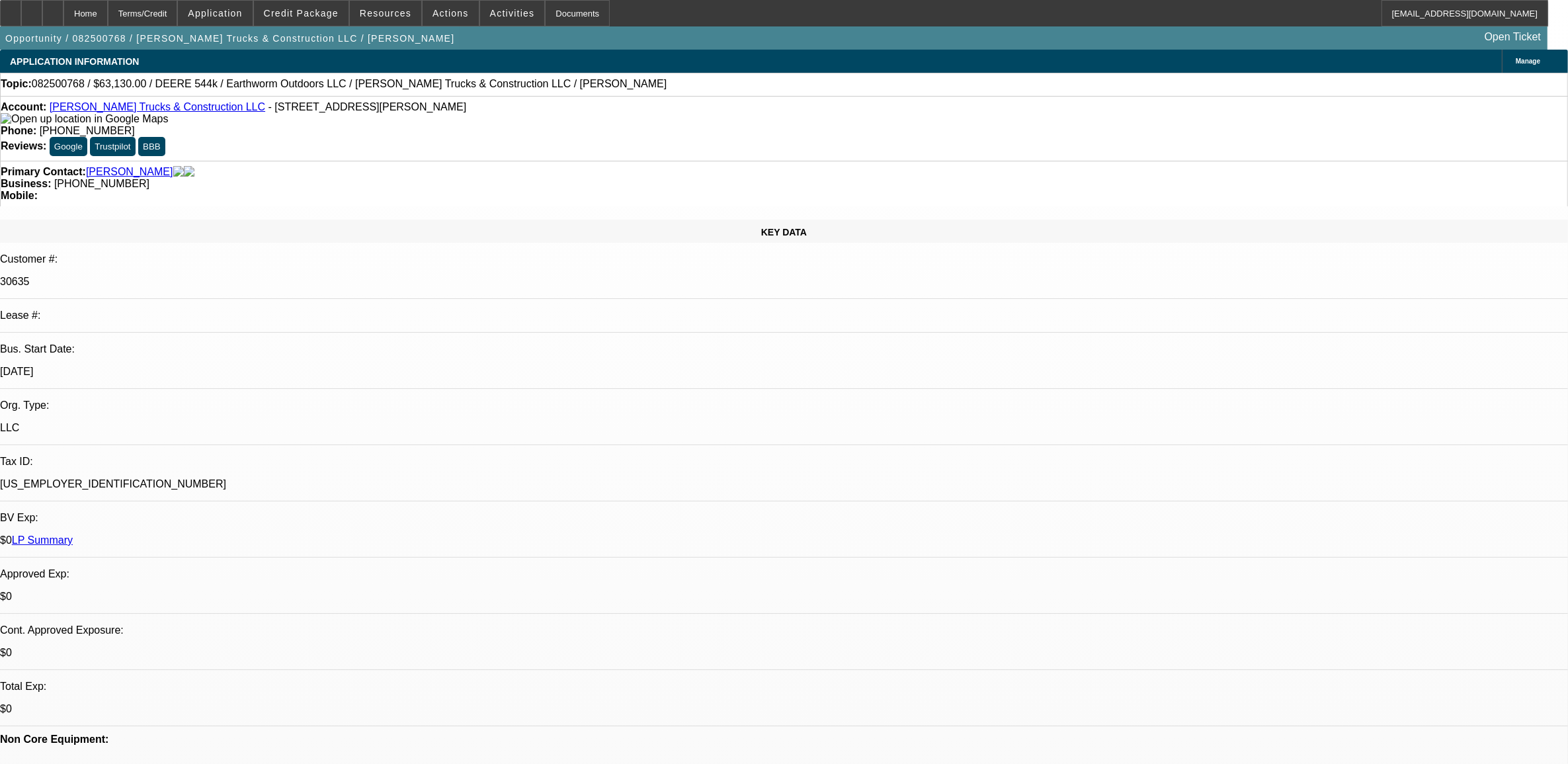
select select "0"
select select "2"
select select "0"
select select "6"
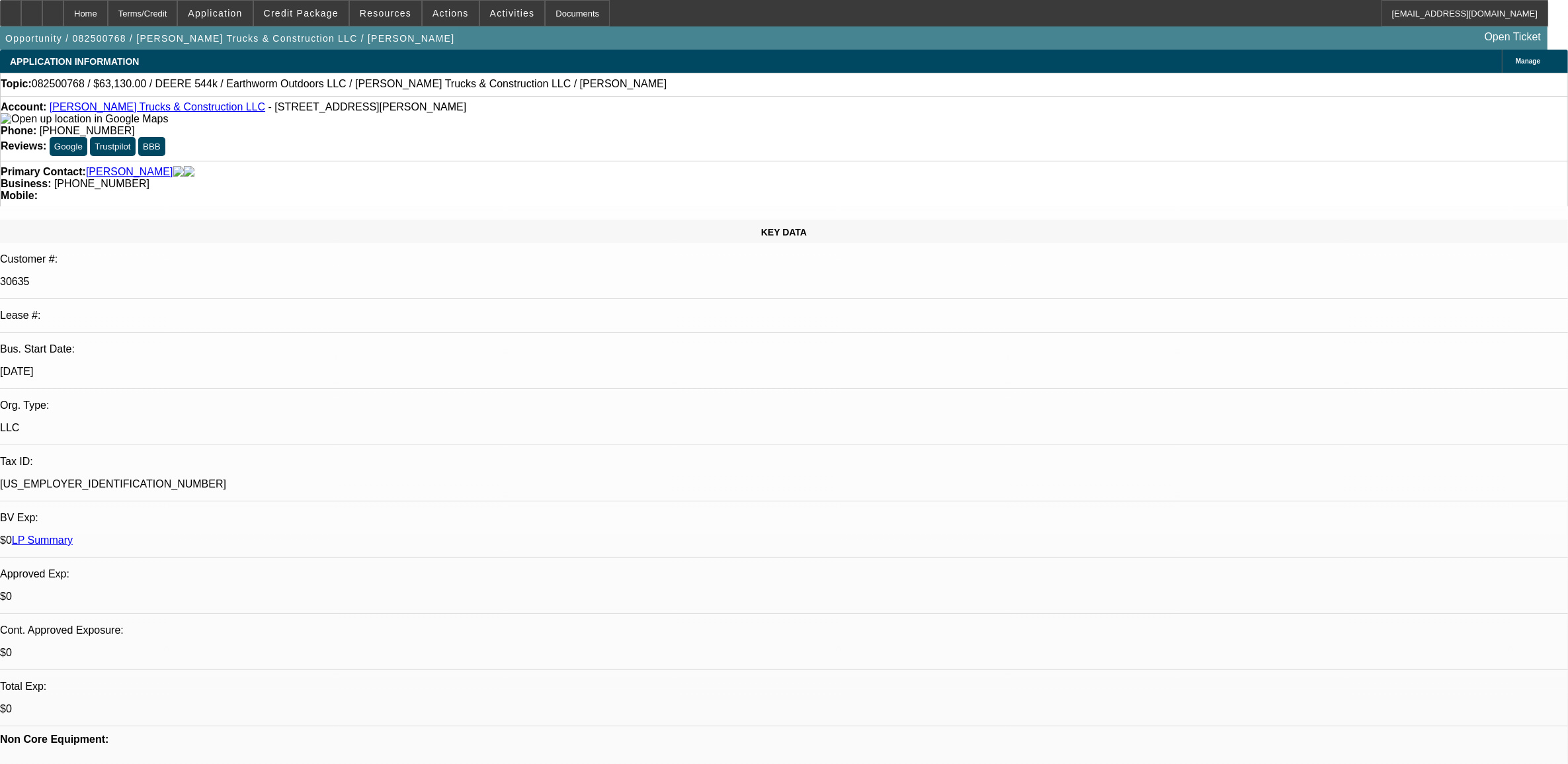
select select "0"
select select "2"
select select "0"
select select "6"
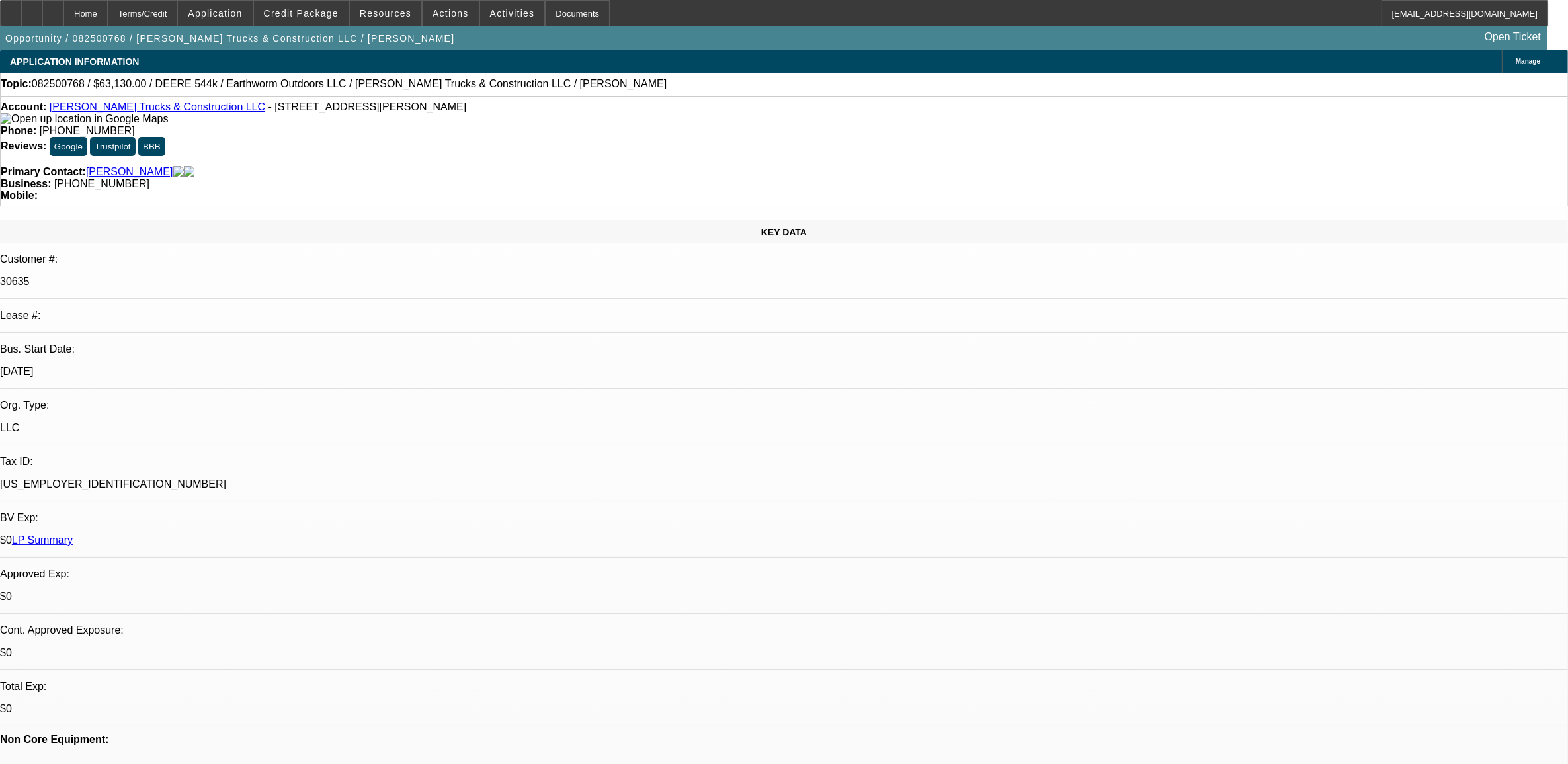
select select "0"
select select "2"
select select "0"
select select "6"
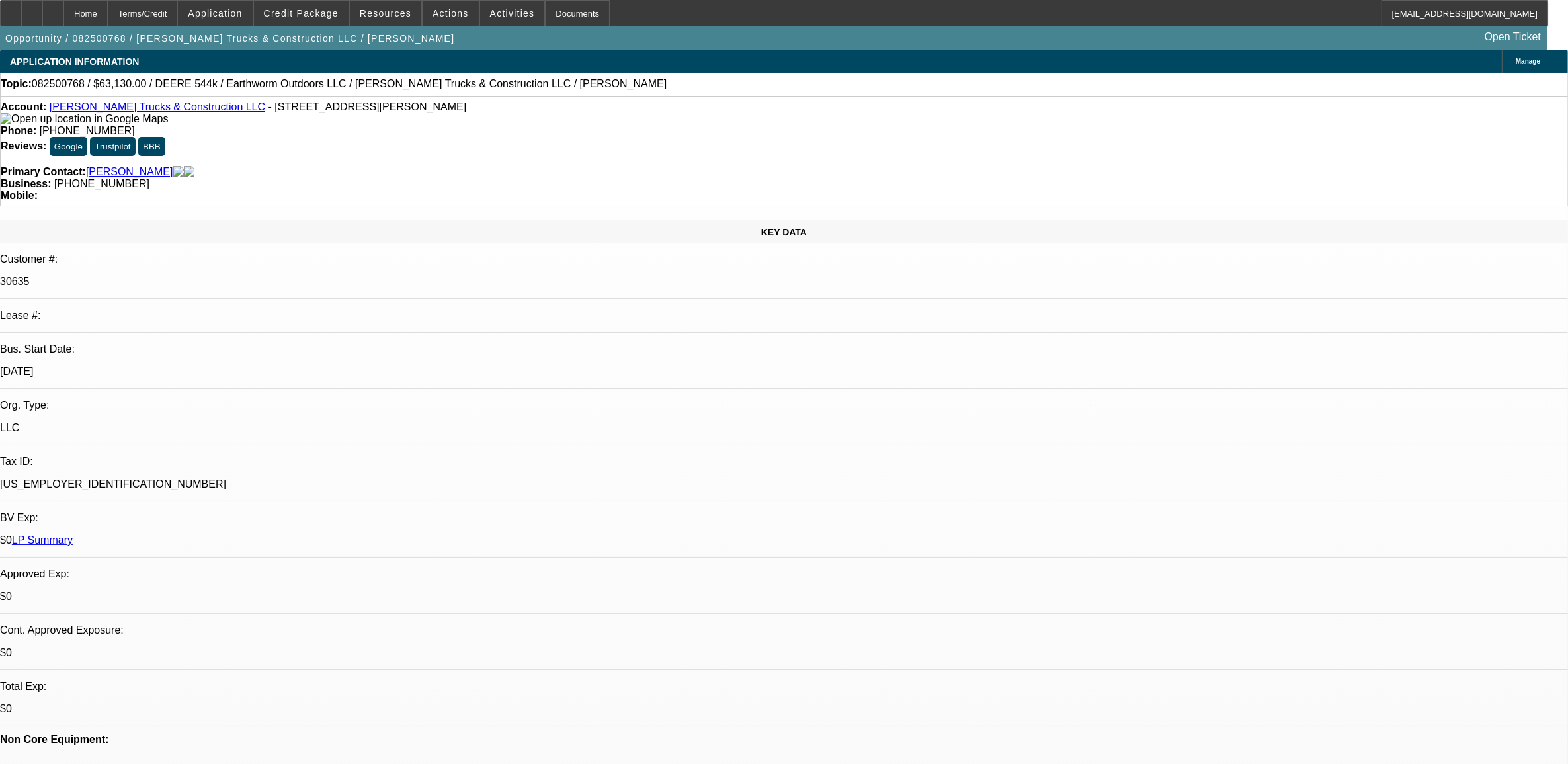
select select "0.1"
select select "0"
select select "2"
select select "0"
select select "6"
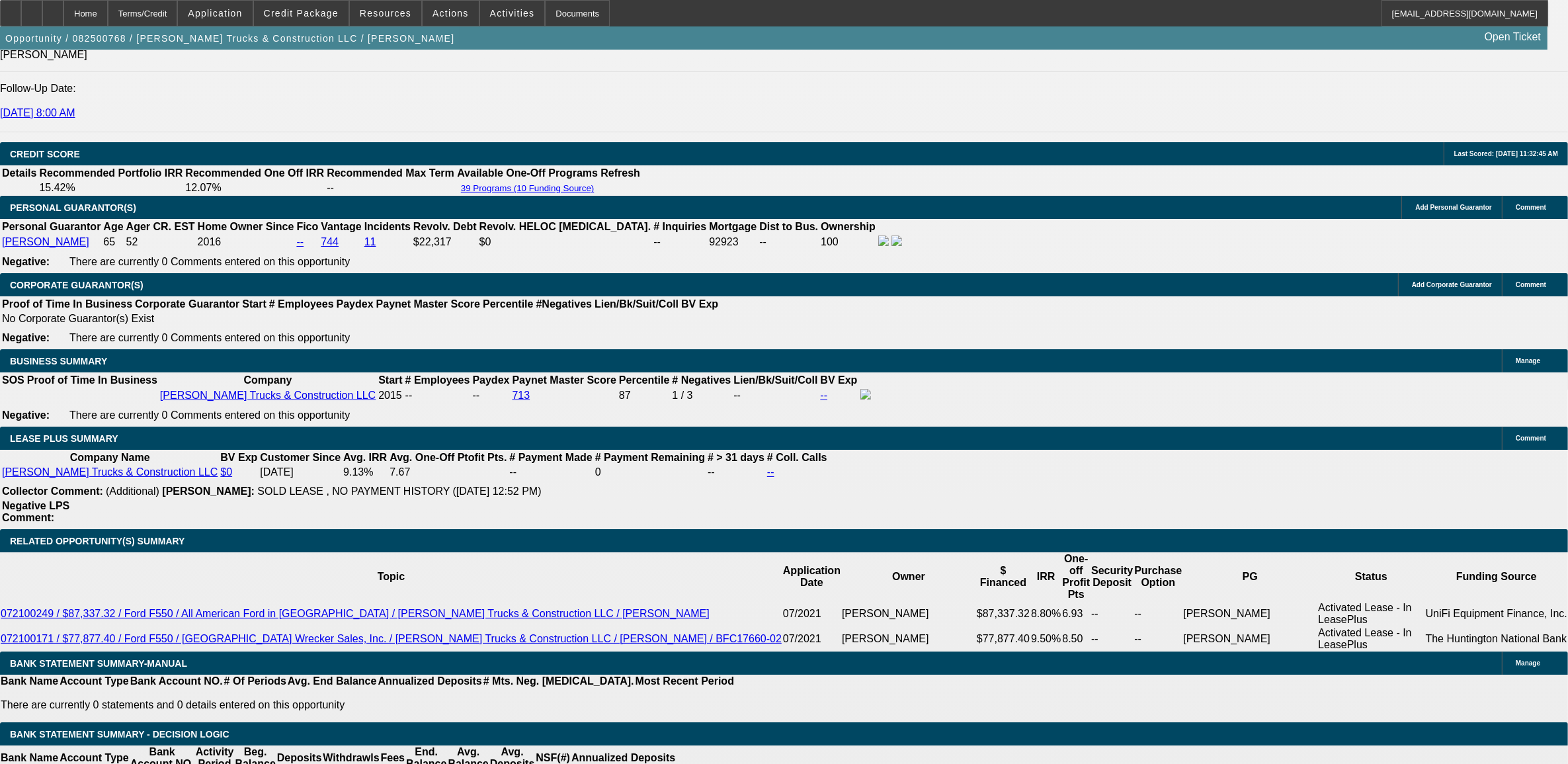
scroll to position [2149, 0]
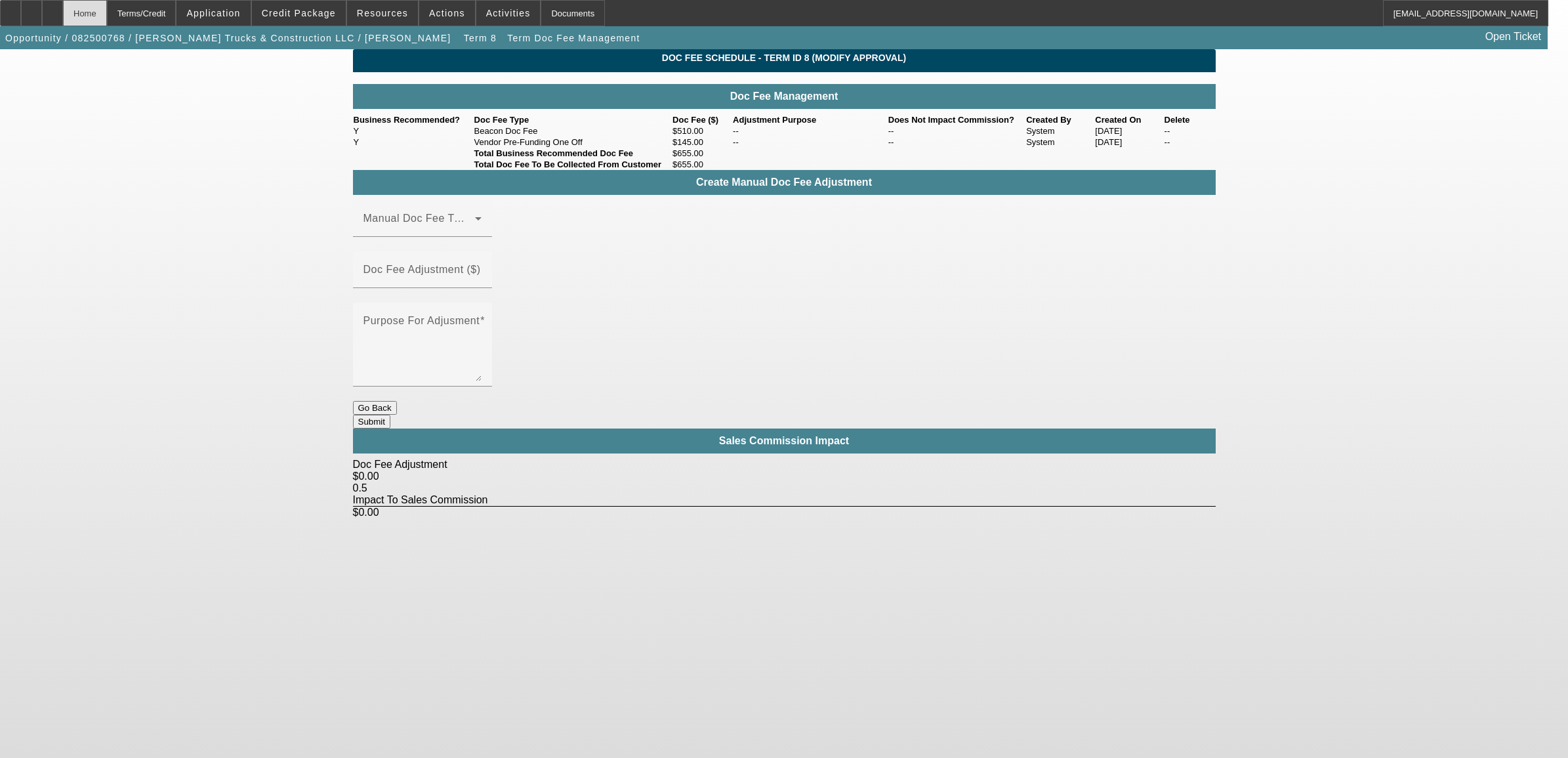
click at [107, 18] on div "Home" at bounding box center [85, 13] width 44 height 26
click at [107, 16] on div "Home" at bounding box center [85, 13] width 44 height 26
click at [107, 18] on div "Home" at bounding box center [85, 13] width 44 height 26
click at [397, 401] on button "Go Back" at bounding box center [375, 408] width 44 height 14
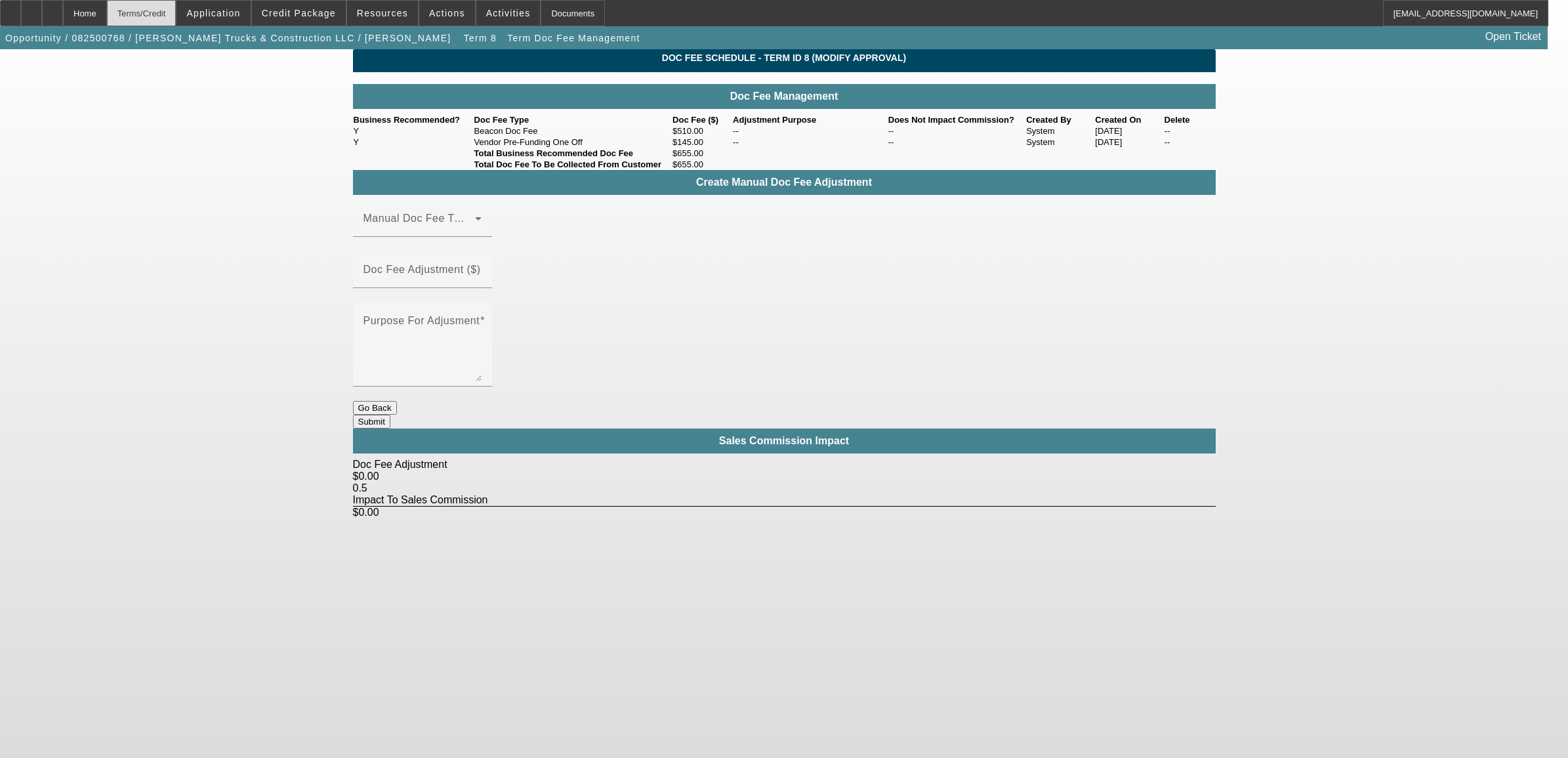
click at [176, 18] on div "Terms/Credit" at bounding box center [142, 13] width 70 height 26
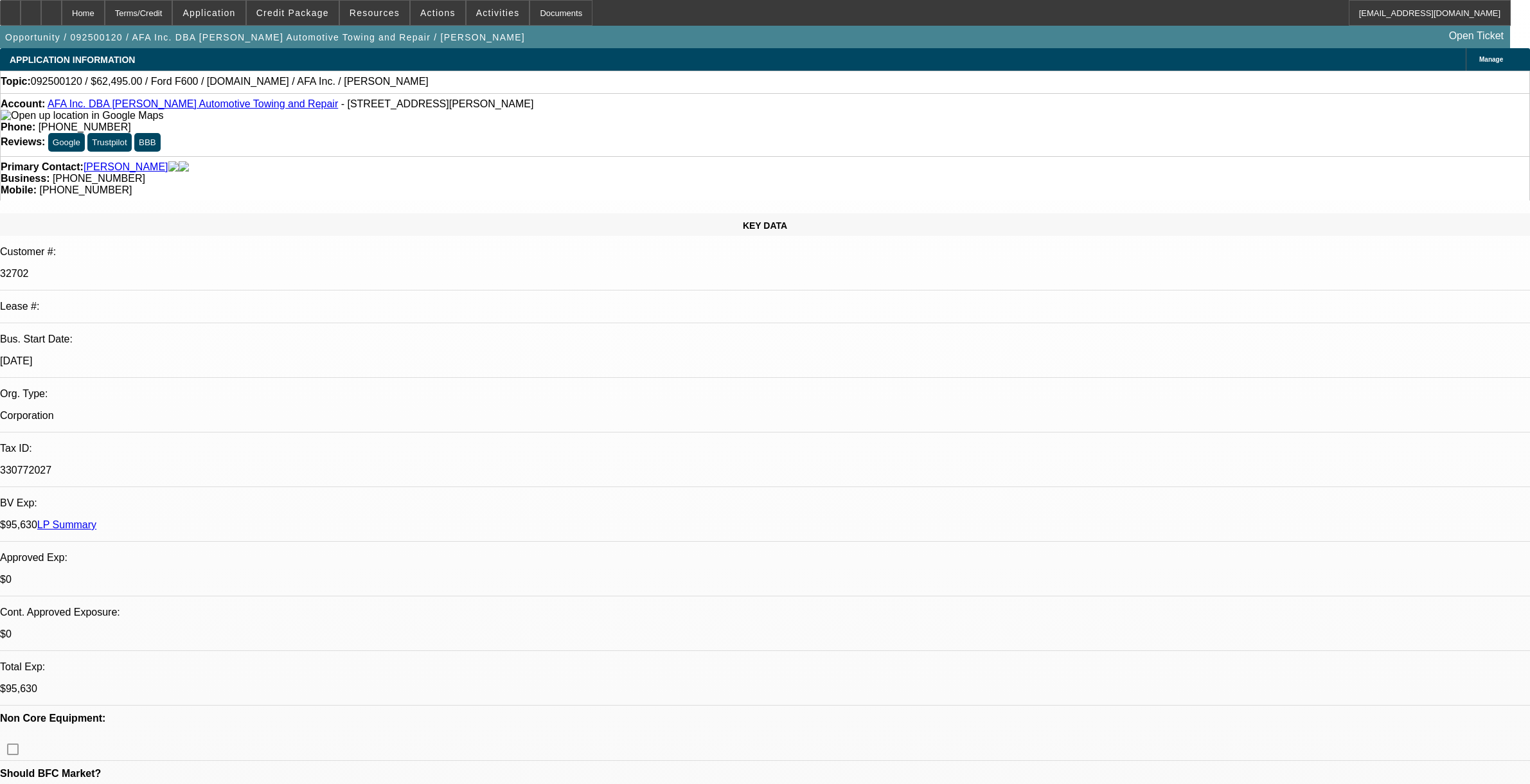
select select "0"
select select "2"
select select "0.1"
select select "4"
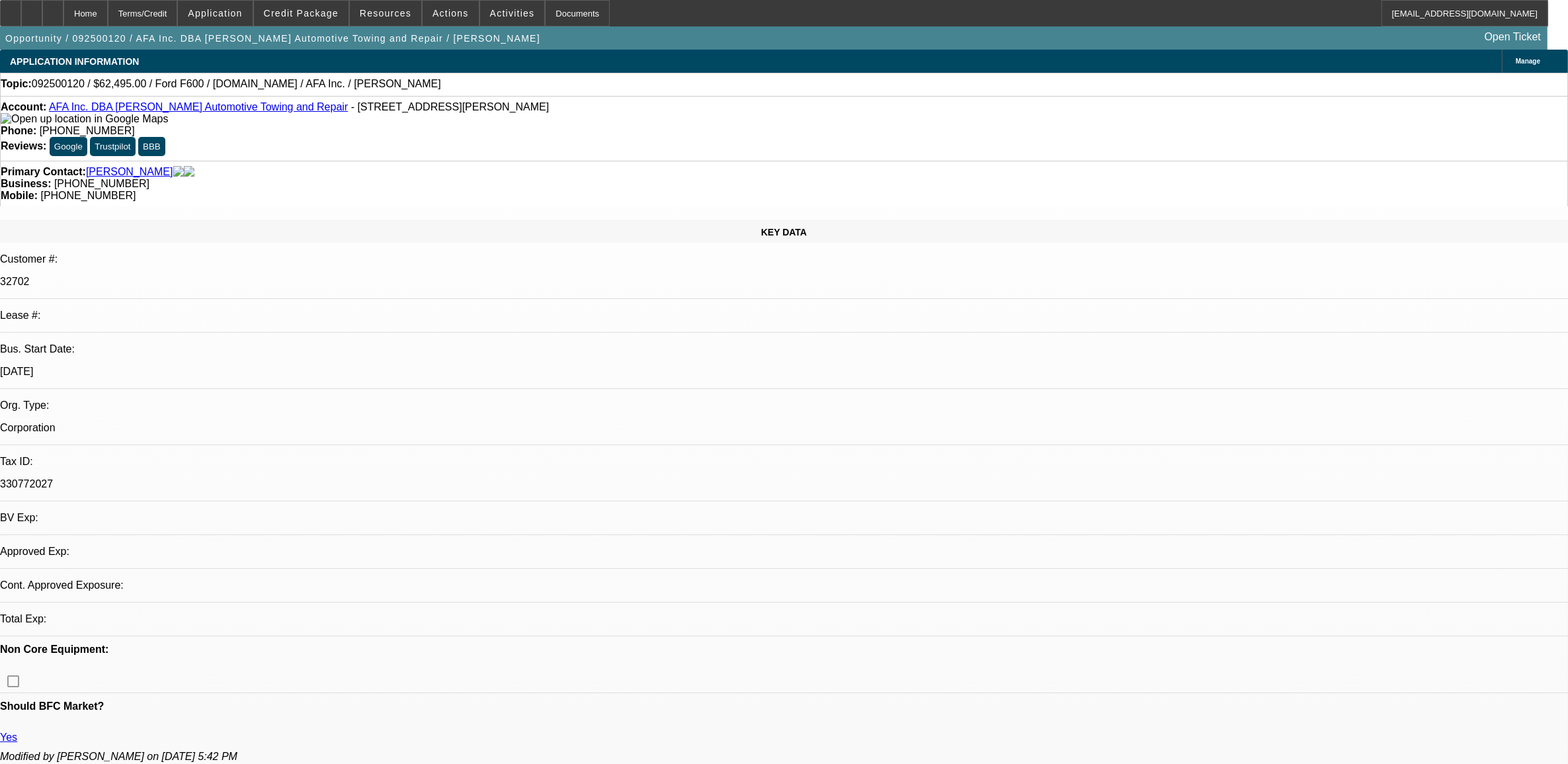
select select "0"
select select "2"
select select "0.1"
select select "4"
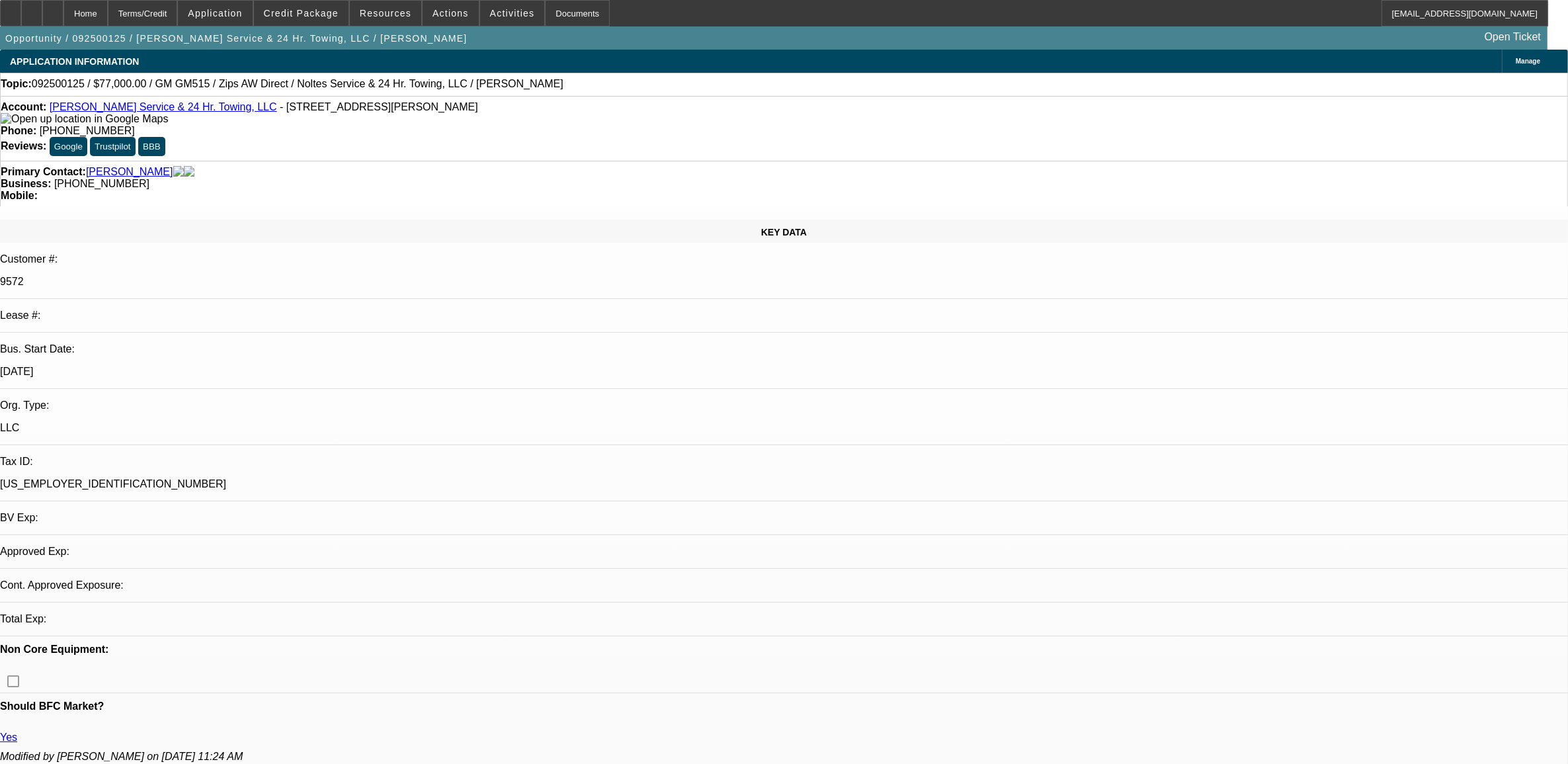
select select "0"
select select "2"
select select "0"
select select "6"
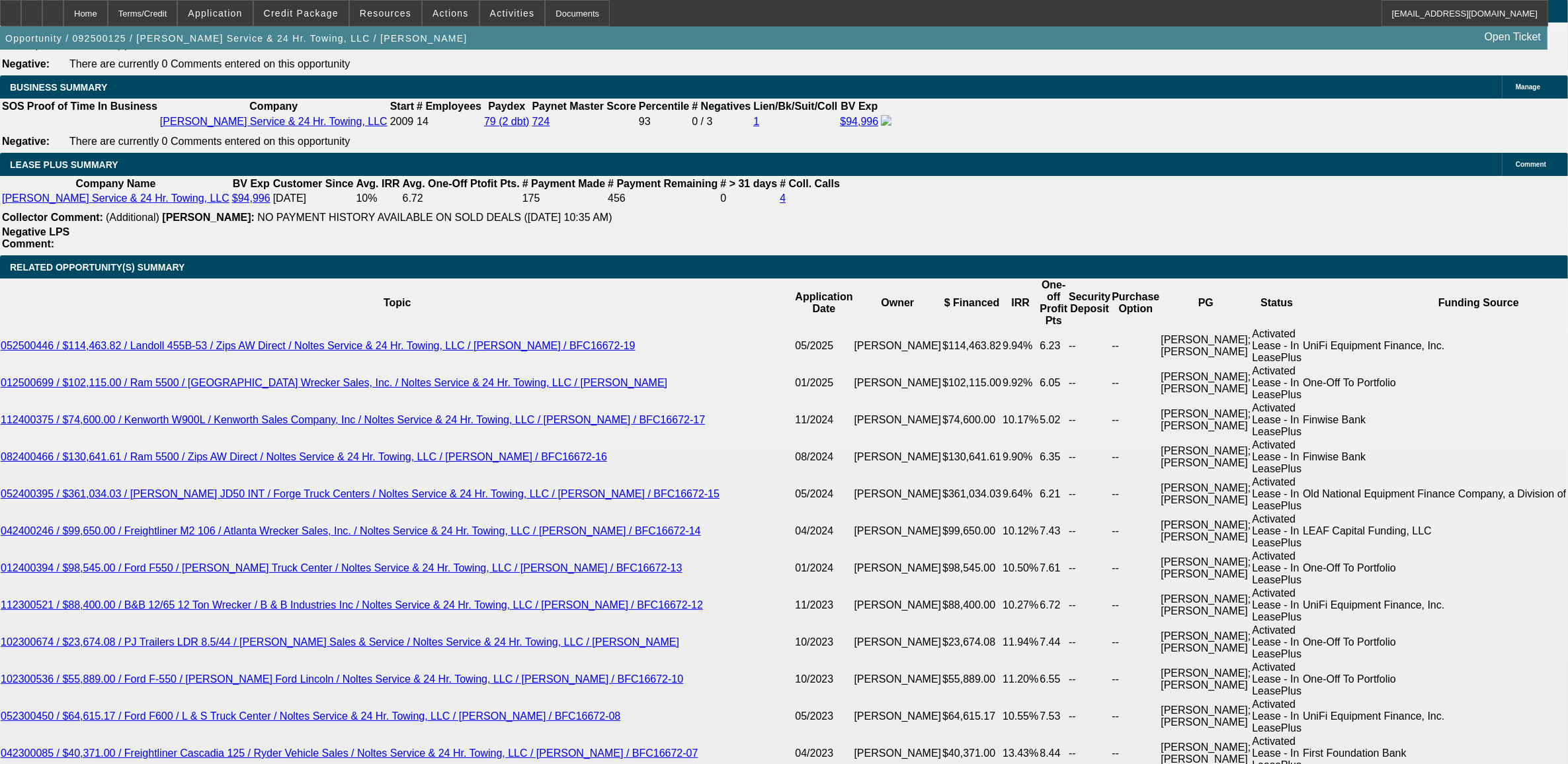
scroll to position [2038, 0]
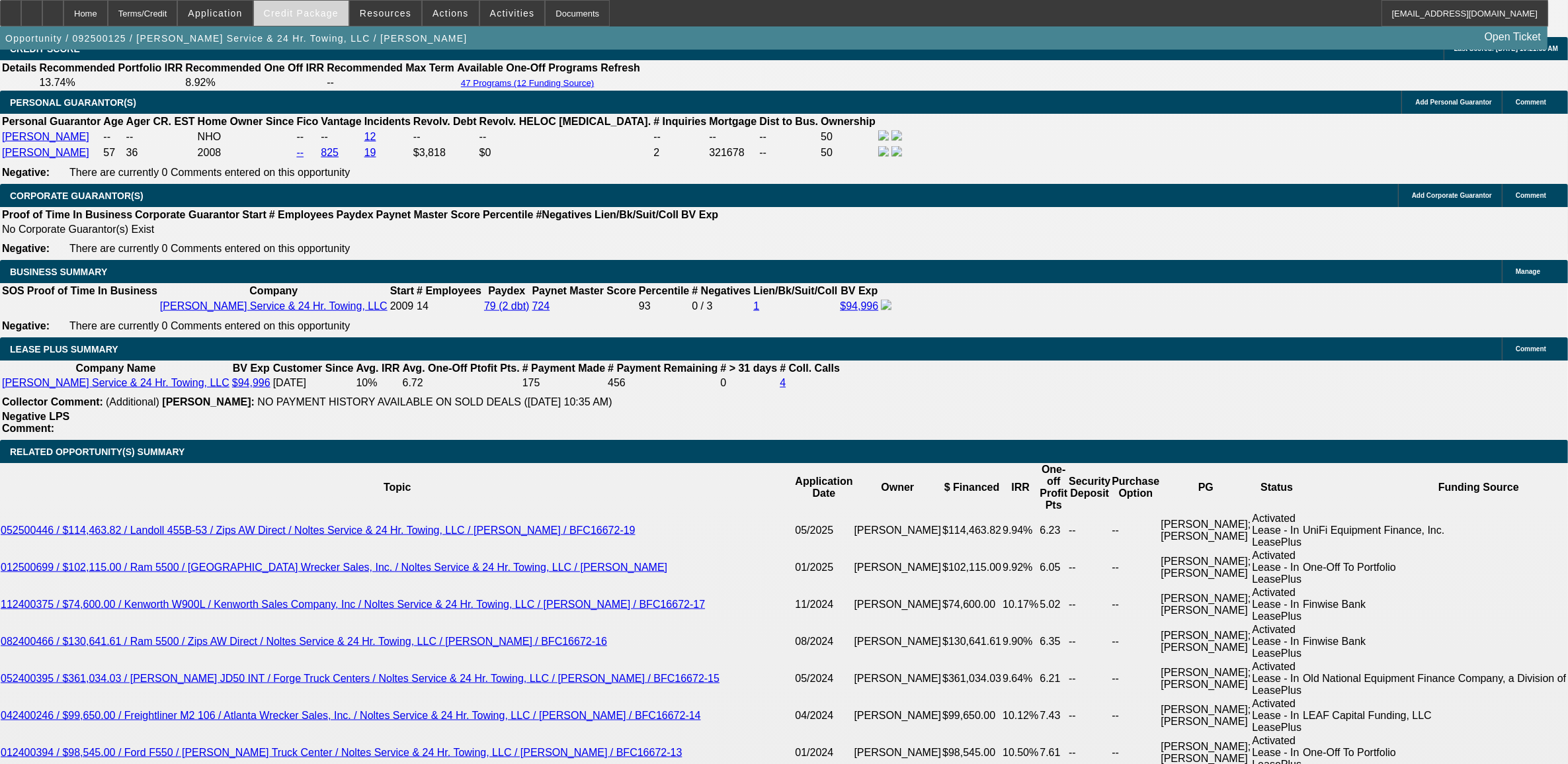
click at [308, 17] on button "Credit Package" at bounding box center [301, 13] width 94 height 25
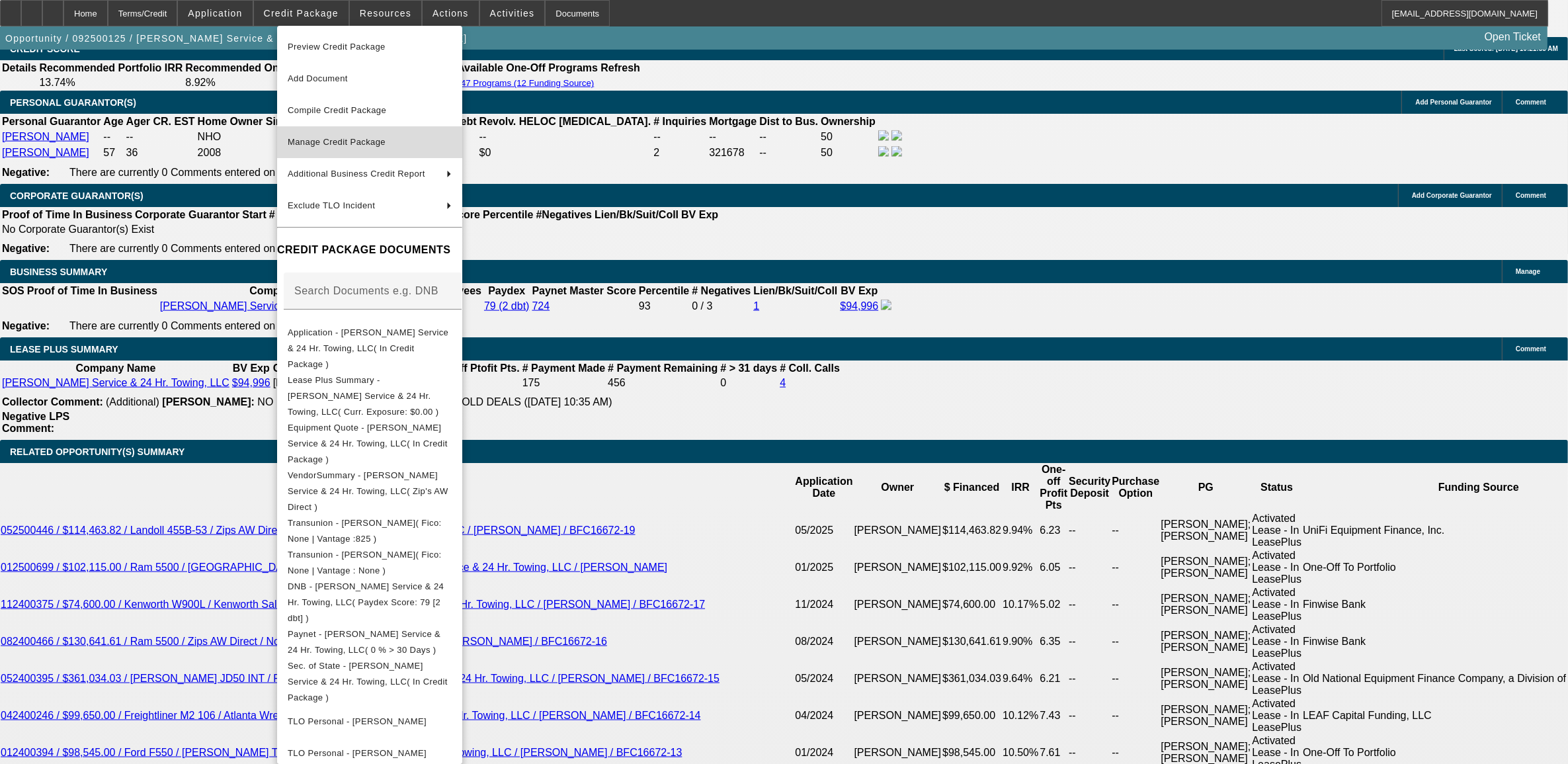
click at [324, 137] on span "Manage Credit Package" at bounding box center [336, 141] width 98 height 10
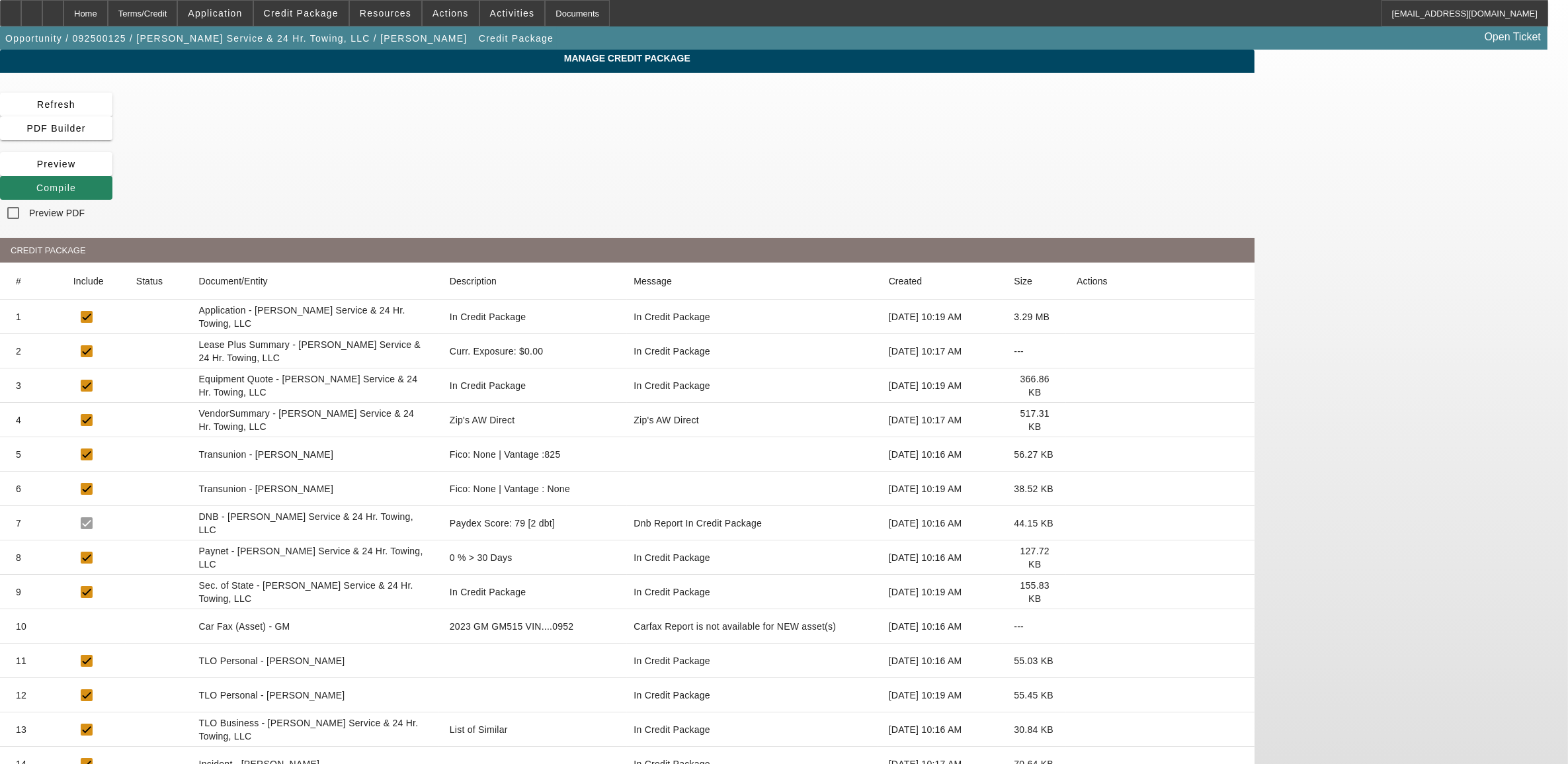
click at [1077, 489] on icon at bounding box center [1077, 489] width 0 height 0
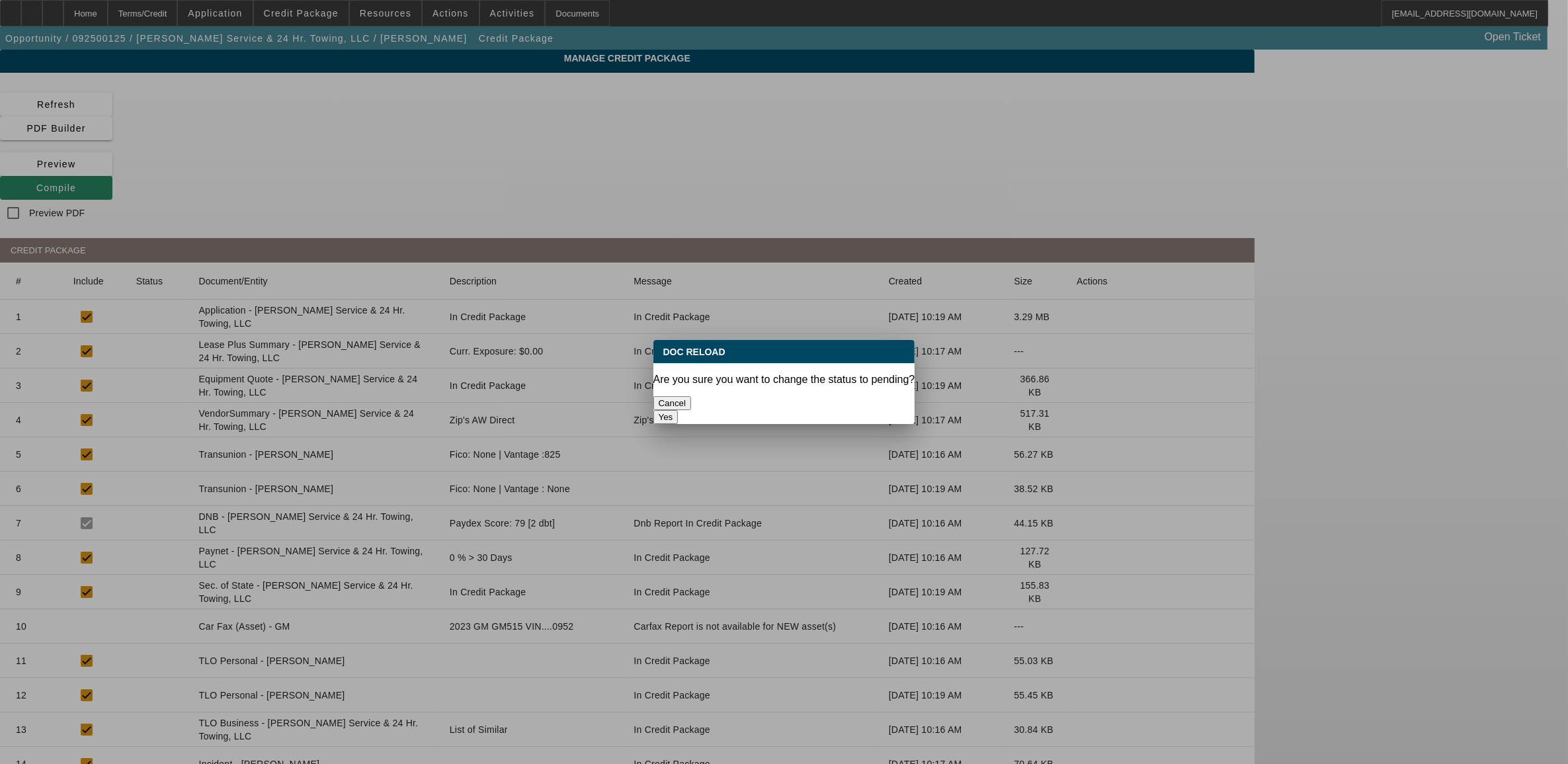
click at [678, 410] on button "Yes" at bounding box center [666, 417] width 25 height 14
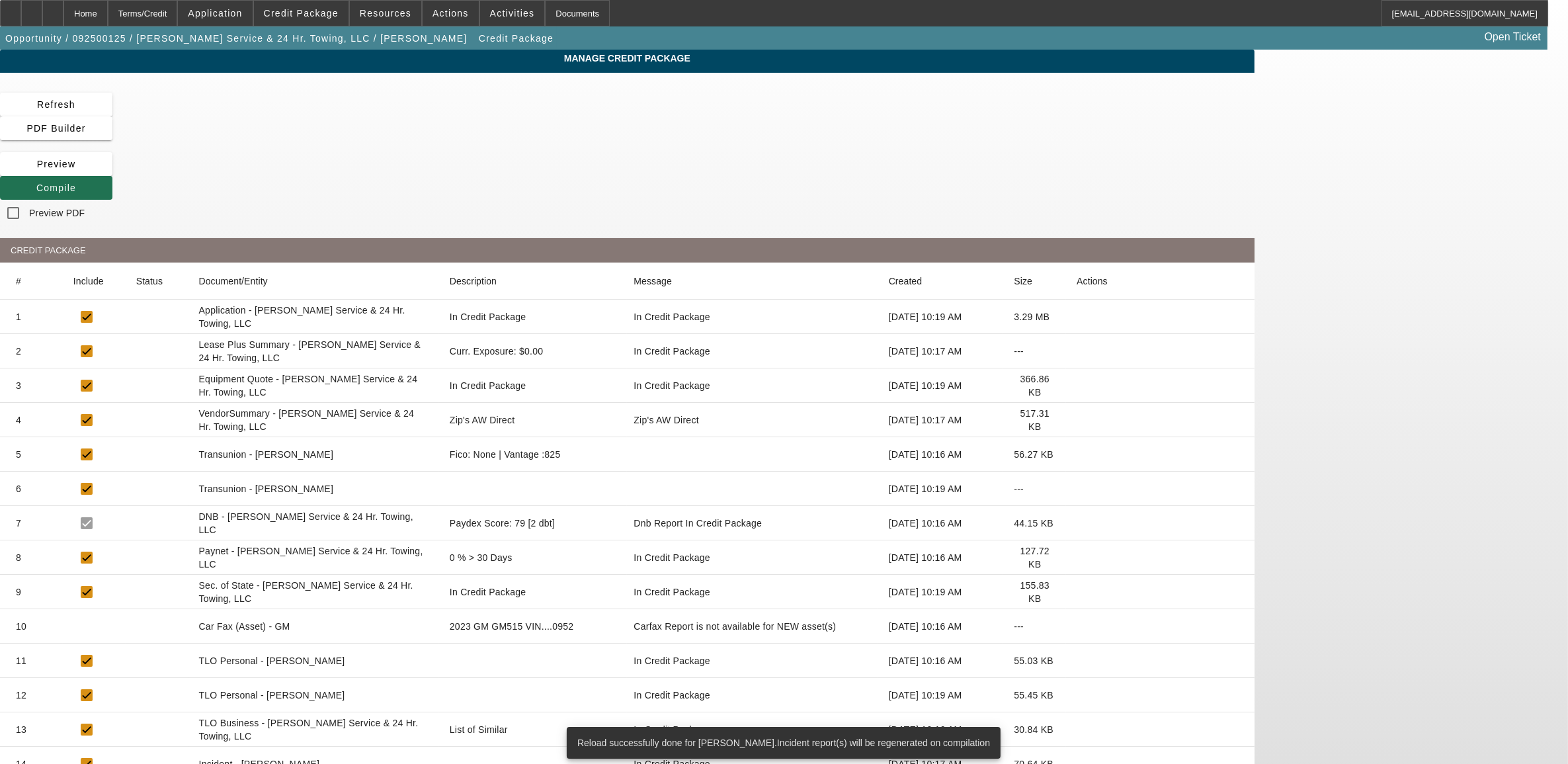
click at [112, 172] on span at bounding box center [56, 188] width 112 height 32
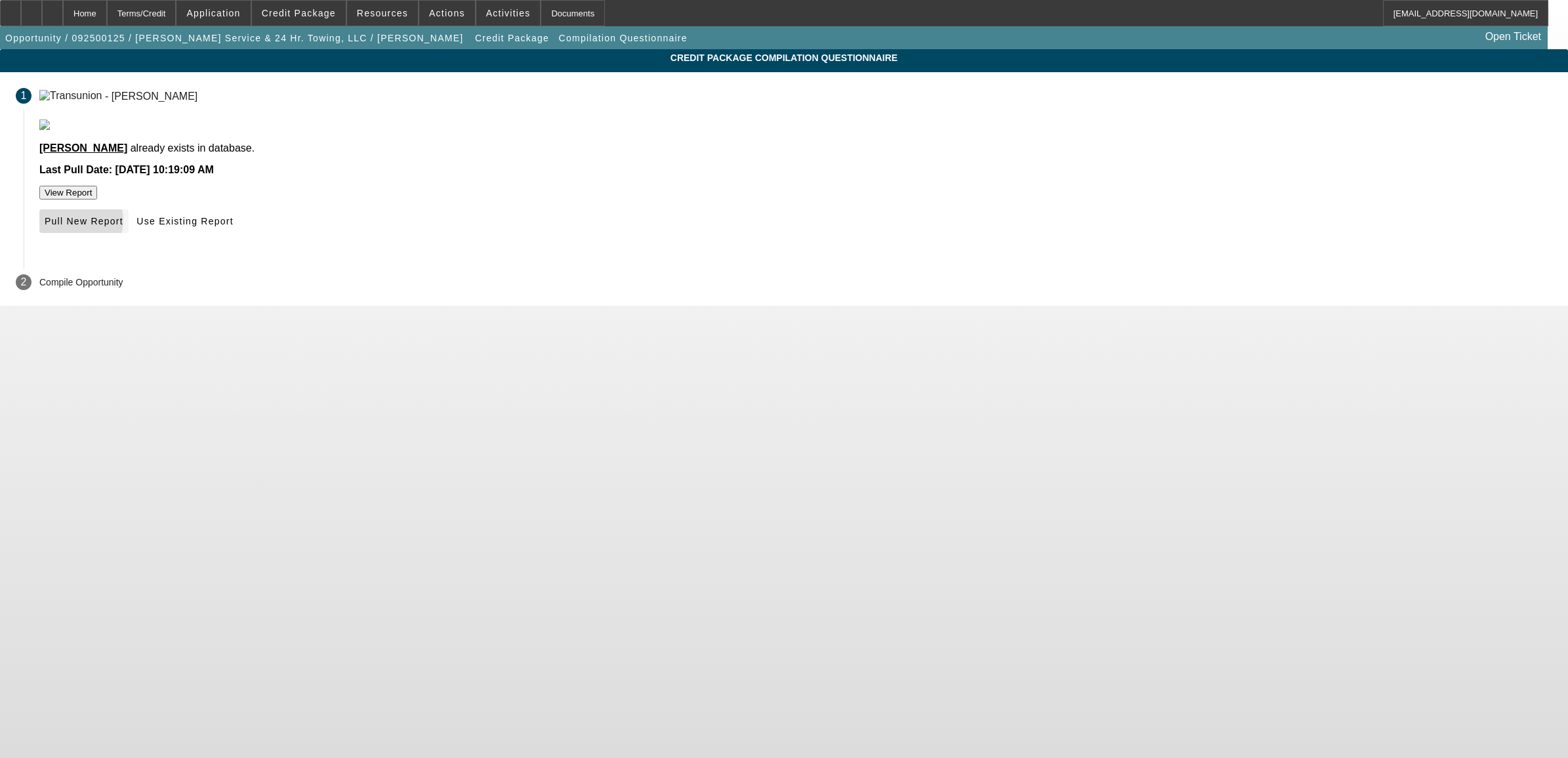
click at [123, 227] on span "Pull New Report" at bounding box center [84, 221] width 79 height 11
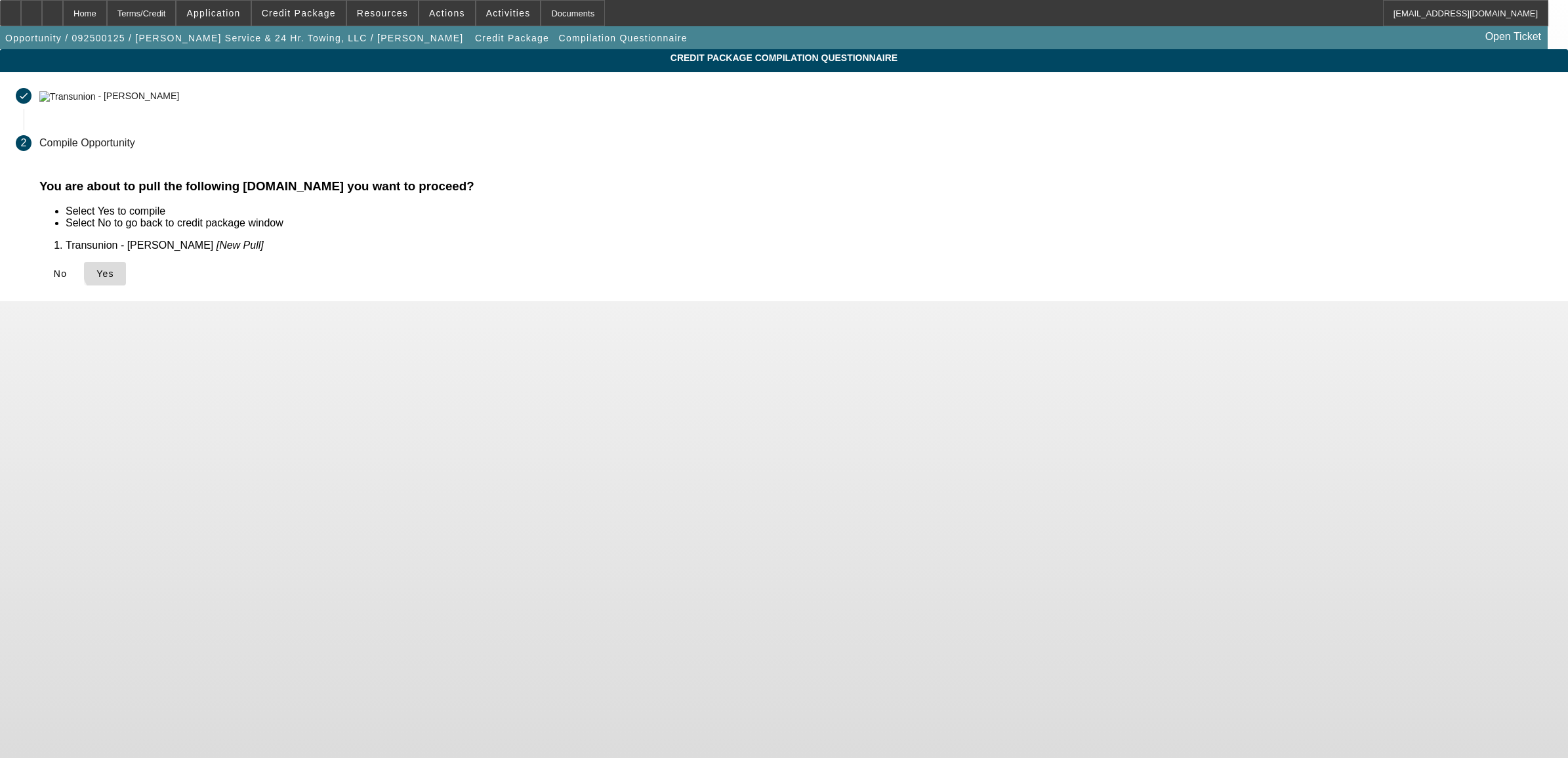
click at [114, 269] on span "Yes" at bounding box center [105, 274] width 18 height 11
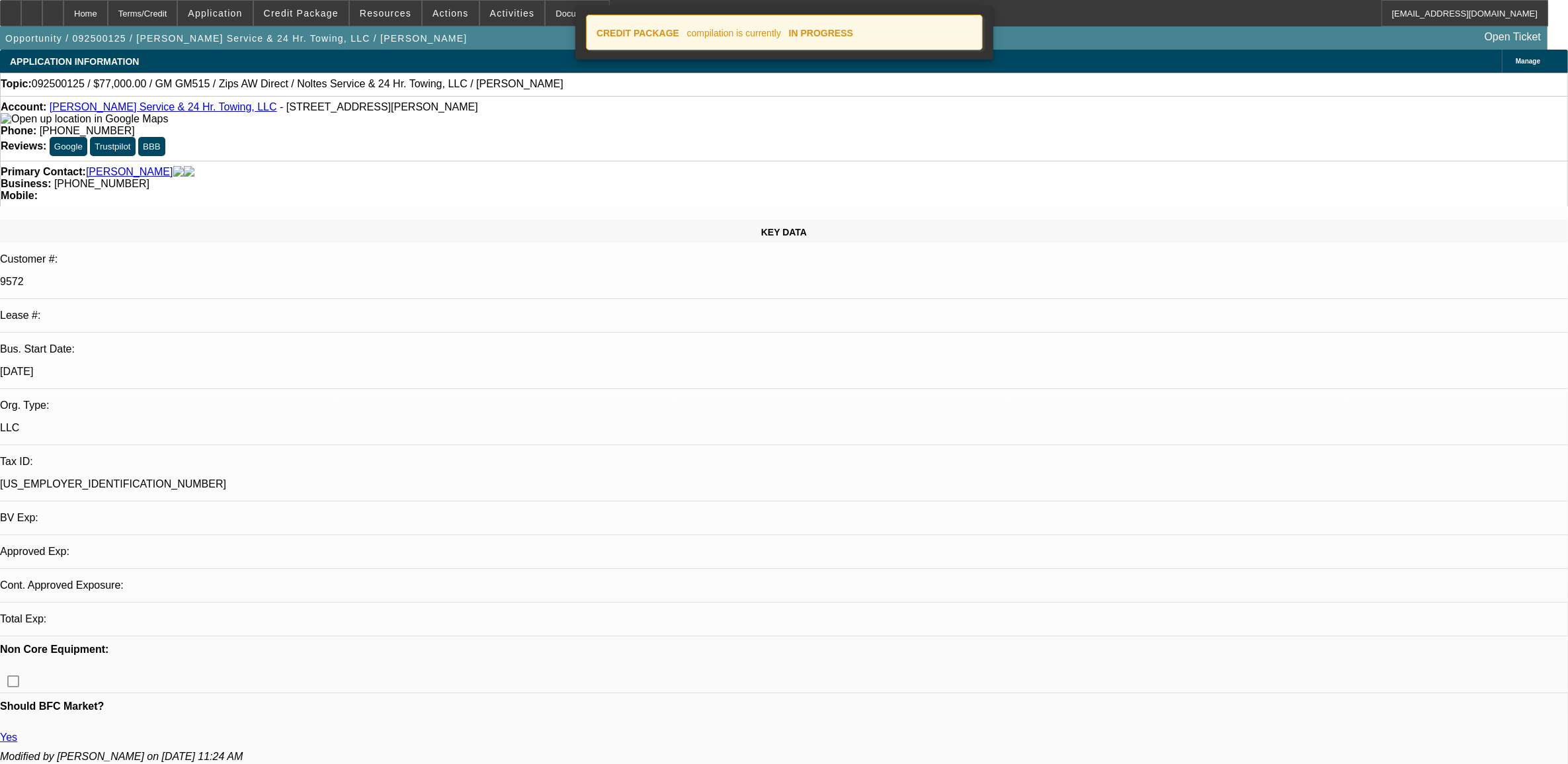
select select "0"
select select "2"
select select "0"
select select "6"
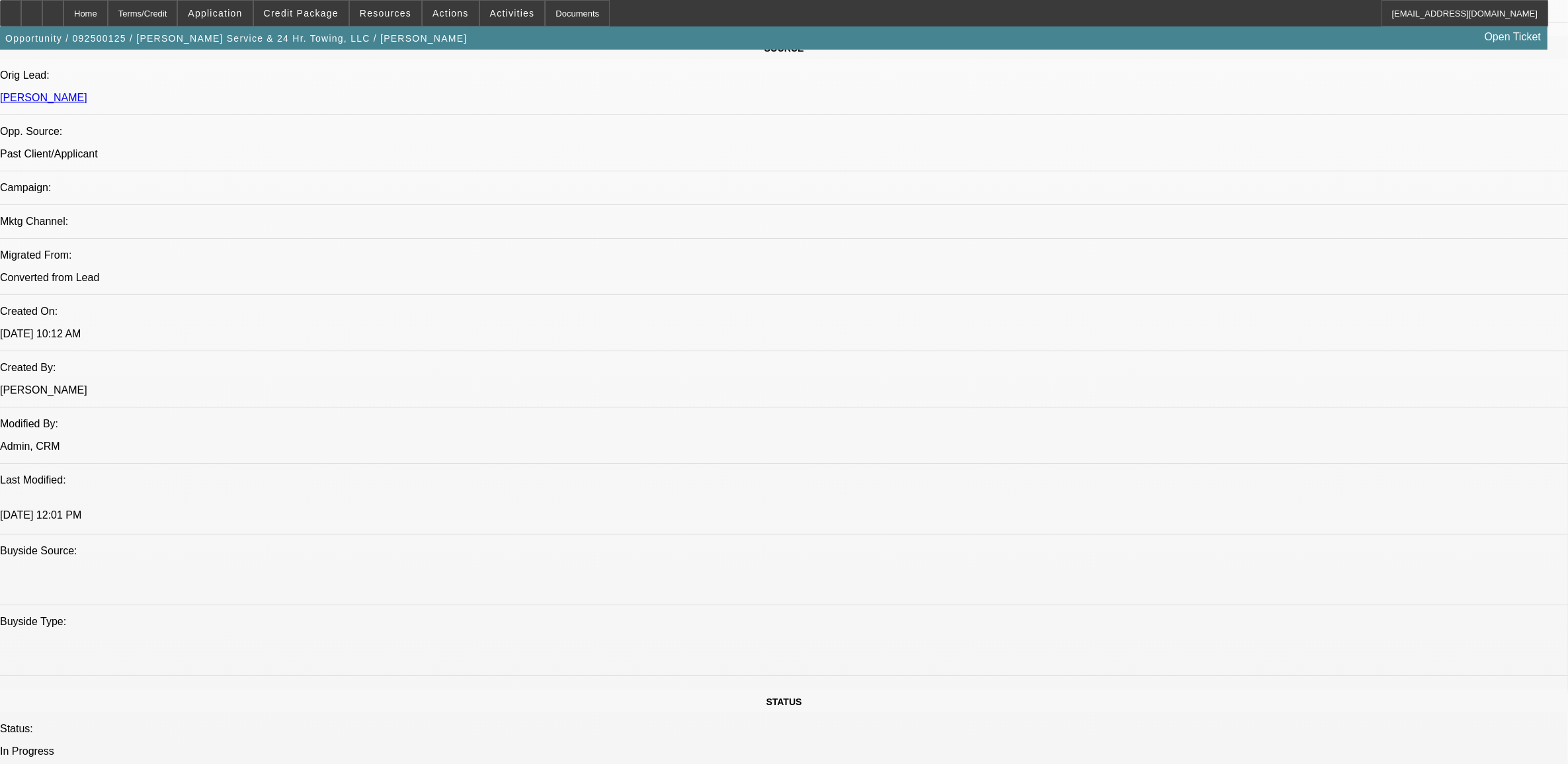
select select "0"
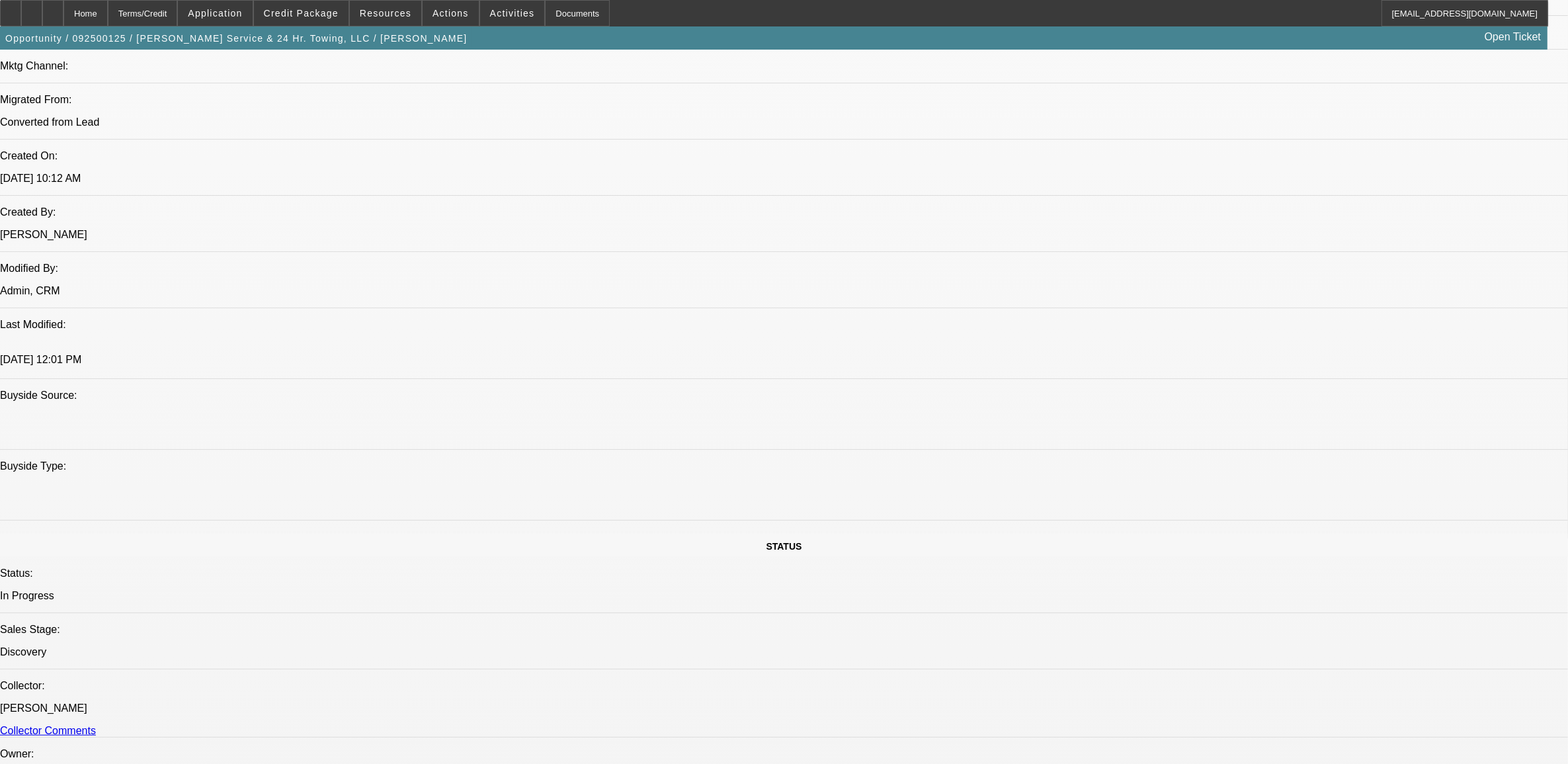
select select "1"
select select "2"
select select "6"
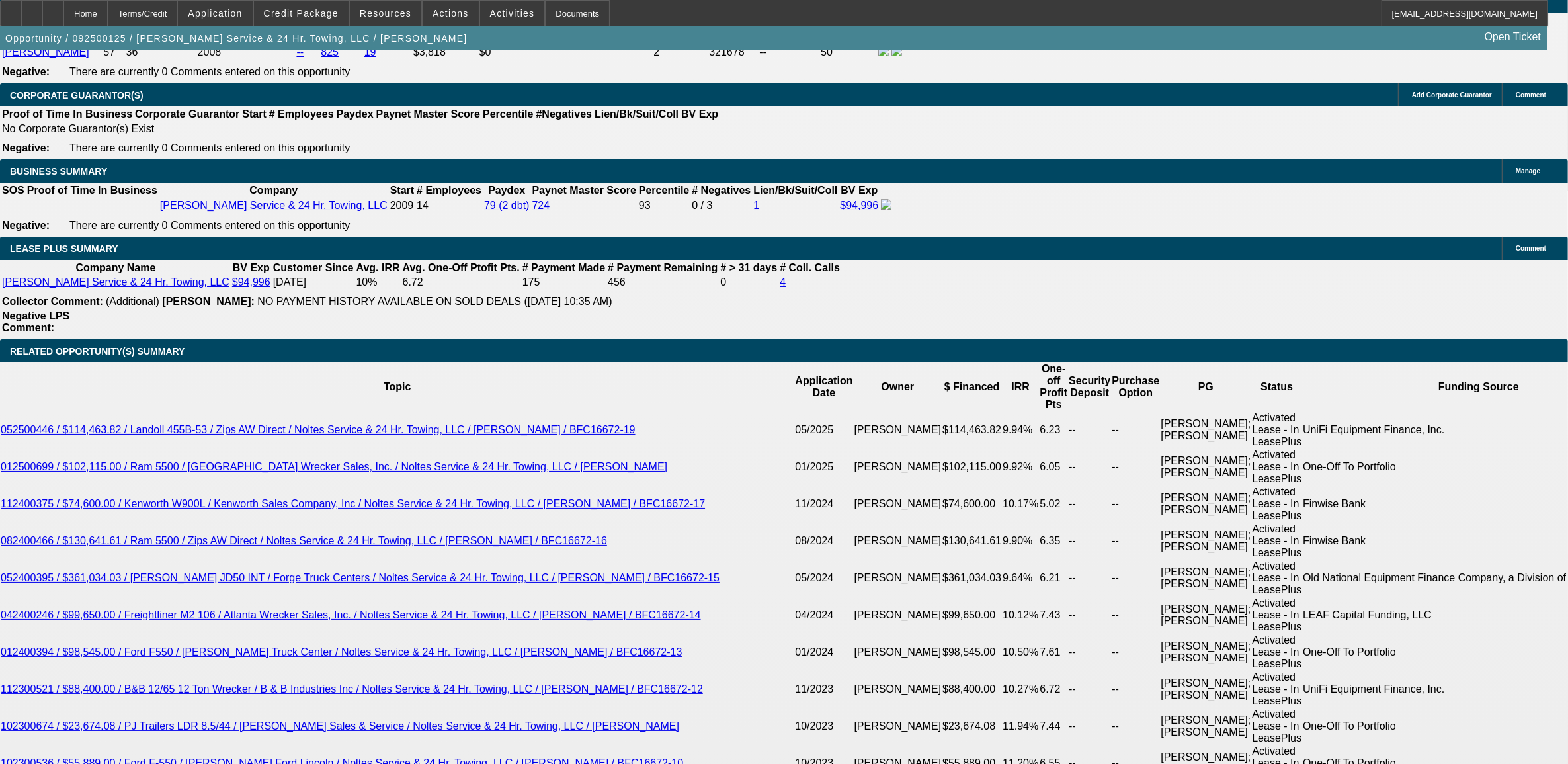
scroll to position [2336, 0]
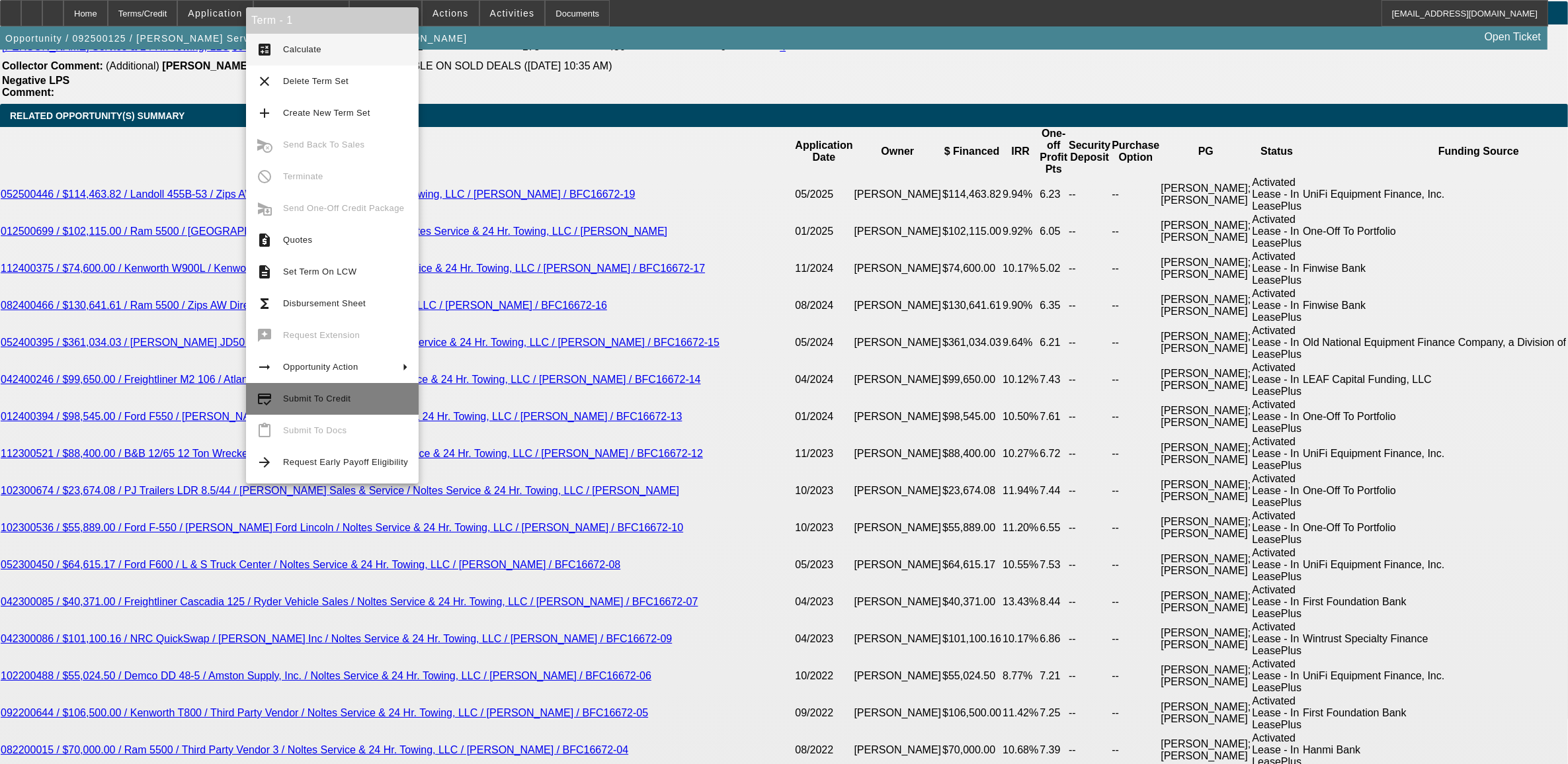
click at [281, 399] on button "credit_score Submit To Credit" at bounding box center [333, 399] width 173 height 32
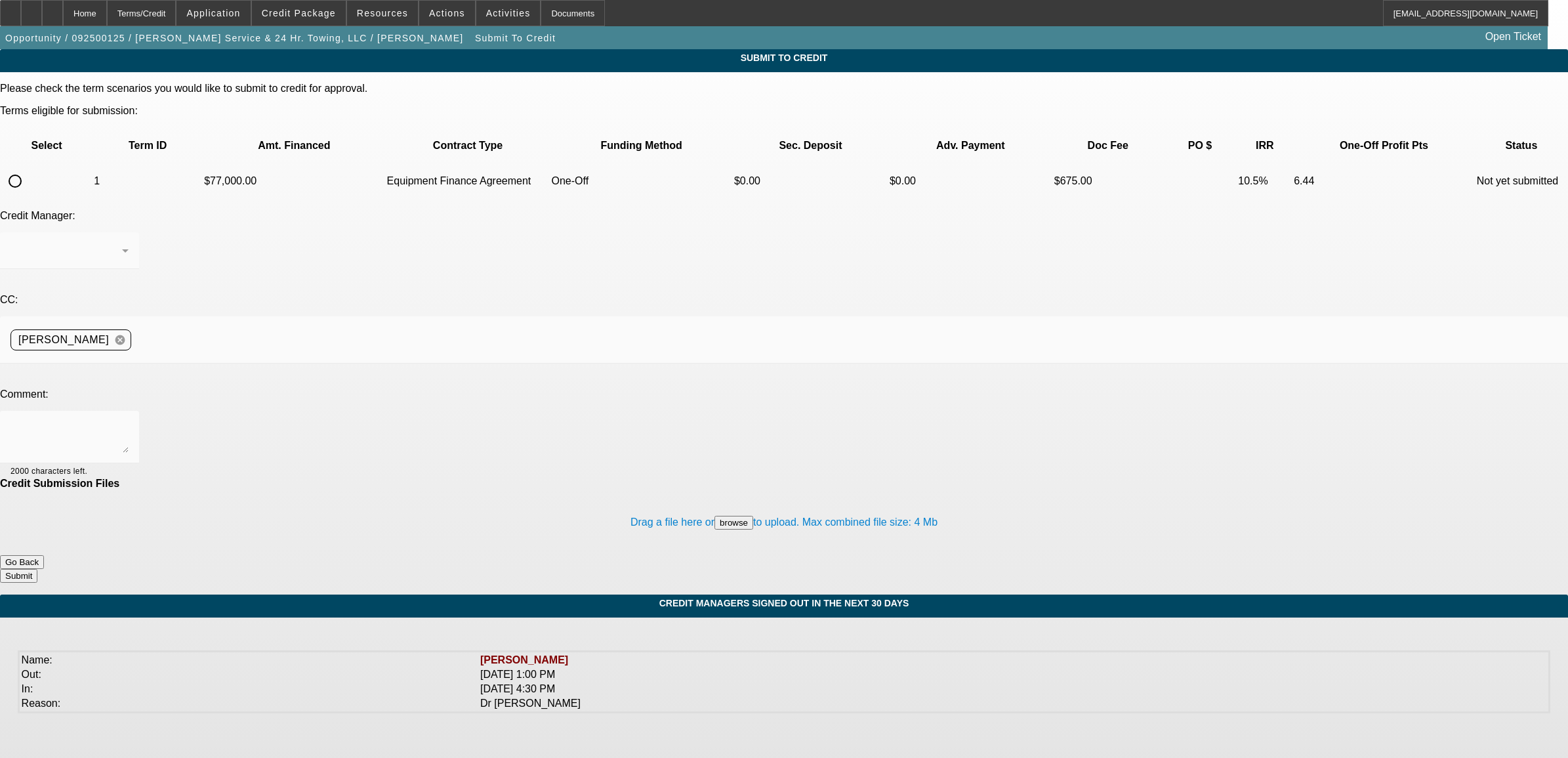
click at [28, 168] on input "radio" at bounding box center [15, 181] width 26 height 26
radio input "true"
click at [128, 232] on div "Syndications" at bounding box center [69, 251] width 118 height 37
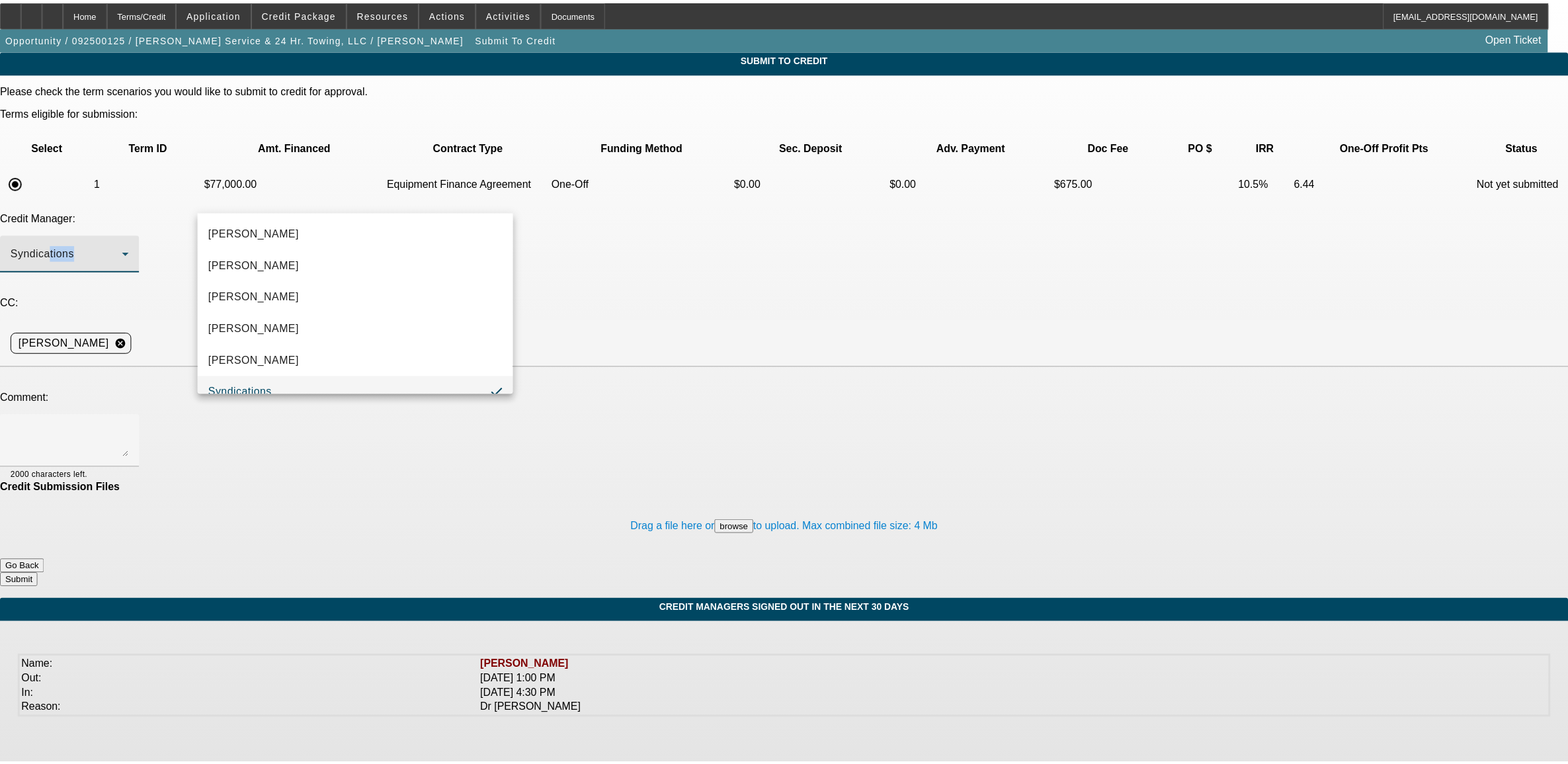
scroll to position [14, 0]
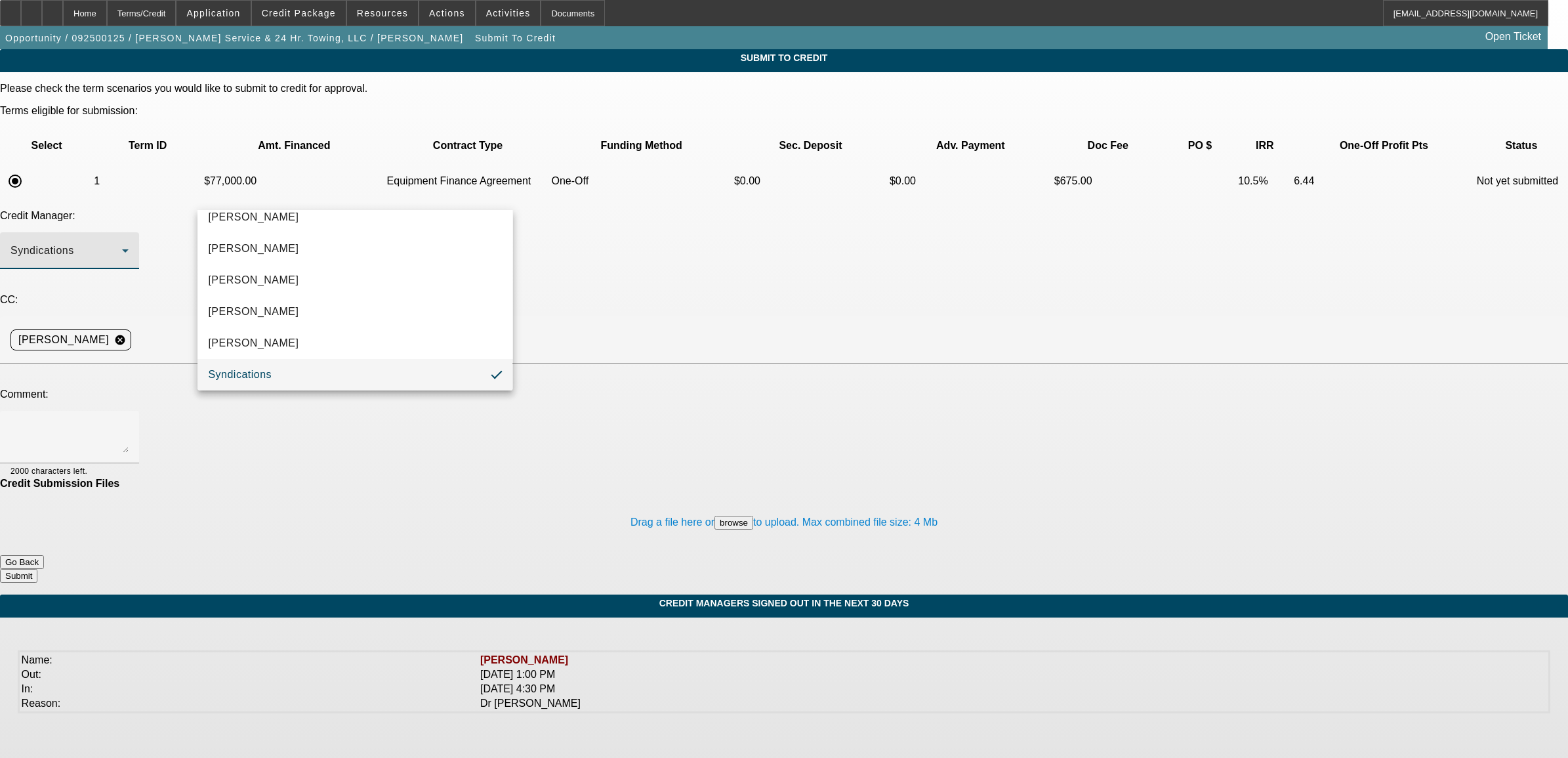
drag, startPoint x: 237, startPoint y: 199, endPoint x: 178, endPoint y: 286, distance: 105.1
click at [178, 286] on div at bounding box center [784, 379] width 1568 height 758
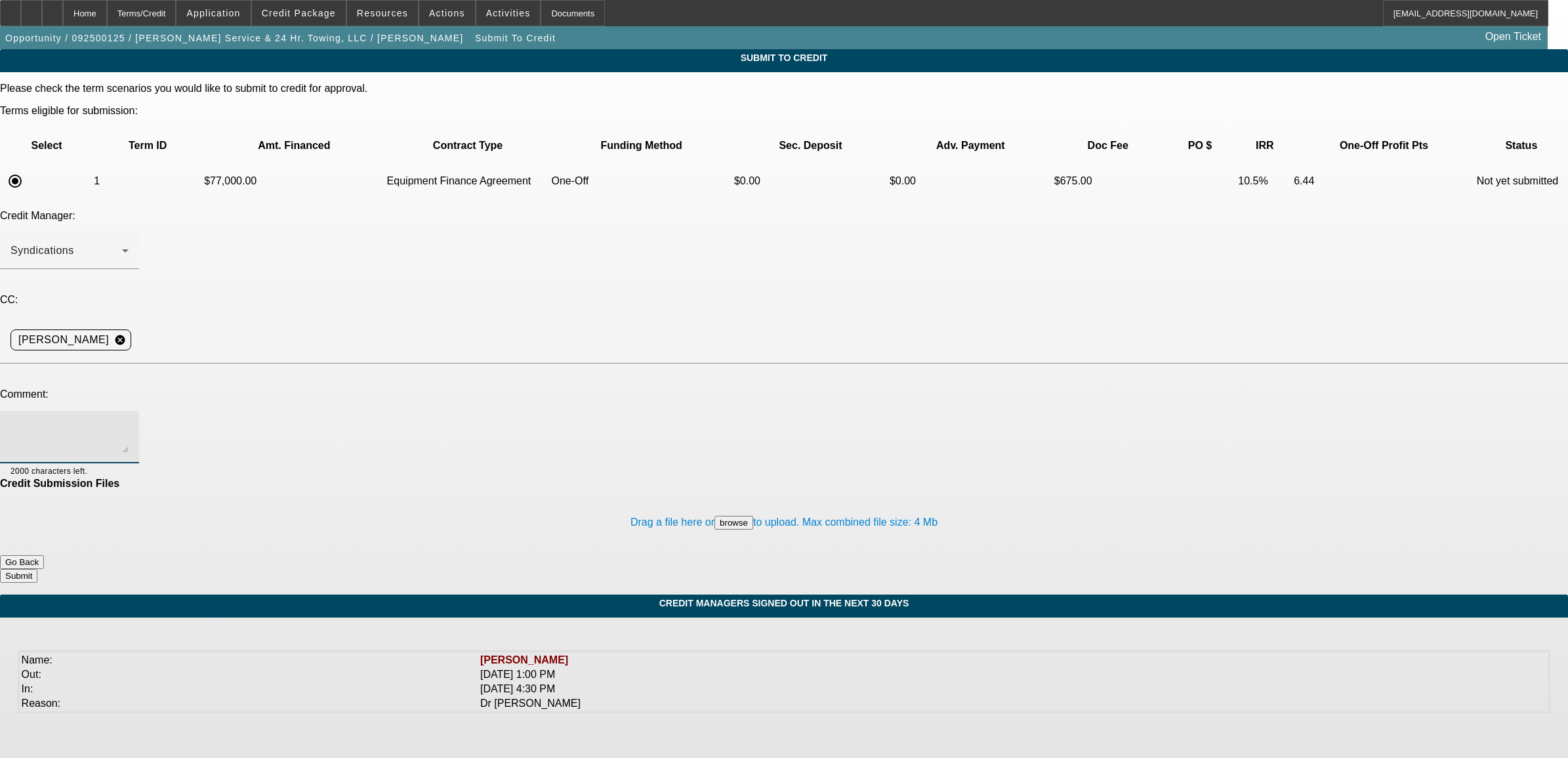
click at [128, 421] on textarea at bounding box center [69, 437] width 118 height 32
type textarea "p"
type textarea "please send to Uni. NIck"
click at [38, 569] on button "Submit" at bounding box center [18, 576] width 38 height 14
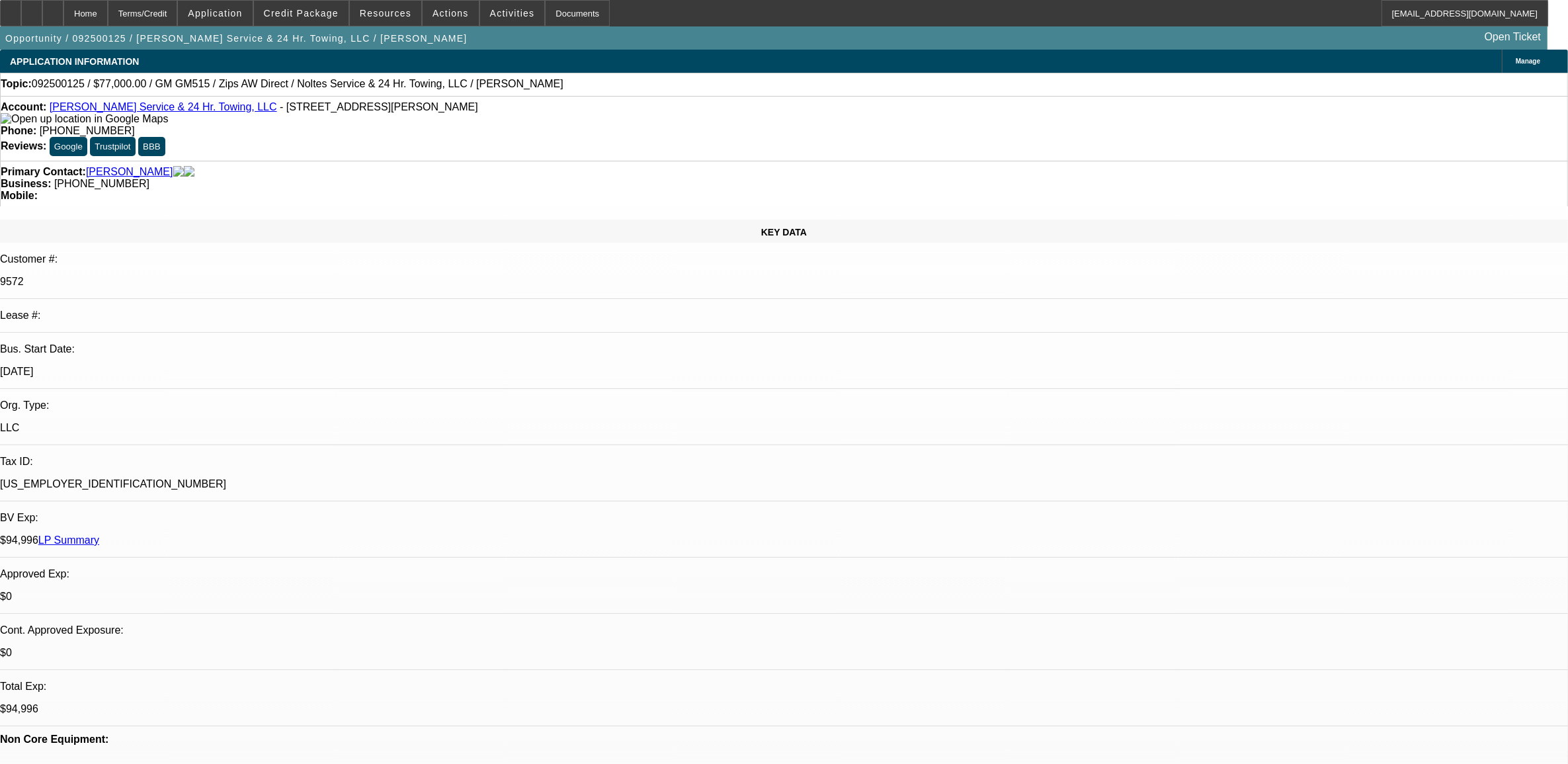
select select "0"
select select "2"
select select "0"
select select "6"
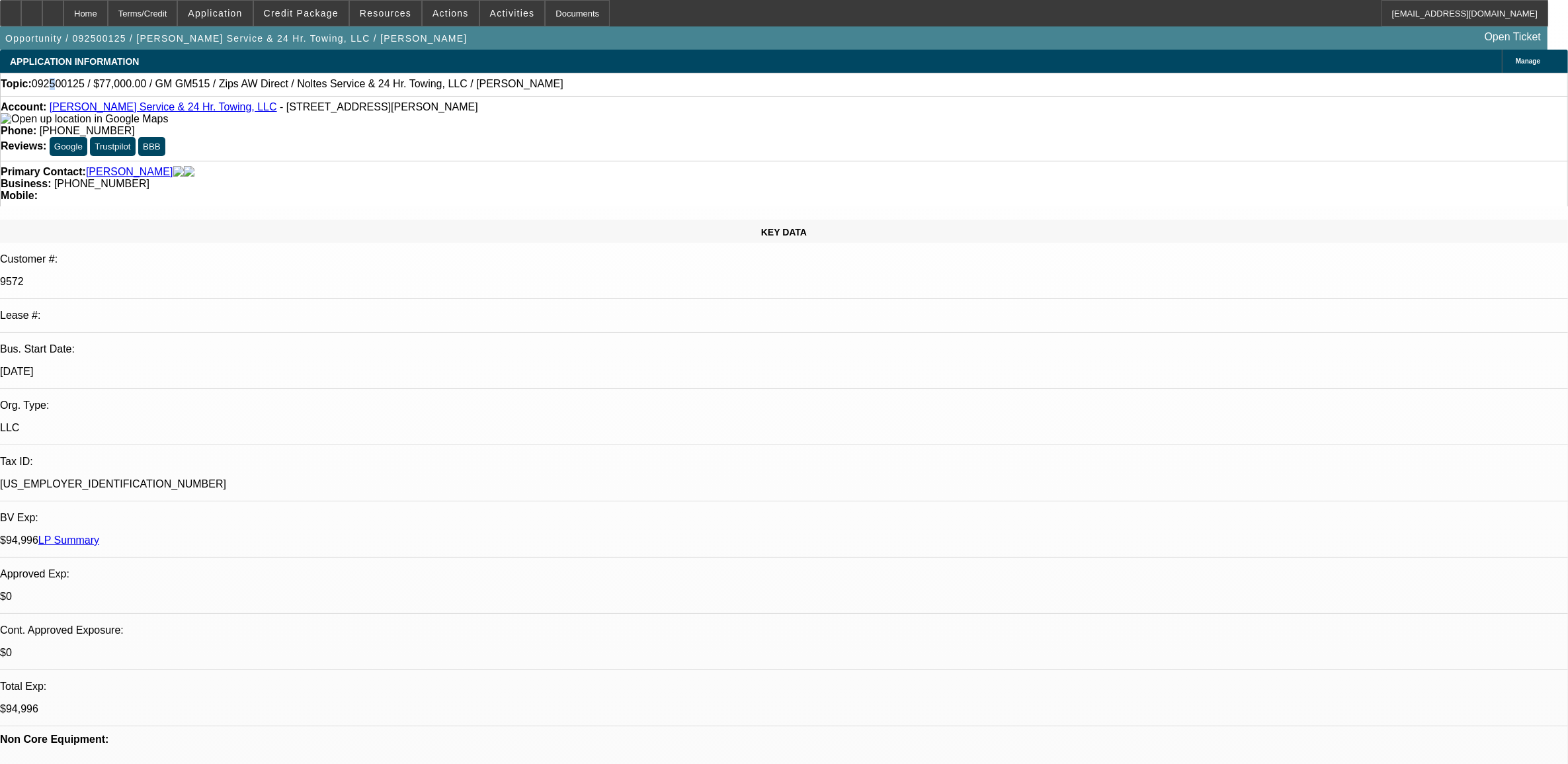
click at [62, 84] on span "092500125 / $77,000.00 / GM GM515 / Zips AW Direct / Noltes Service & 24 Hr. To…" at bounding box center [297, 84] width 532 height 12
drag, startPoint x: 63, startPoint y: 84, endPoint x: 50, endPoint y: 88, distance: 13.6
click at [50, 88] on span "092500125 / $77,000.00 / GM GM515 / Zips AW Direct / Noltes Service & 24 Hr. To…" at bounding box center [297, 84] width 532 height 12
click at [68, 90] on span "092500125 / $77,000.00 / GM GM515 / Zips AW Direct / Noltes Service & 24 Hr. To…" at bounding box center [297, 84] width 532 height 12
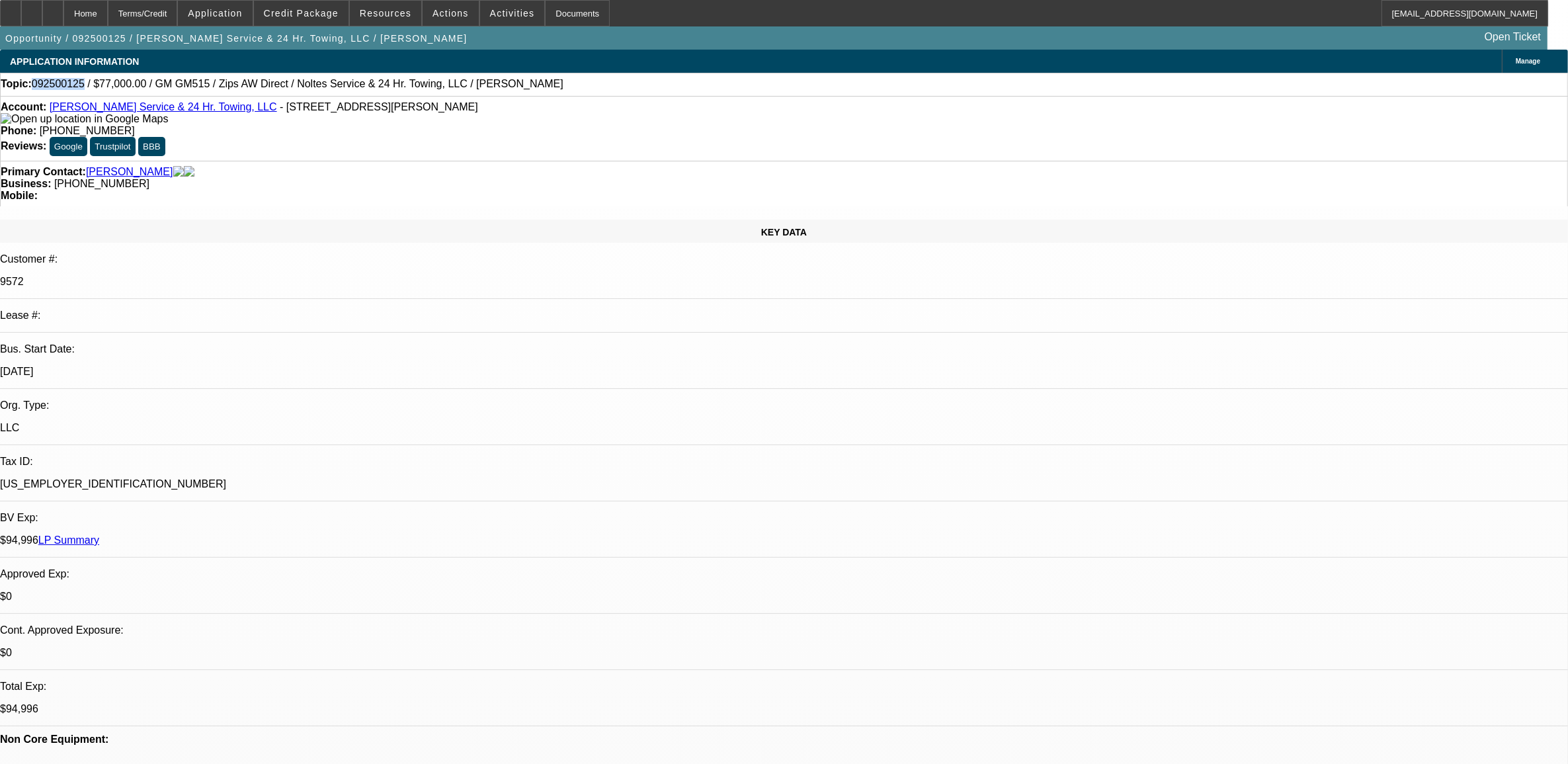
click at [68, 90] on span "092500125 / $77,000.00 / GM GM515 / Zips AW Direct / Noltes Service & 24 Hr. To…" at bounding box center [297, 84] width 532 height 12
copy span "092500125"
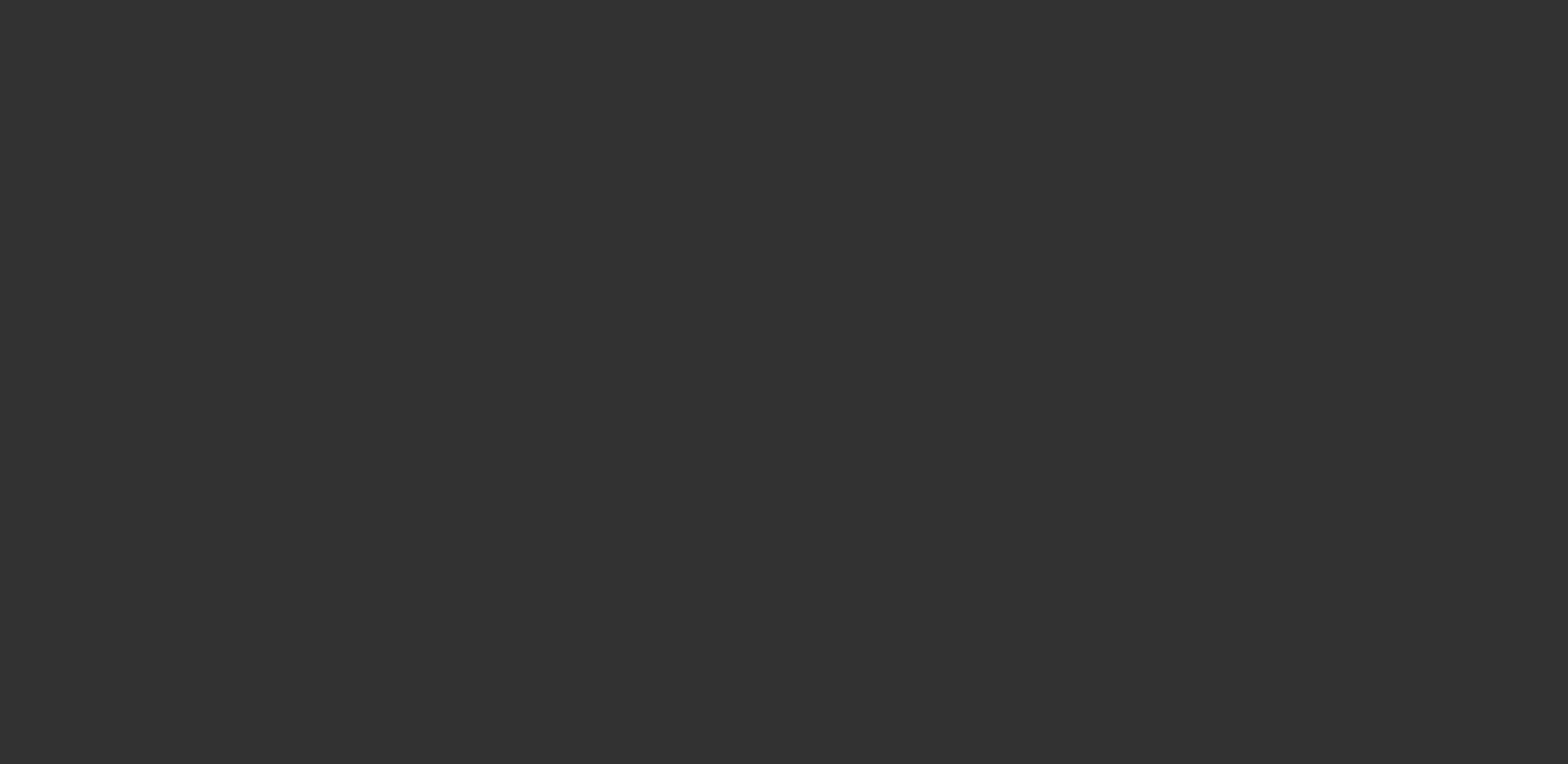
select select "0"
select select "0.1"
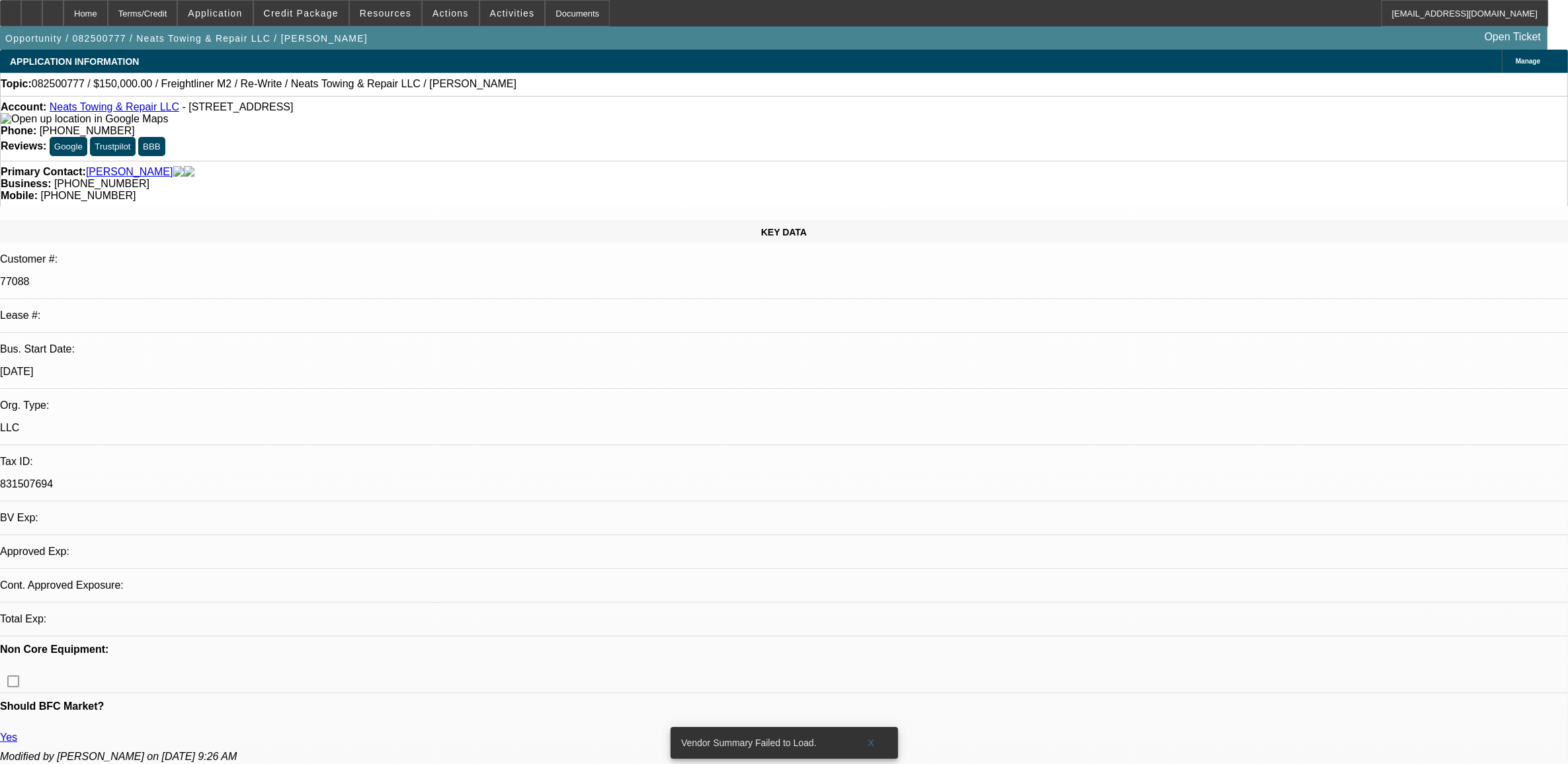
select select "1"
select select "2"
select select "4"
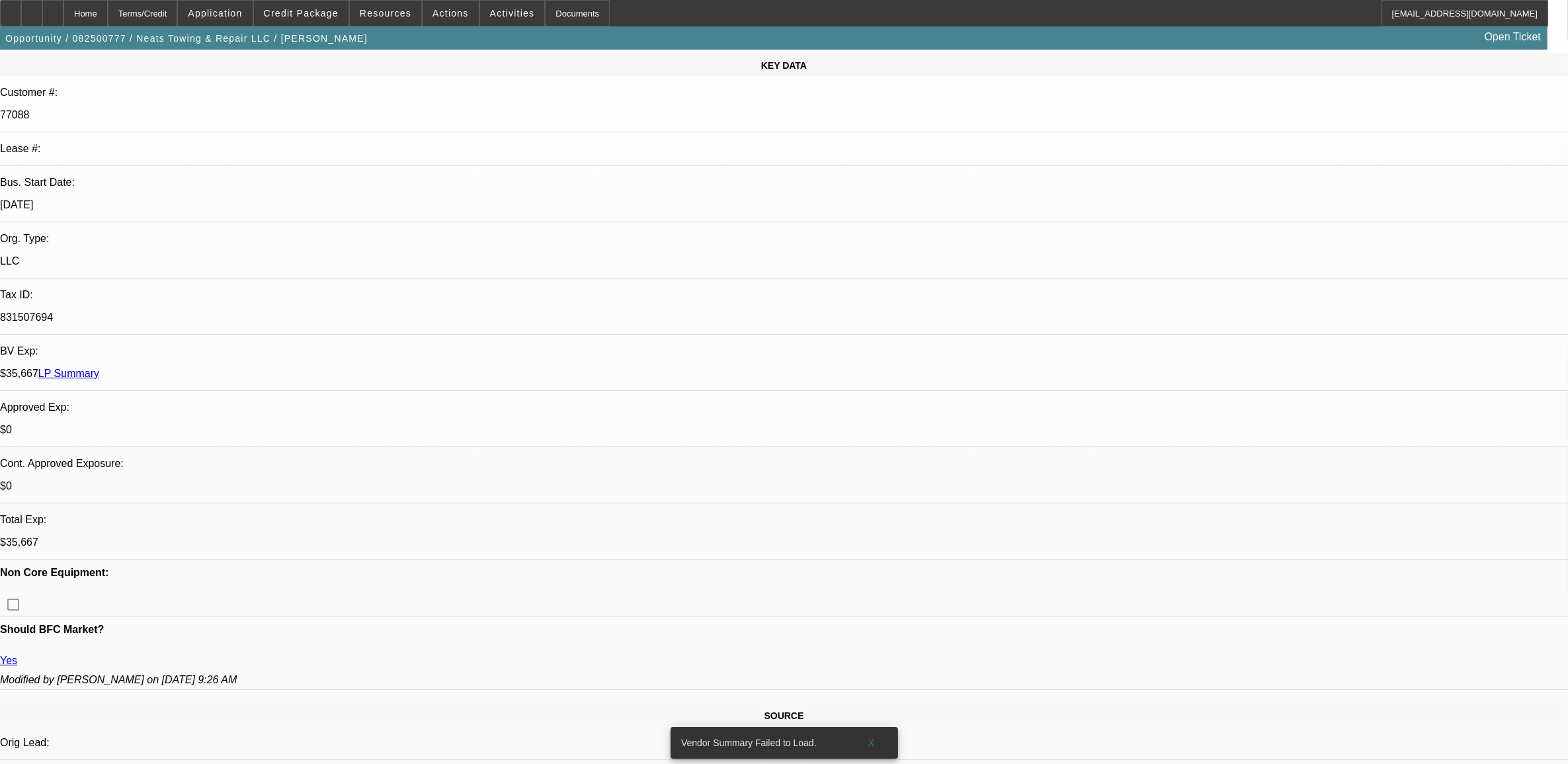
scroll to position [165, 0]
click at [325, 21] on span at bounding box center [301, 13] width 94 height 32
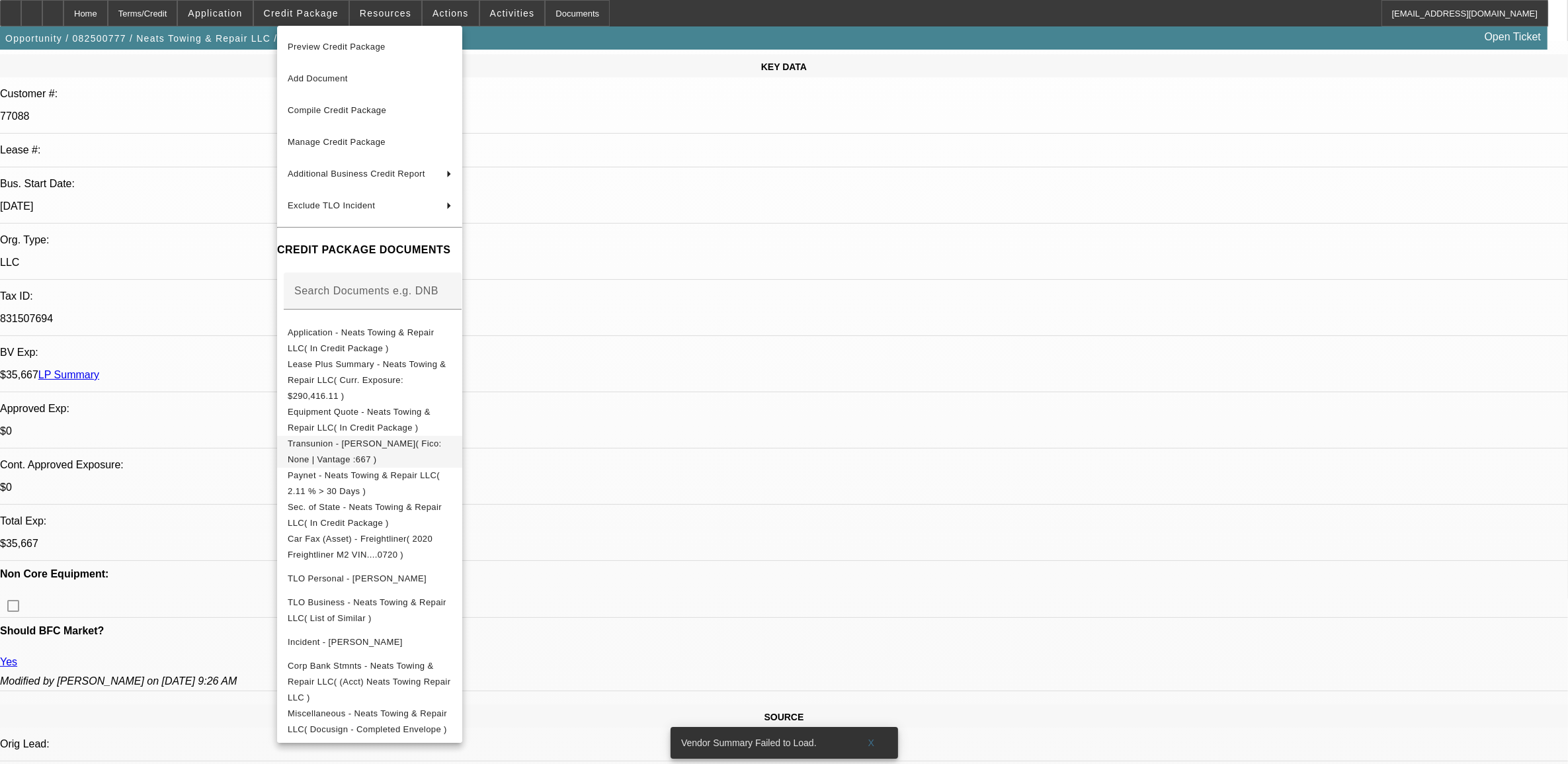
click at [376, 435] on span "Transunion - [PERSON_NAME]( Fico: None | Vantage :667 )" at bounding box center [369, 451] width 164 height 32
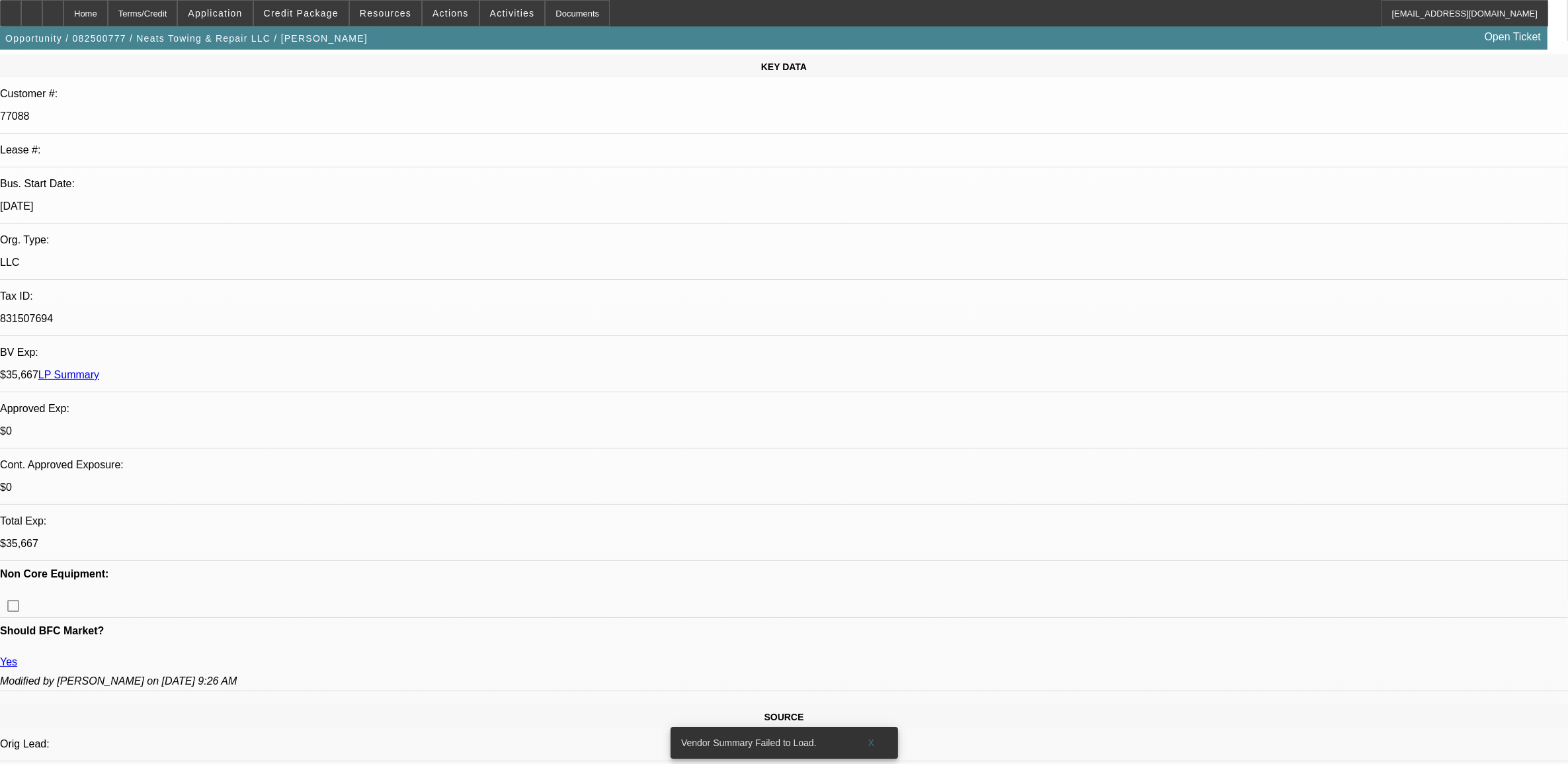
click at [99, 369] on link "LP Summary" at bounding box center [69, 374] width 61 height 11
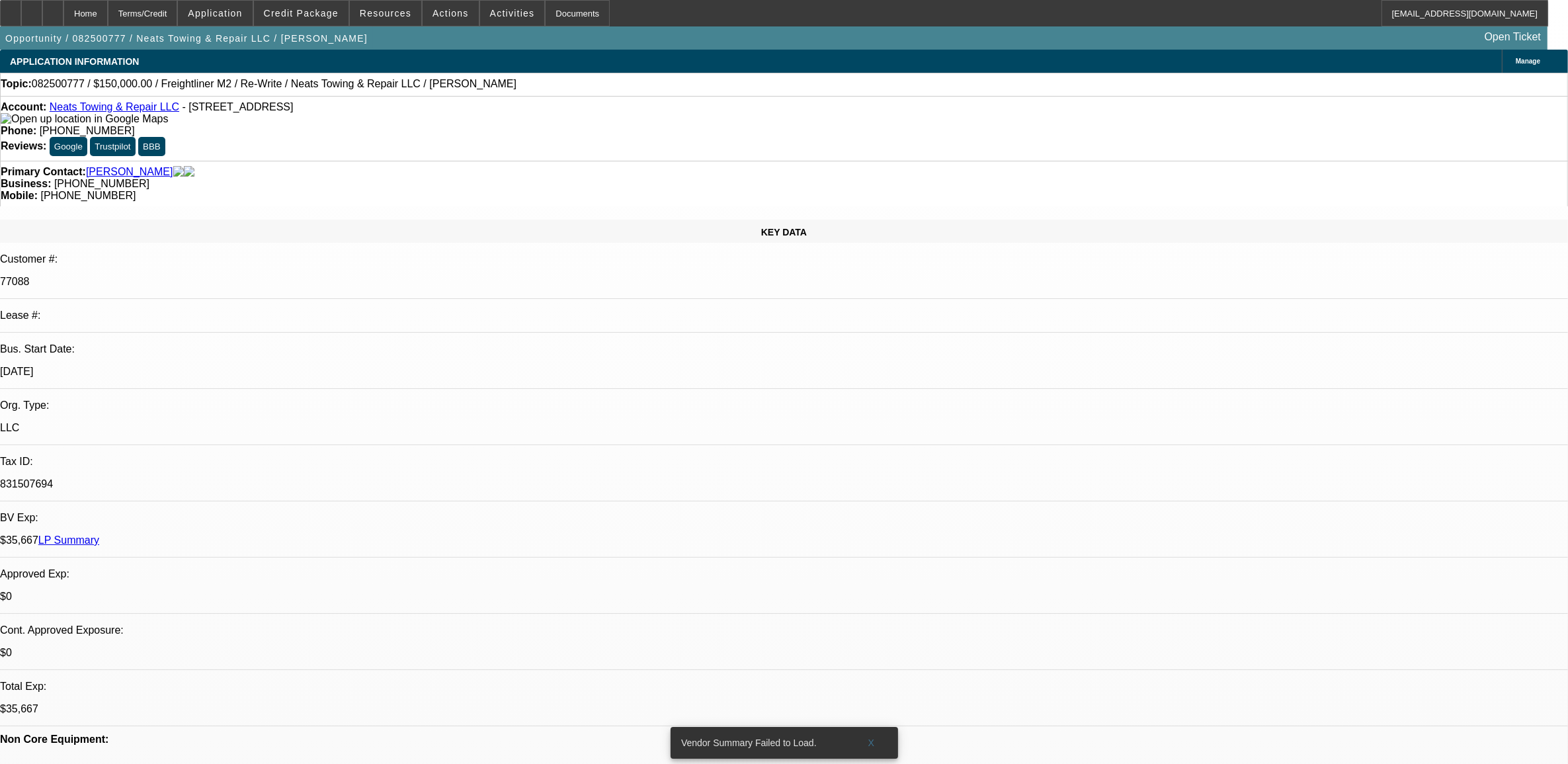
scroll to position [83, 0]
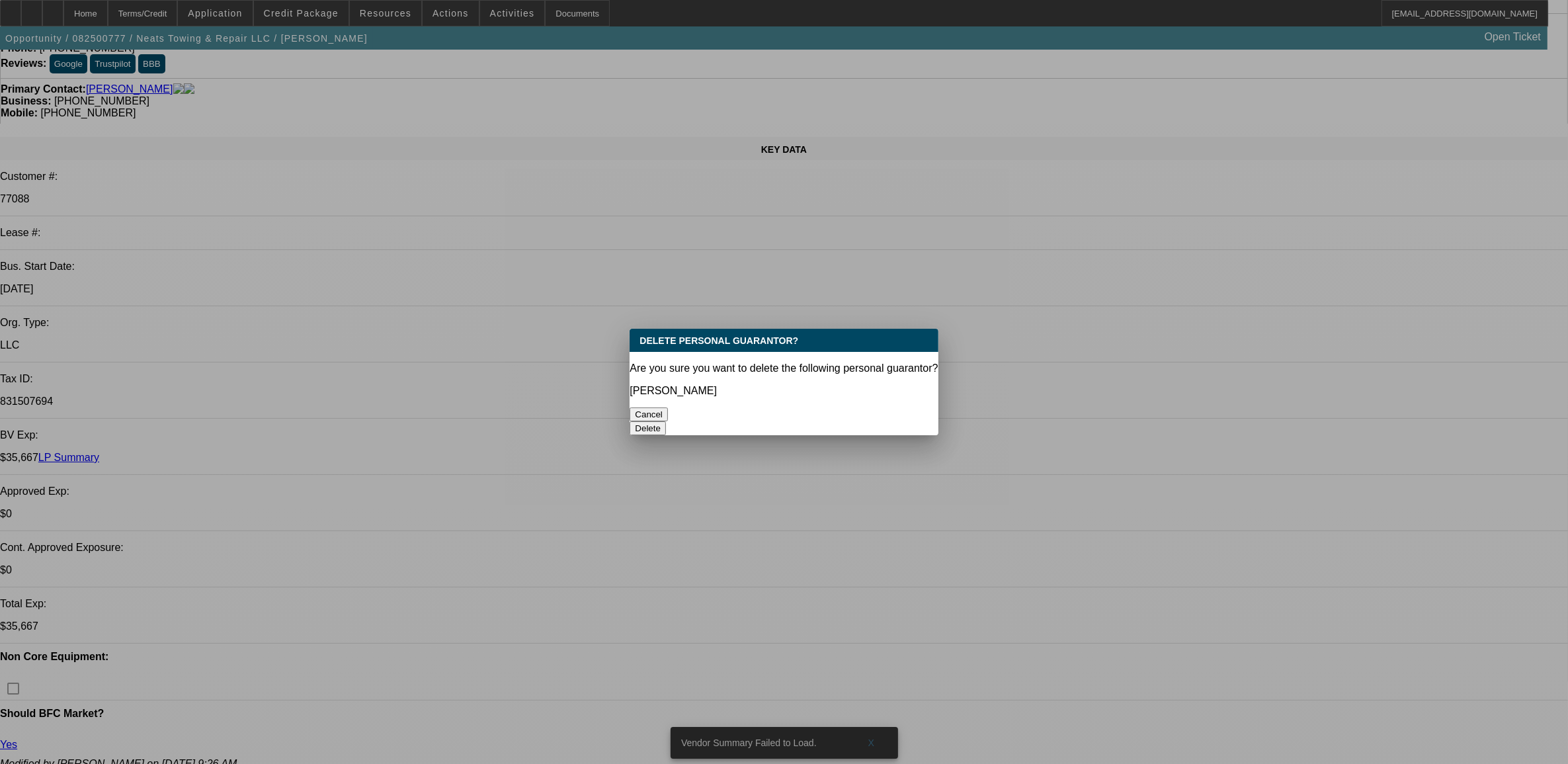
click at [666, 421] on button "Delete" at bounding box center [648, 428] width 37 height 14
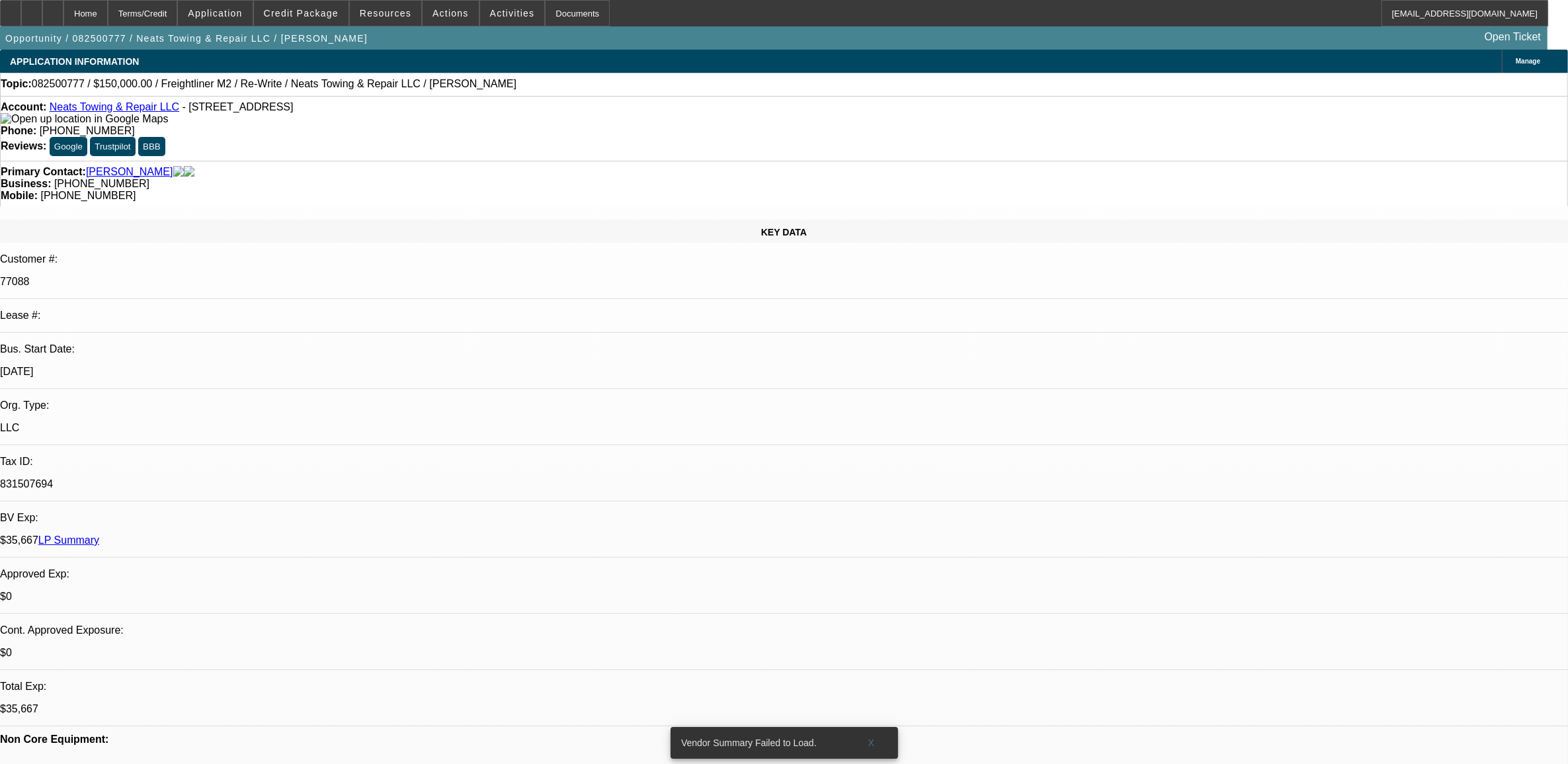
scroll to position [83, 0]
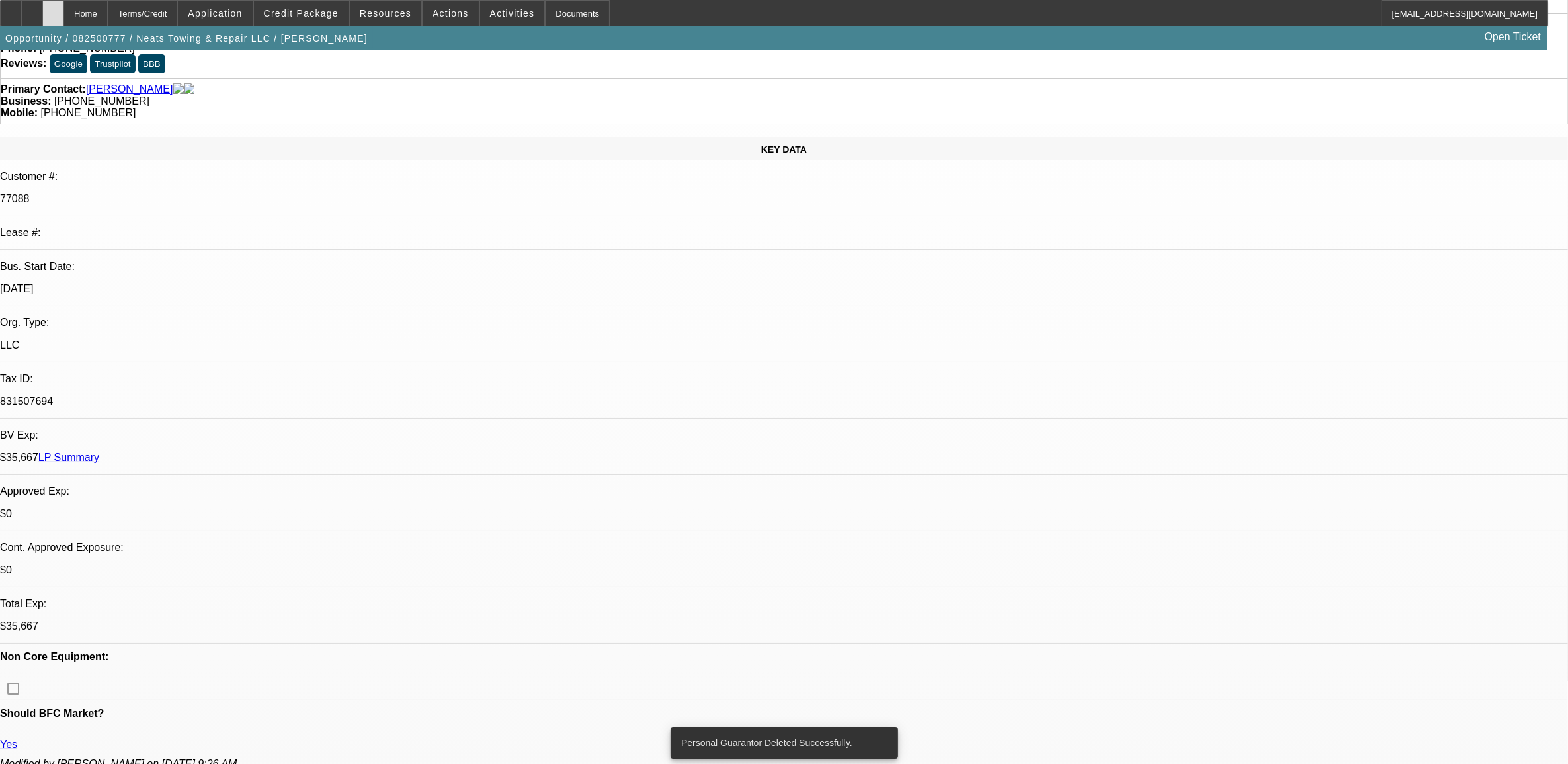
click at [64, 13] on div at bounding box center [53, 13] width 21 height 27
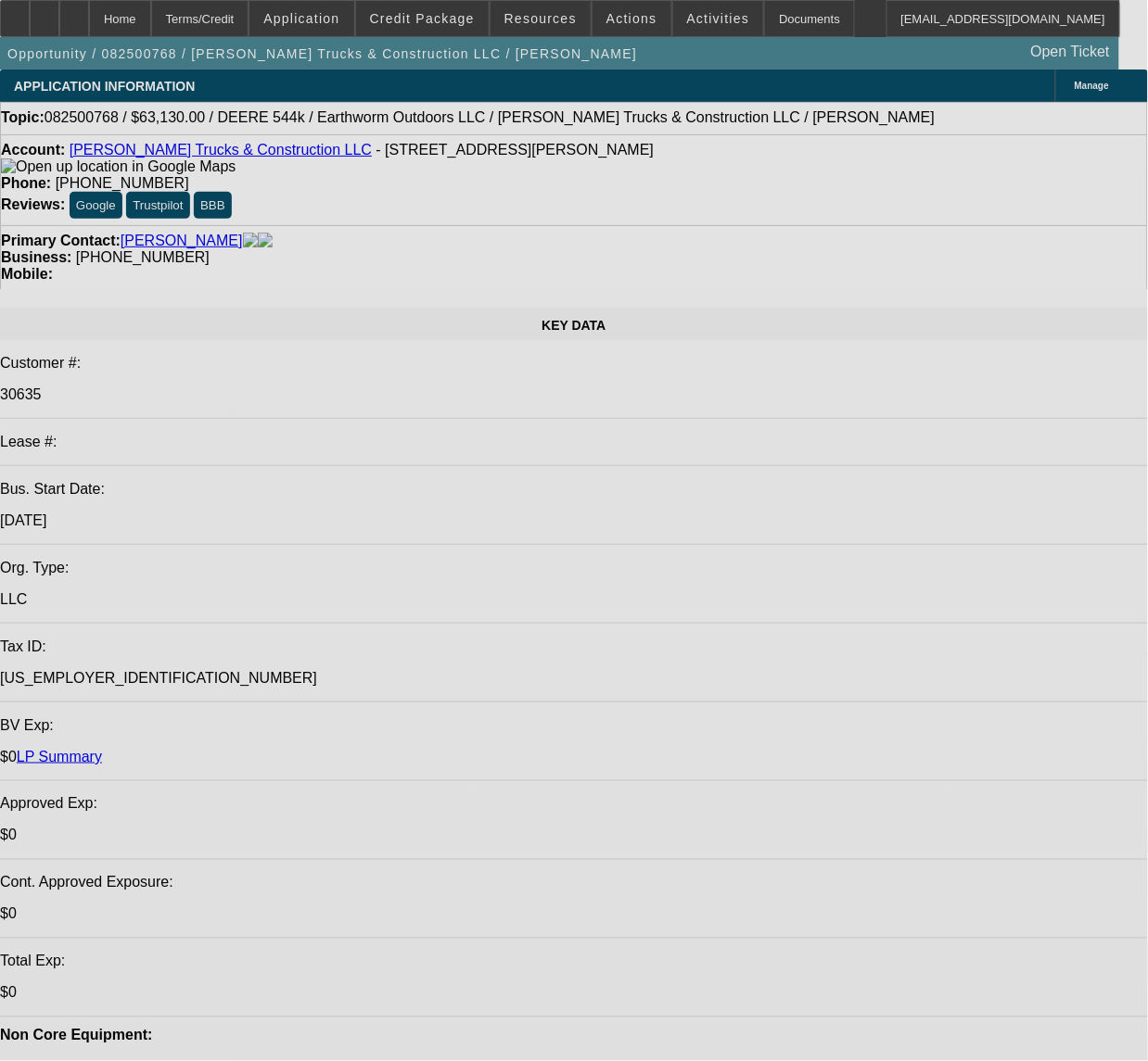
select select "0"
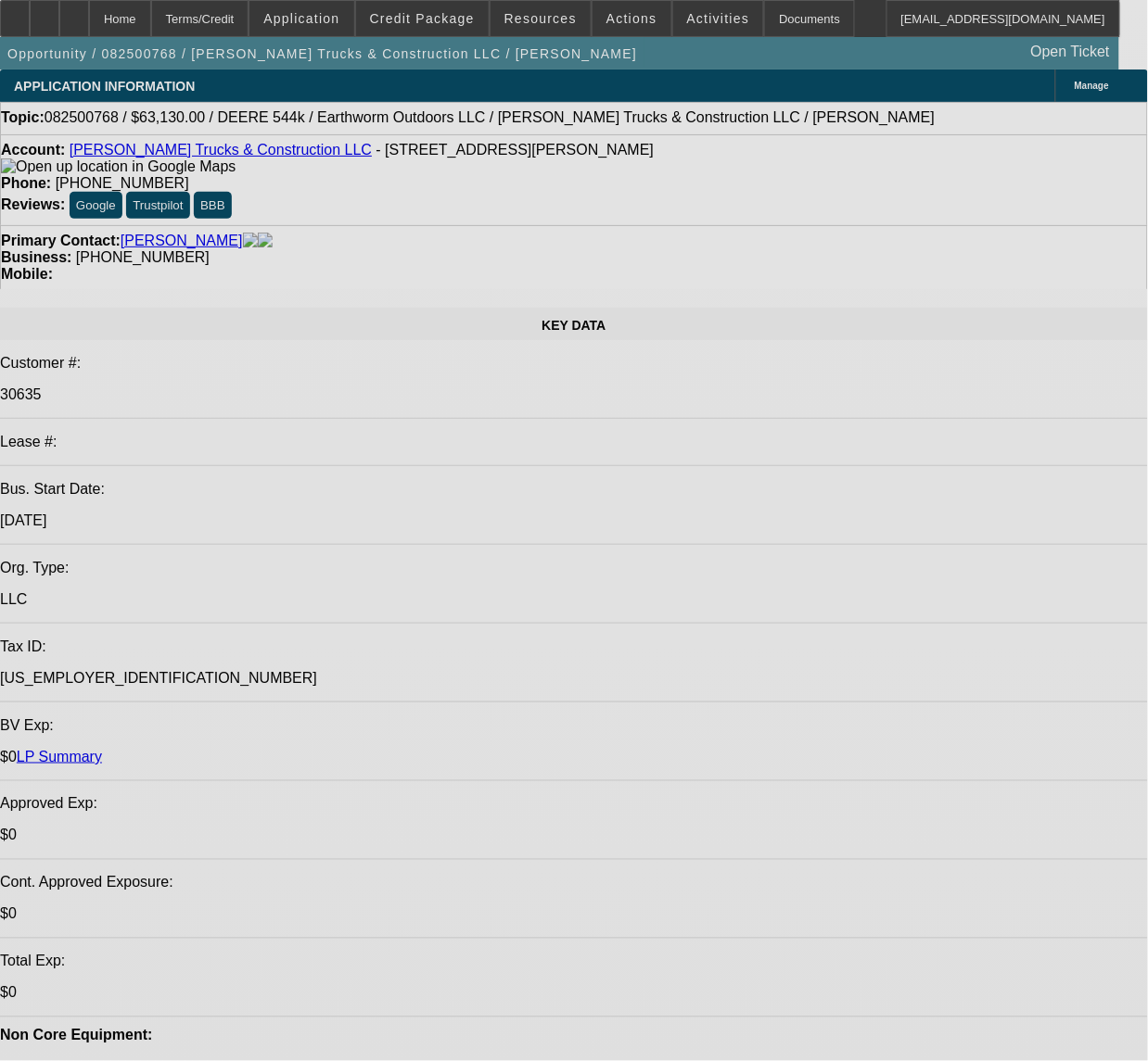
select select "0"
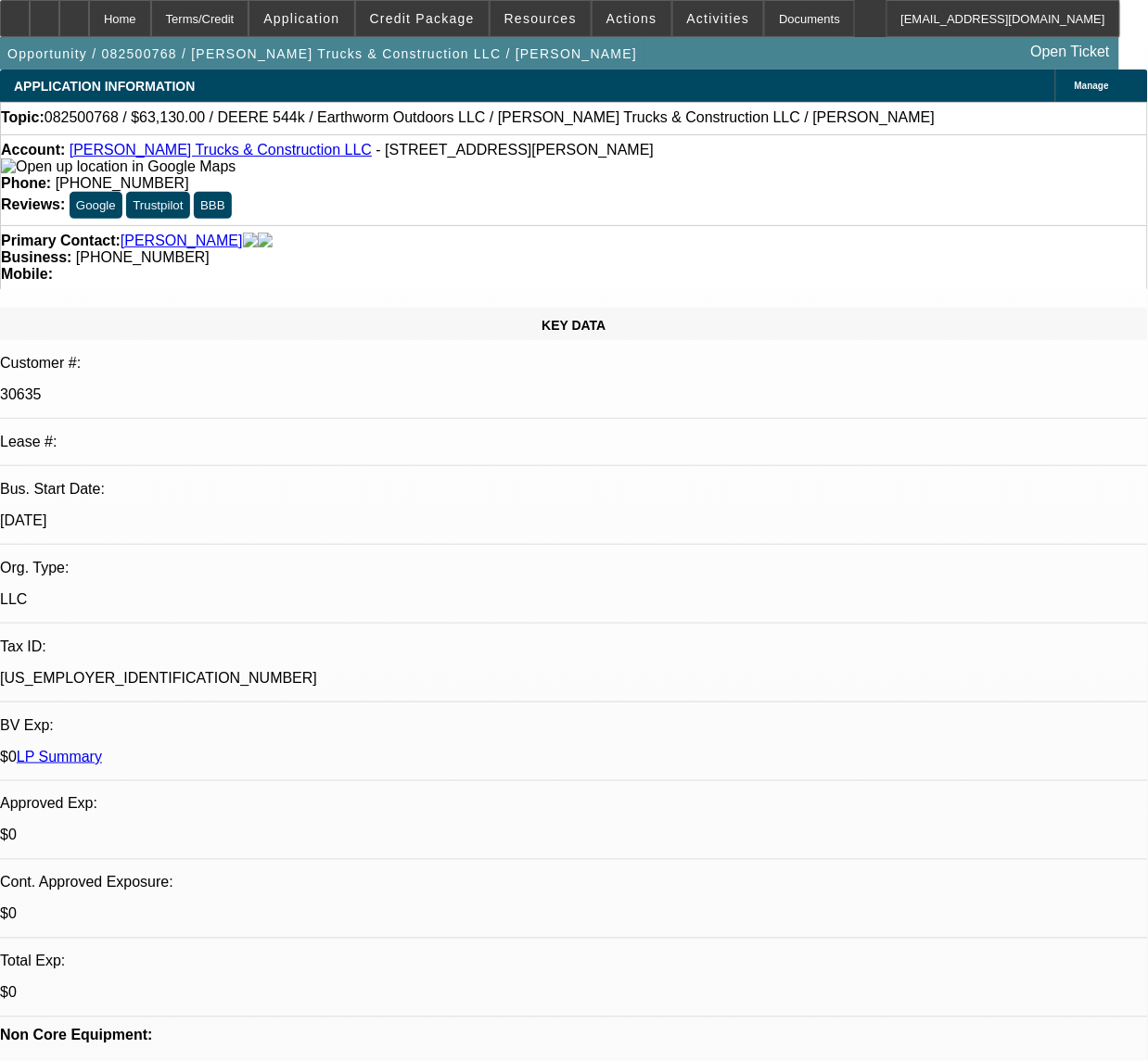
select select "0"
select select "0.1"
select select "0"
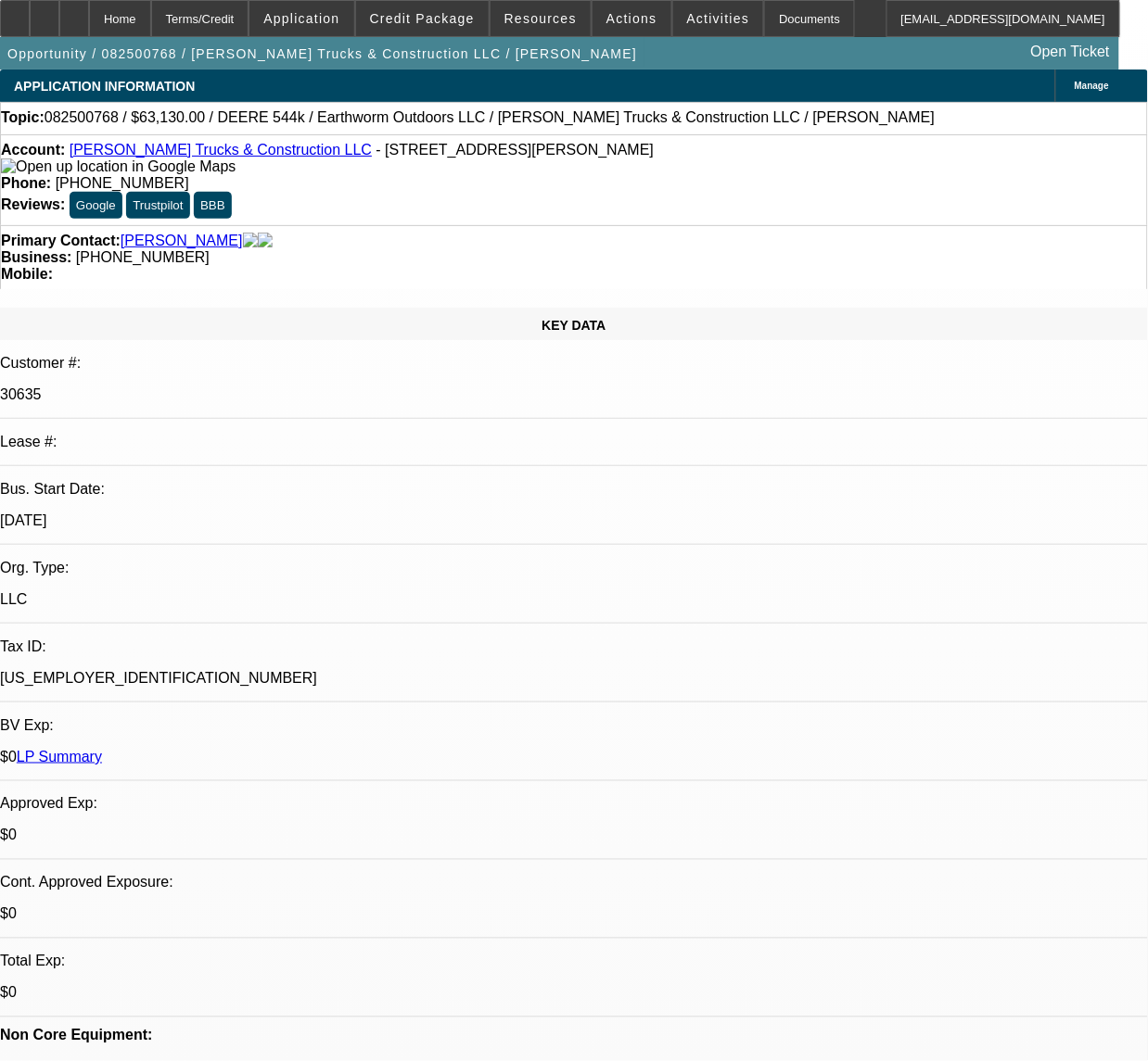
select select "0"
select select "1"
select select "2"
select select "6"
select select "1"
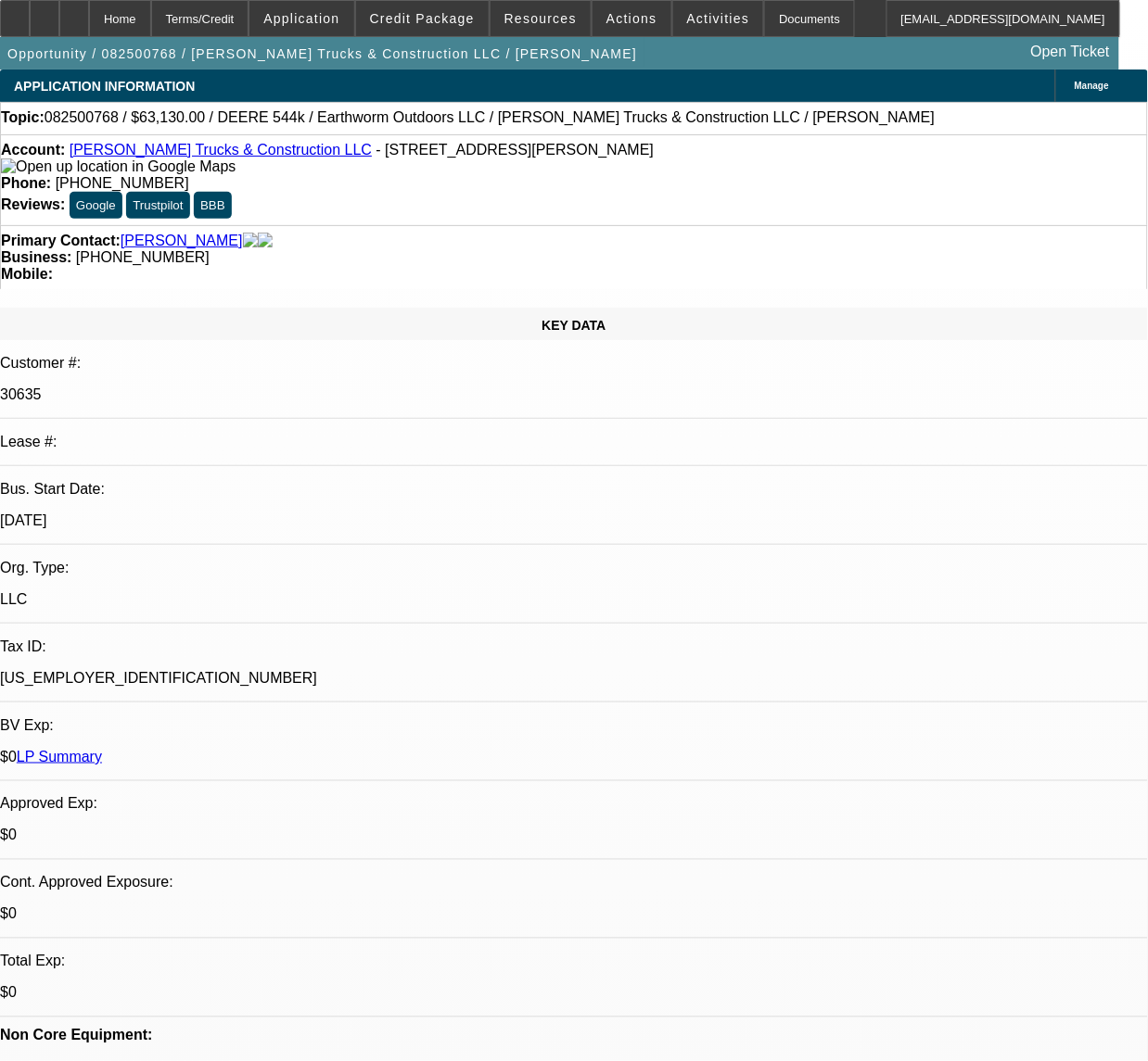
select select "2"
select select "6"
select select "1"
select select "2"
select select "6"
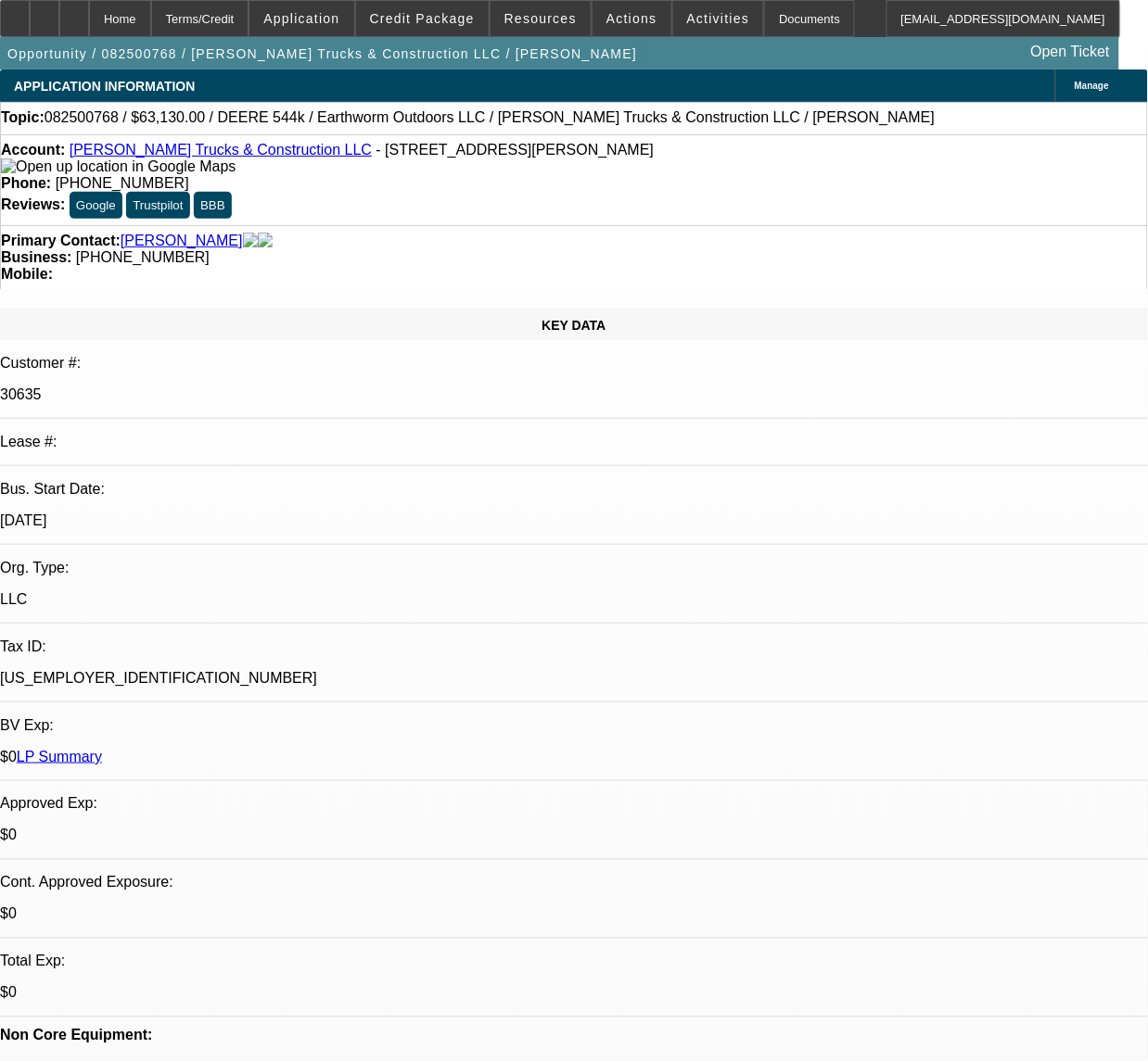
select select "1"
select select "2"
select select "6"
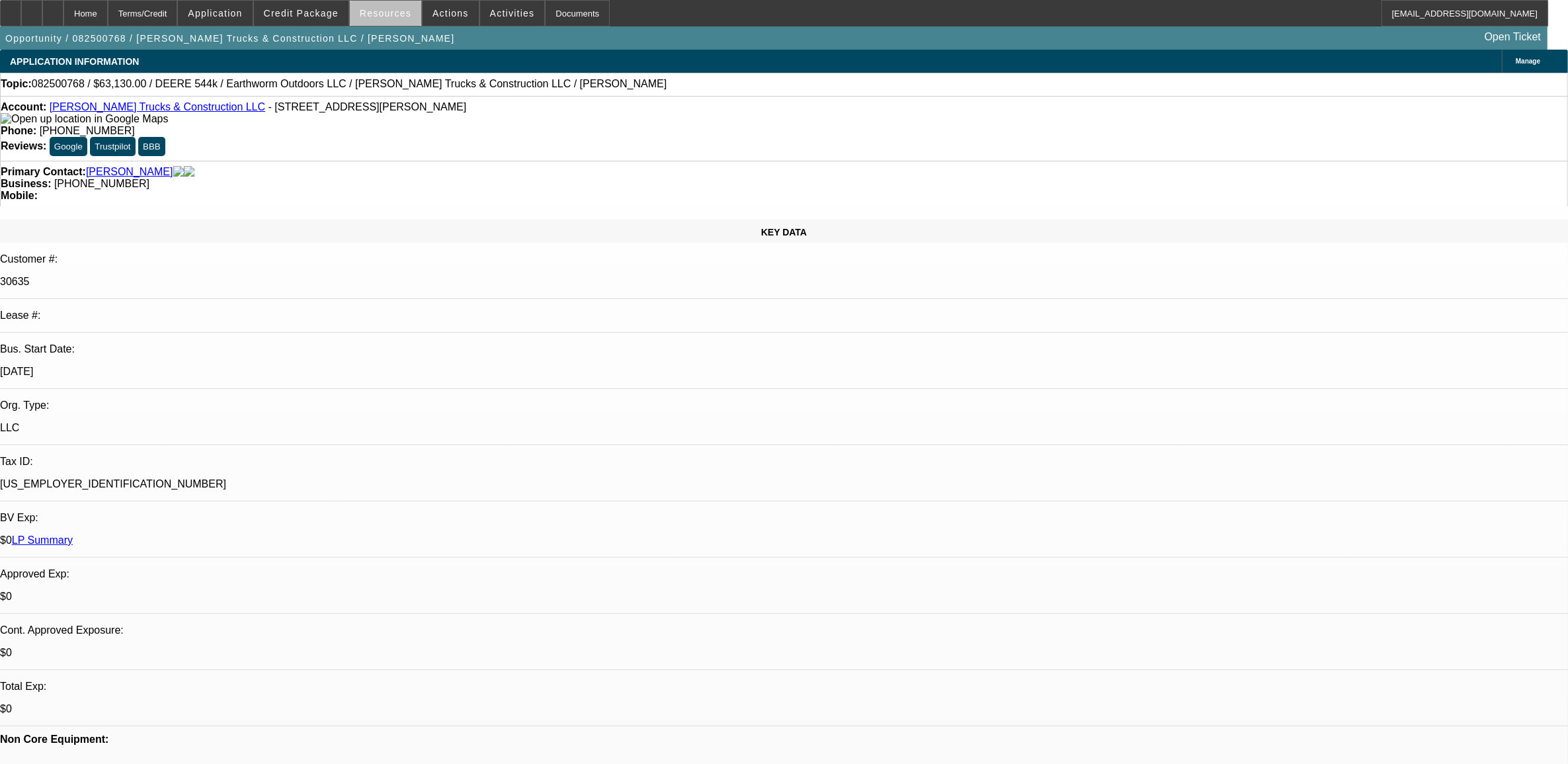
click at [398, 23] on span at bounding box center [386, 13] width 72 height 32
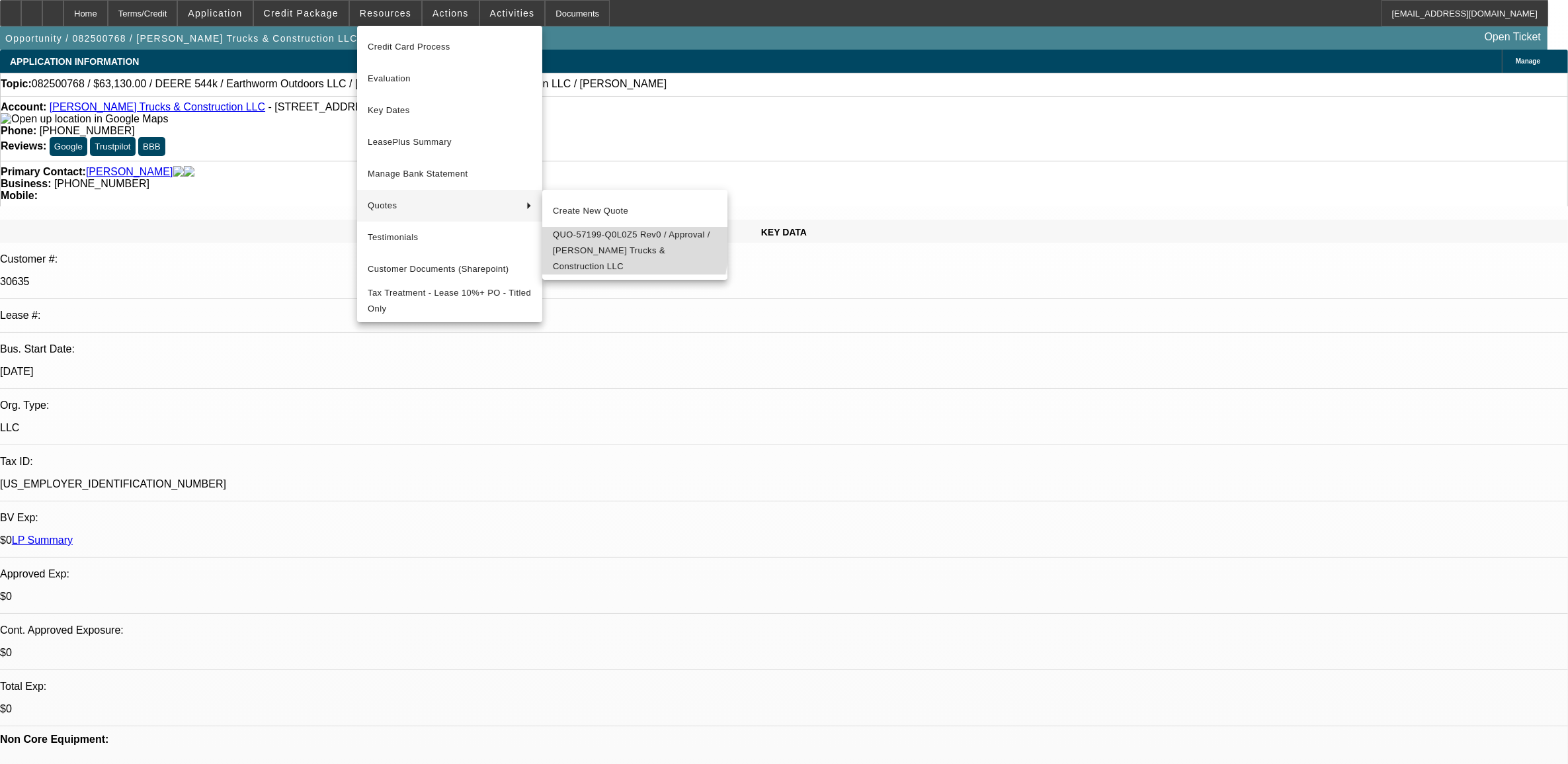
click at [584, 244] on span "QUO-57199-Q0L0Z5 Rev0 / Approval / Stovall Trucks & Construction LLC" at bounding box center [635, 251] width 164 height 48
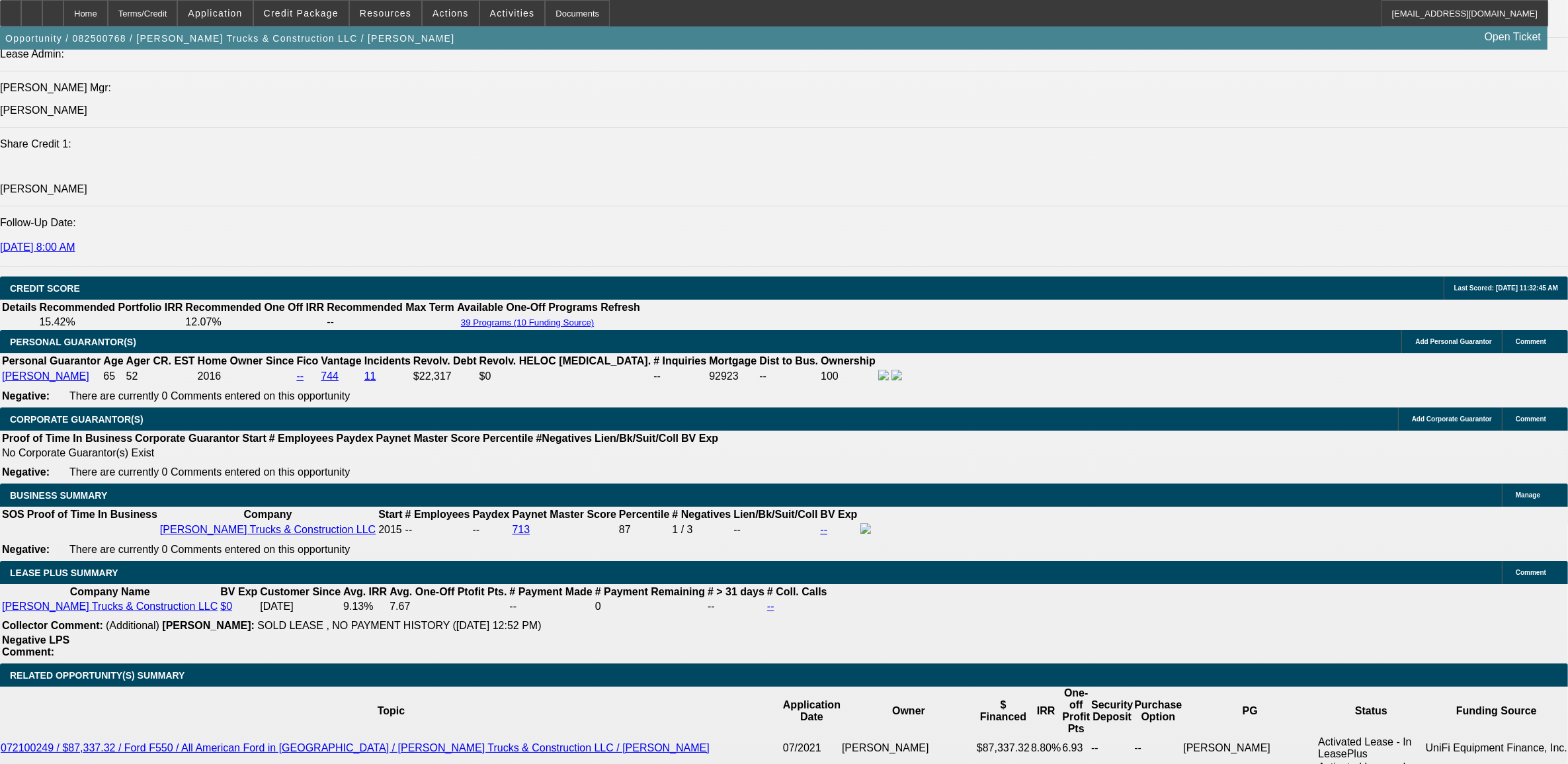
scroll to position [1902, 0]
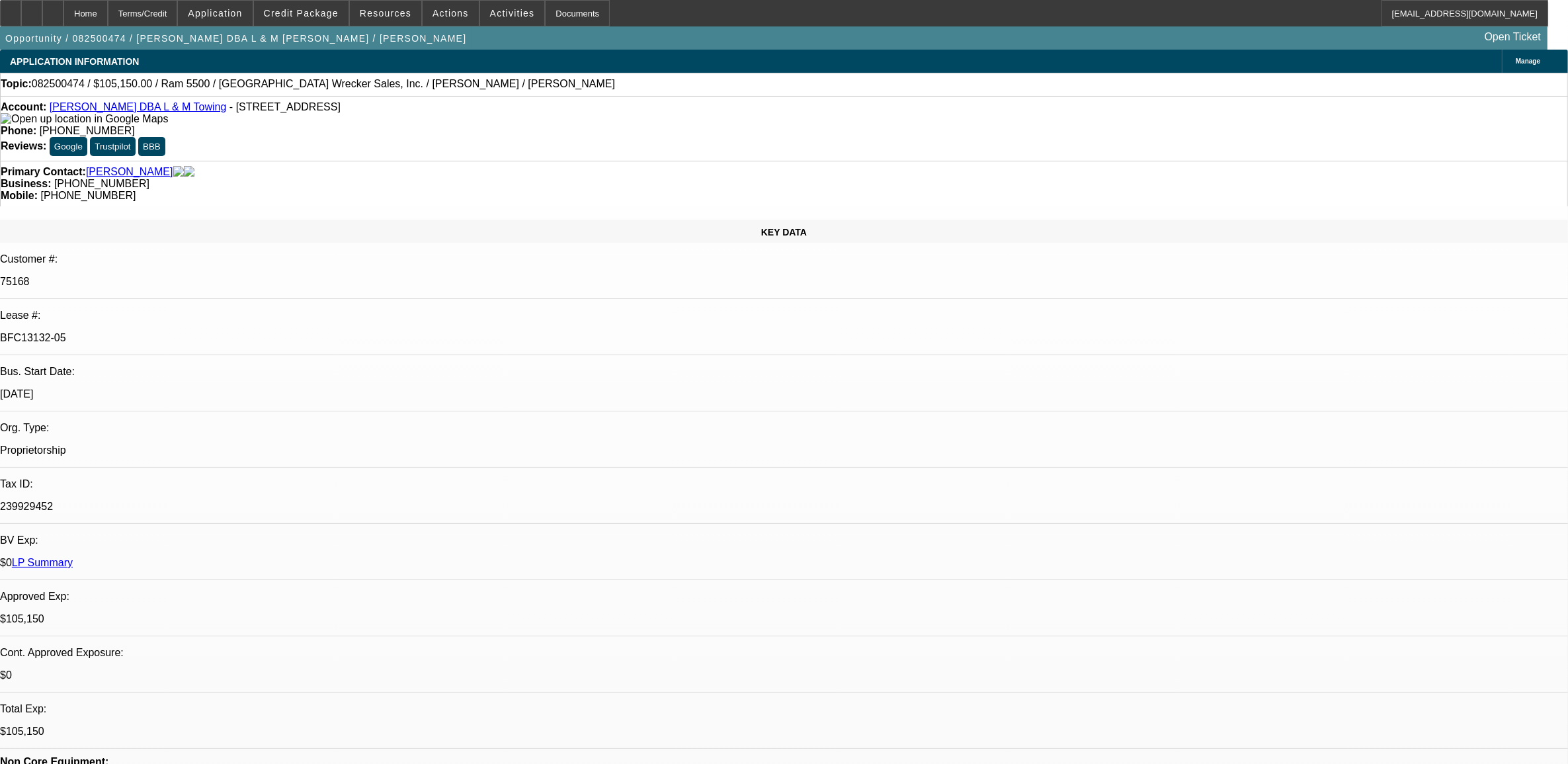
select select "0"
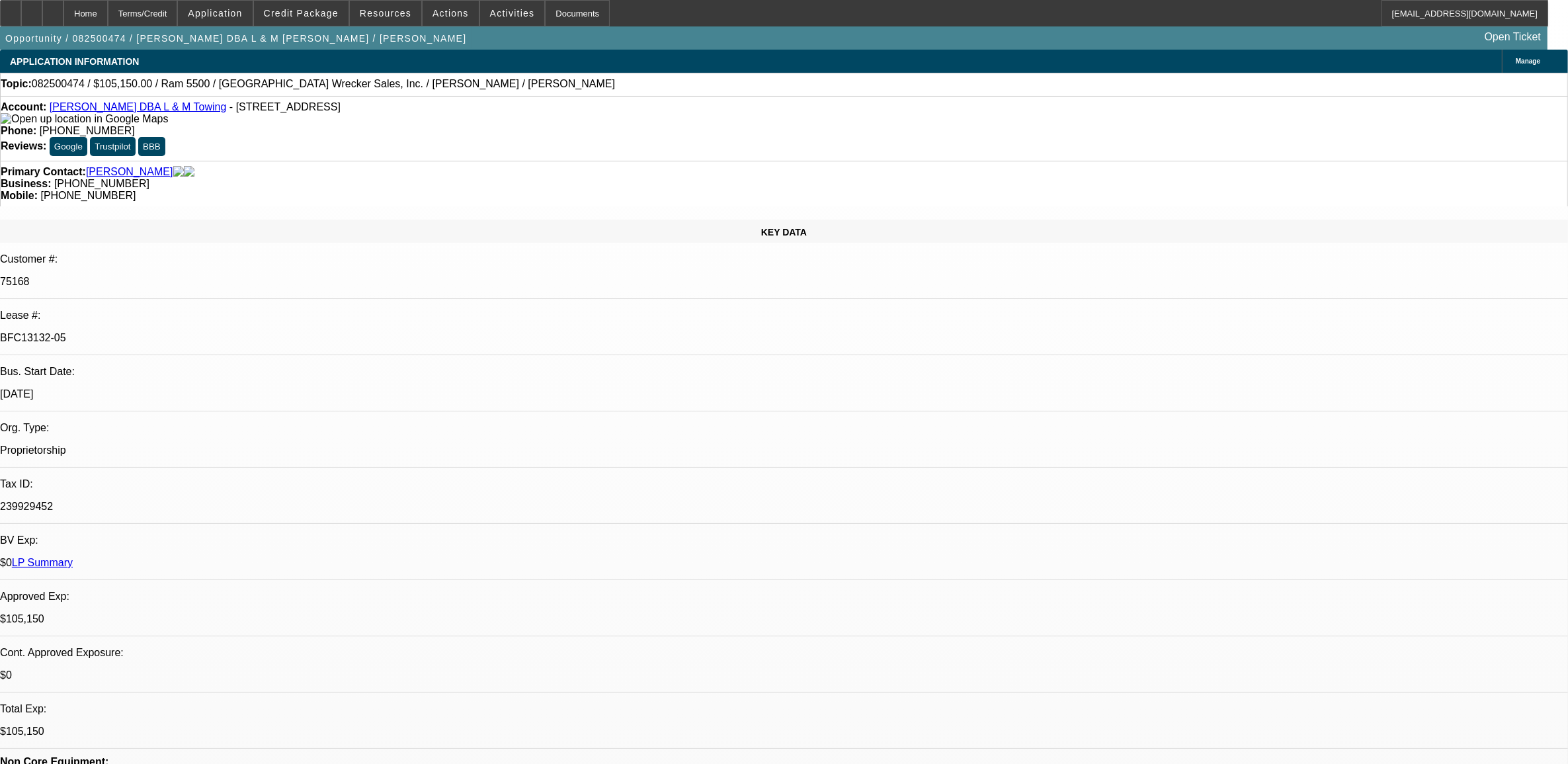
select select "0"
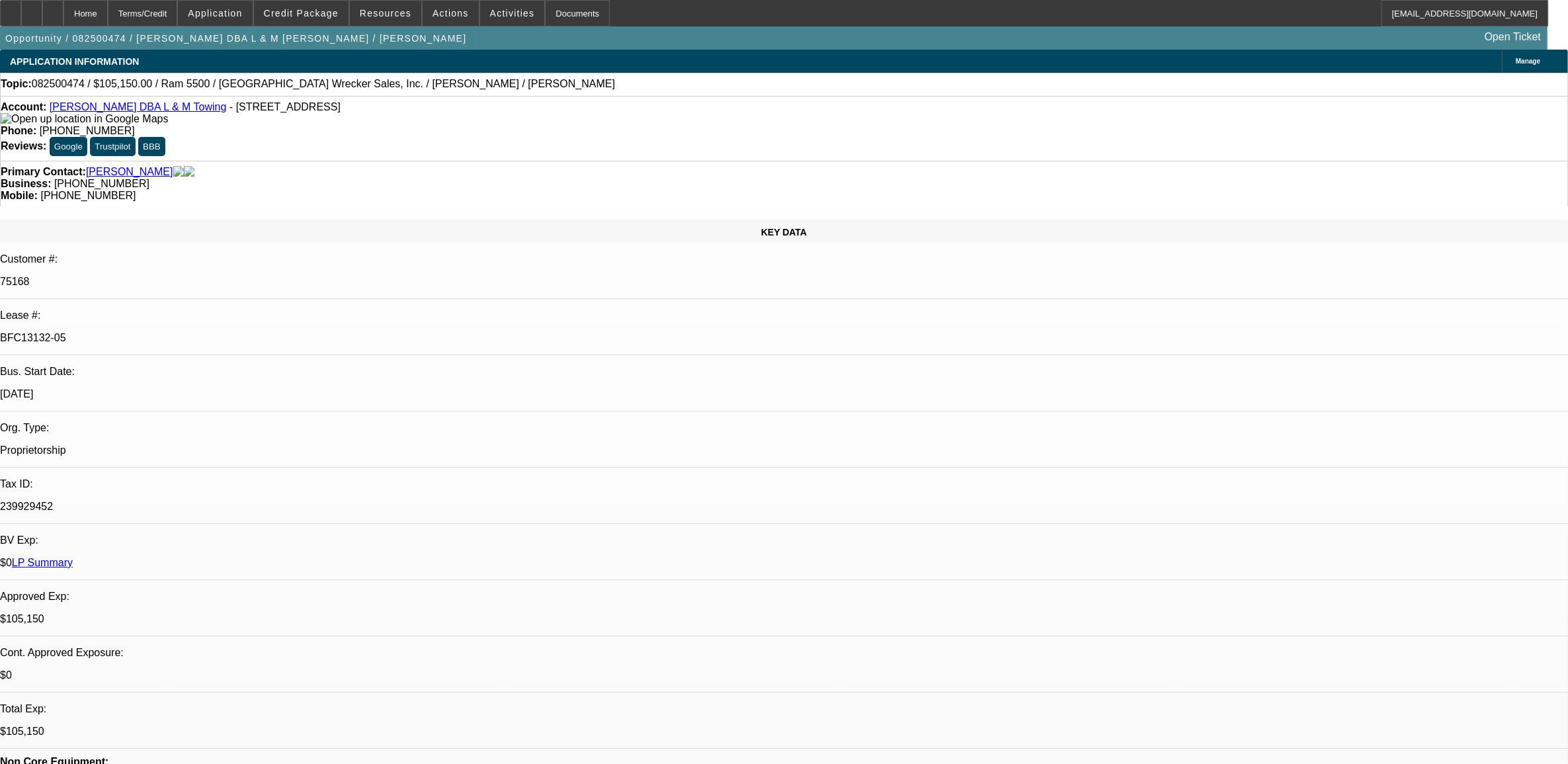
select select "0"
select select "1"
select select "3"
select select "6"
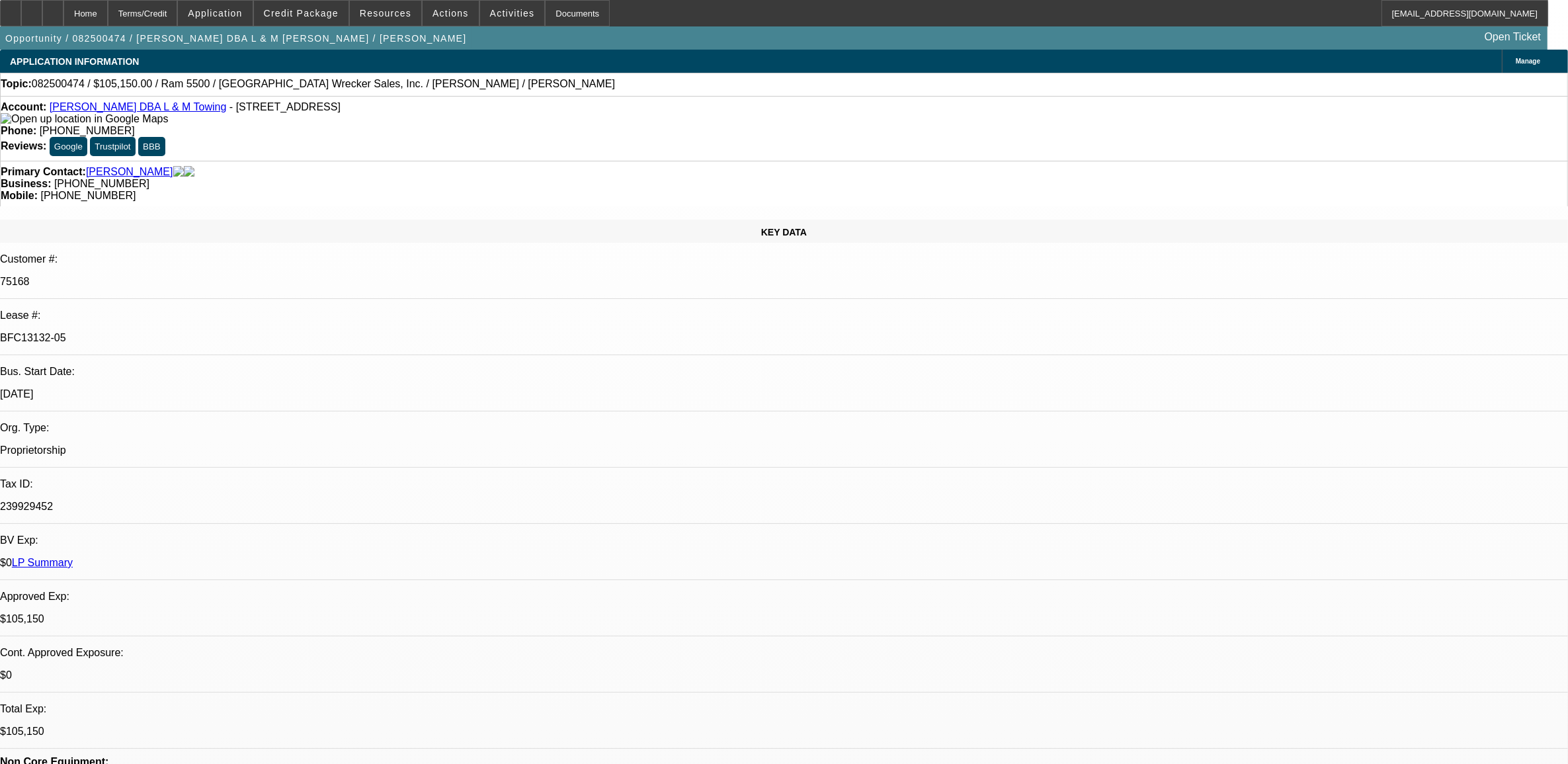
select select "1"
select select "6"
select select "1"
select select "3"
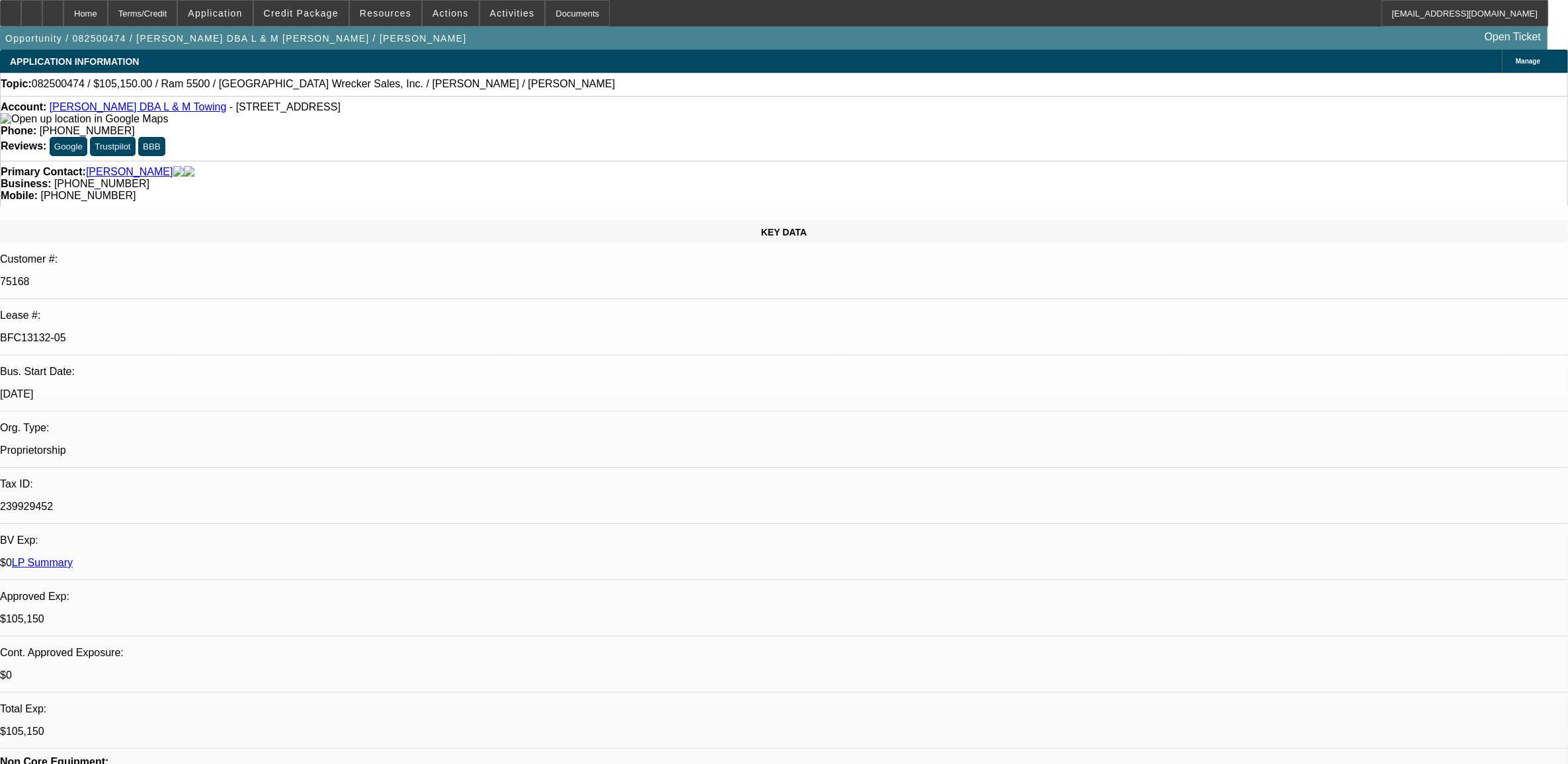
select select "6"
select select "1"
select select "2"
select select "6"
click at [324, 15] on span "Credit Package" at bounding box center [301, 13] width 75 height 11
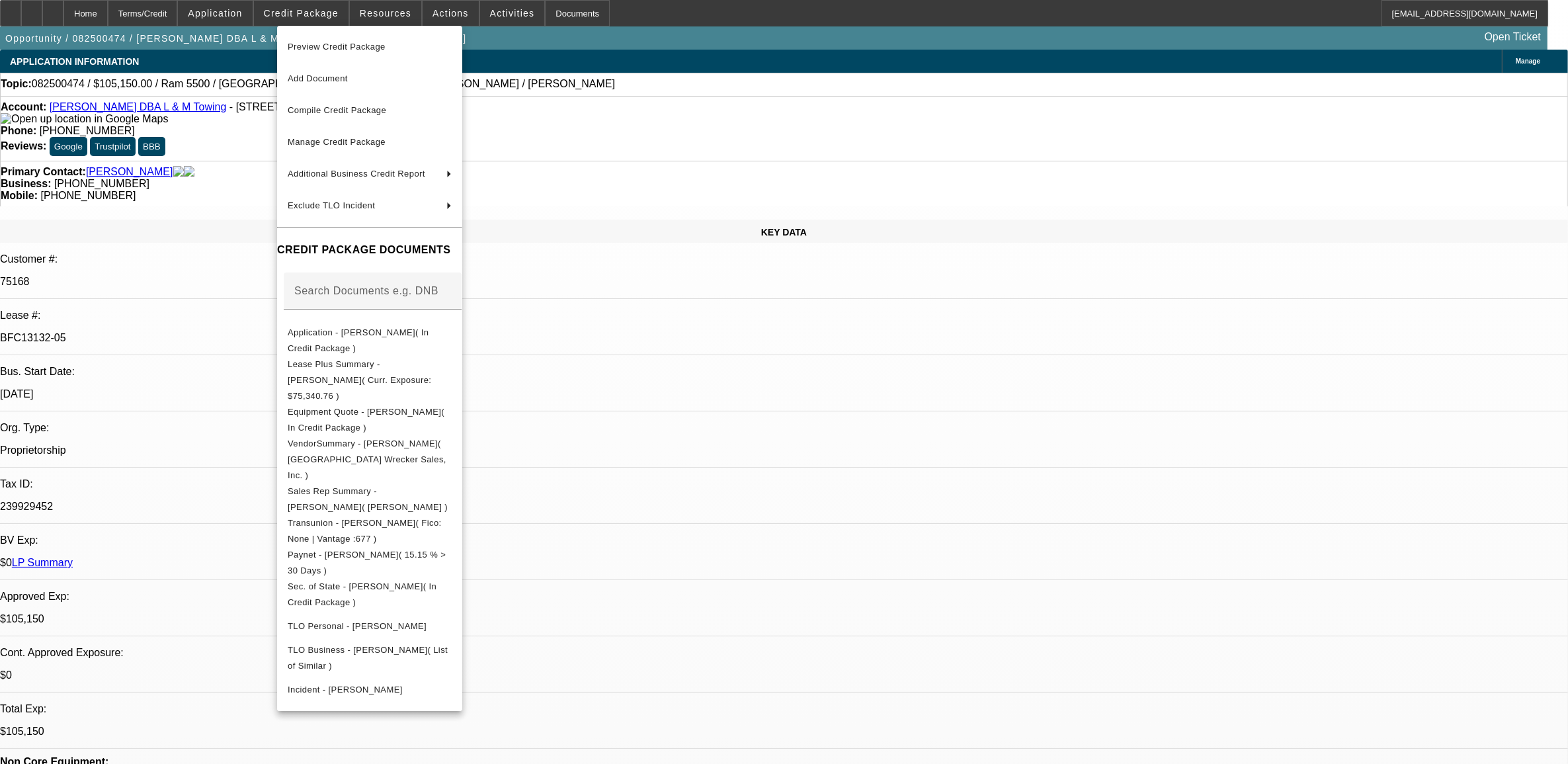
click at [1267, 639] on div at bounding box center [784, 382] width 1568 height 764
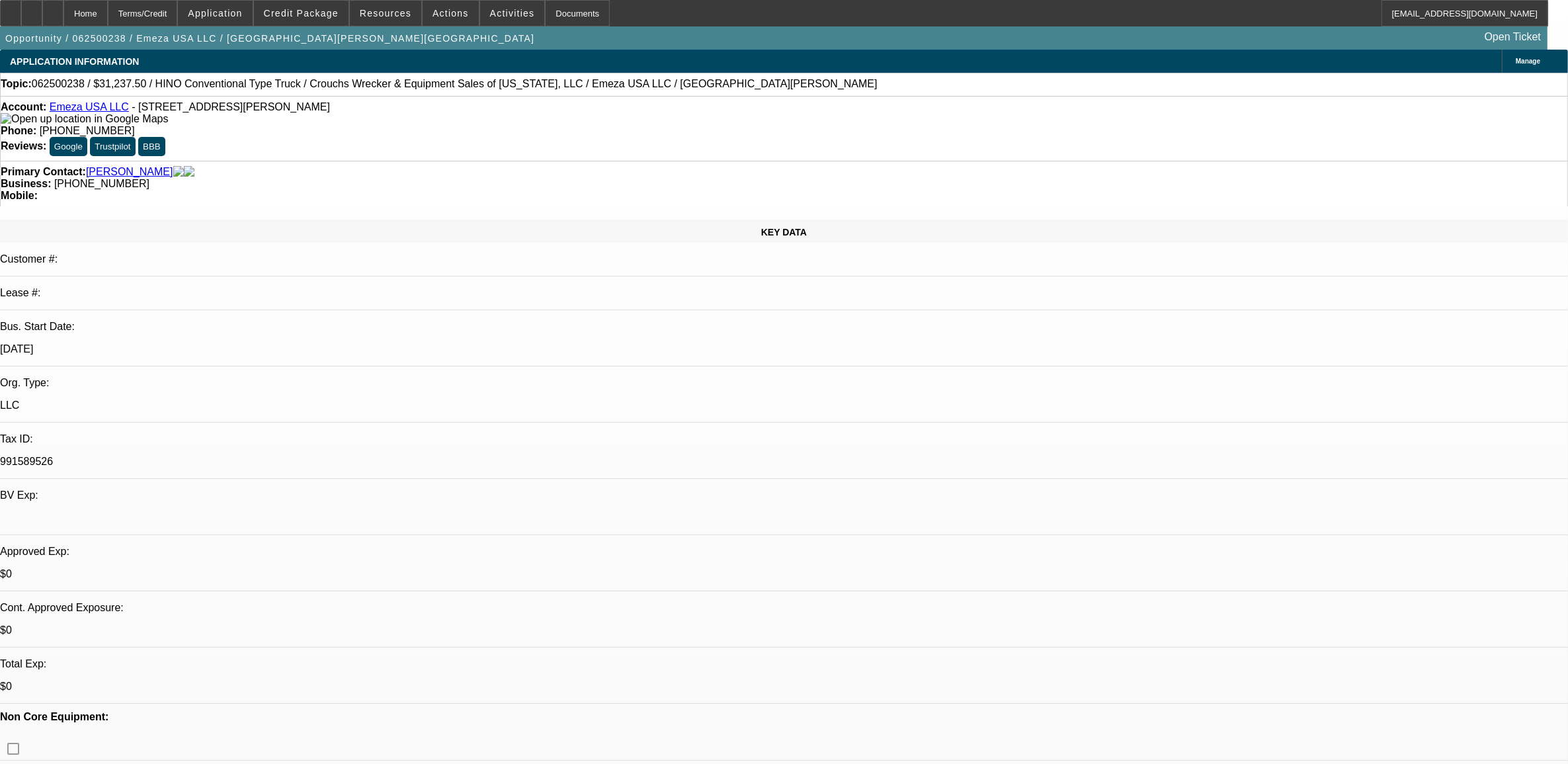
select select "0.15"
select select "0"
select select "0.1"
select select "4"
select select "0.15"
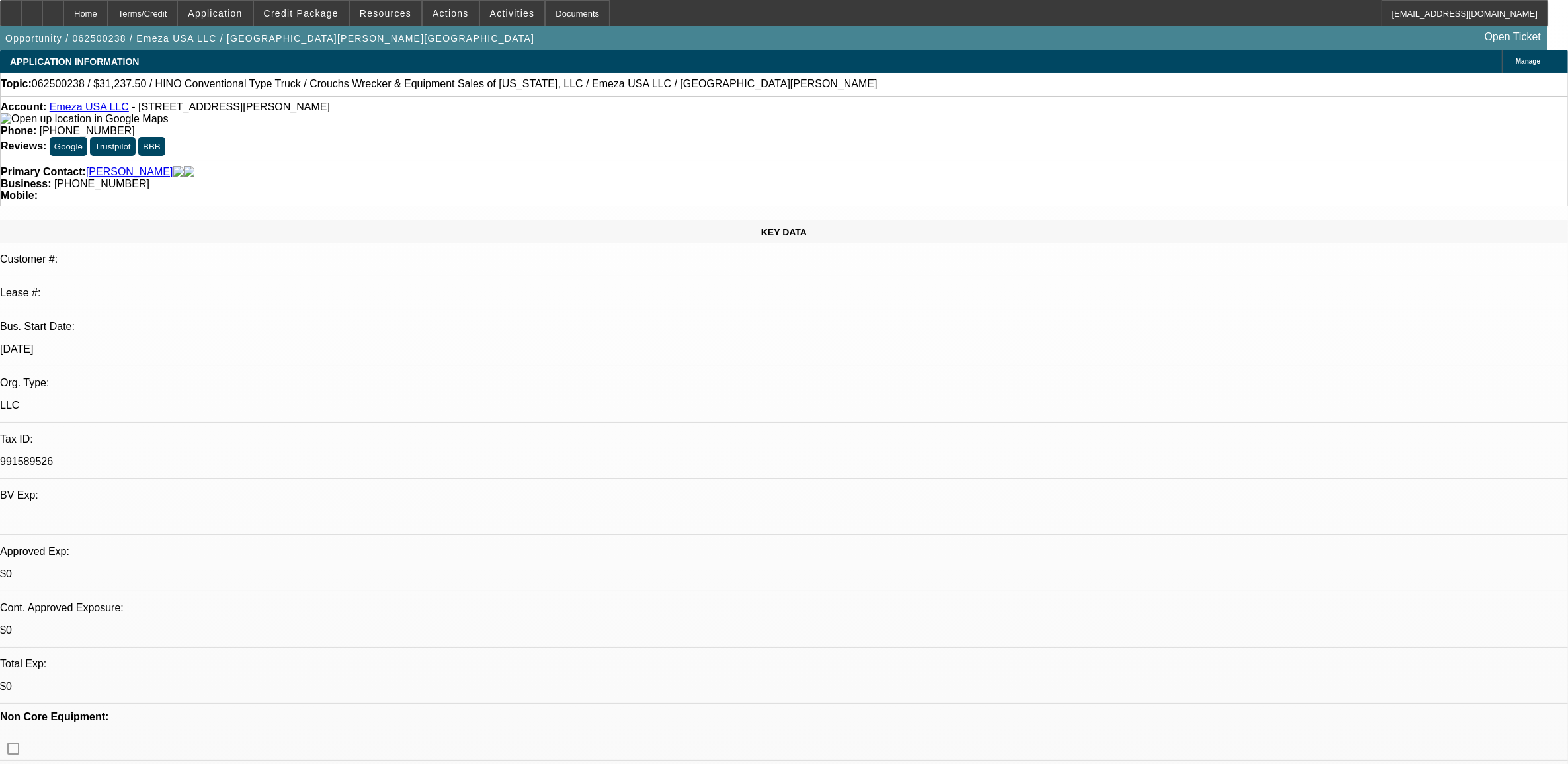
select select "0"
select select "0.1"
select select "4"
select select "0.15"
select select "2"
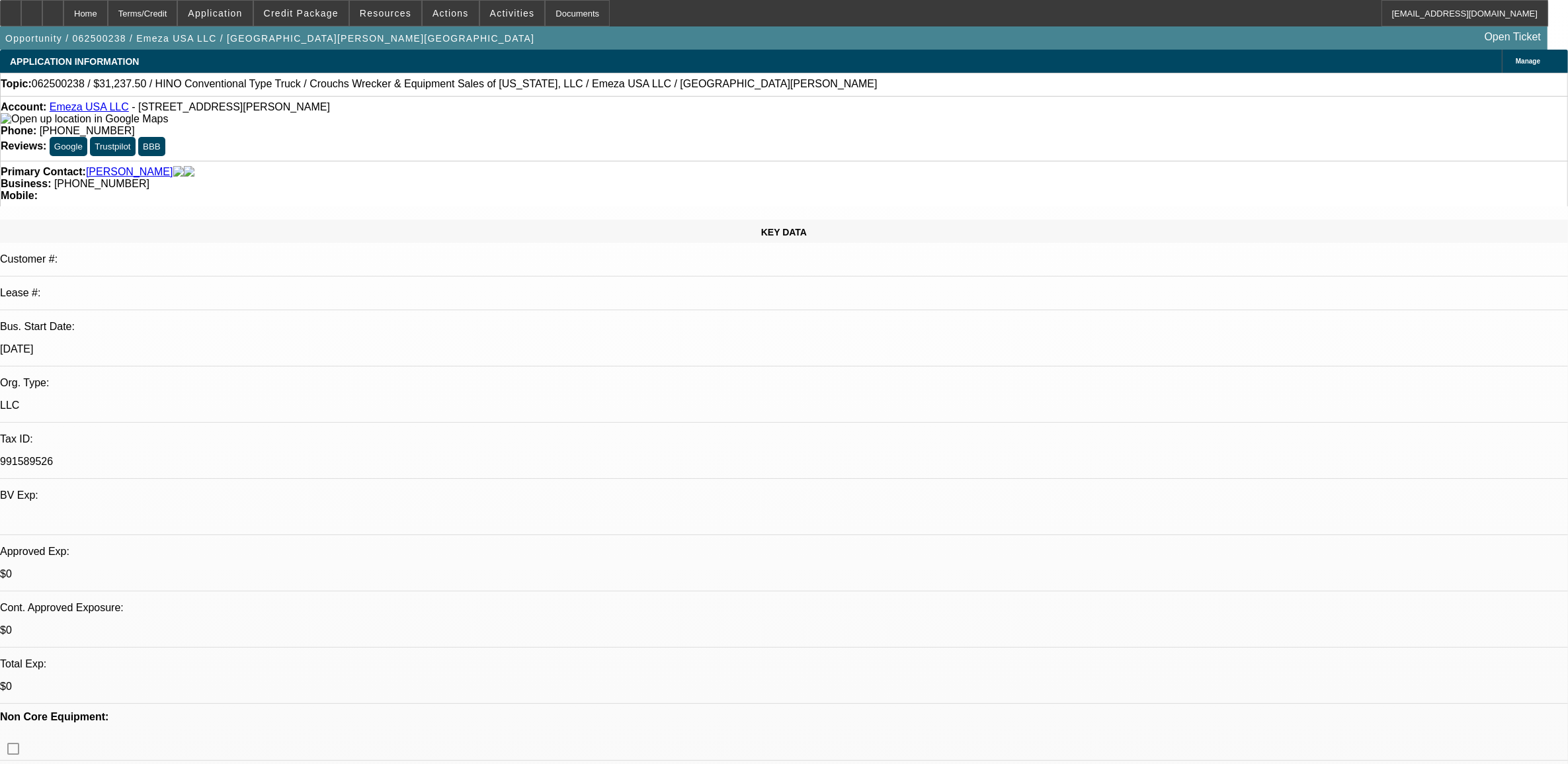
select select "2"
select select "0.1"
select select "4"
select select "0.15"
select select "2"
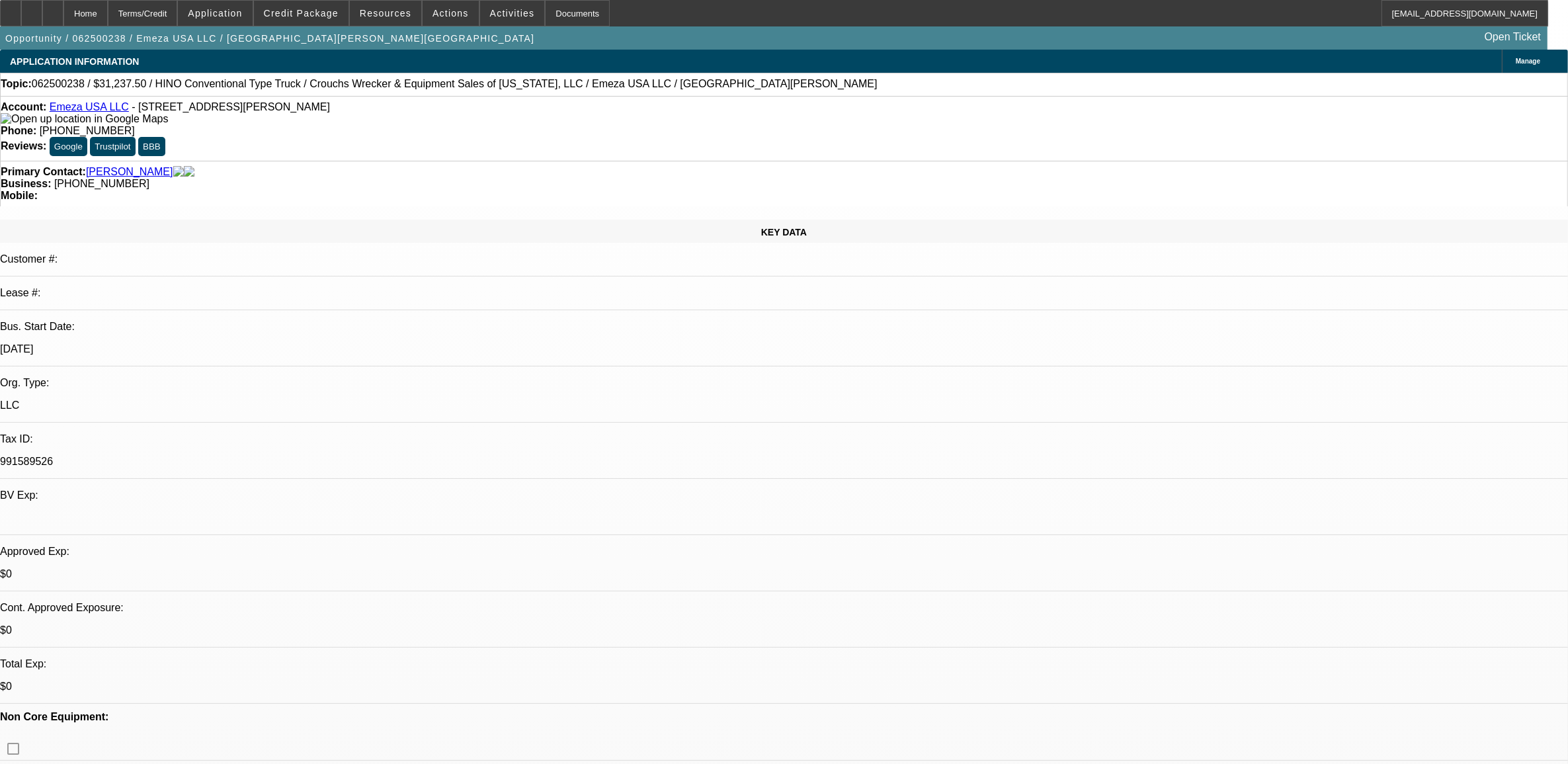
select select "2"
select select "0.1"
select select "4"
click at [61, 87] on span "062500238 / $31,237.50 / HINO Conventional Type Truck / Crouchs Wrecker & Equip…" at bounding box center [455, 84] width 846 height 12
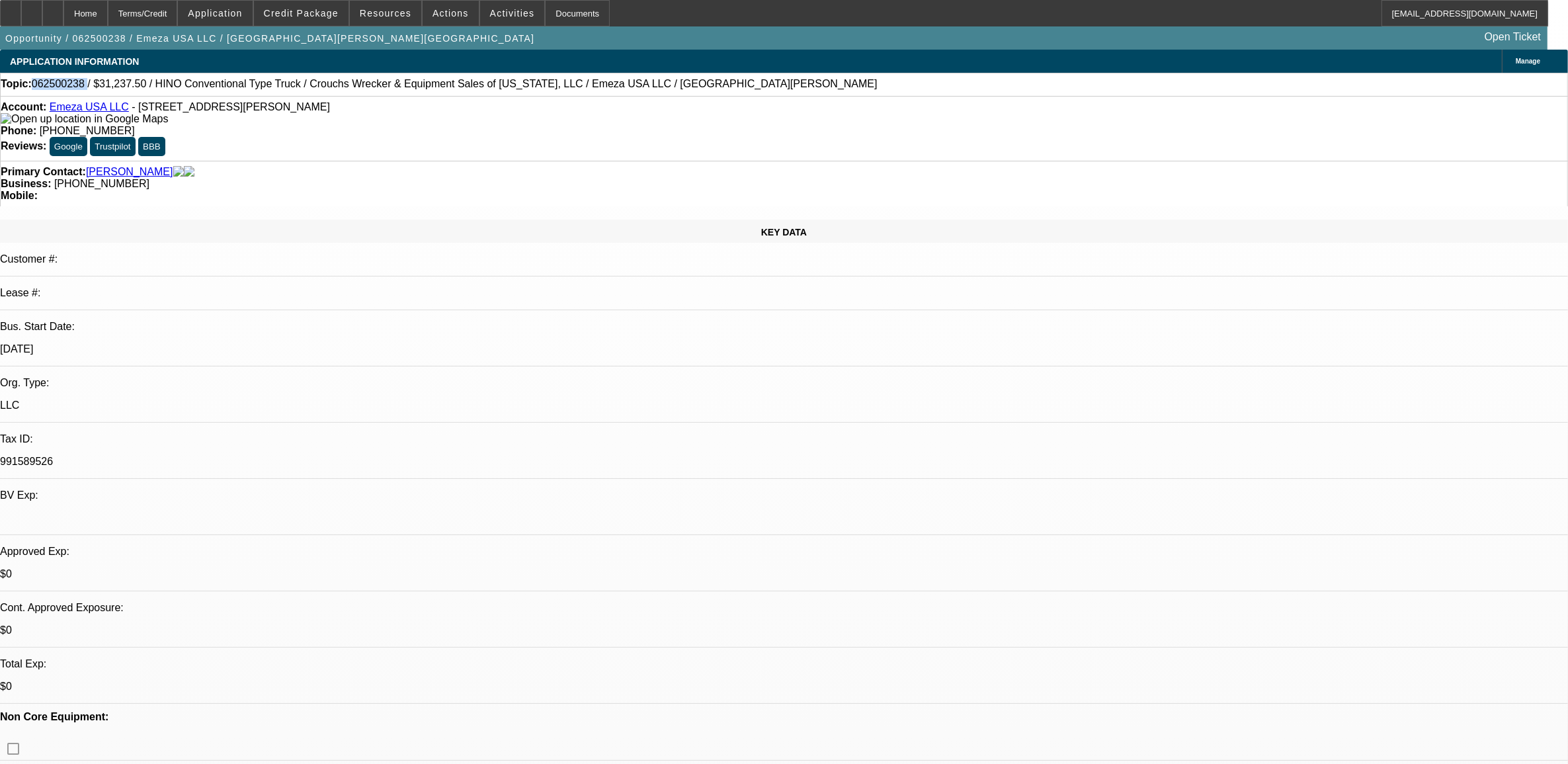
copy span "062500238"
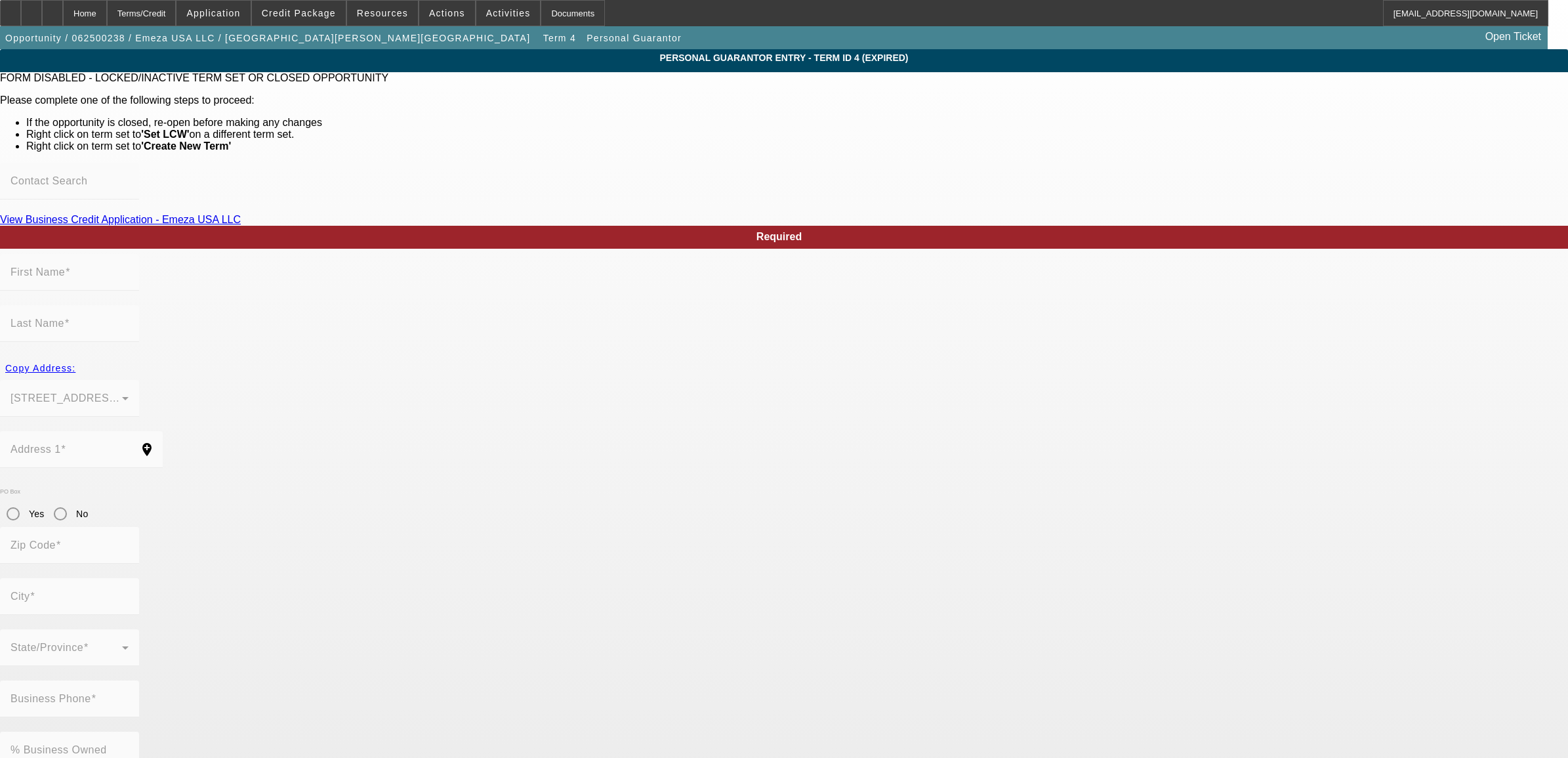
type input "Esmelin"
type input "Tavera"
type input "2054 inge ct"
radio input "true"
type input "32703"
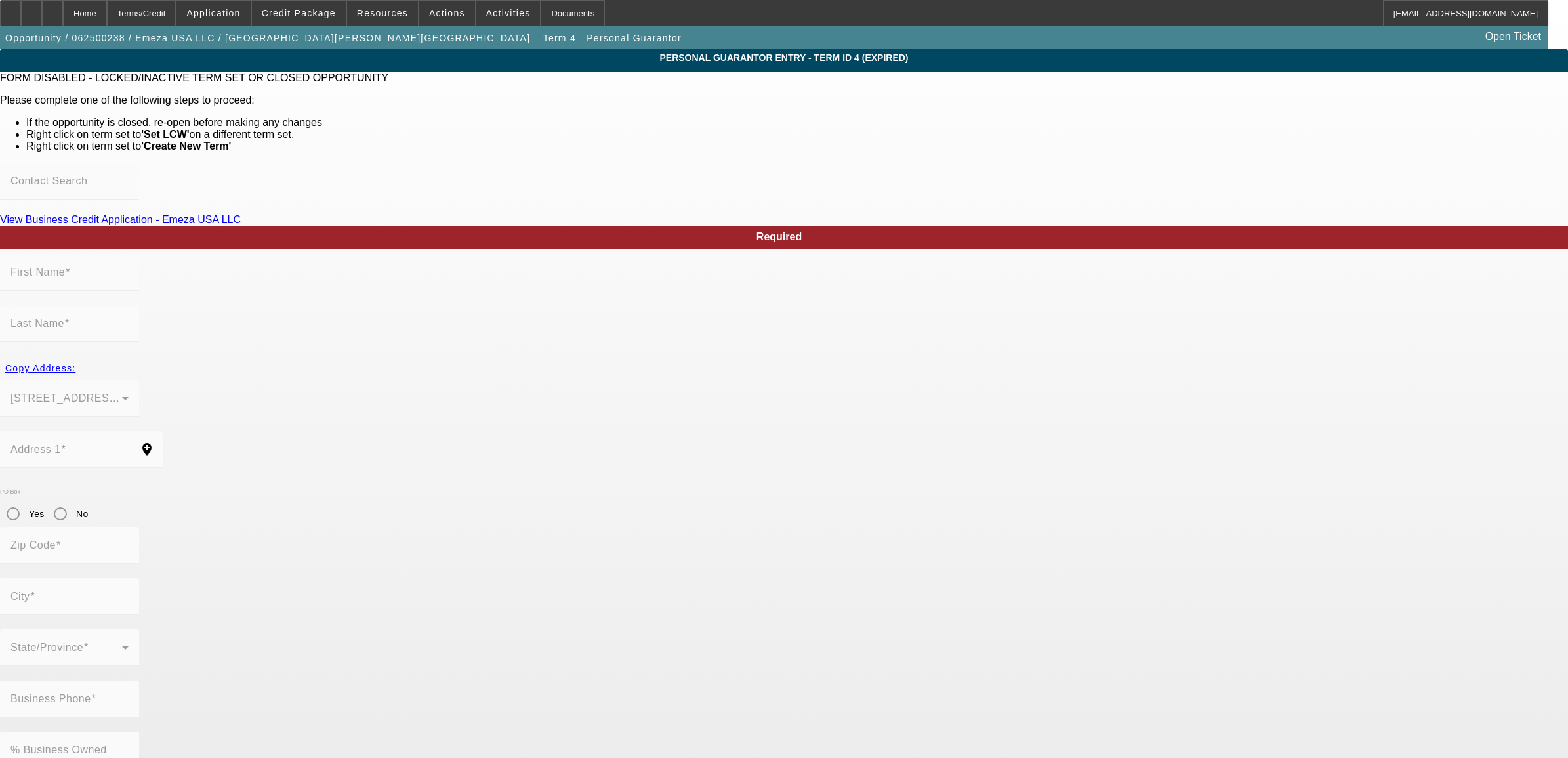
type input "Apopka"
type input "(407) 669-5371"
type input "100"
type input "739-29-4384"
type input "taveraesmelin@gmail.com"
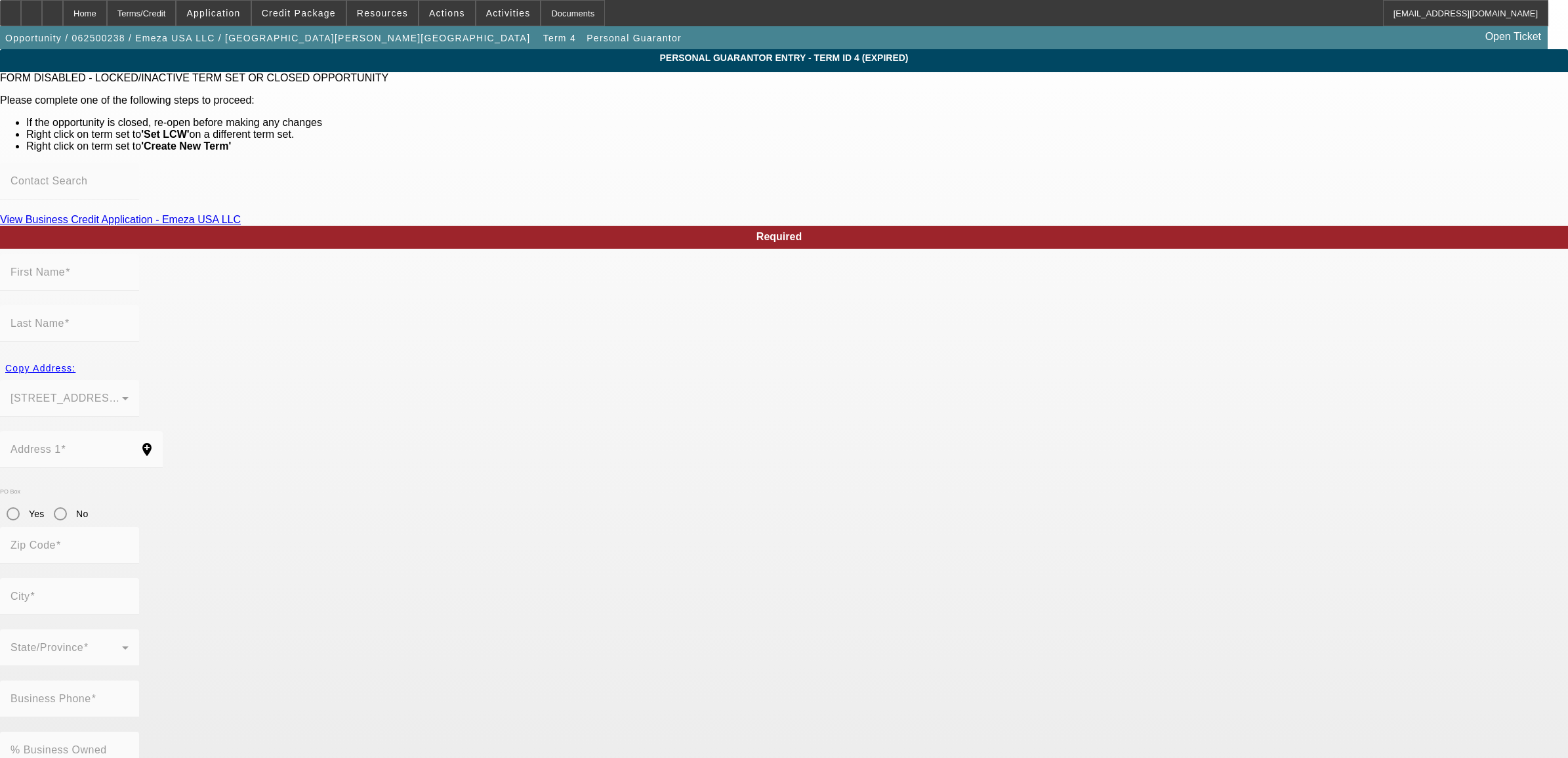
type input "Salvador"
click at [87, 34] on span "Opportunity / 062500238 / Emeza USA LLC / Tavera, Esmelin" at bounding box center [267, 38] width 525 height 11
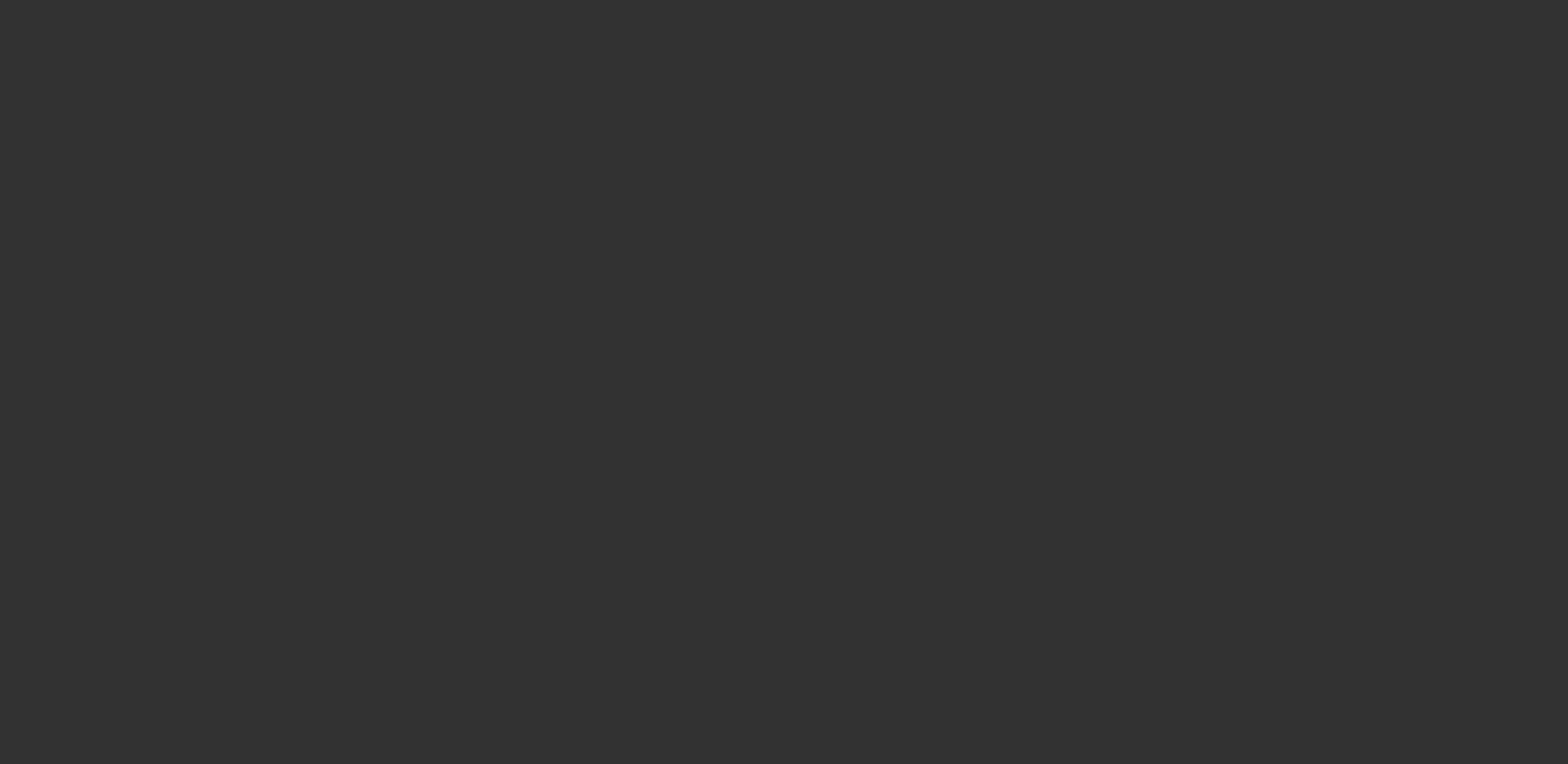
drag, startPoint x: 88, startPoint y: 34, endPoint x: 164, endPoint y: 199, distance: 181.7
click at [164, 198] on div at bounding box center [784, 382] width 1568 height 764
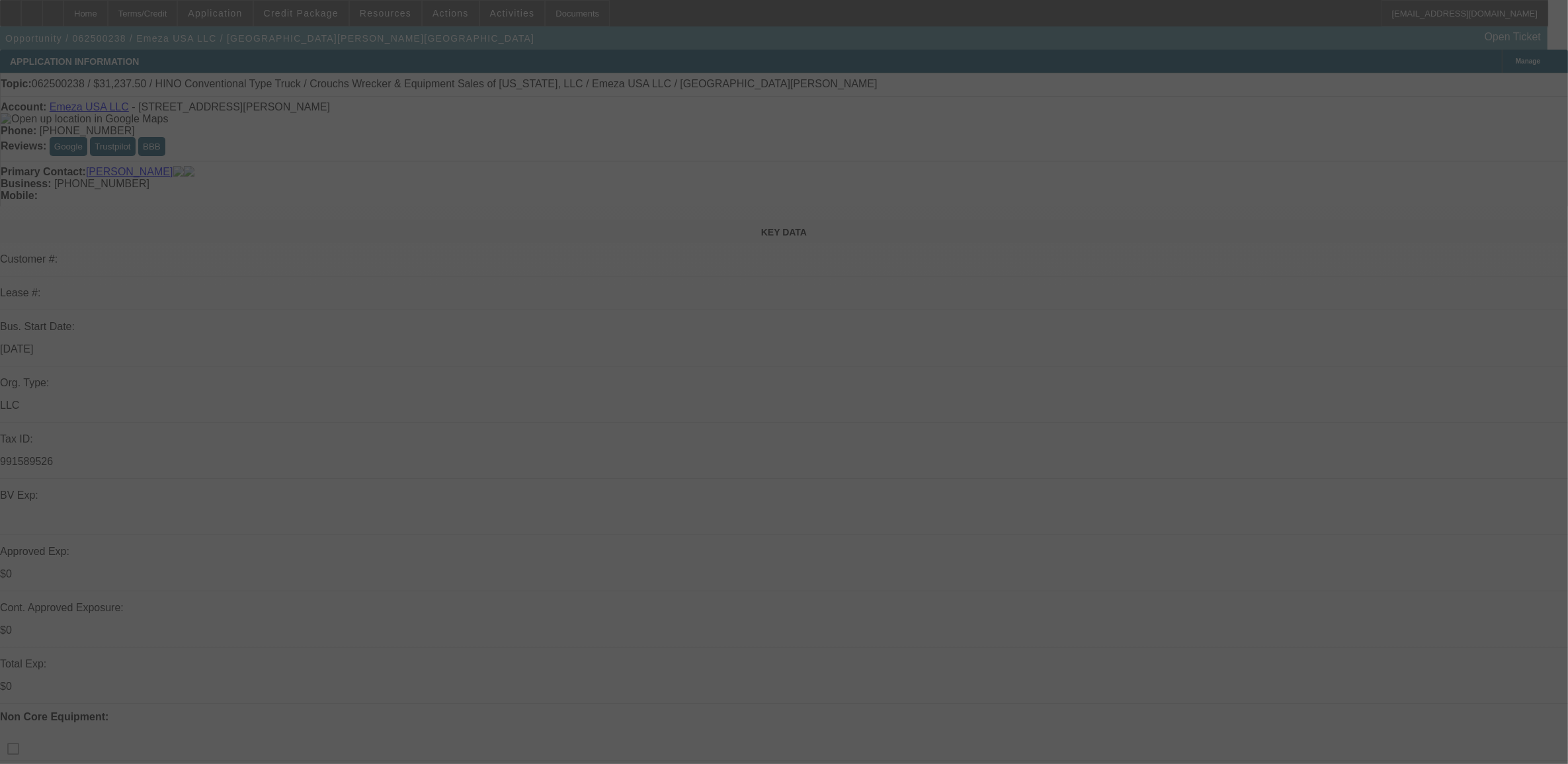
click at [64, 90] on div at bounding box center [784, 382] width 1568 height 764
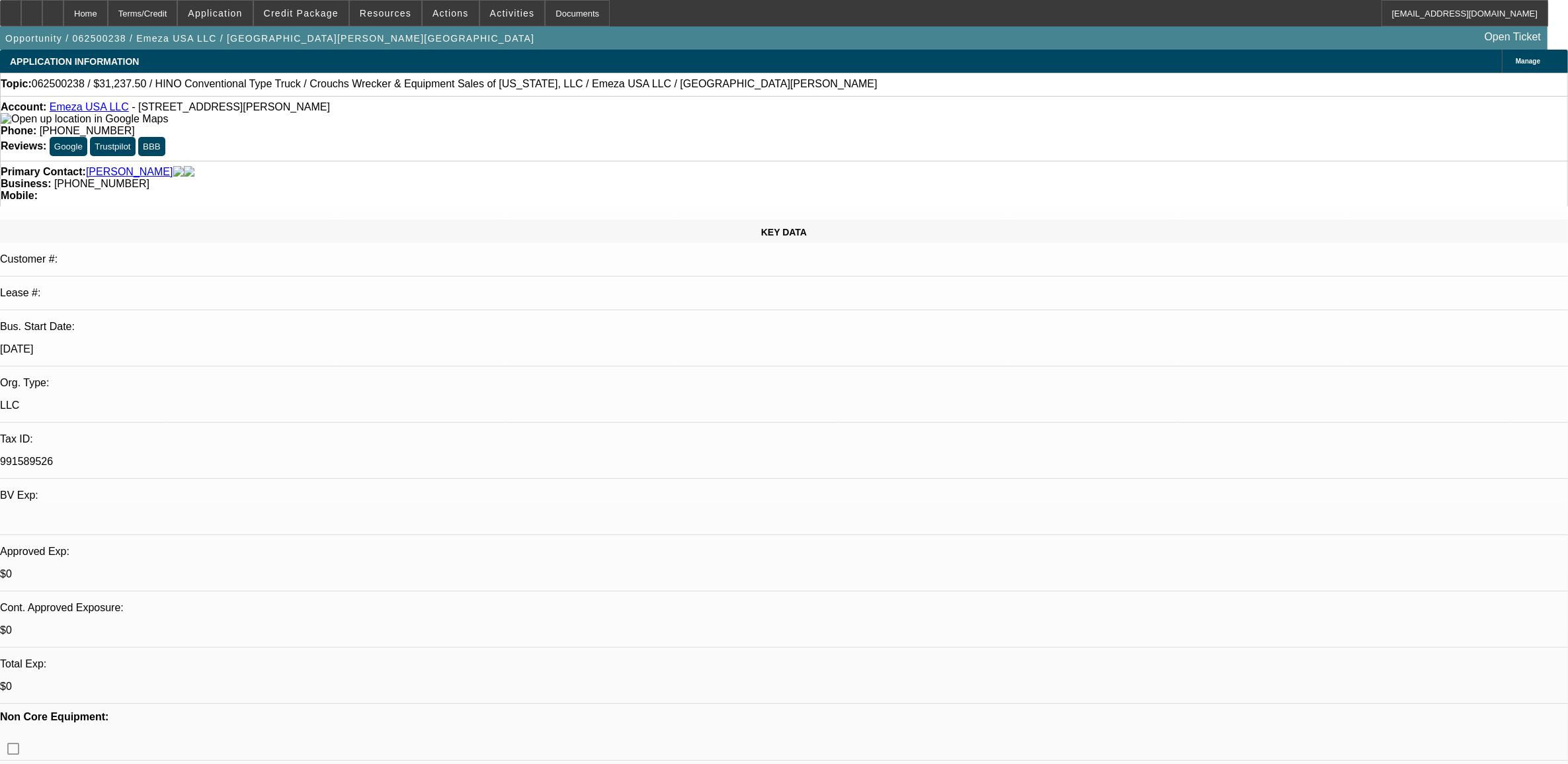
select select "0.15"
select select "0"
select select "0.1"
select select "4"
select select "0.15"
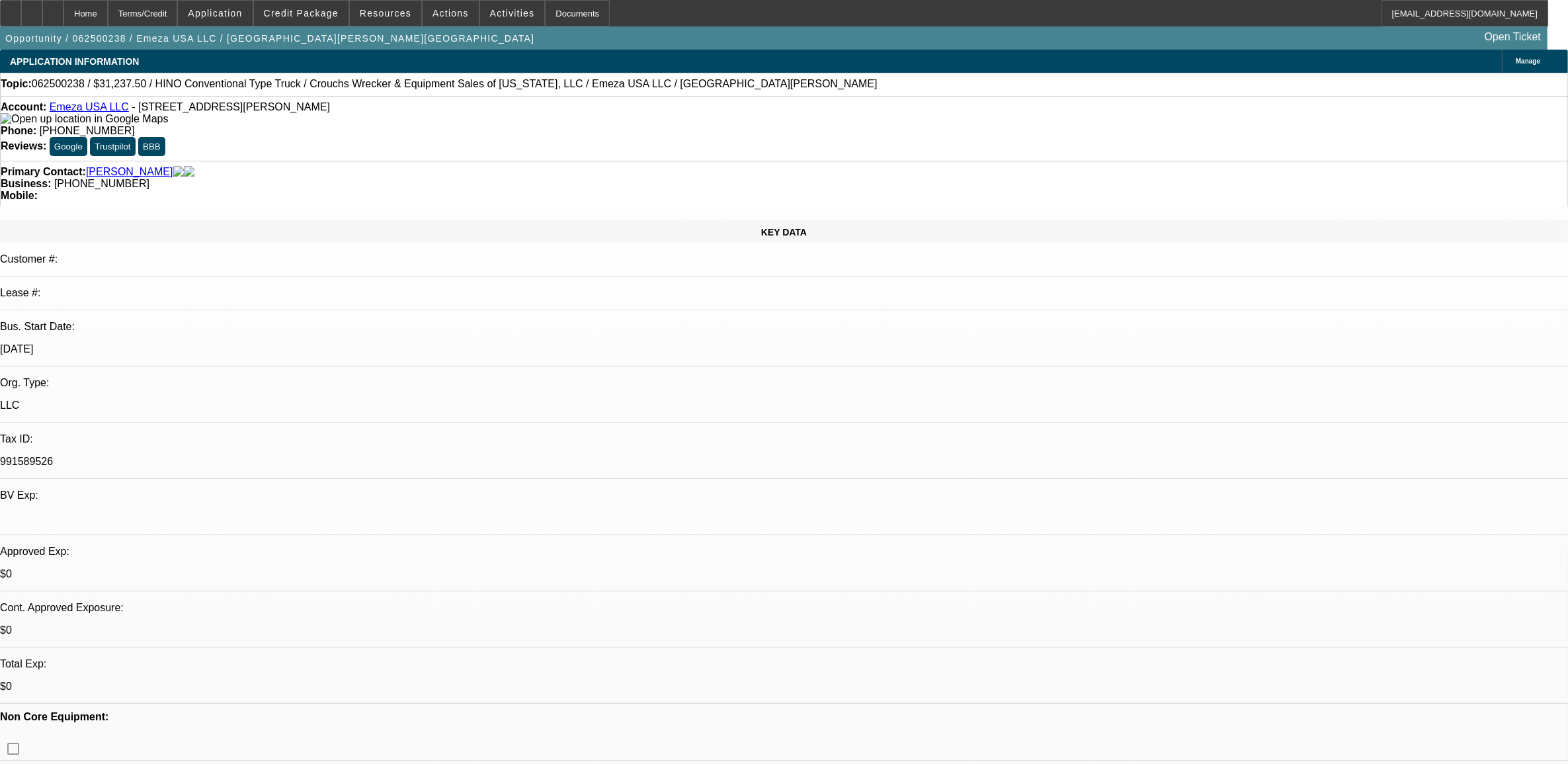
select select "0"
select select "0.1"
select select "4"
select select "0.15"
select select "2"
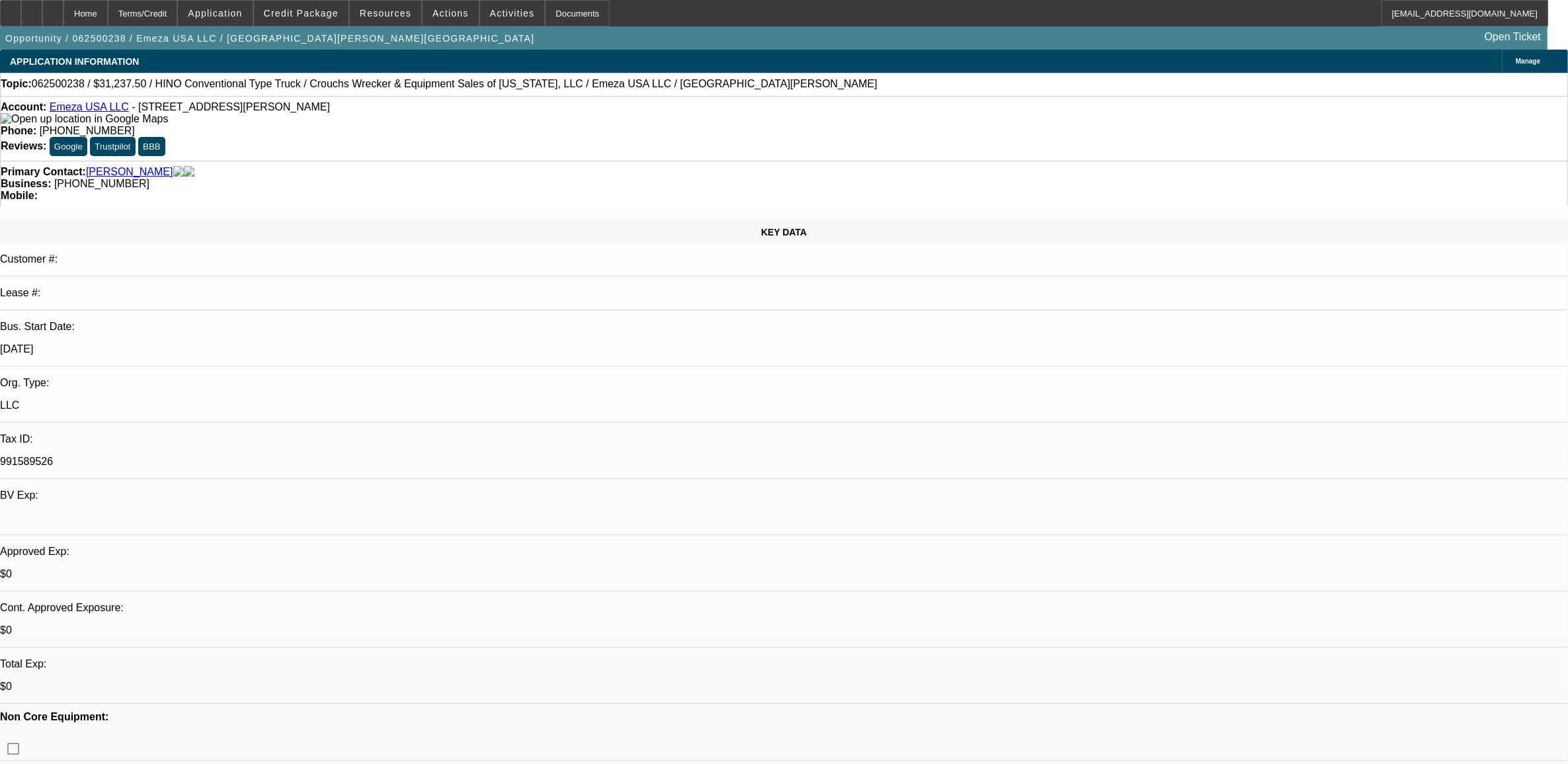
select select "2"
select select "0.1"
select select "4"
select select "0.15"
select select "2"
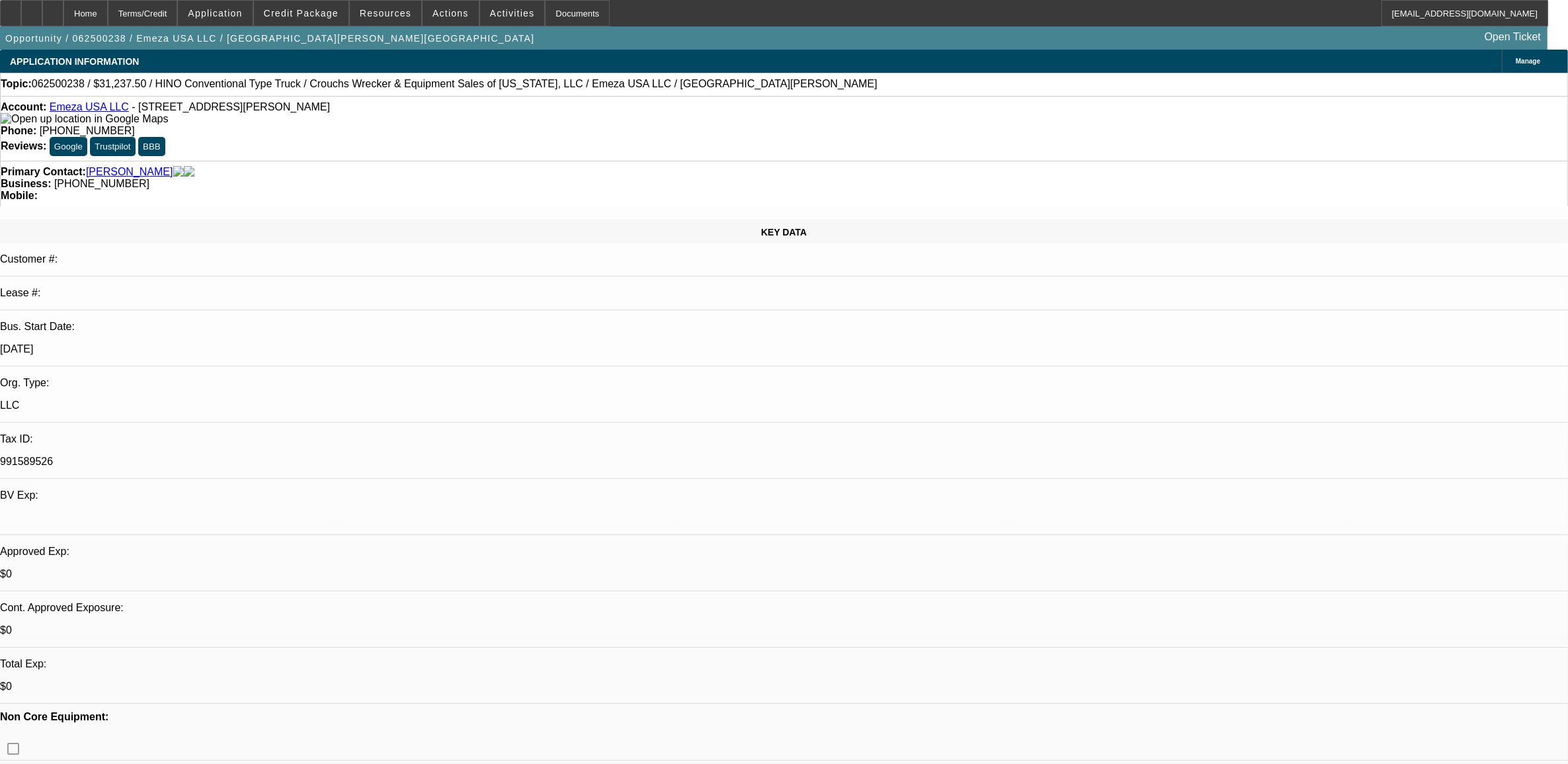
select select "2"
select select "0.1"
select select "4"
click at [61, 87] on span "062500238 / $31,237.50 / HINO Conventional Type Truck / Crouchs Wrecker & Equip…" at bounding box center [455, 84] width 846 height 12
click at [60, 87] on span "062500238 / $31,237.50 / HINO Conventional Type Truck / Crouchs Wrecker & Equip…" at bounding box center [455, 84] width 846 height 12
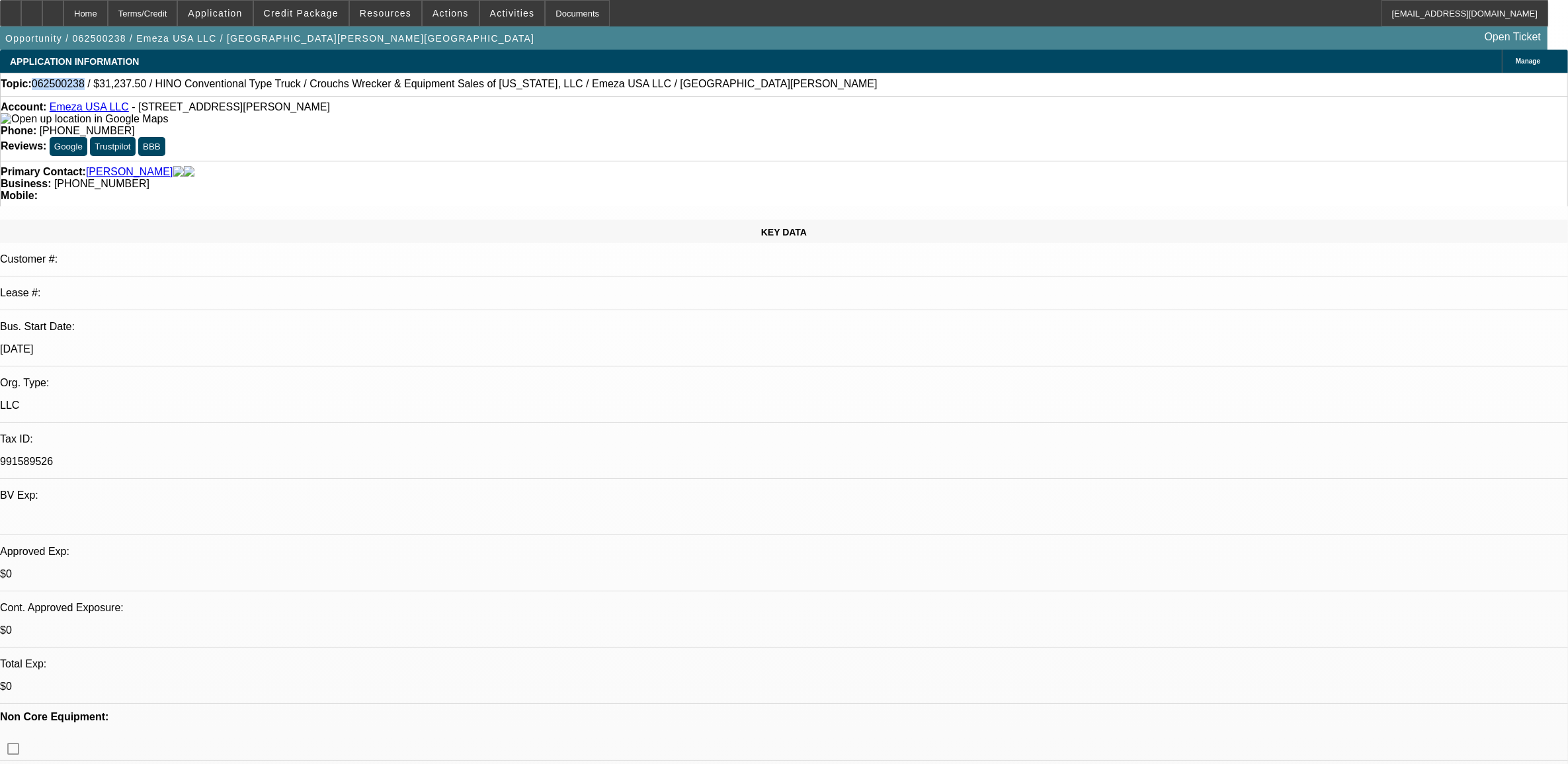
copy span "062500238"
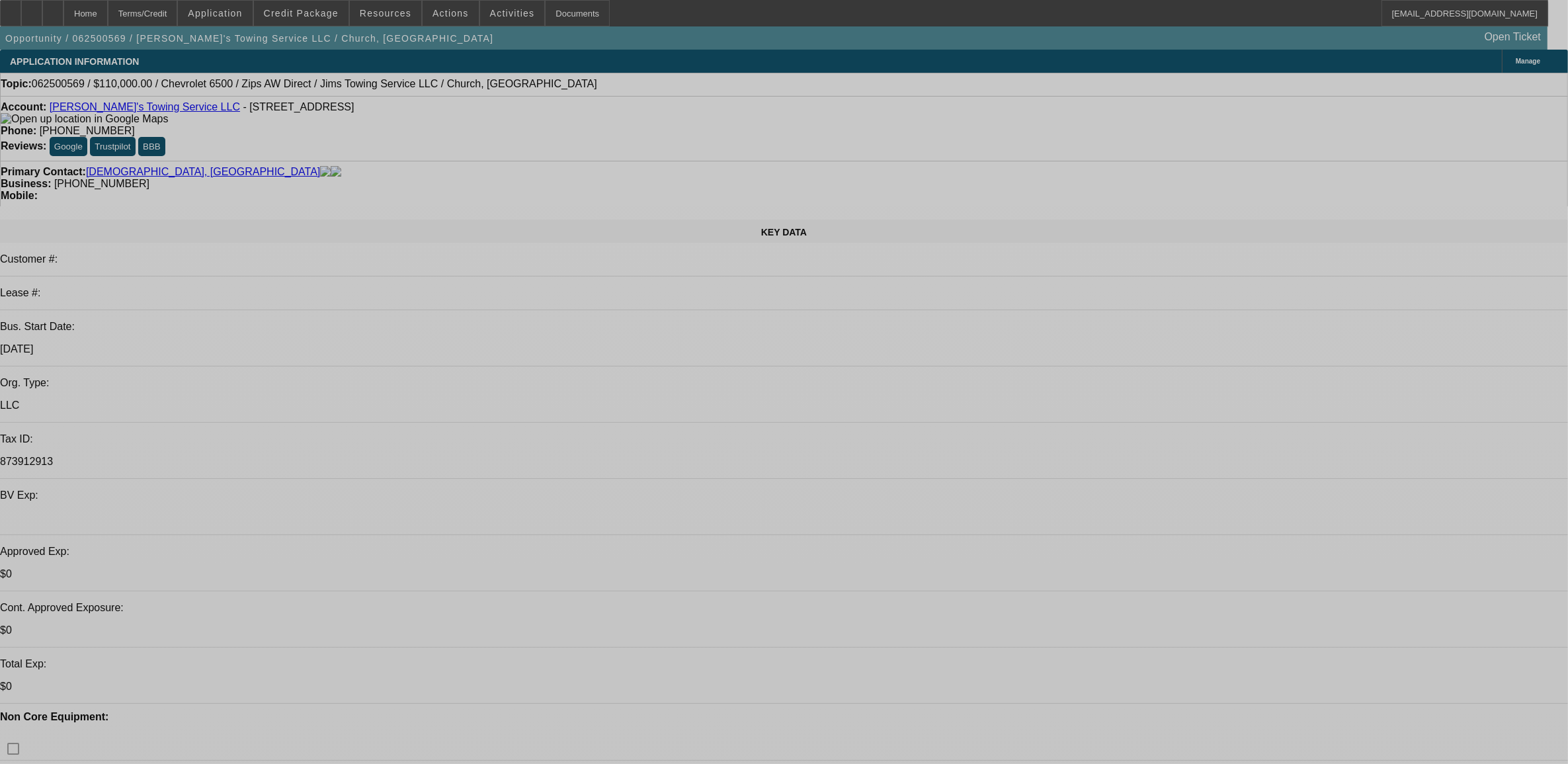
select select "0"
select select "2"
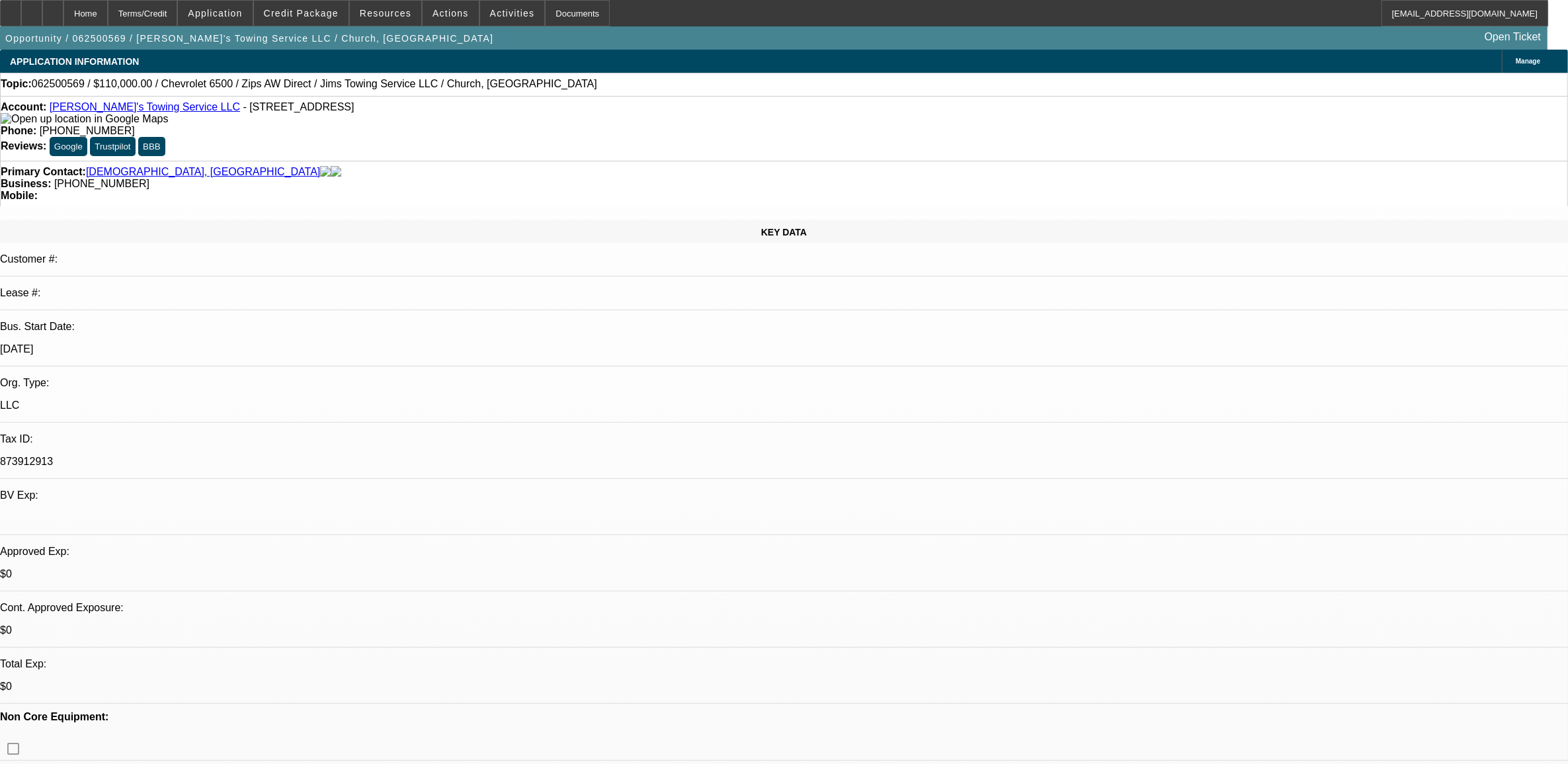
select select "2"
select select "0.1"
select select "4"
select select "0"
select select "2"
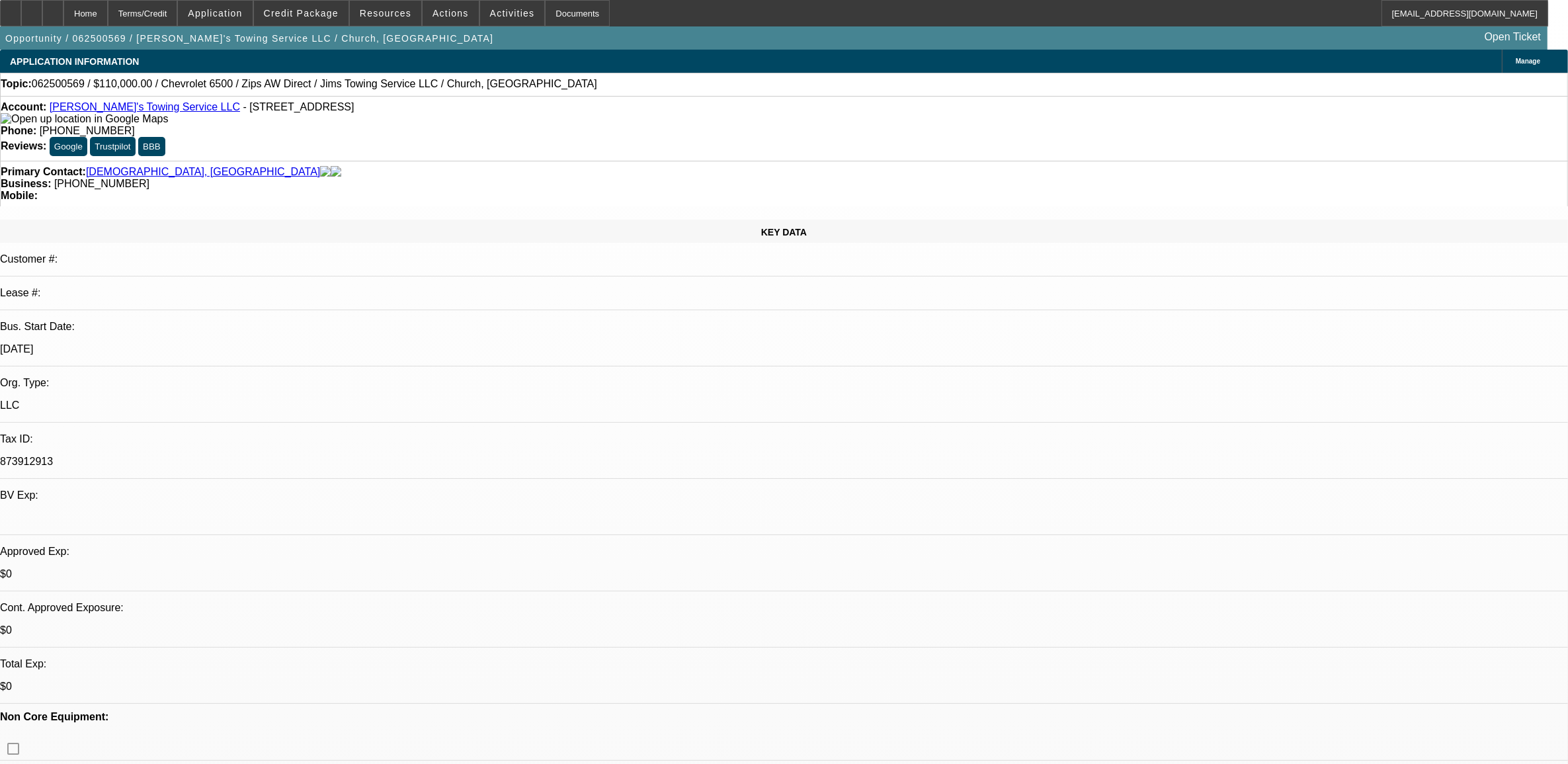
select select "2"
select select "0.1"
select select "4"
select select "0"
select select "2"
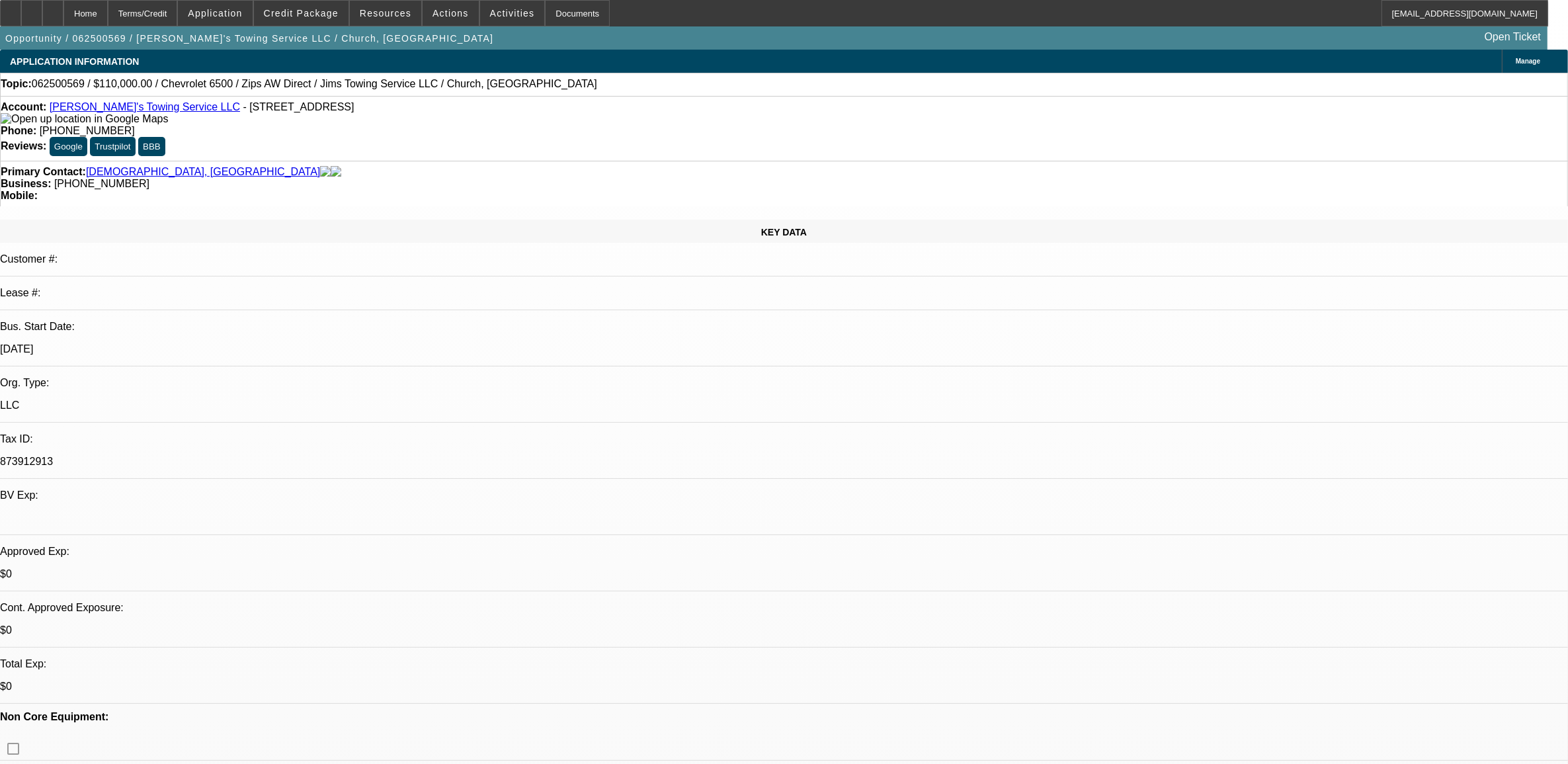
select select "2"
select select "0.1"
select select "4"
select select "0"
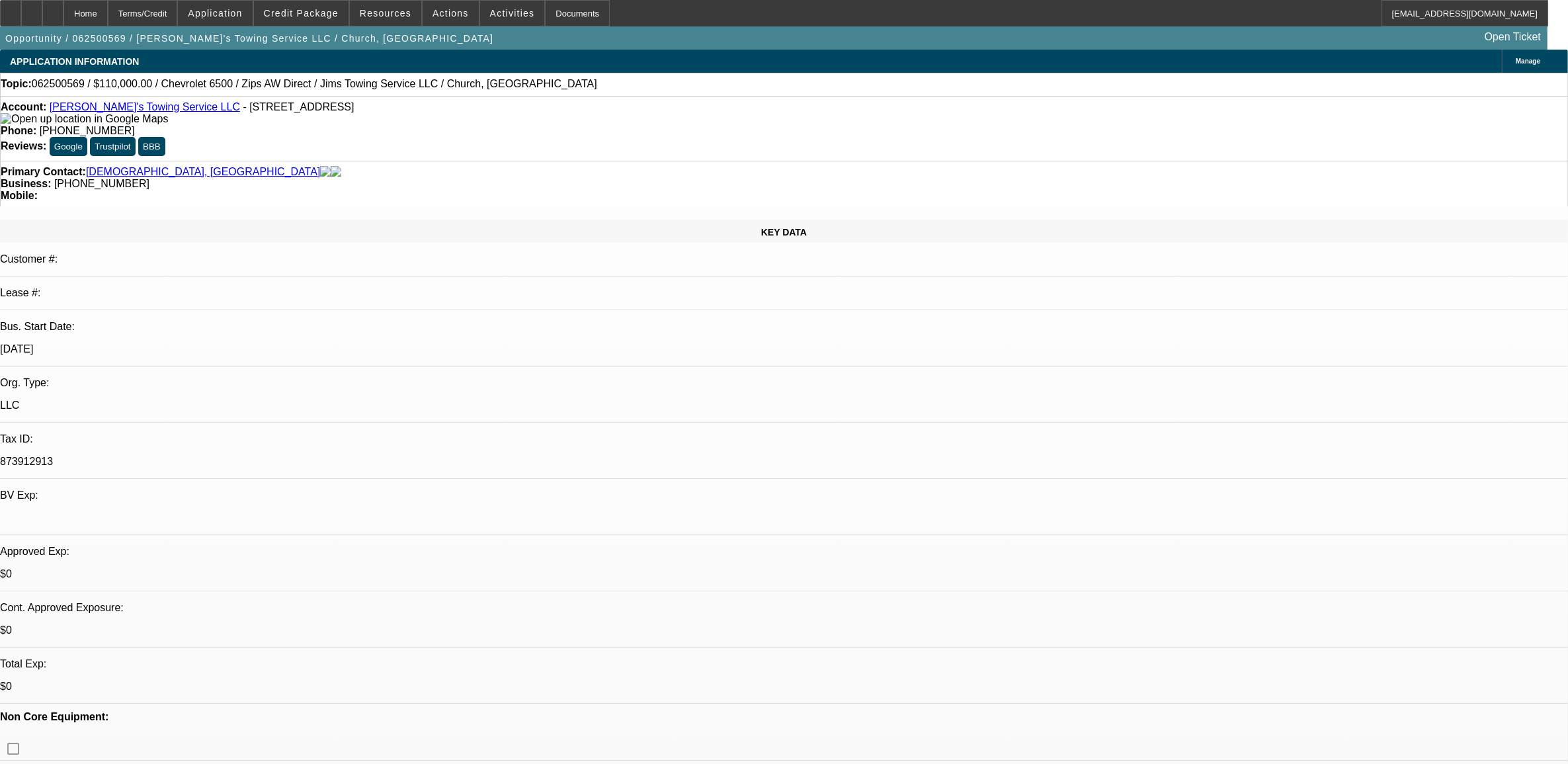
select select "2"
select select "0"
select select "6"
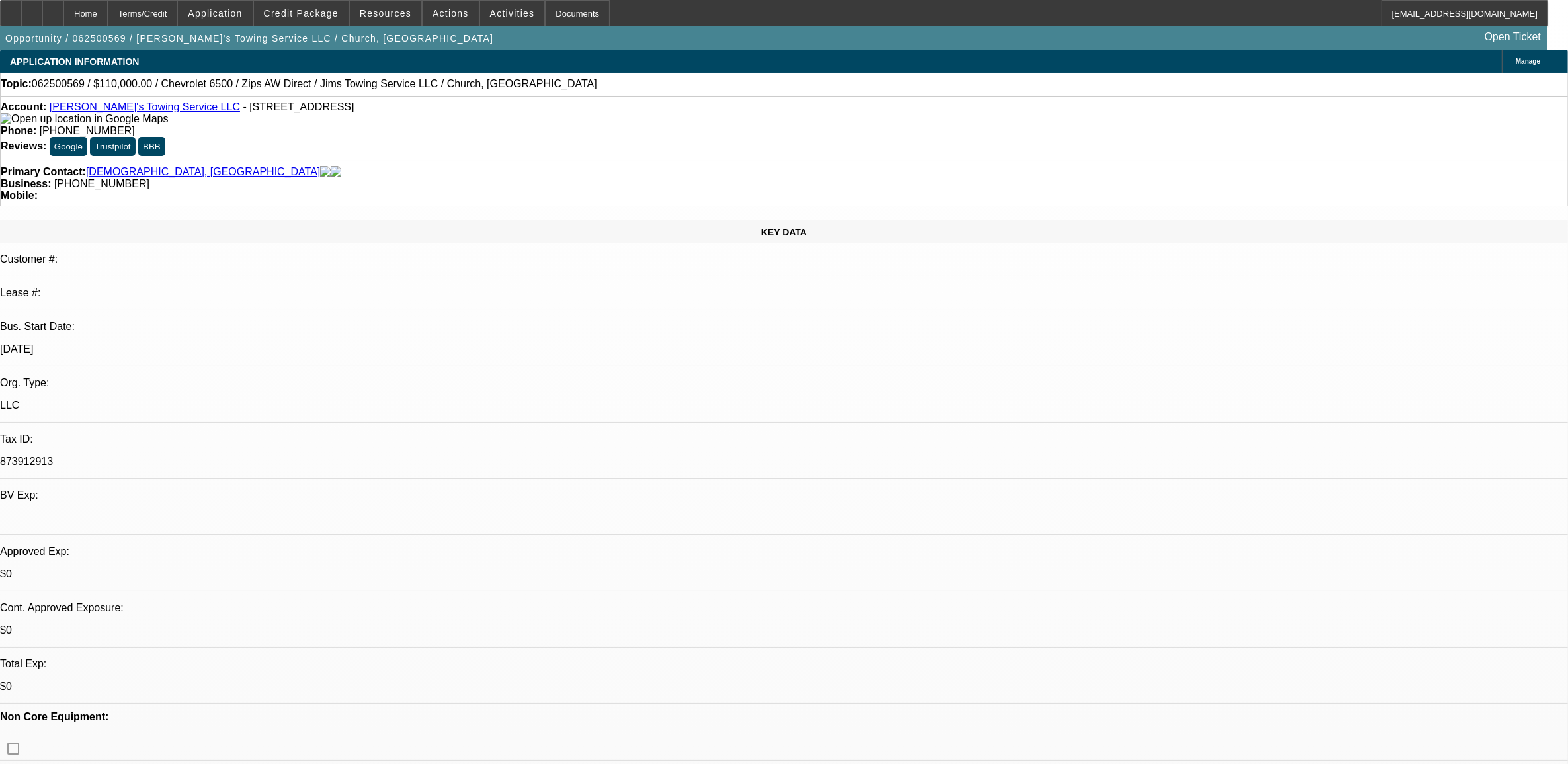
drag, startPoint x: 1168, startPoint y: 193, endPoint x: 1042, endPoint y: 249, distance: 137.9
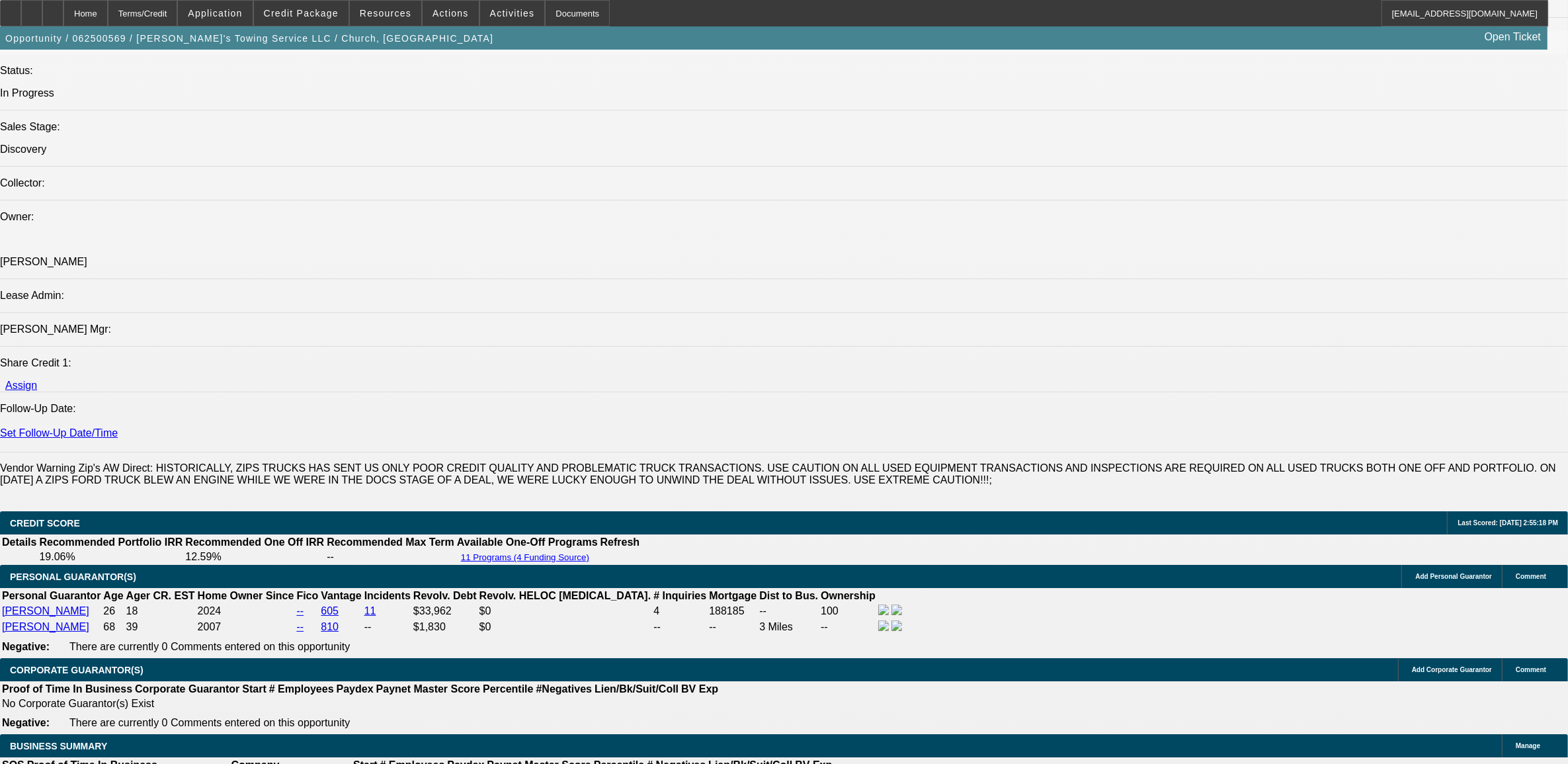
scroll to position [1468, 0]
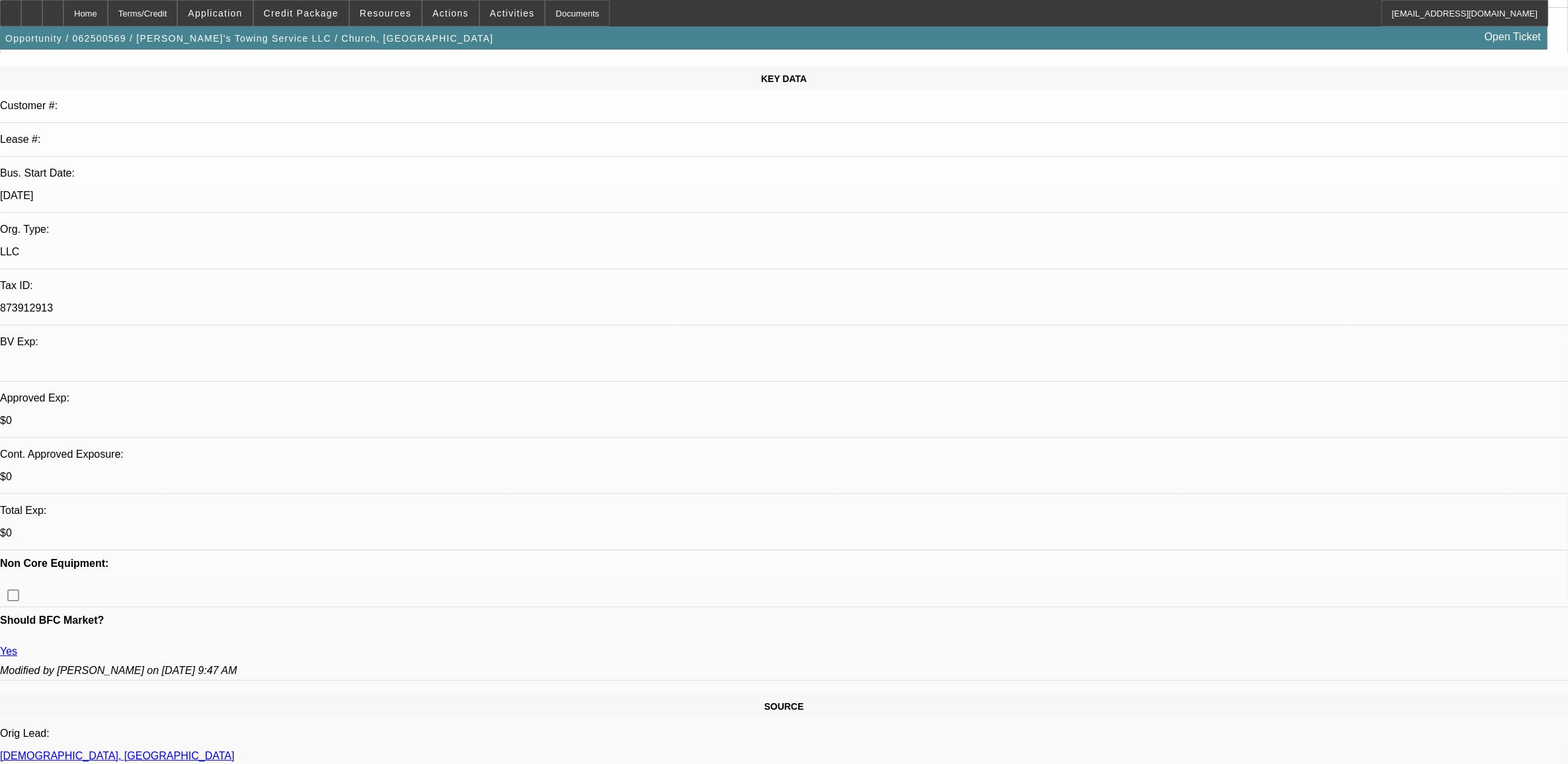
scroll to position [0, 0]
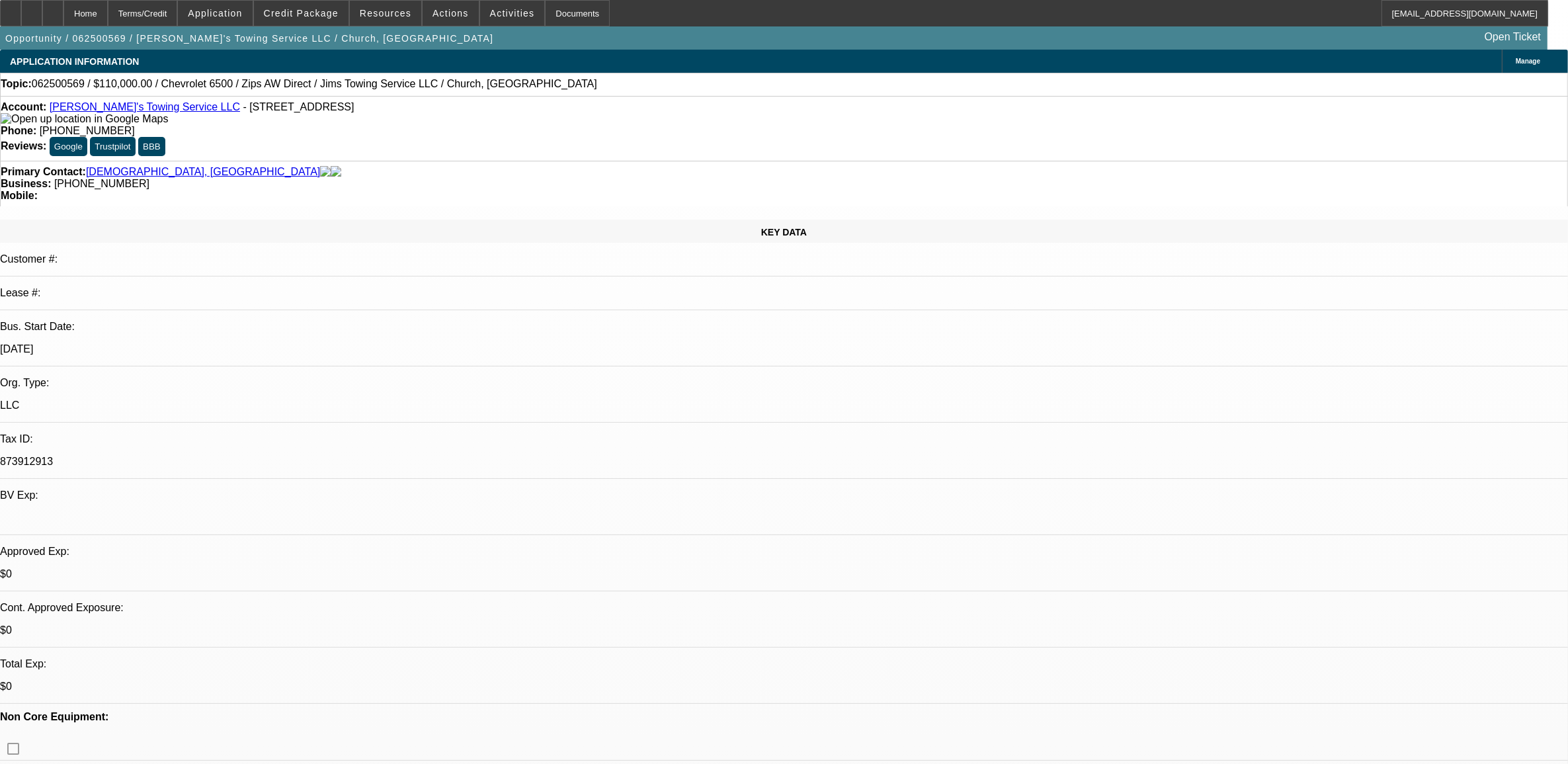
click at [74, 88] on span "062500569 / $110,000.00 / Chevrolet 6500 / Zips AW Direct / Jims Towing Service…" at bounding box center [315, 84] width 566 height 12
click at [74, 88] on span "062500569 / $110,000.00 / Chevrolet 6500 / Zips AW Direct / Jims Towing Service…" at bounding box center [315, 84] width 566 height 12
copy span "062500569"
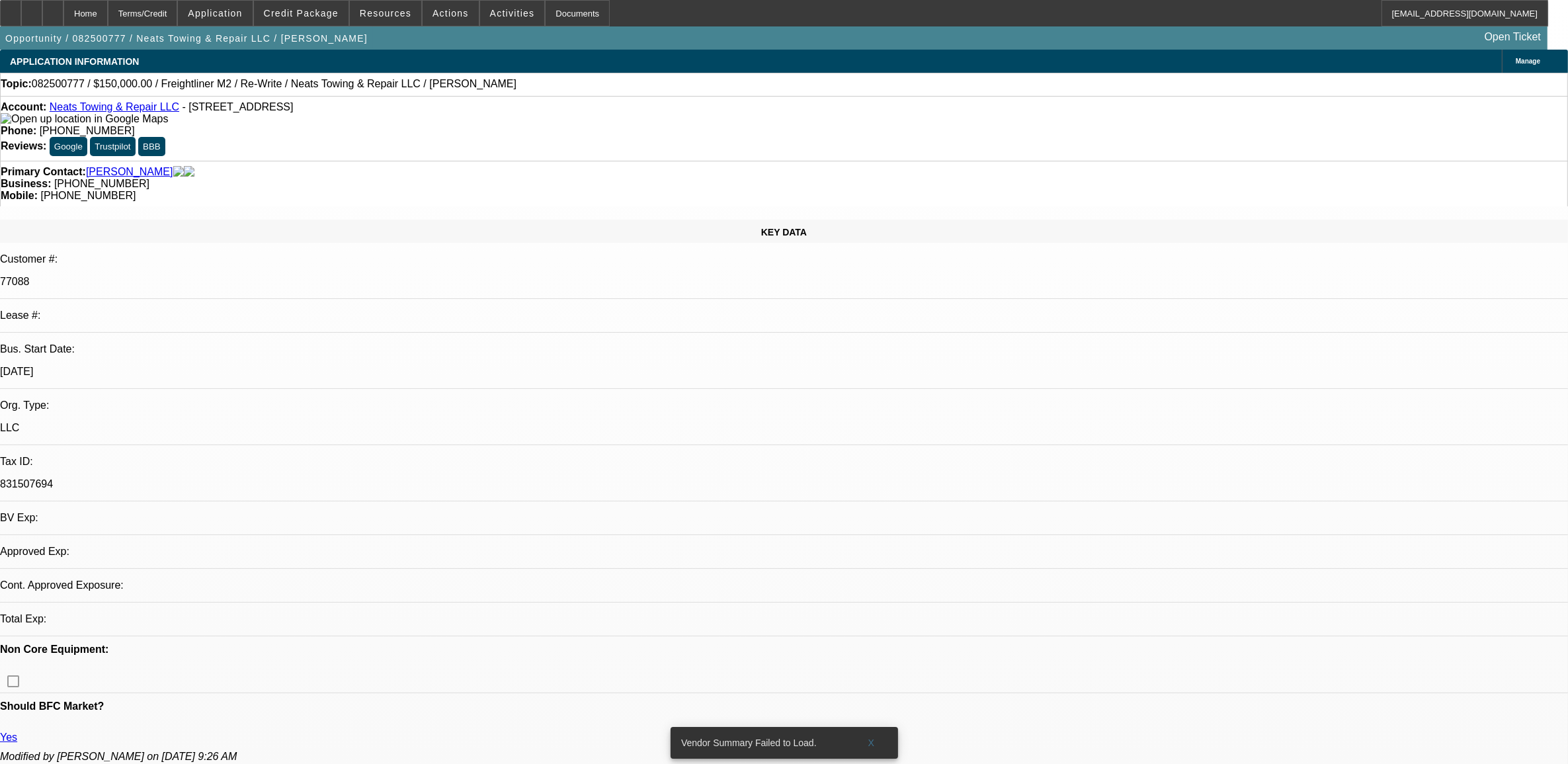
select select "0"
select select "0.1"
select select "1"
select select "2"
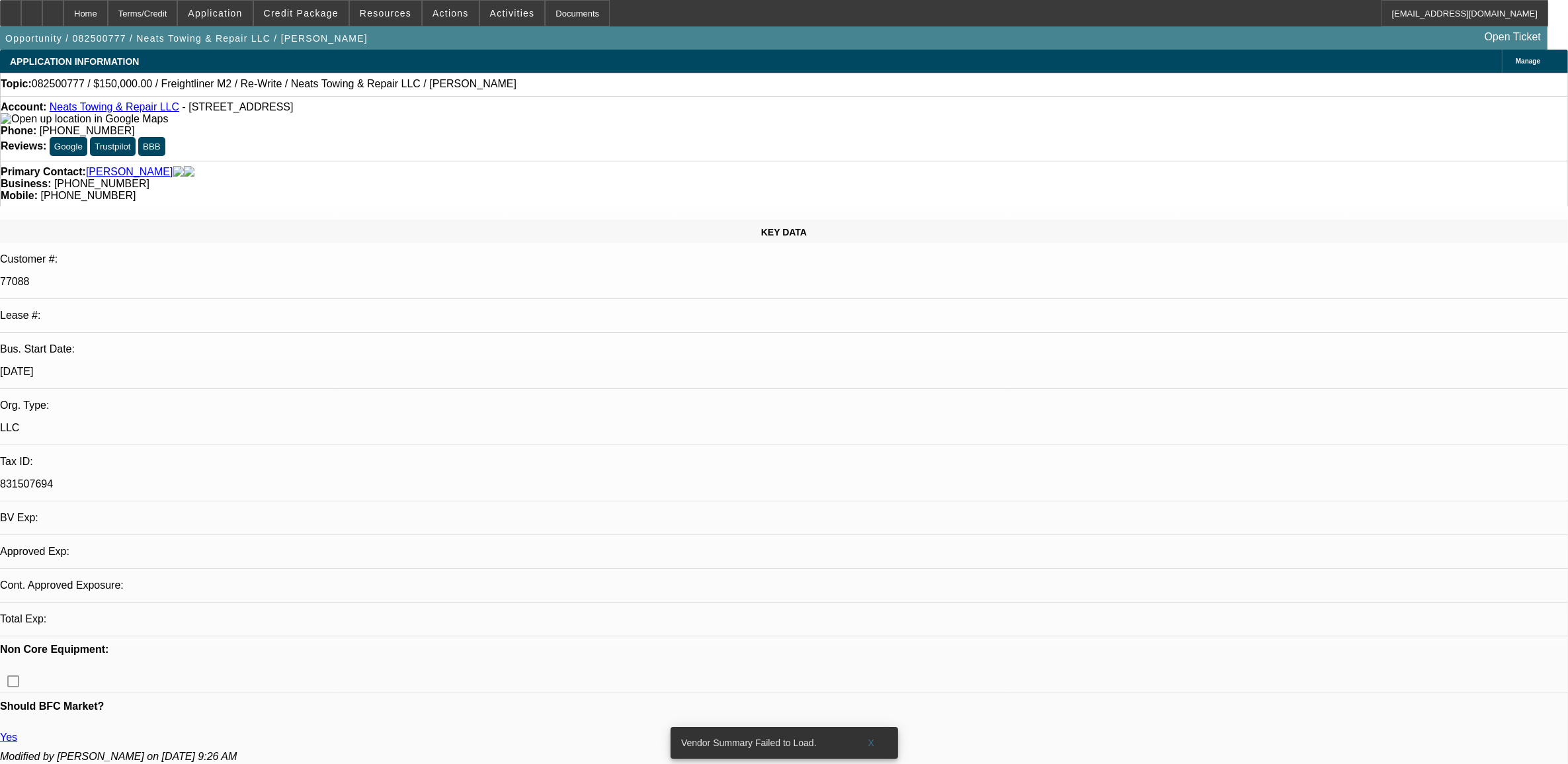
select select "4"
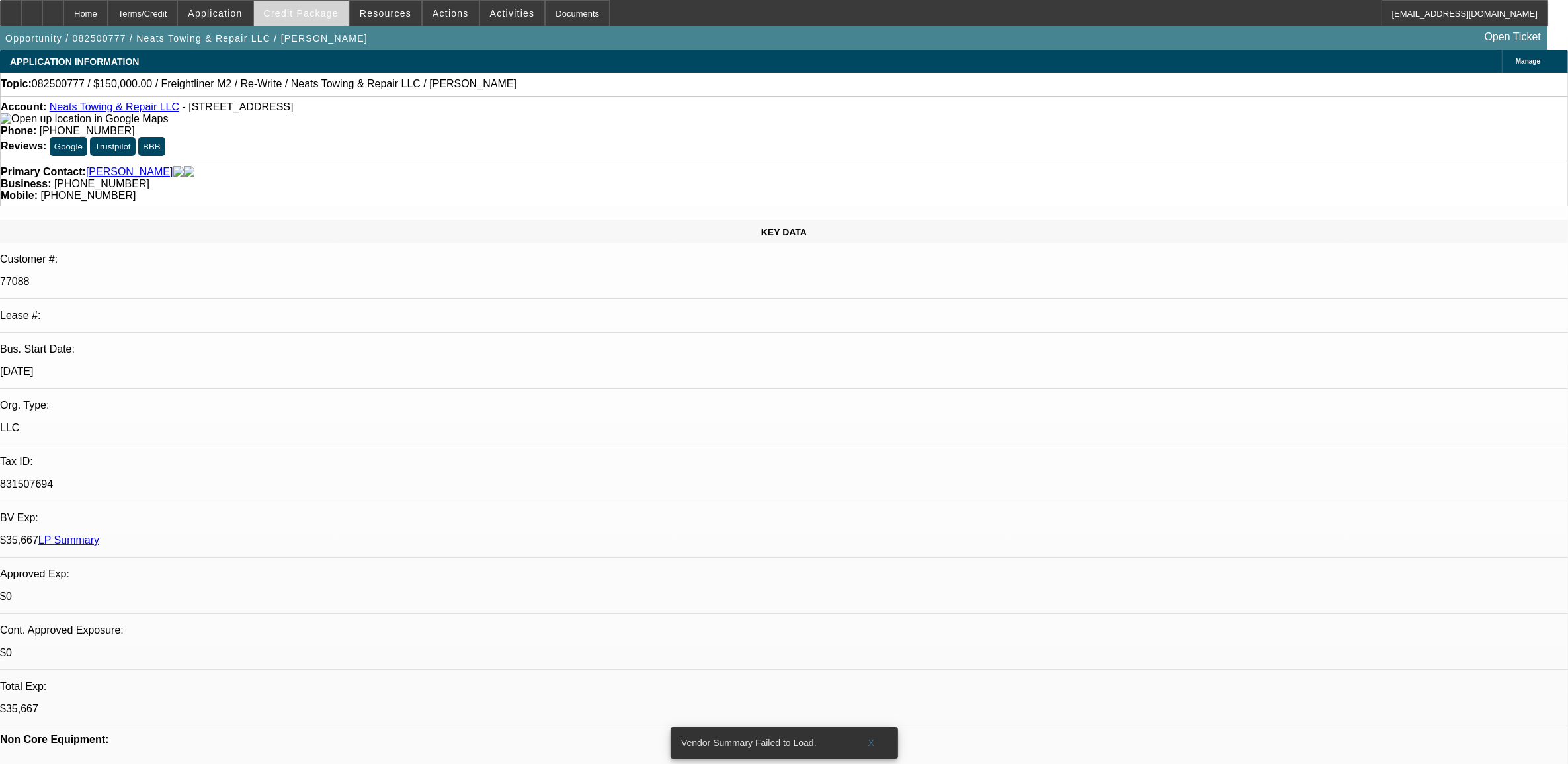
click at [335, 25] on span at bounding box center [301, 13] width 94 height 32
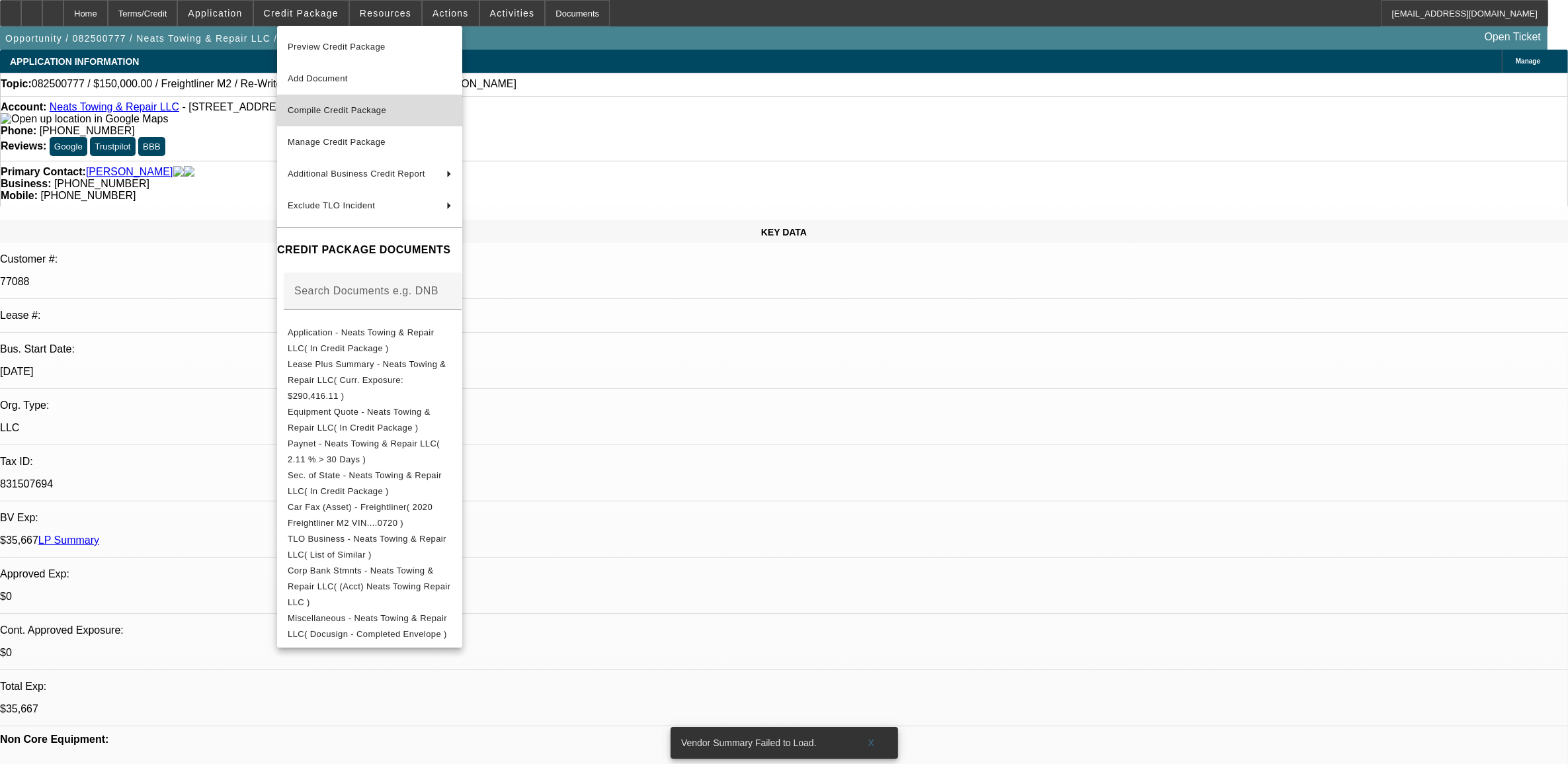
click at [360, 117] on span "Compile Credit Package" at bounding box center [369, 110] width 164 height 16
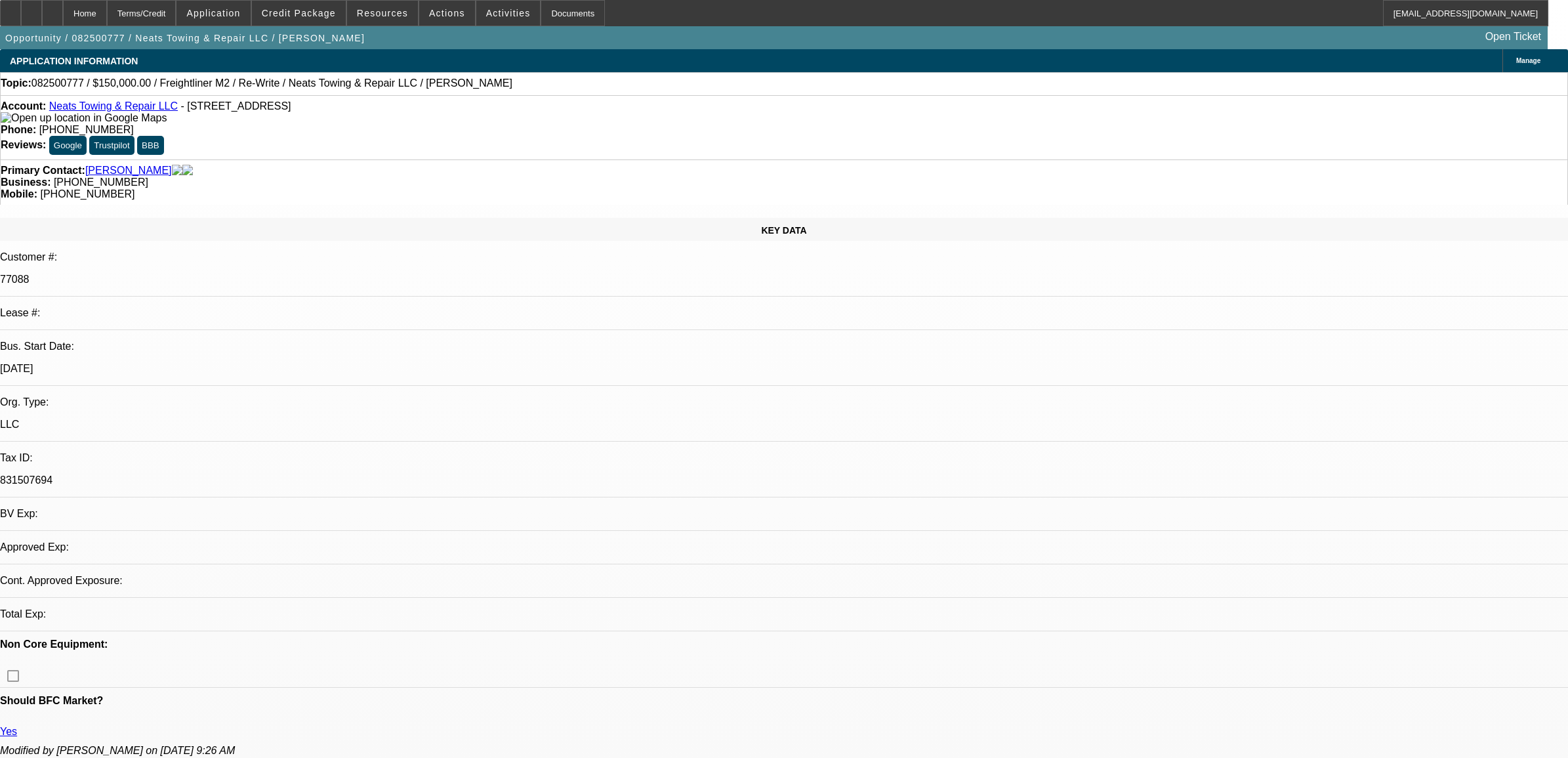
select select "0"
select select "2"
select select "0.1"
select select "4"
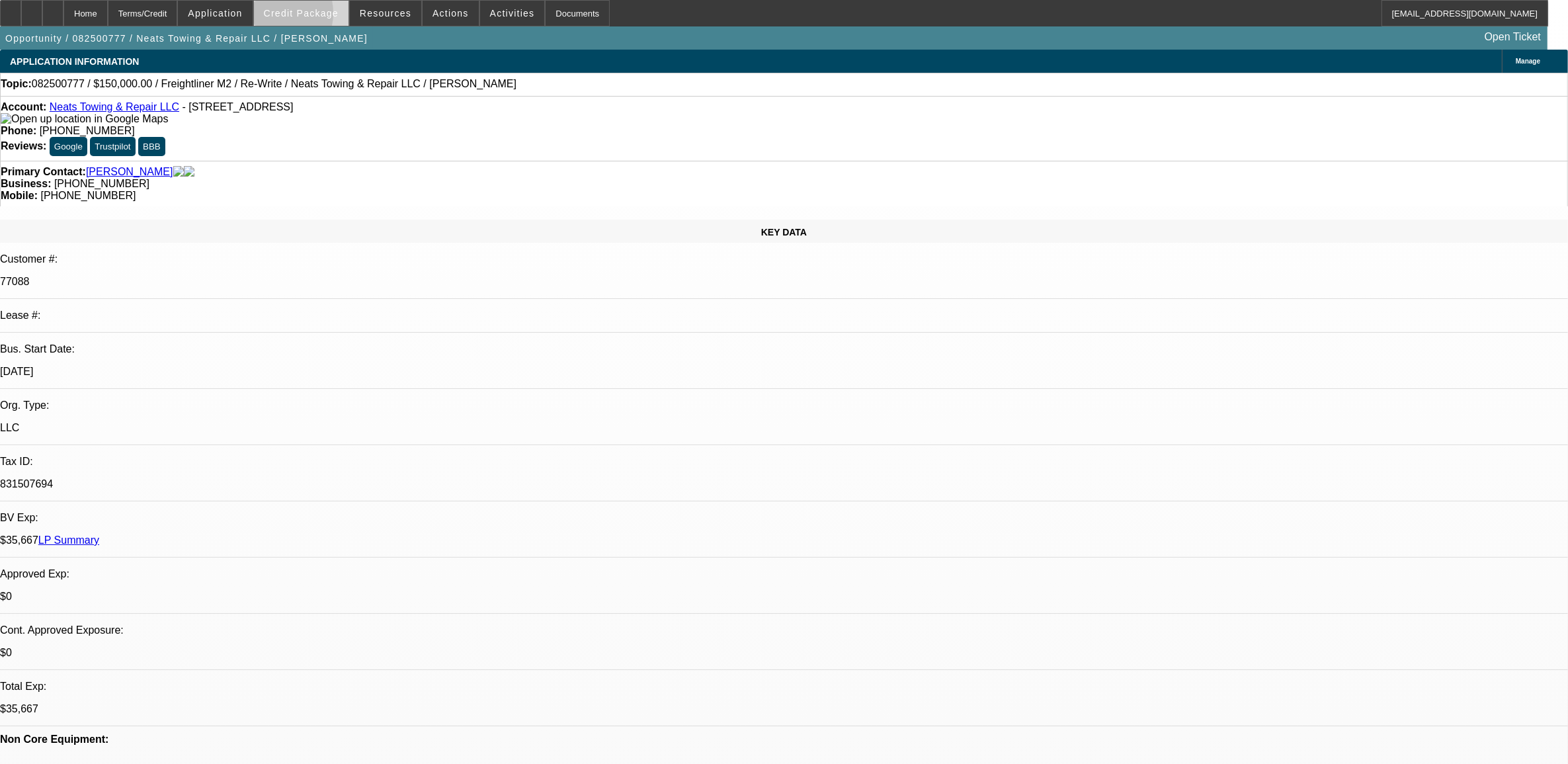
click at [294, 15] on span "Credit Package" at bounding box center [301, 13] width 75 height 11
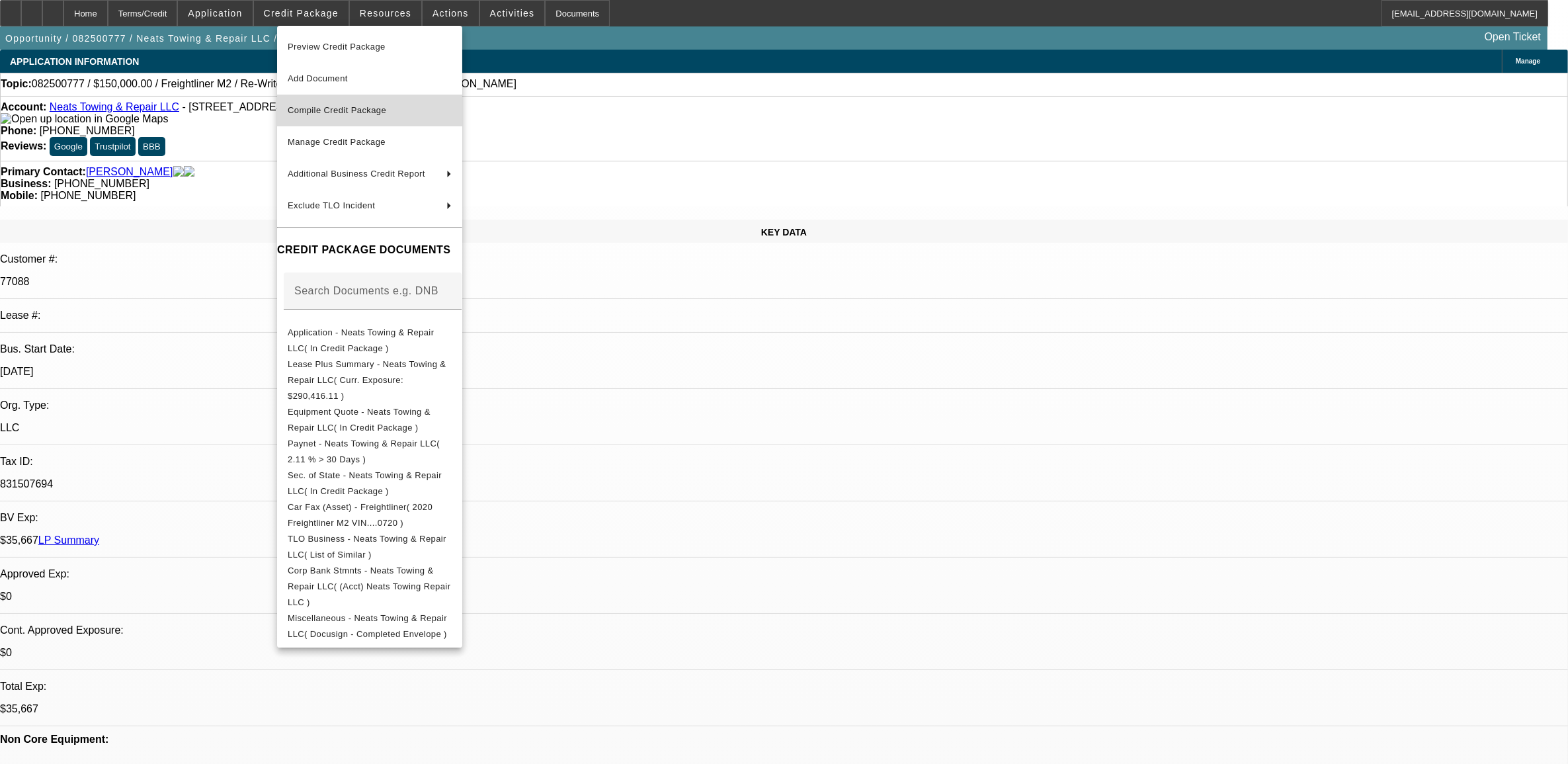
click at [336, 113] on span "Compile Credit Package" at bounding box center [369, 110] width 164 height 16
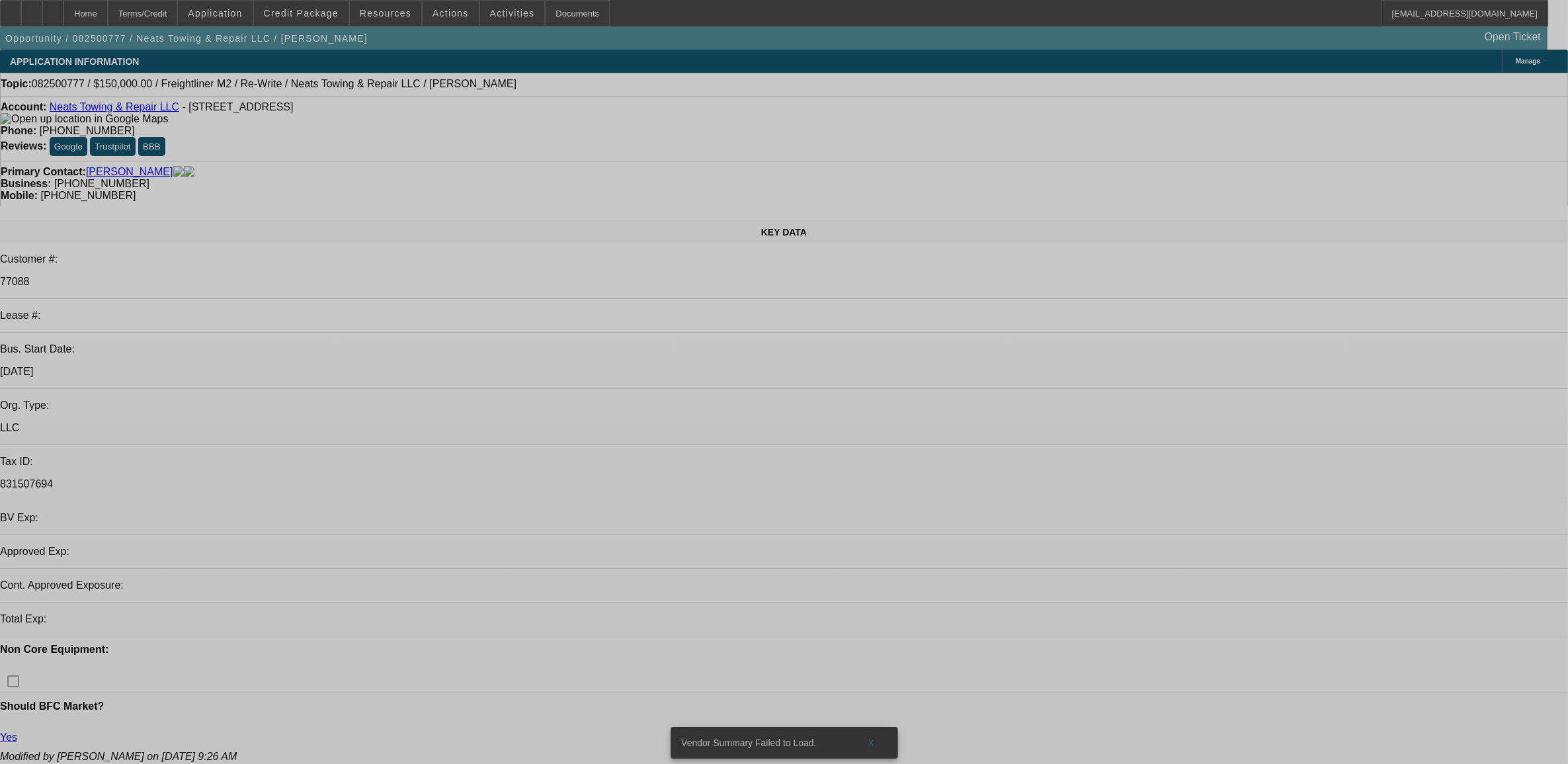
select select "0"
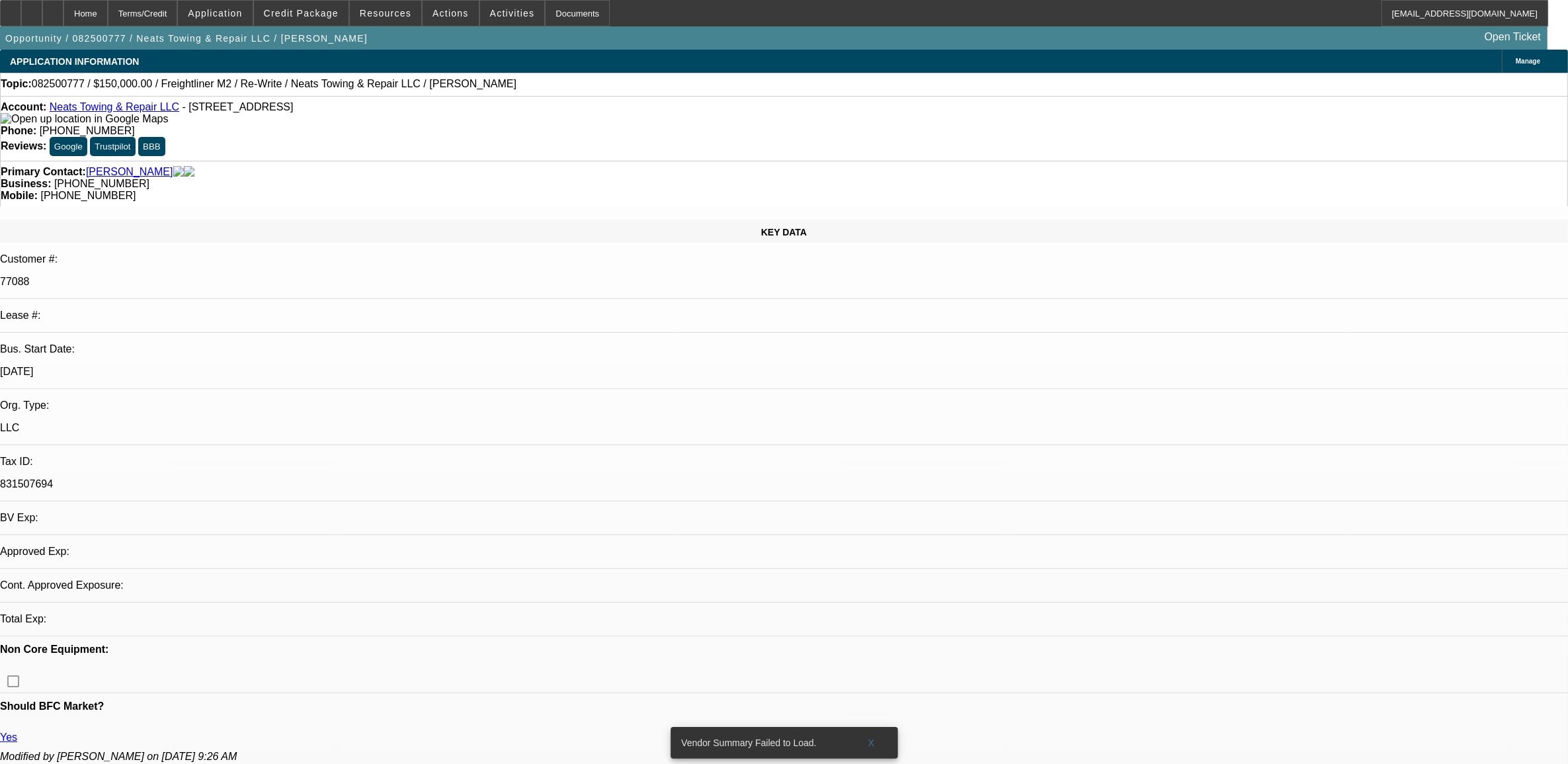
select select "2"
select select "0.1"
select select "4"
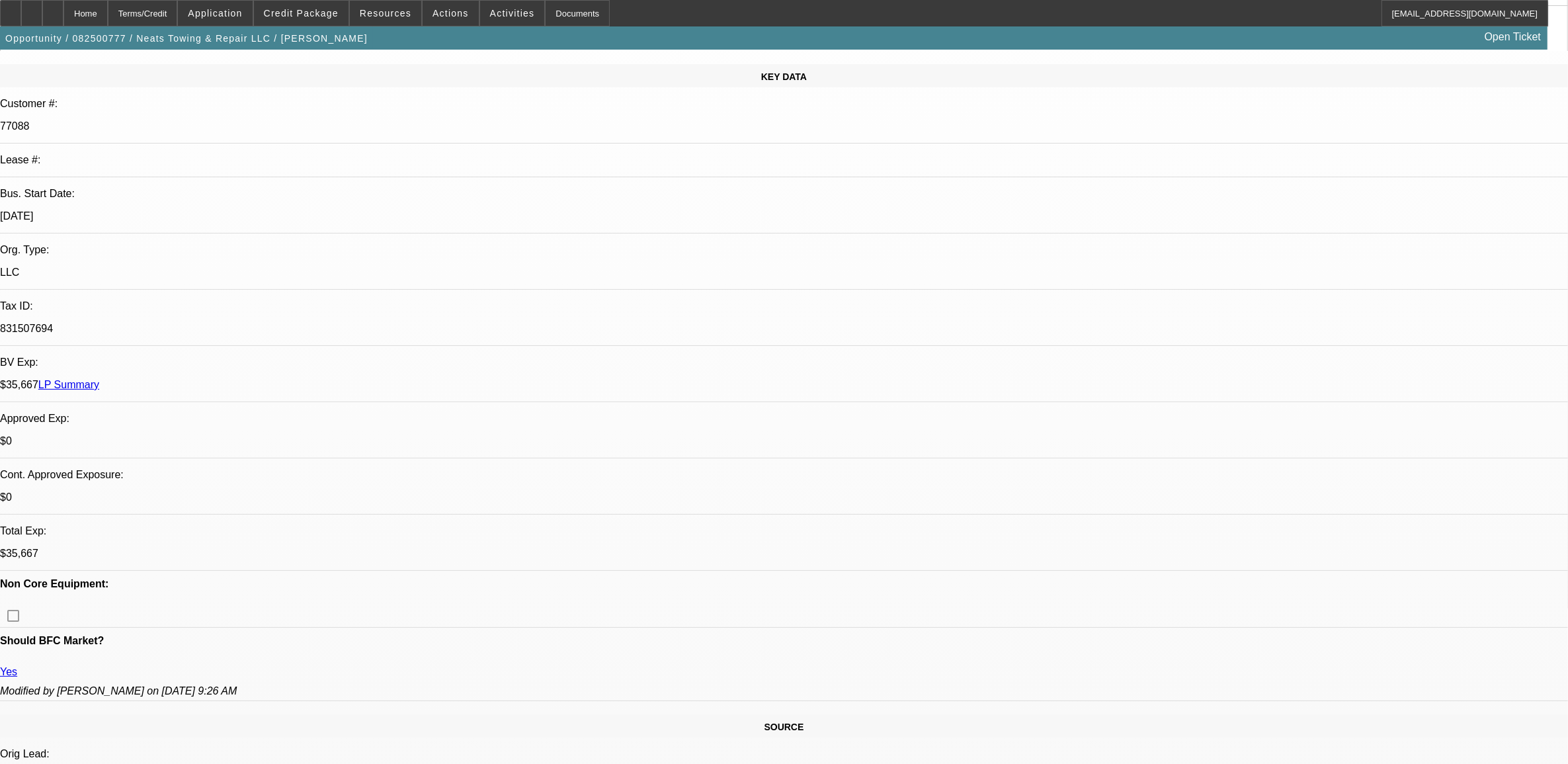
scroll to position [165, 0]
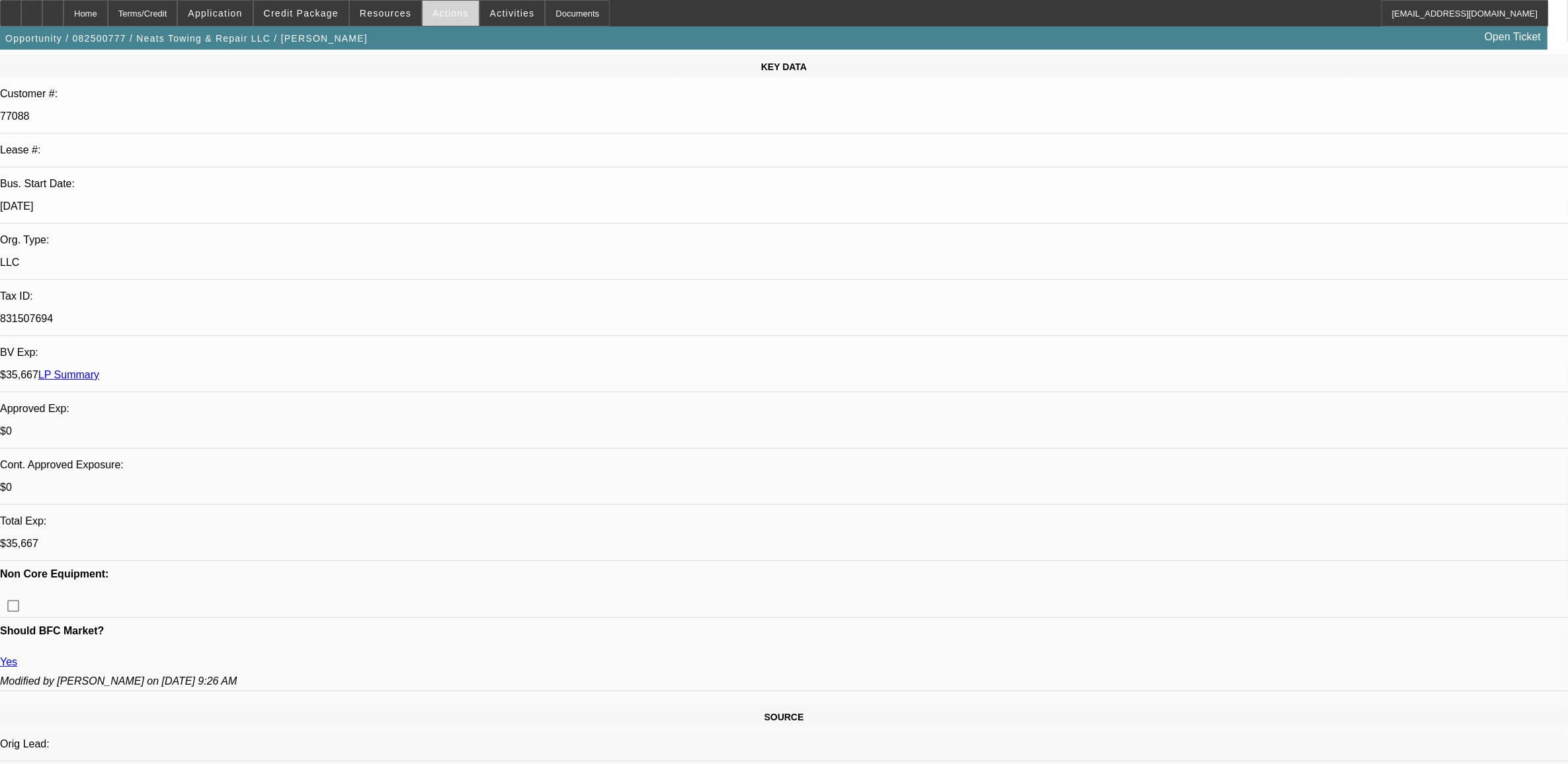
click at [433, 17] on span "Actions" at bounding box center [451, 13] width 37 height 11
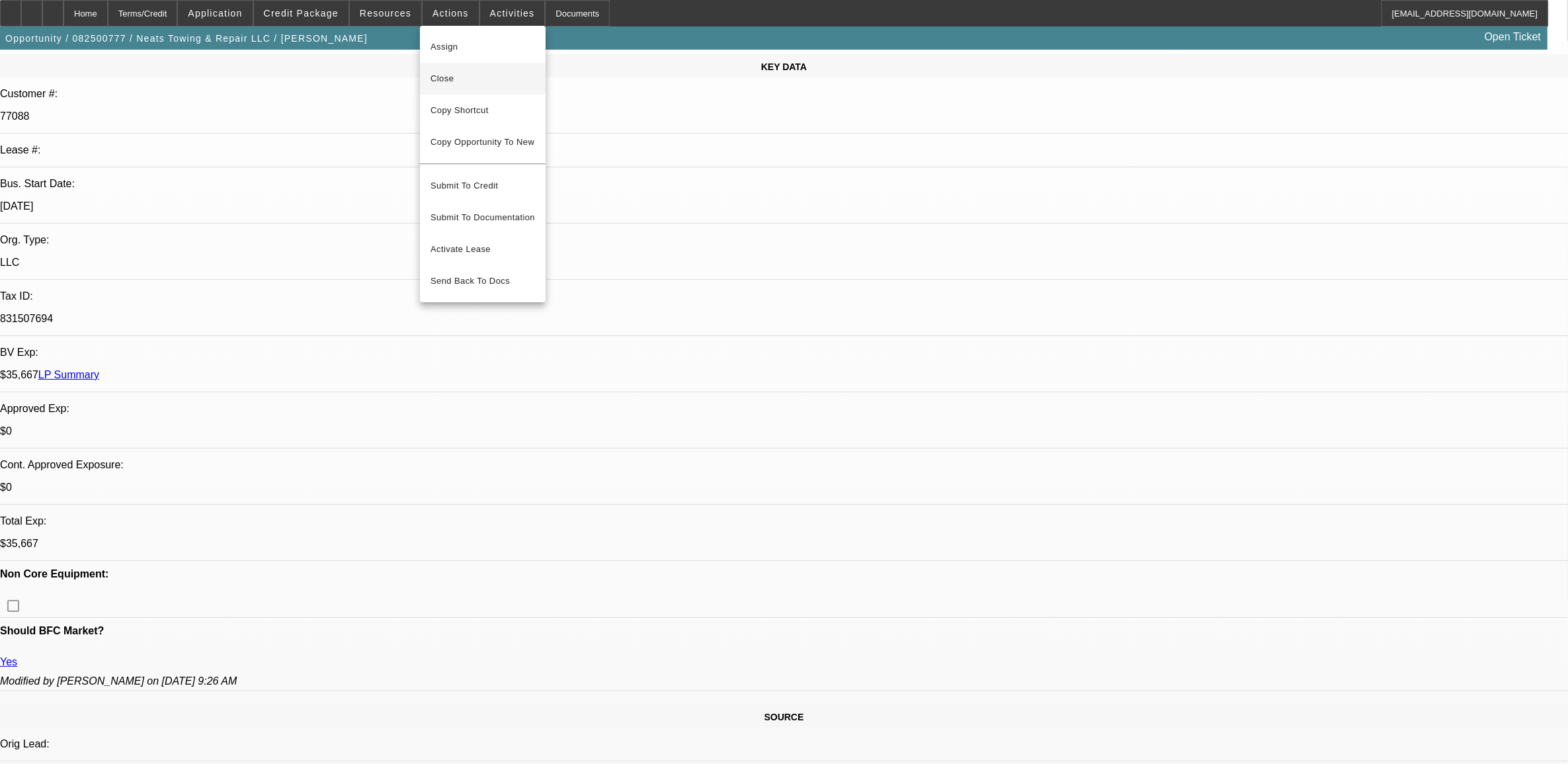
click at [449, 80] on span "Close" at bounding box center [483, 79] width 104 height 16
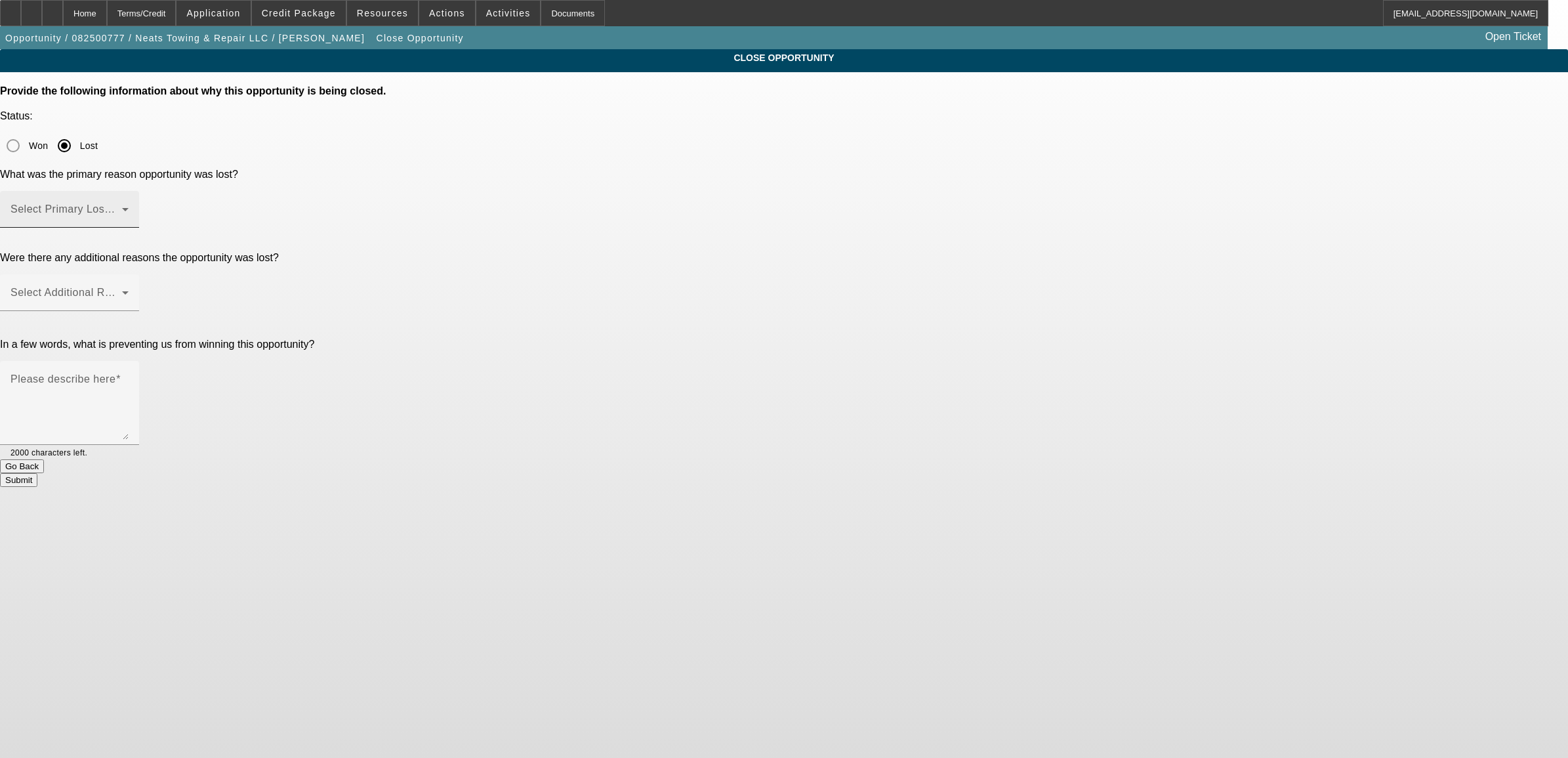
click at [122, 207] on span at bounding box center [66, 215] width 111 height 16
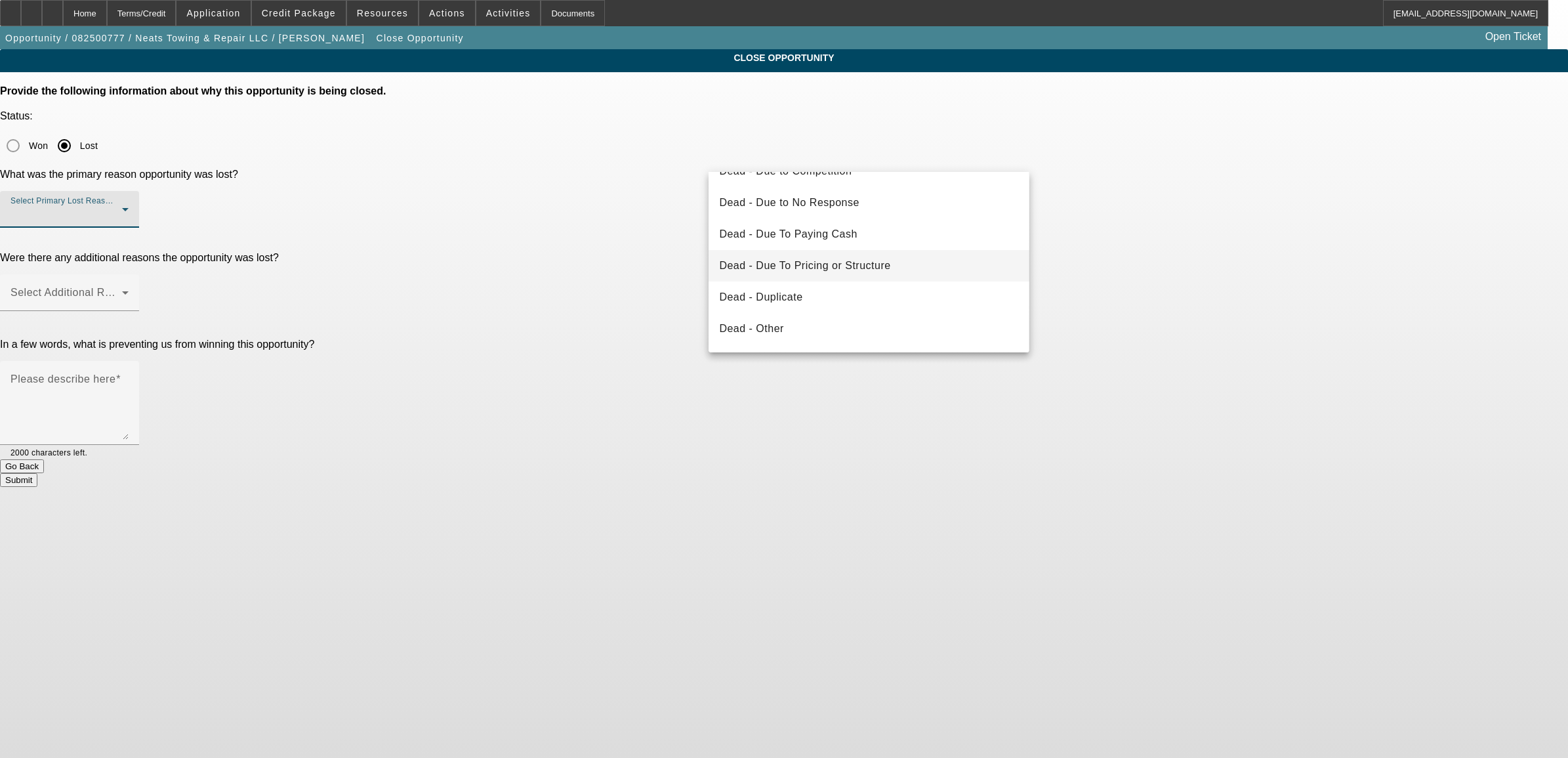
scroll to position [82, 0]
click at [809, 293] on mat-option "Dead - Other" at bounding box center [869, 300] width 320 height 32
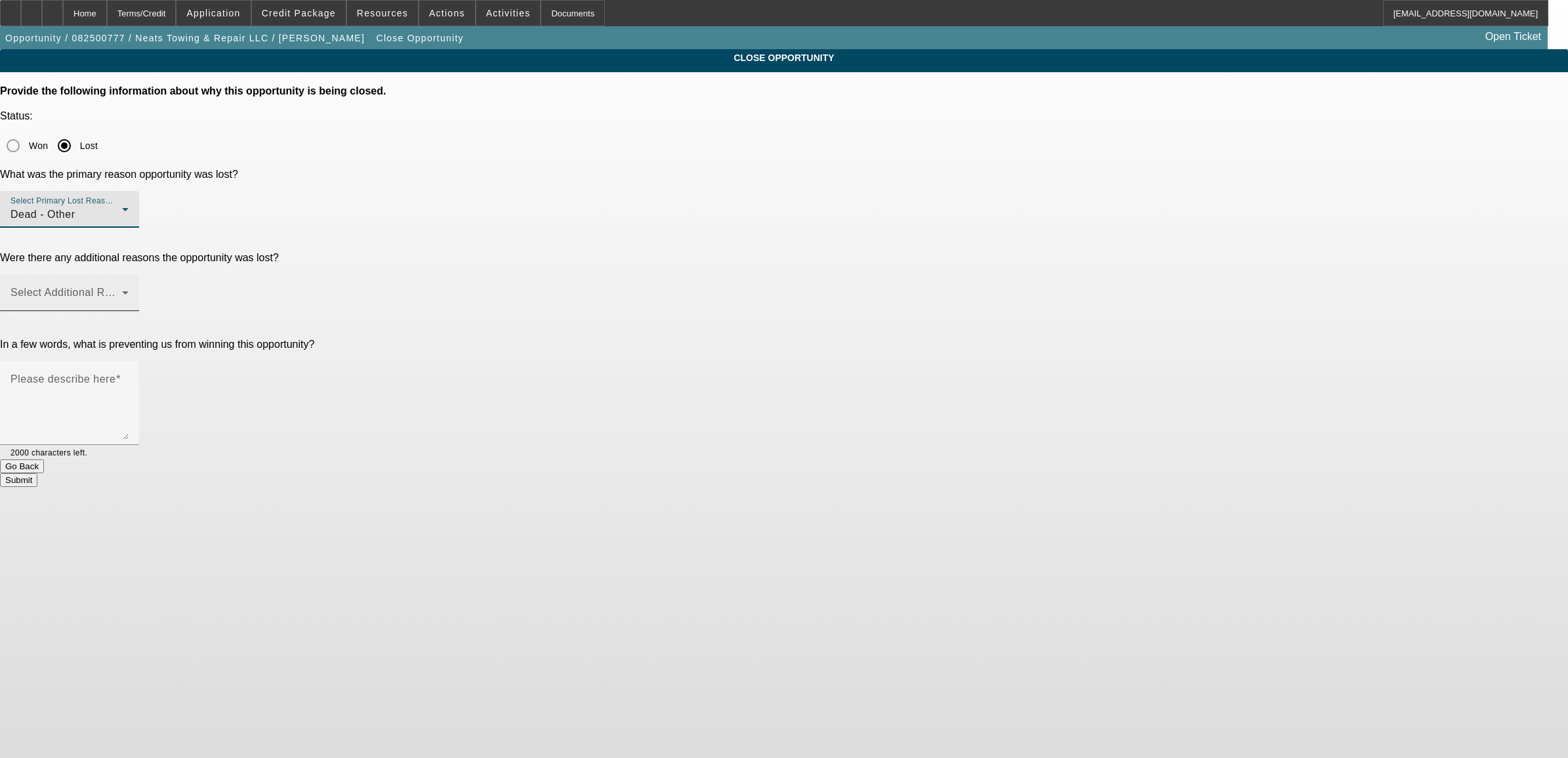
click at [122, 290] on span at bounding box center [66, 298] width 111 height 16
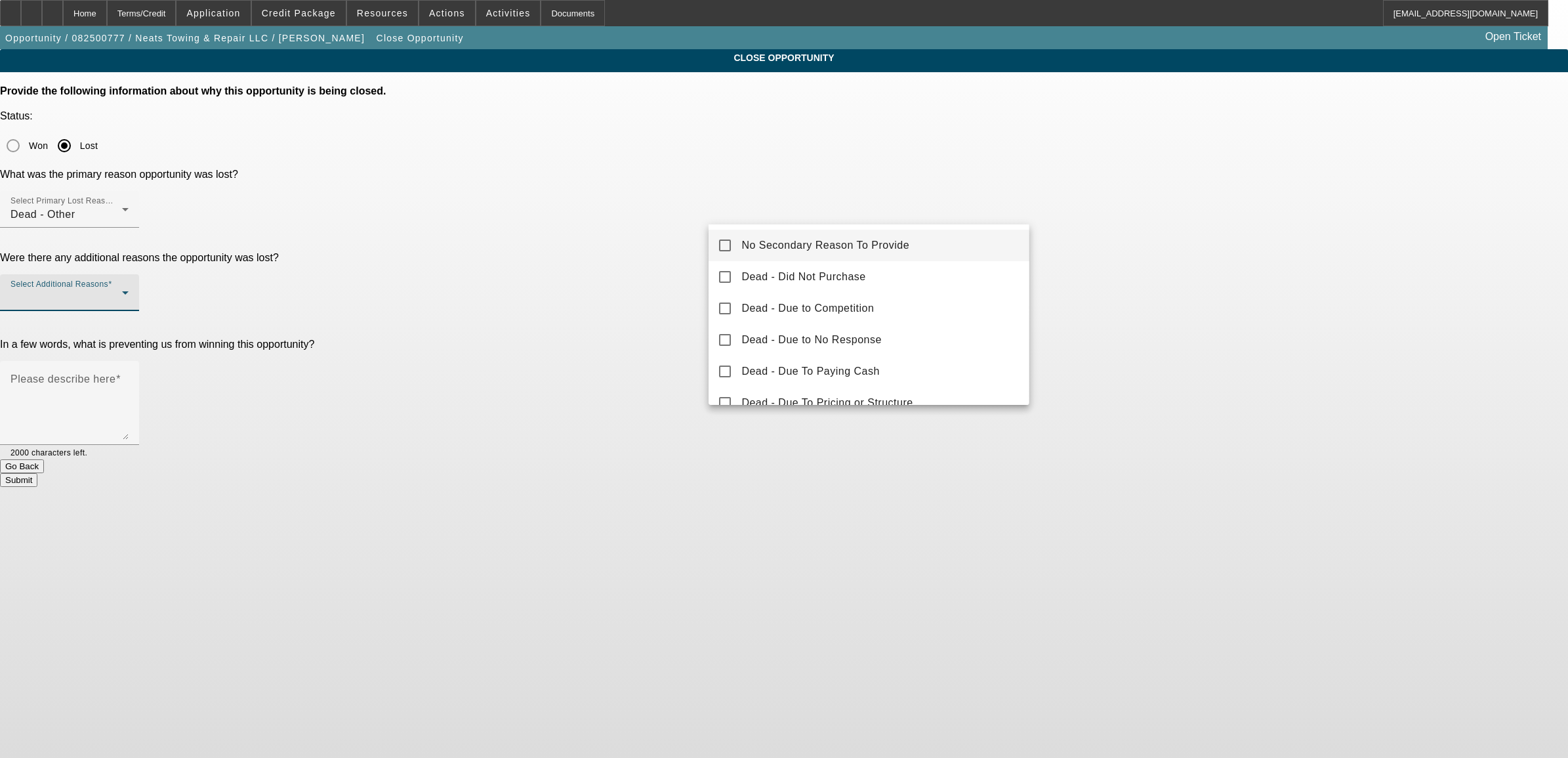
click at [773, 244] on span "No Secondary Reason To Provide" at bounding box center [825, 246] width 168 height 16
click at [661, 277] on div at bounding box center [784, 379] width 1568 height 758
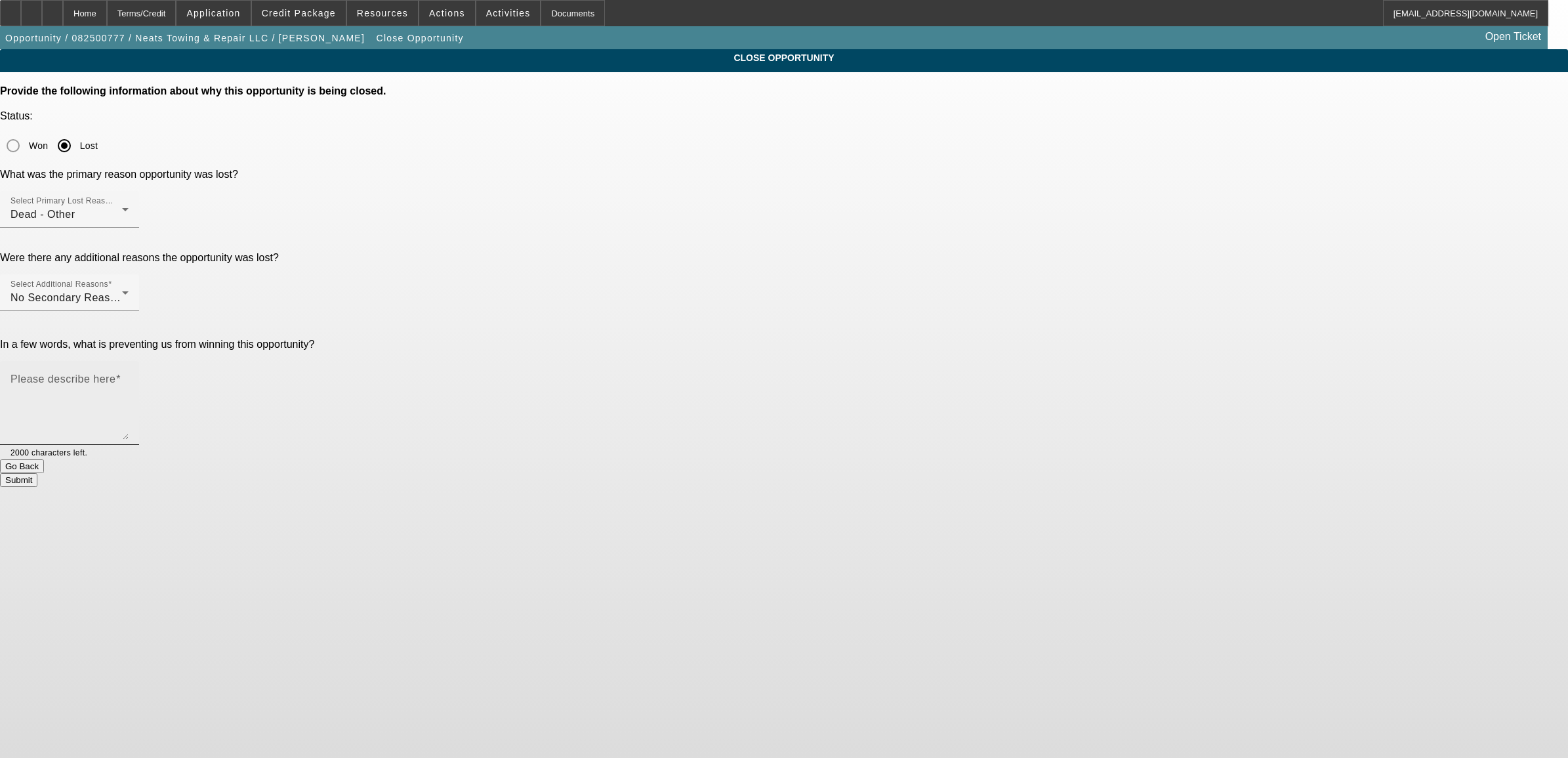
click at [128, 377] on textarea "Please describe here" at bounding box center [69, 408] width 118 height 63
type textarea "c"
type textarea "j"
type textarea "n"
type textarea "no"
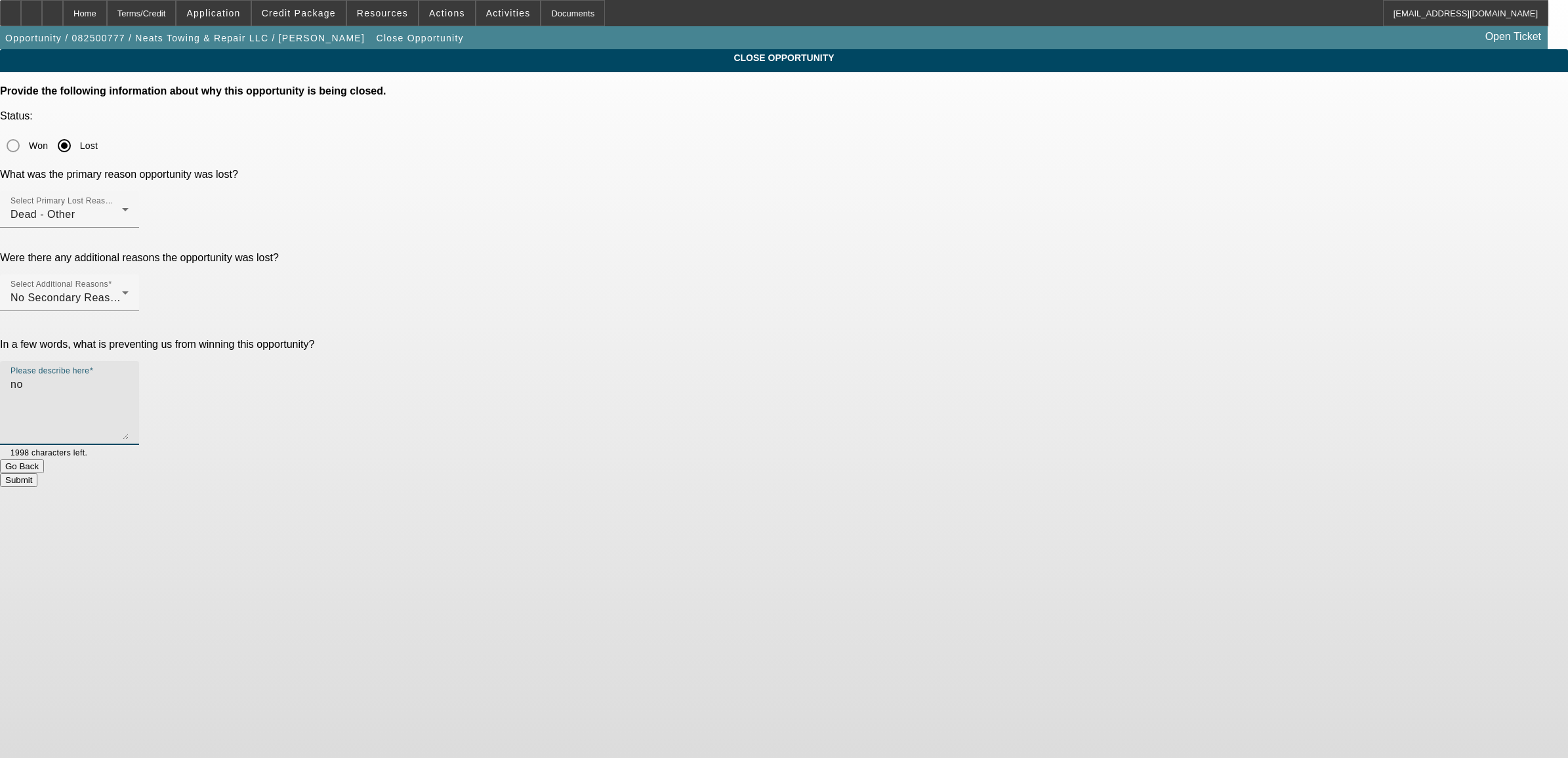
click at [38, 473] on button "Submit" at bounding box center [18, 479] width 38 height 14
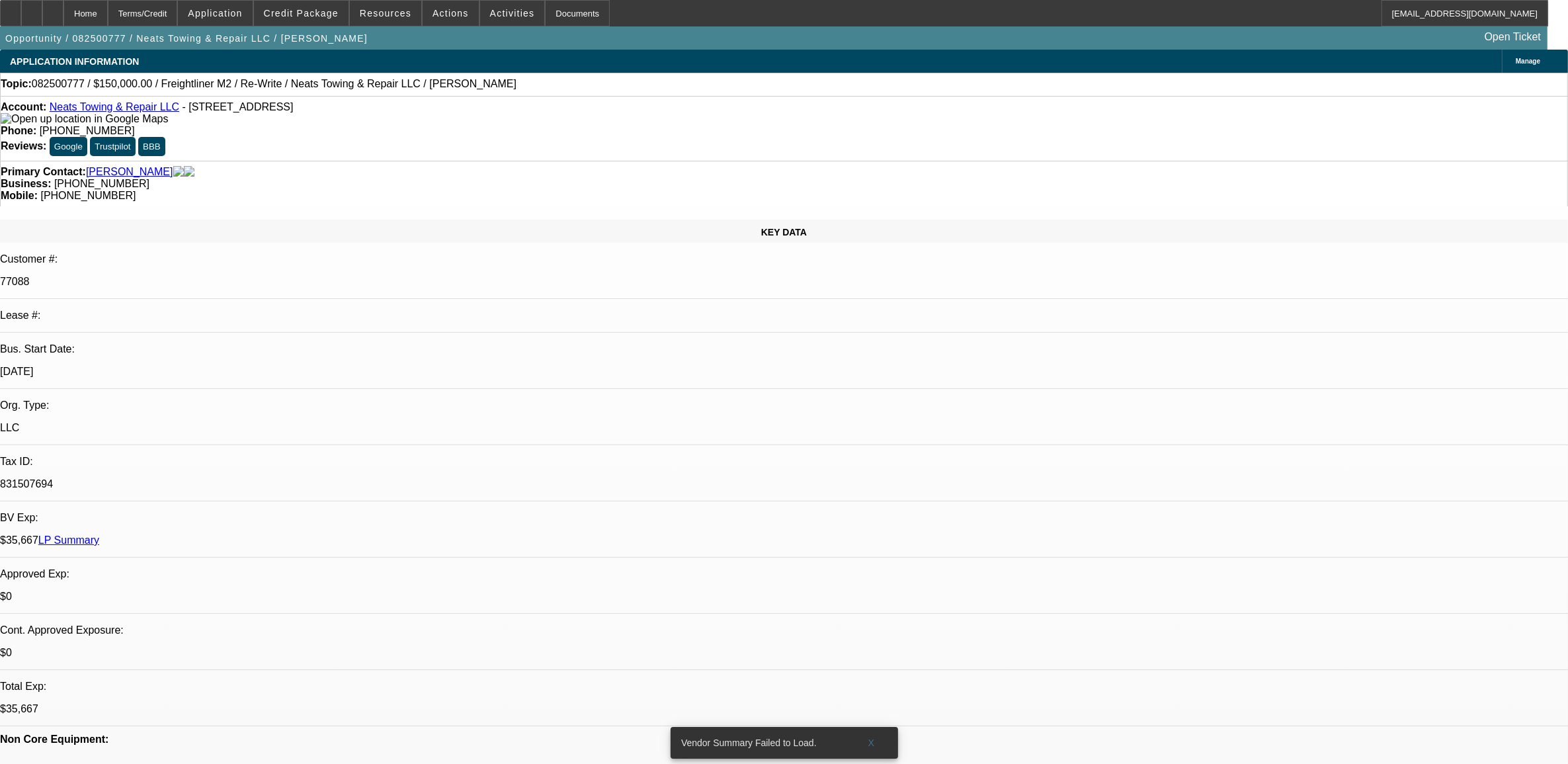
select select "0"
select select "2"
select select "0.1"
select select "4"
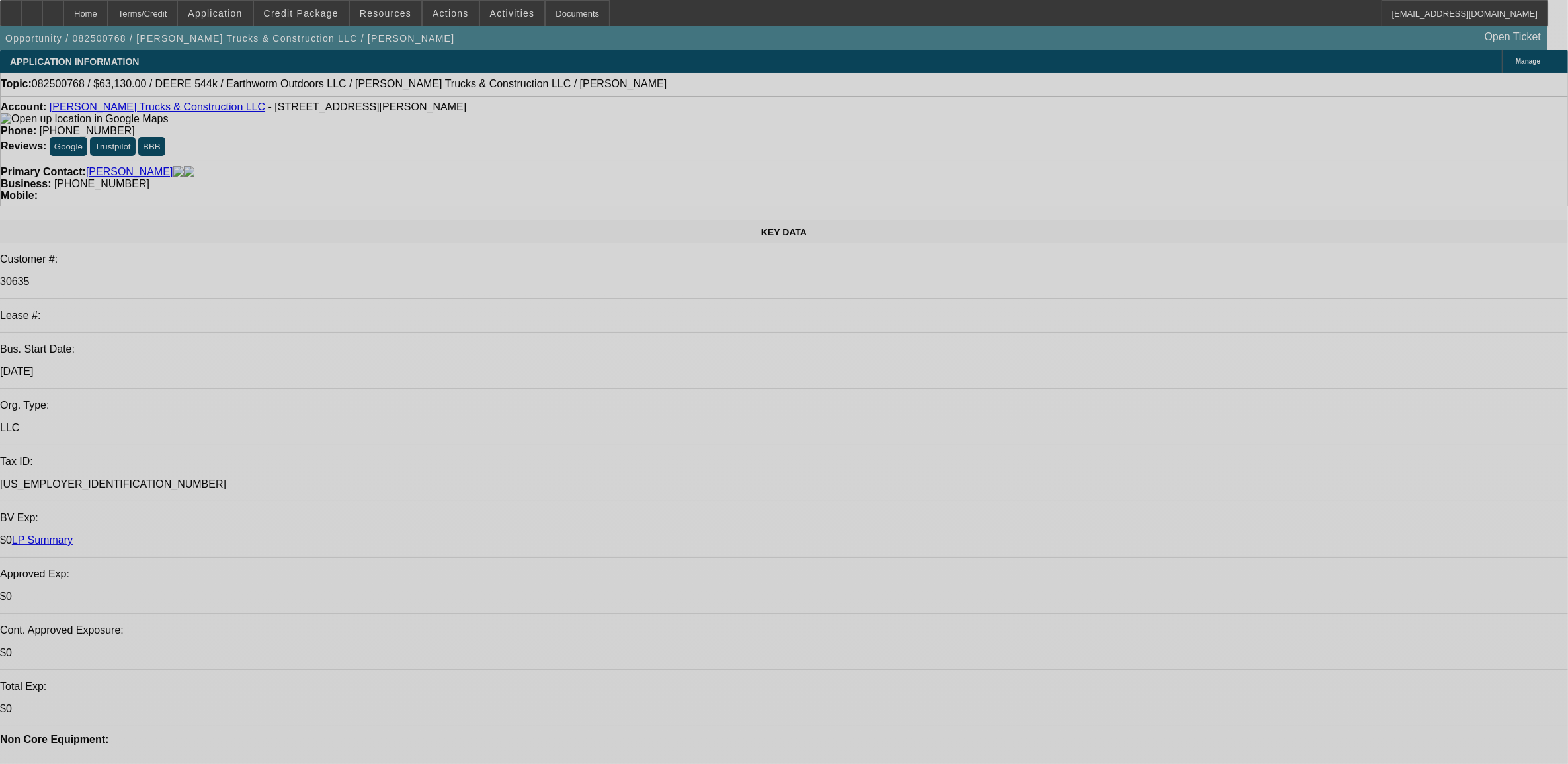
select select "0"
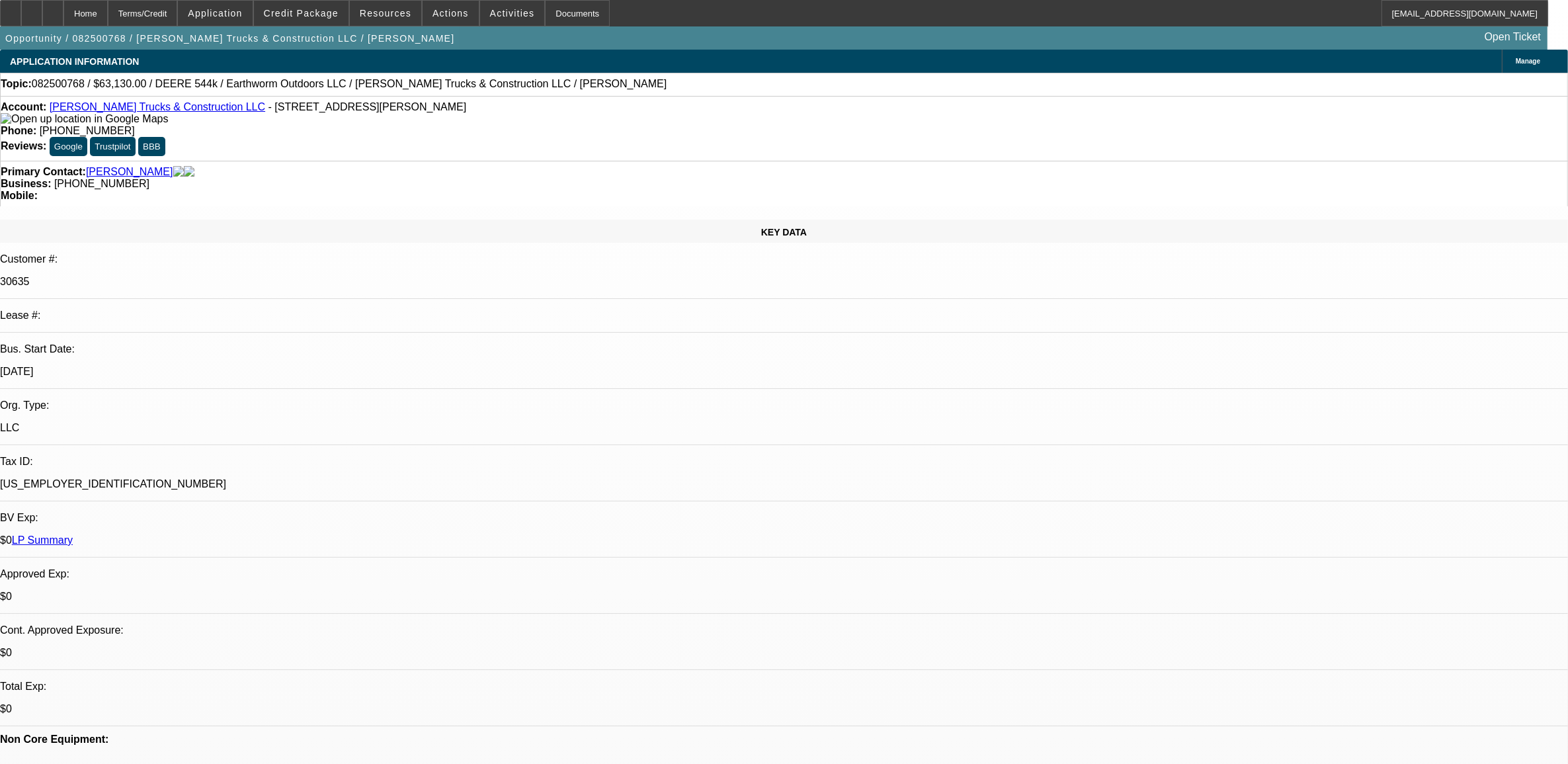
select select "0"
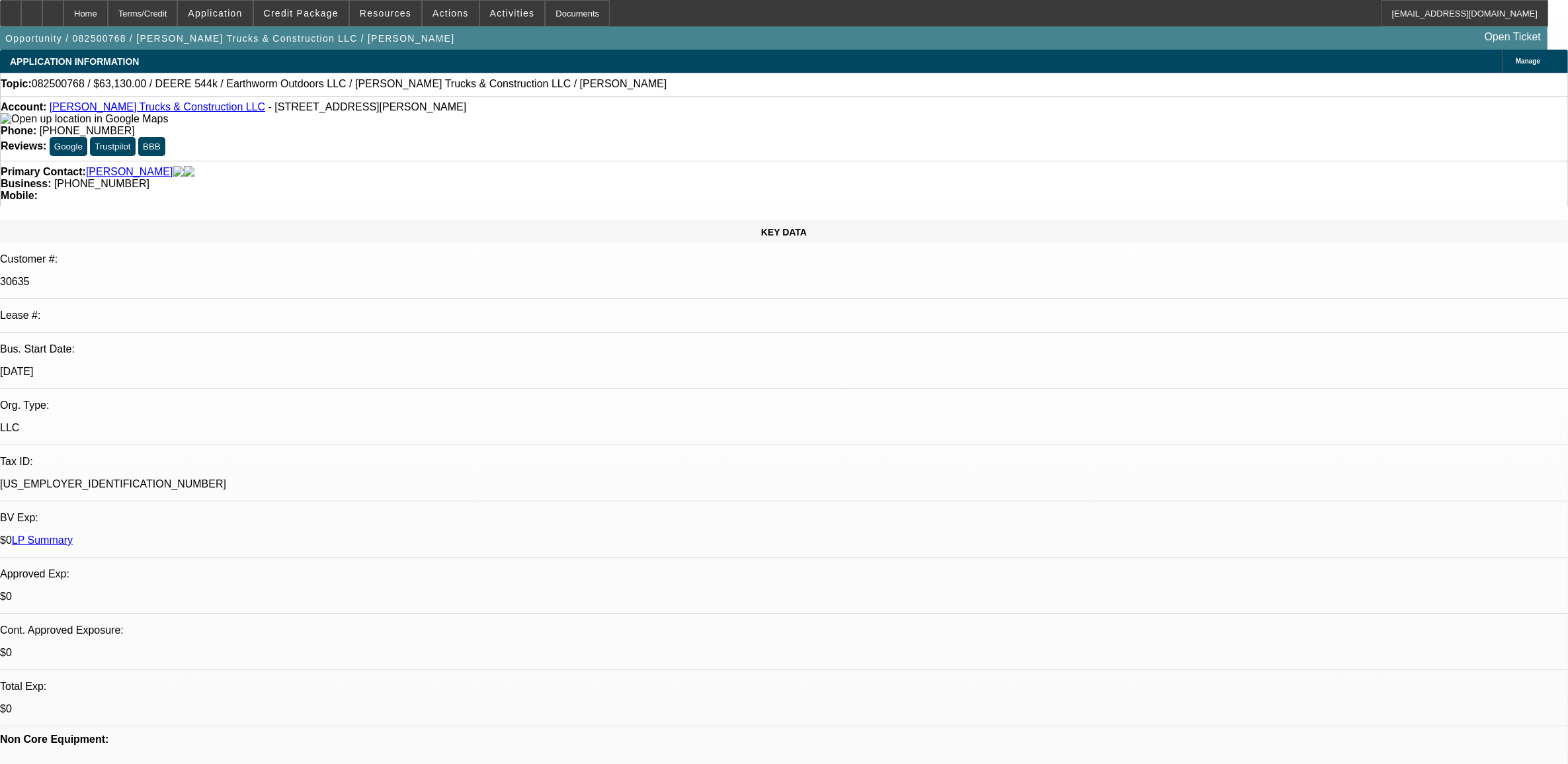
select select "0"
select select "0.1"
select select "0"
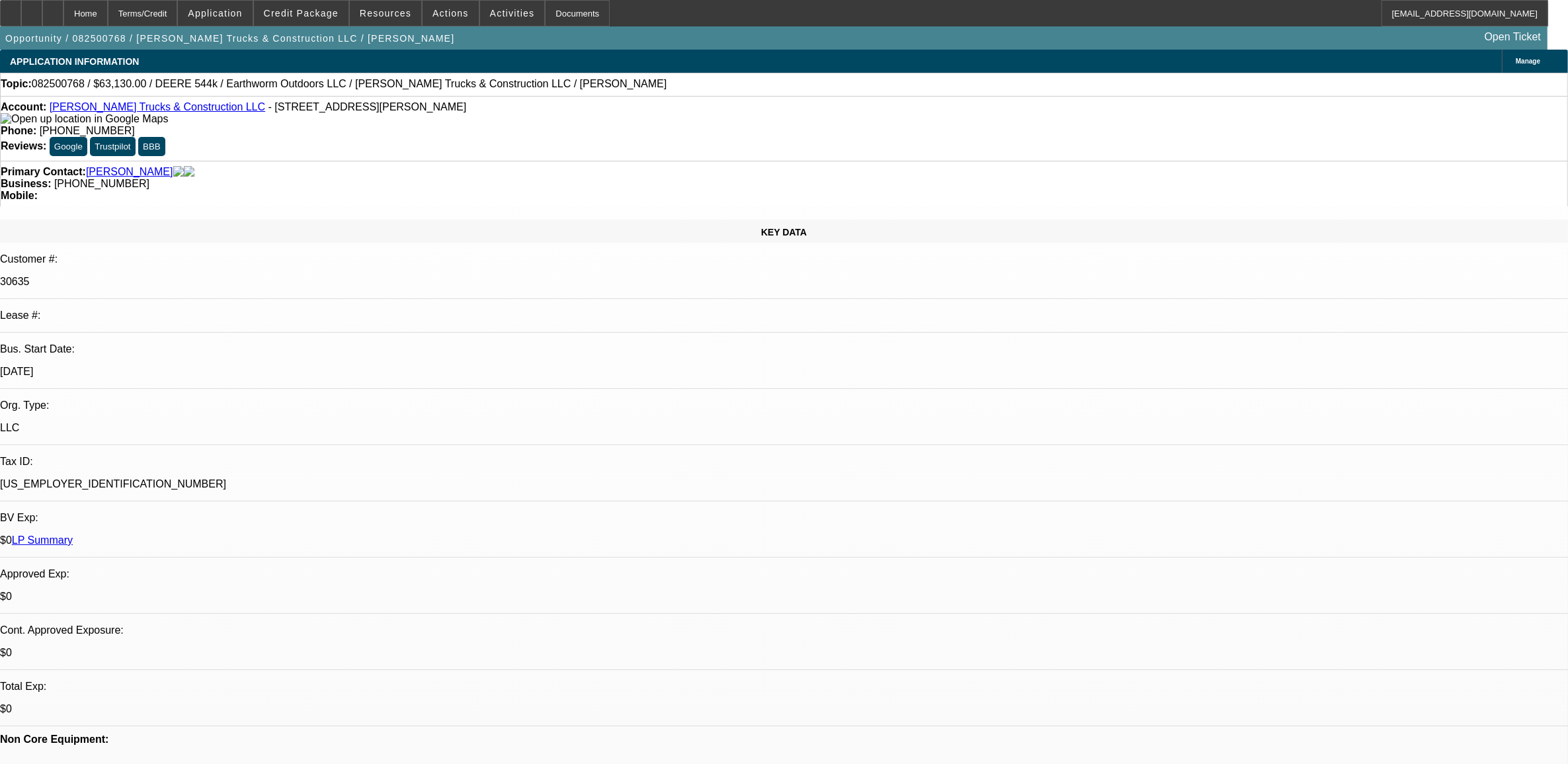
select select "0"
select select "1"
select select "2"
select select "6"
select select "1"
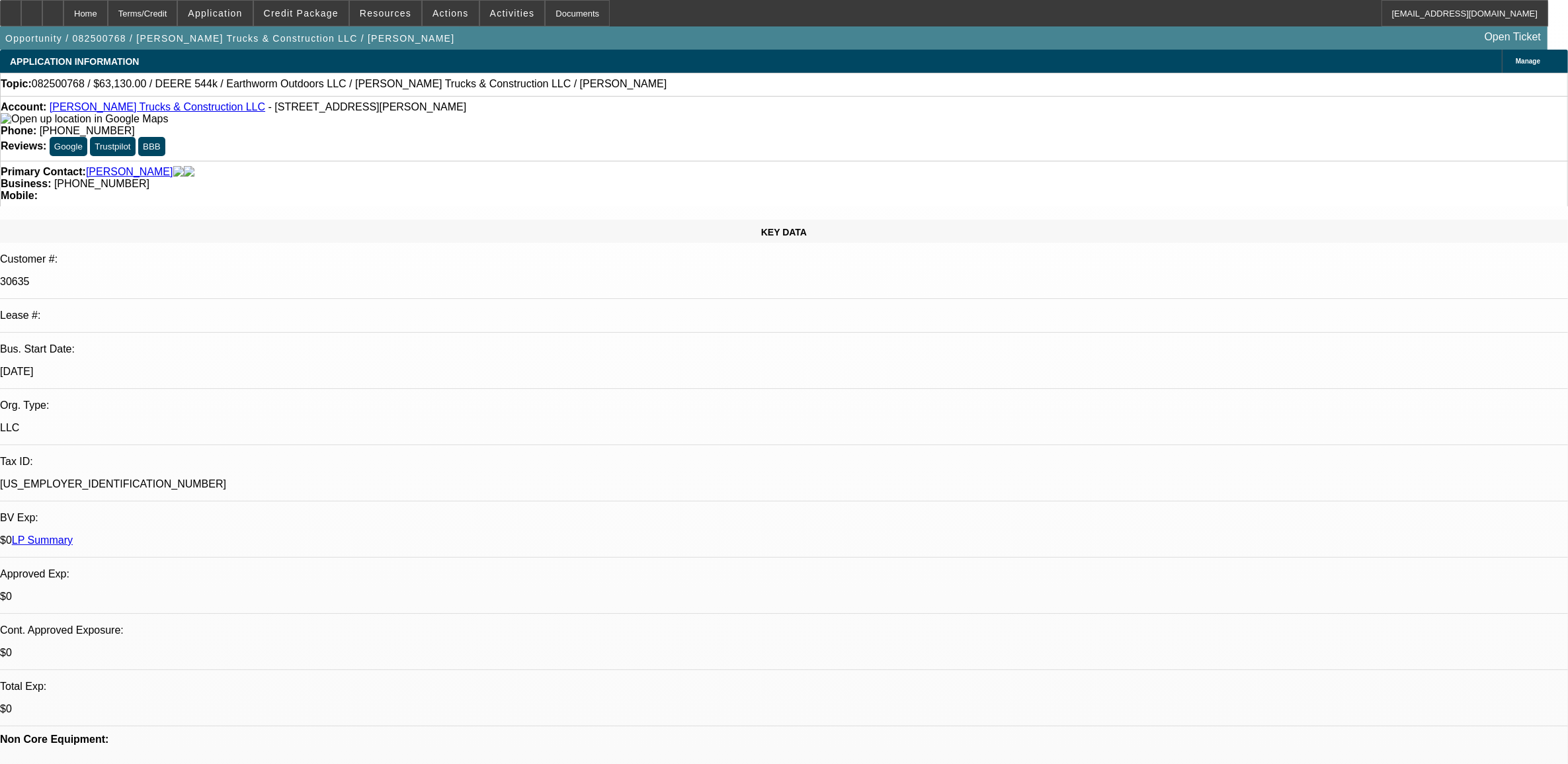
select select "2"
select select "6"
select select "1"
select select "2"
select select "6"
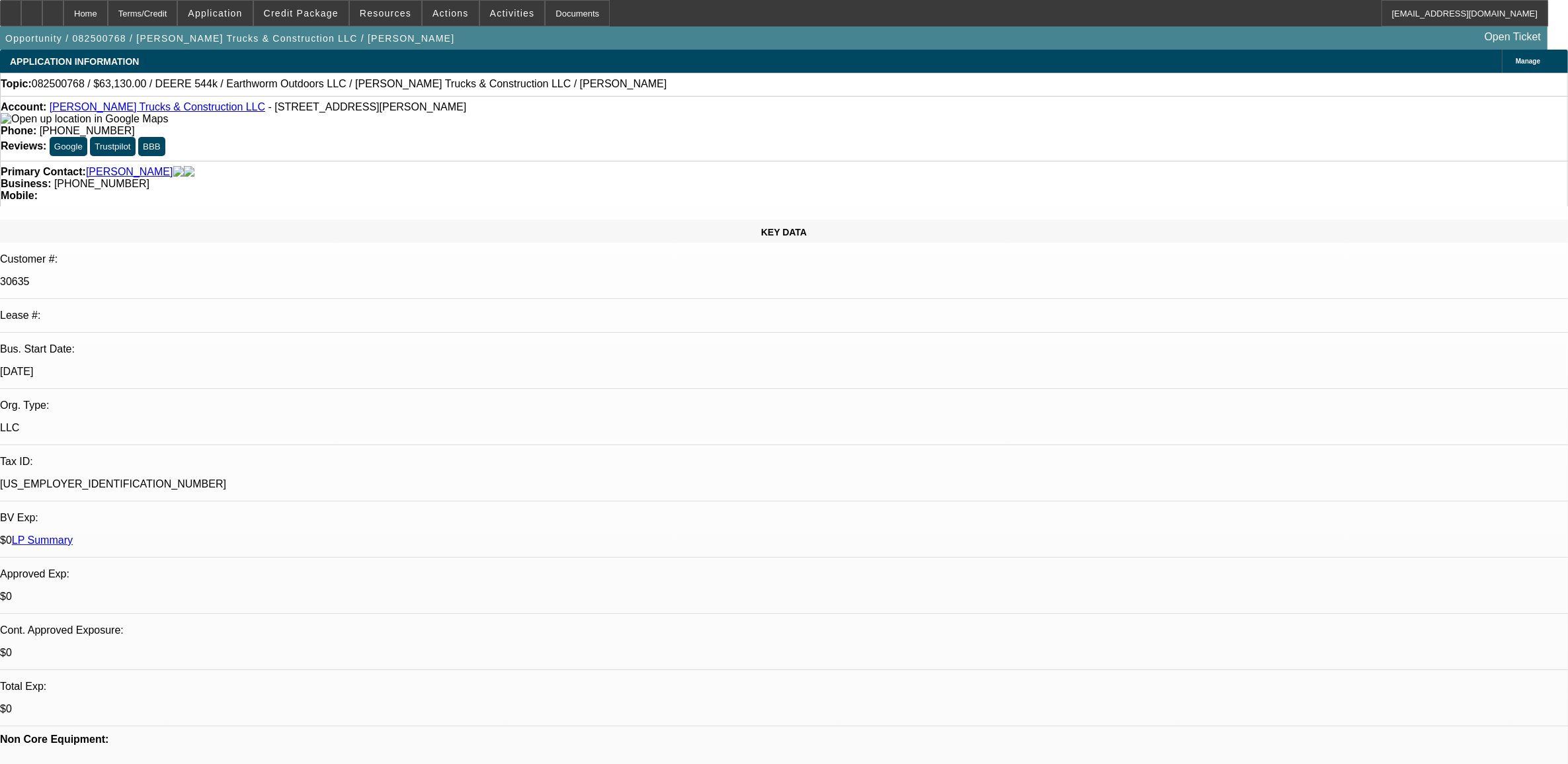
select select "1"
select select "2"
select select "6"
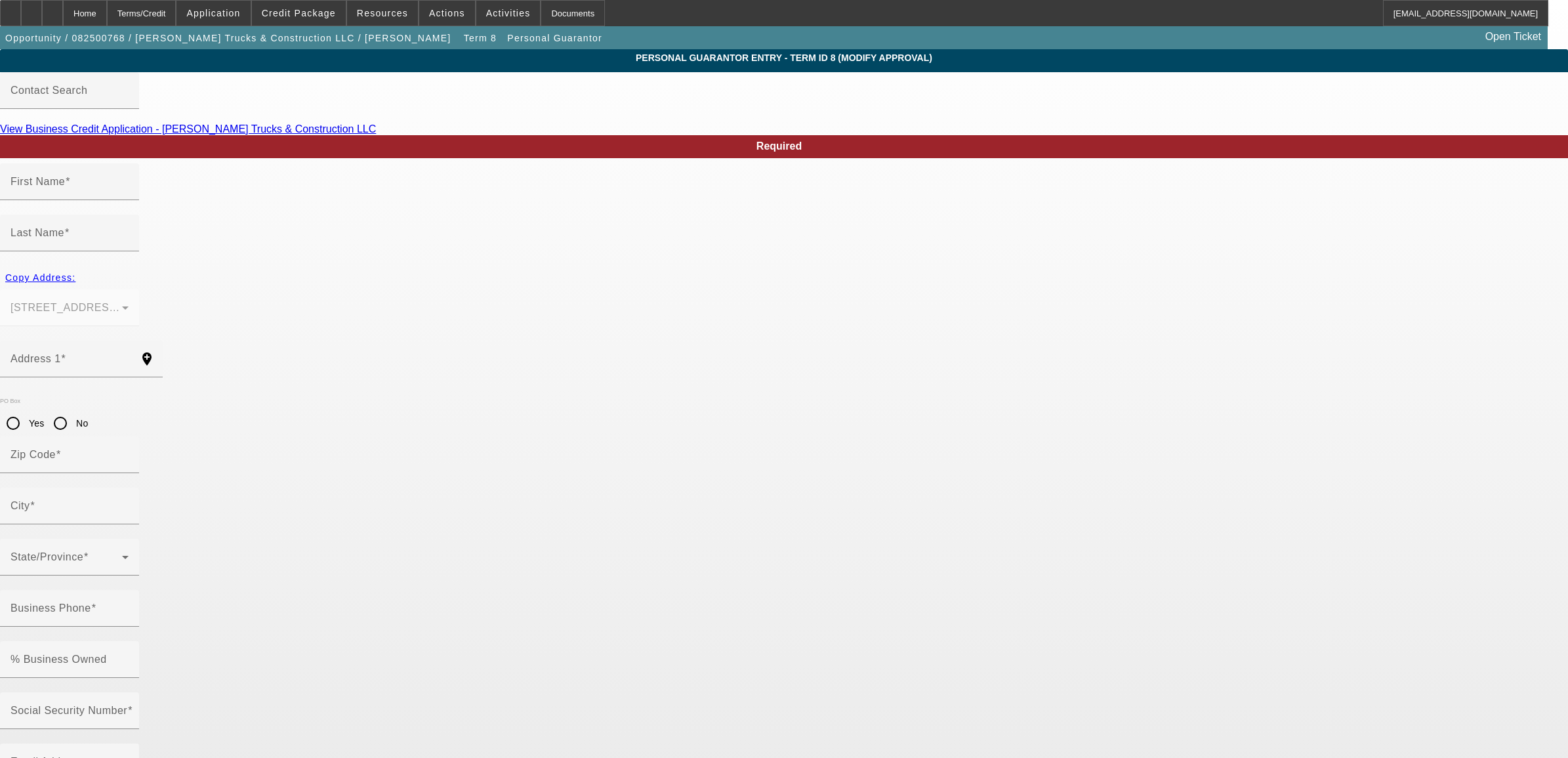
type input "Debra"
type input "Stovall"
type input "332 Normandy Rd"
radio input "true"
type input "31024"
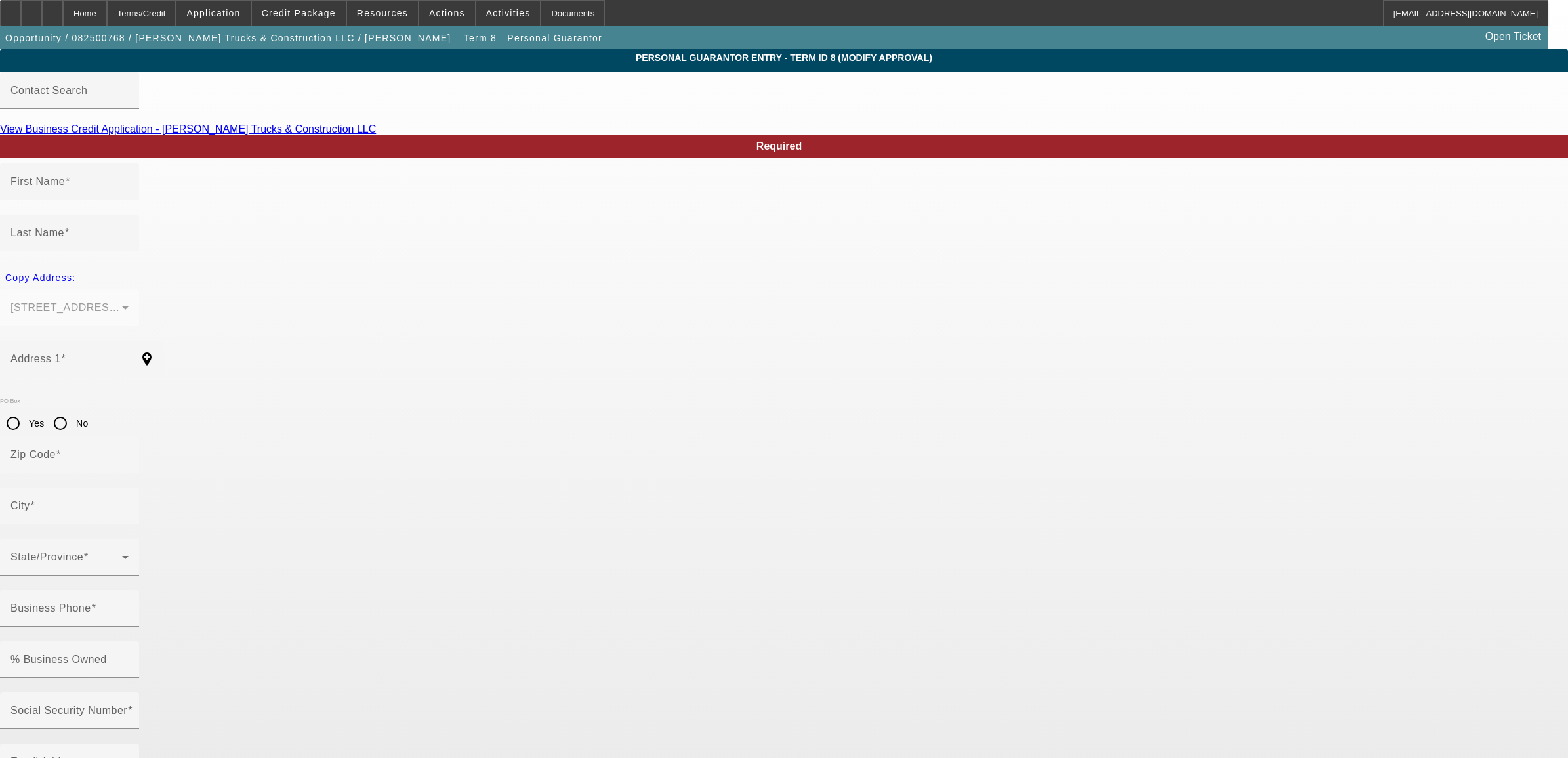
type input "Eatonton"
type input "(678) 663-3918"
type input "100"
type input "252-08-2195"
type input "stovalltrucks@gmail.com"
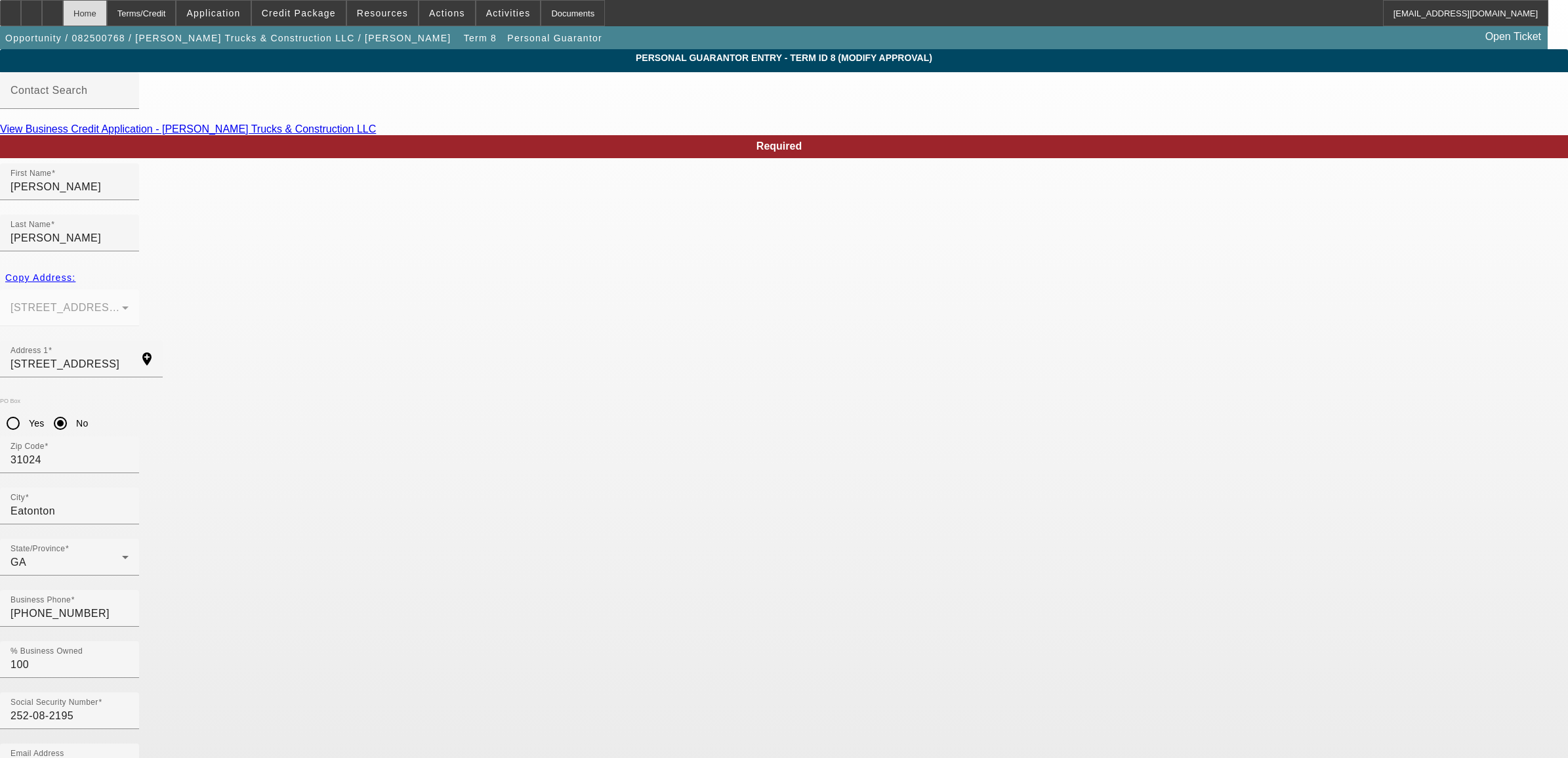
click at [106, 13] on div "Home" at bounding box center [85, 13] width 44 height 26
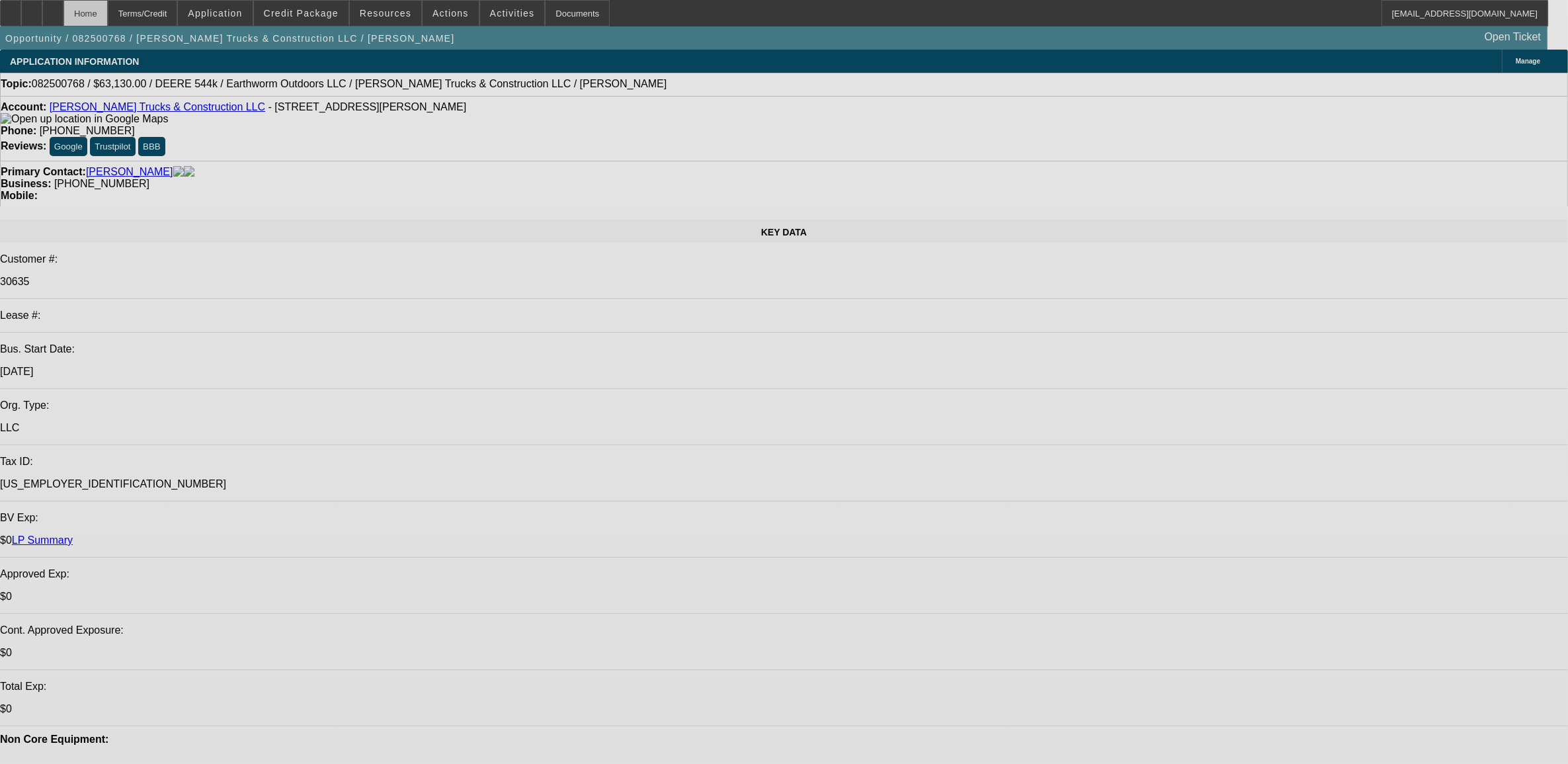
select select "0"
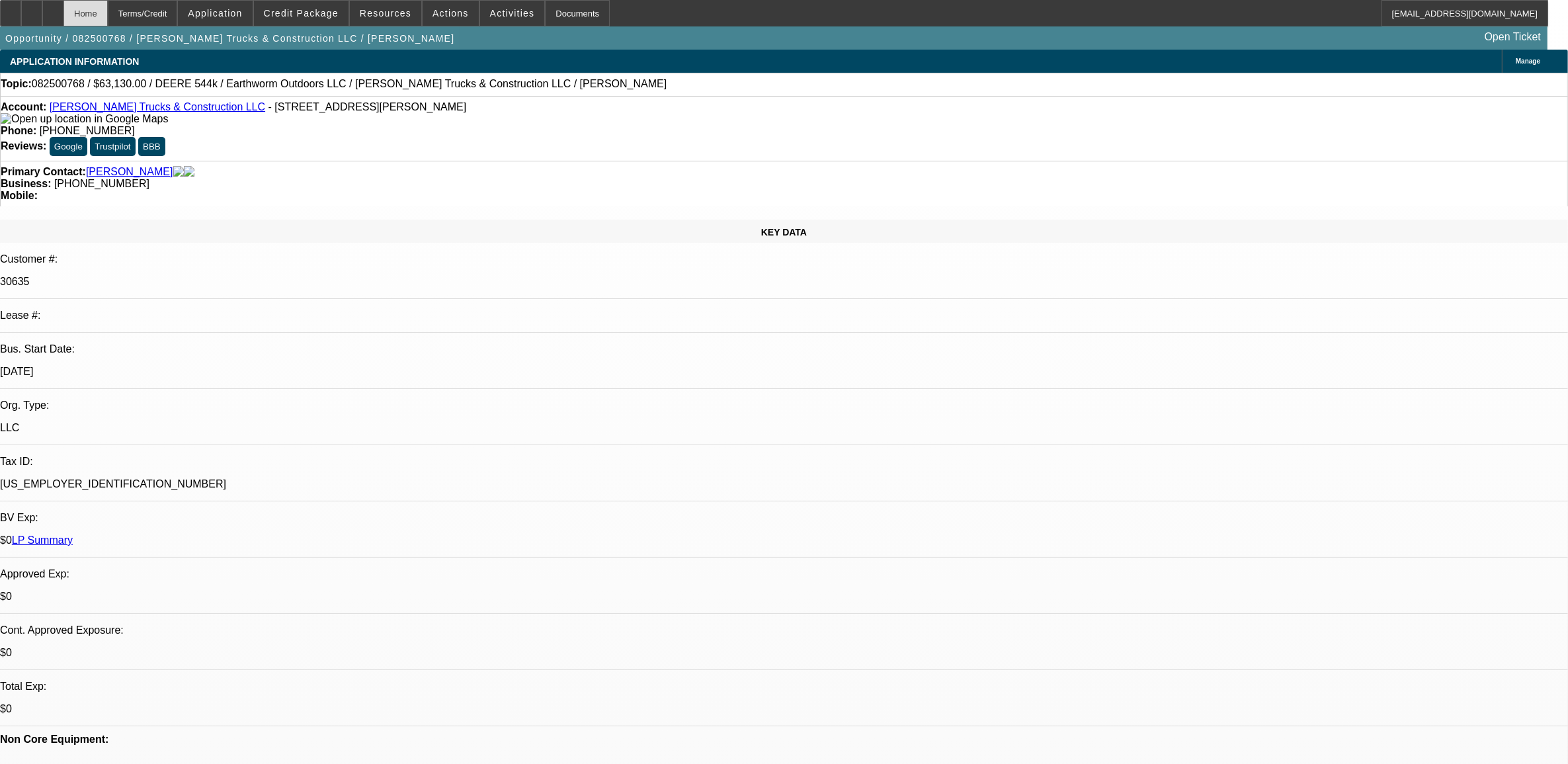
select select "0"
select select "2"
select select "0"
select select "6"
select select "0"
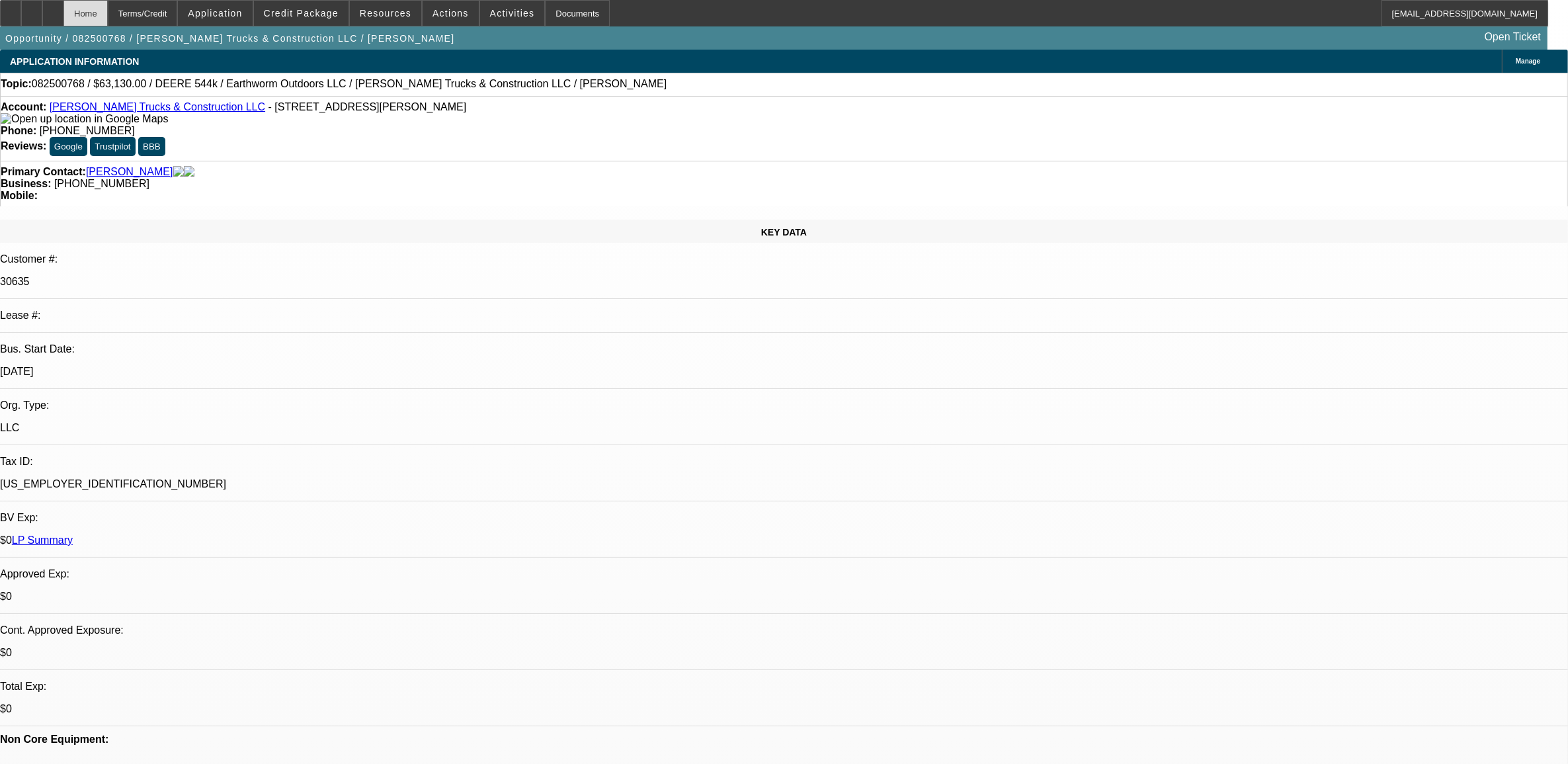
select select "0"
select select "2"
select select "0"
select select "6"
select select "0"
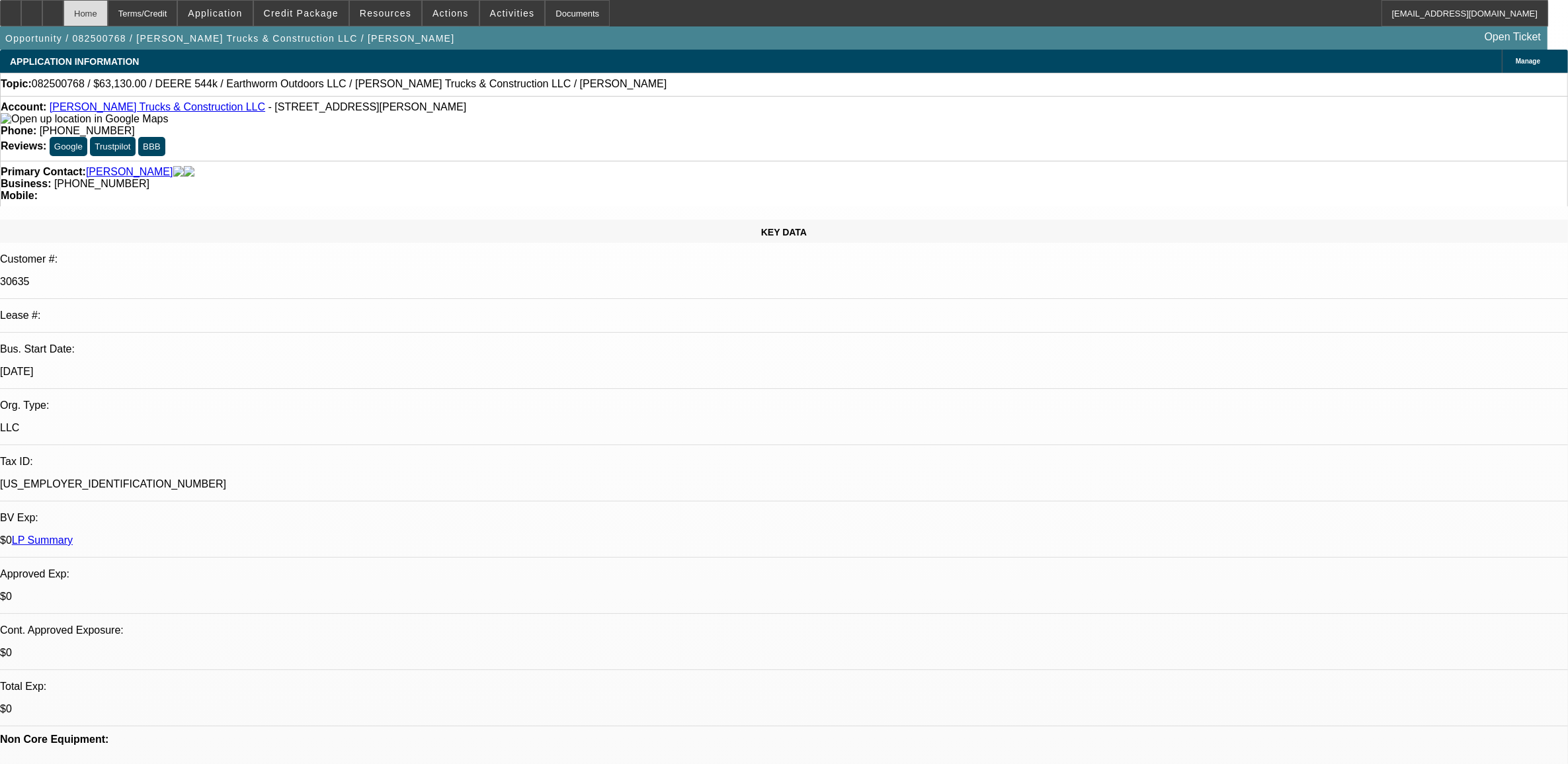
select select "0"
select select "2"
select select "0"
select select "6"
select select "0.1"
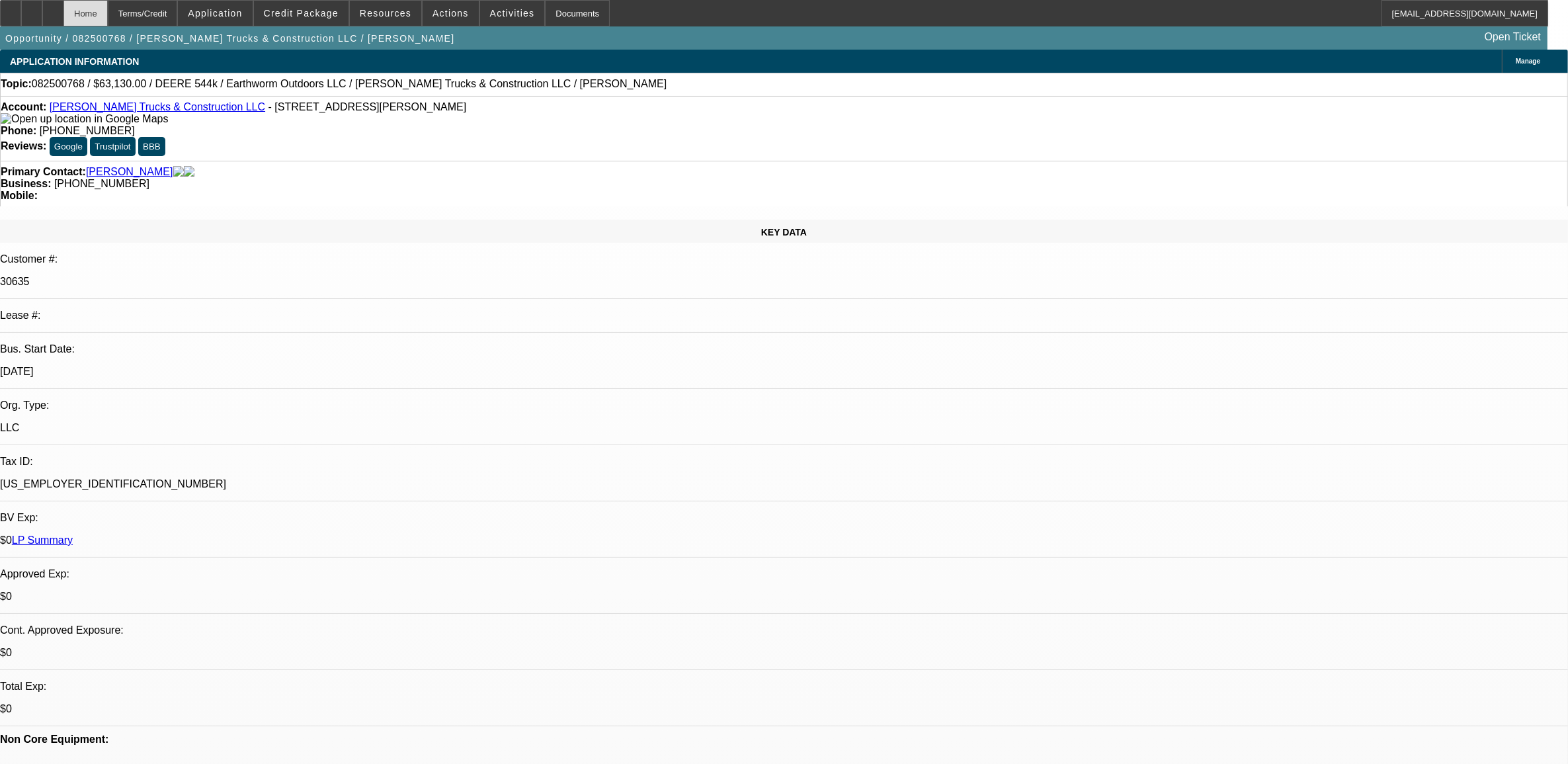
select select "0"
select select "2"
select select "0"
select select "6"
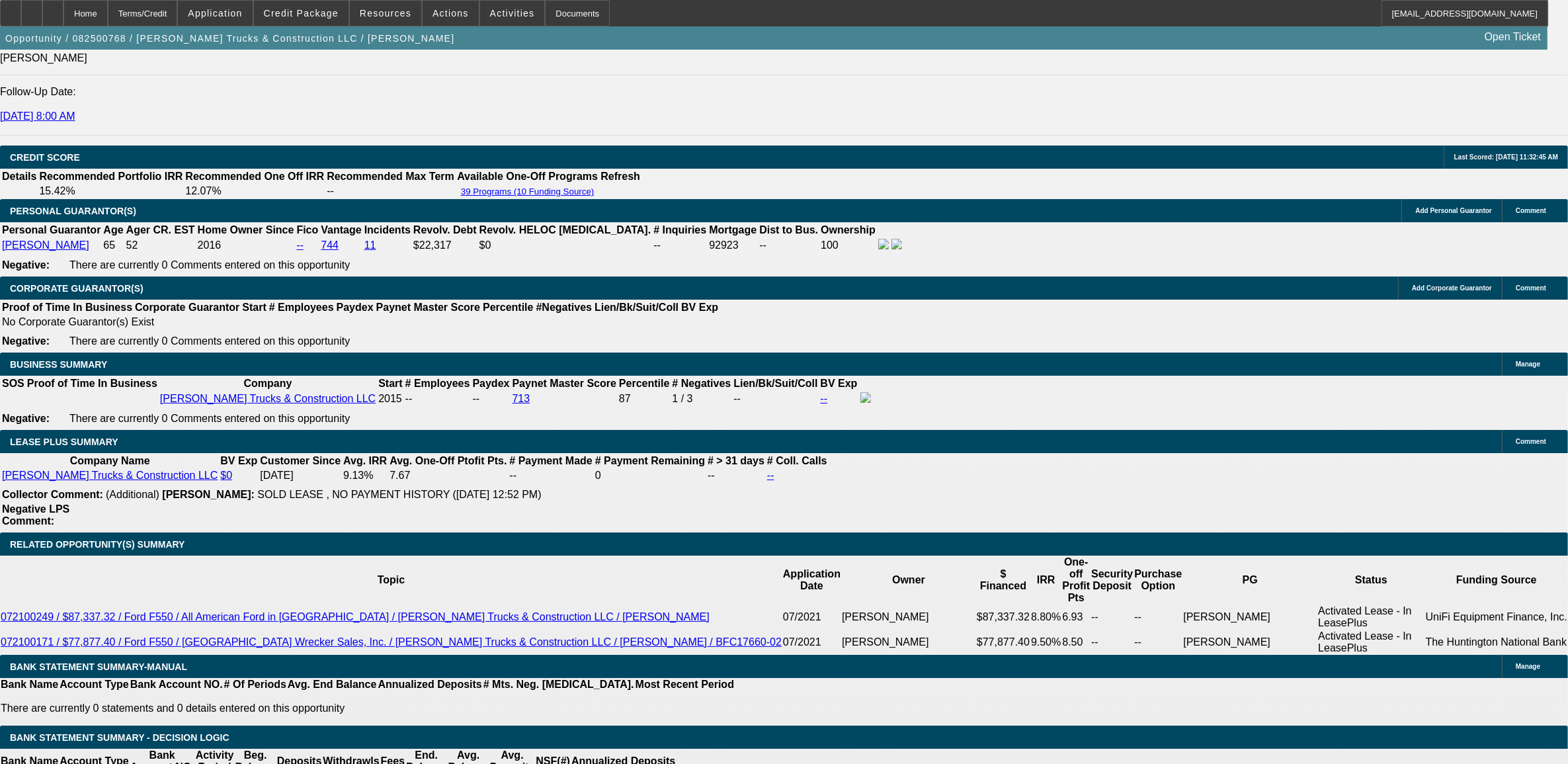
scroll to position [1902, 0]
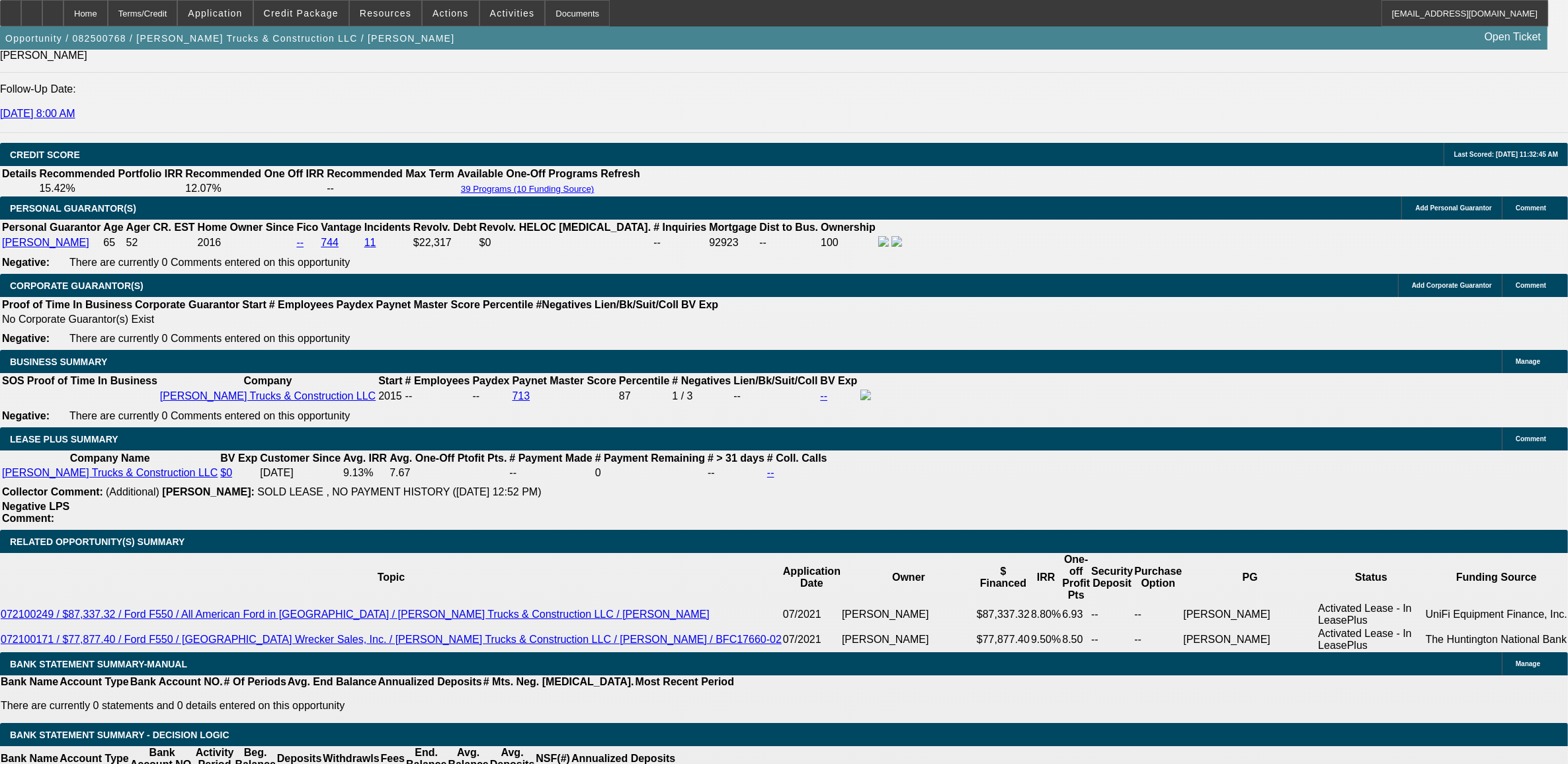
click at [309, 2] on span at bounding box center [301, 13] width 94 height 32
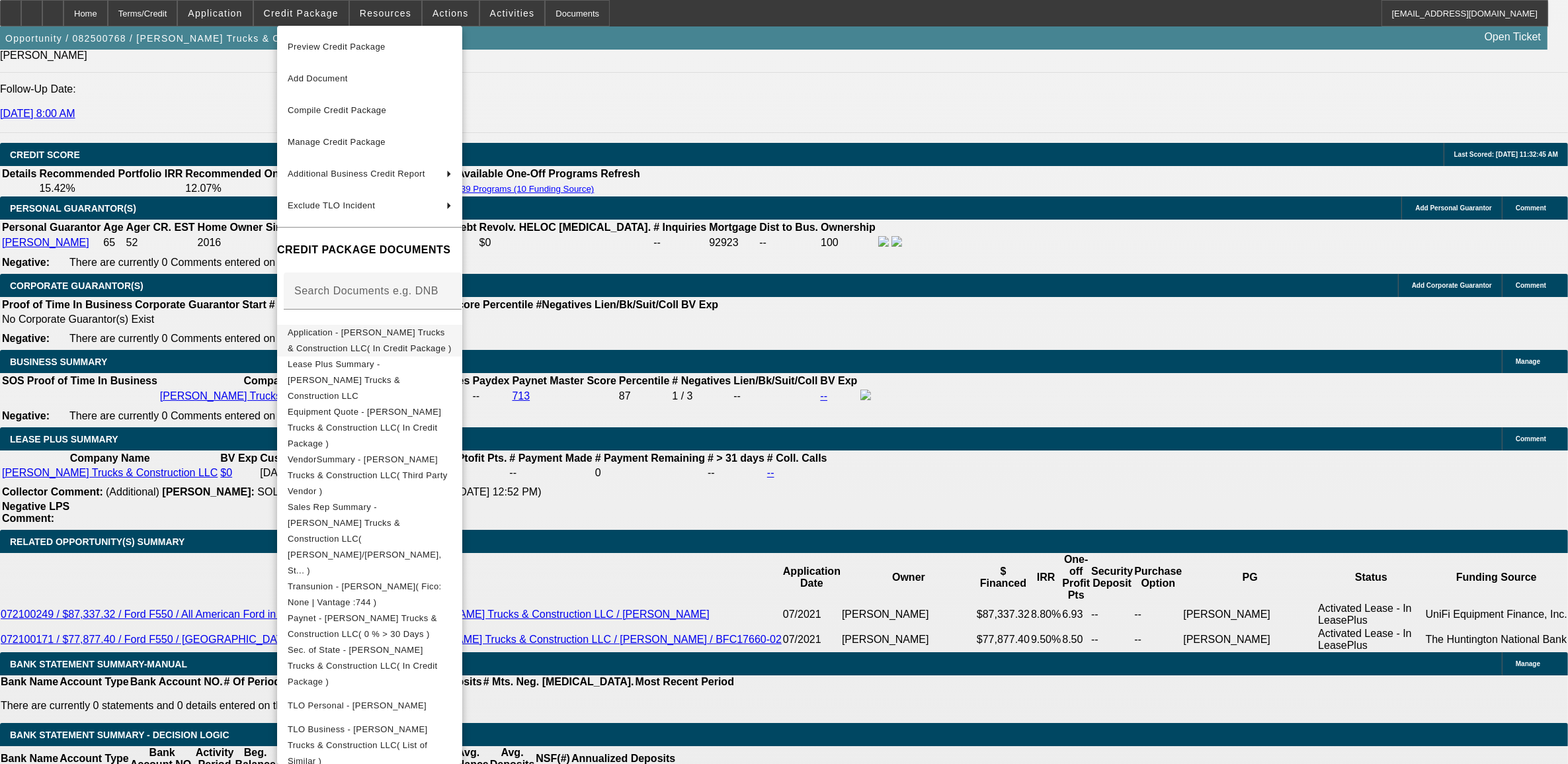
drag, startPoint x: 372, startPoint y: 399, endPoint x: 409, endPoint y: 341, distance: 68.8
click at [372, 406] on span "Equipment Quote - Stovall Trucks & Construction LLC( In Credit Package )" at bounding box center [364, 427] width 153 height 42
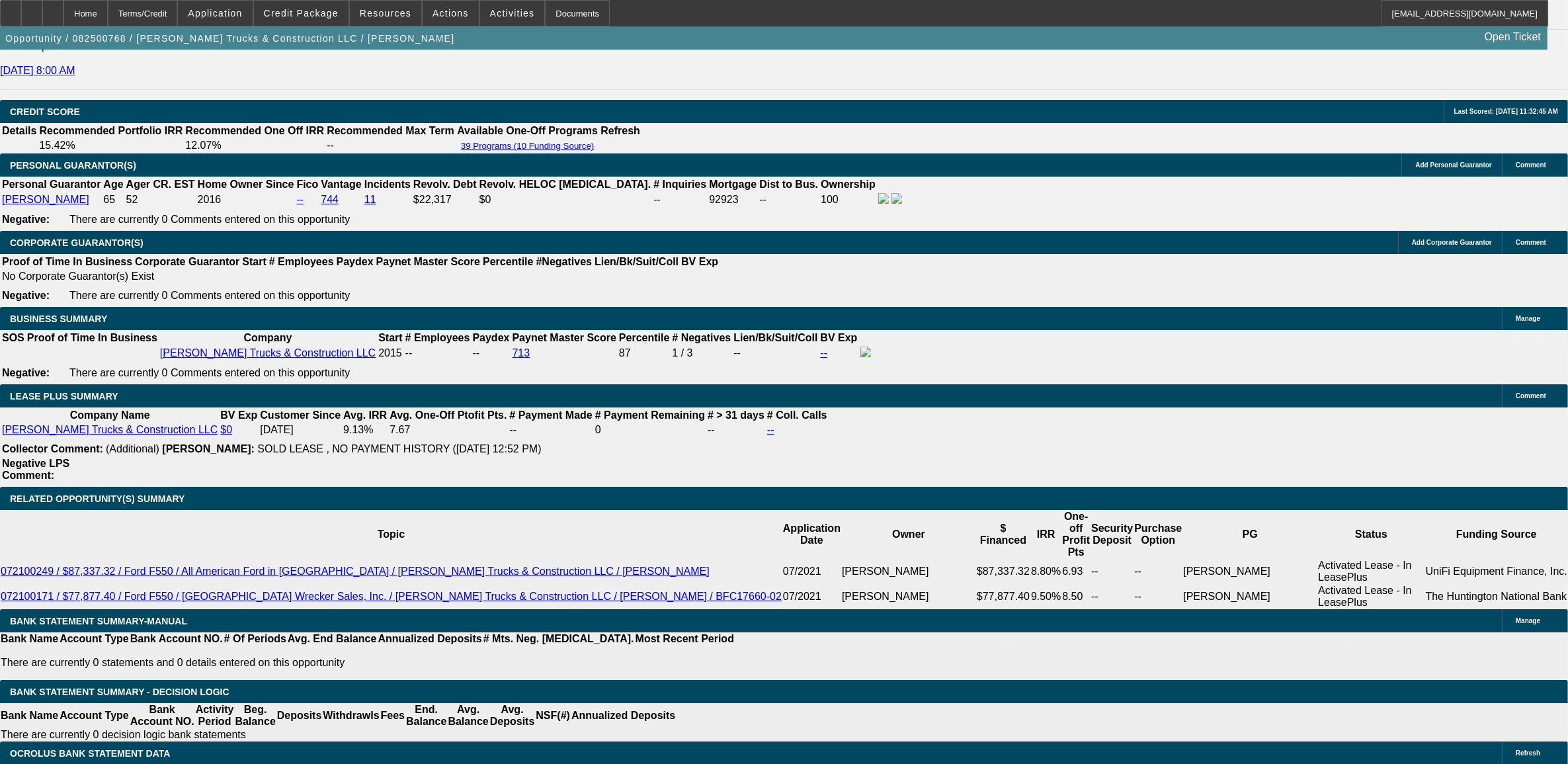
scroll to position [1984, 0]
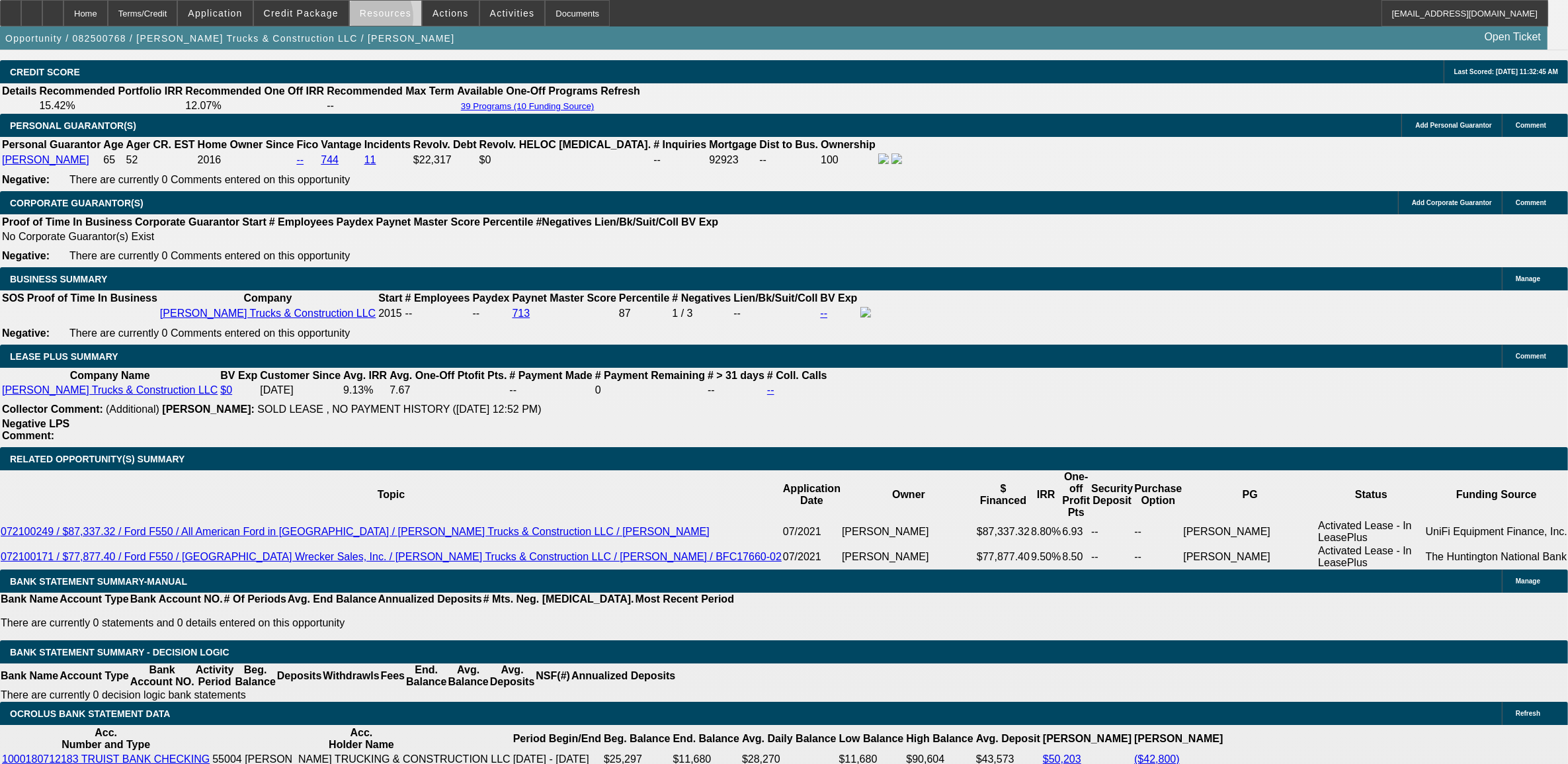
click at [367, 20] on span at bounding box center [386, 13] width 72 height 32
click at [341, 21] on div at bounding box center [784, 382] width 1568 height 764
click at [314, 27] on div "Opportunity / 082500768 / Stovall Trucks & Construction LLC / Stovall, Debra Op…" at bounding box center [774, 38] width 1548 height 23
click at [315, 11] on span "Credit Package" at bounding box center [301, 13] width 75 height 11
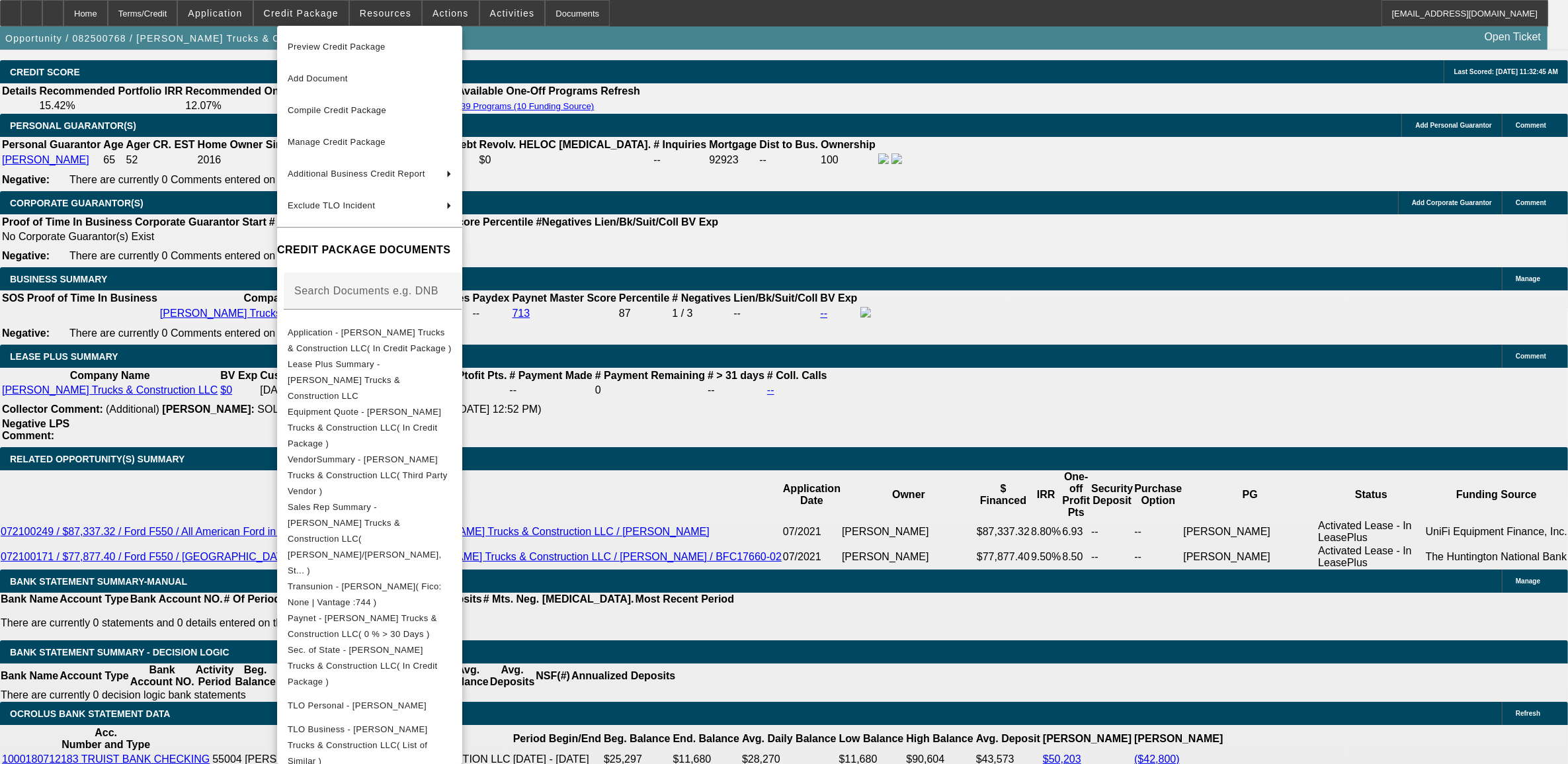
scroll to position [19, 0]
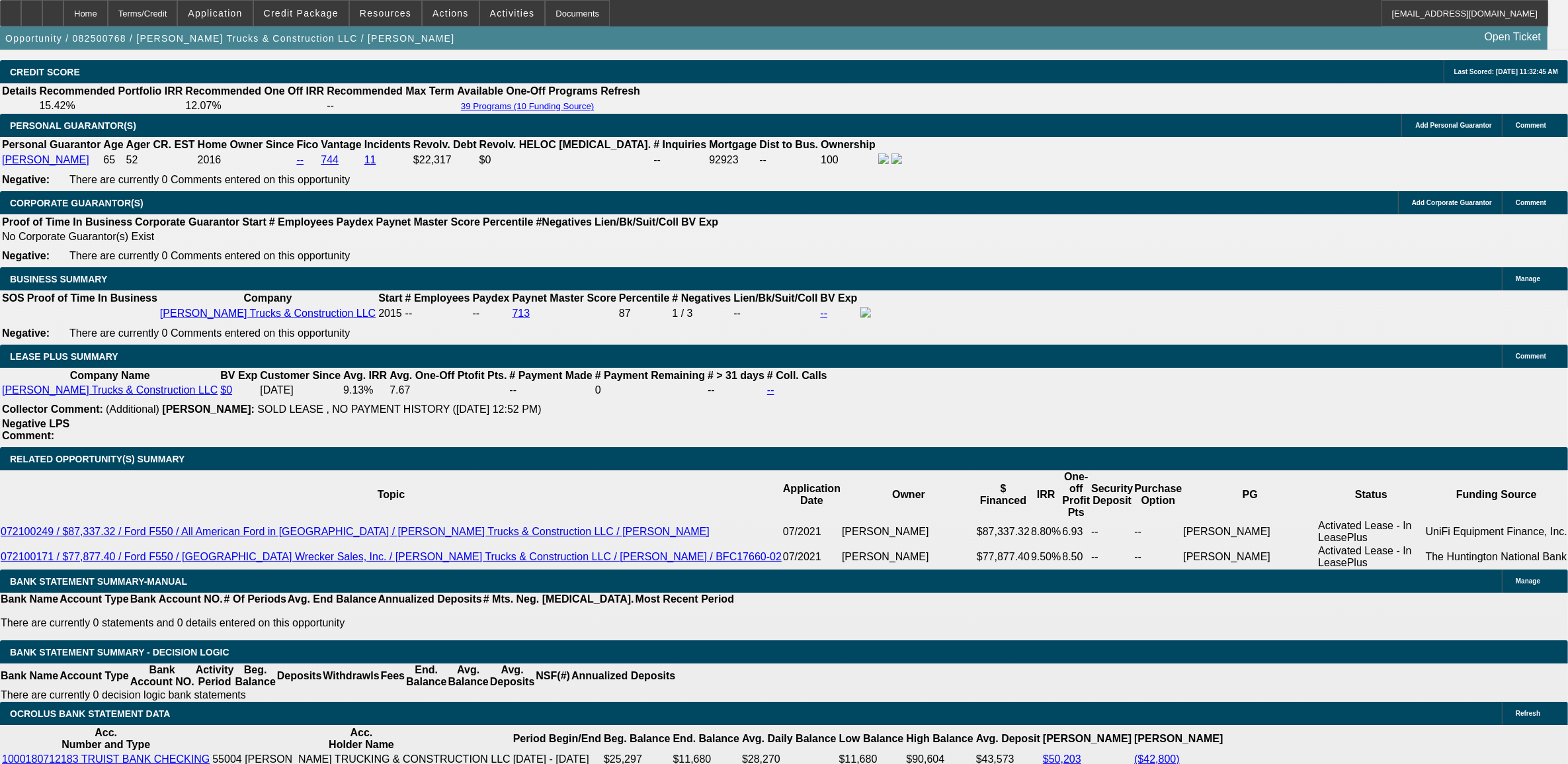
scroll to position [2067, 0]
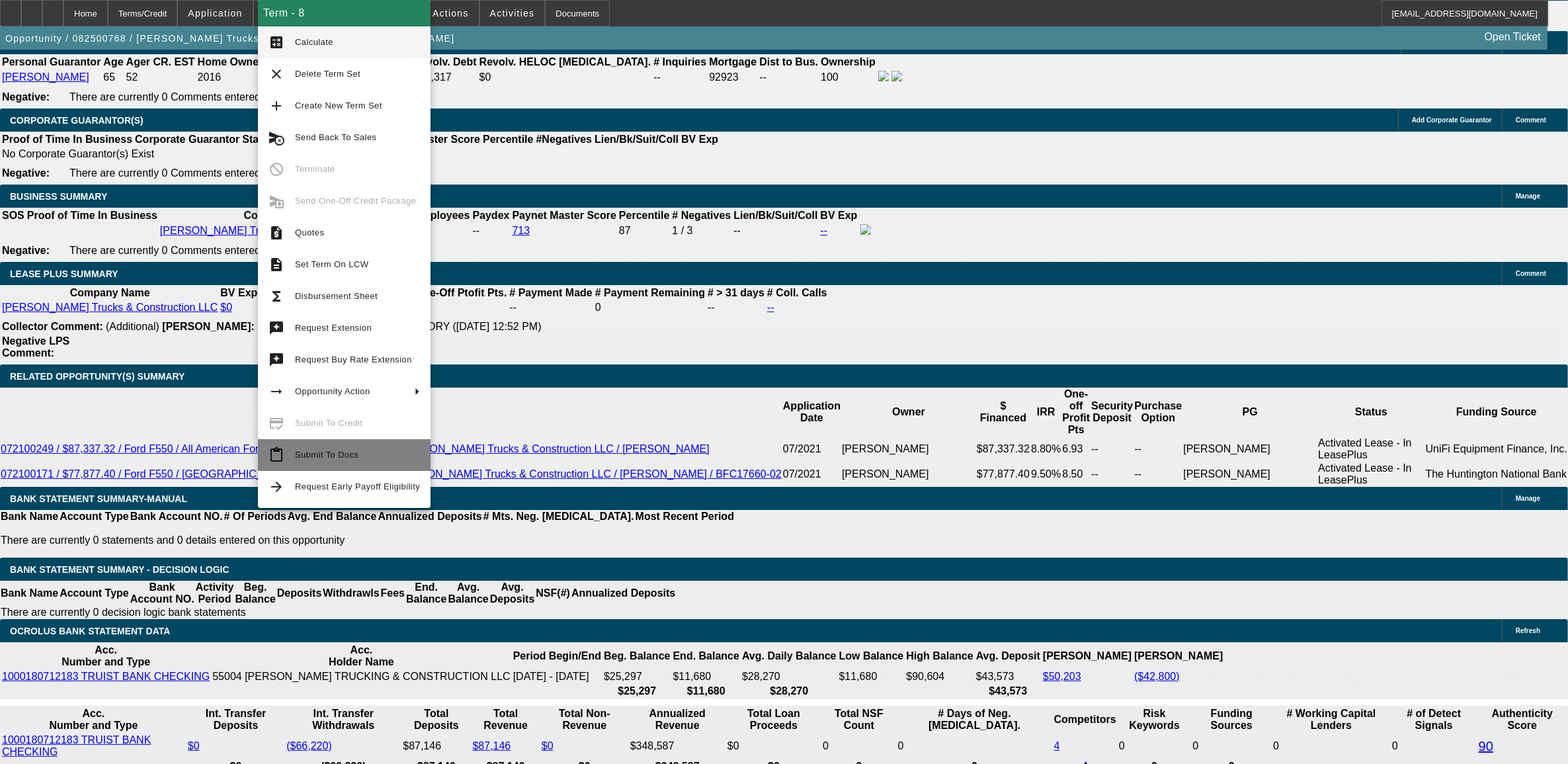
click at [292, 459] on button "content_paste Submit To Docs" at bounding box center [345, 455] width 173 height 32
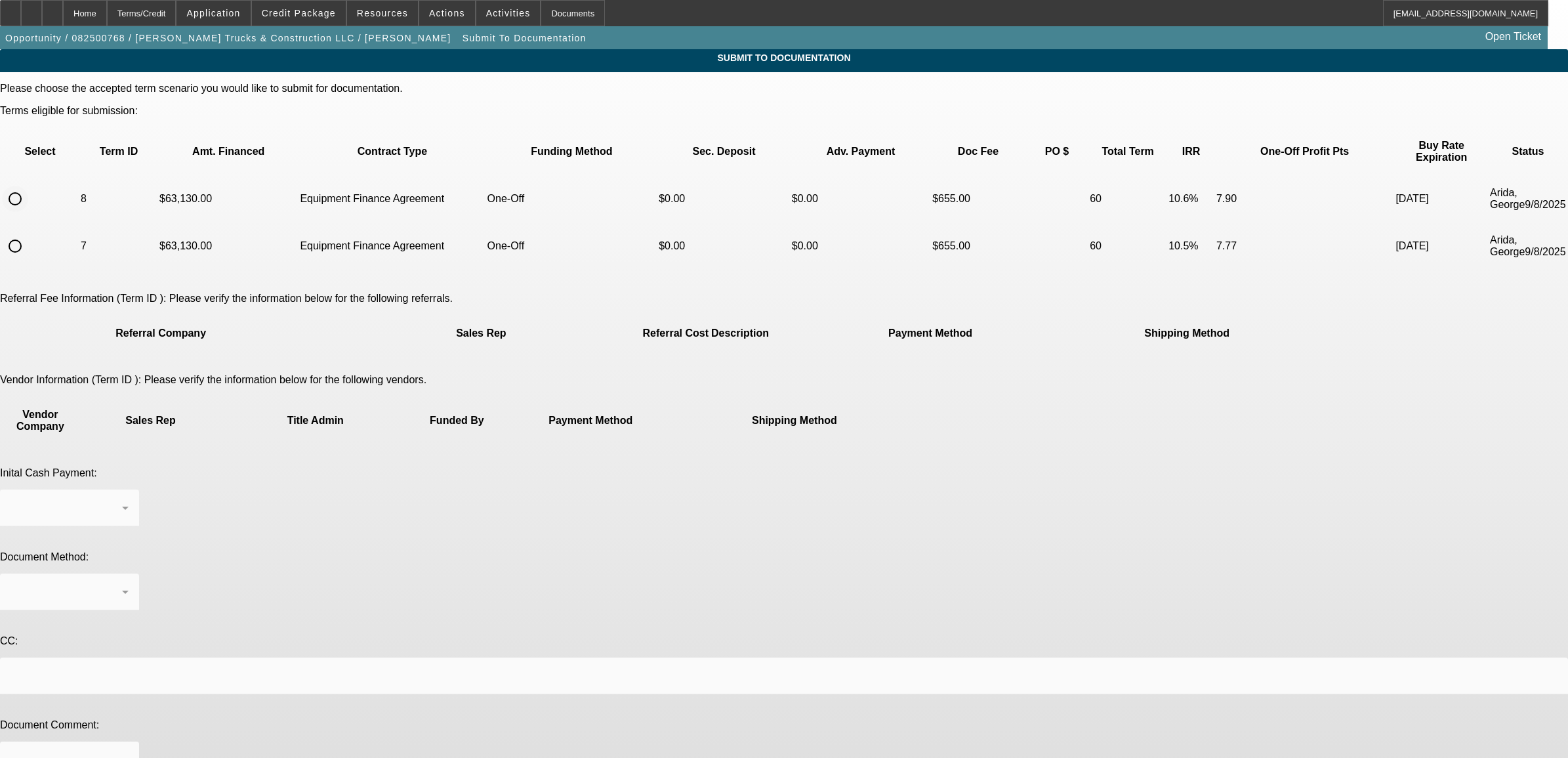
click at [28, 186] on input "radio" at bounding box center [15, 199] width 26 height 26
radio input "true"
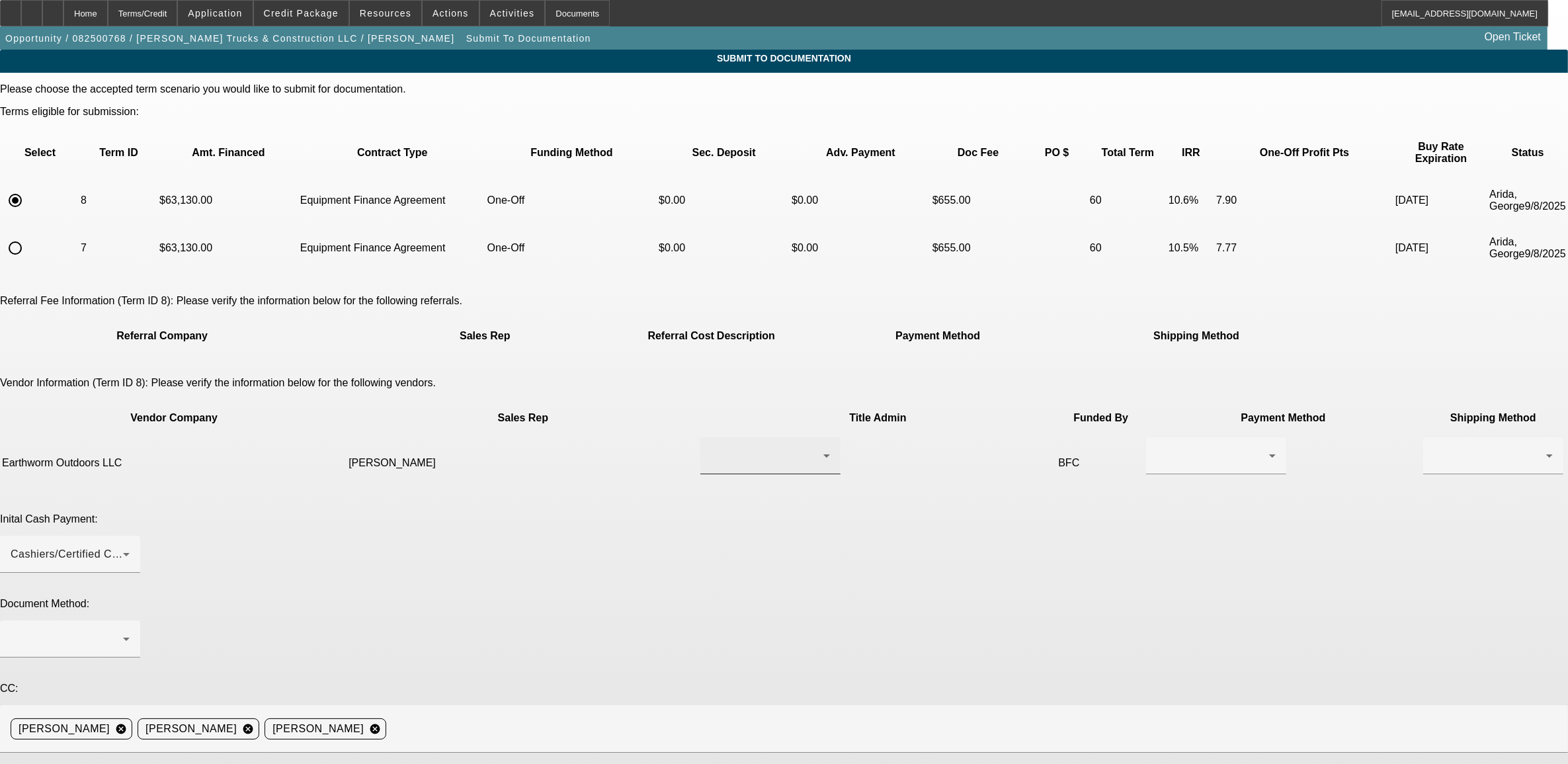
click at [711, 448] on div at bounding box center [767, 456] width 112 height 16
click at [691, 445] on span "Klinger, Zach" at bounding box center [701, 441] width 92 height 16
click at [1423, 401] on th "Shipping Method" at bounding box center [1493, 418] width 141 height 35
click at [1157, 448] on div at bounding box center [1213, 456] width 112 height 16
click at [885, 442] on span "Check" at bounding box center [878, 441] width 32 height 16
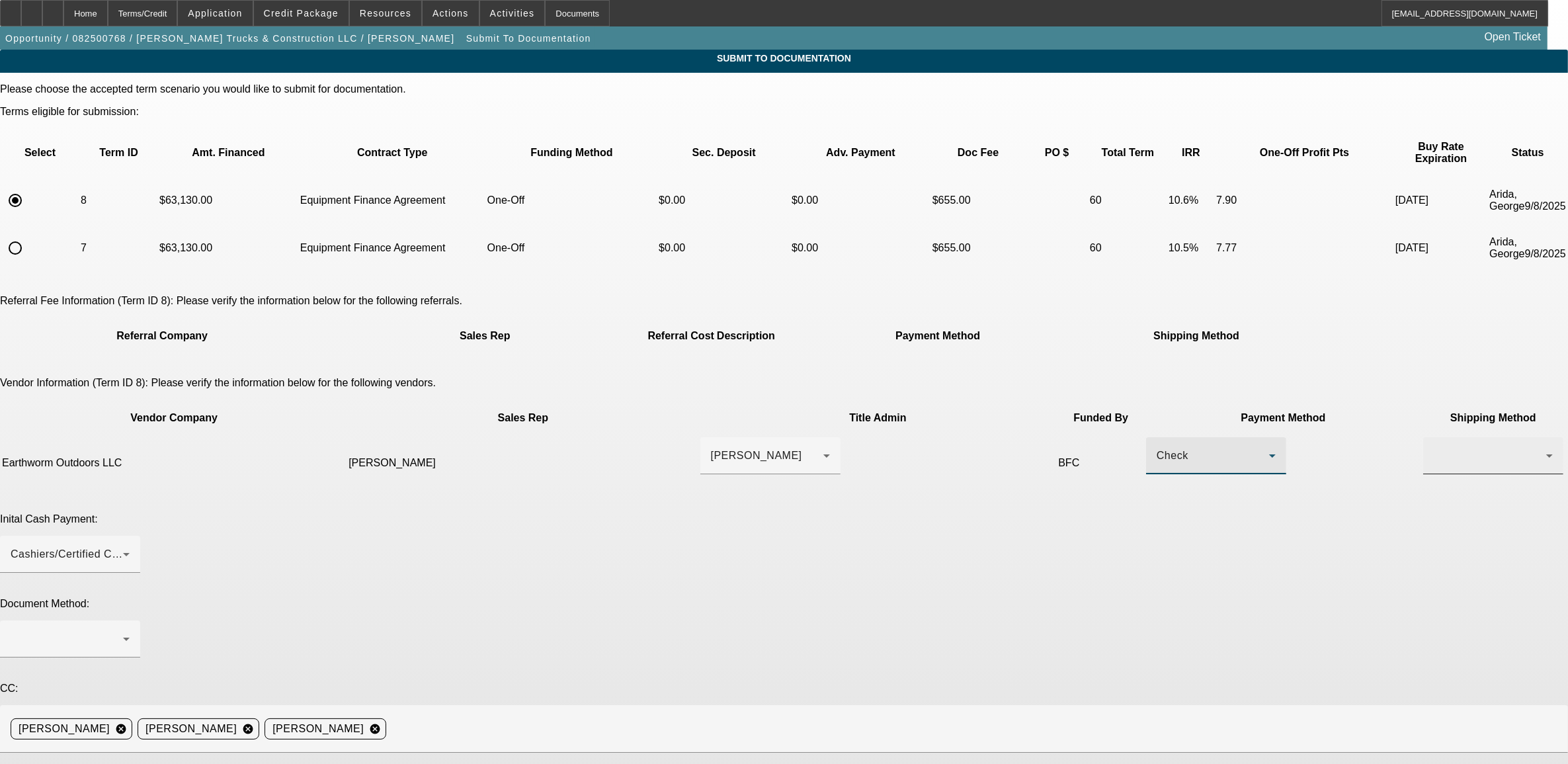
click at [1434, 448] on div at bounding box center [1490, 456] width 112 height 16
click at [1028, 467] on span "Fed Ex" at bounding box center [1028, 472] width 36 height 16
click at [129, 536] on div "Cashiers/Certified Check" at bounding box center [70, 554] width 119 height 37
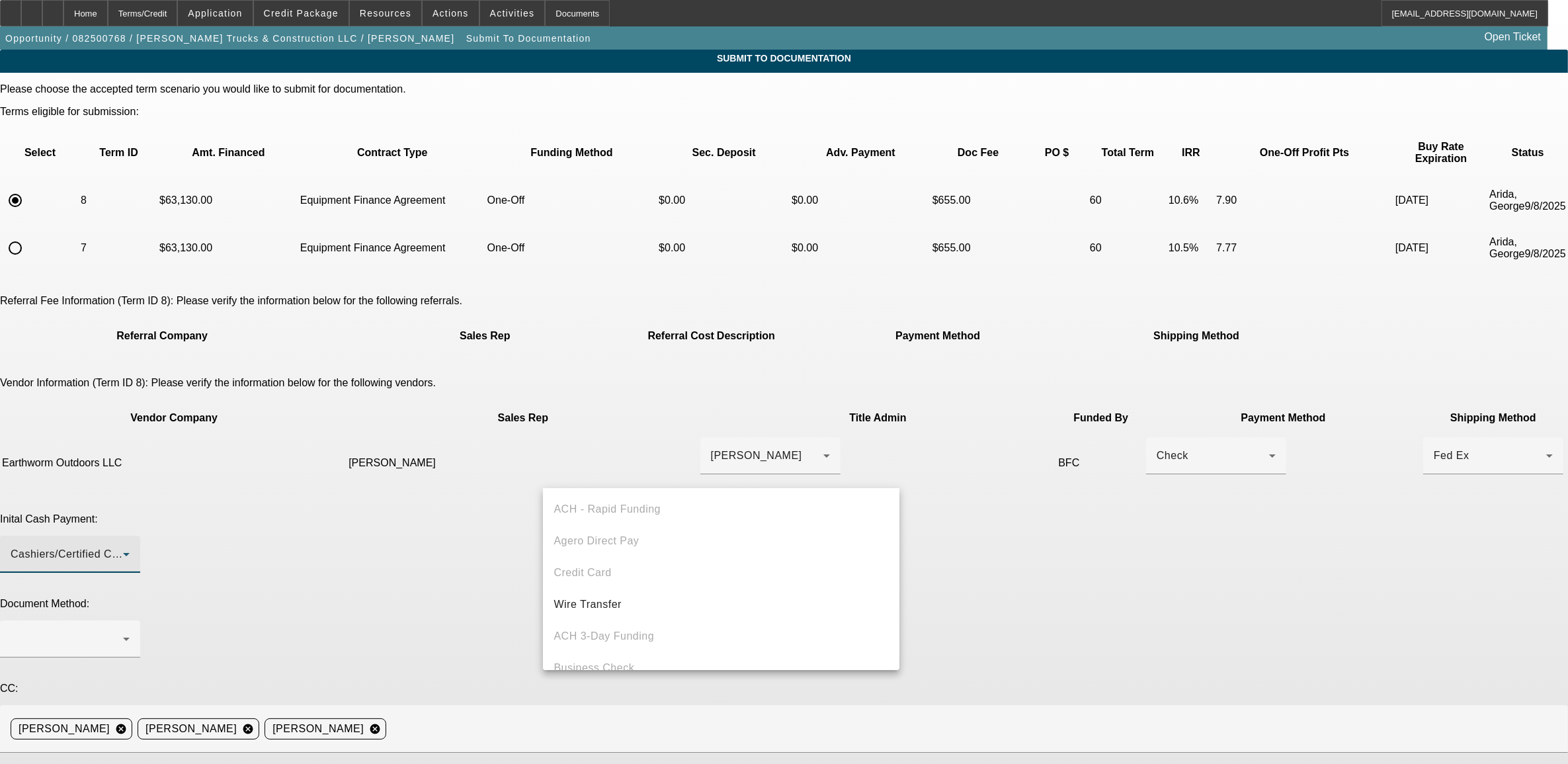
scroll to position [45, 0]
click at [975, 495] on div at bounding box center [784, 382] width 1568 height 764
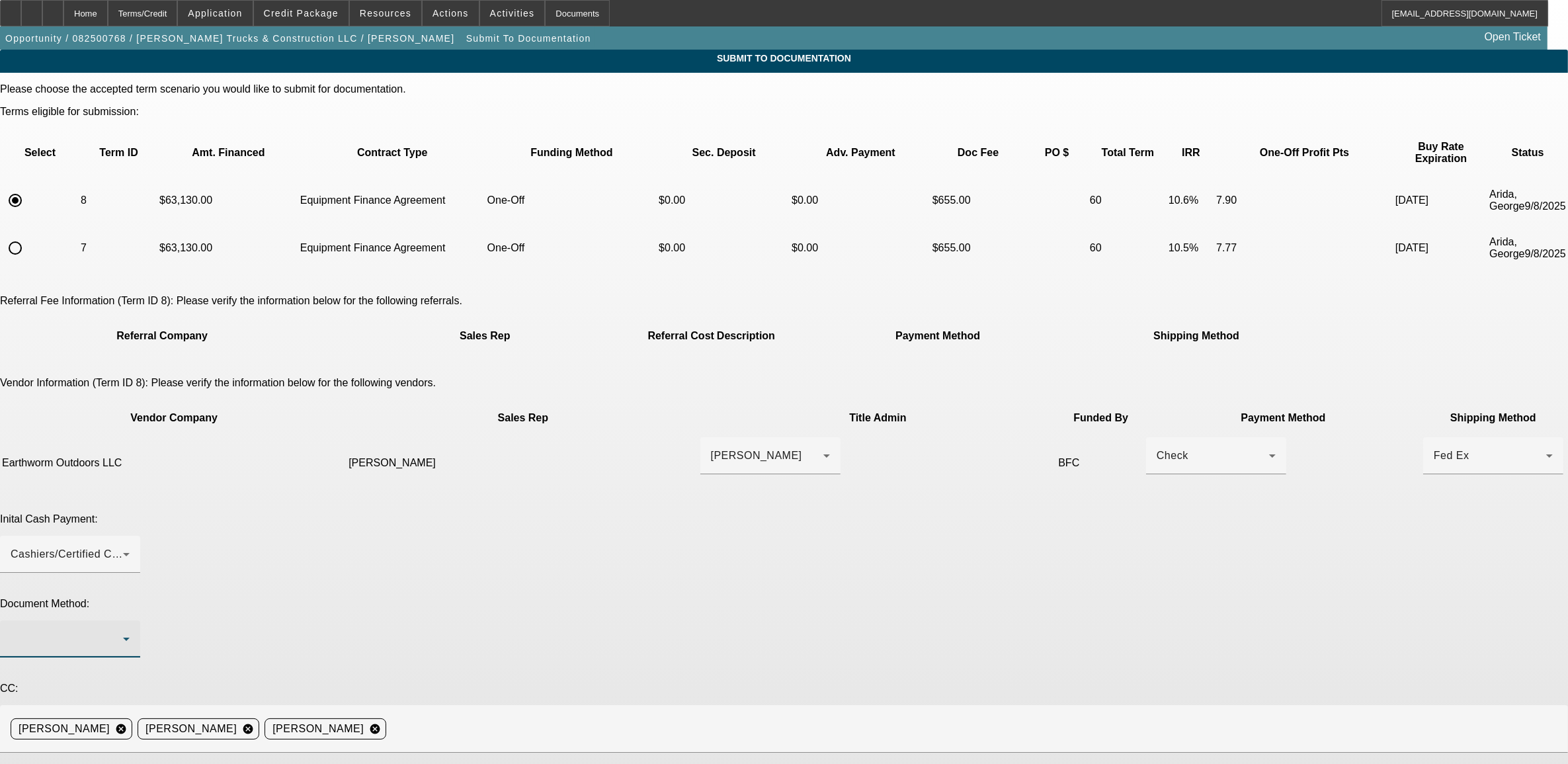
click at [123, 631] on div at bounding box center [66, 639] width 112 height 16
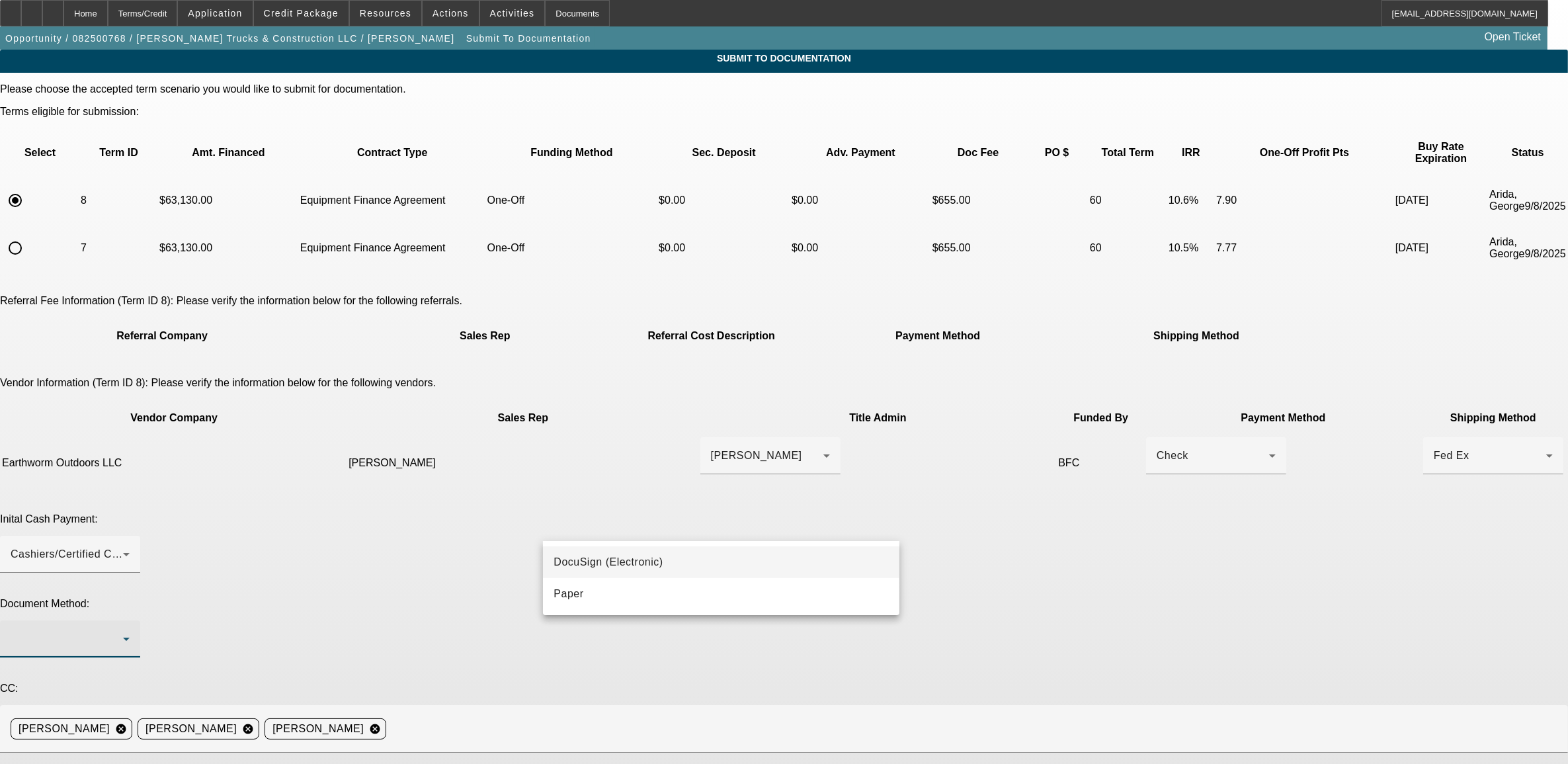
click at [632, 550] on mat-option "DocuSign (Electronic)" at bounding box center [721, 562] width 356 height 32
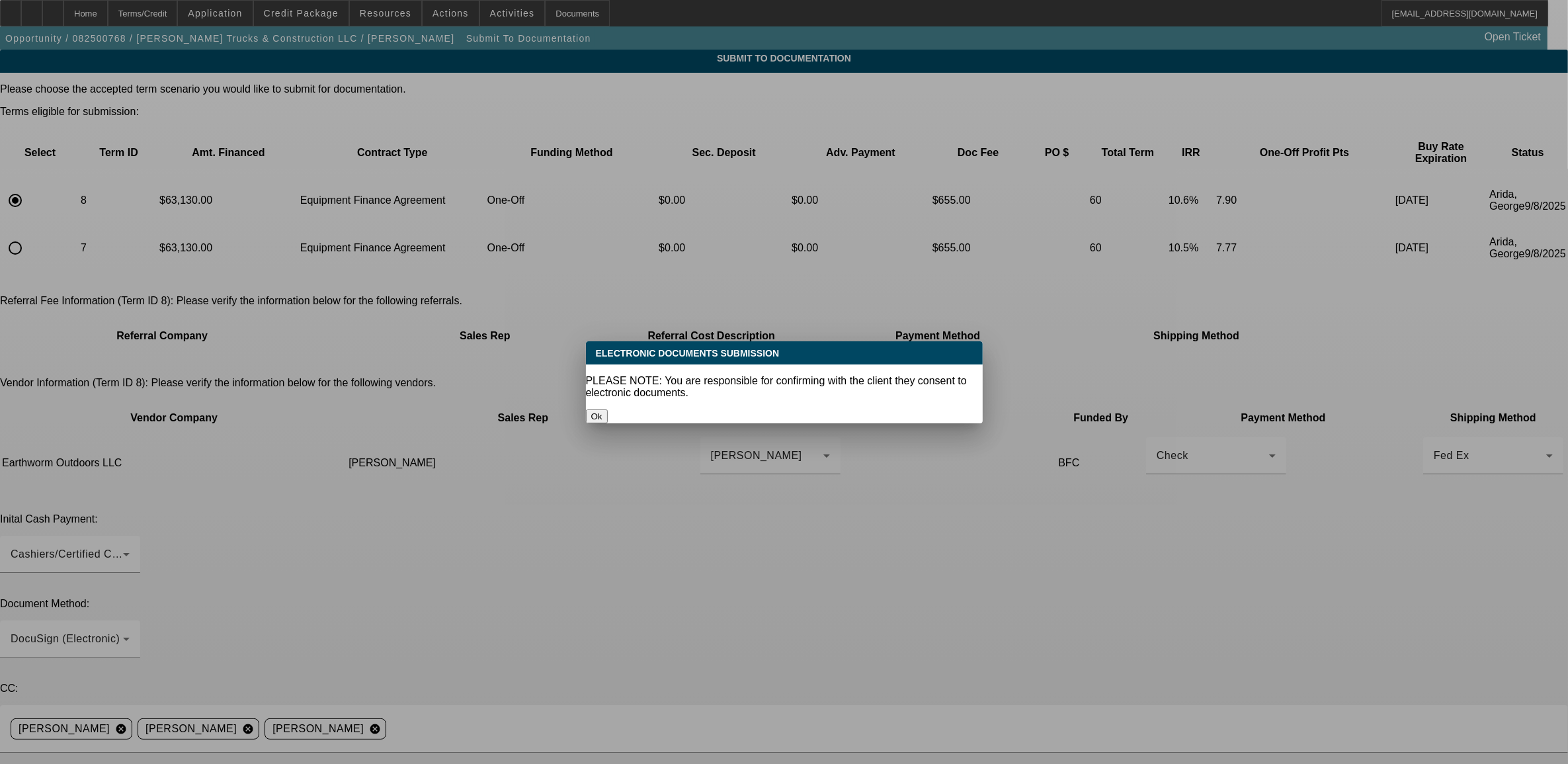
click at [608, 410] on button "Ok" at bounding box center [597, 416] width 22 height 14
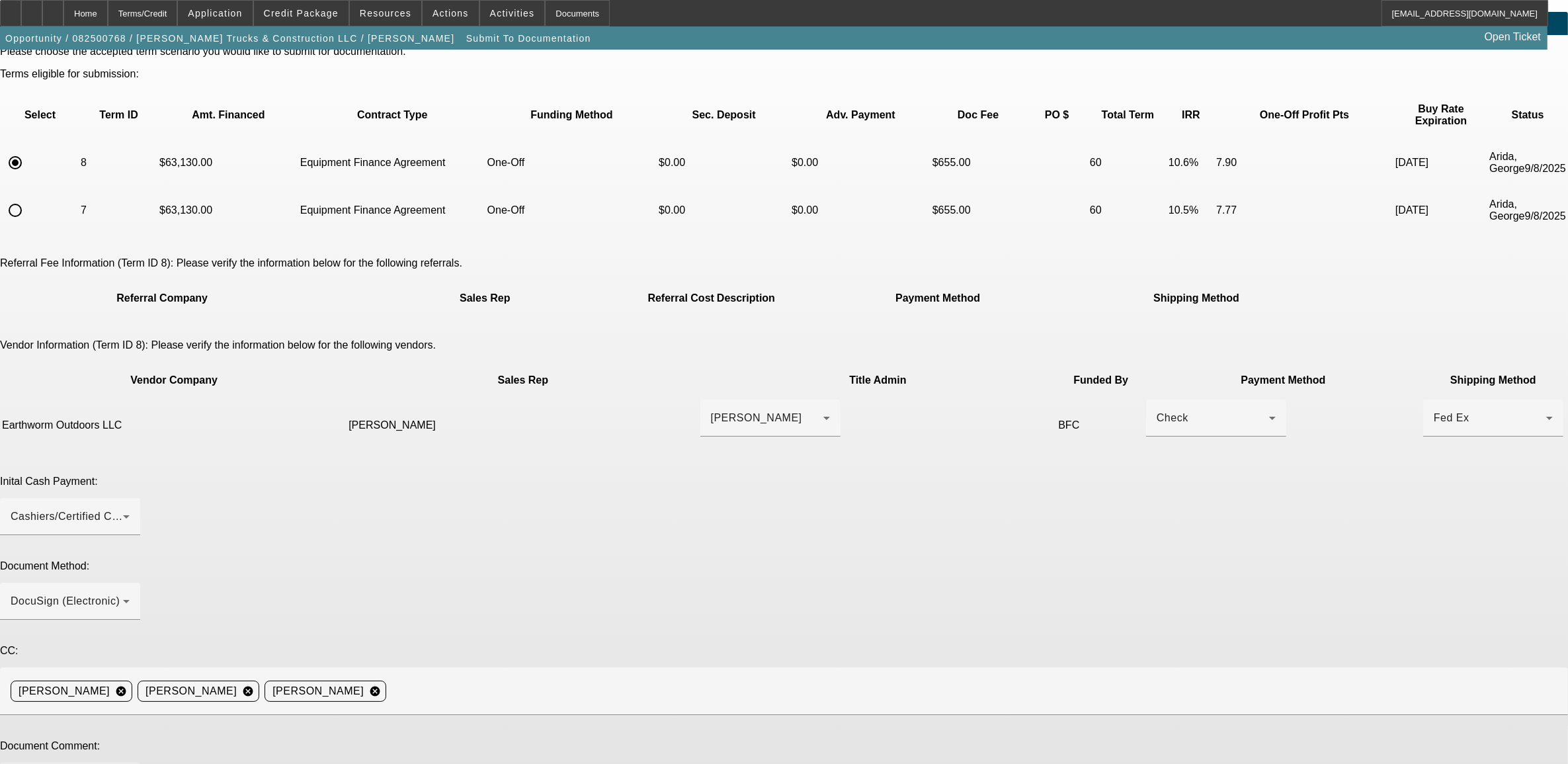
scroll to position [70, 0]
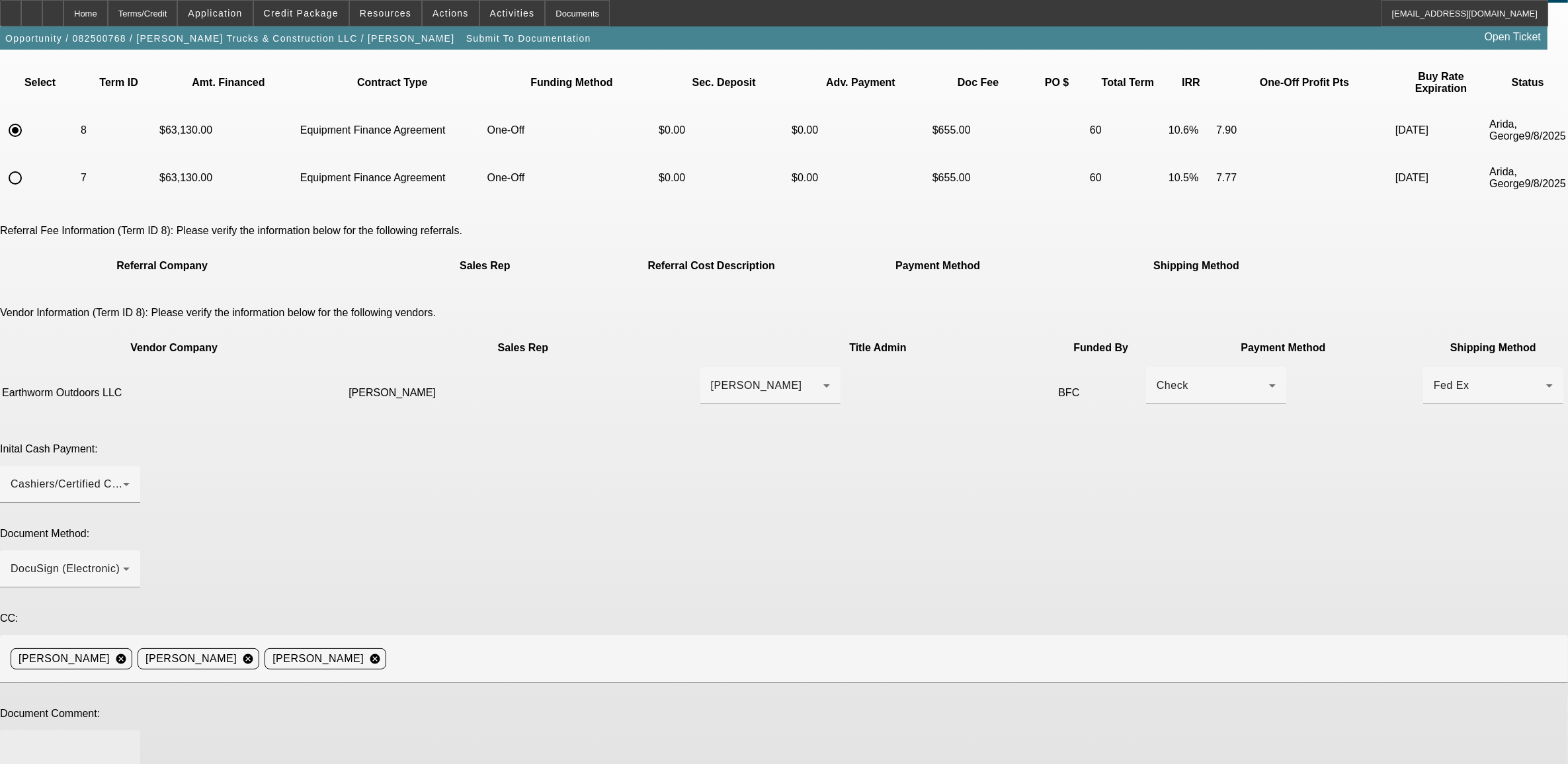
click at [129, 730] on div at bounding box center [70, 757] width 119 height 53
type textarea "***current customer *** EArly buyout okayed ****need to pay for machine the day…"
type textarea "adjusted monthly payment."
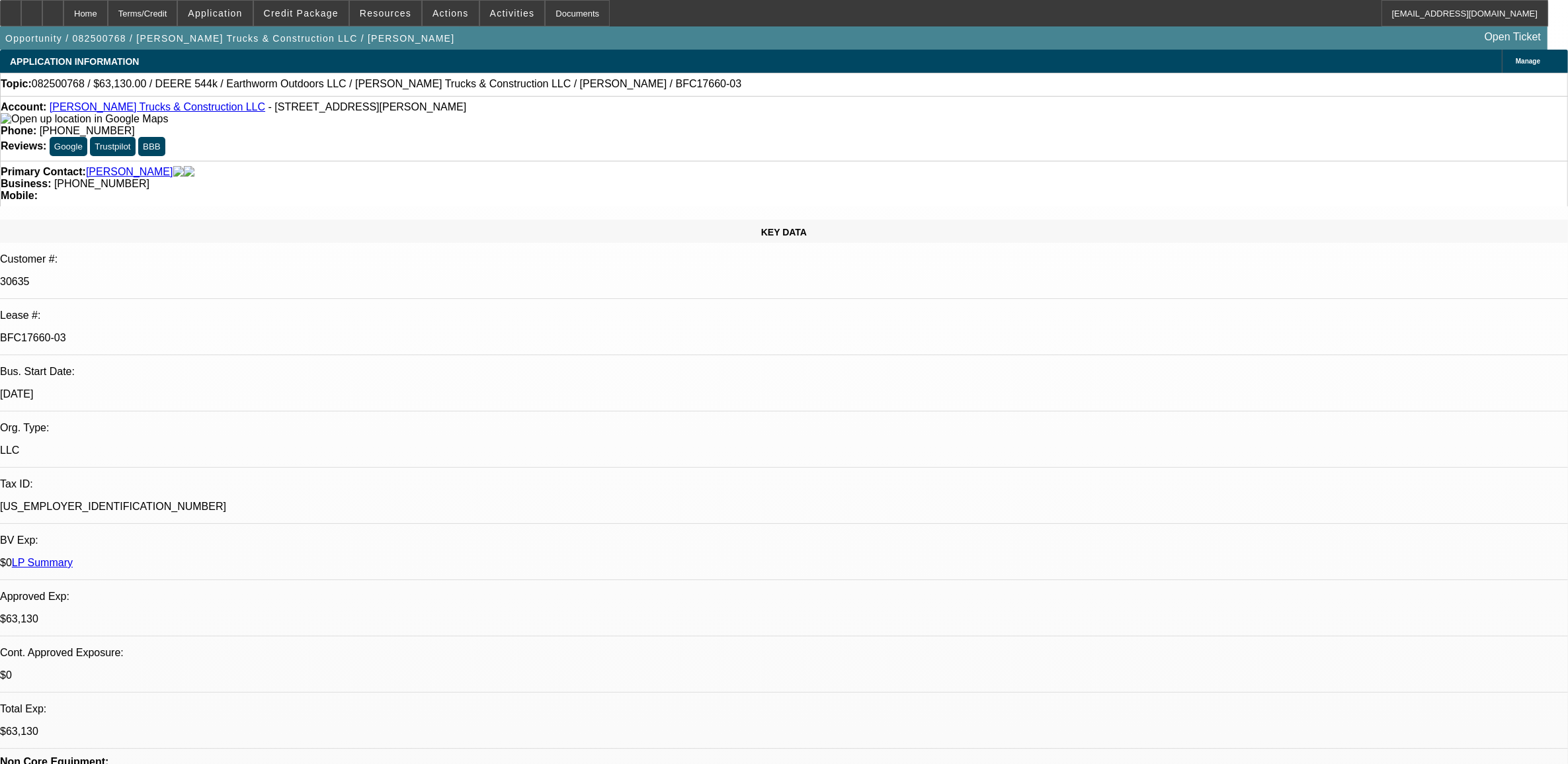
select select "0"
select select "2"
select select "0"
select select "6"
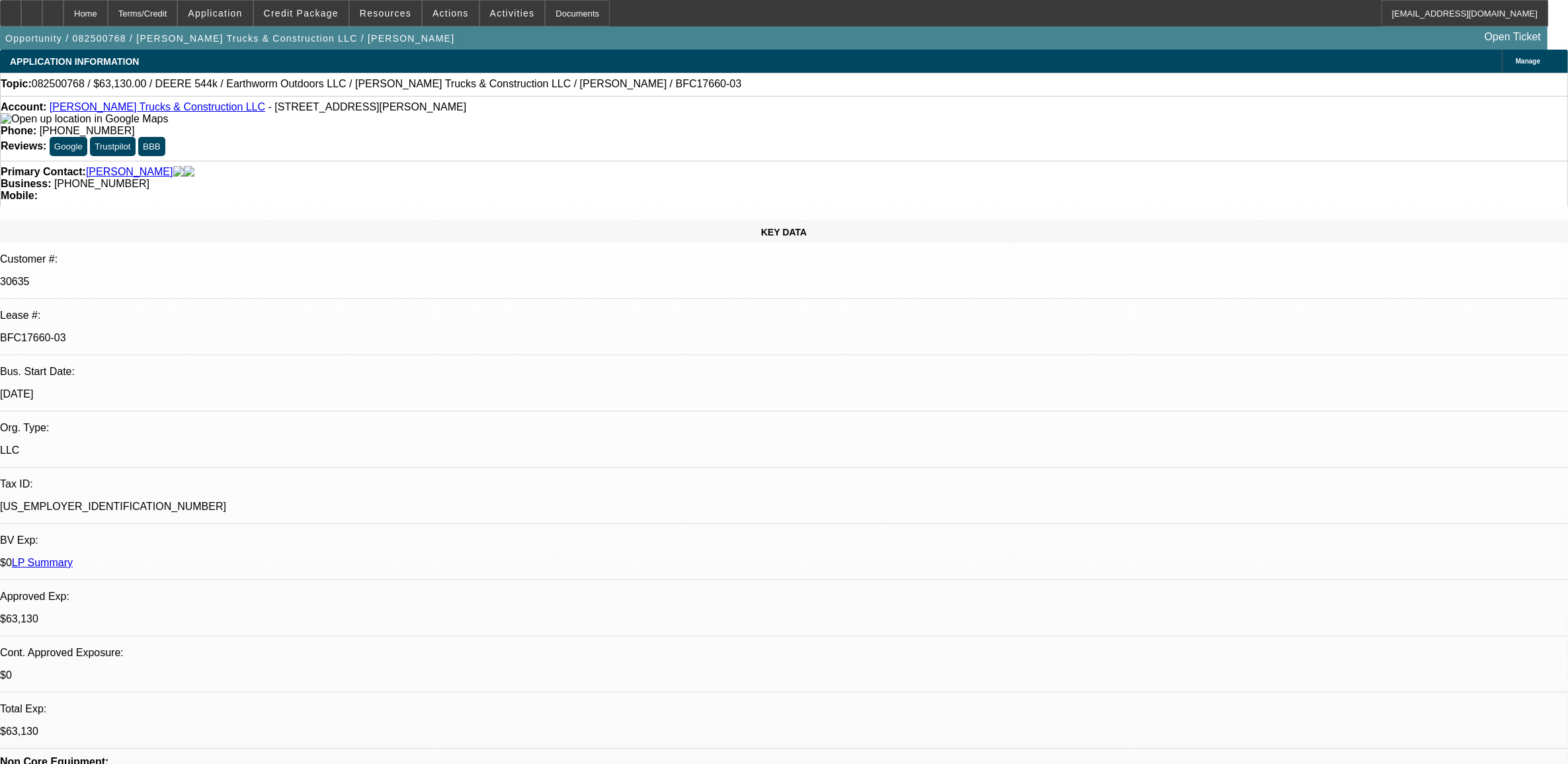
select select "0"
select select "2"
select select "0"
select select "6"
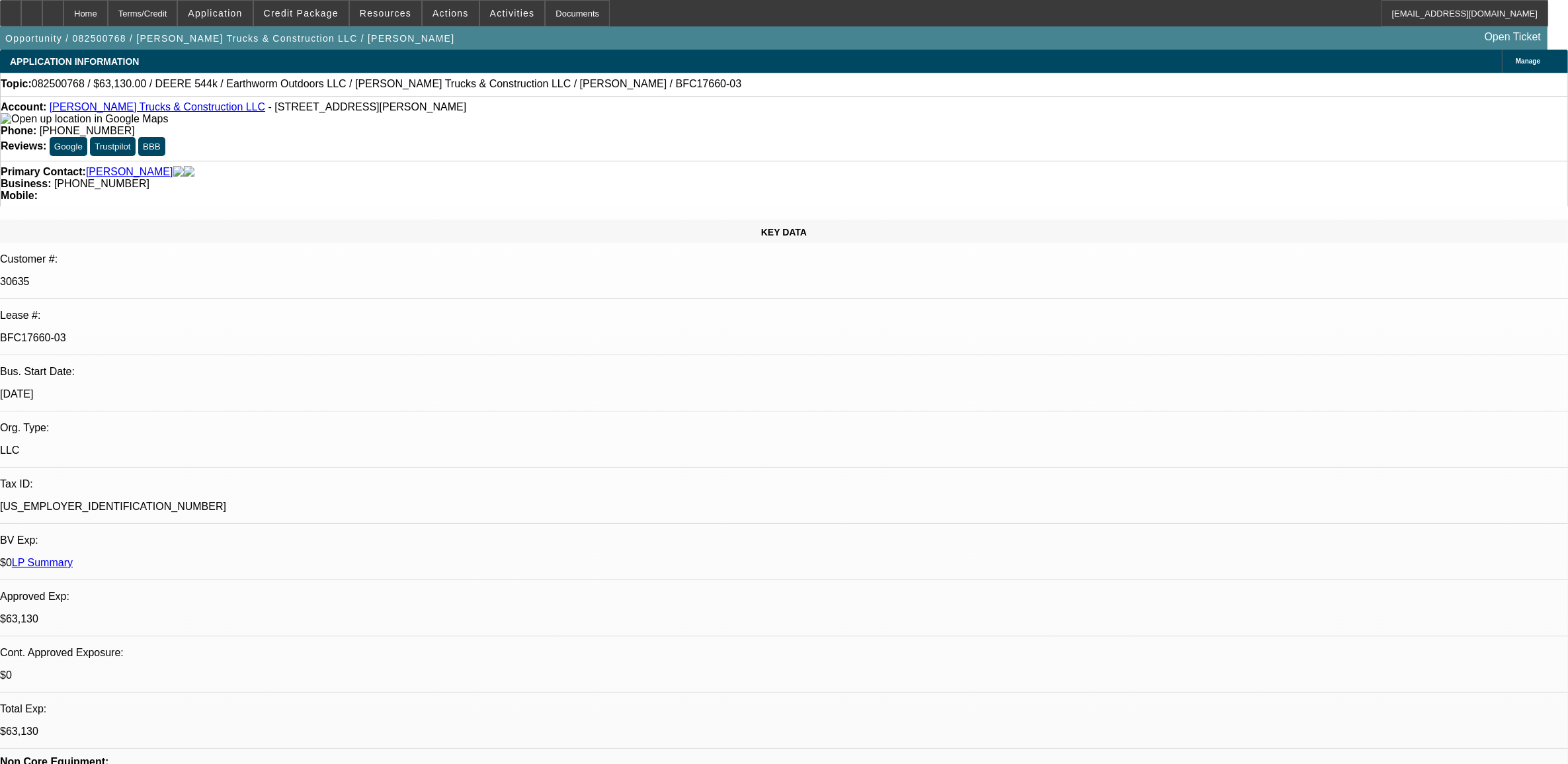
select select "0"
select select "2"
select select "0"
select select "6"
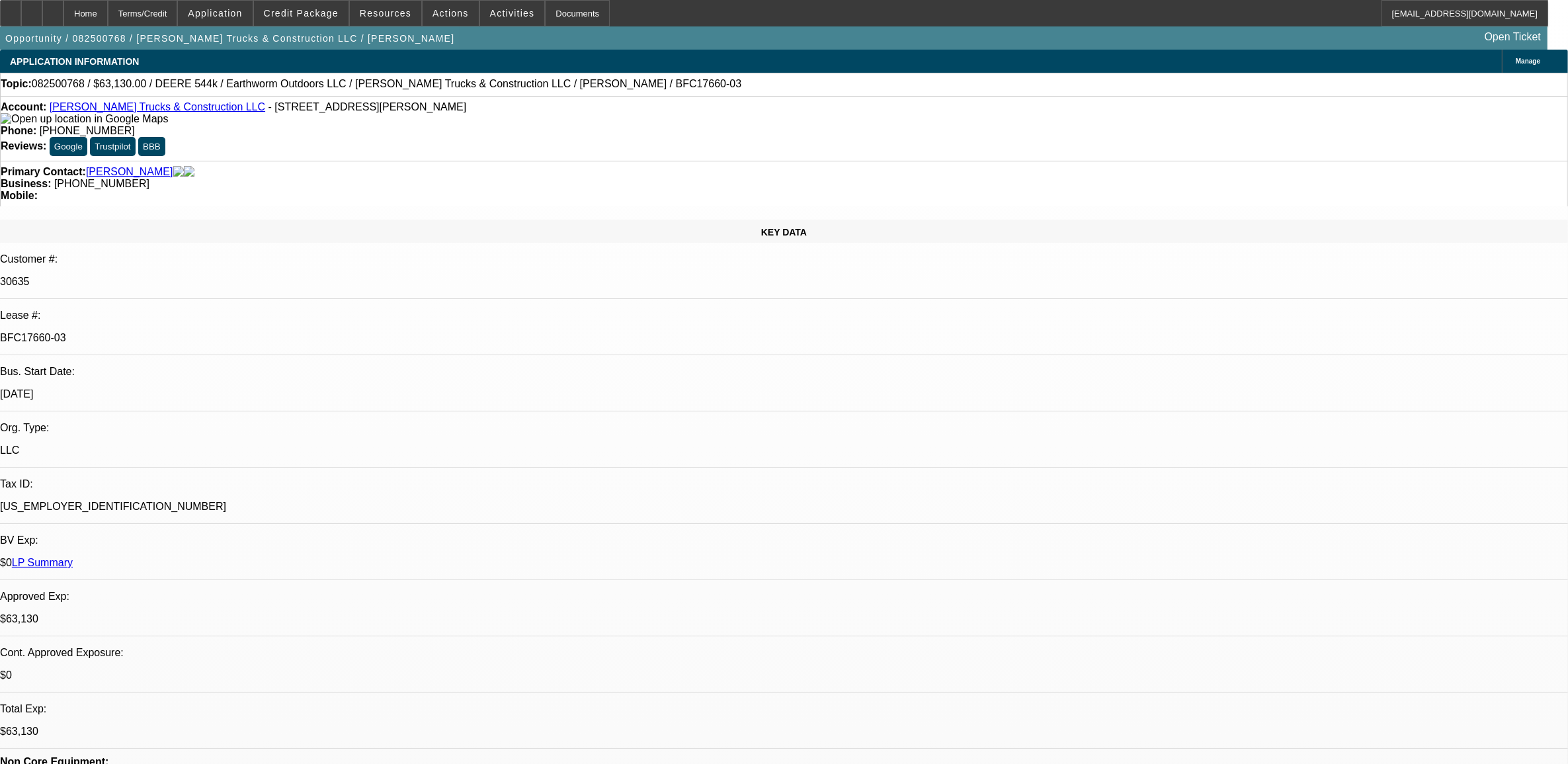
select select "0.1"
select select "0"
select select "2"
select select "0"
select select "6"
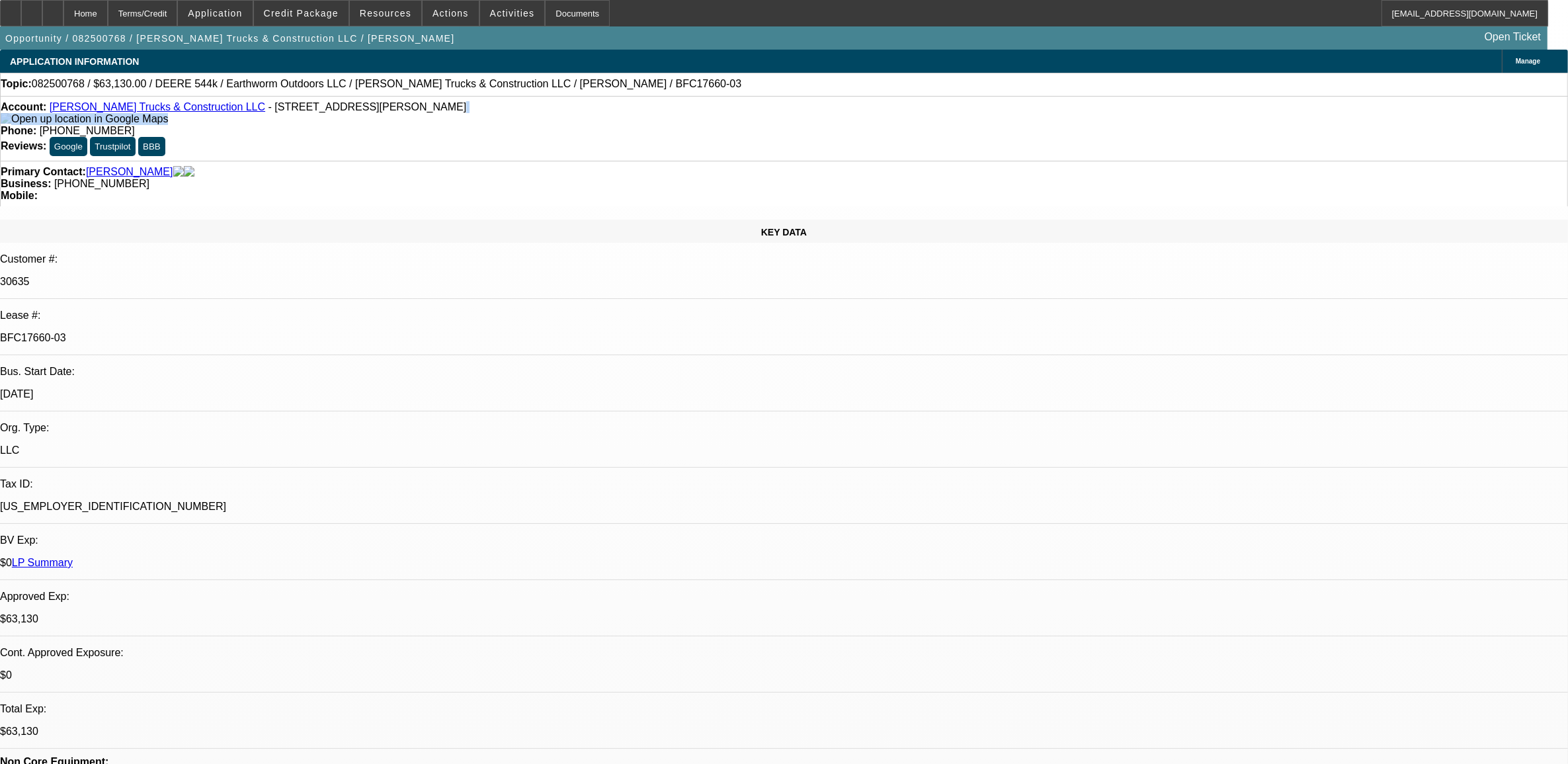
click at [457, 115] on div "Account: Stovall Trucks & Construction LLC - 332 Normandy Rd, Eatonton, GA 31024" at bounding box center [784, 113] width 1567 height 24
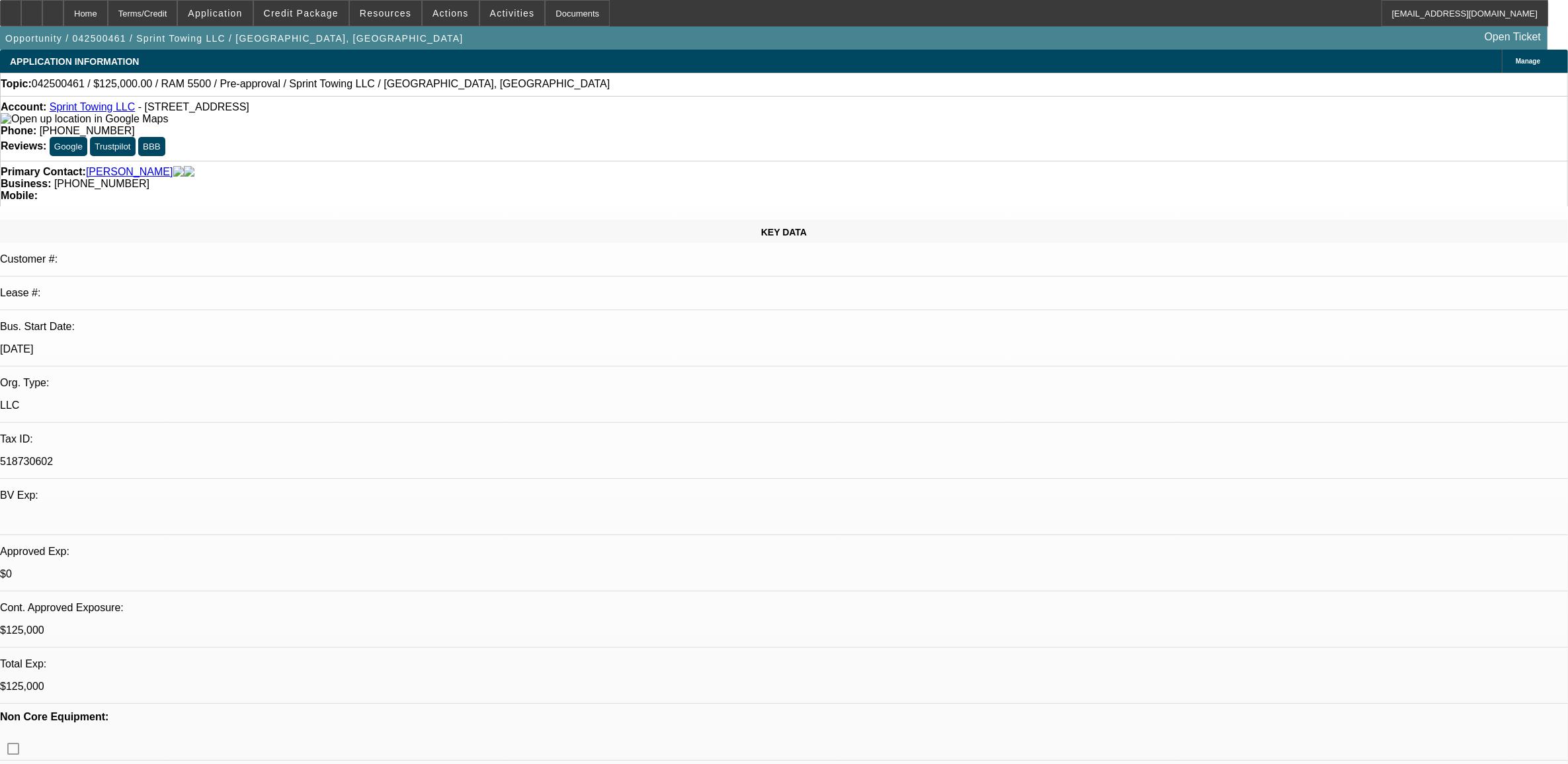
select select "0"
select select "2"
select select "0.1"
select select "0"
select select "2"
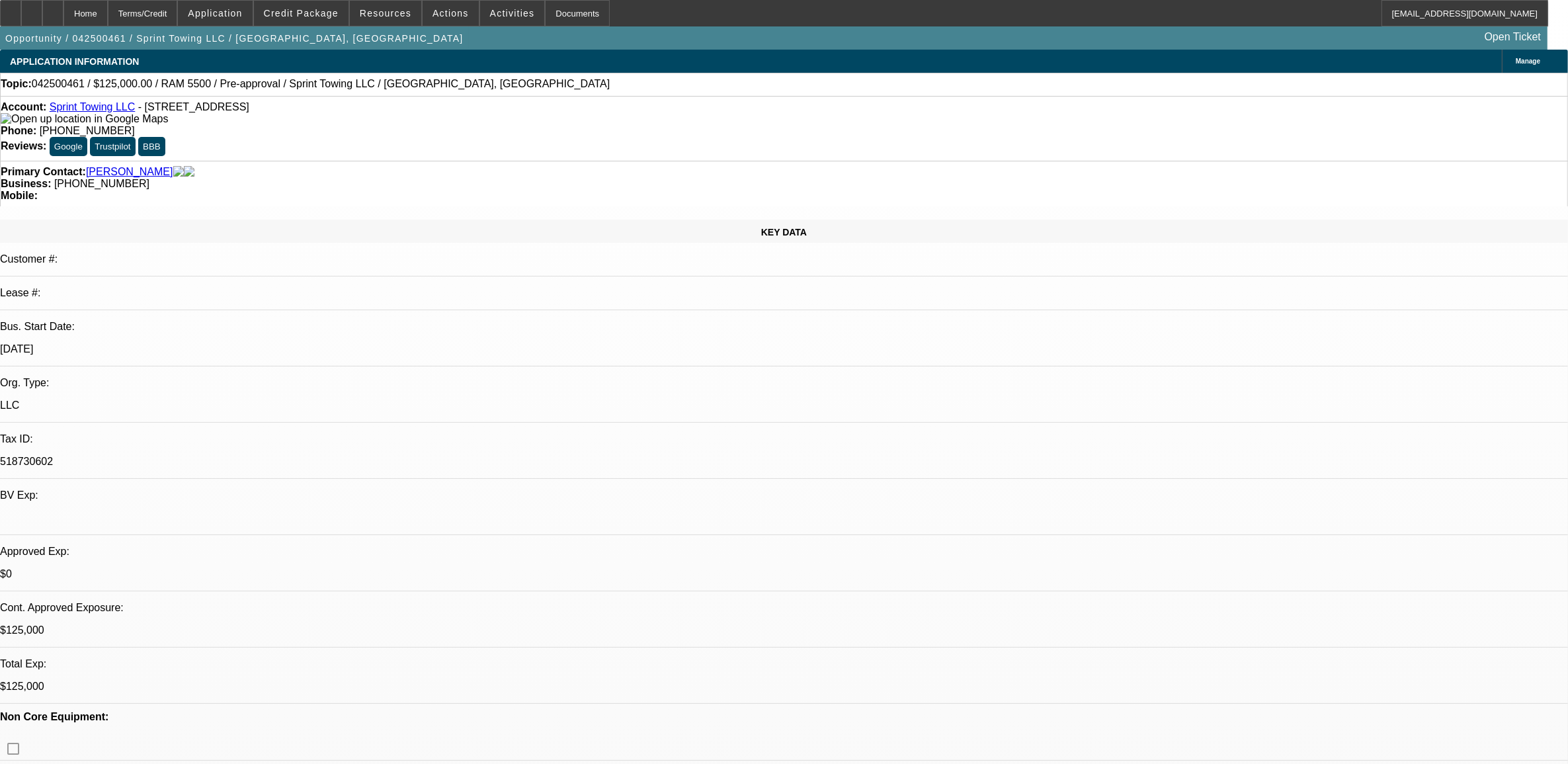
select select "0.1"
select select "0"
select select "0.1"
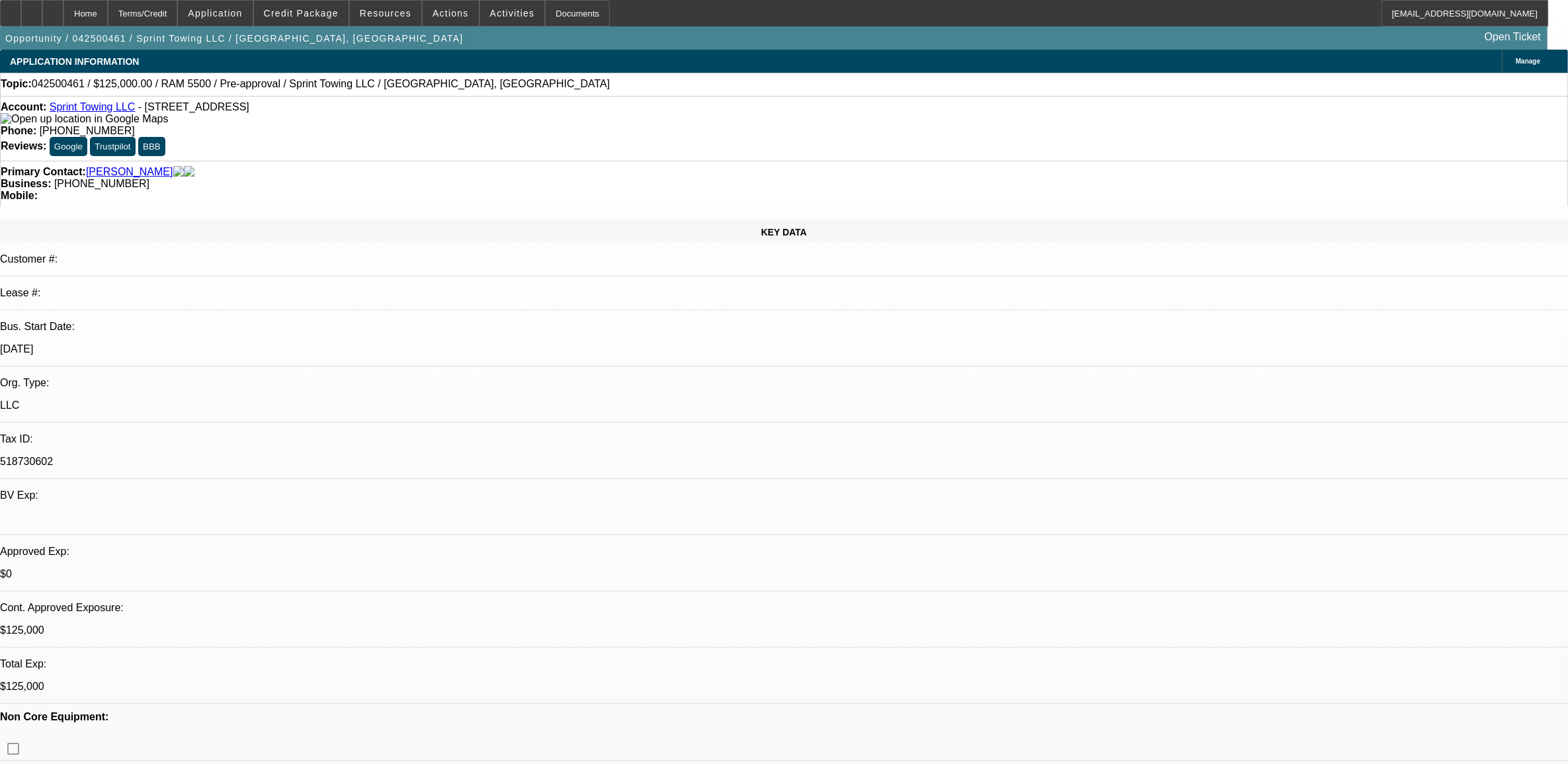
select select "2"
select select "0.1"
select select "1"
select select "2"
select select "4"
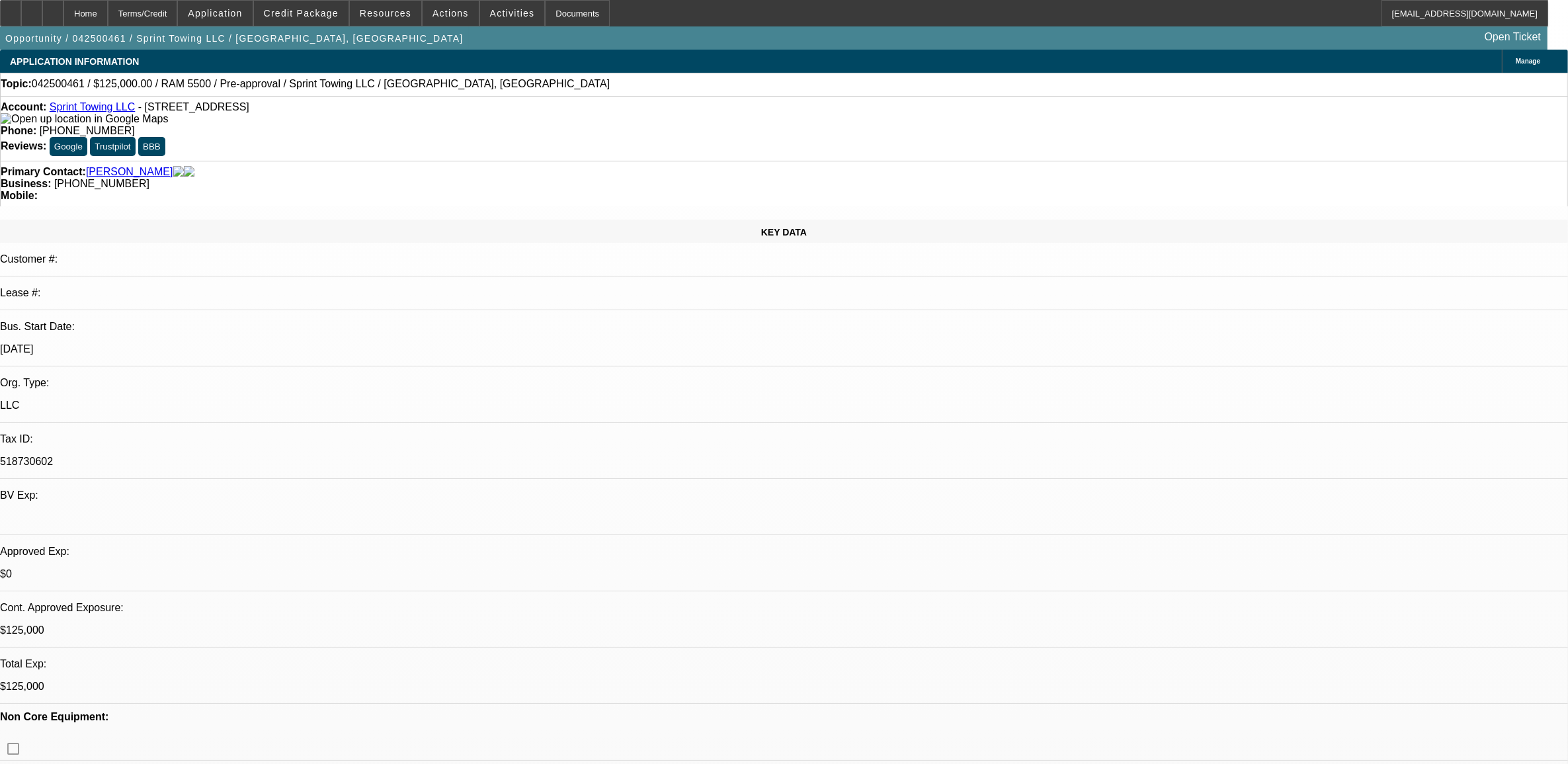
select select "1"
select select "2"
select select "4"
select select "1"
select select "3"
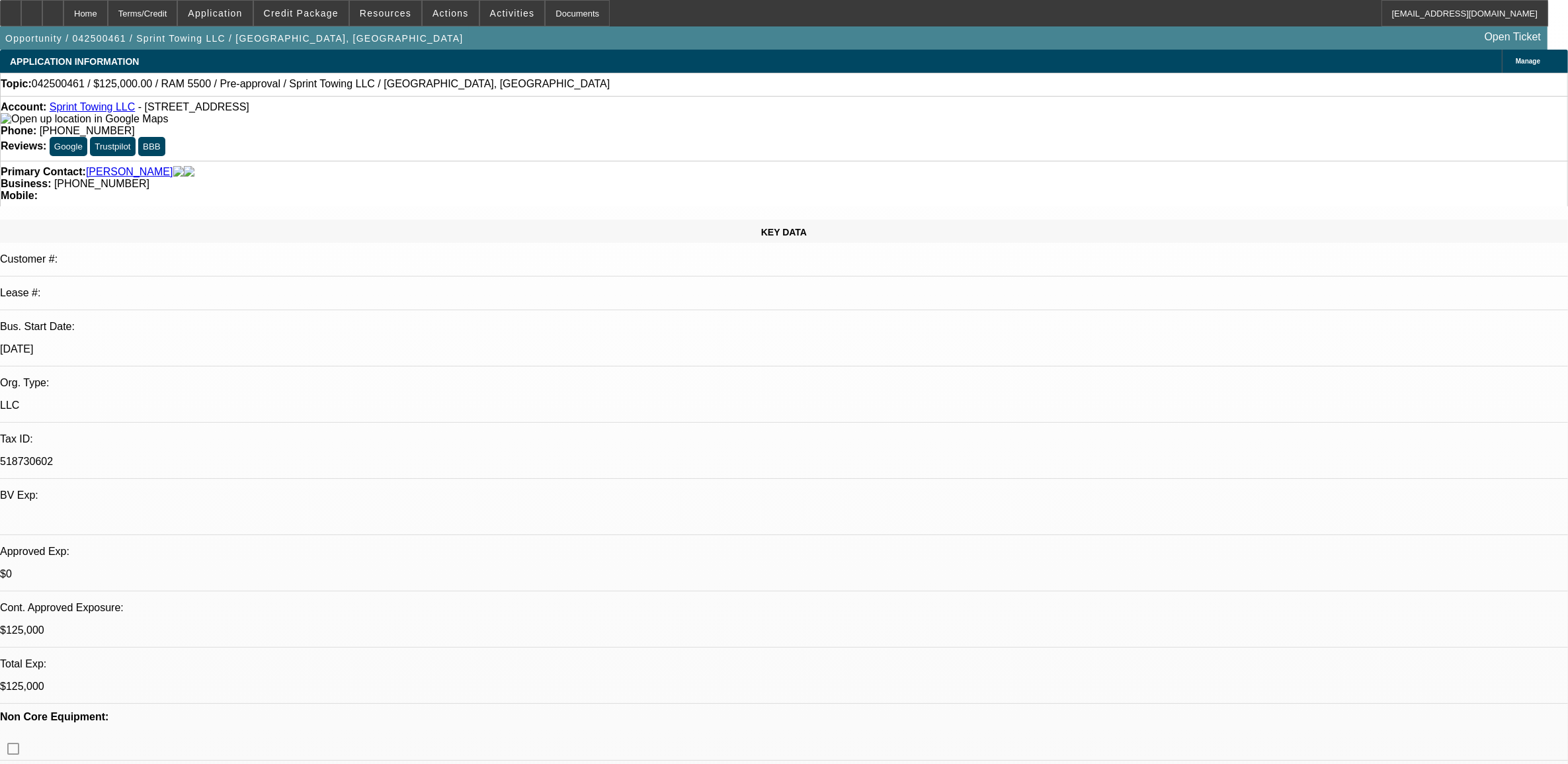
select select "4"
select select "1"
select select "2"
select select "4"
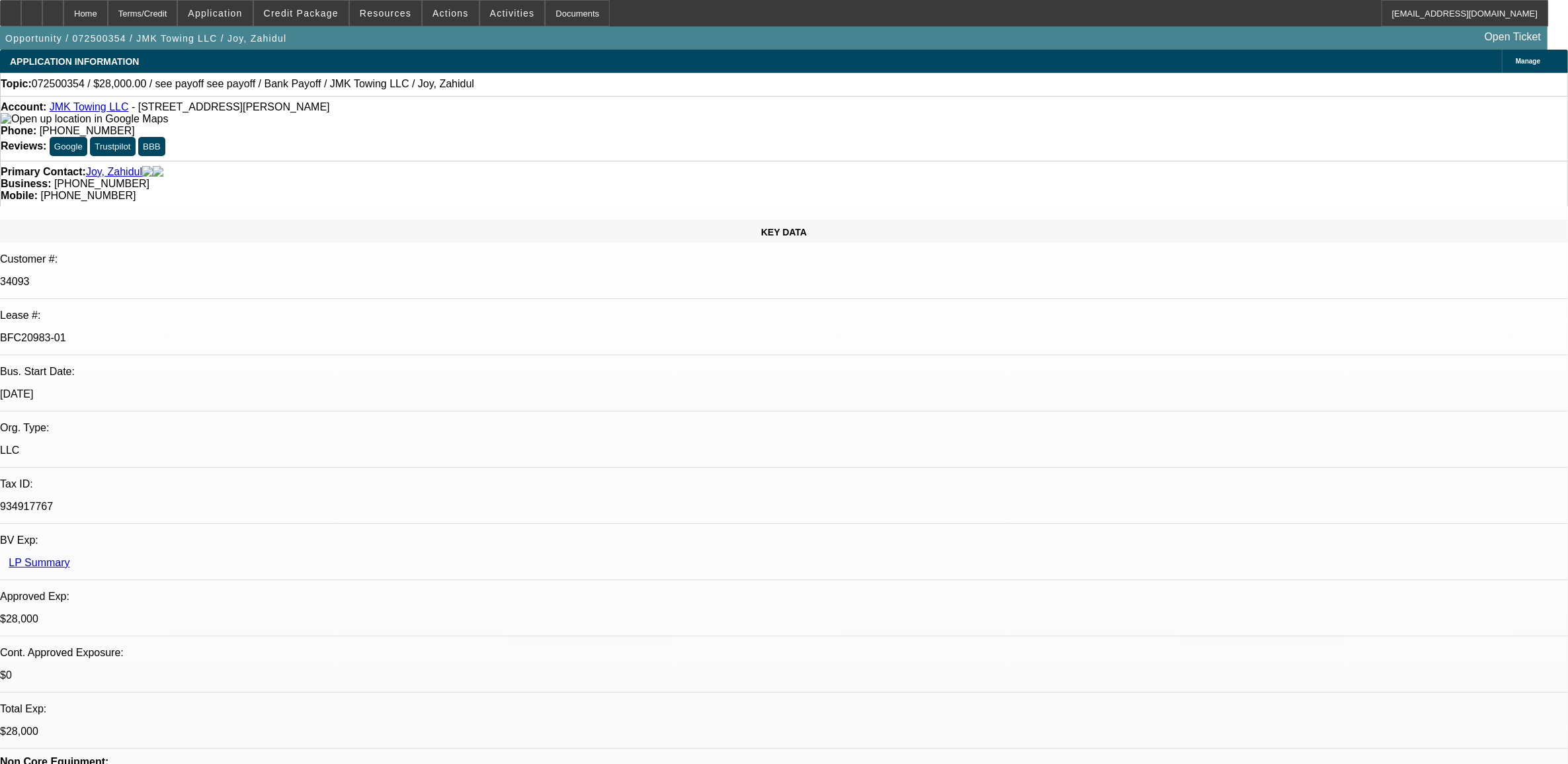
select select "0"
select select "6"
select select "0"
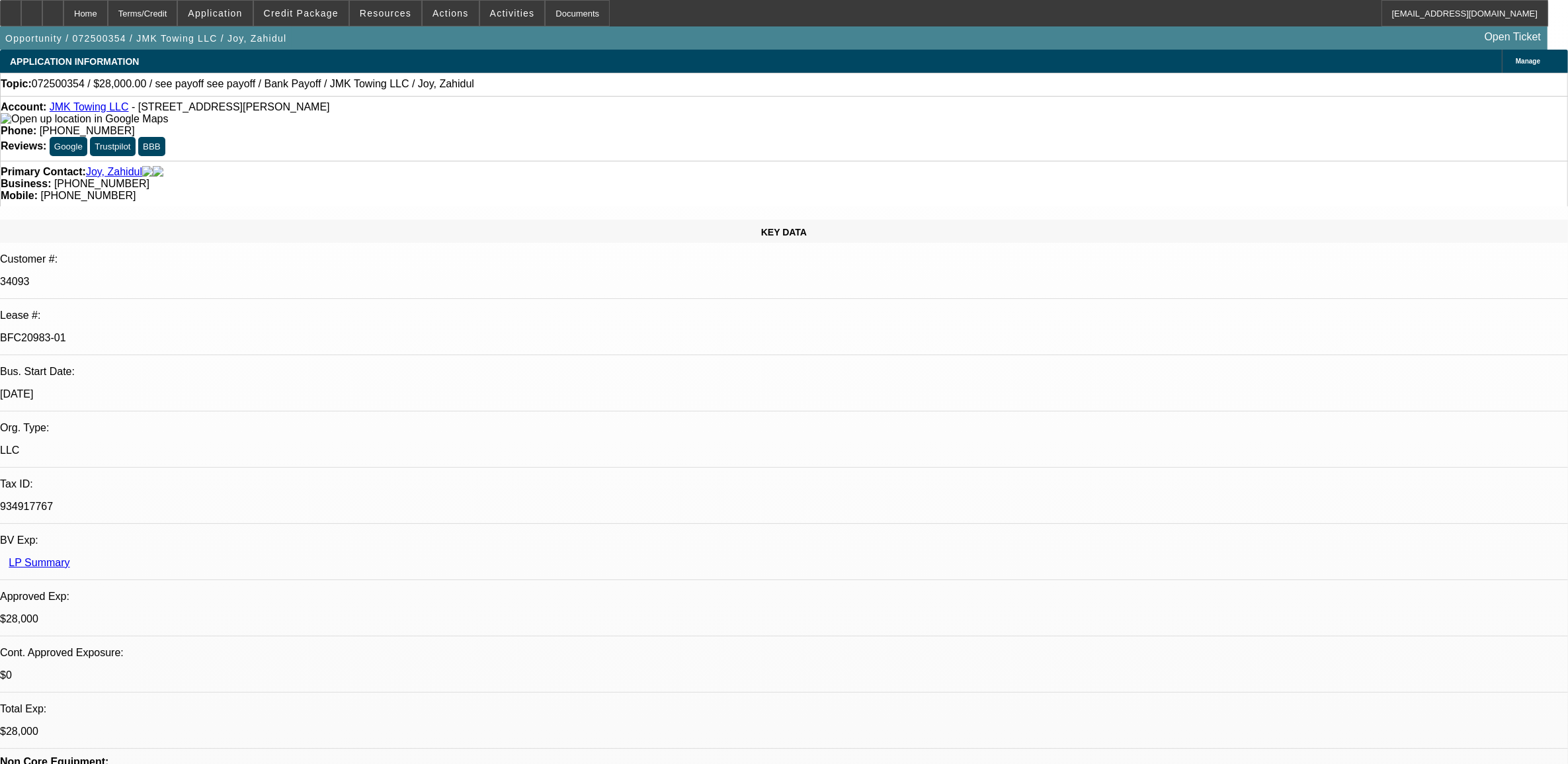
select select "0"
select select "6"
select select "0"
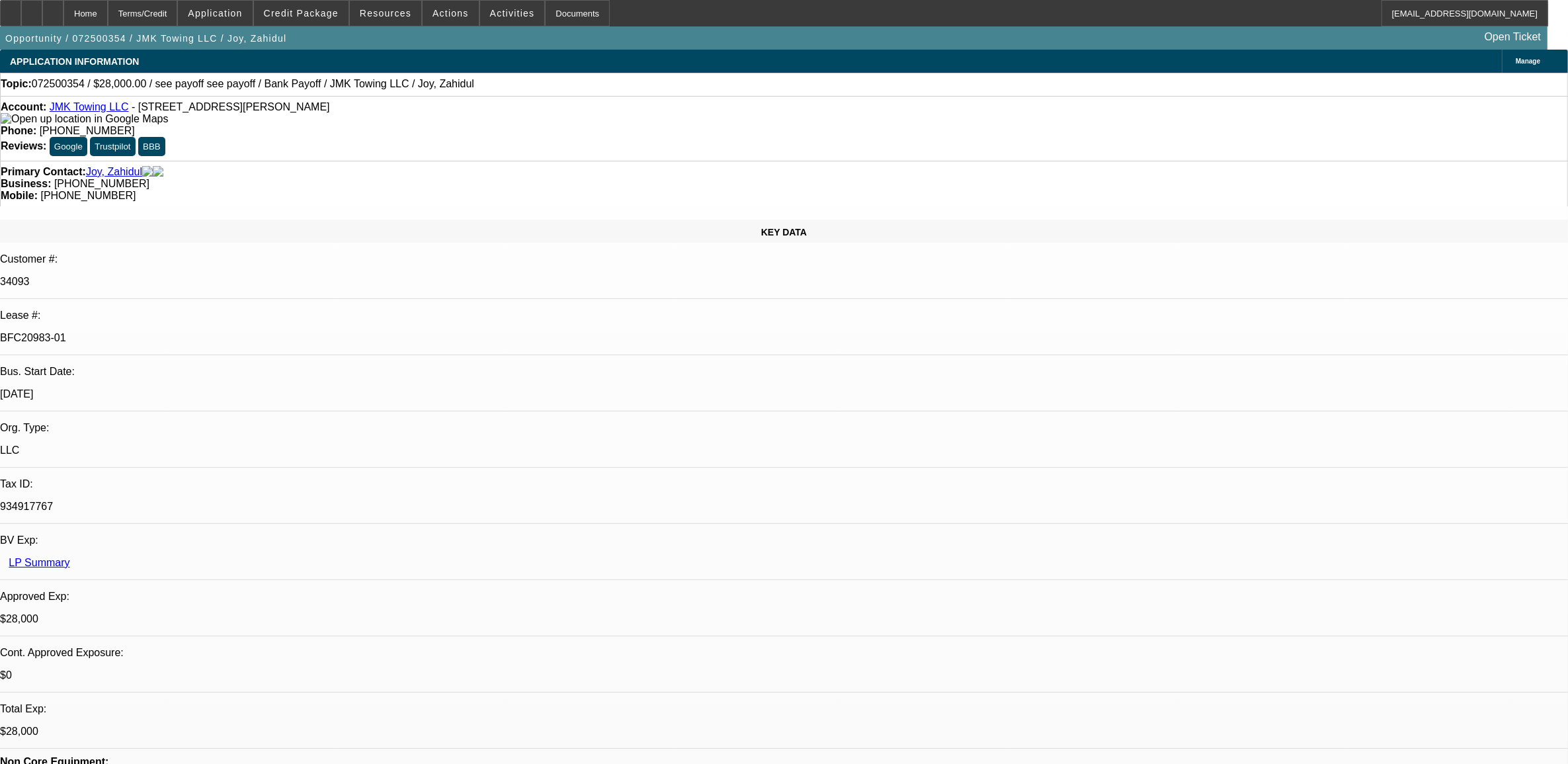
select select "0"
select select "6"
select select "0"
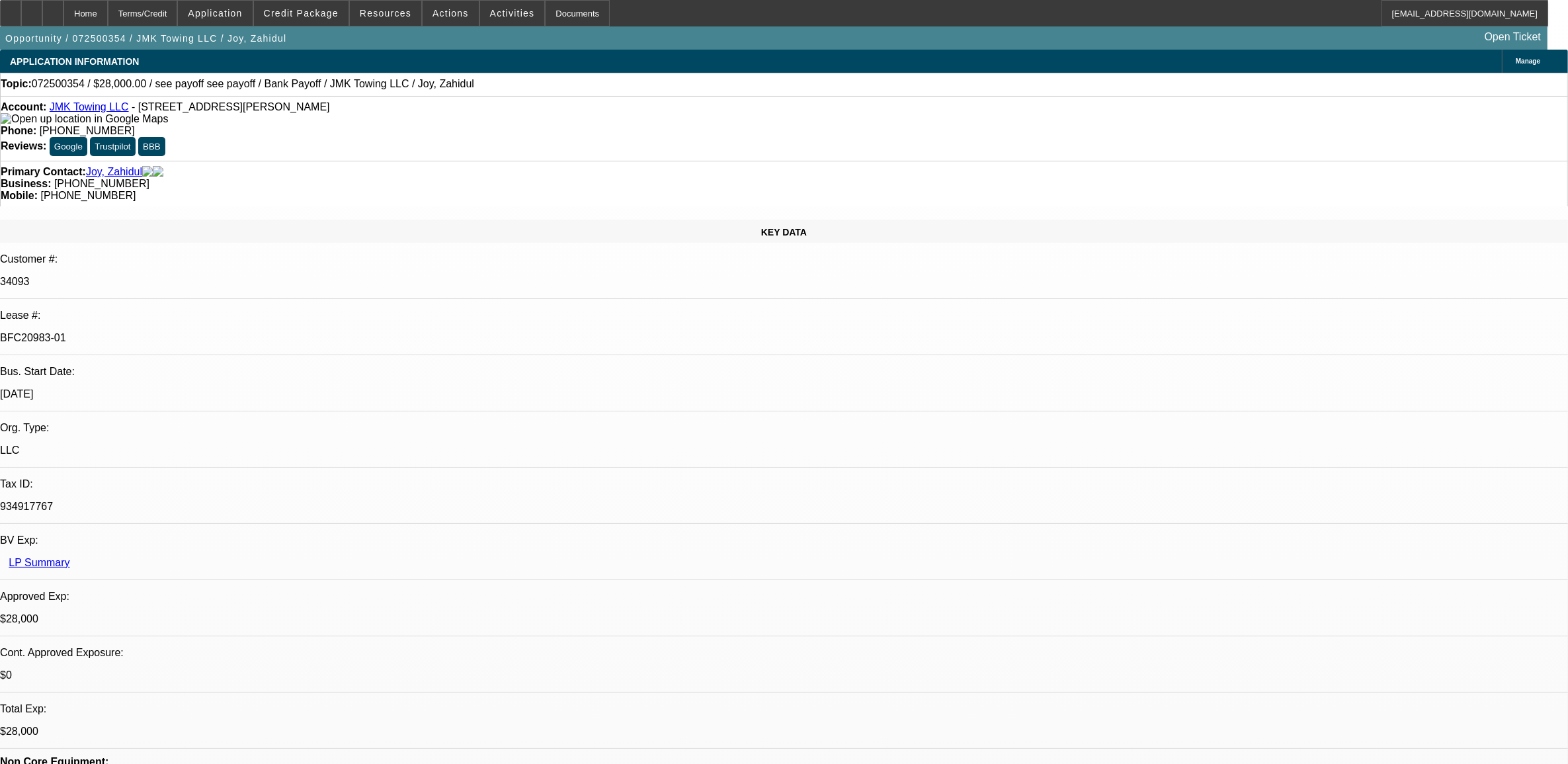
select select "4"
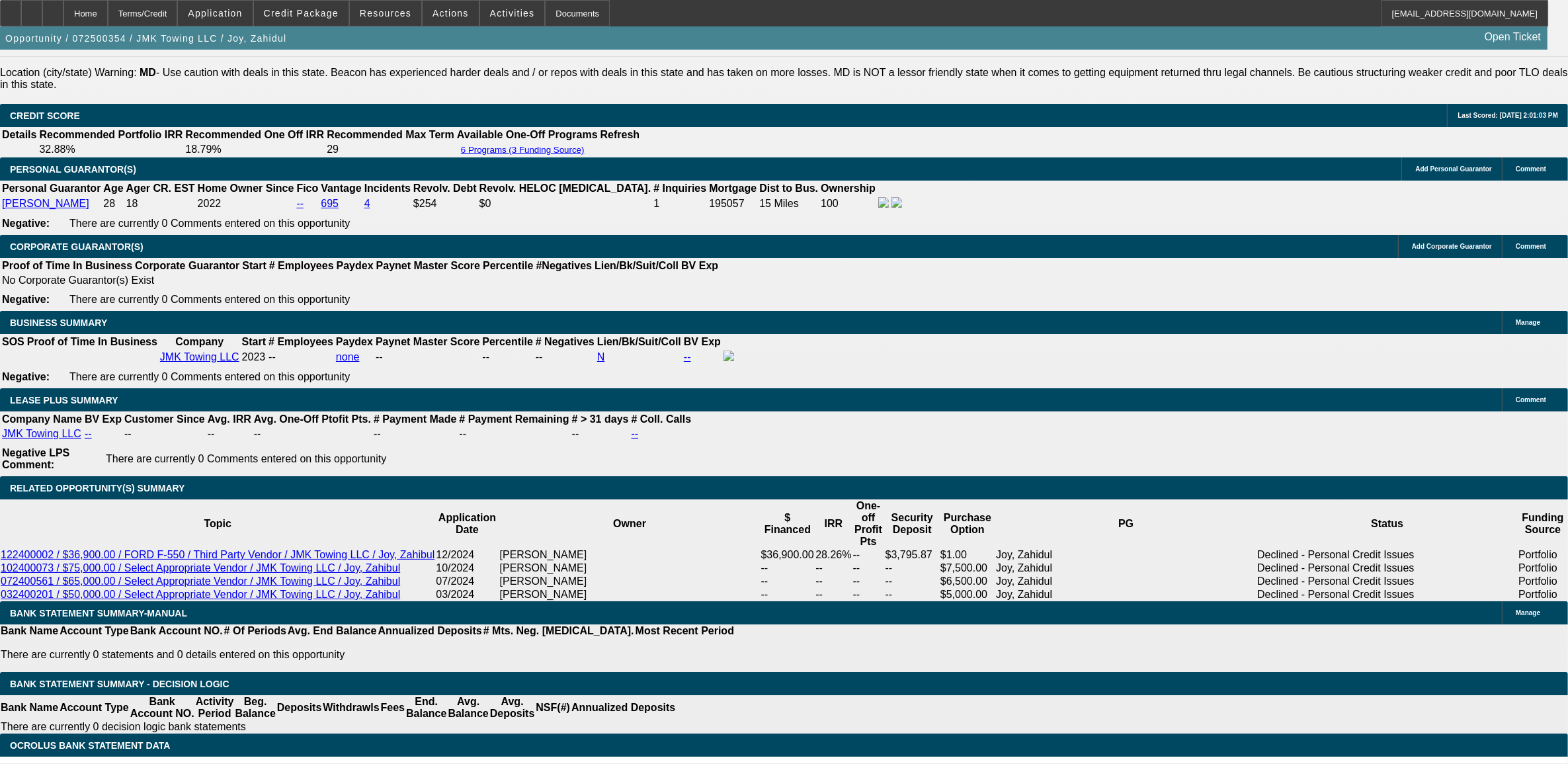
scroll to position [1984, 0]
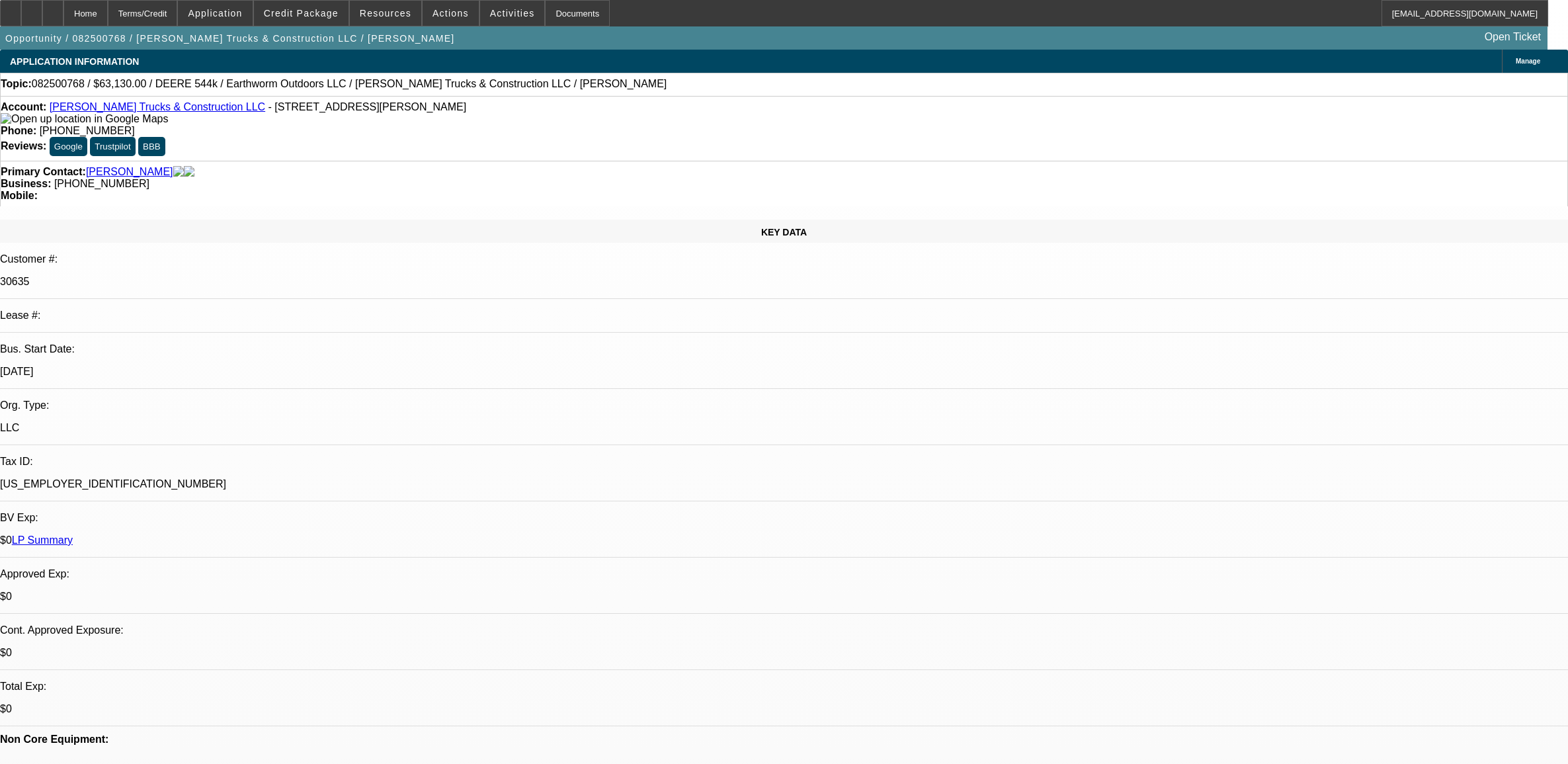
select select "0"
select select "2"
select select "0"
select select "6"
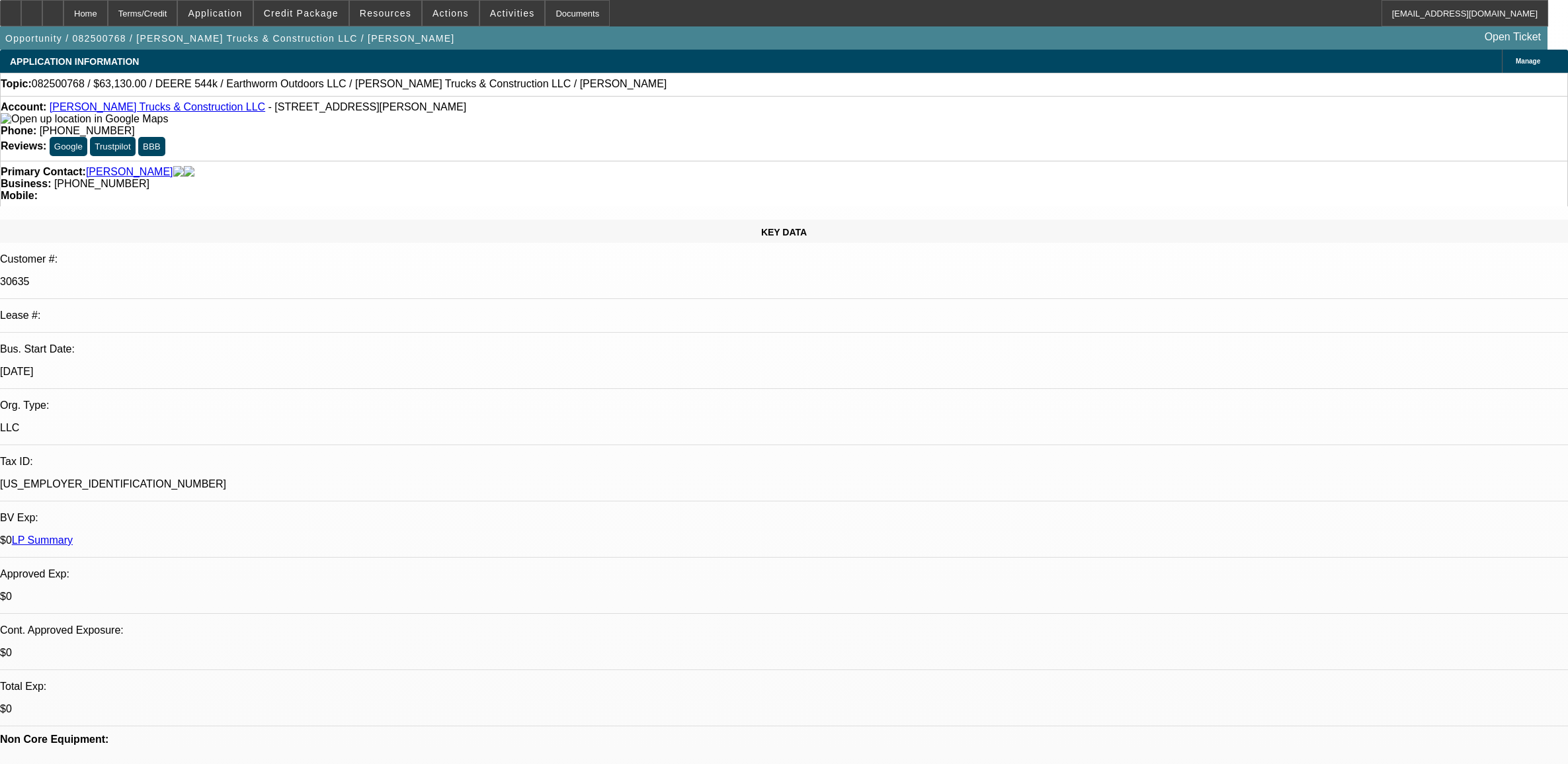
select select "0"
select select "2"
select select "0"
select select "6"
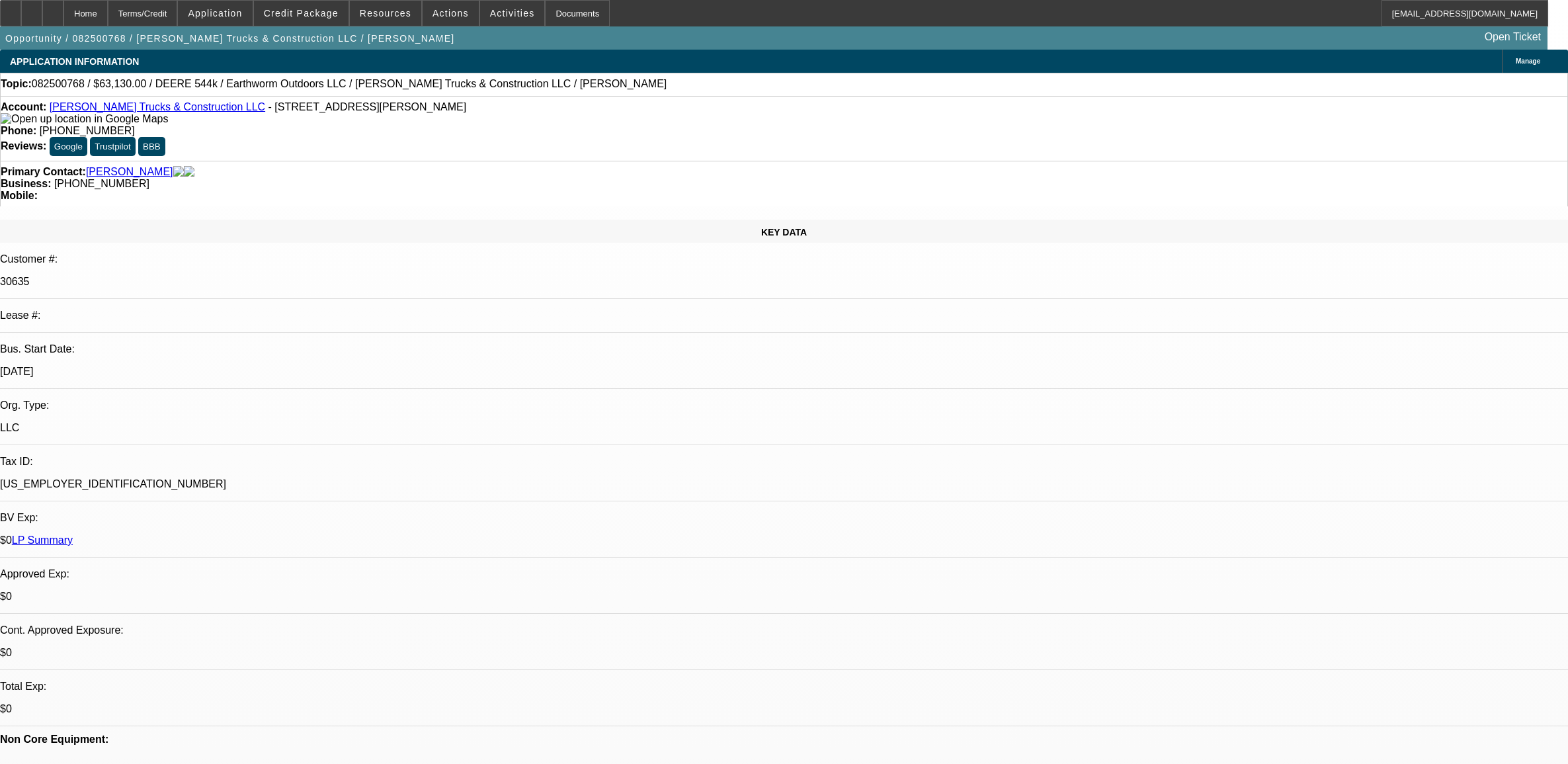
select select "0"
select select "2"
select select "0"
select select "6"
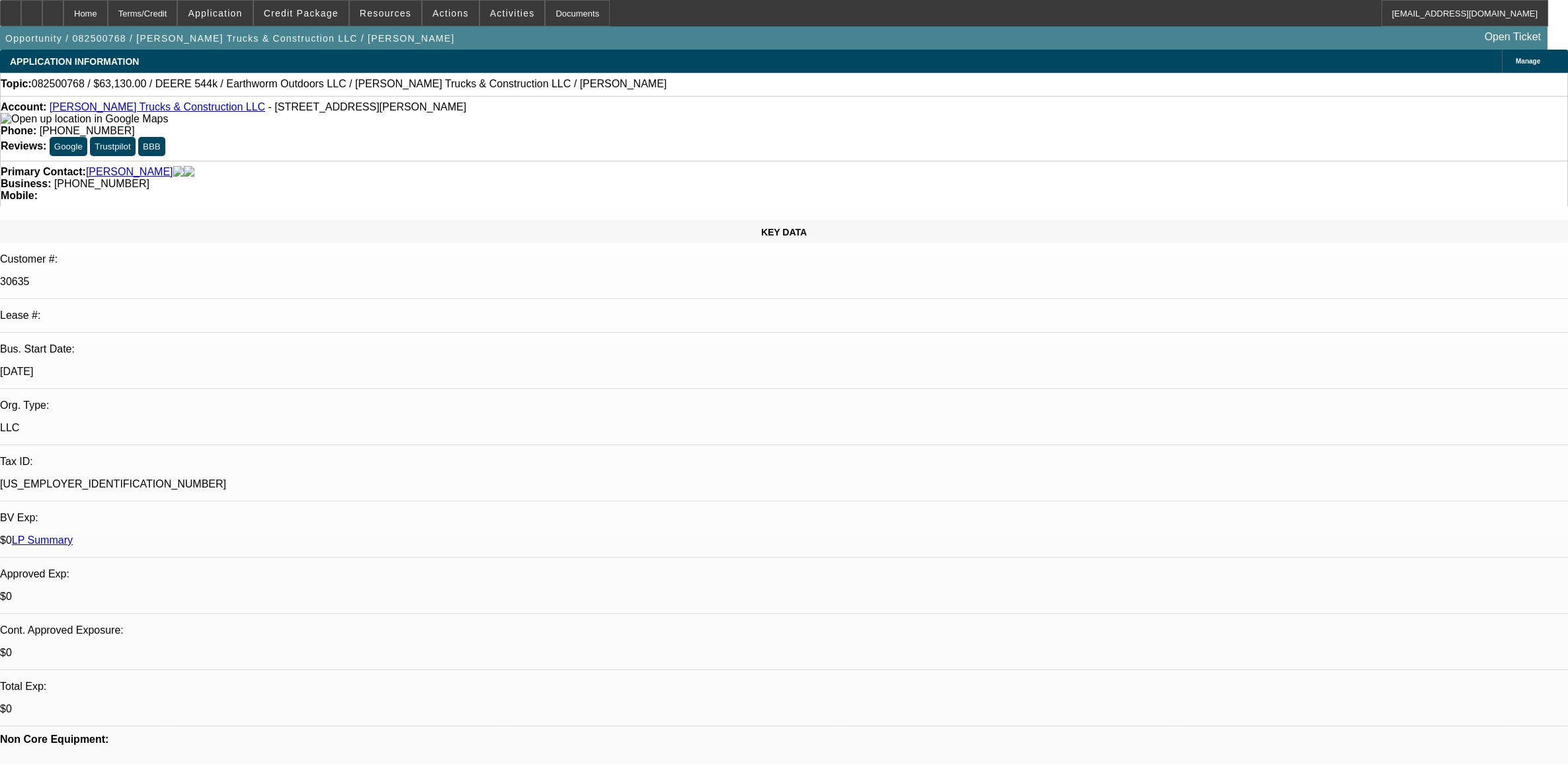
select select "0.1"
select select "0"
select select "2"
select select "0"
select select "6"
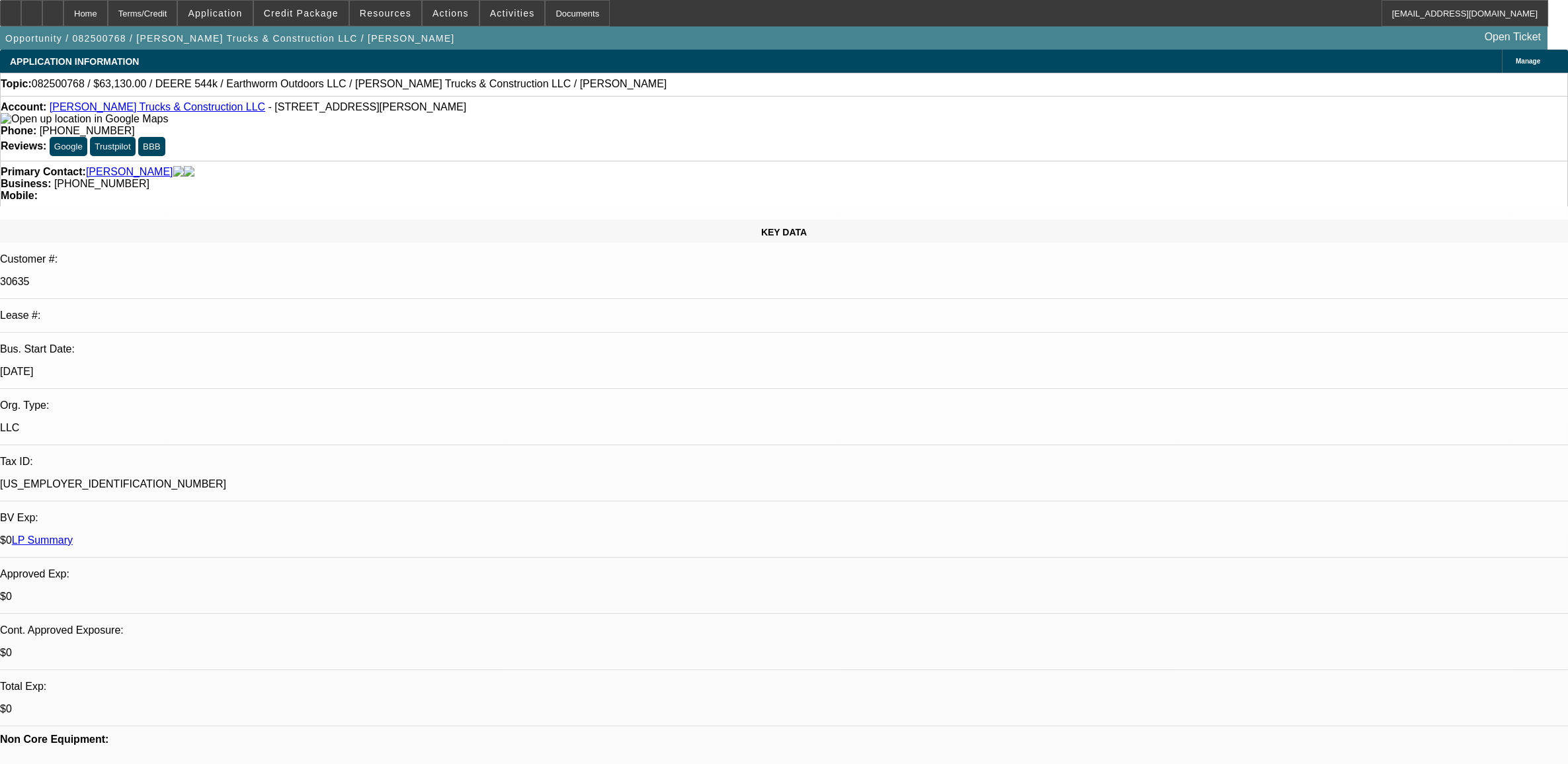
scroll to position [1902, 0]
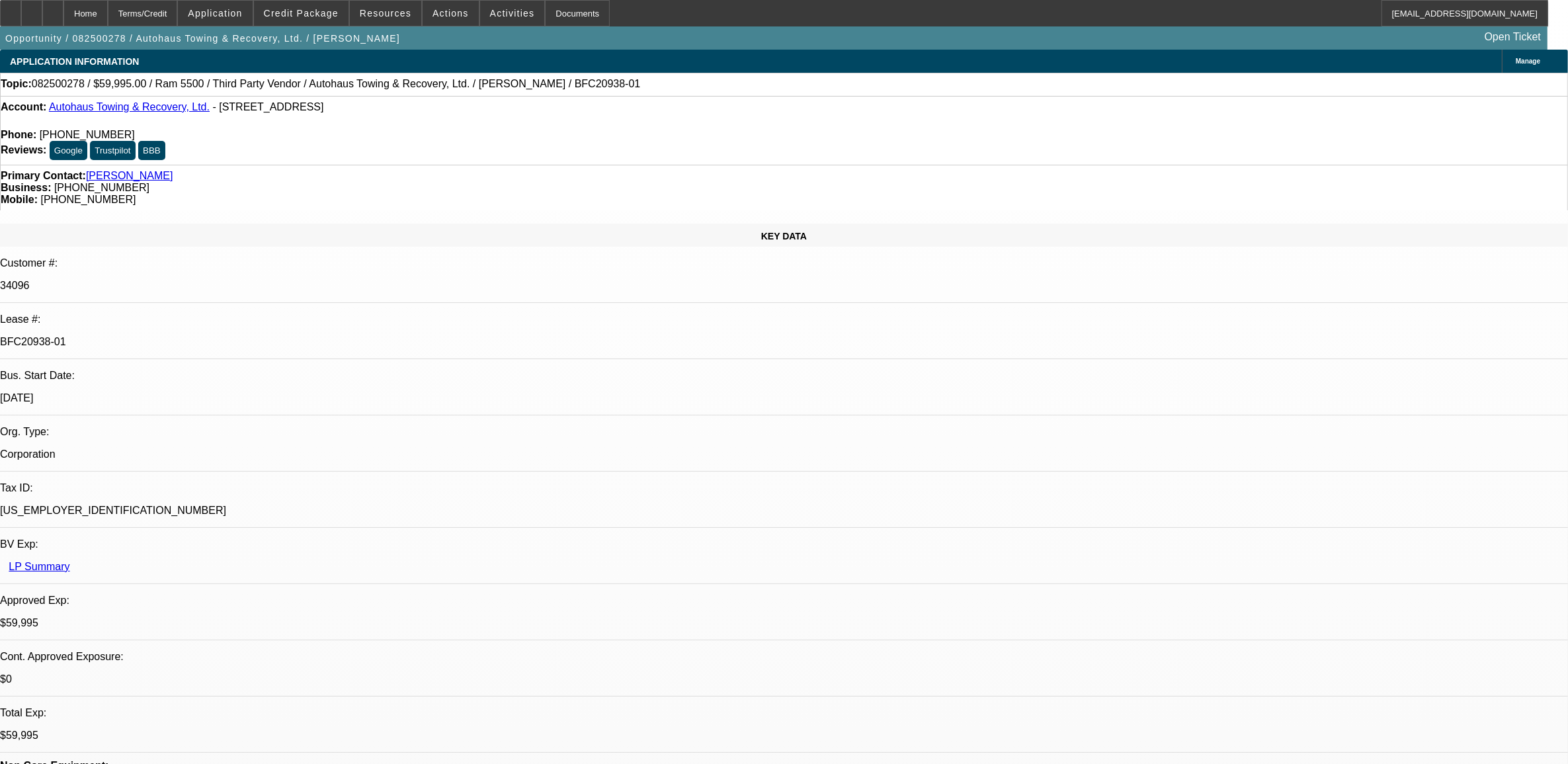
select select "0"
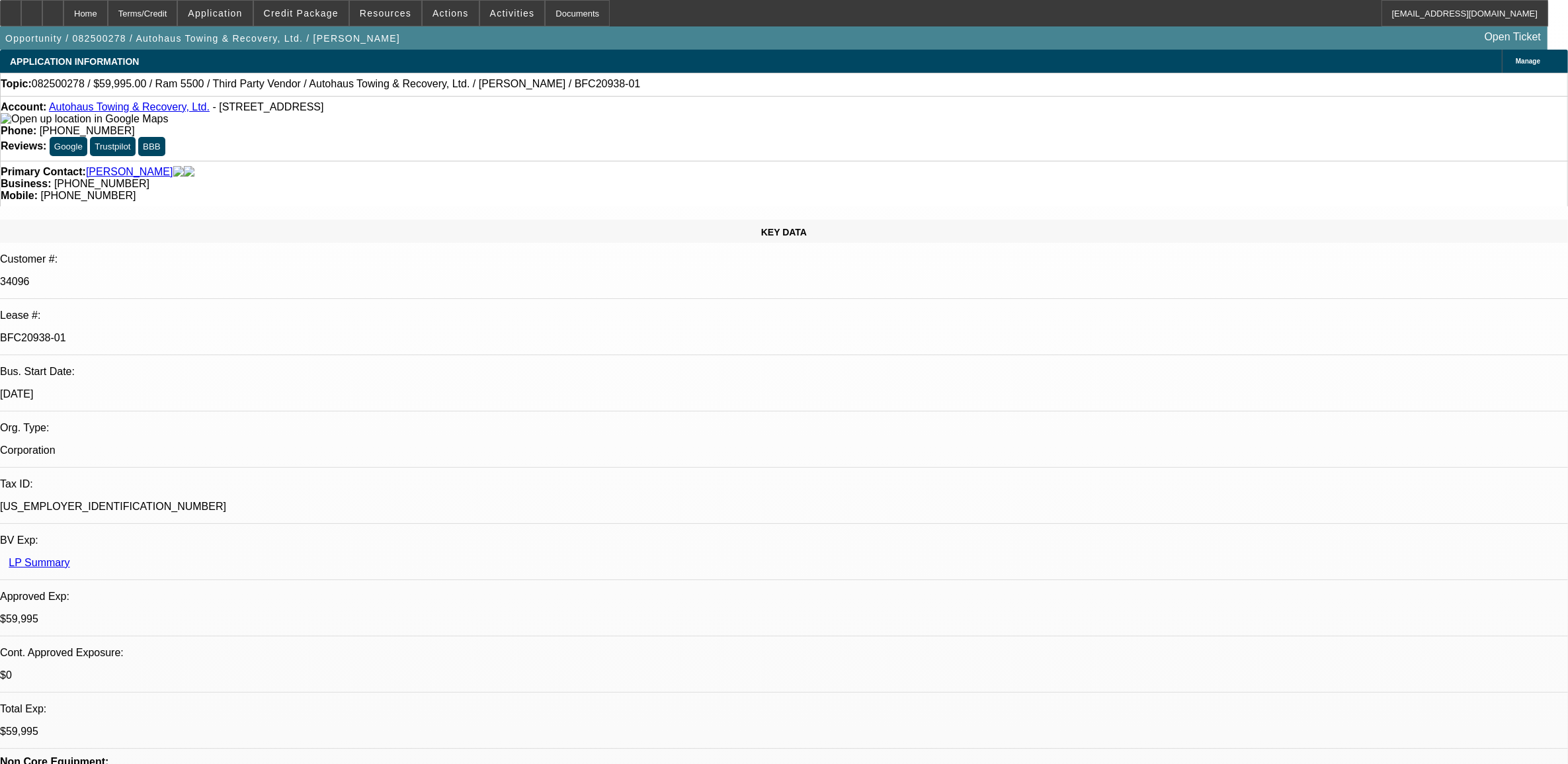
select select "0"
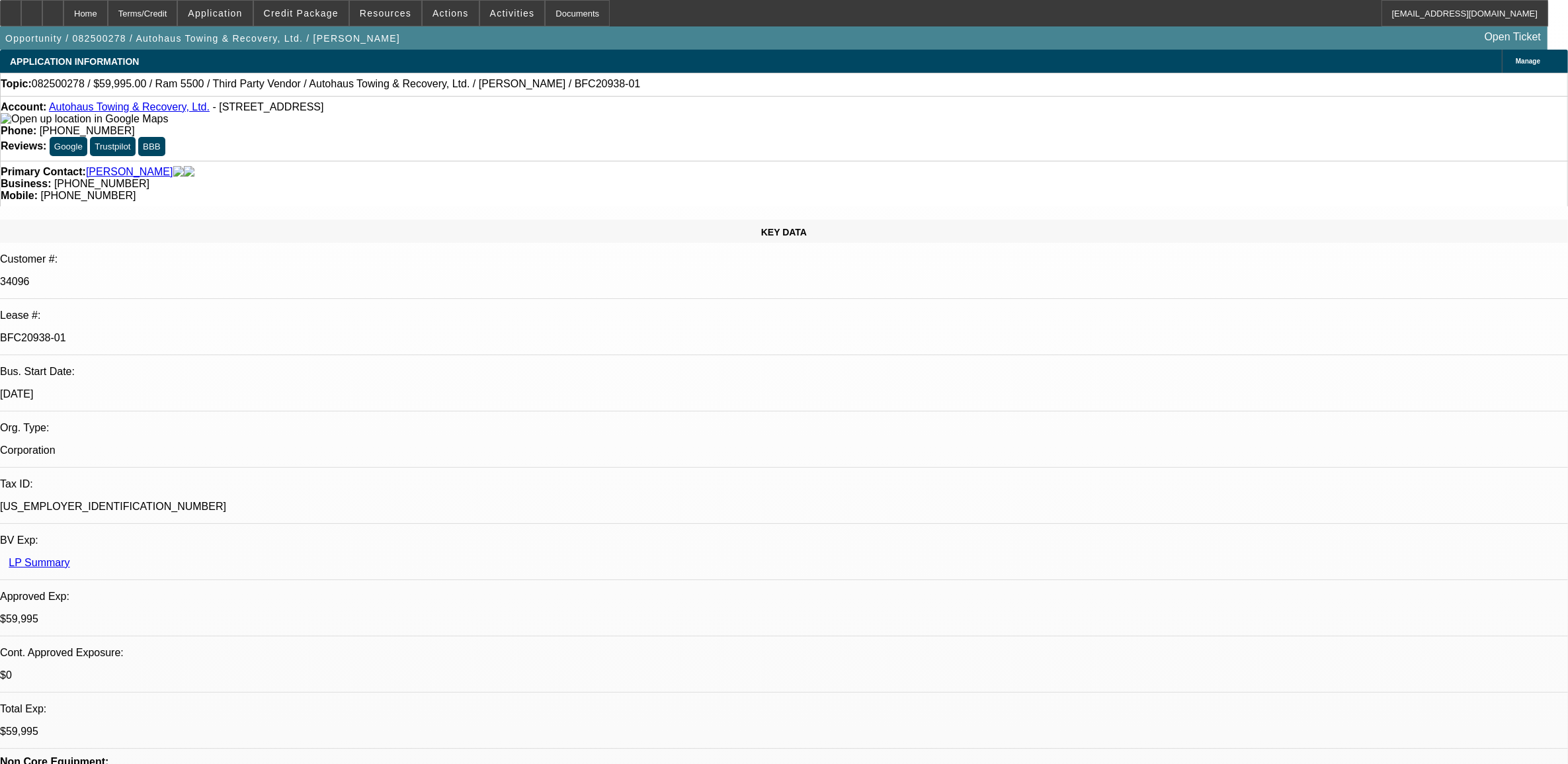
select select "0"
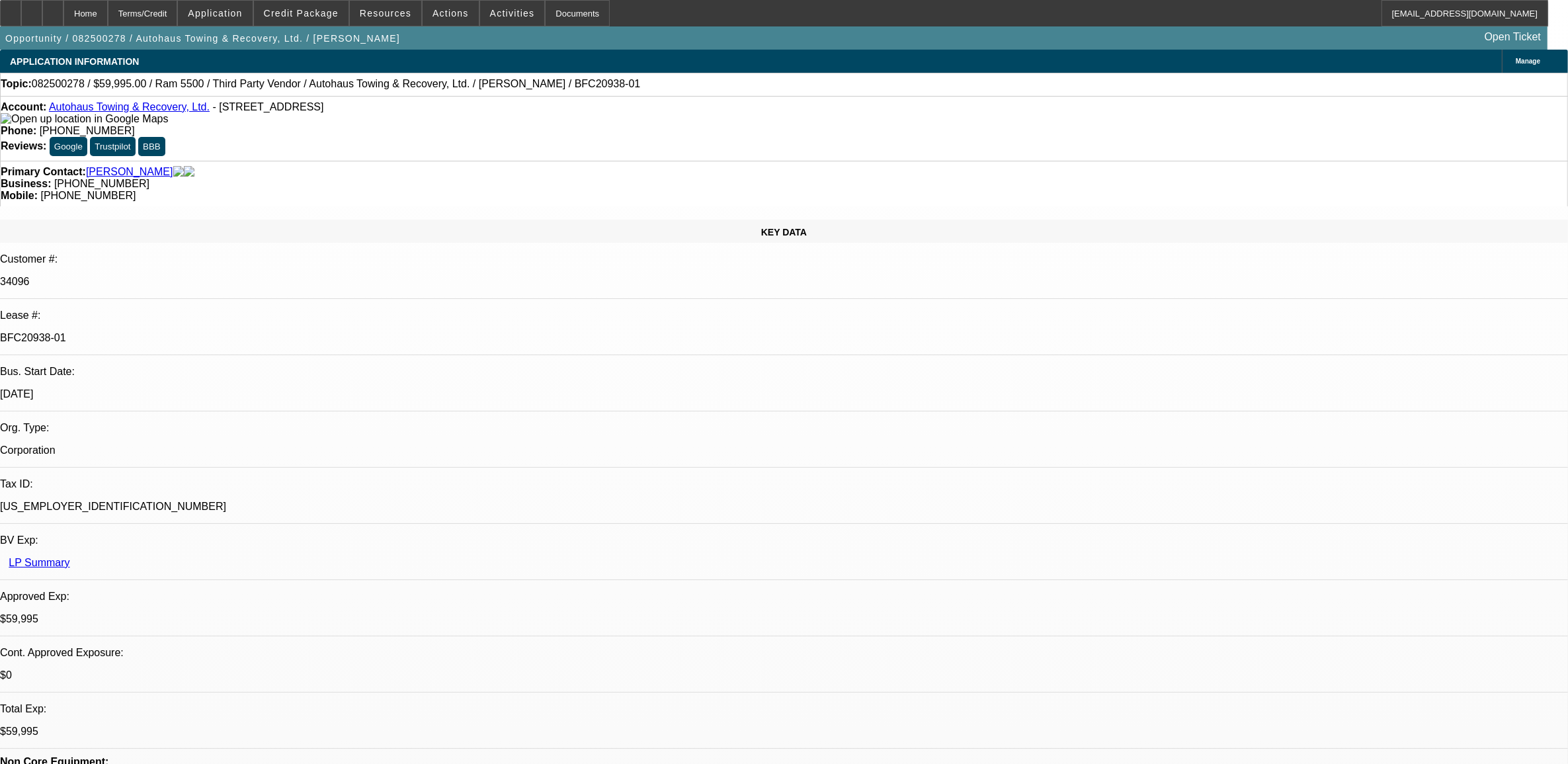
select select "0"
select select "1"
select select "2"
select select "6"
select select "1"
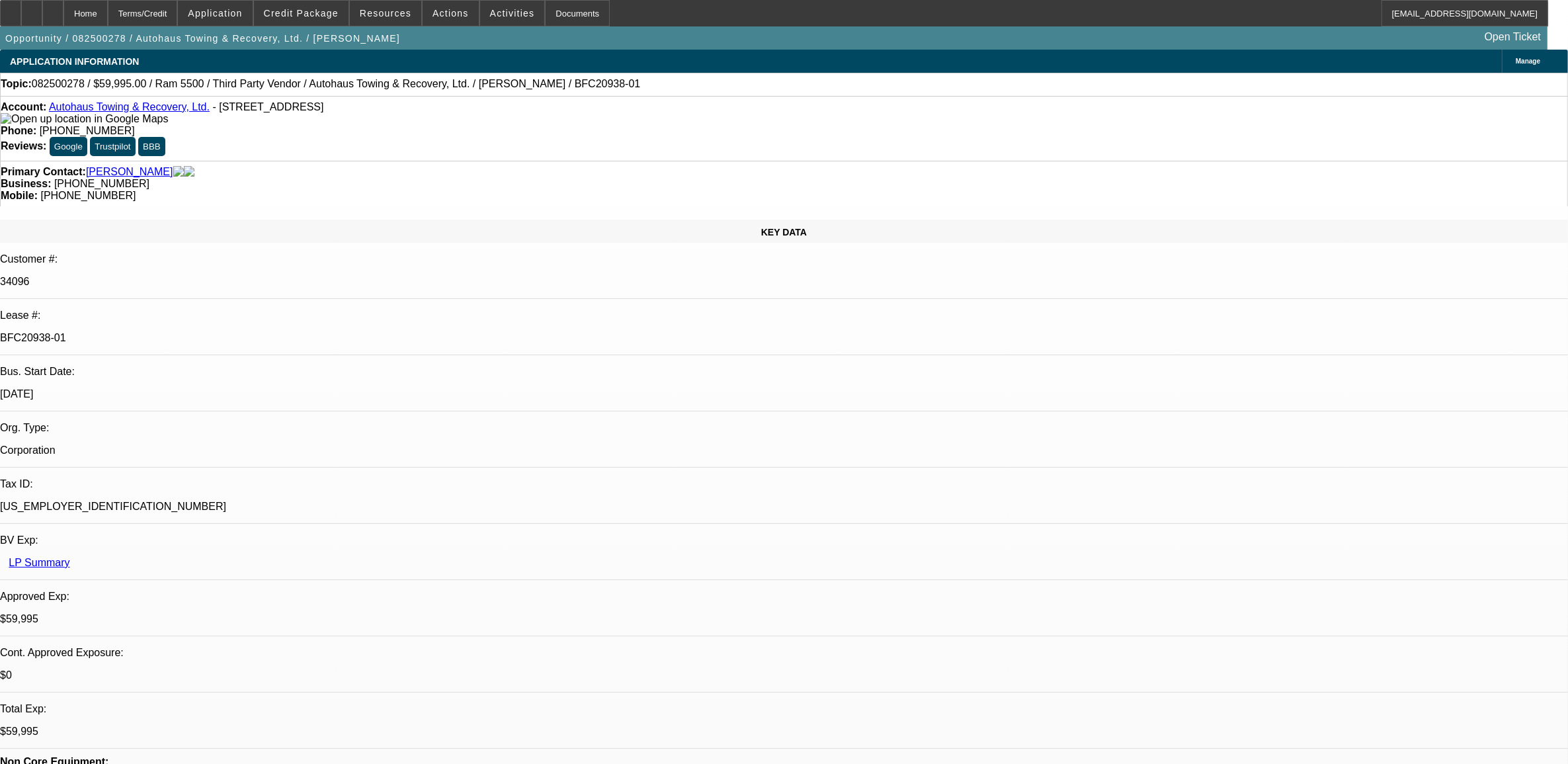
select select "2"
select select "6"
select select "1"
select select "2"
select select "6"
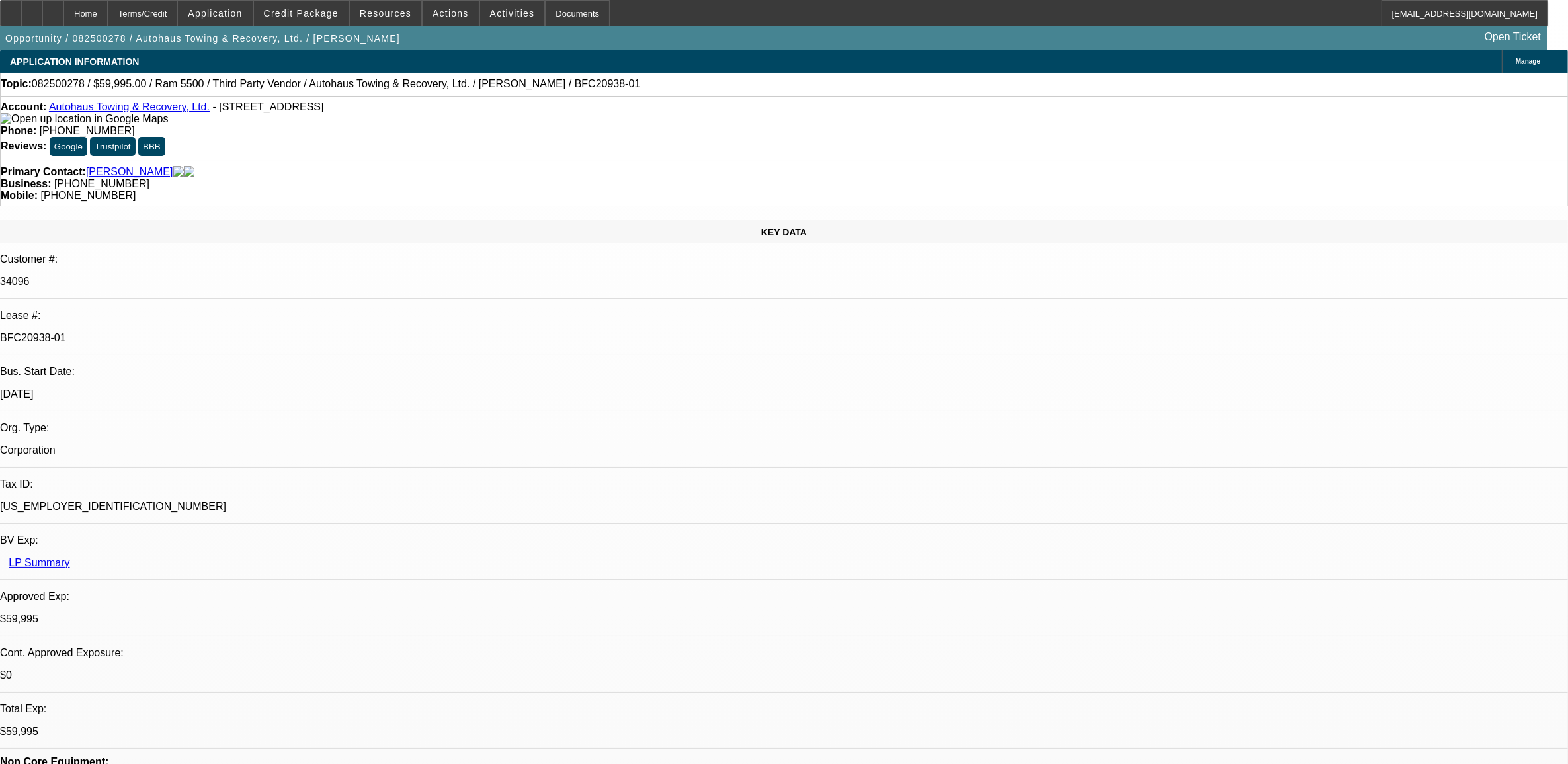
select select "1"
select select "2"
select select "6"
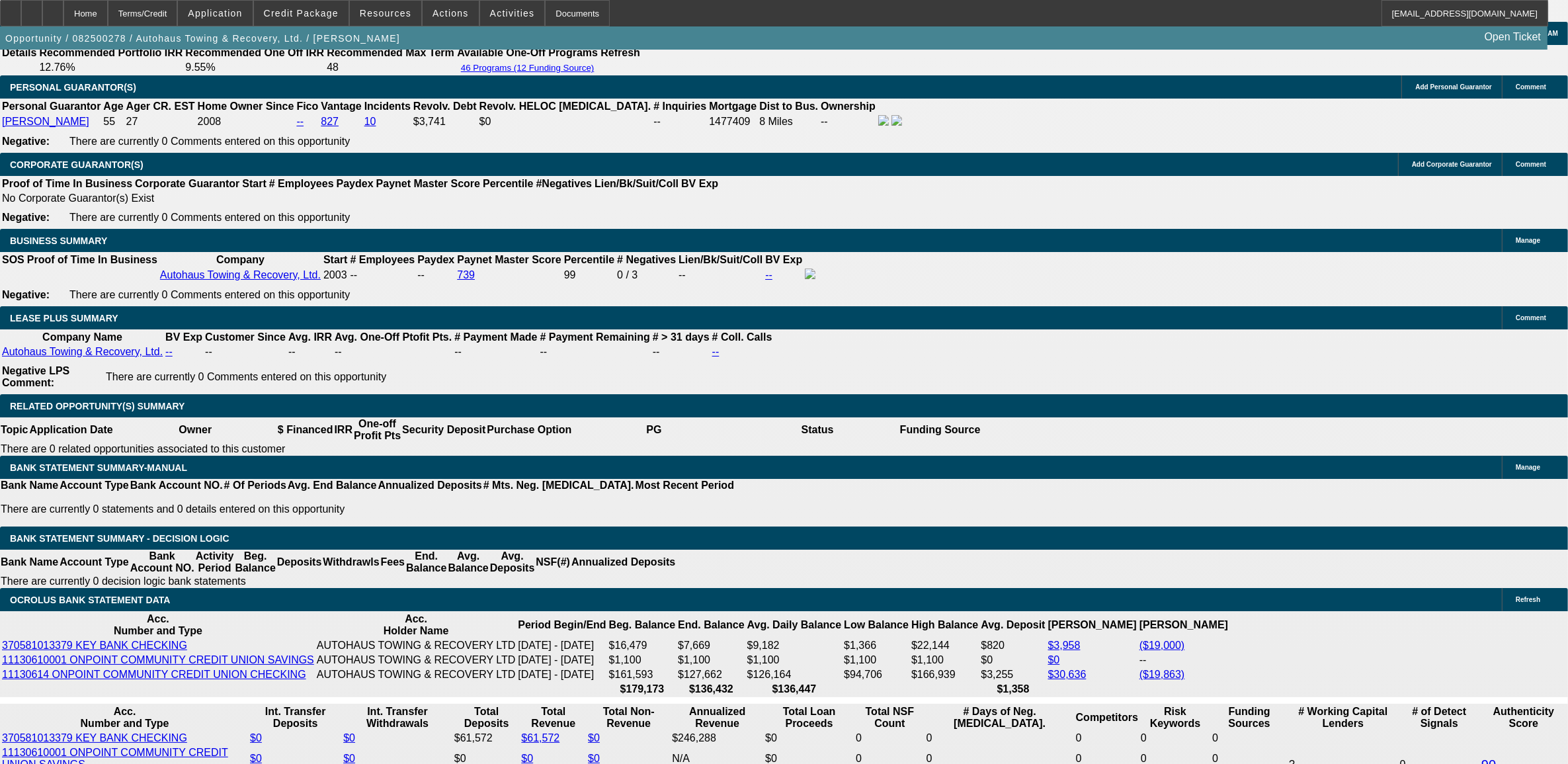
scroll to position [2067, 0]
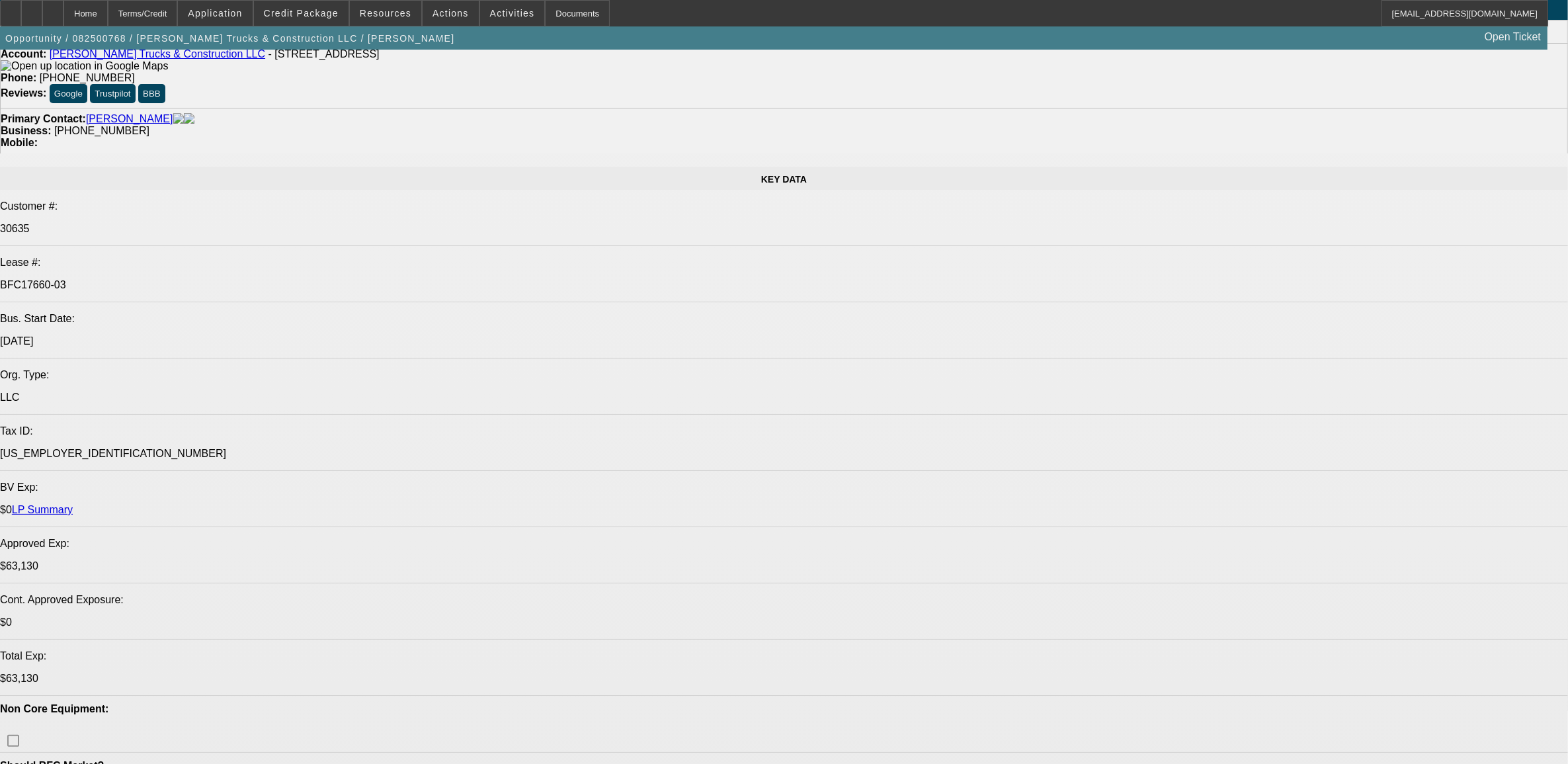
select select "0"
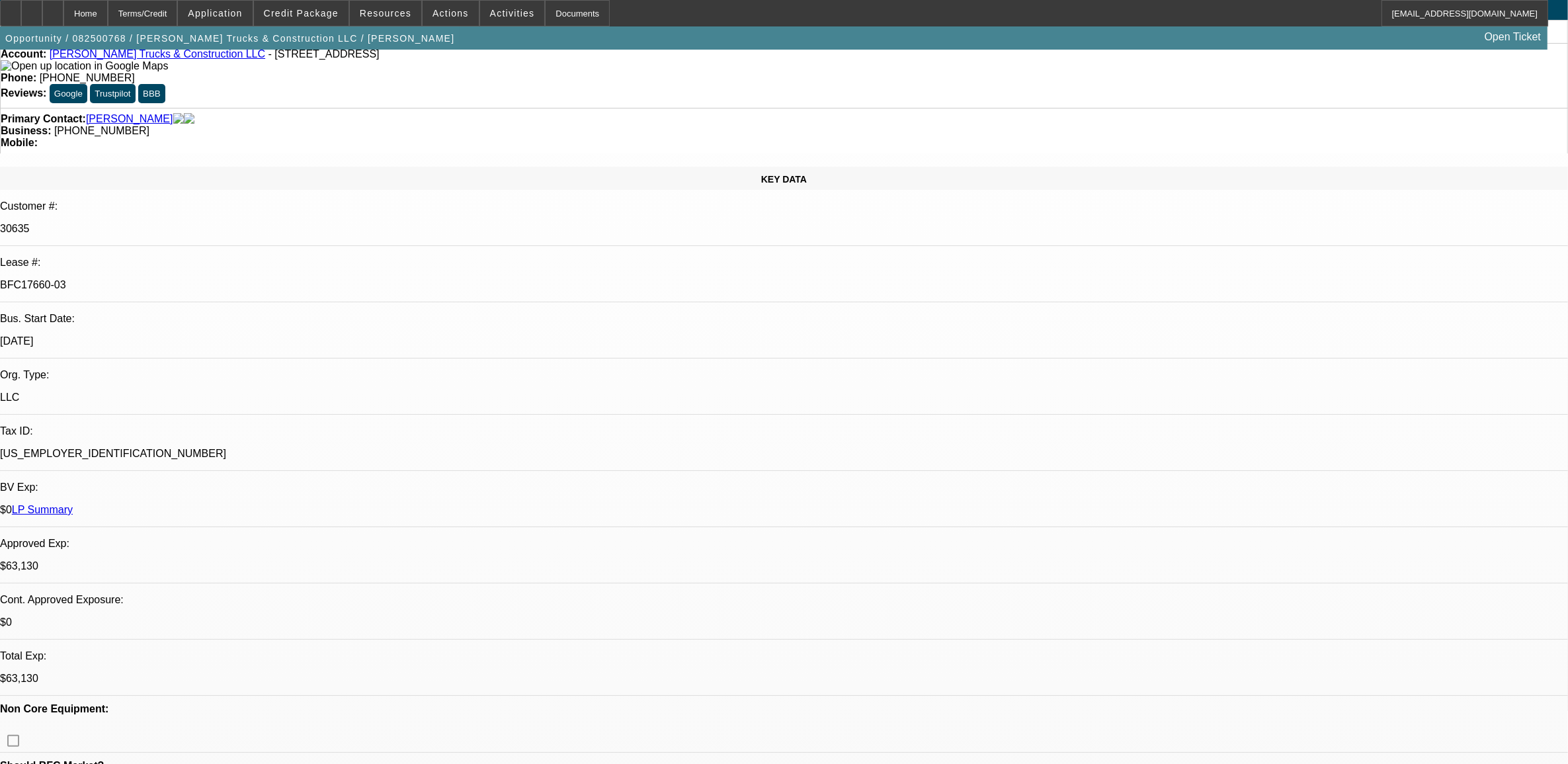
select select "0"
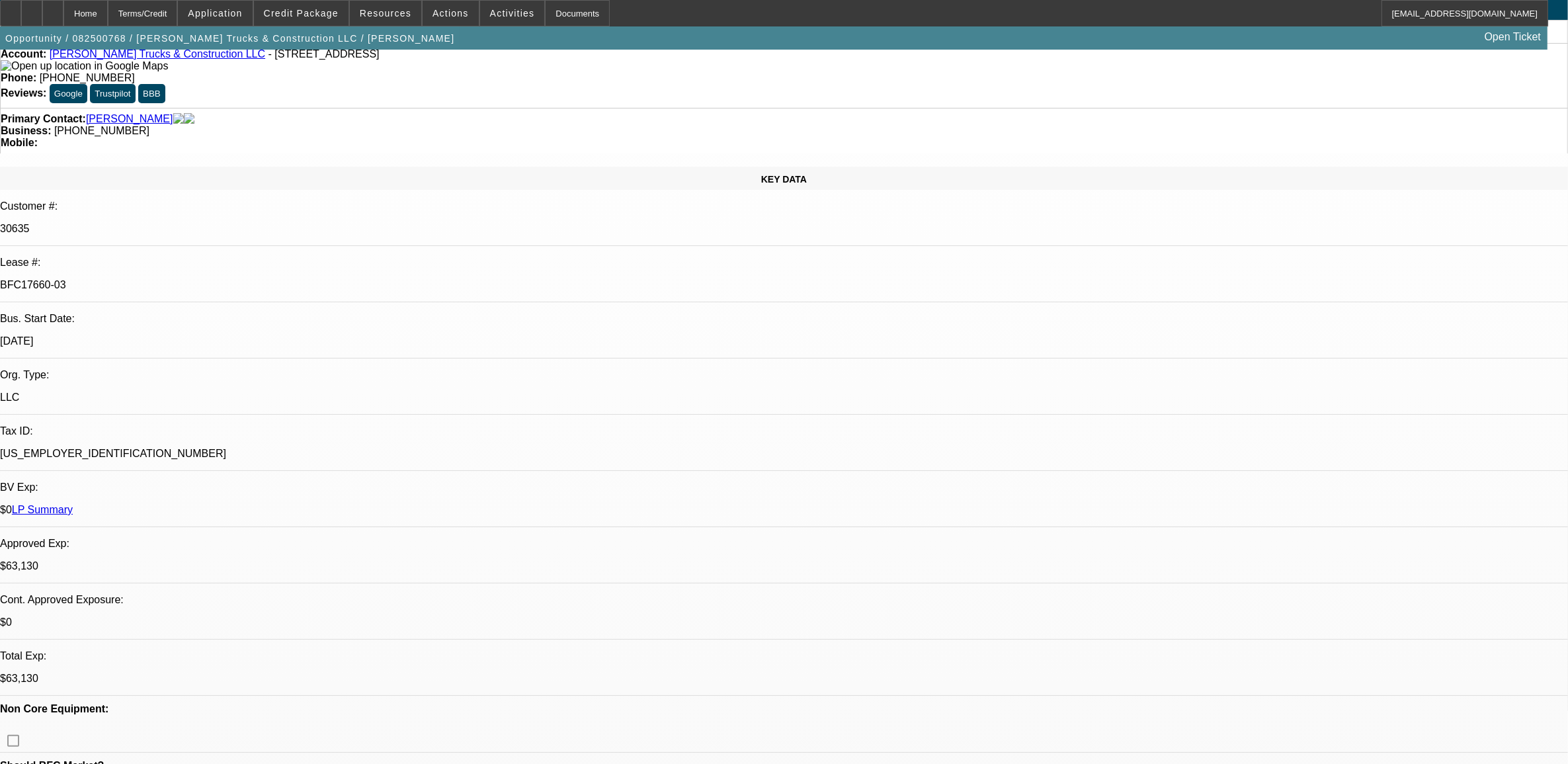
select select "0"
select select "0.1"
select select "0"
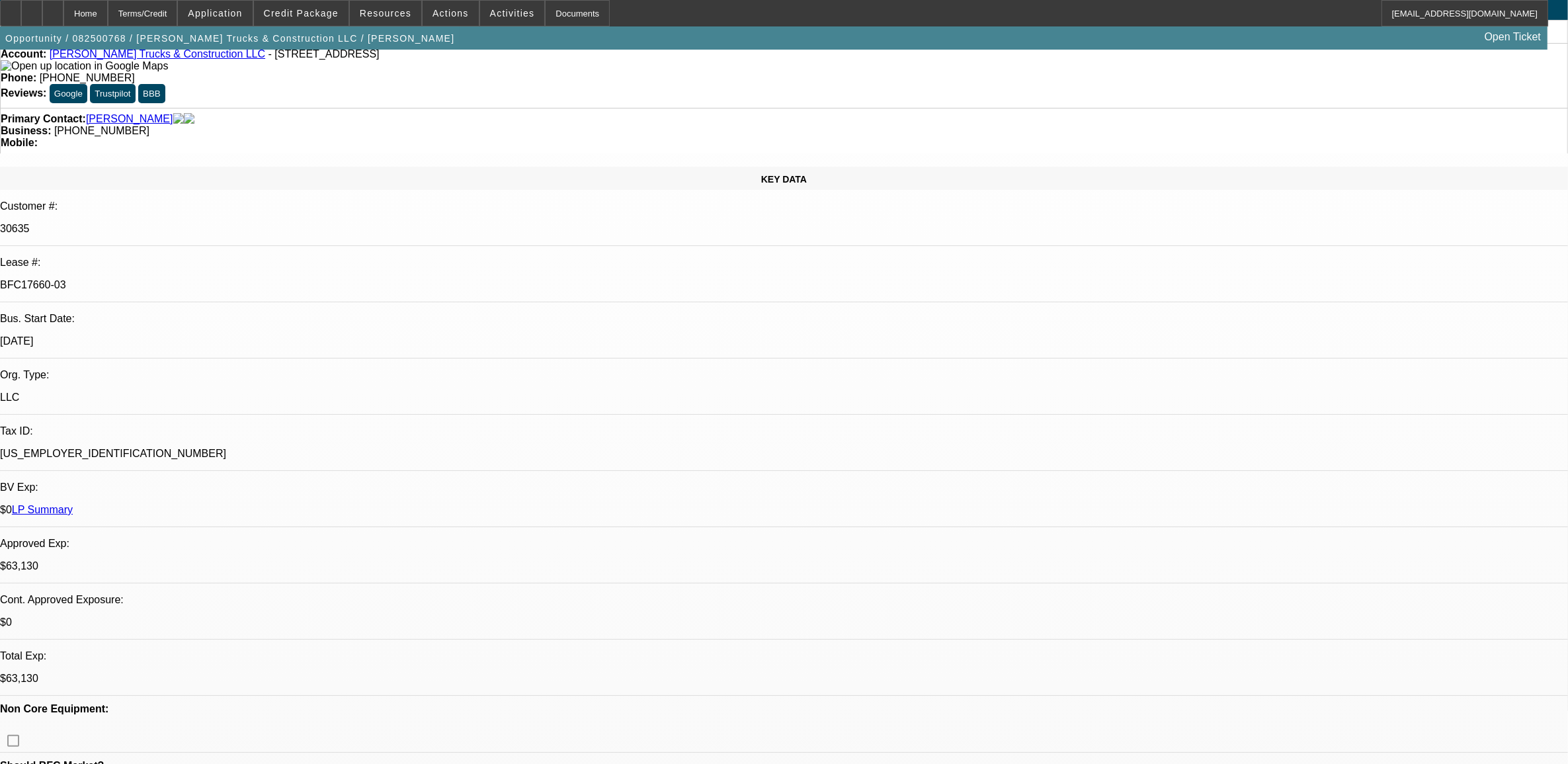
select select "0"
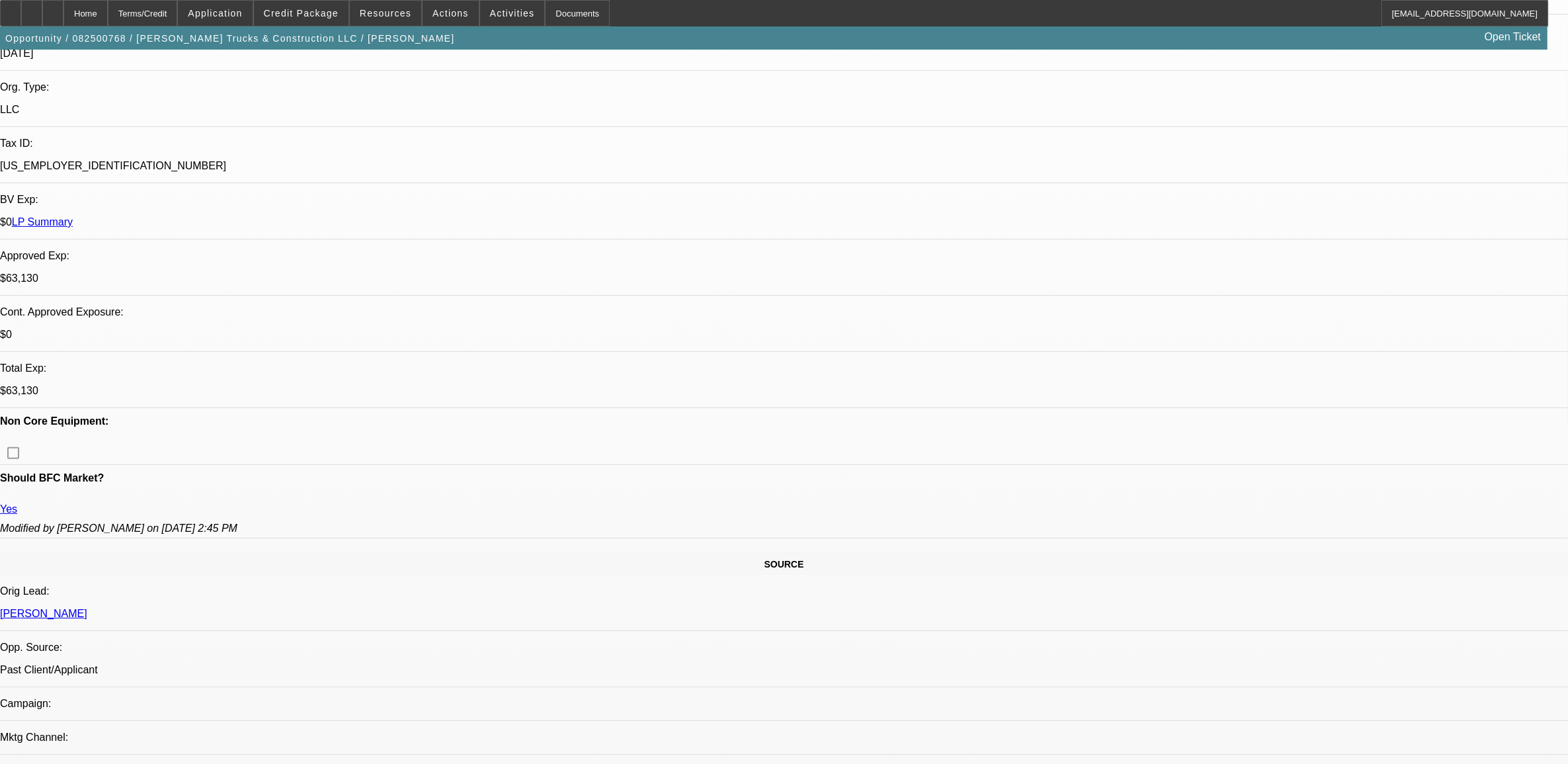
select select "1"
select select "2"
select select "6"
select select "1"
select select "2"
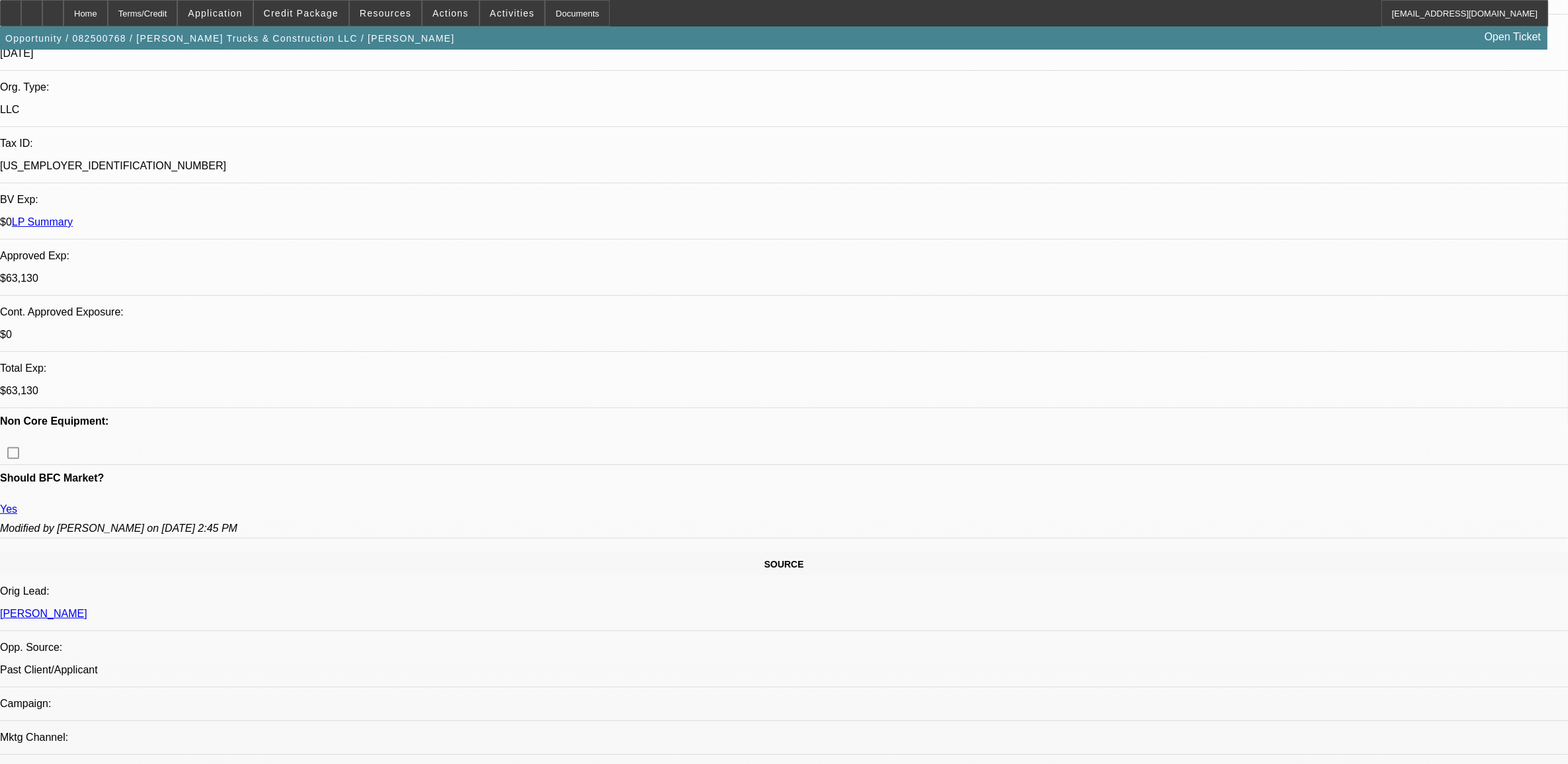
select select "6"
select select "1"
select select "2"
select select "6"
select select "1"
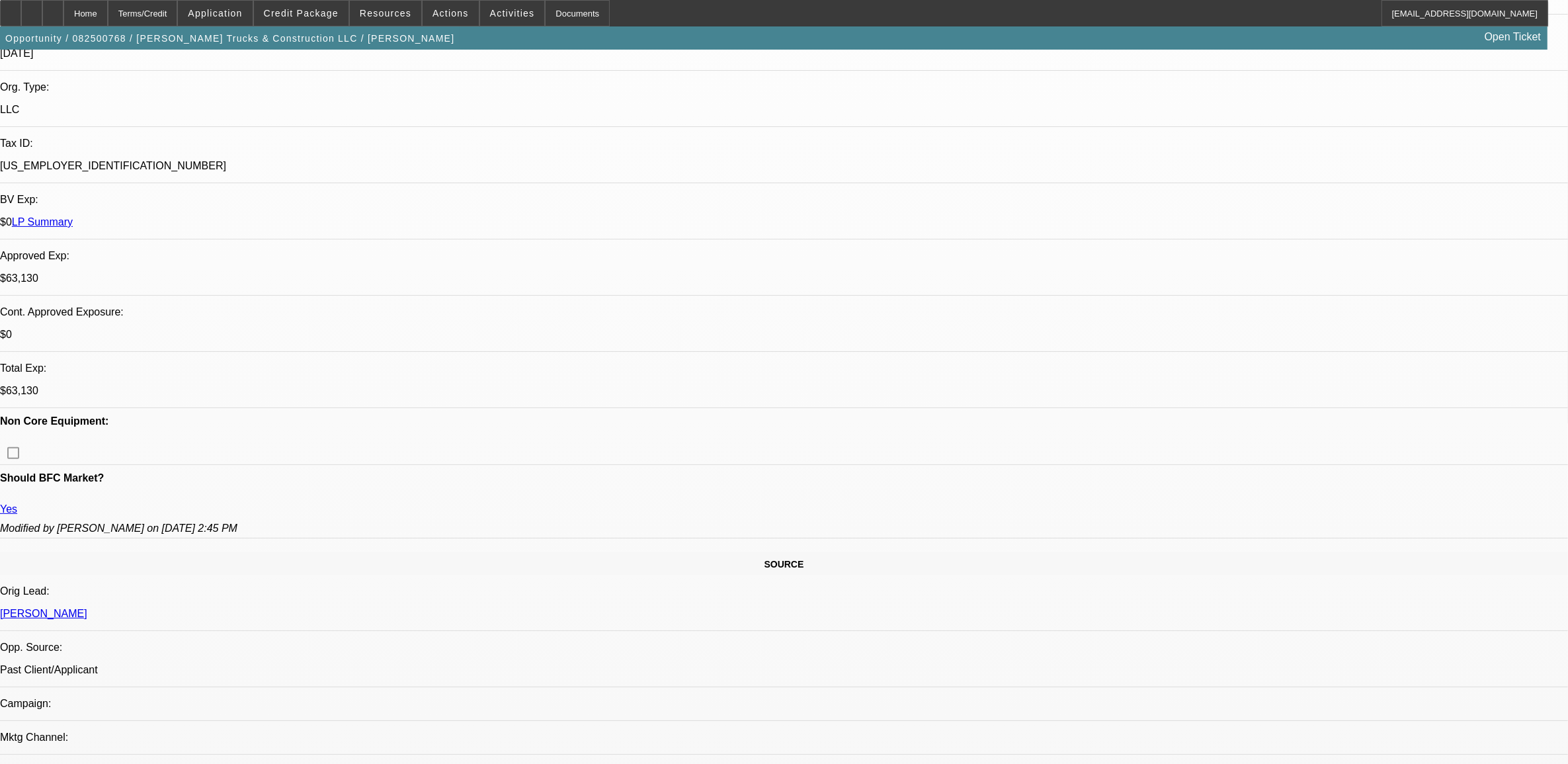
select select "2"
select select "6"
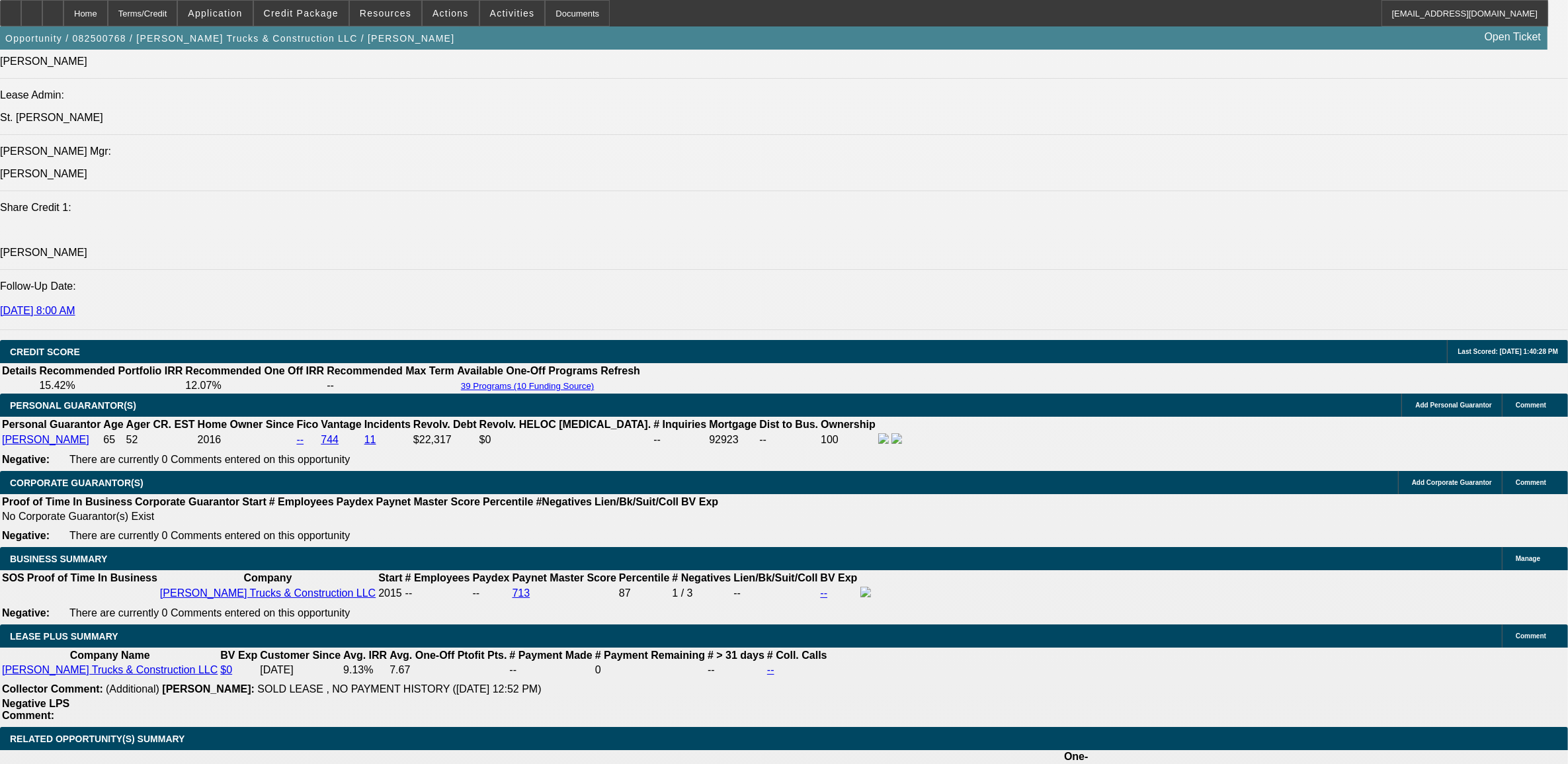
scroll to position [1819, 0]
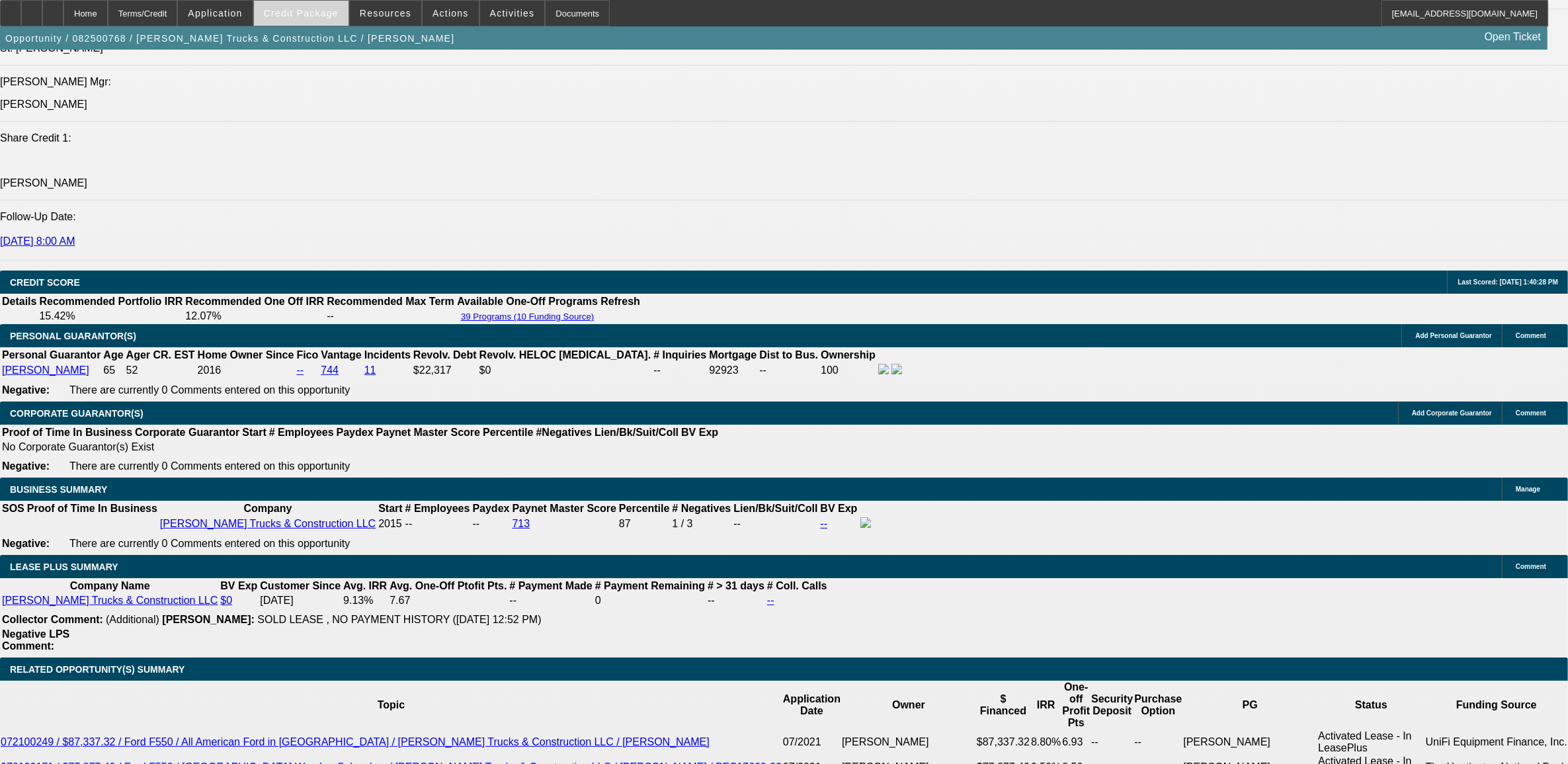
click at [328, 11] on span "Credit Package" at bounding box center [301, 13] width 75 height 11
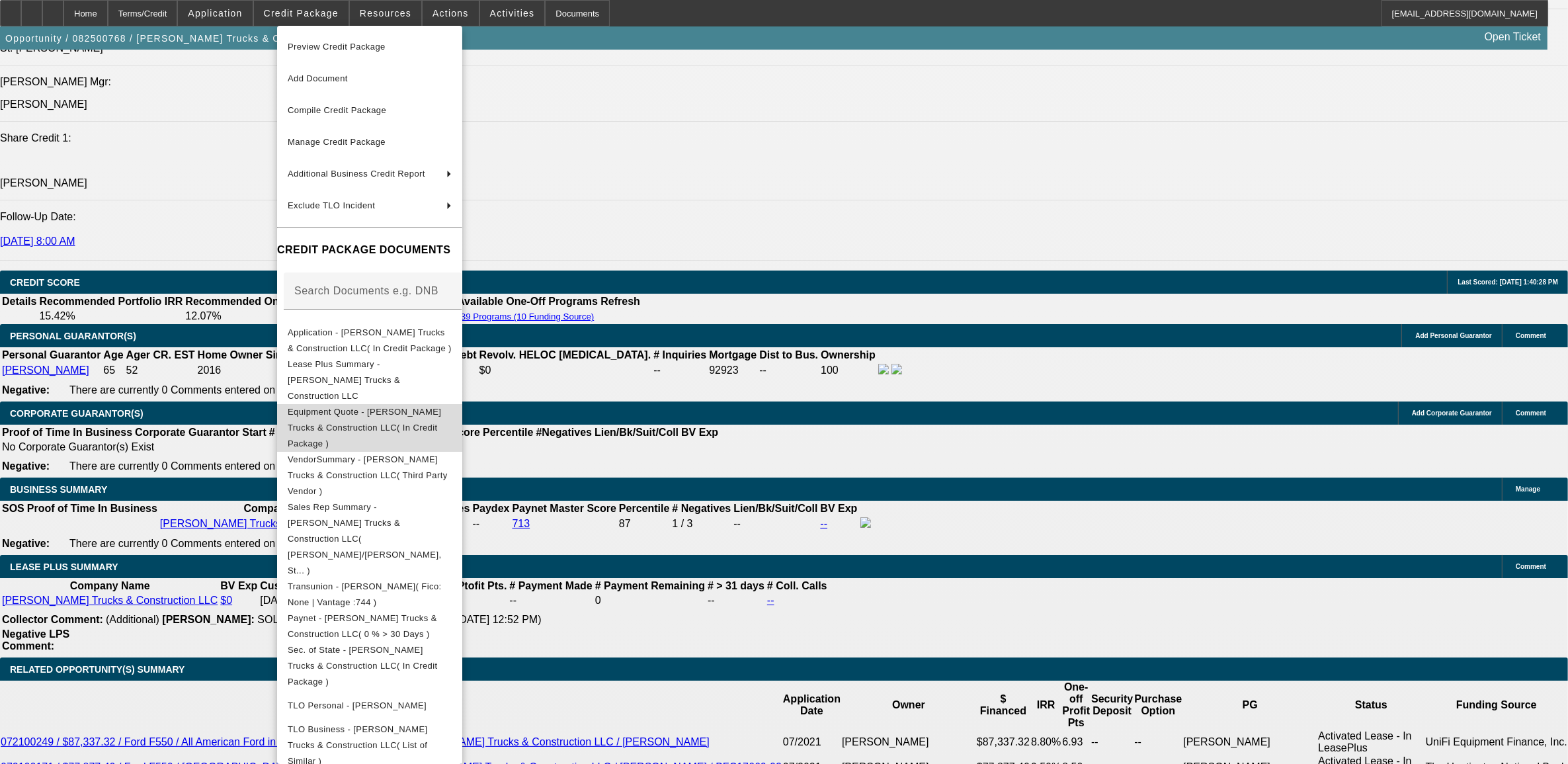
click at [370, 406] on span "Equipment Quote - Stovall Trucks & Construction LLC( In Credit Package )" at bounding box center [364, 427] width 153 height 42
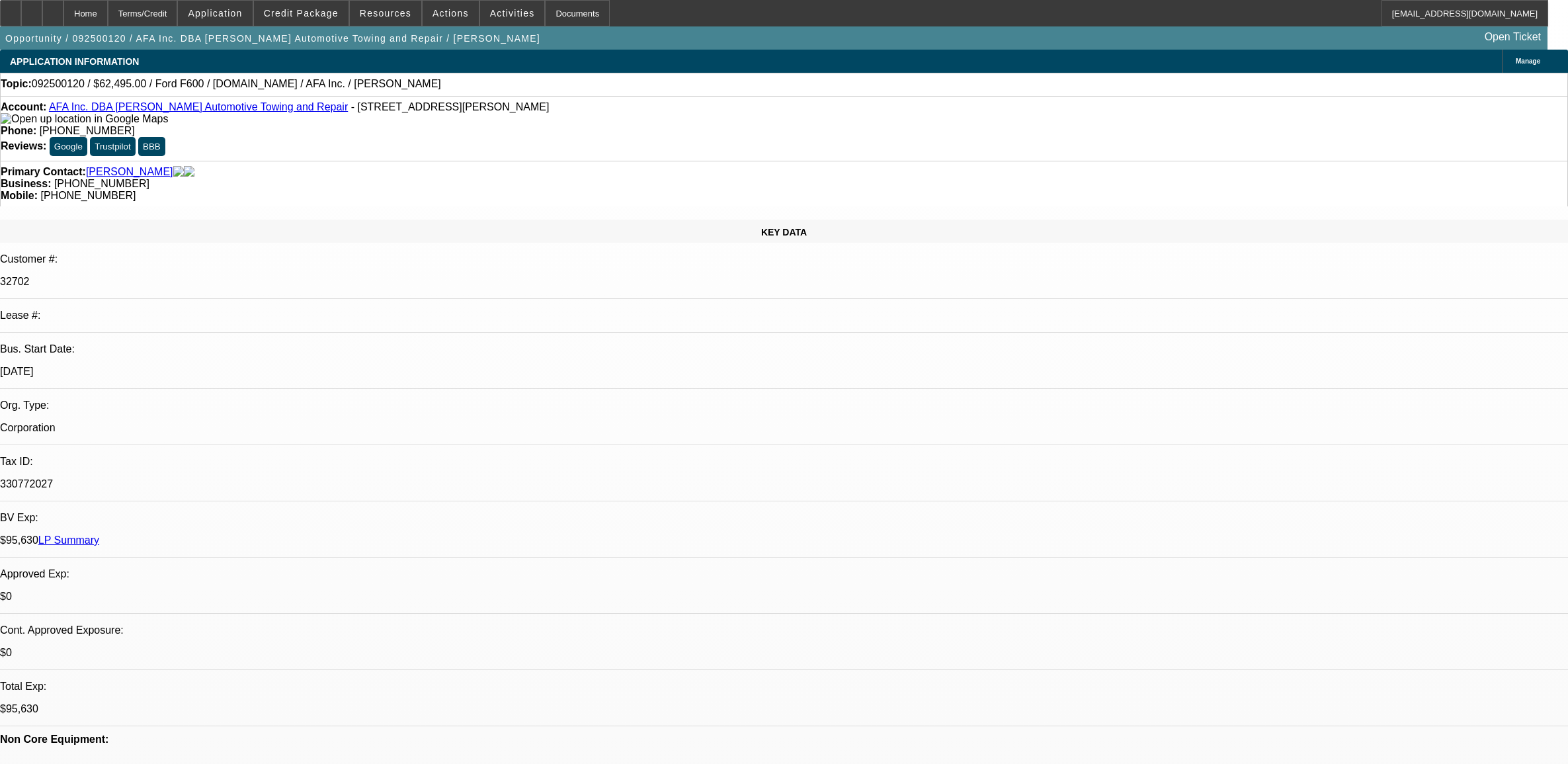
select select "0"
select select "2"
select select "0.1"
select select "4"
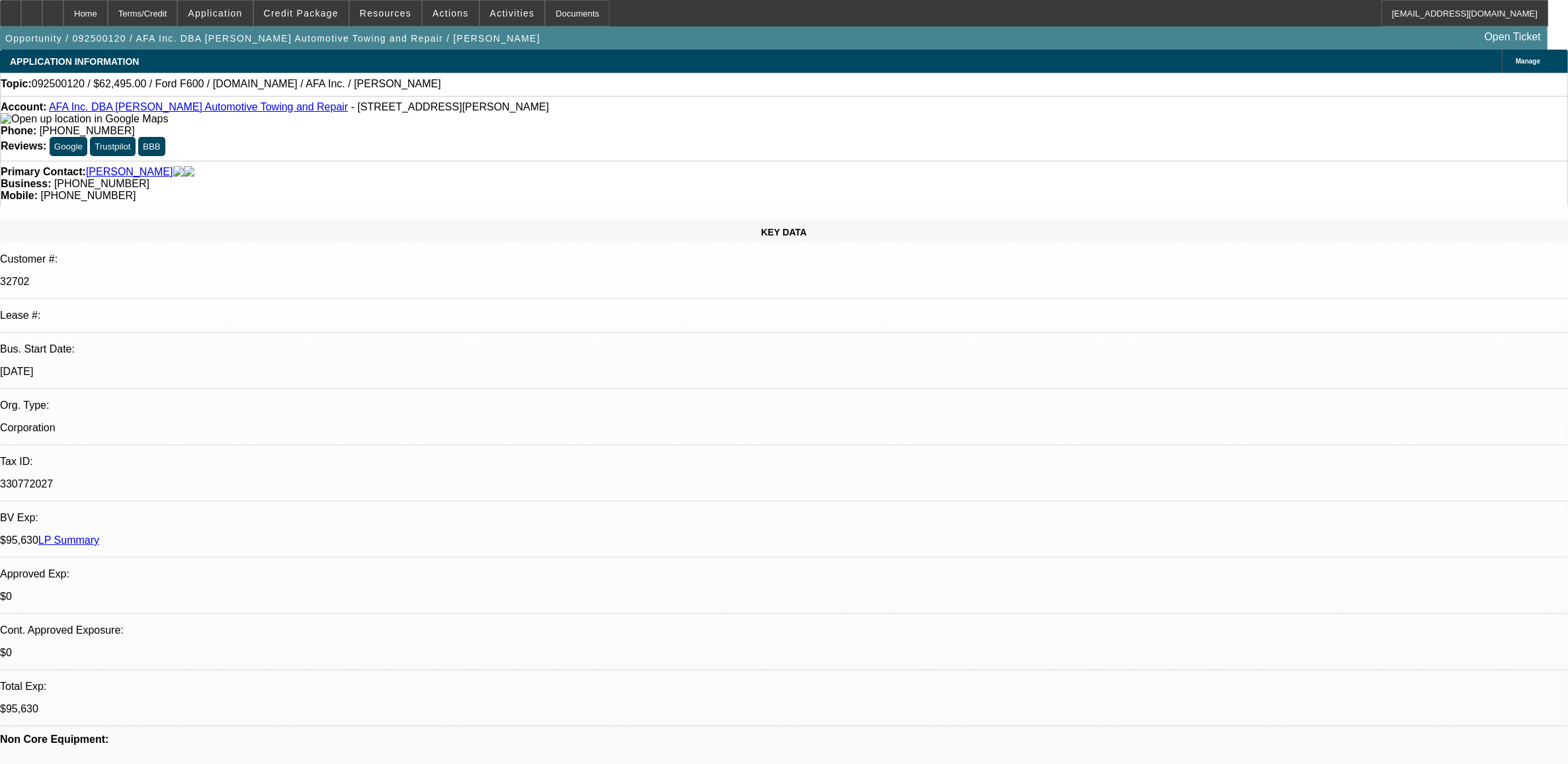
click at [64, 82] on span "092500120 / $62,495.00 / Ford F600 / [DOMAIN_NAME] / AFA Inc. / [PERSON_NAME]" at bounding box center [236, 84] width 410 height 12
click at [64, 82] on span "092500120 / $62,495.00 / Ford F600 / Equip-Used.com / AFA Inc. / Fichtelman, Ru…" at bounding box center [236, 84] width 410 height 12
copy span "092500120"
select select "0"
select select "2"
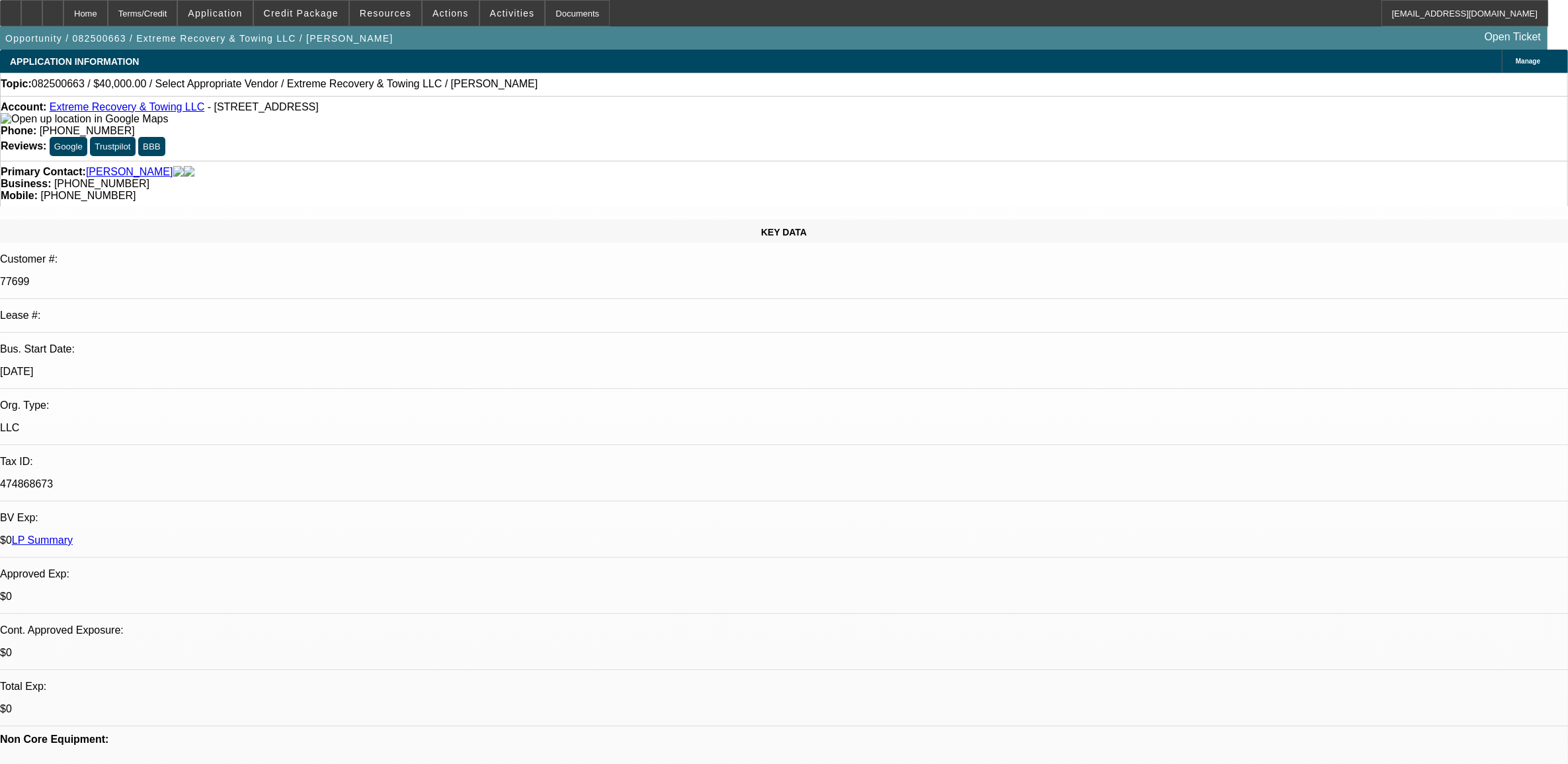
select select "2"
select select "0.1"
select select "4"
